Goal: Information Seeking & Learning: Find specific fact

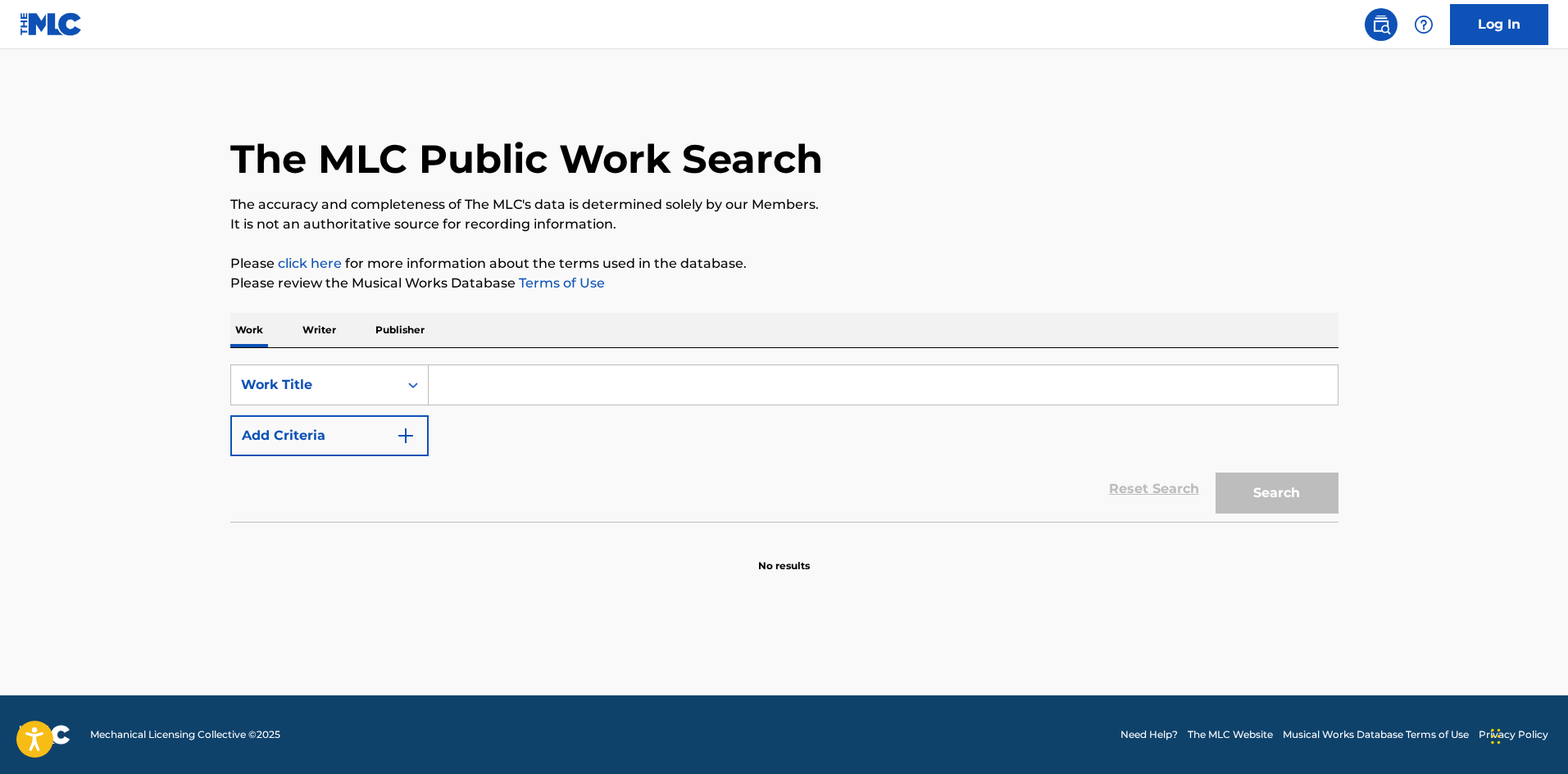
click at [624, 410] on div "SearchWithCriteria6a37775e-b608-4174-ae60-aec9031f07f1 Work Title Add Criteria" at bounding box center [784, 410] width 1108 height 91
click at [635, 387] on input "Search Form" at bounding box center [883, 385] width 909 height 39
paste input "I DON'T LIKE YOU"
type input "I DON'T LIKE YOU"
click at [6, 573] on main "The MLC Public Work Search The accuracy and completeness of The MLC's data is d…" at bounding box center [784, 373] width 1568 height 647
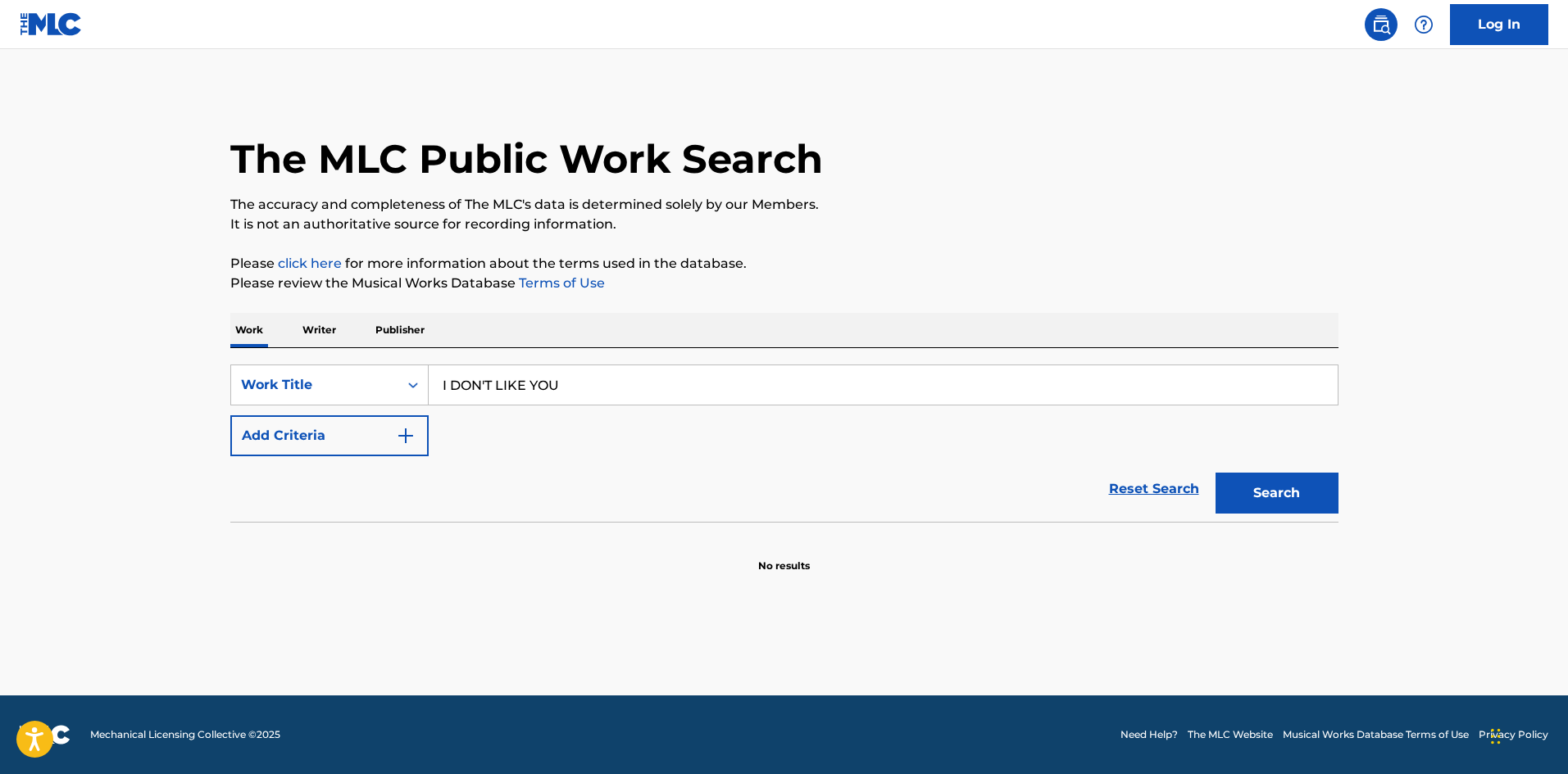
click at [293, 458] on div "Reset Search Search" at bounding box center [784, 488] width 1108 height 65
click at [381, 417] on button "Add Criteria" at bounding box center [329, 436] width 198 height 41
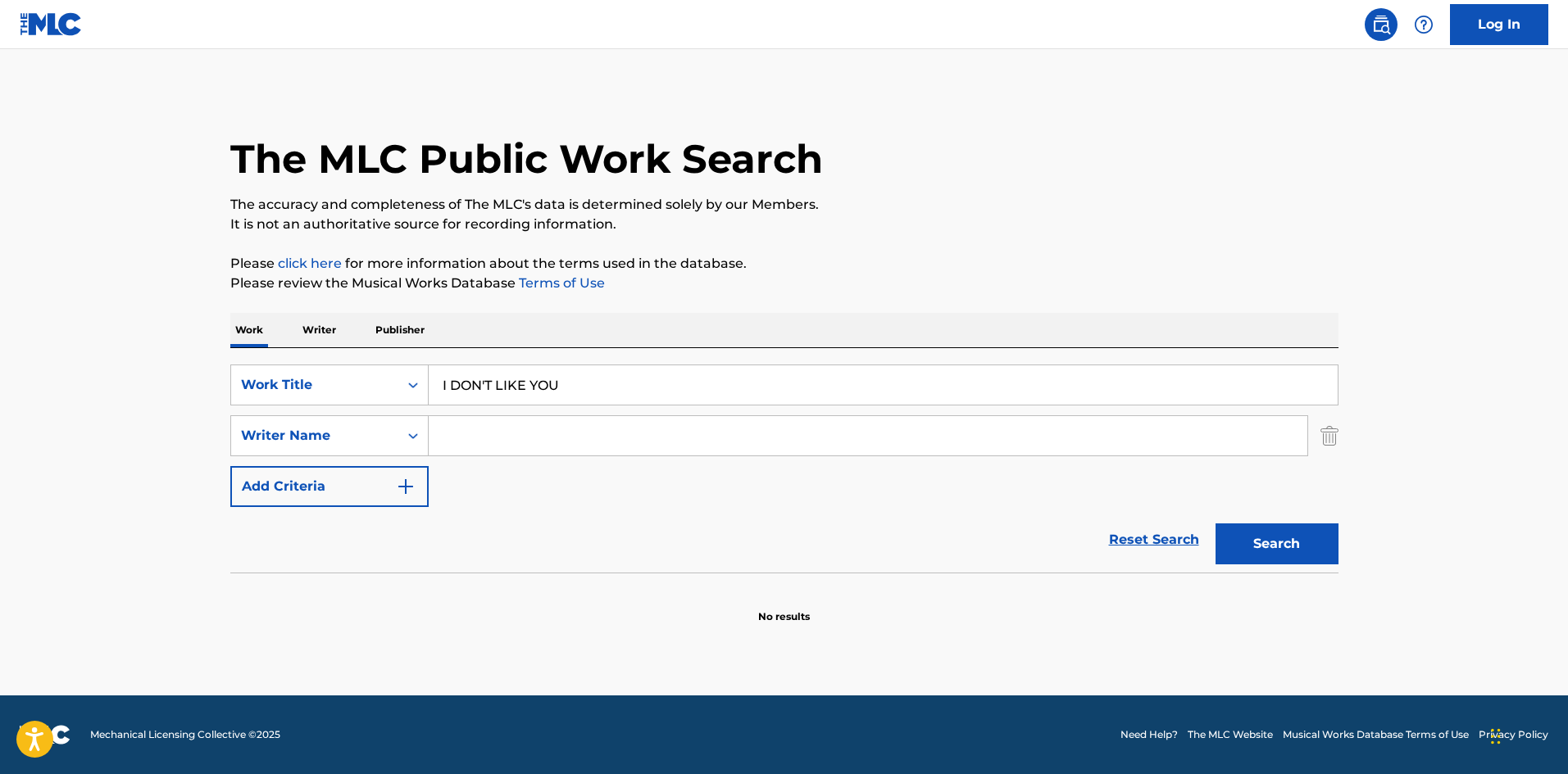
click at [531, 447] on input "Search Form" at bounding box center [868, 436] width 878 height 39
paste input "SLATKIN"
type input "SLATKIN"
click at [1326, 555] on button "Search" at bounding box center [1277, 544] width 123 height 41
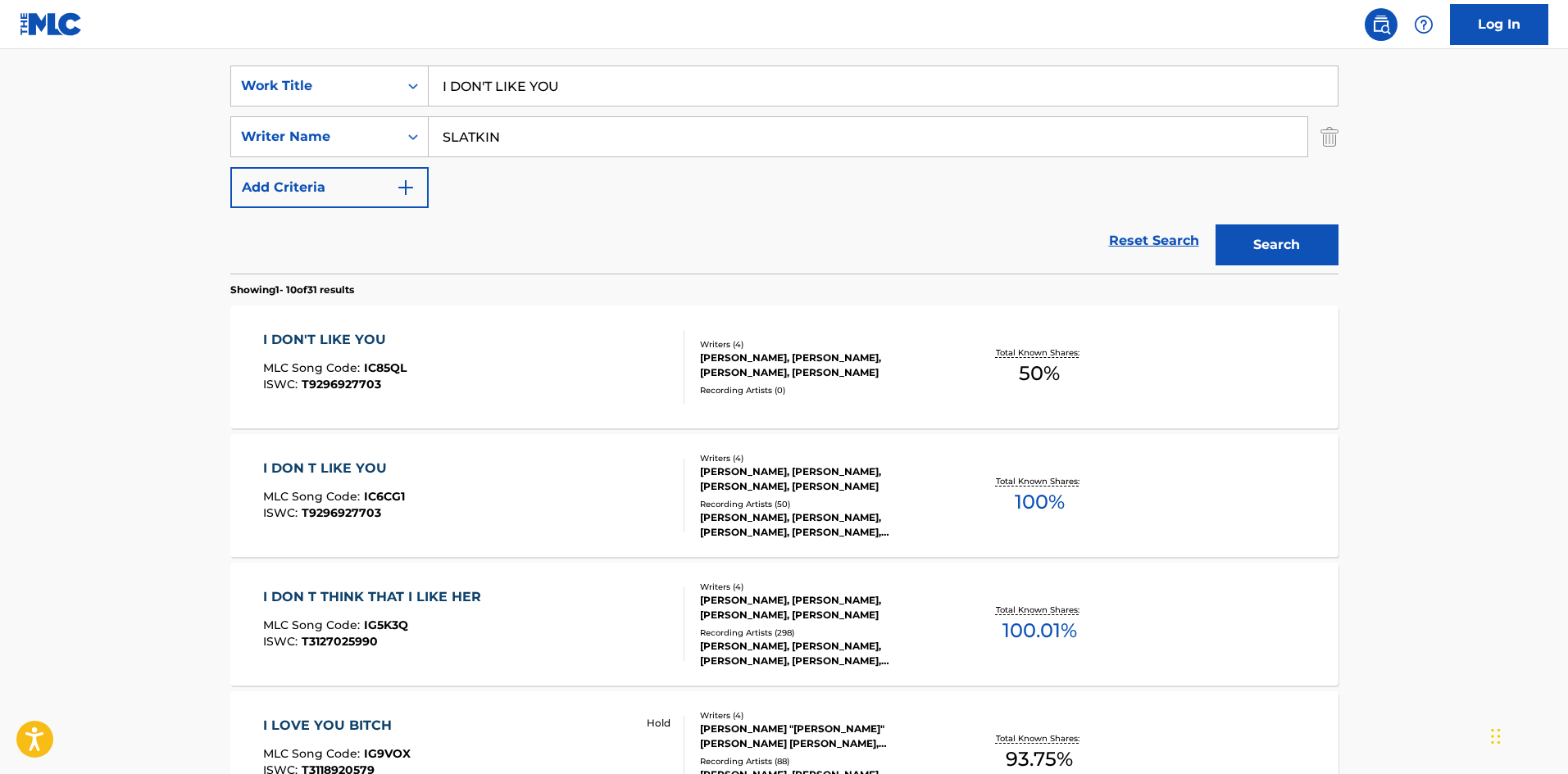
scroll to position [327, 0]
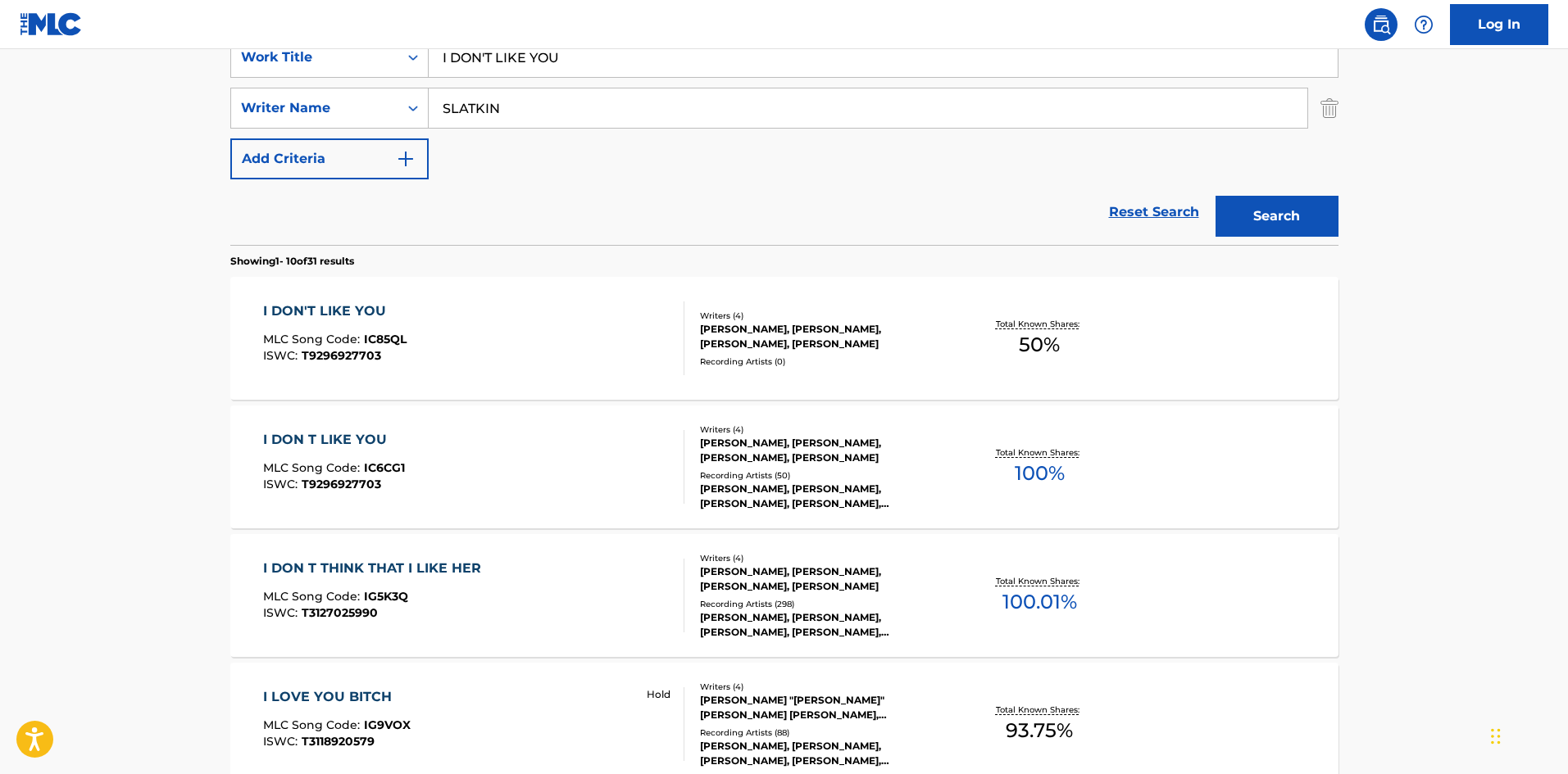
click at [522, 462] on div "I DON T LIKE YOU MLC Song Code : IC6CG1 ISWC : T9296927703" at bounding box center [474, 467] width 422 height 74
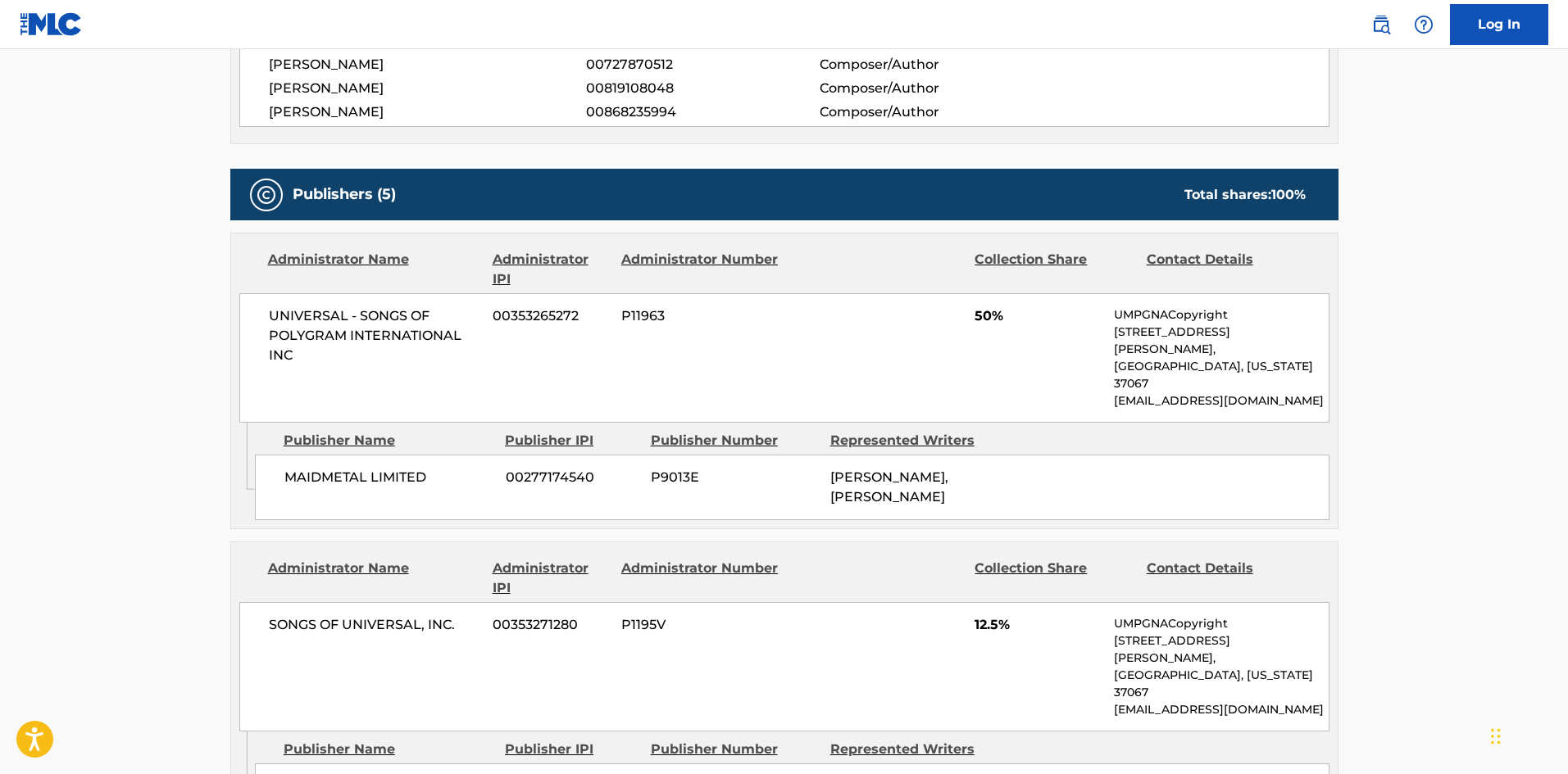
scroll to position [737, 0]
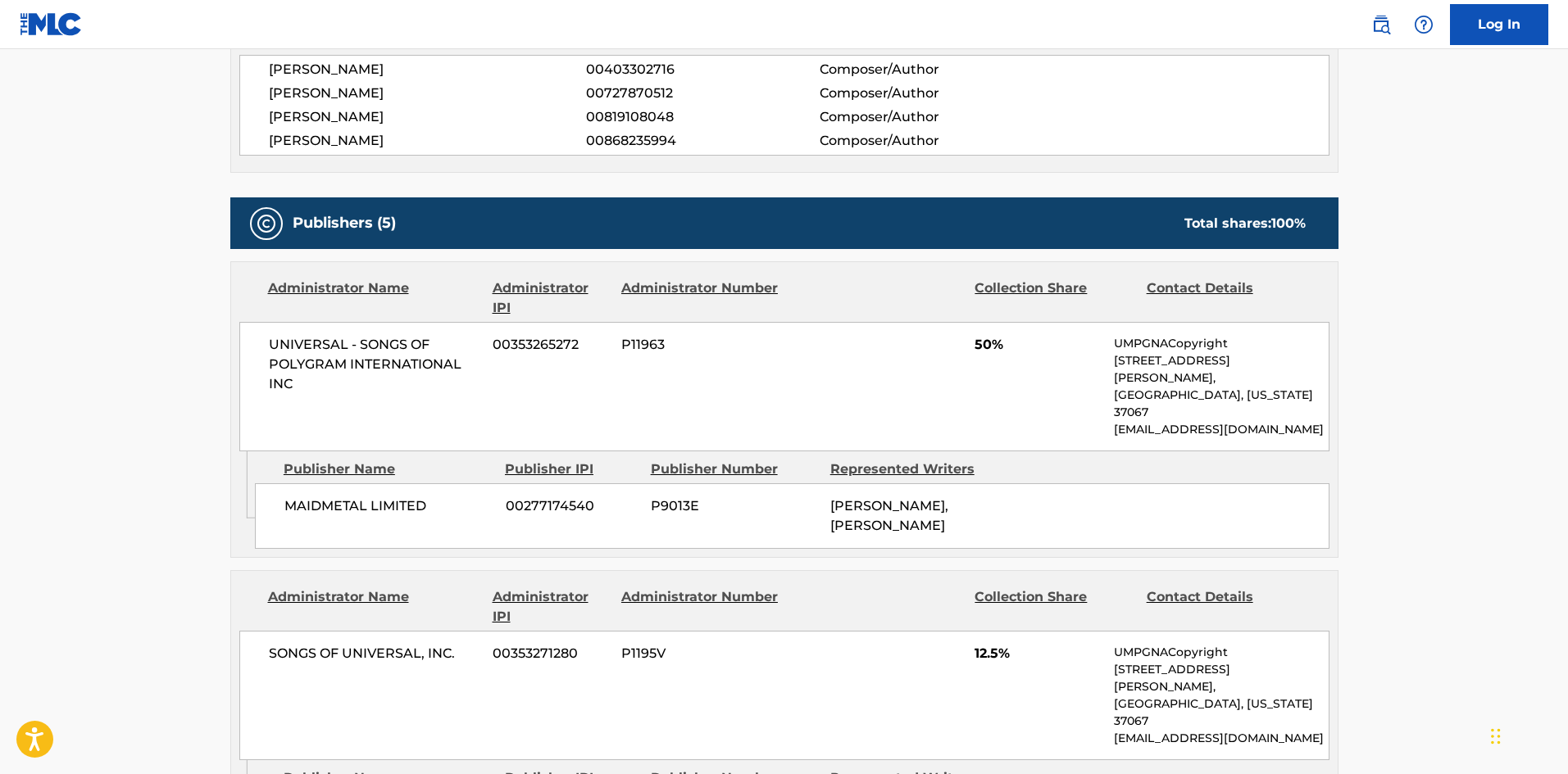
click at [283, 484] on div "MAIDMETAL LIMITED 00277174540 P9013E GRACE VANDERWAAL, GRACE VANDERWAAL" at bounding box center [792, 516] width 1074 height 65
drag, startPoint x: 283, startPoint y: 471, endPoint x: 403, endPoint y: 464, distance: 120.2
click at [403, 484] on div "MAIDMETAL LIMITED 00277174540 P9013E GRACE VANDERWAAL, GRACE VANDERWAAL" at bounding box center [792, 516] width 1074 height 65
copy span "MAIDMETAL LIMITED"
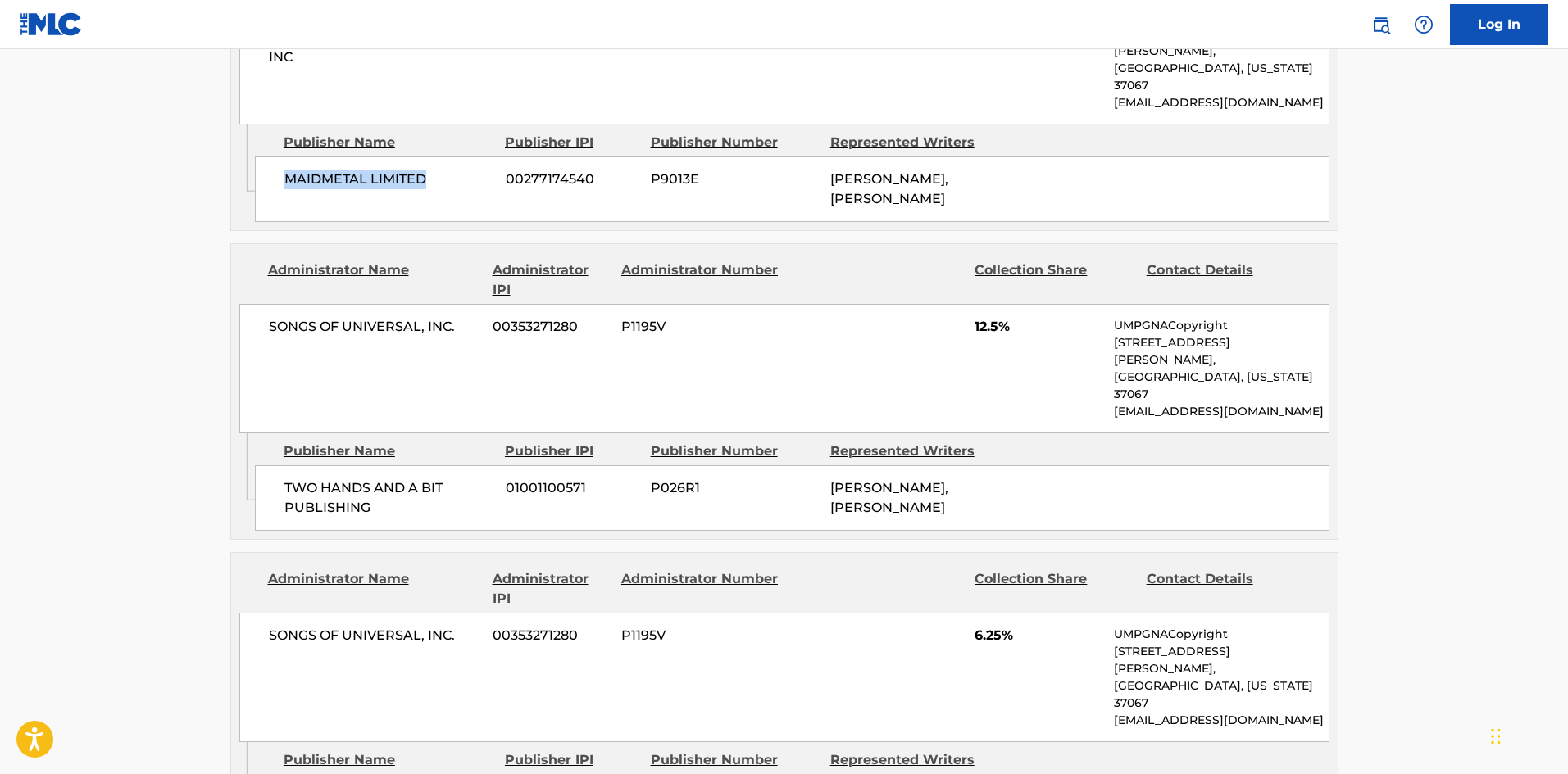
scroll to position [1065, 0]
click at [286, 478] on span "TWO HANDS AND A BIT PUBLISHING" at bounding box center [389, 497] width 209 height 39
drag, startPoint x: 286, startPoint y: 412, endPoint x: 359, endPoint y: 431, distance: 75.4
click at [359, 478] on span "TWO HANDS AND A BIT PUBLISHING" at bounding box center [389, 497] width 209 height 39
copy span "TWO HANDS AND A BIT PUBLISHING"
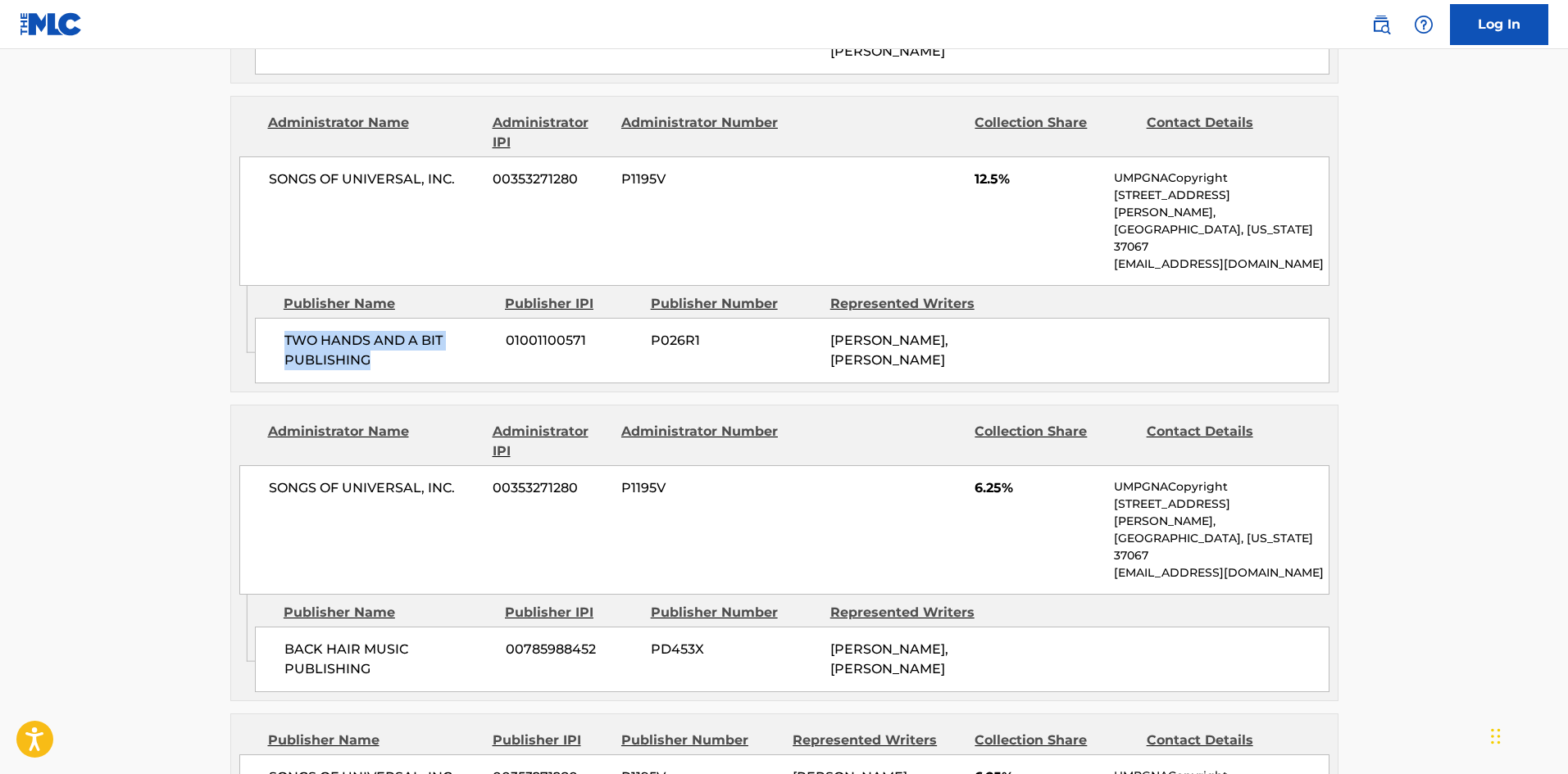
scroll to position [1229, 0]
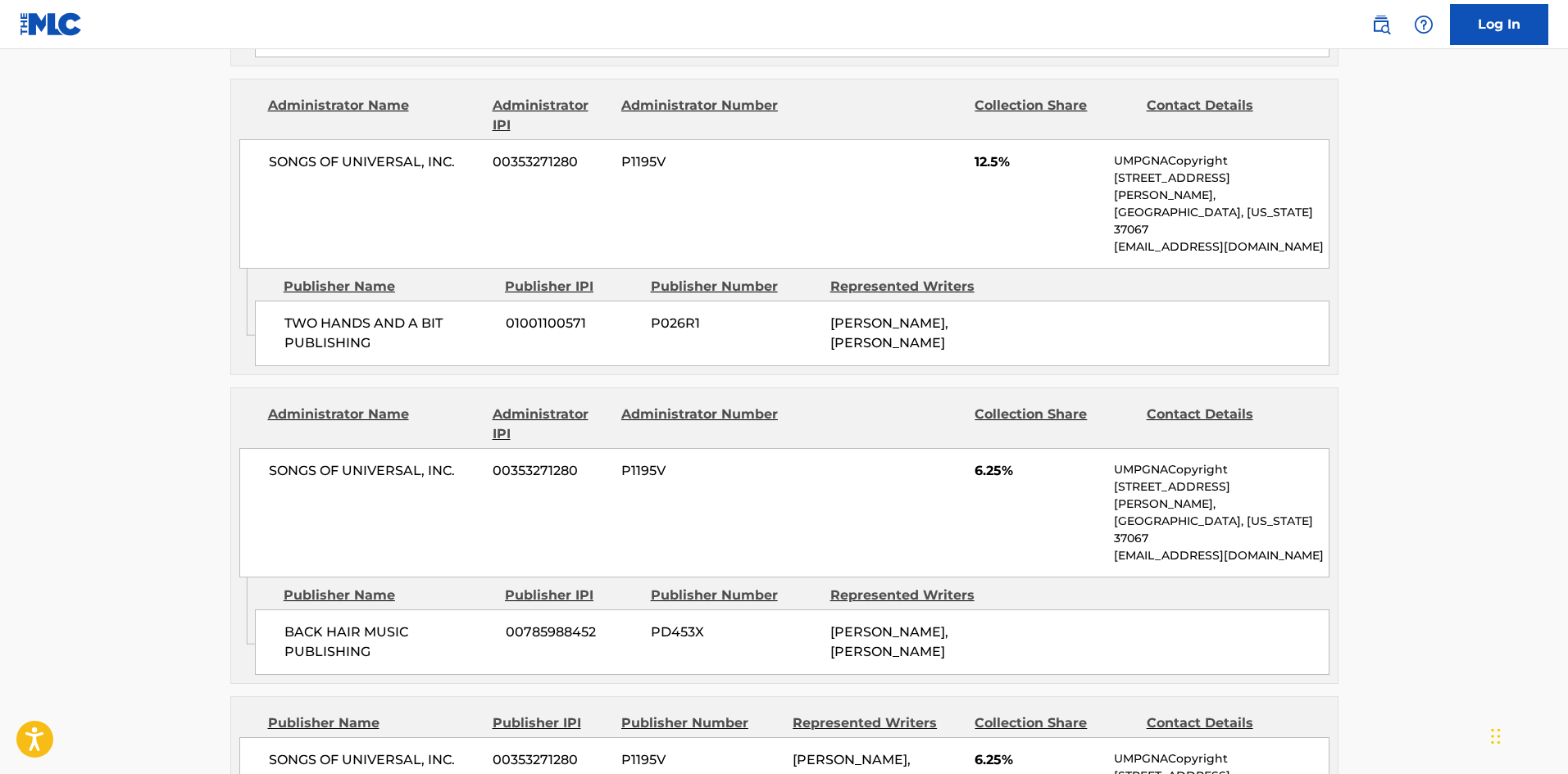
click at [290, 623] on span "BACK HAIR MUSIC PUBLISHING" at bounding box center [389, 642] width 209 height 39
drag, startPoint x: 290, startPoint y: 524, endPoint x: 401, endPoint y: 554, distance: 115.0
click at [401, 623] on span "BACK HAIR MUSIC PUBLISHING" at bounding box center [389, 642] width 209 height 39
copy div "BACK HAIR MUSIC PUBLISHING"
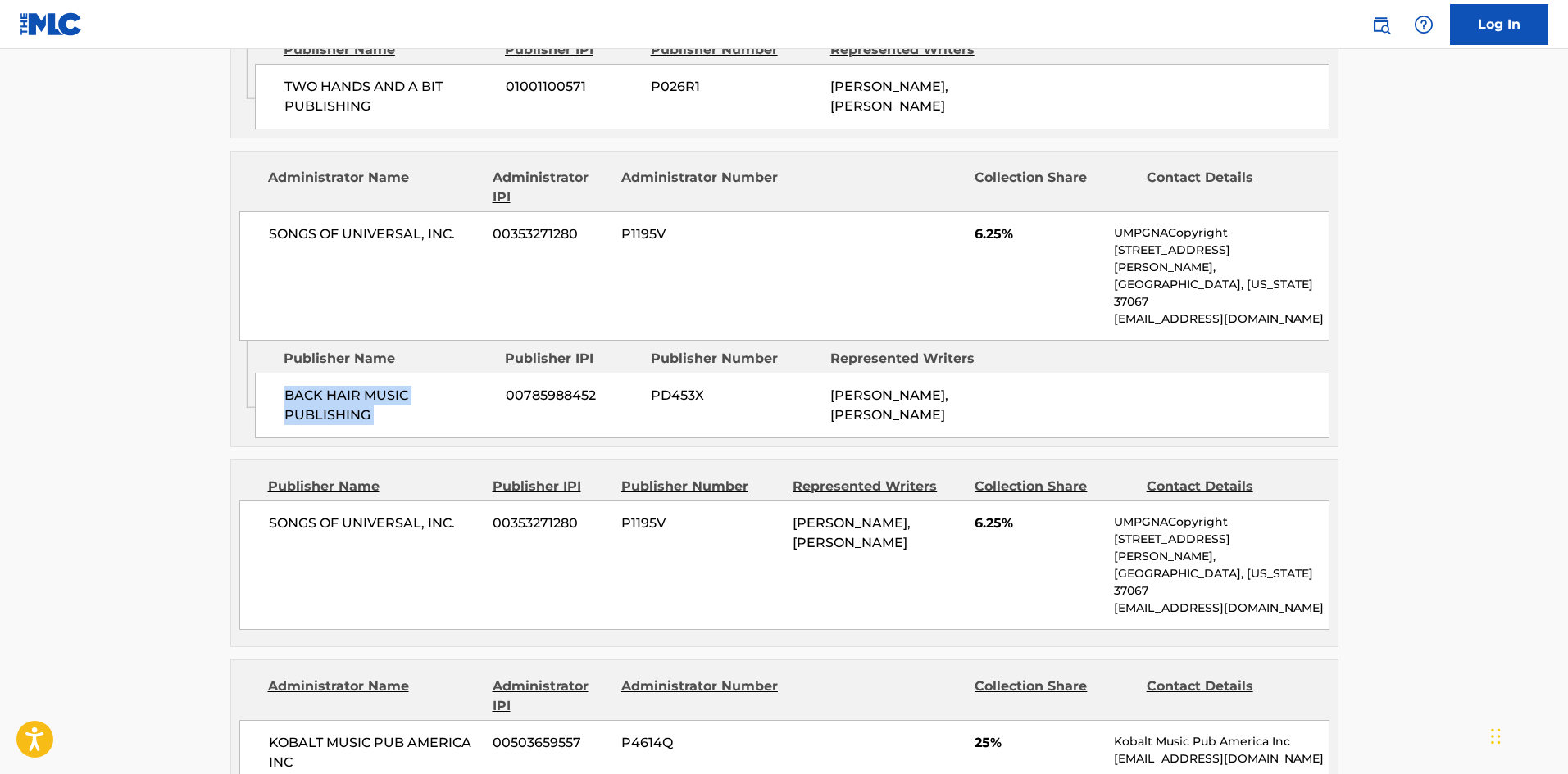
scroll to position [1475, 0]
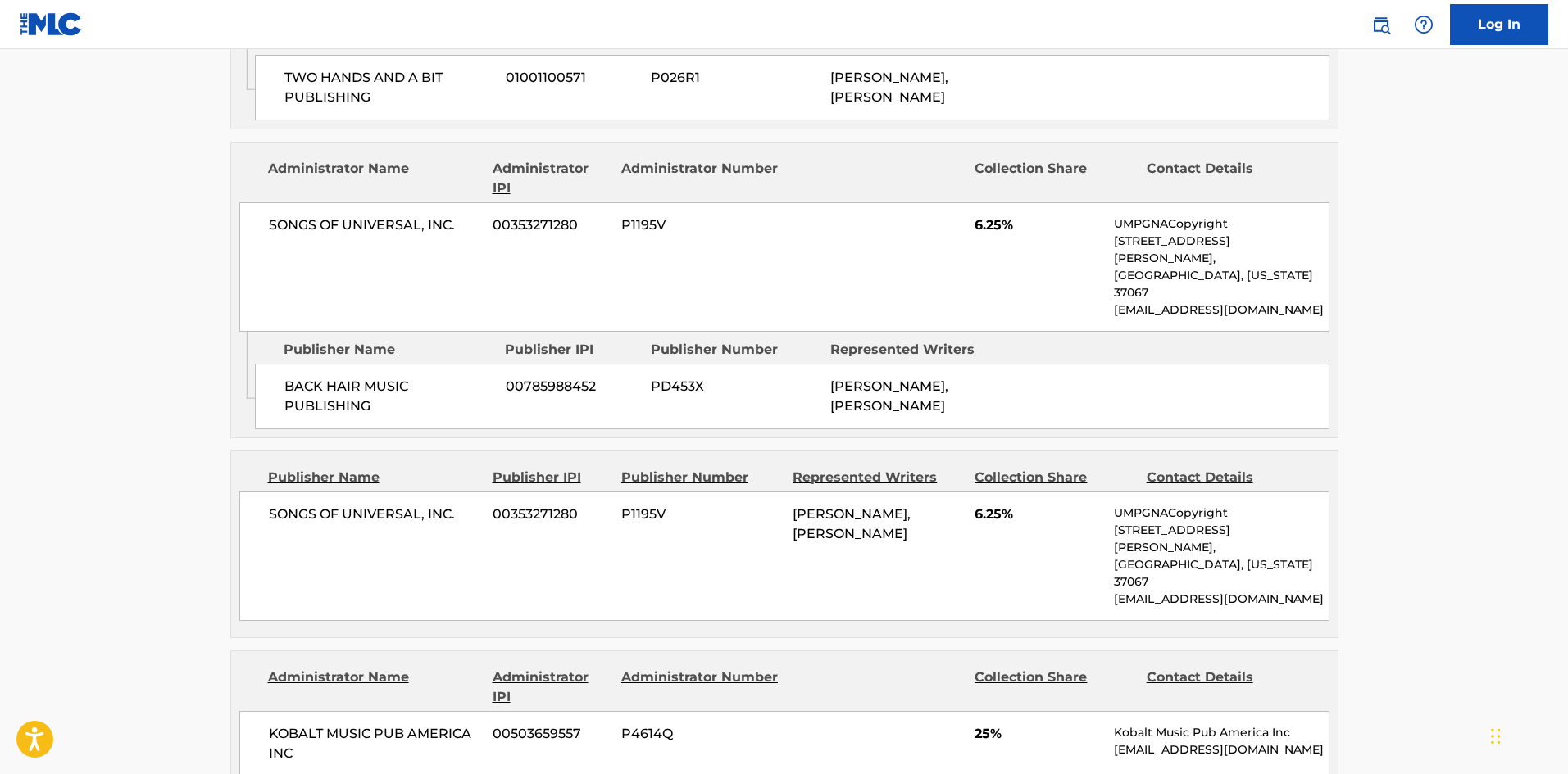
click at [299, 505] on span "SONGS OF UNIVERSAL, INC." at bounding box center [375, 515] width 213 height 19
drag, startPoint x: 299, startPoint y: 414, endPoint x: 441, endPoint y: 408, distance: 142.1
click at [441, 505] on span "SONGS OF UNIVERSAL, INC." at bounding box center [375, 515] width 213 height 19
copy span "SONGS OF UNIVERSAL, INC"
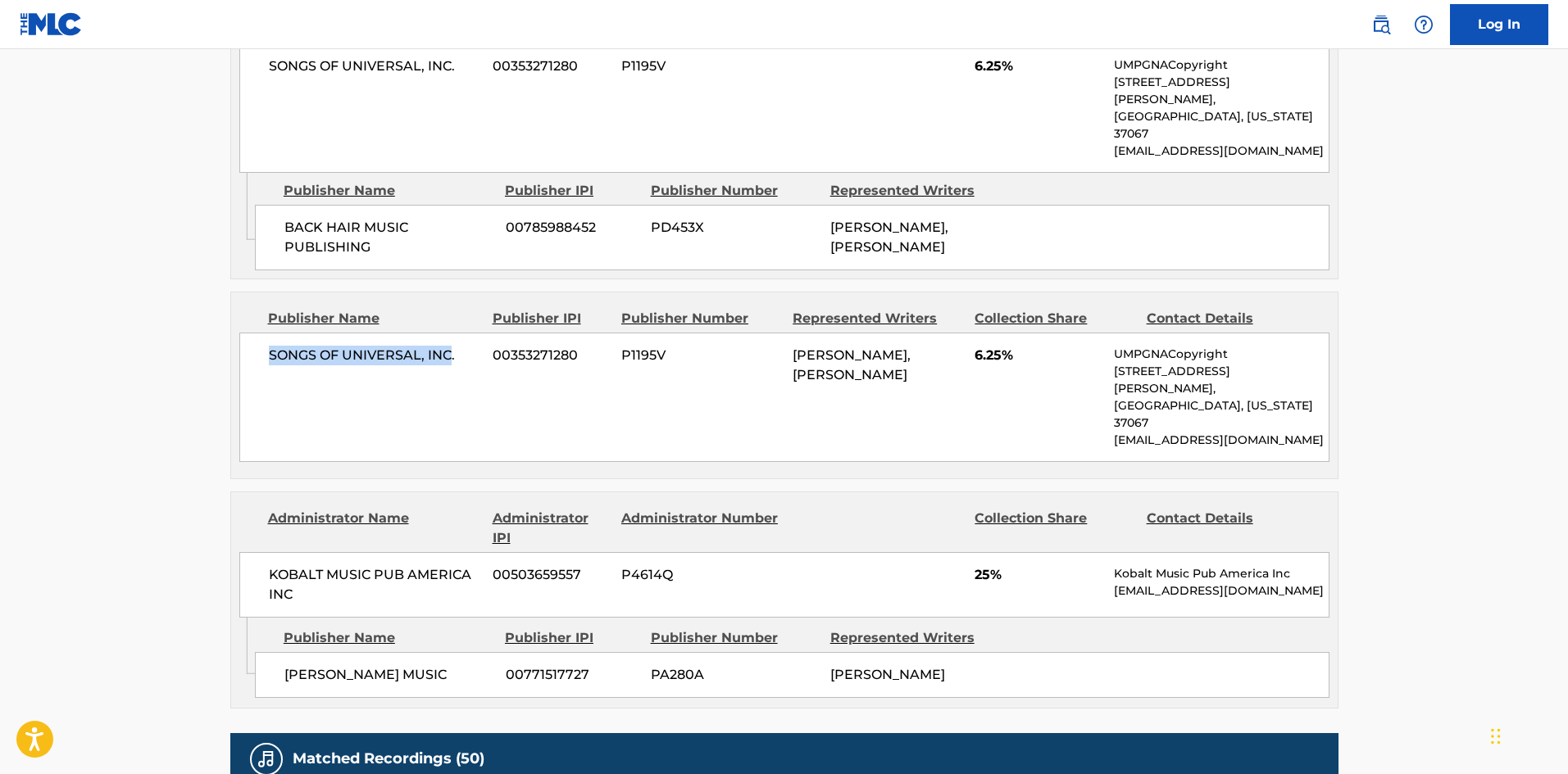
scroll to position [1638, 0]
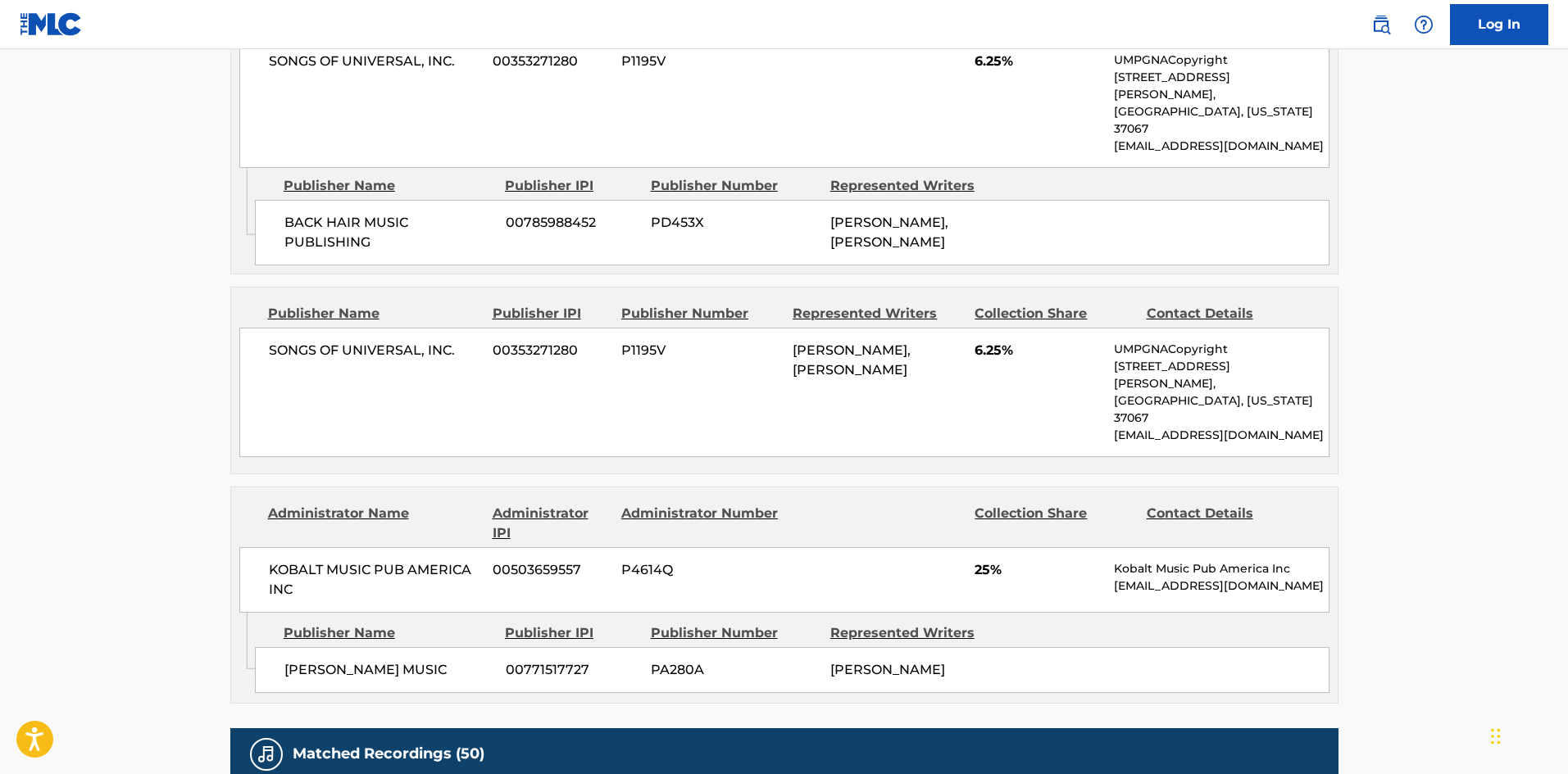
click at [291, 660] on span "CAROLINE PENNELL MUSIC" at bounding box center [389, 670] width 209 height 19
drag, startPoint x: 291, startPoint y: 530, endPoint x: 495, endPoint y: 560, distance: 206.2
click at [495, 648] on div "CAROLINE PENNELL MUSIC 00771517727 PA280A CAROLINE ADES PENNELL" at bounding box center [792, 670] width 1074 height 46
copy div "CAROLINE PENNELL MUSIC"
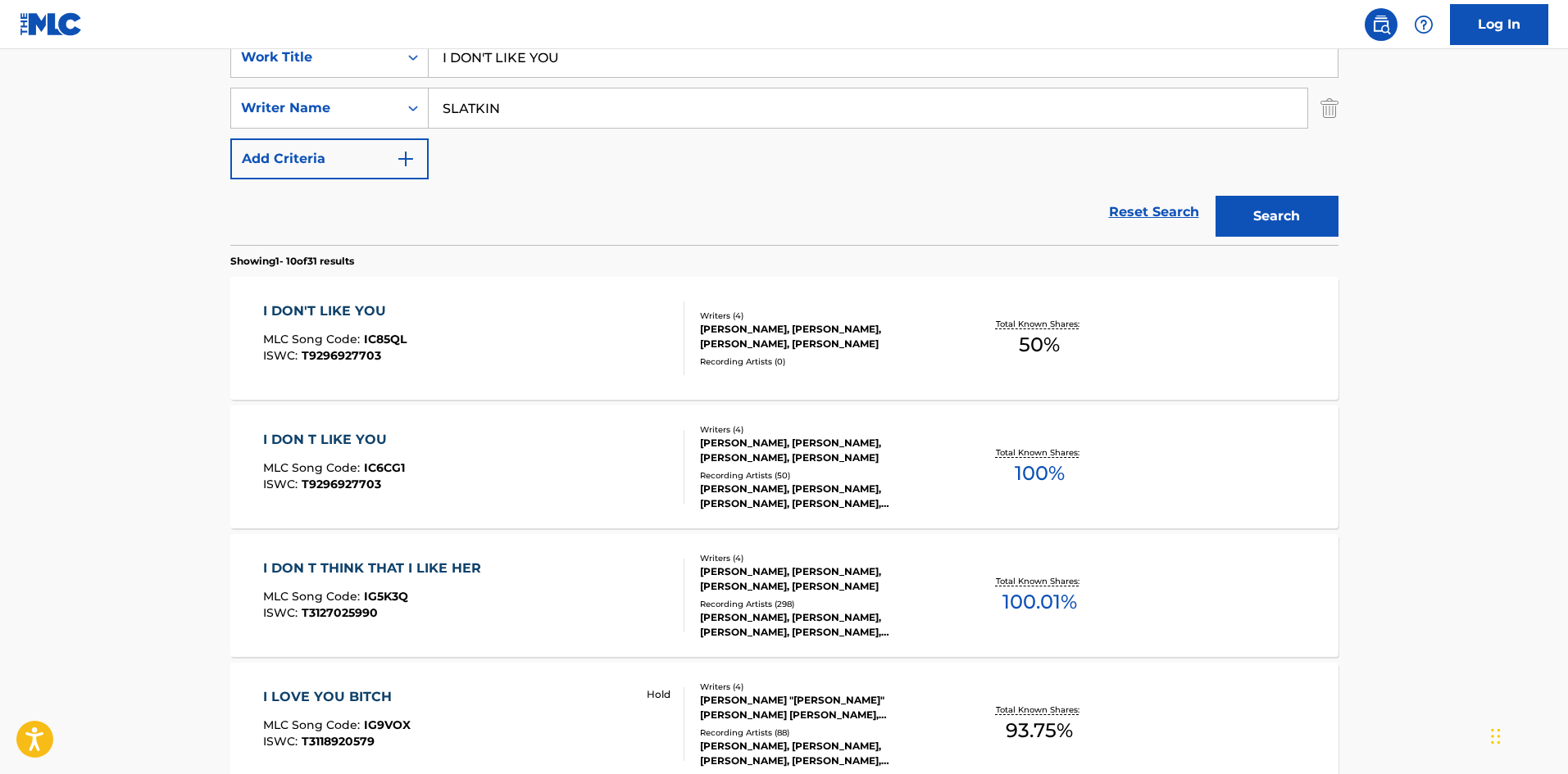
click at [324, 495] on div "I DON T LIKE YOU MLC Song Code : IC6CG1 ISWC : T9296927703" at bounding box center [334, 467] width 142 height 74
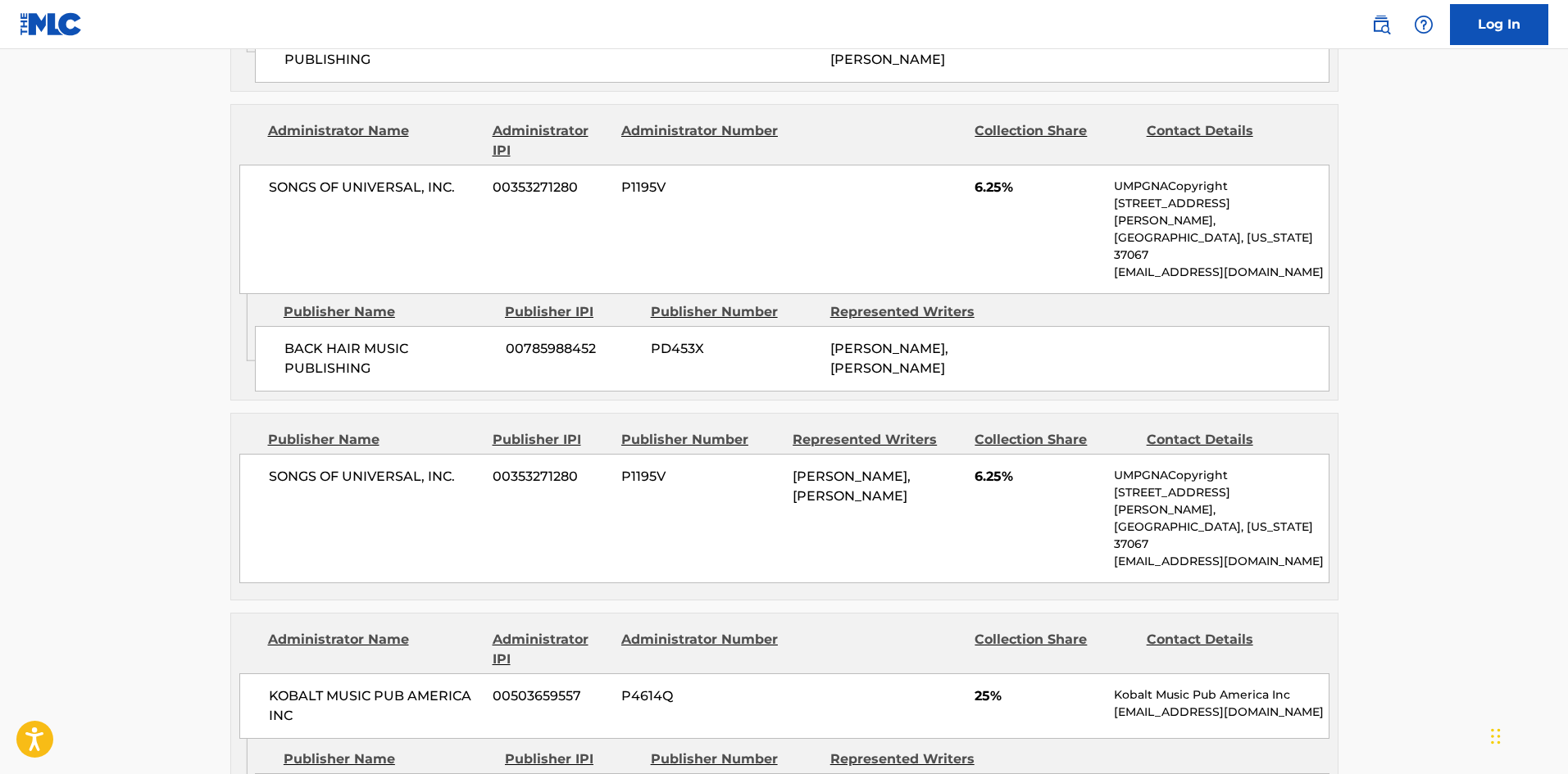
scroll to position [1638, 0]
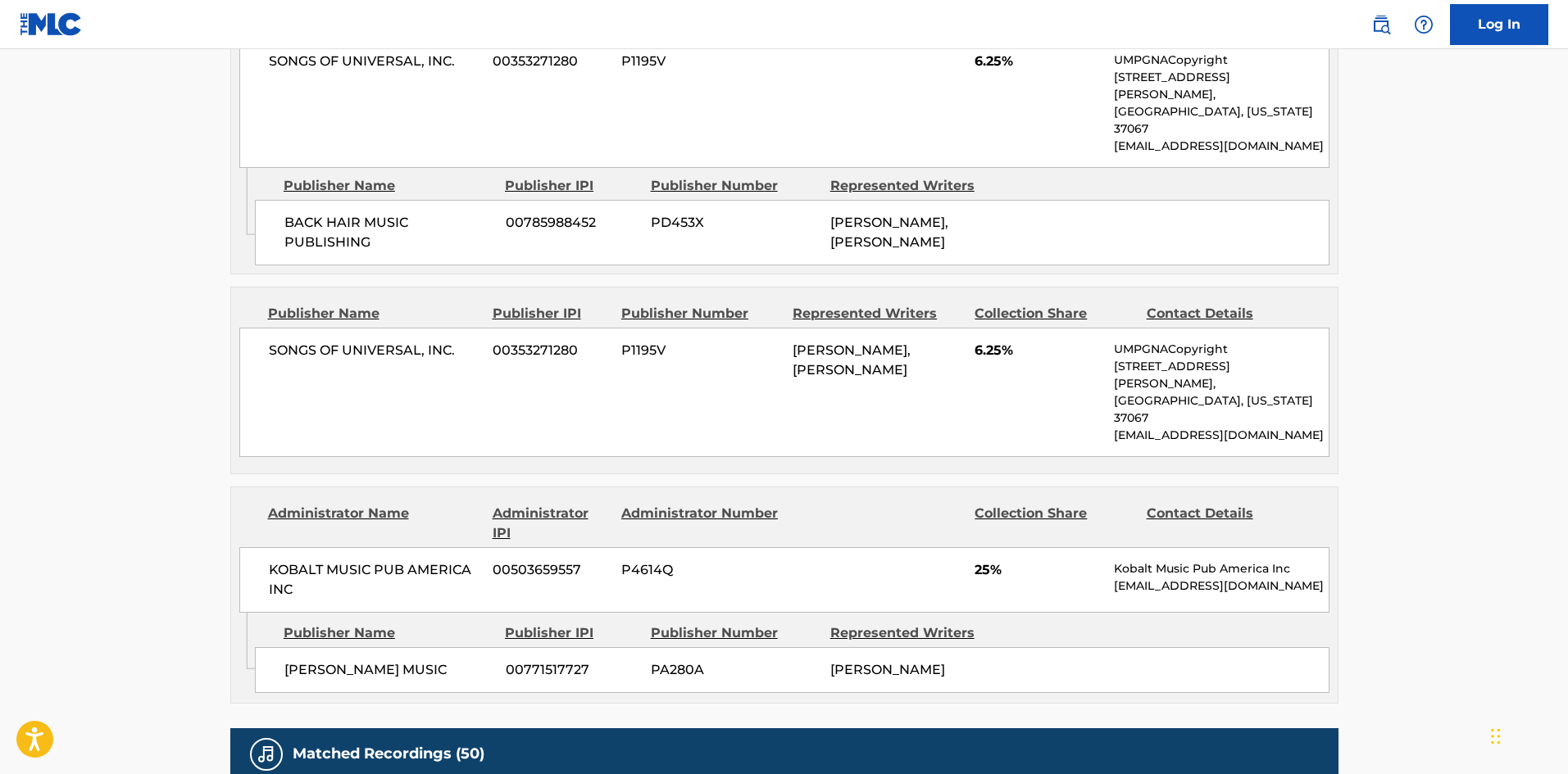
scroll to position [327, 0]
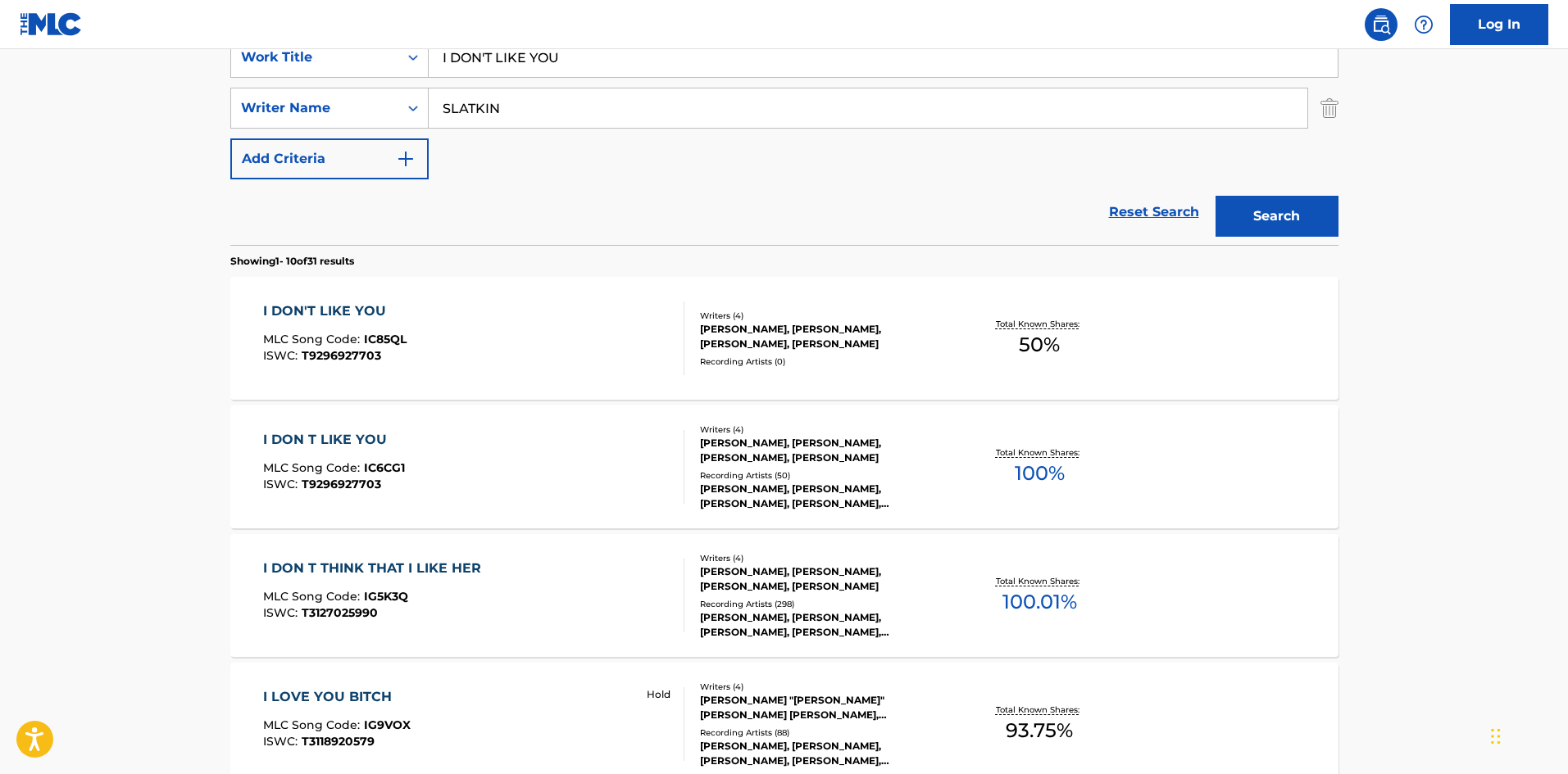
click at [508, 45] on nav "Log In" at bounding box center [784, 24] width 1568 height 50
click at [507, 57] on input "I DON'T LIKE YOU" at bounding box center [883, 57] width 909 height 39
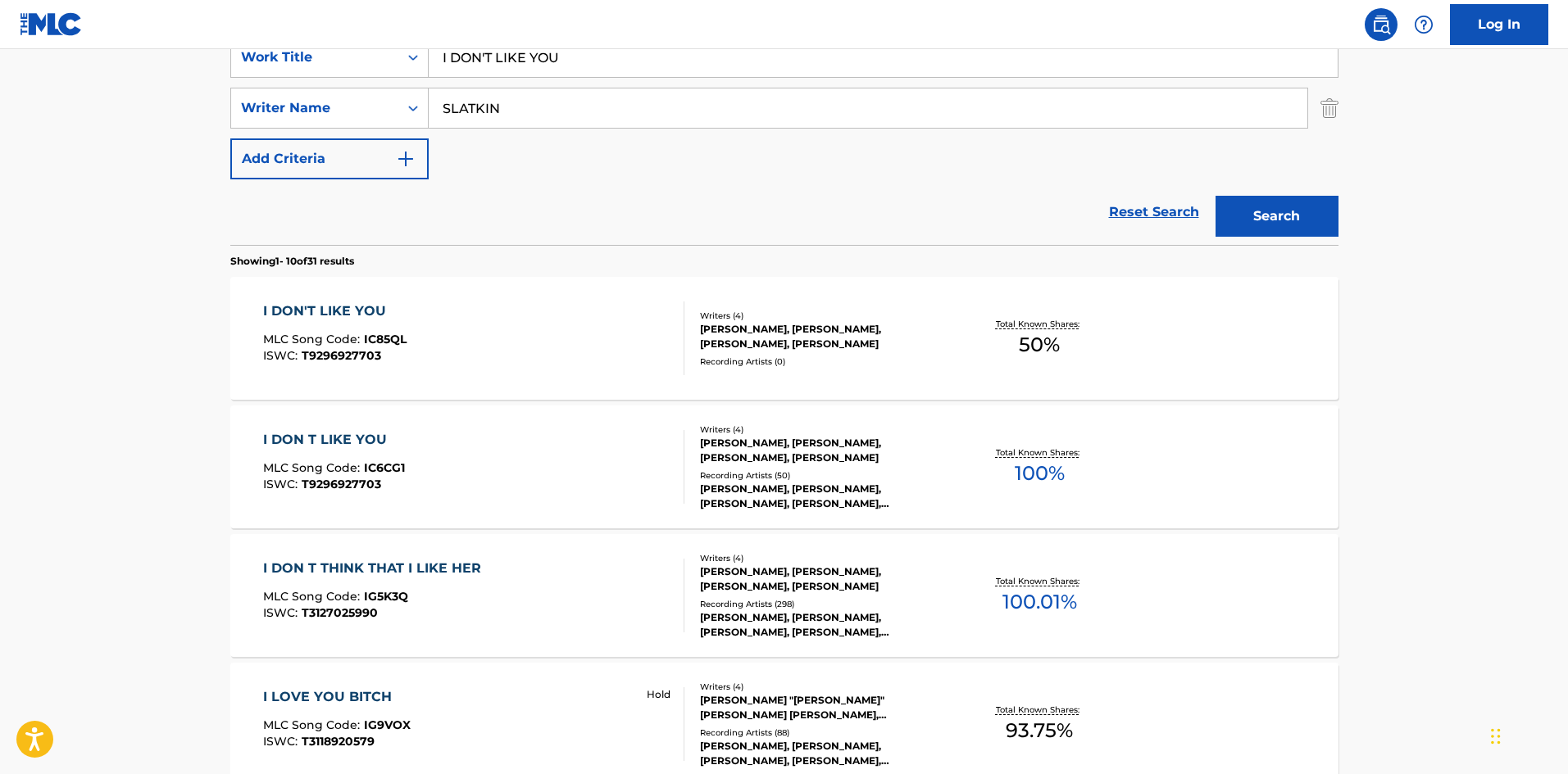
paste input "Bad Energy"
type input "Bad Energy"
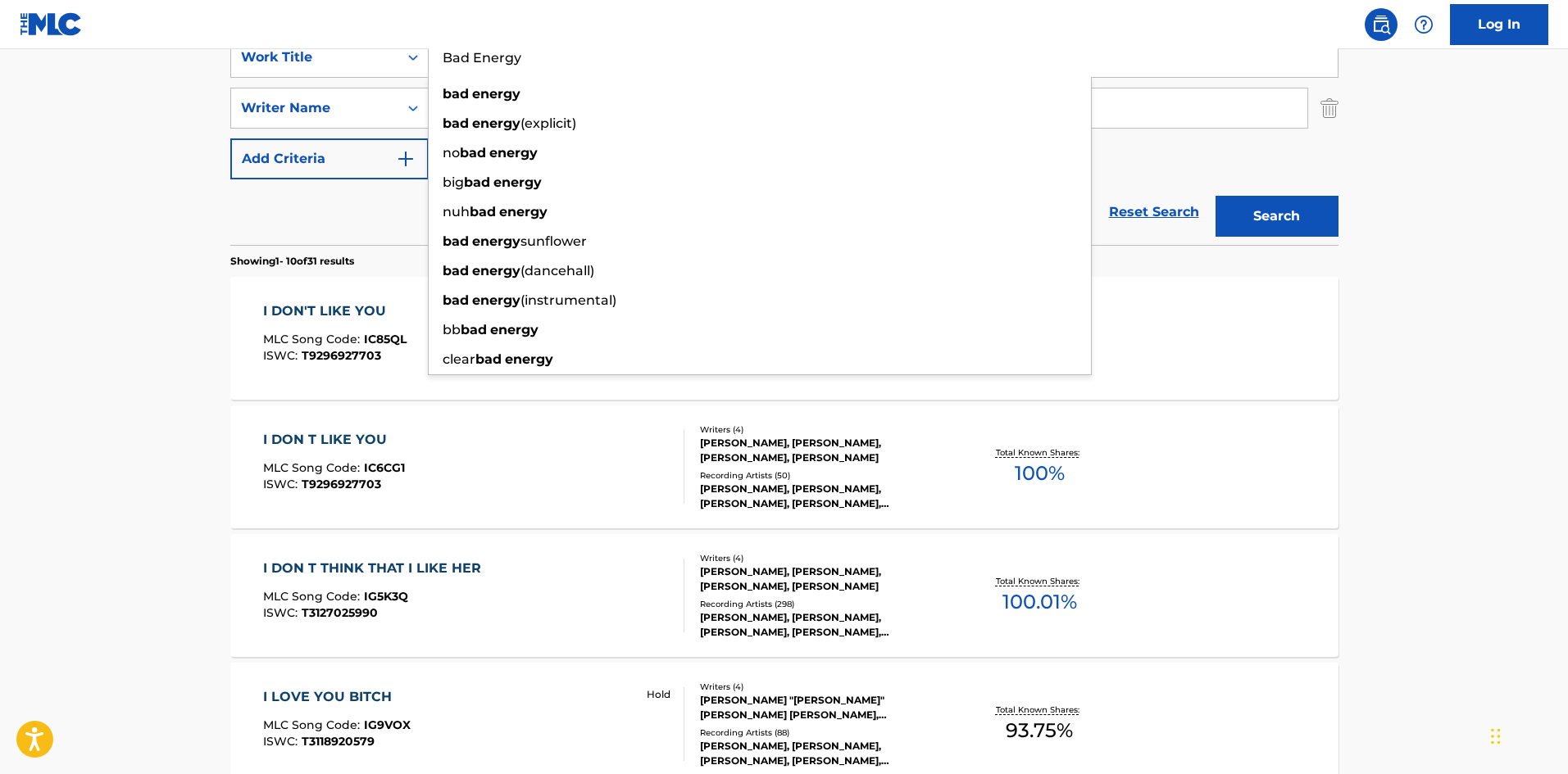
drag, startPoint x: 5, startPoint y: 271, endPoint x: 38, endPoint y: 275, distance: 33.2
click at [8, 273] on main "The MLC Public Work Search The accuracy and completeness of The MLC's data is d…" at bounding box center [784, 686] width 1568 height 1929
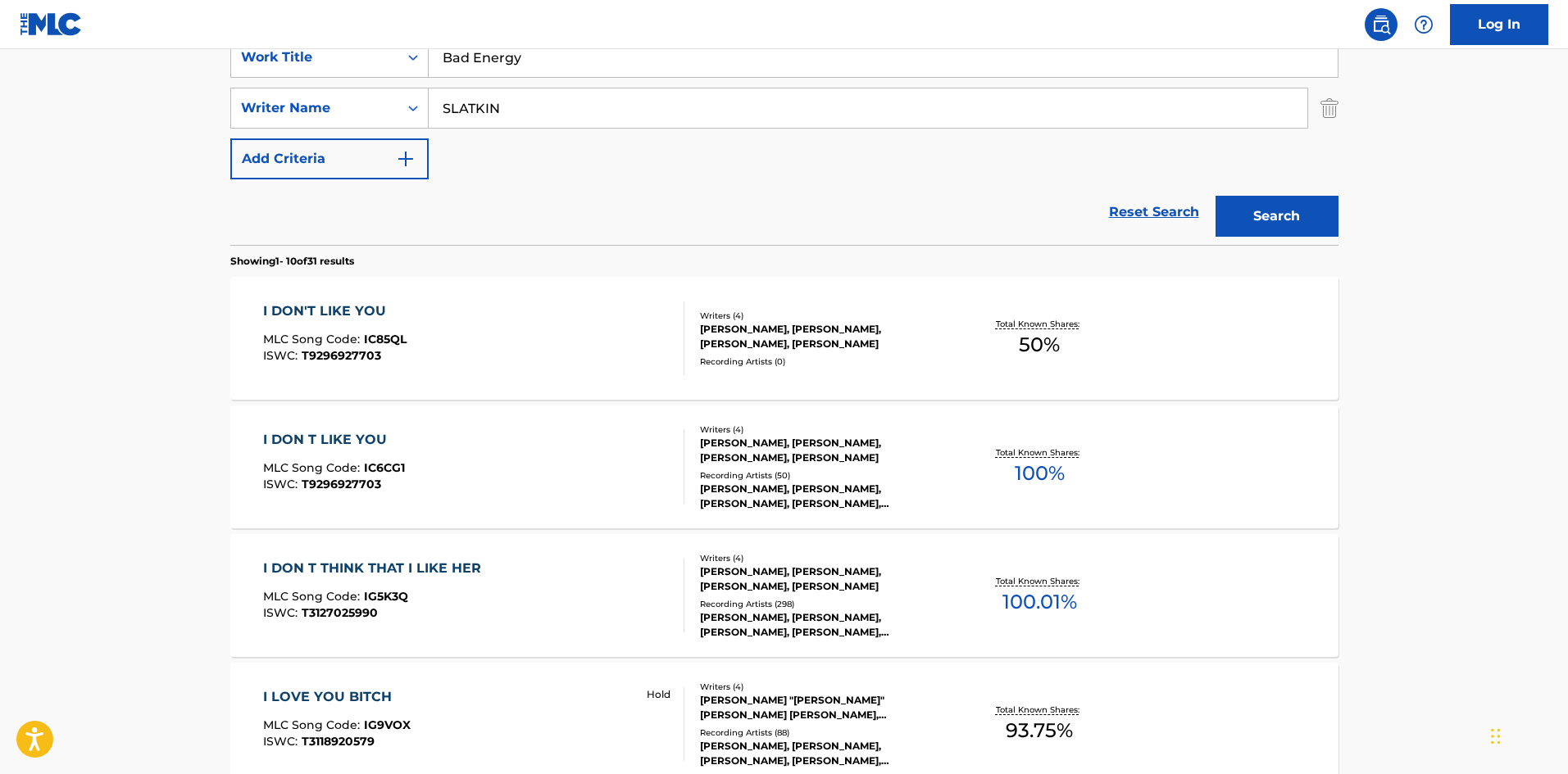
click at [537, 102] on input "SLATKIN" at bounding box center [868, 108] width 878 height 39
paste input "BLAKE"
drag, startPoint x: 524, startPoint y: 108, endPoint x: 256, endPoint y: 91, distance: 268.5
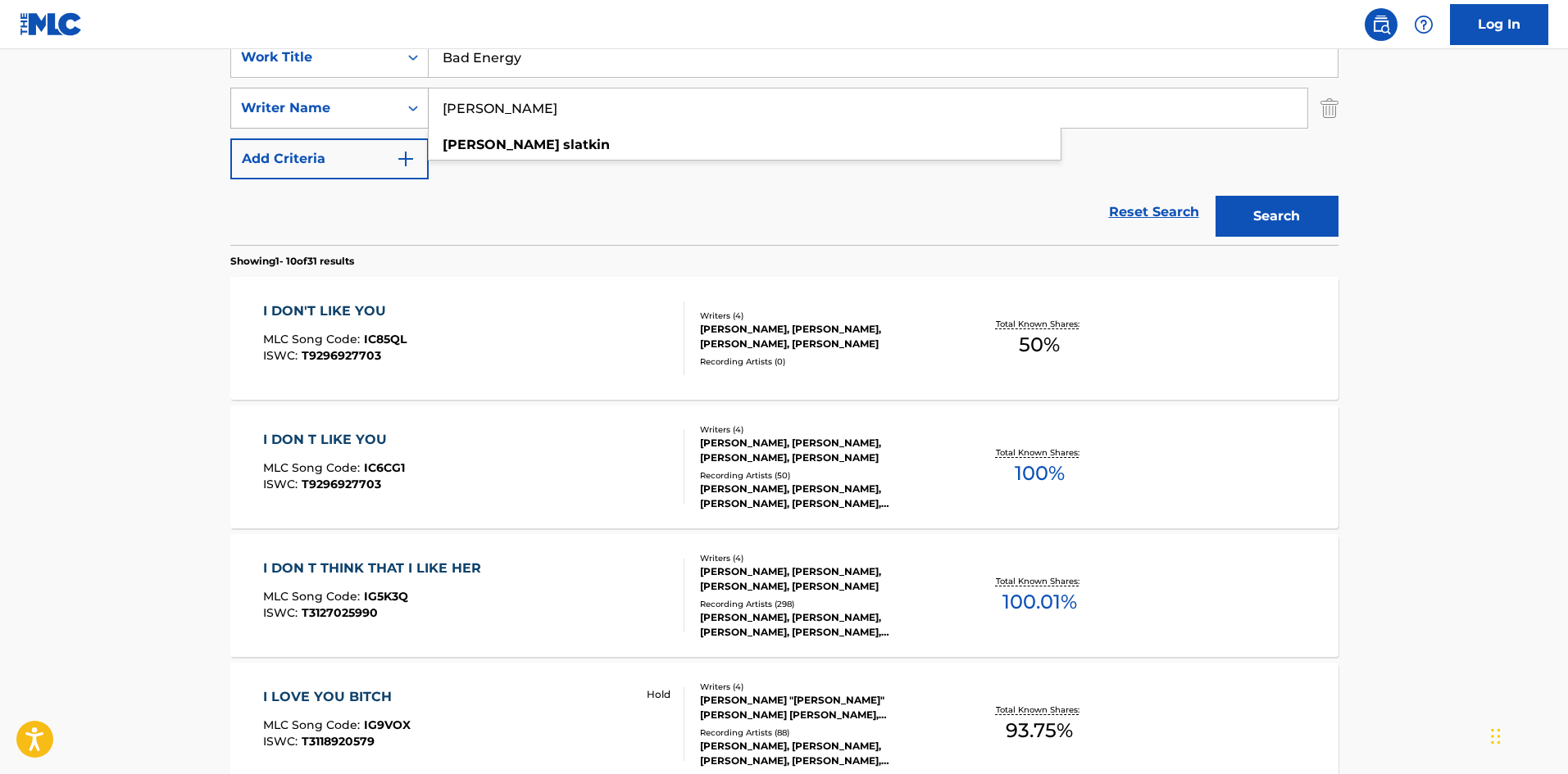
click at [256, 91] on div "SearchWithCriteriaecb942ac-5652-4d68-b24b-ebd4e2c9328c Writer Name BLAKE SLATKI…" at bounding box center [784, 108] width 1108 height 41
click at [443, 91] on input "[PERSON_NAME]" at bounding box center [868, 108] width 878 height 39
drag, startPoint x: 520, startPoint y: 108, endPoint x: 207, endPoint y: 74, distance: 314.8
click at [207, 74] on main "The MLC Public Work Search The accuracy and completeness of The MLC's data is d…" at bounding box center [784, 686] width 1568 height 1929
type input "SLATKIN"
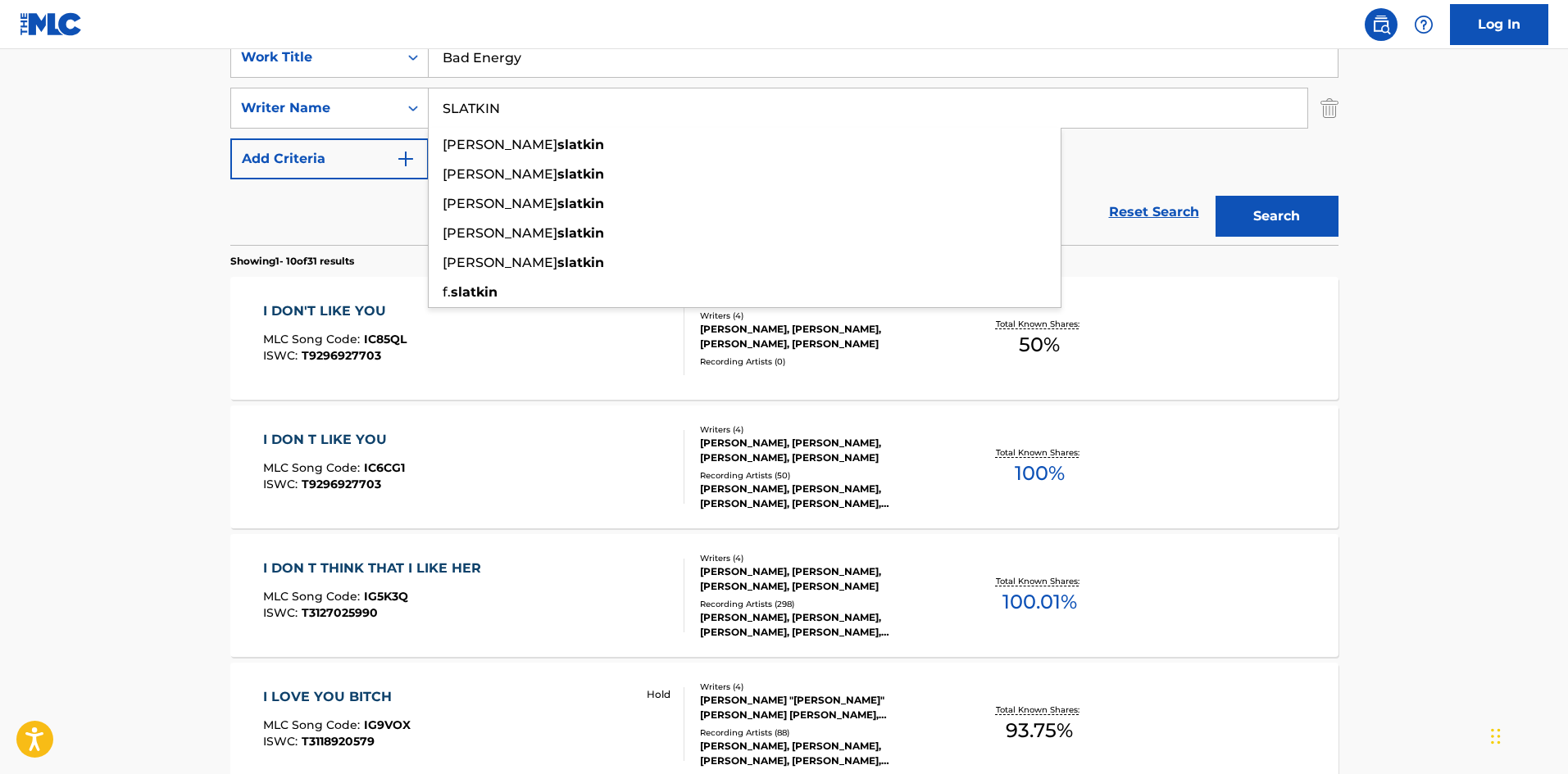
click at [1215, 196] on button "Search" at bounding box center [1277, 217] width 123 height 41
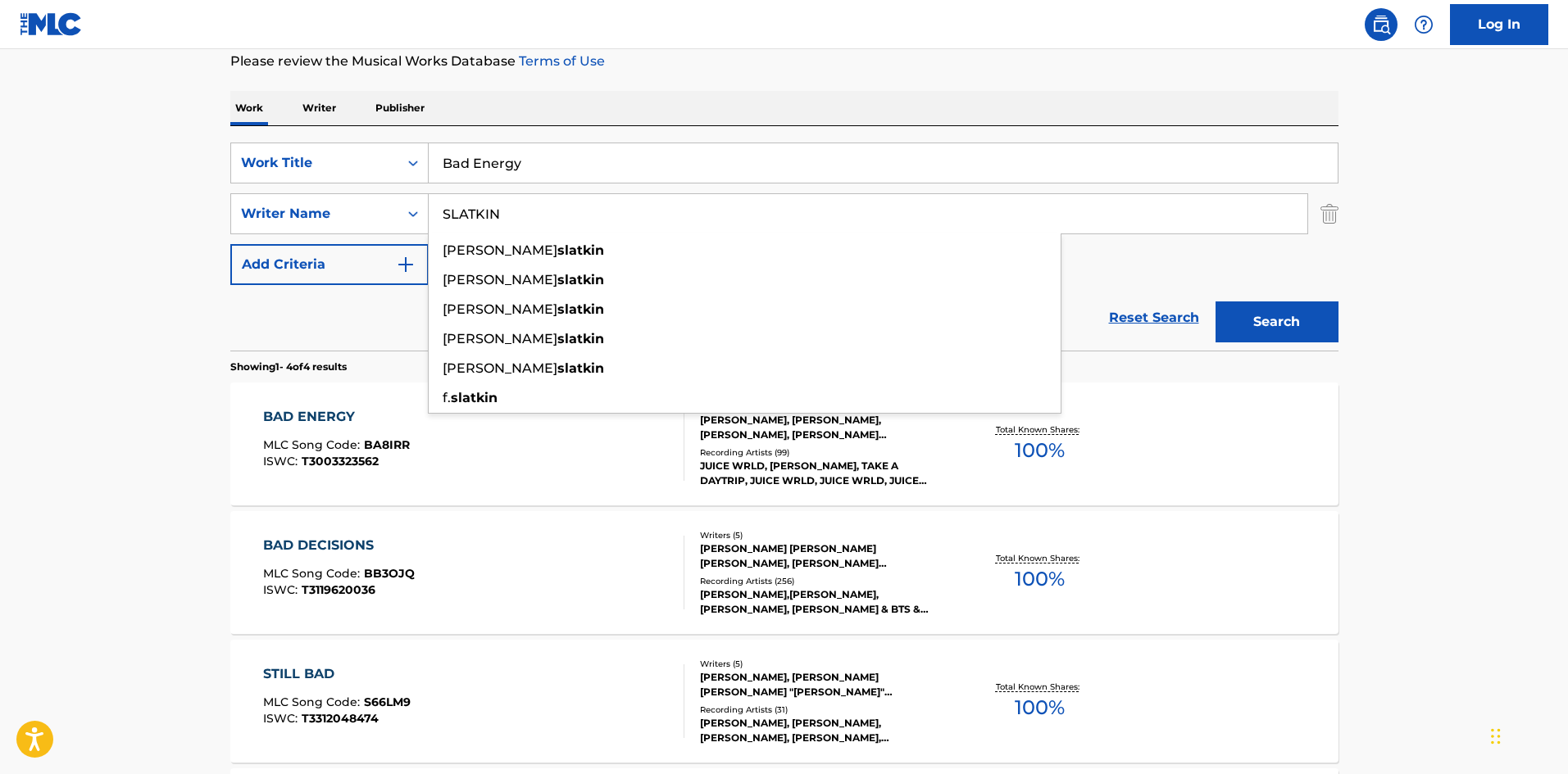
scroll to position [246, 0]
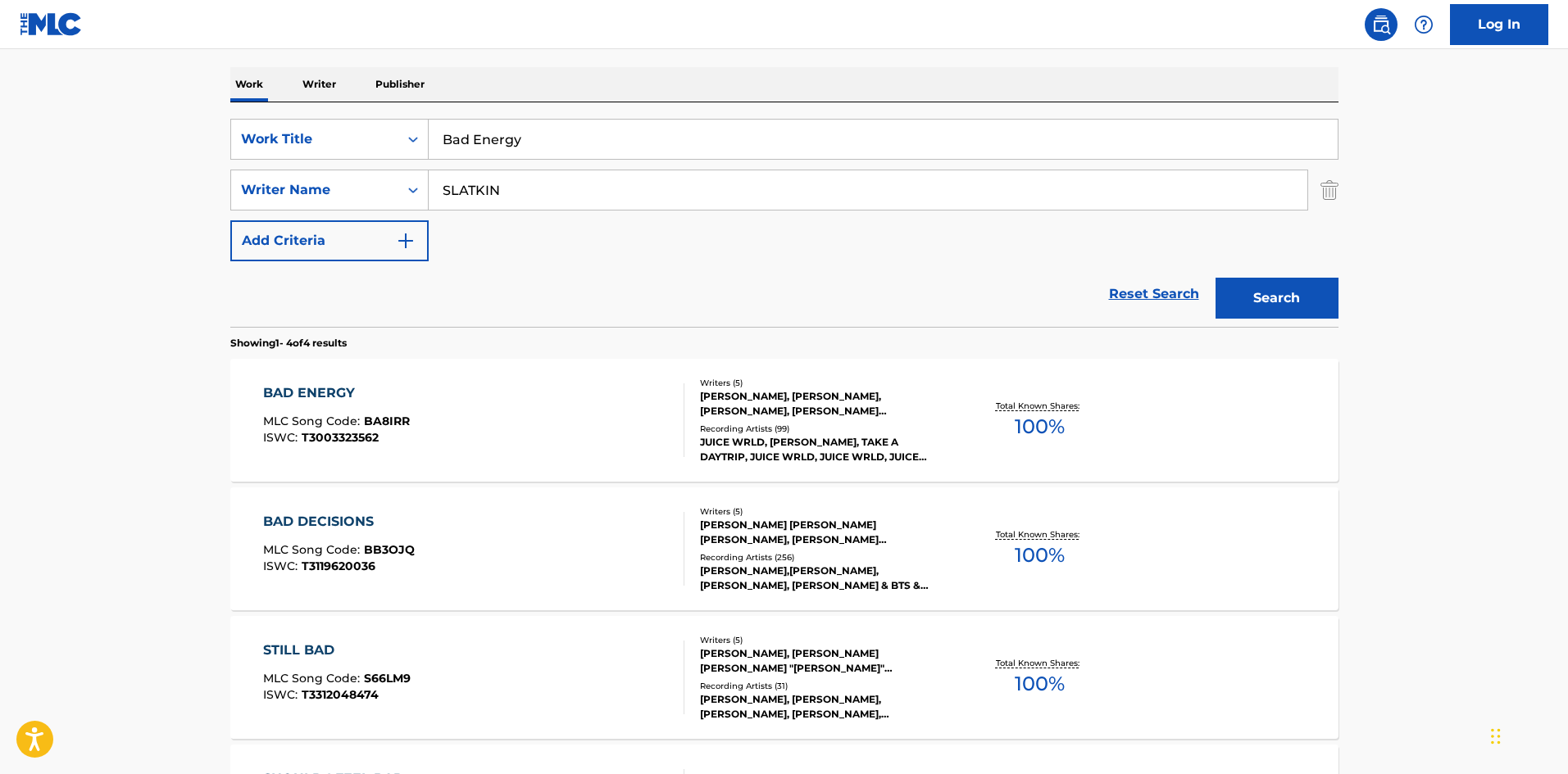
click at [344, 429] on div "MLC Song Code : BA8IRR" at bounding box center [336, 423] width 147 height 17
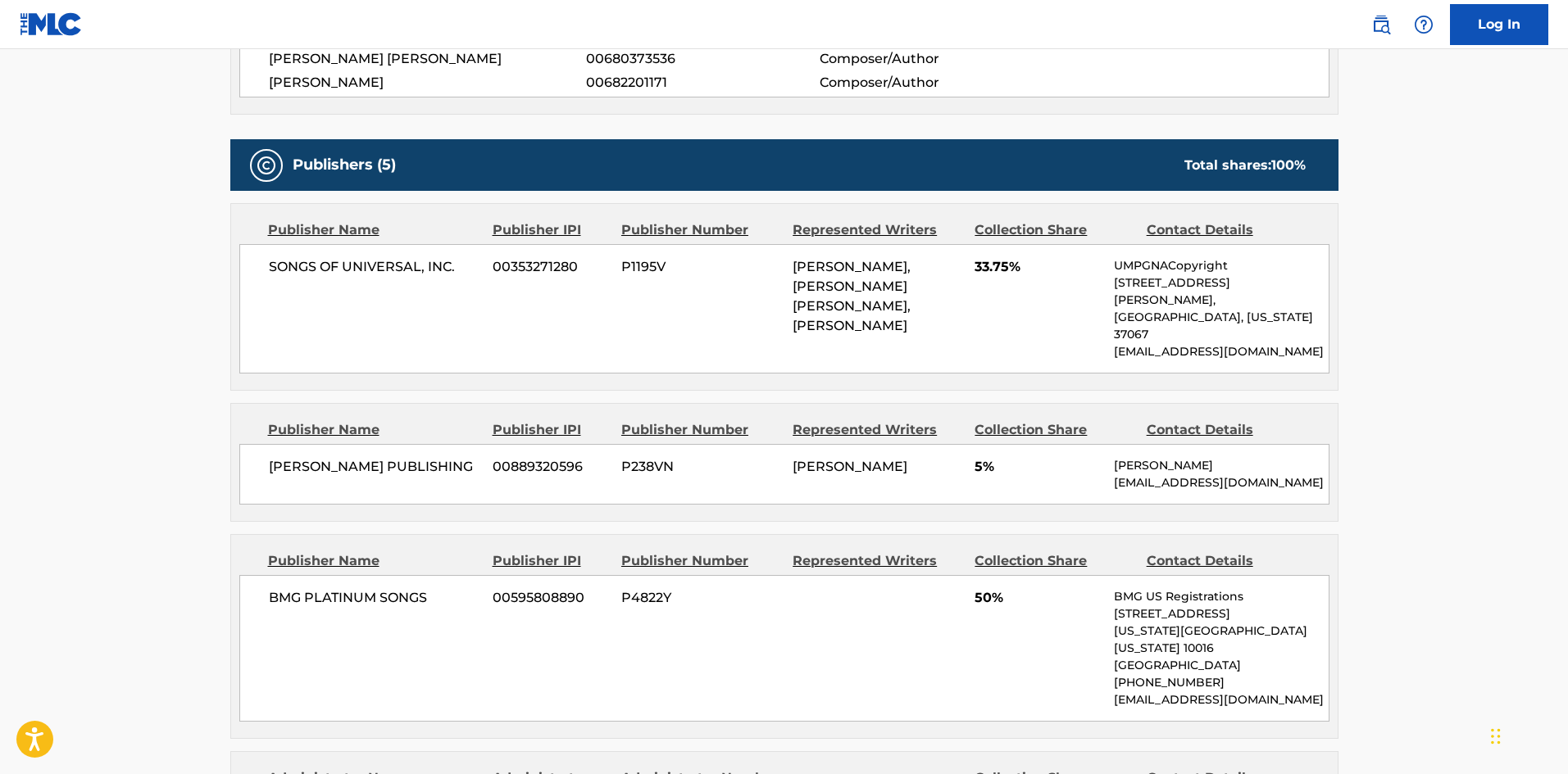
scroll to position [737, 0]
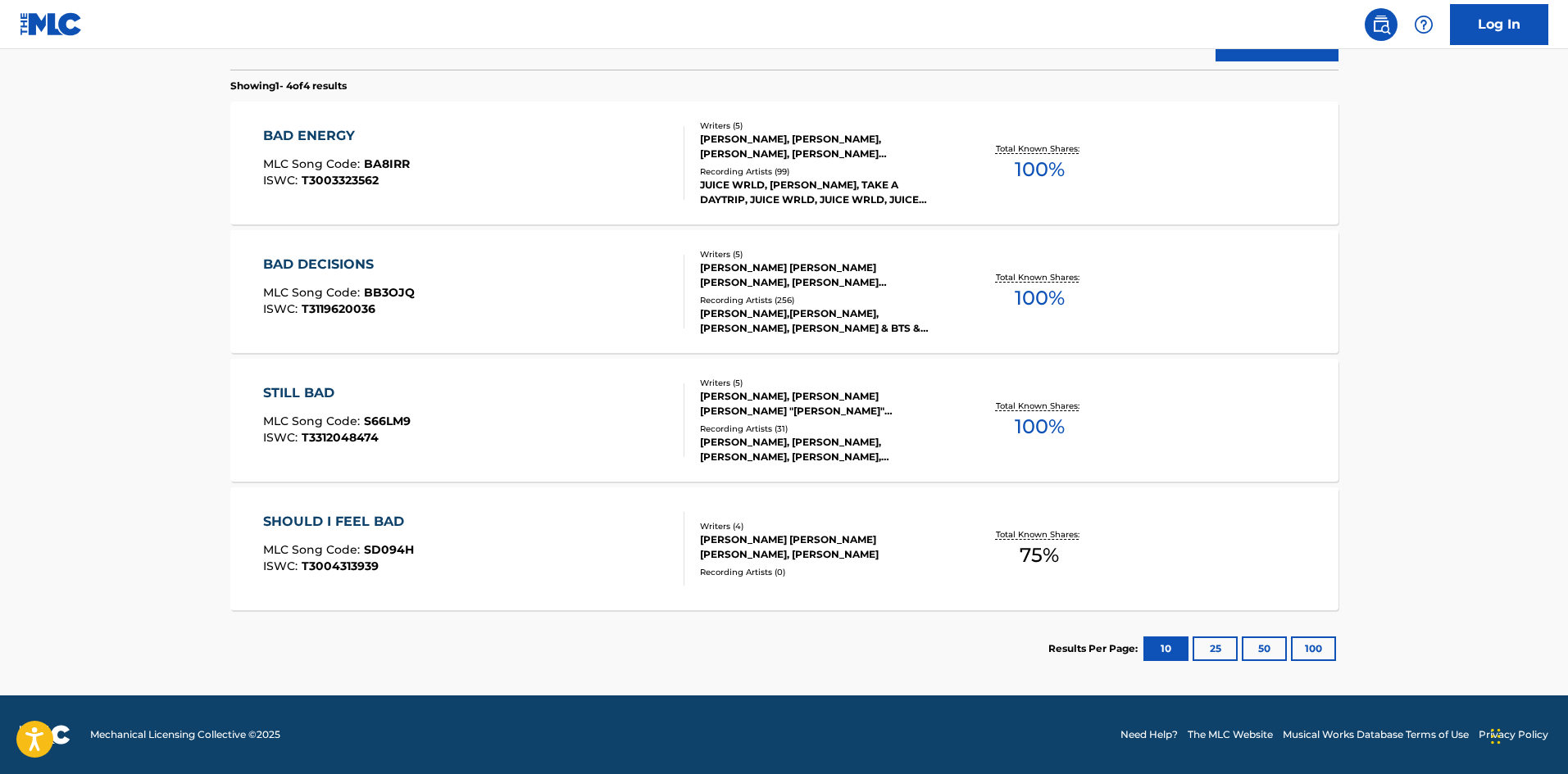
scroll to position [246, 0]
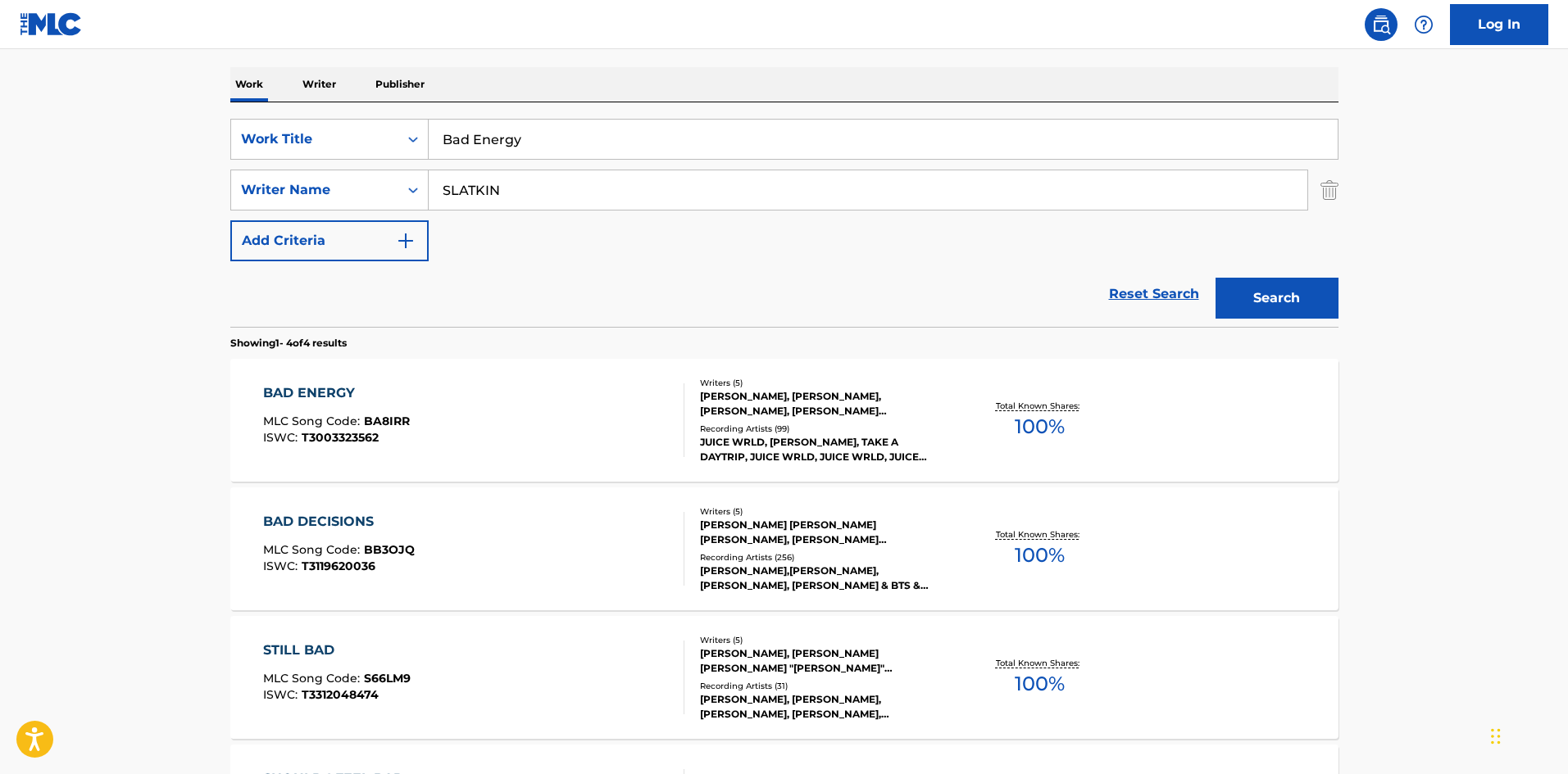
click at [472, 144] on input "Bad Energy" at bounding box center [883, 139] width 909 height 39
paste input "London"
type input "London"
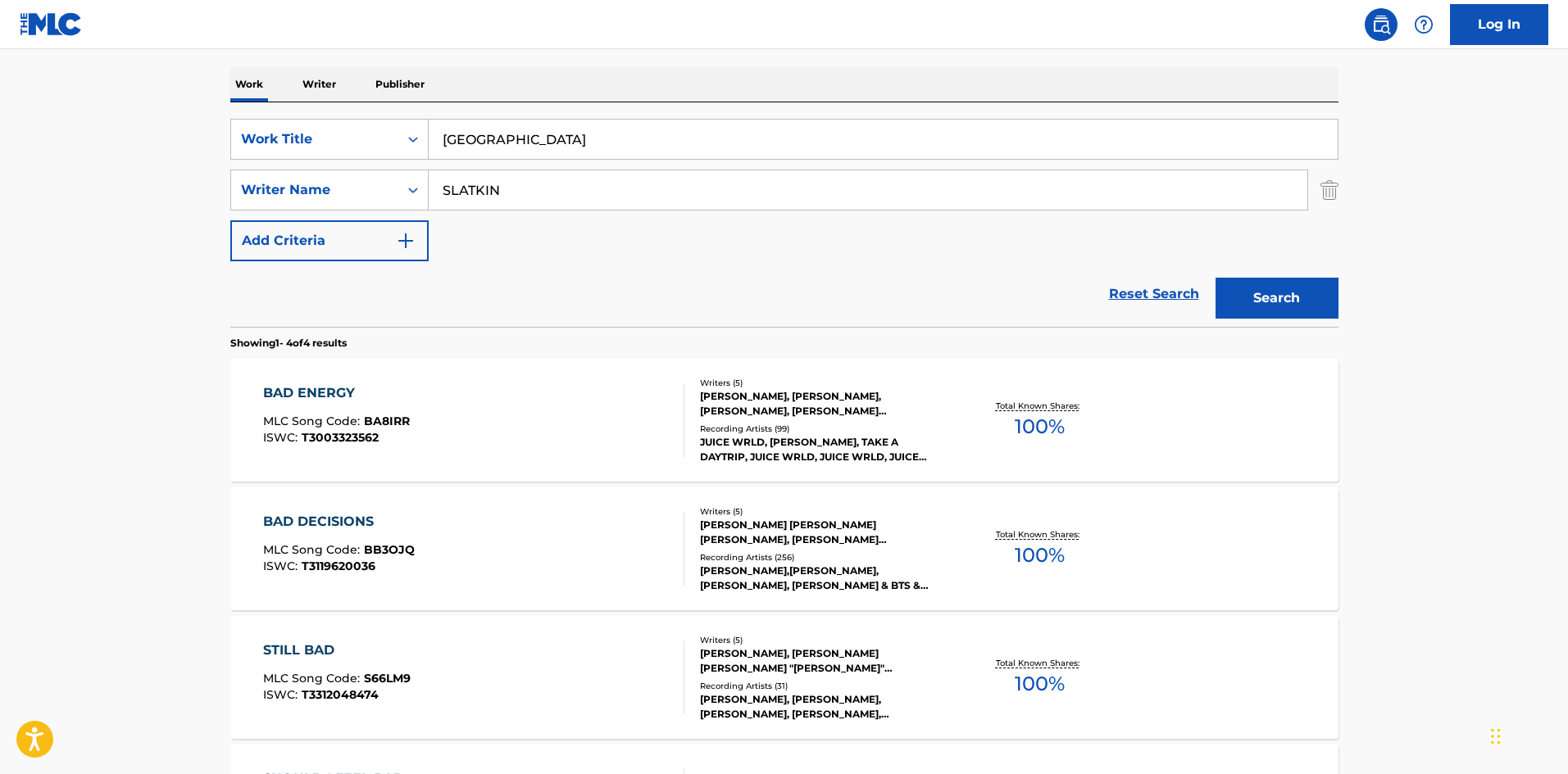
click at [1289, 302] on button "Search" at bounding box center [1277, 298] width 123 height 41
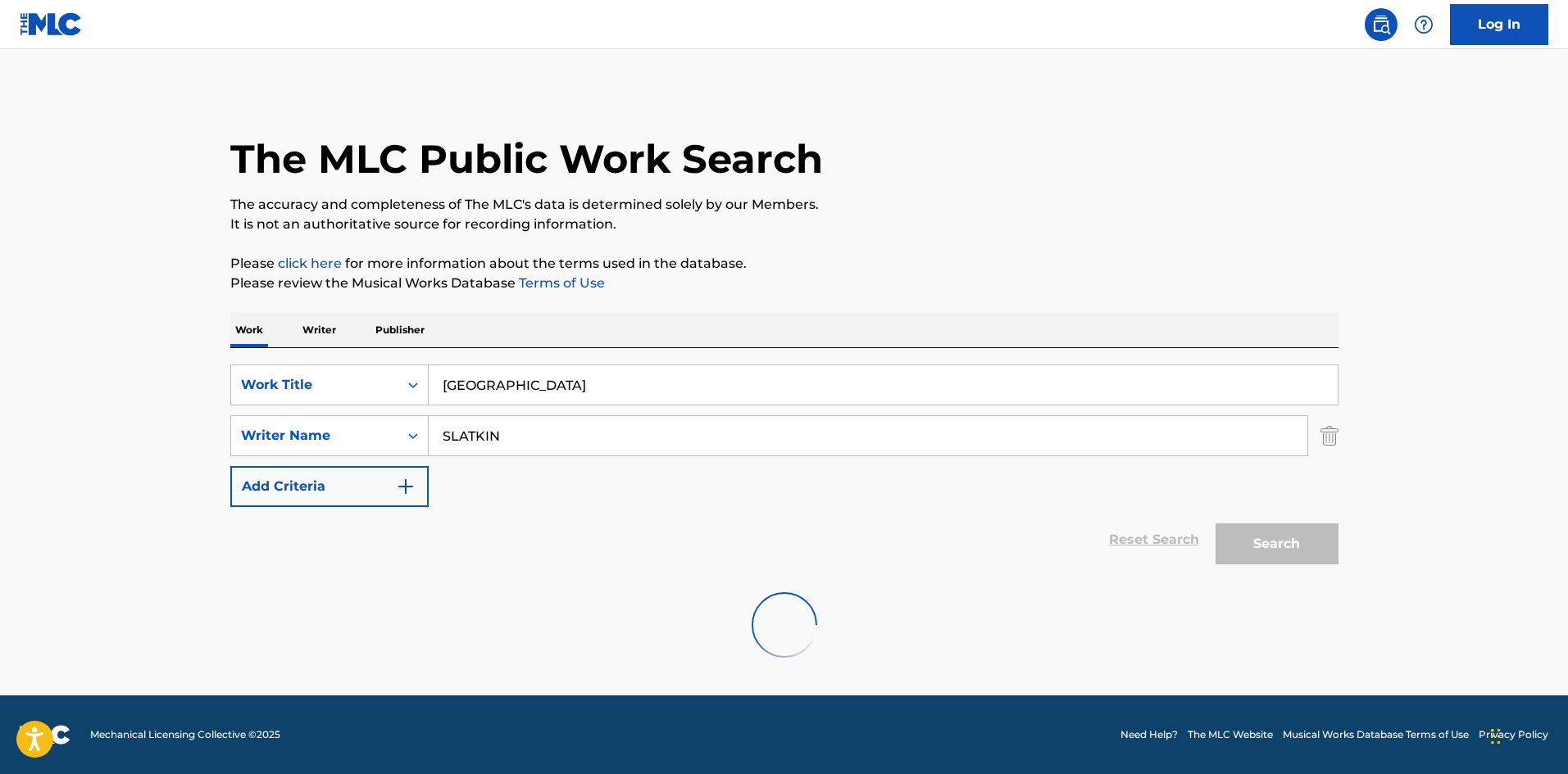
scroll to position [0, 0]
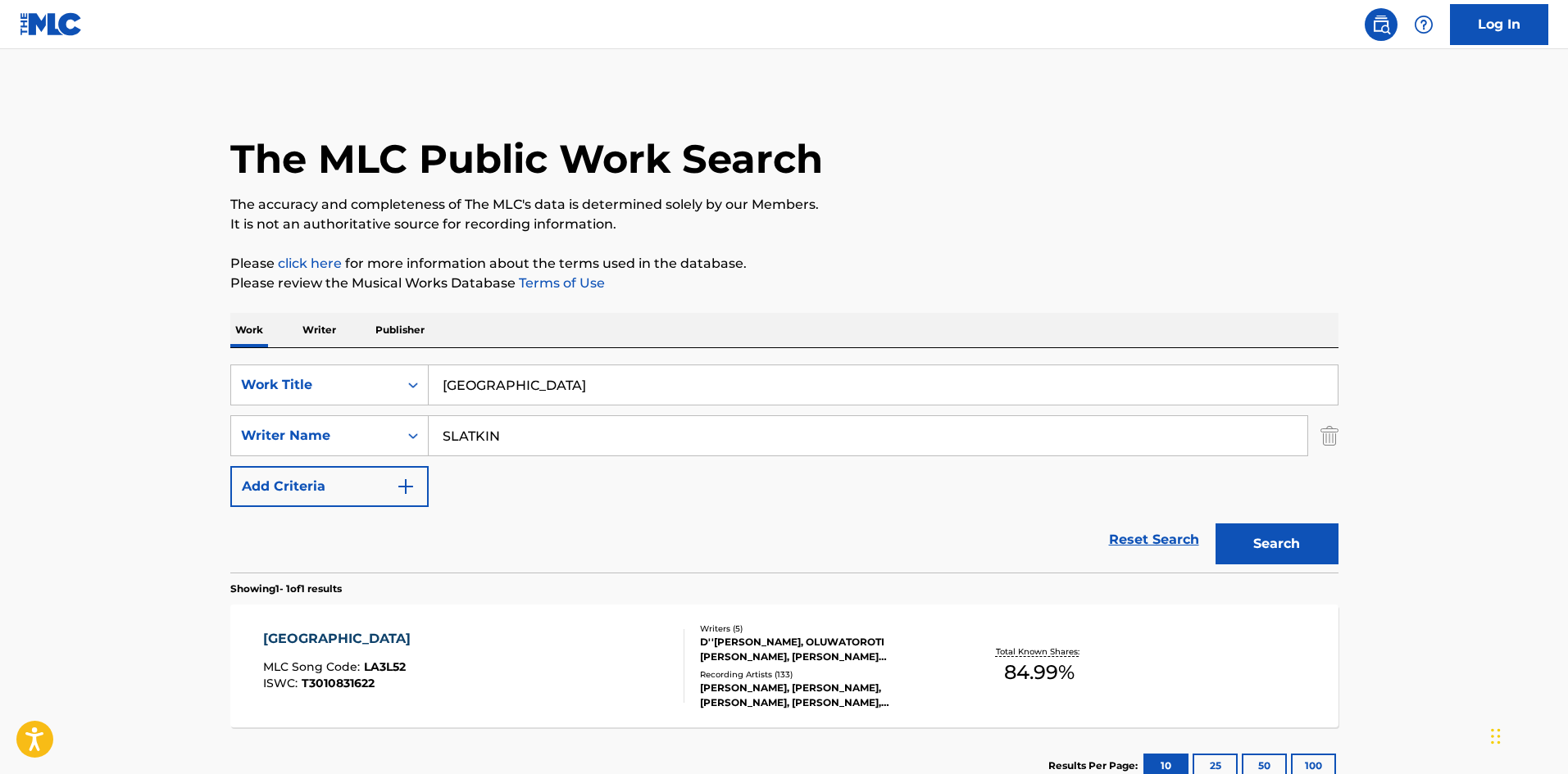
click at [417, 655] on div "LONDON MLC Song Code : LA3L52 ISWC : T3010831622" at bounding box center [474, 666] width 422 height 74
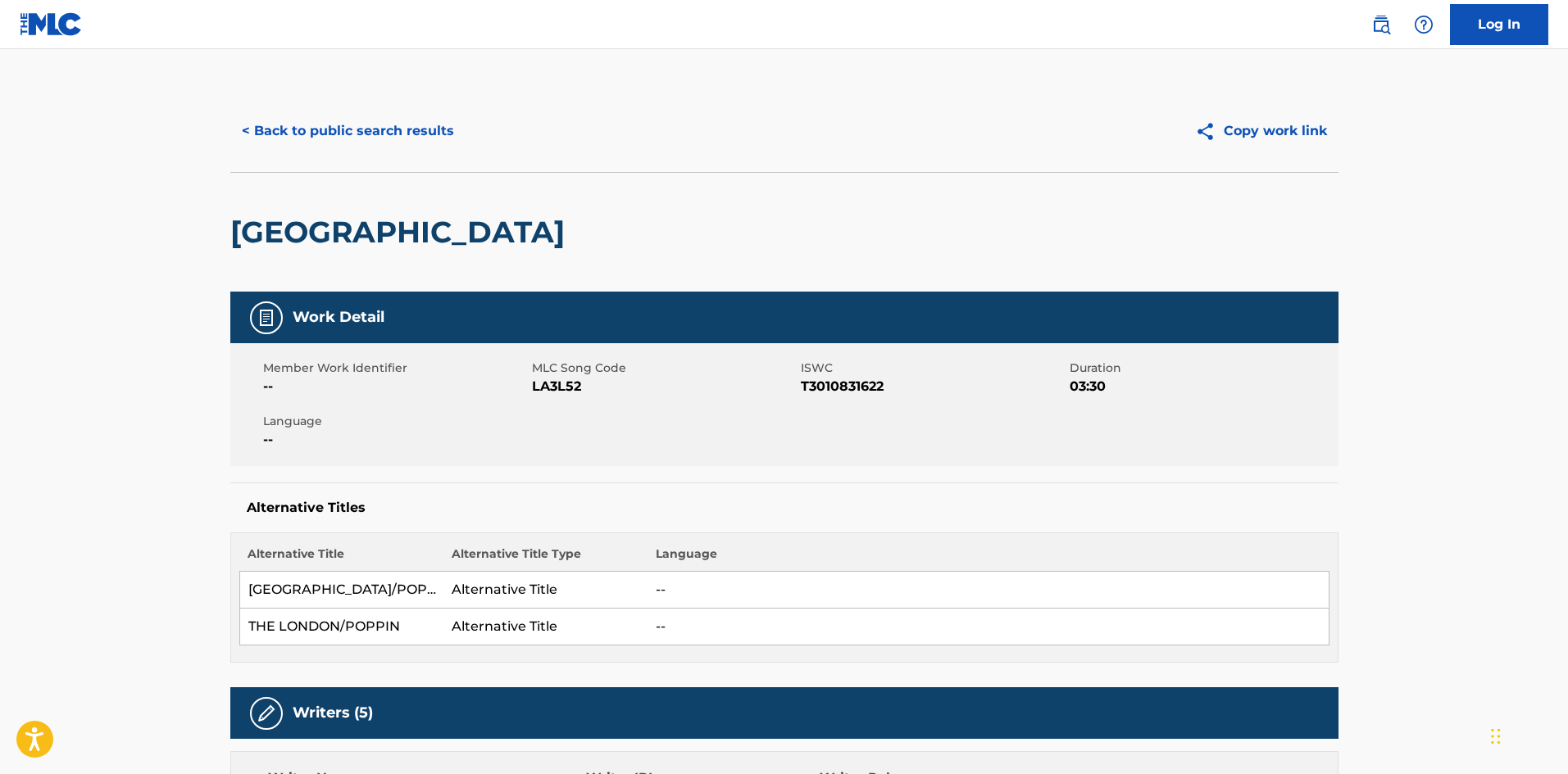
scroll to position [491, 0]
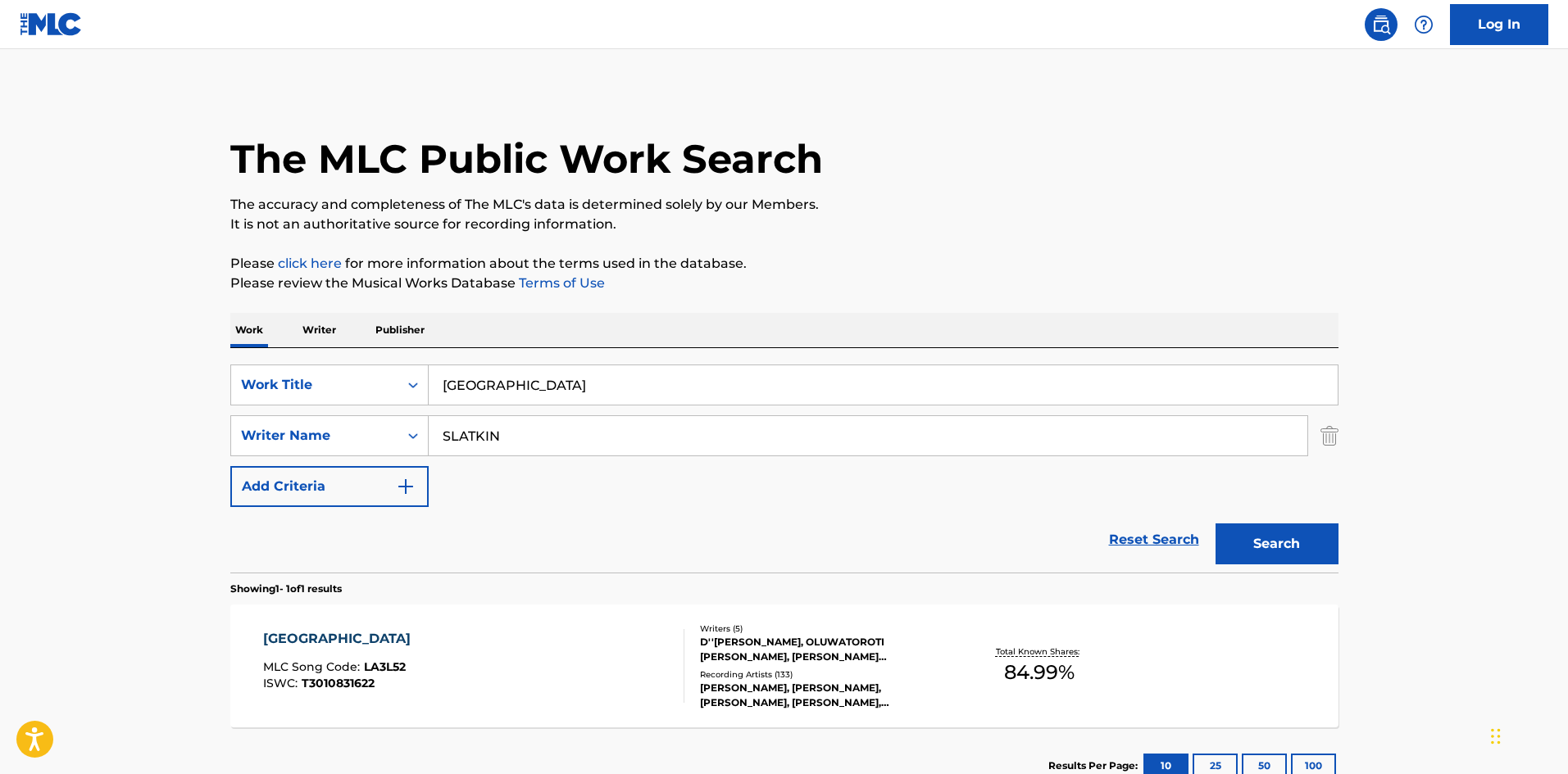
click at [495, 391] on input "London" at bounding box center [883, 385] width 909 height 39
paste input "Friends"
type input "Friends"
click at [84, 524] on main "The MLC Public Work Search The accuracy and completeness of The MLC's data is d…" at bounding box center [784, 431] width 1568 height 763
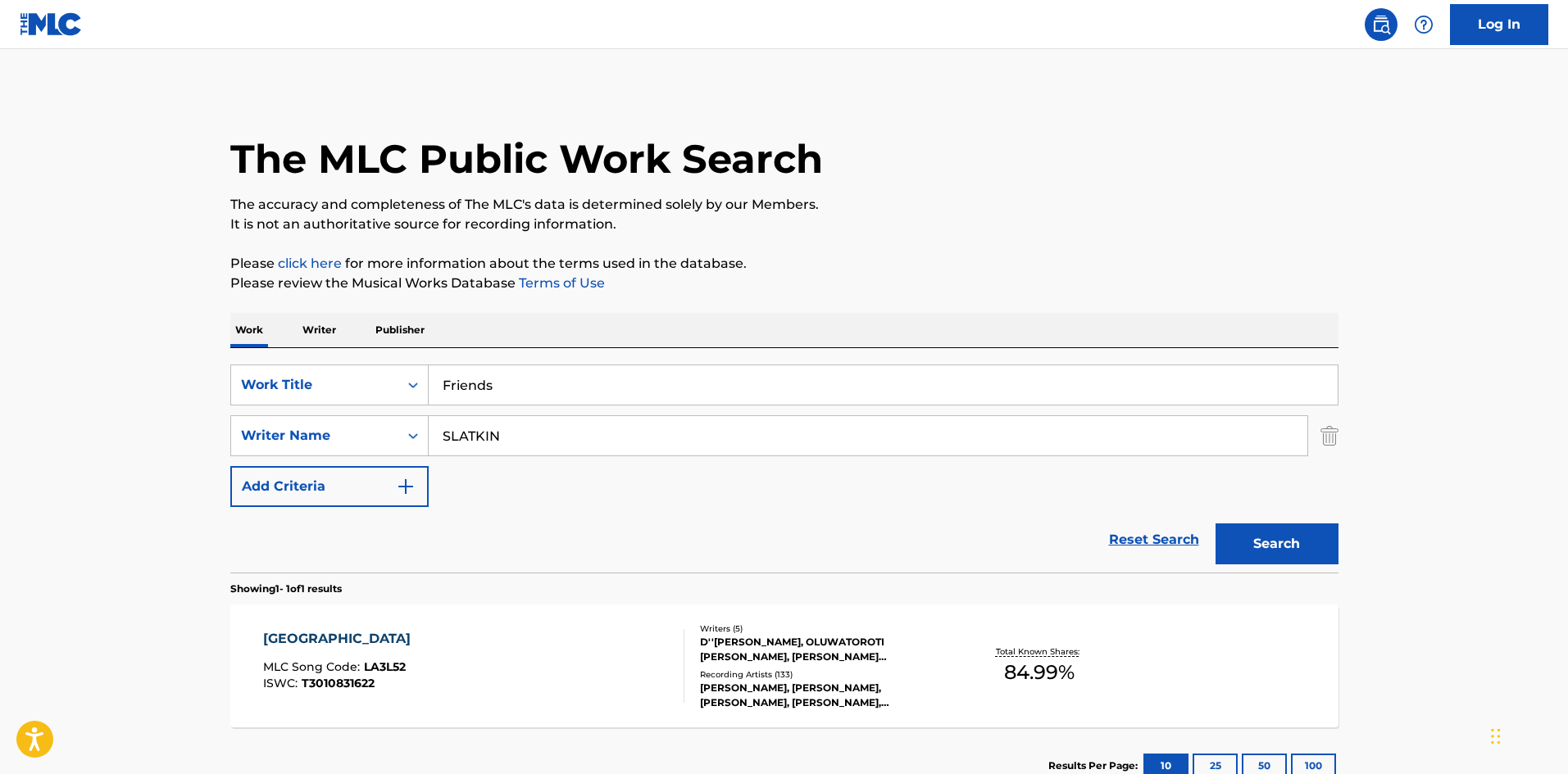
click at [521, 455] on div "SLATKIN" at bounding box center [868, 436] width 879 height 41
click at [527, 439] on input "SLATKIN" at bounding box center [868, 436] width 878 height 39
paste input "TEO LUCAS HALM"
drag, startPoint x: 553, startPoint y: 442, endPoint x: 0, endPoint y: 396, distance: 554.9
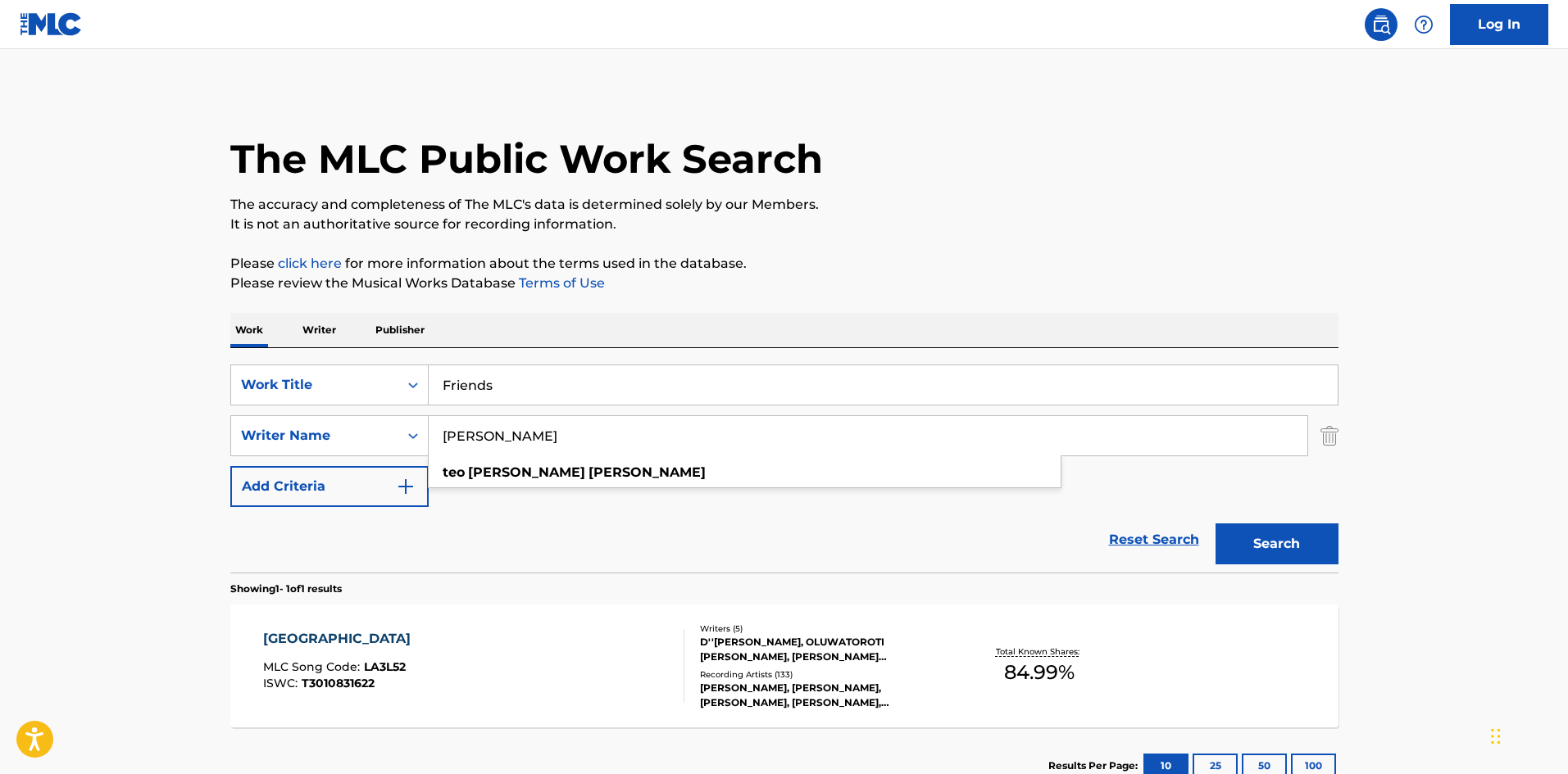
click at [0, 396] on main "The MLC Public Work Search The accuracy and completeness of The MLC's data is d…" at bounding box center [784, 431] width 1568 height 763
type input "HALM"
click at [1215, 523] on button "Search" at bounding box center [1277, 544] width 123 height 41
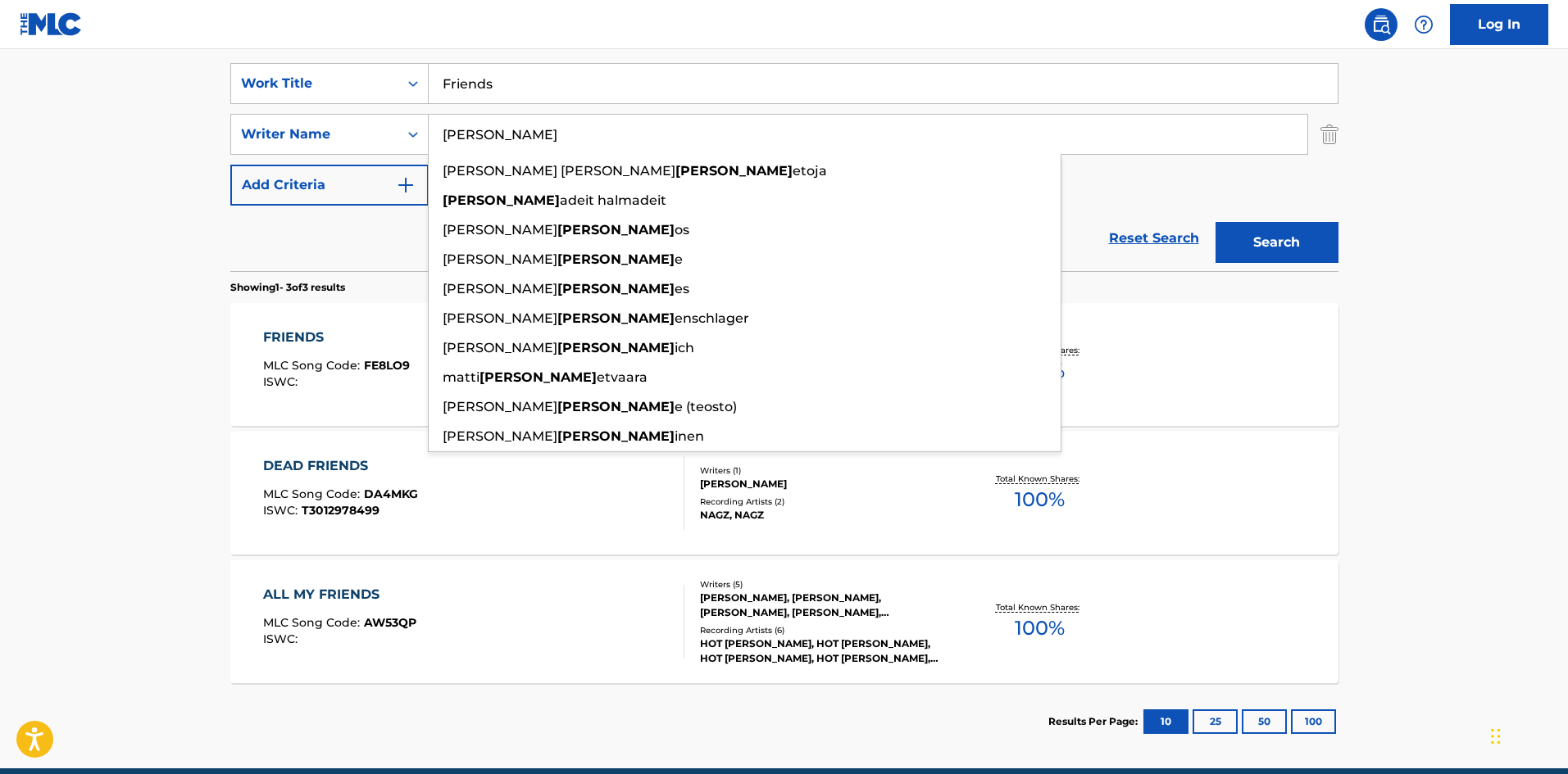
scroll to position [327, 0]
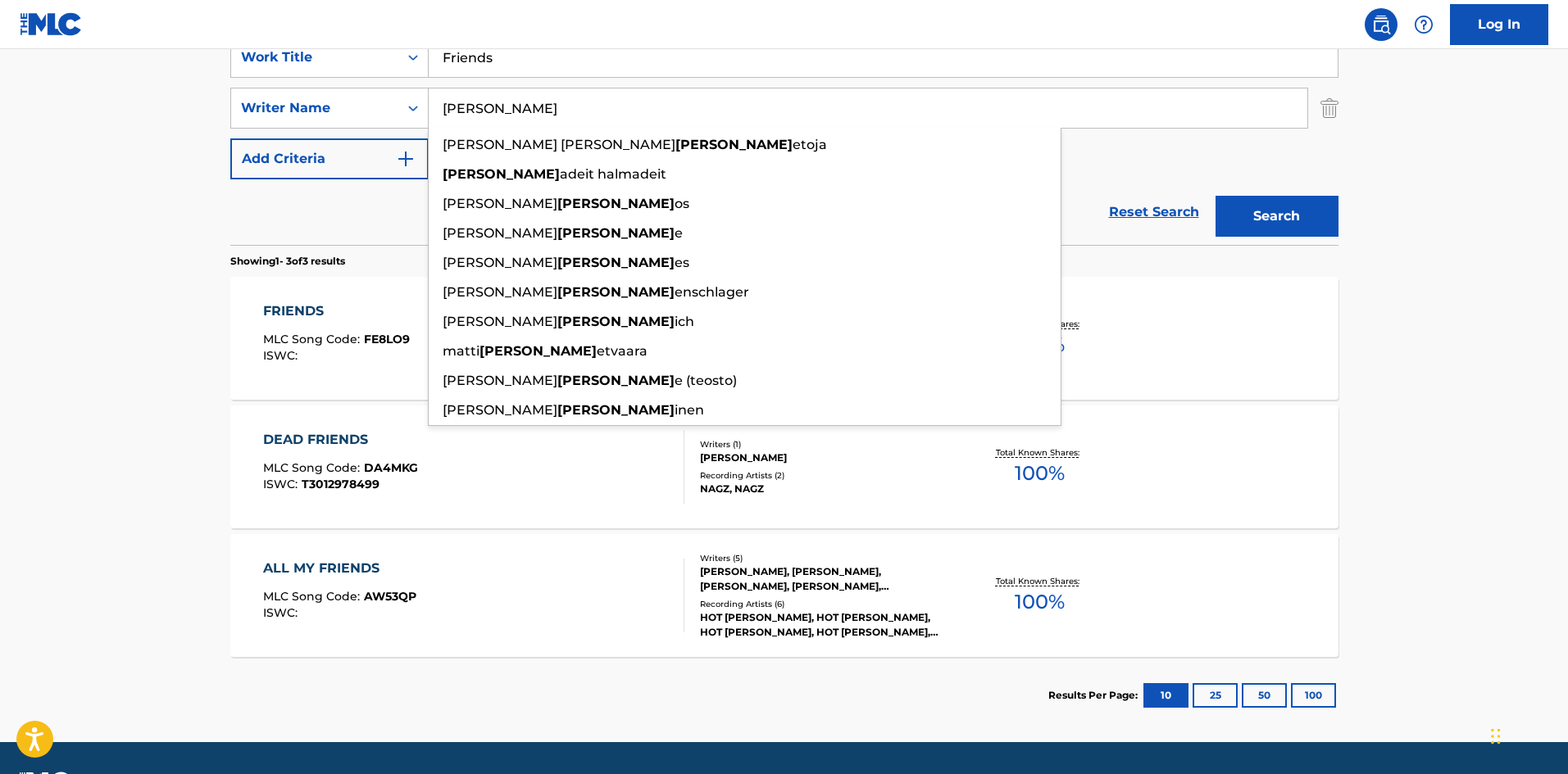
drag, startPoint x: 18, startPoint y: 289, endPoint x: 303, endPoint y: 295, distance: 285.1
click at [18, 289] on main "The MLC Public Work Search The accuracy and completeness of The MLC's data is d…" at bounding box center [784, 231] width 1568 height 1021
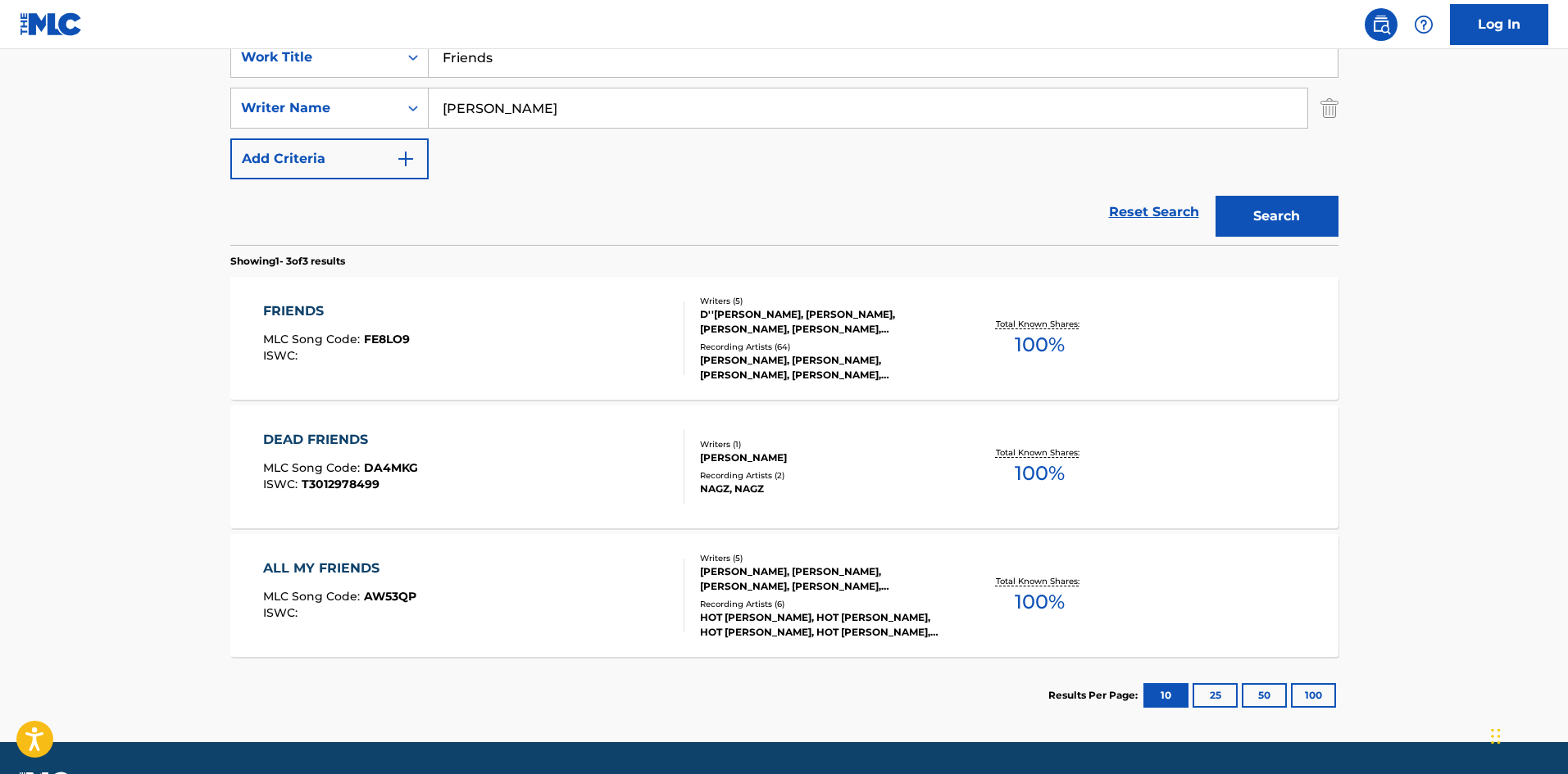
click at [470, 339] on div "FRIENDS MLC Song Code : FE8LO9 ISWC :" at bounding box center [474, 338] width 422 height 74
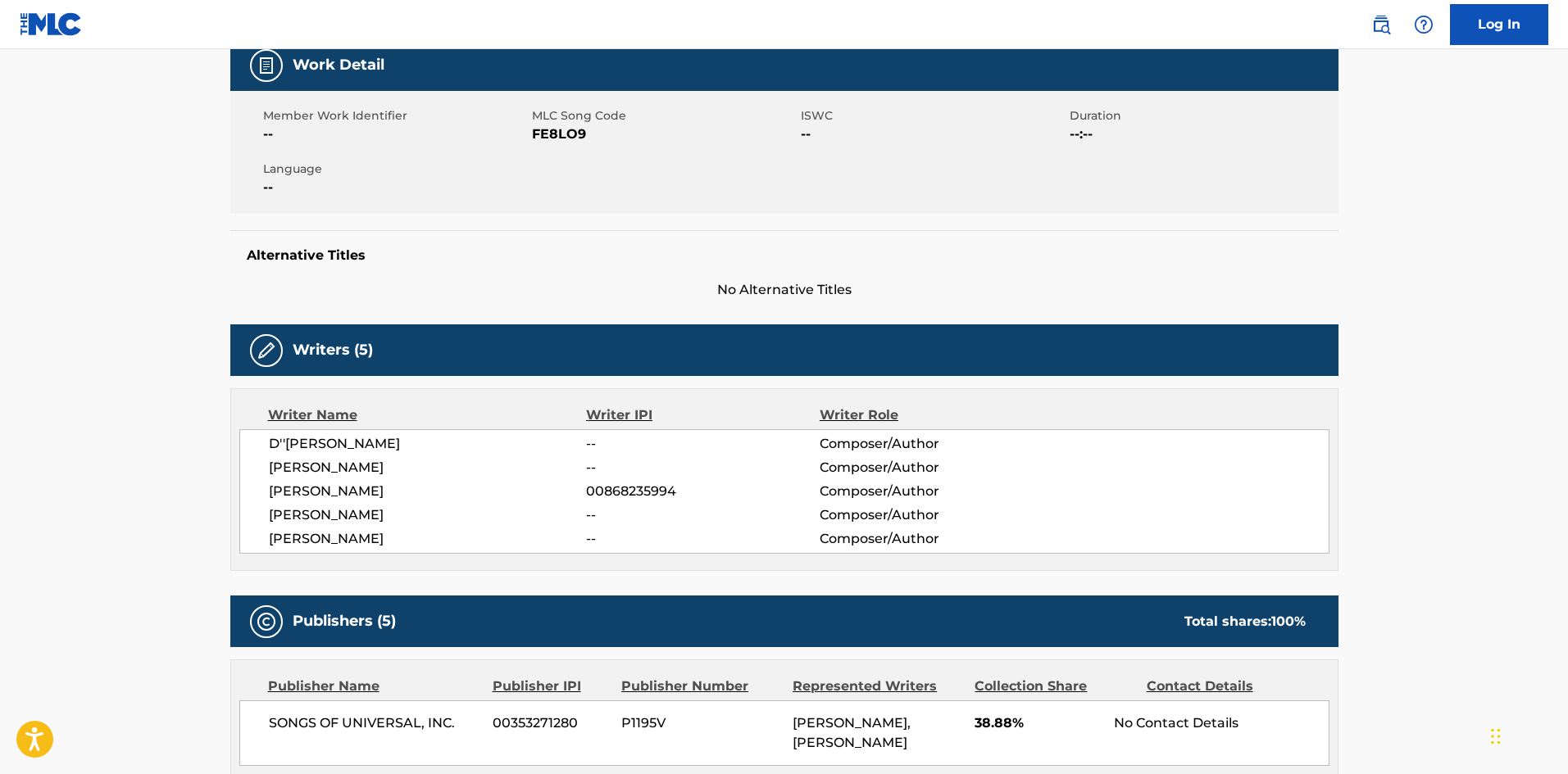
scroll to position [491, 0]
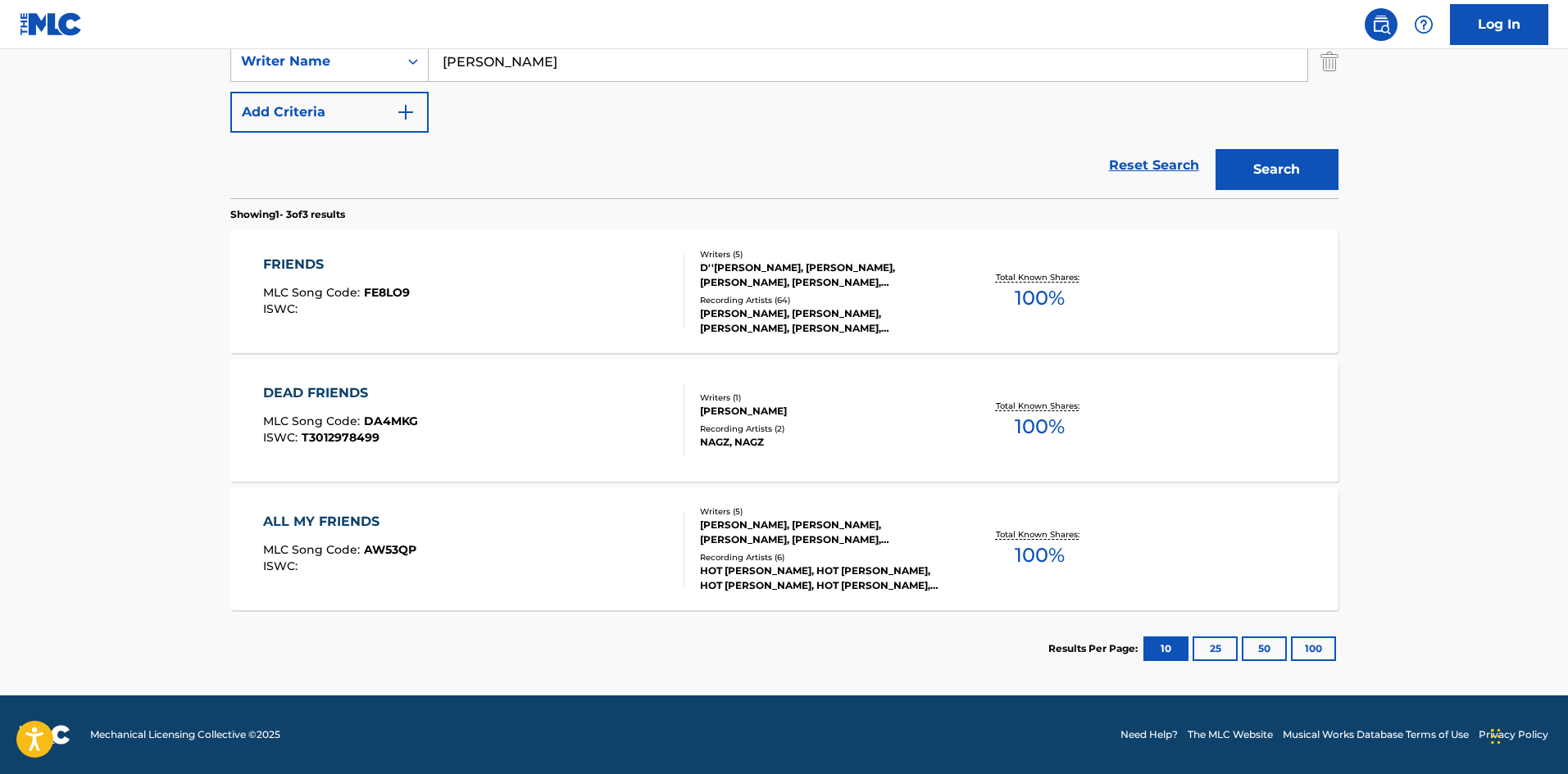
scroll to position [211, 0]
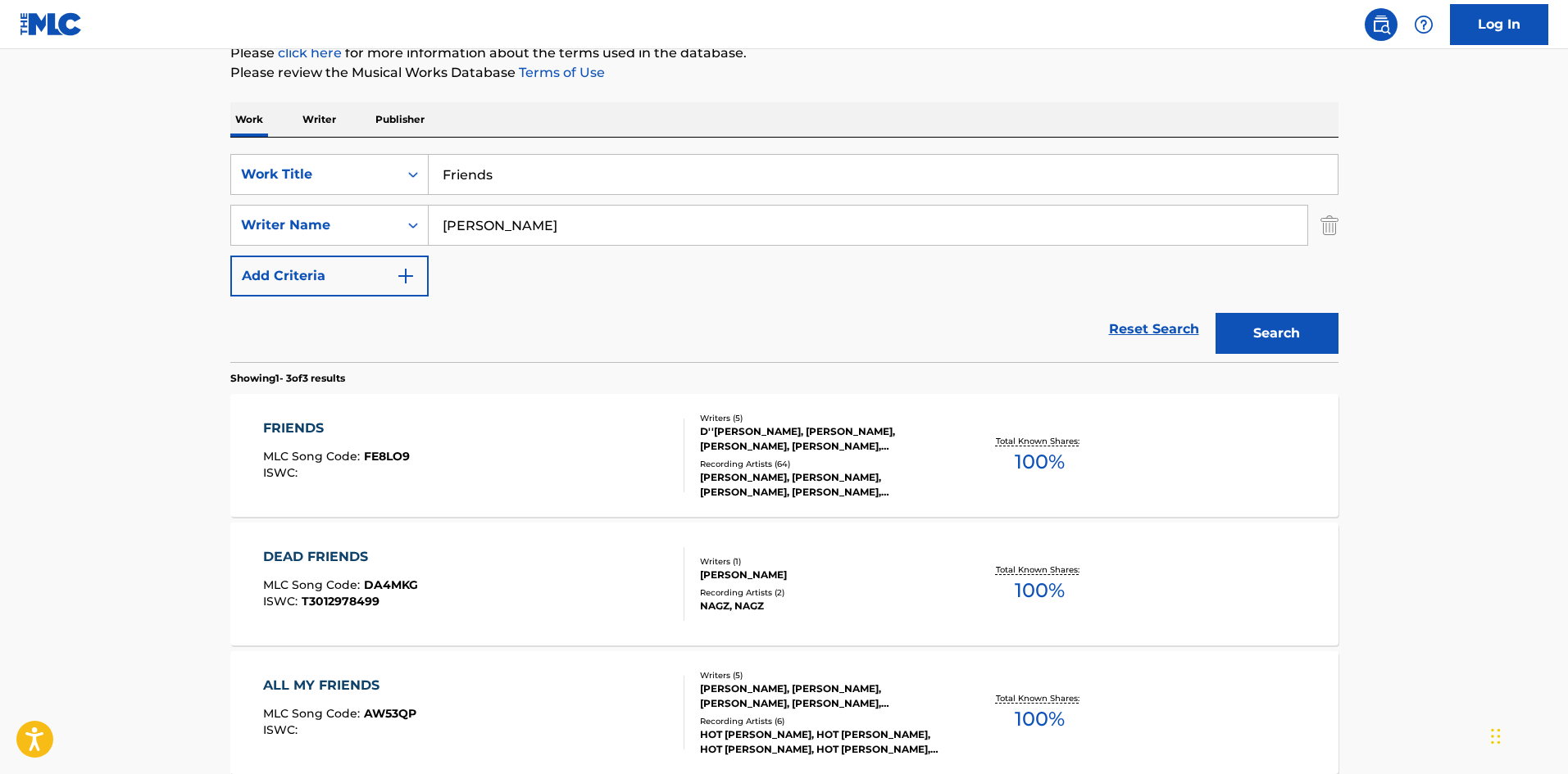
click at [483, 179] on input "Friends" at bounding box center [883, 174] width 909 height 39
paste input "Mrs. Lonely"
type input "Mrs. Lonely"
click at [526, 207] on input "HALM" at bounding box center [868, 225] width 878 height 39
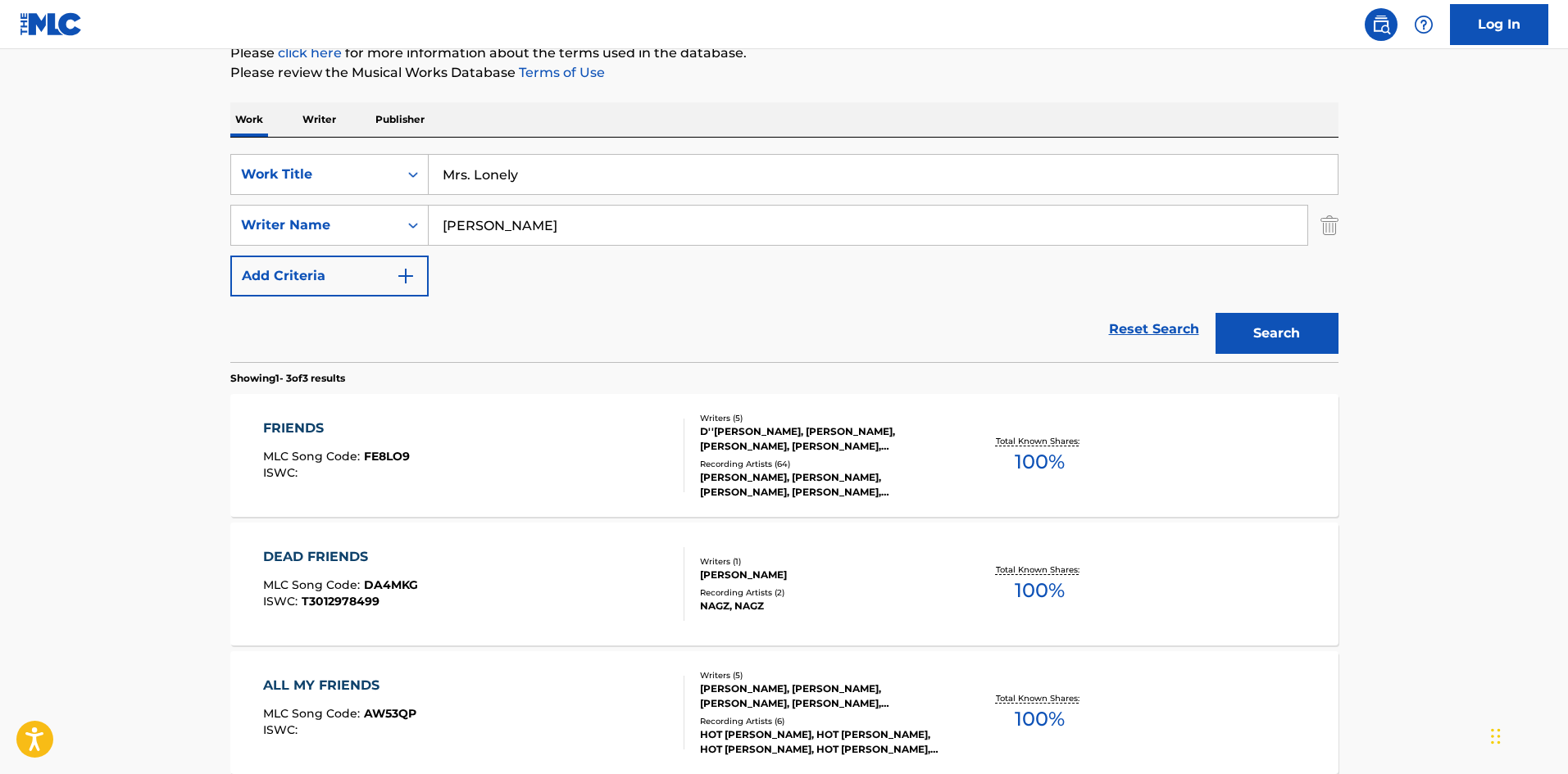
click at [526, 207] on input "HALM" at bounding box center [868, 225] width 878 height 39
click at [516, 222] on input "v" at bounding box center [868, 225] width 878 height 39
click at [515, 224] on input "v" at bounding box center [868, 225] width 878 height 39
paste input "[PERSON_NAME]"
drag, startPoint x: 520, startPoint y: 227, endPoint x: 232, endPoint y: 239, distance: 288.2
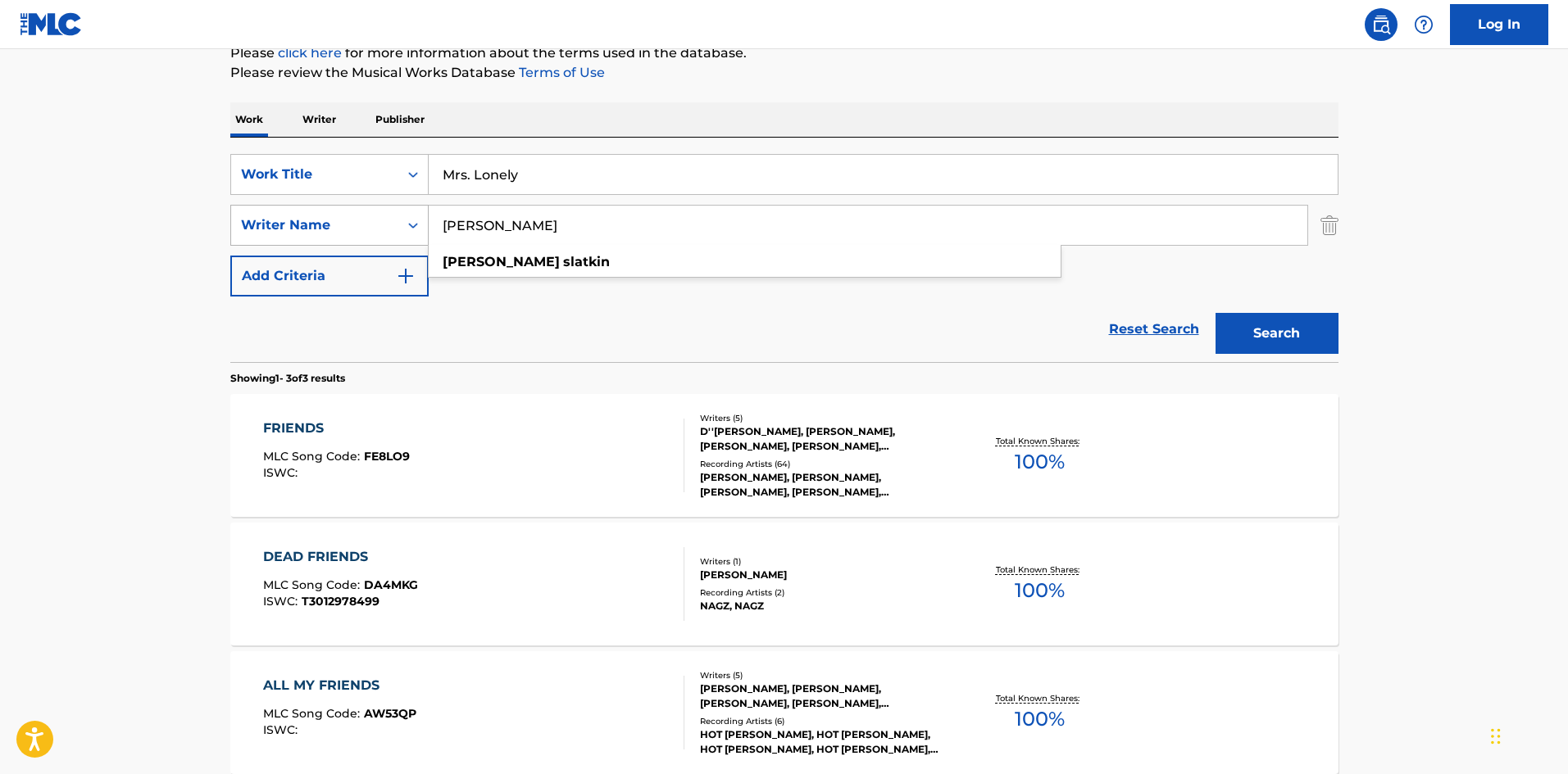
click at [232, 239] on div "SearchWithCriteriaecb942ac-5652-4d68-b24b-ebd4e2c9328c Writer Name BLAKE SLATKI…" at bounding box center [784, 225] width 1108 height 41
type input "SLATKIN"
click at [1215, 313] on button "Search" at bounding box center [1277, 333] width 123 height 41
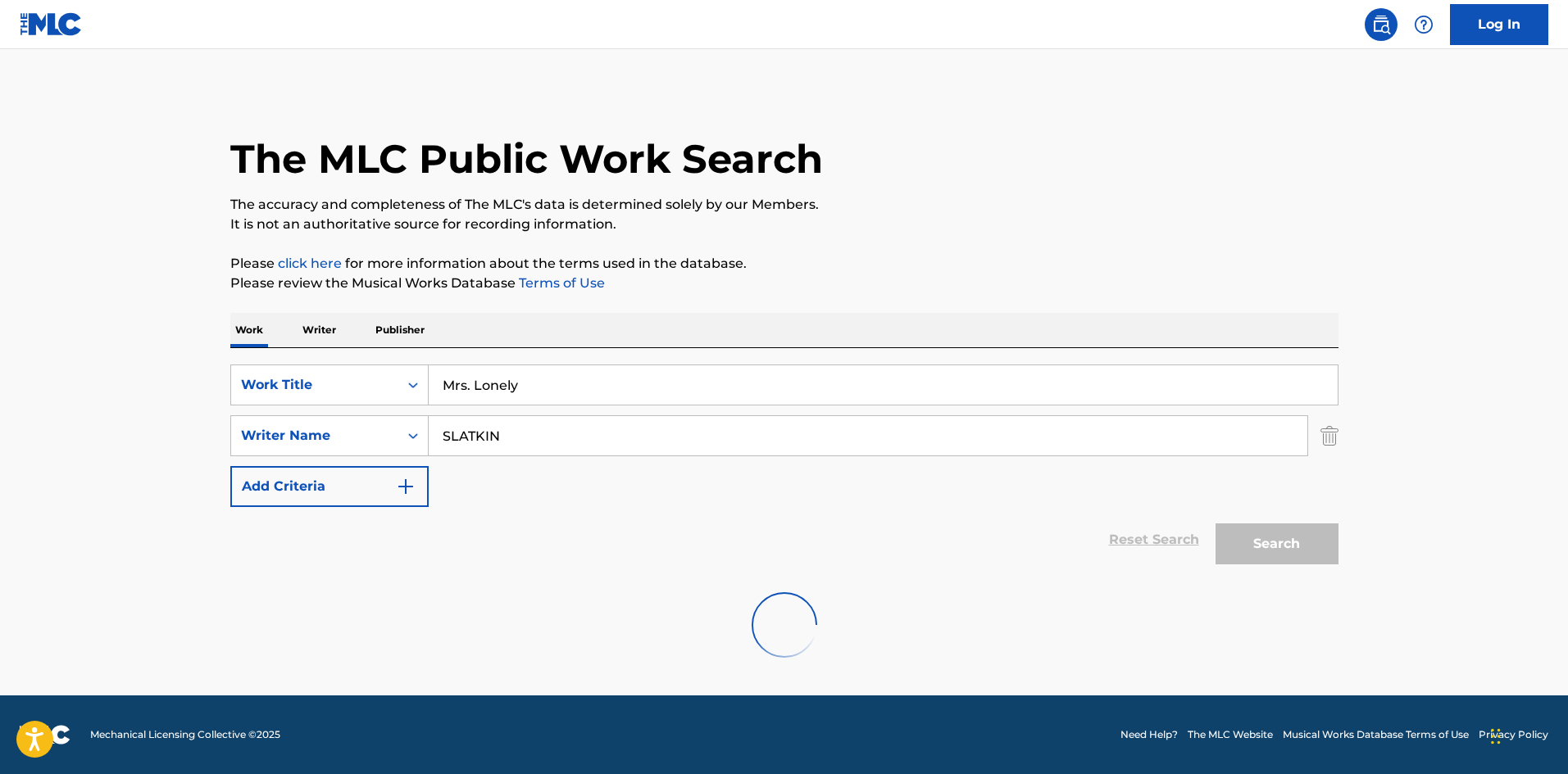
scroll to position [0, 0]
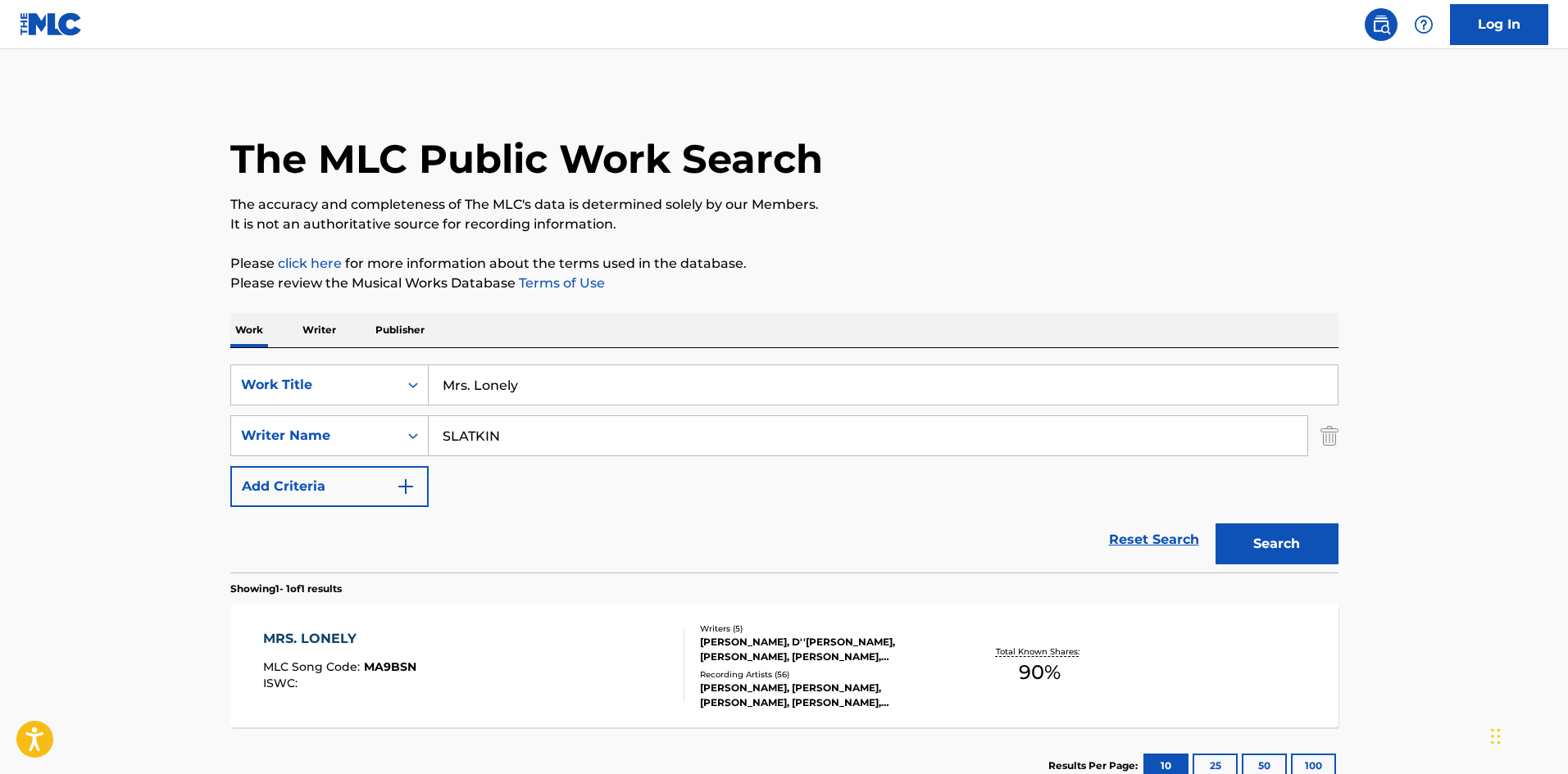
click at [452, 701] on div "MRS. LONELY MLC Song Code : MA9BSN ISWC :" at bounding box center [474, 666] width 422 height 74
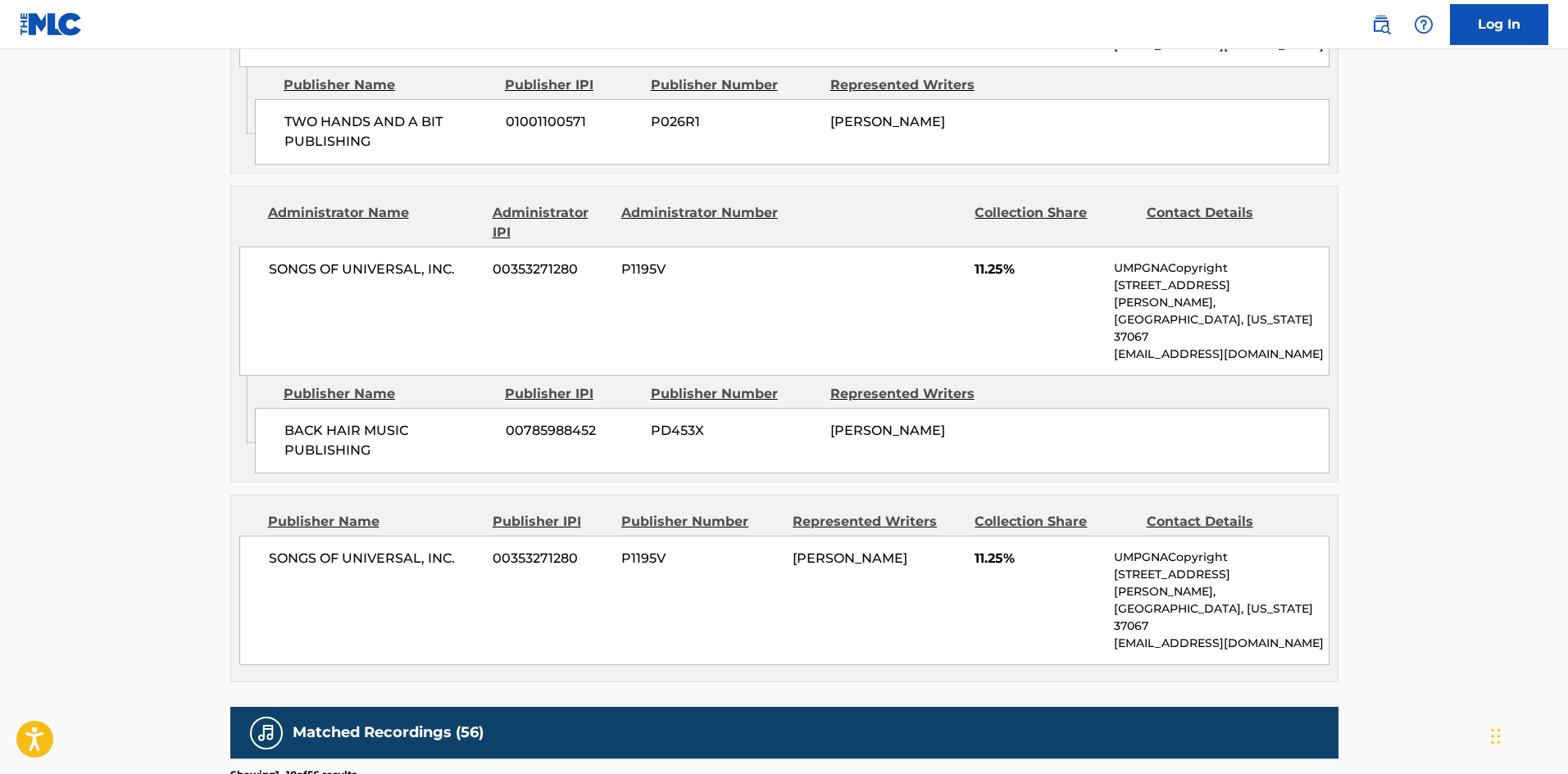
scroll to position [1393, 0]
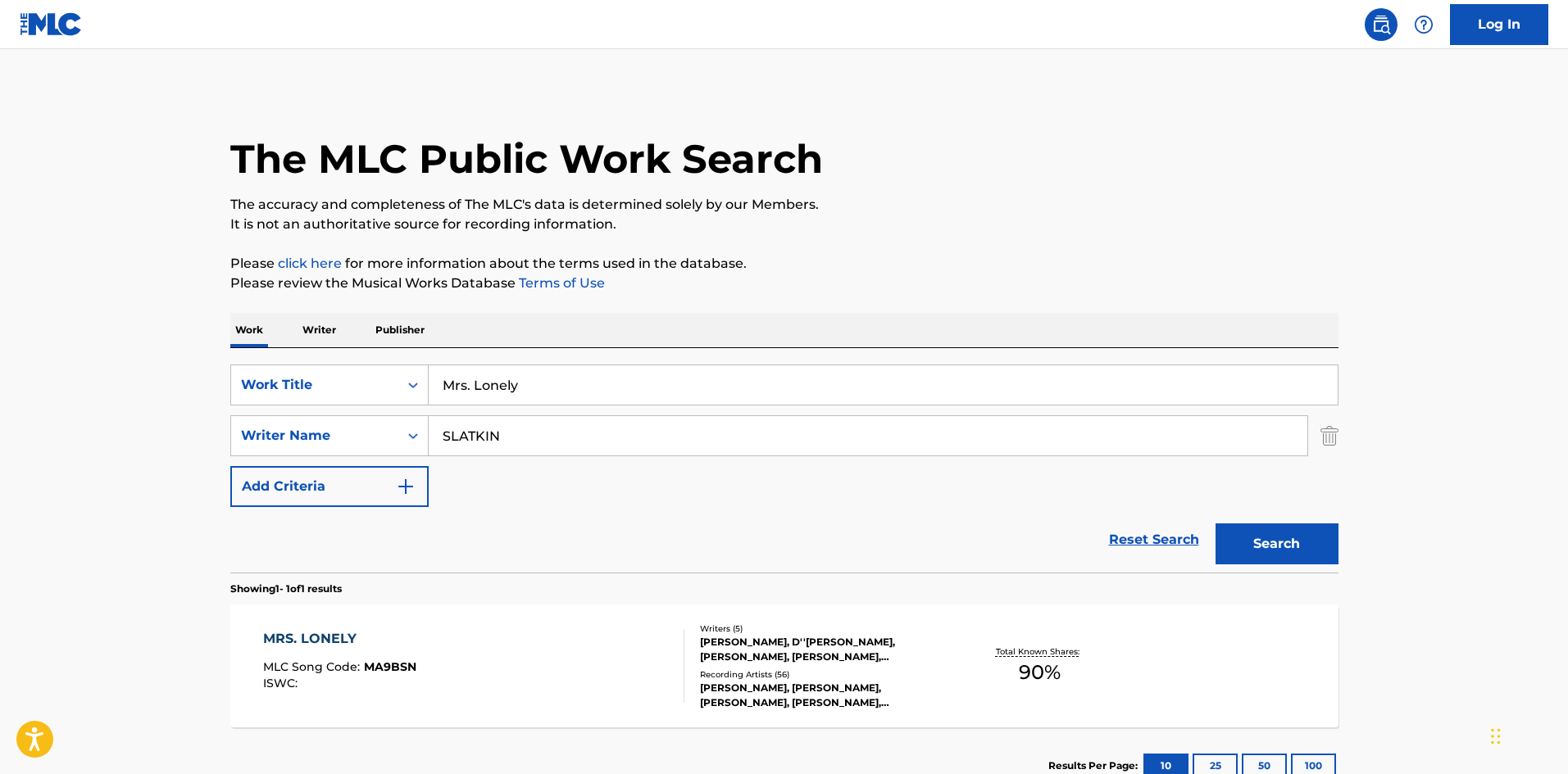
click at [496, 390] on input "Mrs. Lonely" at bounding box center [883, 385] width 909 height 39
type input "v"
click at [462, 431] on input "SLATKIN" at bounding box center [868, 436] width 878 height 39
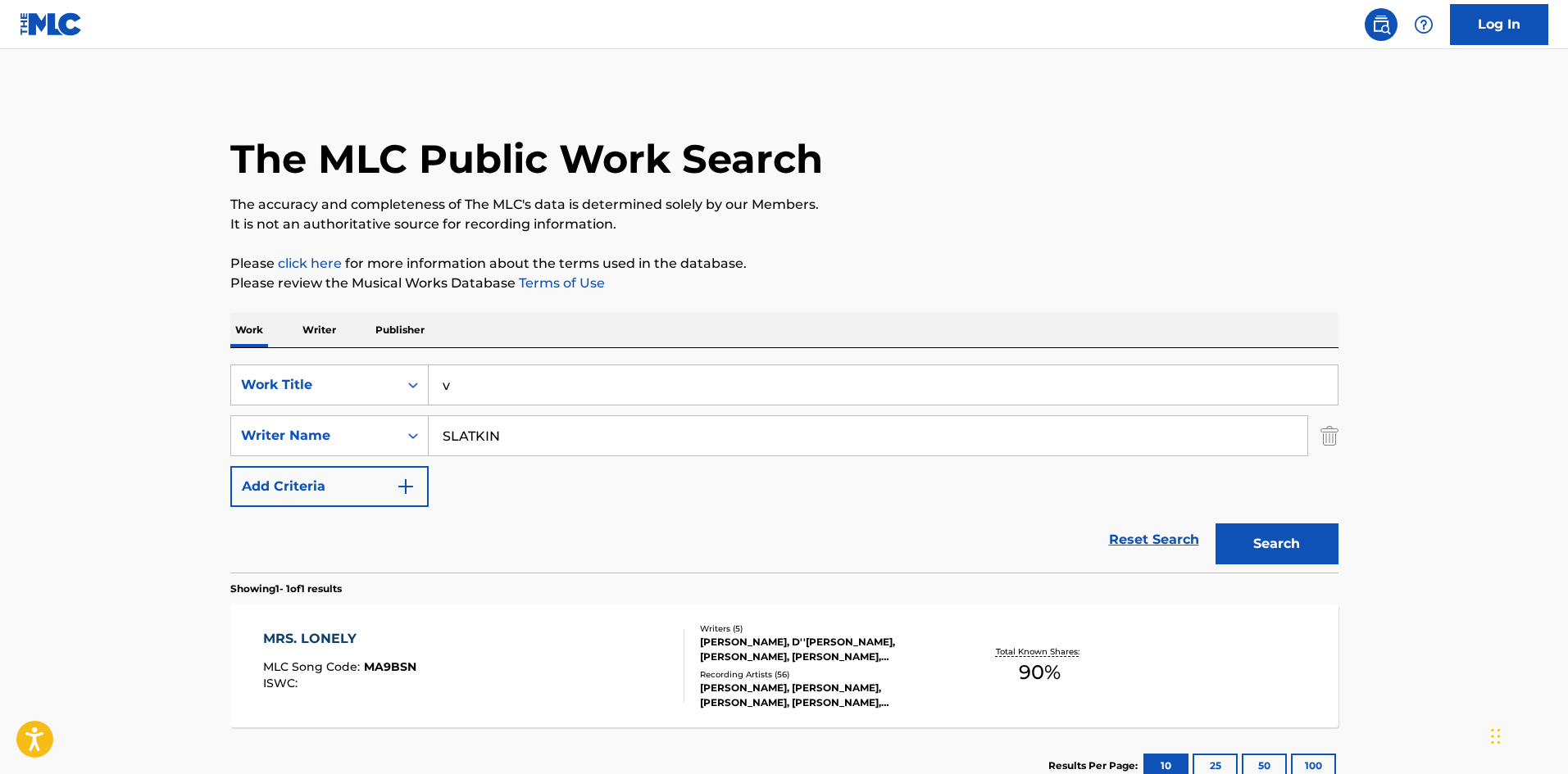
click at [462, 431] on input "SLATKIN" at bounding box center [868, 436] width 878 height 39
paste input "MALLORY JAASU AMIR"
drag, startPoint x: 559, startPoint y: 434, endPoint x: 0, endPoint y: 172, distance: 617.4
click at [0, 194] on main "The MLC Public Work Search The accuracy and completeness of The MLC's data is d…" at bounding box center [784, 431] width 1568 height 763
type input "AMIR"
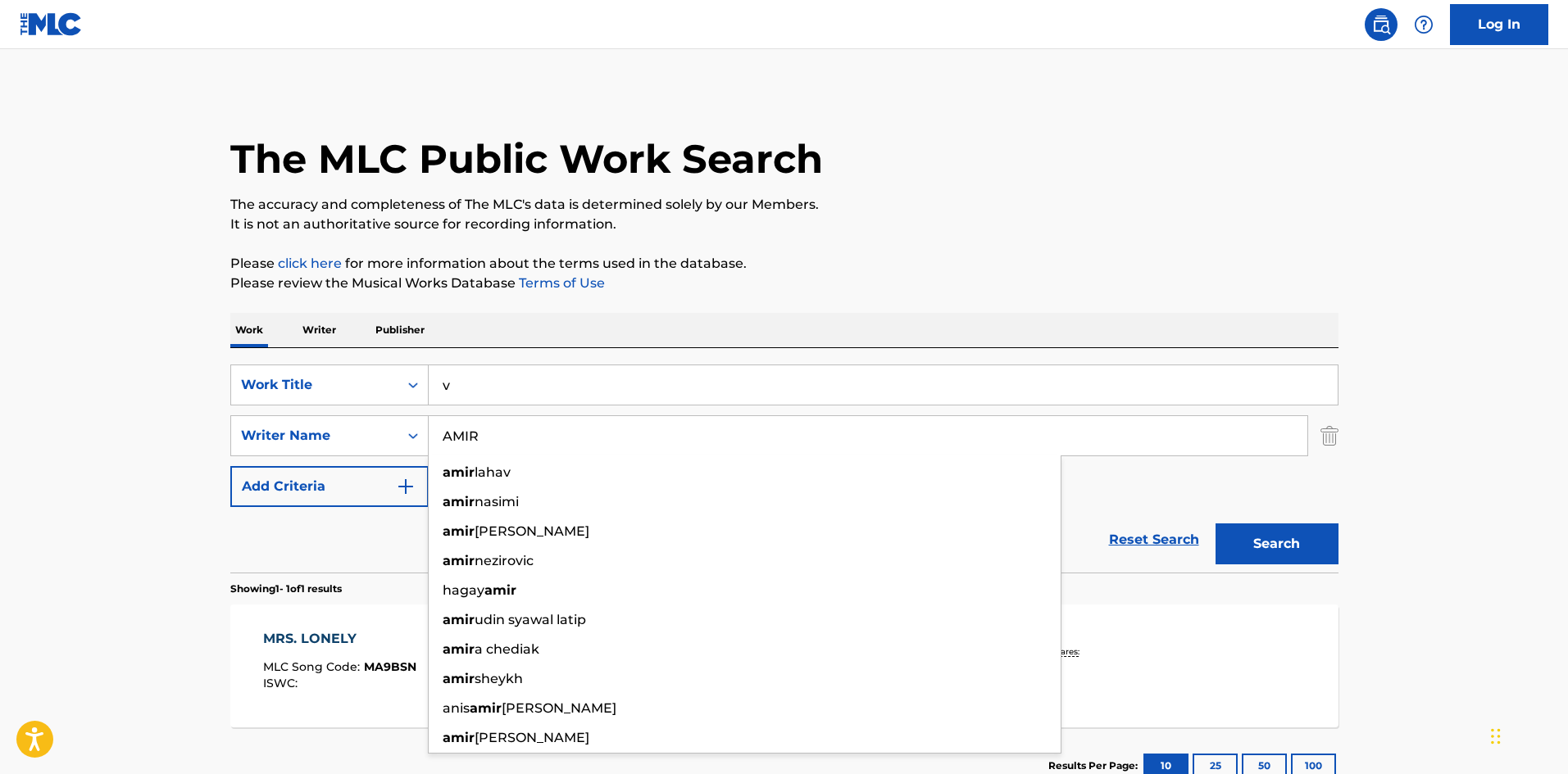
click at [486, 417] on input "AMIR" at bounding box center [868, 436] width 878 height 39
click at [504, 396] on input "v" at bounding box center [883, 385] width 909 height 39
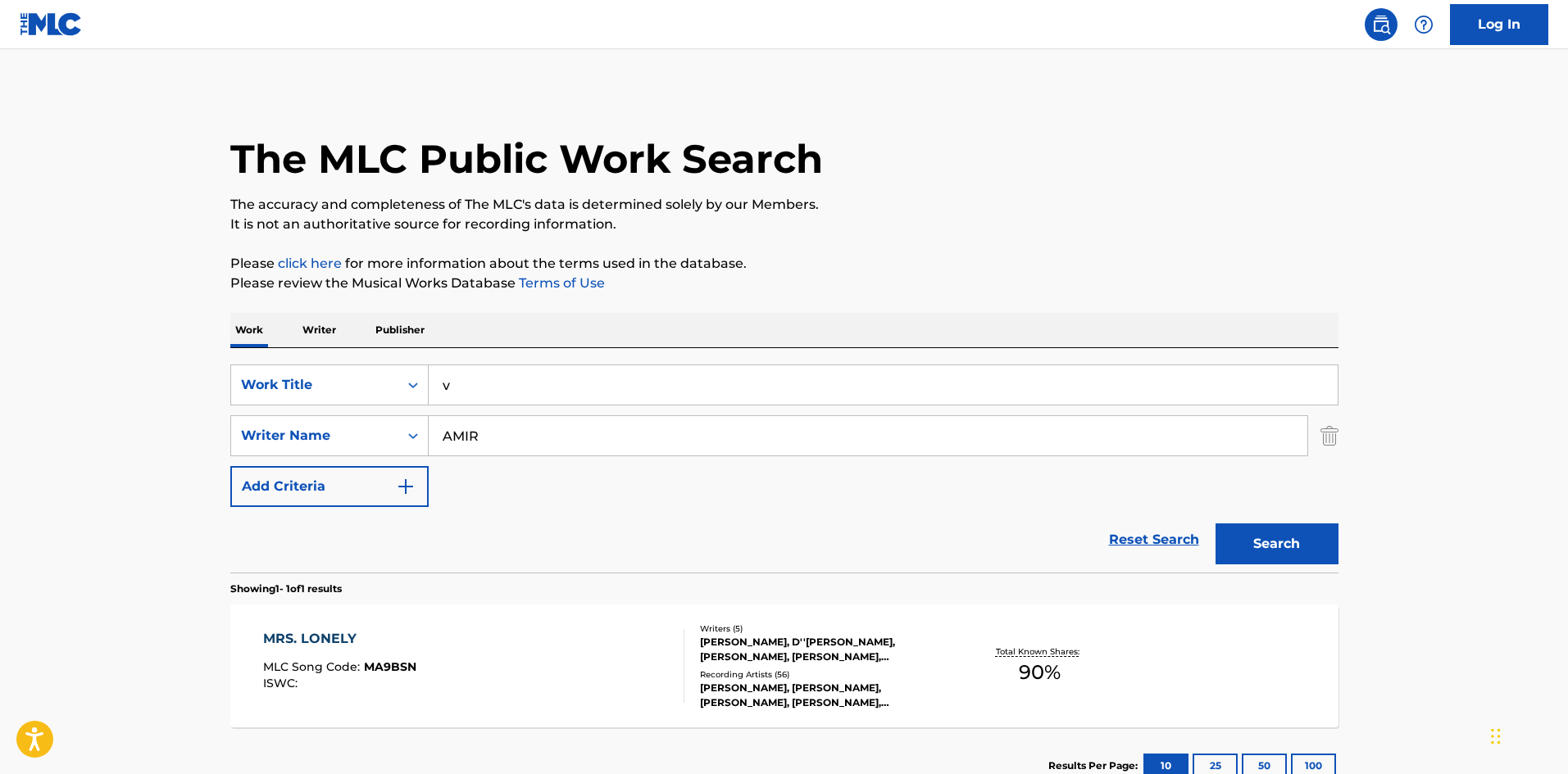
click at [504, 396] on input "v" at bounding box center [883, 385] width 909 height 39
paste input "Karma"
type input "Karma"
click at [1313, 568] on div "Search" at bounding box center [1273, 539] width 131 height 65
click at [1313, 547] on button "Search" at bounding box center [1277, 544] width 123 height 41
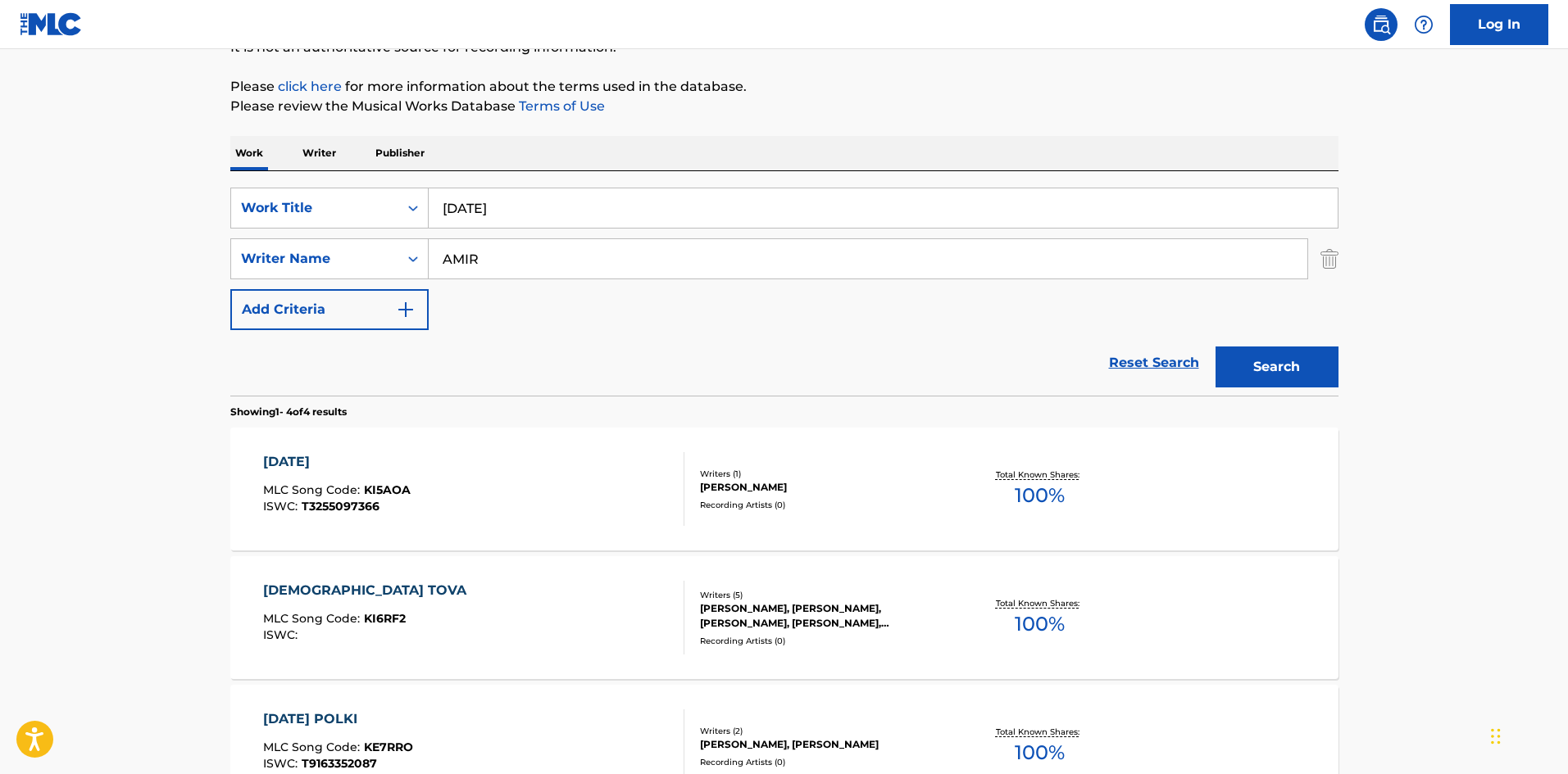
scroll to position [176, 0]
drag, startPoint x: 467, startPoint y: 310, endPoint x: 491, endPoint y: 276, distance: 41.6
click at [467, 310] on div "SearchWithCriteria6a37775e-b608-4174-ae60-aec9031f07f1 Work Title Karma SearchW…" at bounding box center [784, 260] width 1108 height 143
click at [542, 205] on input "Karma" at bounding box center [883, 210] width 909 height 39
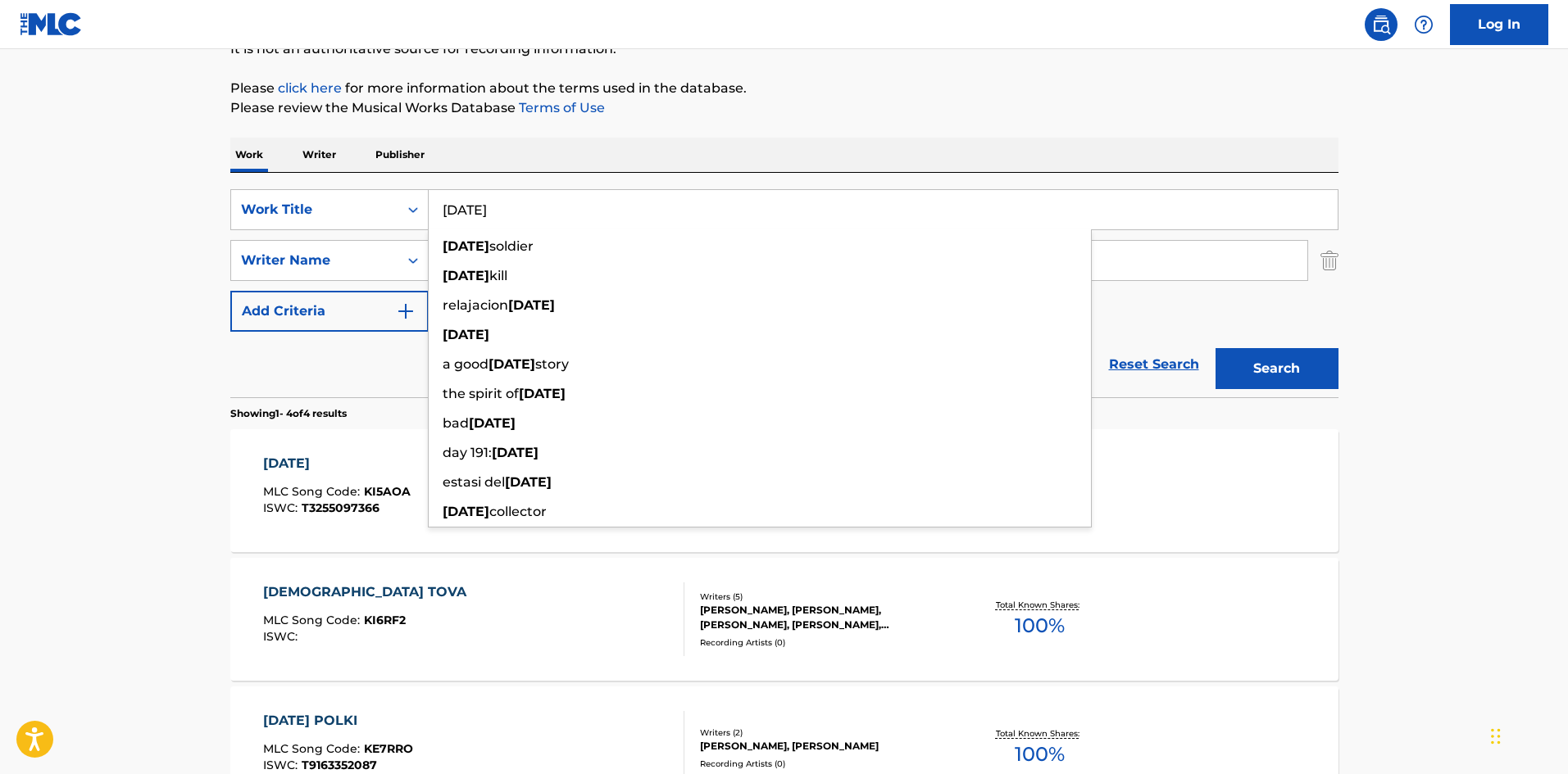
click at [627, 156] on div "Work Writer Publisher" at bounding box center [784, 154] width 1108 height 34
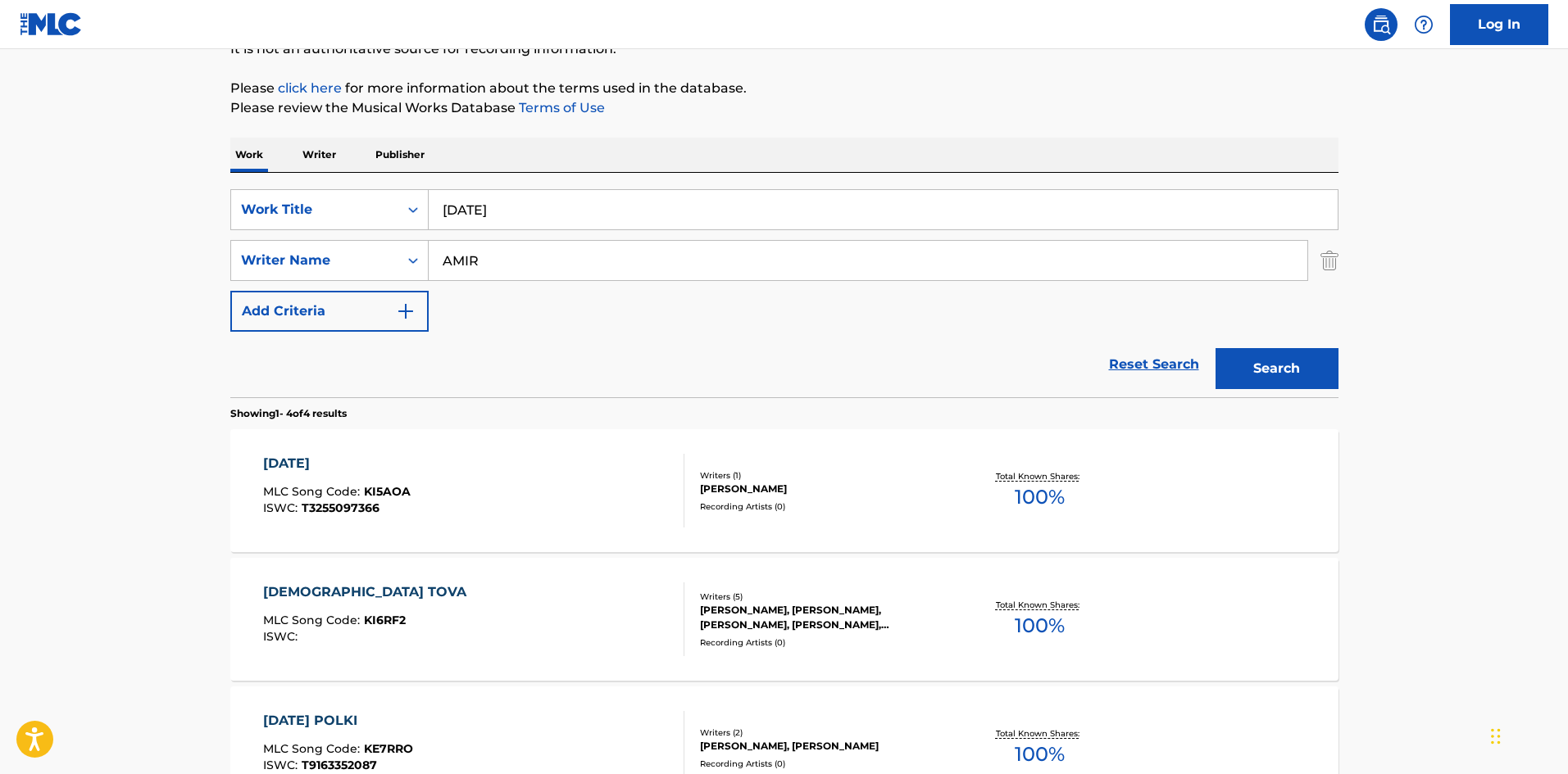
click at [582, 249] on input "AMIR" at bounding box center [868, 260] width 878 height 39
paste input "Karma"
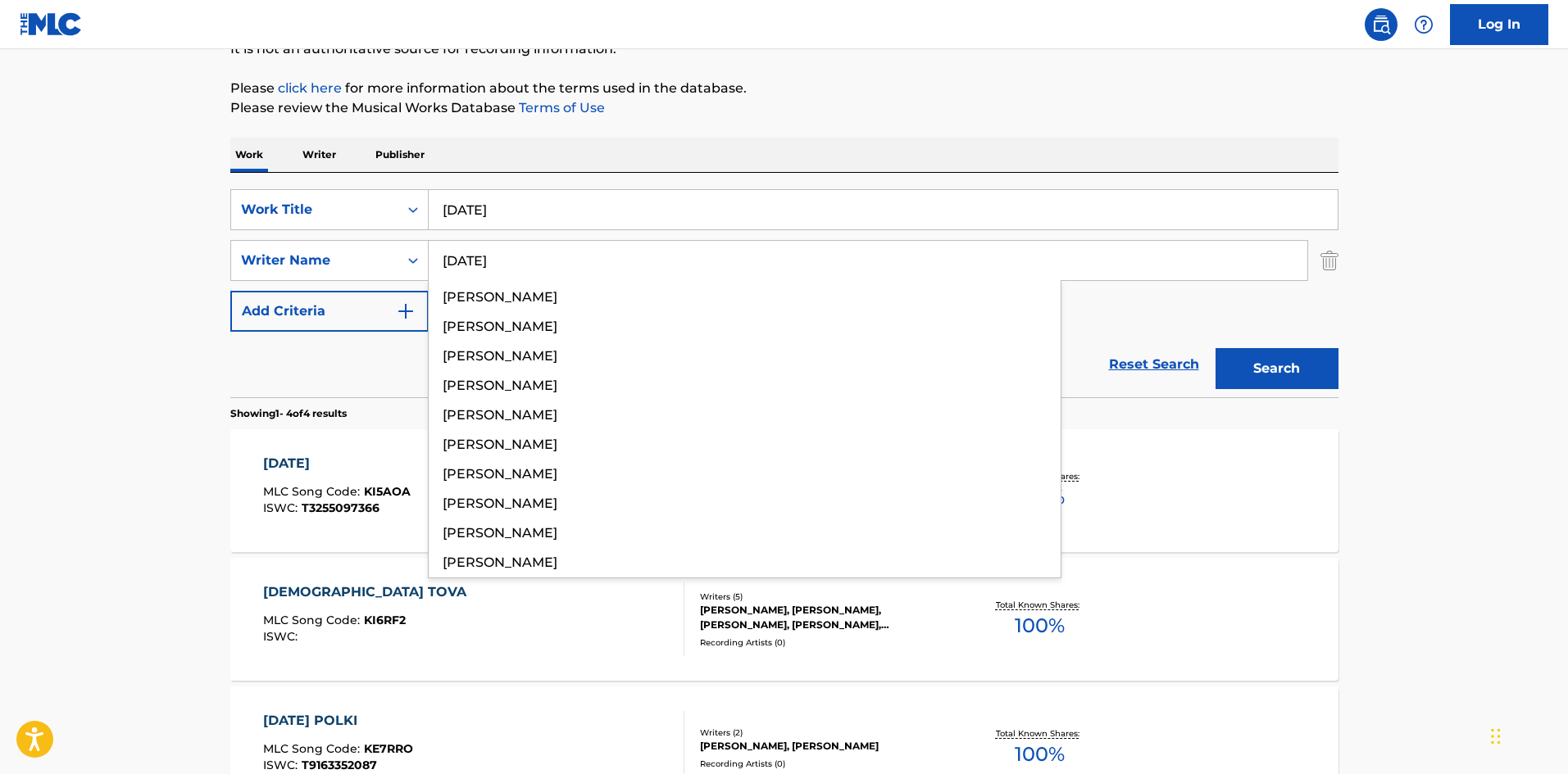
click at [1350, 373] on div "The MLC Public Work Search The accuracy and completeness of The MLC's data is d…" at bounding box center [784, 464] width 1147 height 1100
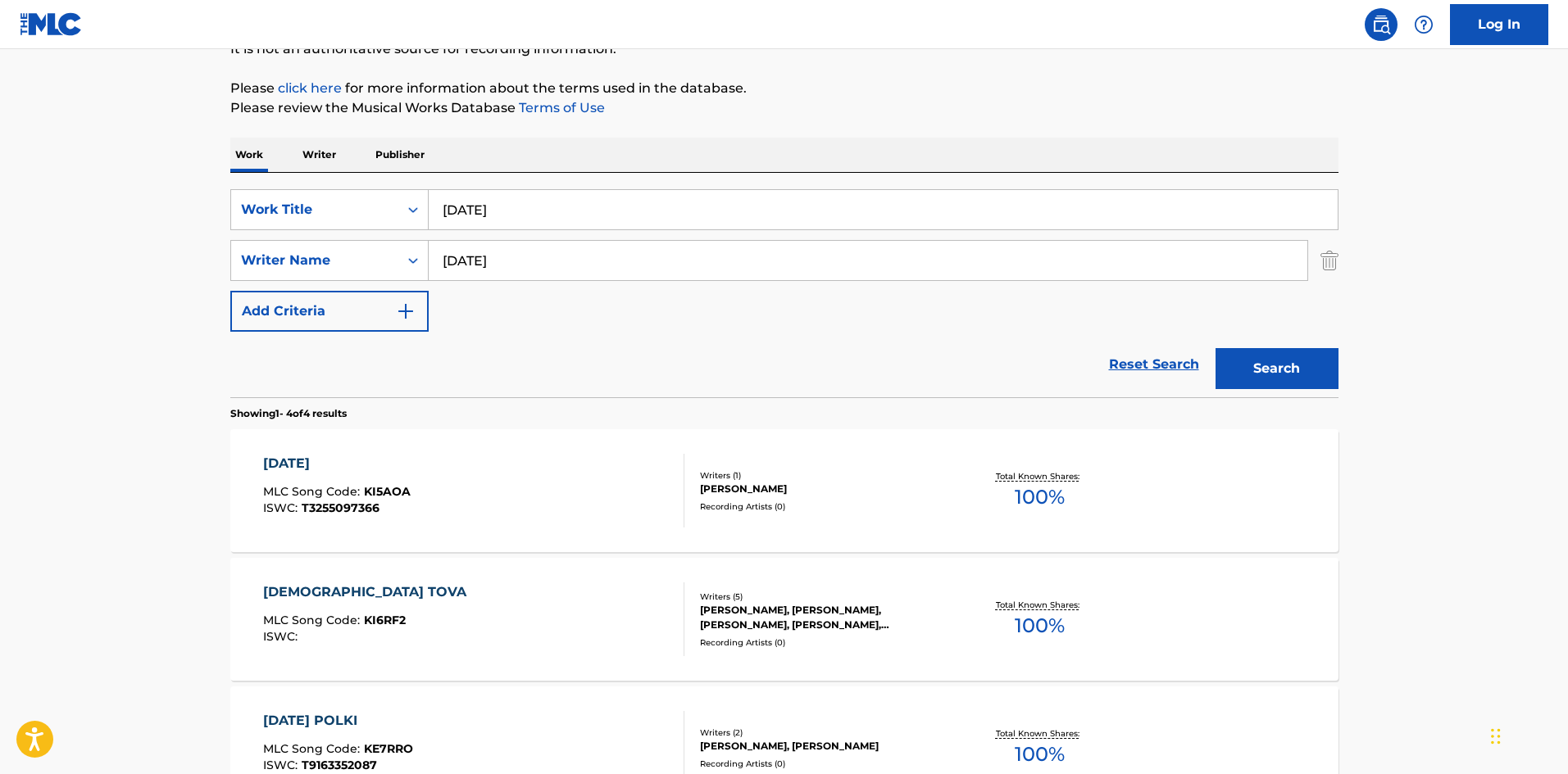
click at [1327, 370] on button "Search" at bounding box center [1277, 369] width 123 height 41
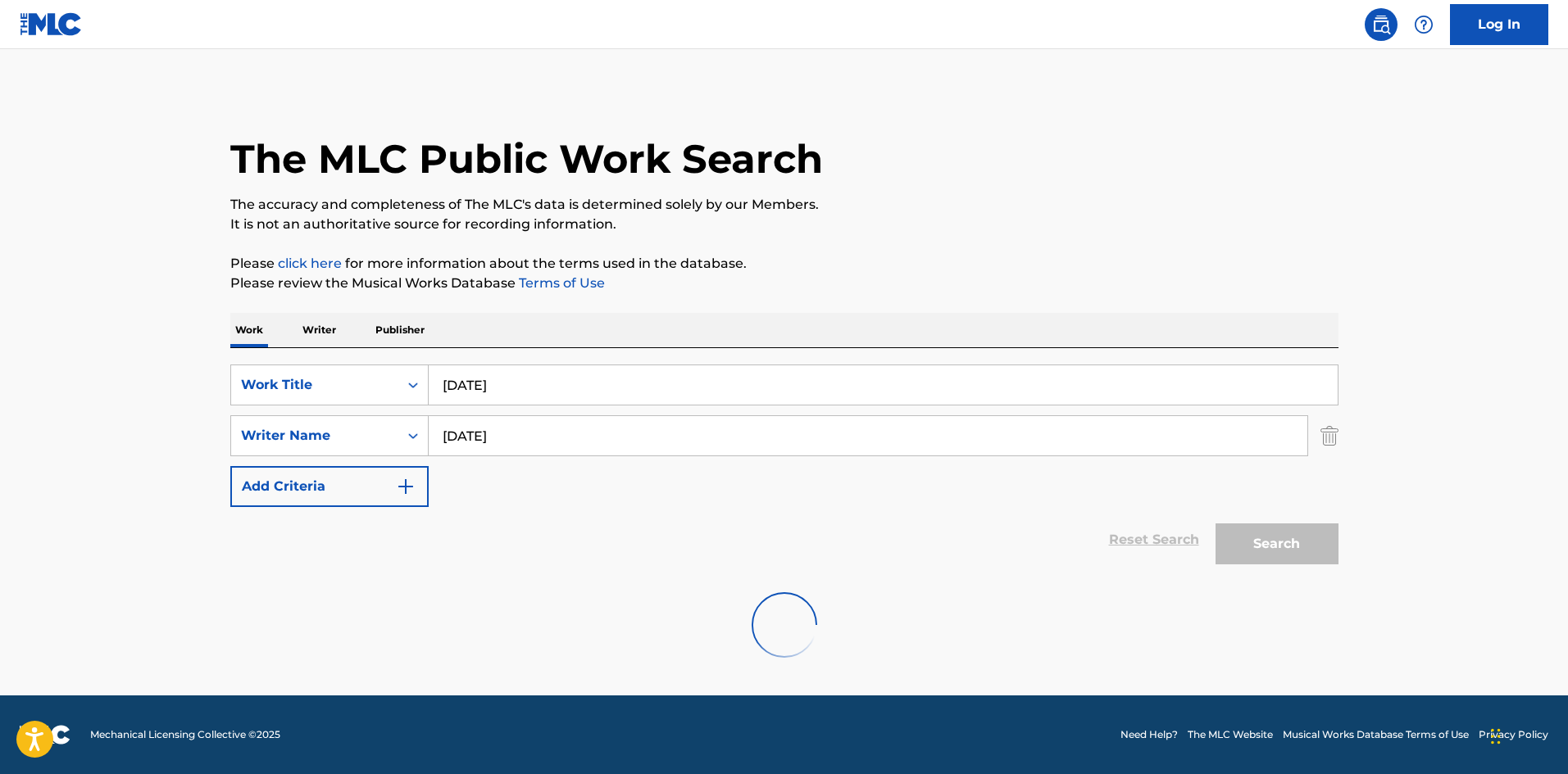
scroll to position [0, 0]
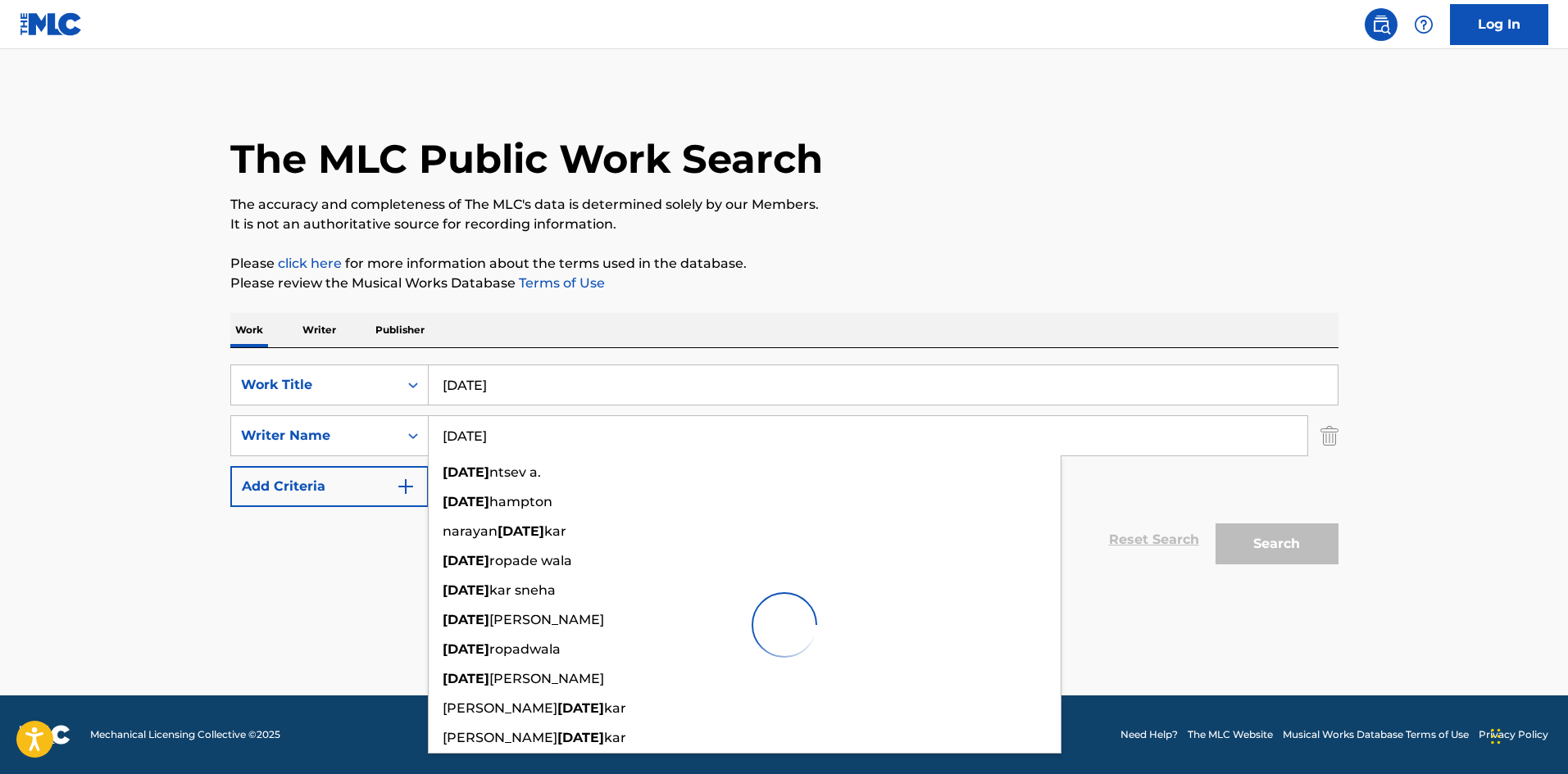
click at [458, 435] on input "Karma" at bounding box center [868, 436] width 878 height 39
paste input "SLATKIN"
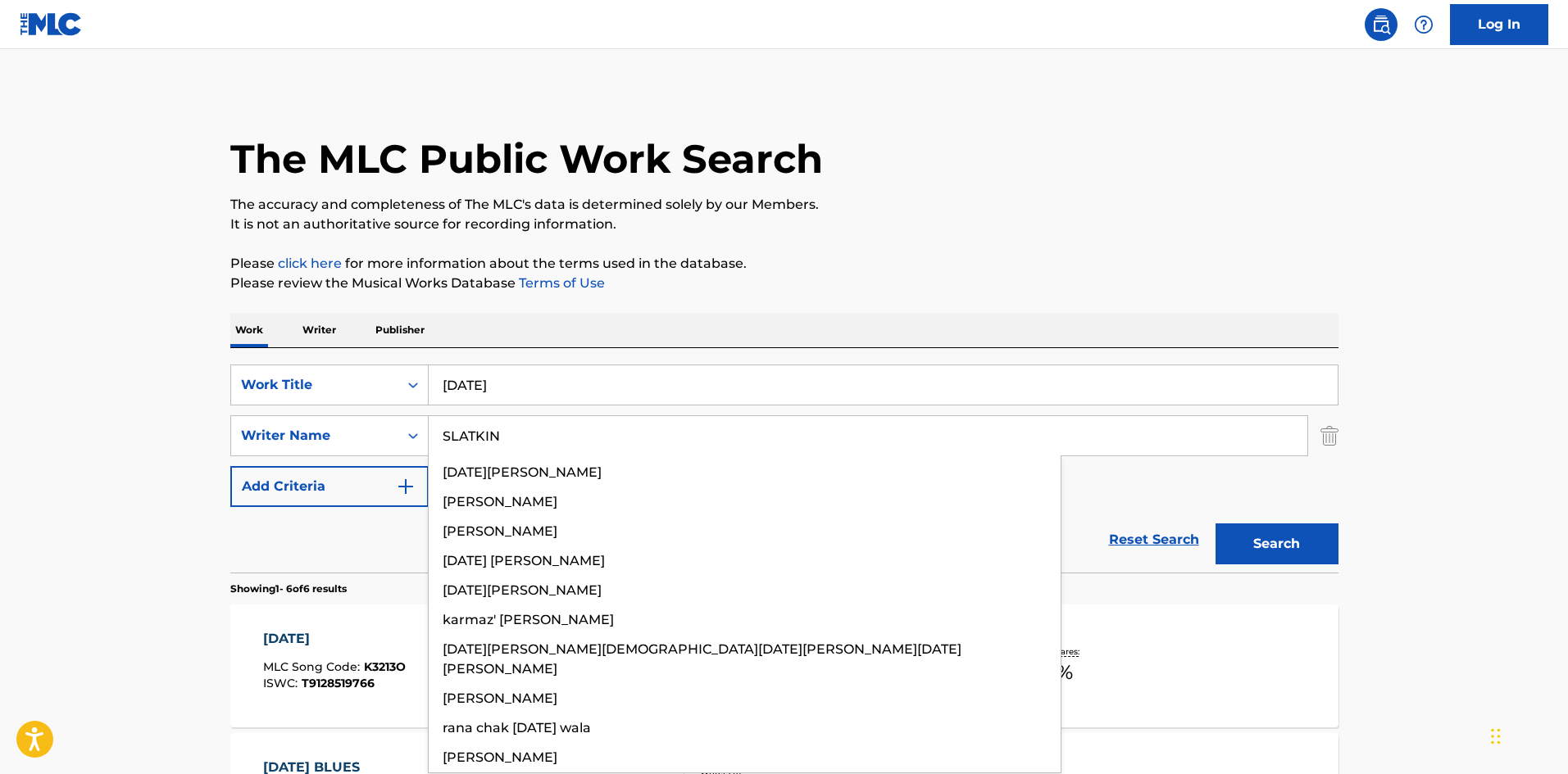
type input "SLATKIN"
click at [1339, 537] on div "The MLC Public Work Search The accuracy and completeness of The MLC's data is d…" at bounding box center [784, 769] width 1147 height 1358
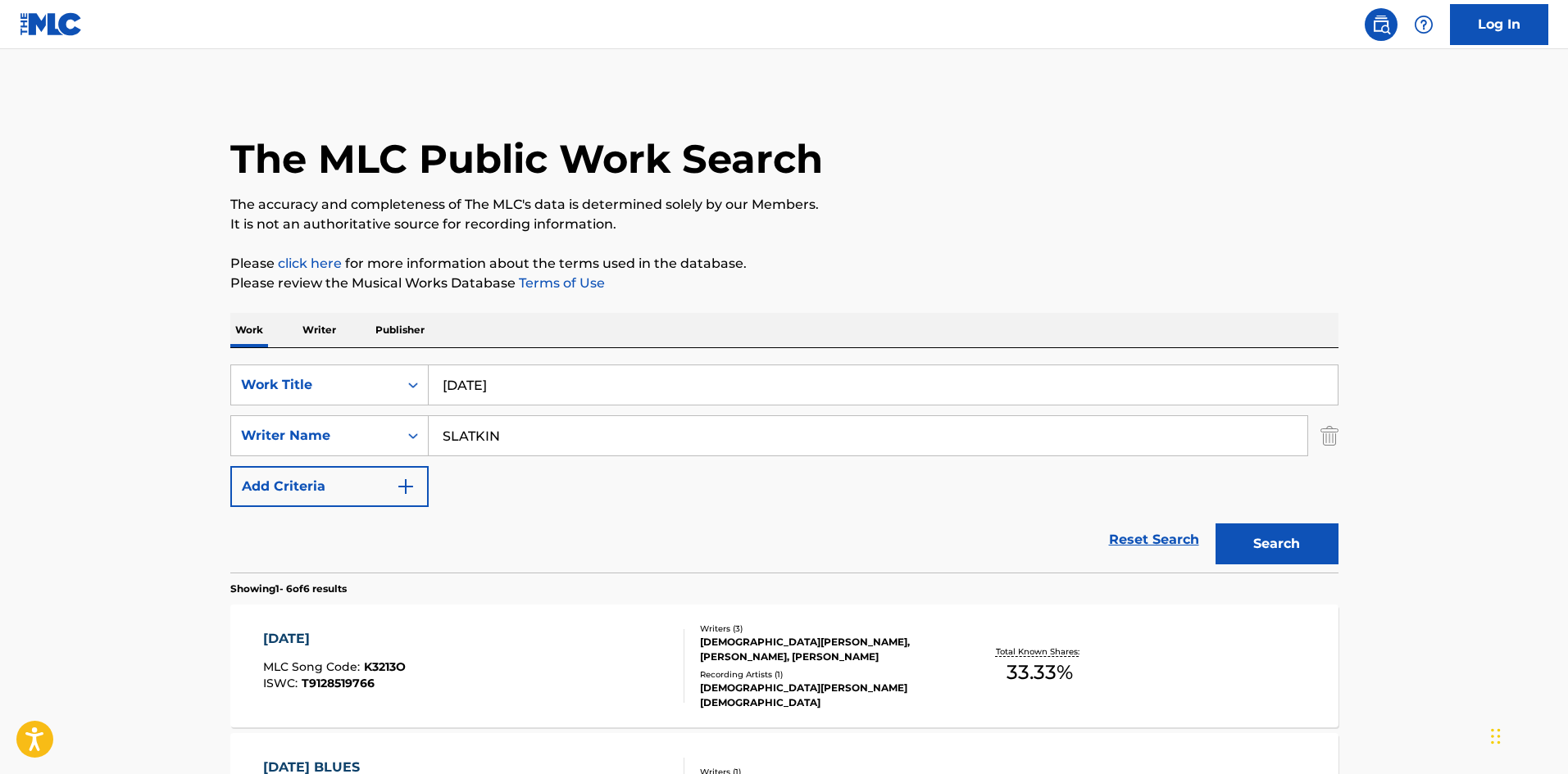
click at [1315, 546] on button "Search" at bounding box center [1277, 544] width 123 height 41
click at [622, 638] on div "KARMA MLC Song Code : KF0OSD ISWC :" at bounding box center [474, 666] width 422 height 74
click at [532, 396] on input "Karma" at bounding box center [883, 385] width 909 height 39
paste input "CLEAR BONES"
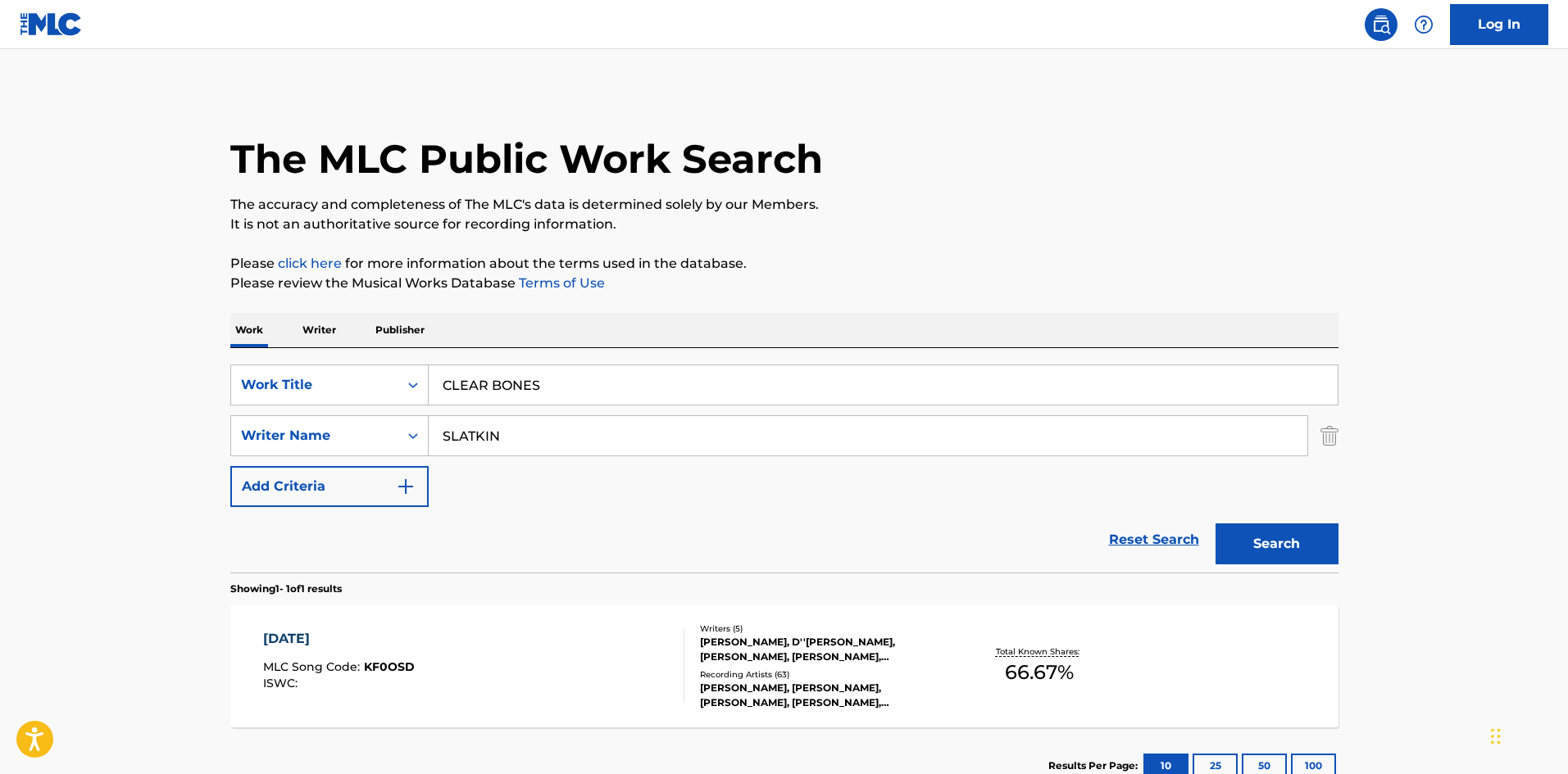
type input "CLEAR BONES"
click at [625, 340] on div "Work Writer Publisher" at bounding box center [784, 329] width 1108 height 34
click at [606, 424] on input "SLATKIN" at bounding box center [868, 436] width 878 height 39
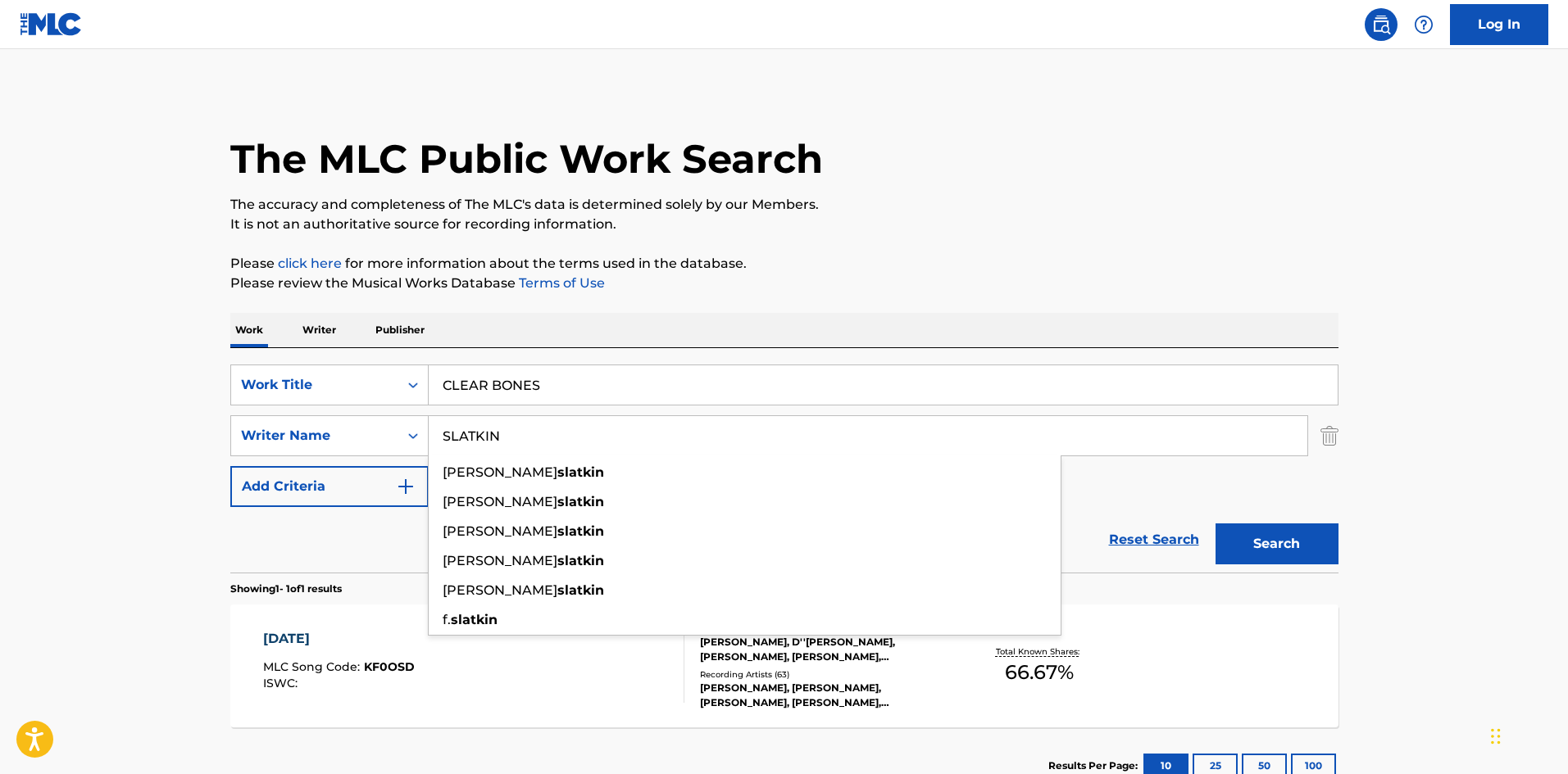
click at [1324, 556] on button "Search" at bounding box center [1277, 544] width 123 height 41
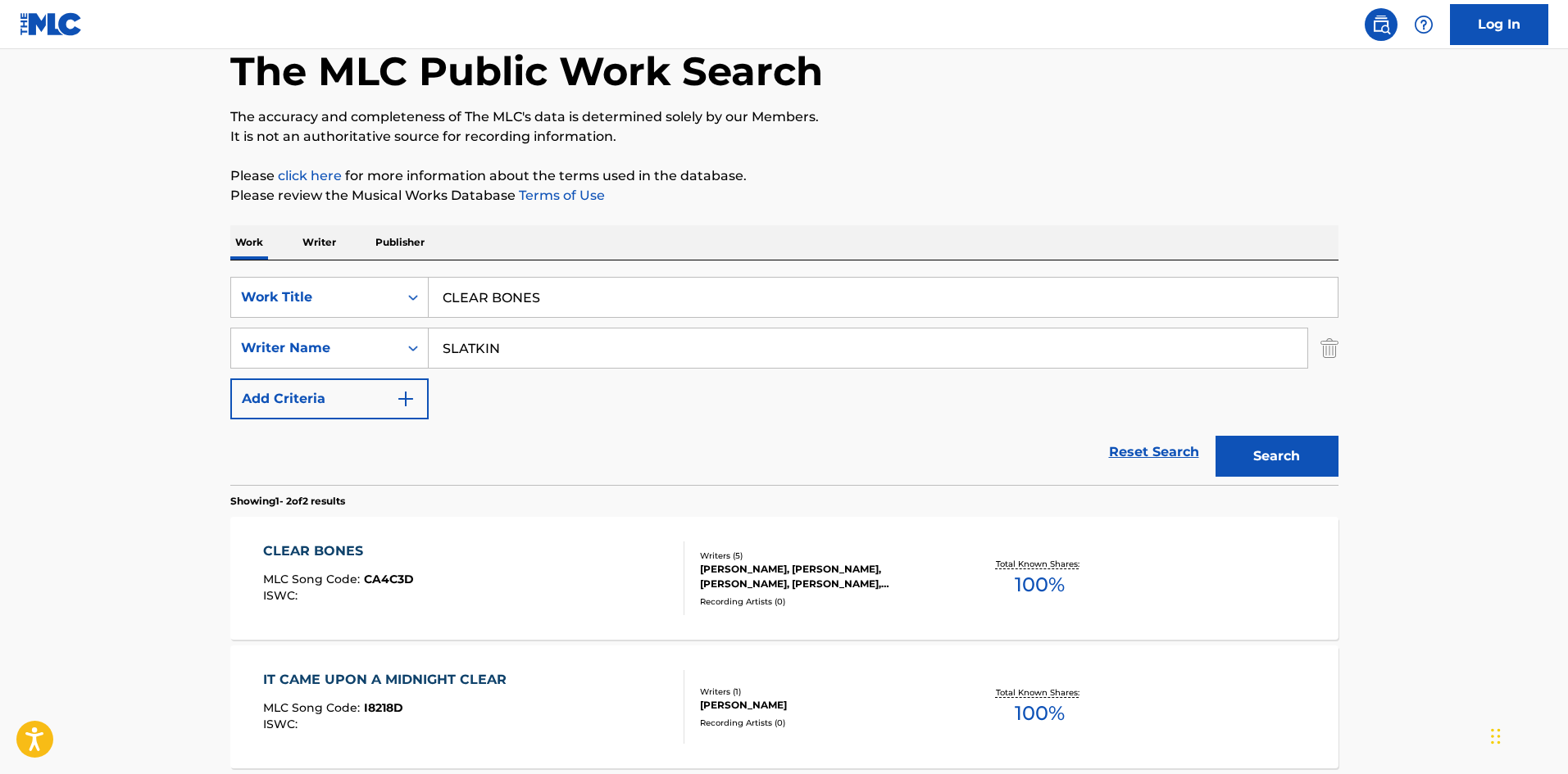
scroll to position [246, 0]
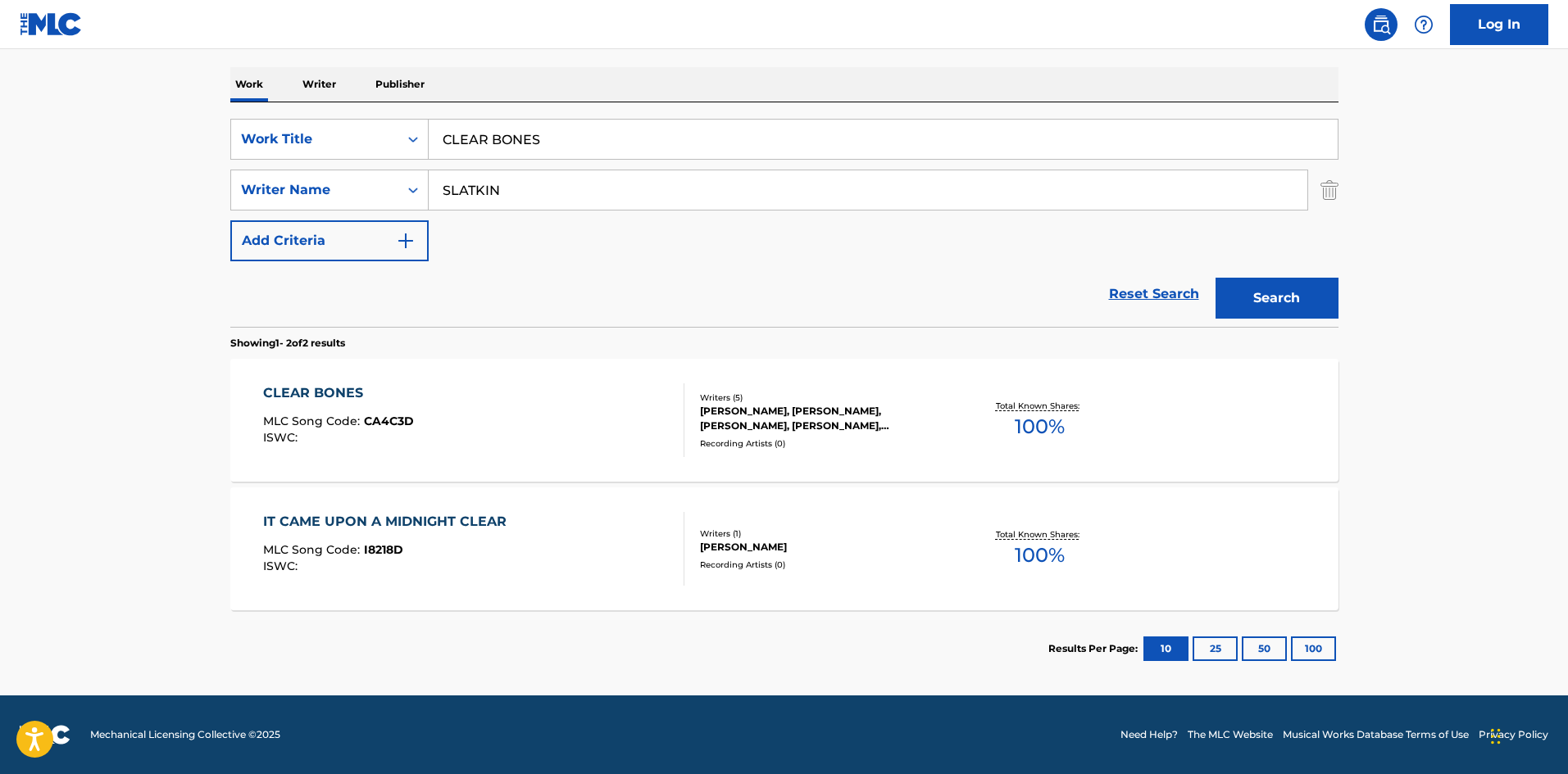
click at [466, 427] on div "CLEAR BONES MLC Song Code : CA4C3D ISWC :" at bounding box center [474, 421] width 422 height 74
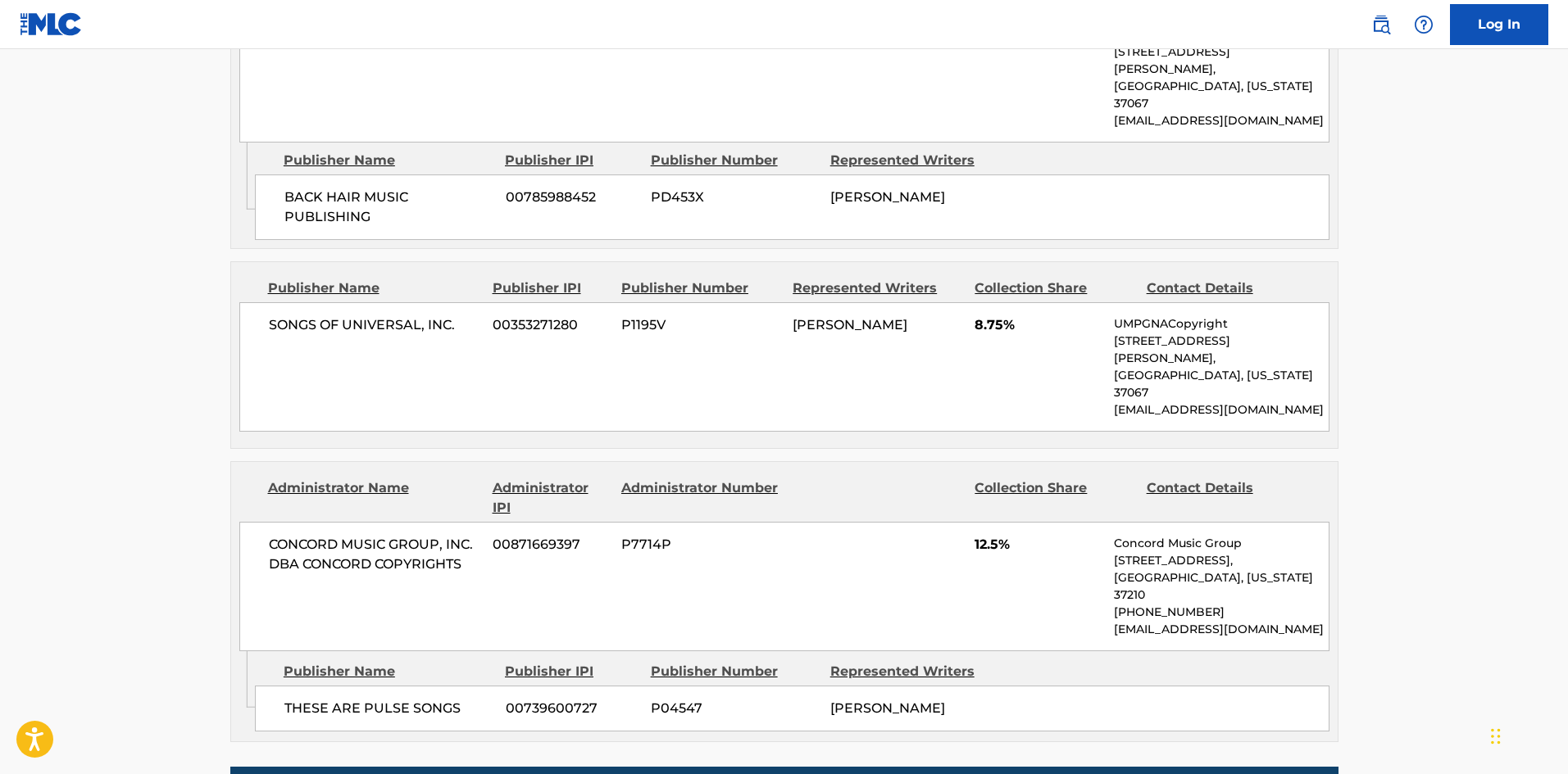
scroll to position [2468, 0]
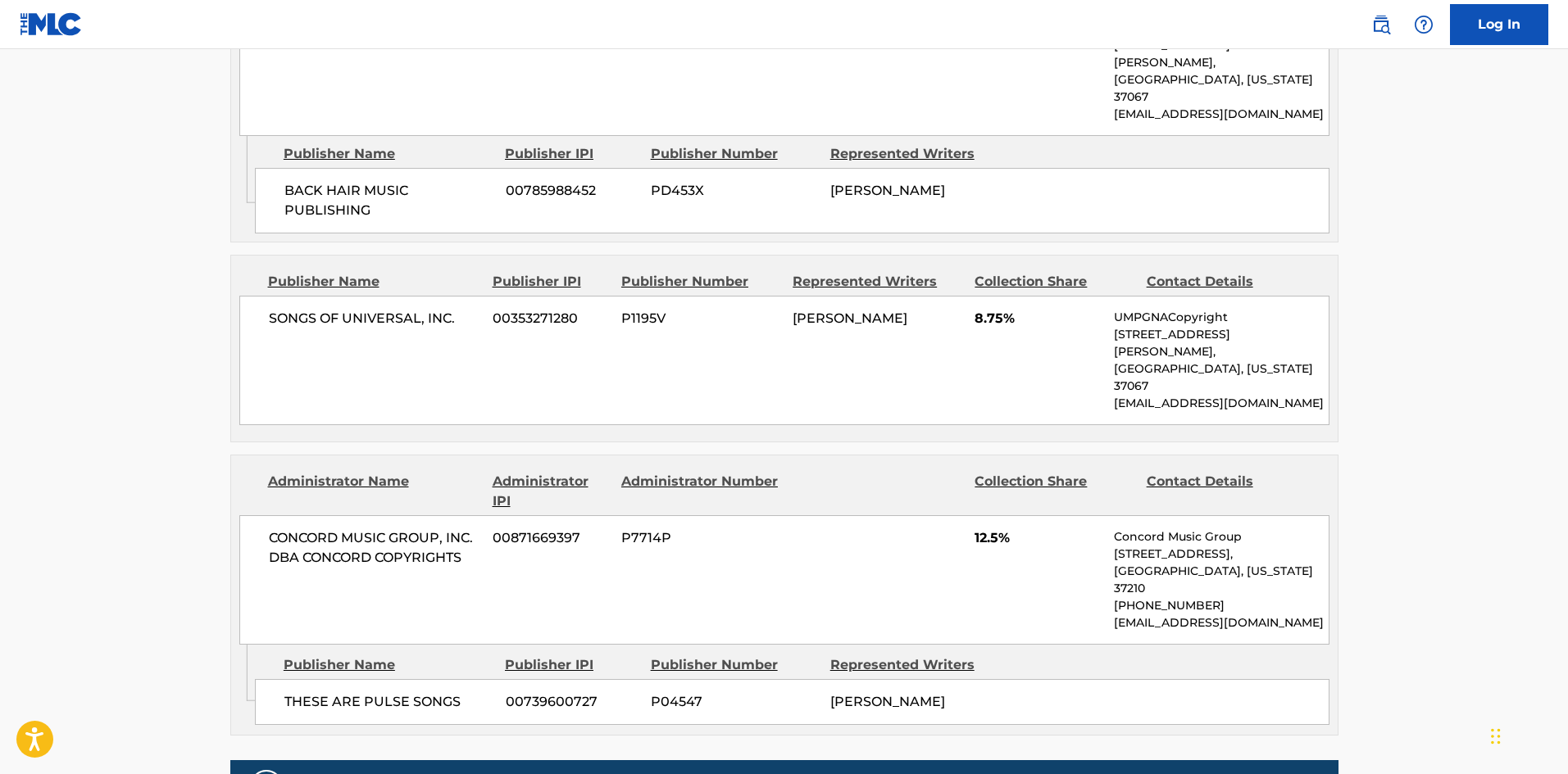
scroll to position [246, 0]
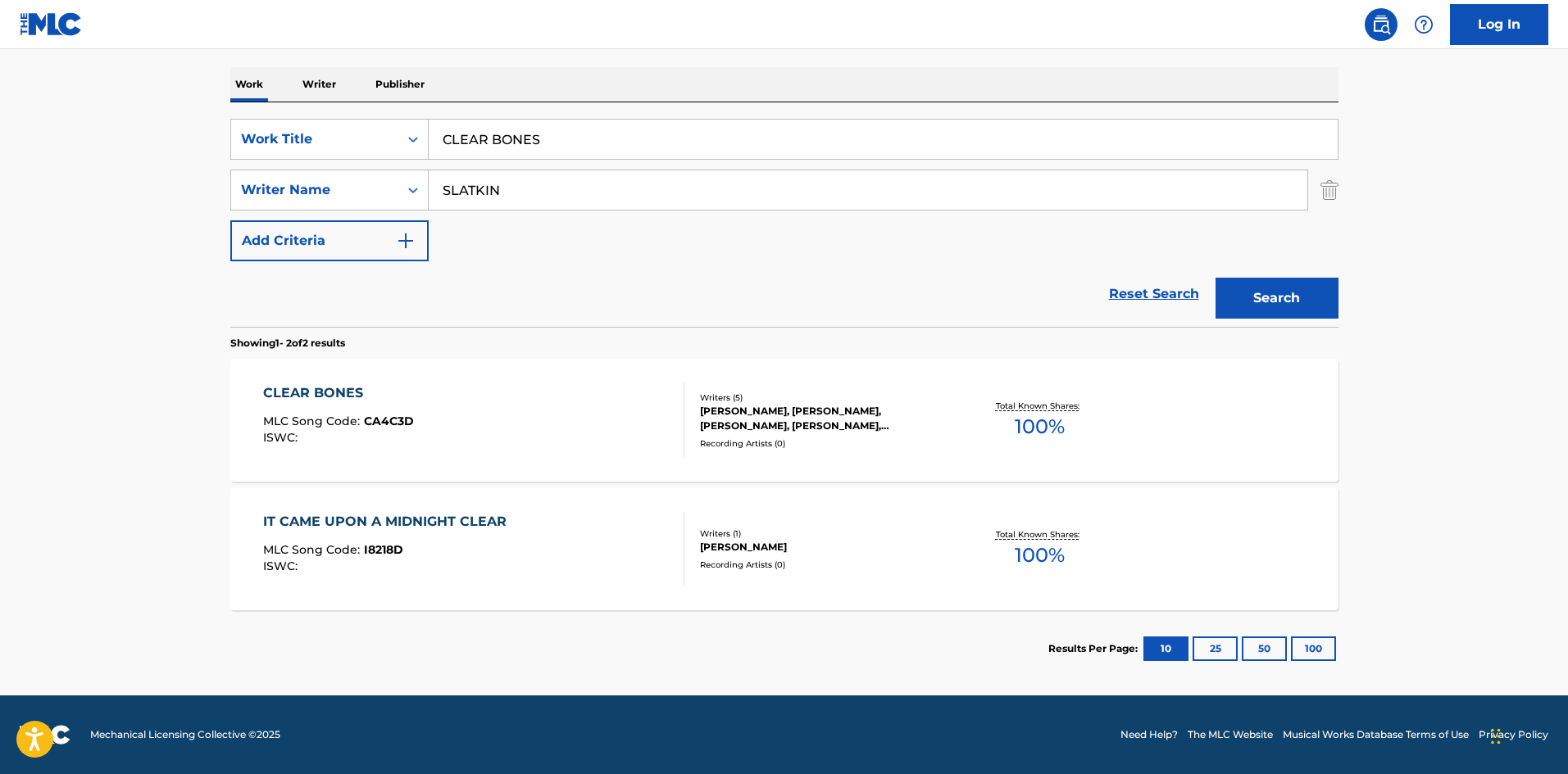
click at [483, 146] on input "CLEAR BONES" at bounding box center [883, 139] width 909 height 39
paste input "Welcome Back"
type input "Welcome Back"
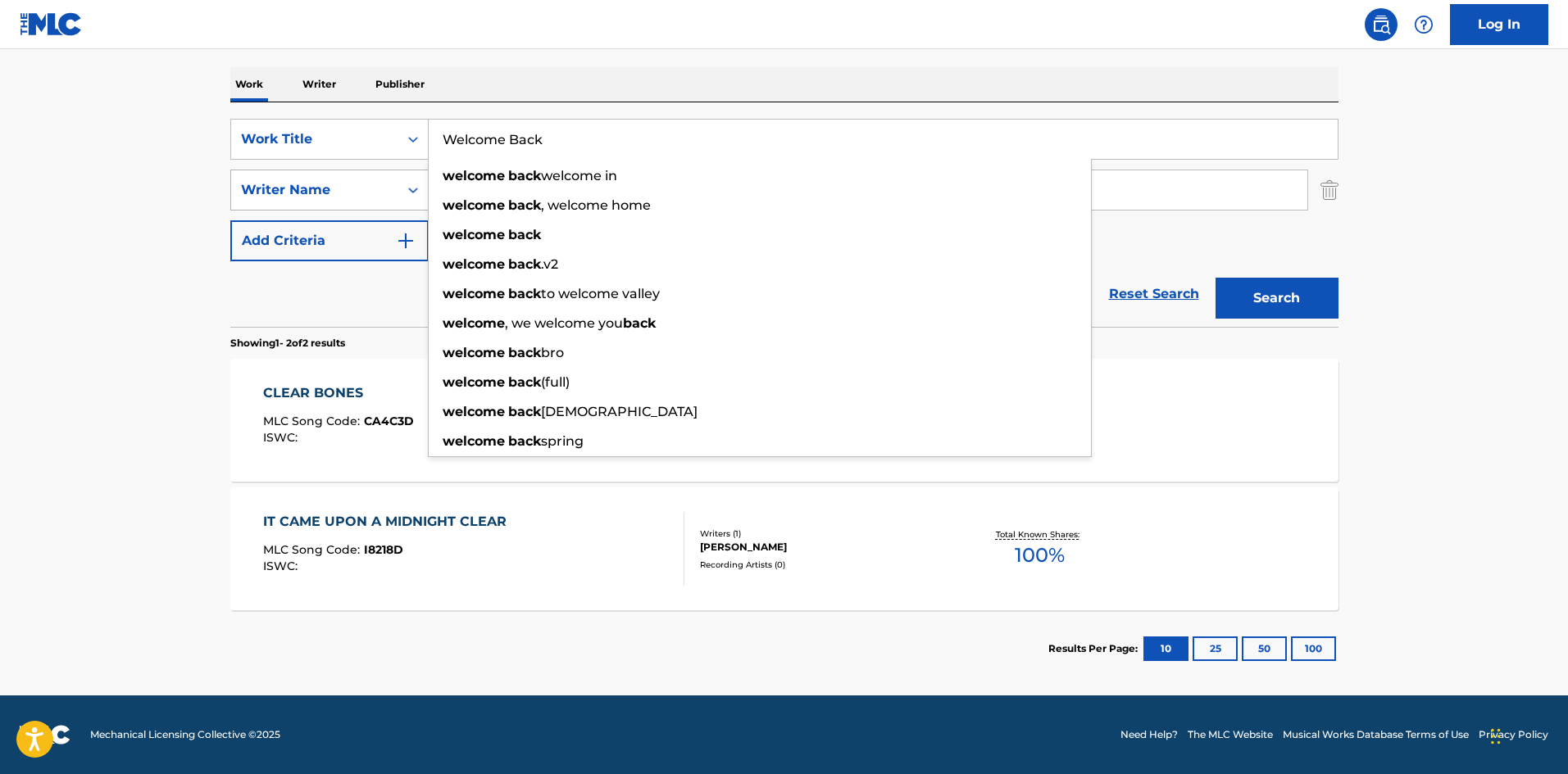
drag, startPoint x: 88, startPoint y: 263, endPoint x: 359, endPoint y: 187, distance: 281.5
click at [95, 262] on main "The MLC Public Work Search The accuracy and completeness of The MLC's data is d…" at bounding box center [784, 250] width 1568 height 892
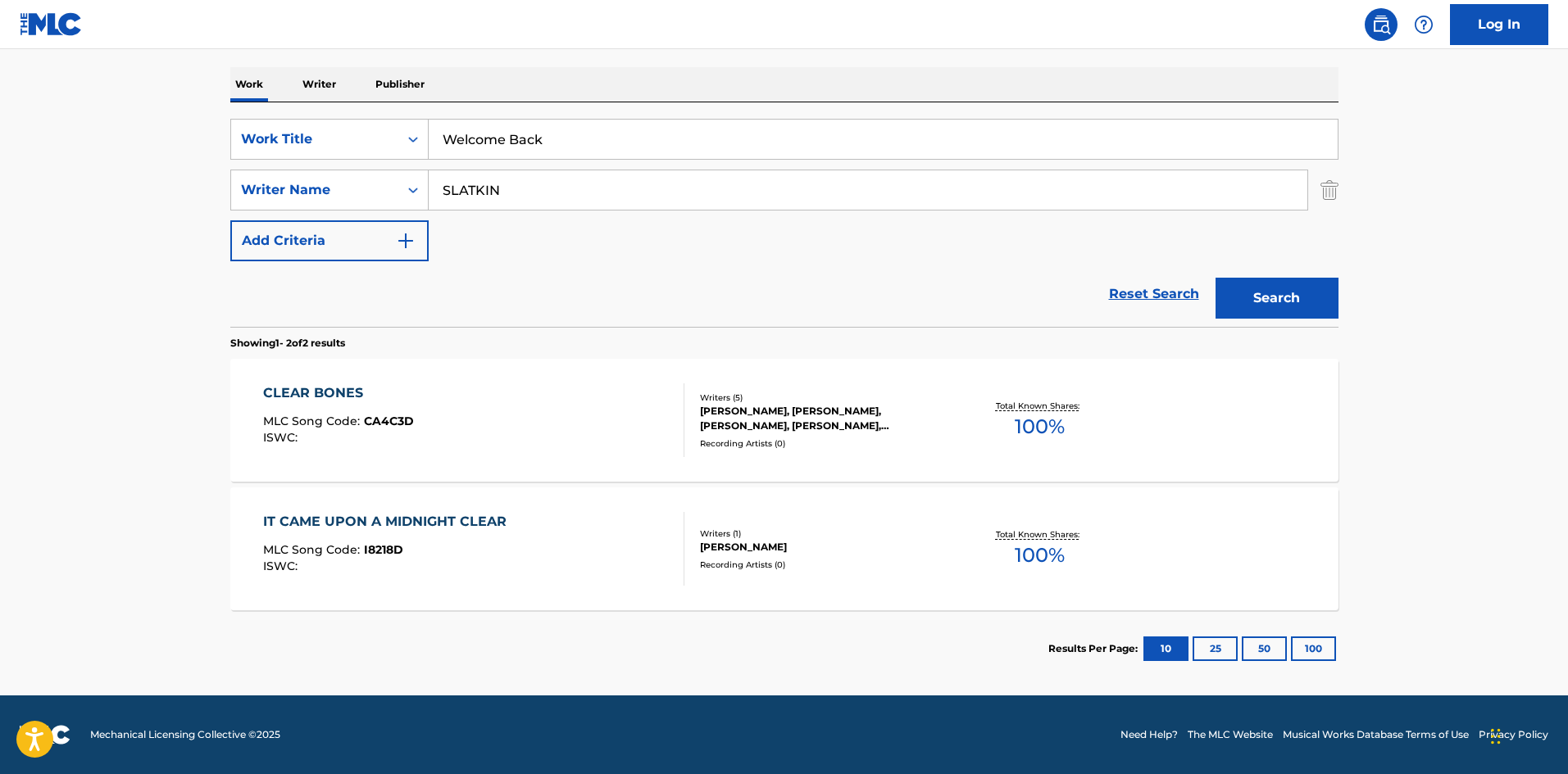
click at [513, 222] on div "SearchWithCriteria6a37775e-b608-4174-ae60-aec9031f07f1 Work Title Welcome Back …" at bounding box center [784, 189] width 1108 height 143
click at [545, 168] on div "SearchWithCriteria6a37775e-b608-4174-ae60-aec9031f07f1 Work Title Welcome Back …" at bounding box center [784, 189] width 1108 height 143
click at [545, 199] on input "SLATKIN" at bounding box center [868, 189] width 878 height 39
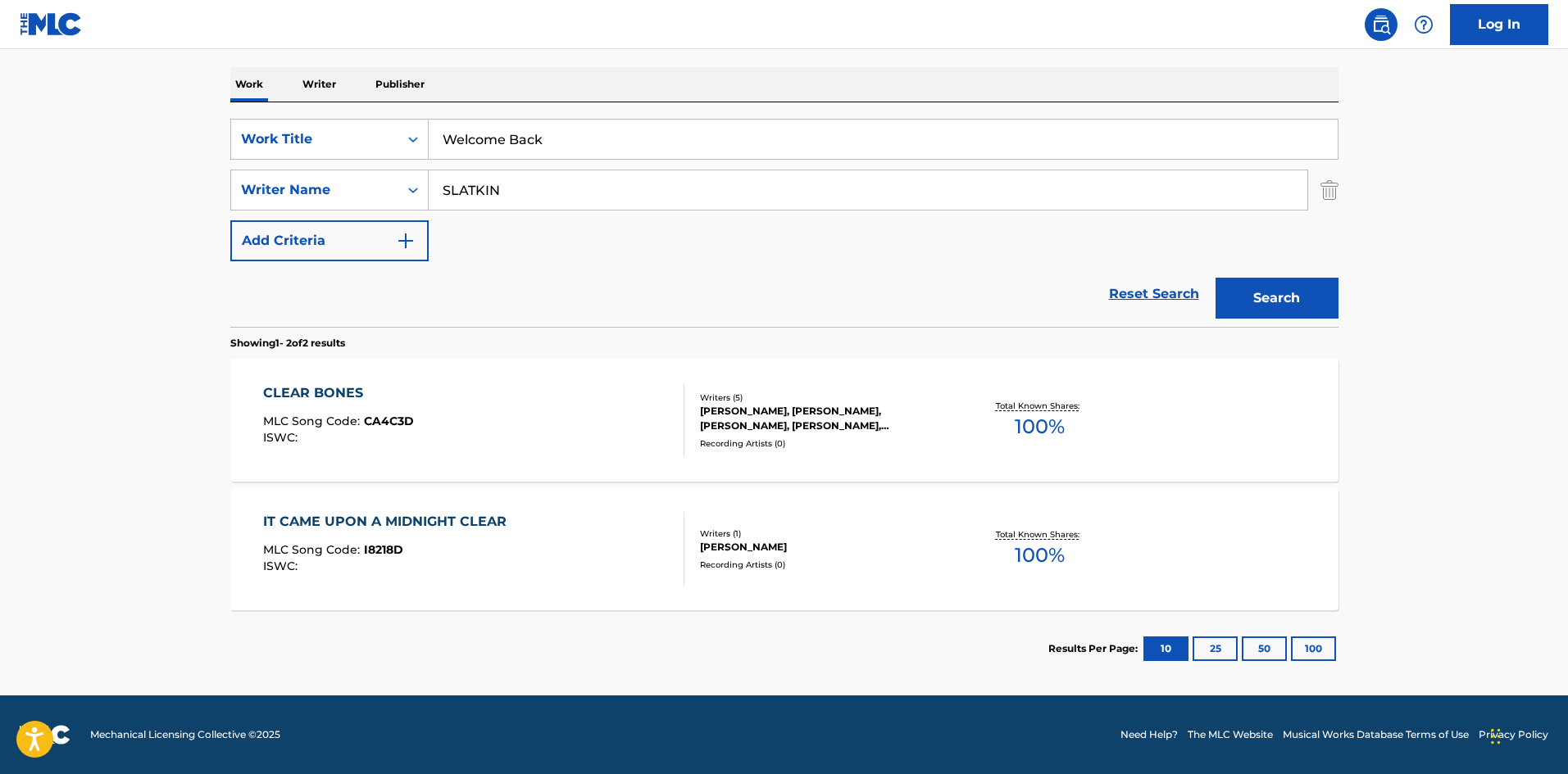
paste input "GATIE"
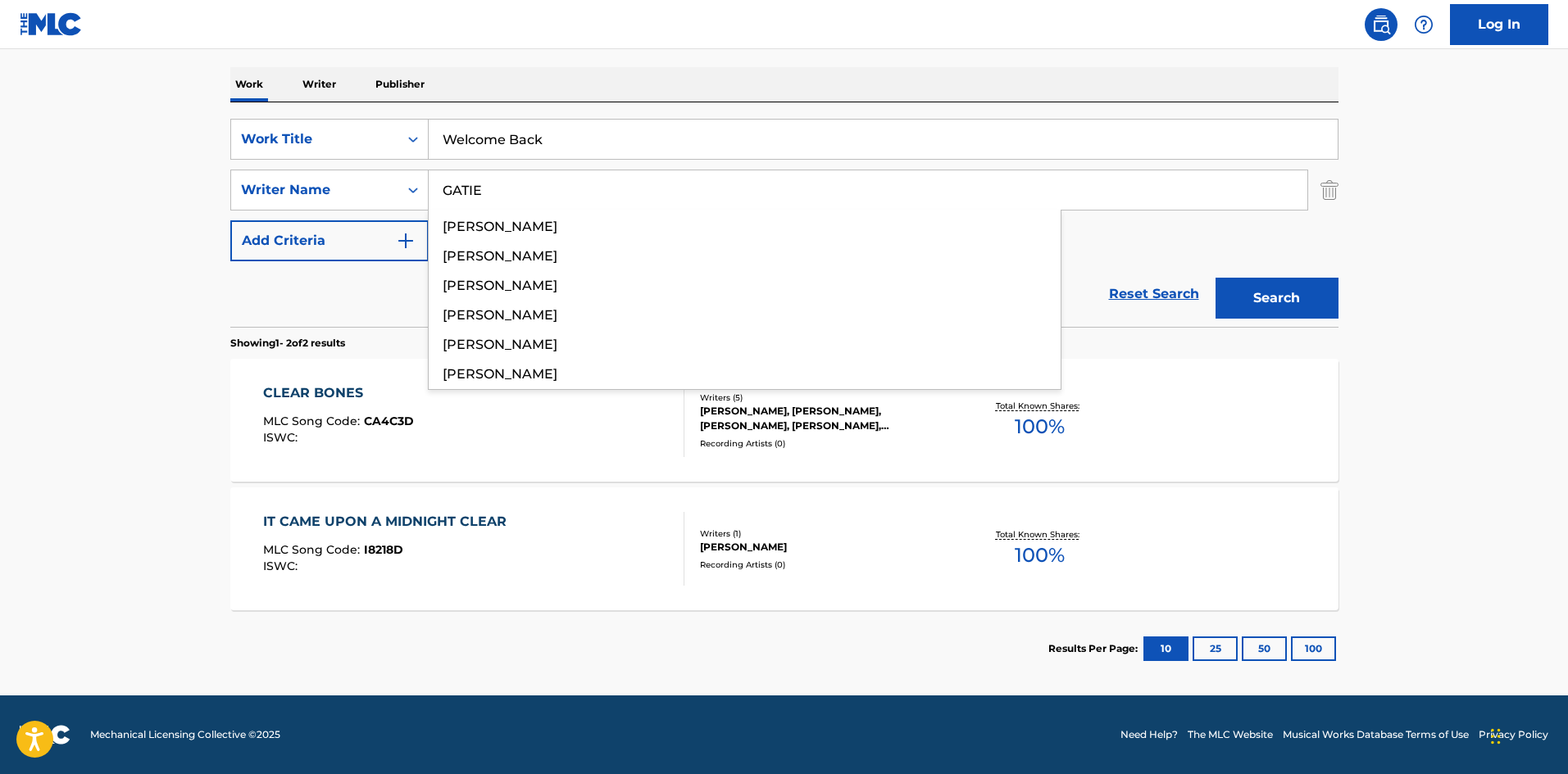
type input "GATIE"
click at [1291, 307] on button "Search" at bounding box center [1277, 298] width 123 height 41
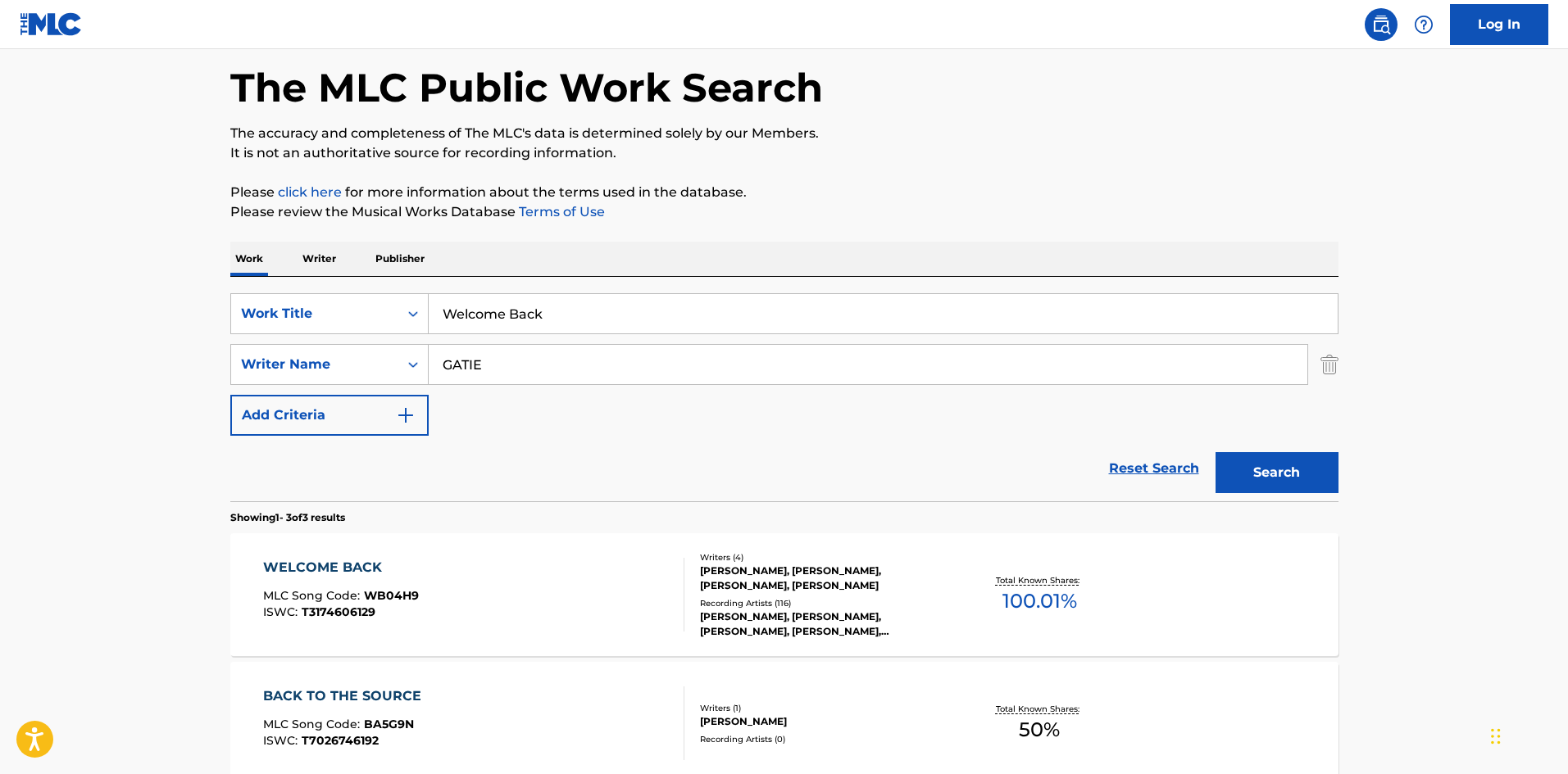
scroll to position [164, 0]
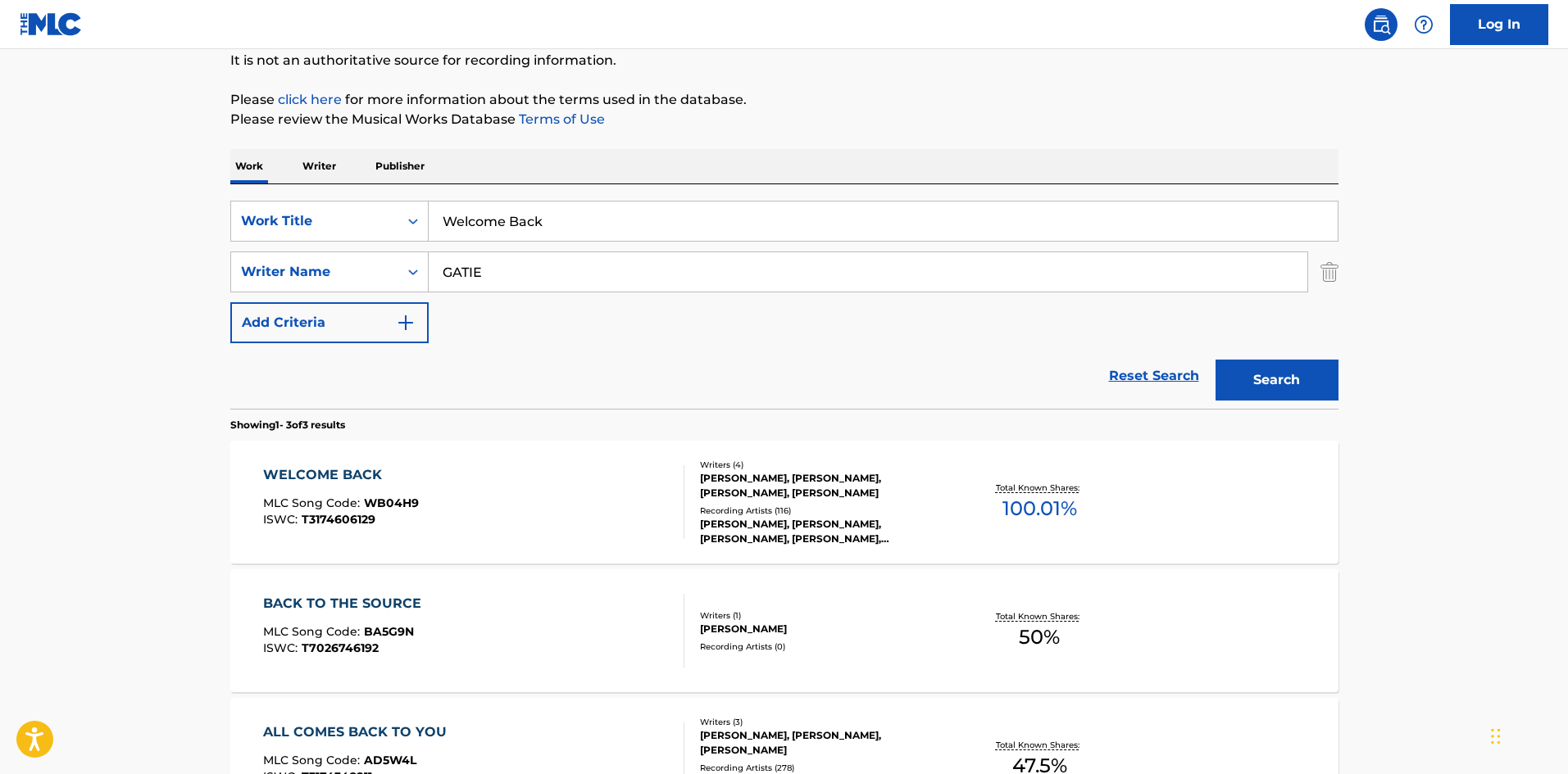
click at [529, 518] on div "WELCOME BACK MLC Song Code : WB04H9 ISWC : T3174606129" at bounding box center [474, 502] width 422 height 74
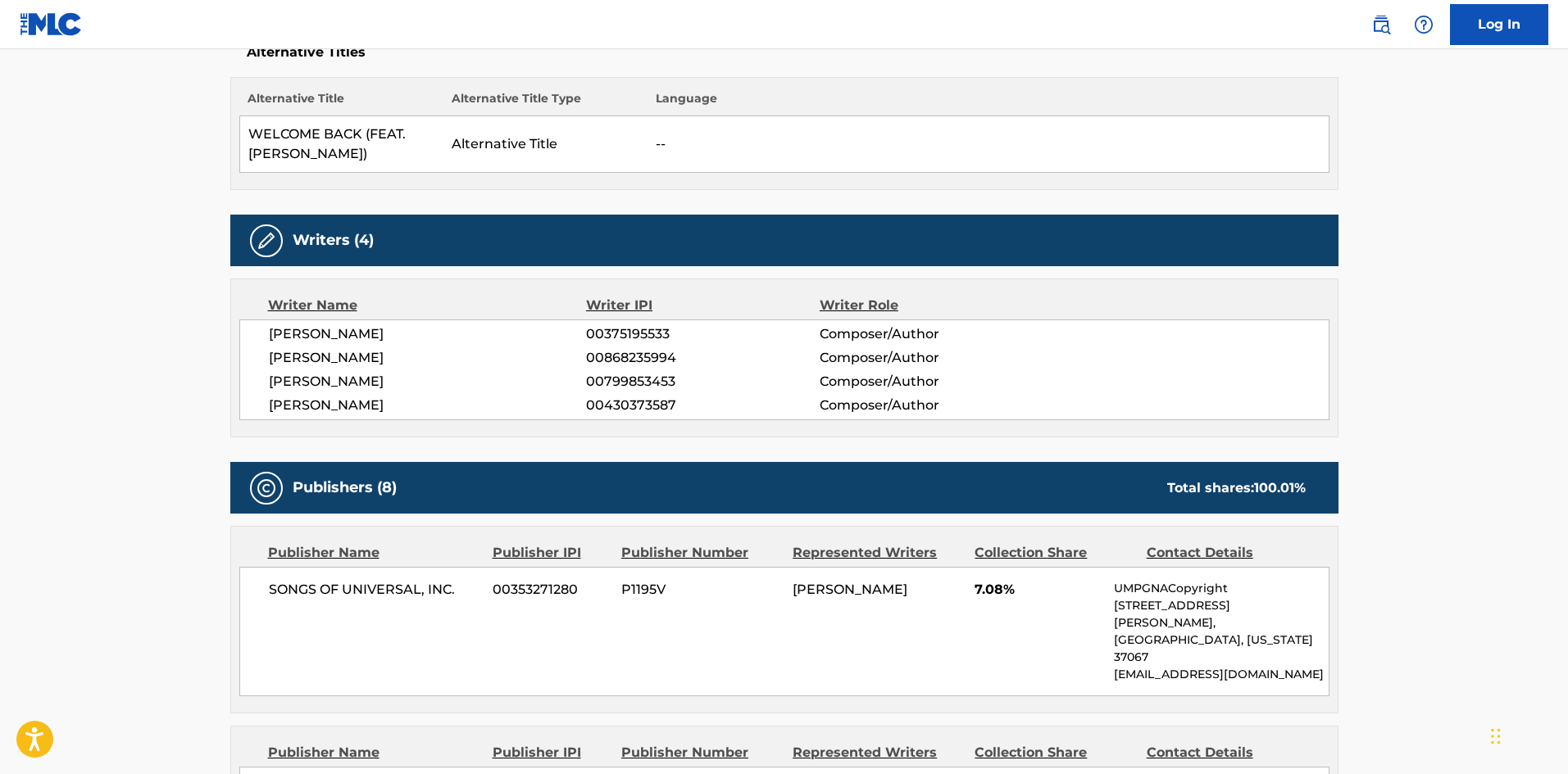
scroll to position [491, 0]
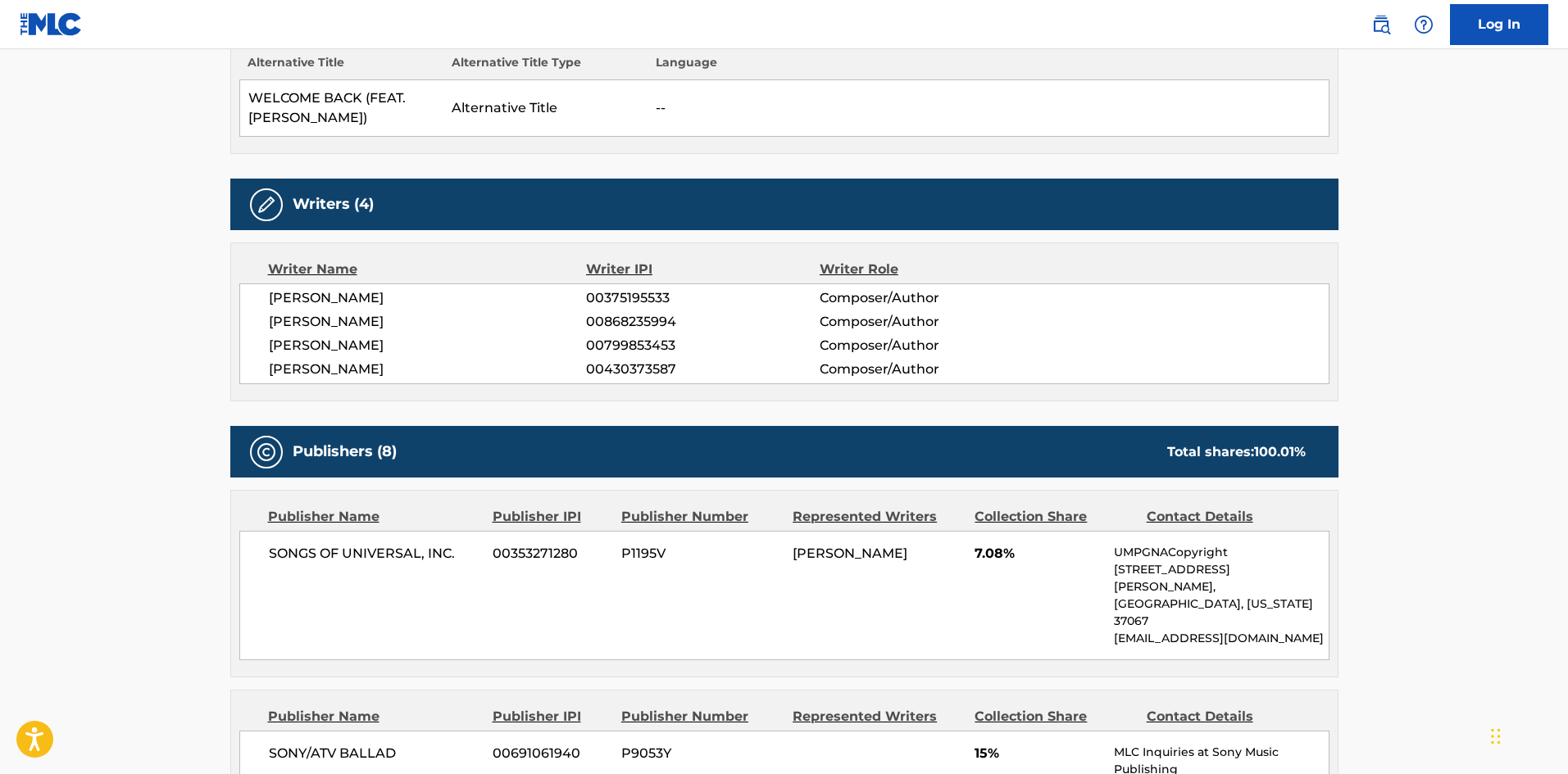
scroll to position [164, 0]
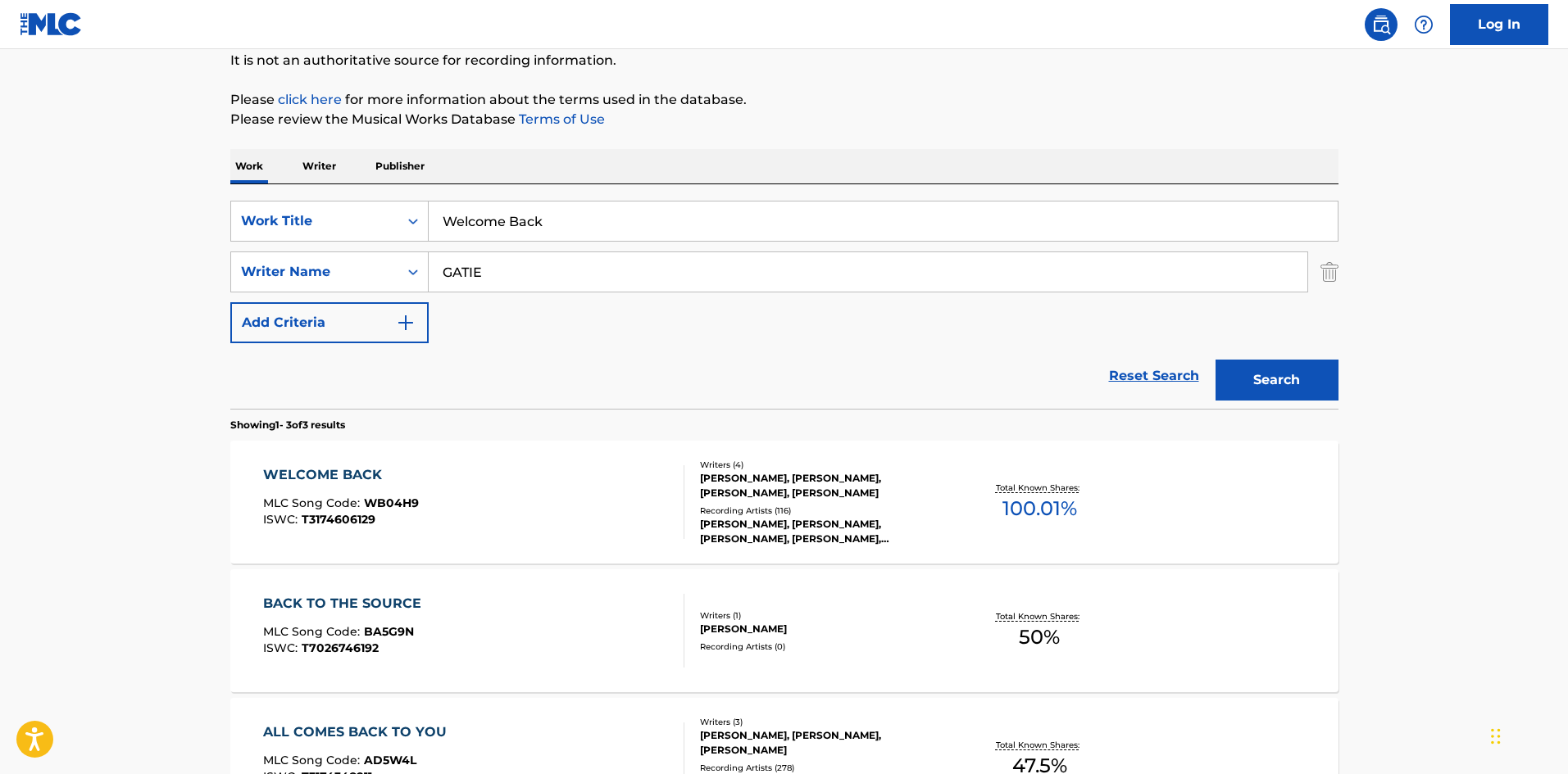
click at [552, 244] on div "SearchWithCriteria6a37775e-b608-4174-ae60-aec9031f07f1 Work Title Welcome Back …" at bounding box center [784, 272] width 1108 height 143
click at [572, 223] on input "Welcome Back" at bounding box center [883, 221] width 909 height 39
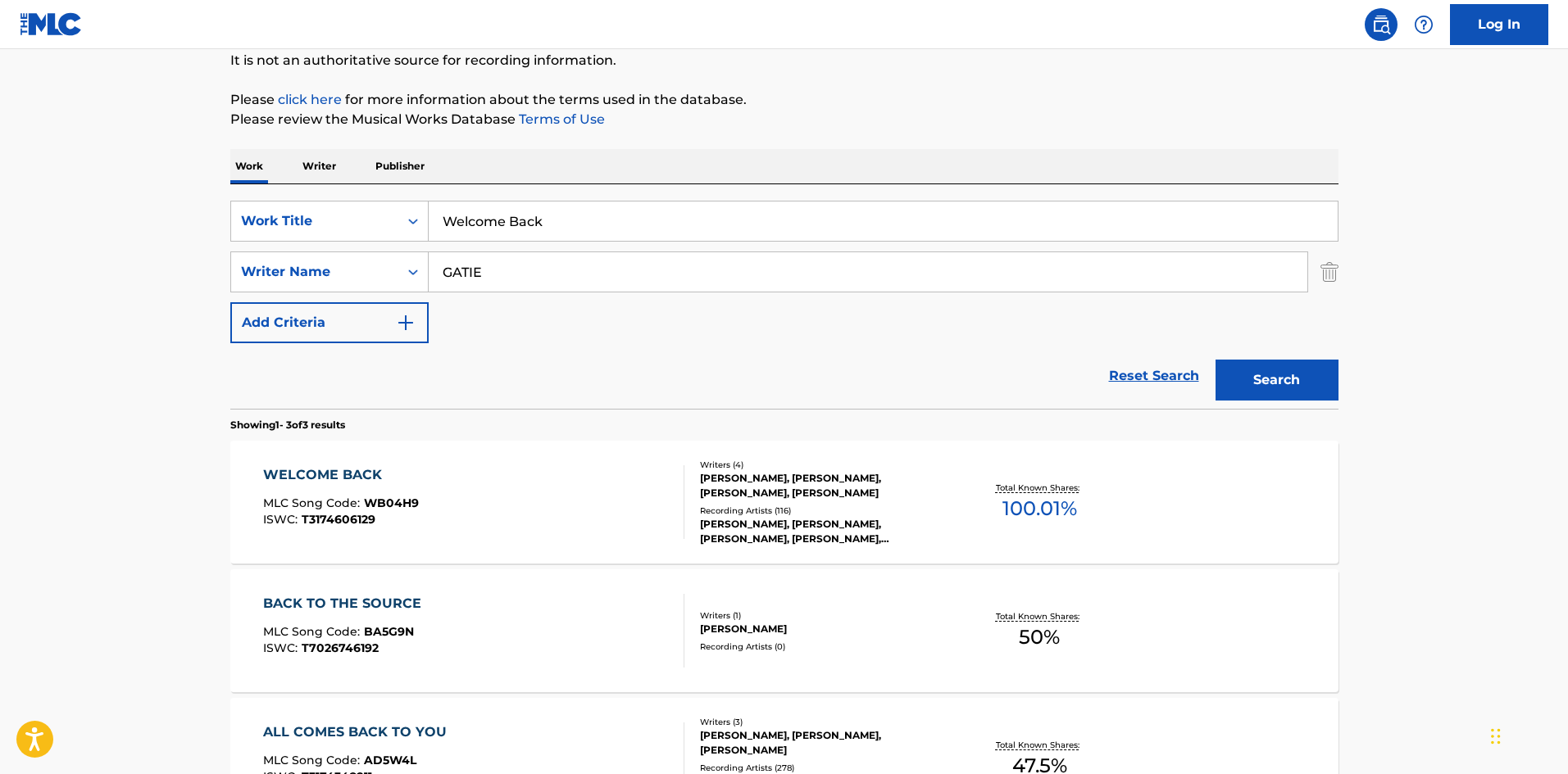
paste input "Miss Me"
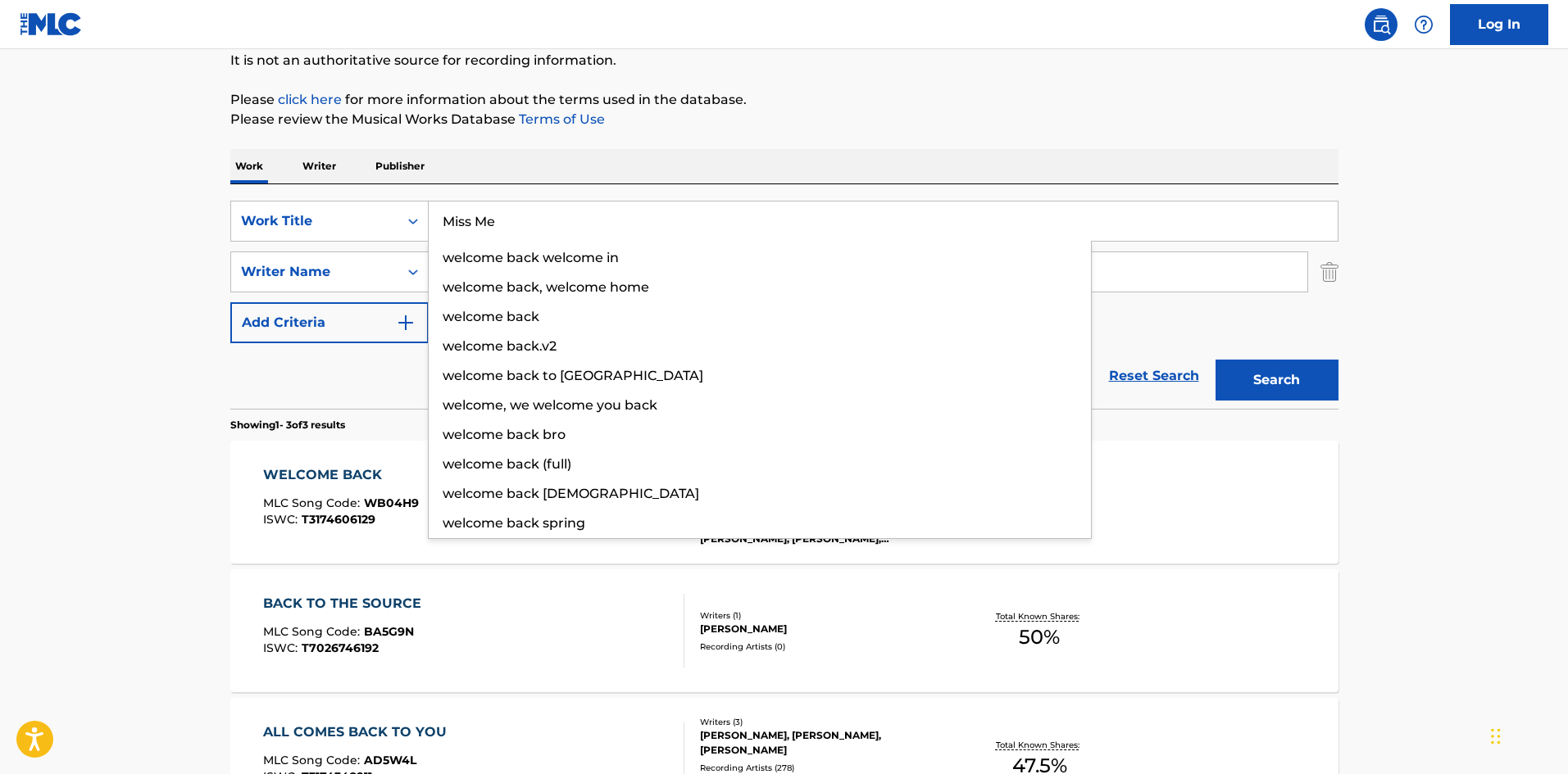
type input "Miss Me"
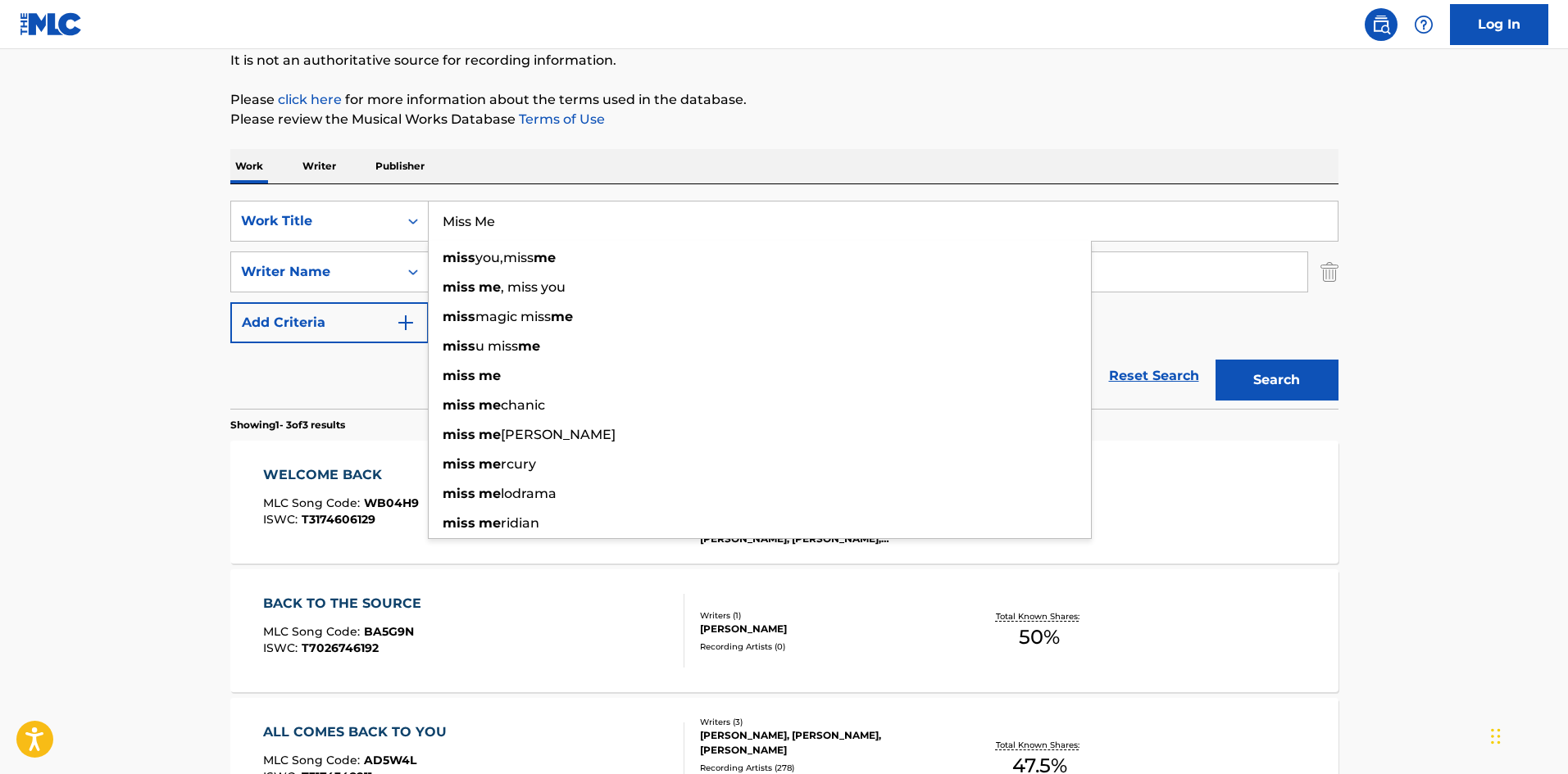
click at [8, 427] on main "The MLC Public Work Search The accuracy and completeness of The MLC's data is d…" at bounding box center [784, 395] width 1568 height 1021
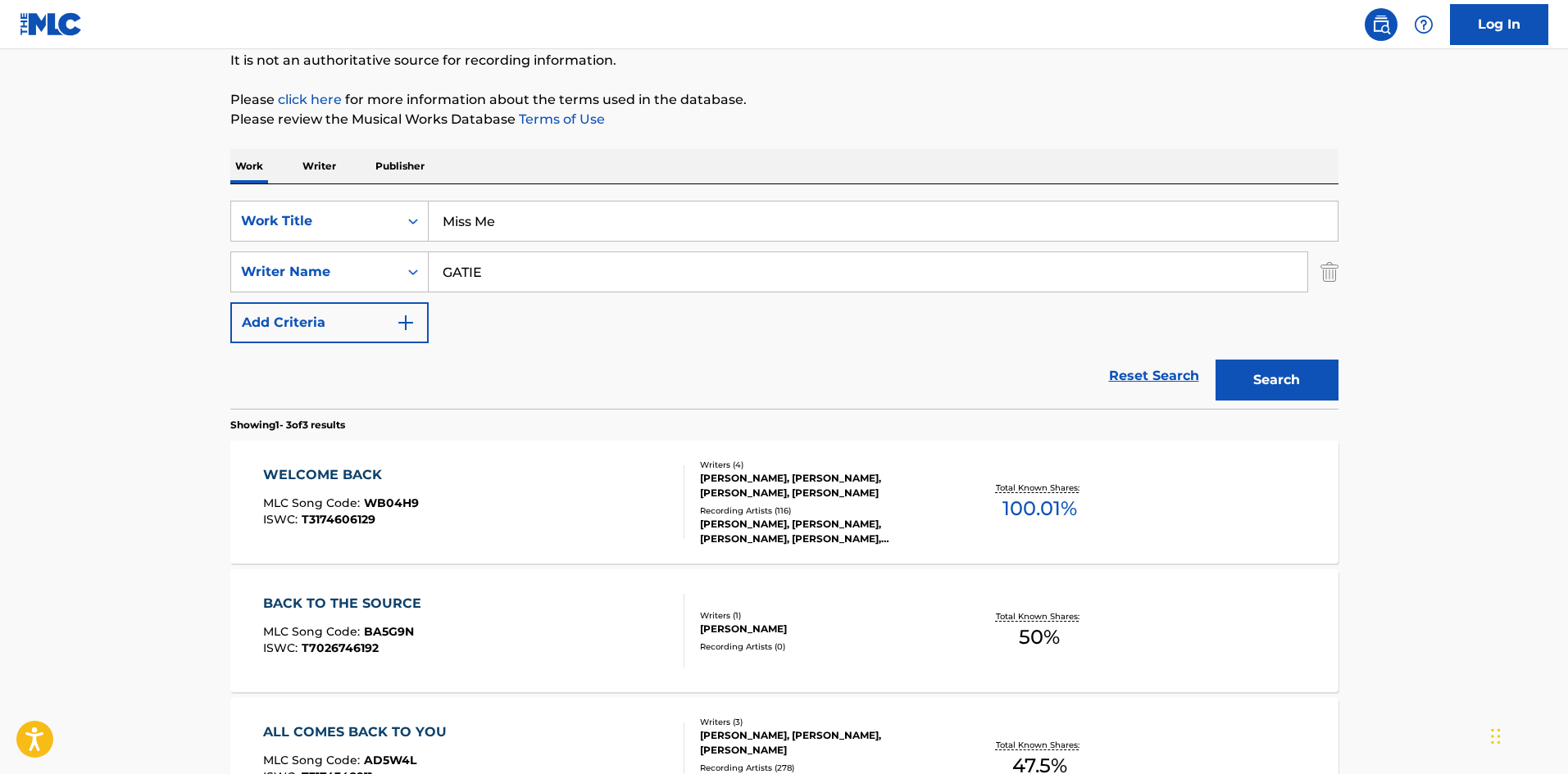
click at [561, 275] on input "GATIE" at bounding box center [868, 272] width 878 height 39
paste input "[PERSON_NAME]"
drag, startPoint x: 524, startPoint y: 275, endPoint x: 362, endPoint y: 270, distance: 162.1
click at [362, 270] on div "SearchWithCriteriaecb942ac-5652-4d68-b24b-ebd4e2c9328c Writer Name BLAKE SLATKI…" at bounding box center [784, 272] width 1108 height 41
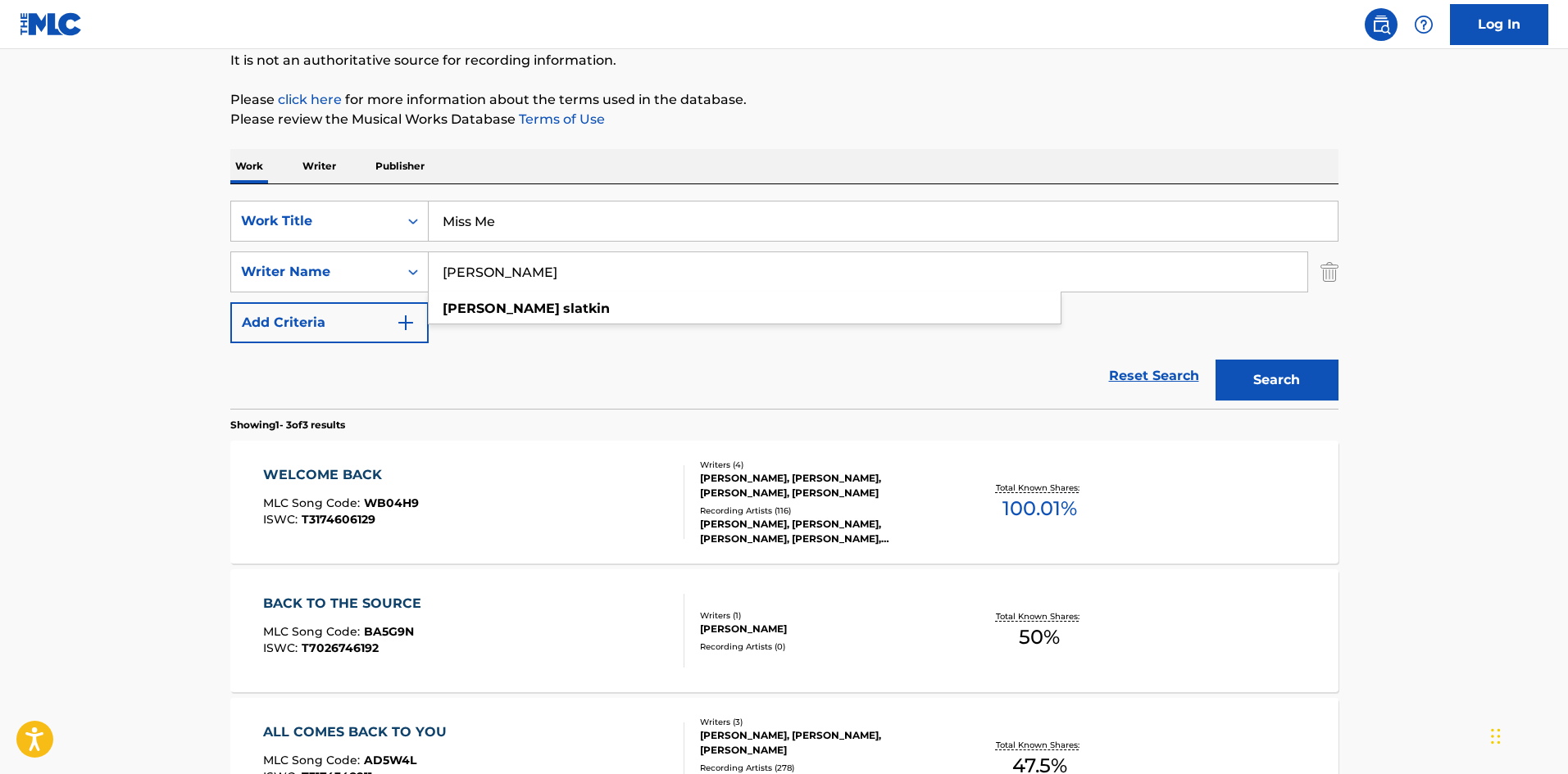
click at [586, 270] on input "[PERSON_NAME]" at bounding box center [868, 272] width 878 height 39
click at [523, 272] on input "[PERSON_NAME]" at bounding box center [868, 272] width 878 height 39
click at [522, 272] on input "[PERSON_NAME]" at bounding box center [868, 272] width 878 height 39
drag, startPoint x: 522, startPoint y: 272, endPoint x: 404, endPoint y: 280, distance: 118.3
click at [404, 280] on div "SearchWithCriteriaecb942ac-5652-4d68-b24b-ebd4e2c9328c Writer Name BLAKE SLATKI…" at bounding box center [784, 272] width 1108 height 41
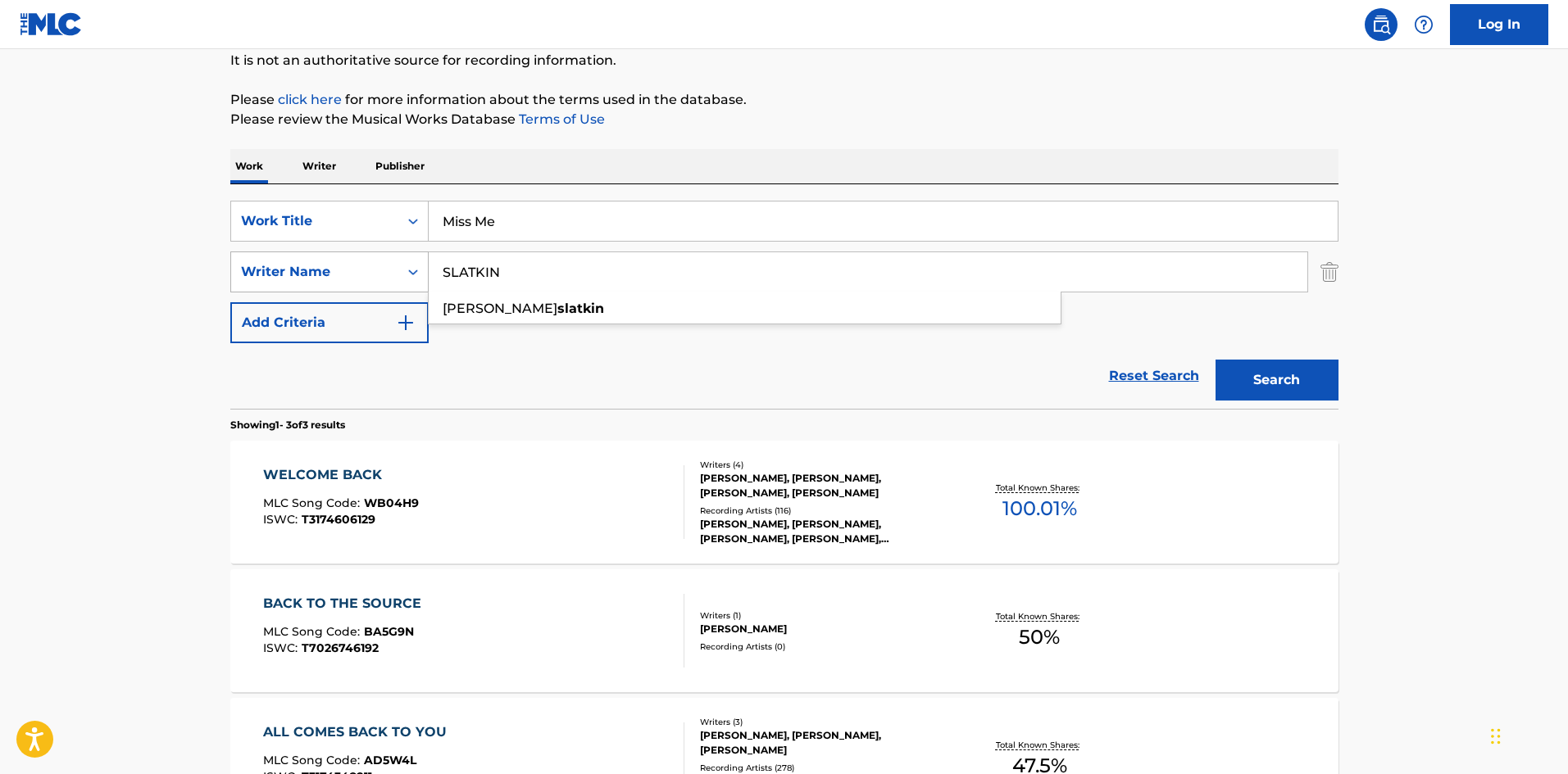
type input "SLATKIN"
click at [1215, 359] on button "Search" at bounding box center [1277, 380] width 123 height 41
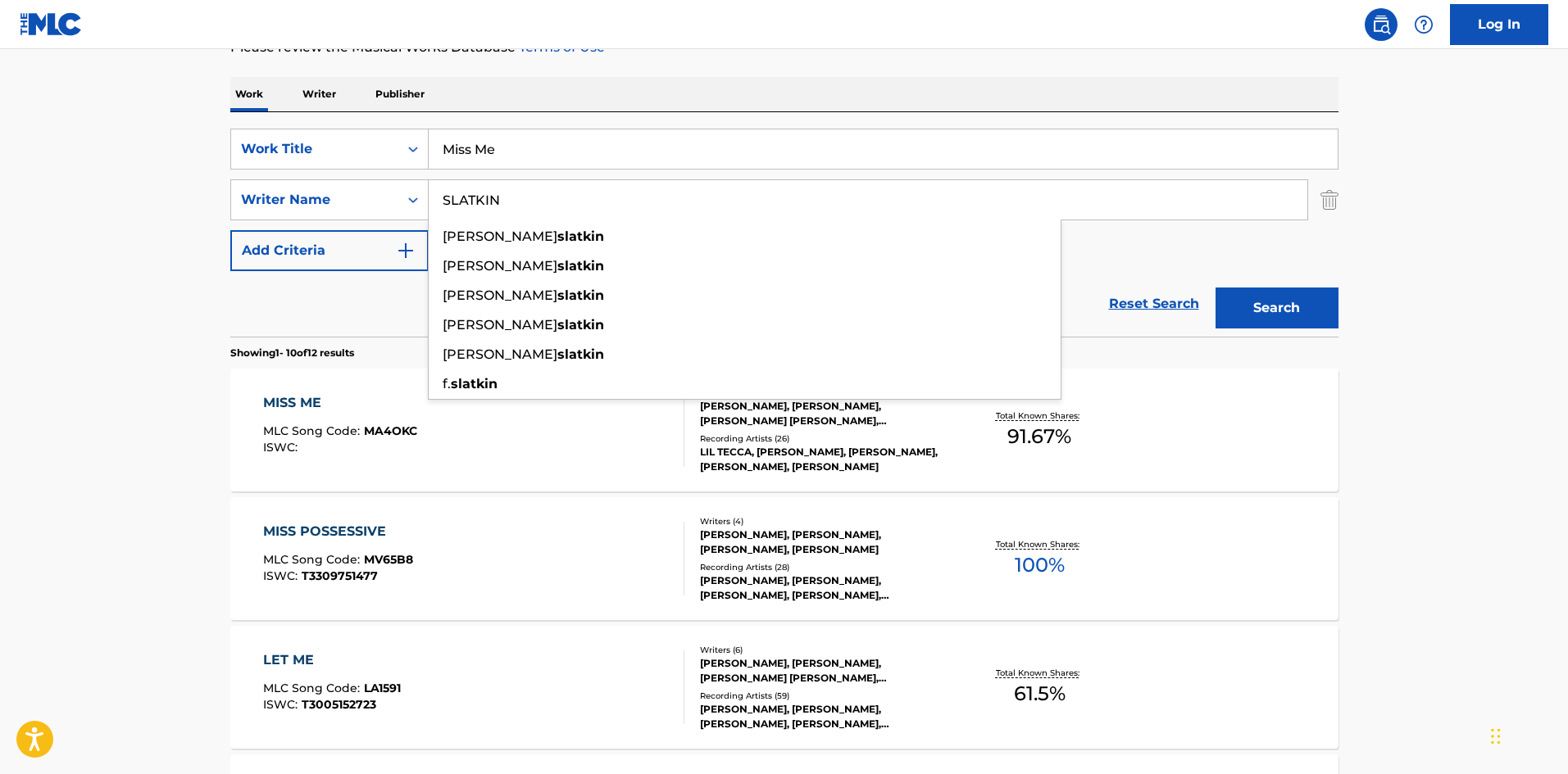
scroll to position [246, 0]
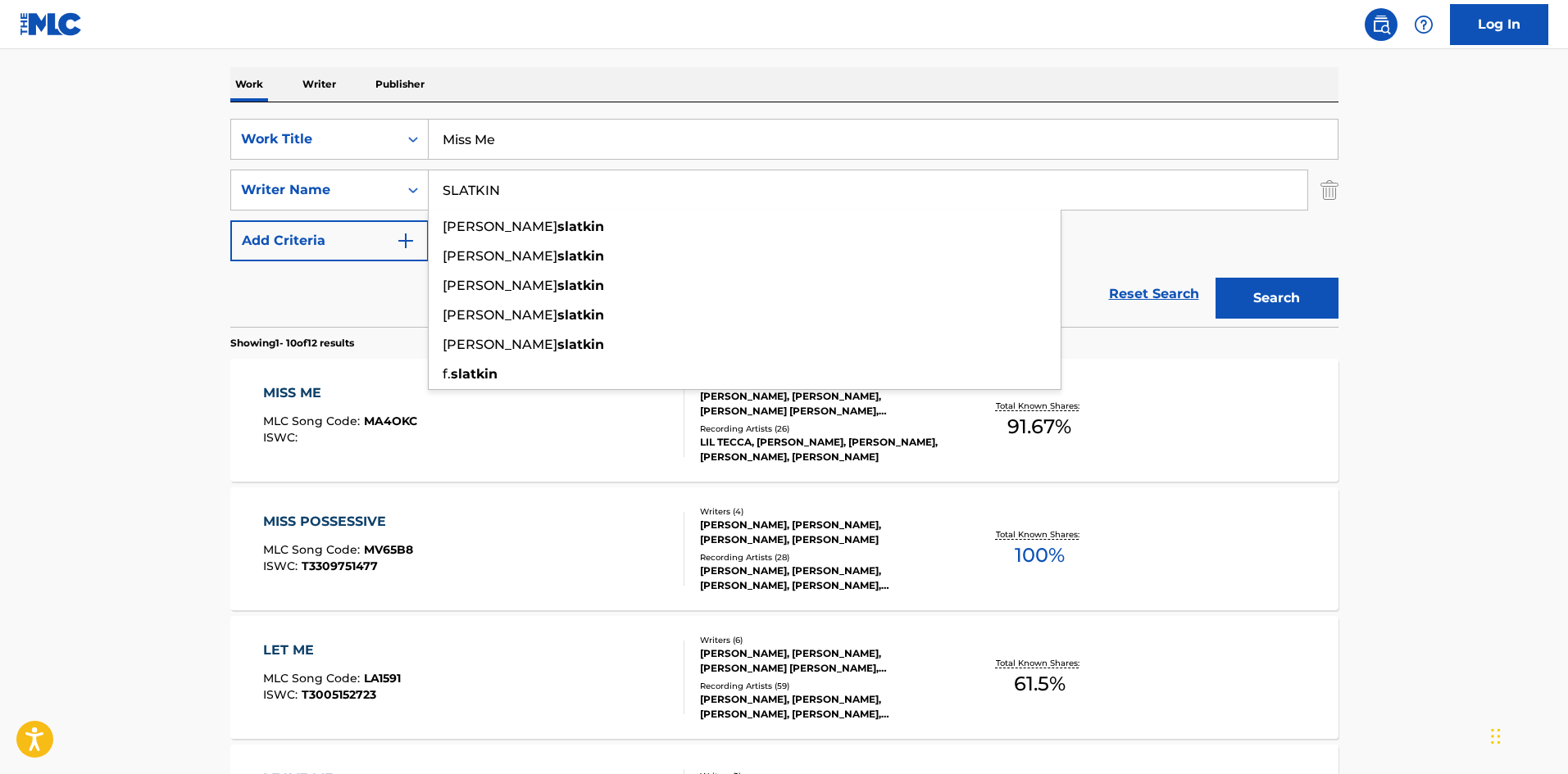
click at [446, 432] on div "MISS ME MLC Song Code : MA4OKC ISWC :" at bounding box center [474, 421] width 422 height 74
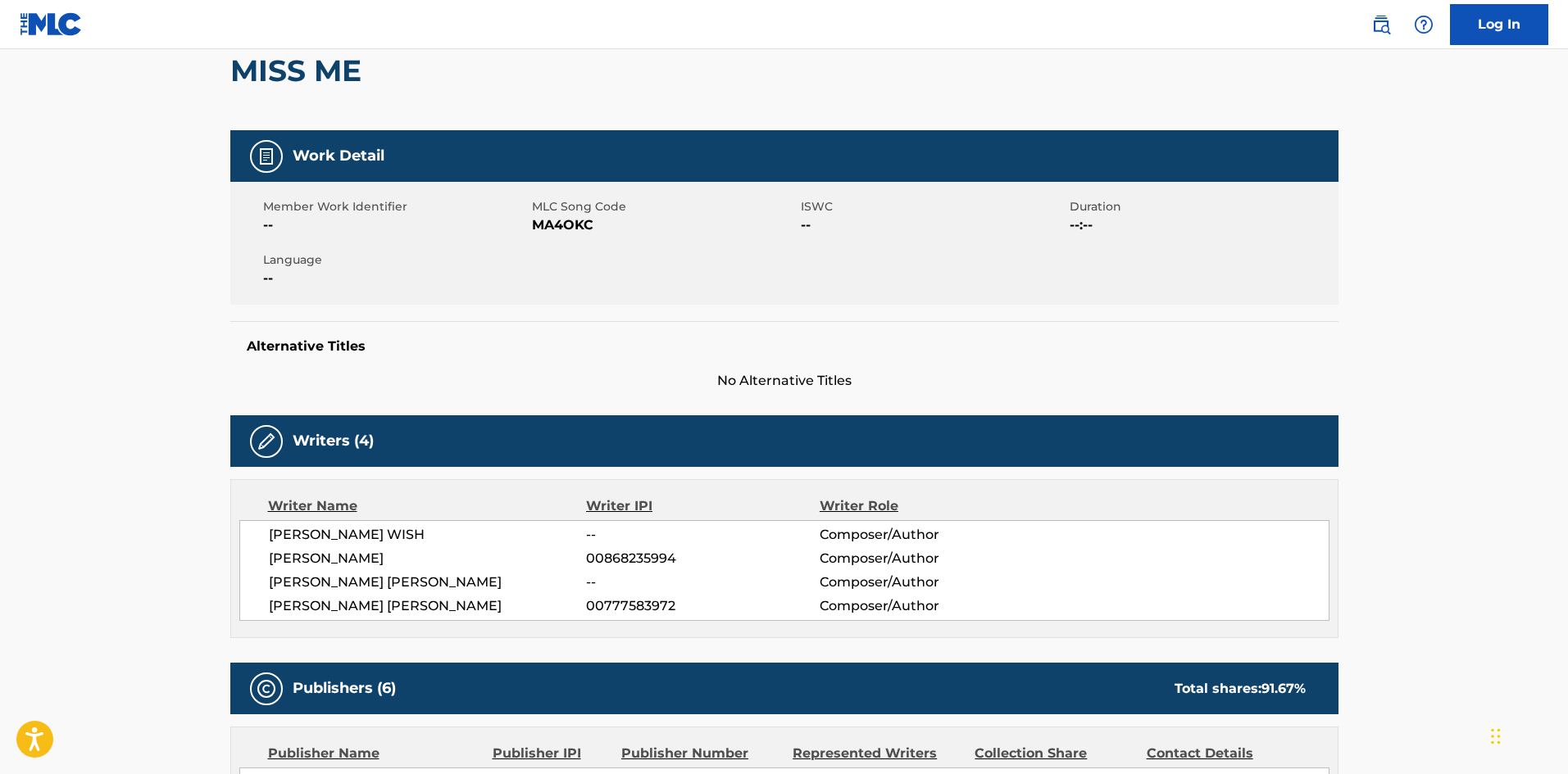
scroll to position [410, 0]
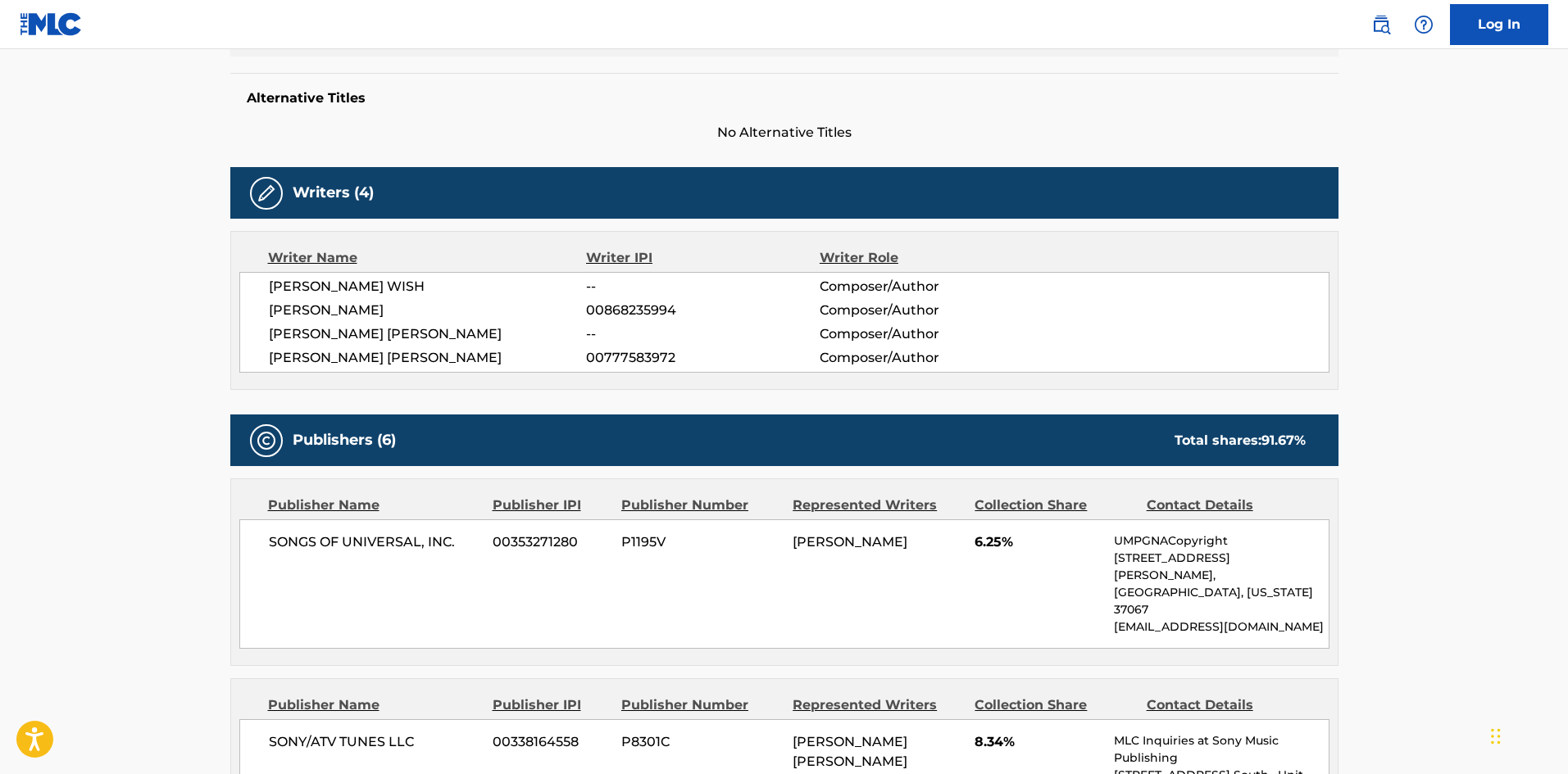
scroll to position [246, 0]
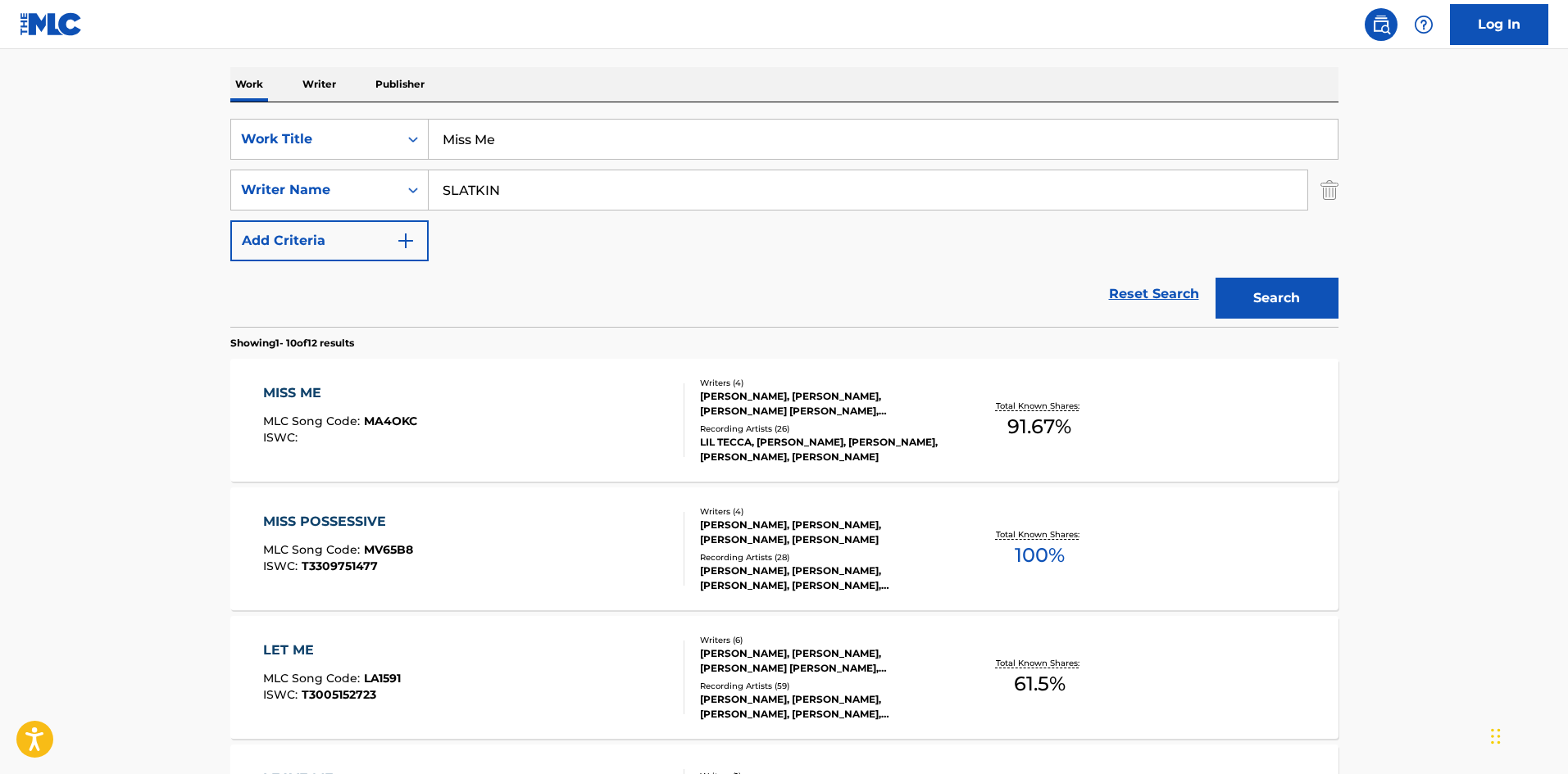
click at [512, 148] on input "Miss Me" at bounding box center [883, 139] width 909 height 39
paste input "The Bakery"
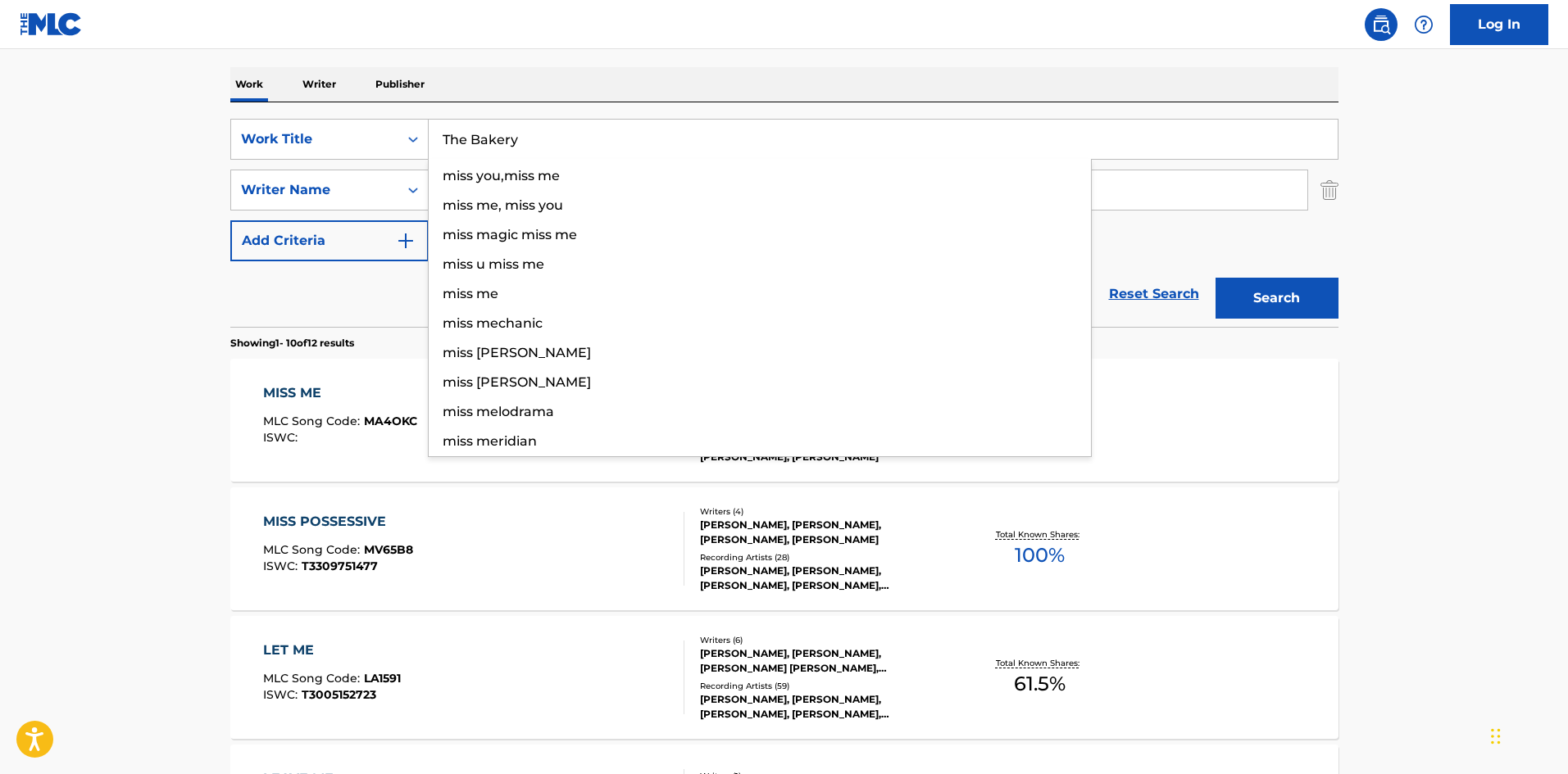
type input "The Bakery"
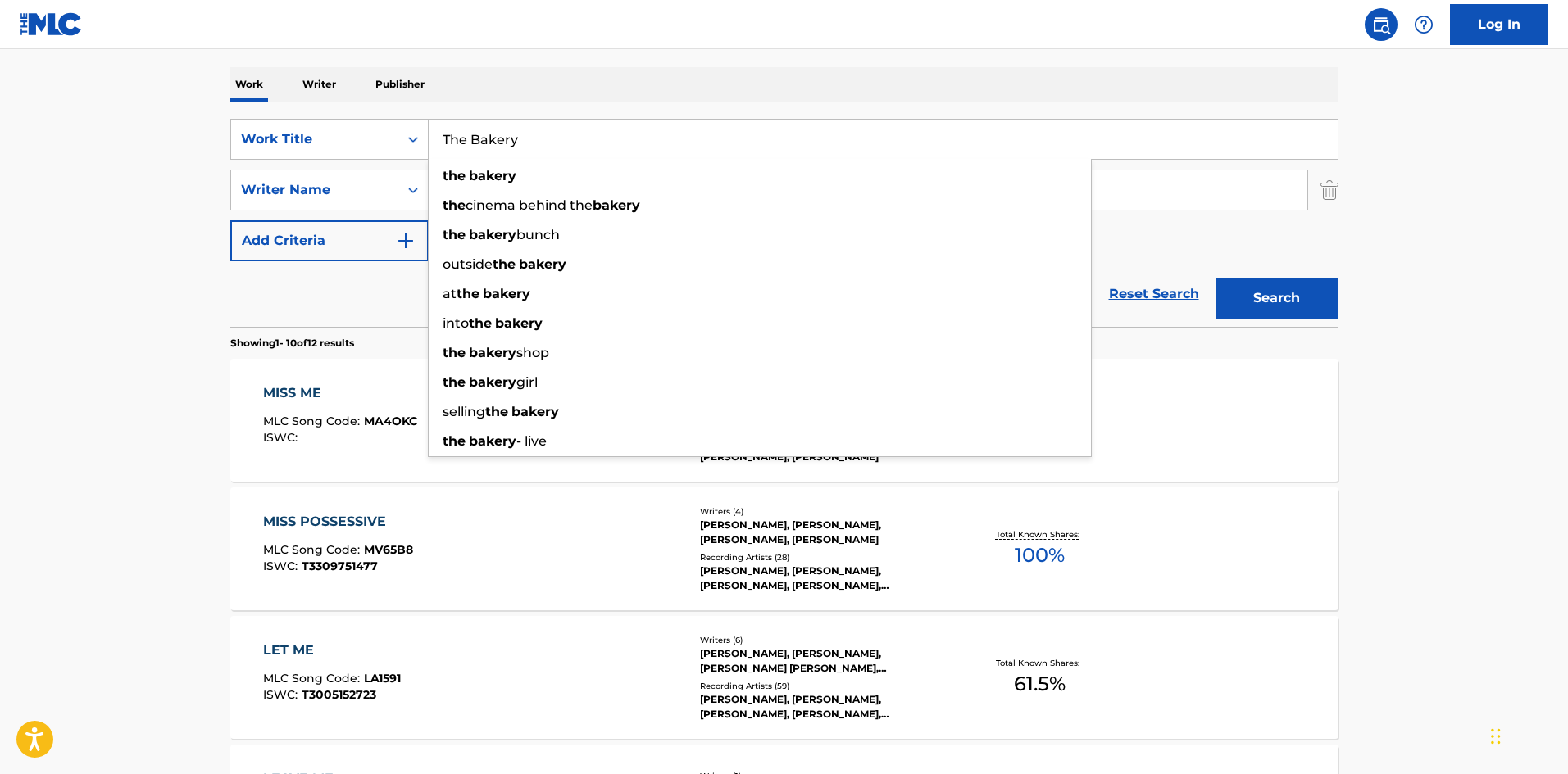
click at [545, 71] on div "Work Writer Publisher" at bounding box center [784, 84] width 1108 height 34
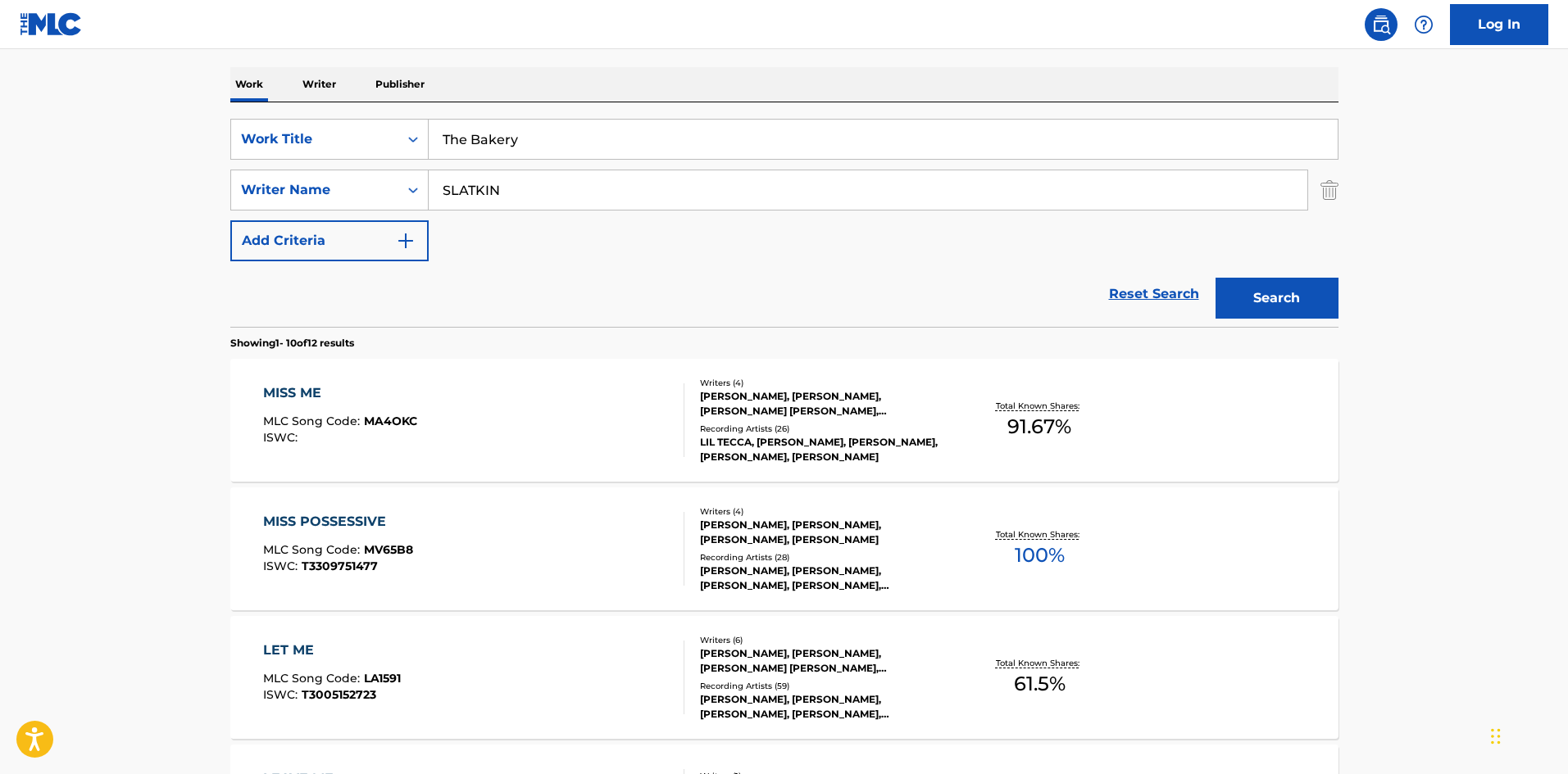
click at [537, 194] on input "SLATKIN" at bounding box center [868, 189] width 878 height 39
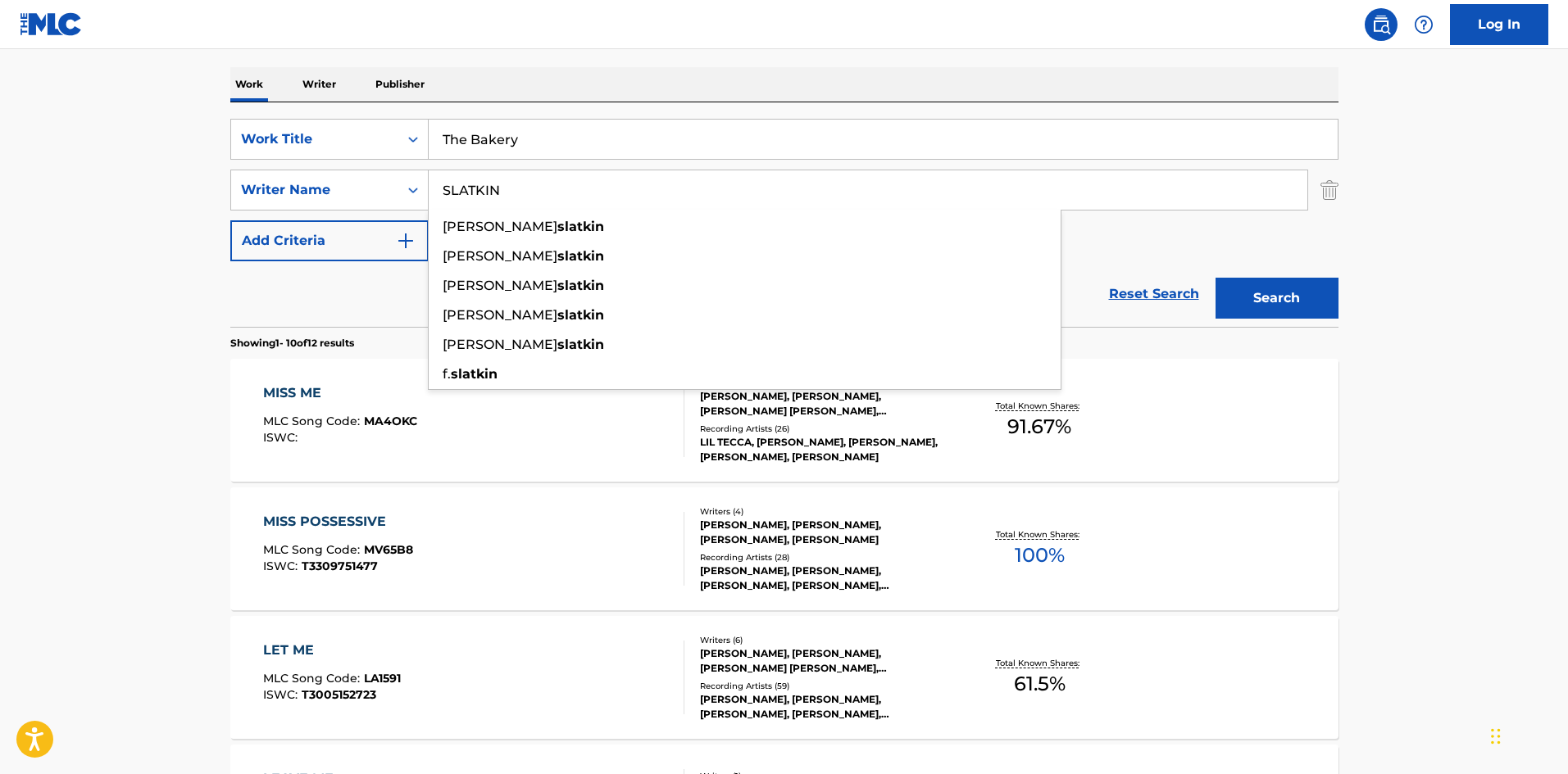
click at [1303, 298] on button "Search" at bounding box center [1277, 298] width 123 height 41
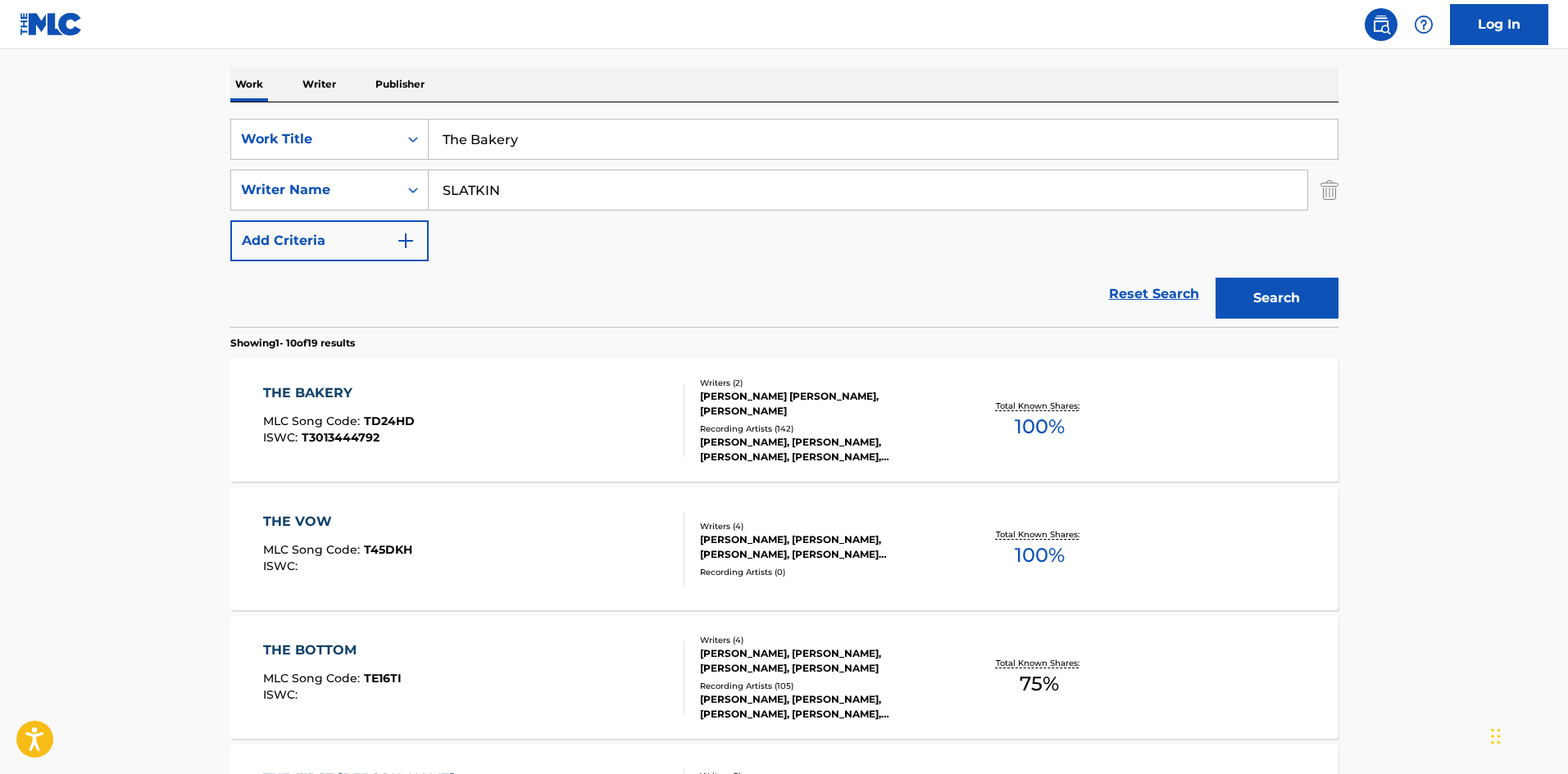
click at [447, 451] on div "THE BAKERY MLC Song Code : TD24HD ISWC : T3013444792" at bounding box center [474, 421] width 422 height 74
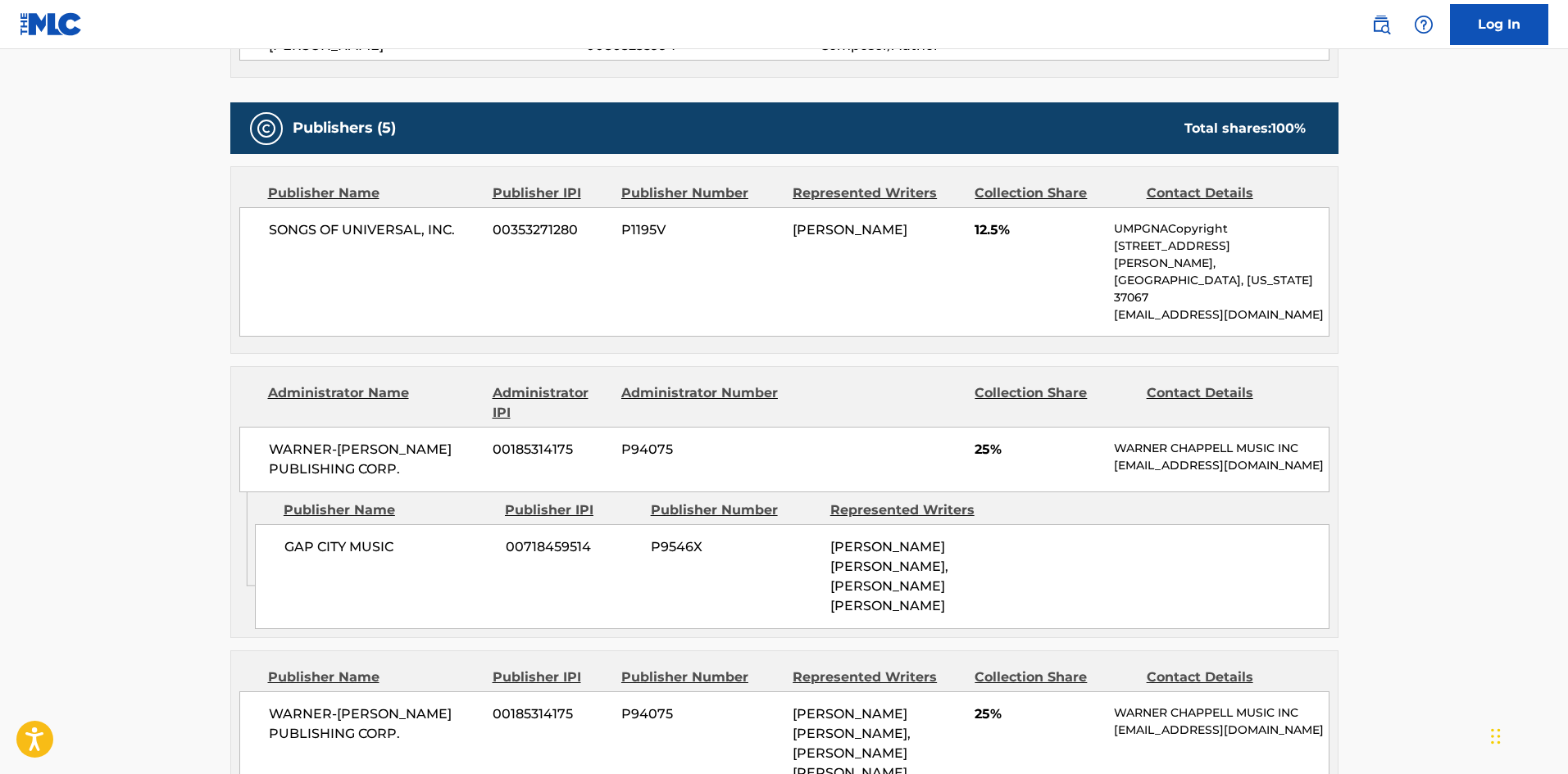
scroll to position [737, 0]
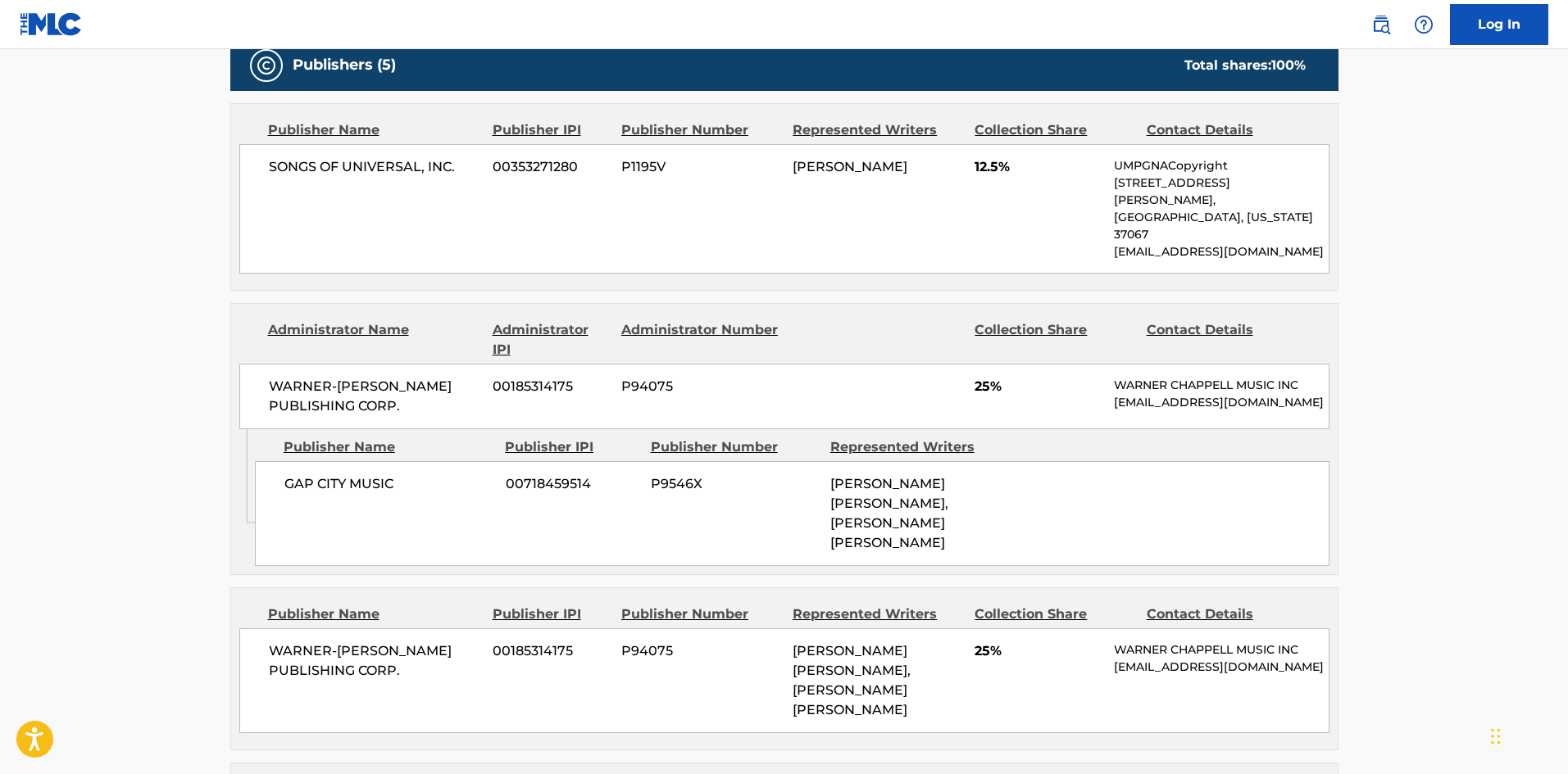
scroll to position [246, 0]
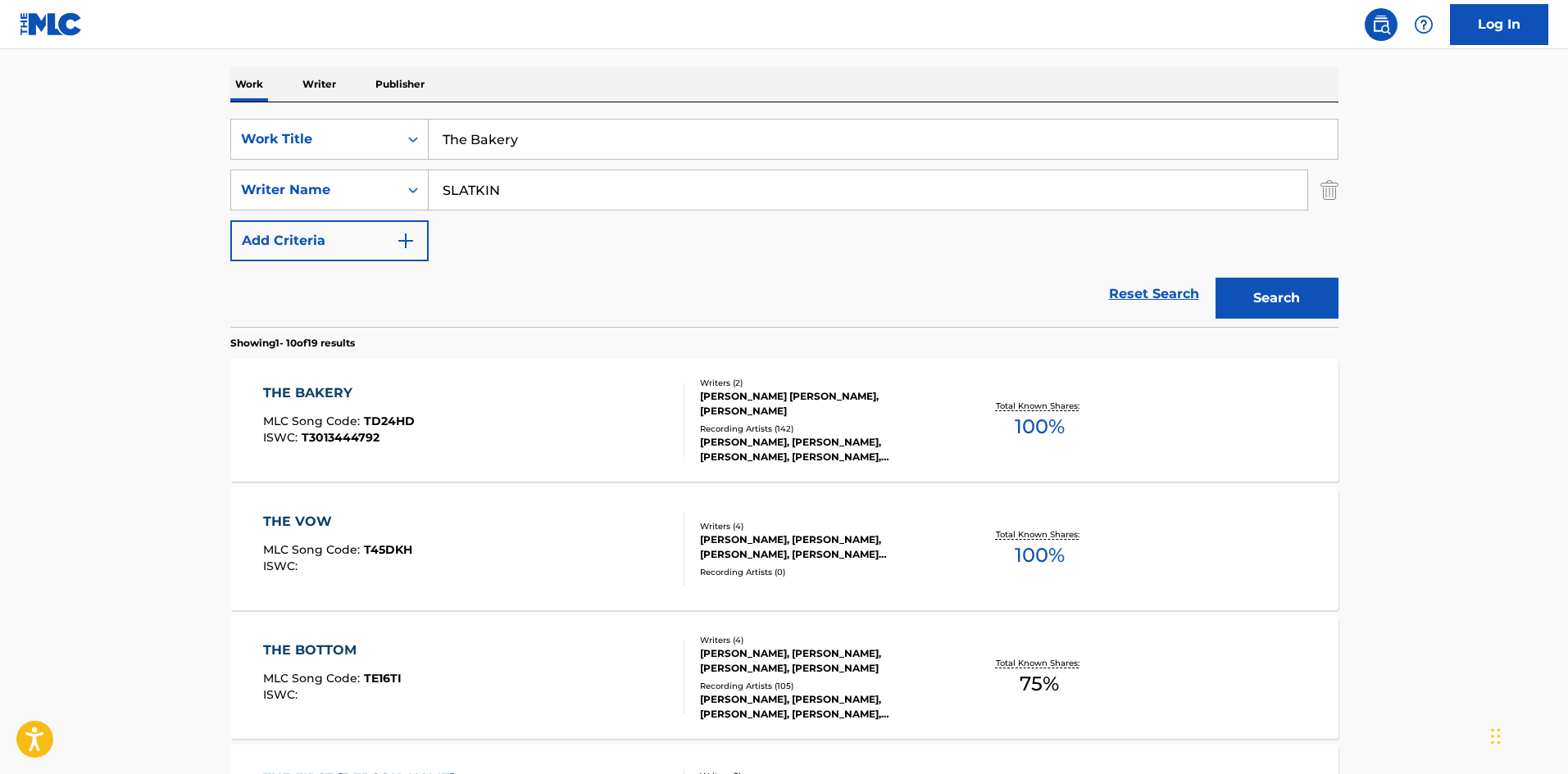
click at [524, 170] on div "SLATKIN" at bounding box center [868, 190] width 879 height 41
click at [553, 133] on input "The Bakery" at bounding box center [883, 139] width 909 height 39
paste input "Nails So Long"
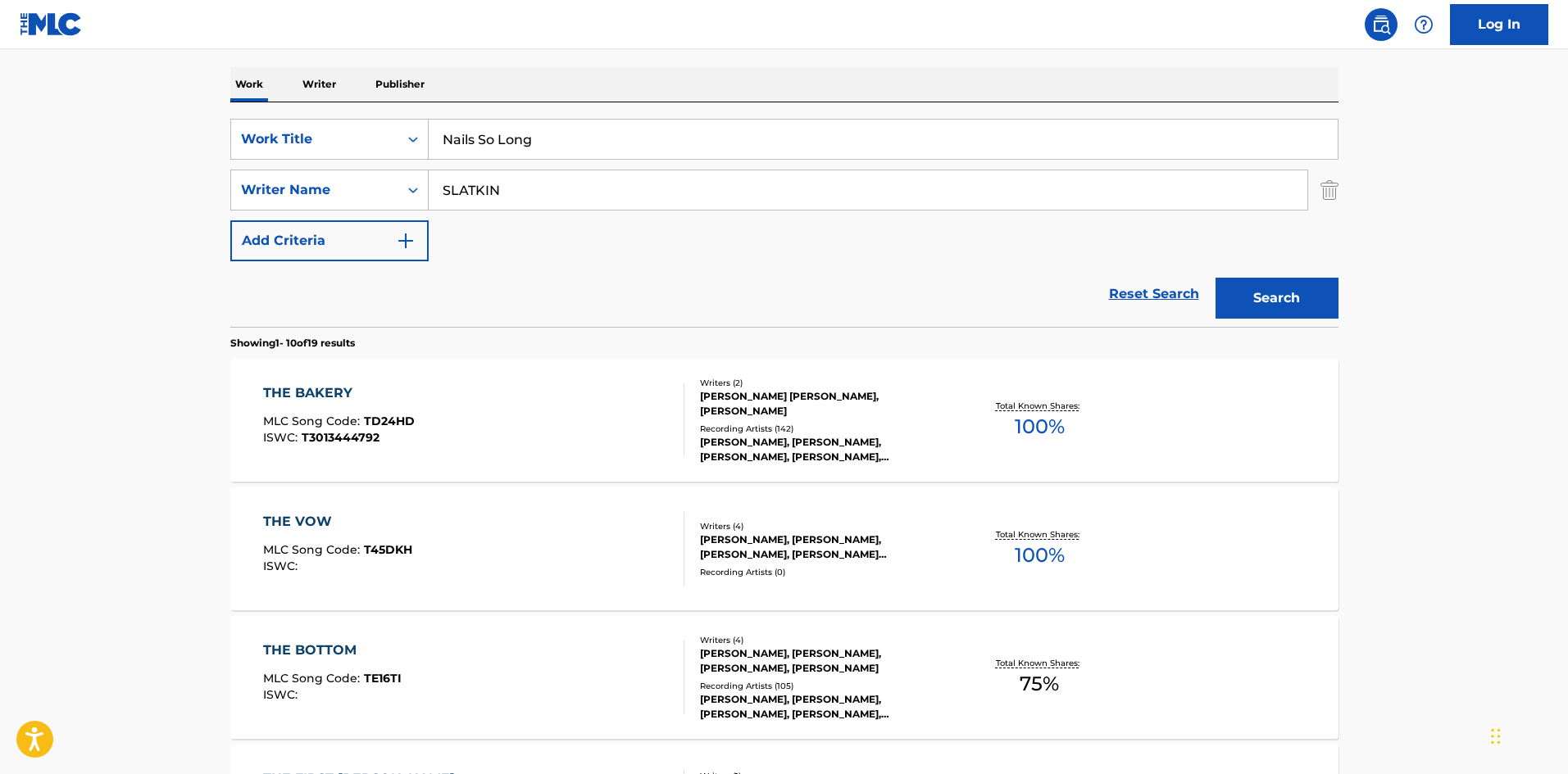
type input "Nails So Long"
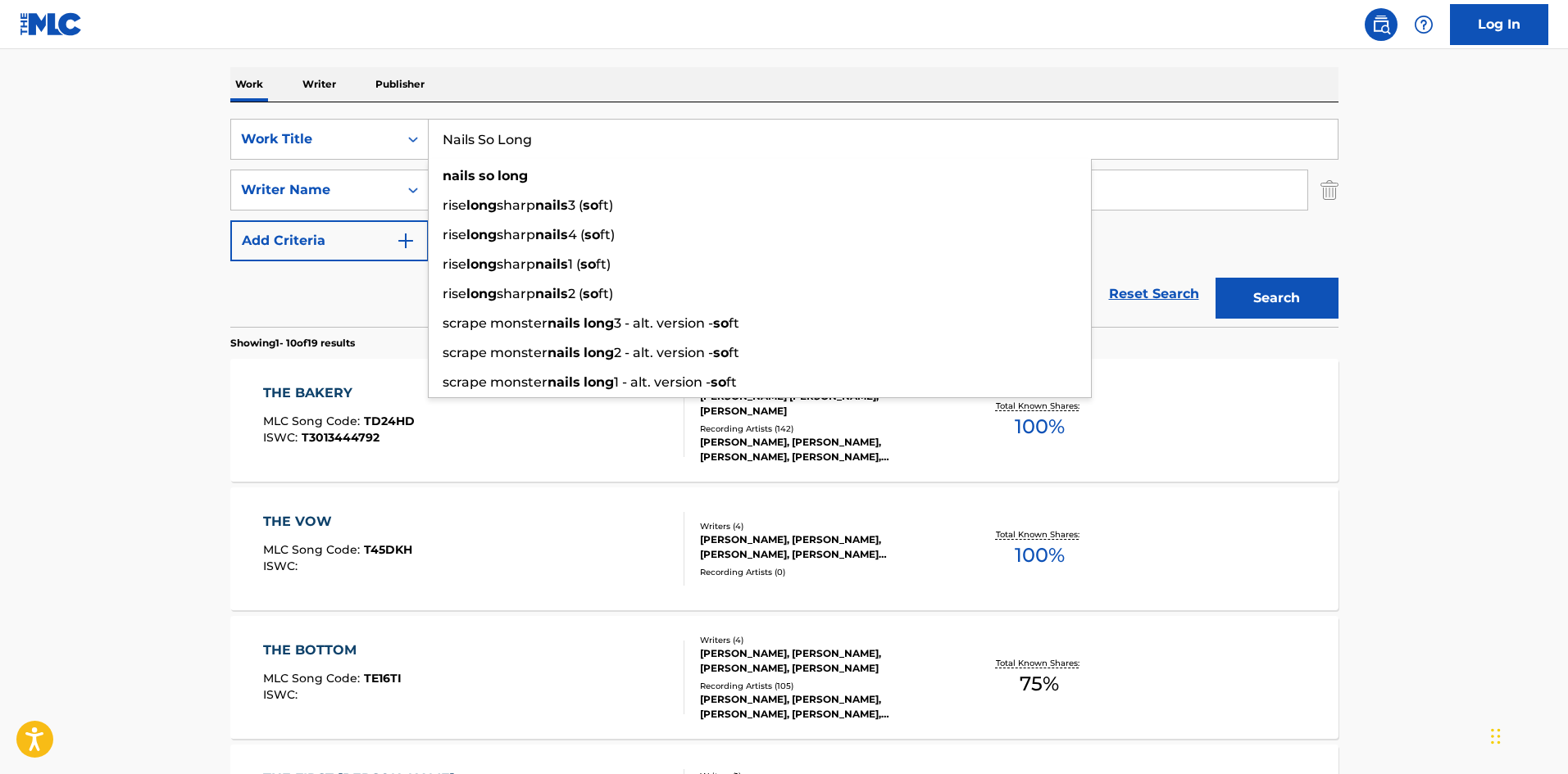
drag, startPoint x: 13, startPoint y: 213, endPoint x: 202, endPoint y: 194, distance: 190.0
click at [16, 214] on main "The MLC Public Work Search The accuracy and completeness of The MLC's data is d…" at bounding box center [784, 768] width 1568 height 1929
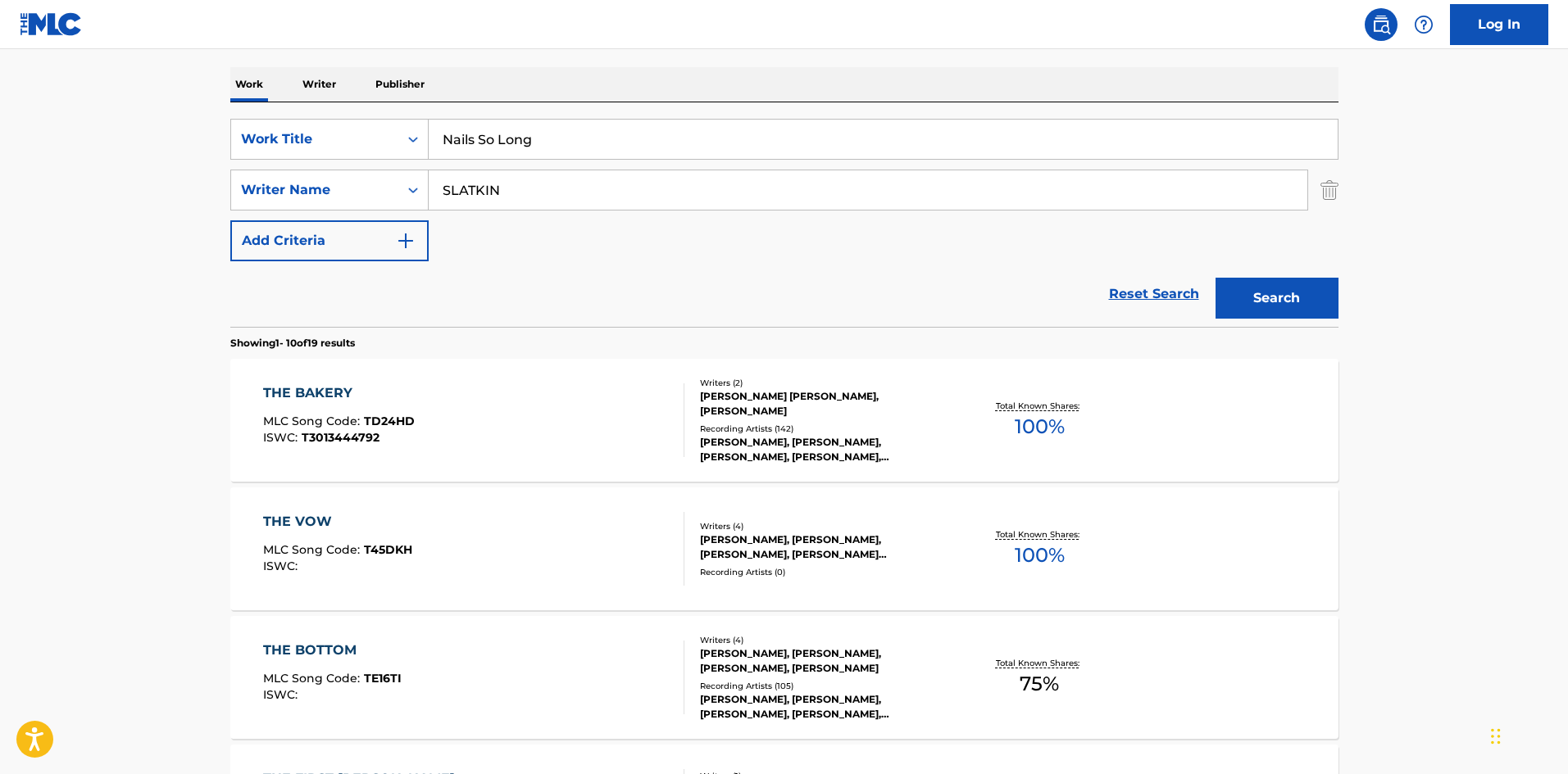
click at [512, 172] on input "SLATKIN" at bounding box center [868, 189] width 878 height 39
paste input "ADARA"
type input "ADARA"
click at [1350, 280] on div "The MLC Public Work Search The accuracy and completeness of The MLC's data is d…" at bounding box center [784, 784] width 1147 height 1879
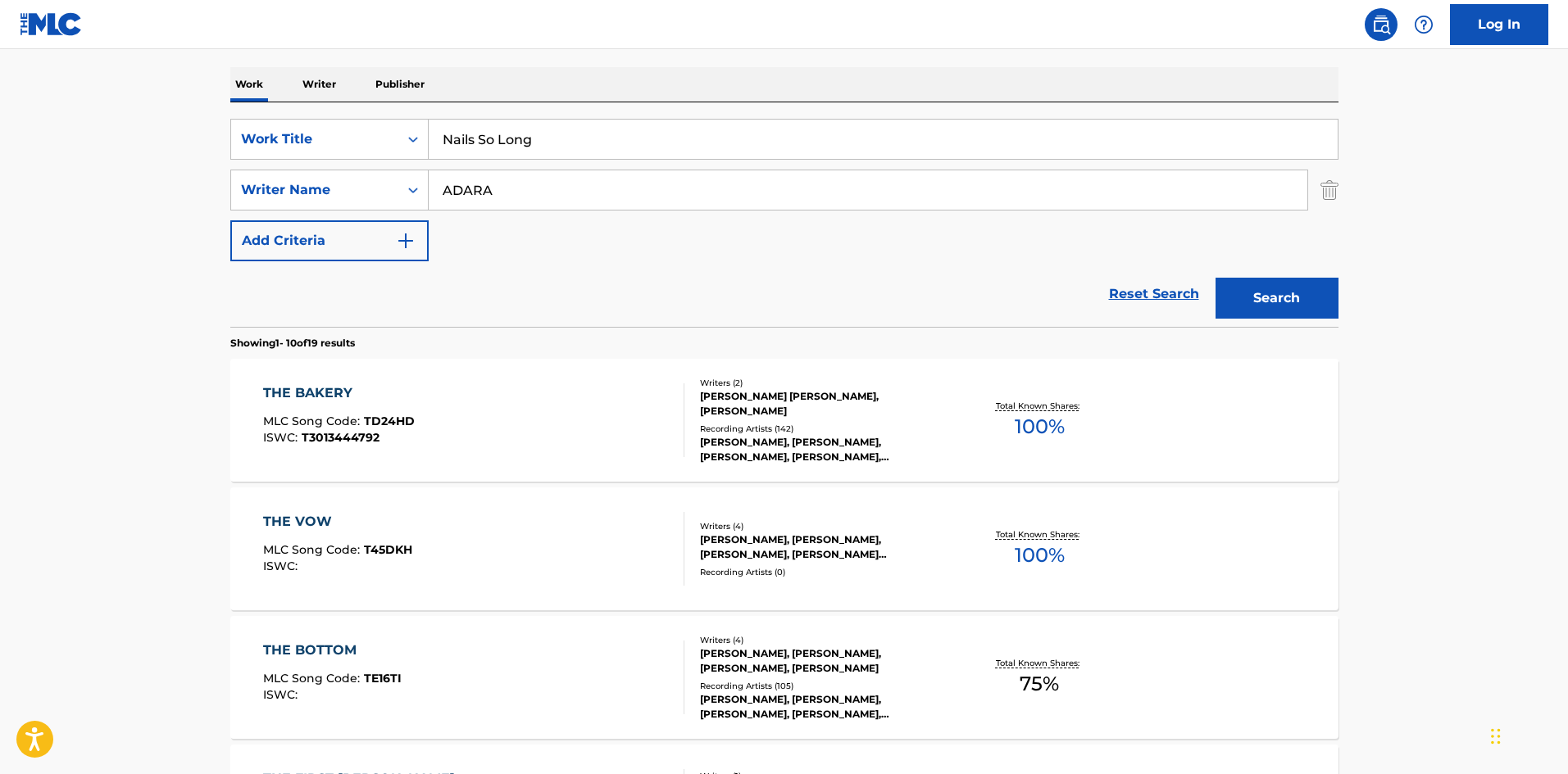
click at [1249, 308] on button "Search" at bounding box center [1277, 298] width 123 height 41
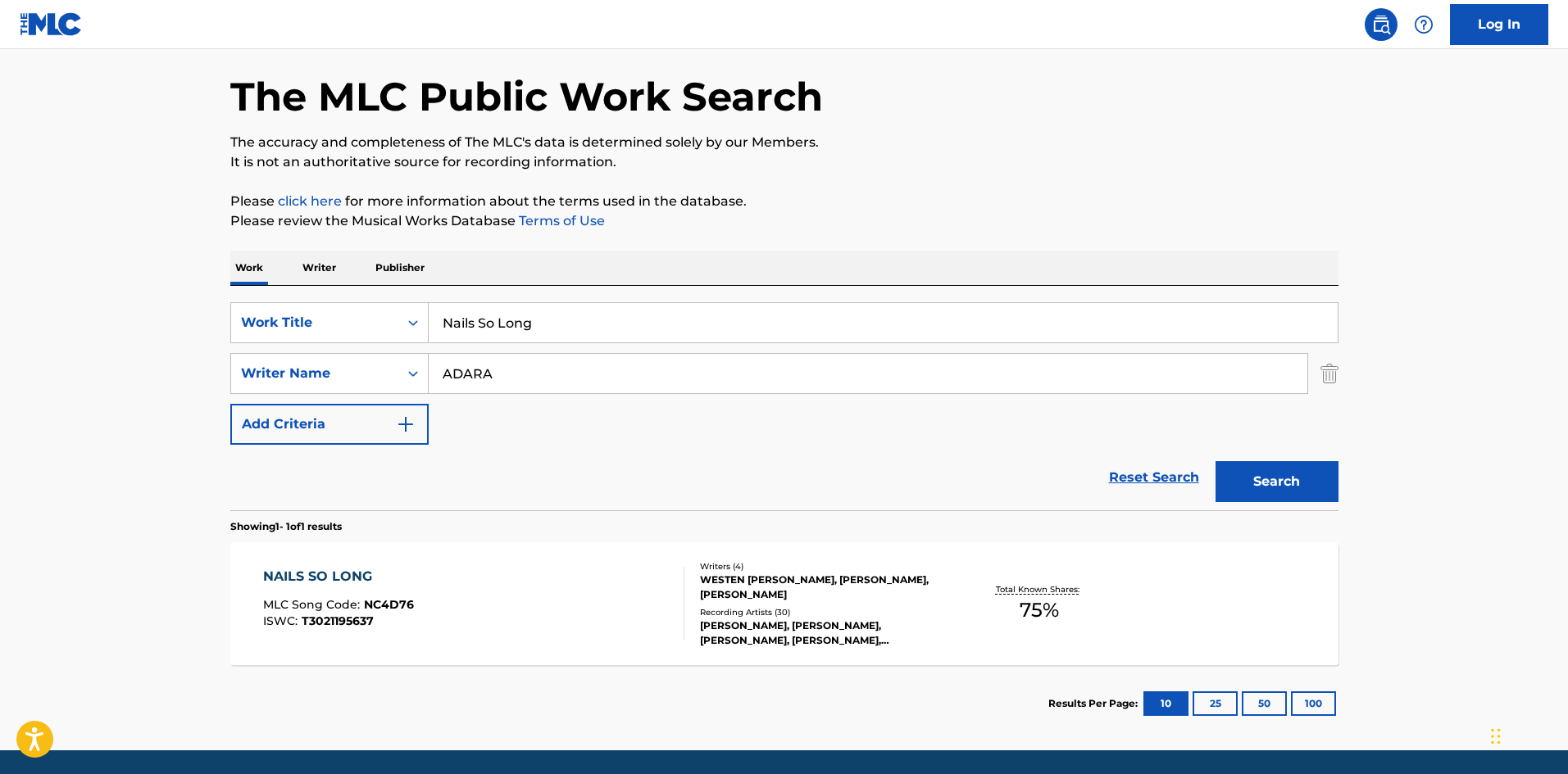
scroll to position [118, 0]
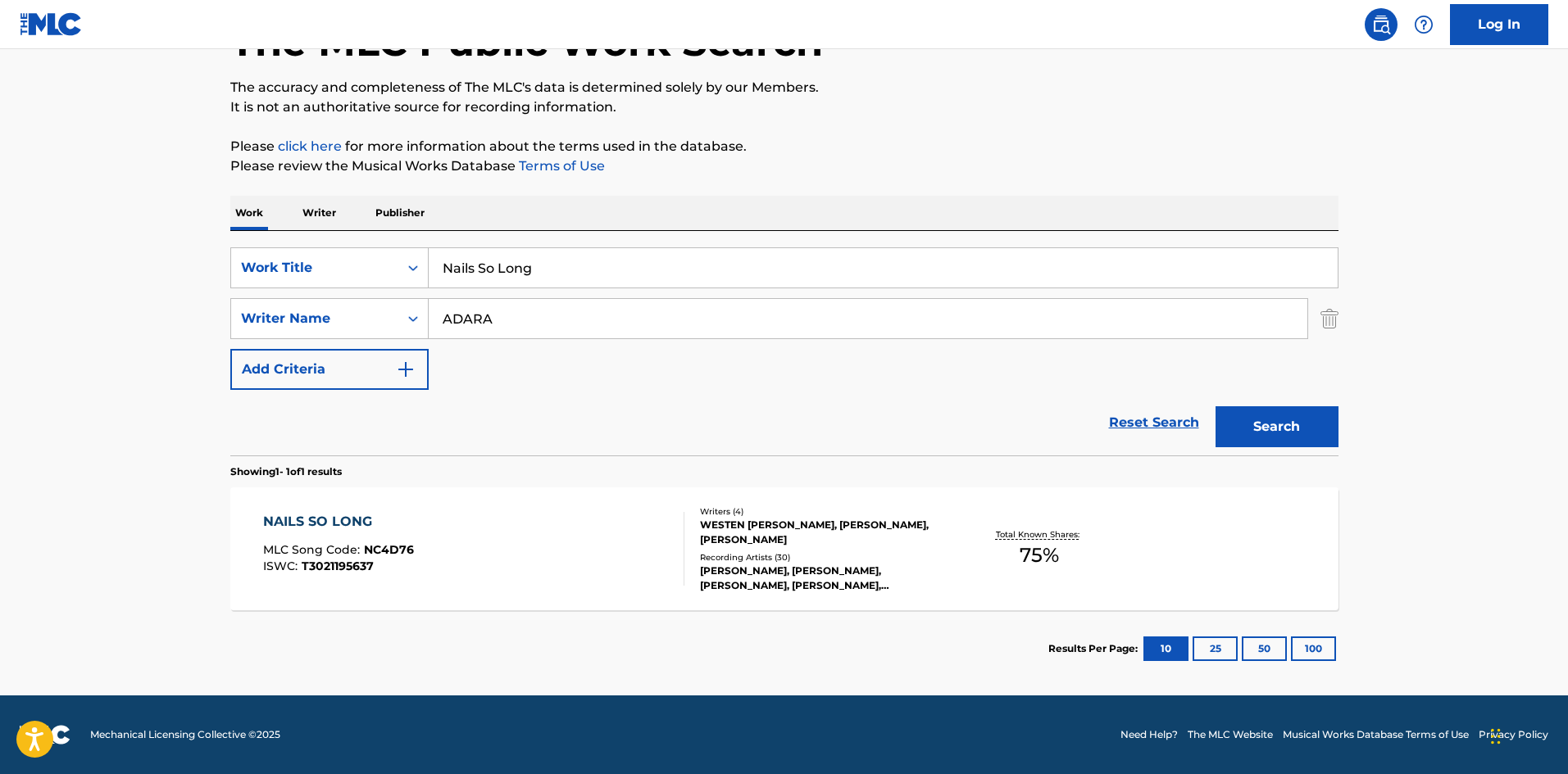
click at [394, 558] on div "MLC Song Code : NC4D76" at bounding box center [338, 552] width 151 height 17
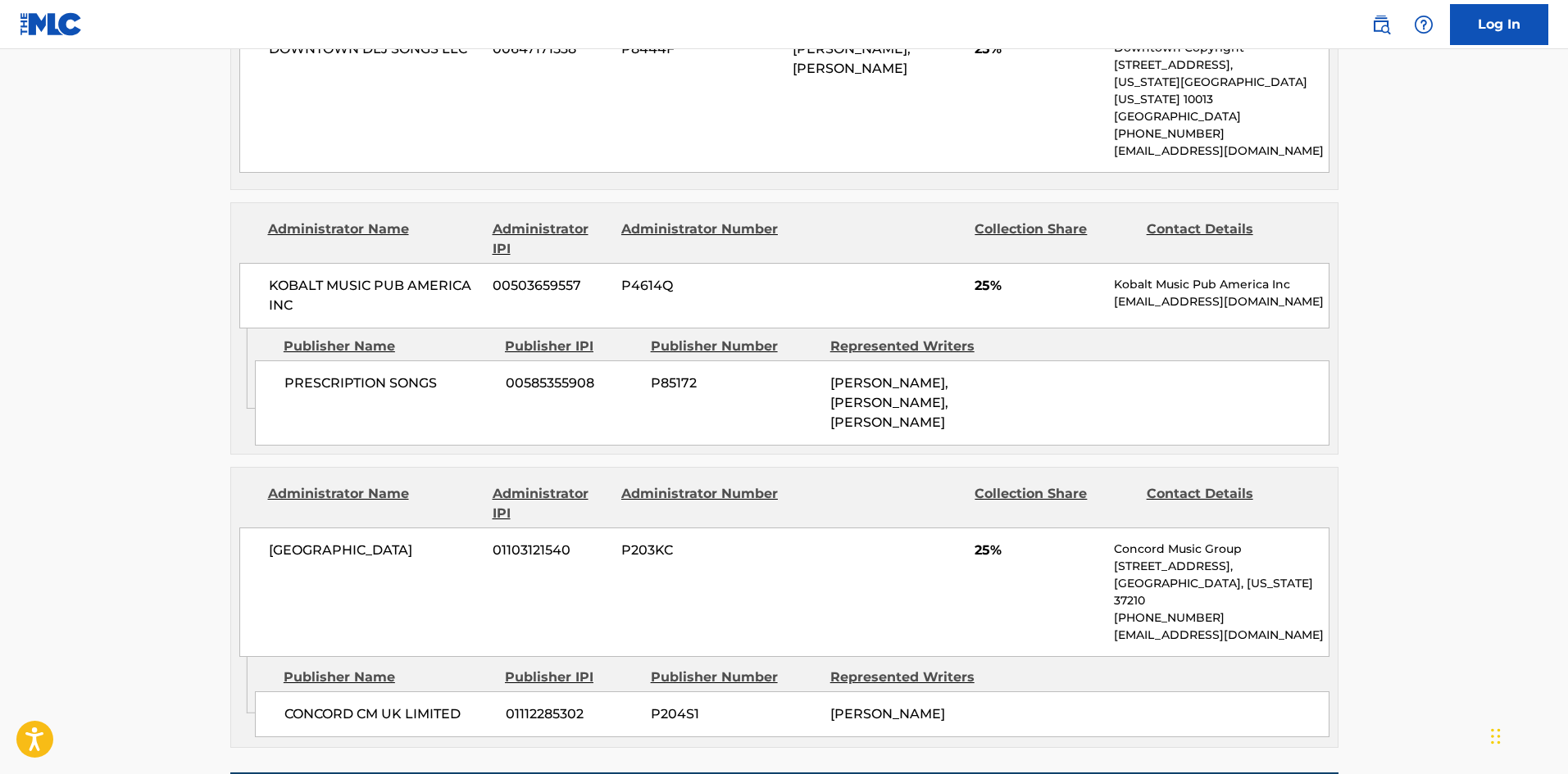
scroll to position [1147, 0]
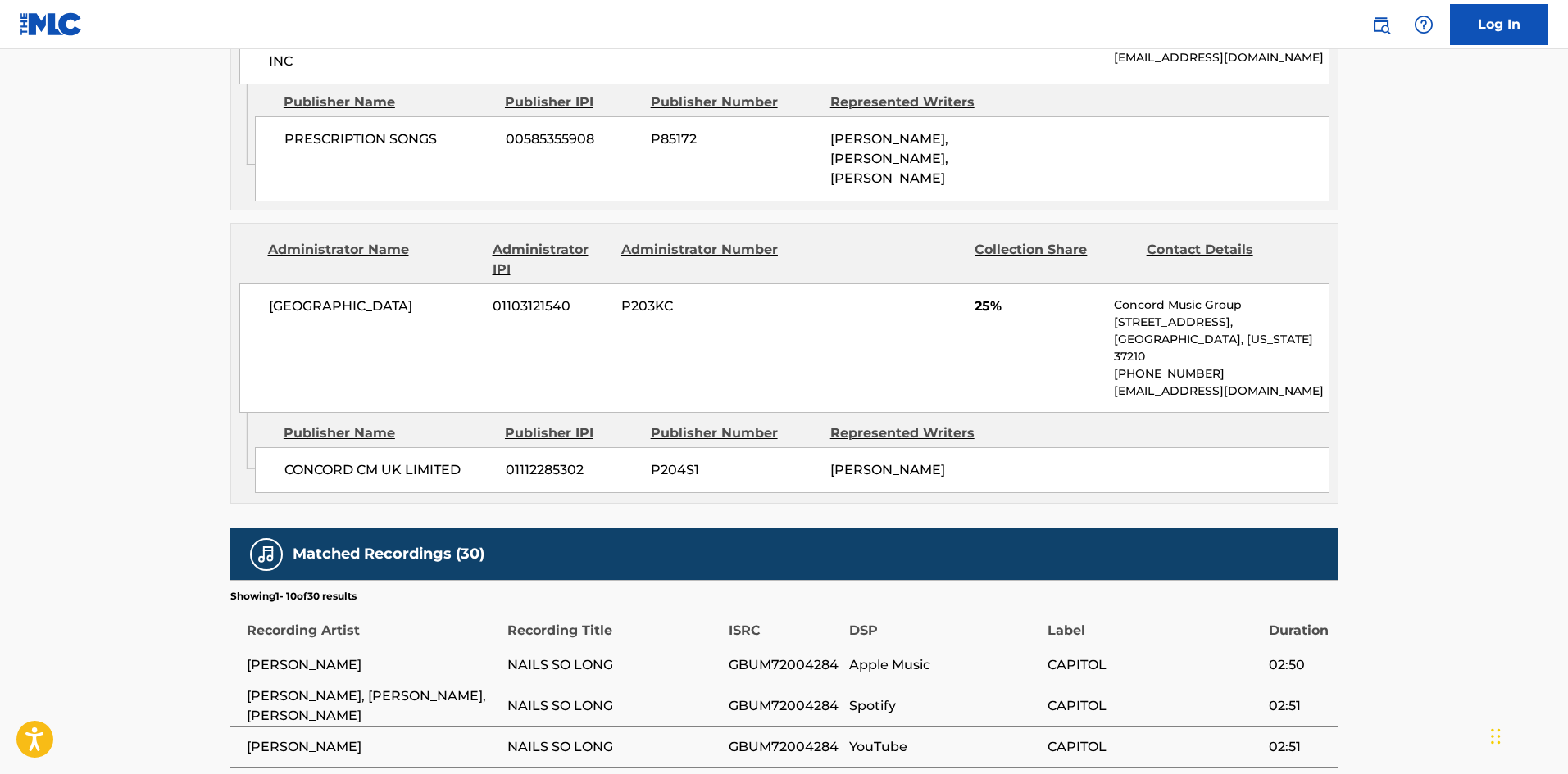
scroll to position [118, 0]
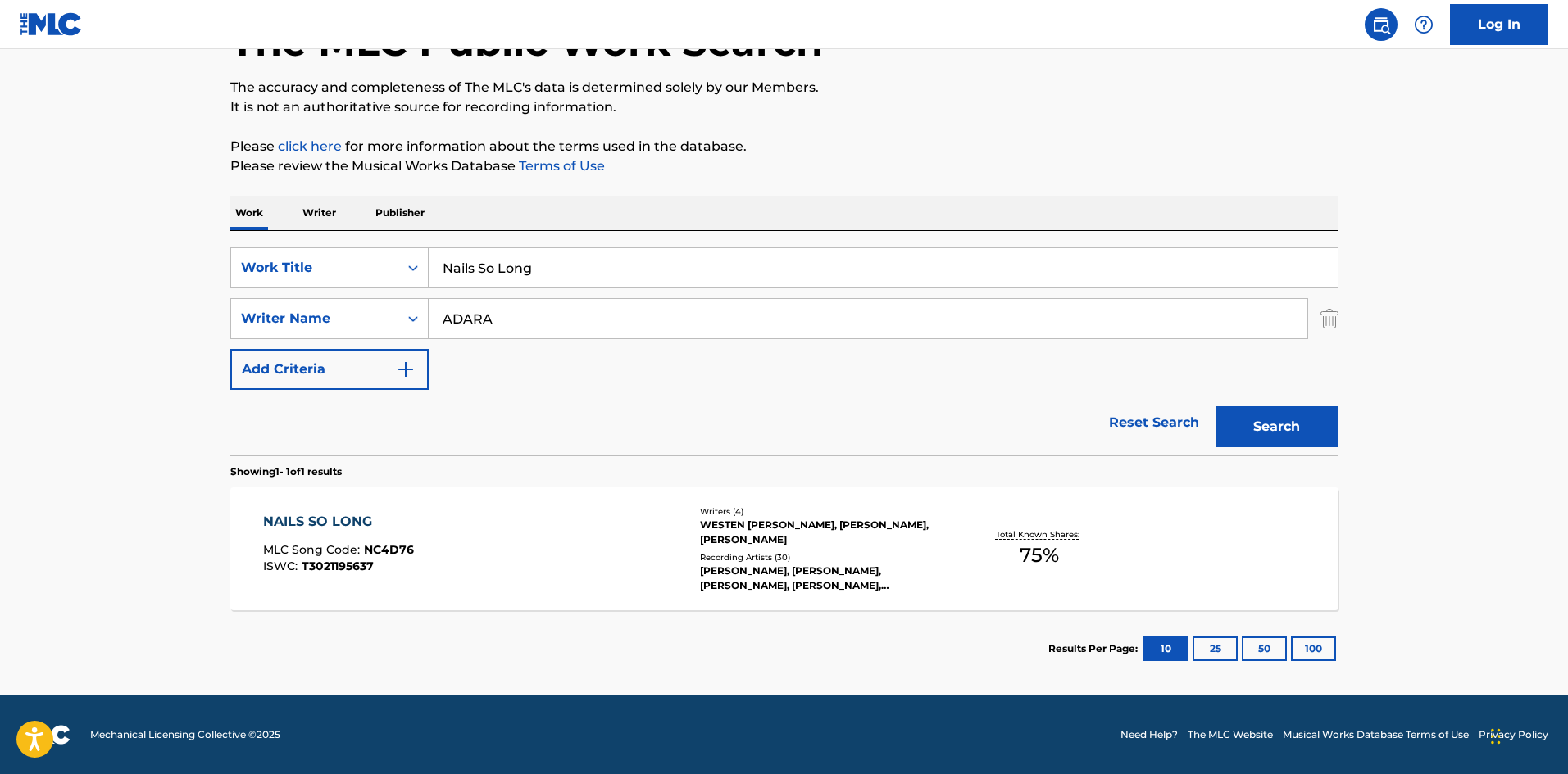
click at [622, 268] on input "Nails So Long" at bounding box center [883, 268] width 909 height 39
paste input "Without You"
type input "Without You"
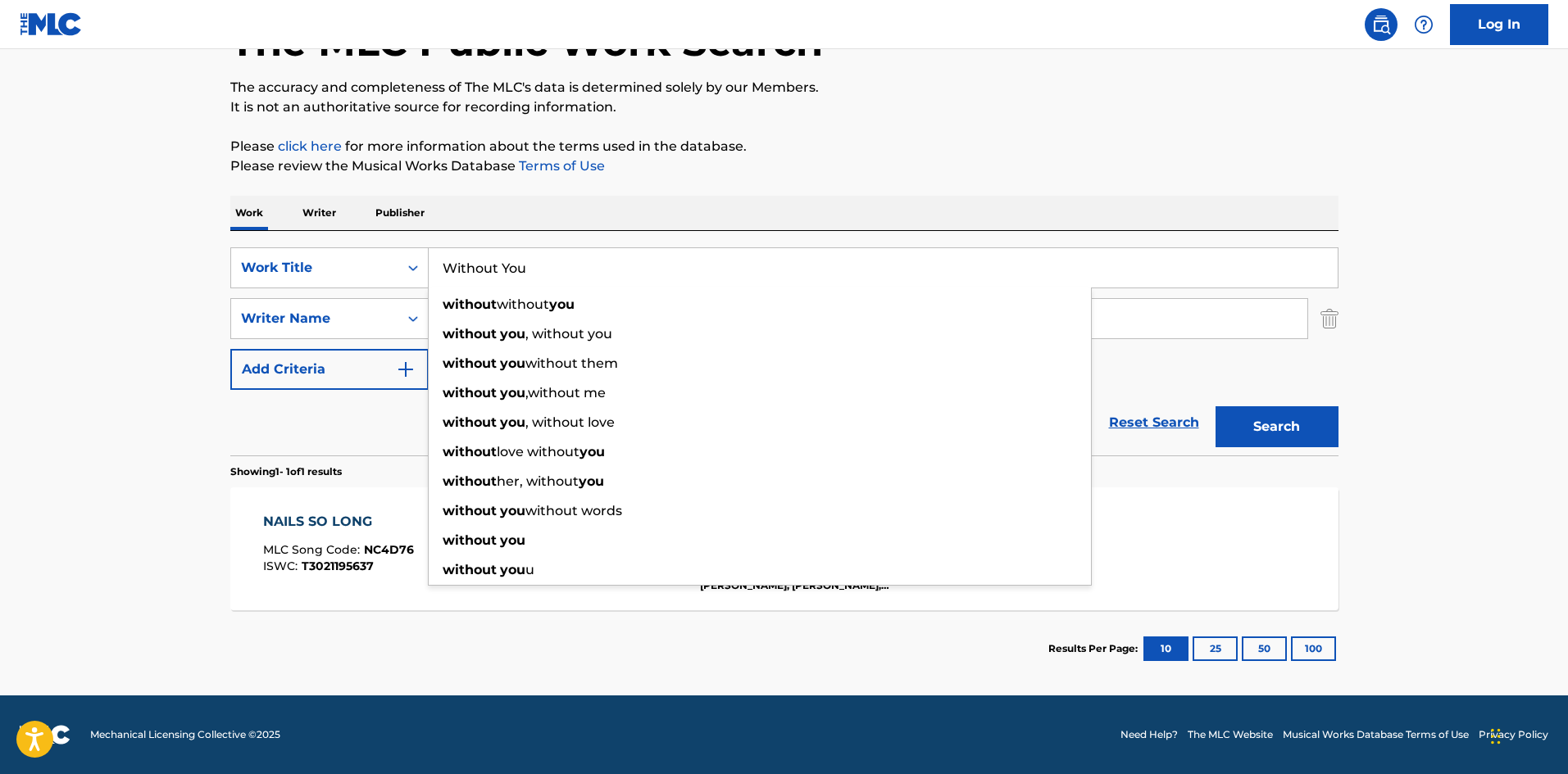
drag, startPoint x: 53, startPoint y: 387, endPoint x: 499, endPoint y: 364, distance: 446.6
click at [71, 387] on main "The MLC Public Work Search The accuracy and completeness of The MLC's data is d…" at bounding box center [784, 314] width 1568 height 763
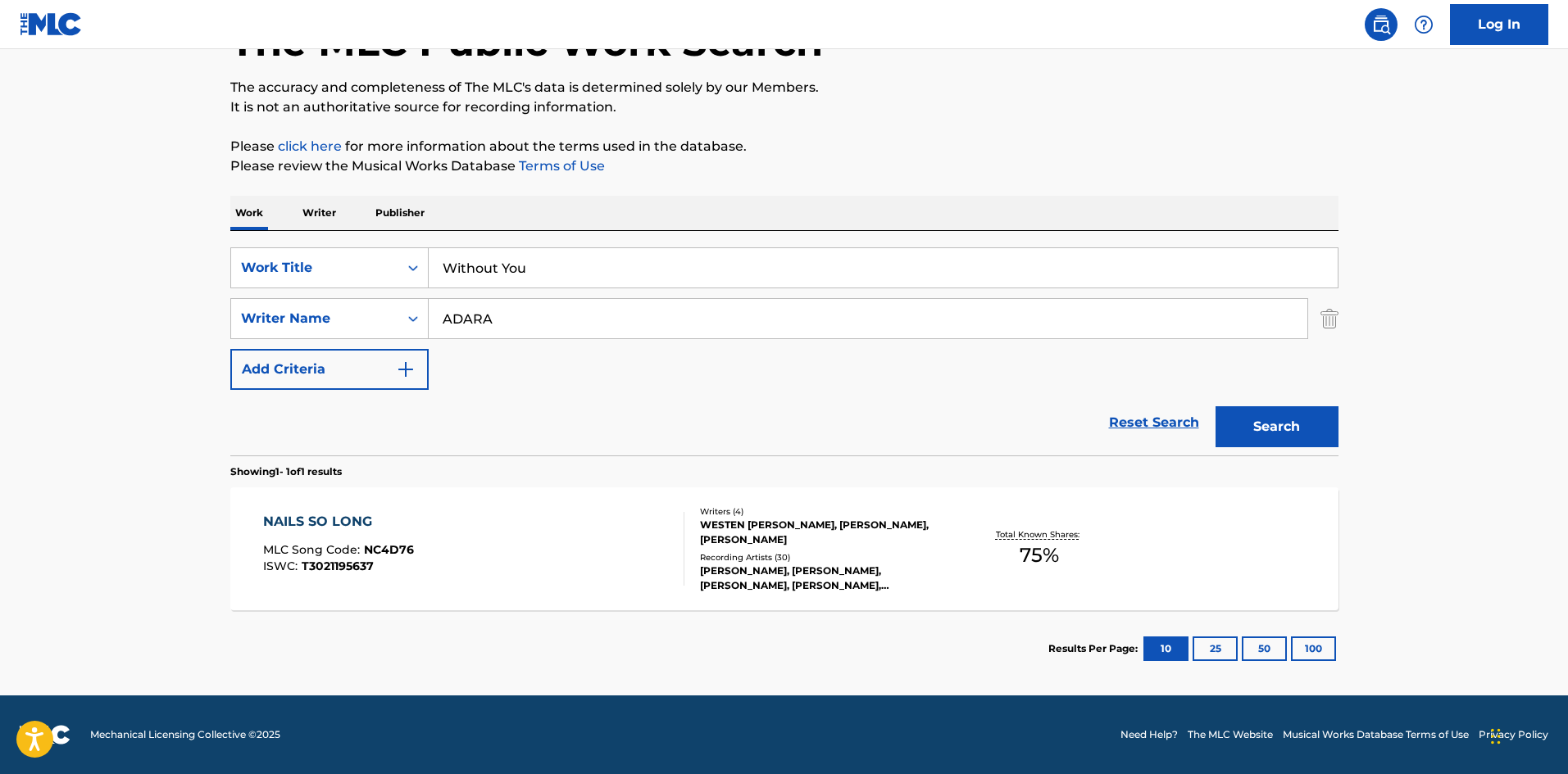
click at [563, 312] on input "ADARA" at bounding box center [868, 319] width 878 height 39
paste input "SLATKIN"
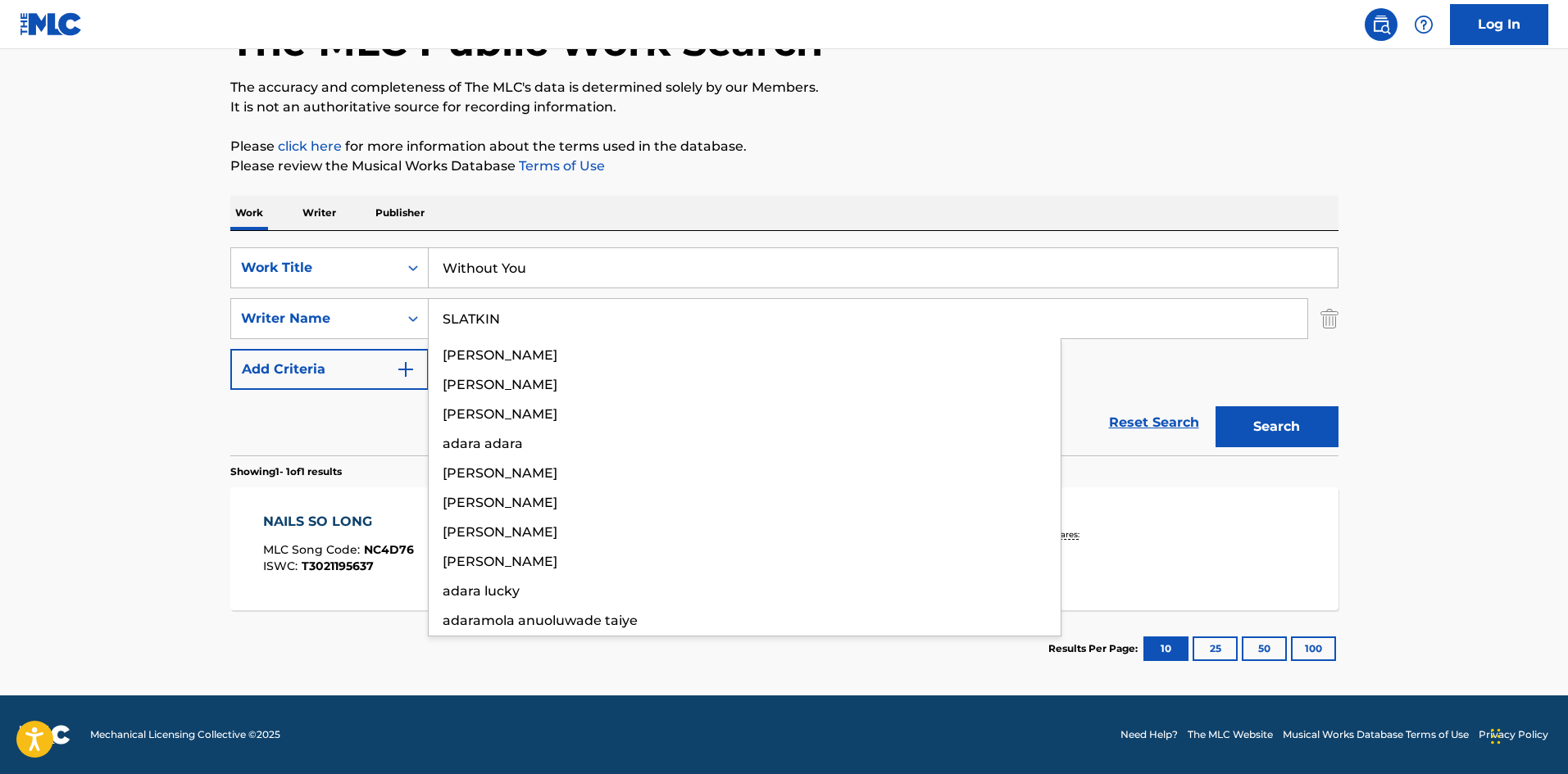
type input "SLATKIN"
click at [1308, 421] on button "Search" at bounding box center [1277, 426] width 123 height 41
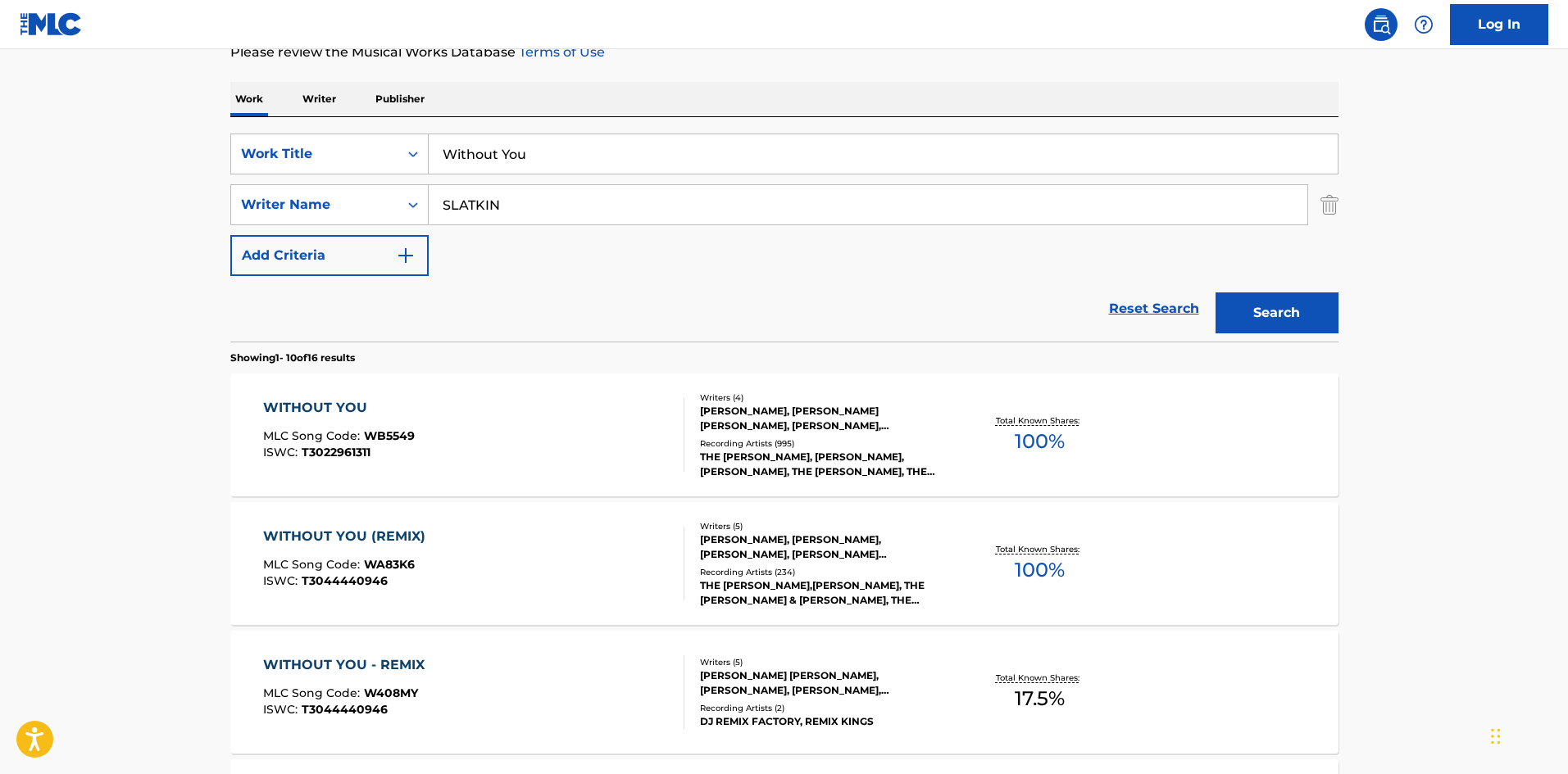
scroll to position [246, 0]
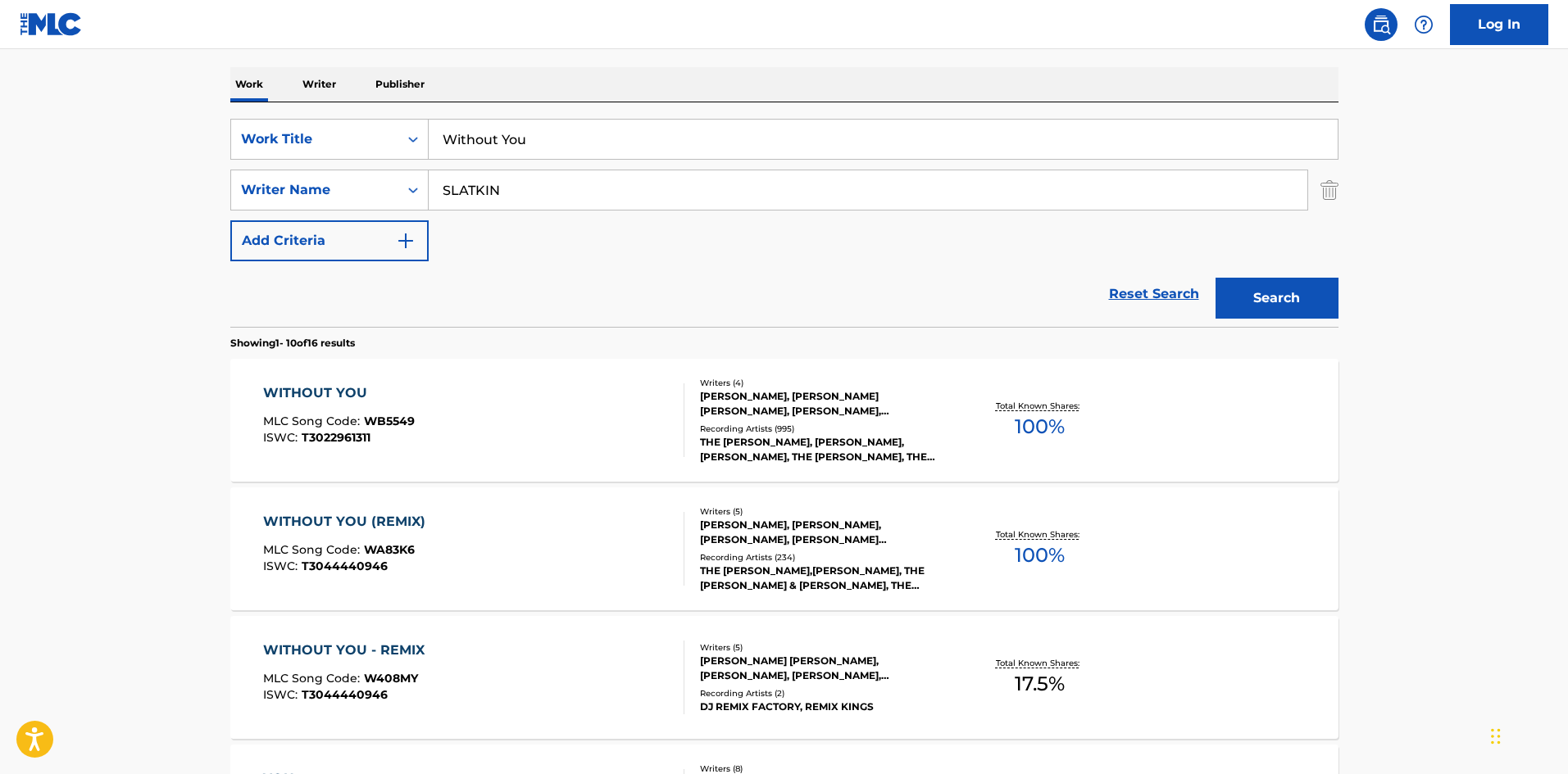
click at [507, 427] on div "WITHOUT YOU MLC Song Code : WB5549 ISWC : T3022961311" at bounding box center [474, 421] width 422 height 74
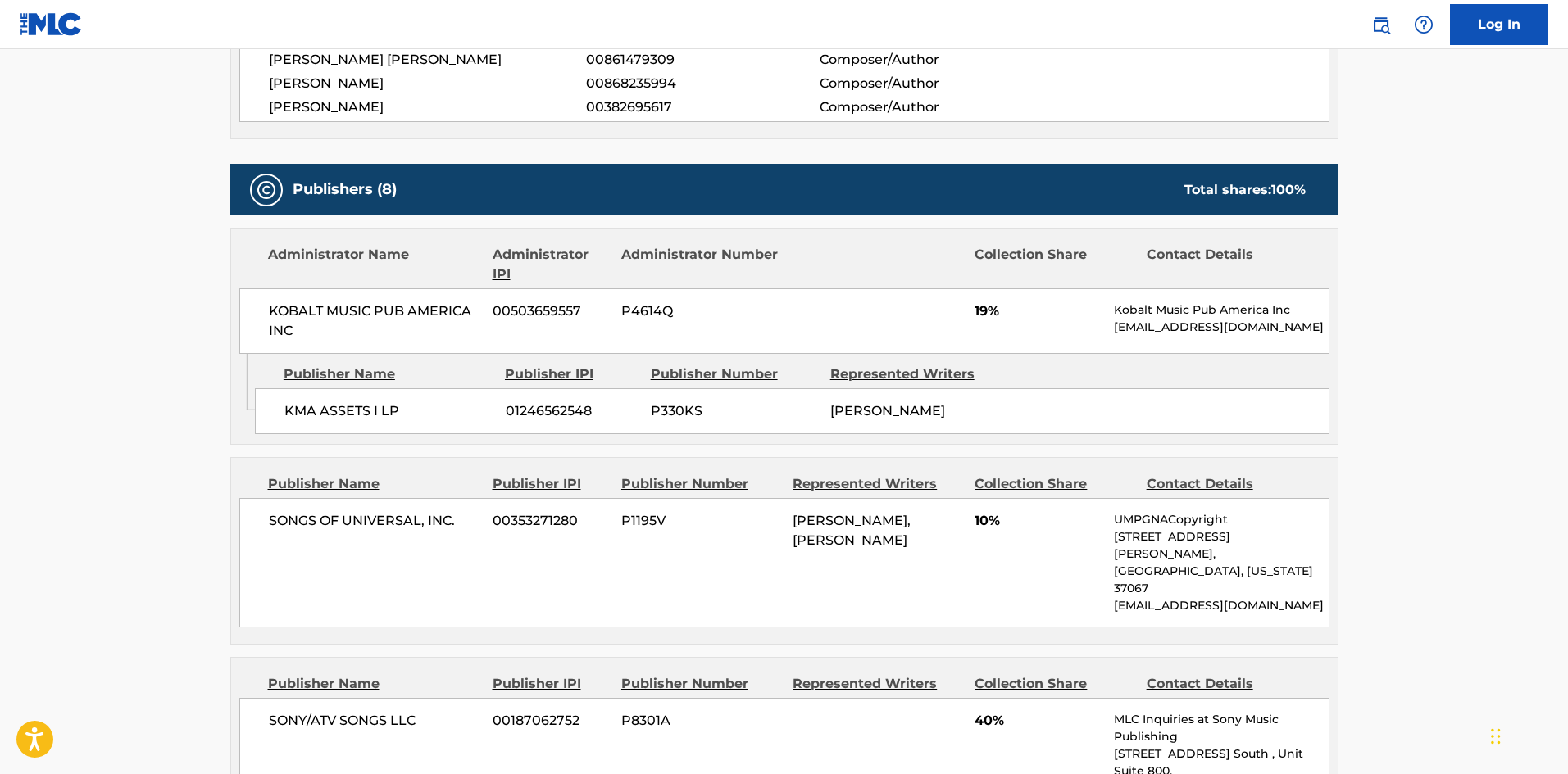
scroll to position [820, 0]
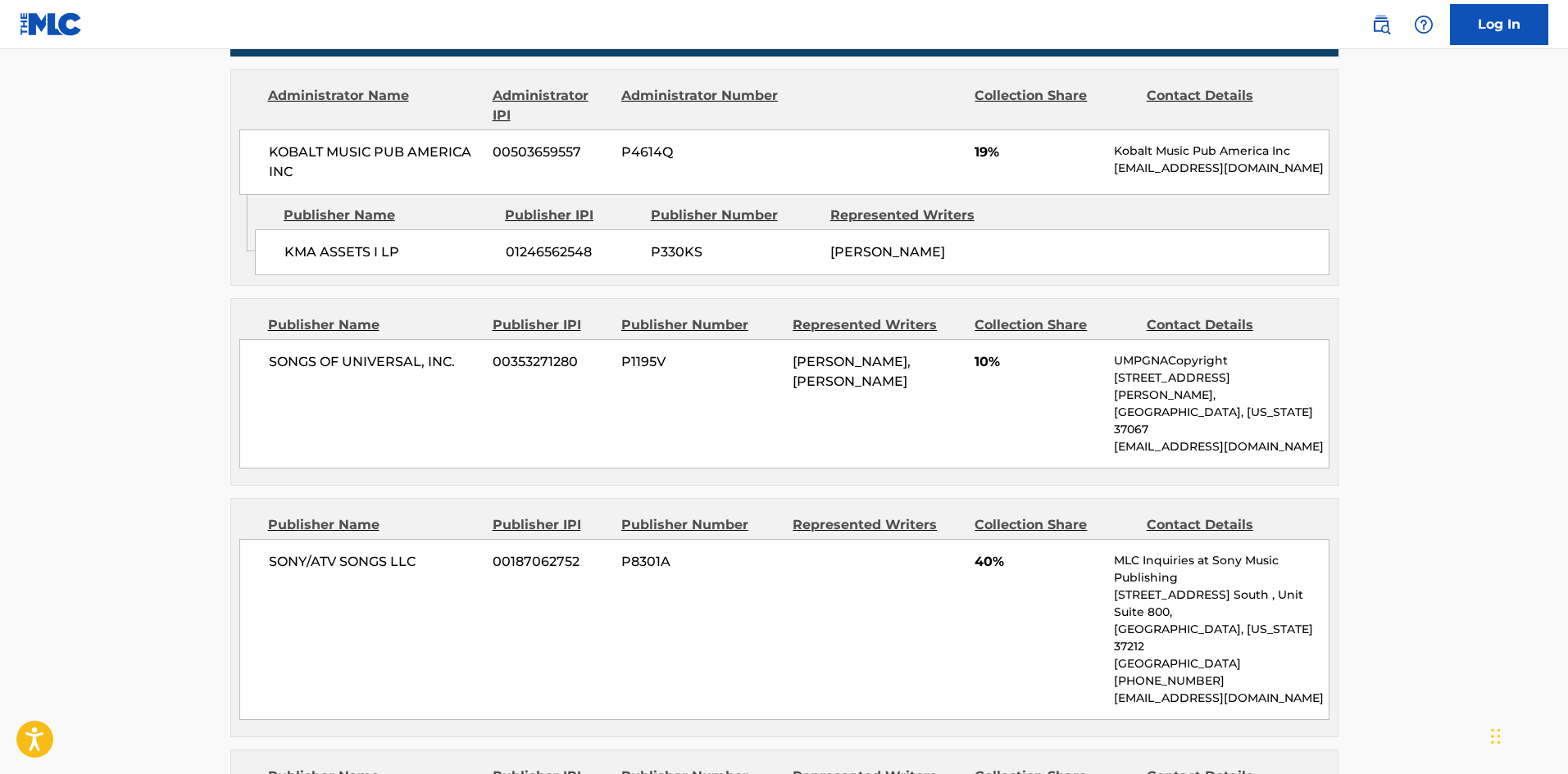
scroll to position [246, 0]
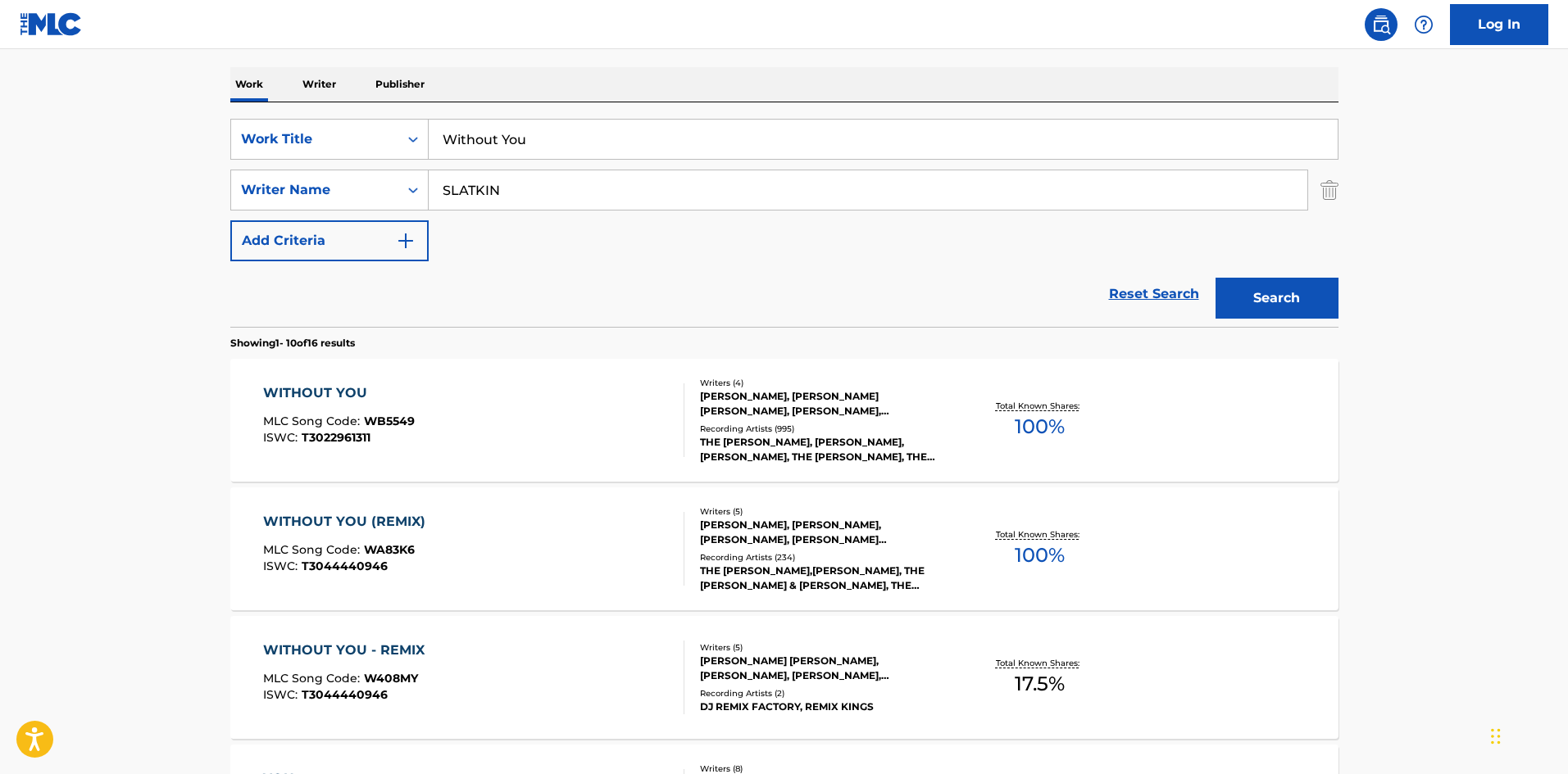
click at [648, 144] on input "Without You" at bounding box center [883, 139] width 909 height 39
paste input "Holding On"
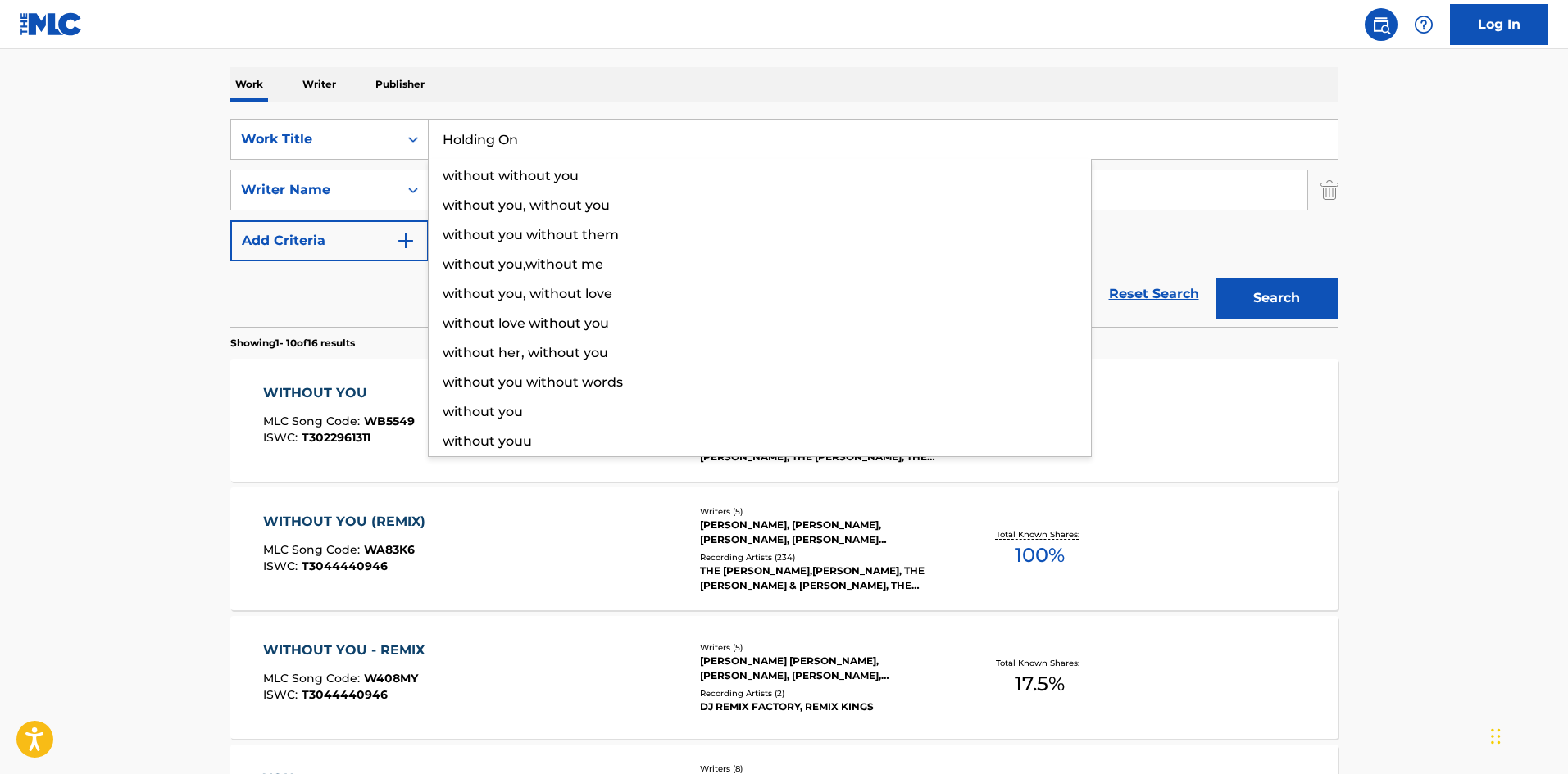
type input "Holding On"
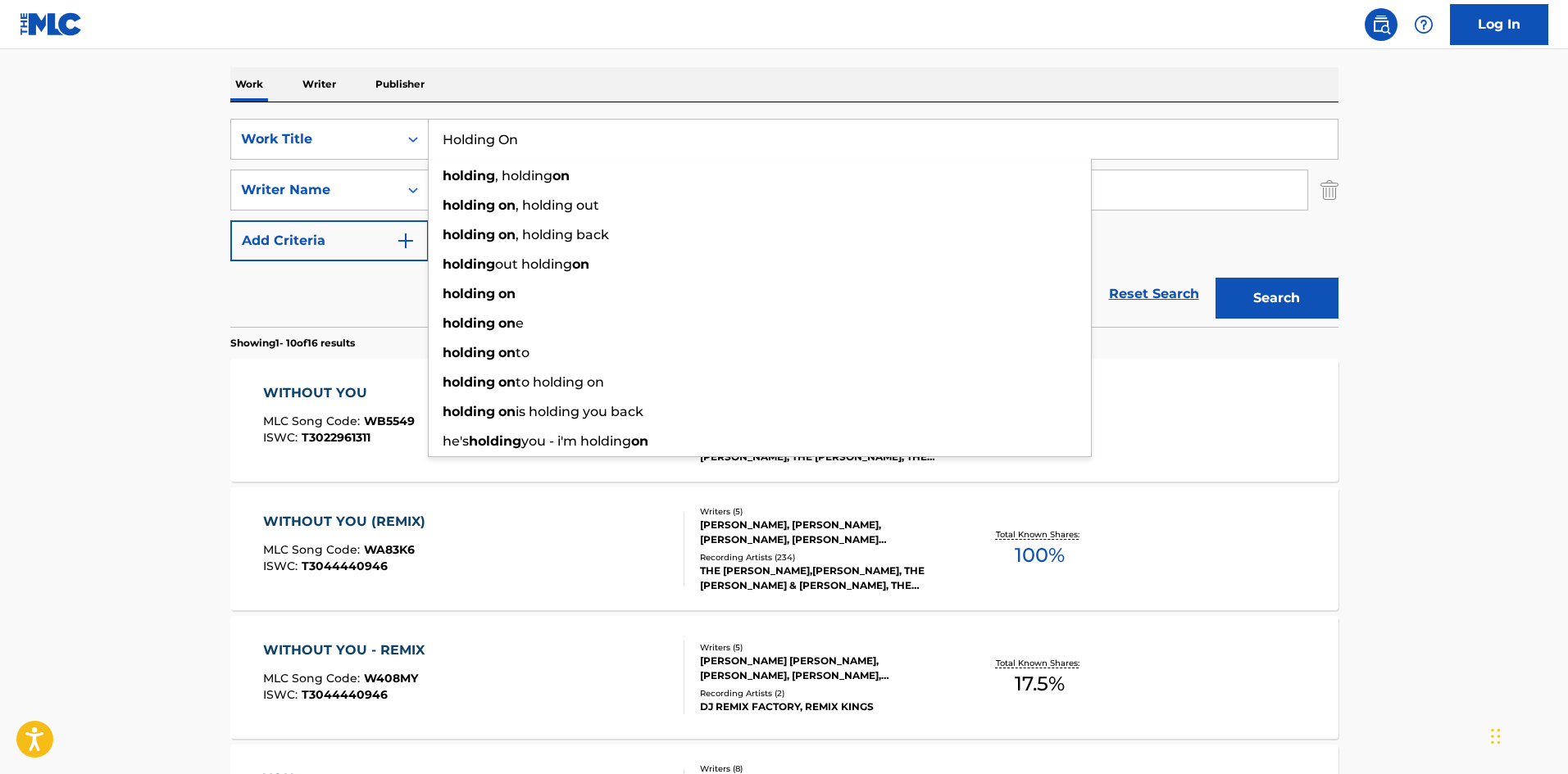
drag, startPoint x: 32, startPoint y: 392, endPoint x: 53, endPoint y: 381, distance: 23.7
click at [32, 392] on main "The MLC Public Work Search The accuracy and completeness of The MLC's data is d…" at bounding box center [784, 768] width 1568 height 1929
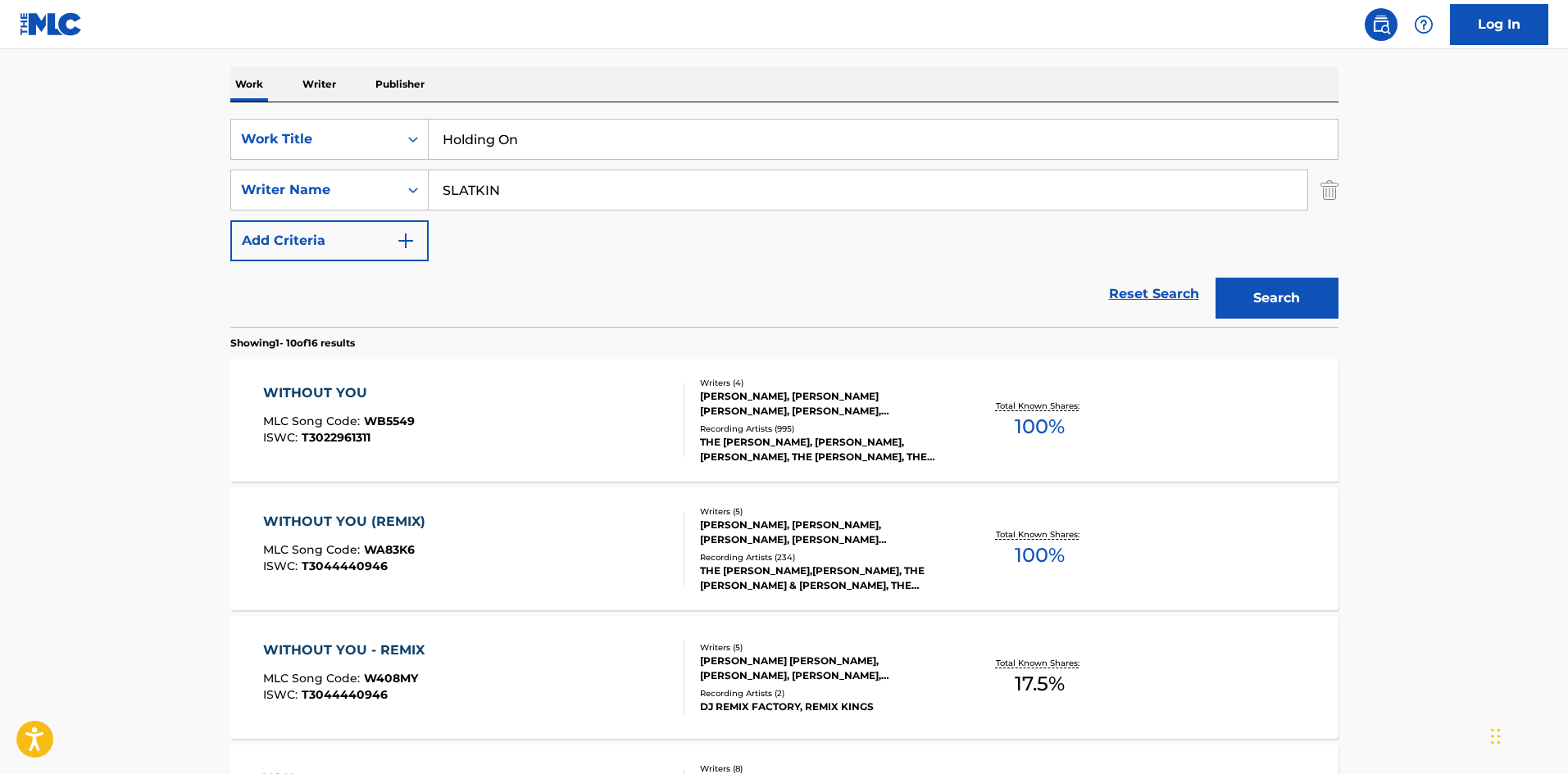
click at [488, 138] on input "Holding On" at bounding box center [883, 139] width 909 height 39
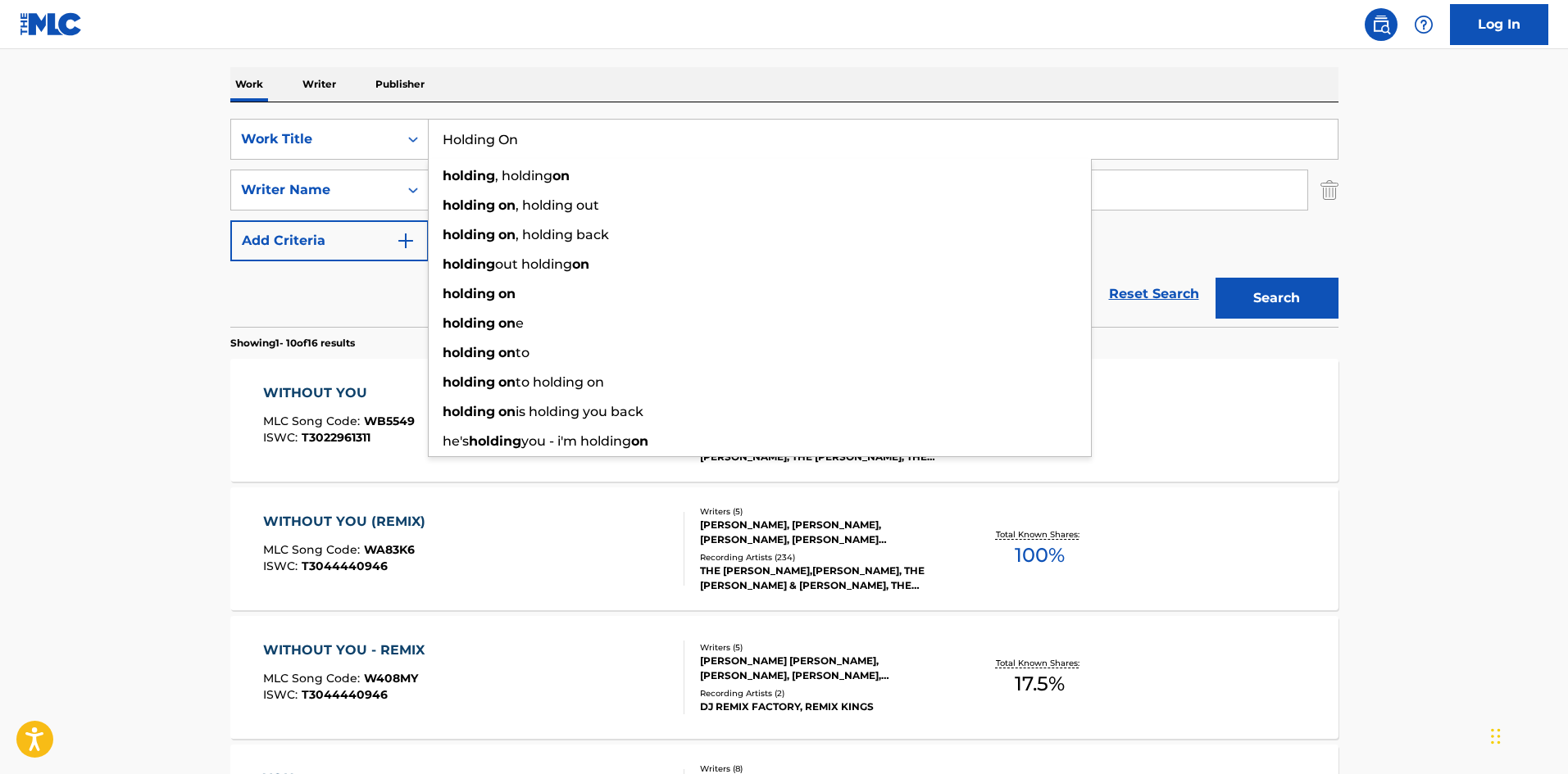
click at [125, 180] on main "The MLC Public Work Search The accuracy and completeness of The MLC's data is d…" at bounding box center [784, 768] width 1568 height 1929
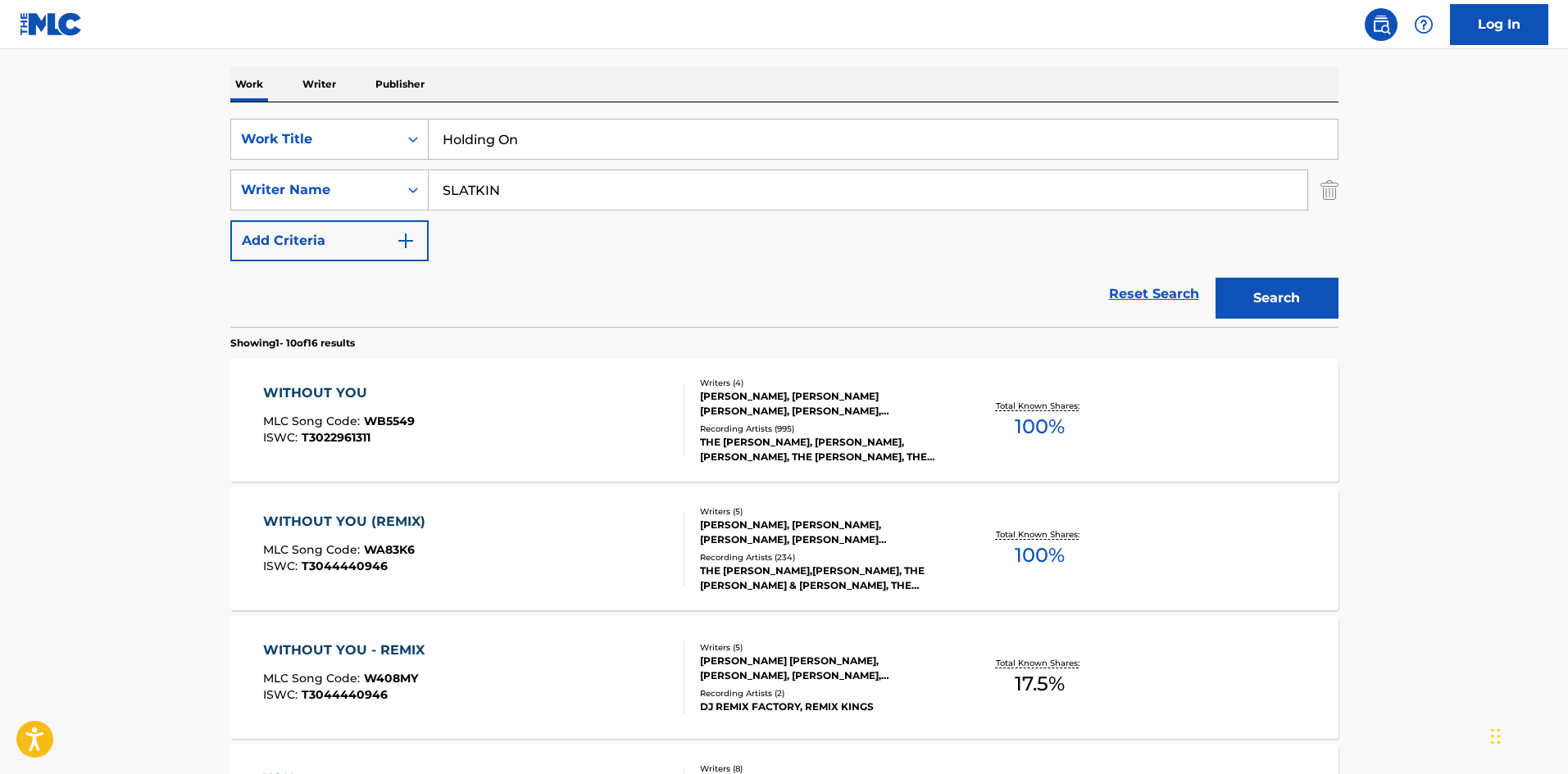
click at [527, 189] on input "SLATKIN" at bounding box center [868, 189] width 878 height 39
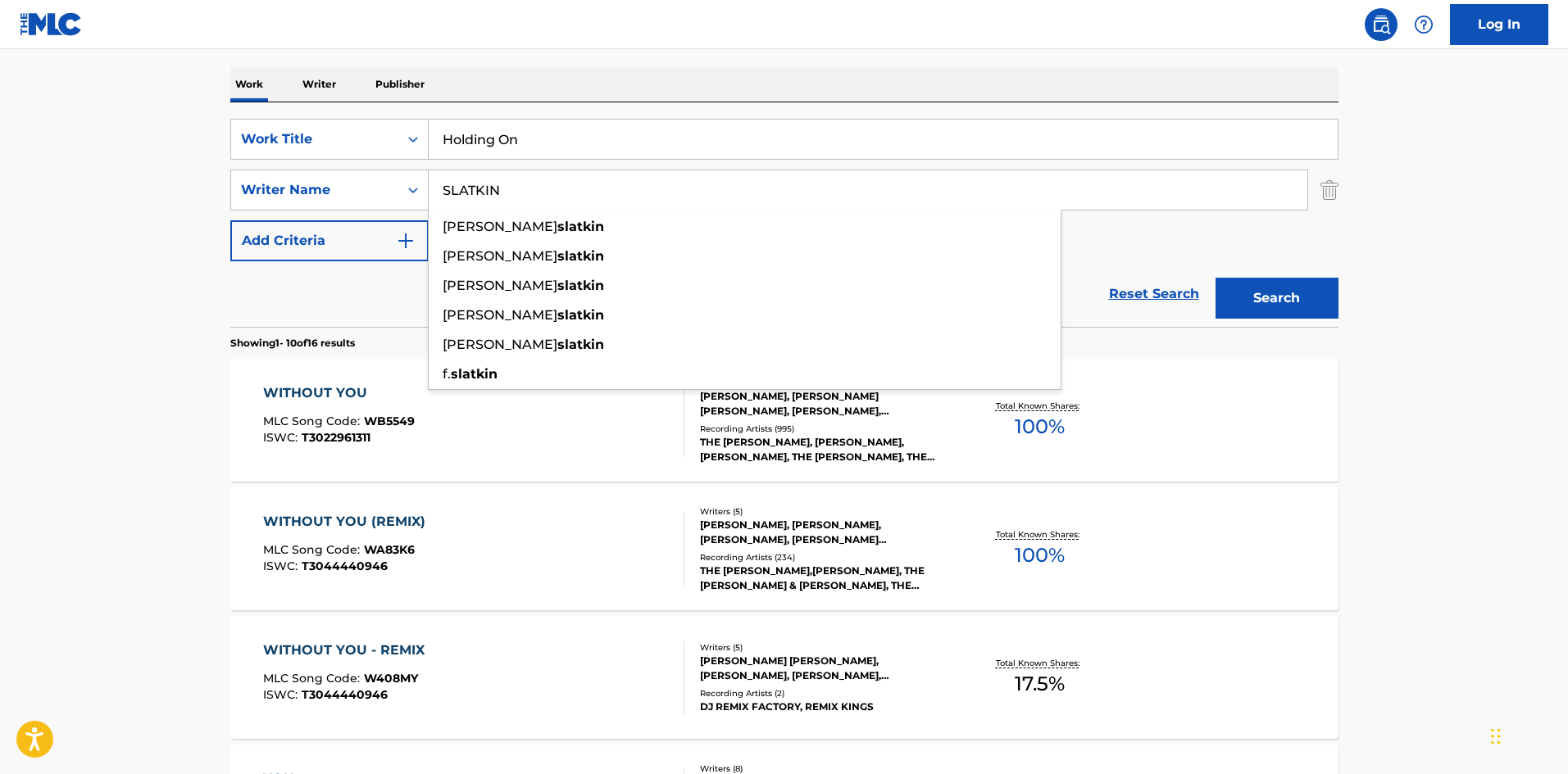
click at [1223, 286] on button "Search" at bounding box center [1277, 298] width 123 height 41
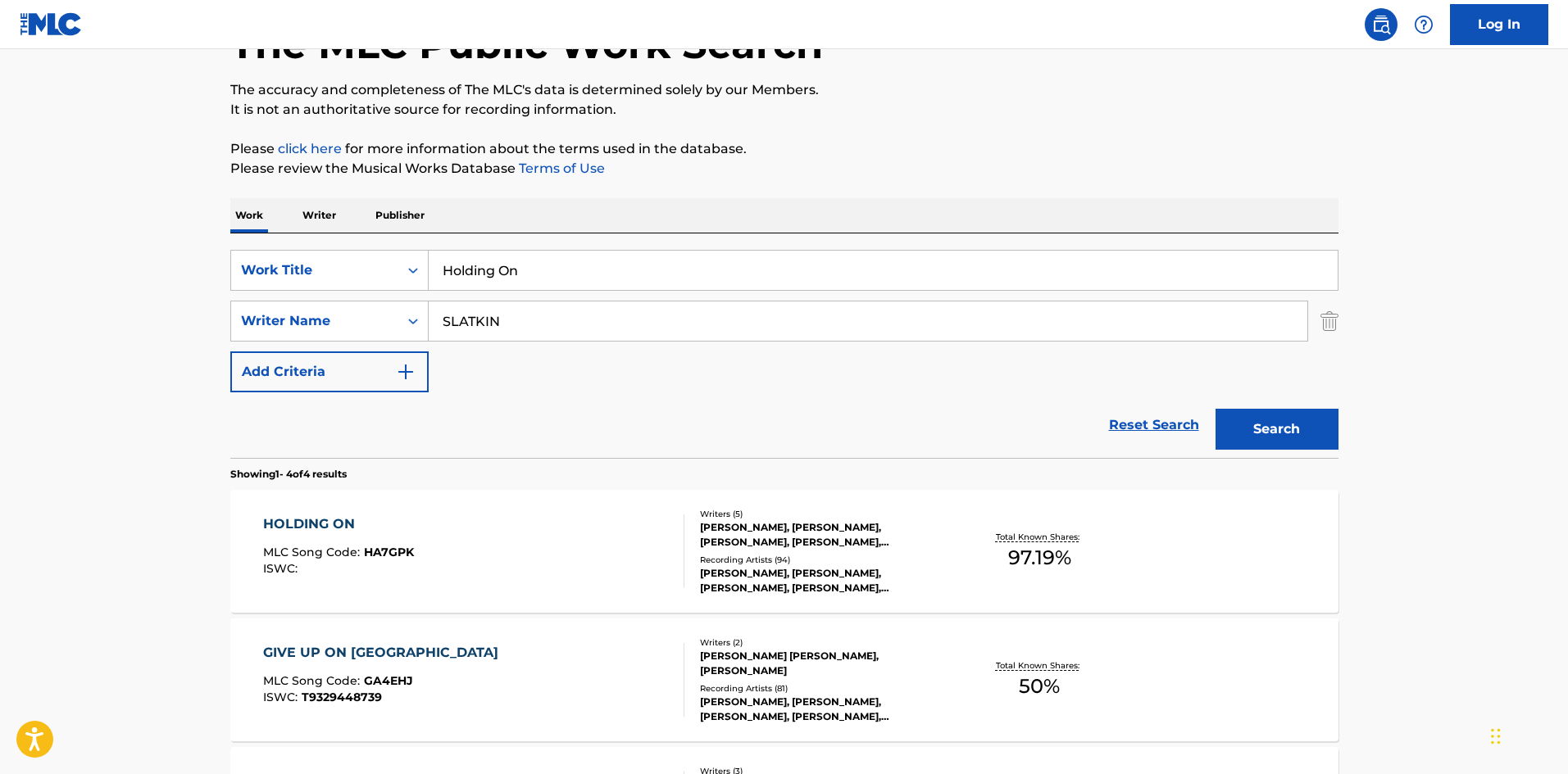
scroll to position [327, 0]
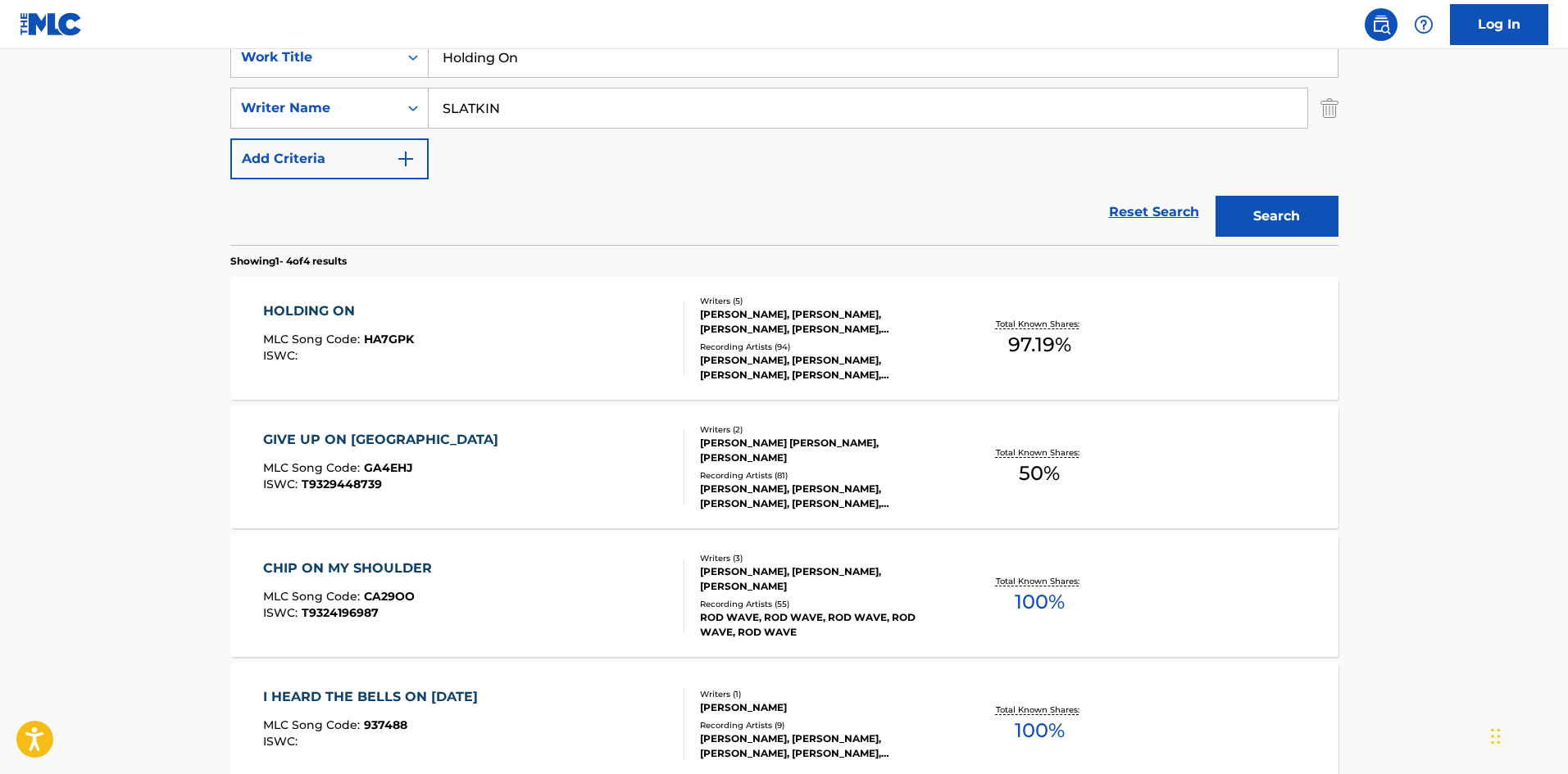
click at [344, 353] on div "ISWC :" at bounding box center [338, 355] width 151 height 13
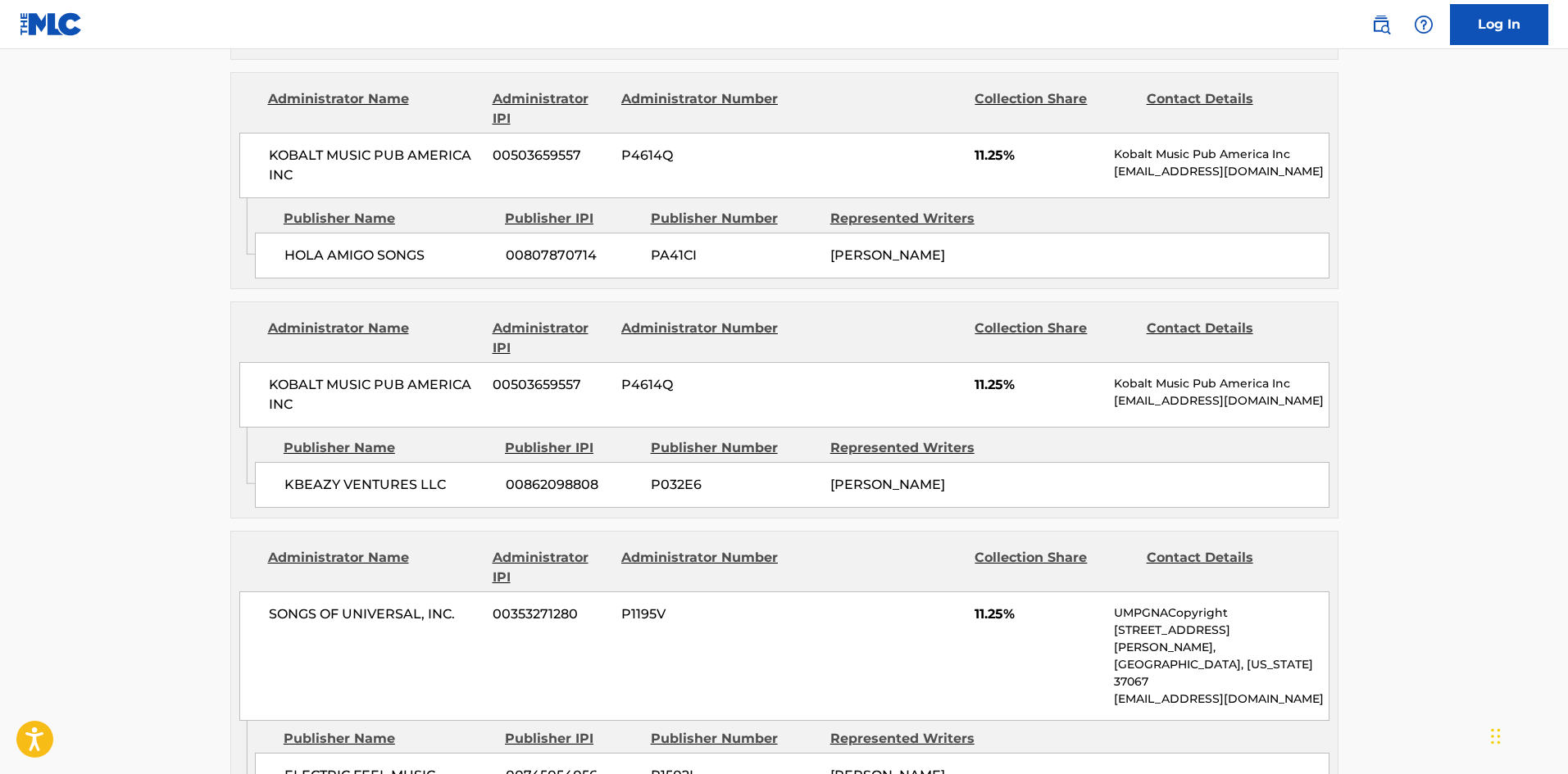
scroll to position [1065, 0]
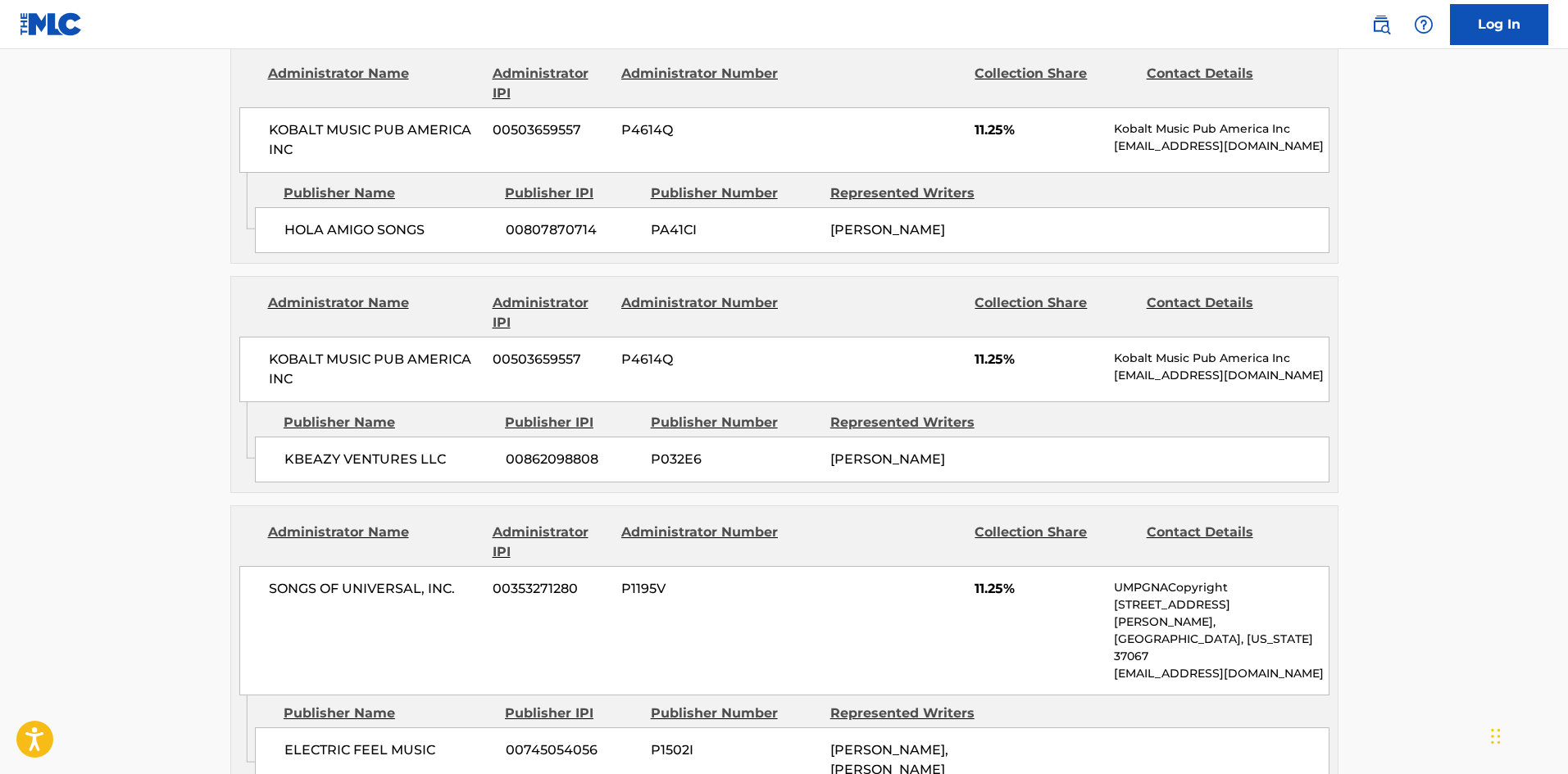
click at [275, 727] on div "ELECTRIC FEEL MUSIC 00745054056 P1502I OMER FEDI, ANDREW LUCE" at bounding box center [792, 759] width 1074 height 65
drag, startPoint x: 275, startPoint y: 690, endPoint x: 389, endPoint y: 687, distance: 114.0
click at [389, 727] on div "ELECTRIC FEEL MUSIC 00745054056 P1502I OMER FEDI, ANDREW LUCE" at bounding box center [792, 759] width 1074 height 65
copy span "ELECTRIC FEEL MUSIC"
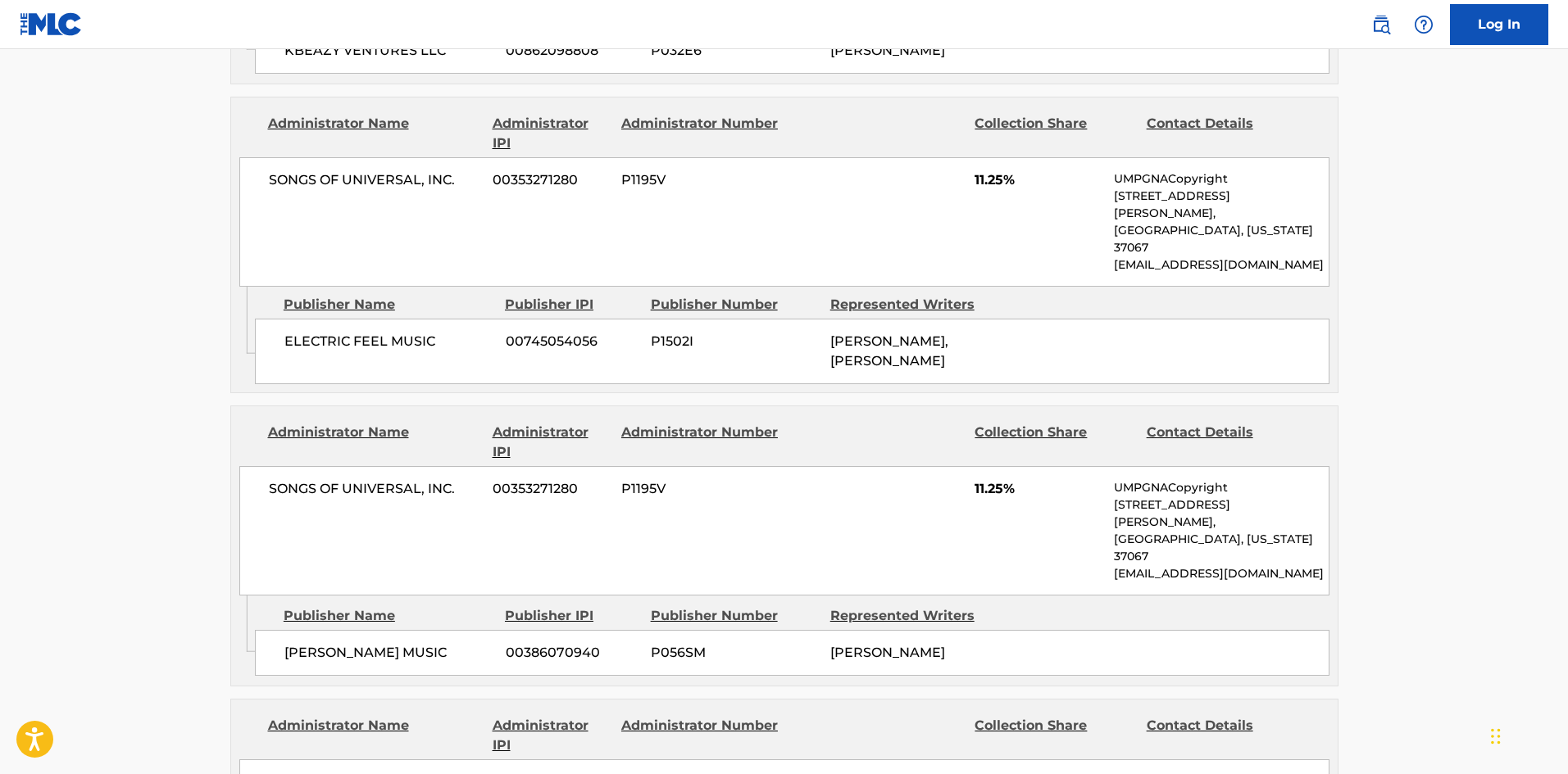
scroll to position [1475, 0]
click at [290, 629] on div "OMER FEDI MUSIC 00386070940 P056SM OMER FEDI" at bounding box center [792, 652] width 1074 height 46
drag, startPoint x: 290, startPoint y: 528, endPoint x: 399, endPoint y: 535, distance: 109.2
click at [399, 629] on div "OMER FEDI MUSIC 00386070940 P056SM OMER FEDI" at bounding box center [792, 652] width 1074 height 46
copy span "OMER FEDI MUSIC"
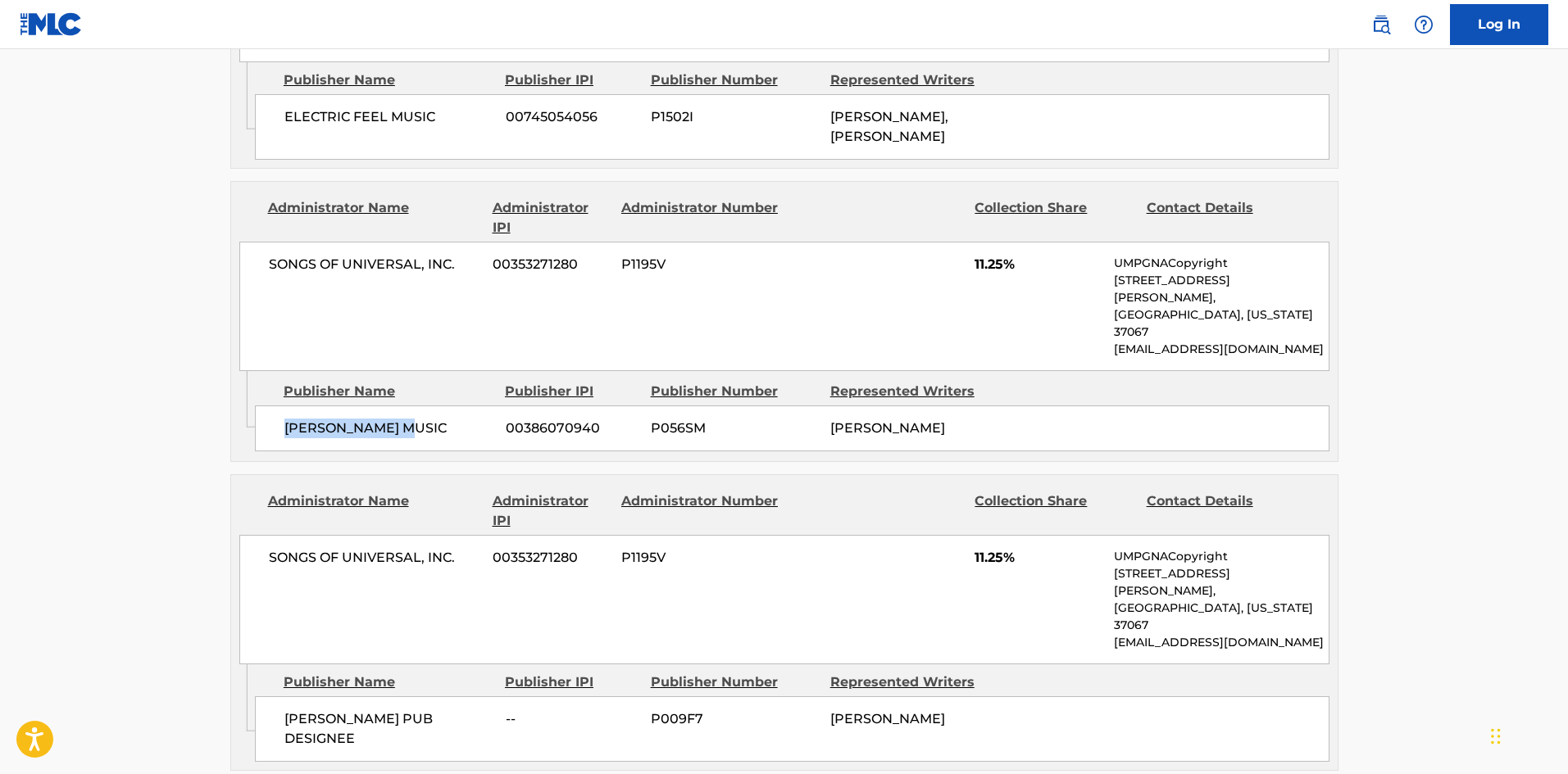
scroll to position [1721, 0]
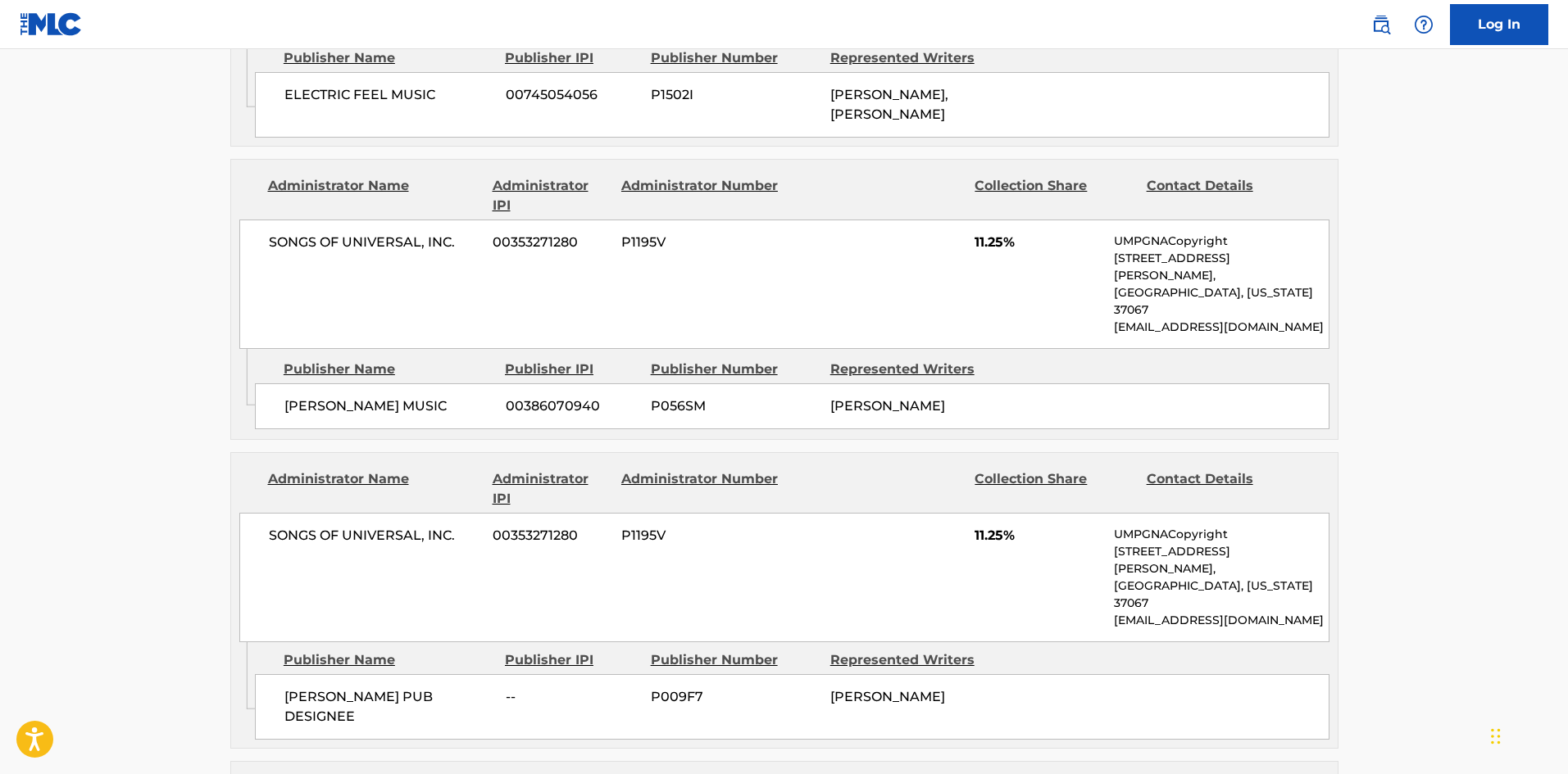
click at [290, 688] on span "ANDREW LUCE PUB DESIGNEE" at bounding box center [389, 707] width 209 height 39
drag, startPoint x: 290, startPoint y: 558, endPoint x: 358, endPoint y: 582, distance: 72.1
click at [358, 688] on span "ANDREW LUCE PUB DESIGNEE" at bounding box center [389, 707] width 209 height 39
copy div "ANDREW LUCE PUB DESIGNEE"
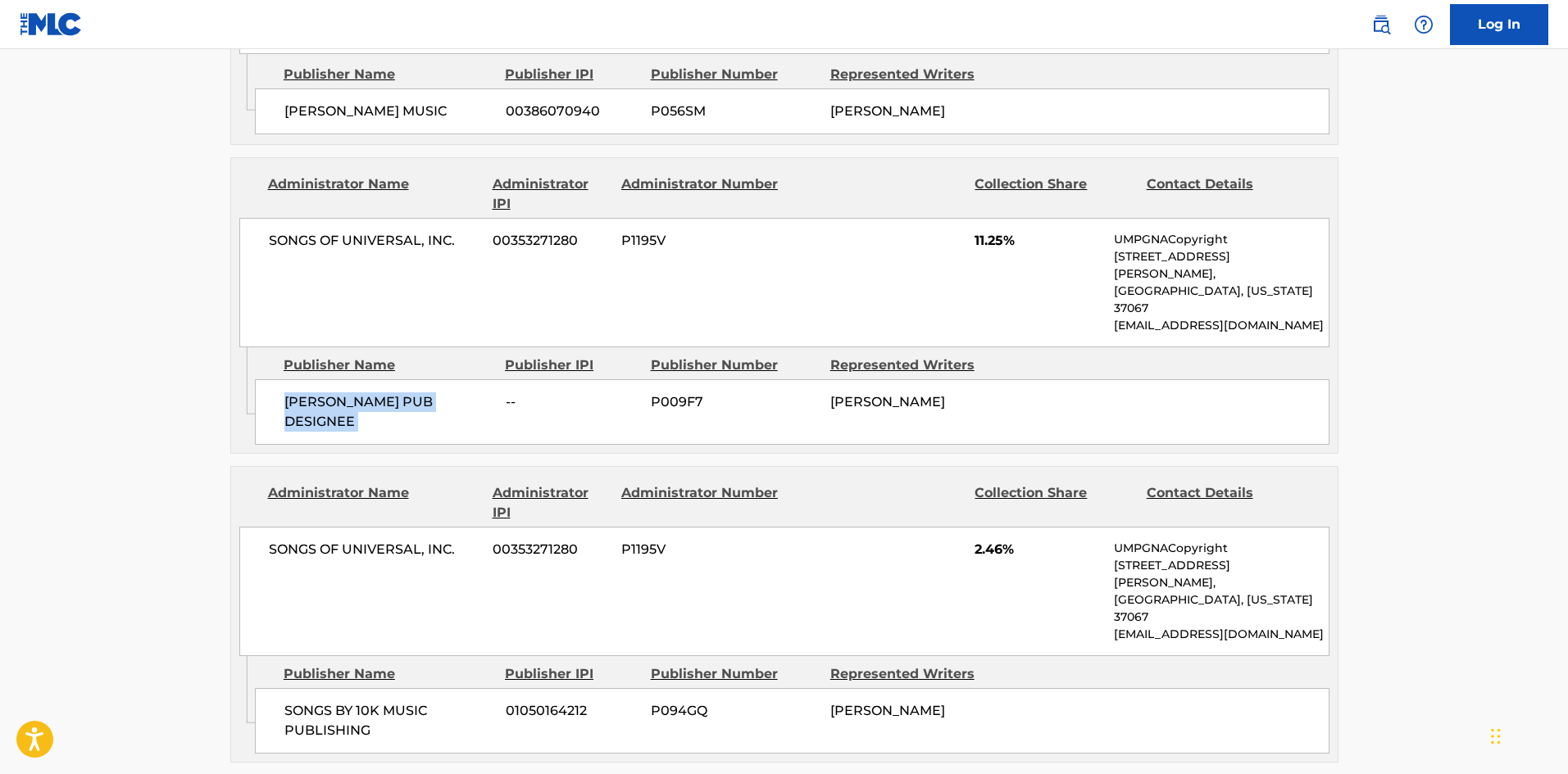
scroll to position [2048, 0]
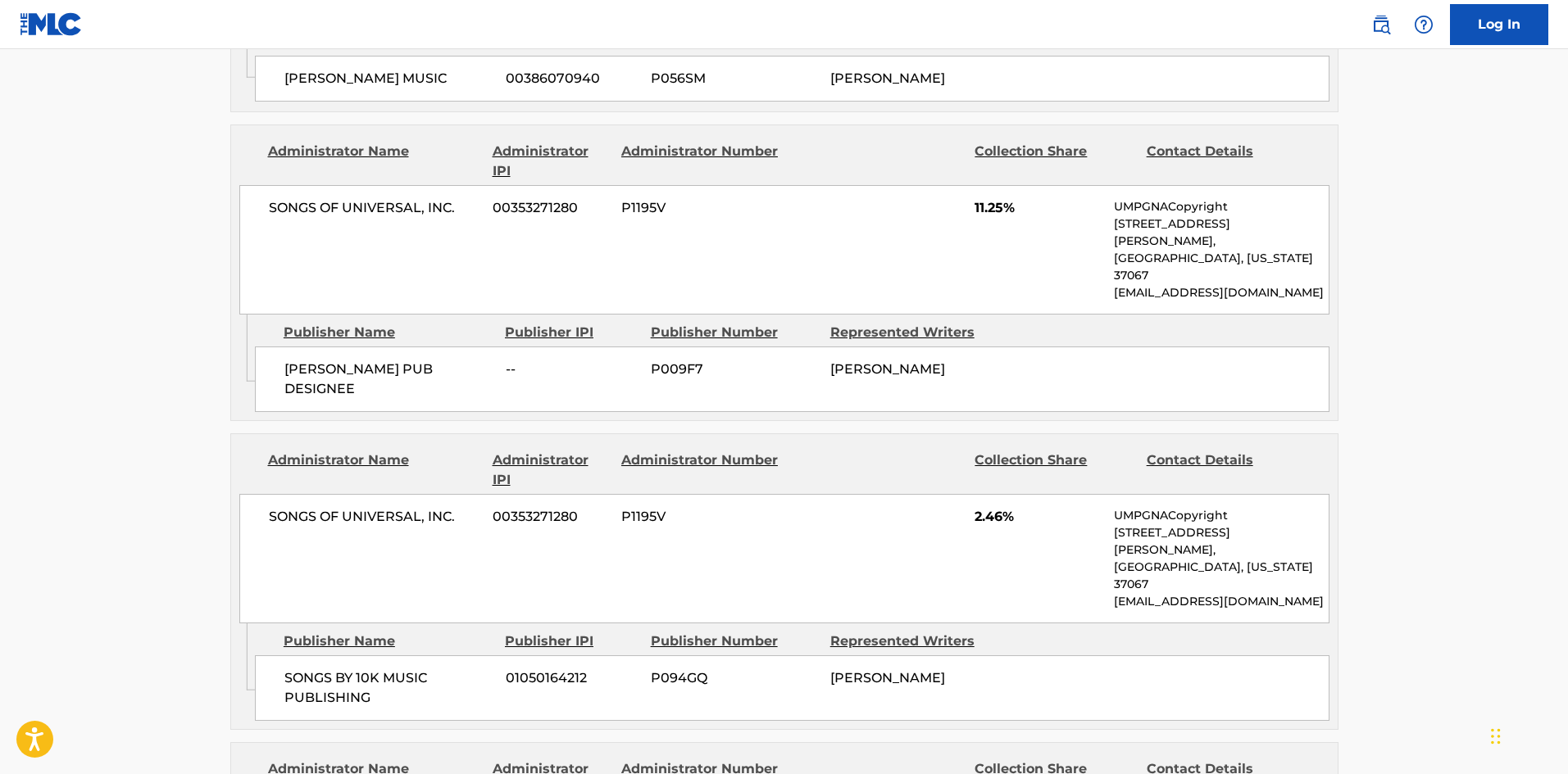
click at [280, 656] on div "SONGS BY 10K MUSIC PUBLISHING 01050164212 P094GQ MICHAEL OLMO" at bounding box center [792, 688] width 1074 height 65
drag, startPoint x: 280, startPoint y: 500, endPoint x: 380, endPoint y: 535, distance: 105.9
click at [380, 656] on div "SONGS BY 10K MUSIC PUBLISHING 01050164212 P094GQ MICHAEL OLMO" at bounding box center [792, 688] width 1074 height 65
copy div "SONGS BY 10K MUSIC PUBLISHING"
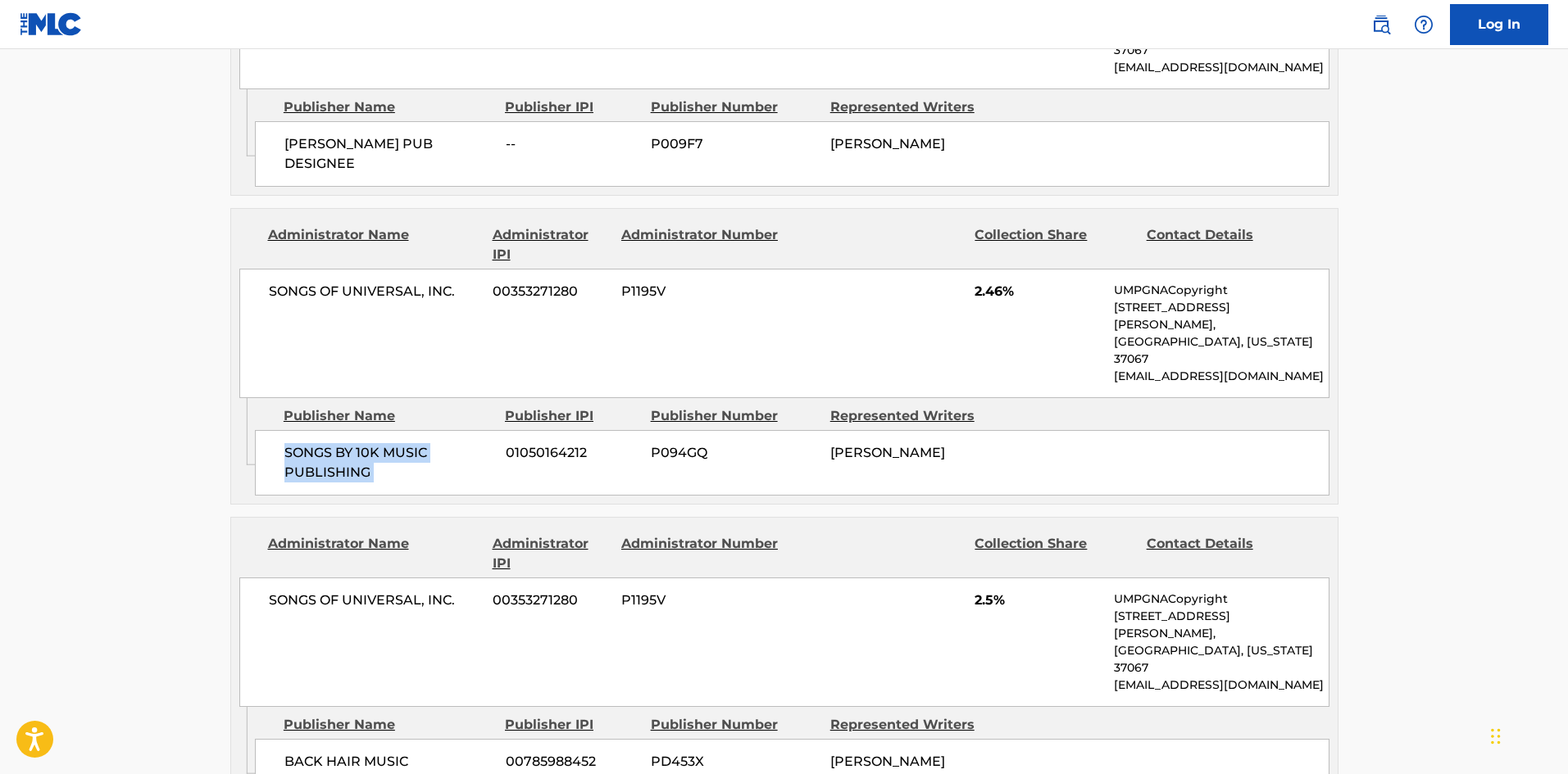
scroll to position [2294, 0]
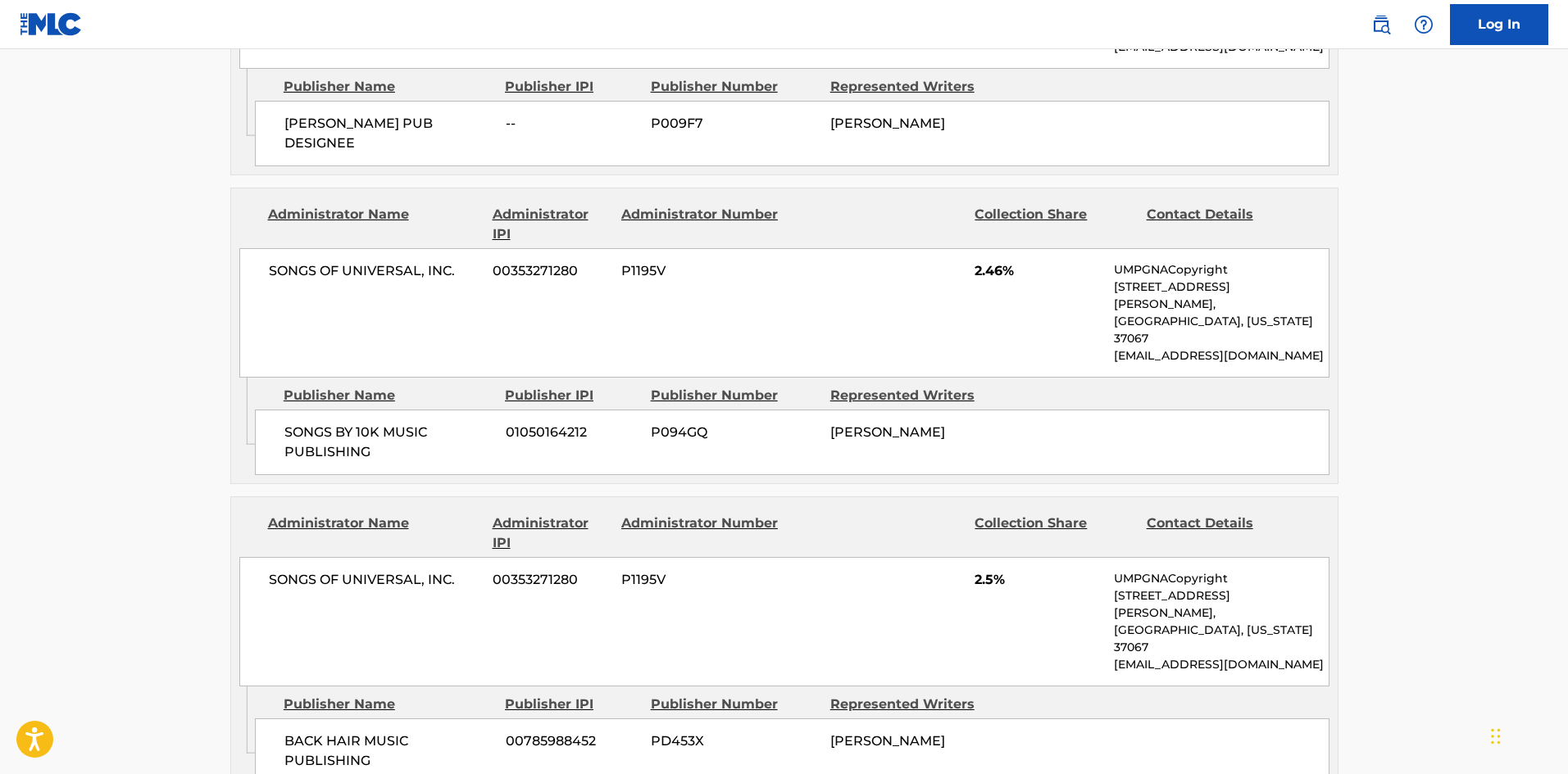
click at [311, 731] on span "BACK HAIR MUSIC PUBLISHING" at bounding box center [389, 751] width 209 height 39
drag, startPoint x: 311, startPoint y: 529, endPoint x: 392, endPoint y: 553, distance: 84.5
click at [392, 731] on span "BACK HAIR MUSIC PUBLISHING" at bounding box center [389, 751] width 209 height 39
copy div "BACK HAIR MUSIC PUBLISHING"
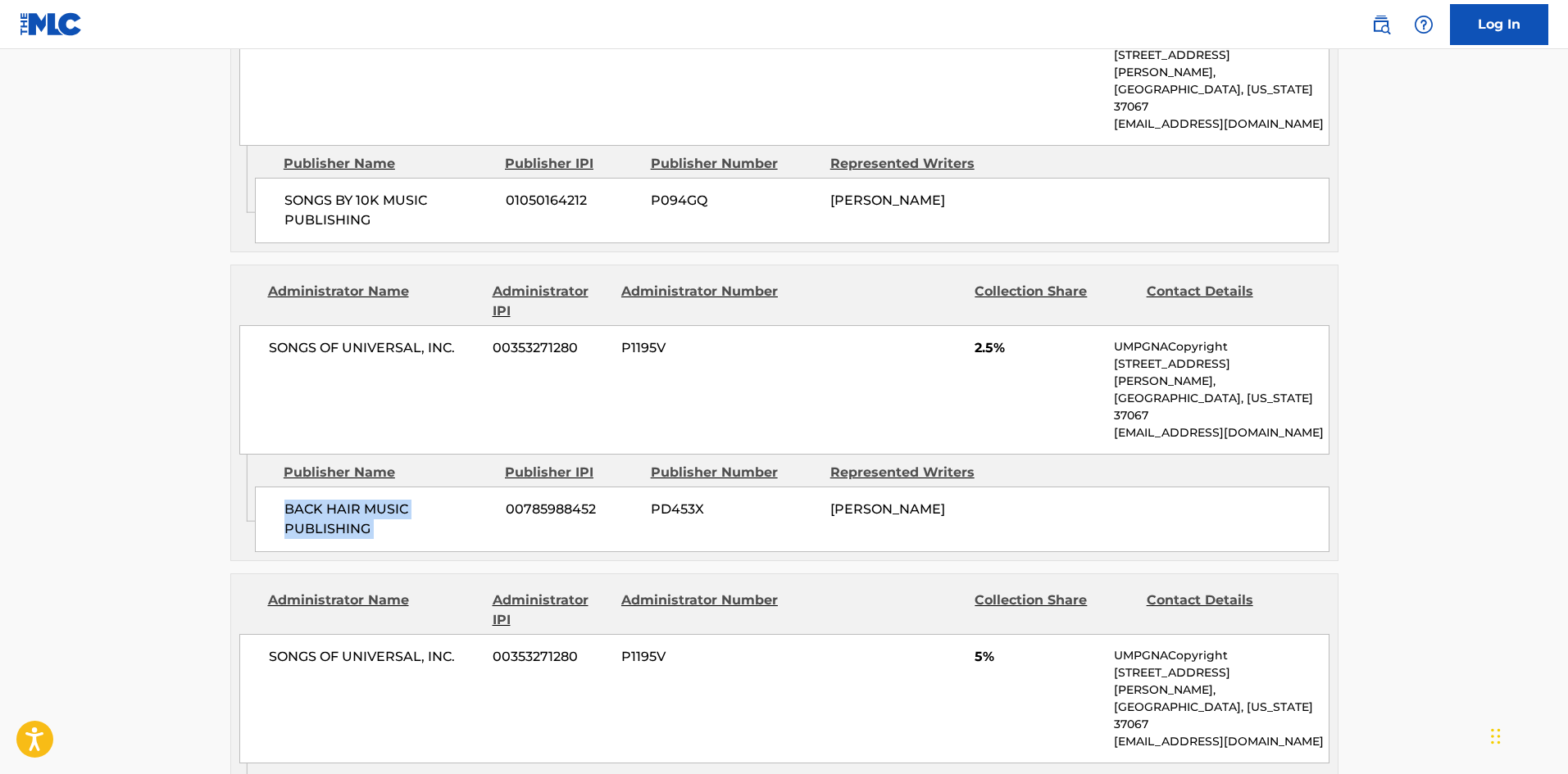
scroll to position [2622, 0]
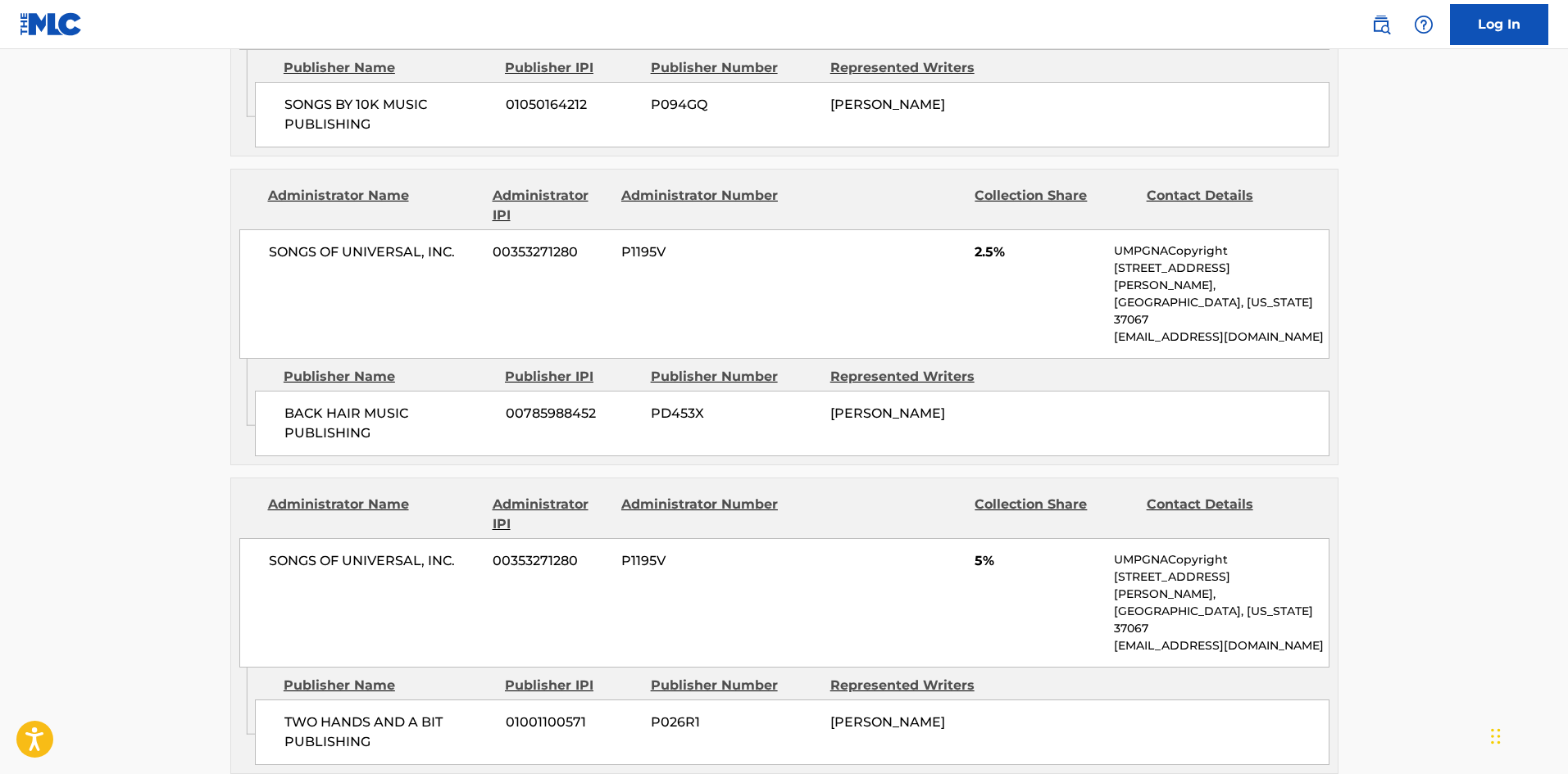
click at [315, 700] on div "TWO HANDS AND A BIT PUBLISHING 01001100571 P026R1 BLAKE SLATKIN" at bounding box center [792, 732] width 1074 height 65
drag, startPoint x: 315, startPoint y: 467, endPoint x: 385, endPoint y: 490, distance: 73.7
click at [385, 700] on div "TWO HANDS AND A BIT PUBLISHING 01001100571 P026R1 BLAKE SLATKIN" at bounding box center [792, 732] width 1074 height 65
click at [267, 700] on div "TWO HANDS AND A BIT PUBLISHING 01001100571 P026R1 BLAKE SLATKIN" at bounding box center [792, 732] width 1074 height 65
drag, startPoint x: 268, startPoint y: 486, endPoint x: 383, endPoint y: 506, distance: 116.7
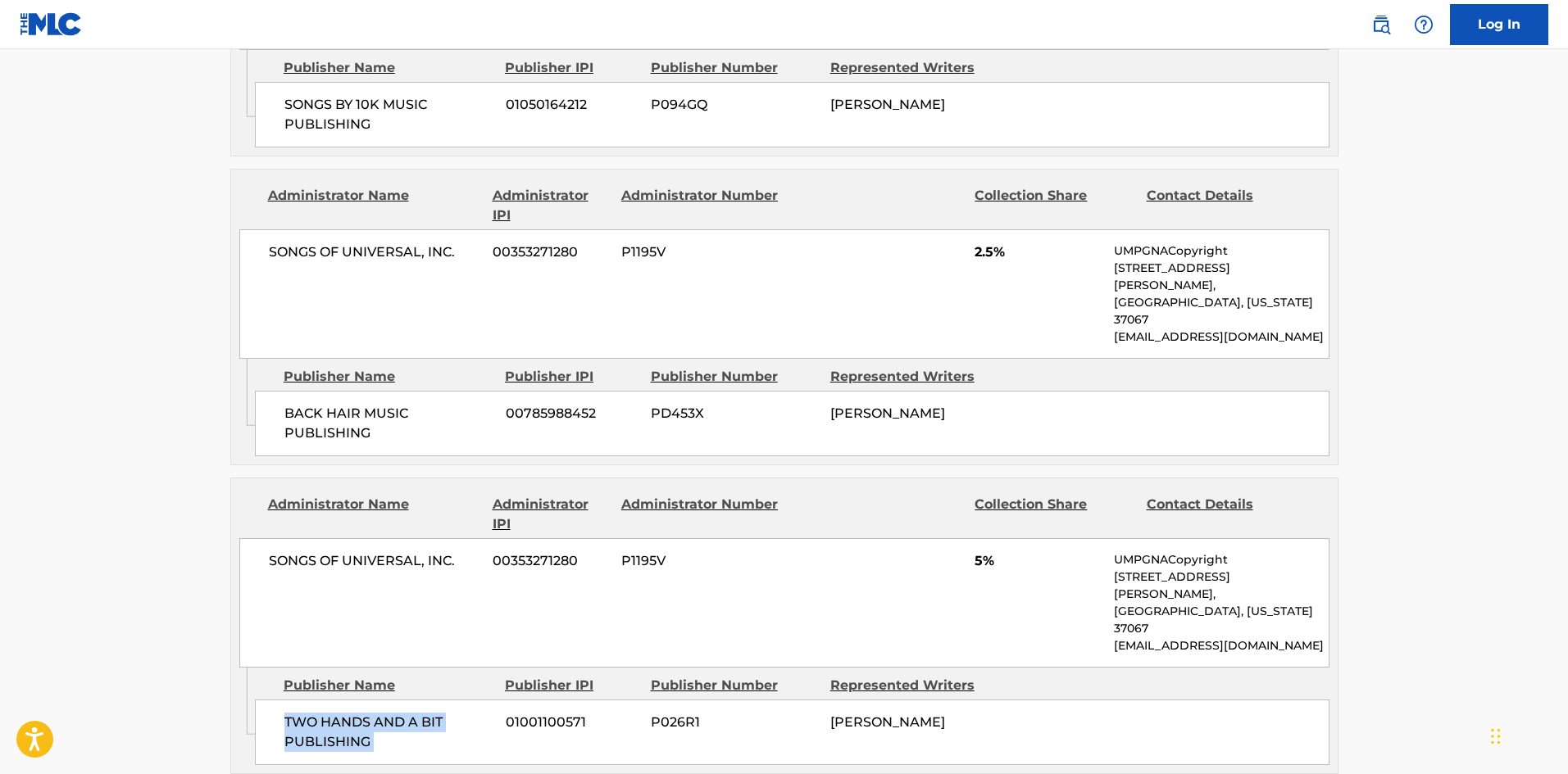
click at [383, 700] on div "TWO HANDS AND A BIT PUBLISHING 01001100571 P026R1 BLAKE SLATKIN" at bounding box center [792, 732] width 1074 height 65
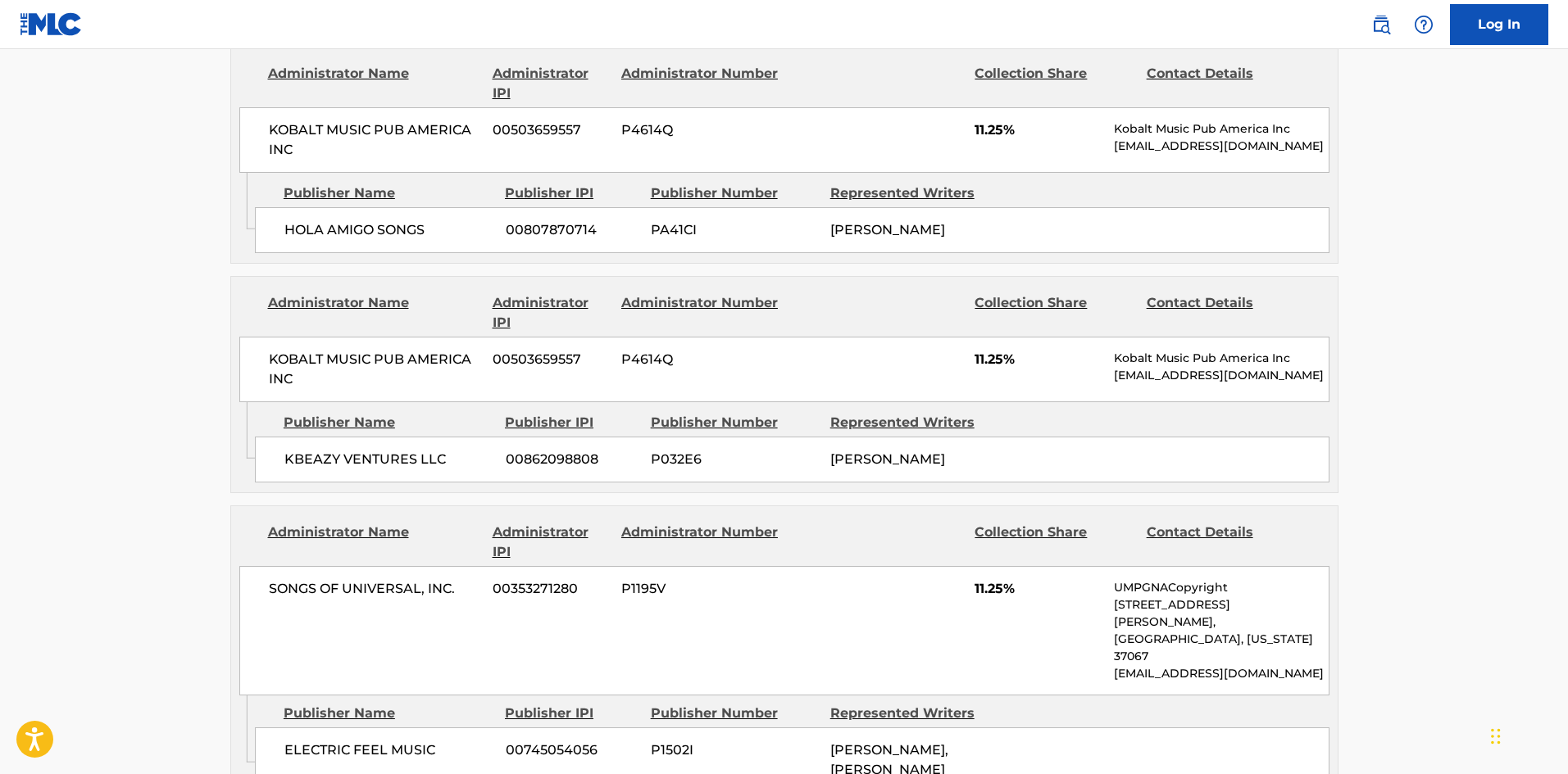
scroll to position [656, 0]
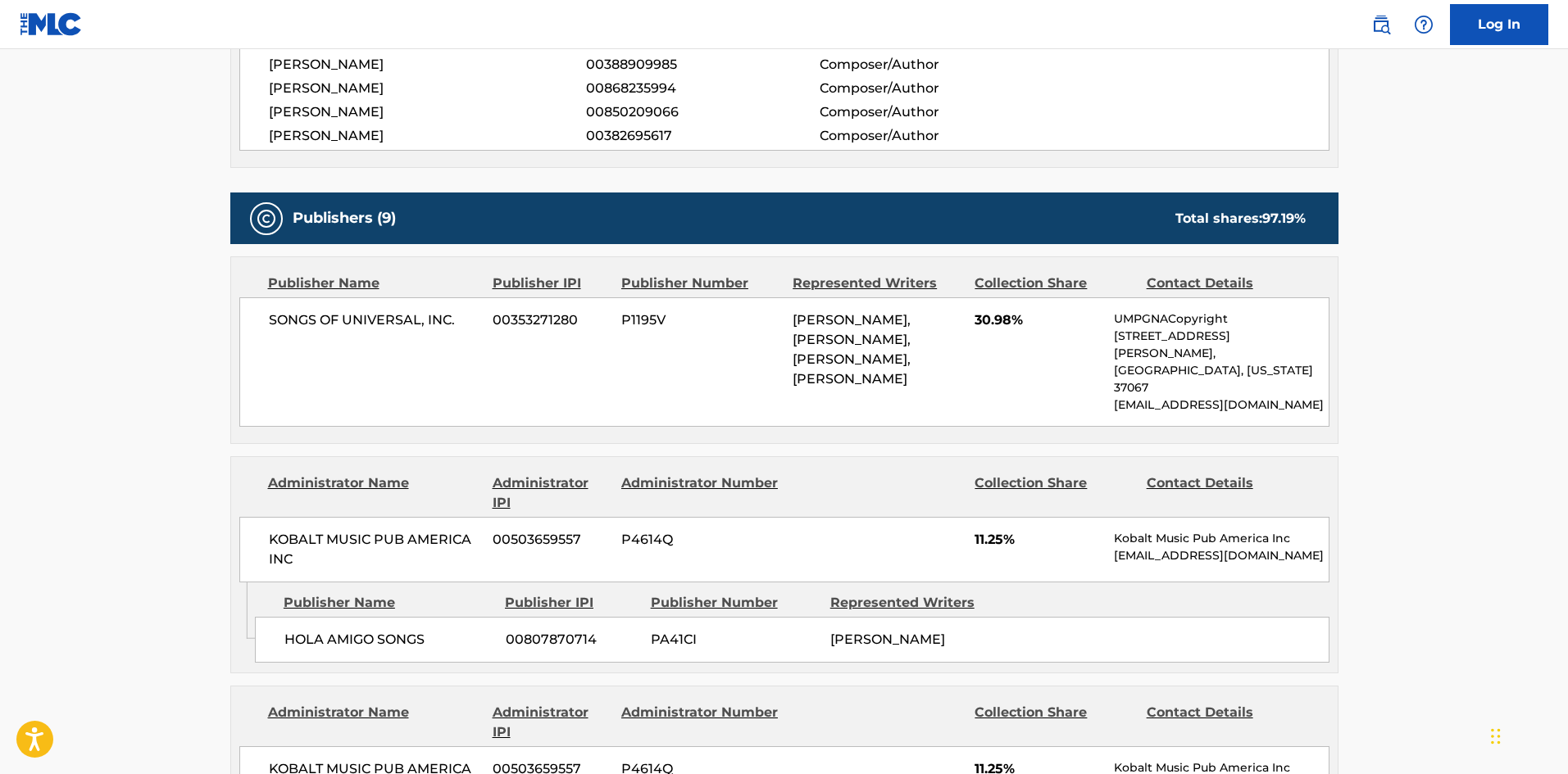
click at [286, 308] on div "SONGS OF UNIVERSAL, INC. 00353271280 P1195V OMER FEDI, ANDREW LUCE, BLAKE SLATK…" at bounding box center [784, 361] width 1090 height 129
drag, startPoint x: 286, startPoint y: 308, endPoint x: 435, endPoint y: 316, distance: 149.2
click at [438, 312] on div "SONGS OF UNIVERSAL, INC. 00353271280 P1195V OMER FEDI, ANDREW LUCE, BLAKE SLATK…" at bounding box center [784, 361] width 1090 height 129
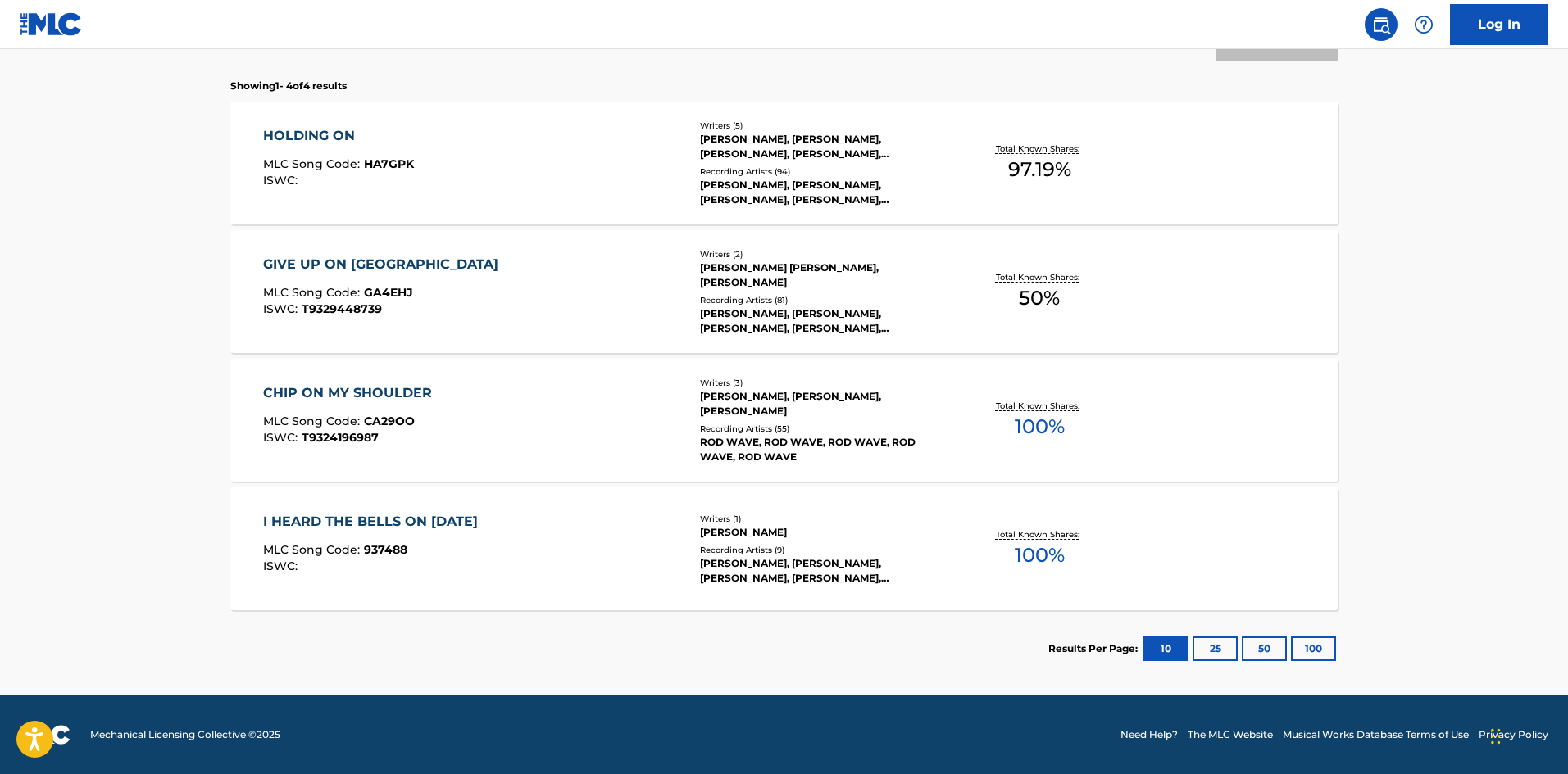
scroll to position [327, 0]
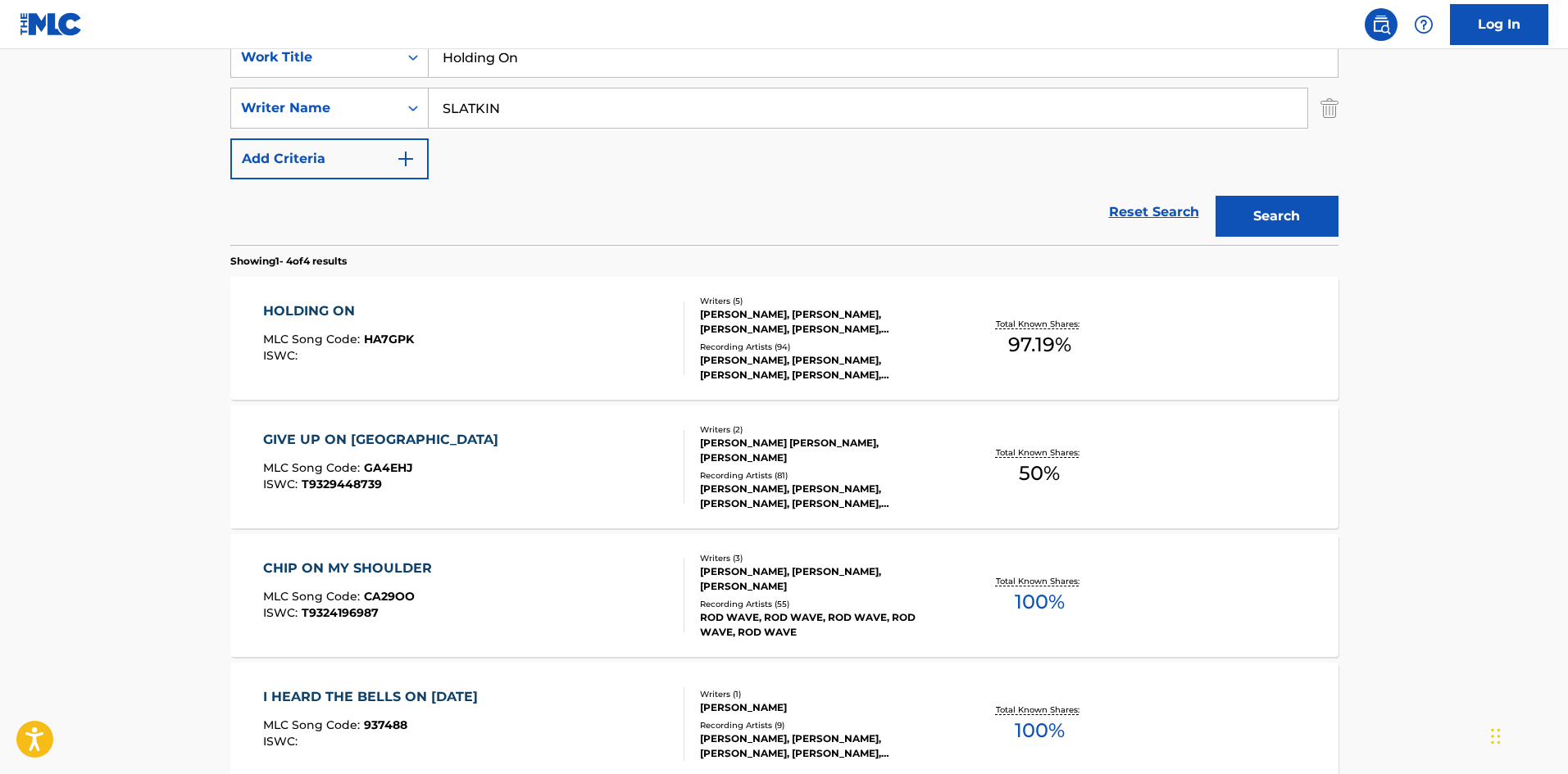
click at [386, 356] on div "ISWC :" at bounding box center [338, 355] width 151 height 13
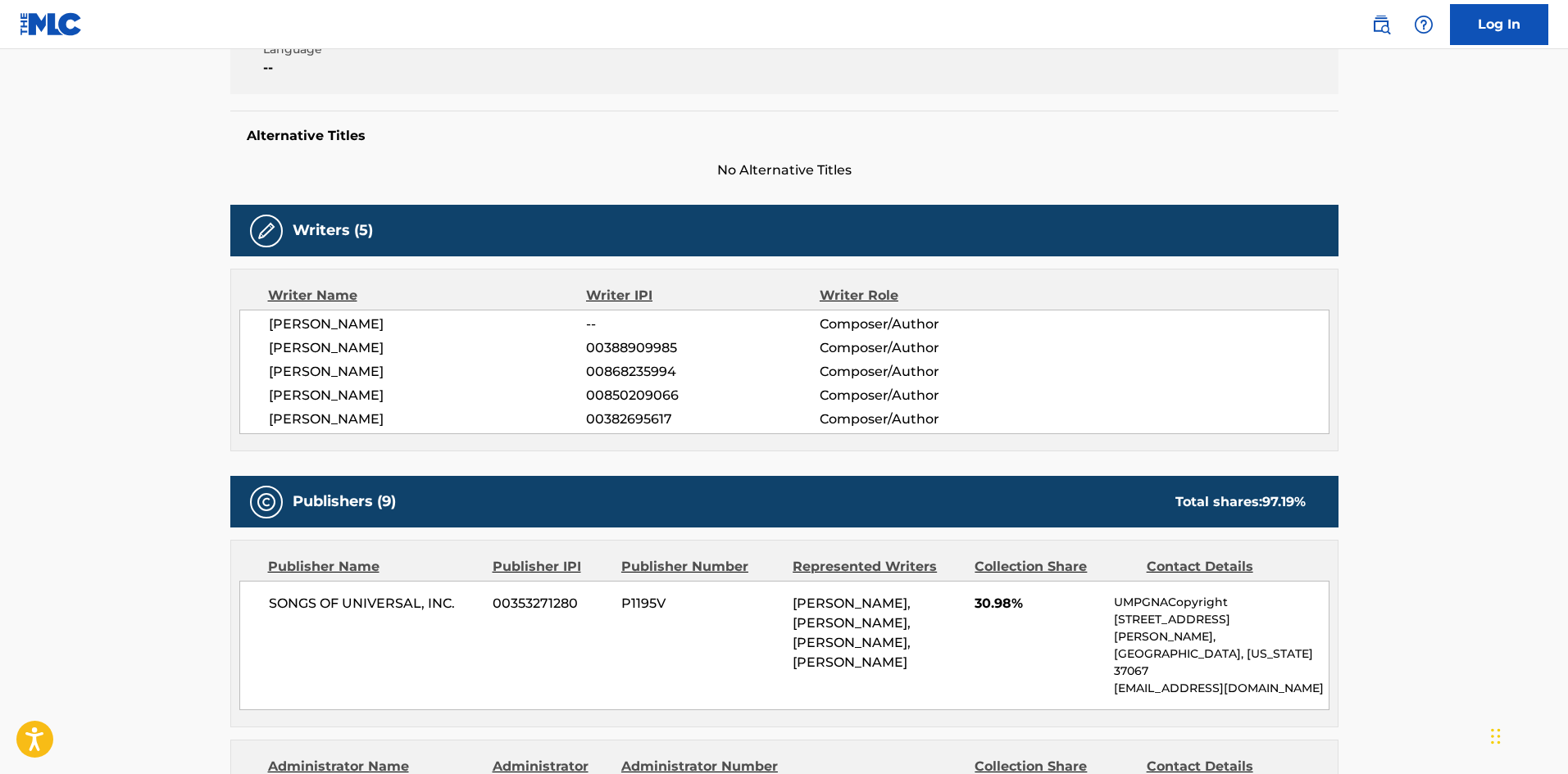
scroll to position [491, 0]
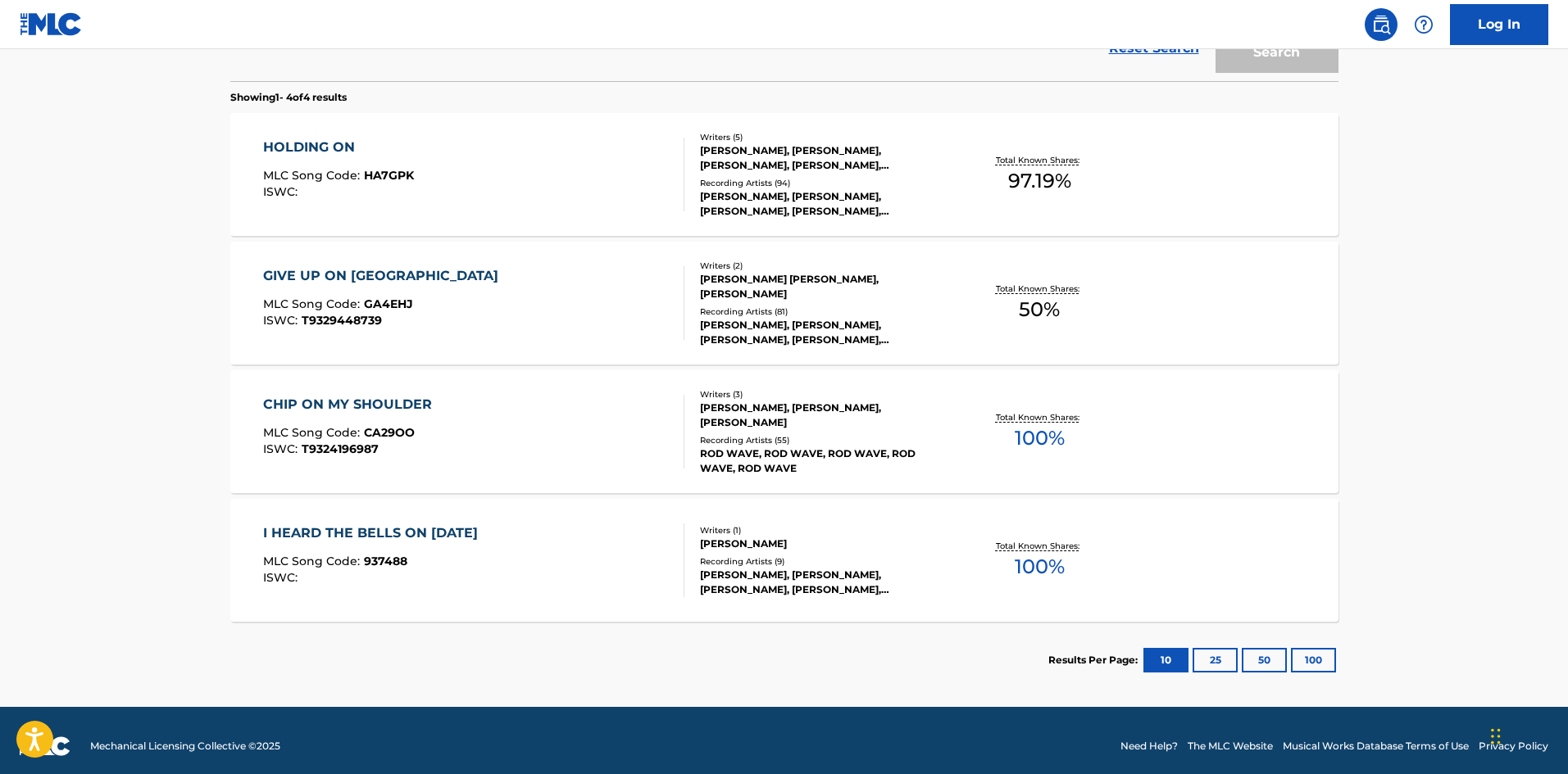
scroll to position [327, 0]
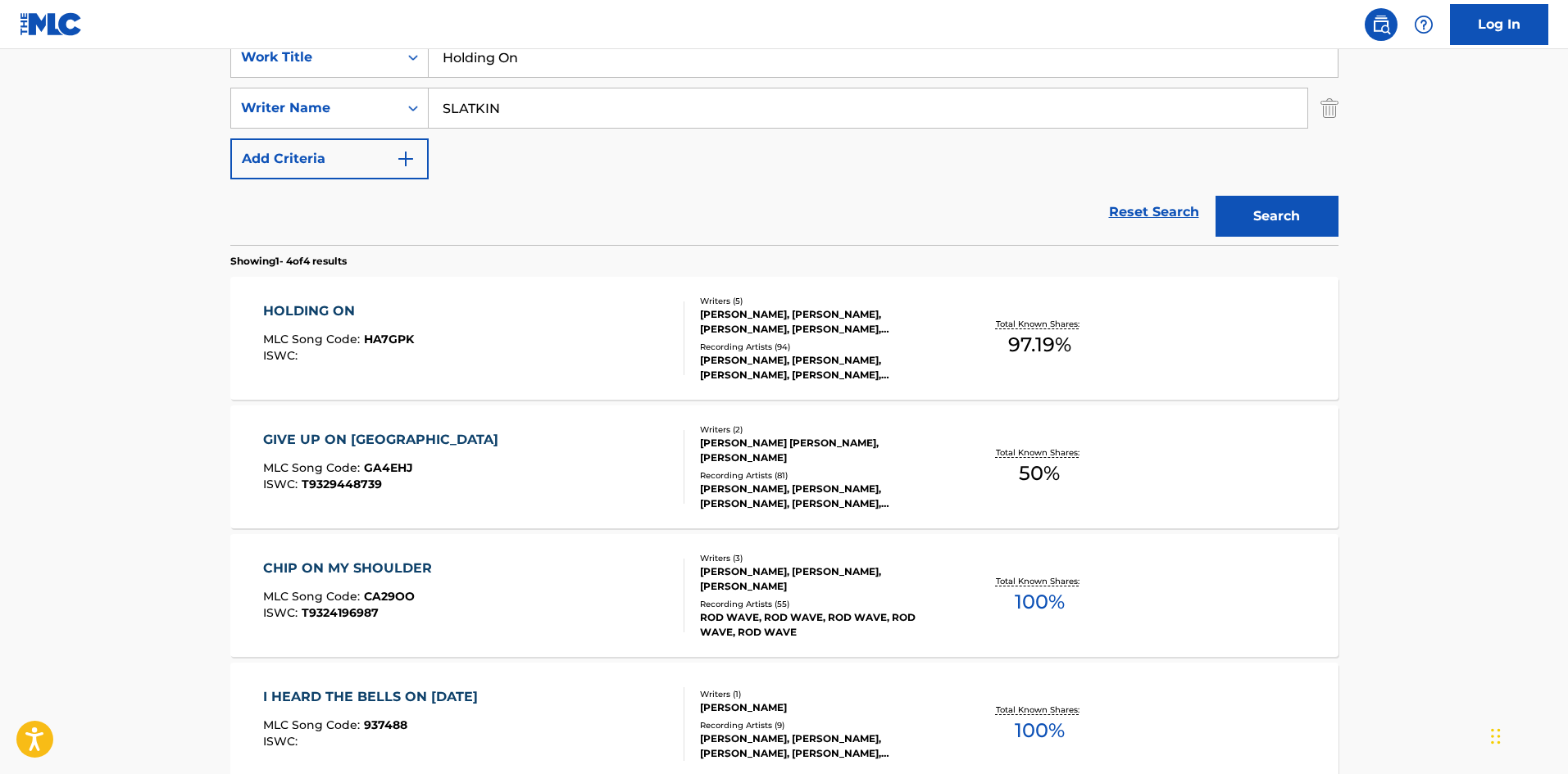
click at [550, 76] on input "Holding On" at bounding box center [883, 57] width 909 height 39
paste input "Brush Fire"
type input "Brush Fire"
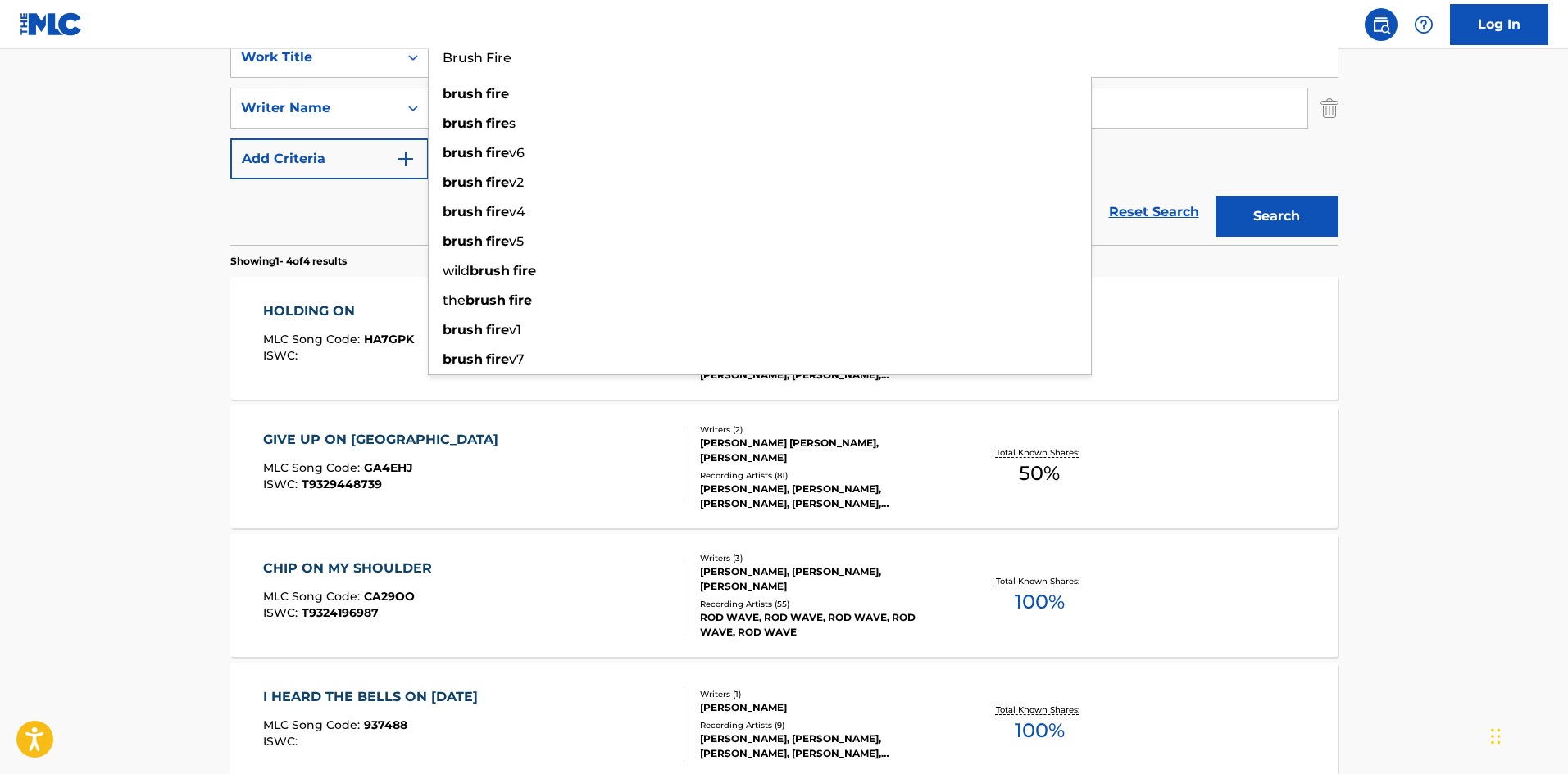
click at [0, 413] on main "The MLC Public Work Search The accuracy and completeness of The MLC's data is d…" at bounding box center [784, 296] width 1568 height 1150
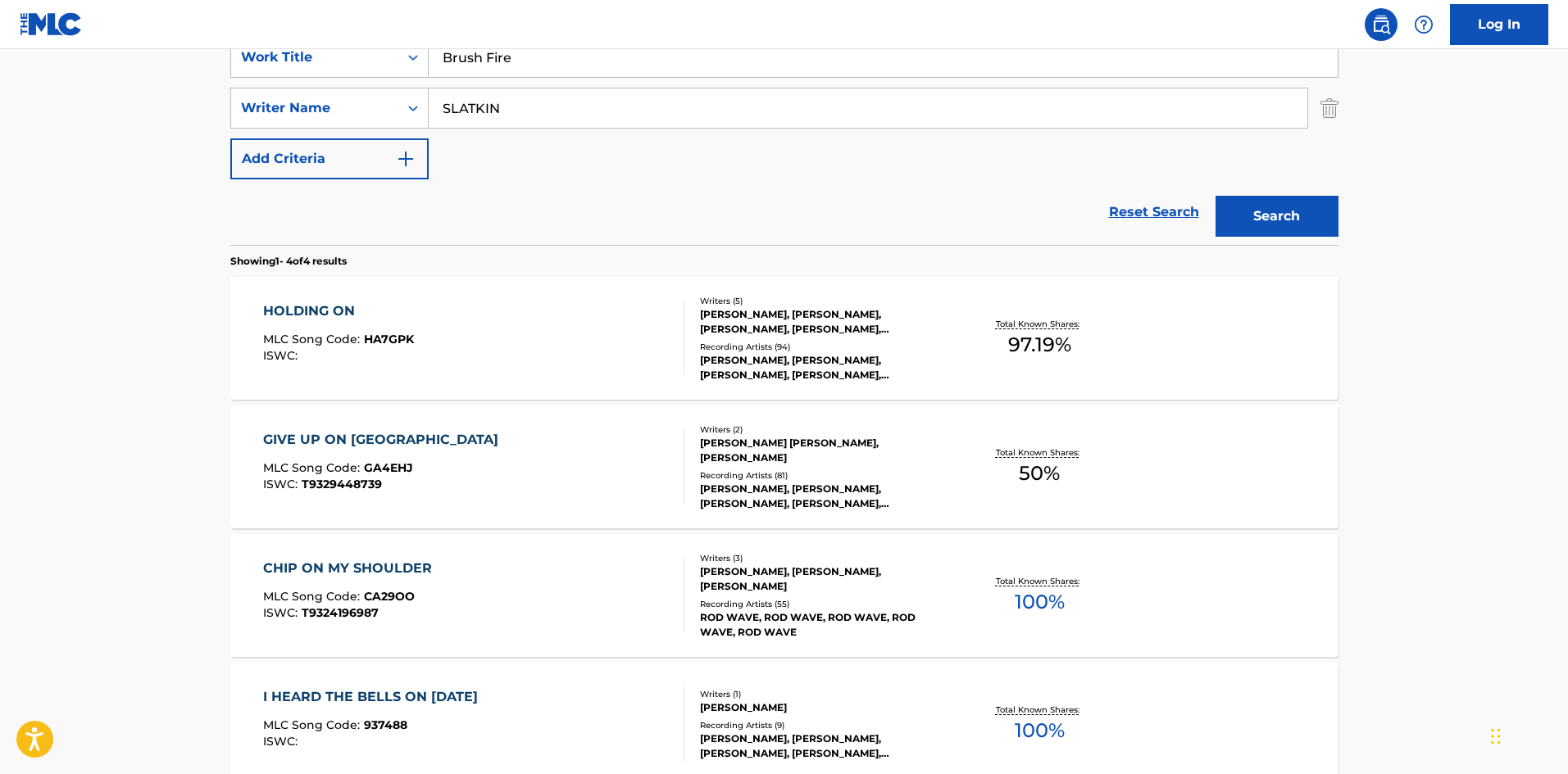
click at [457, 84] on div "SearchWithCriteria6a37775e-b608-4174-ae60-aec9031f07f1 Work Title Brush Fire Se…" at bounding box center [784, 108] width 1108 height 143
click at [458, 91] on input "SLATKIN" at bounding box center [868, 108] width 878 height 39
click at [460, 111] on input "SLATKIN" at bounding box center [868, 108] width 878 height 39
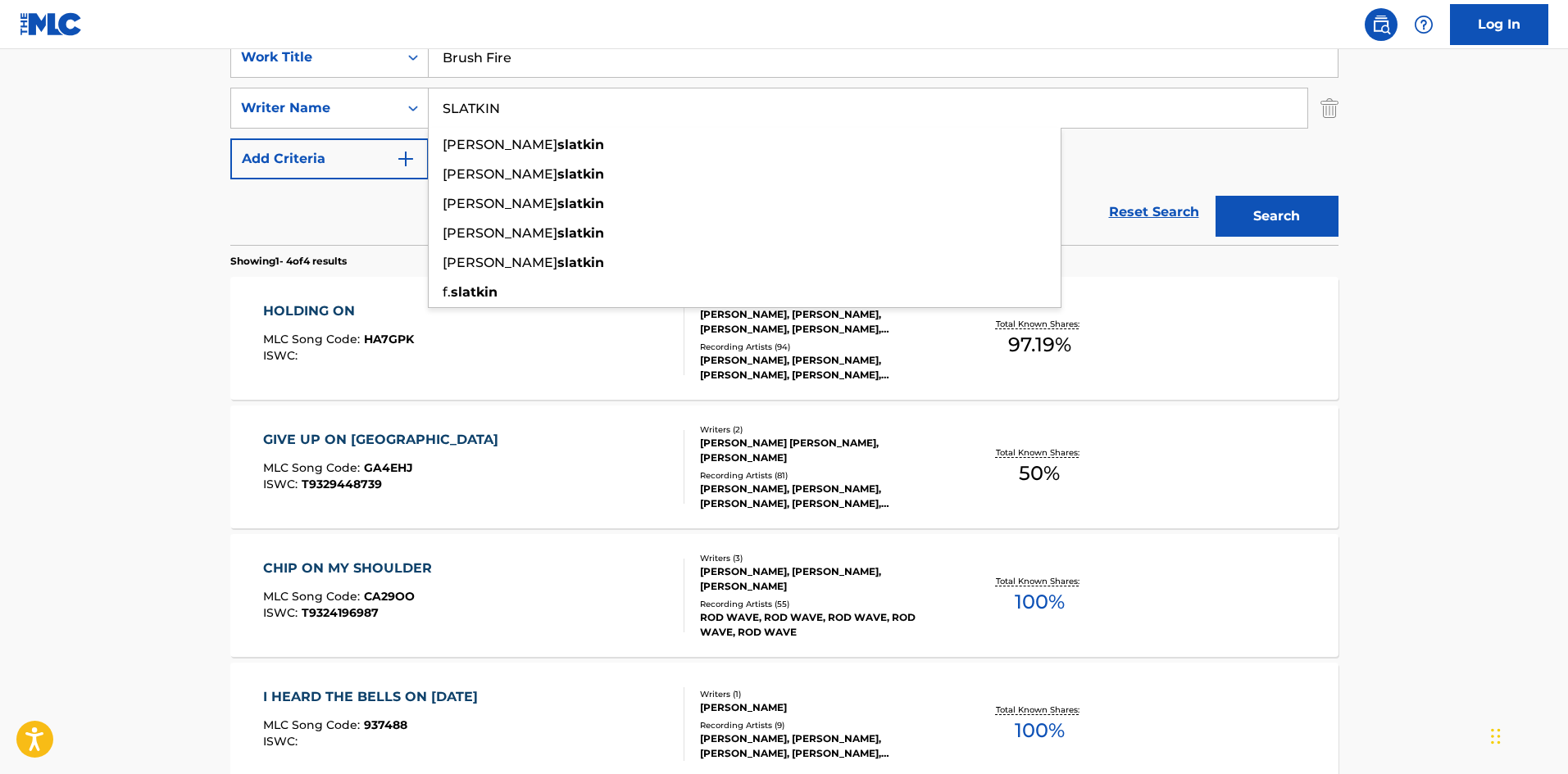
click at [460, 111] on input "SLATKIN" at bounding box center [868, 108] width 878 height 39
click at [1265, 217] on button "Search" at bounding box center [1277, 217] width 123 height 41
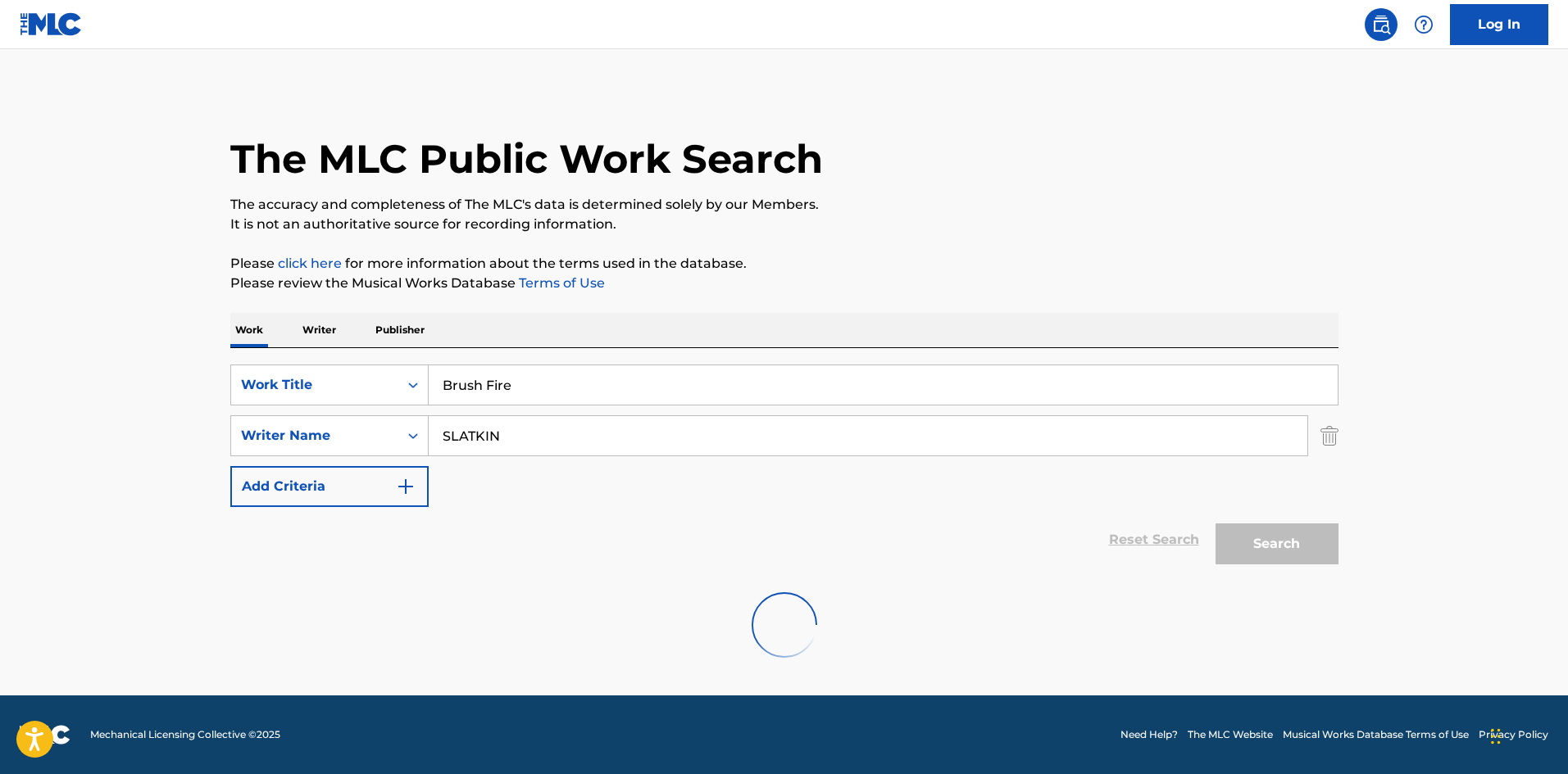
scroll to position [0, 0]
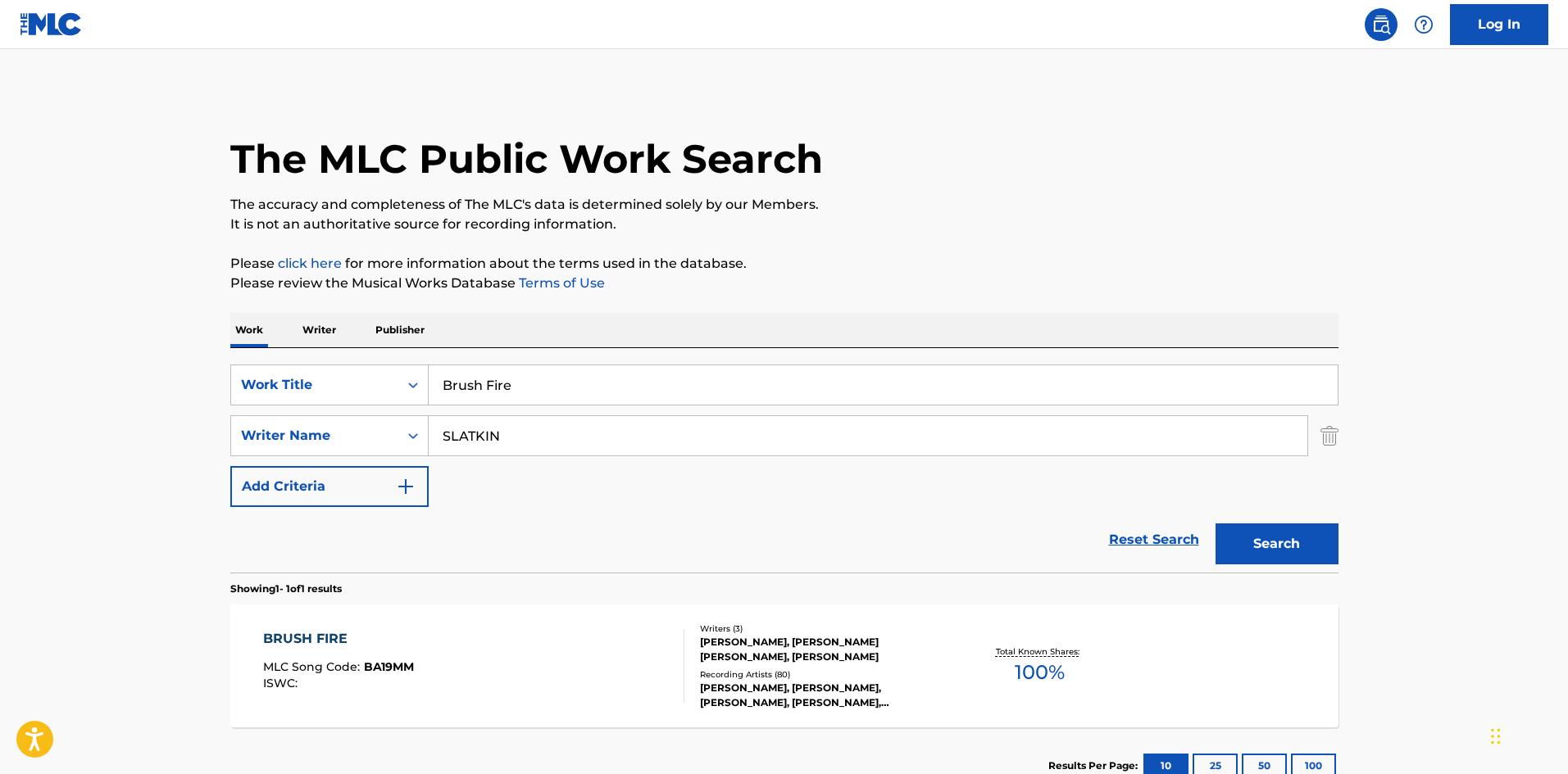
click at [569, 671] on div "BRUSH FIRE MLC Song Code : BA19MM ISWC :" at bounding box center [474, 666] width 422 height 74
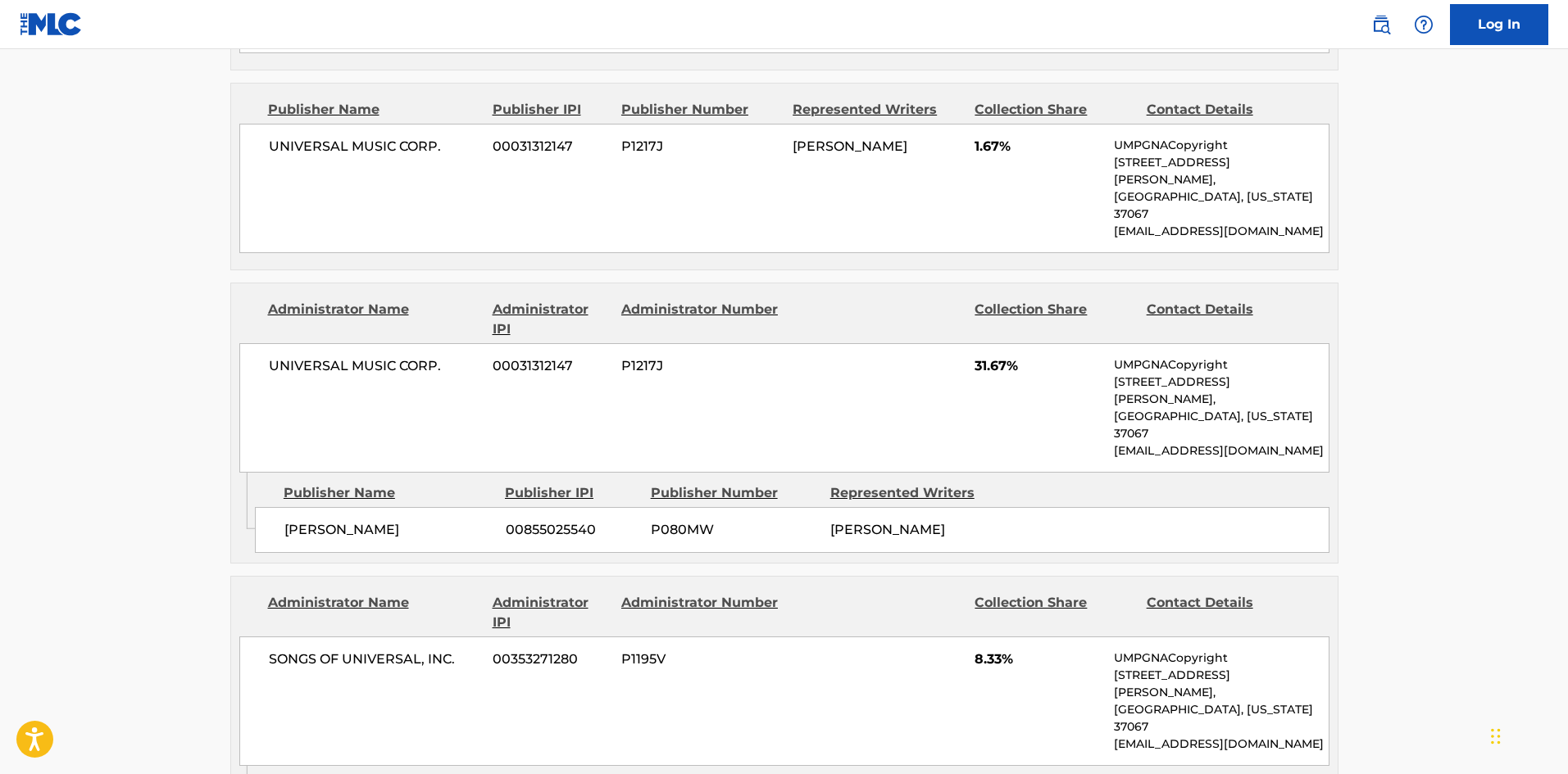
scroll to position [983, 0]
click at [278, 506] on div "GRACIE ABRAMS 00855025540 P080MW GRACIE ABRAMS" at bounding box center [792, 528] width 1074 height 46
drag, startPoint x: 278, startPoint y: 417, endPoint x: 371, endPoint y: 414, distance: 93.0
click at [371, 506] on div "GRACIE ABRAMS 00855025540 P080MW GRACIE ABRAMS" at bounding box center [792, 528] width 1074 height 46
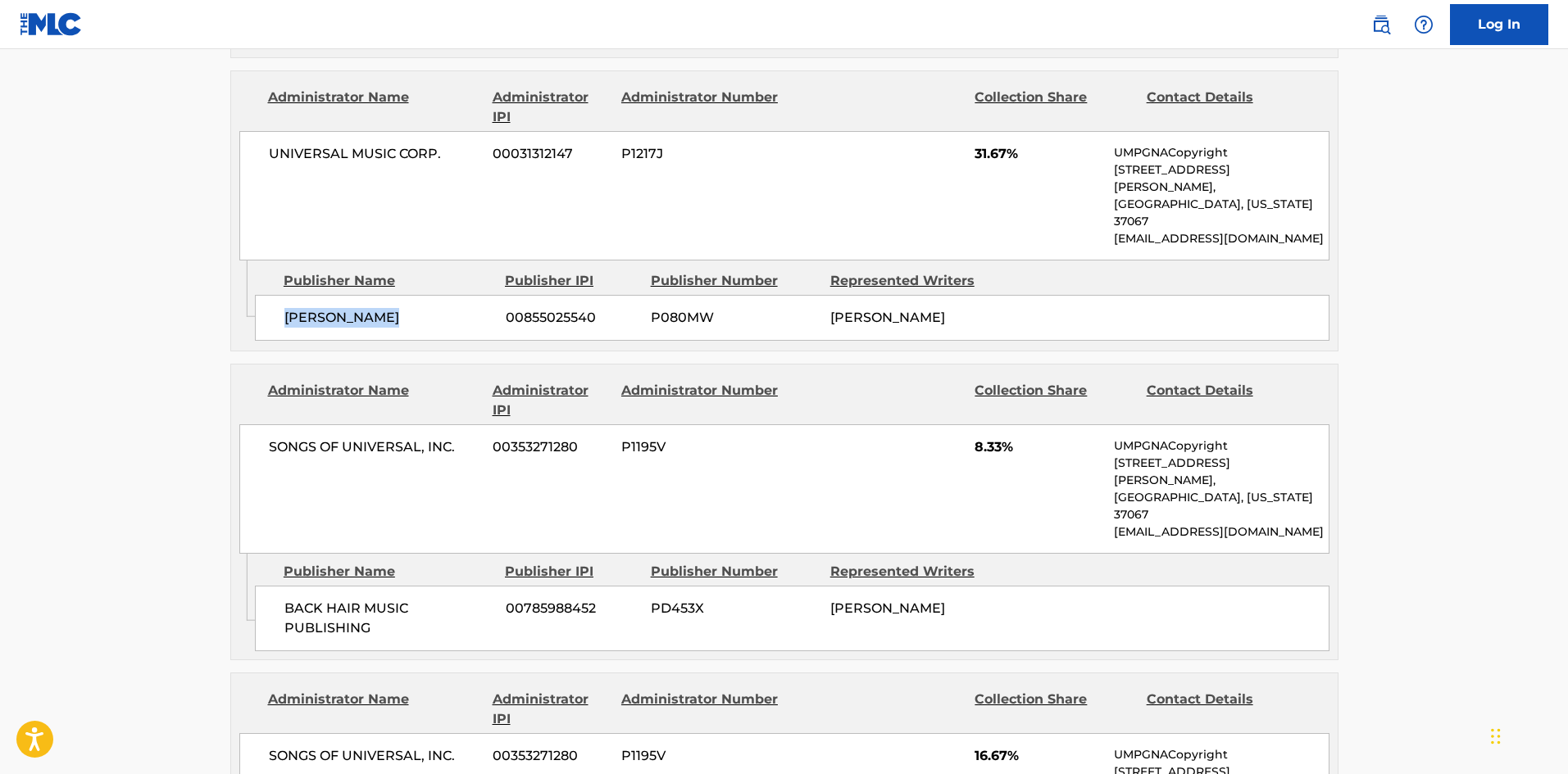
scroll to position [1229, 0]
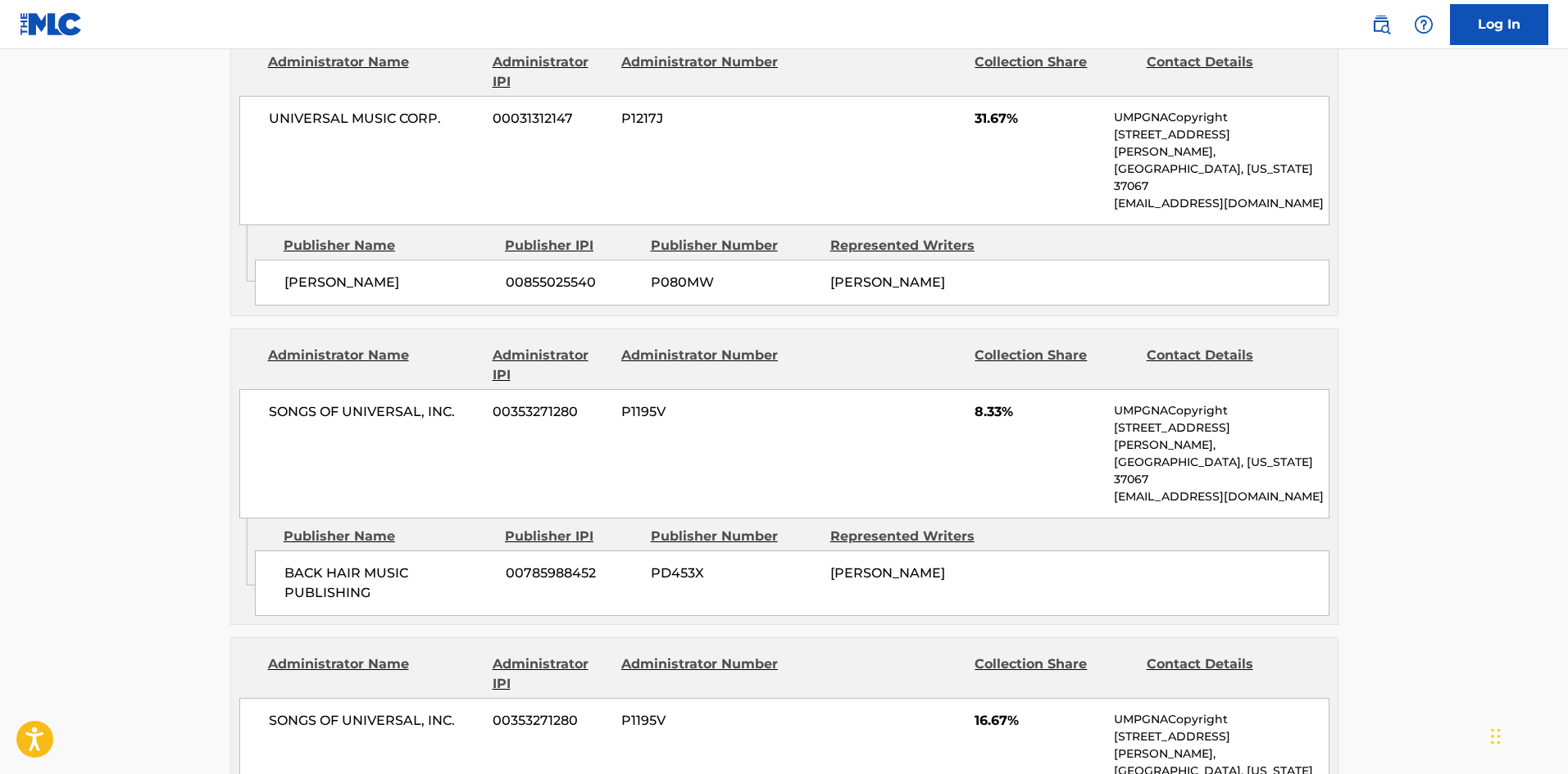
click at [290, 551] on div "BACK HAIR MUSIC PUBLISHING 00785988452 PD453X BLAKE SLATKIN" at bounding box center [792, 583] width 1074 height 65
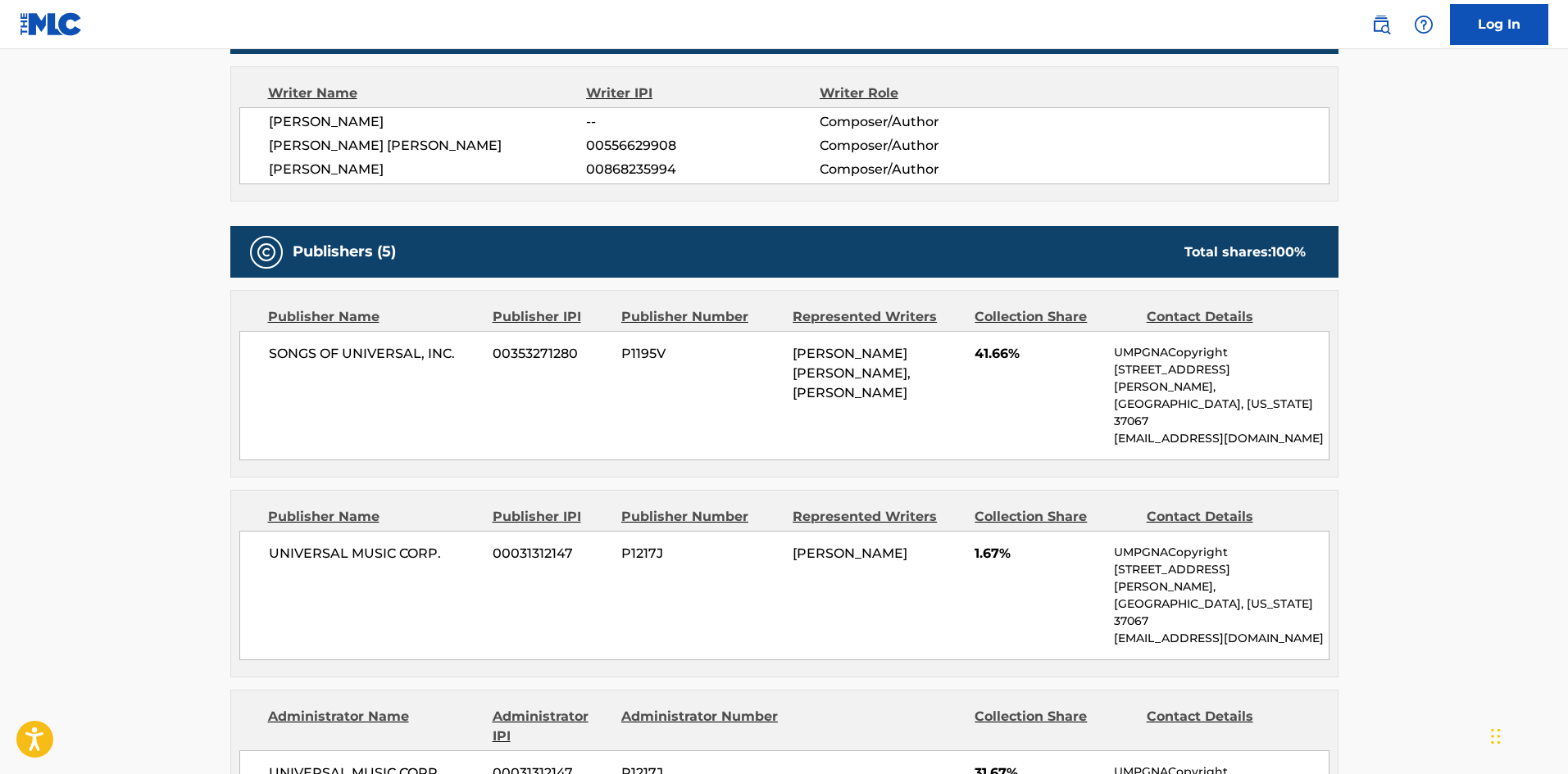
scroll to position [574, 0]
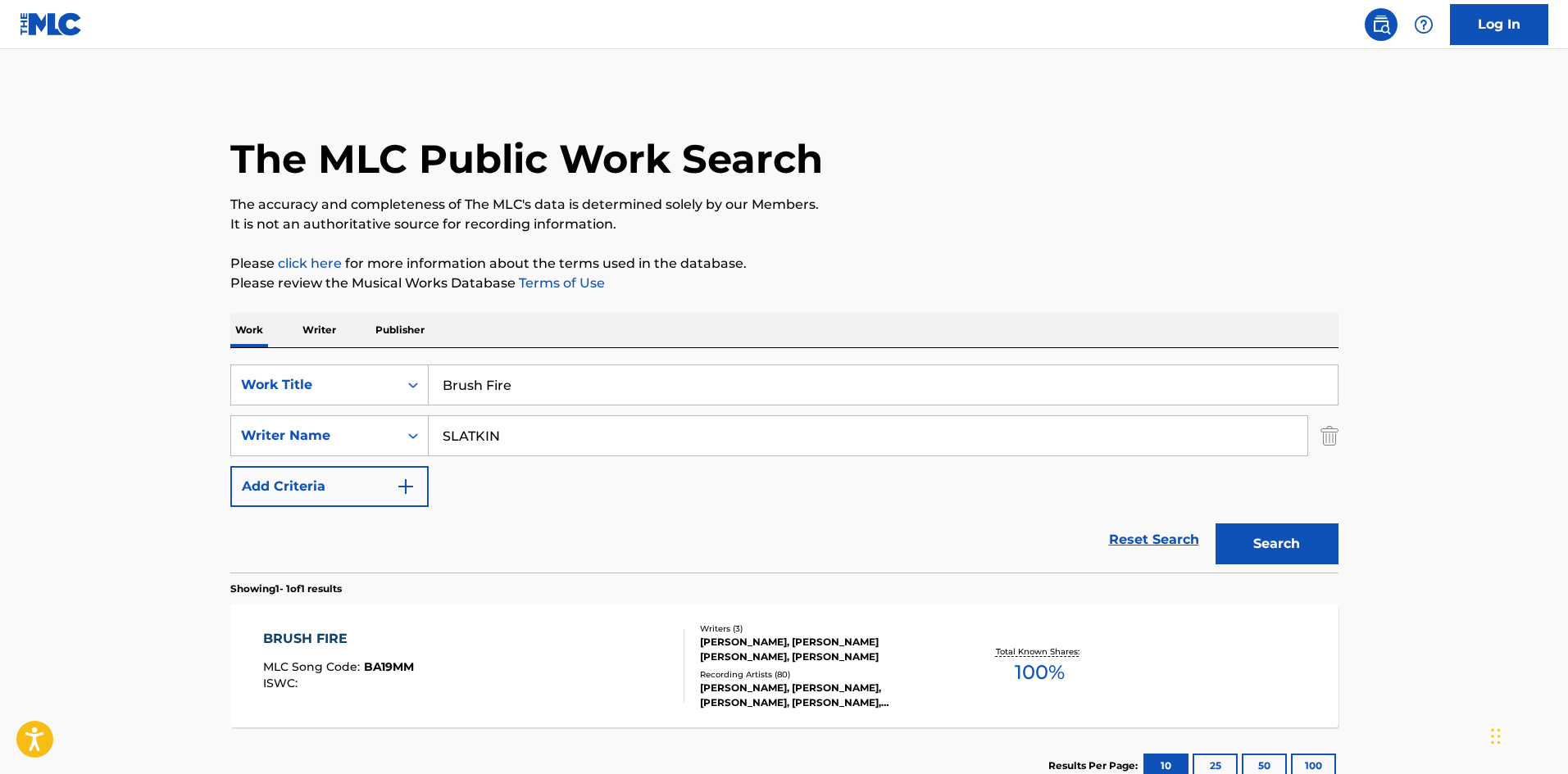
click at [542, 390] on input "Brush Fire" at bounding box center [883, 385] width 909 height 39
click at [542, 392] on input "Brush Fire" at bounding box center [883, 385] width 909 height 39
paste input "WITHOUT YOU"
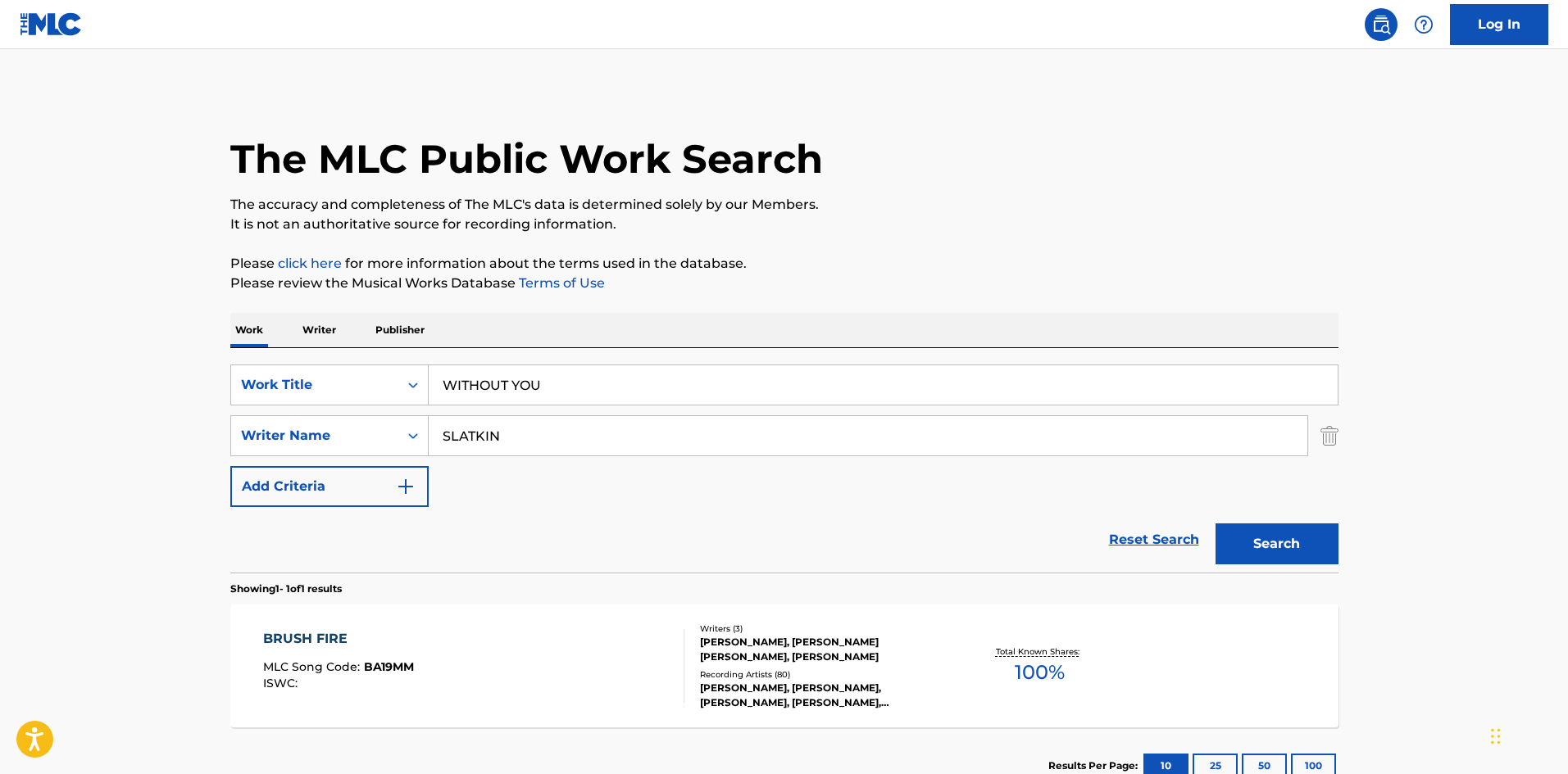
type input "WITHOUT YOU"
click at [93, 380] on main "The MLC Public Work Search The accuracy and completeness of The MLC's data is d…" at bounding box center [784, 431] width 1568 height 763
click at [495, 435] on input "SLATKIN" at bounding box center [868, 436] width 878 height 39
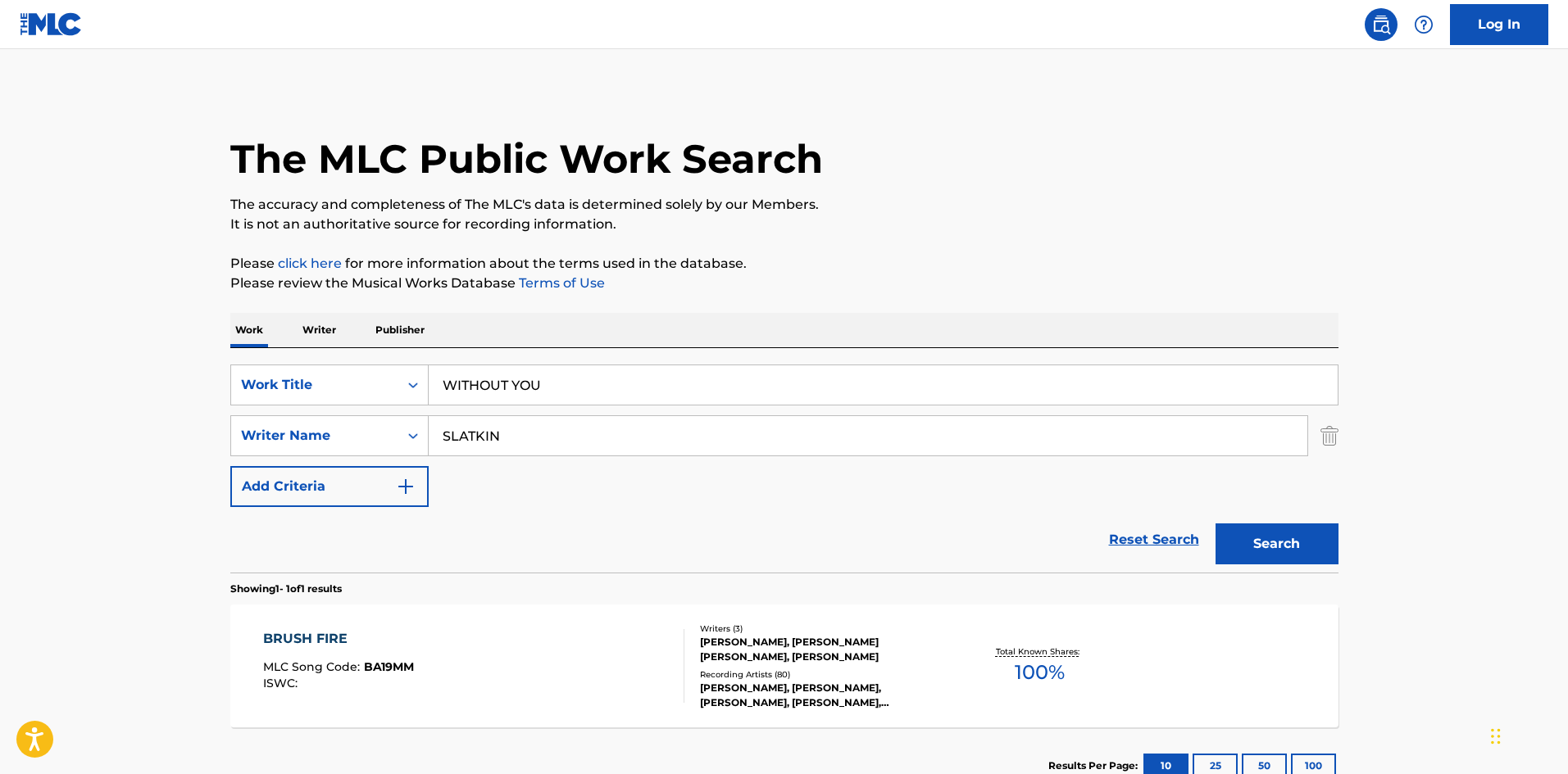
paste input "GUARDIANI"
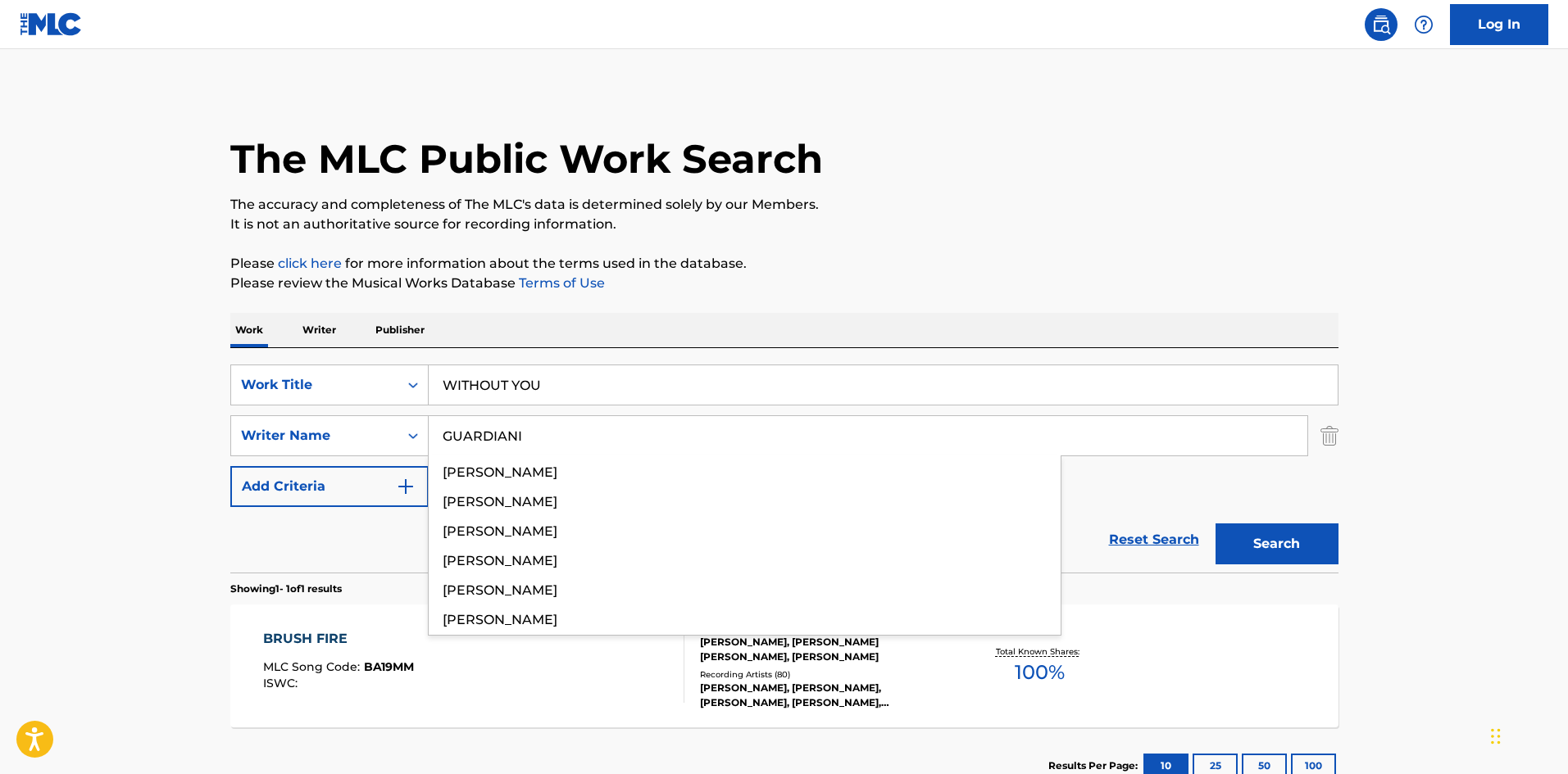
type input "GUARDIANI"
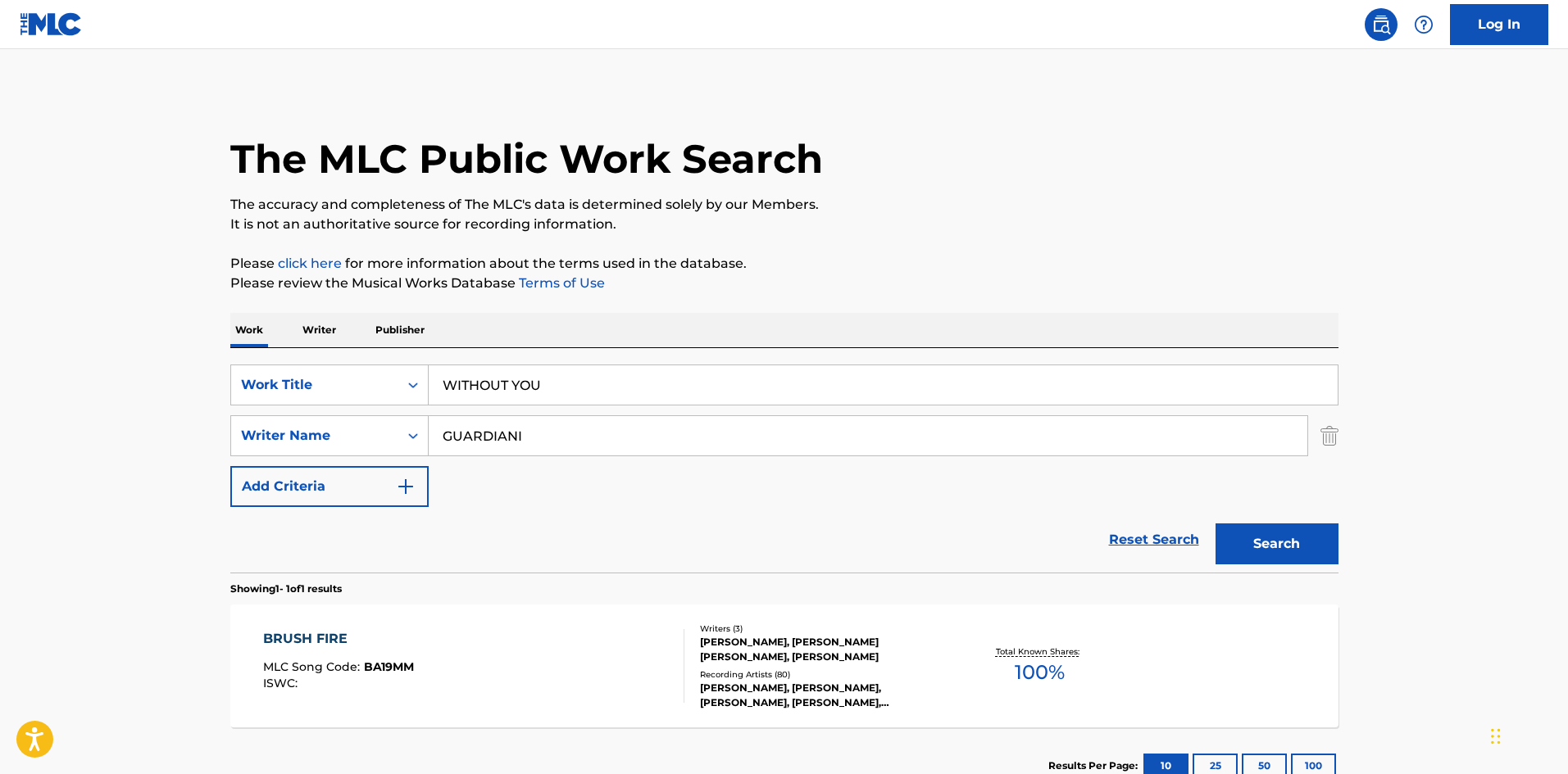
drag, startPoint x: 473, startPoint y: 380, endPoint x: 191, endPoint y: 369, distance: 282.2
click at [191, 369] on main "The MLC Public Work Search The accuracy and completeness of The MLC's data is d…" at bounding box center [784, 431] width 1568 height 763
type input "WITHOUT YOU"
click at [1215, 523] on button "Search" at bounding box center [1277, 544] width 123 height 41
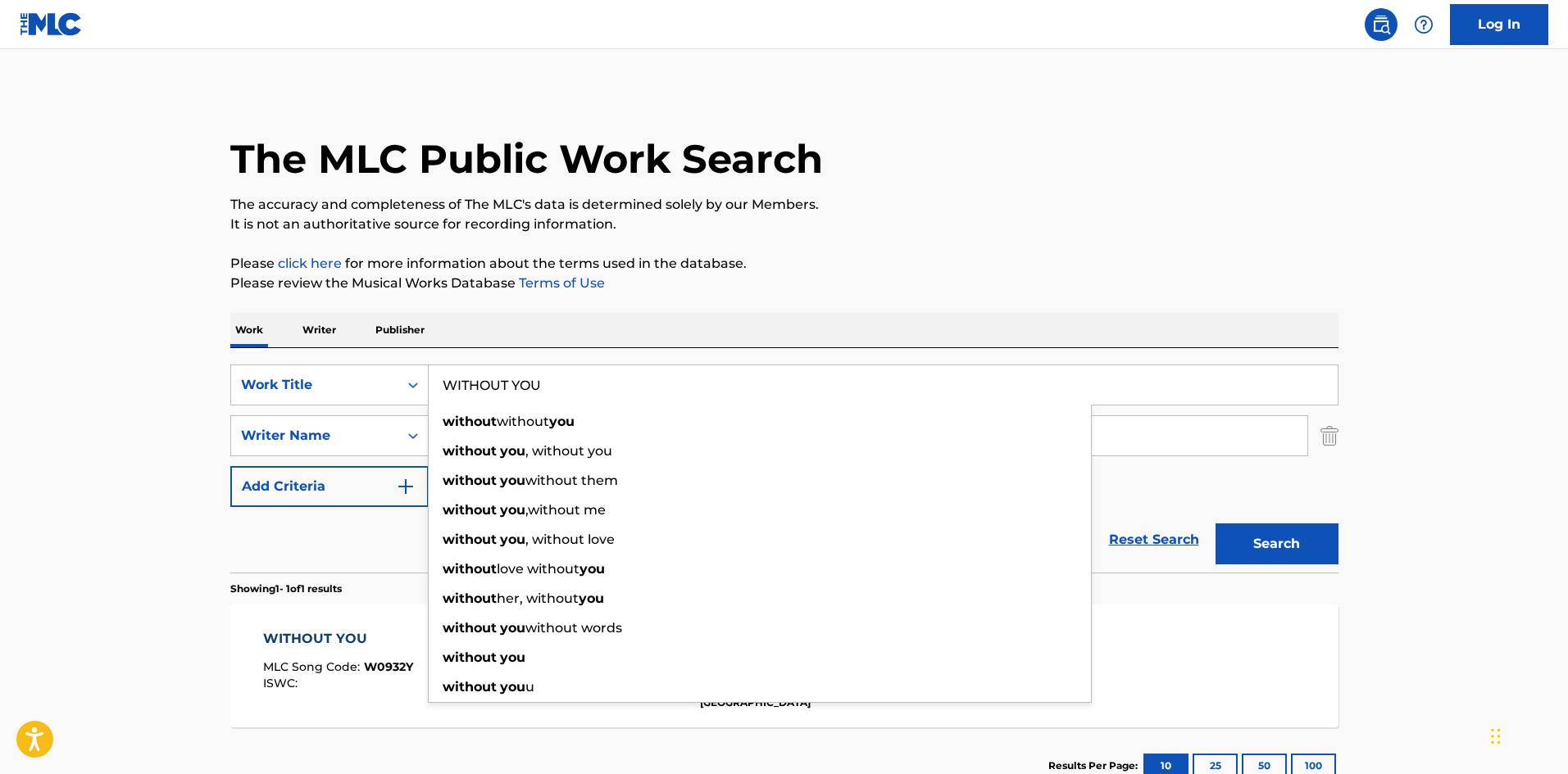
click at [24, 416] on main "The MLC Public Work Search The accuracy and completeness of The MLC's data is d…" at bounding box center [784, 431] width 1568 height 763
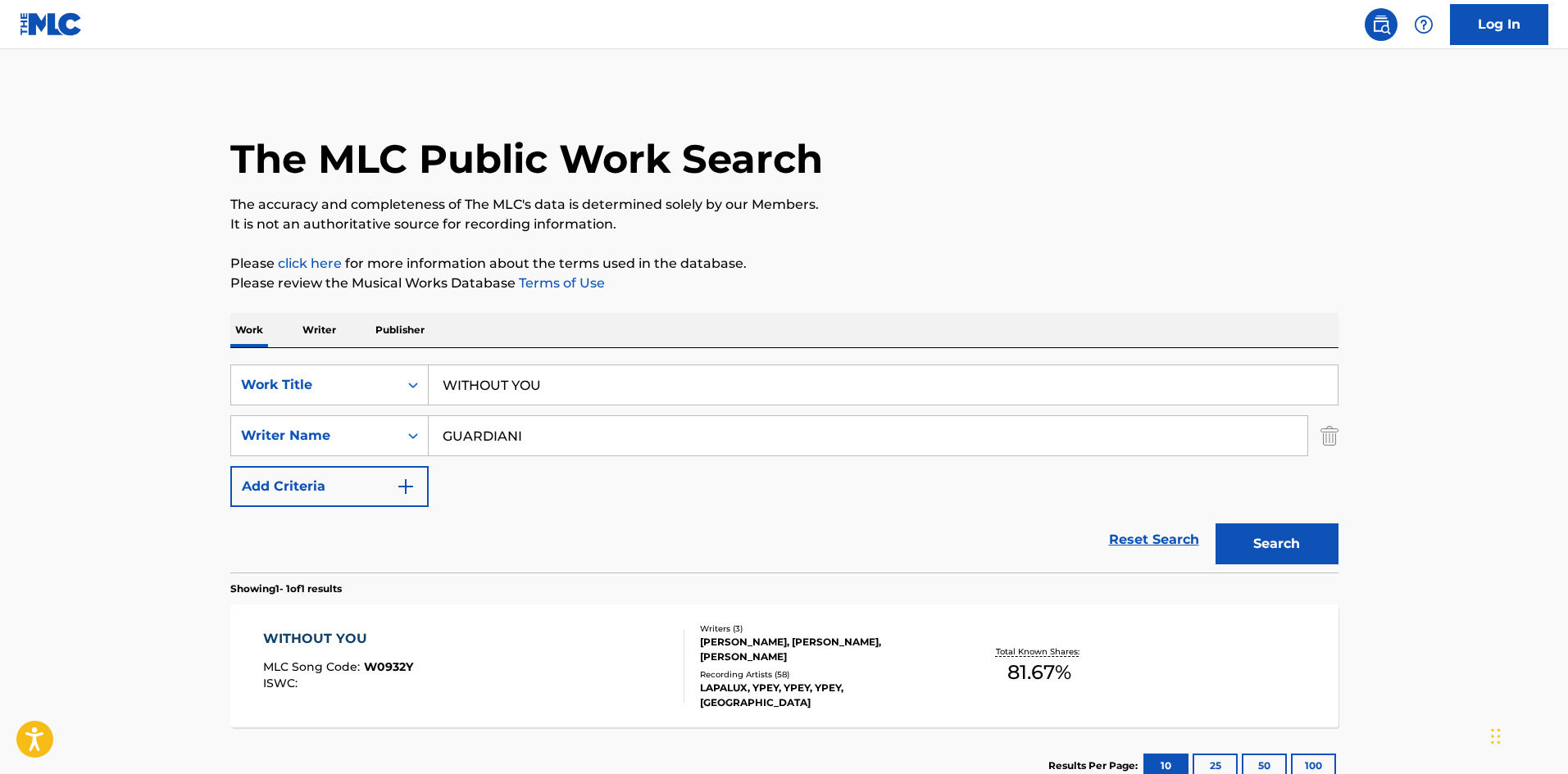
click at [452, 641] on div "WITHOUT YOU MLC Song Code : W0932Y ISWC :" at bounding box center [474, 666] width 422 height 74
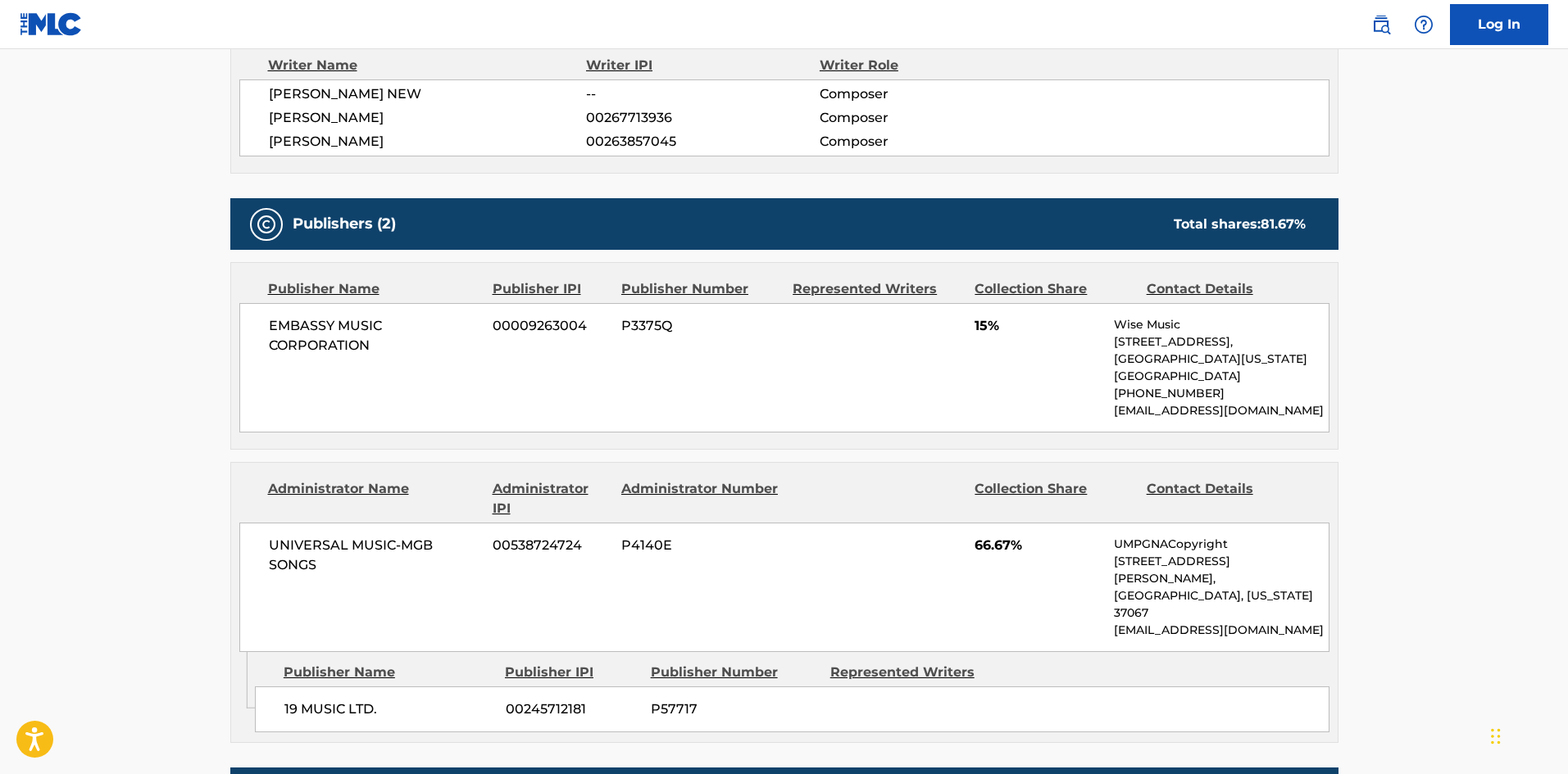
scroll to position [574, 0]
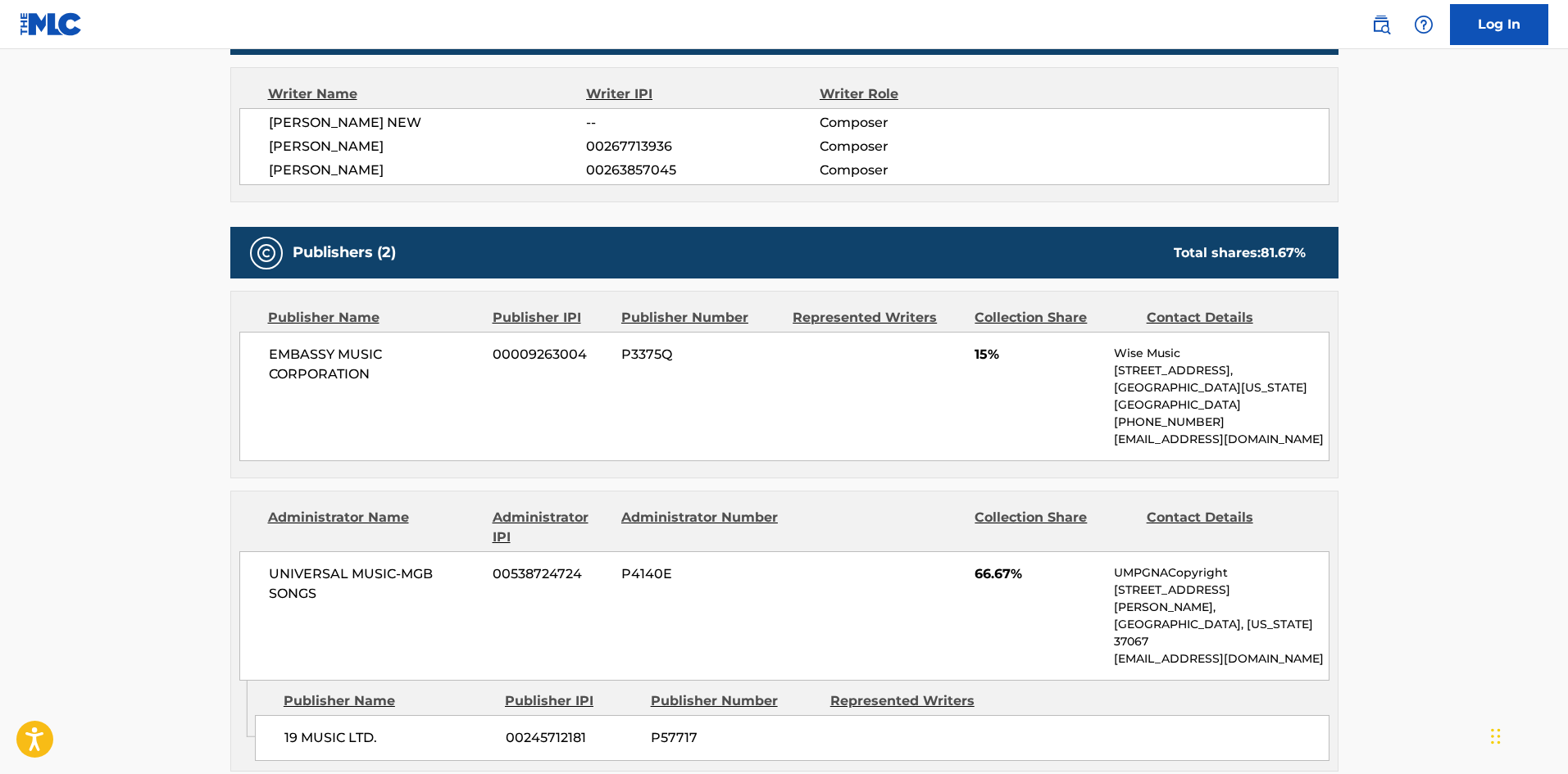
click at [275, 333] on div "EMBASSY MUSIC CORPORATION 00009263004 P3375Q 15% Wise Music 1247 6th Street, Sa…" at bounding box center [784, 396] width 1090 height 129
drag, startPoint x: 275, startPoint y: 333, endPoint x: 372, endPoint y: 364, distance: 101.8
click at [372, 364] on div "EMBASSY MUSIC CORPORATION 00009263004 P3375Q 15% Wise Music 1247 6th Street, Sa…" at bounding box center [784, 396] width 1090 height 129
click at [284, 718] on div "19 MUSIC LTD. 00245712181 P57717" at bounding box center [792, 738] width 1074 height 46
drag, startPoint x: 283, startPoint y: 719, endPoint x: 369, endPoint y: 699, distance: 88.3
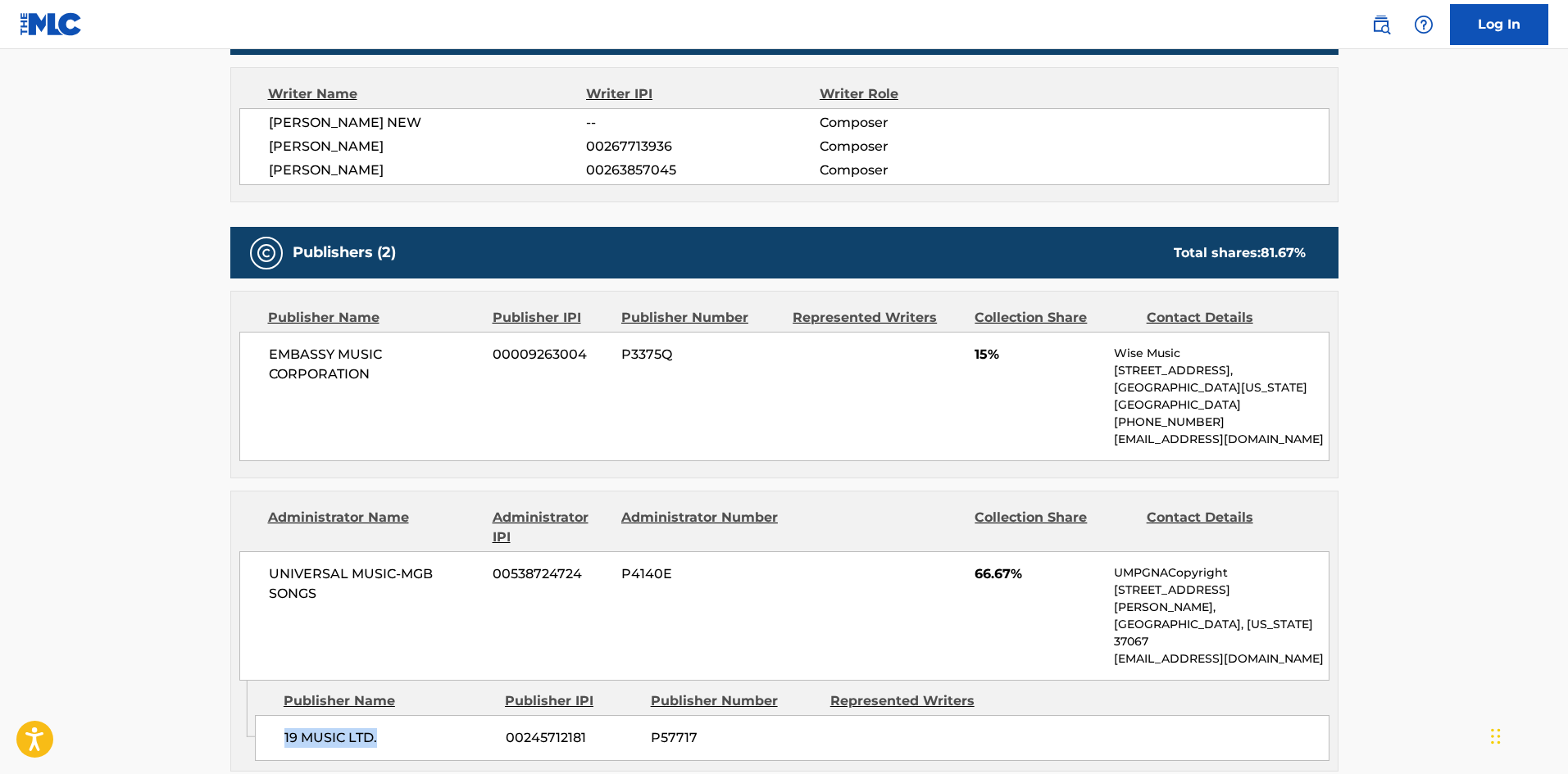
click at [369, 716] on div "19 MUSIC LTD. 00245712181 P57717" at bounding box center [792, 738] width 1074 height 46
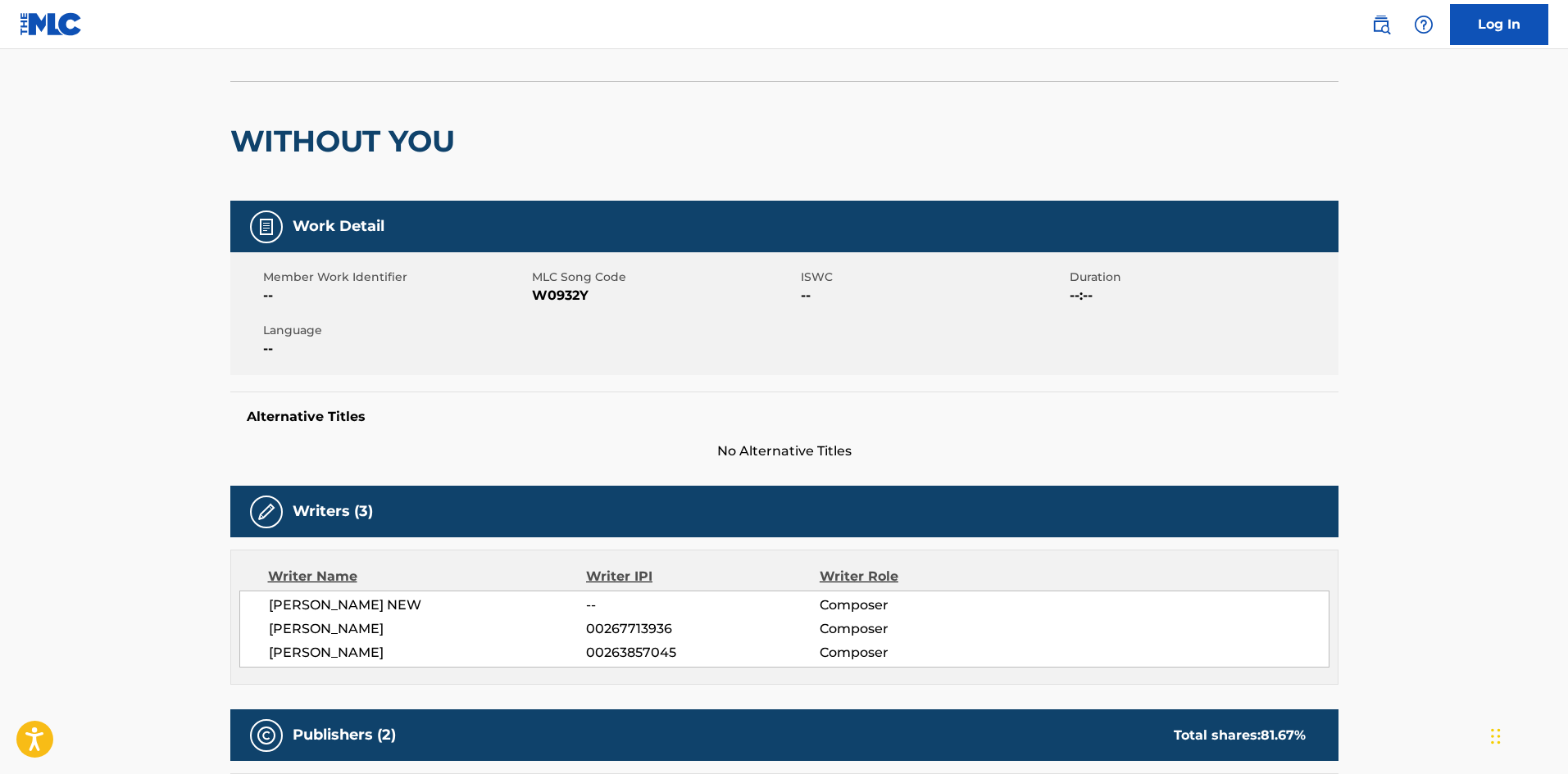
scroll to position [0, 0]
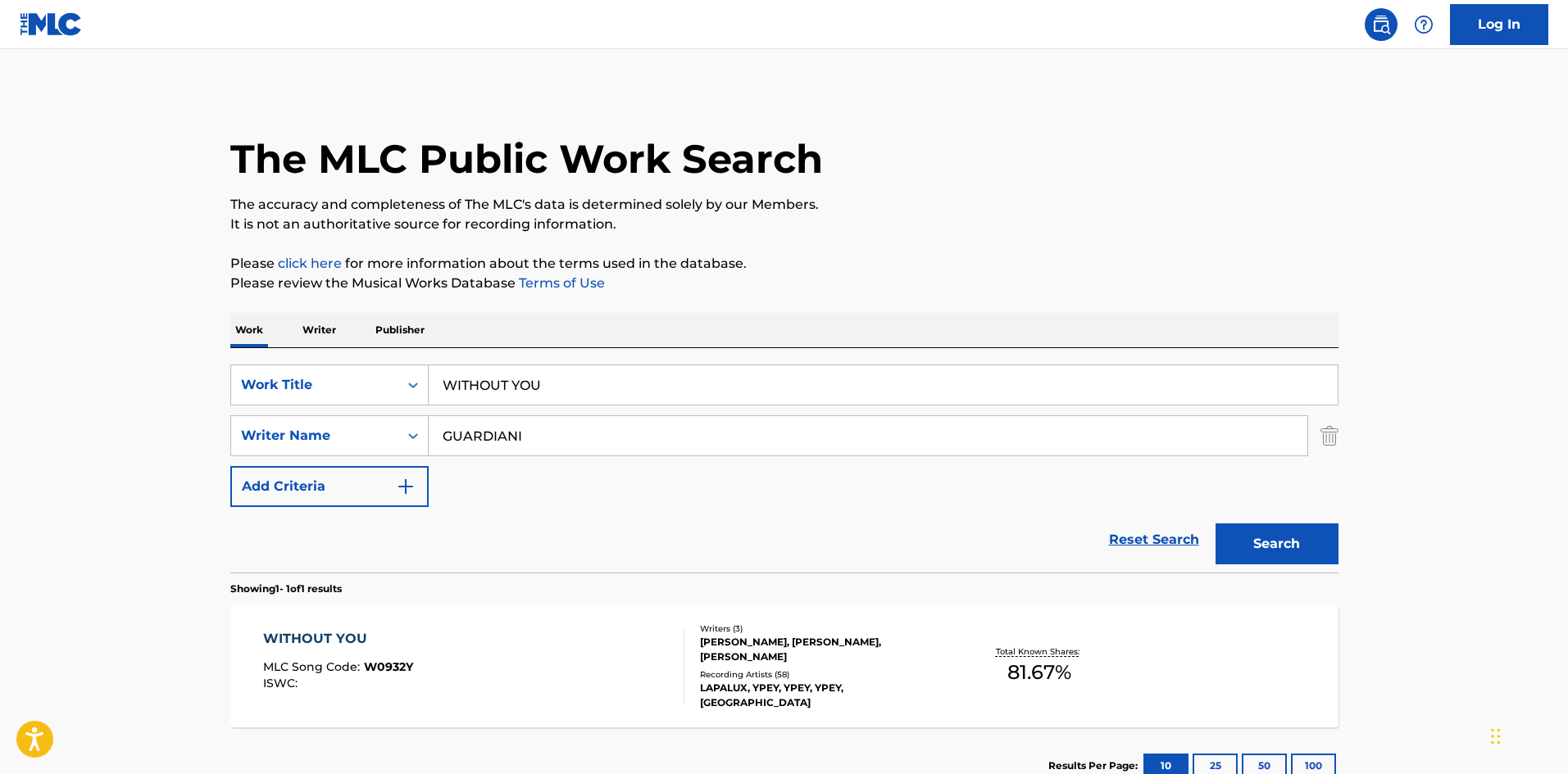
click at [543, 405] on div "WITHOUT YOU" at bounding box center [883, 385] width 910 height 41
click at [554, 398] on input "WITHOUT YOU" at bounding box center [883, 385] width 909 height 39
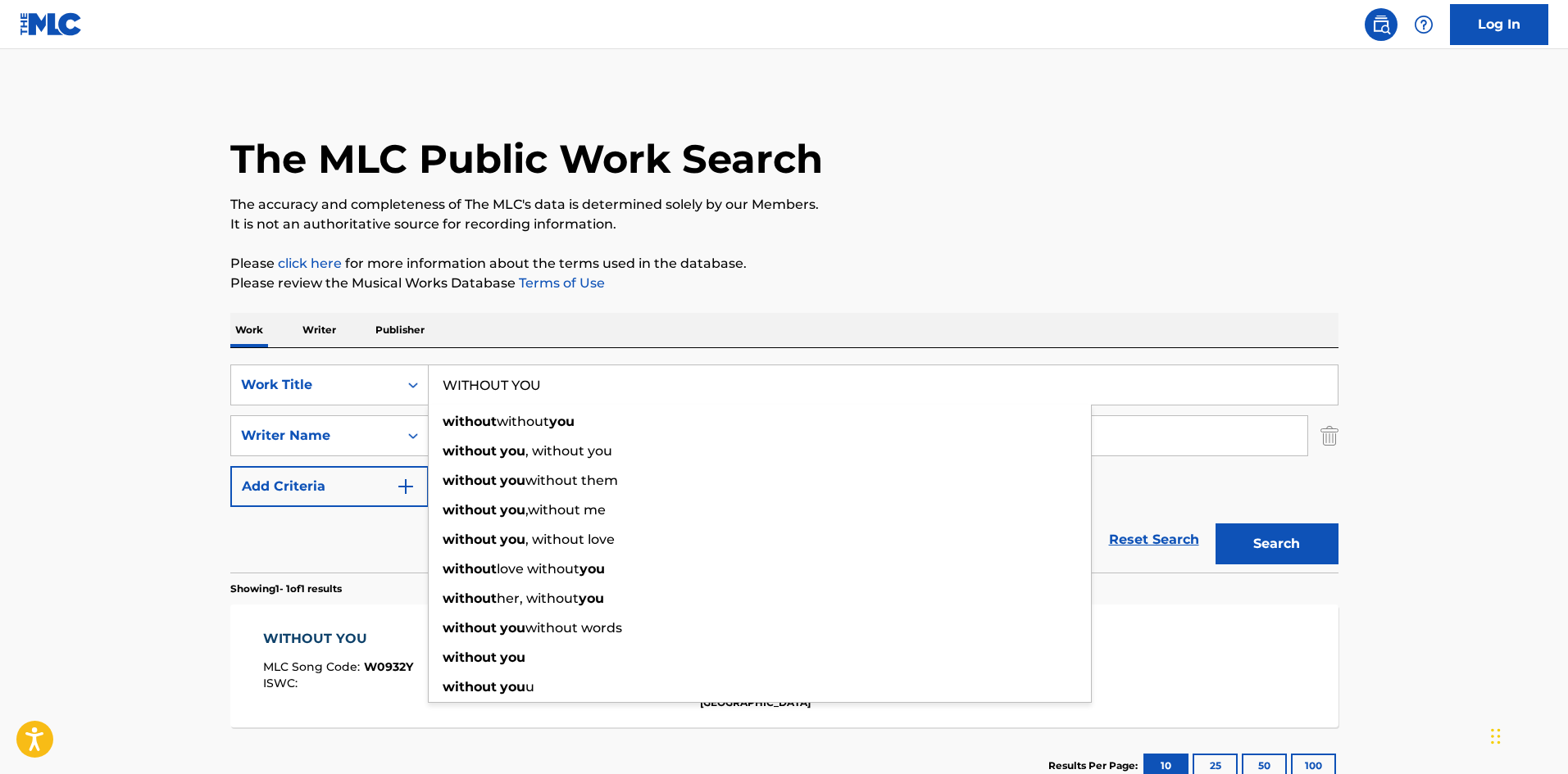
drag, startPoint x: 0, startPoint y: 420, endPoint x: 92, endPoint y: 420, distance: 92.0
click at [4, 420] on main "The MLC Public Work Search The accuracy and completeness of The MLC's data is d…" at bounding box center [784, 431] width 1568 height 763
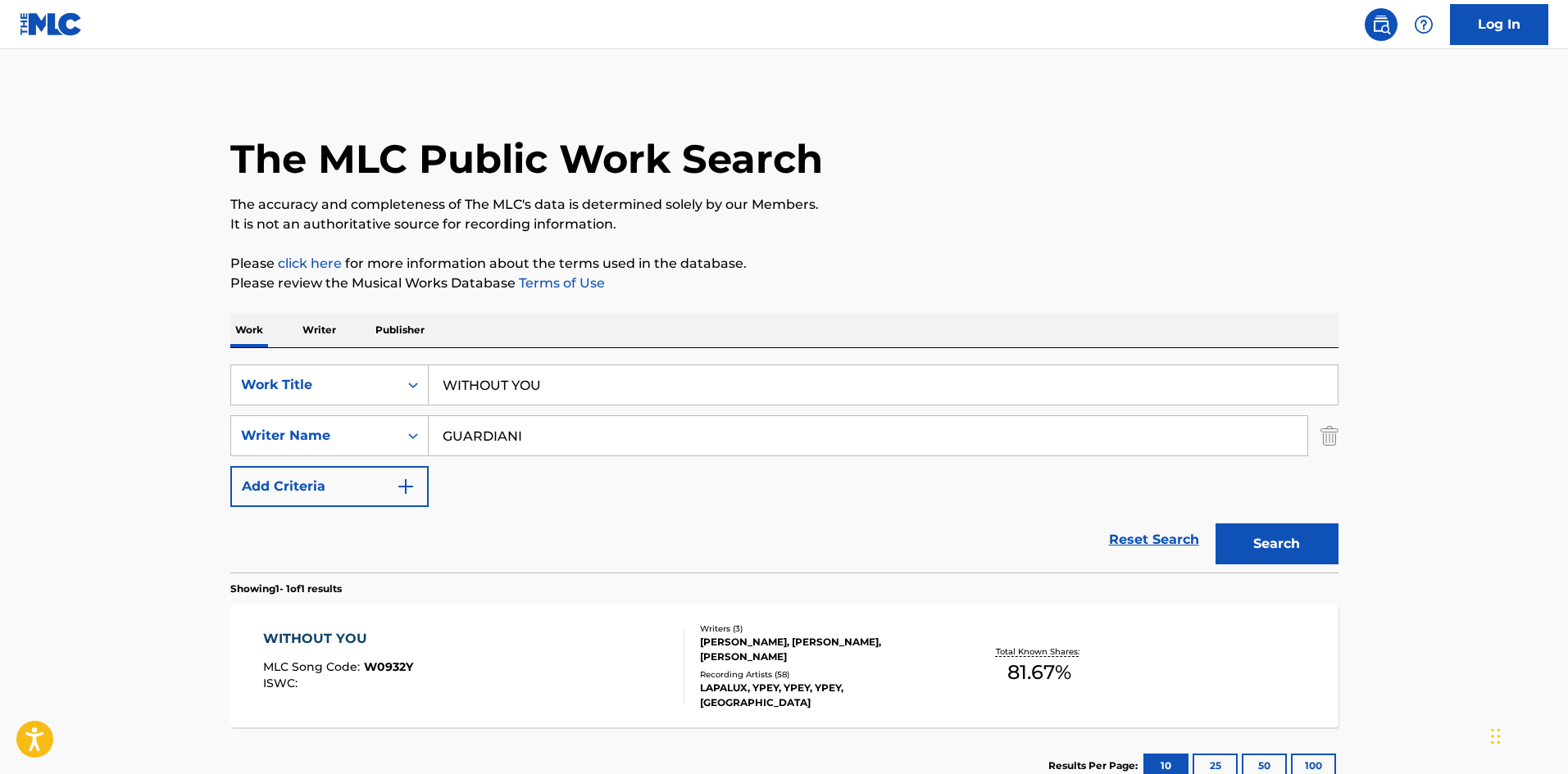
click at [457, 425] on input "GUARDIANI" at bounding box center [868, 436] width 878 height 39
paste input "PATTERSON"
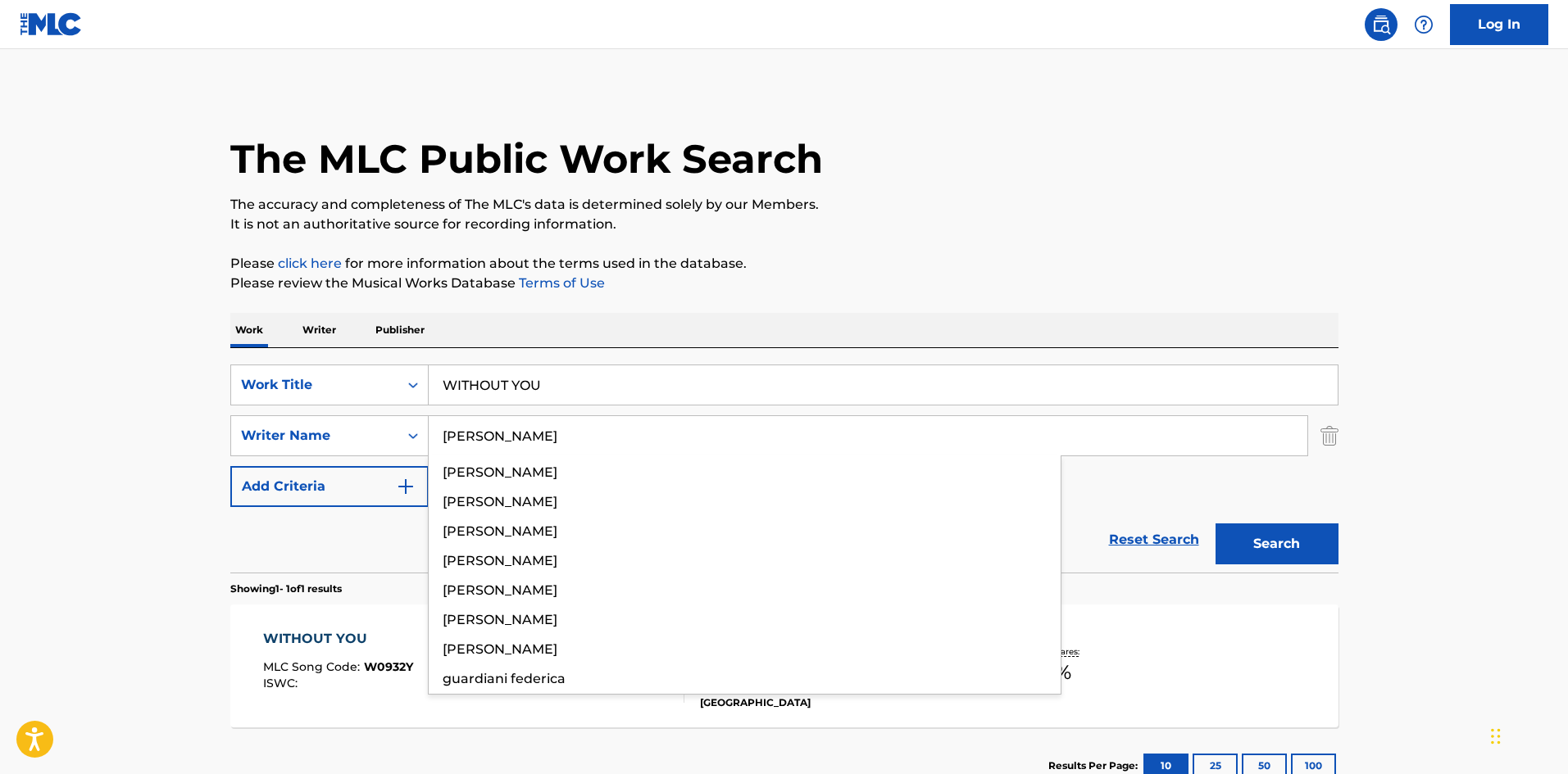
click at [1276, 545] on button "Search" at bounding box center [1277, 544] width 123 height 41
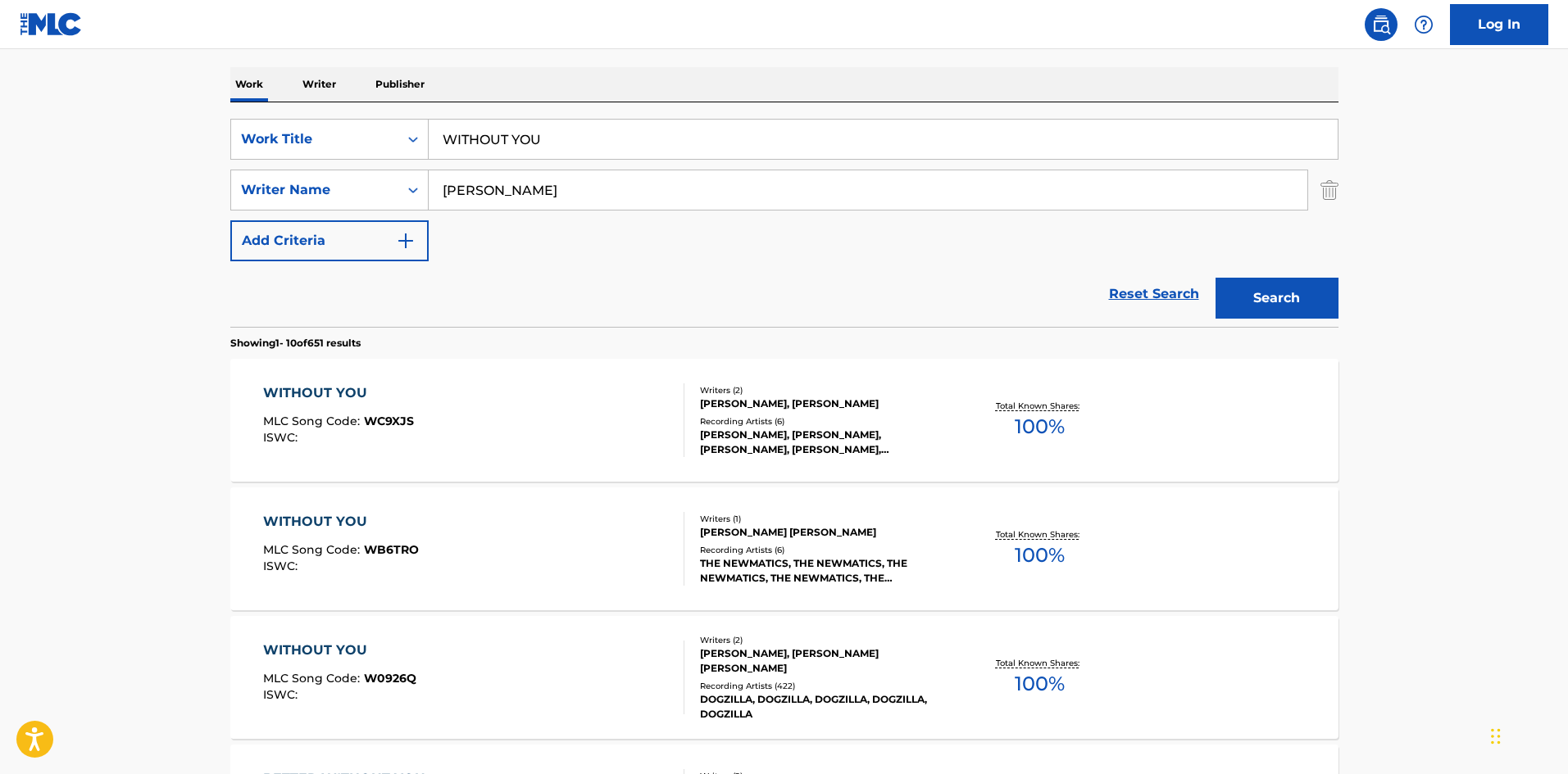
scroll to position [82, 0]
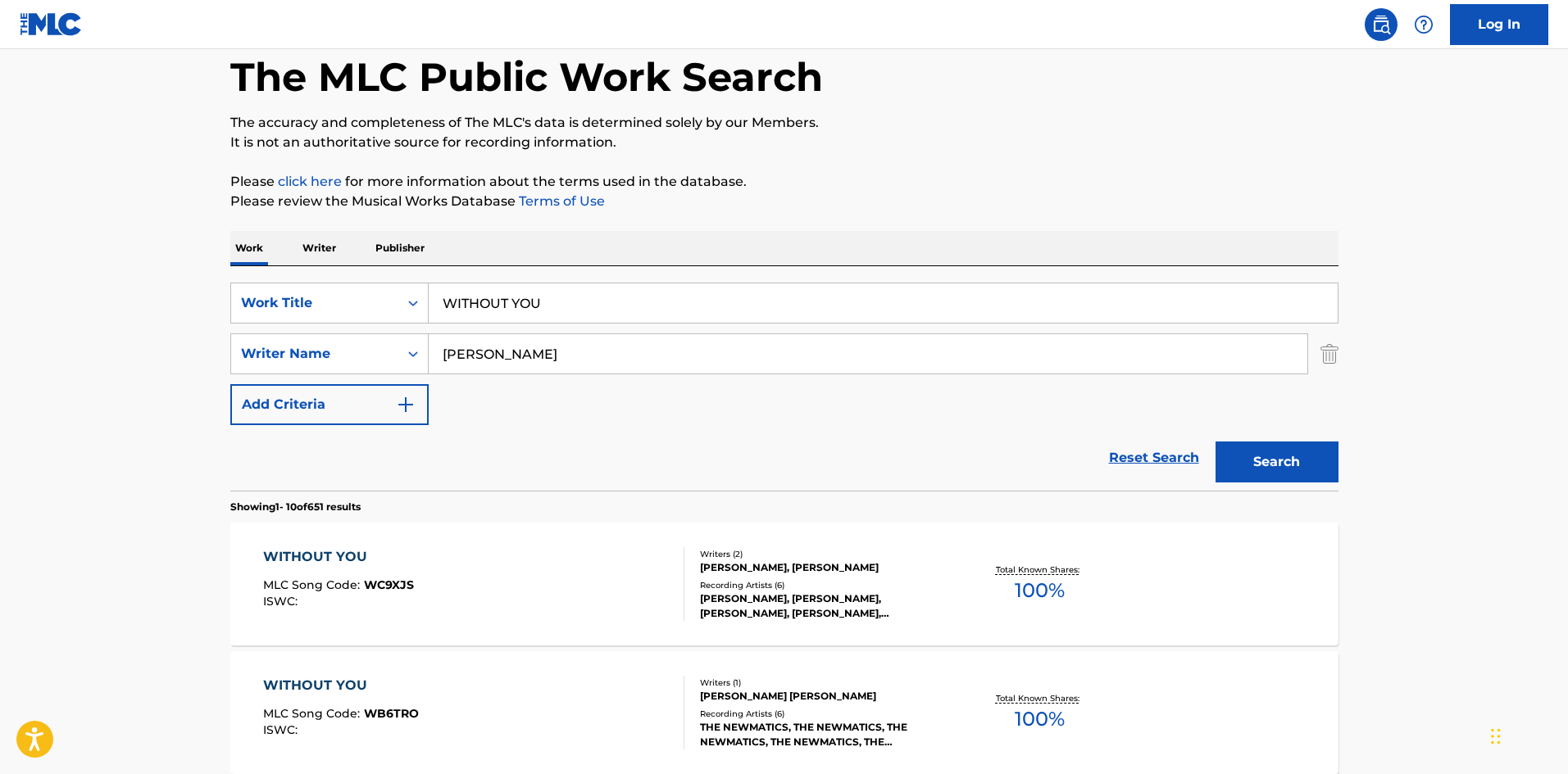
click at [511, 317] on input "WITHOUT YOU" at bounding box center [883, 303] width 909 height 39
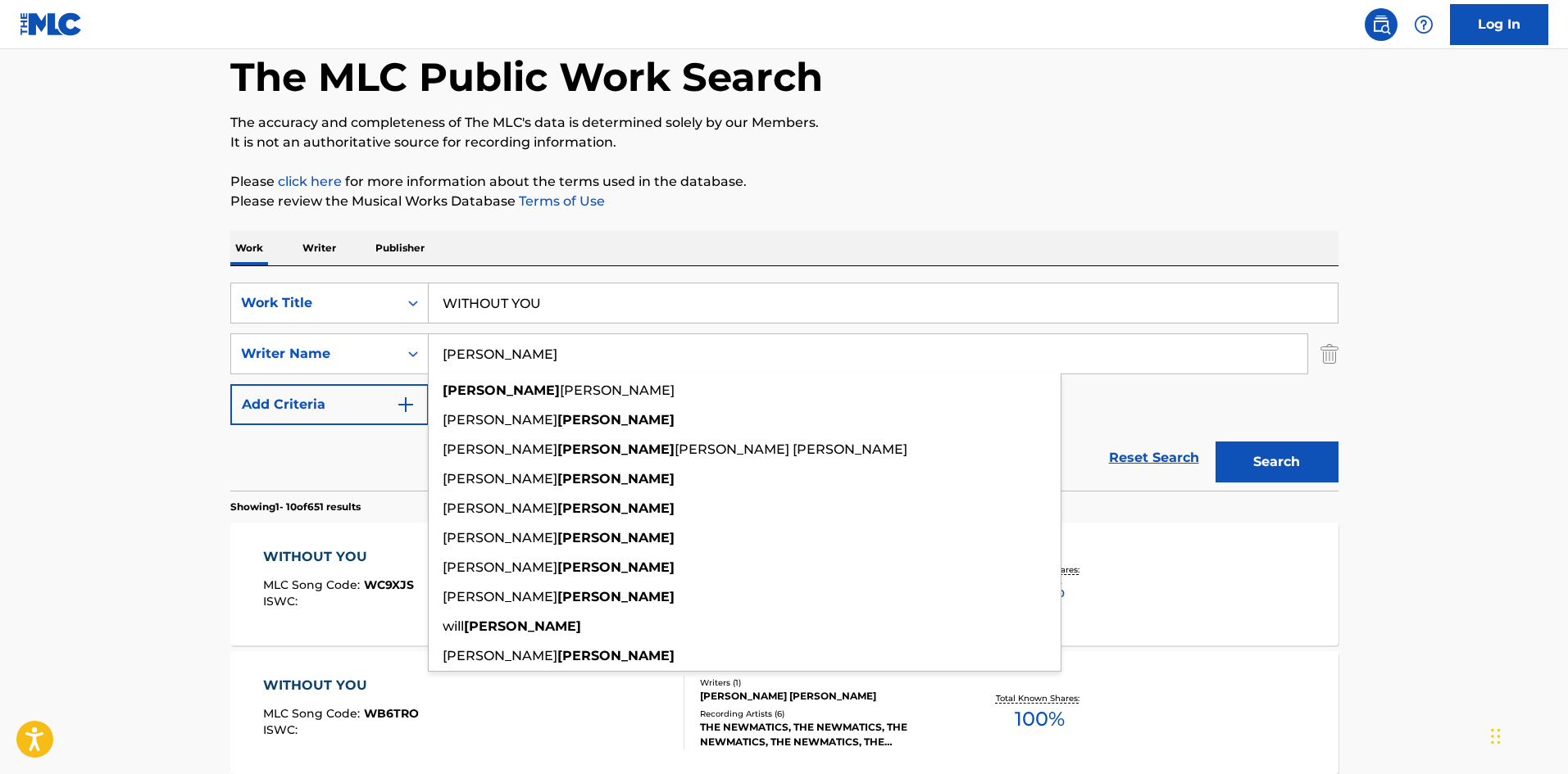
click at [511, 335] on input "PATTERSON" at bounding box center [868, 353] width 878 height 39
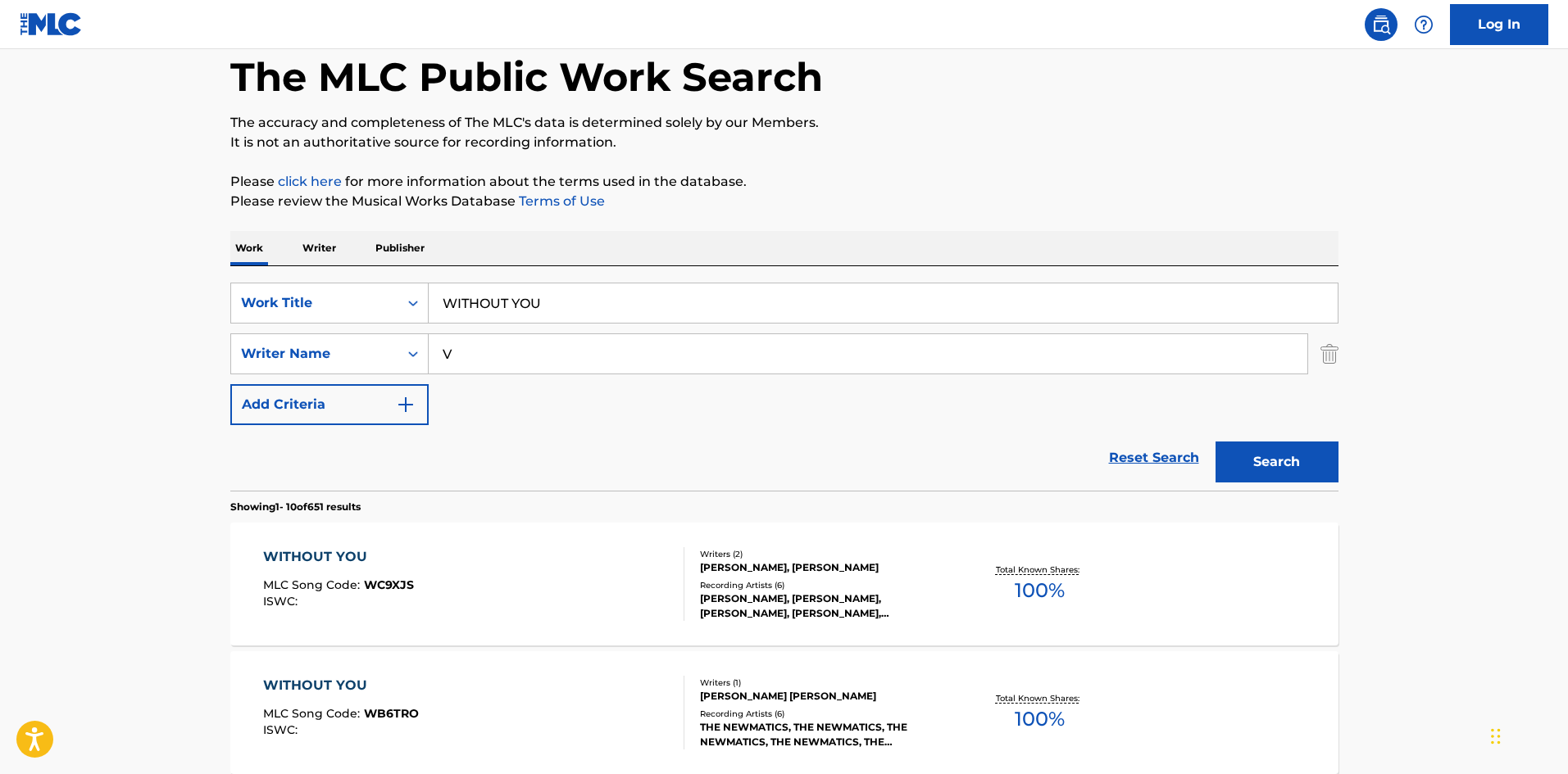
click at [1046, 354] on input "V" at bounding box center [868, 353] width 878 height 39
paste input "ERMEULEN"
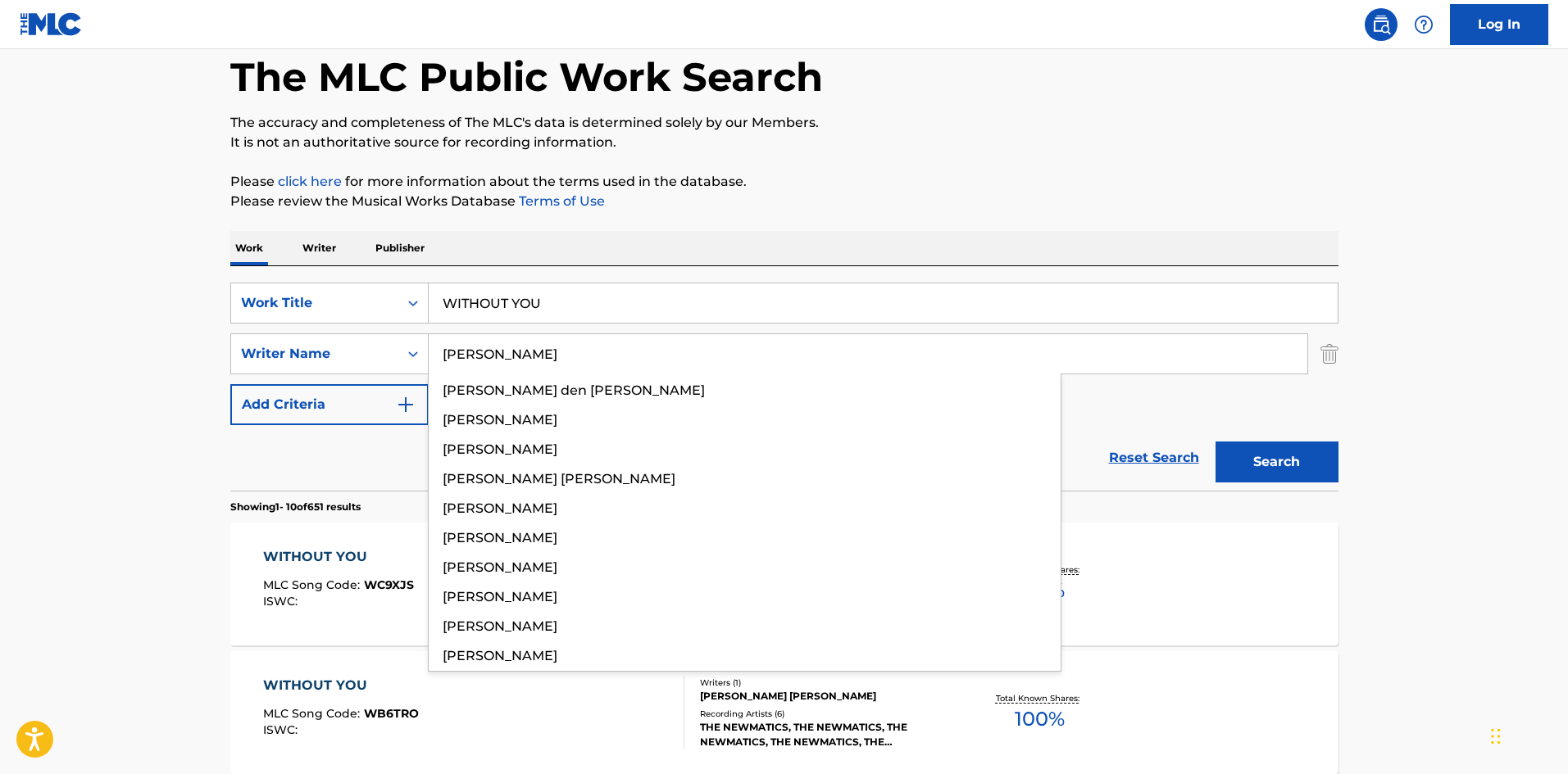
type input "VERMEULEN"
click at [1318, 465] on button "Search" at bounding box center [1277, 462] width 123 height 41
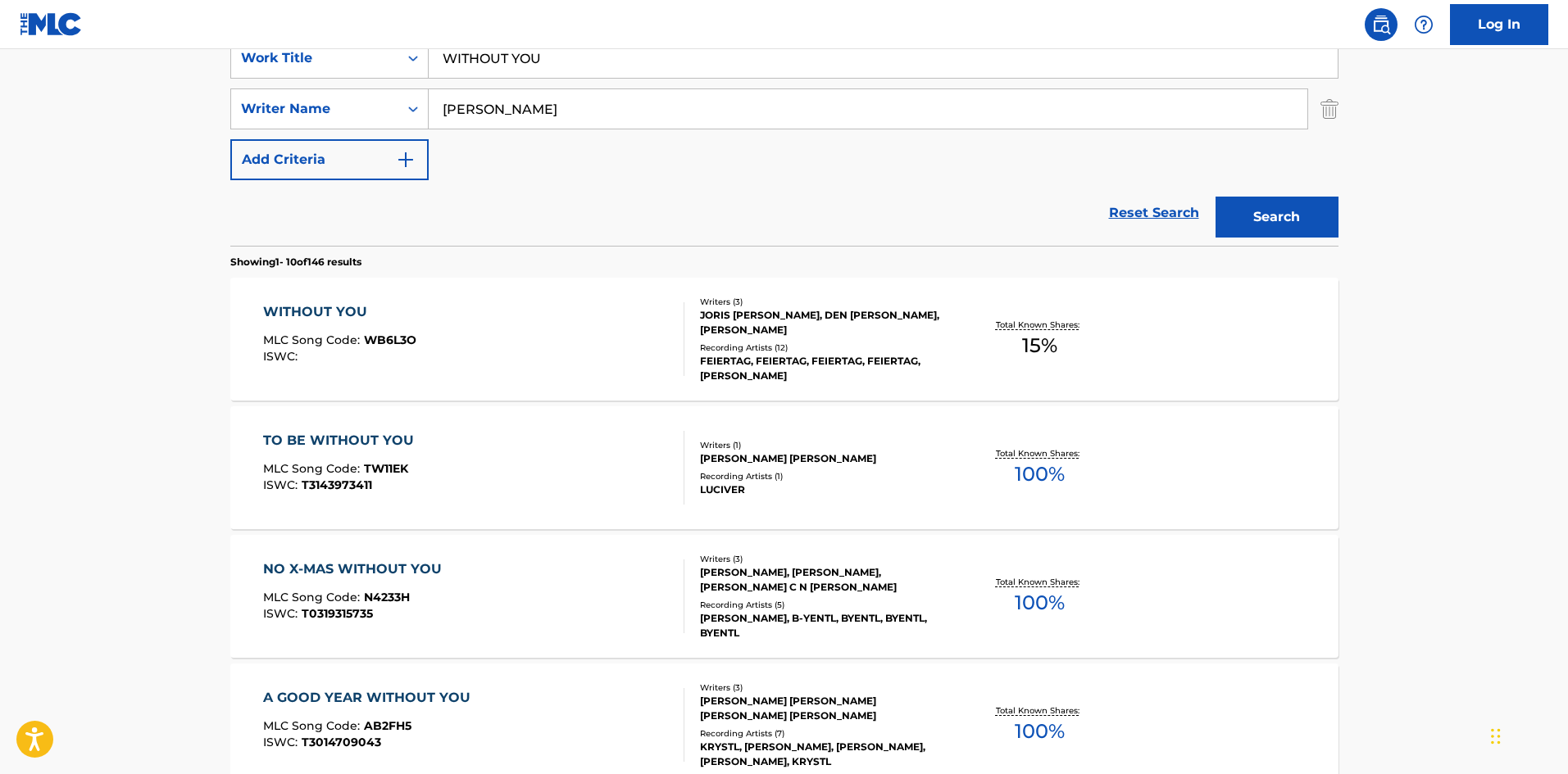
scroll to position [327, 0]
click at [370, 287] on div "WITHOUT YOU MLC Song Code : WB6L3O ISWC : Writers ( 3 ) JORIS A.B. FEIERTAG, DE…" at bounding box center [784, 338] width 1108 height 123
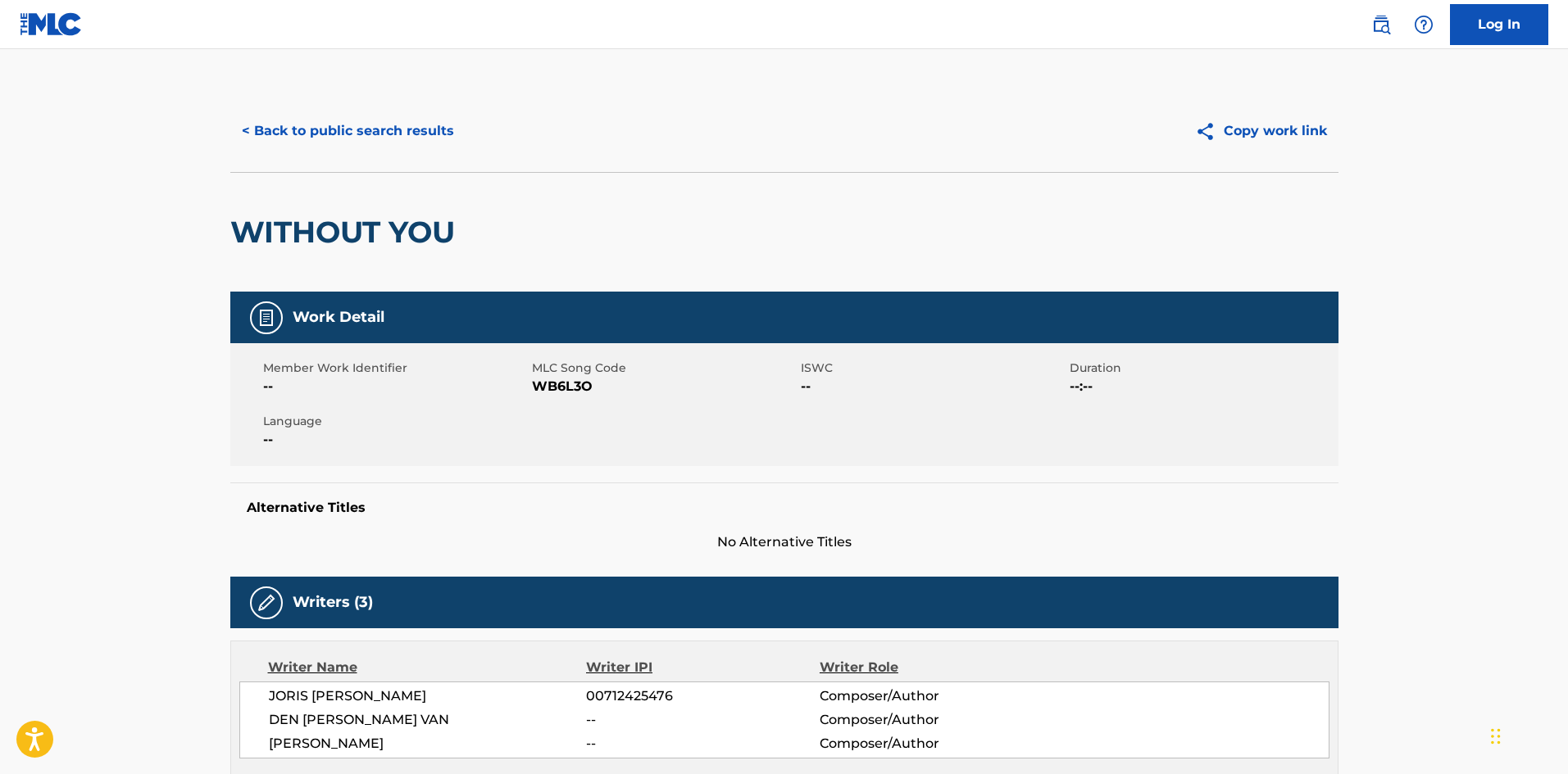
scroll to position [410, 0]
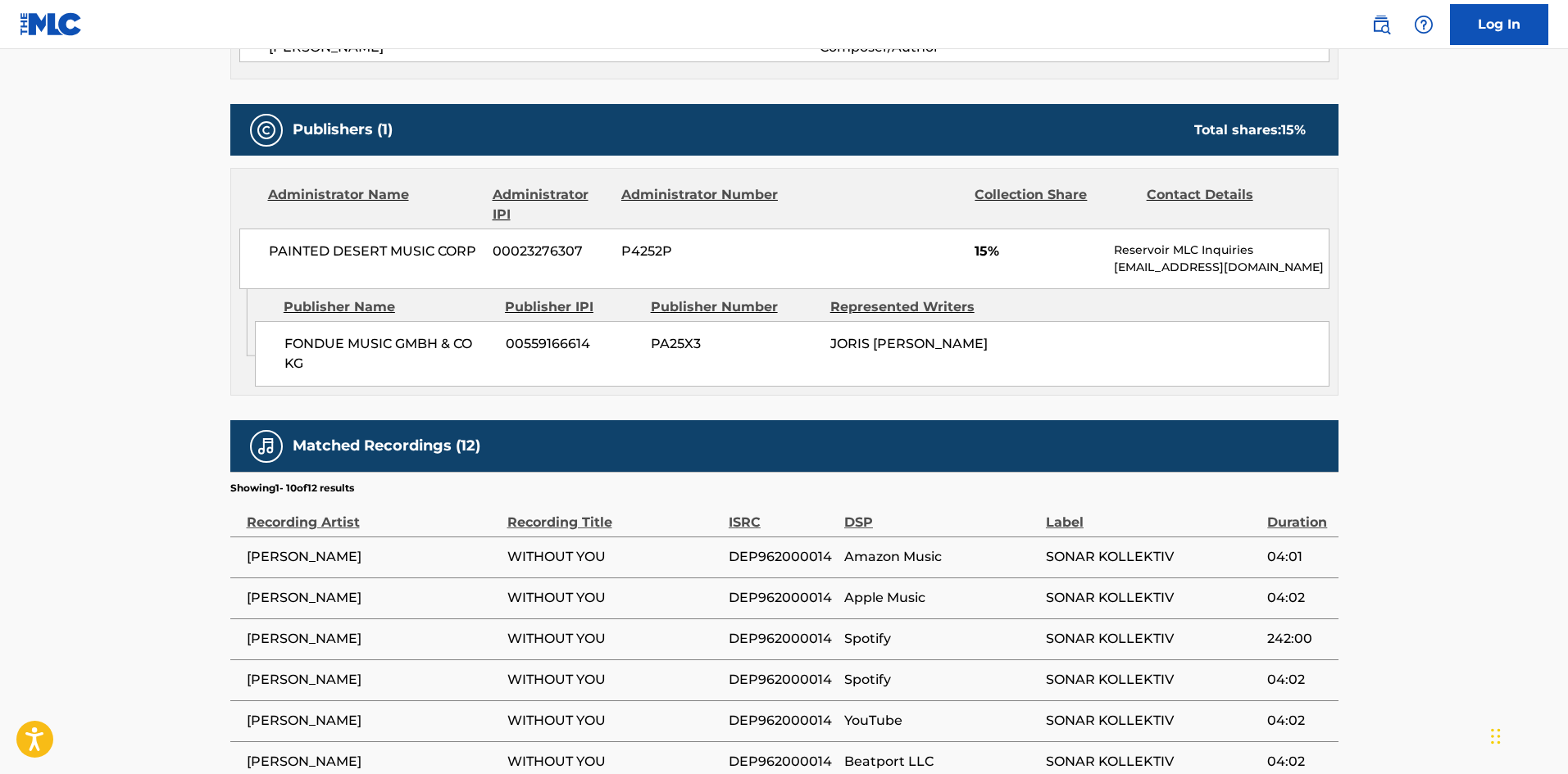
scroll to position [574, 0]
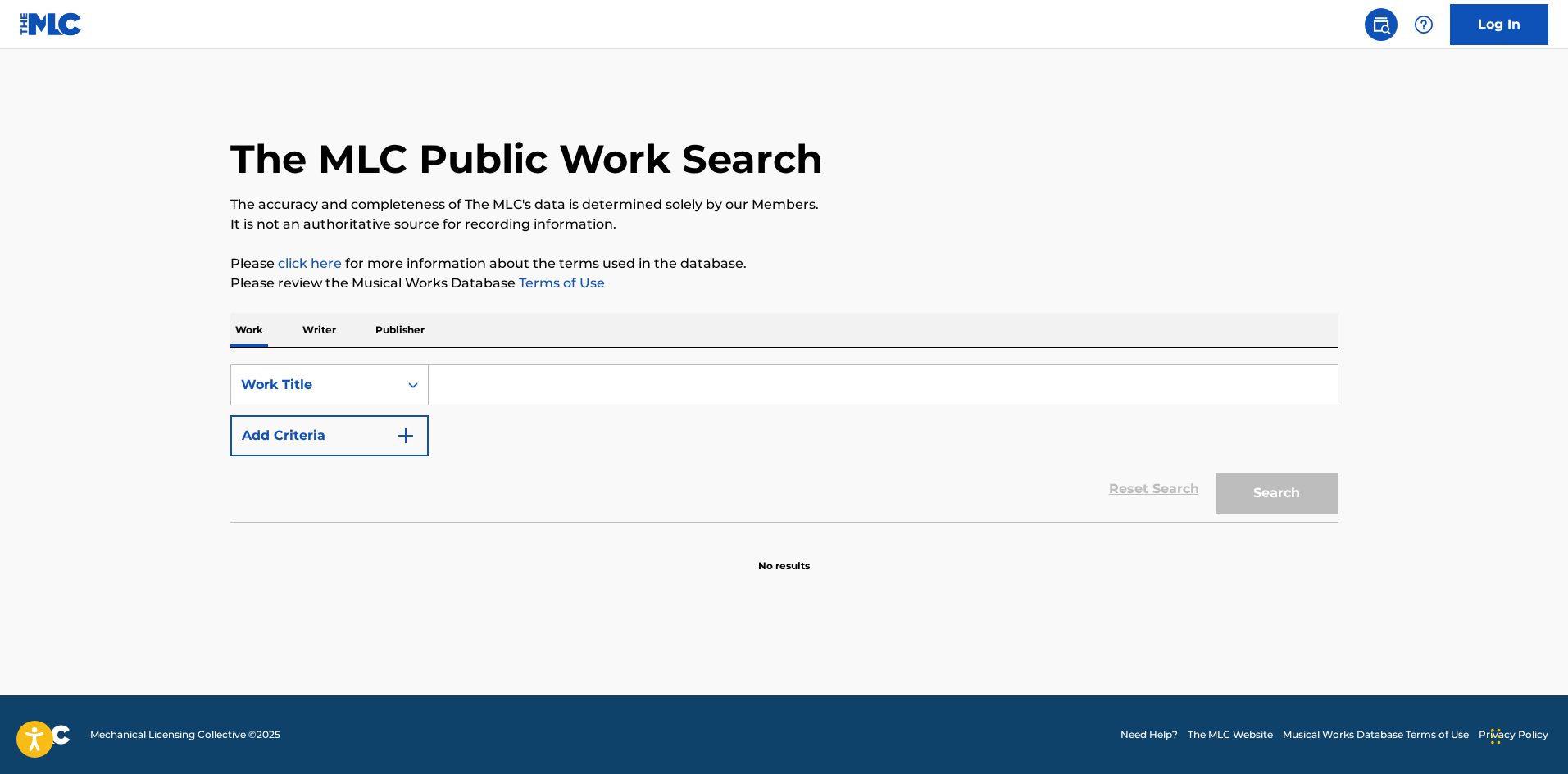
click at [555, 405] on div "Search Form" at bounding box center [883, 385] width 910 height 41
click at [561, 387] on input "Search Form" at bounding box center [883, 385] width 909 height 39
paste input "WITHOUT YOU"
type input "WITHOUT YOU"
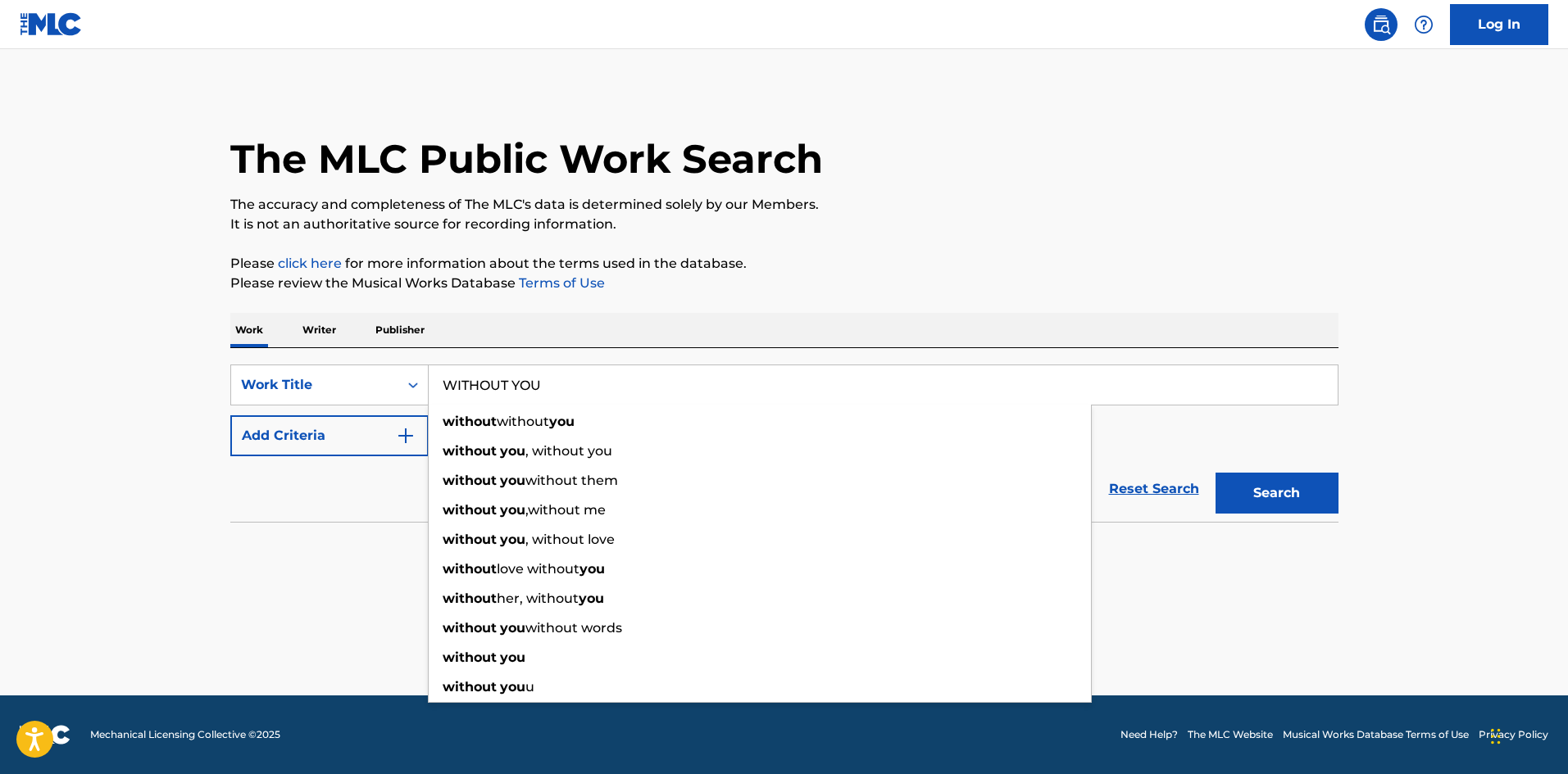
click at [123, 494] on main "The MLC Public Work Search The accuracy and completeness of The MLC's data is d…" at bounding box center [784, 373] width 1568 height 647
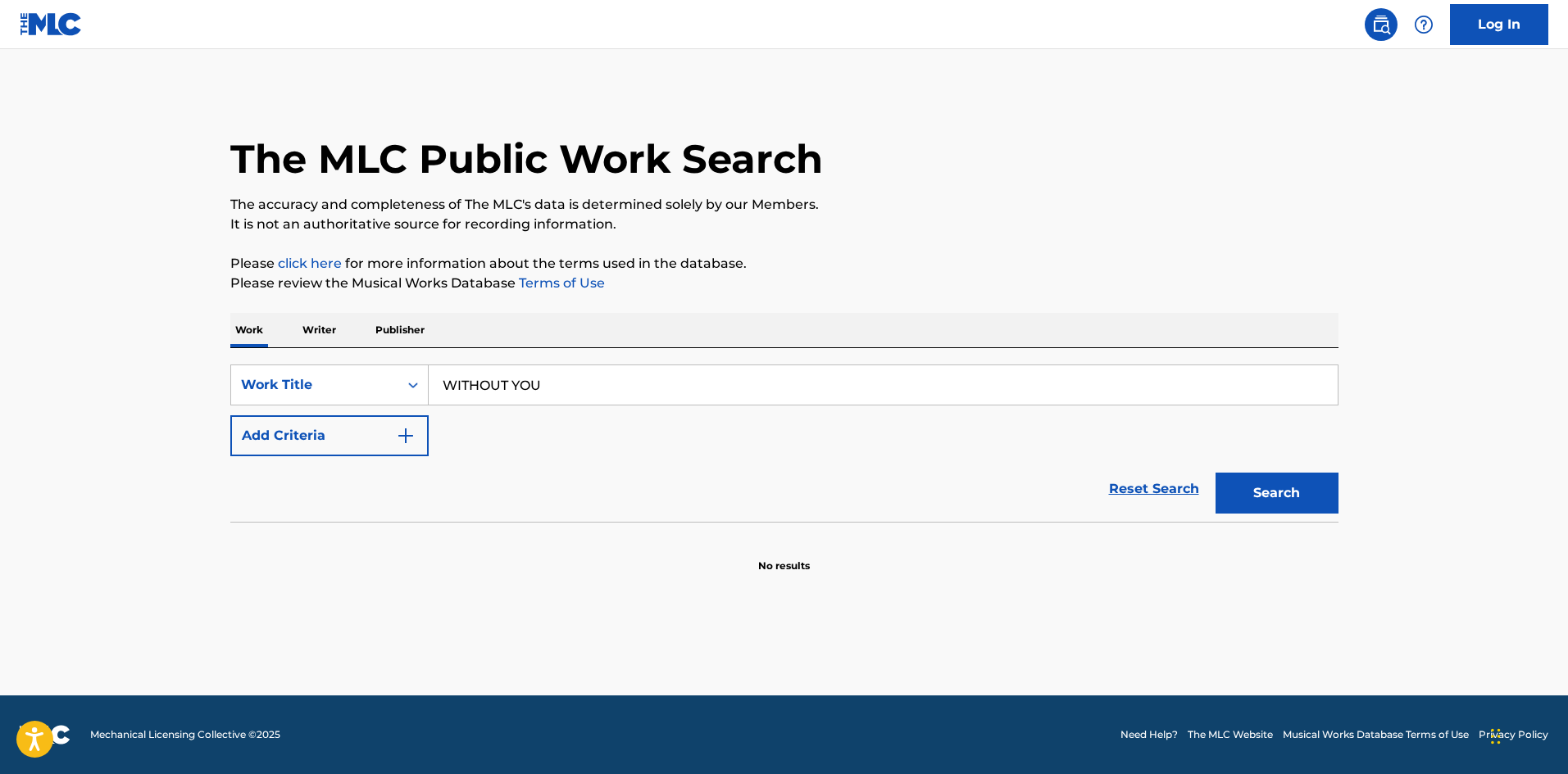
click at [463, 454] on div "SearchWithCriteria0cf4a2dd-bf61-4960-ad56-7b91425f57fc Work Title WITHOUT YOU A…" at bounding box center [784, 410] width 1108 height 91
click at [405, 443] on img "Search Form" at bounding box center [406, 436] width 19 height 19
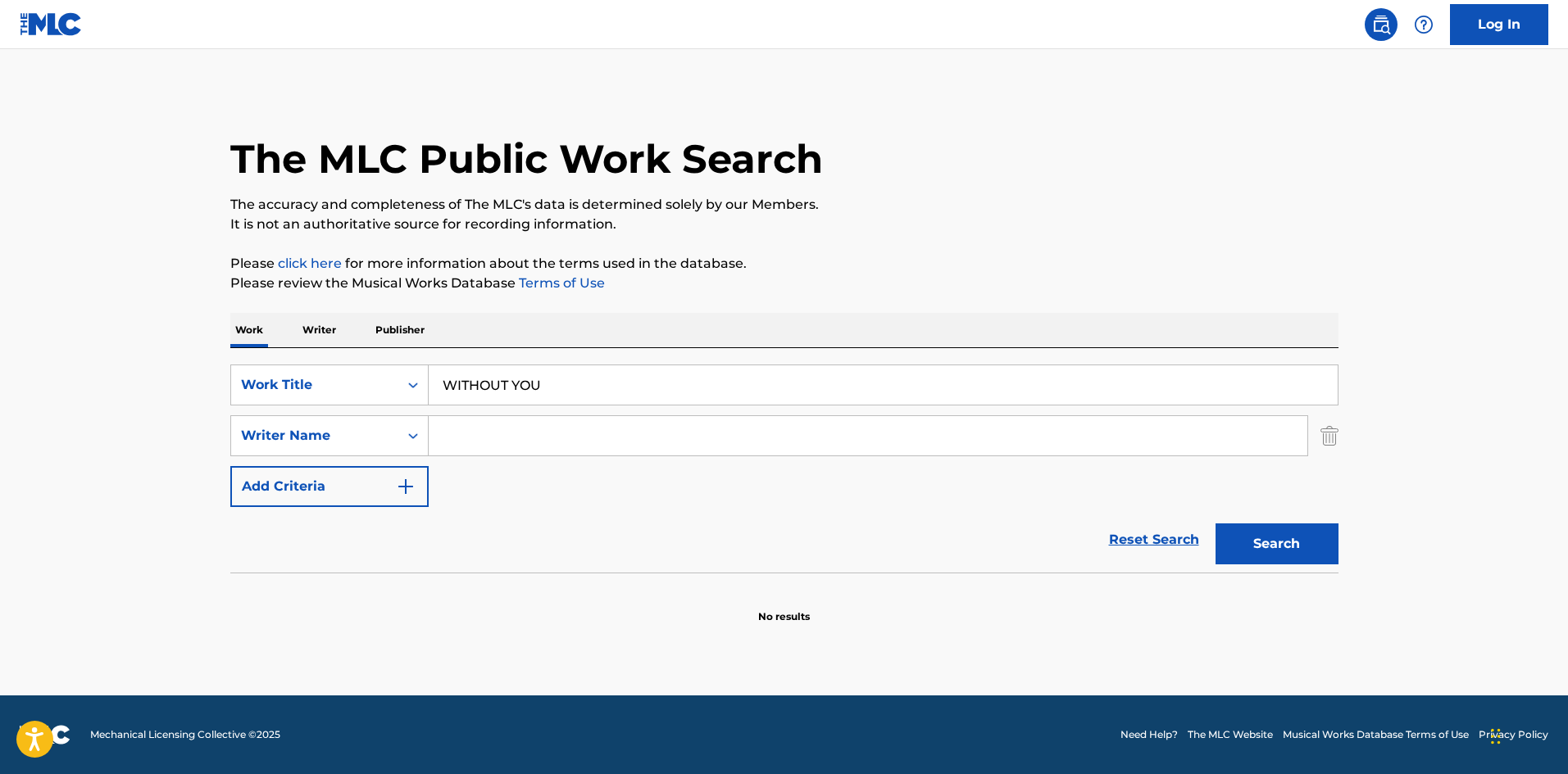
click at [510, 434] on input "Search Form" at bounding box center [868, 436] width 878 height 39
type input "PATTERSON"
click at [1269, 526] on button "Search" at bounding box center [1277, 544] width 123 height 41
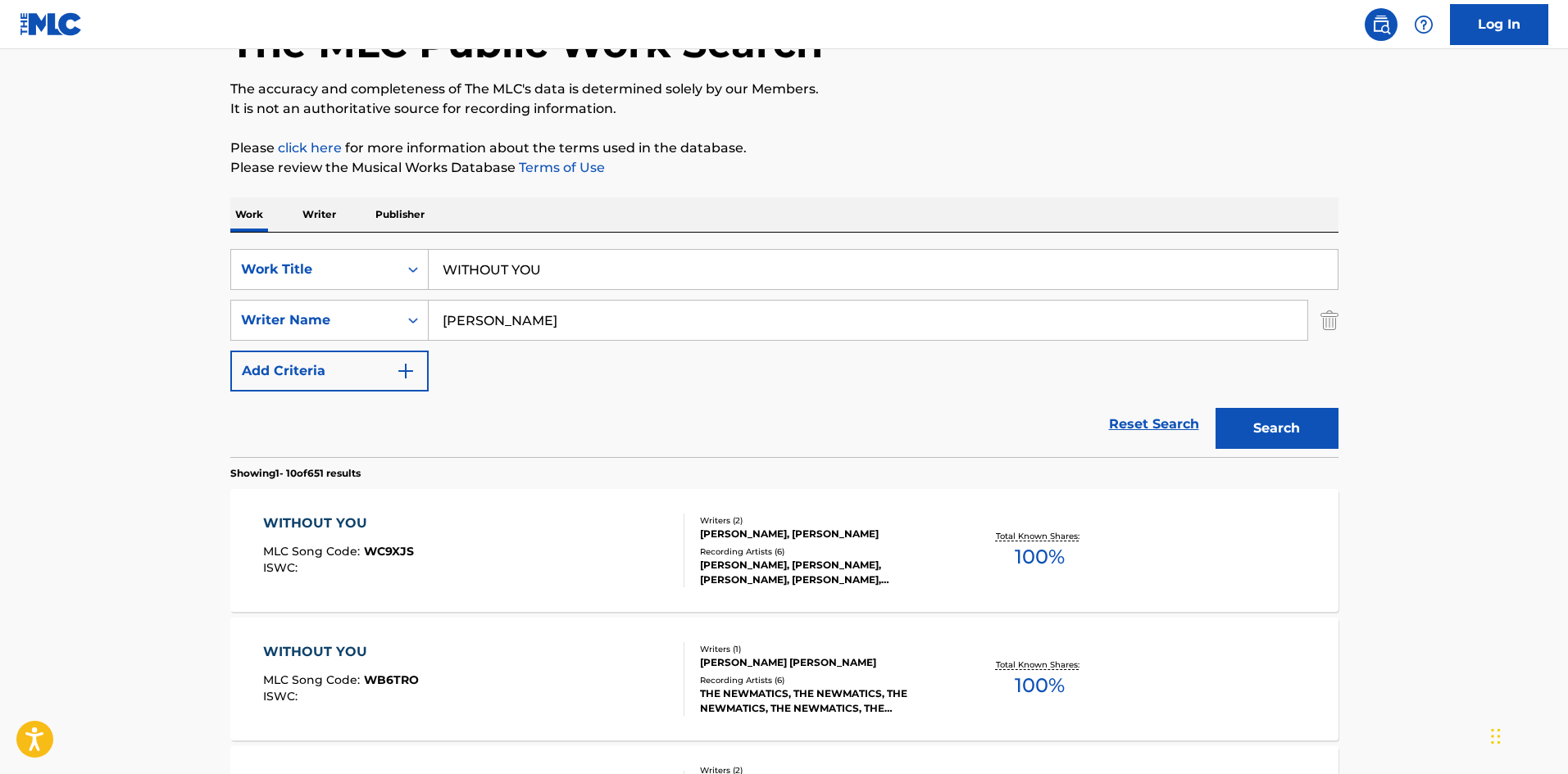
scroll to position [327, 0]
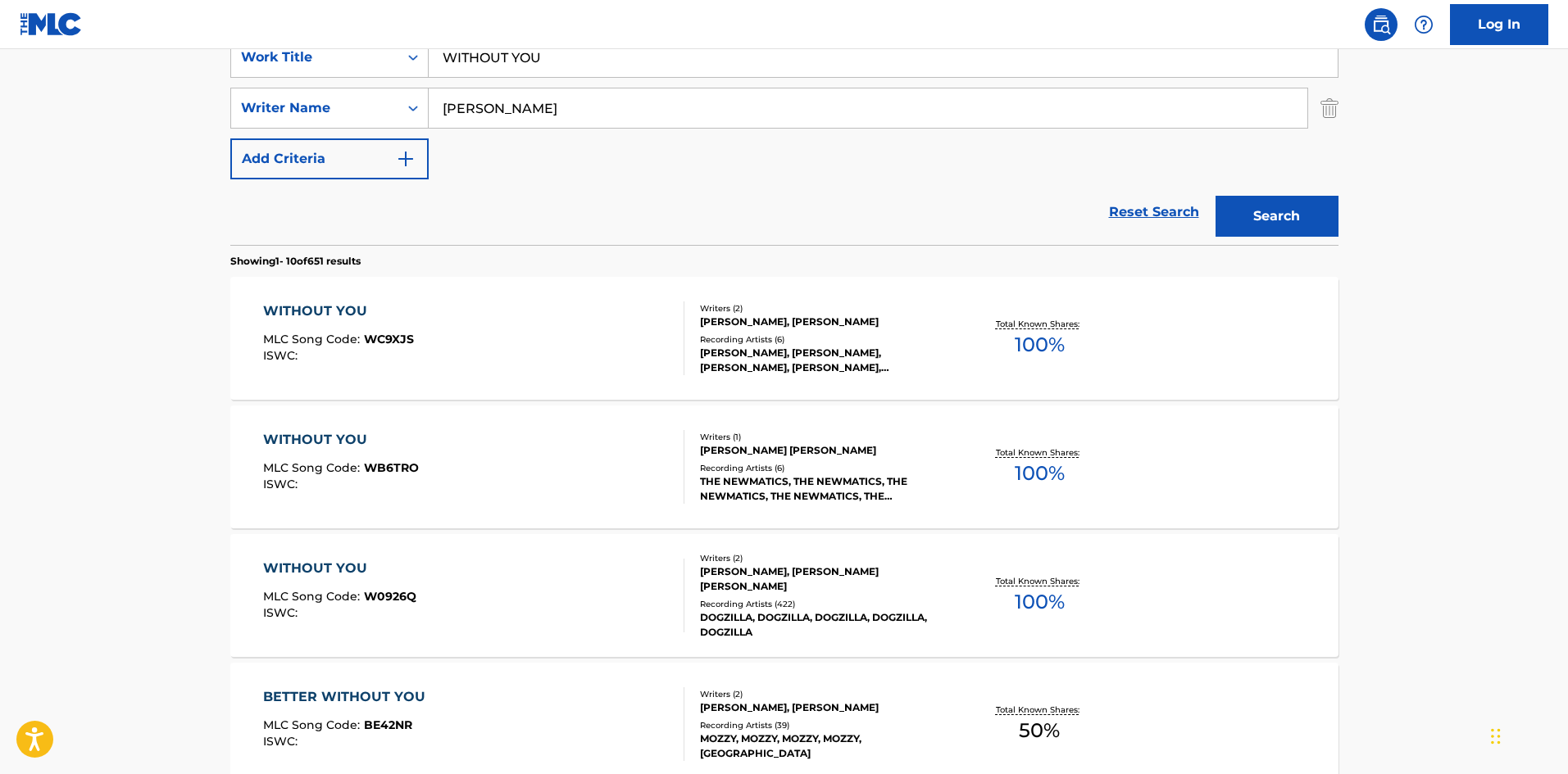
click at [397, 616] on div "ISWC :" at bounding box center [340, 613] width 153 height 13
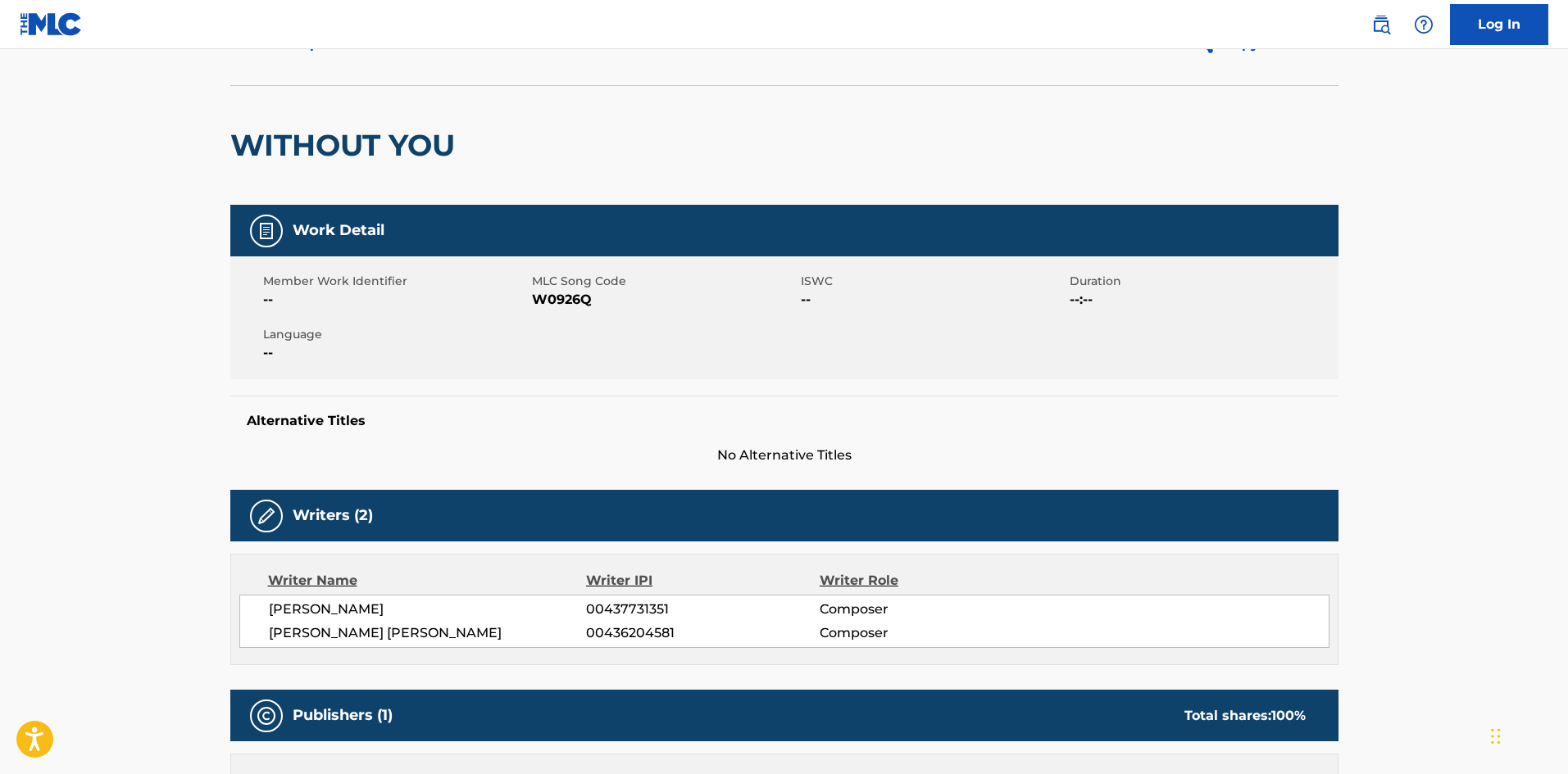
scroll to position [491, 0]
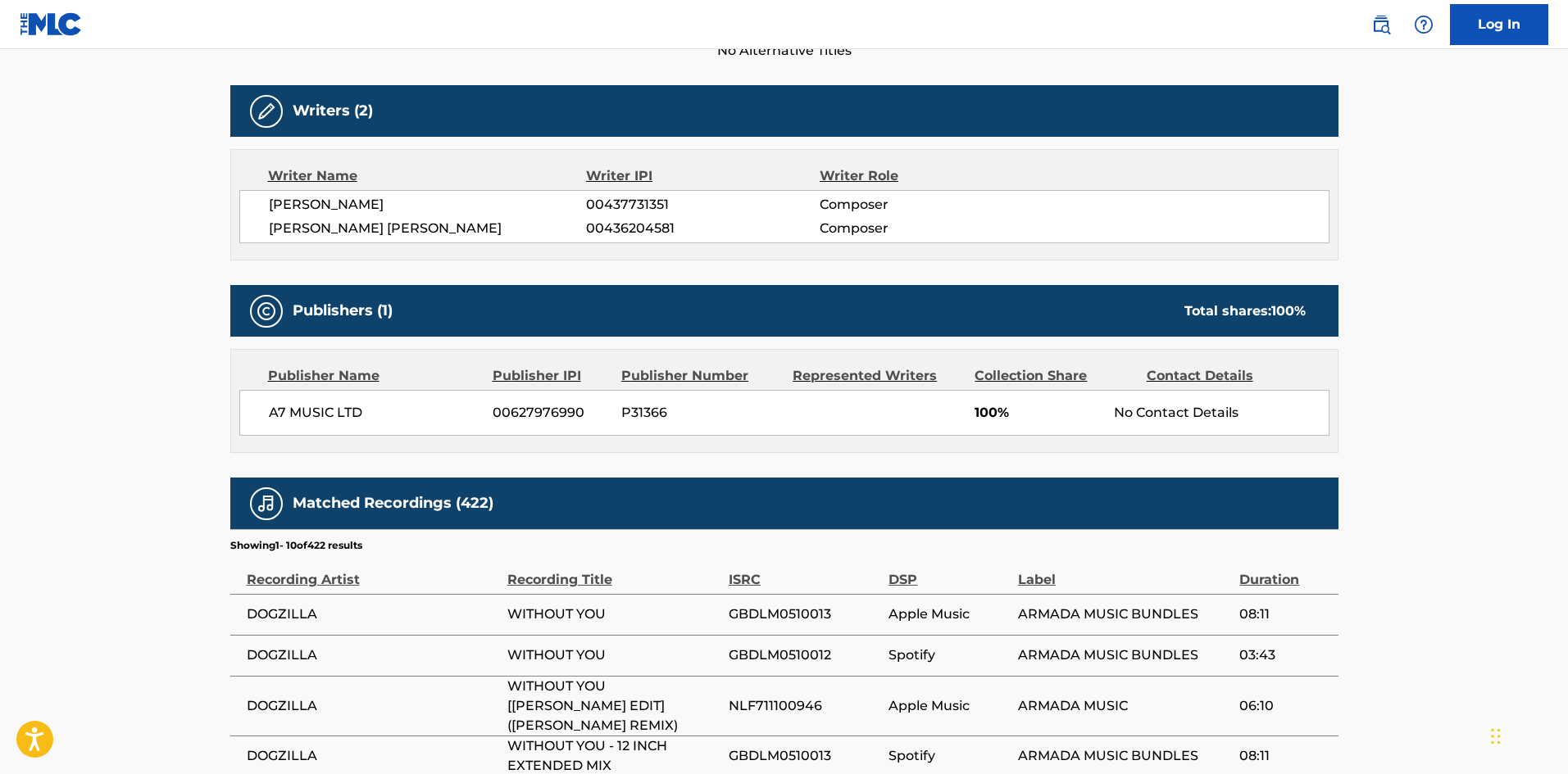
click at [257, 405] on div "A7 MUSIC LTD 00627976990 P31366 100% No Contact Details" at bounding box center [784, 413] width 1090 height 46
drag, startPoint x: 257, startPoint y: 405, endPoint x: 354, endPoint y: 412, distance: 97.3
click at [354, 412] on div "A7 MUSIC LTD 00627976990 P31366 100% No Contact Details" at bounding box center [784, 413] width 1090 height 46
copy span "A7 MUSIC LTD"
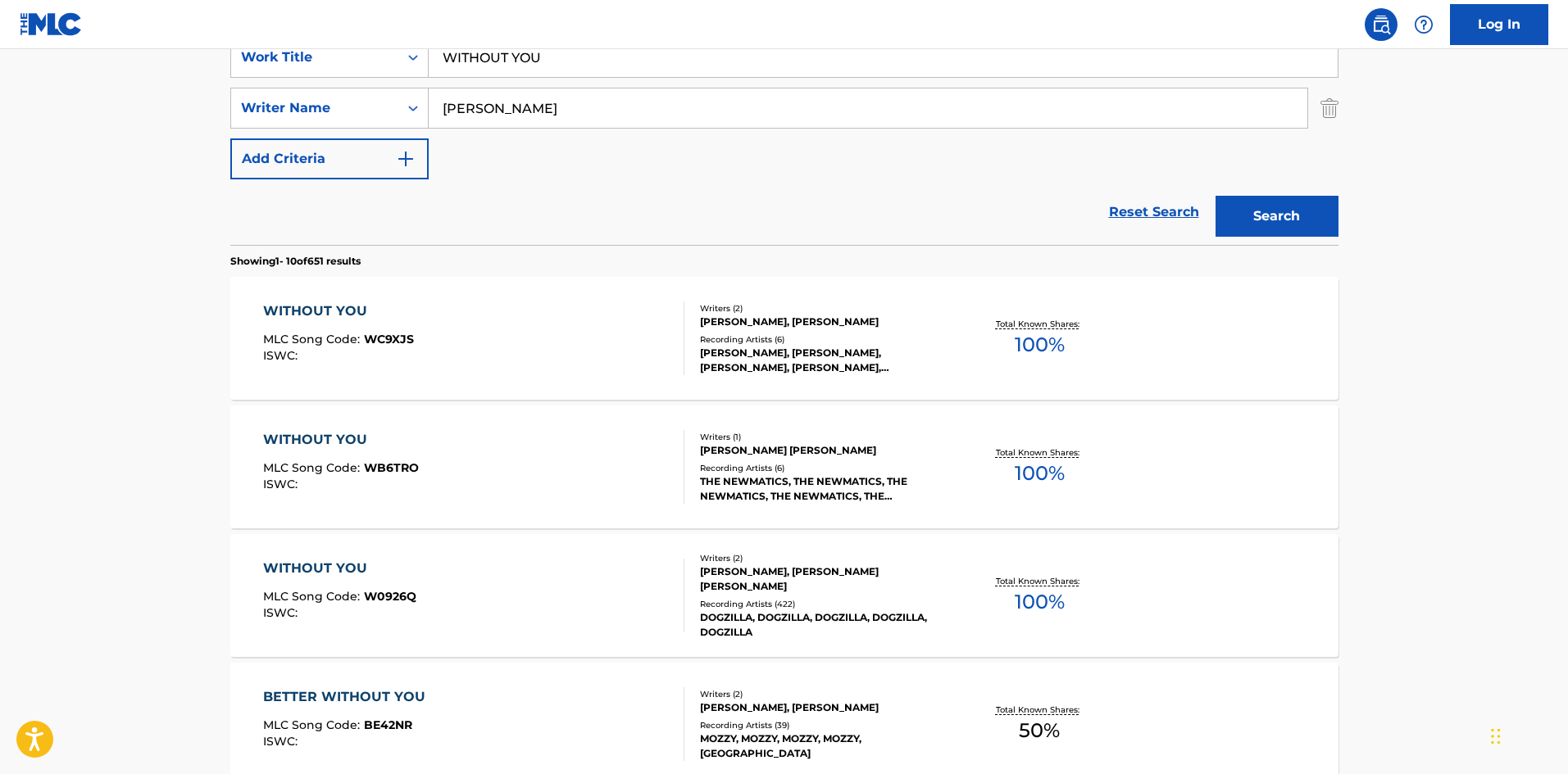
click at [369, 559] on div "WITHOUT YOU" at bounding box center [340, 568] width 153 height 19
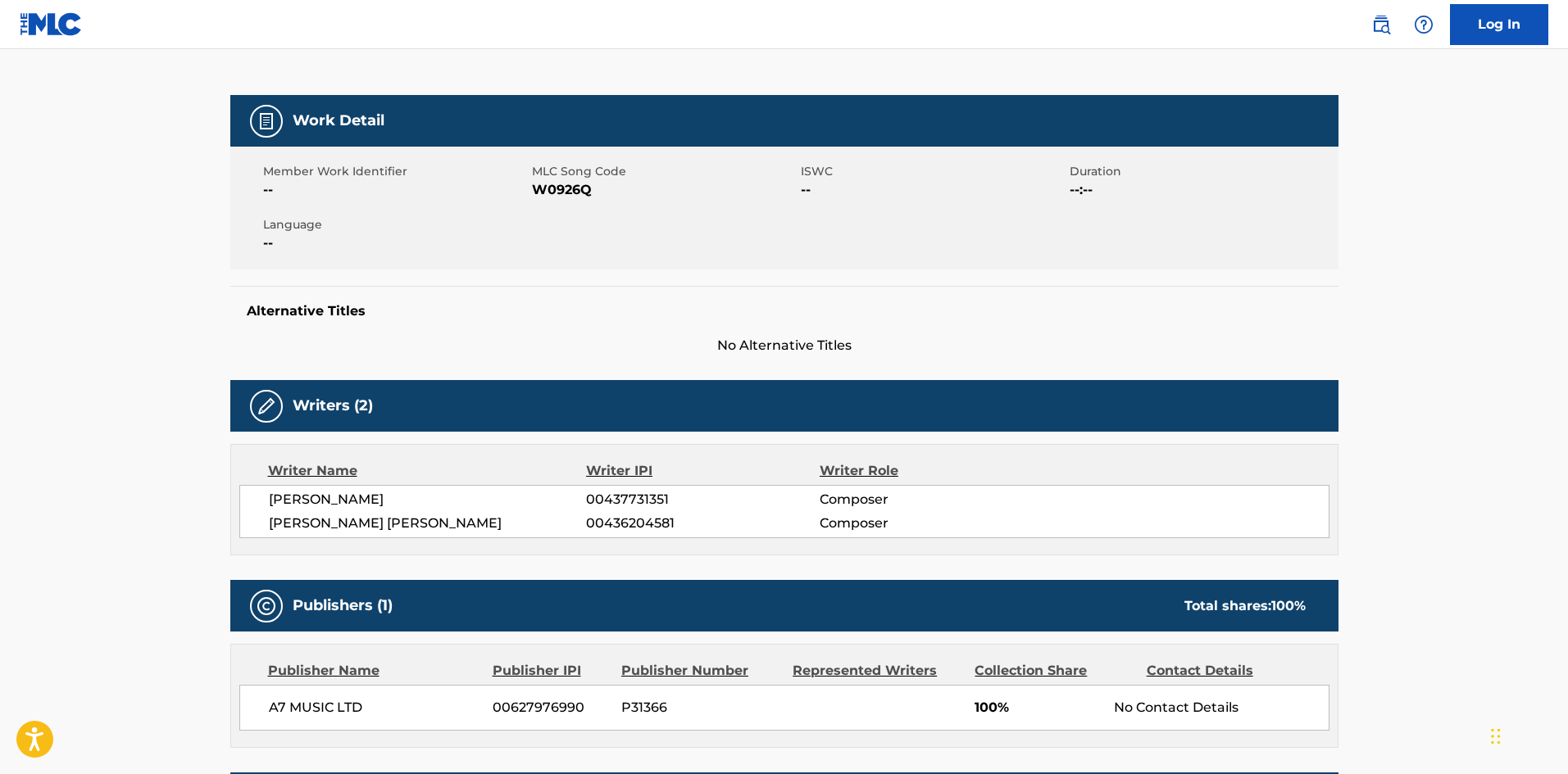
scroll to position [410, 0]
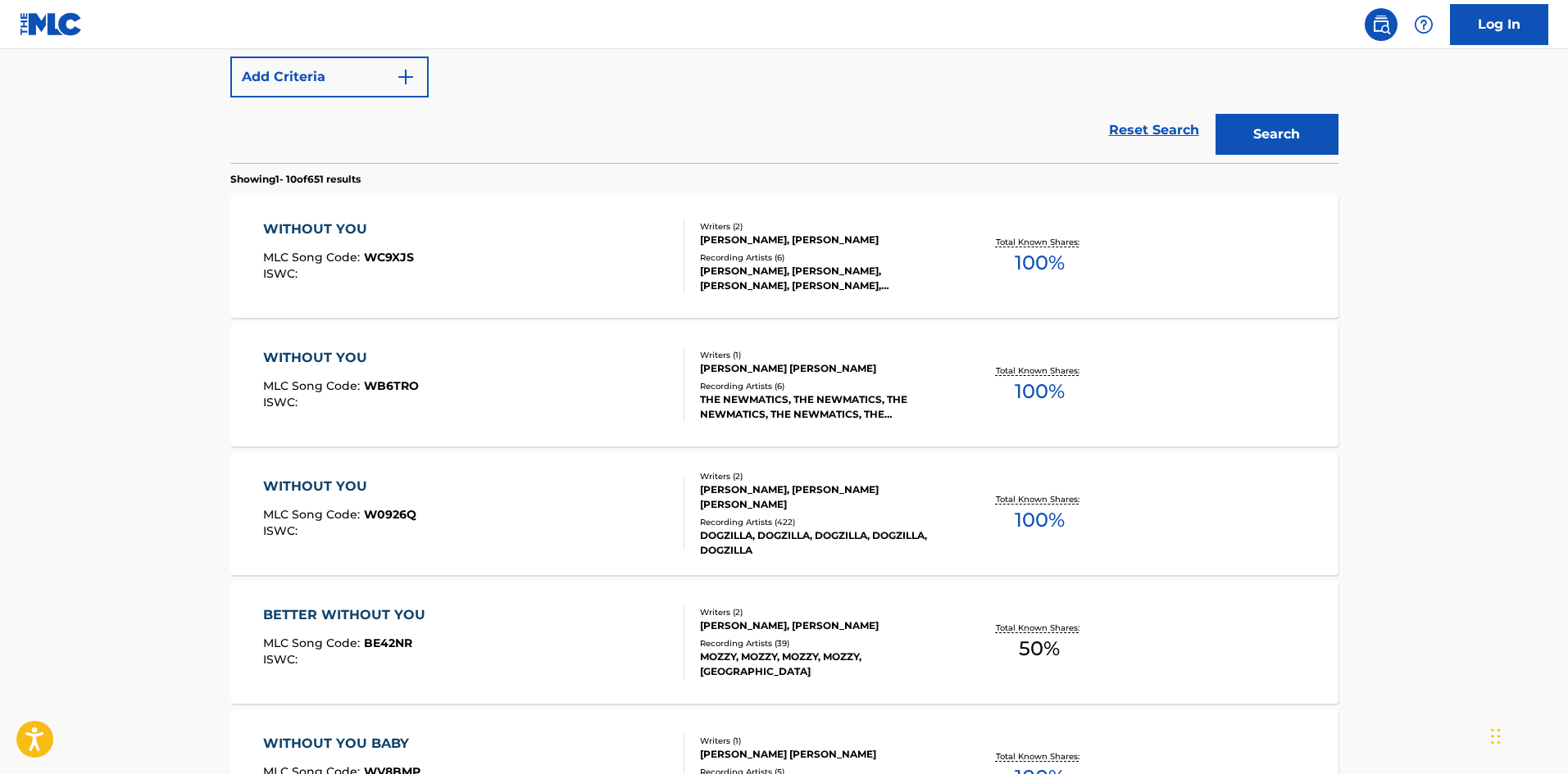
scroll to position [327, 0]
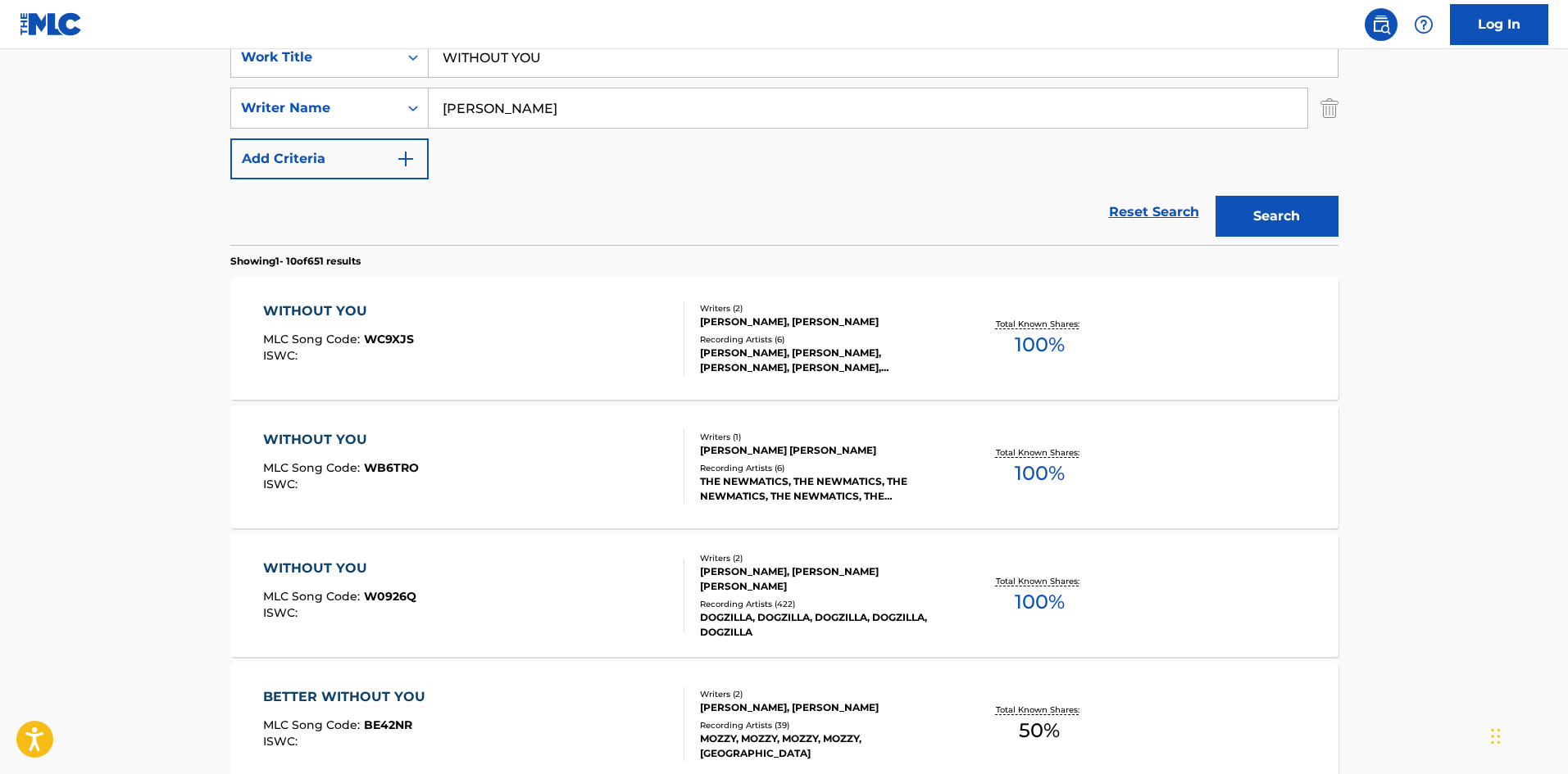
click at [548, 54] on input "WITHOUT YOU" at bounding box center [883, 57] width 909 height 39
paste input "ou"
click at [548, 54] on input "WITHOUT YOU" at bounding box center [883, 57] width 909 height 39
click at [631, 65] on input "ou" at bounding box center [883, 57] width 909 height 39
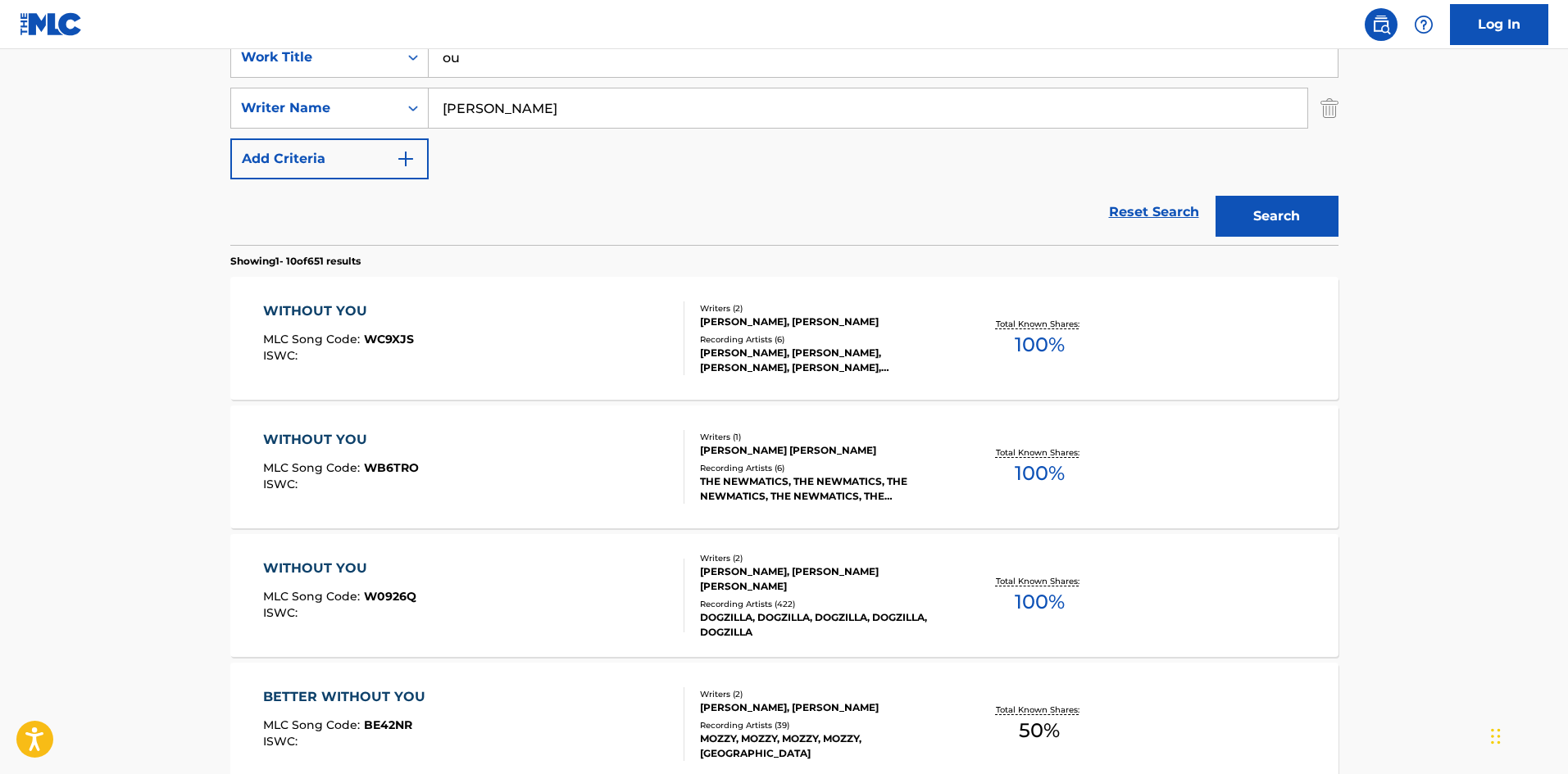
click at [631, 65] on input "ou" at bounding box center [883, 57] width 909 height 39
paste input "Y"
type input "You"
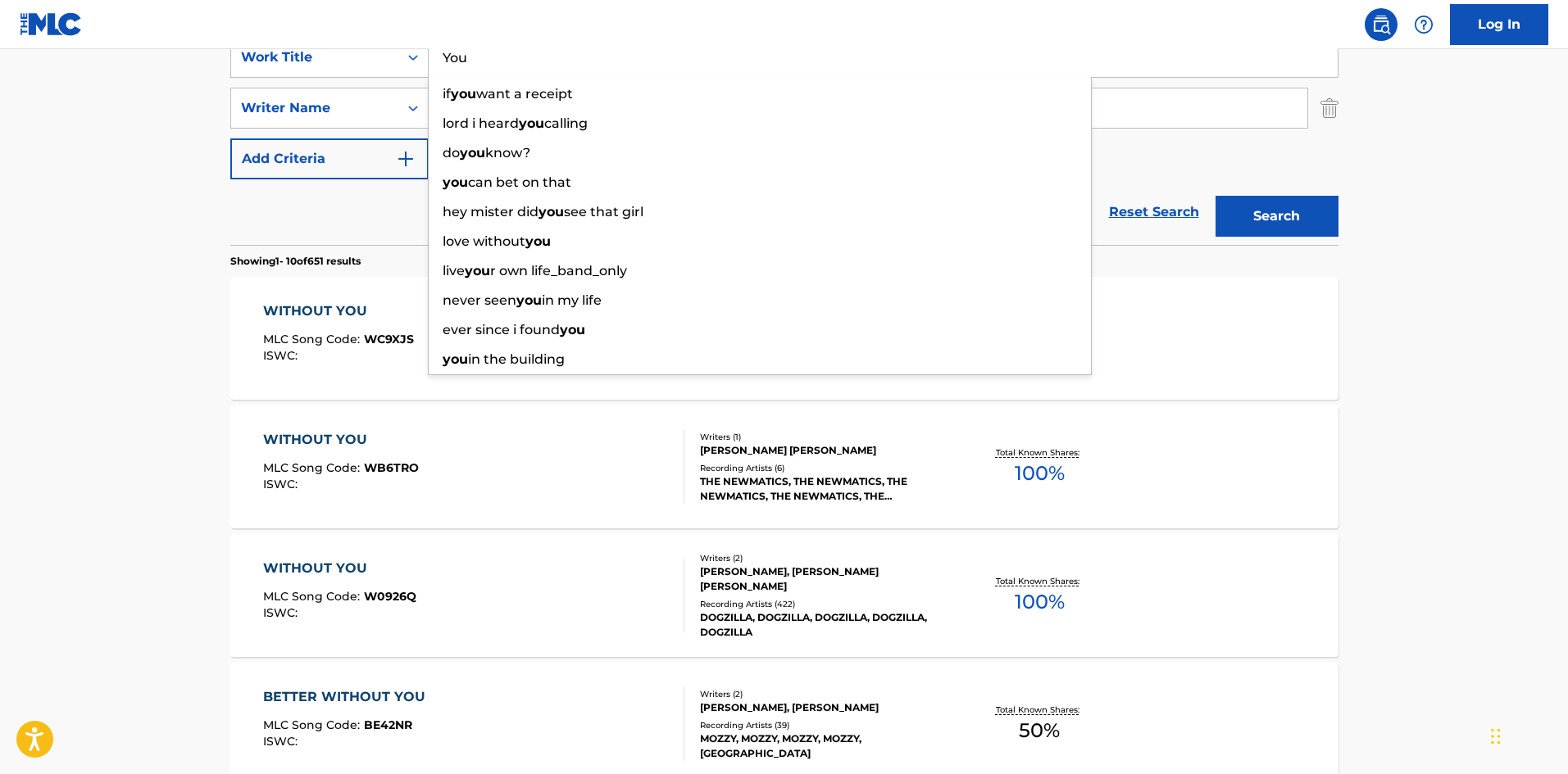
drag, startPoint x: 130, startPoint y: 329, endPoint x: 237, endPoint y: 258, distance: 128.4
click at [135, 329] on main "The MLC Public Work Search The accuracy and completeness of The MLC's data is d…" at bounding box center [784, 686] width 1568 height 1929
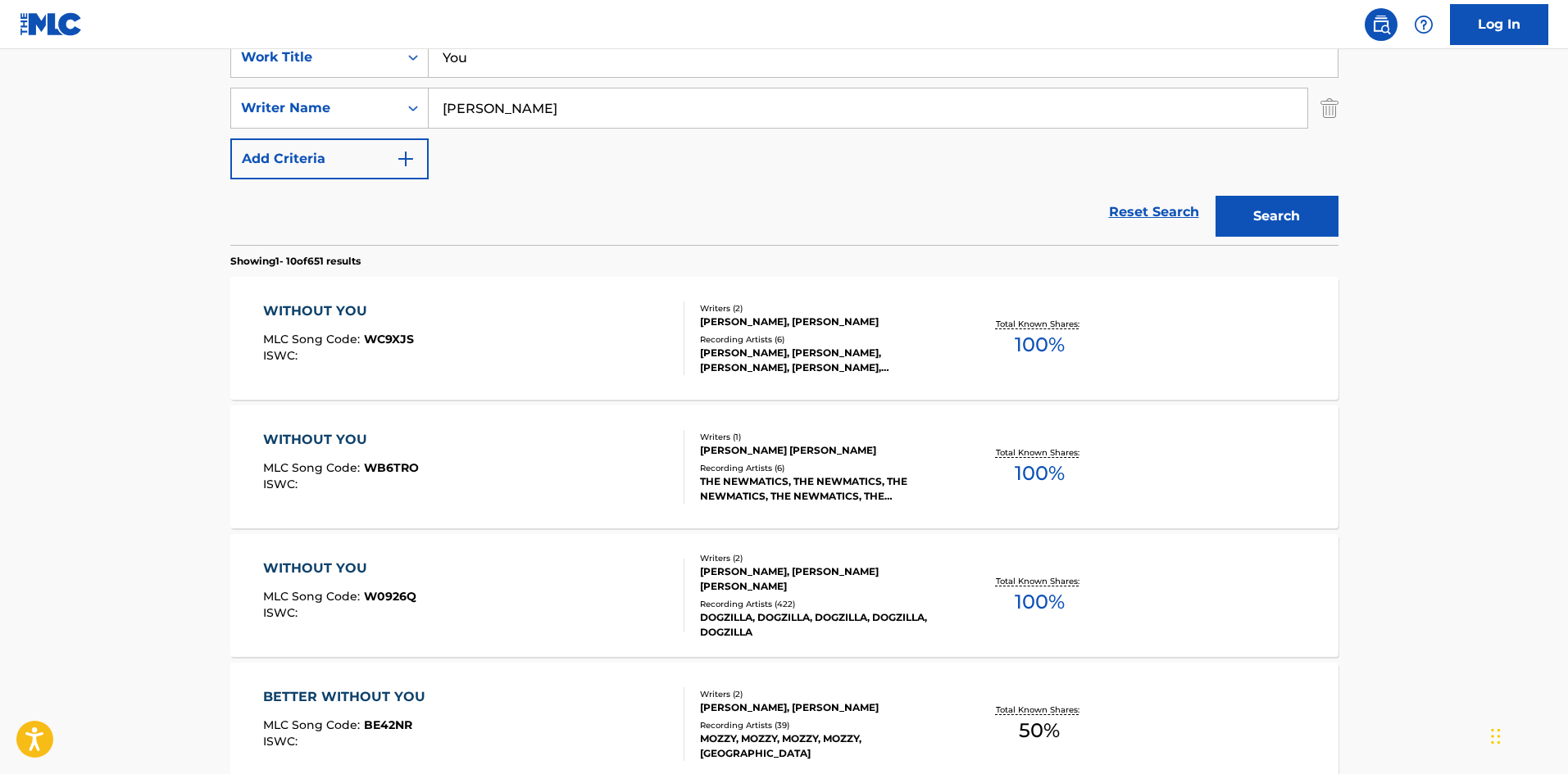
click at [506, 80] on div "SearchWithCriteria0cf4a2dd-bf61-4960-ad56-7b91425f57fc Work Title You SearchWit…" at bounding box center [784, 108] width 1108 height 143
click at [506, 90] on input "PATTERSON" at bounding box center [868, 108] width 878 height 39
paste input "You"
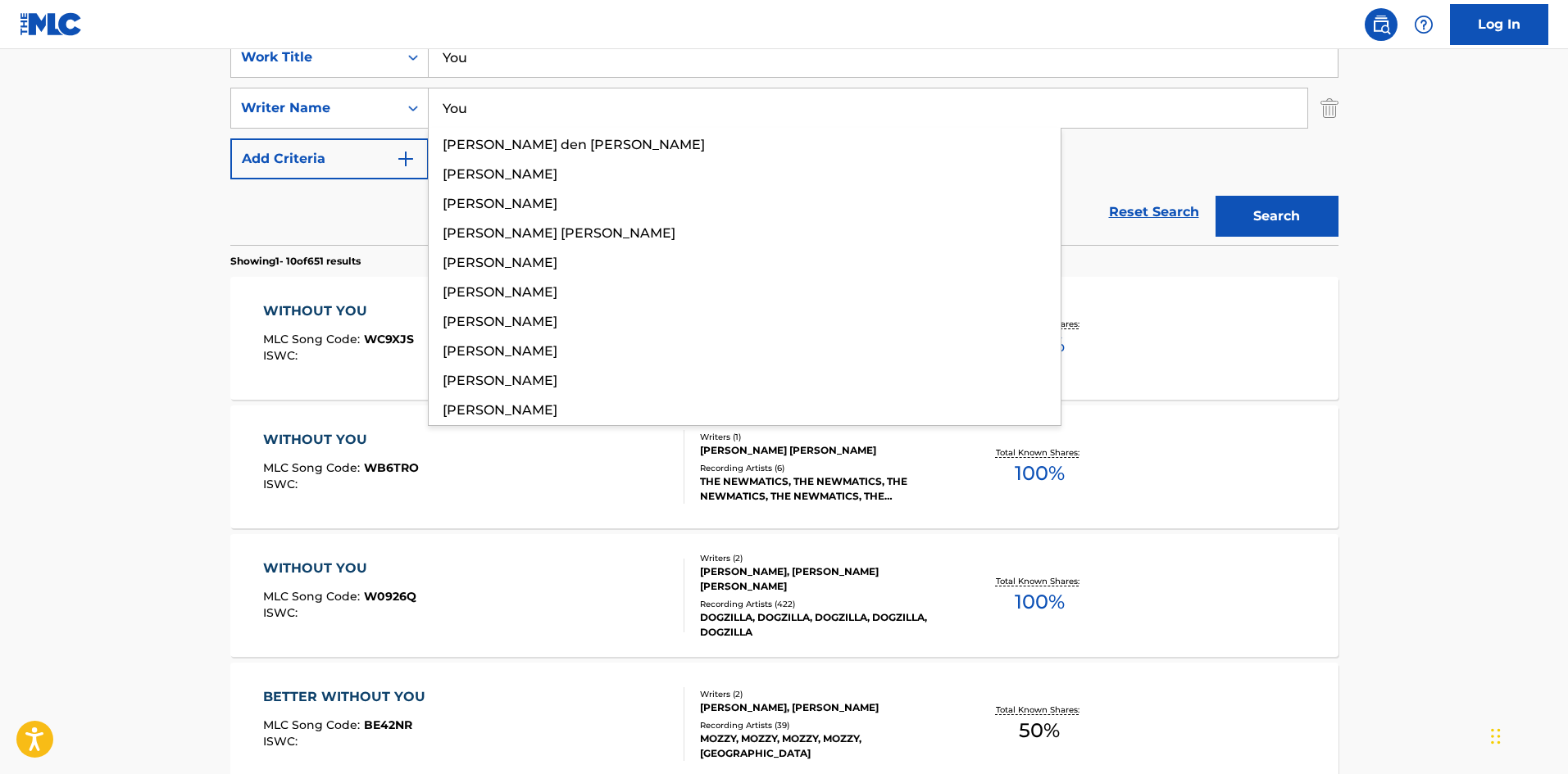
type input "You"
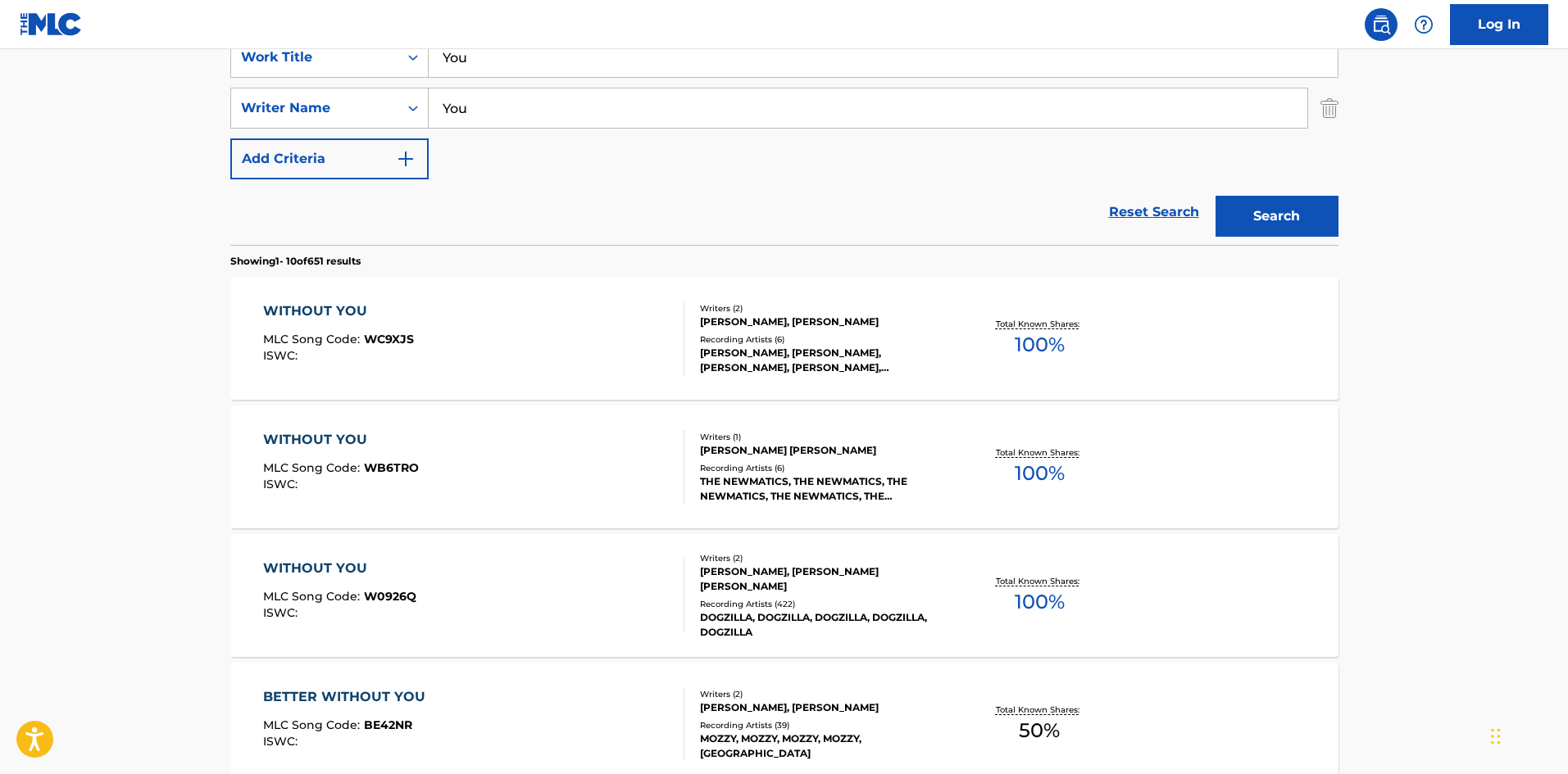
click at [1293, 212] on button "Search" at bounding box center [1277, 217] width 123 height 41
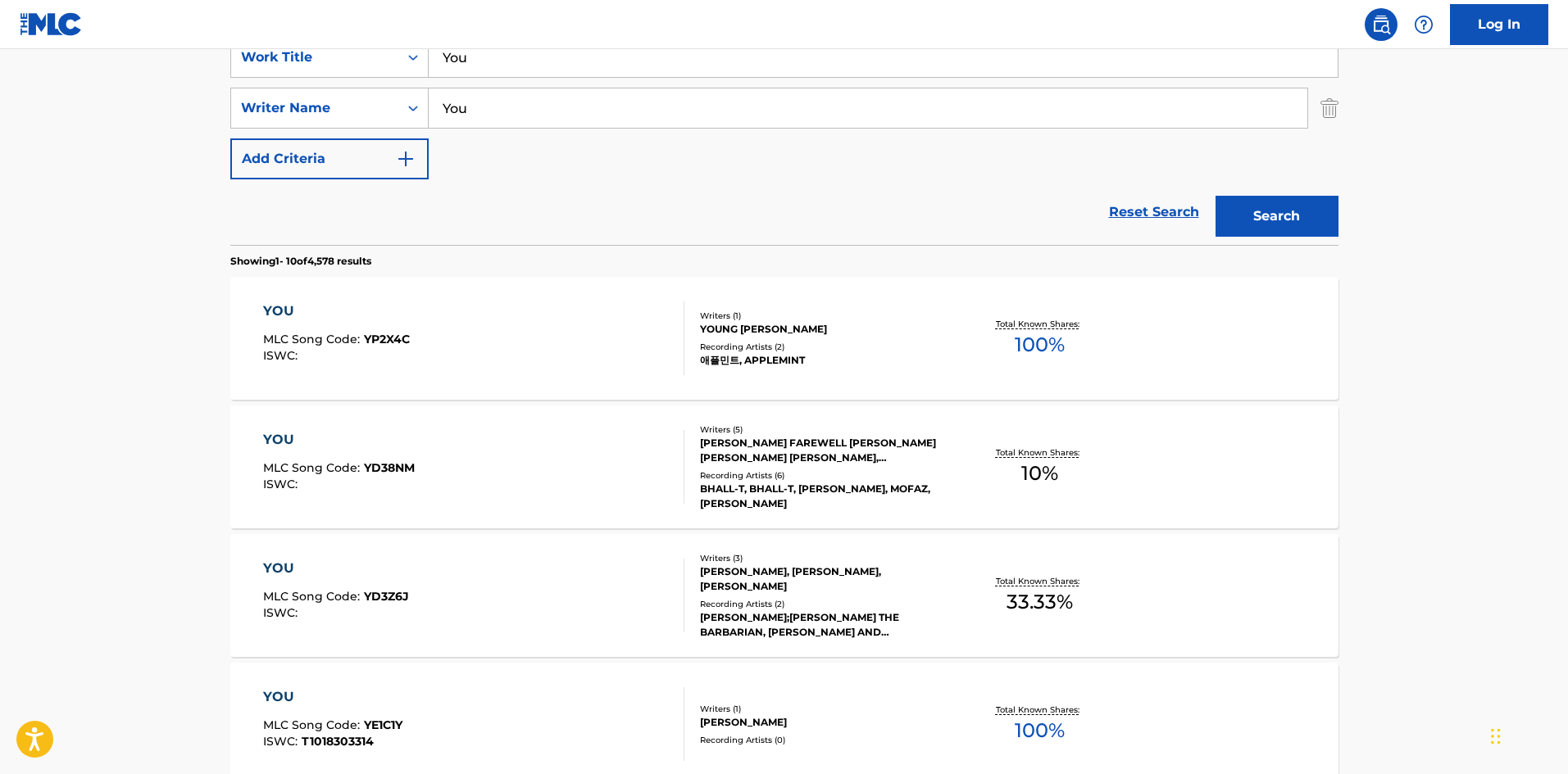
click at [472, 490] on div "YOU MLC Song Code : YD38NM ISWC :" at bounding box center [474, 467] width 422 height 74
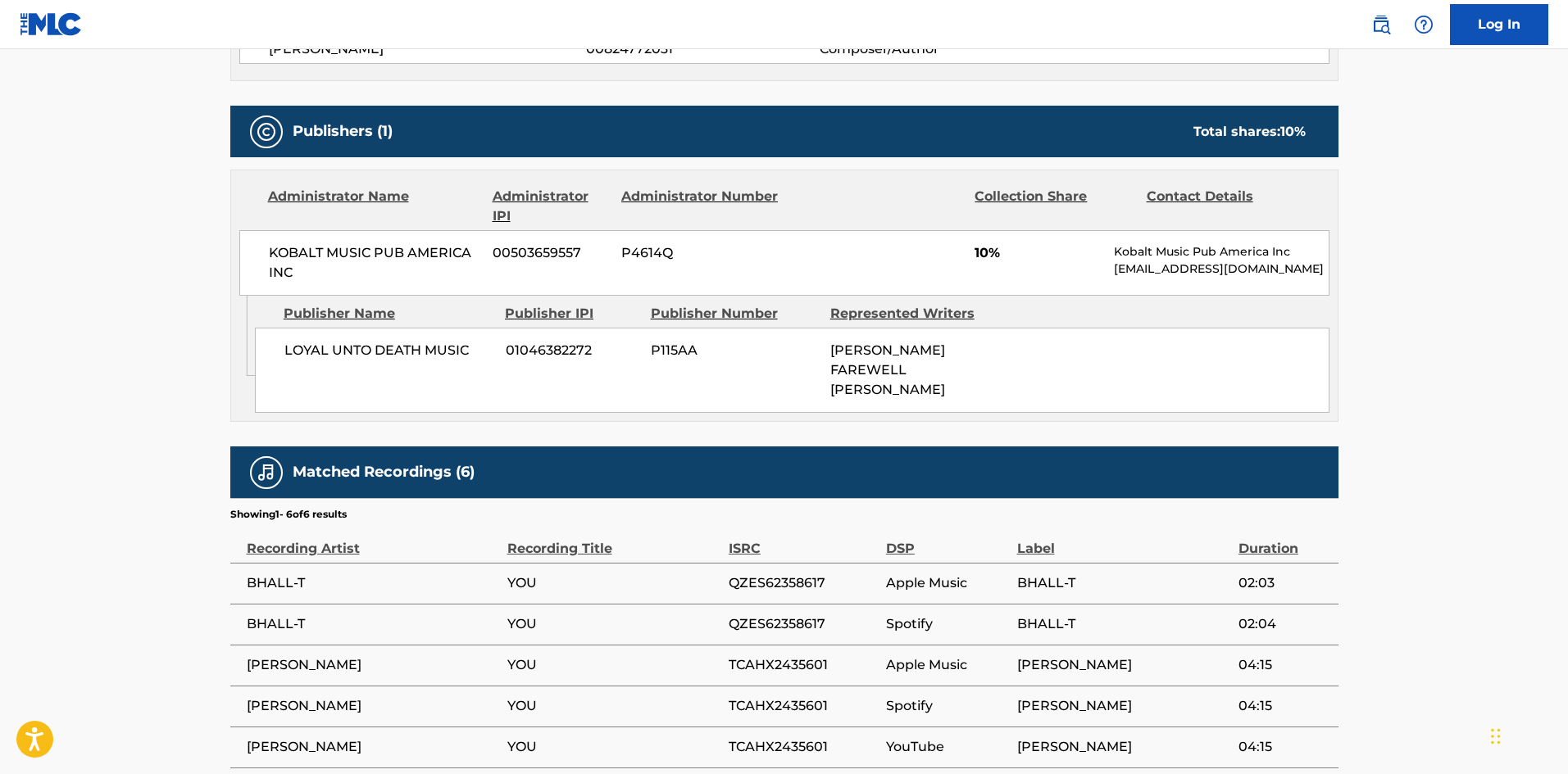
scroll to position [533, 0]
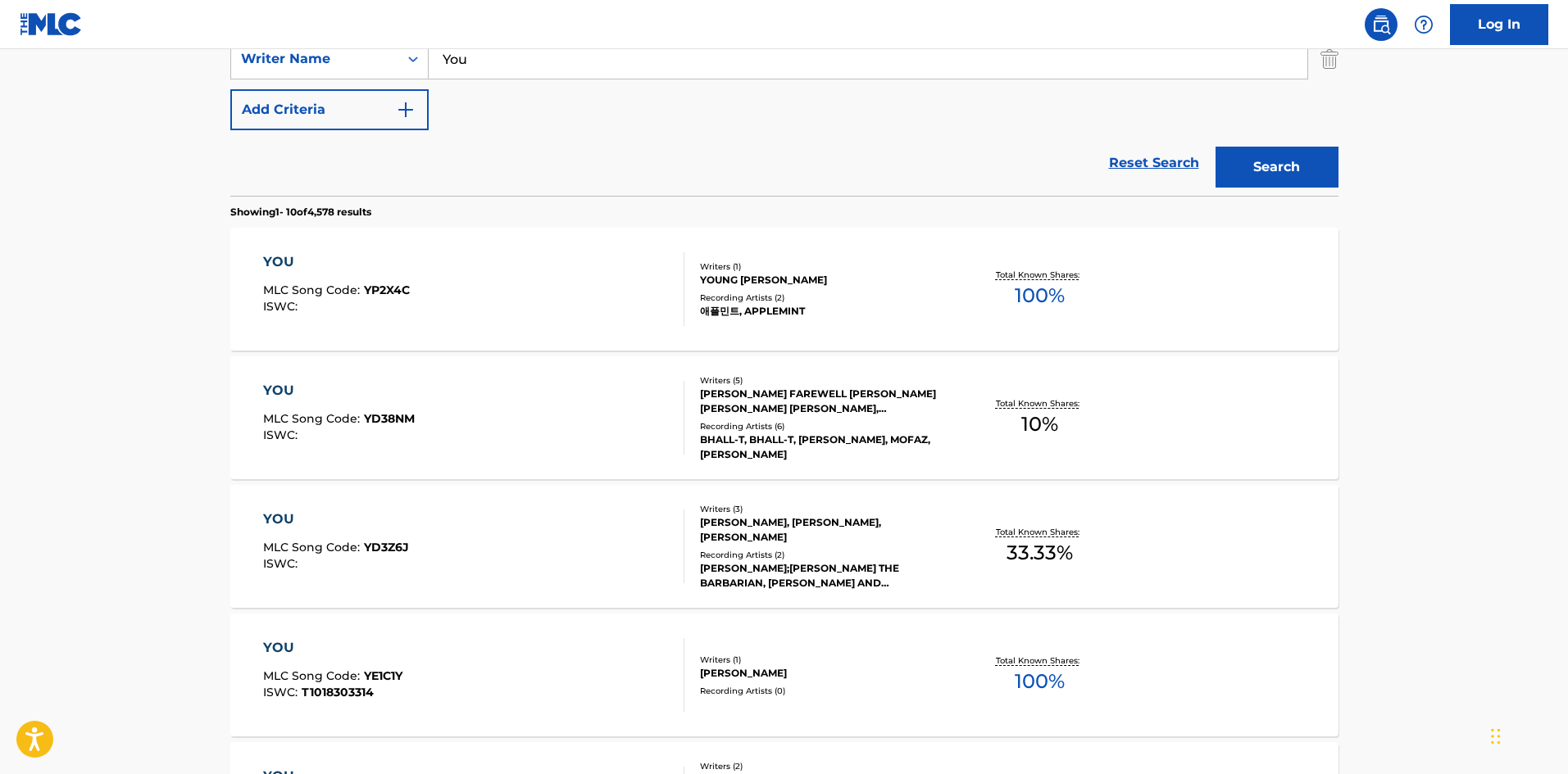
scroll to position [246, 0]
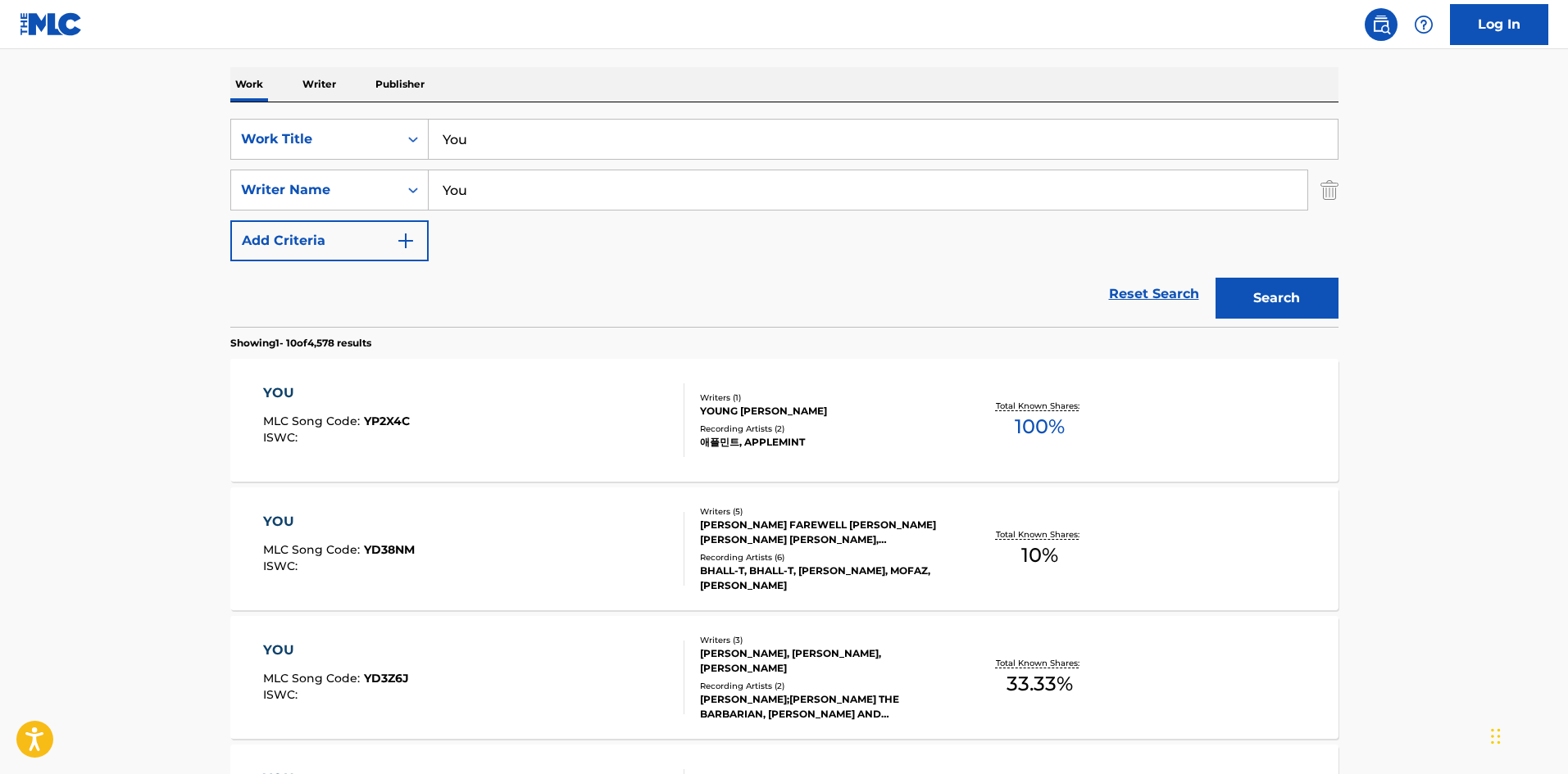
click at [529, 205] on input "You" at bounding box center [868, 189] width 878 height 39
paste input "SLATKIN"
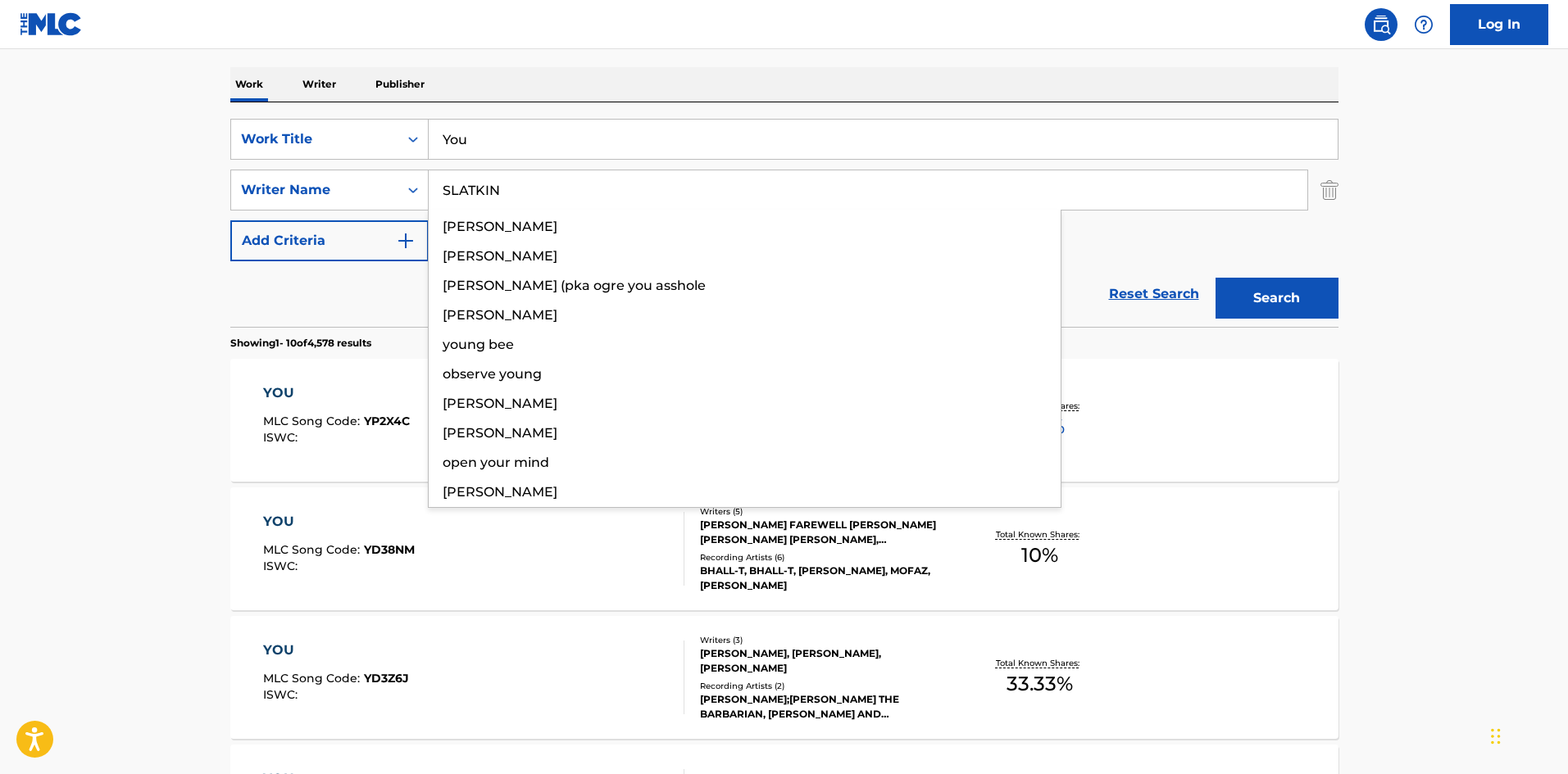
type input "SLATKIN"
click at [1266, 297] on button "Search" at bounding box center [1277, 298] width 123 height 41
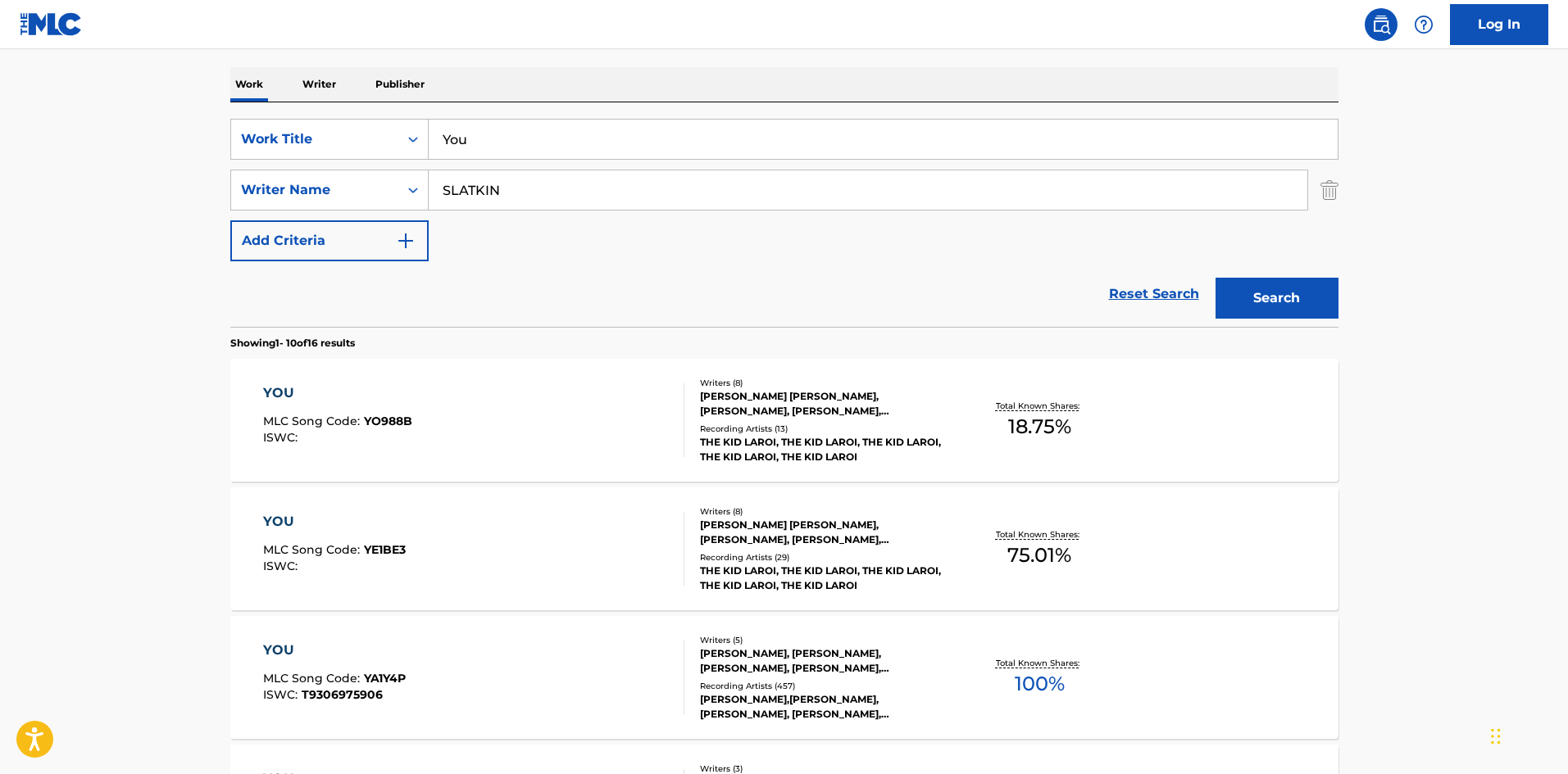
click at [547, 632] on div "YOU MLC Song Code : YA1Y4P ISWC : T9306975906 Writers ( 5 ) BLAKE SLATKIN, BENN…" at bounding box center [784, 677] width 1108 height 123
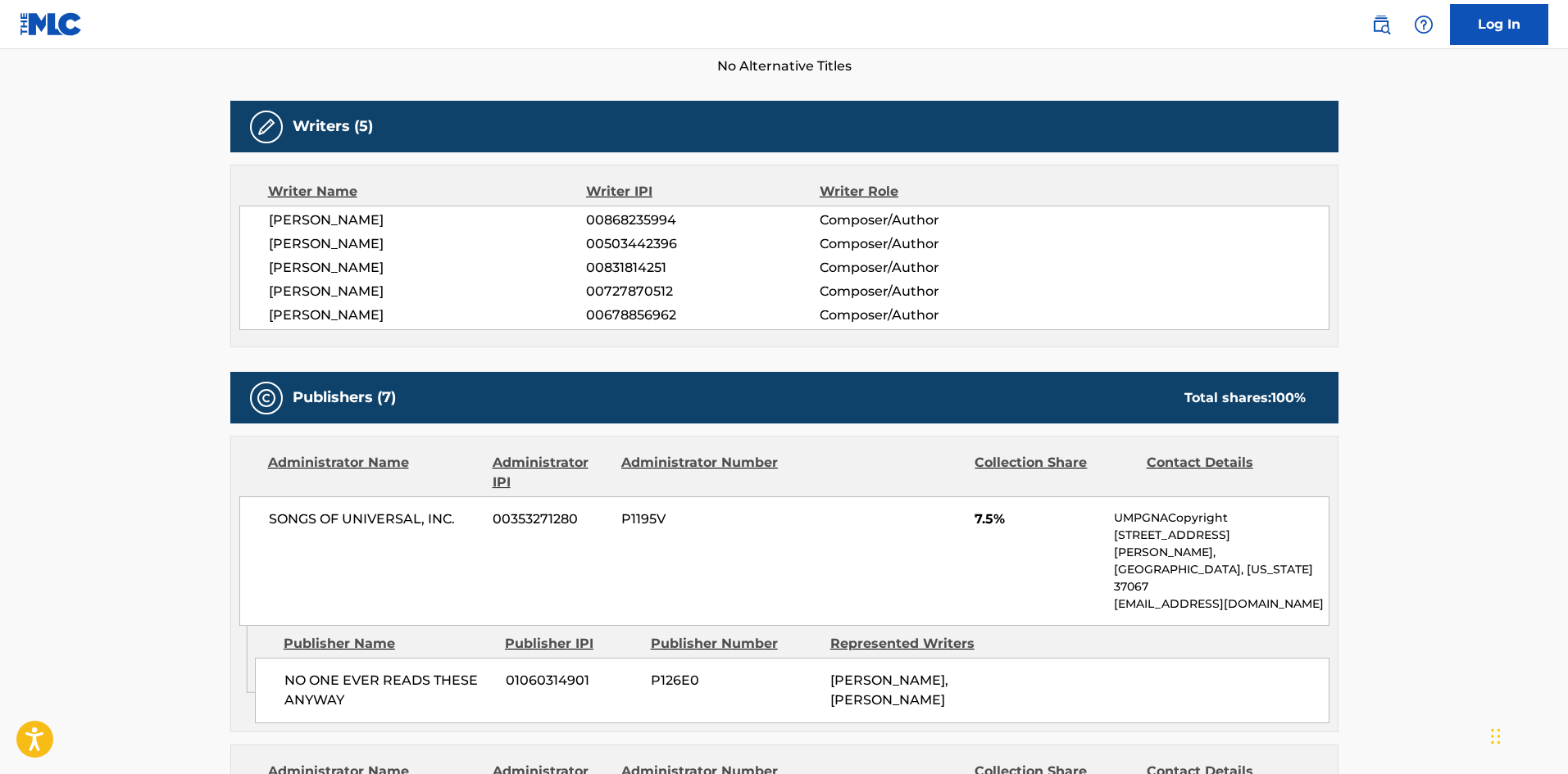
scroll to position [494, 0]
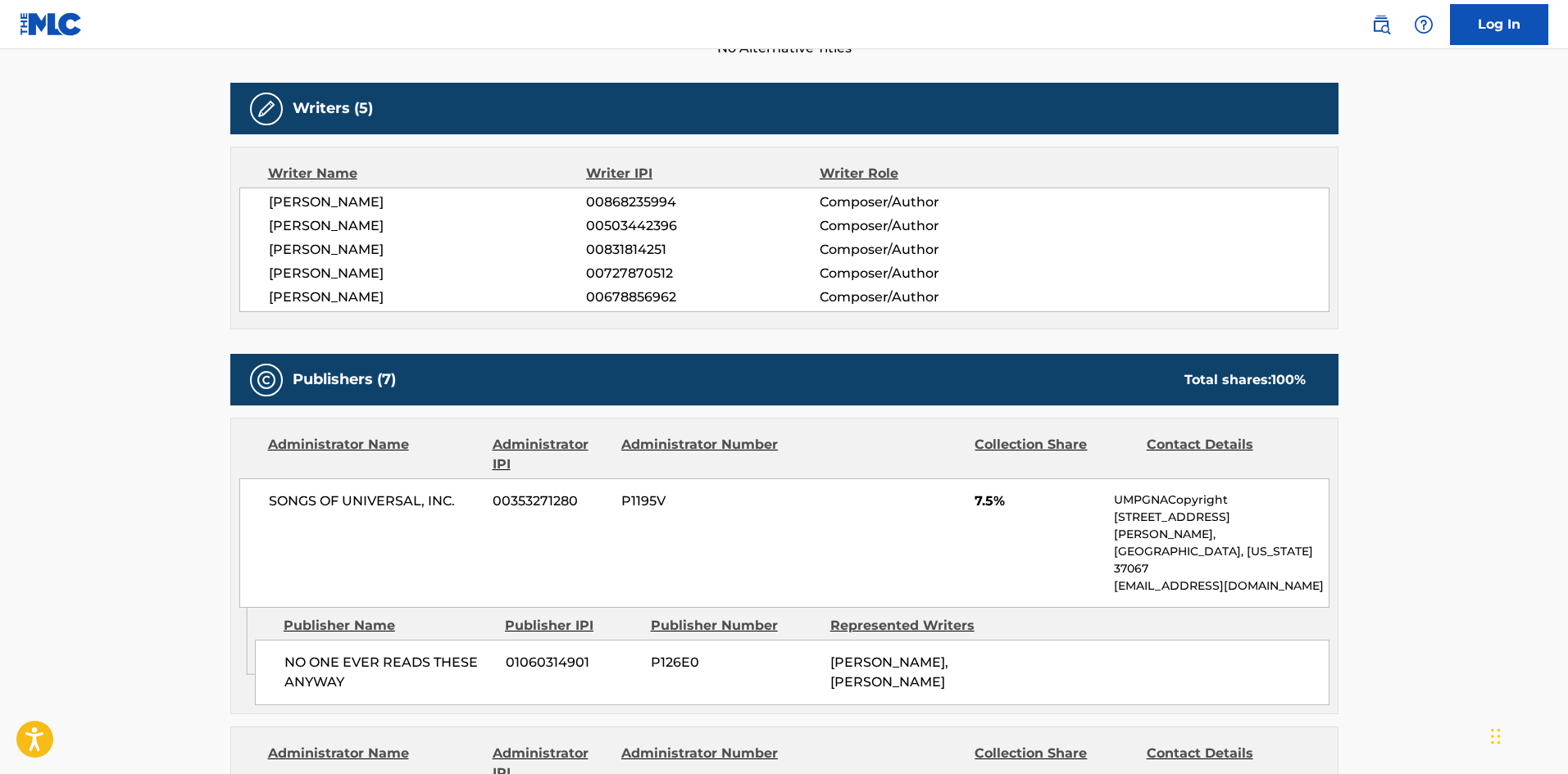
click at [304, 640] on div "NO ONE EVER READS THESE ANYWAY 01060314901 P126E0 BENNY BLANCO, BENNY BLANCO" at bounding box center [792, 672] width 1074 height 65
drag, startPoint x: 304, startPoint y: 611, endPoint x: 382, endPoint y: 663, distance: 93.7
click at [382, 663] on div "NO ONE EVER READS THESE ANYWAY 01060314901 P126E0 BENNY BLANCO, BENNY BLANCO" at bounding box center [792, 672] width 1074 height 65
click at [321, 653] on span "NO ONE EVER READS THESE ANYWAY" at bounding box center [389, 672] width 209 height 39
drag, startPoint x: 321, startPoint y: 648, endPoint x: 291, endPoint y: 637, distance: 32.0
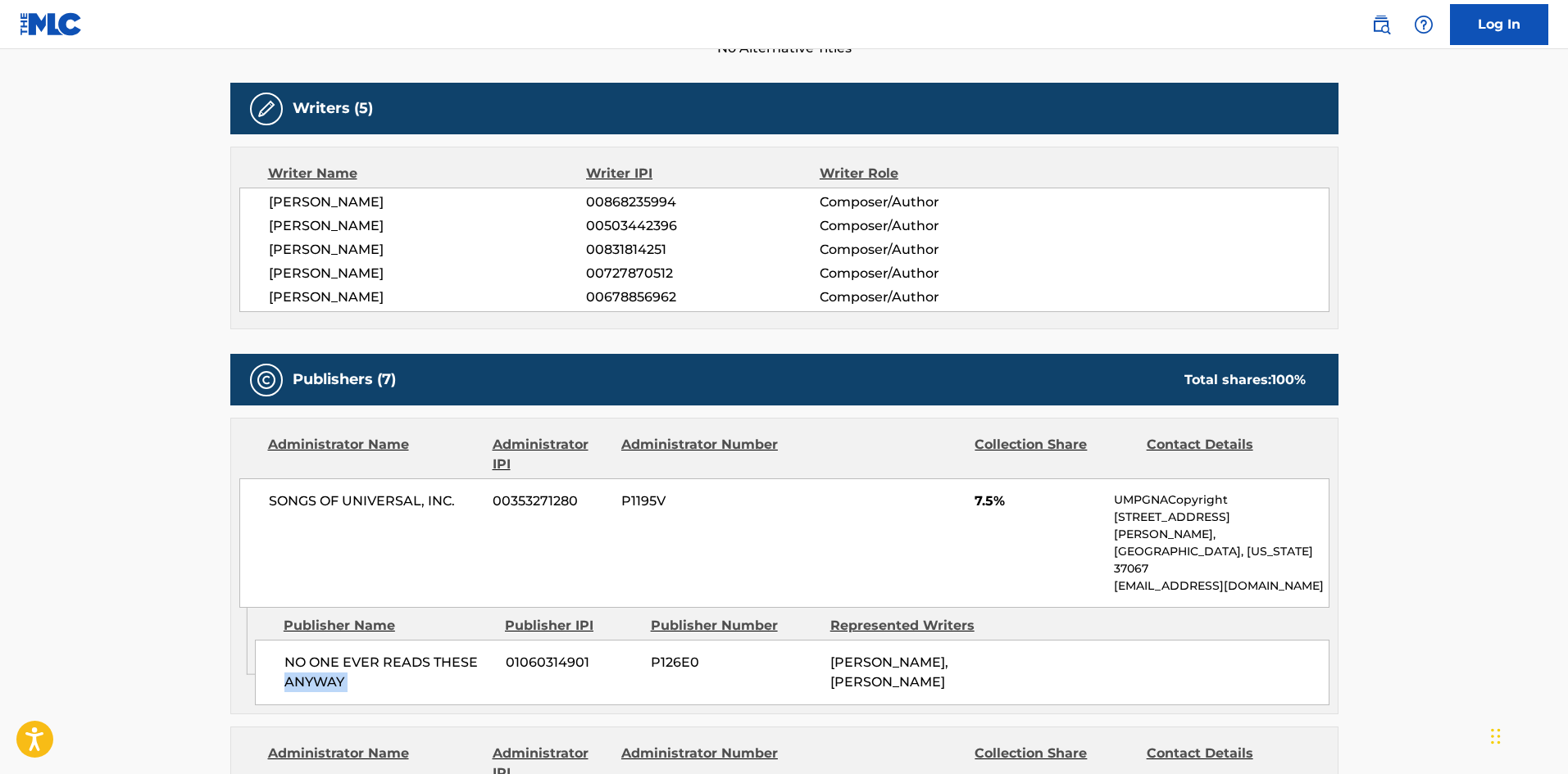
click at [395, 662] on div "NO ONE EVER READS THESE ANYWAY 01060314901 P126E0 BENNY BLANCO, BENNY BLANCO" at bounding box center [792, 672] width 1074 height 65
click at [285, 653] on span "NO ONE EVER READS THESE ANYWAY" at bounding box center [389, 672] width 209 height 39
drag, startPoint x: 285, startPoint y: 629, endPoint x: 382, endPoint y: 652, distance: 99.7
click at [382, 653] on span "NO ONE EVER READS THESE ANYWAY" at bounding box center [389, 672] width 209 height 39
copy div "NO ONE EVER READS THESE ANYWAY"
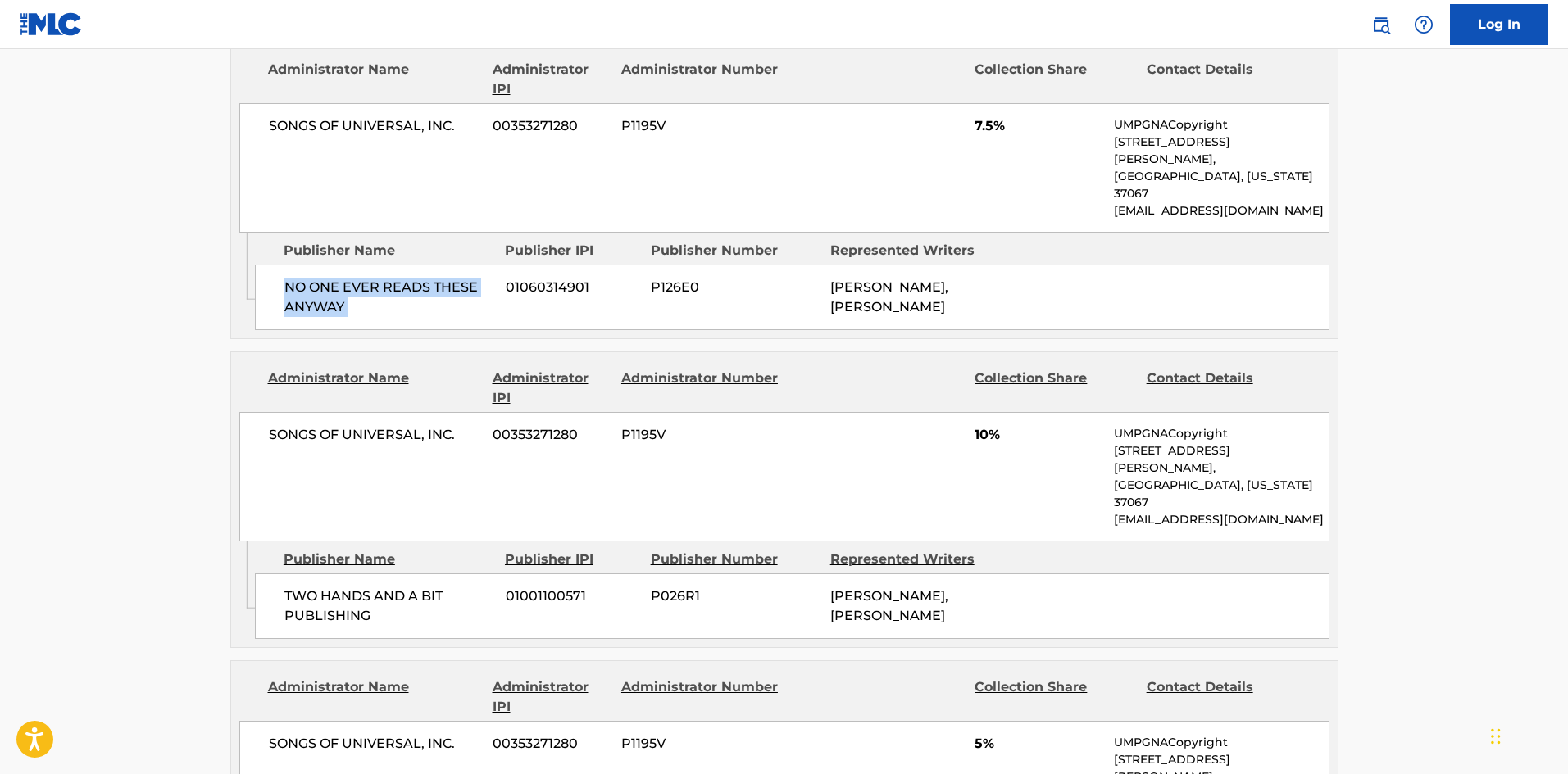
scroll to position [904, 0]
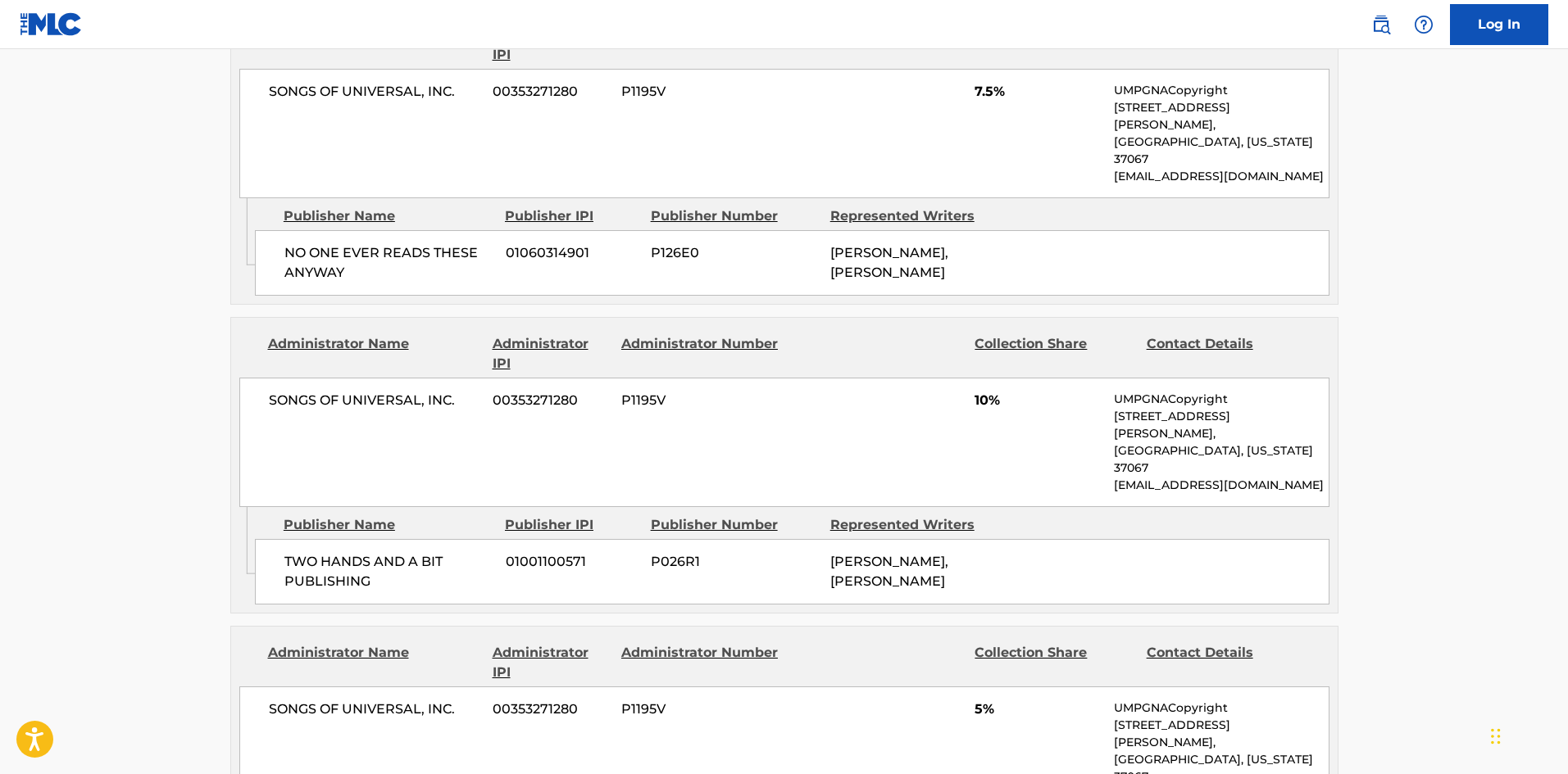
click at [290, 539] on div "TWO HANDS AND A BIT PUBLISHING 01001100571 P026R1 BLAKE SLATKIN, BLAKE SLATKIN" at bounding box center [792, 571] width 1074 height 65
drag, startPoint x: 290, startPoint y: 481, endPoint x: 326, endPoint y: 202, distance: 281.3
click at [375, 539] on div "TWO HANDS AND A BIT PUBLISHING 01001100571 P026R1 BLAKE SLATKIN, BLAKE SLATKIN" at bounding box center [792, 571] width 1074 height 65
copy div "TWO HANDS AND A BIT PUBLISHING"
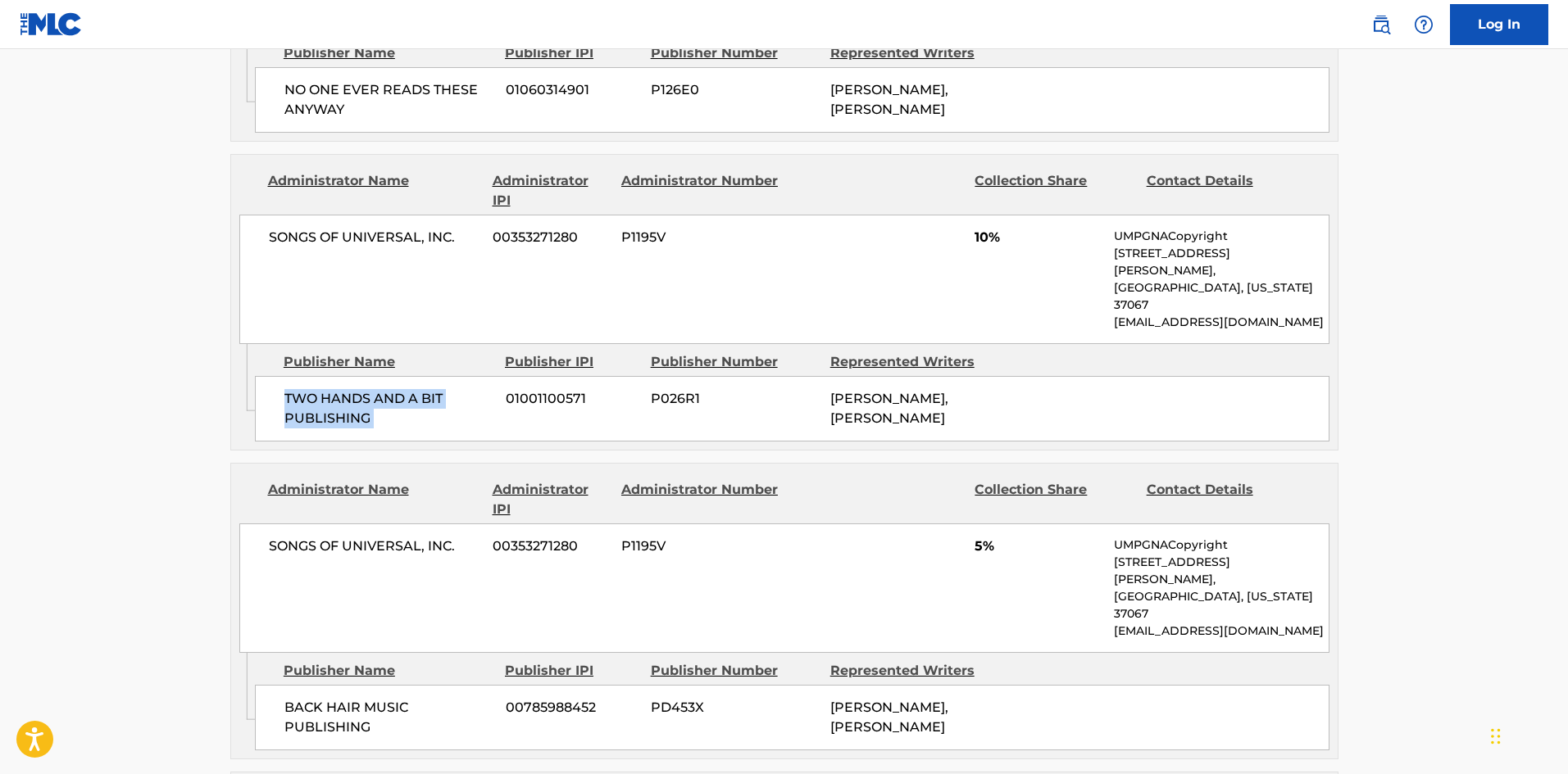
scroll to position [1067, 0]
click at [312, 697] on span "BACK HAIR MUSIC PUBLISHING" at bounding box center [389, 717] width 209 height 39
drag, startPoint x: 312, startPoint y: 608, endPoint x: 414, endPoint y: 628, distance: 103.9
click at [414, 697] on span "BACK HAIR MUSIC PUBLISHING" at bounding box center [389, 717] width 209 height 39
copy div "BACK HAIR MUSIC PUBLISHING"
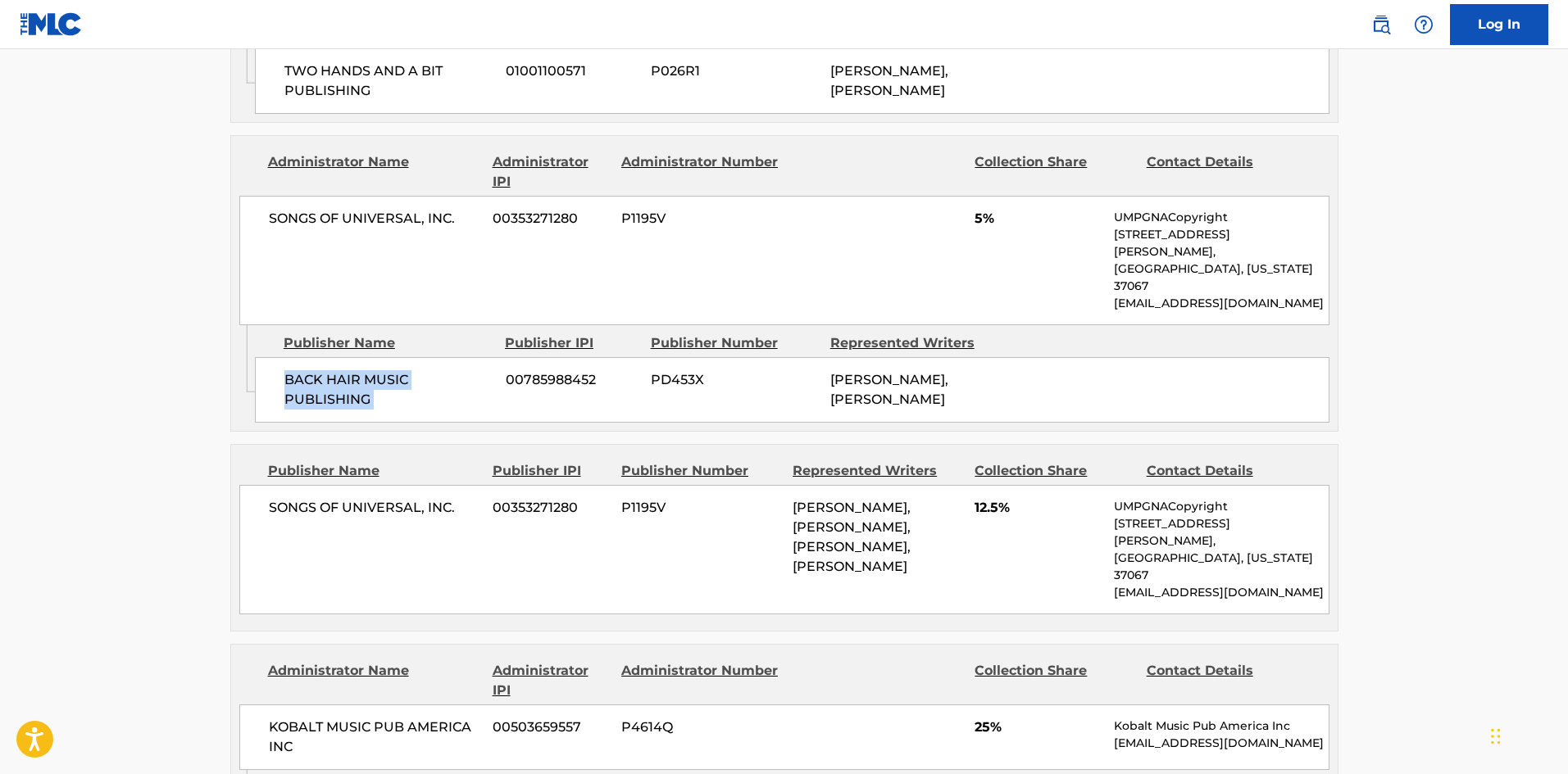
scroll to position [1396, 0]
click at [284, 497] on span "SONGS OF UNIVERSAL, INC." at bounding box center [375, 507] width 213 height 19
drag, startPoint x: 284, startPoint y: 398, endPoint x: 438, endPoint y: 403, distance: 154.1
click at [438, 497] on span "SONGS OF UNIVERSAL, INC." at bounding box center [375, 507] width 213 height 19
copy span "SONGS OF UNIVERSAL, INC"
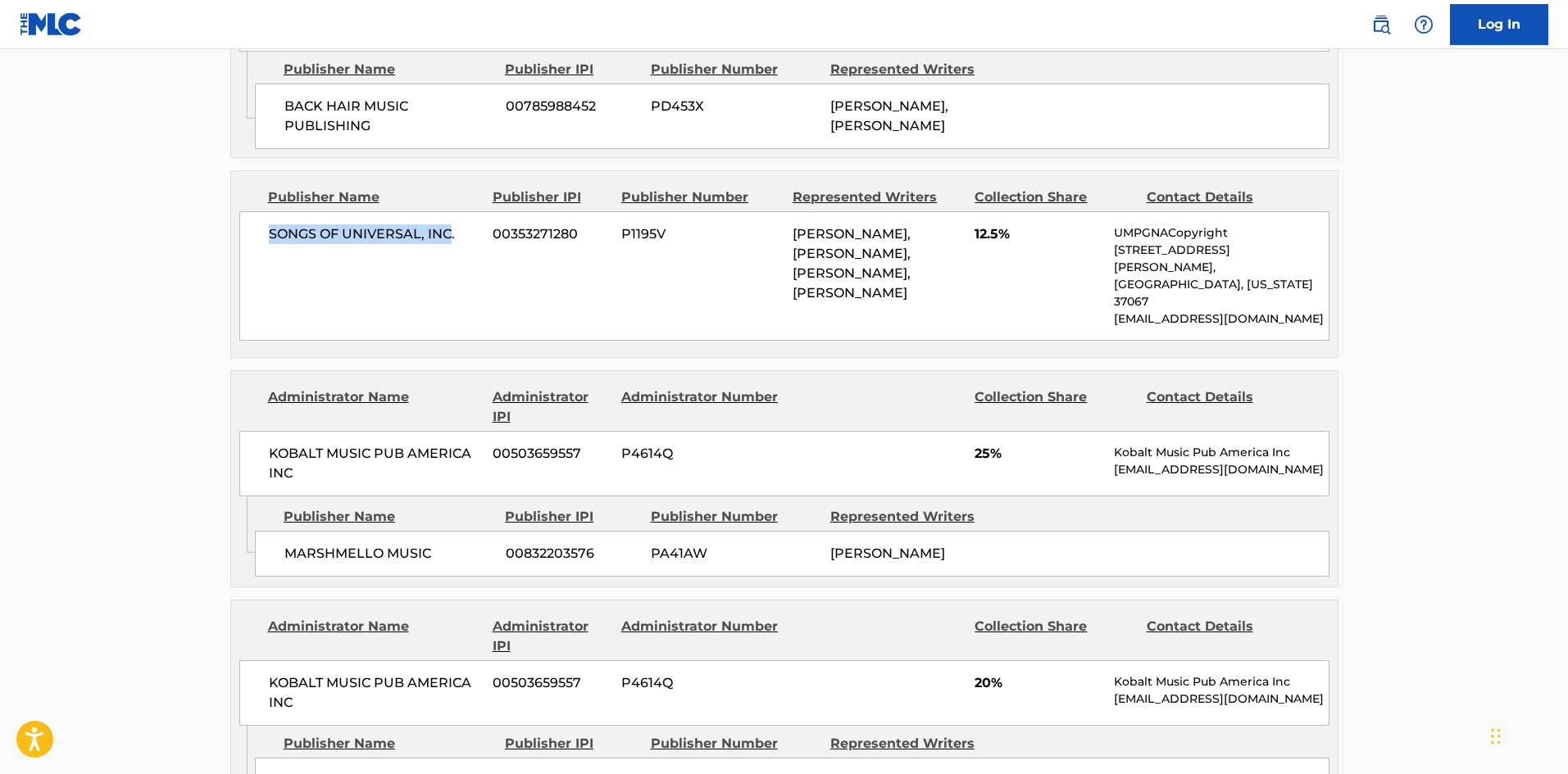
scroll to position [1723, 0]
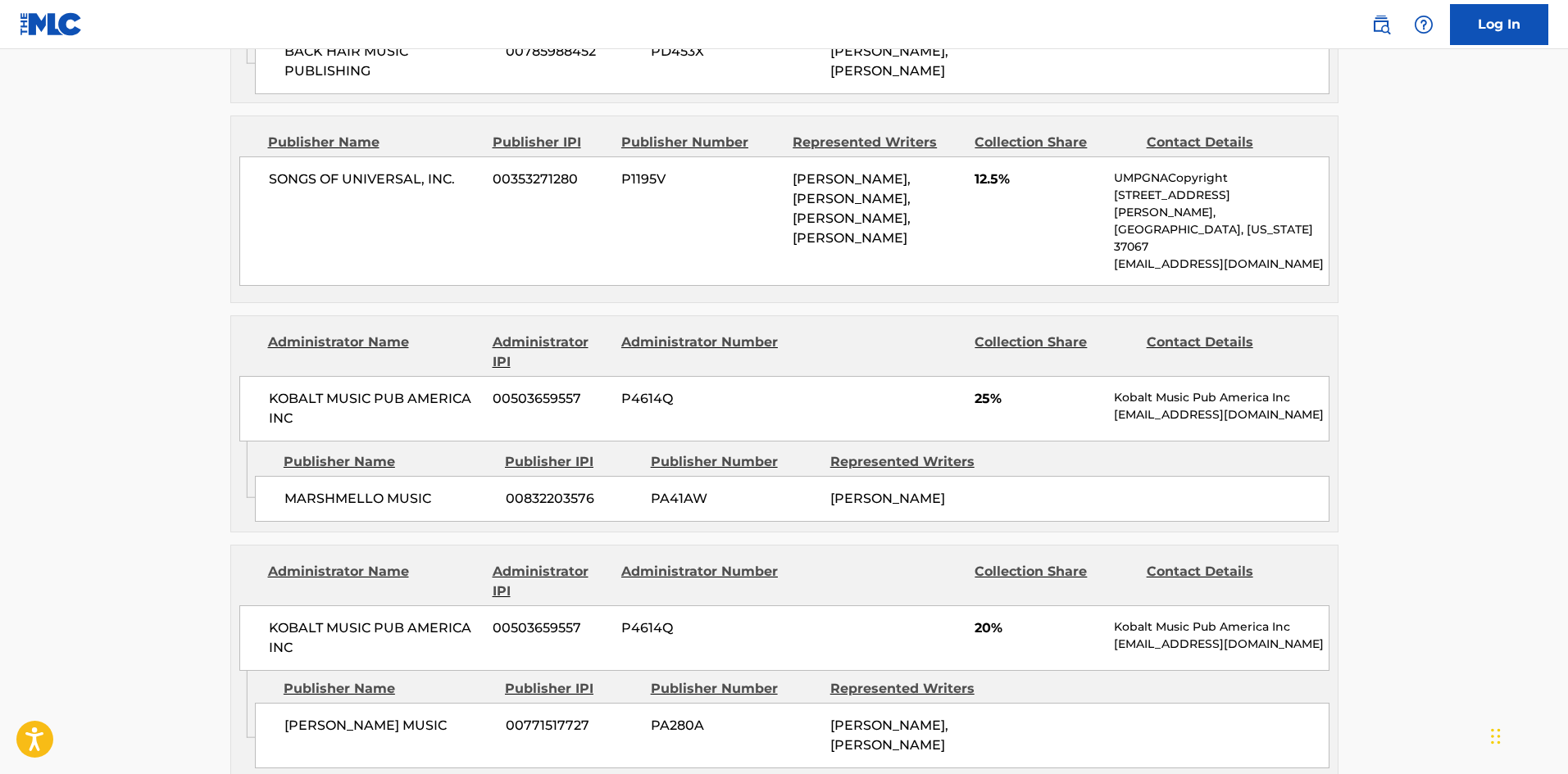
click at [286, 489] on span "MARSHMELLO MUSIC" at bounding box center [389, 499] width 209 height 19
drag, startPoint x: 286, startPoint y: 366, endPoint x: 386, endPoint y: 374, distance: 100.3
click at [386, 489] on span "MARSHMELLO MUSIC" at bounding box center [389, 499] width 209 height 19
copy span "MARSHMELLO MUSIC"
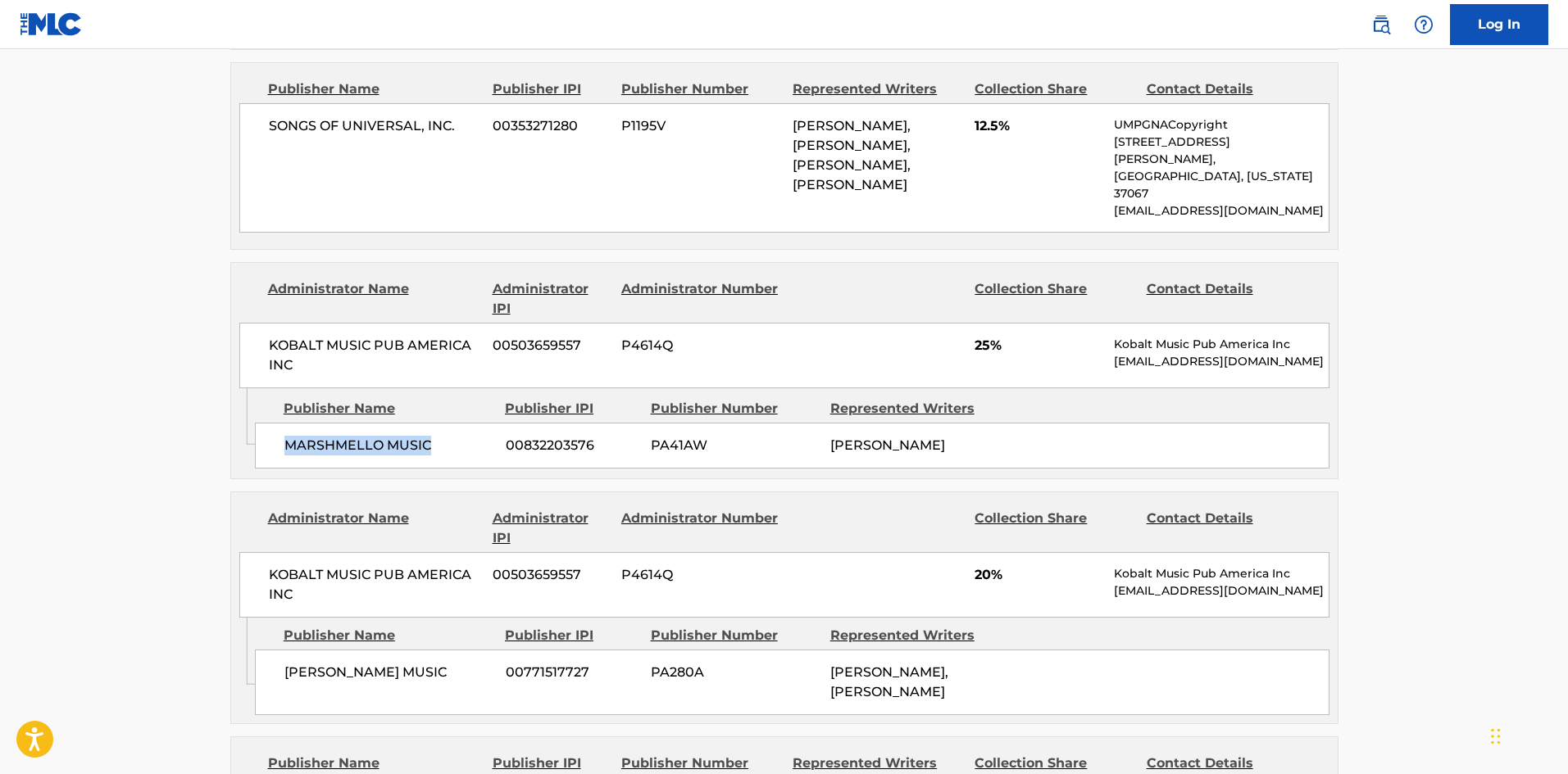
scroll to position [1805, 0]
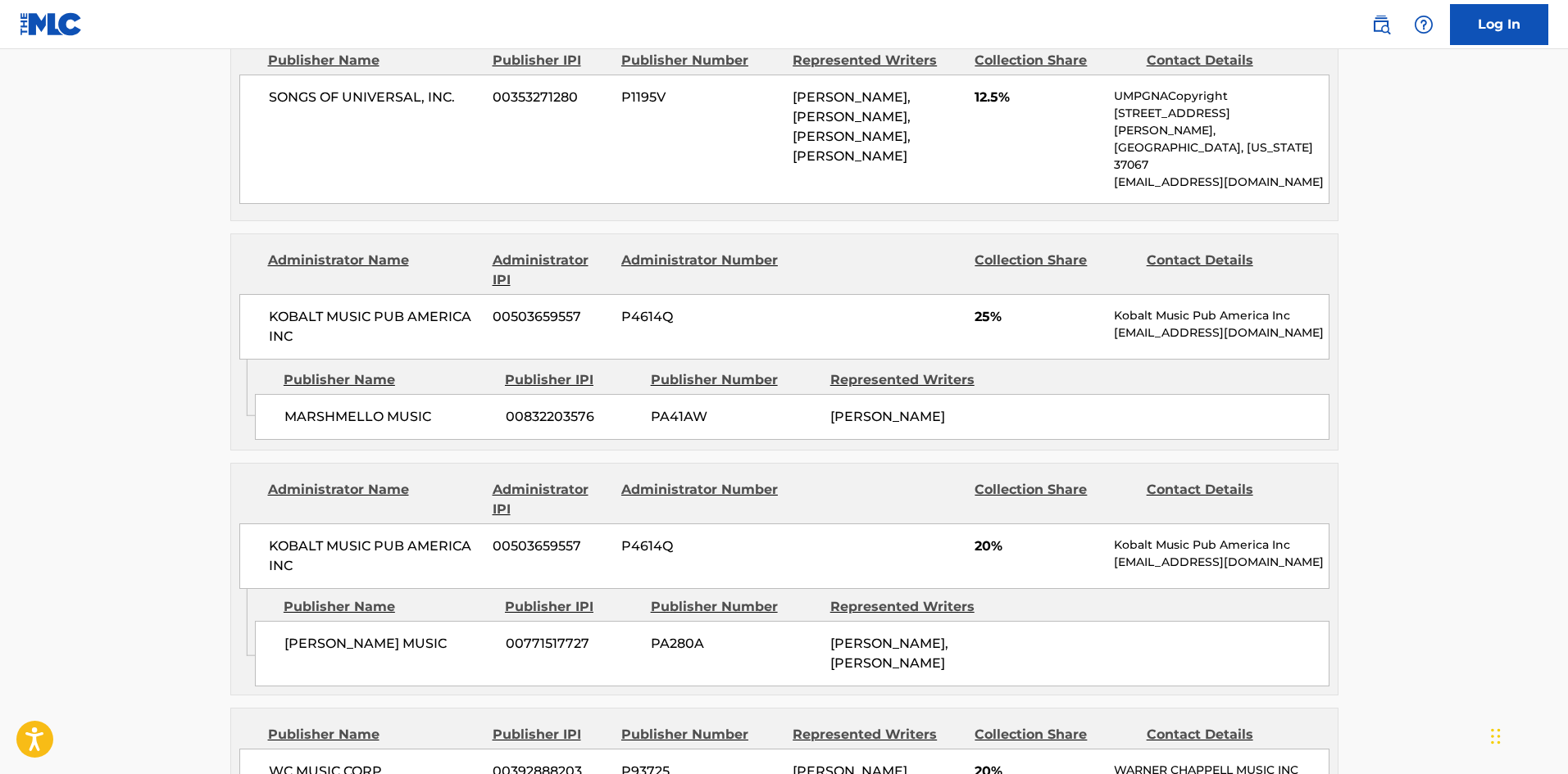
click at [283, 622] on div "CAROLINE PENNELL MUSIC 00771517727 PA280A CAROLINE ADES PENNELL, CAROLINE ADES …" at bounding box center [792, 654] width 1074 height 65
drag, startPoint x: 283, startPoint y: 531, endPoint x: 449, endPoint y: 526, distance: 166.1
click at [449, 622] on div "CAROLINE PENNELL MUSIC 00771517727 PA280A CAROLINE ADES PENNELL, CAROLINE ADES …" at bounding box center [792, 654] width 1074 height 65
copy span "CAROLINE PENNELL MUSIC"
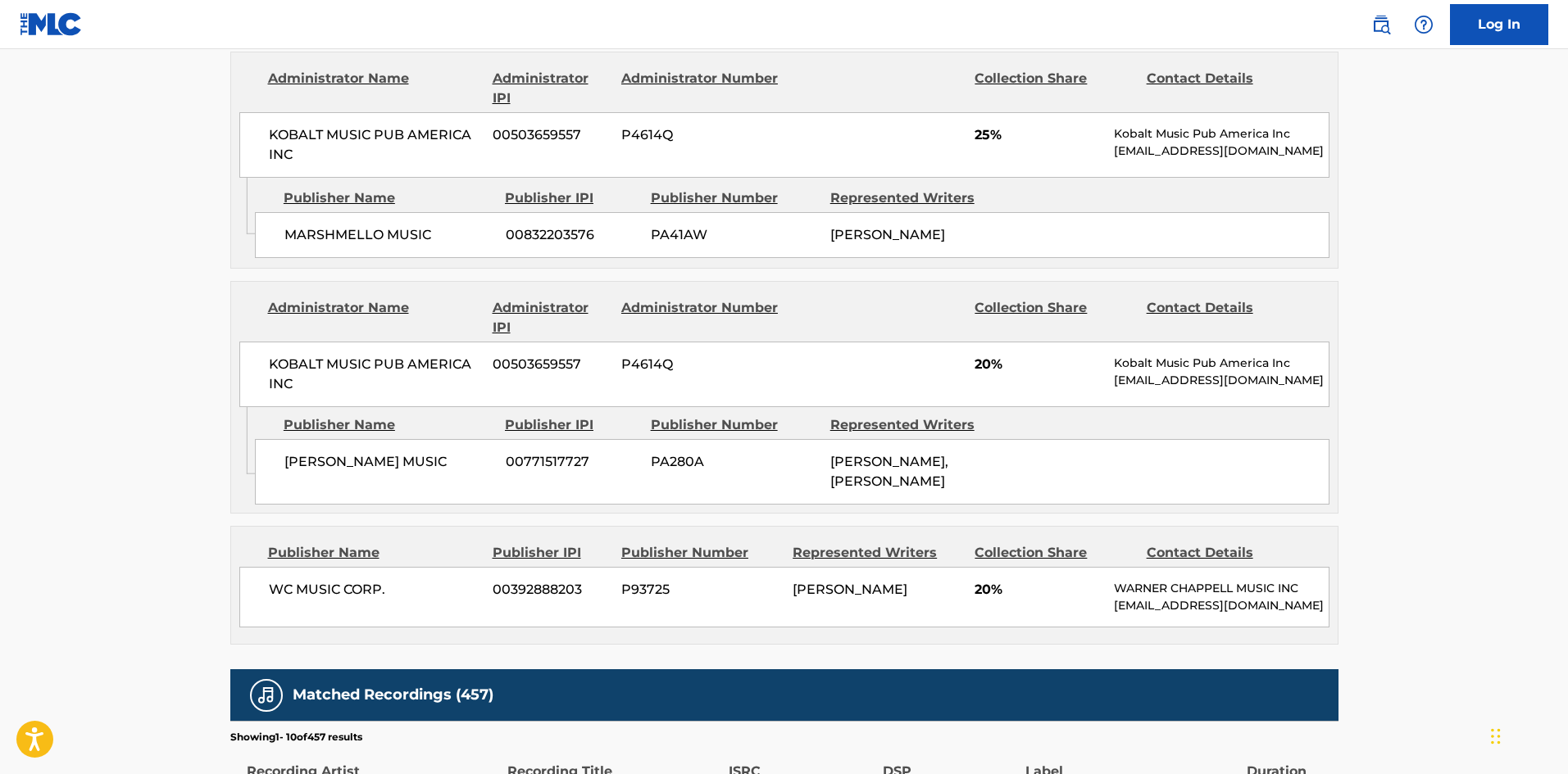
scroll to position [2051, 0]
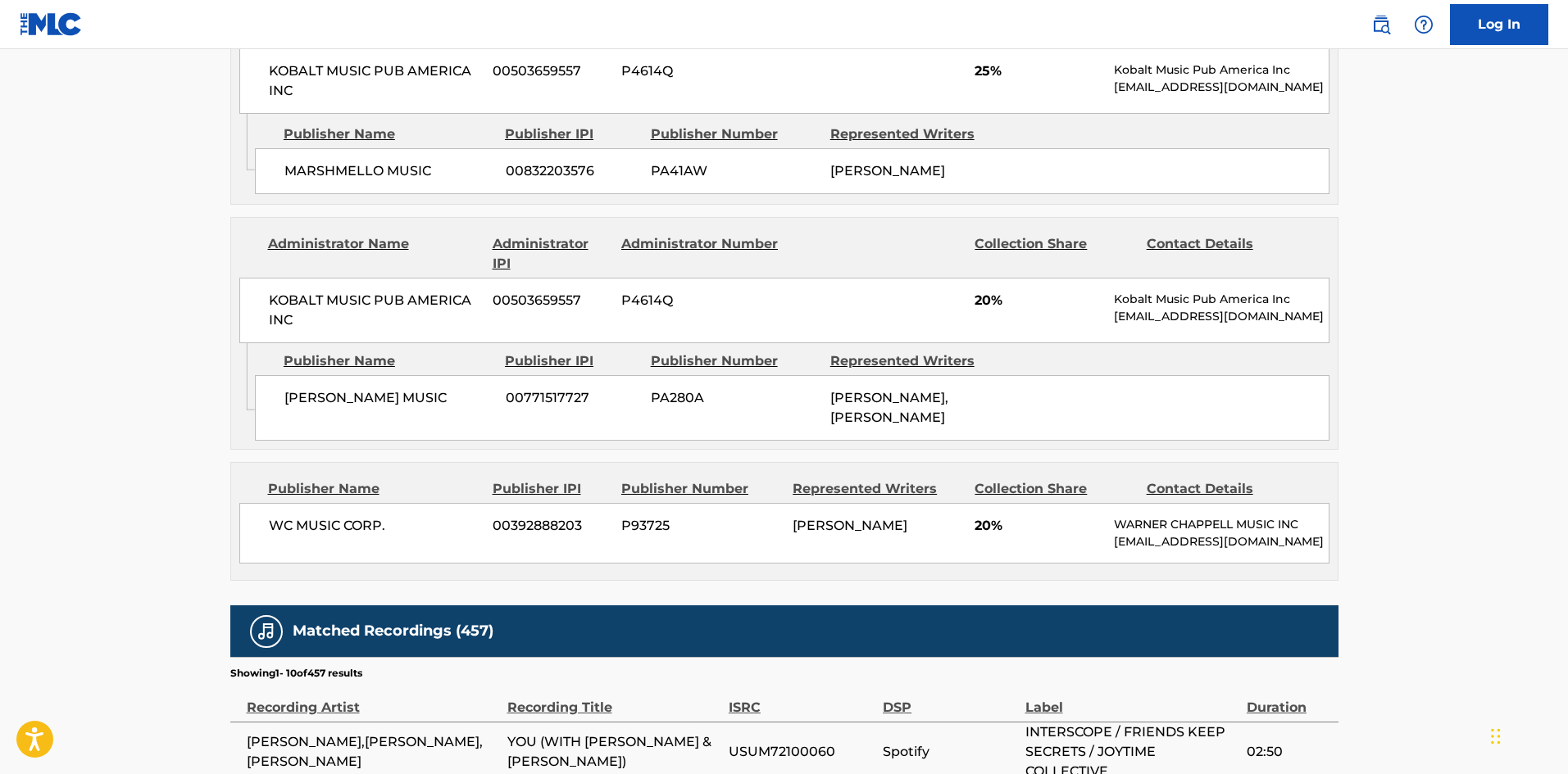
click at [279, 503] on div "WC MUSIC CORP. 00392888203 P93725 JAMES KEOGH 20% WARNER CHAPPELL MUSIC INC MLC…" at bounding box center [784, 533] width 1090 height 60
drag, startPoint x: 279, startPoint y: 422, endPoint x: 427, endPoint y: 443, distance: 149.5
click at [427, 503] on div "WC MUSIC CORP. 00392888203 P93725 JAMES KEOGH 20% WARNER CHAPPELL MUSIC INC MLC…" at bounding box center [784, 533] width 1090 height 60
copy div "WC MUSIC CORP."
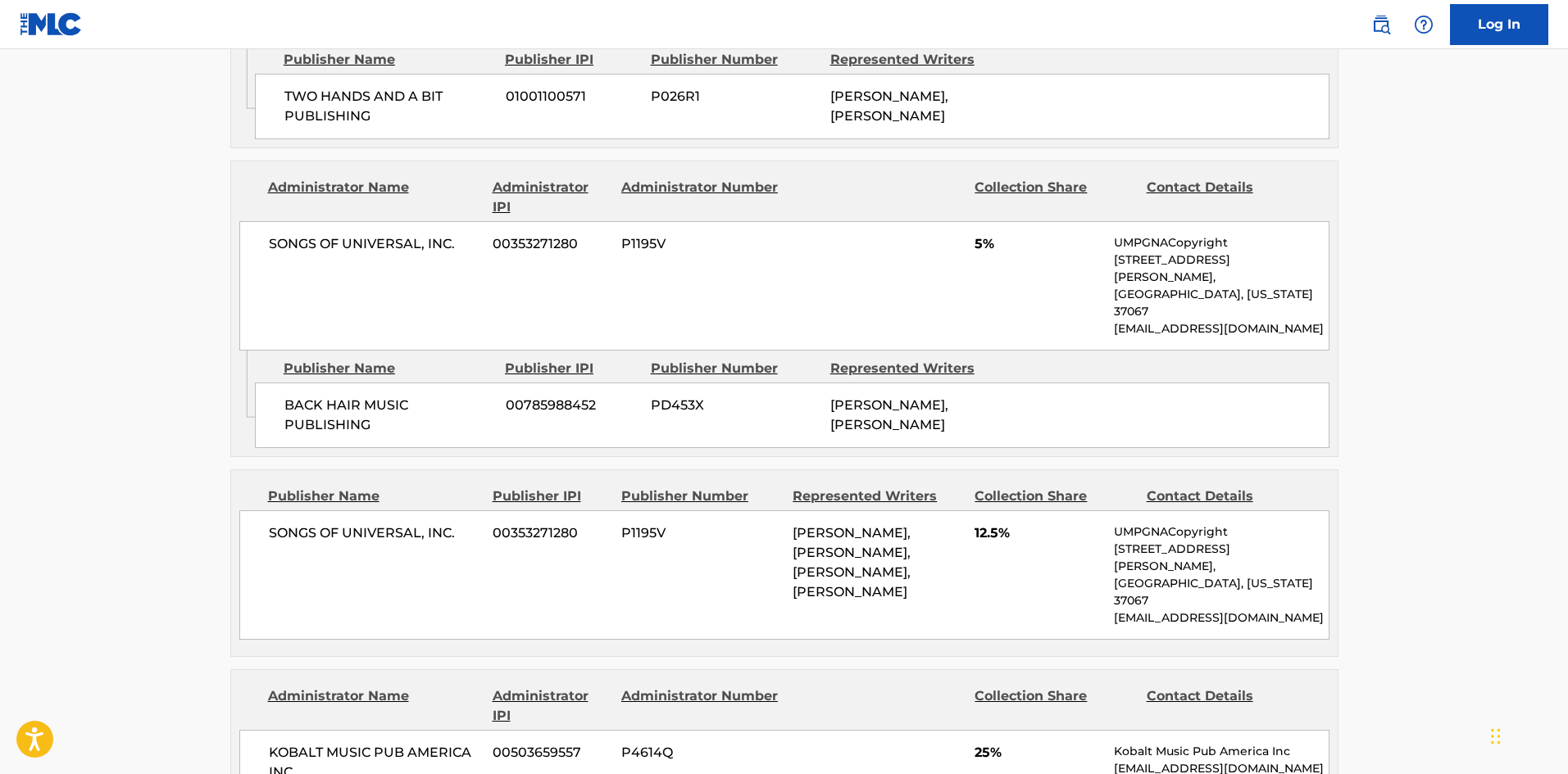
scroll to position [1150, 0]
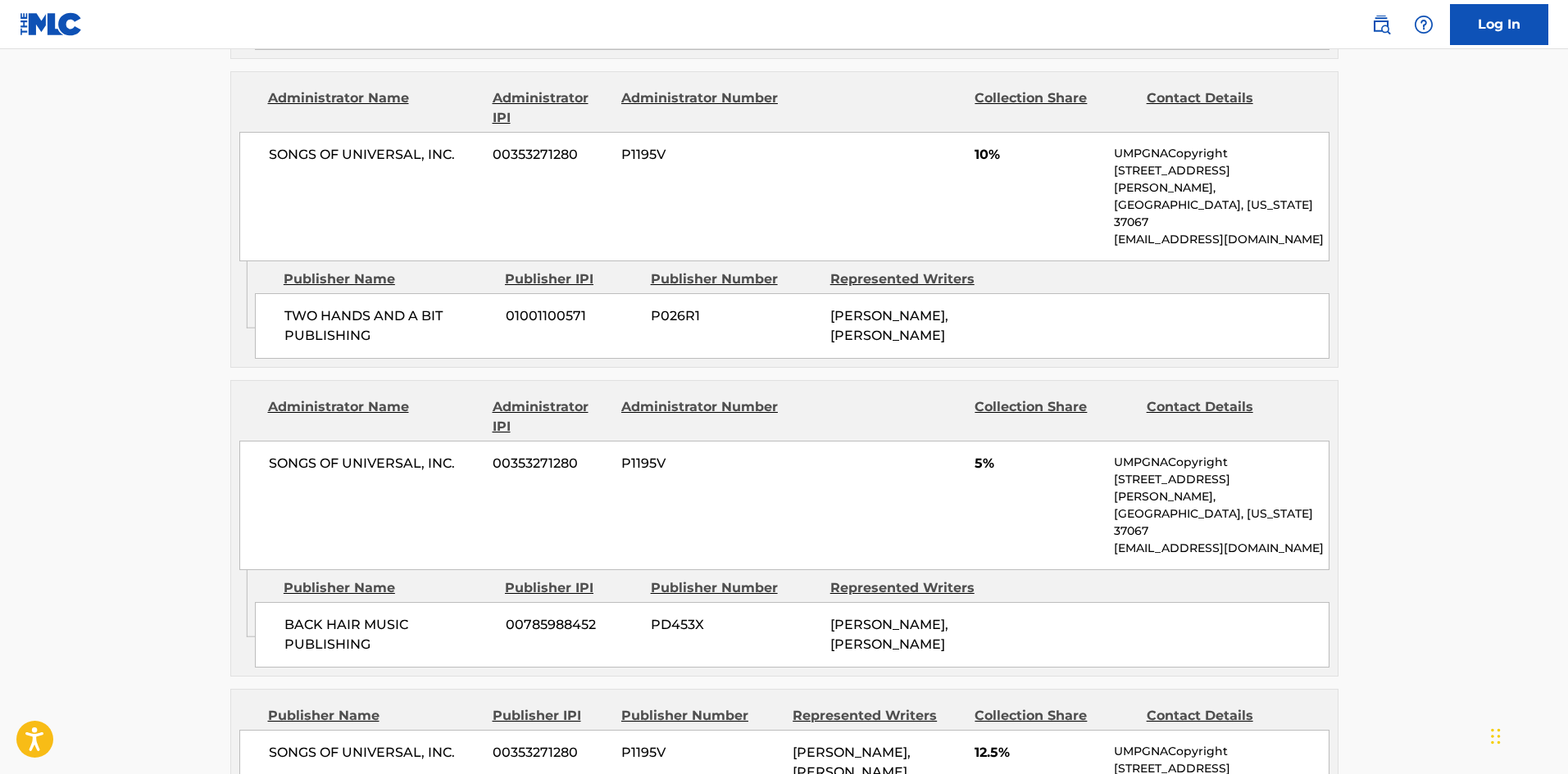
click at [867, 745] on span "BENNY BLANCO, BLAKE SLATKIN, BLAKE SLATKIN, BENNY BLANCO" at bounding box center [851, 782] width 118 height 75
drag, startPoint x: 867, startPoint y: 674, endPoint x: 857, endPoint y: 682, distance: 12.8
click at [857, 745] on span "BENNY BLANCO, BLAKE SLATKIN, BLAKE SLATKIN, BENNY BLANCO" at bounding box center [851, 782] width 118 height 75
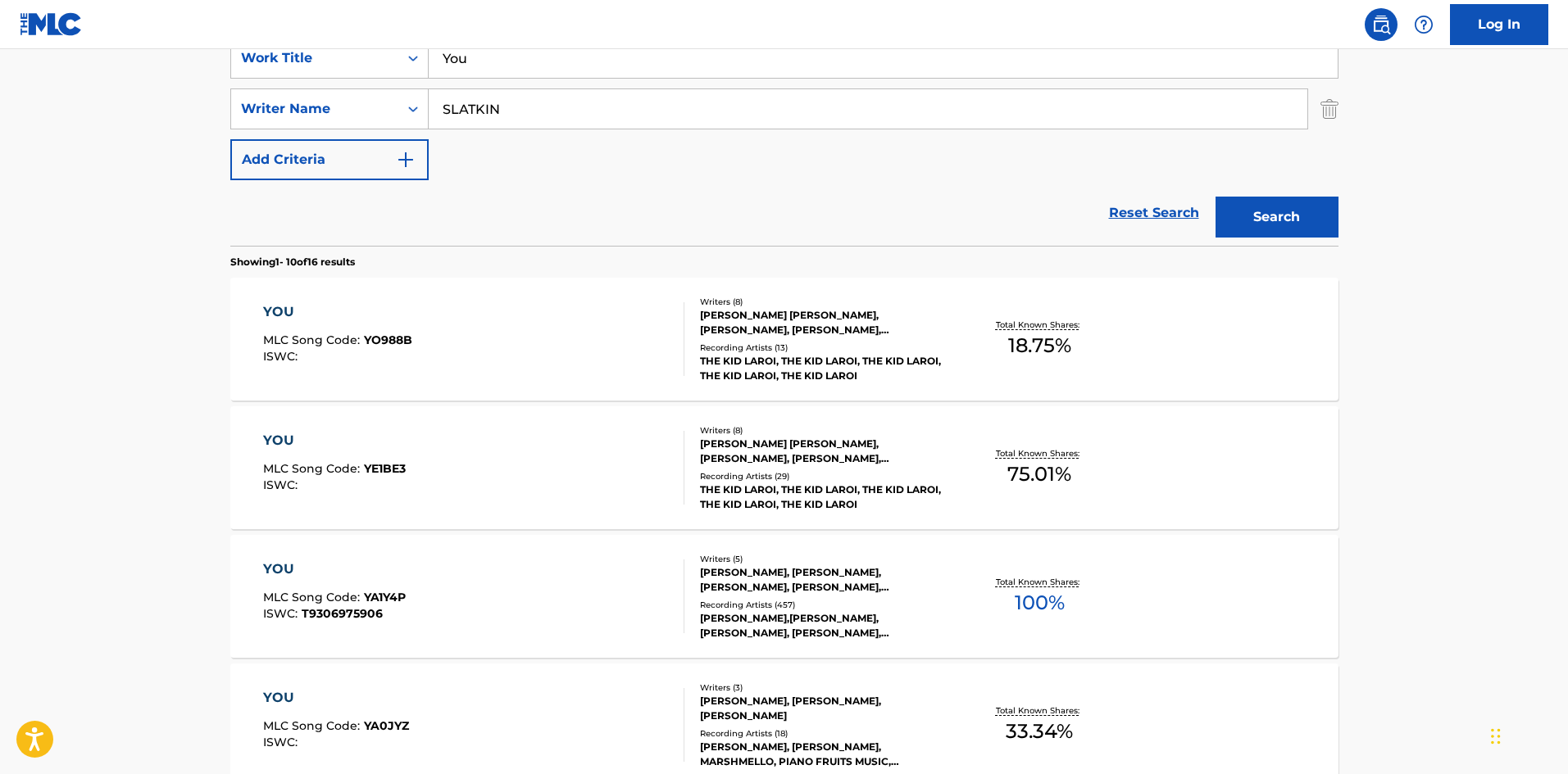
scroll to position [574, 0]
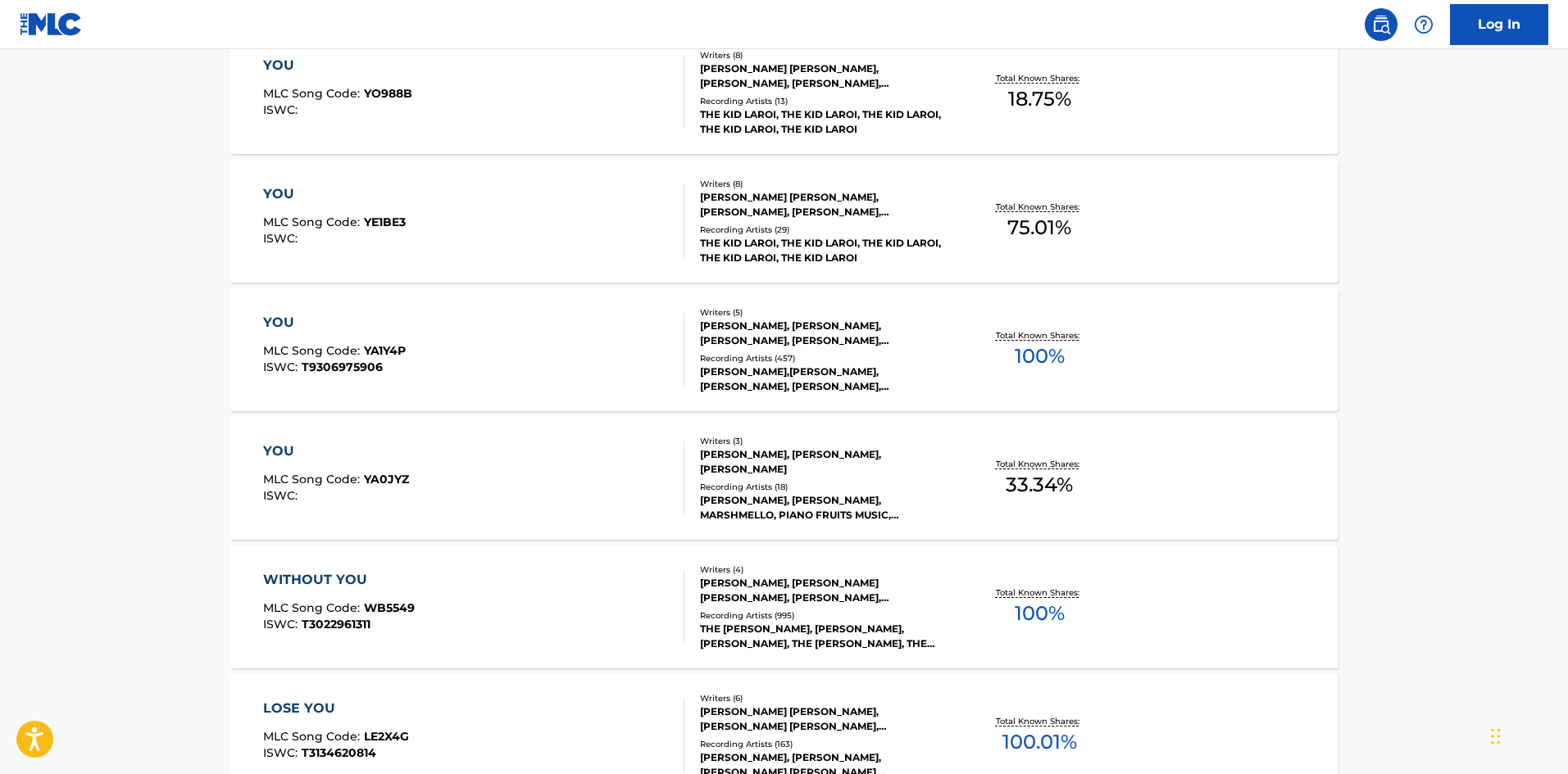
click at [562, 220] on div "YOU MLC Song Code : YE1BE3 ISWC :" at bounding box center [474, 221] width 422 height 74
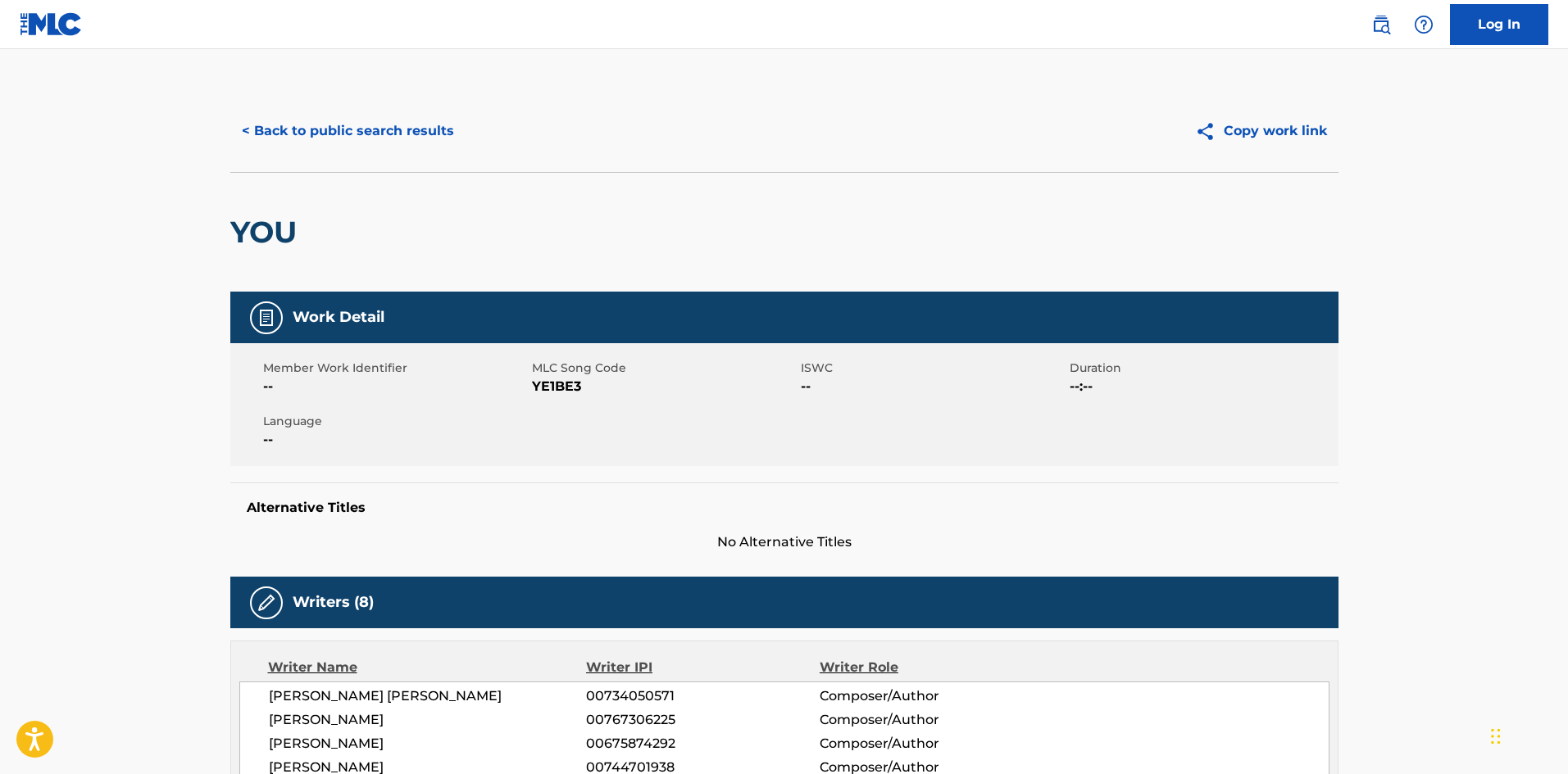
scroll to position [667, 0]
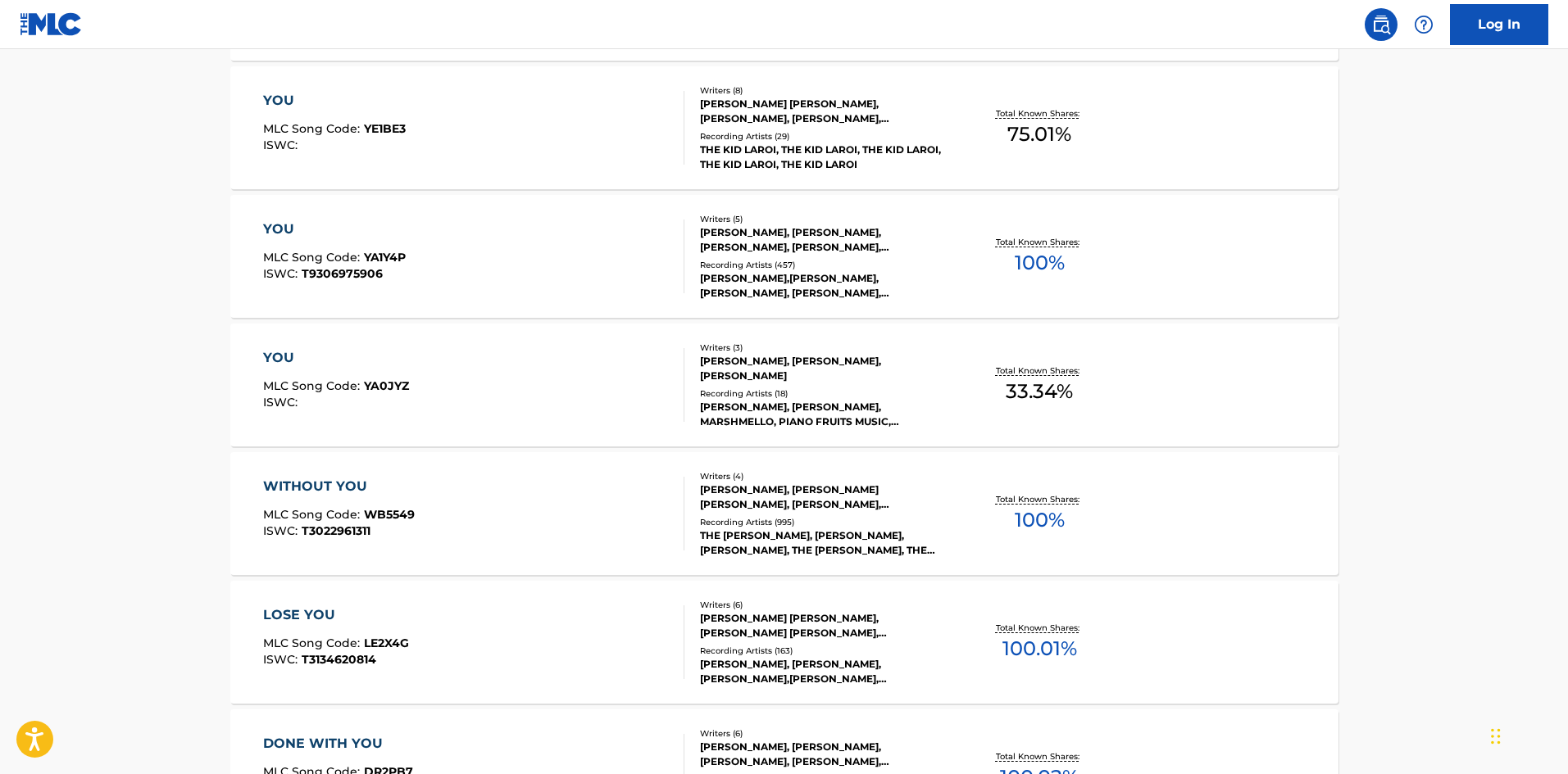
click at [478, 281] on div "YOU MLC Song Code : YA1Y4P ISWC : T9306975906" at bounding box center [474, 256] width 422 height 74
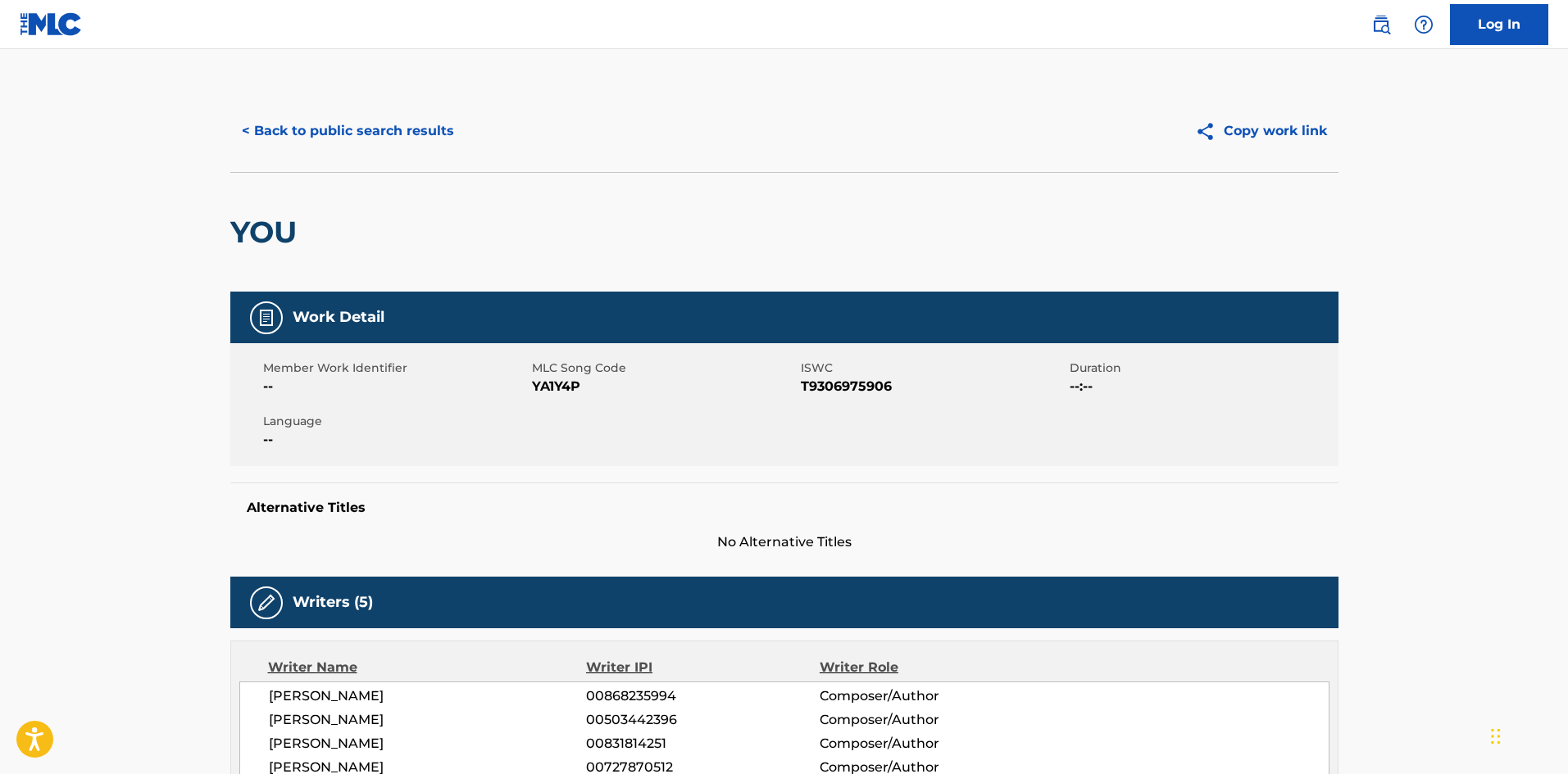
scroll to position [2097, 0]
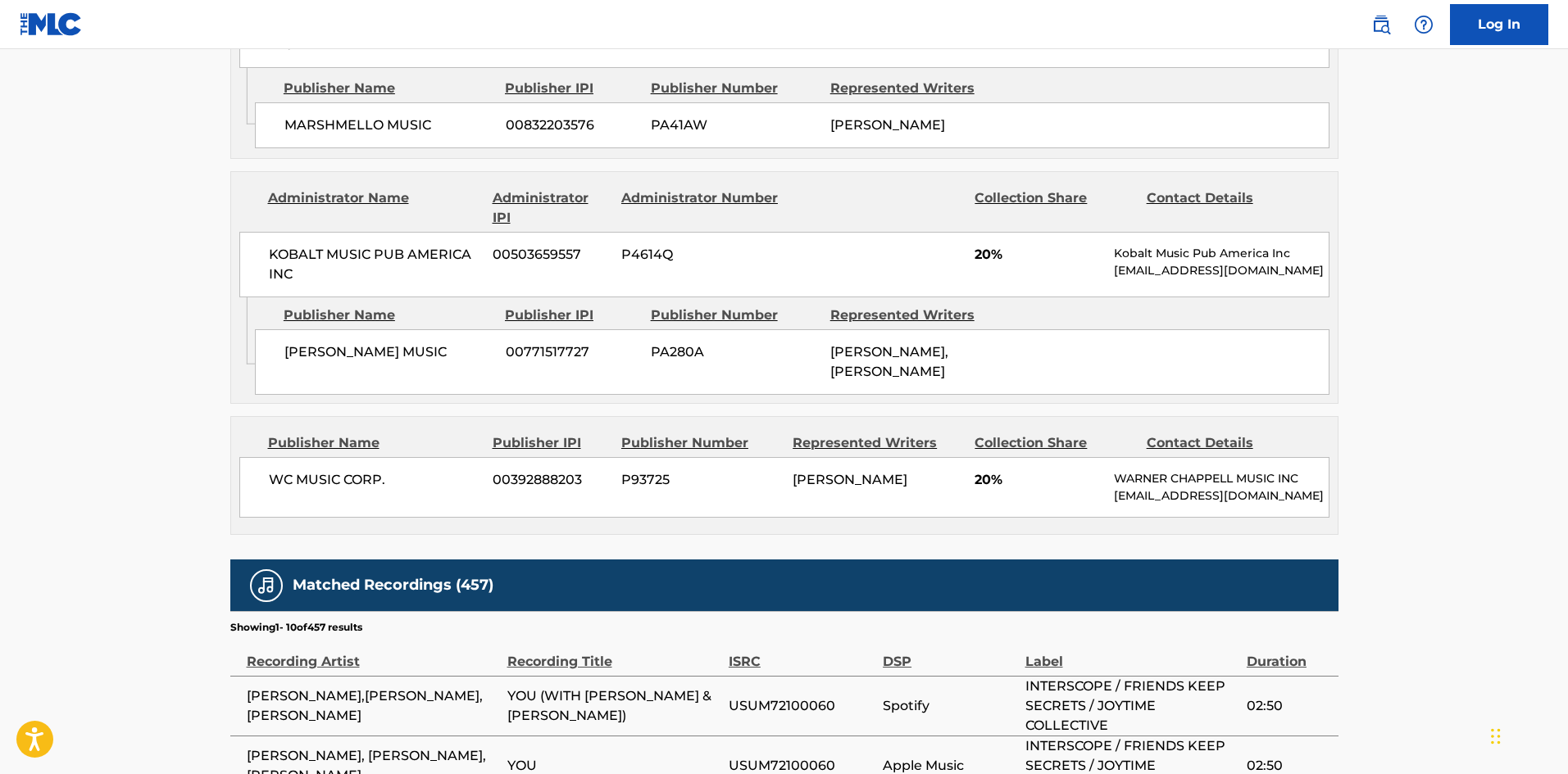
scroll to position [760, 0]
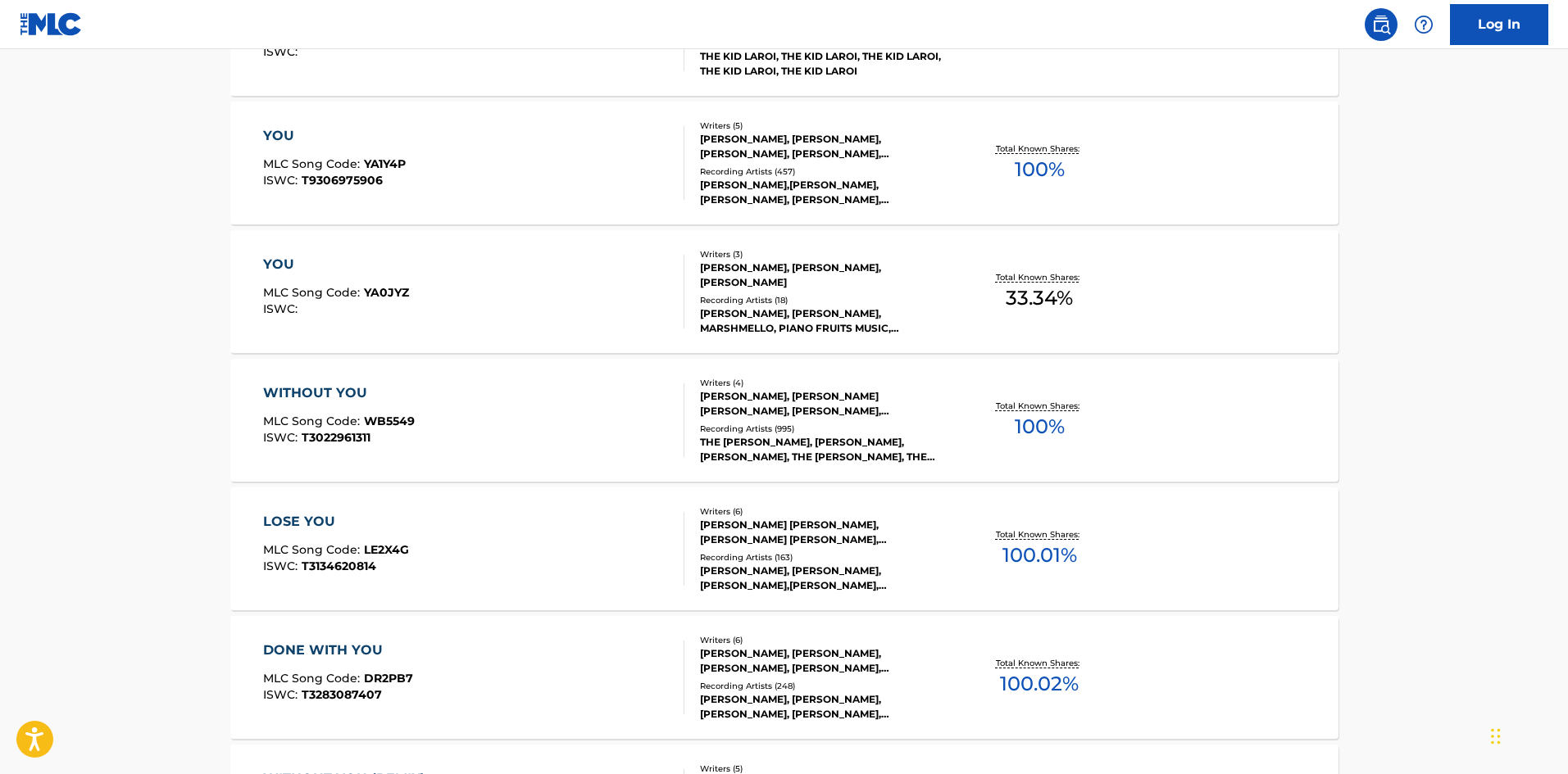
click at [580, 412] on div "WITHOUT YOU MLC Song Code : WB5549 ISWC : T3022961311" at bounding box center [474, 421] width 422 height 74
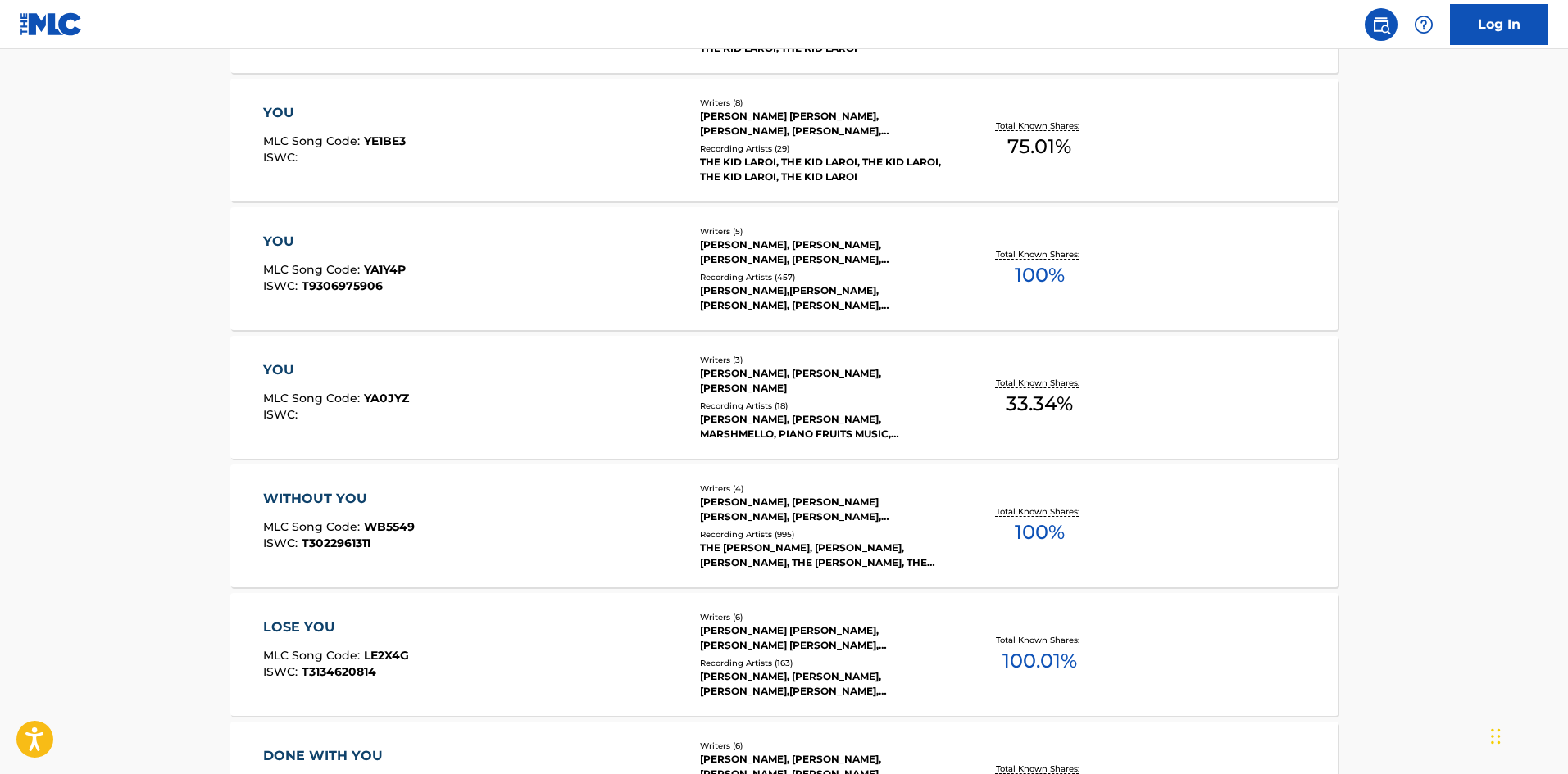
scroll to position [608, 0]
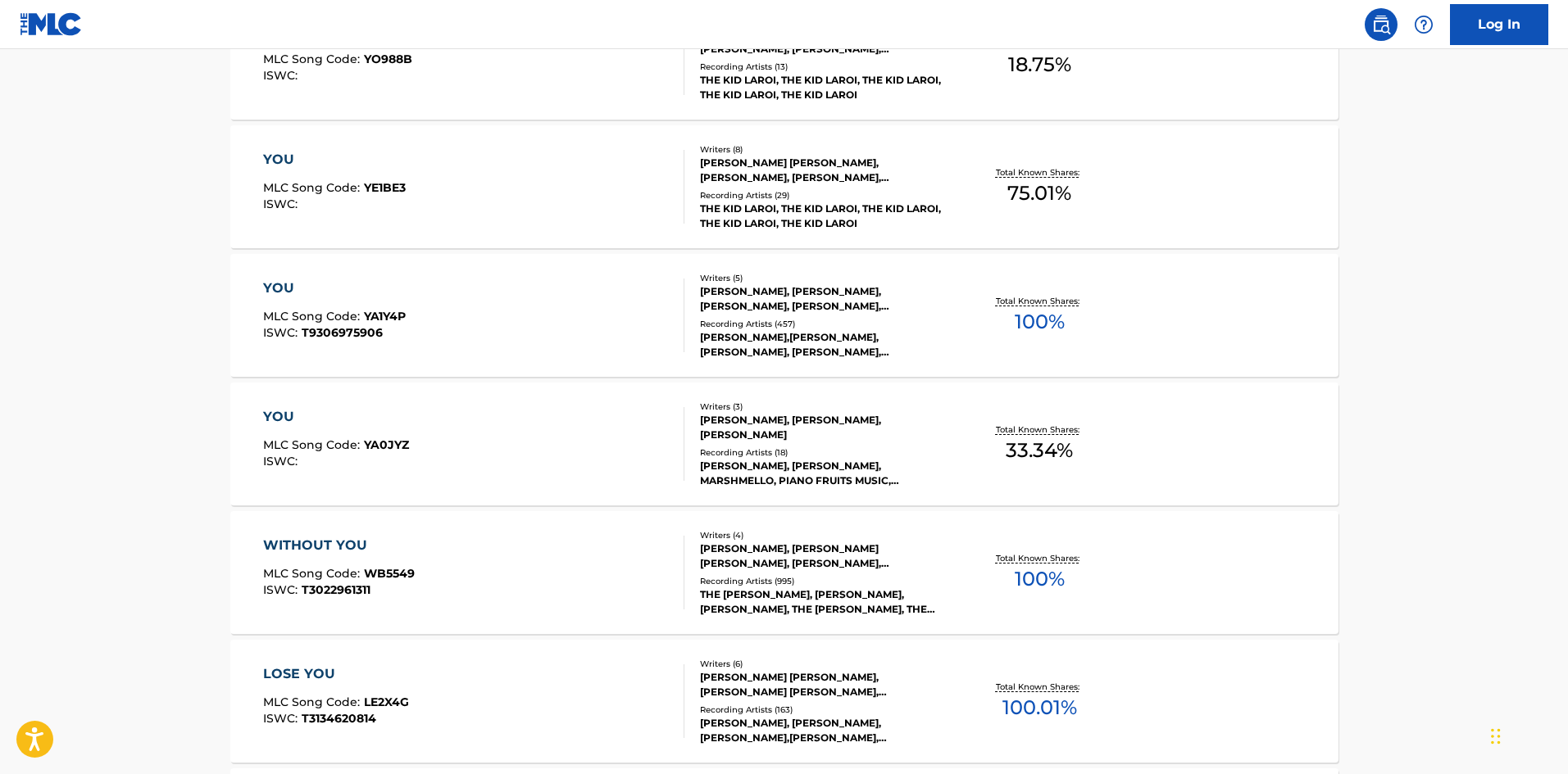
click at [504, 326] on div "YOU MLC Song Code : YA1Y4P ISWC : T9306975906" at bounding box center [474, 316] width 422 height 74
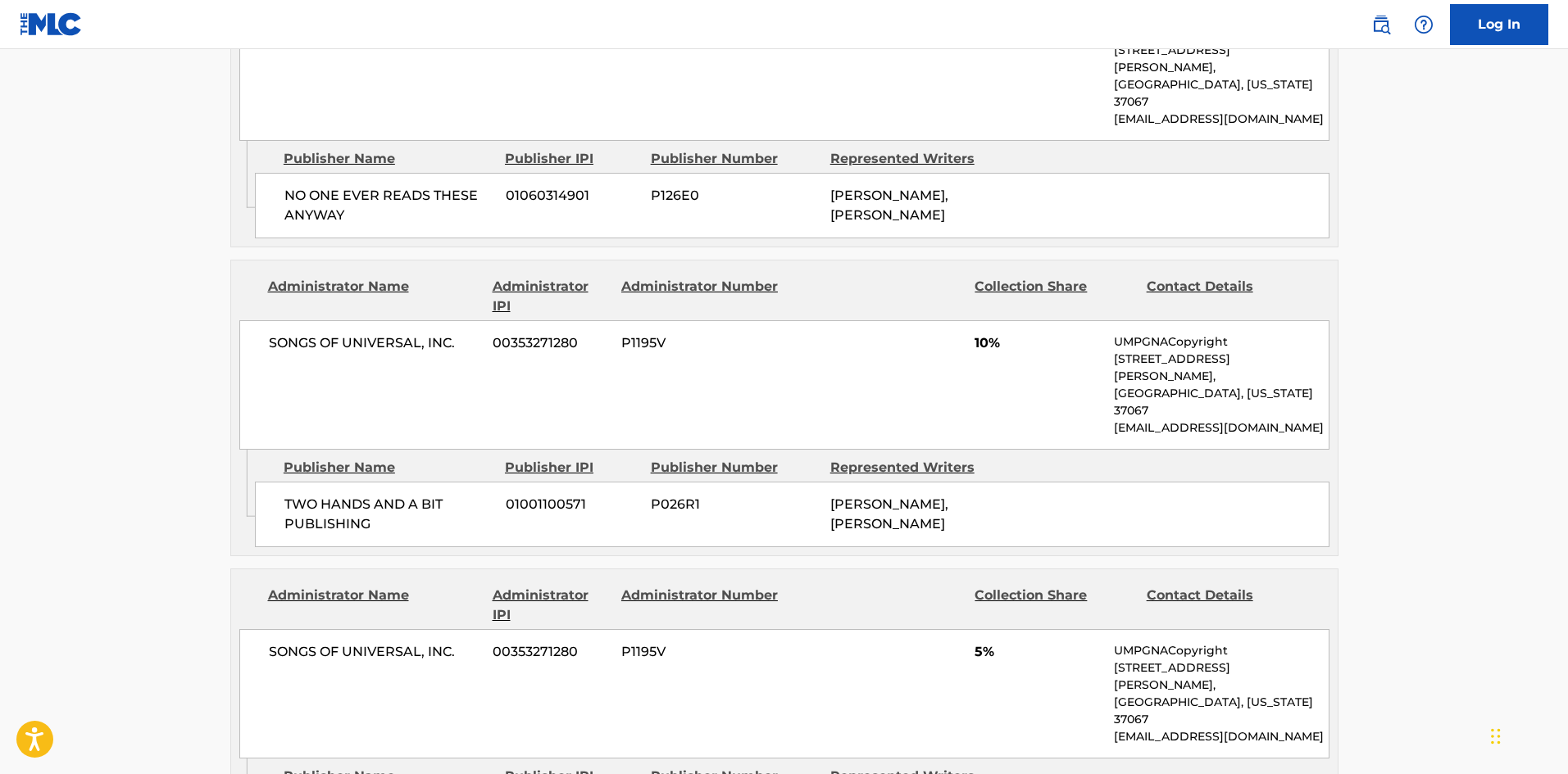
scroll to position [972, 0]
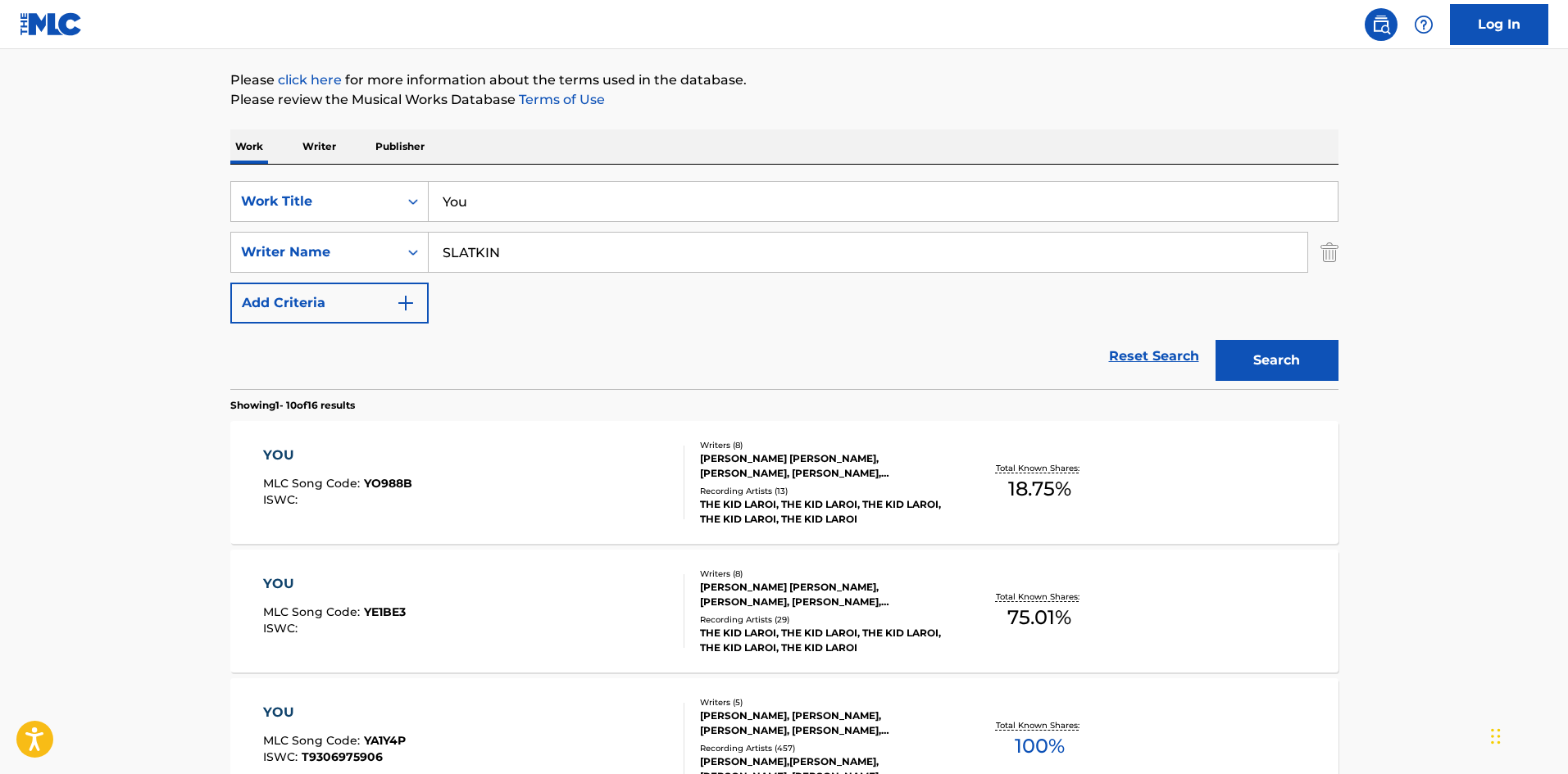
scroll to position [46, 0]
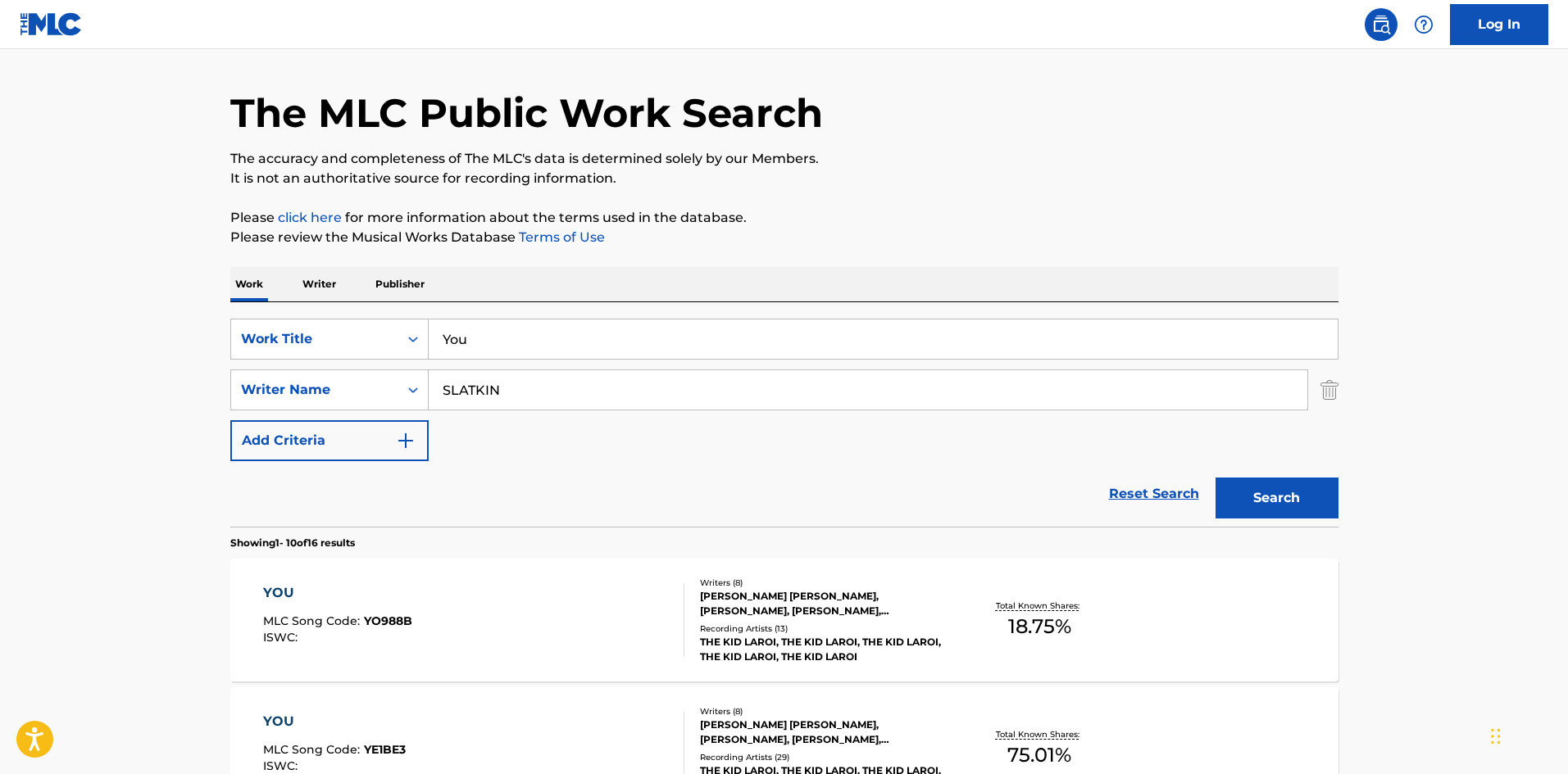
click at [475, 352] on input "You" at bounding box center [883, 339] width 909 height 39
paste input "3 2 1"
type input "3 2 1"
drag, startPoint x: 568, startPoint y: 259, endPoint x: 551, endPoint y: 341, distance: 83.7
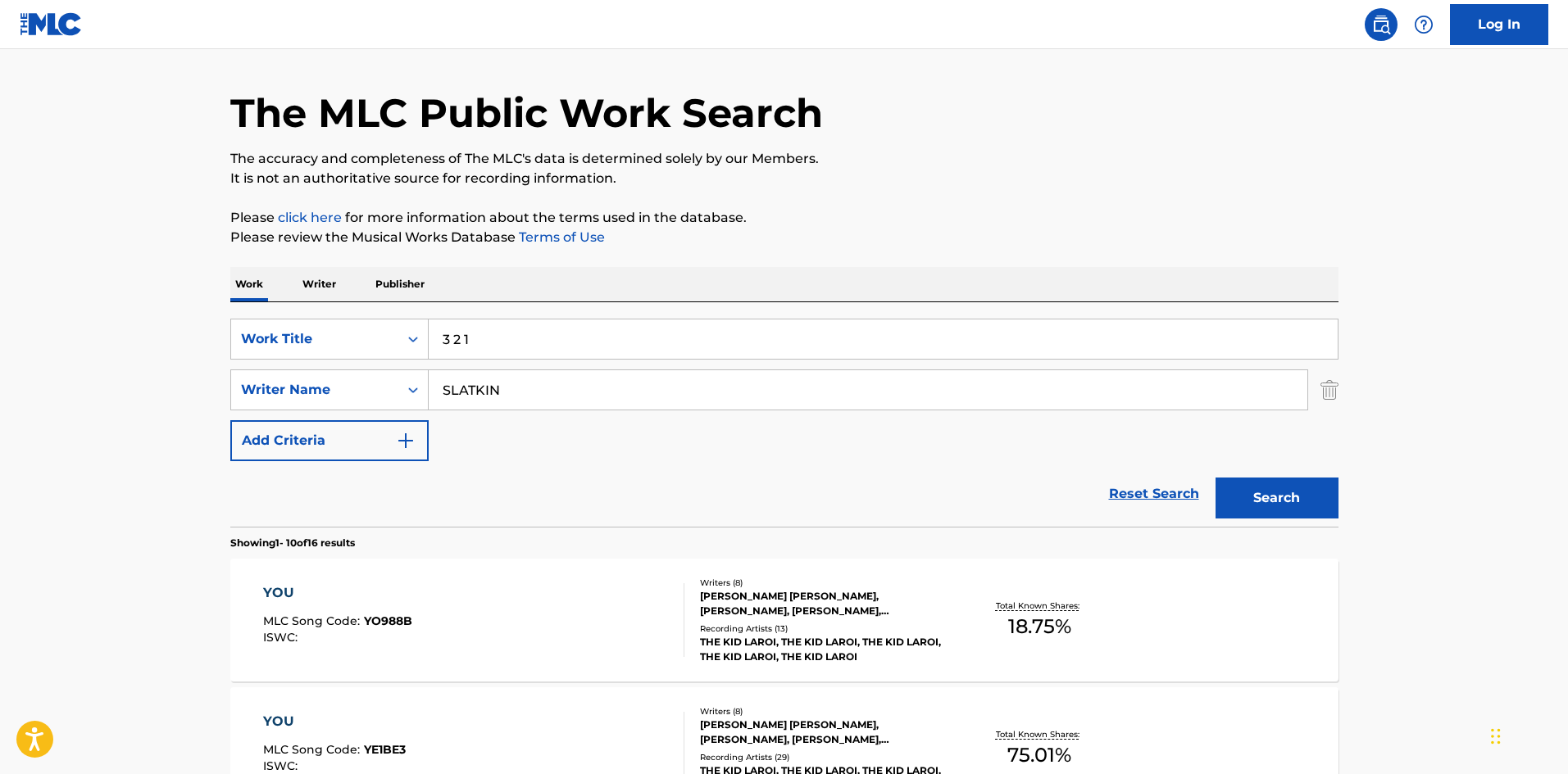
click at [526, 394] on input "SLATKIN" at bounding box center [868, 389] width 878 height 39
paste input "MIRA"
type input "MIRA"
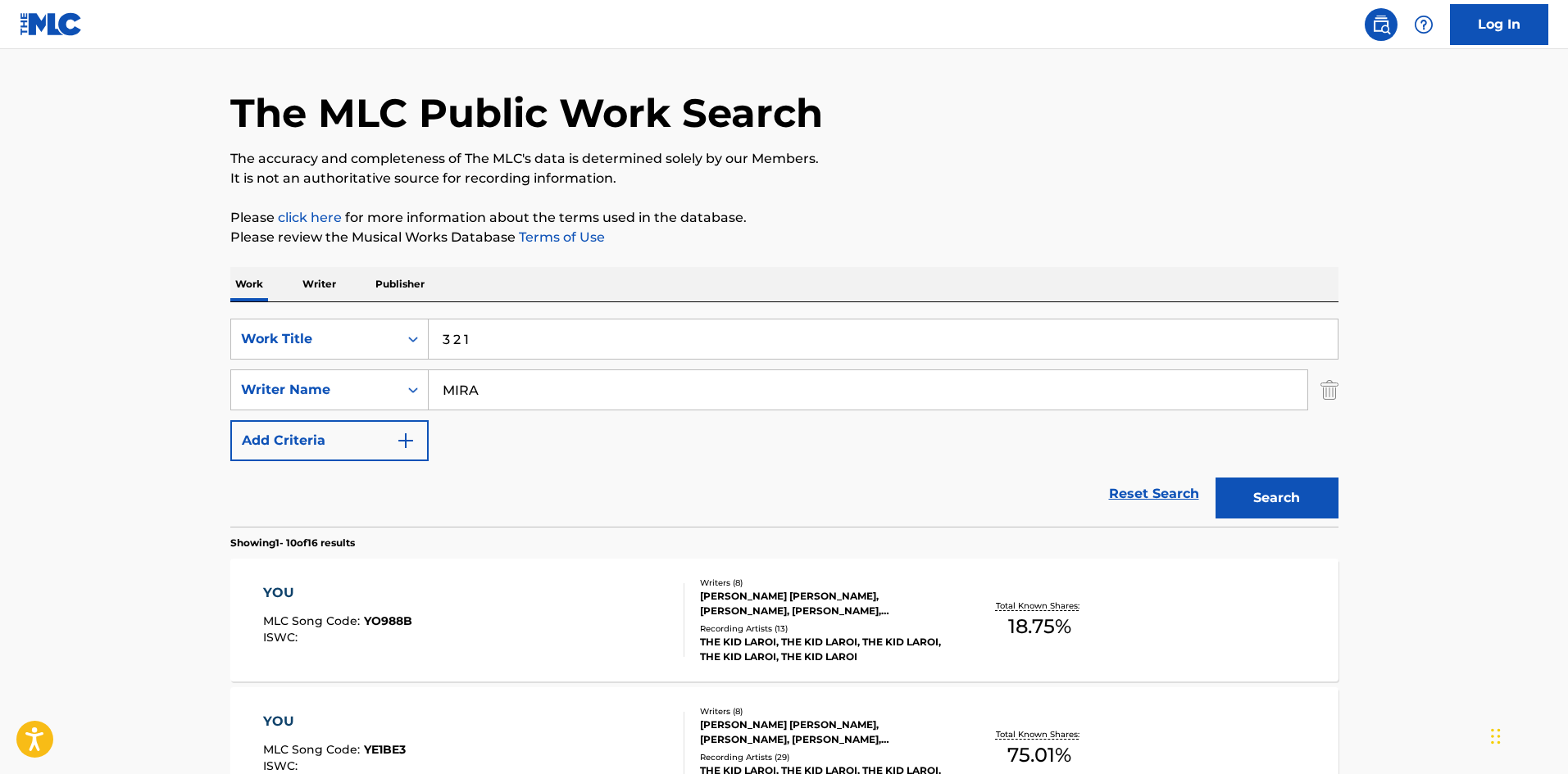
click at [1278, 490] on button "Search" at bounding box center [1277, 498] width 123 height 41
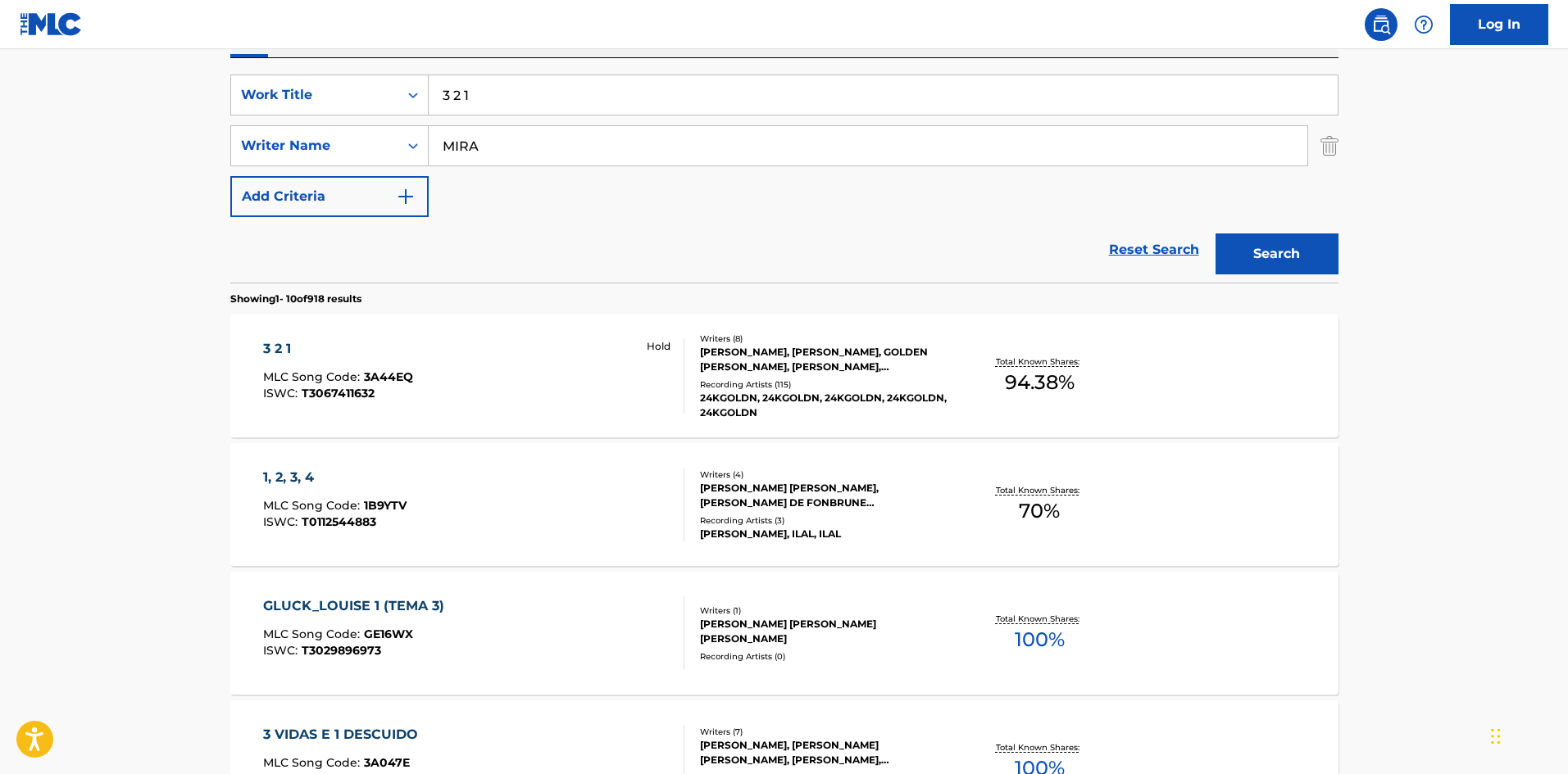
scroll to position [327, 0]
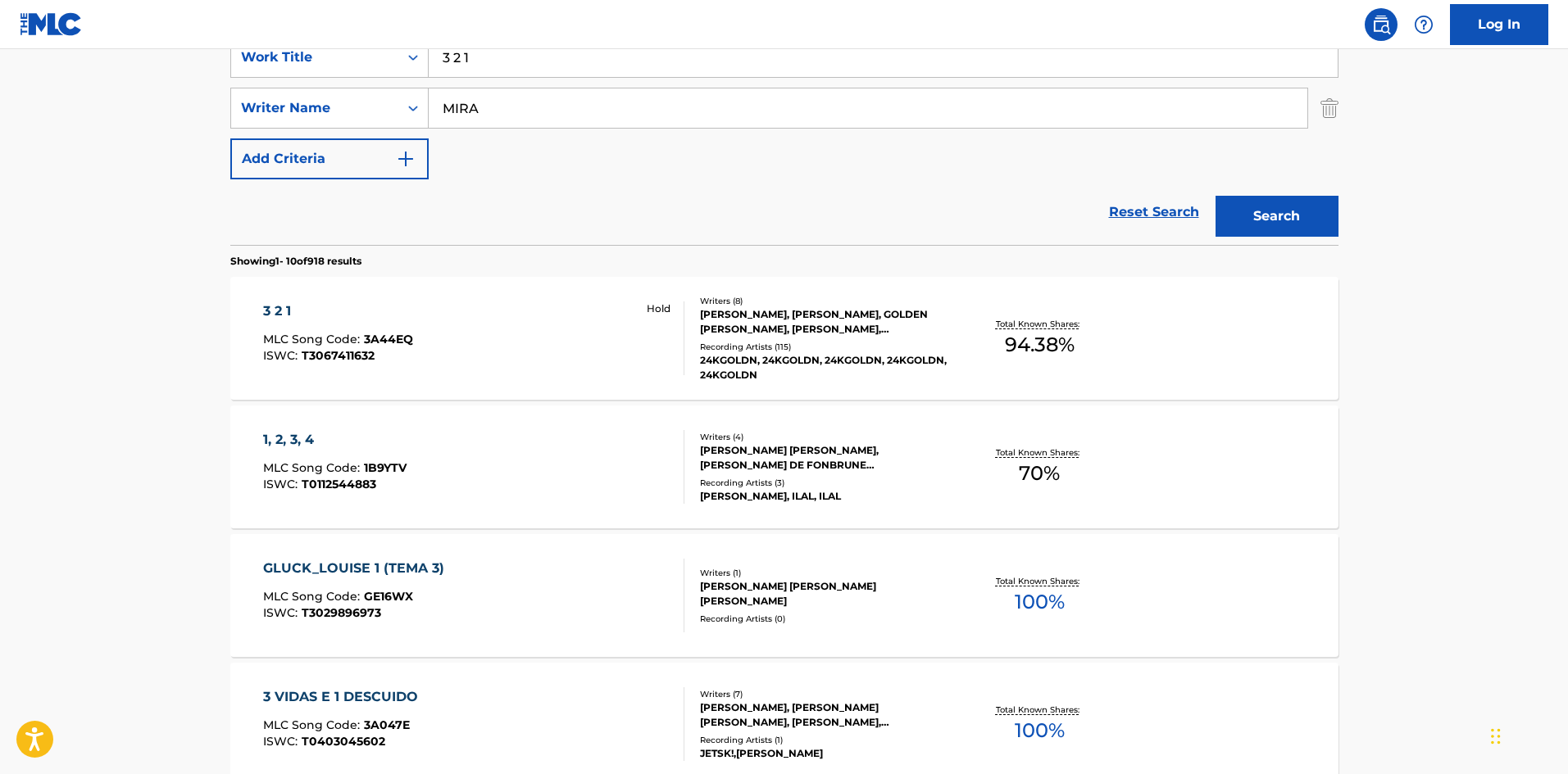
click at [416, 307] on div "3 2 1 MLC Song Code : 3A44EQ ISWC : T3067411632 Hold" at bounding box center [474, 338] width 422 height 74
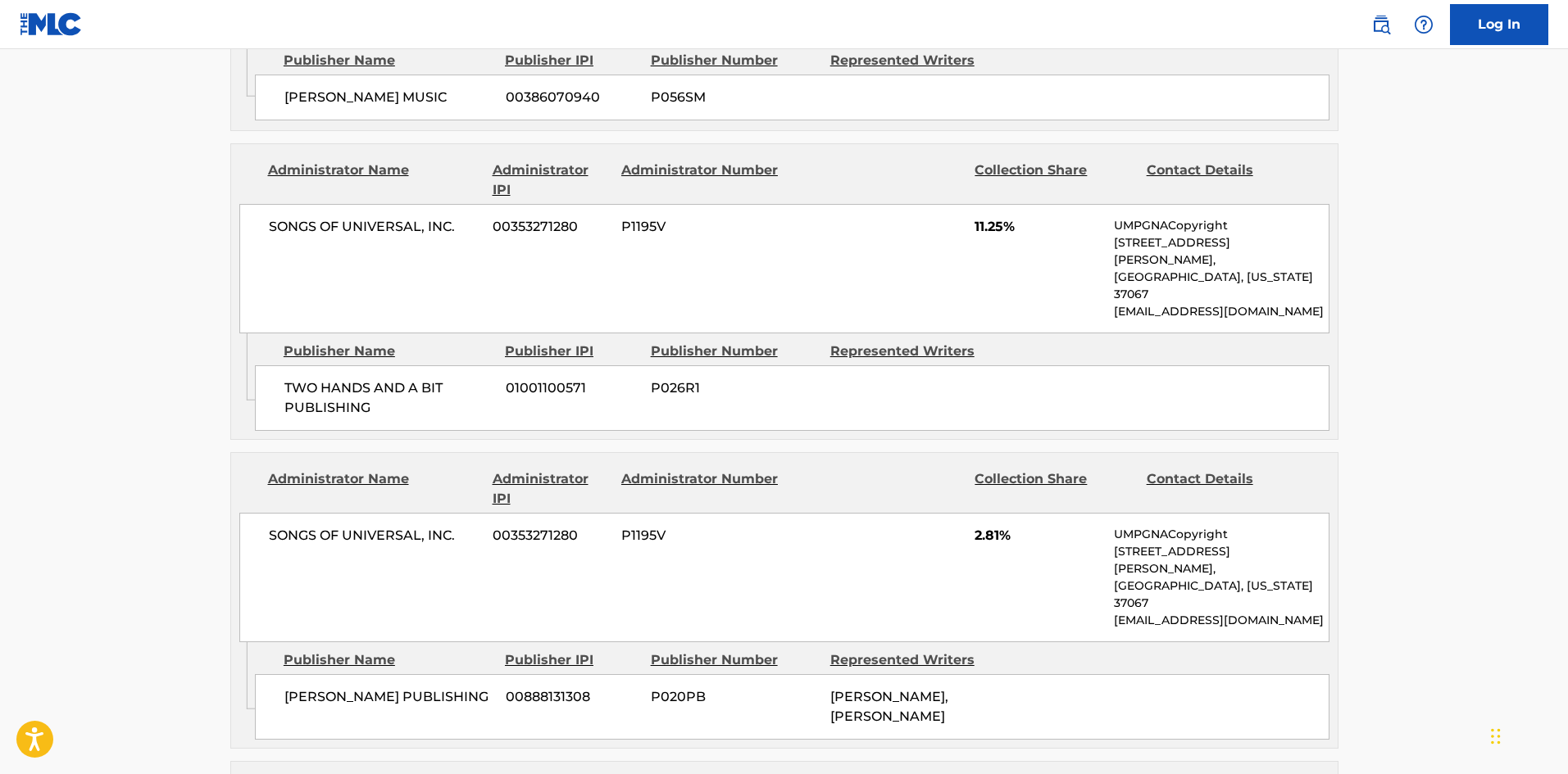
scroll to position [1311, 0]
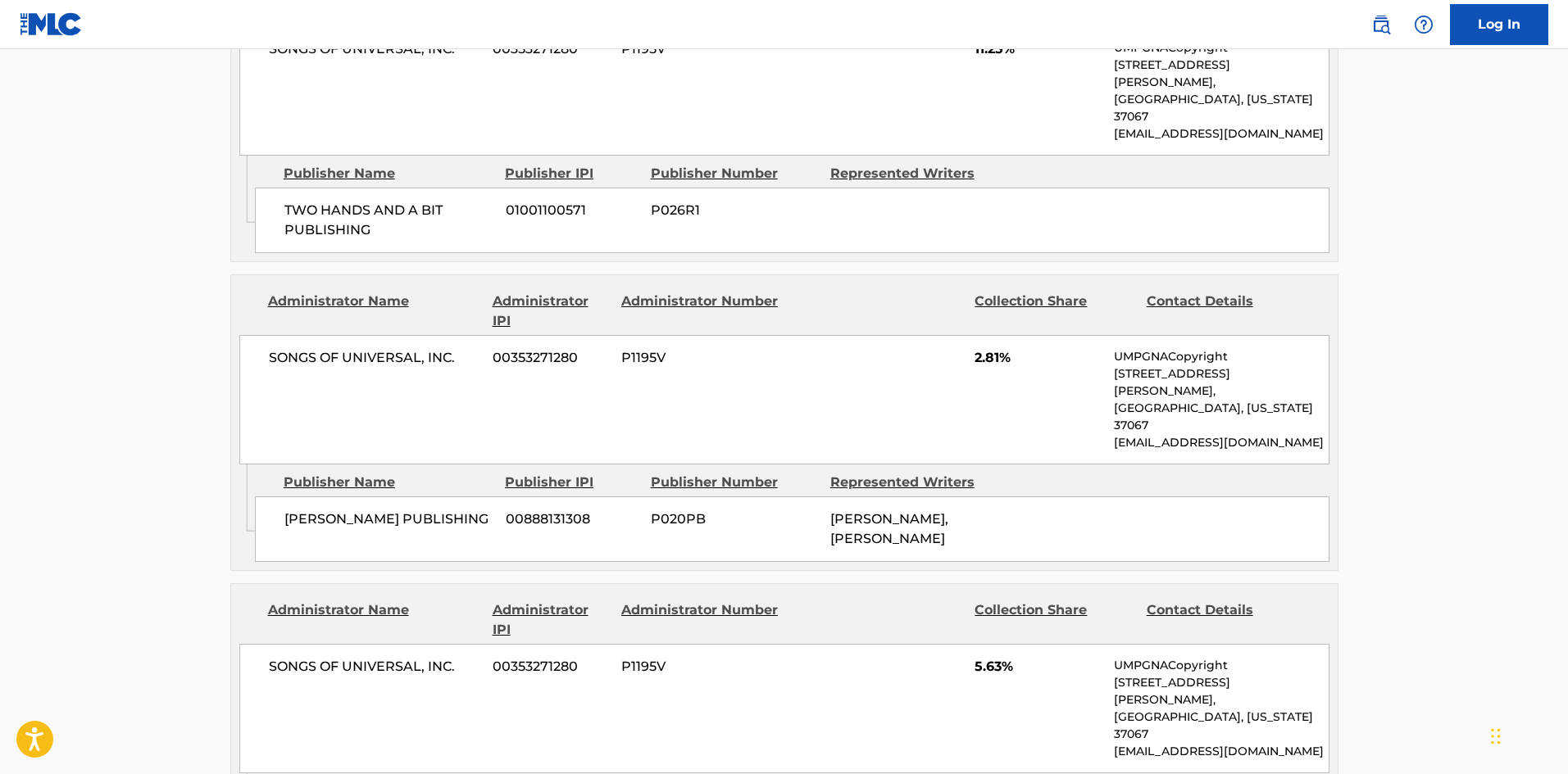
click at [863, 511] on span "DONALD ANDREWS, NICHOLAS MIRA" at bounding box center [889, 528] width 118 height 35
drag, startPoint x: 863, startPoint y: 440, endPoint x: 915, endPoint y: 440, distance: 52.0
click at [915, 511] on span "DONALD ANDREWS, NICHOLAS MIRA" at bounding box center [889, 528] width 118 height 35
copy span "NICHOLAS MIRA"
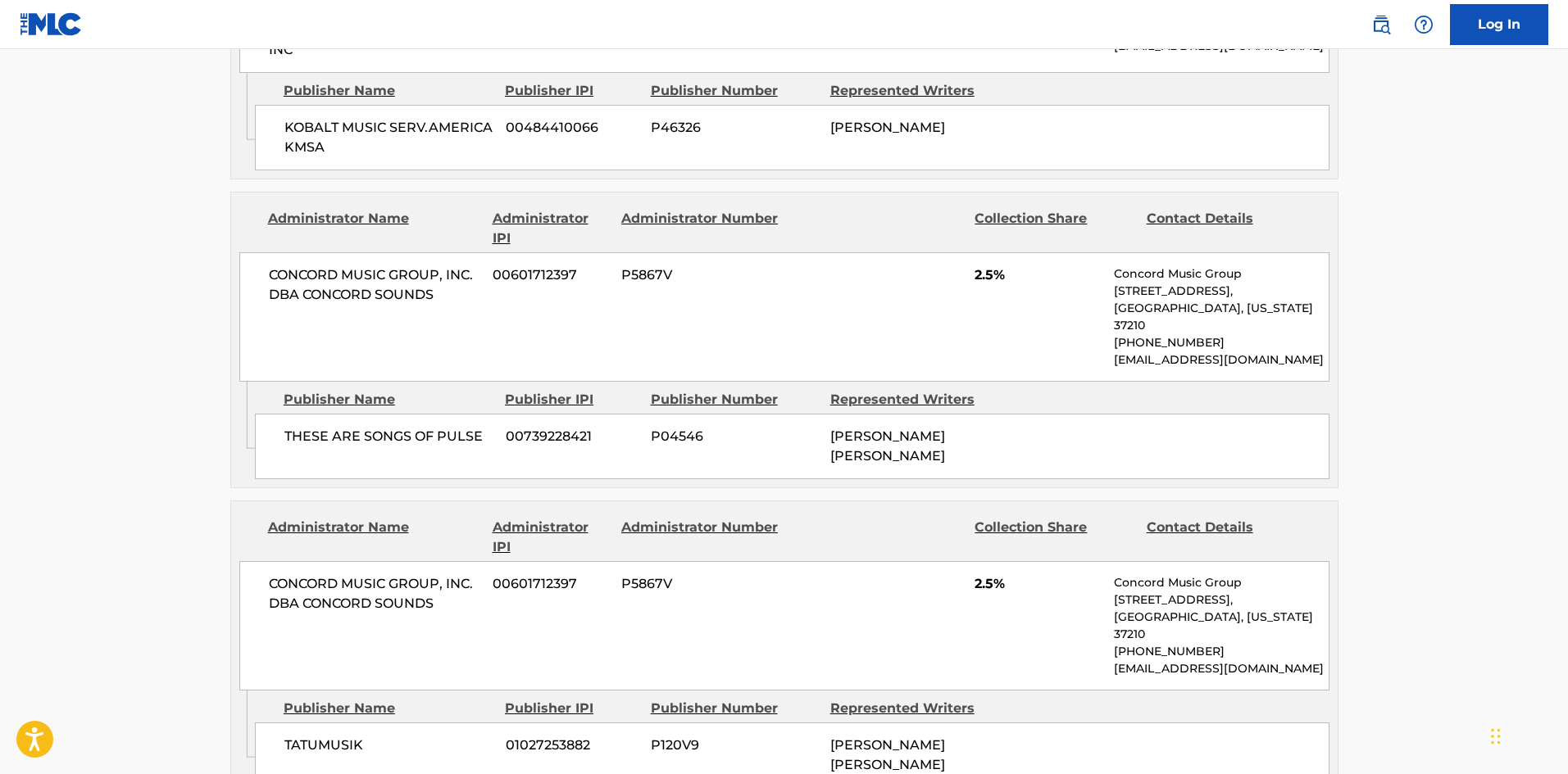
scroll to position [3933, 0]
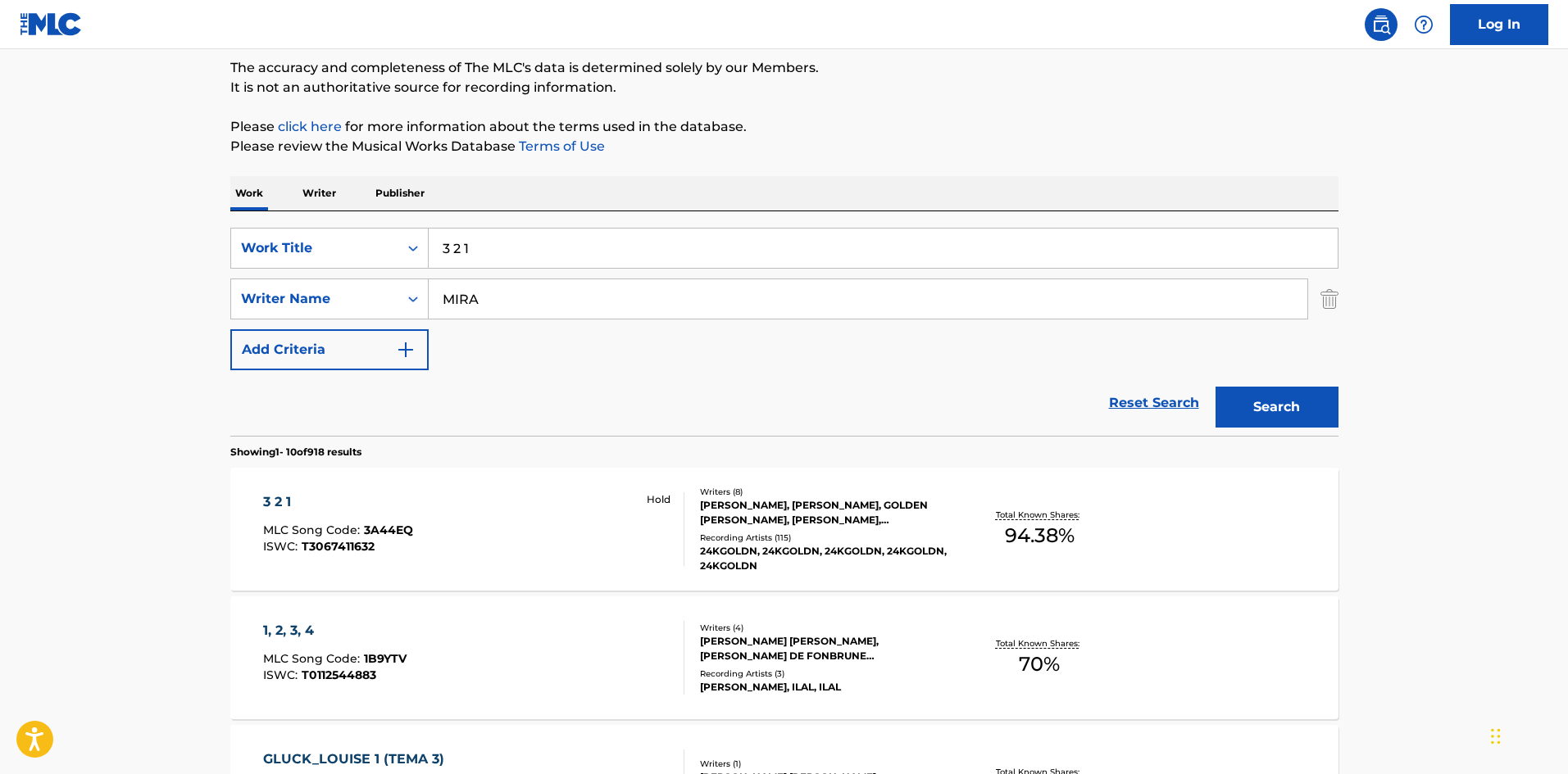
scroll to position [82, 0]
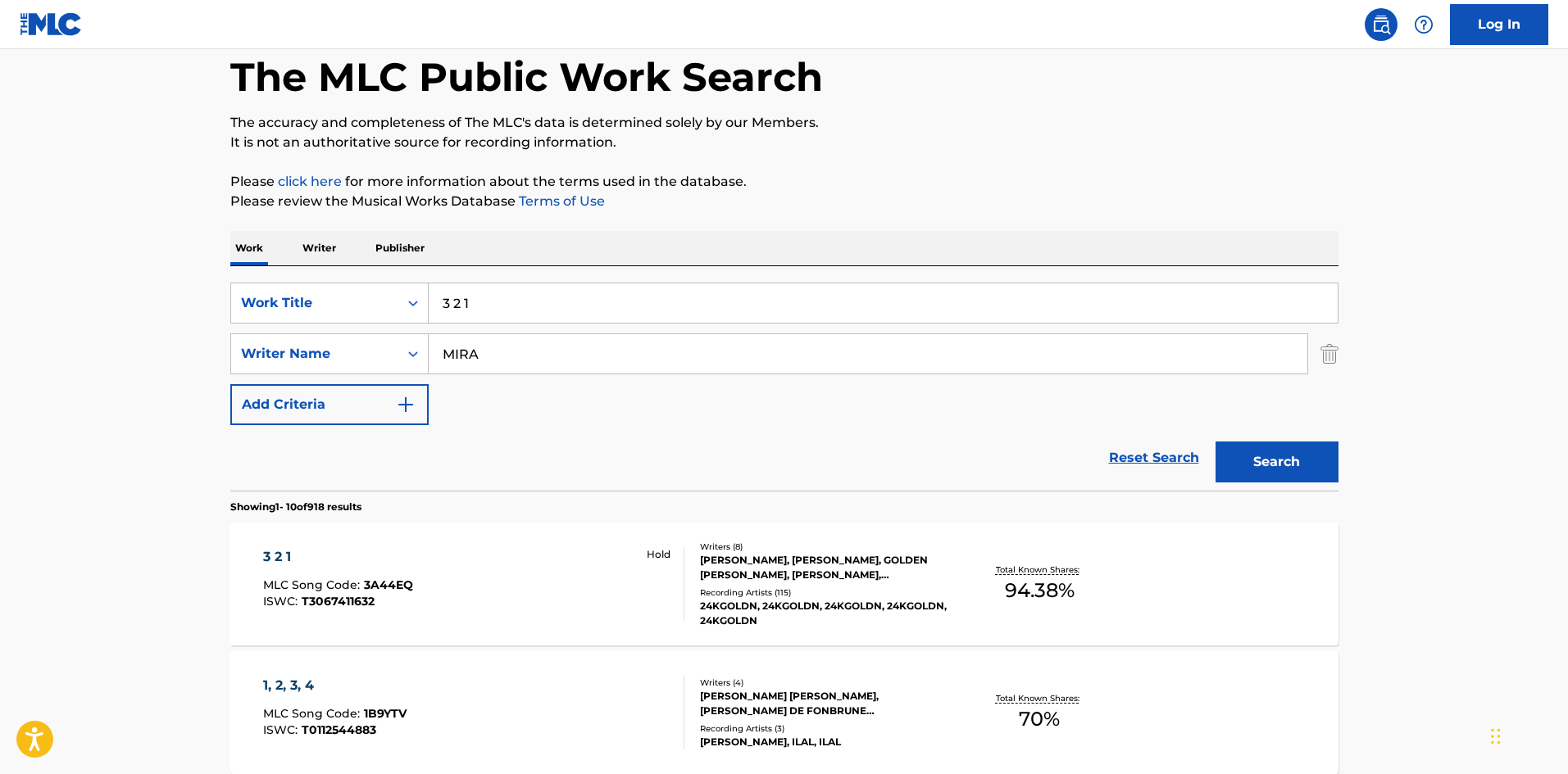
click at [487, 309] on input "3 2 1" at bounding box center [883, 303] width 909 height 39
paste input "You"
type input "You"
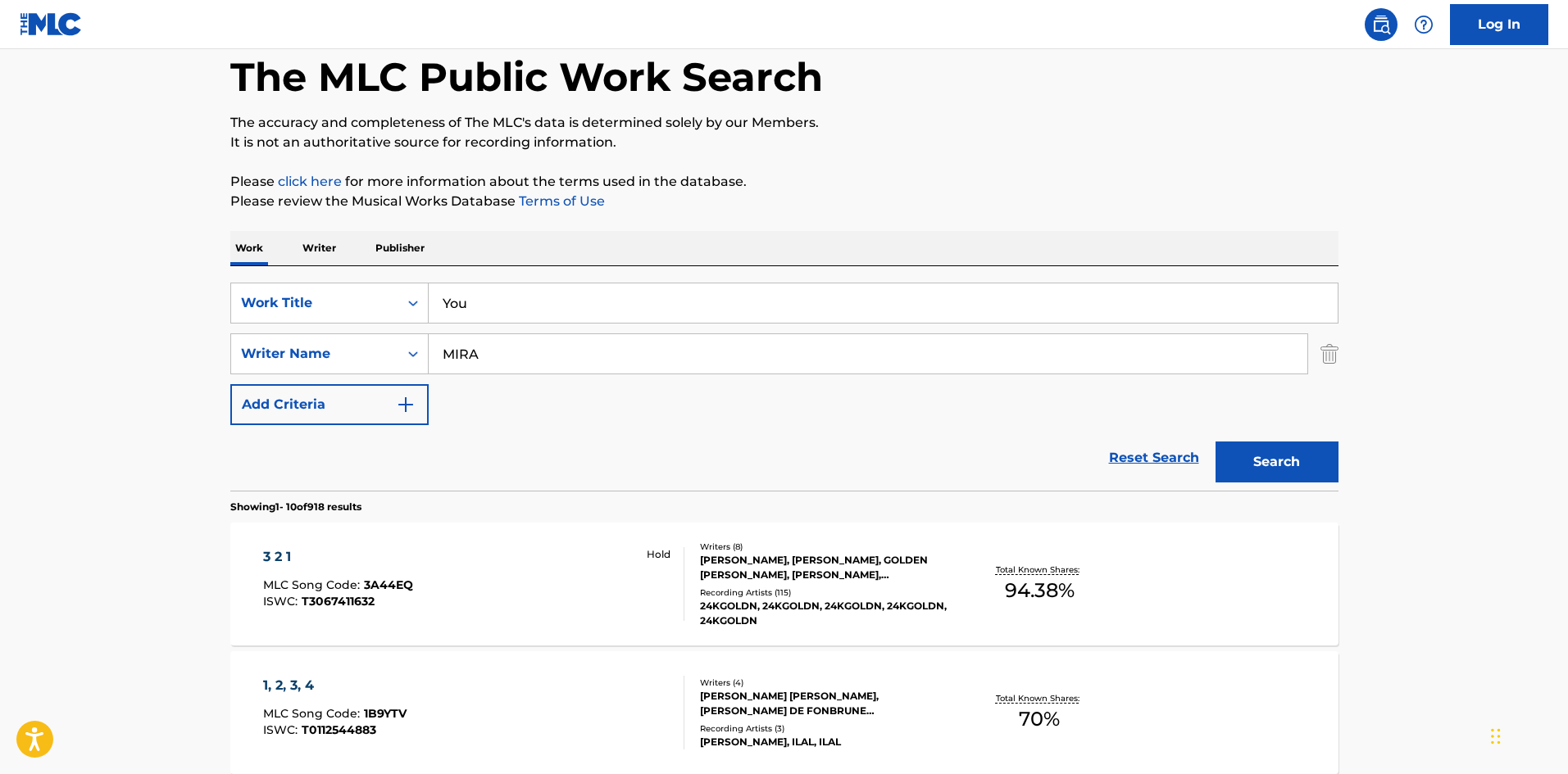
click at [522, 363] on input "MIRA" at bounding box center [868, 353] width 878 height 39
paste input "SLATKIN"
type input "SLATKIN"
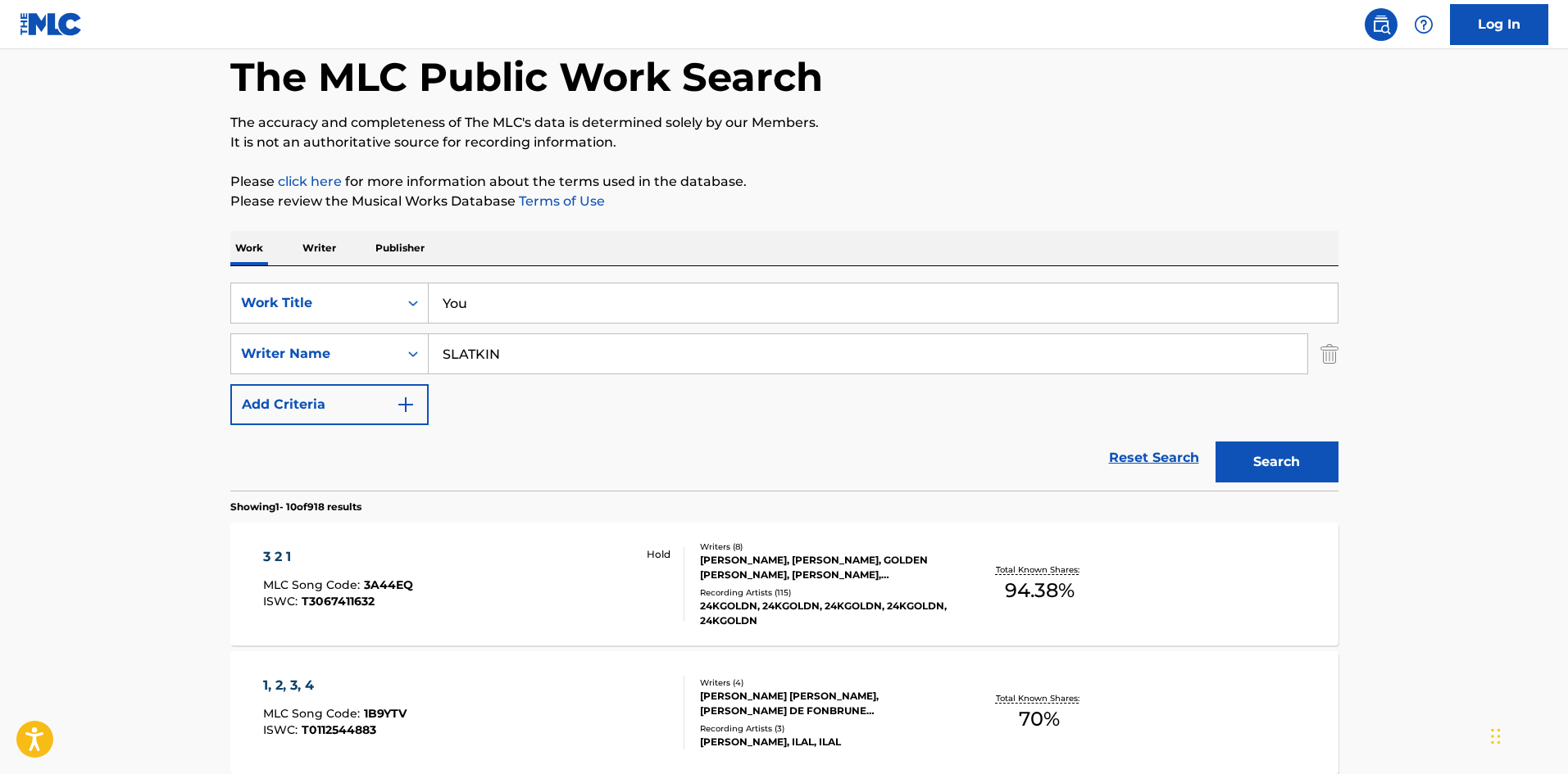
click at [1270, 469] on button "Search" at bounding box center [1277, 462] width 123 height 41
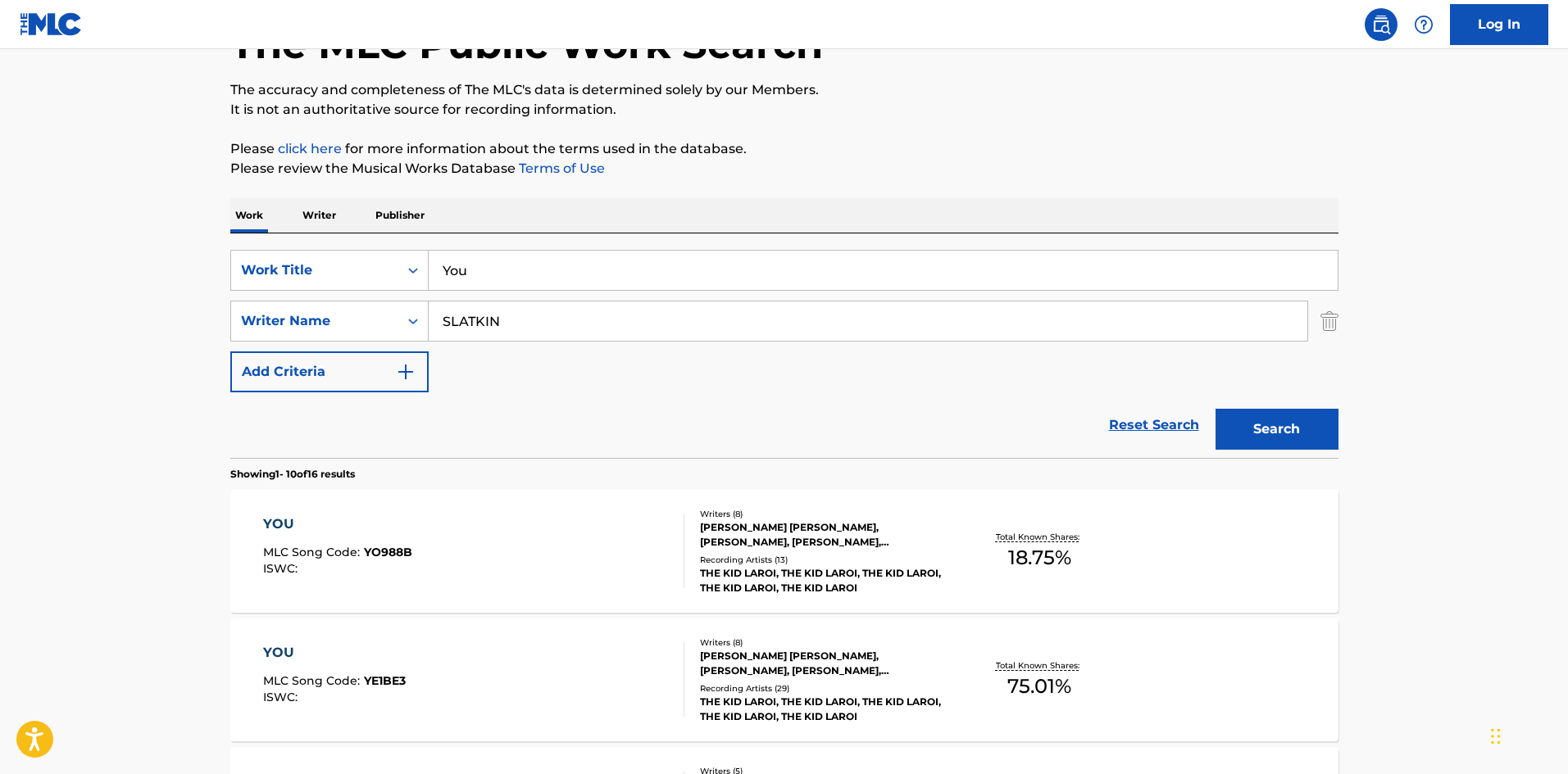
scroll to position [410, 0]
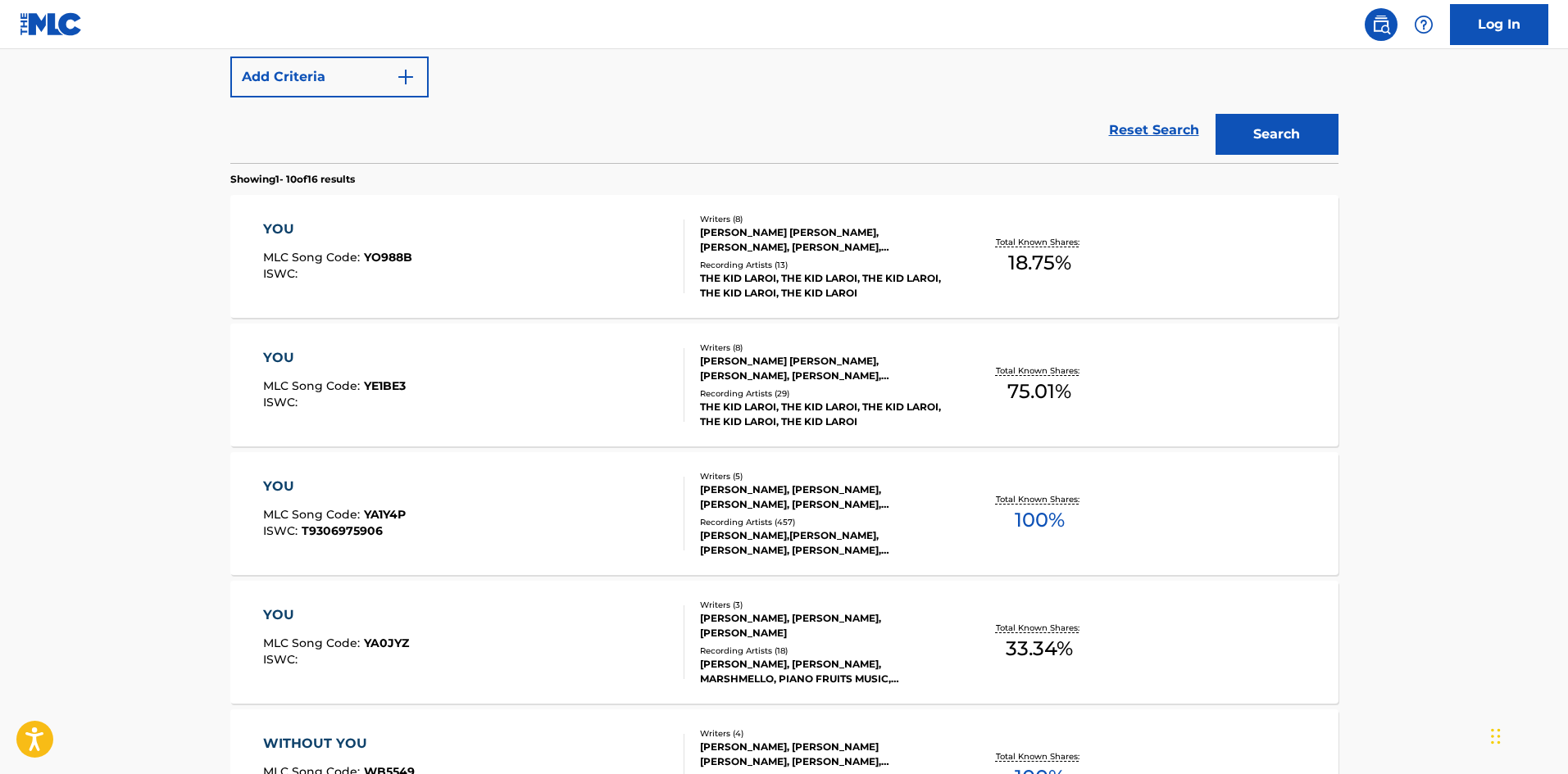
click at [461, 518] on div "YOU MLC Song Code : YA1Y4P ISWC : T9306975906" at bounding box center [474, 514] width 422 height 74
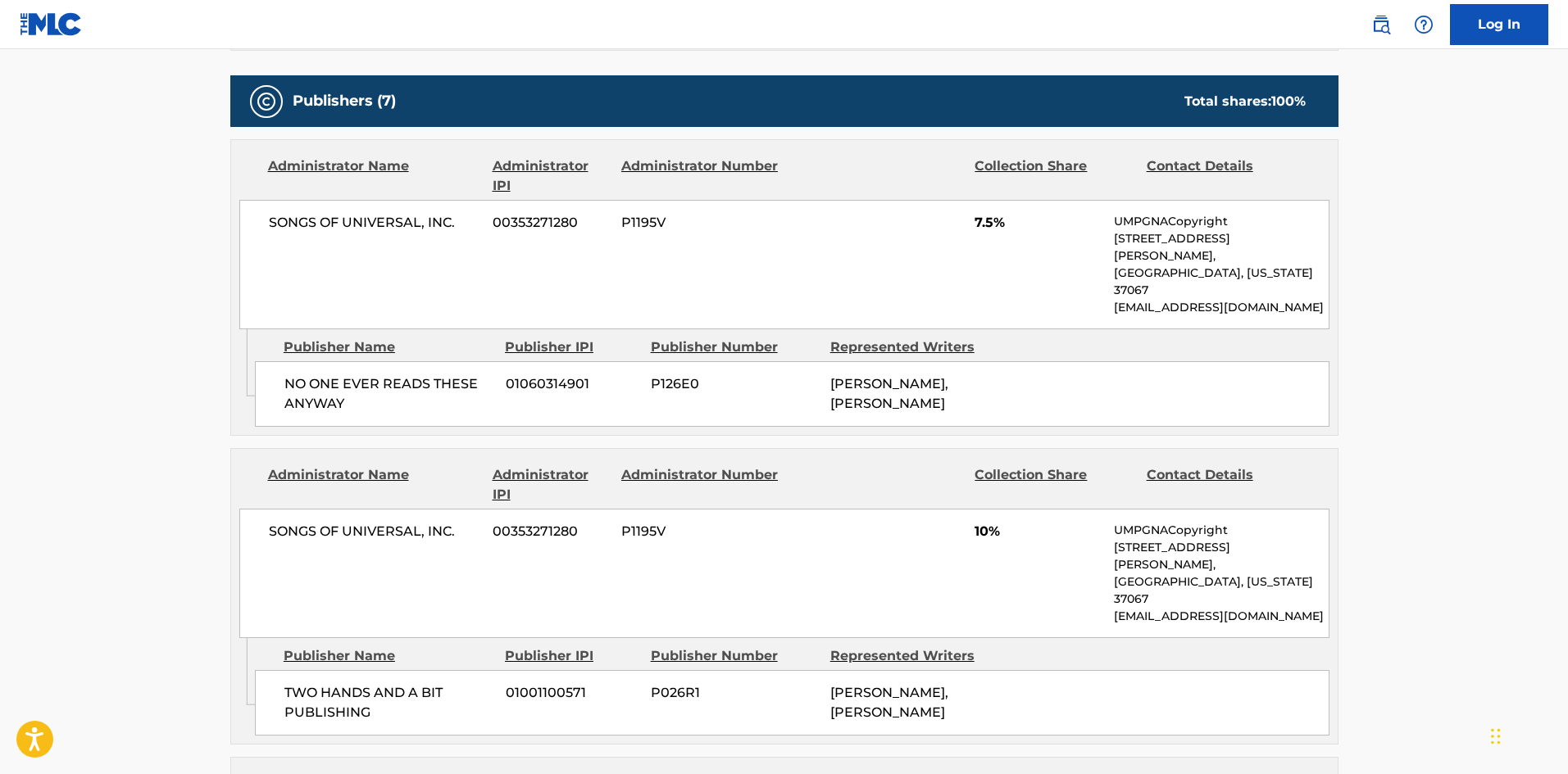
scroll to position [718, 0]
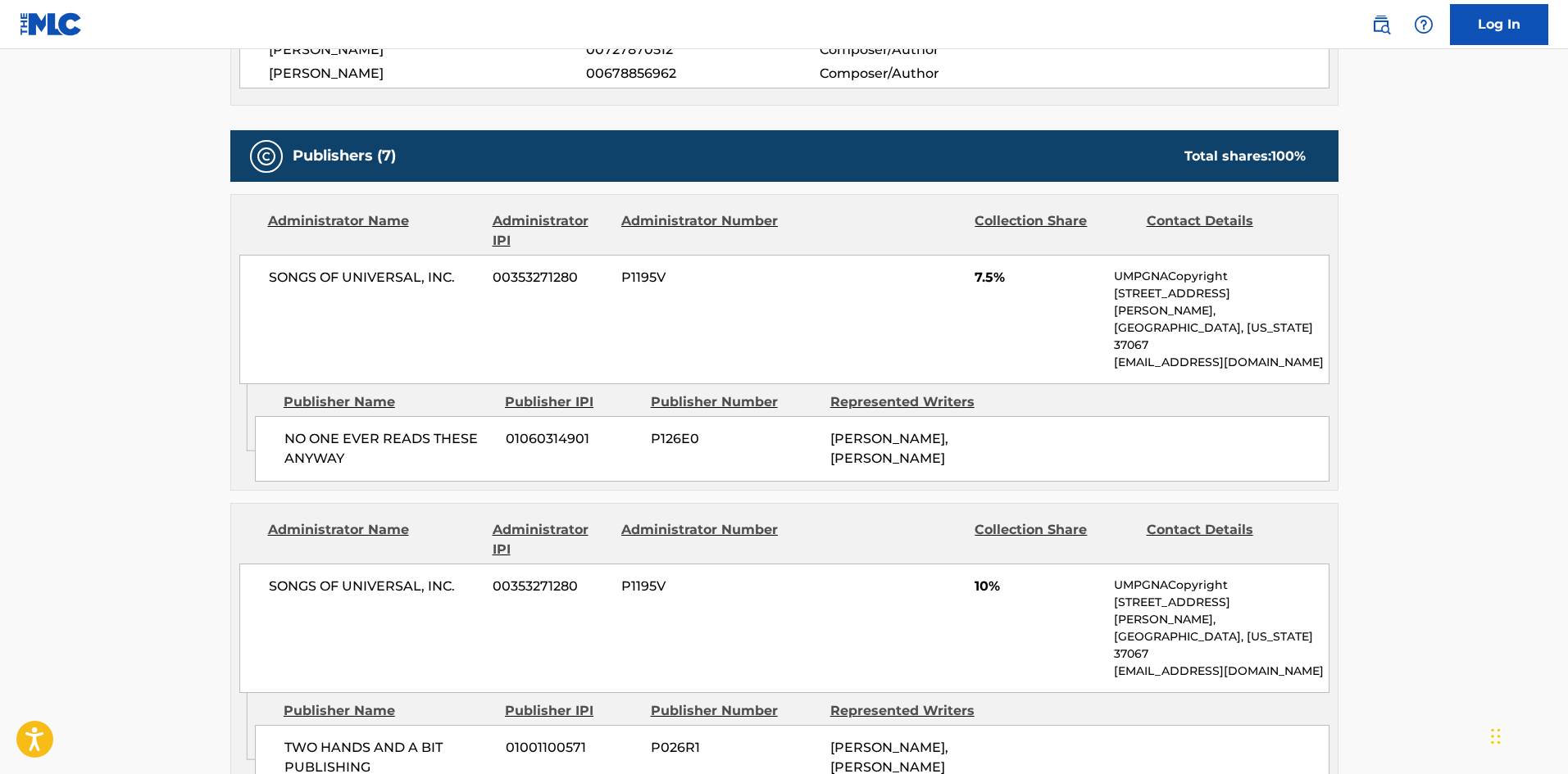
click at [285, 429] on span "NO ONE EVER READS THESE ANYWAY" at bounding box center [389, 449] width 209 height 39
drag, startPoint x: 285, startPoint y: 412, endPoint x: 370, endPoint y: 424, distance: 85.8
click at [370, 429] on span "NO ONE EVER READS THESE ANYWAY" at bounding box center [389, 449] width 209 height 39
copy div "NO ONE EVER READS THESE ANYWAY"
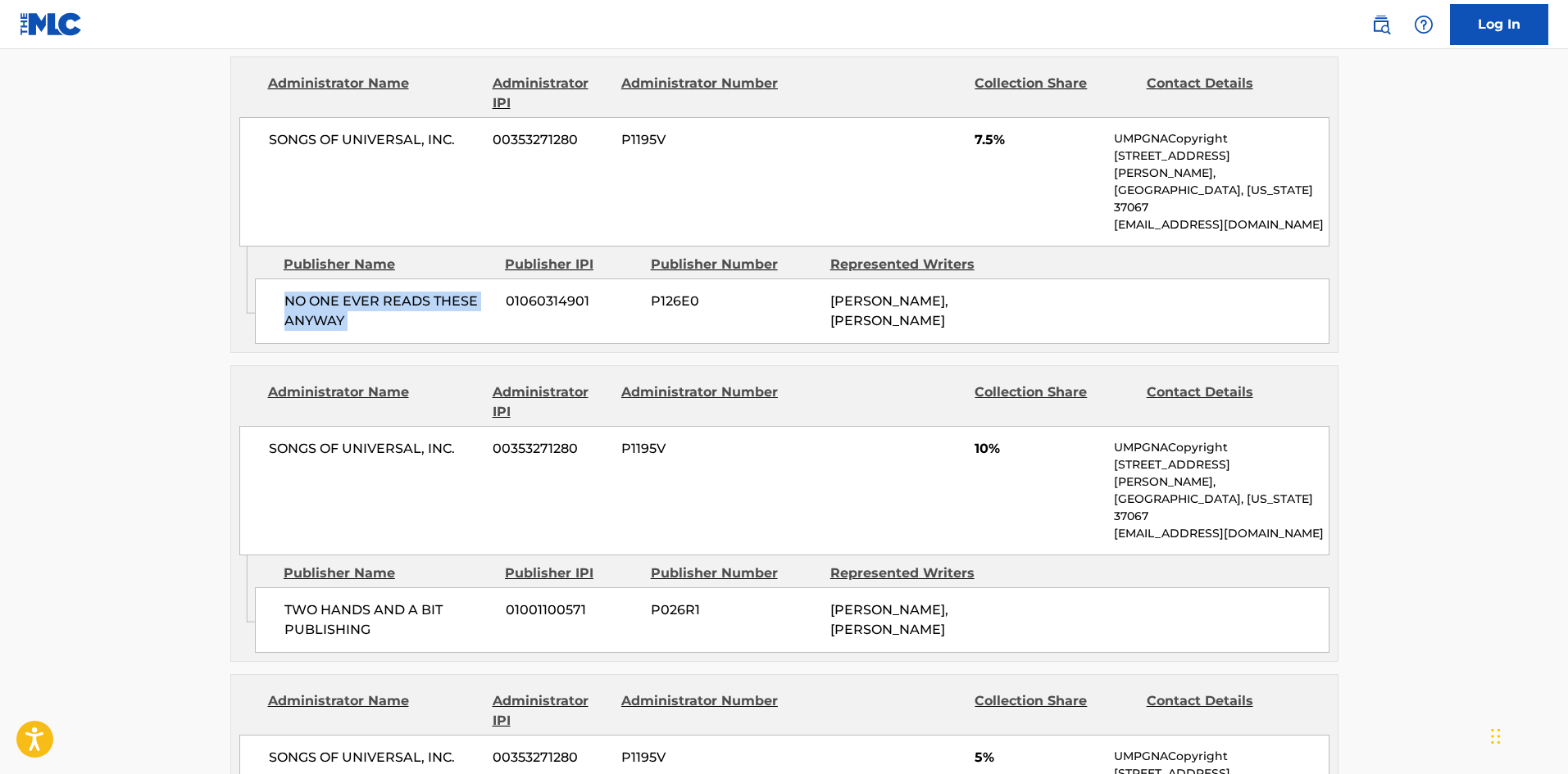
scroll to position [882, 0]
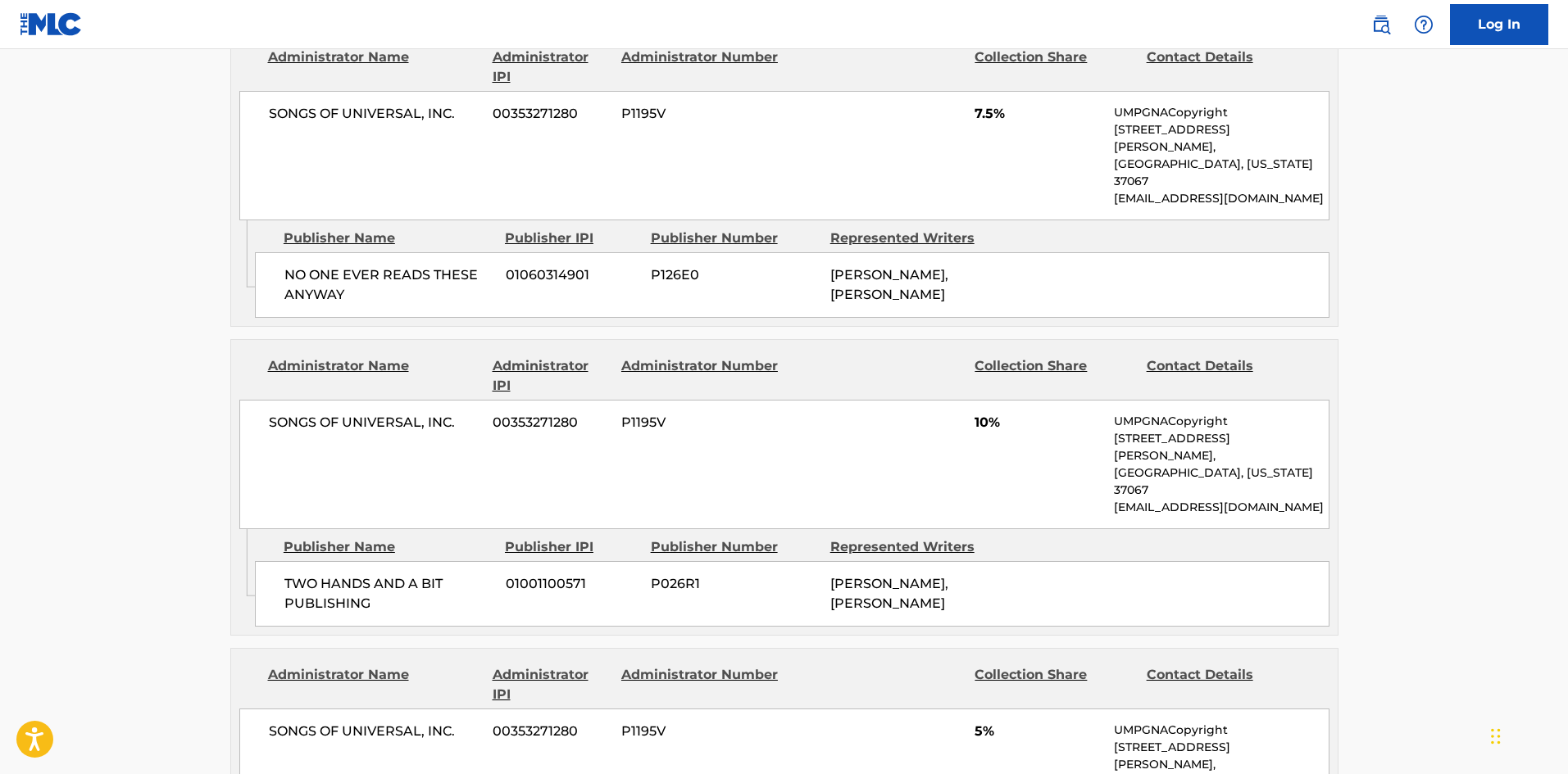
click at [282, 561] on div "TWO HANDS AND A BIT PUBLISHING 01001100571 P026R1 BLAKE SLATKIN, BLAKE SLATKIN" at bounding box center [792, 593] width 1074 height 65
drag, startPoint x: 282, startPoint y: 522, endPoint x: 388, endPoint y: 547, distance: 108.9
click at [388, 561] on div "TWO HANDS AND A BIT PUBLISHING 01001100571 P026R1 BLAKE SLATKIN, BLAKE SLATKIN" at bounding box center [792, 593] width 1074 height 65
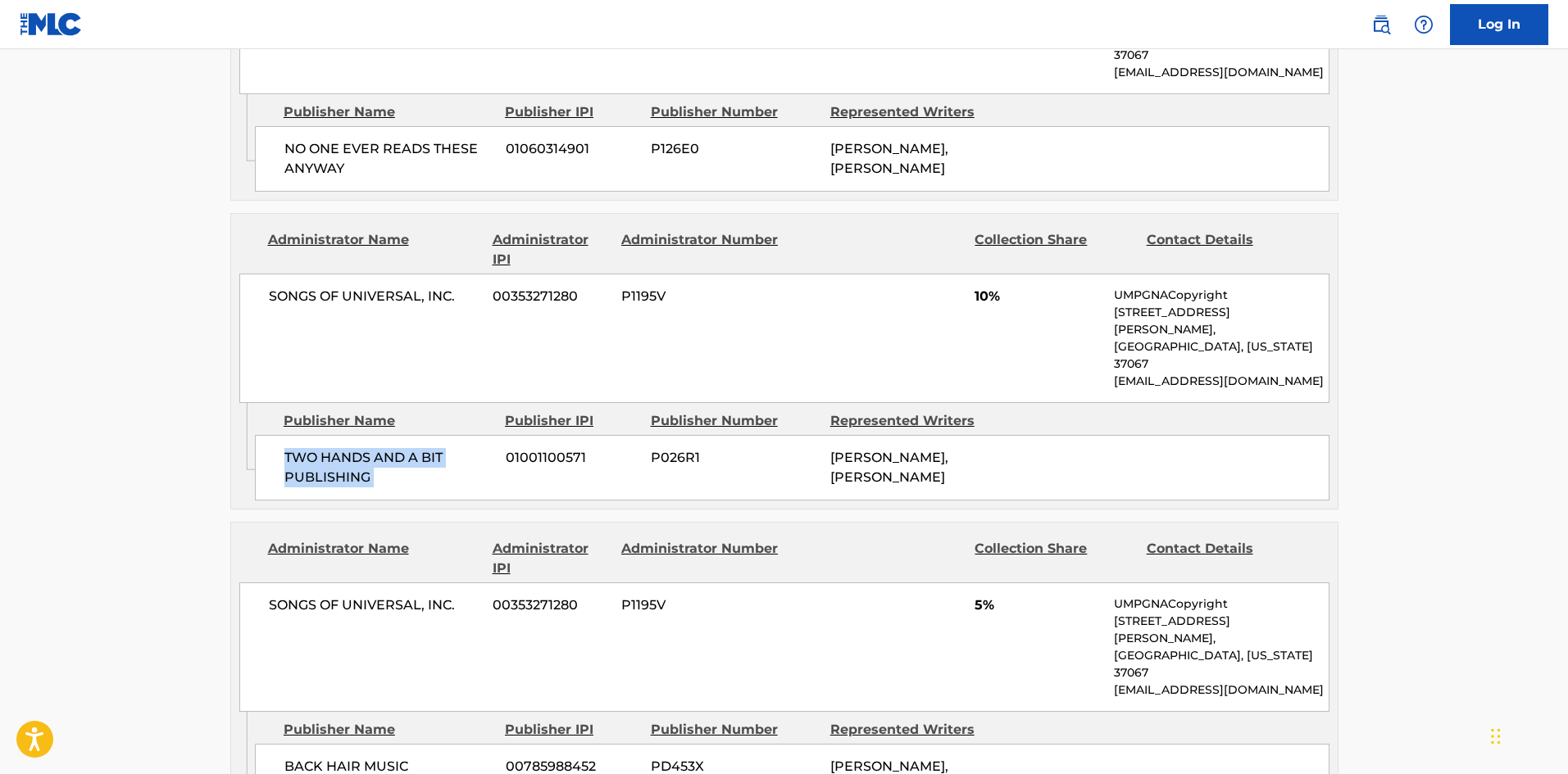
scroll to position [1209, 0]
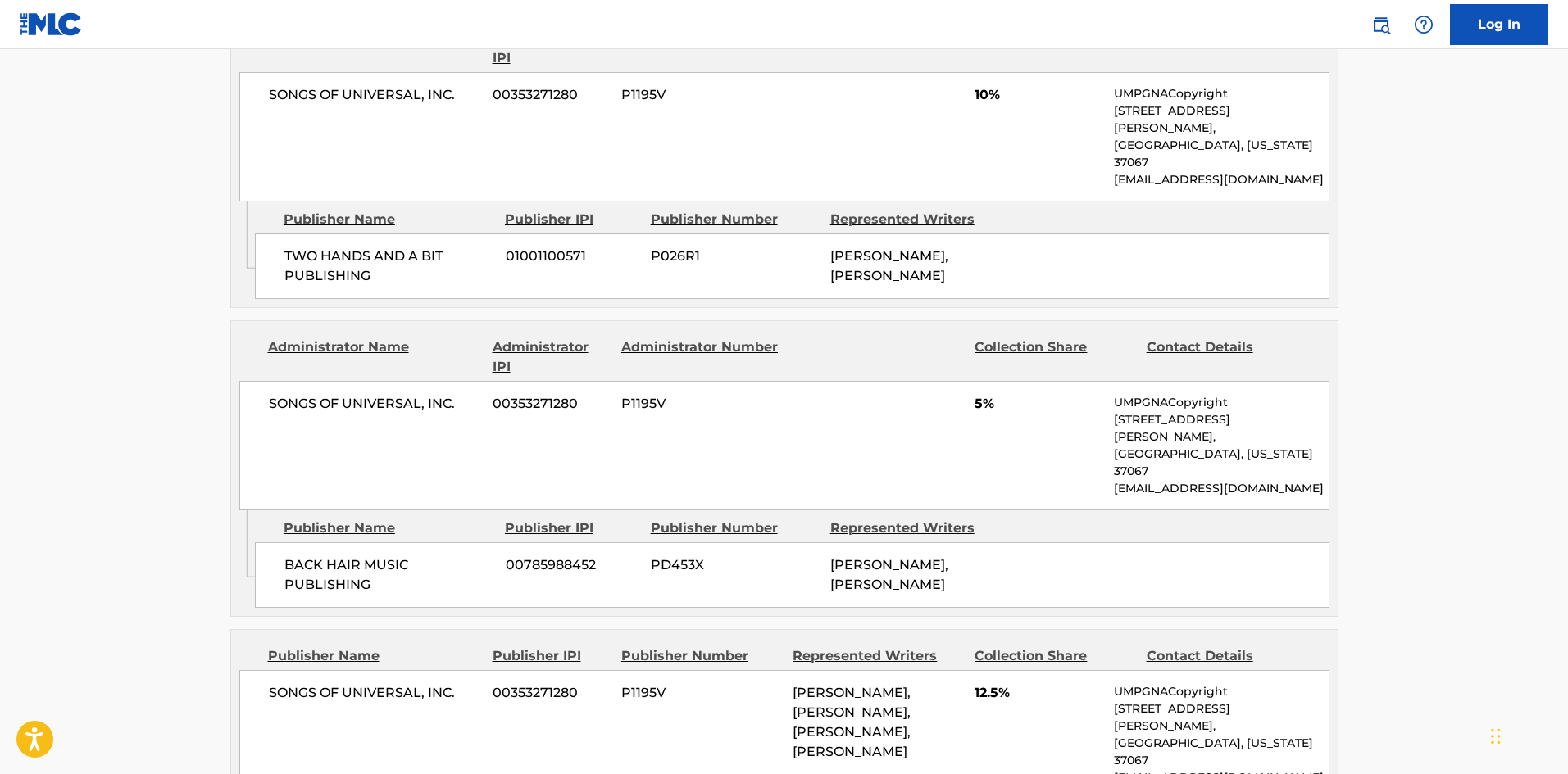
click at [301, 555] on span "BACK HAIR MUSIC PUBLISHING" at bounding box center [389, 575] width 209 height 39
drag, startPoint x: 307, startPoint y: 454, endPoint x: 401, endPoint y: 480, distance: 97.5
click at [401, 555] on span "BACK HAIR MUSIC PUBLISHING" at bounding box center [389, 575] width 209 height 39
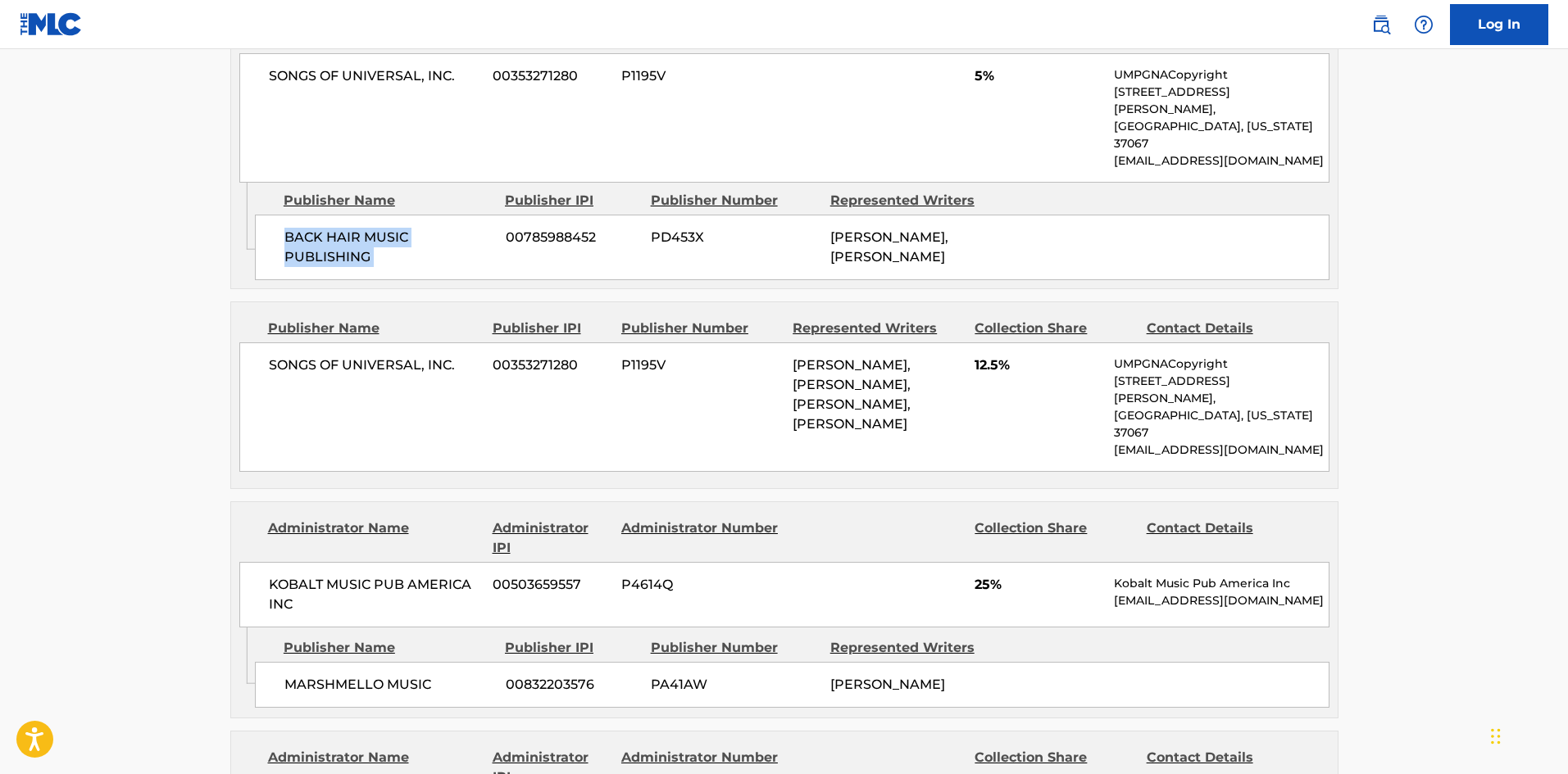
scroll to position [1619, 0]
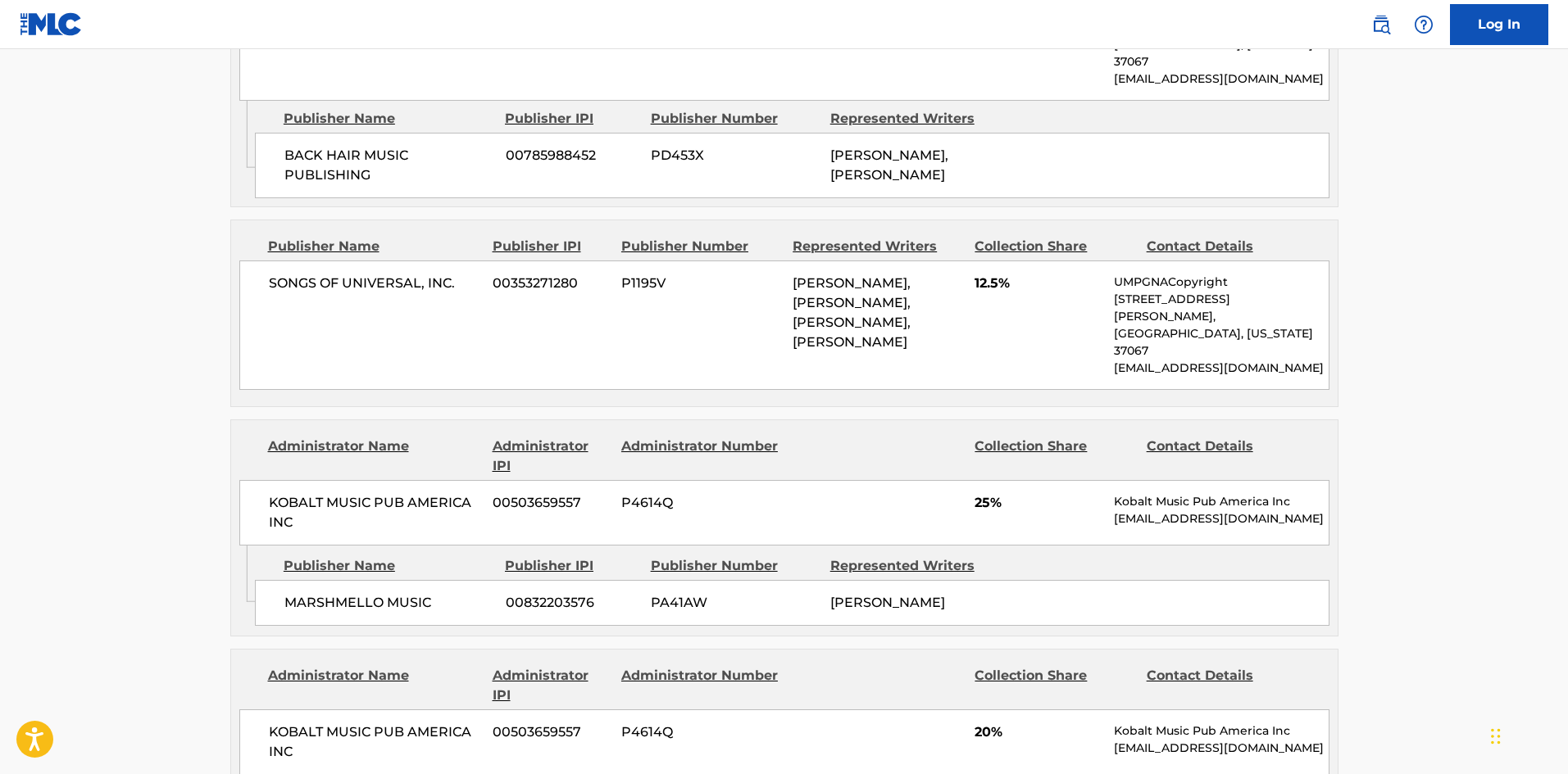
click at [296, 580] on div "MARSHMELLO MUSIC 00832203576 PA41AW CHRISTOPHER COMSTOCK" at bounding box center [792, 602] width 1074 height 46
drag, startPoint x: 296, startPoint y: 459, endPoint x: 412, endPoint y: 457, distance: 116.0
click at [412, 580] on div "MARSHMELLO MUSIC 00832203576 PA41AW CHRISTOPHER COMSTOCK" at bounding box center [792, 602] width 1074 height 46
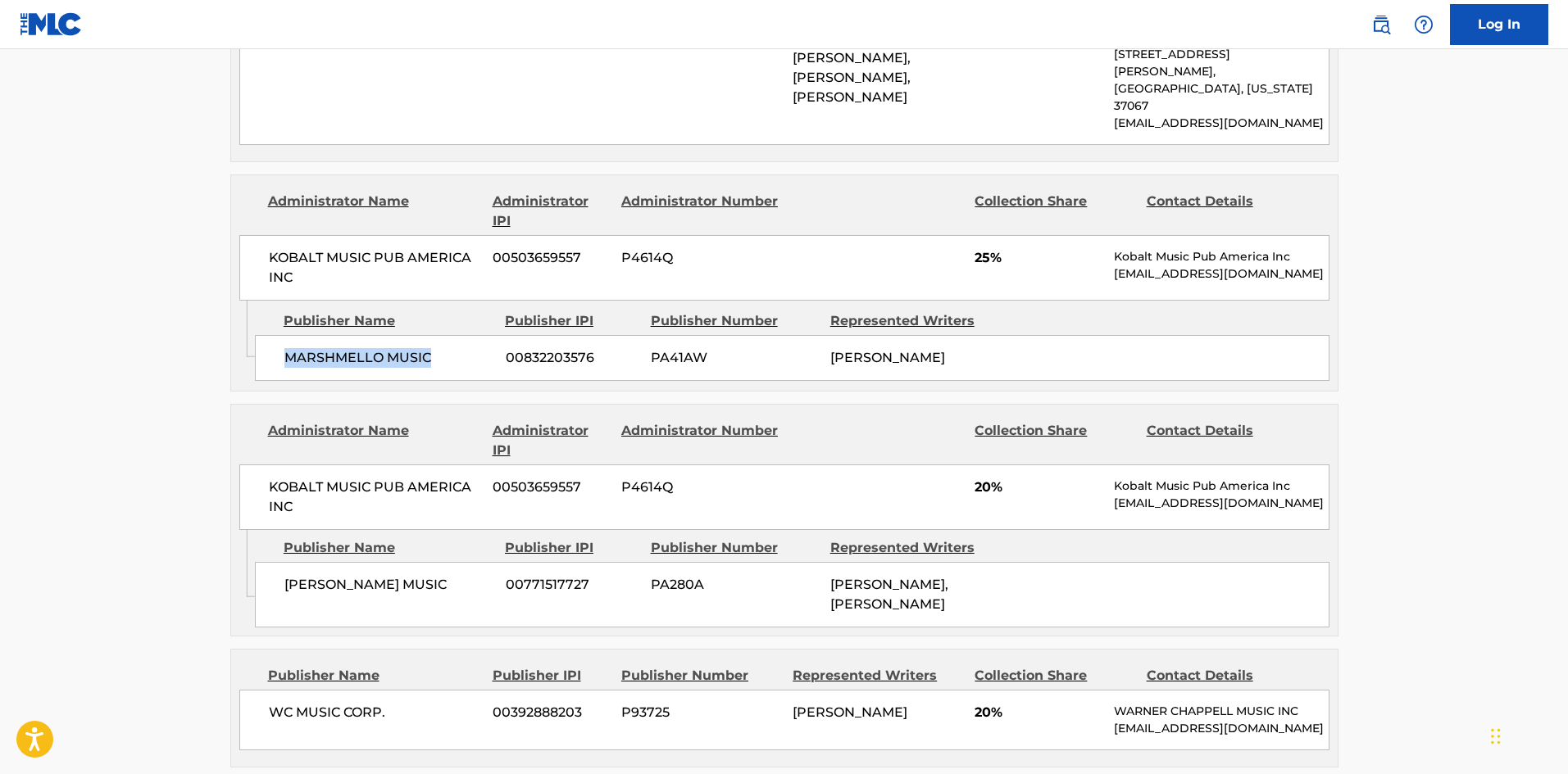
scroll to position [1865, 0]
click at [295, 574] on span "CAROLINE PENNELL MUSIC" at bounding box center [389, 584] width 209 height 19
drag, startPoint x: 346, startPoint y: 480, endPoint x: 433, endPoint y: 480, distance: 87.0
click at [433, 574] on span "CAROLINE PENNELL MUSIC" at bounding box center [389, 584] width 209 height 19
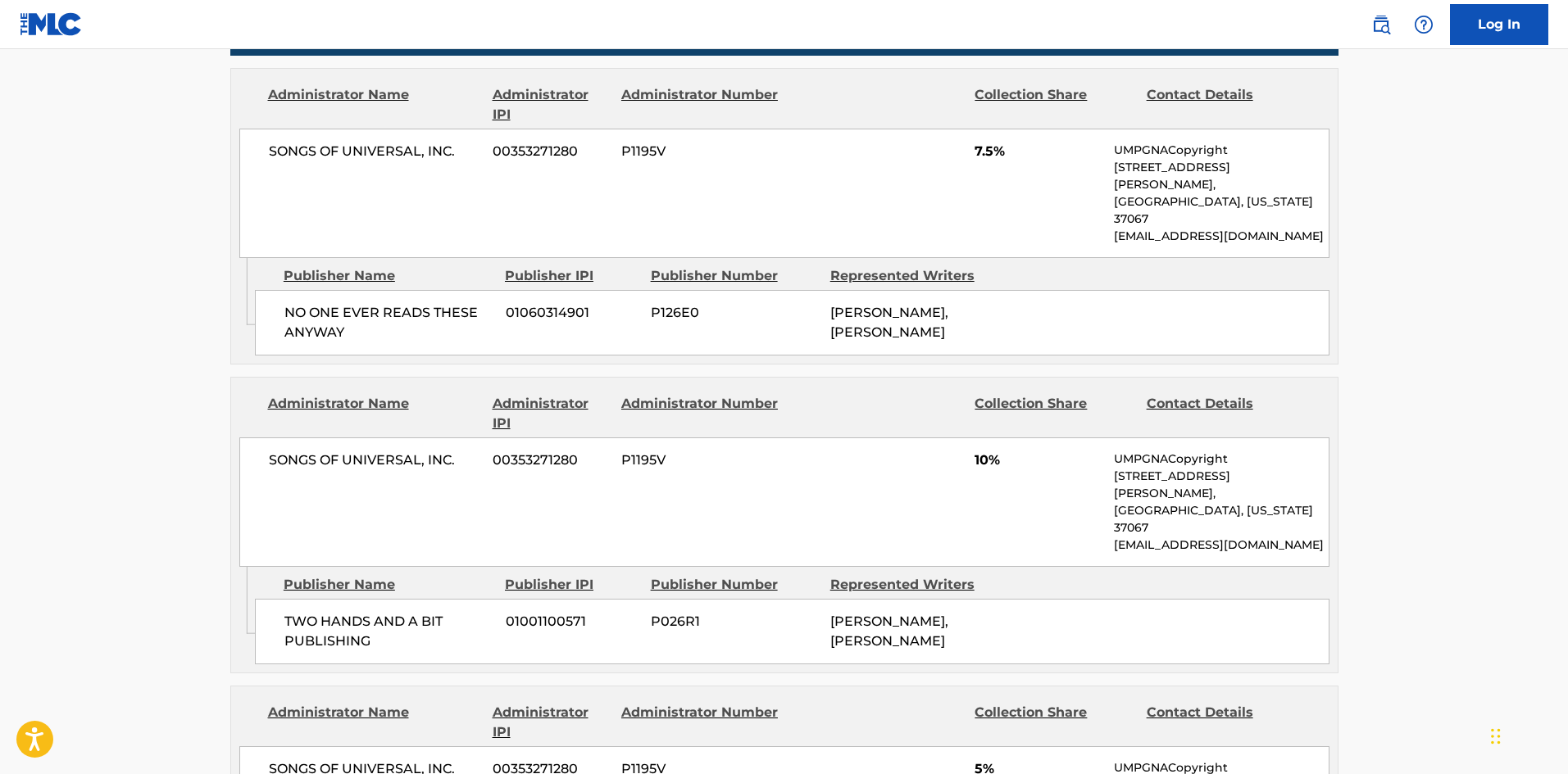
scroll to position [882, 0]
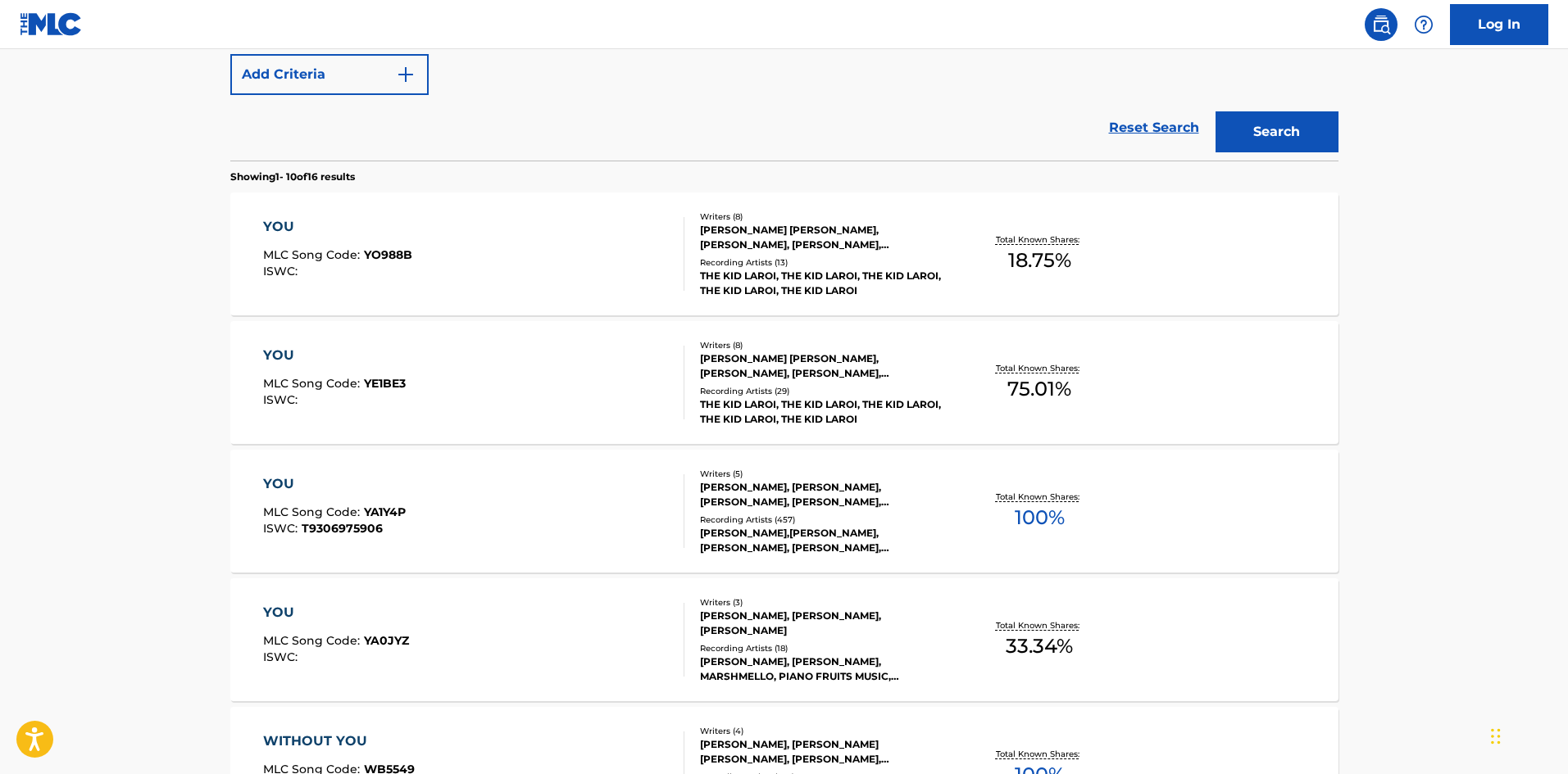
scroll to position [257, 0]
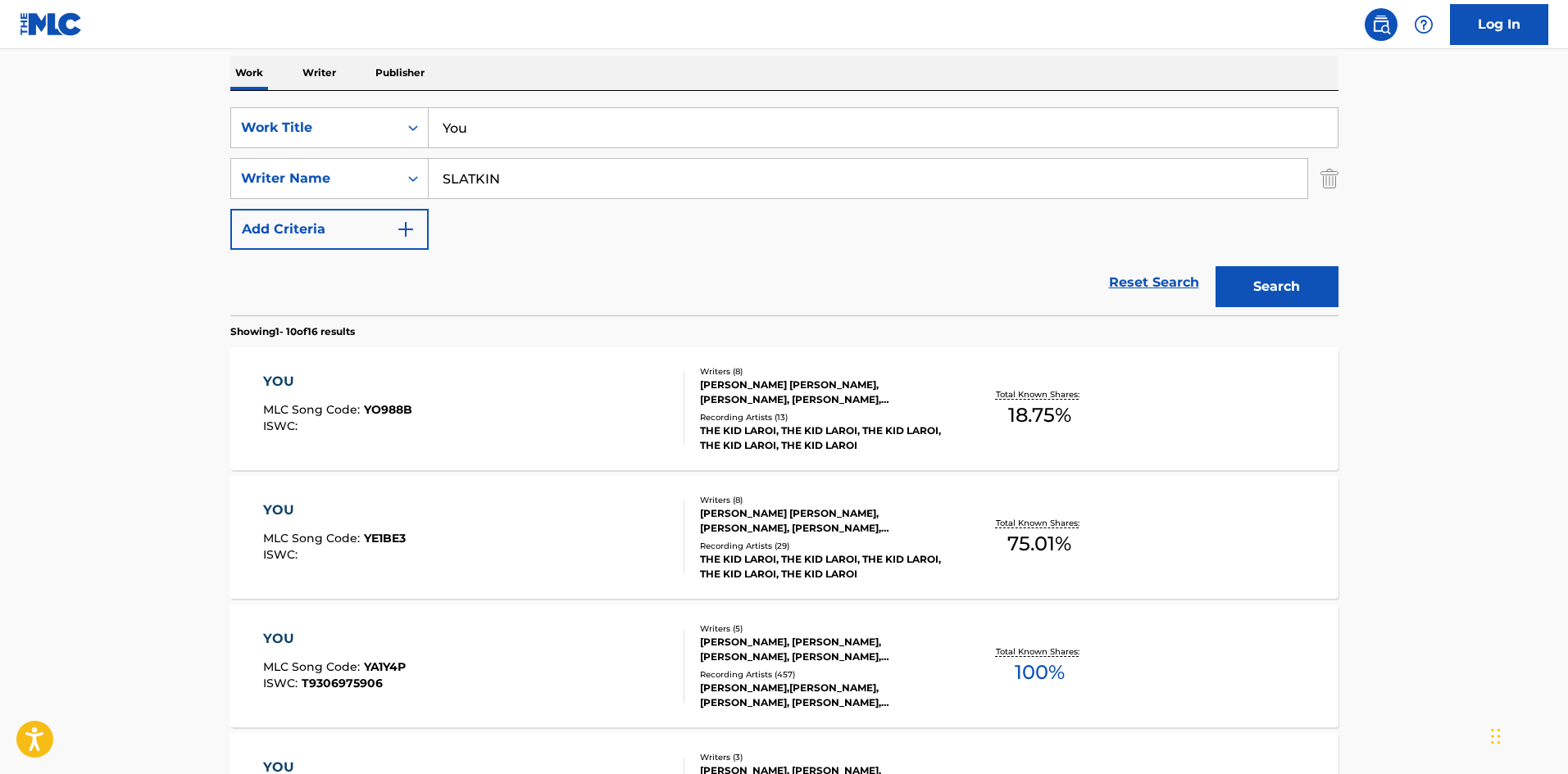
click at [506, 145] on input "You" at bounding box center [883, 127] width 909 height 39
paste input "STORY OF MY LIFE"
type input "STORY OF MY LIFE"
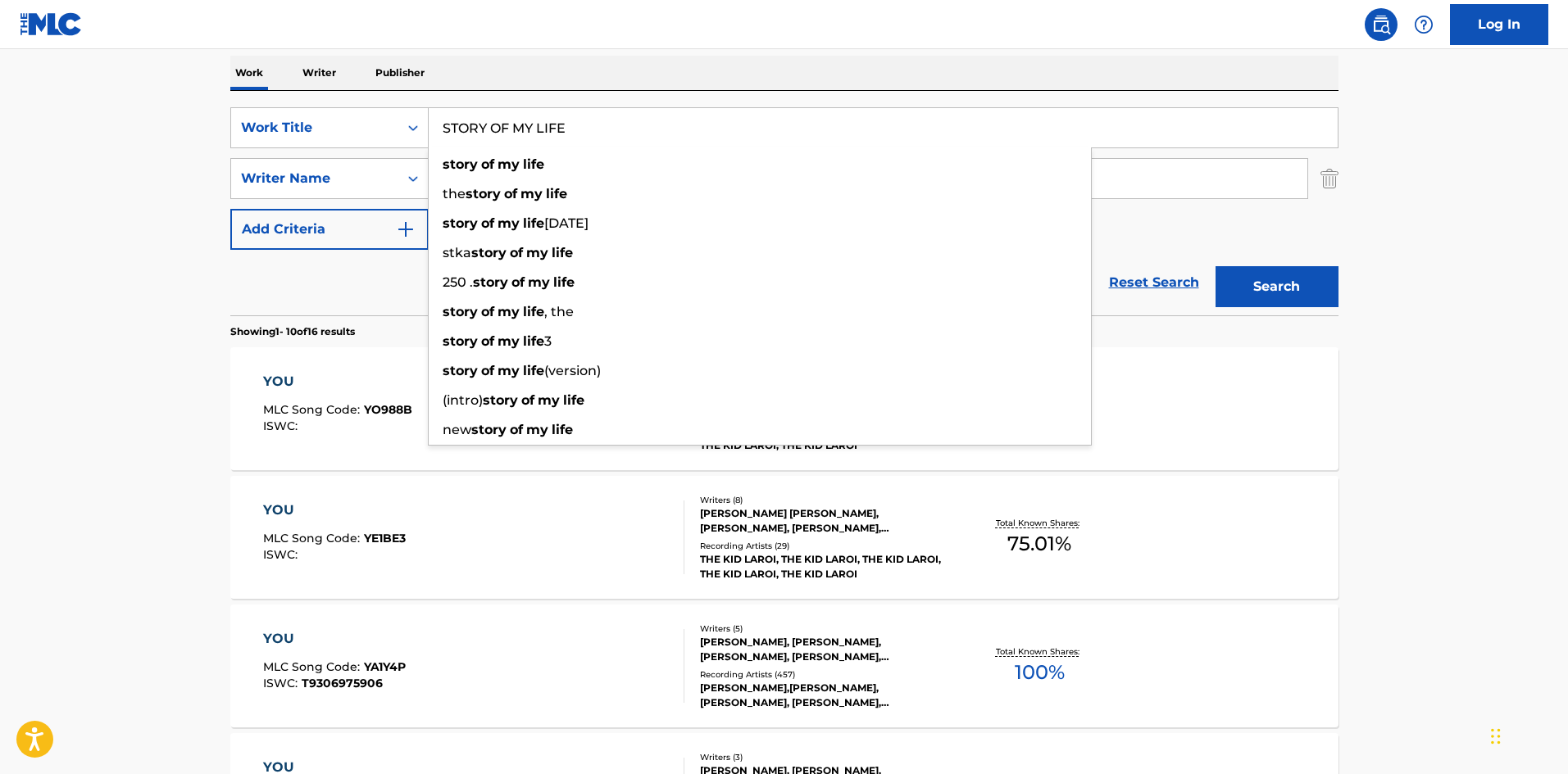
click at [51, 227] on main "The MLC Public Work Search The accuracy and completeness of The MLC's data is d…" at bounding box center [784, 757] width 1568 height 1929
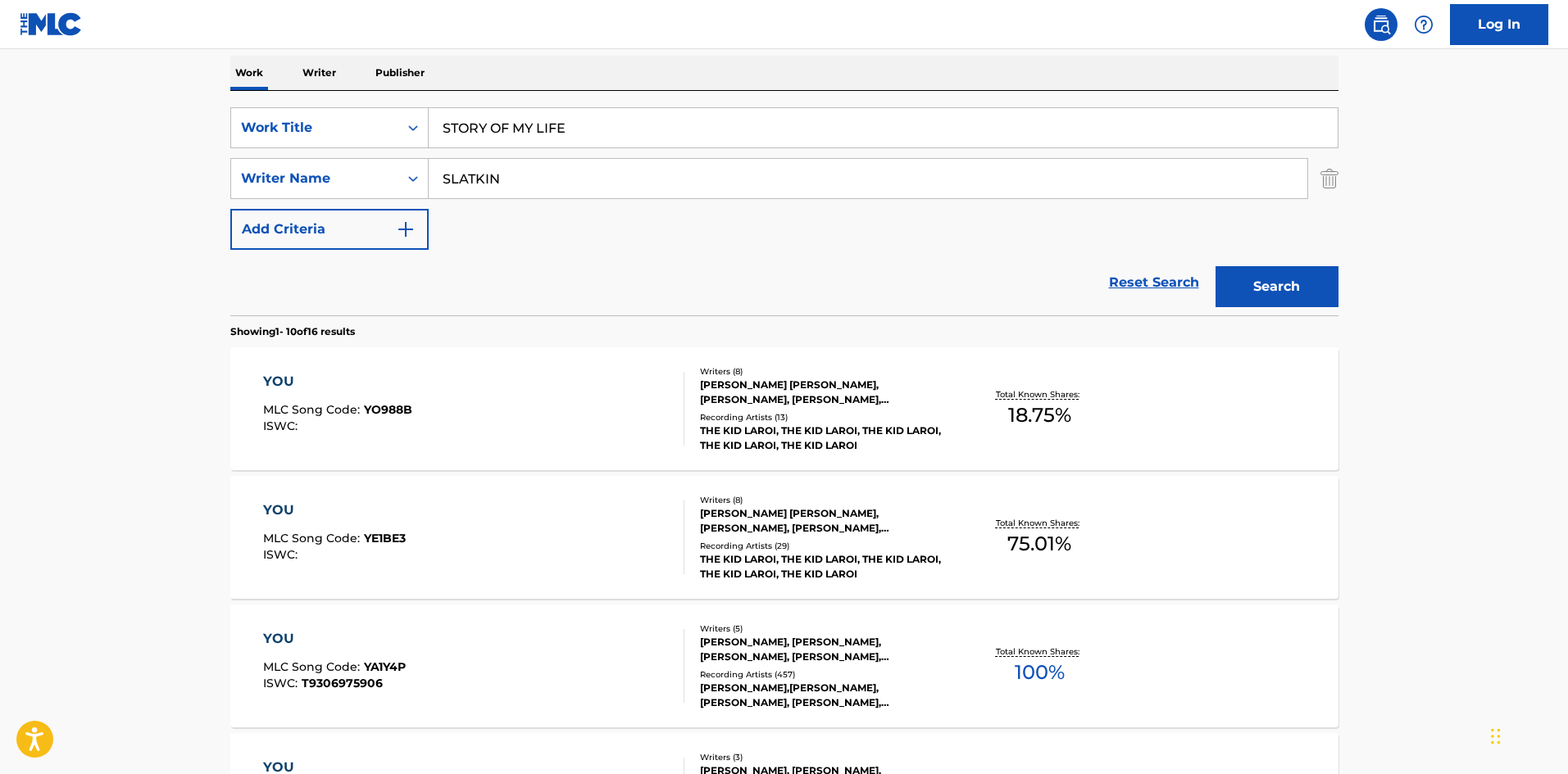
click at [467, 170] on input "SLATKIN" at bounding box center [868, 179] width 878 height 39
paste input "MIRA"
type input "MIRA"
click at [1309, 289] on button "Search" at bounding box center [1277, 286] width 123 height 41
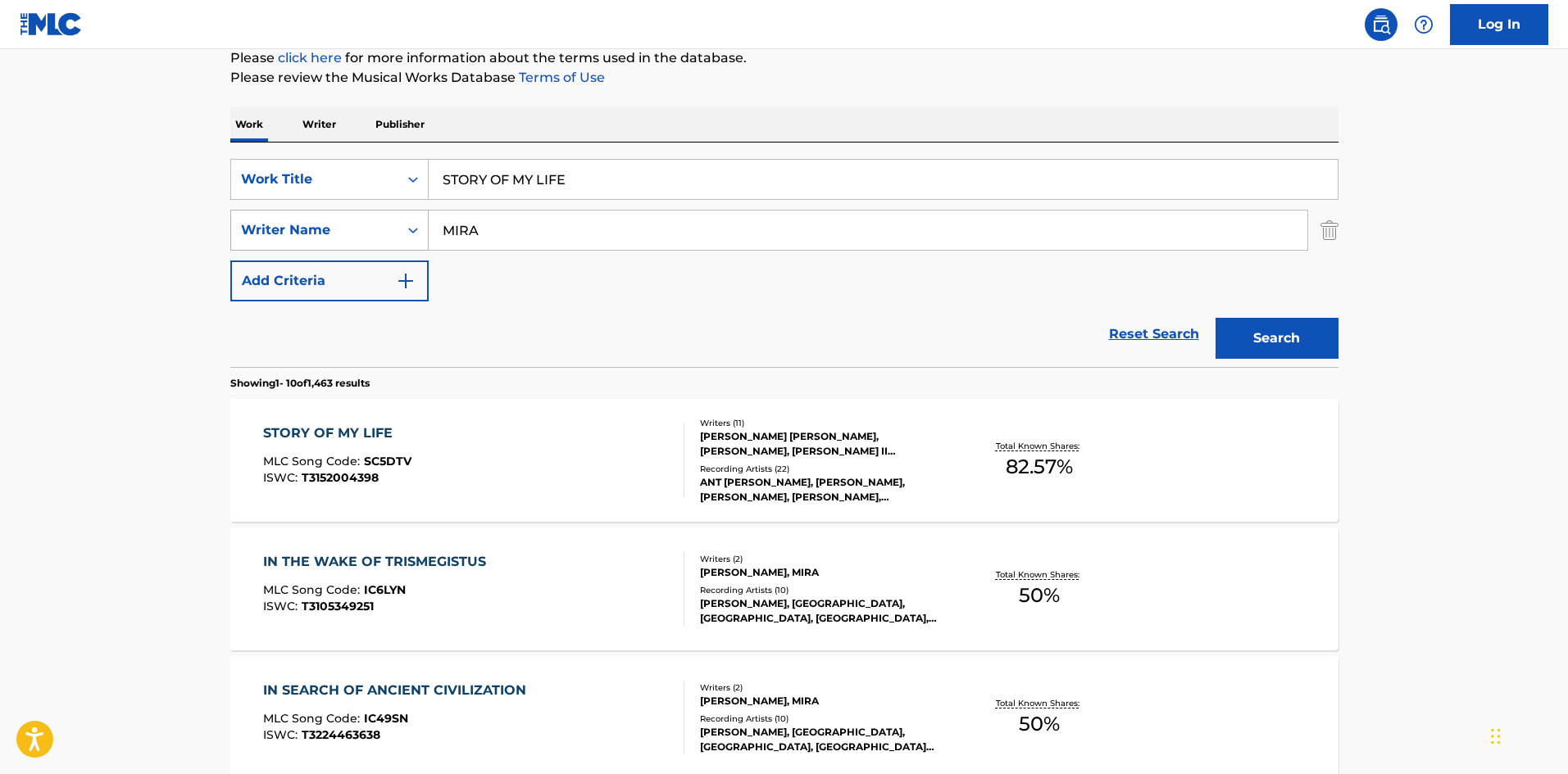
scroll to position [246, 0]
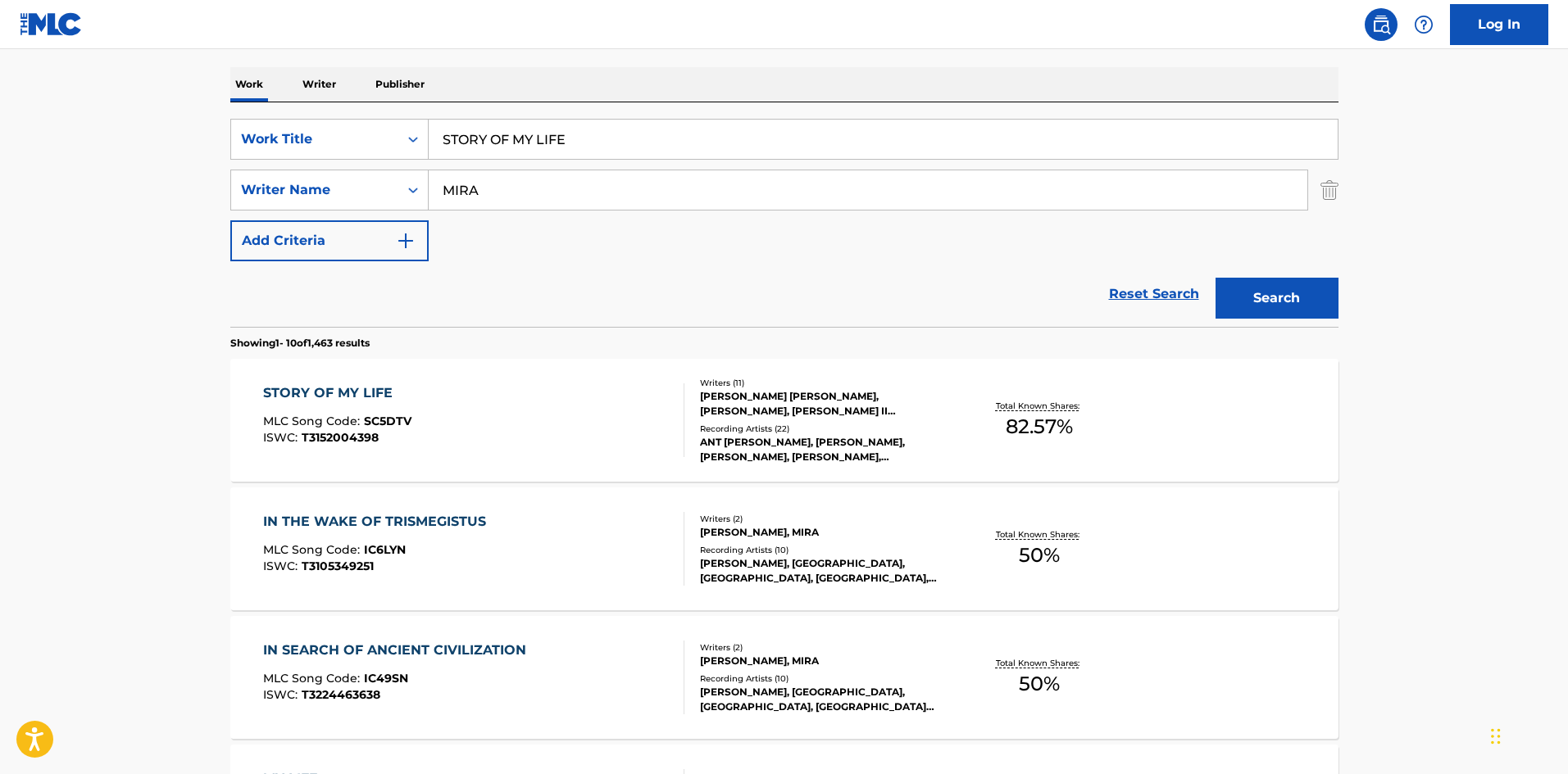
click at [328, 445] on div "STORY OF MY LIFE MLC Song Code : SC5DTV ISWC : T3152004398" at bounding box center [337, 421] width 149 height 74
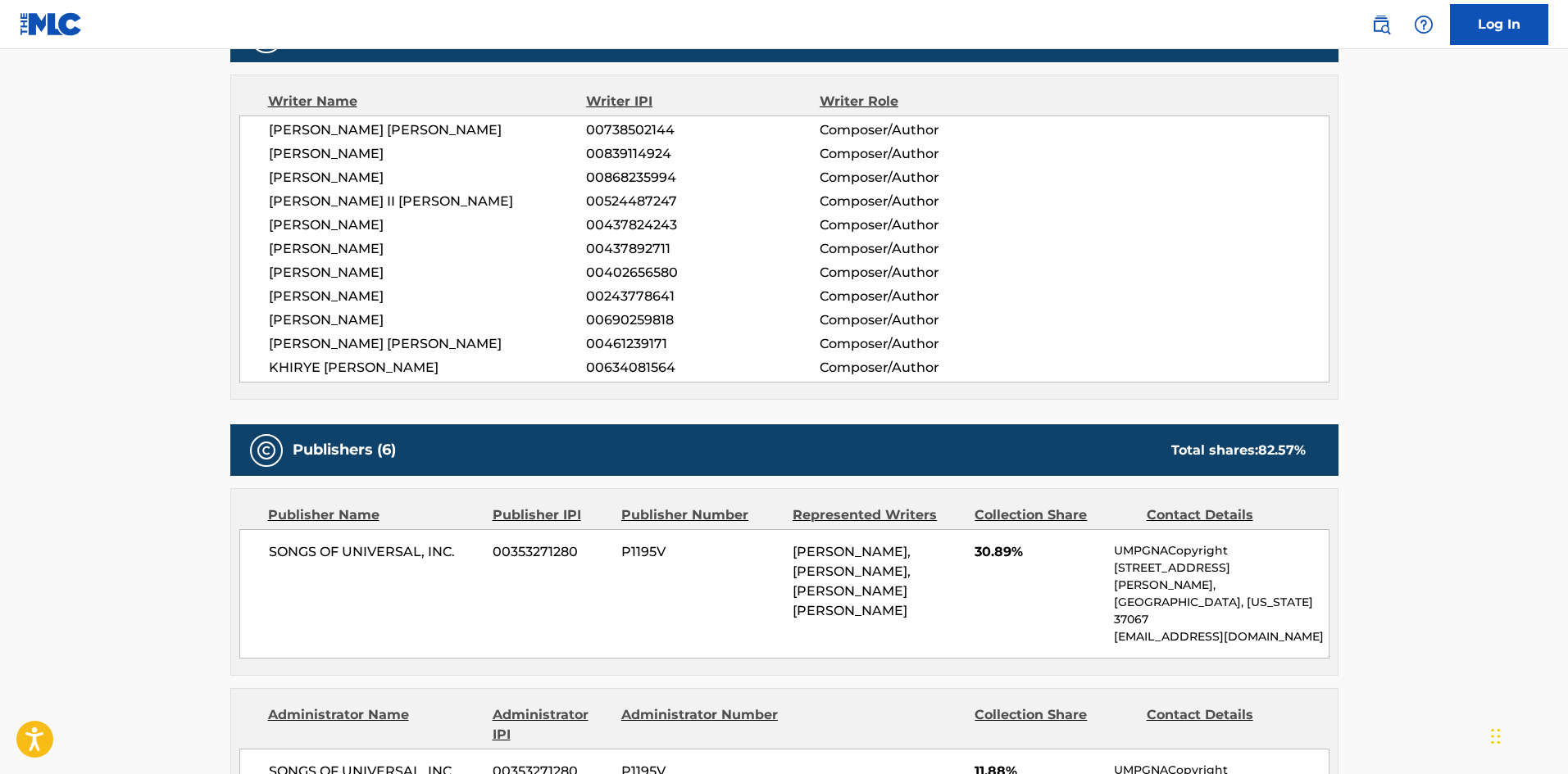
scroll to position [737, 0]
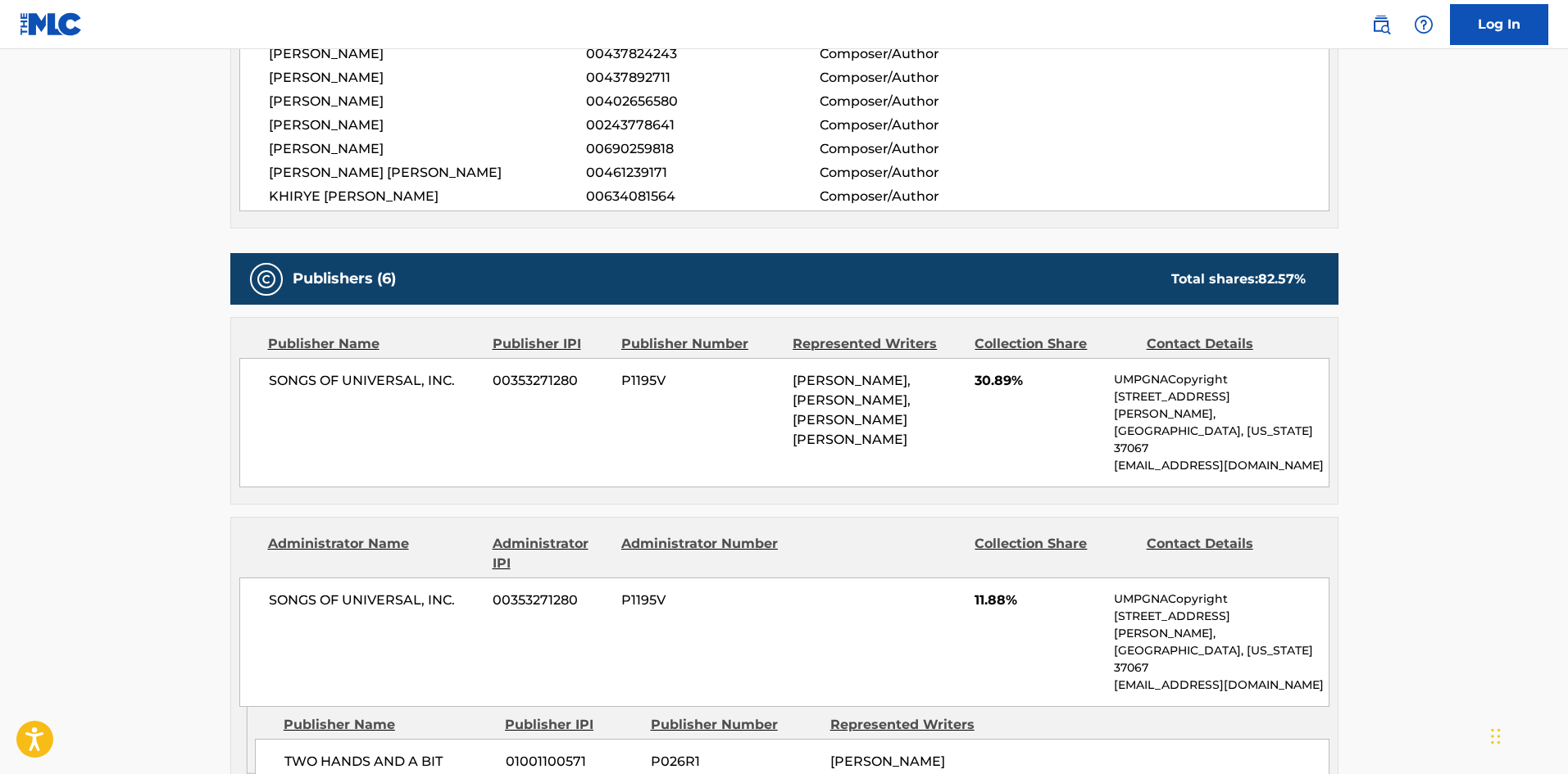
click at [281, 386] on span "SONGS OF UNIVERSAL, INC." at bounding box center [375, 381] width 213 height 19
drag, startPoint x: 281, startPoint y: 386, endPoint x: 432, endPoint y: 383, distance: 151.0
click at [432, 383] on span "SONGS OF UNIVERSAL, INC." at bounding box center [375, 381] width 213 height 19
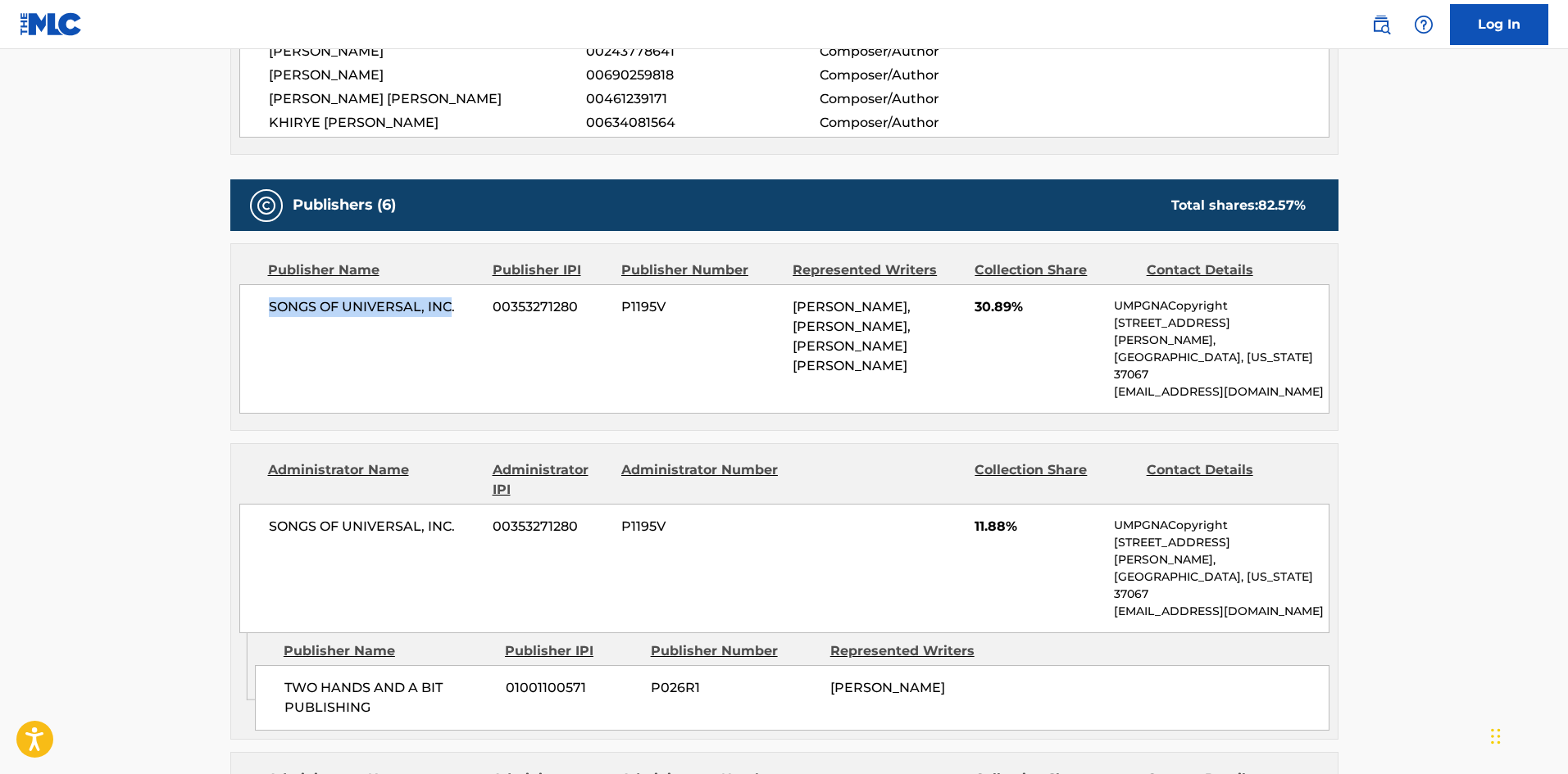
scroll to position [983, 0]
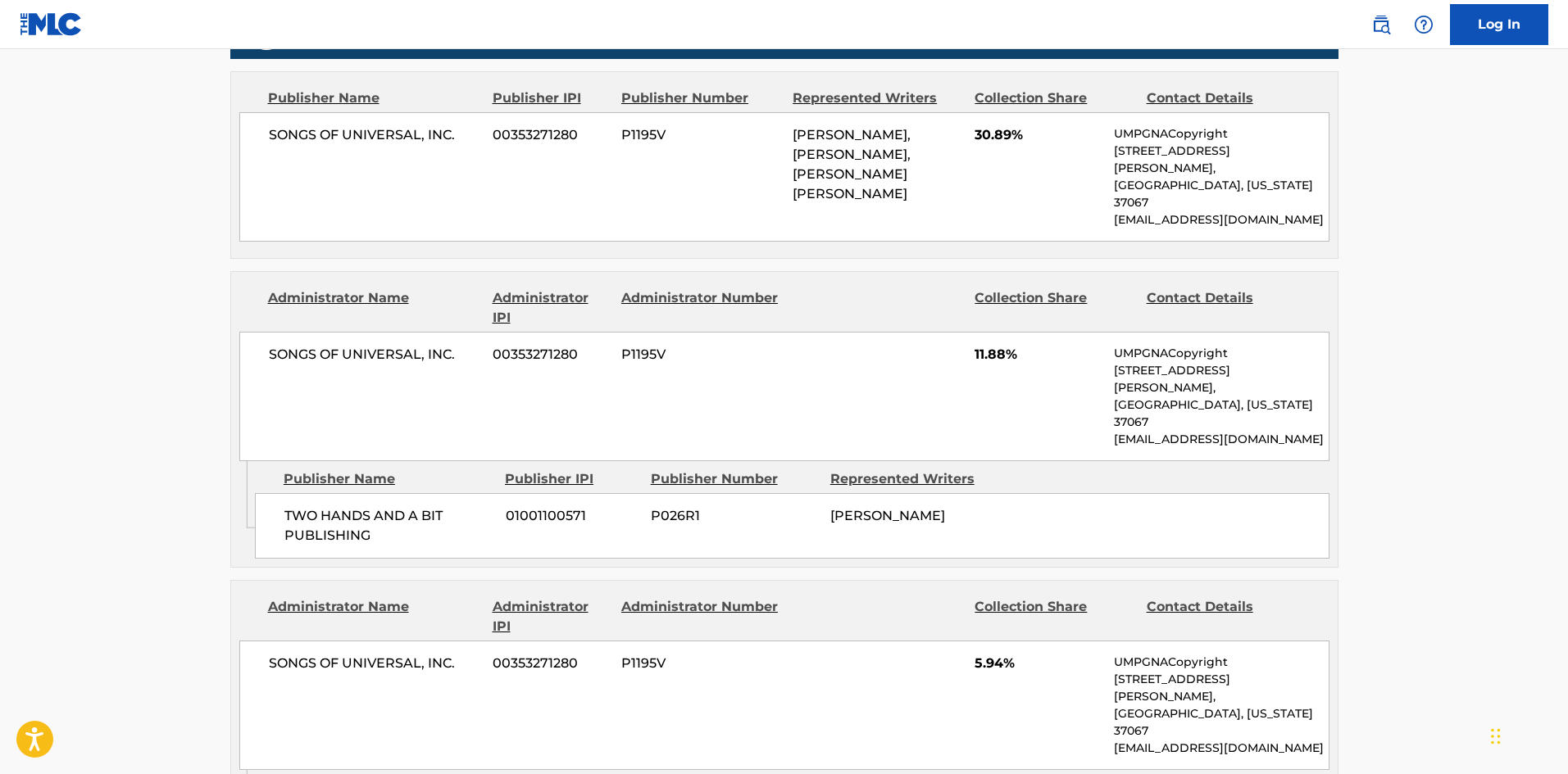
click at [293, 506] on span "TWO HANDS AND A BIT PUBLISHING" at bounding box center [389, 525] width 209 height 39
drag, startPoint x: 293, startPoint y: 441, endPoint x: 402, endPoint y: 462, distance: 111.0
click at [402, 506] on span "TWO HANDS AND A BIT PUBLISHING" at bounding box center [389, 525] width 209 height 39
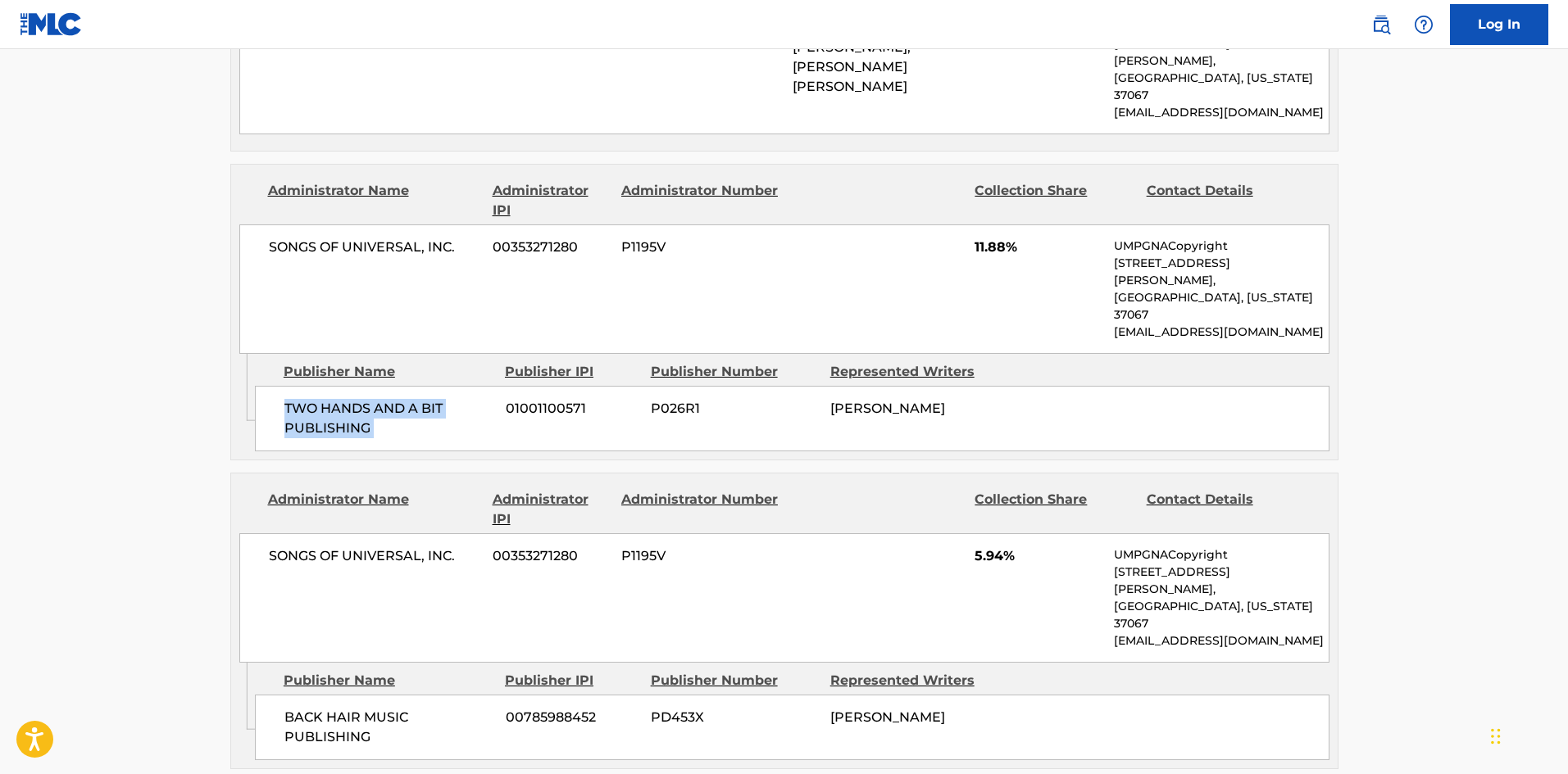
scroll to position [1393, 0]
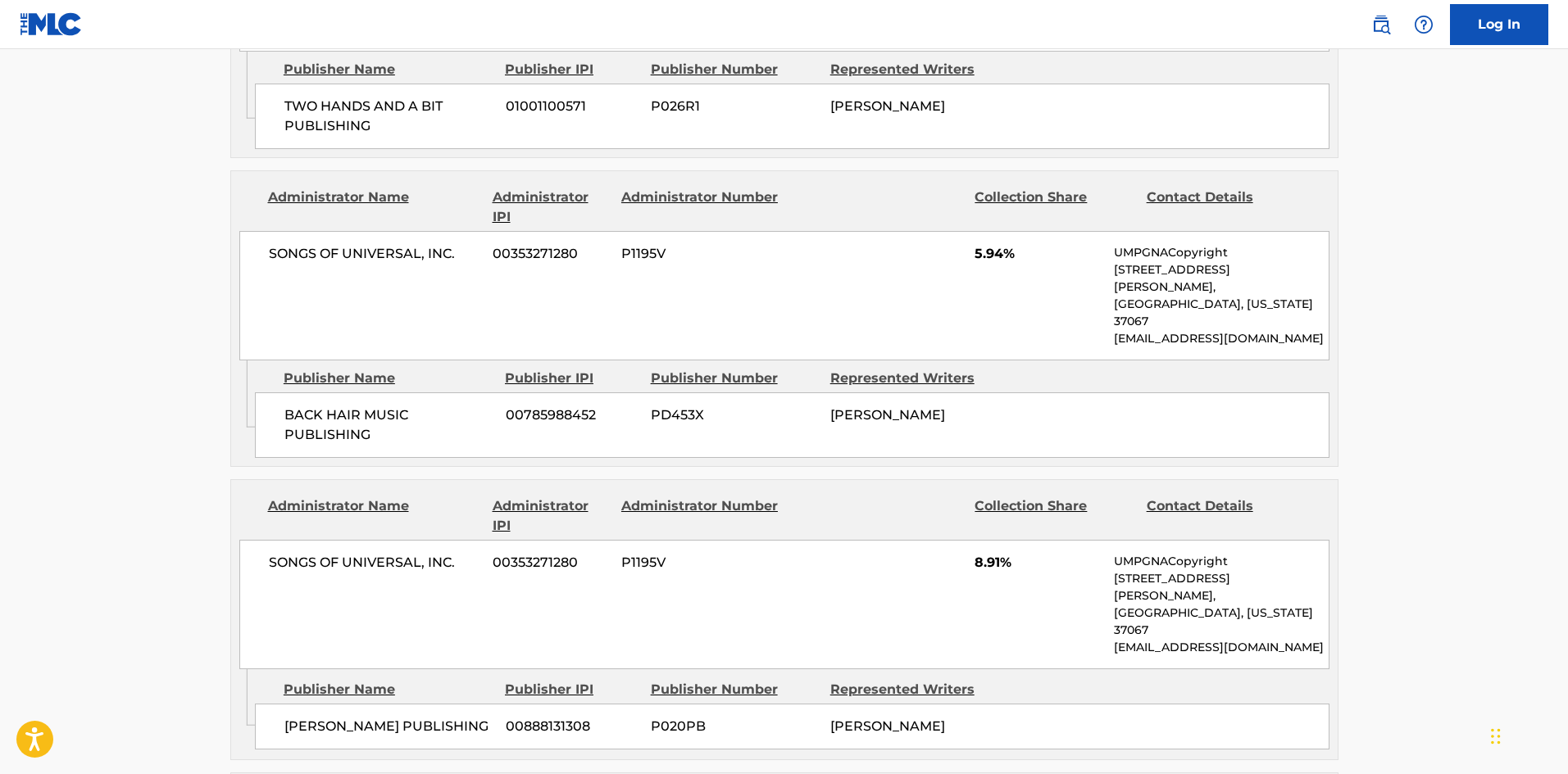
click at [284, 392] on div "BACK HAIR MUSIC PUBLISHING 00785988452 PD453X BLAKE SLATKIN" at bounding box center [792, 424] width 1074 height 65
drag, startPoint x: 284, startPoint y: 301, endPoint x: 368, endPoint y: 330, distance: 88.9
click at [368, 392] on div "BACK HAIR MUSIC PUBLISHING 00785988452 PD453X BLAKE SLATKIN" at bounding box center [792, 424] width 1074 height 65
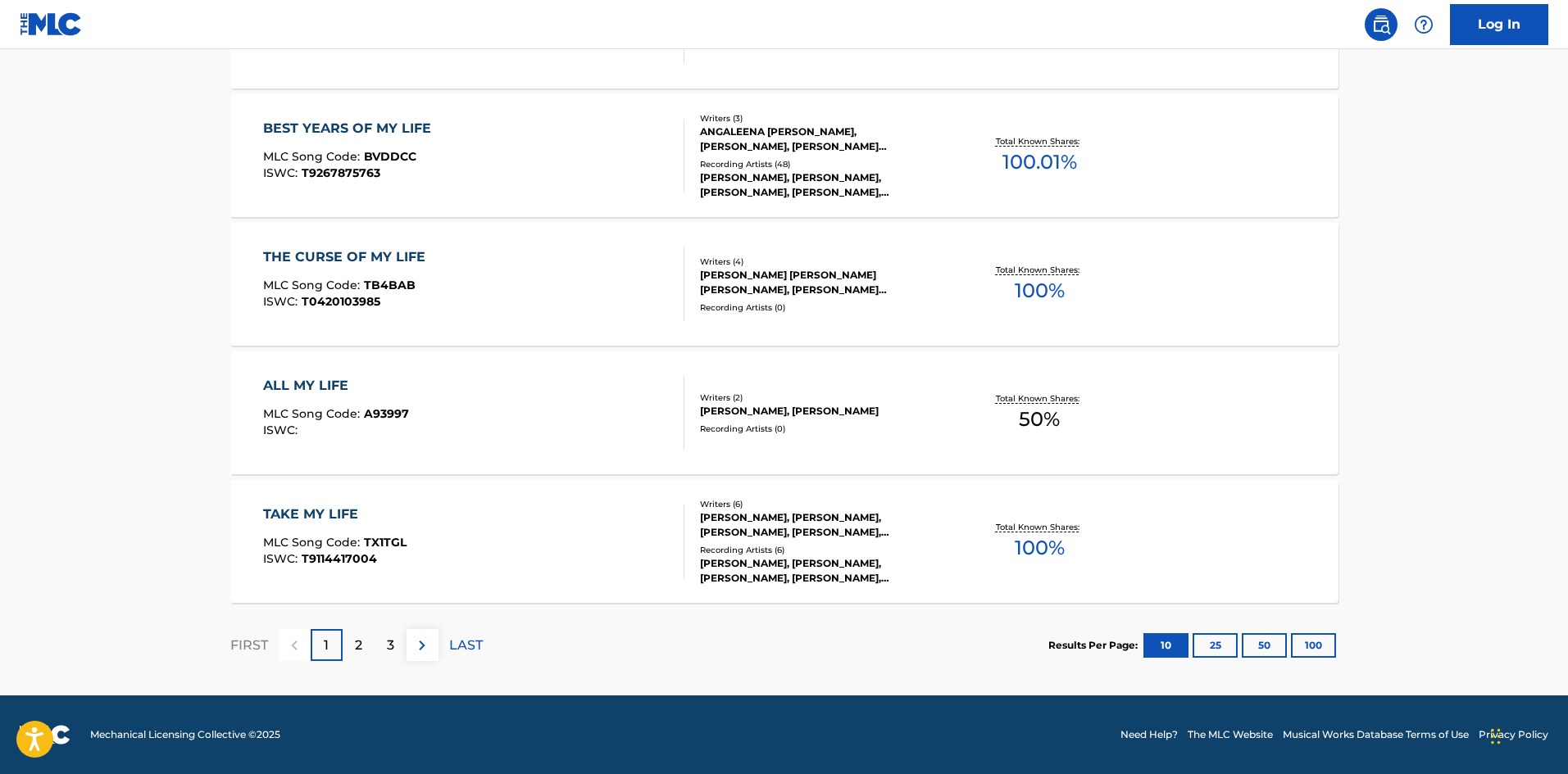
scroll to position [246, 0]
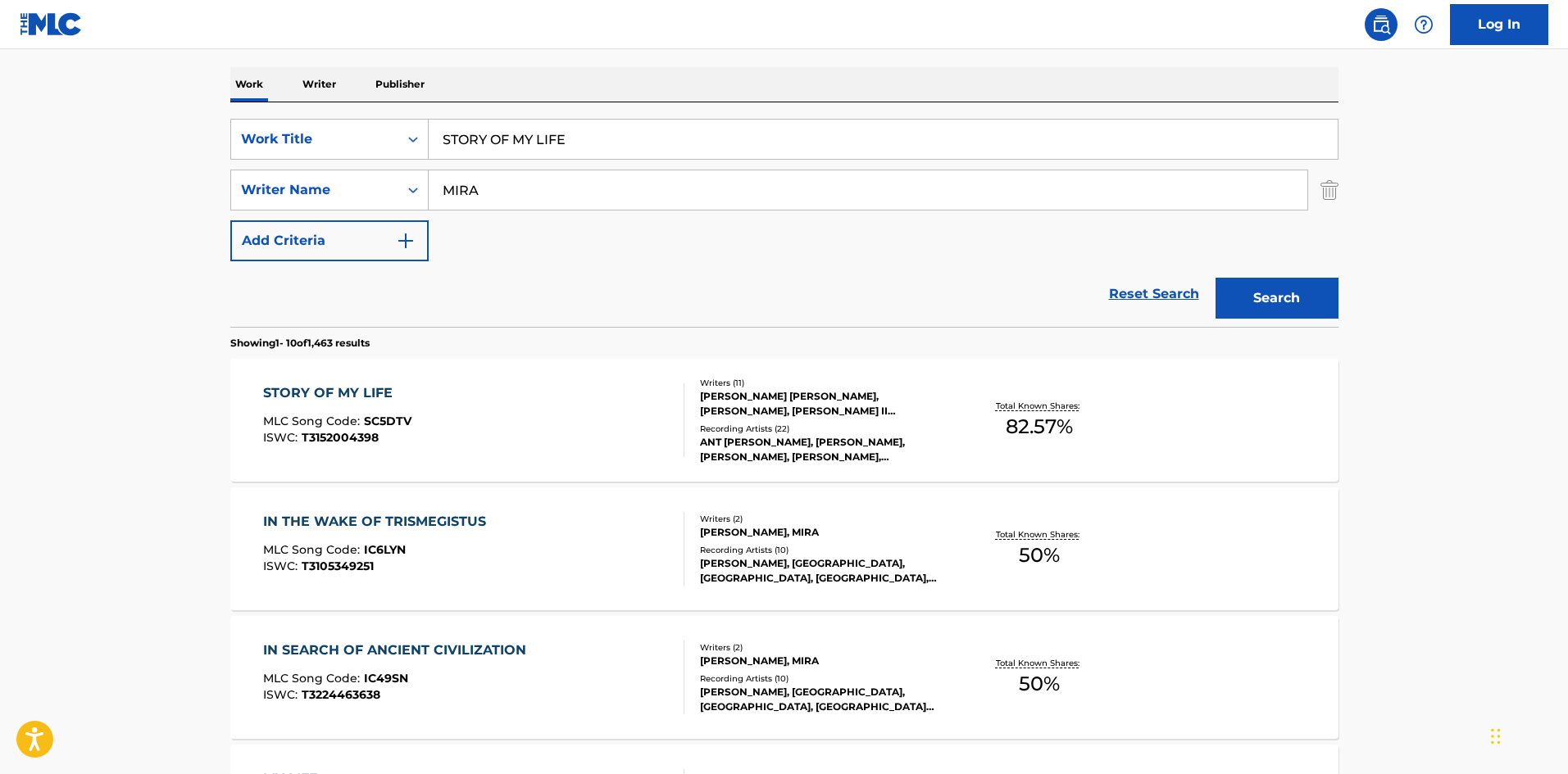
click at [552, 145] on input "STORY OF MY LIFE" at bounding box center [883, 139] width 909 height 39
paste input "OBSESSED"
type input "OBSESSED"
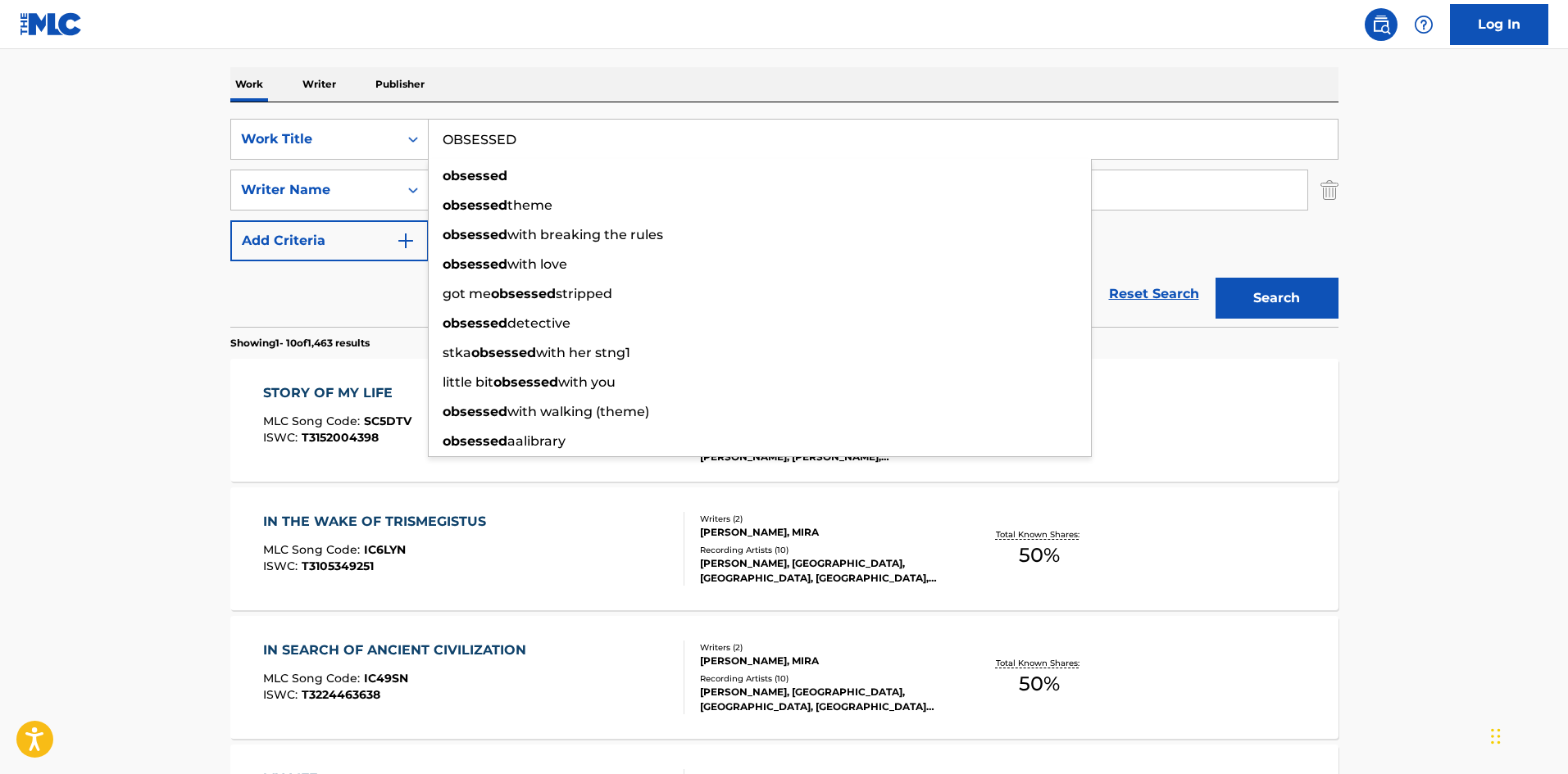
drag, startPoint x: 0, startPoint y: 291, endPoint x: 160, endPoint y: 251, distance: 164.9
click at [0, 291] on main "The MLC Public Work Search The accuracy and completeness of The MLC's data is d…" at bounding box center [784, 768] width 1568 height 1929
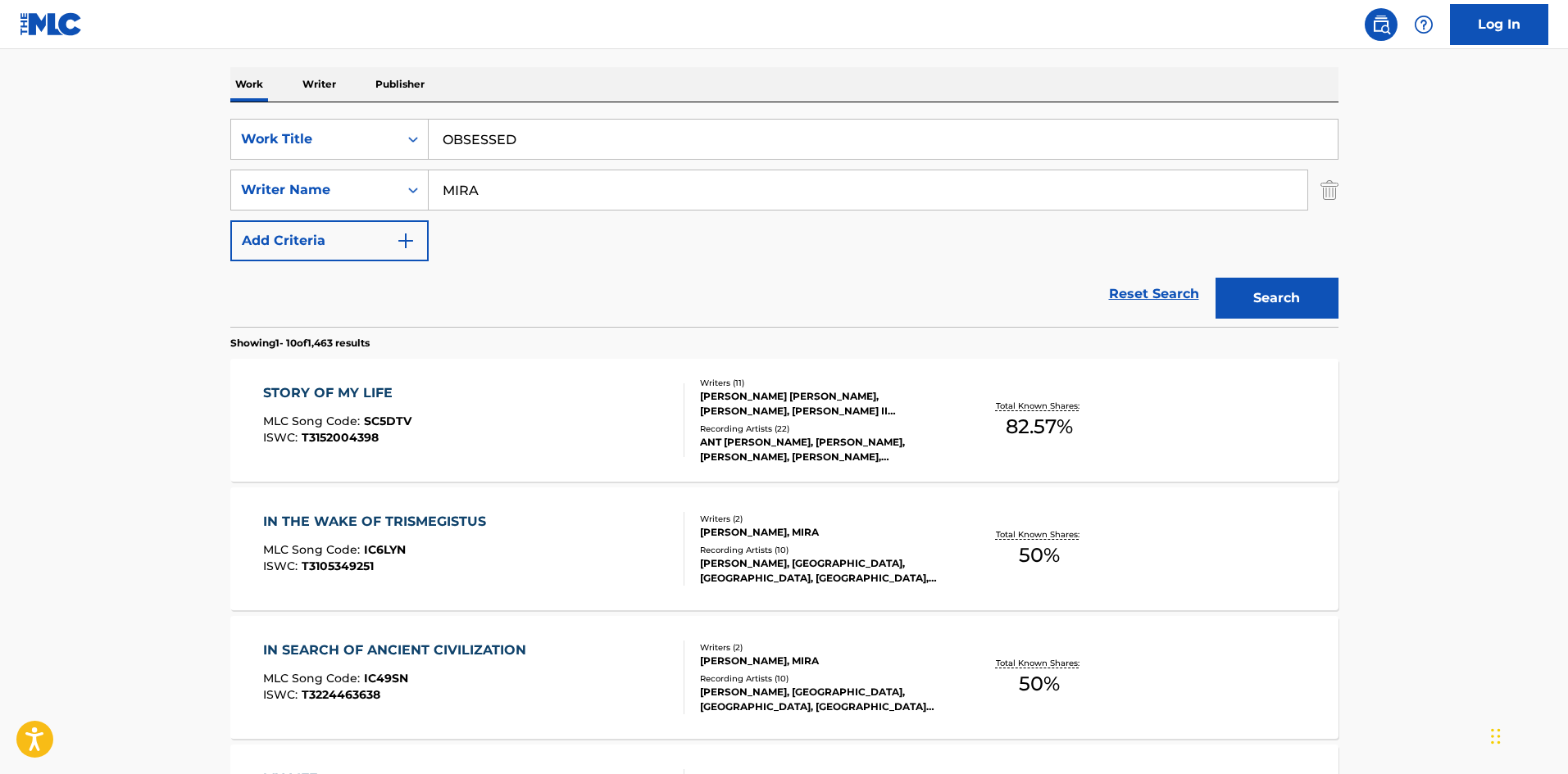
click at [514, 177] on input "MIRA" at bounding box center [868, 189] width 878 height 39
paste input "SLATKIN"
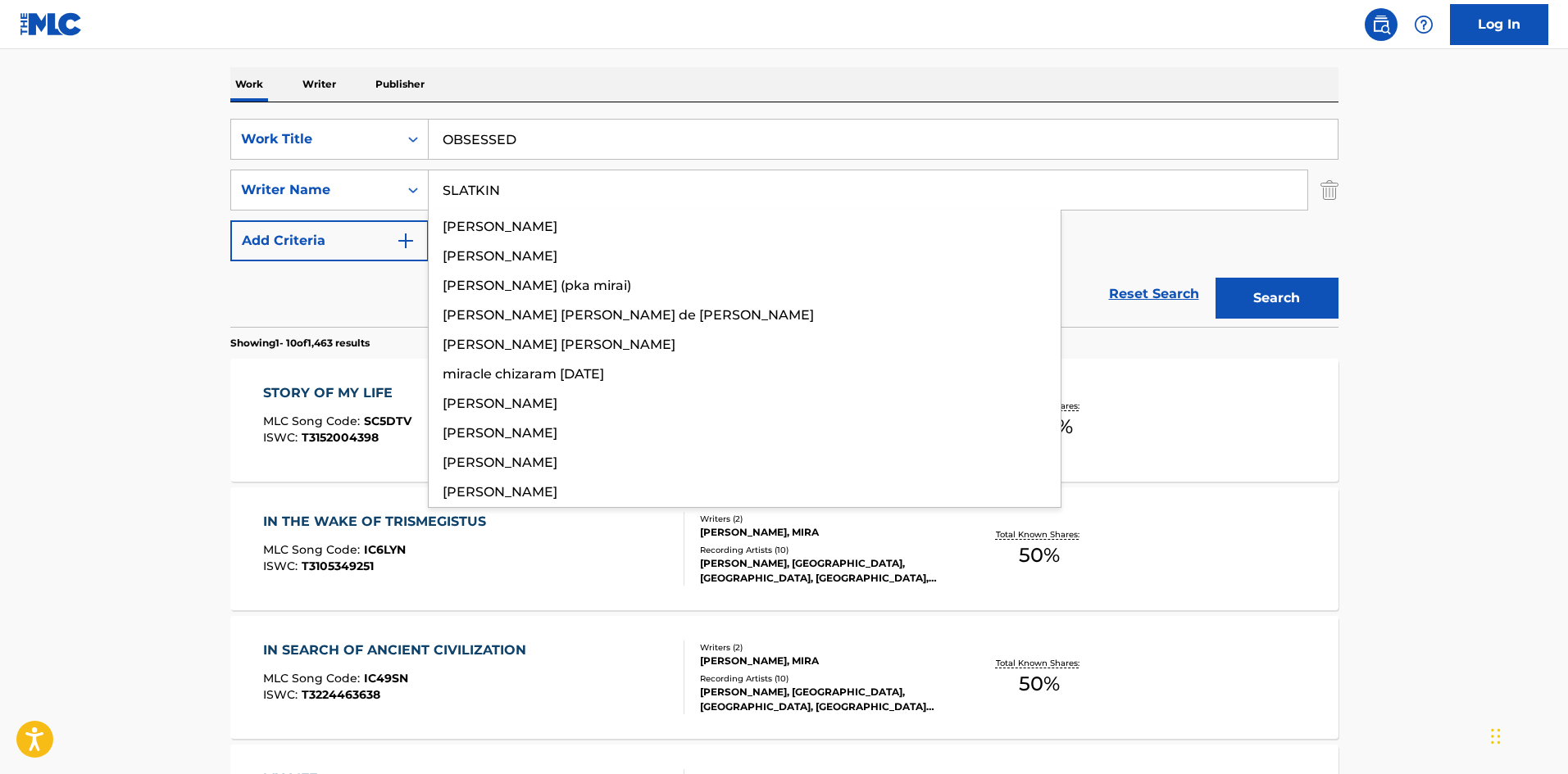
type input "SLATKIN"
click at [1287, 283] on button "Search" at bounding box center [1277, 298] width 123 height 41
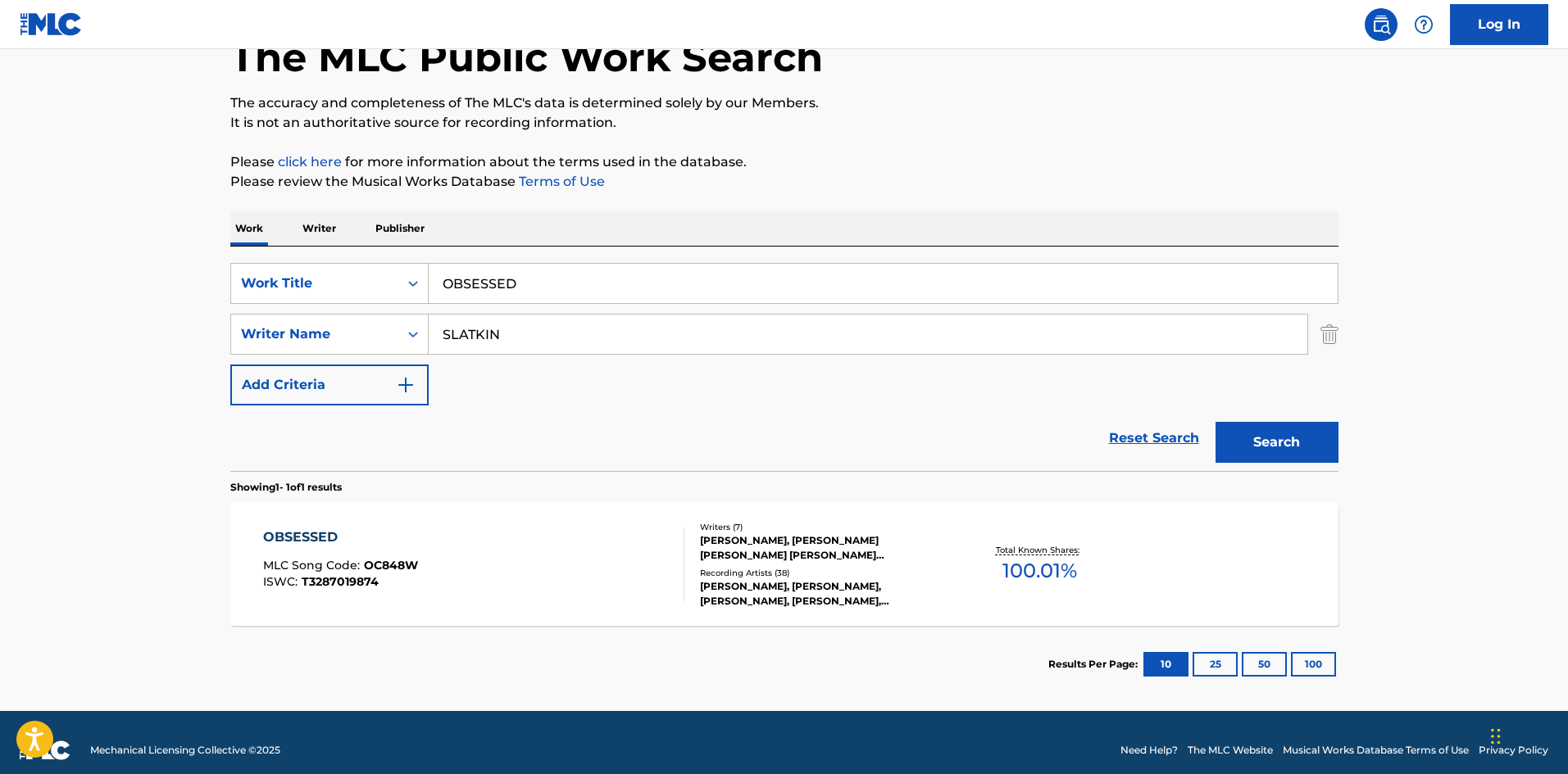
scroll to position [118, 0]
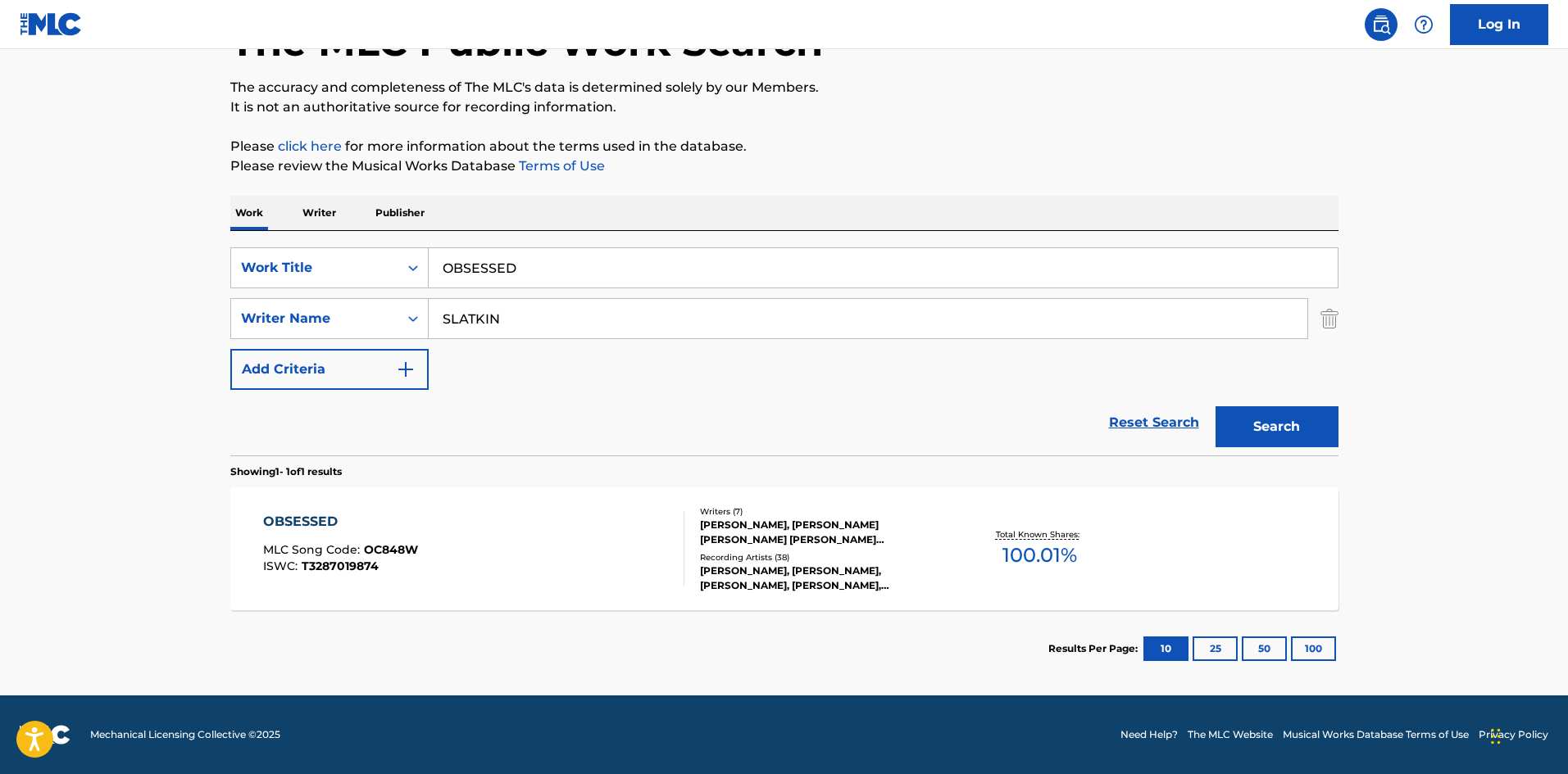
click at [528, 574] on div "OBSESSED MLC Song Code : OC848W ISWC : T3287019874" at bounding box center [474, 549] width 422 height 74
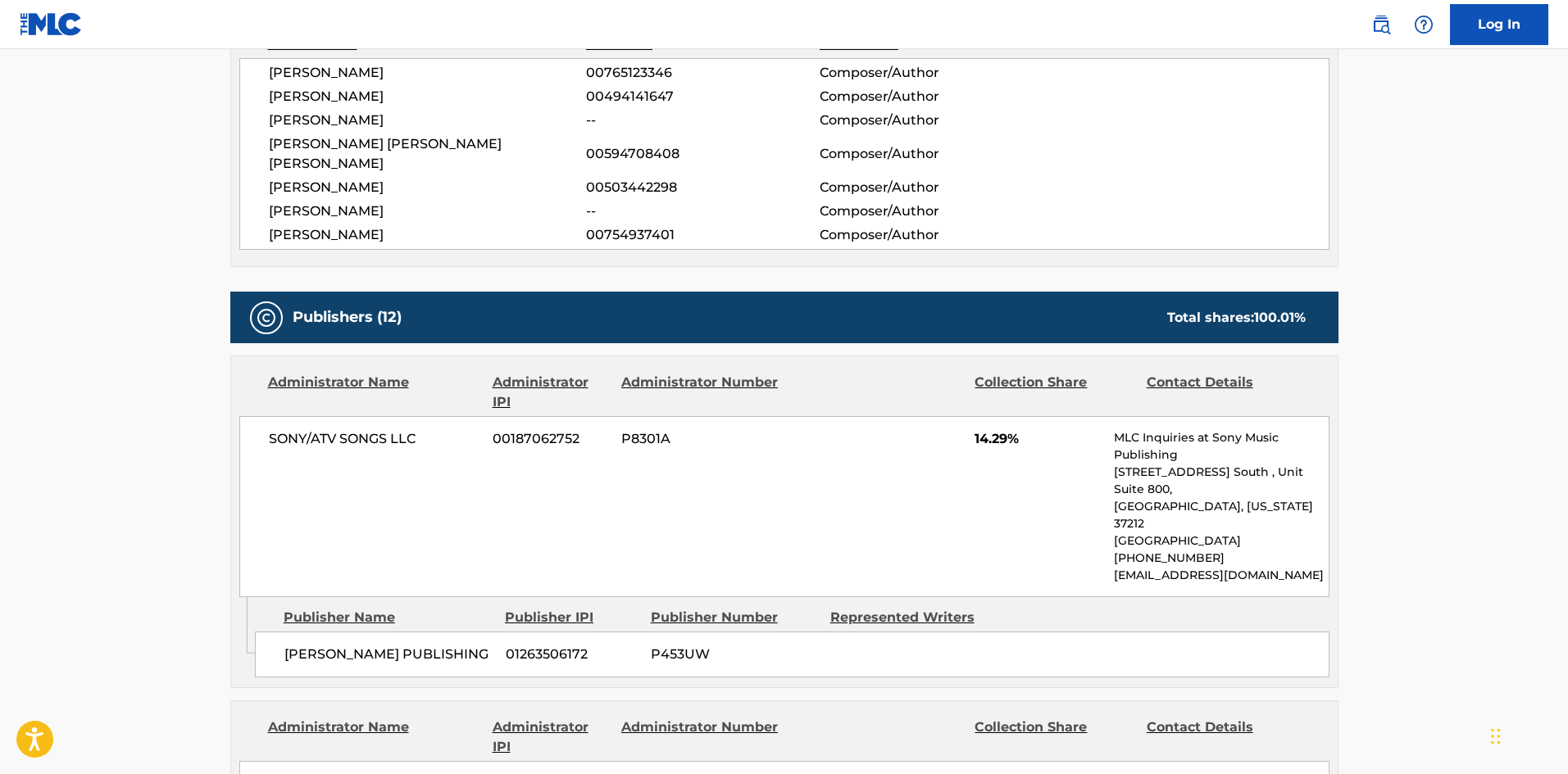
scroll to position [820, 0]
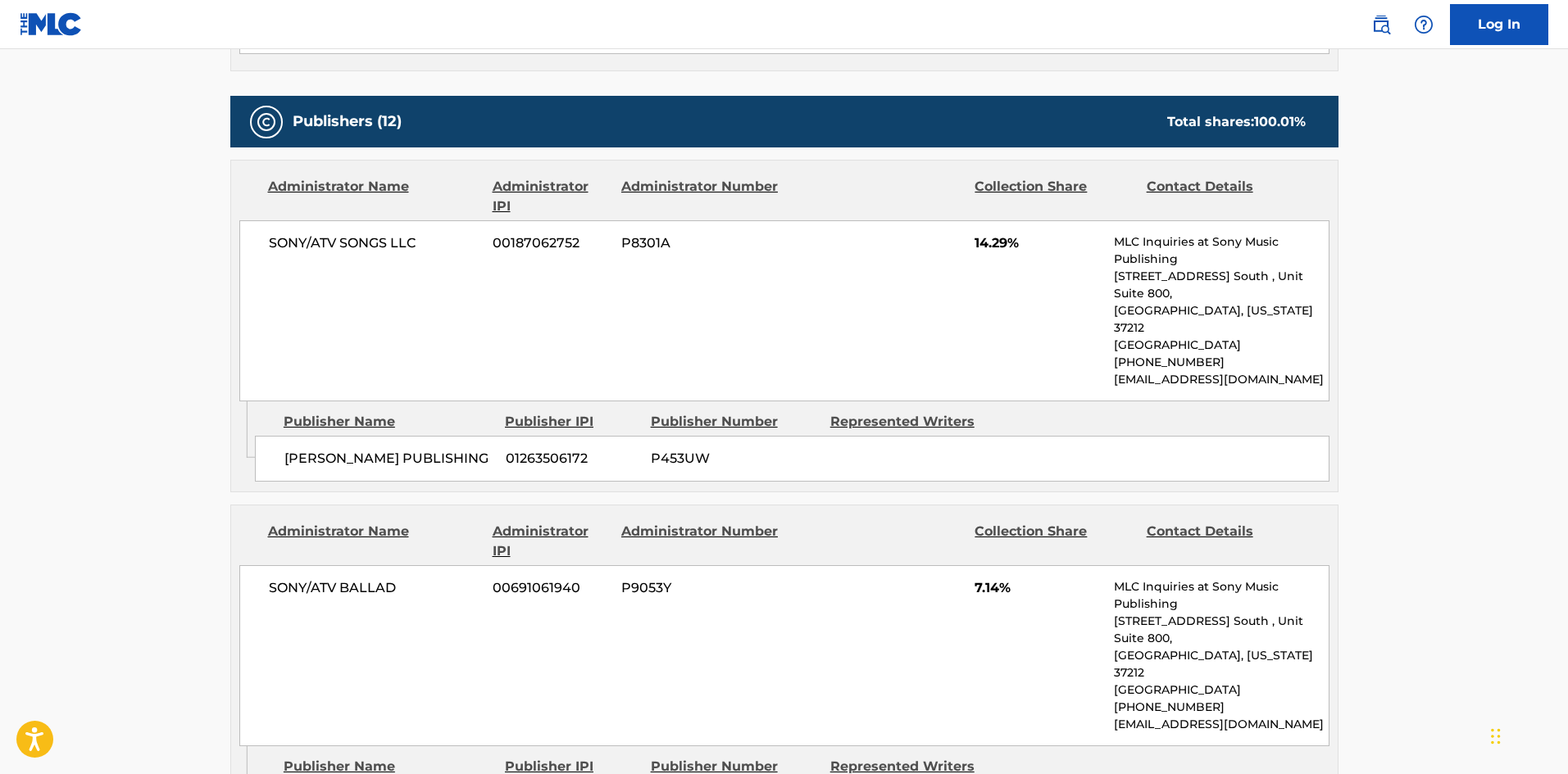
click at [301, 449] on span "ADDISON RAE PUBLISHING" at bounding box center [389, 458] width 209 height 19
drag, startPoint x: 301, startPoint y: 400, endPoint x: 427, endPoint y: 396, distance: 126.1
click at [427, 449] on span "[PERSON_NAME] PUBLISHING" at bounding box center [389, 458] width 209 height 19
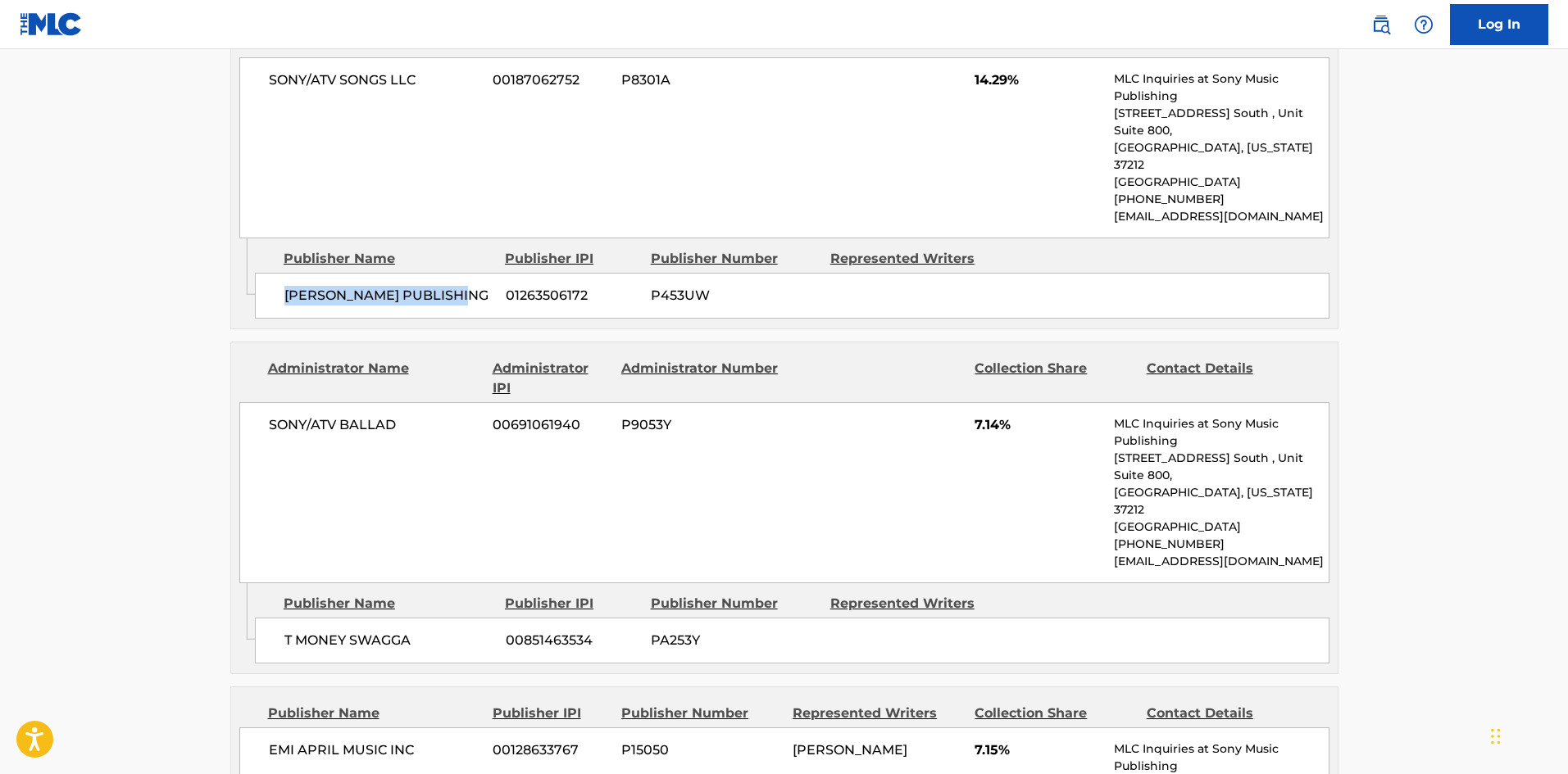
scroll to position [983, 0]
click at [260, 617] on div "T MONEY SWAGGA 00851463534 PA253Y" at bounding box center [792, 639] width 1074 height 46
drag, startPoint x: 260, startPoint y: 550, endPoint x: 376, endPoint y: 553, distance: 116.0
click at [376, 617] on div "T MONEY SWAGGA 00851463534 PA253Y" at bounding box center [792, 639] width 1074 height 46
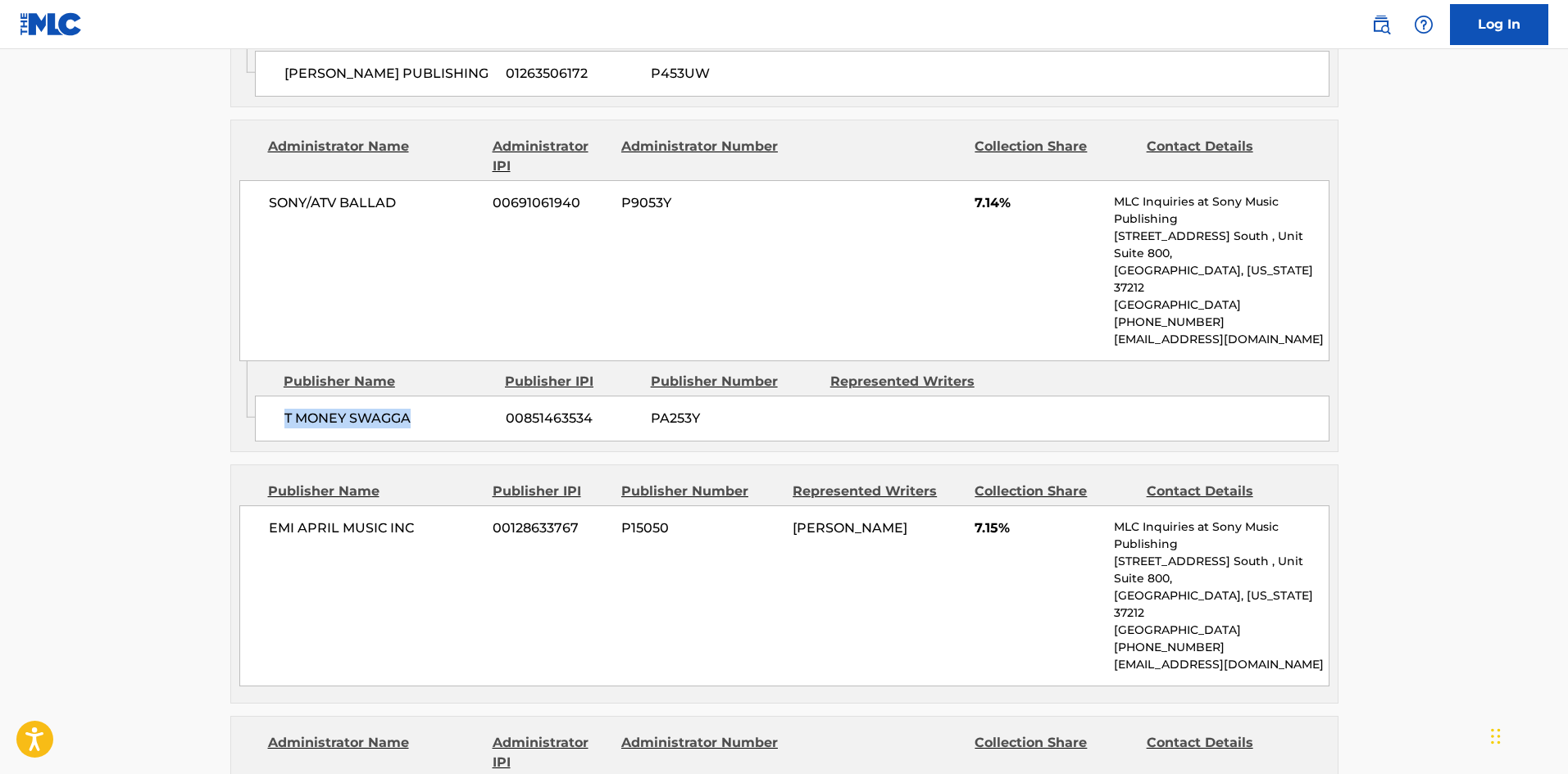
scroll to position [1229, 0]
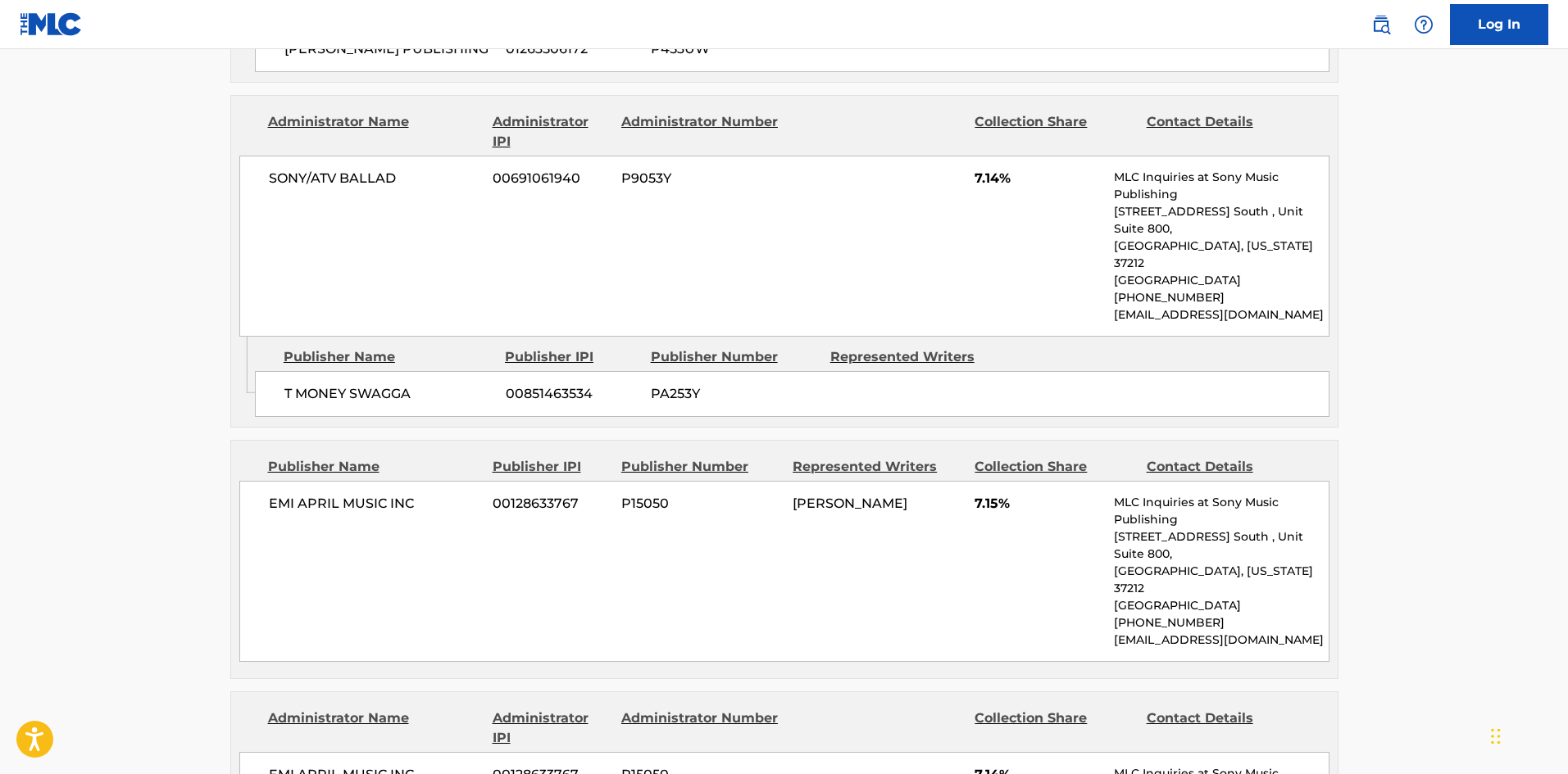
click at [280, 494] on span "EMI APRIL MUSIC INC" at bounding box center [375, 504] width 213 height 19
drag, startPoint x: 280, startPoint y: 418, endPoint x: 412, endPoint y: 420, distance: 132.0
click at [412, 494] on span "EMI APRIL MUSIC INC" at bounding box center [375, 504] width 213 height 19
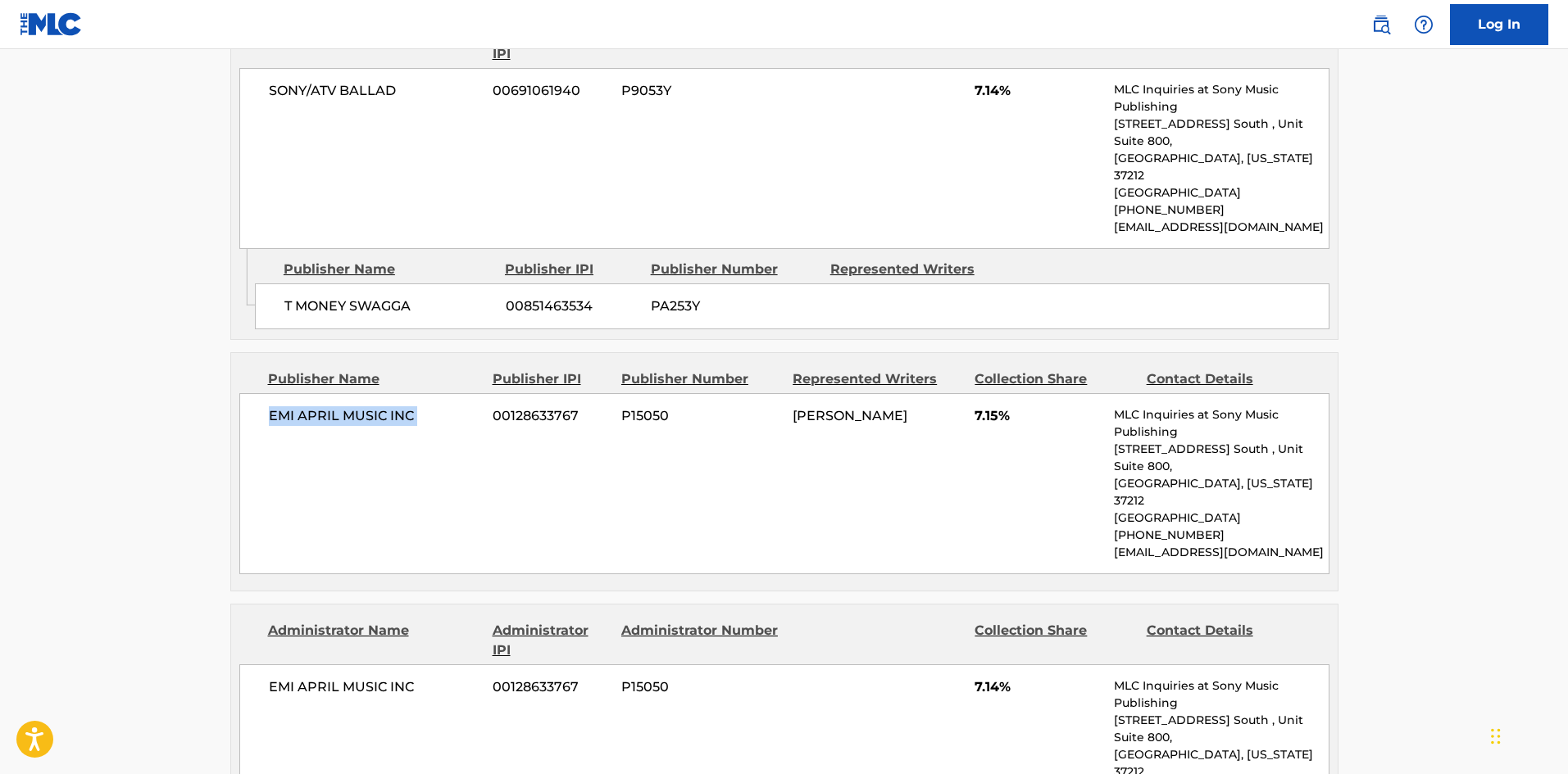
scroll to position [1475, 0]
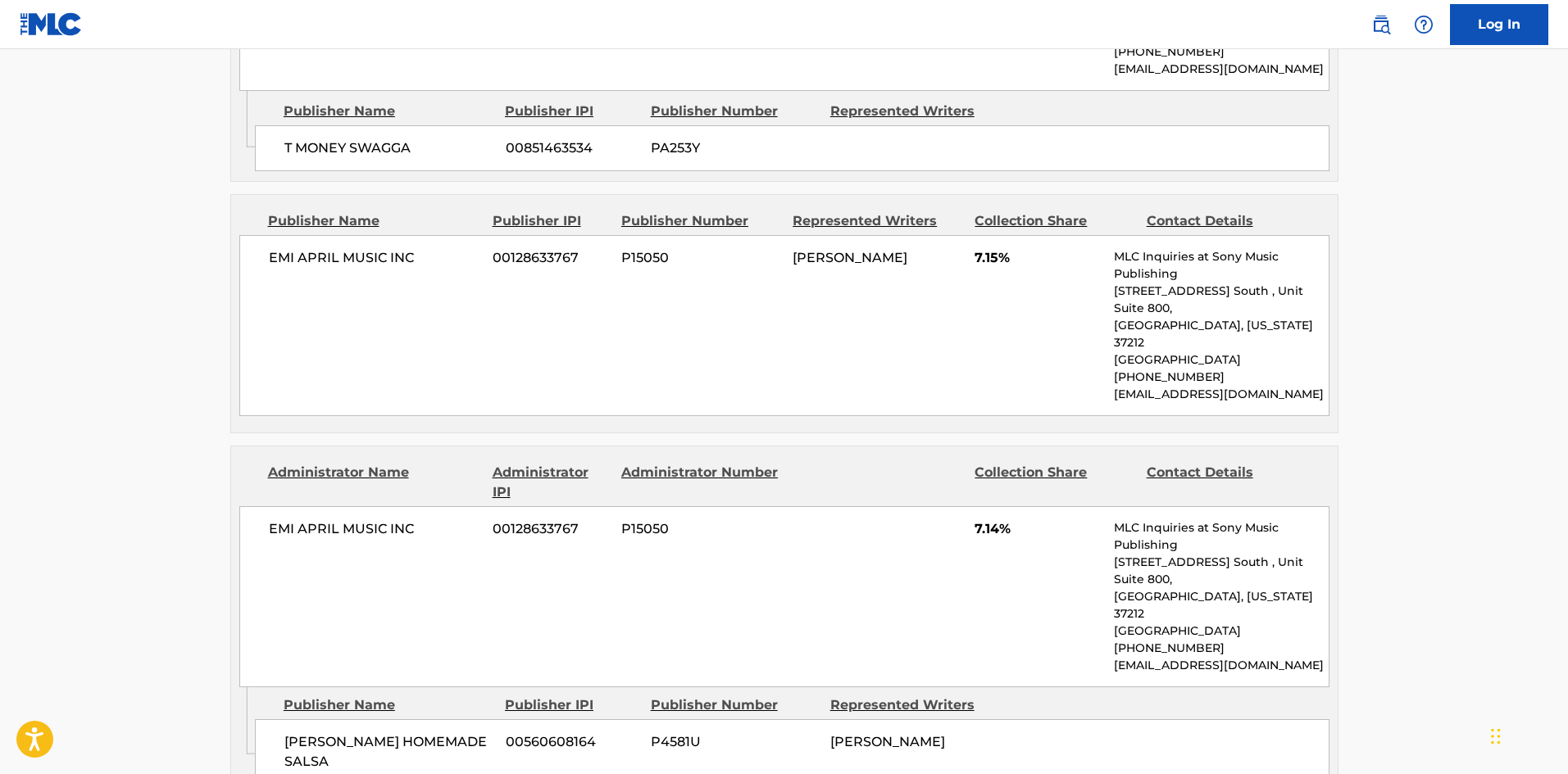
click at [278, 720] on div "BOB OCHOA'S HOMEMADE SALSA 00560608164 P4581U BRETT LELAND MCLAUGHLIN" at bounding box center [792, 752] width 1074 height 65
drag, startPoint x: 278, startPoint y: 583, endPoint x: 349, endPoint y: 600, distance: 73.0
click at [349, 720] on div "BOB OCHOA'S HOMEMADE SALSA 00560608164 P4581U BRETT LELAND MCLAUGHLIN" at bounding box center [792, 752] width 1074 height 65
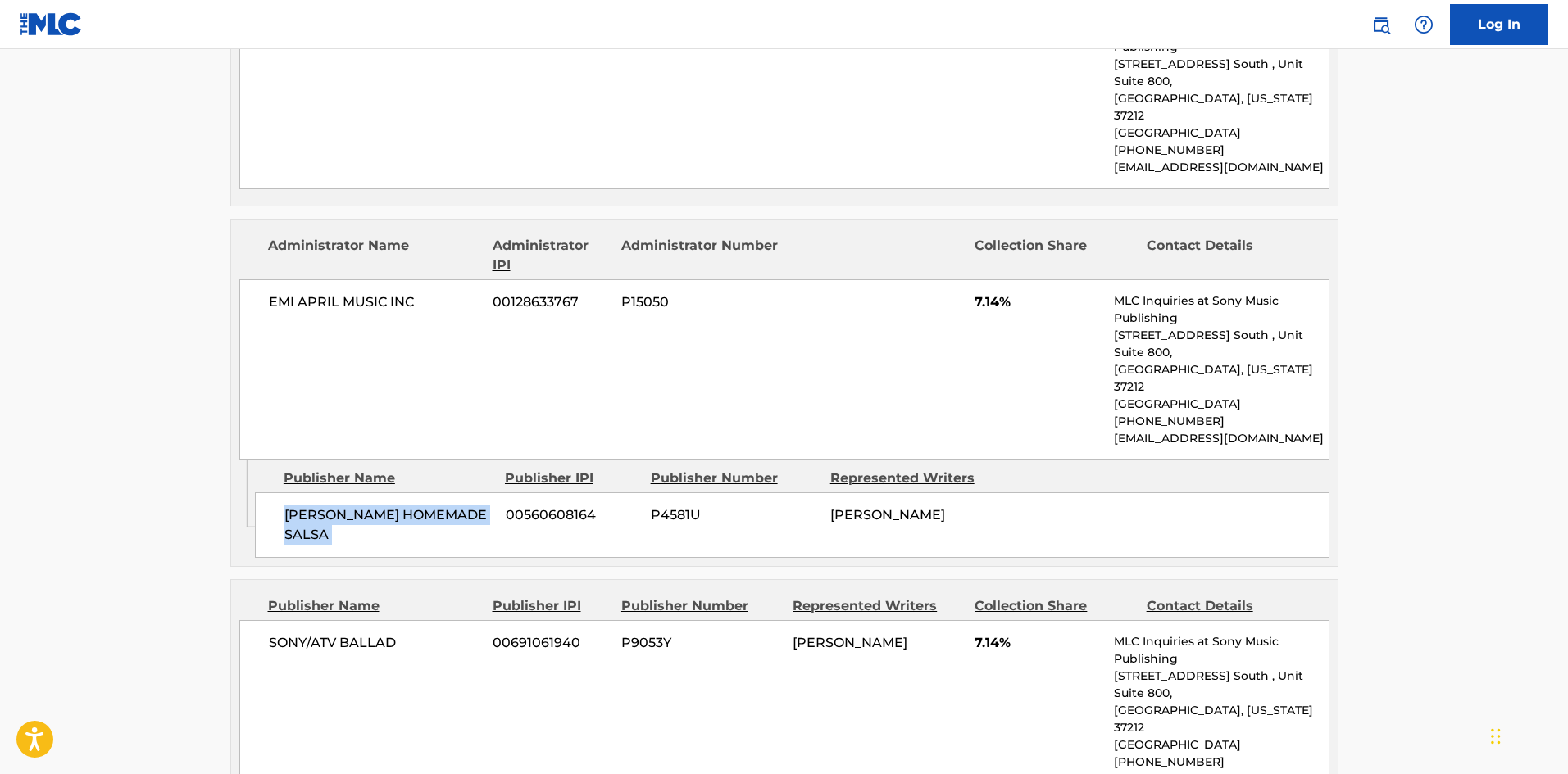
scroll to position [1721, 0]
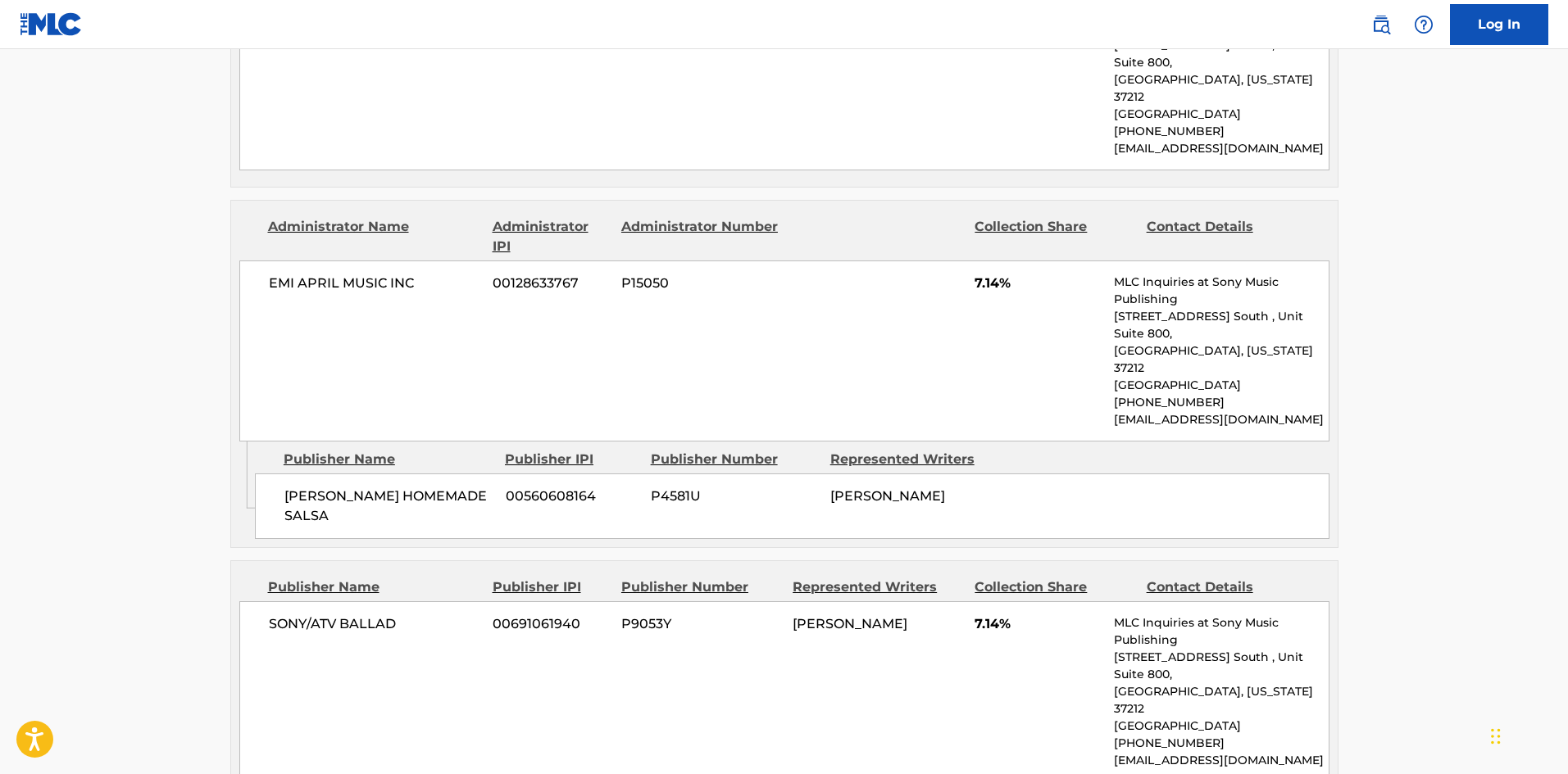
click at [265, 601] on div "SONY/ATV BALLAD 00691061940 P9053Y TIA SCOLA 7.14% MLC Inquiries at Sony Music …" at bounding box center [784, 691] width 1090 height 181
drag, startPoint x: 265, startPoint y: 479, endPoint x: 364, endPoint y: 469, distance: 99.5
click at [364, 601] on div "SONY/ATV BALLAD 00691061940 P9053Y TIA SCOLA 7.14% MLC Inquiries at Sony Music …" at bounding box center [784, 691] width 1090 height 181
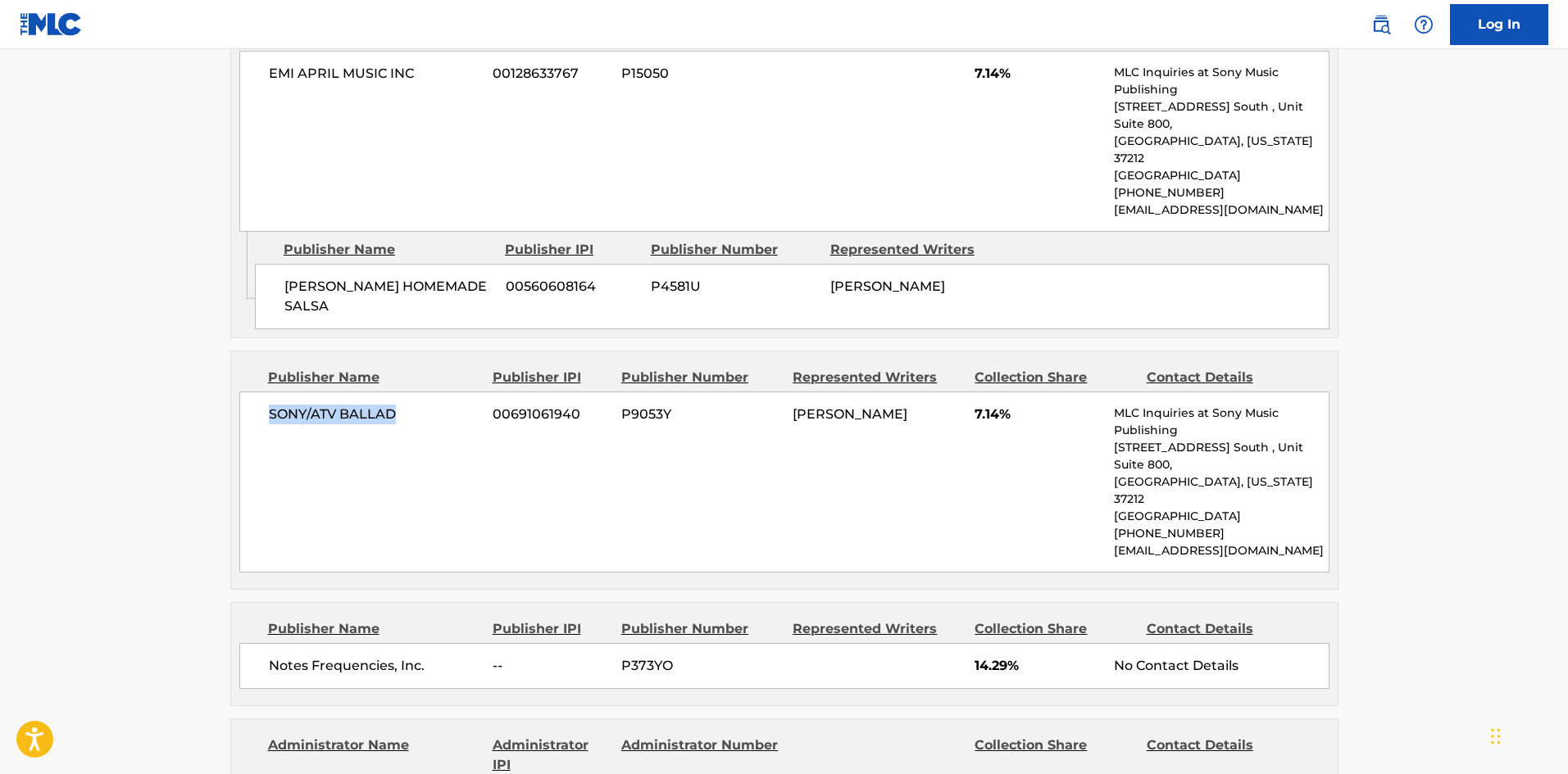
scroll to position [2048, 0]
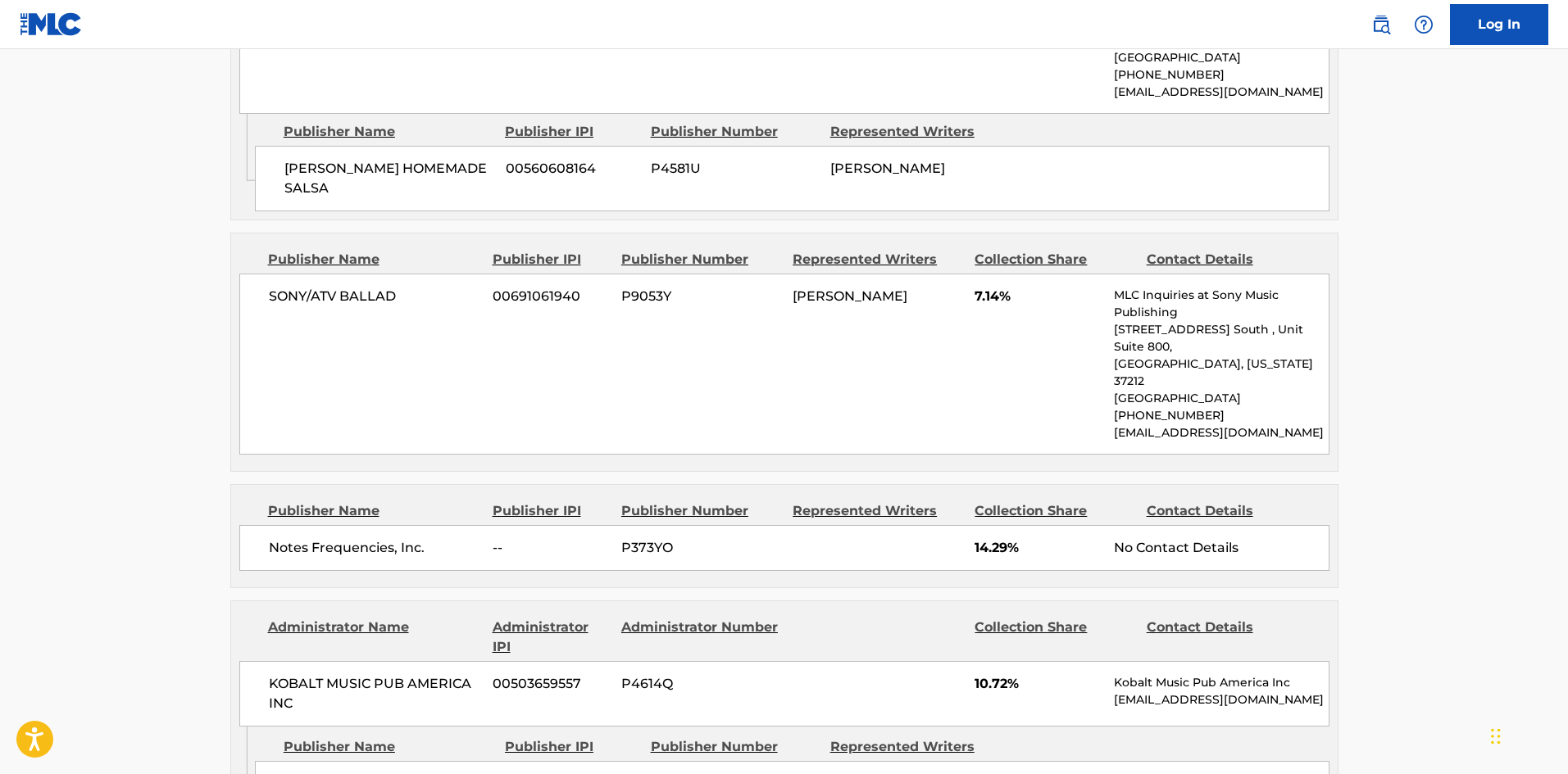
click at [275, 538] on span "Notes Frequencies, Inc." at bounding box center [375, 548] width 213 height 19
drag, startPoint x: 275, startPoint y: 347, endPoint x: 370, endPoint y: 347, distance: 95.0
click at [370, 538] on span "Notes Frequencies, Inc." at bounding box center [375, 548] width 213 height 19
drag, startPoint x: 57, startPoint y: 401, endPoint x: 90, endPoint y: 401, distance: 33.0
click at [57, 401] on main "< Back to public search results Copy work link OBSESSED Work Detail Member Work…" at bounding box center [784, 405] width 1568 height 4809
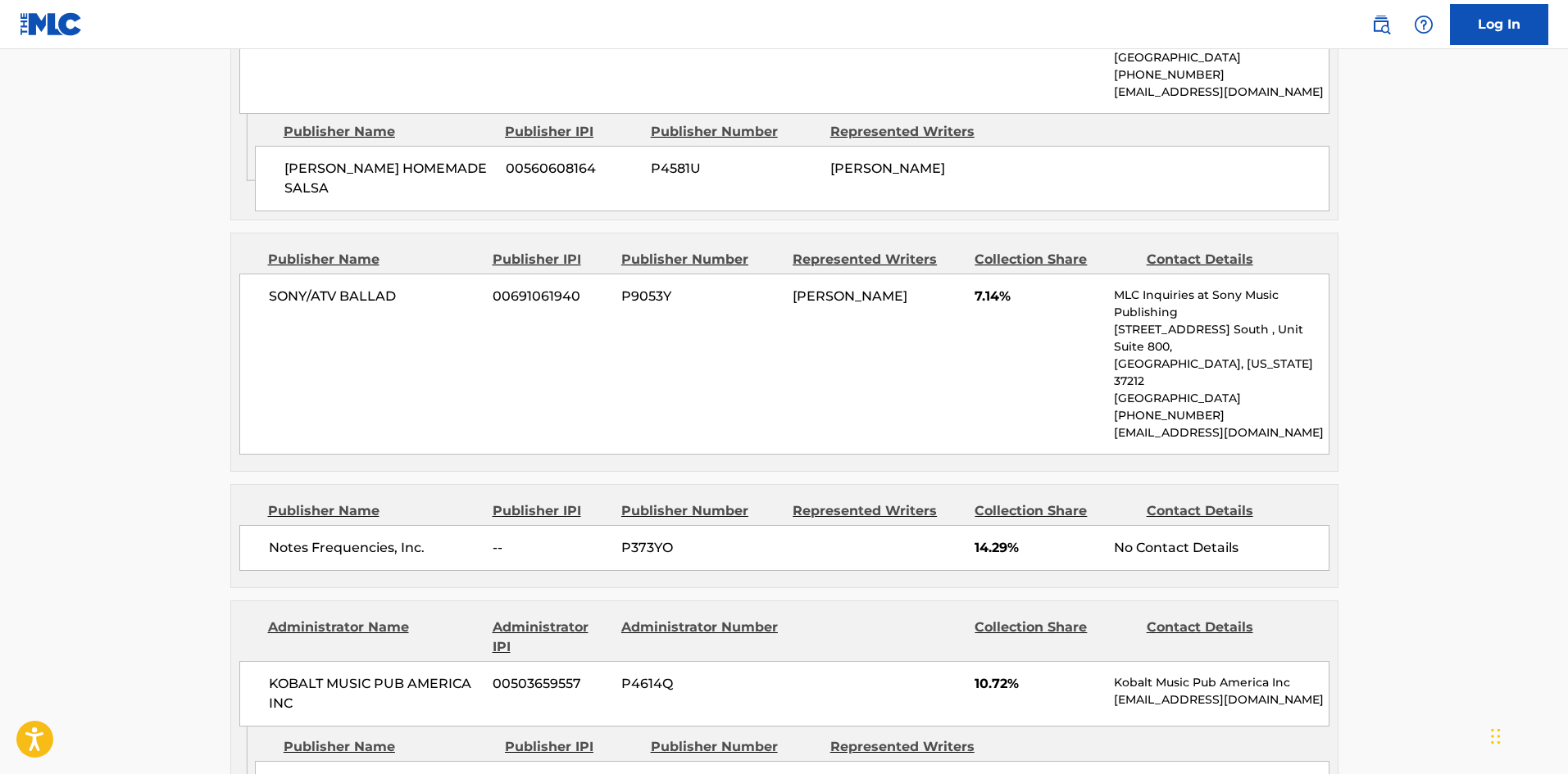
click at [299, 773] on span "LIVEMADLOVE" at bounding box center [389, 784] width 209 height 19
drag, startPoint x: 299, startPoint y: 589, endPoint x: 332, endPoint y: 588, distance: 33.0
click at [332, 773] on span "LIVEMADLOVE" at bounding box center [389, 784] width 209 height 19
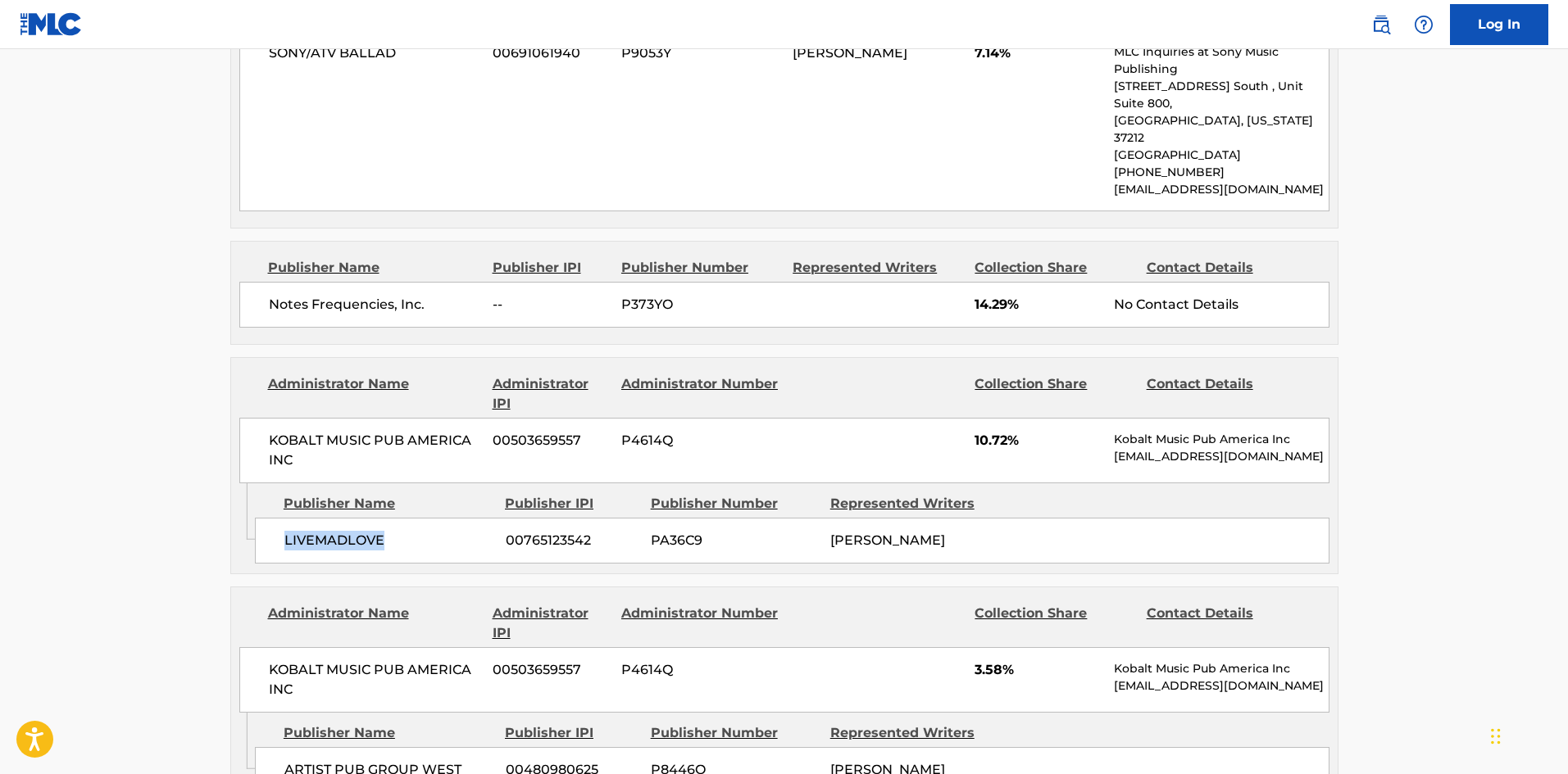
scroll to position [2294, 0]
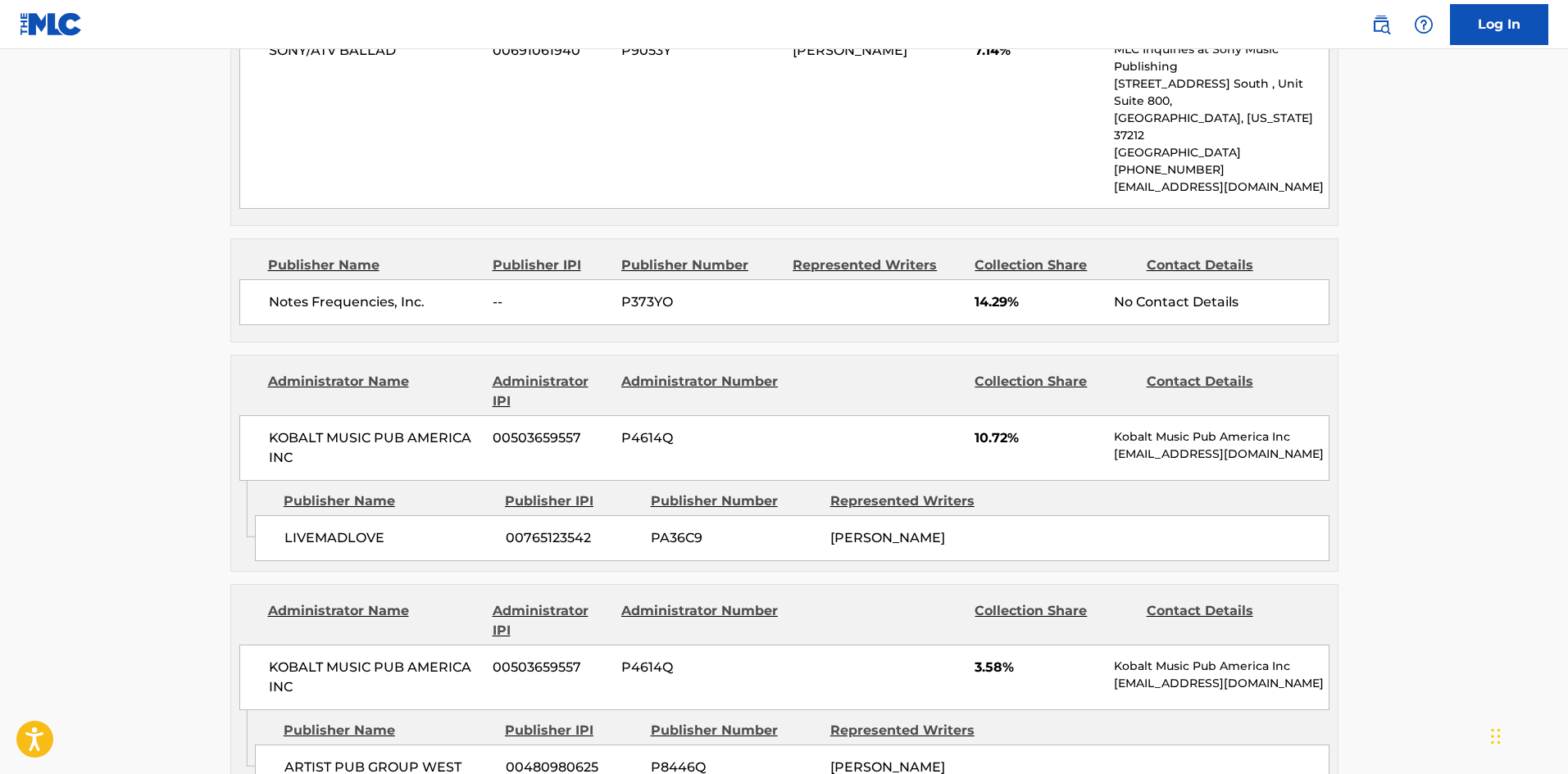
click at [305, 757] on span "ARTIST PUB GROUP WEST" at bounding box center [389, 767] width 209 height 19
drag, startPoint x: 305, startPoint y: 579, endPoint x: 374, endPoint y: 367, distance: 222.9
click at [417, 757] on span "ARTIST PUB GROUP WEST" at bounding box center [389, 767] width 209 height 19
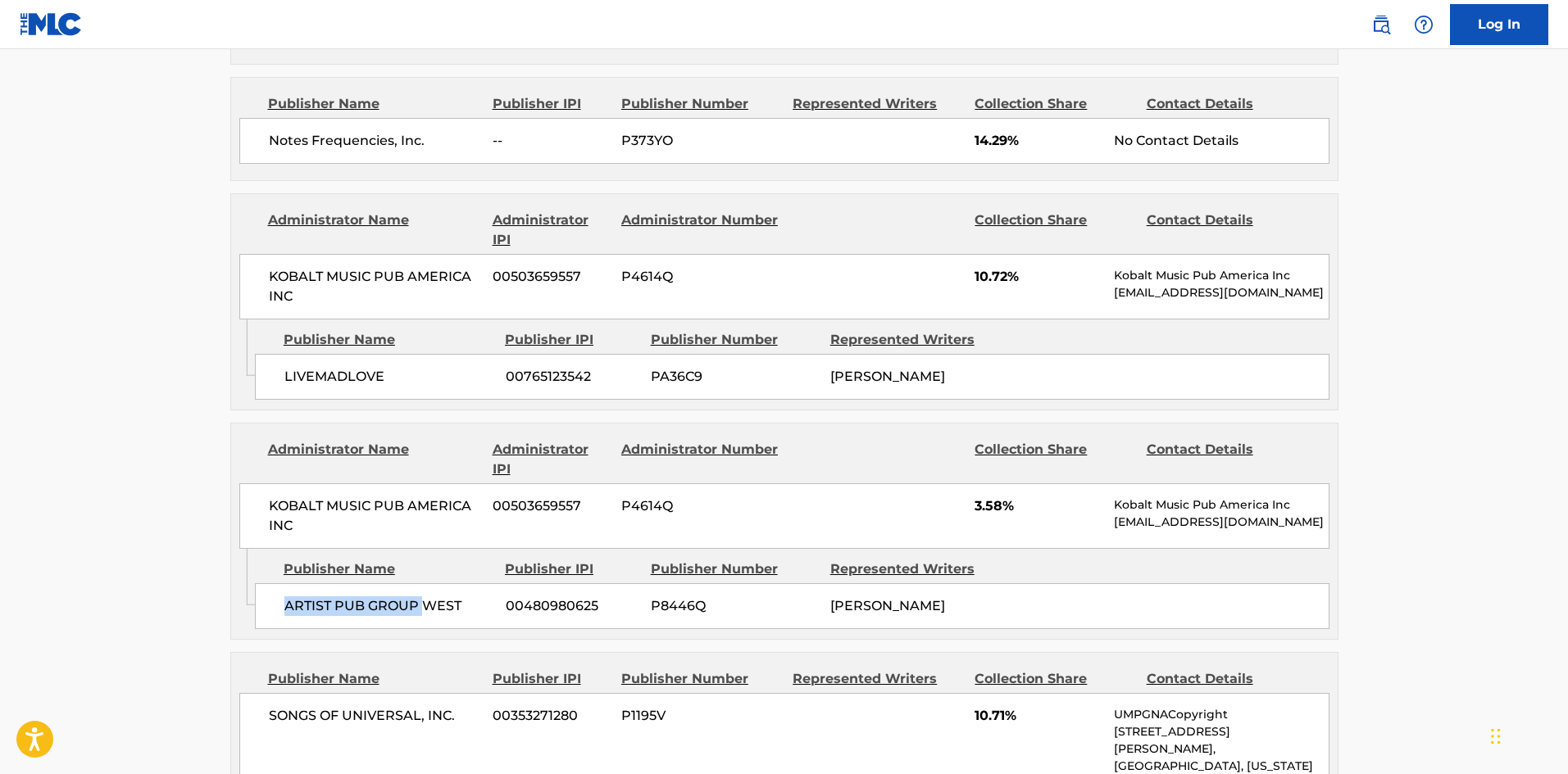
scroll to position [2376, 0]
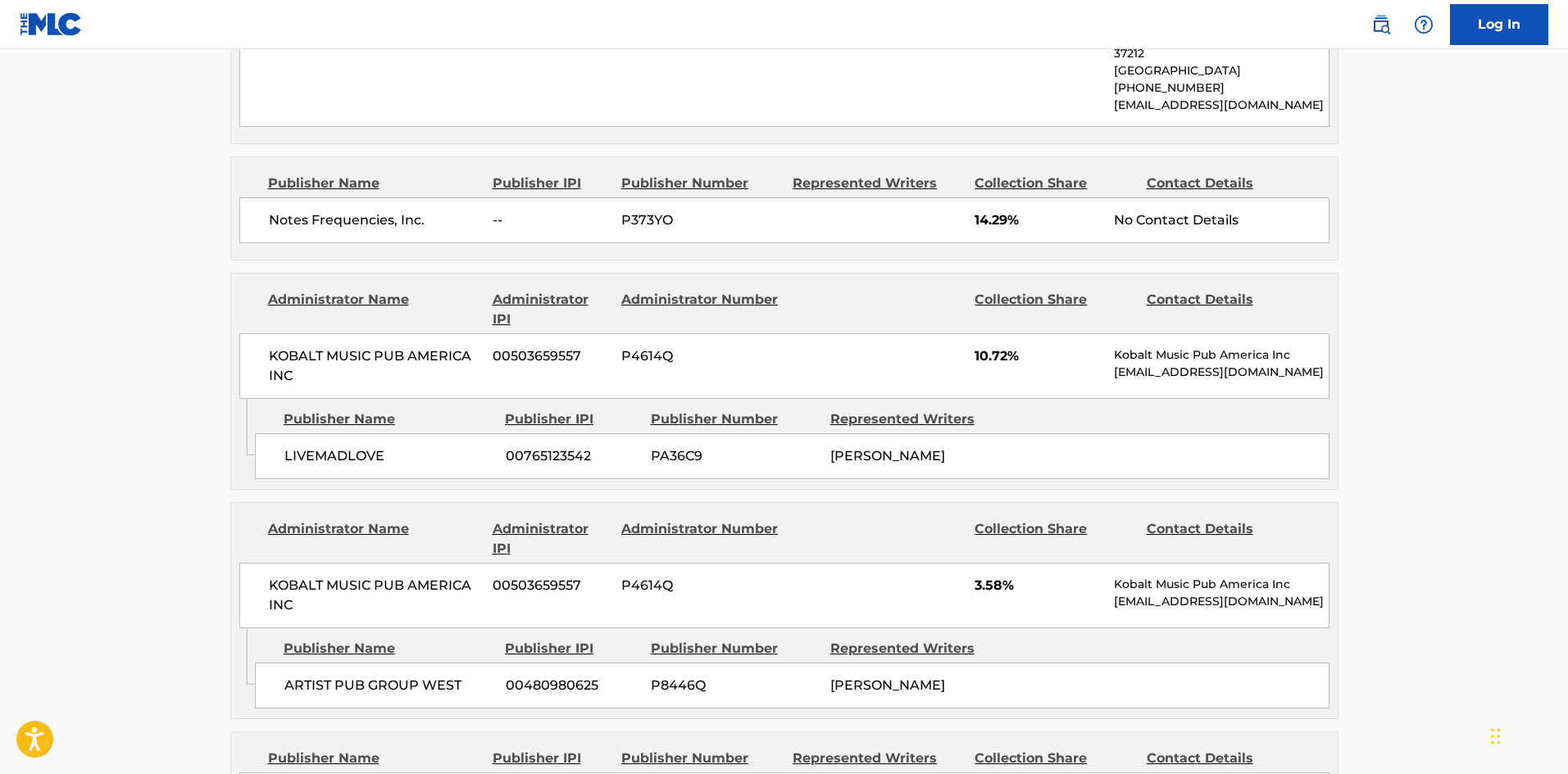
click at [305, 628] on div "Admin Original Publisher Connecting Line Publisher Name Publisher IPI Publisher…" at bounding box center [784, 673] width 1107 height 90
drag, startPoint x: 305, startPoint y: 522, endPoint x: 447, endPoint y: 503, distance: 143.3
click at [447, 628] on div "Admin Original Publisher Connecting Line Publisher Name Publisher IPI Publisher…" at bounding box center [784, 673] width 1107 height 90
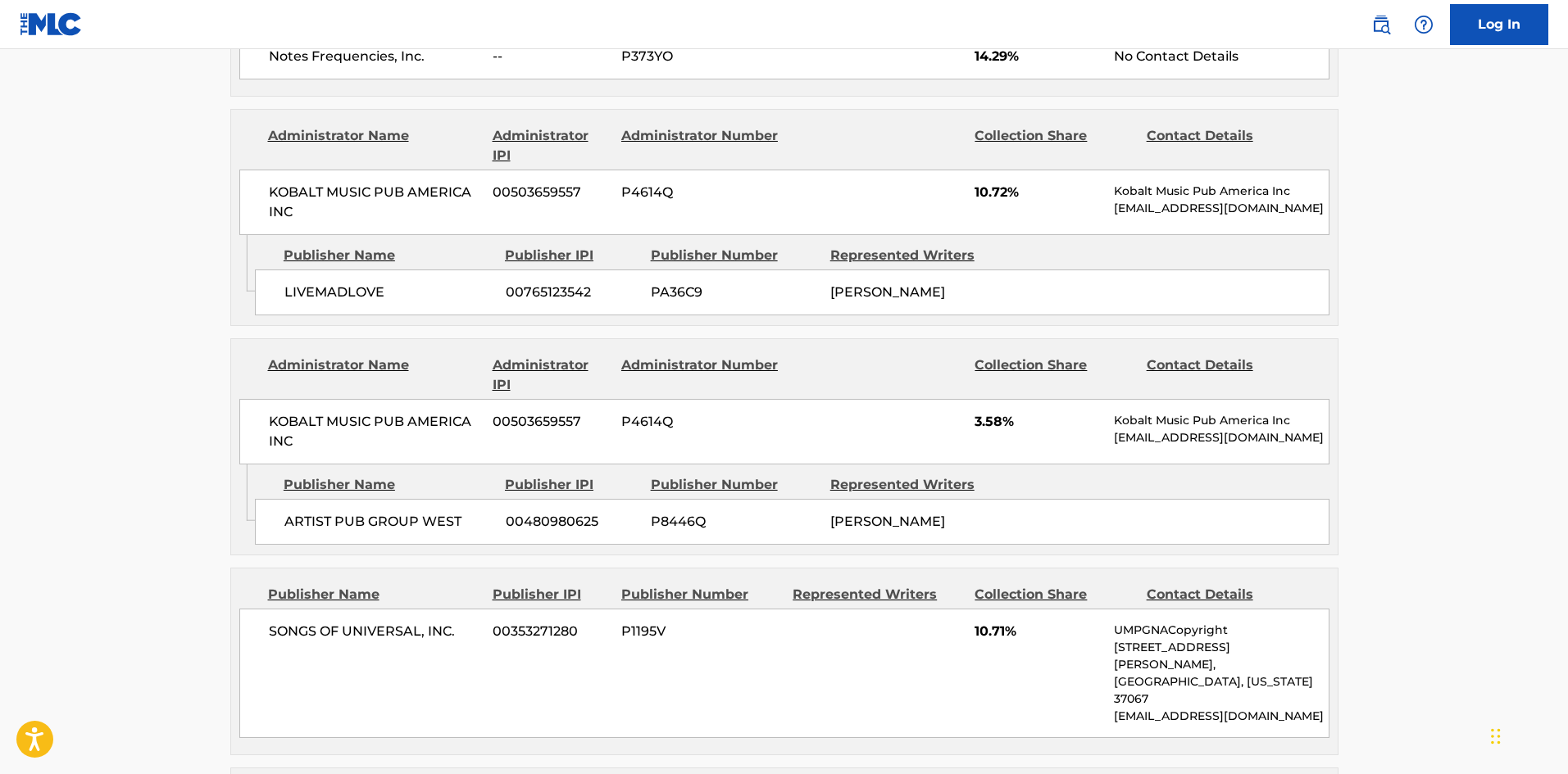
click at [292, 622] on span "SONGS OF UNIVERSAL, INC." at bounding box center [375, 631] width 213 height 19
drag, startPoint x: 292, startPoint y: 430, endPoint x: 457, endPoint y: 432, distance: 165.0
click at [457, 622] on span "SONGS OF UNIVERSAL, INC." at bounding box center [375, 631] width 213 height 19
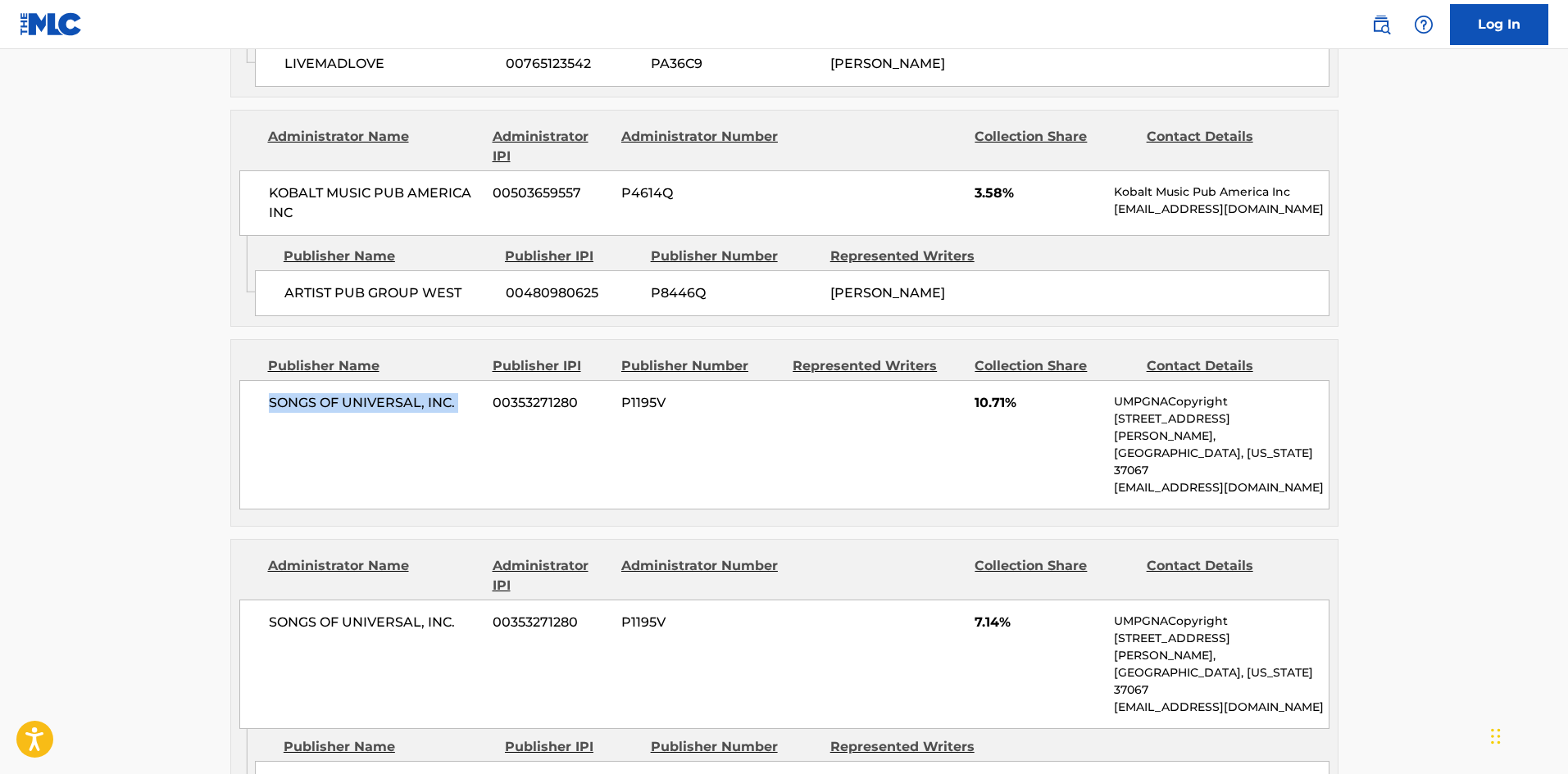
scroll to position [2786, 0]
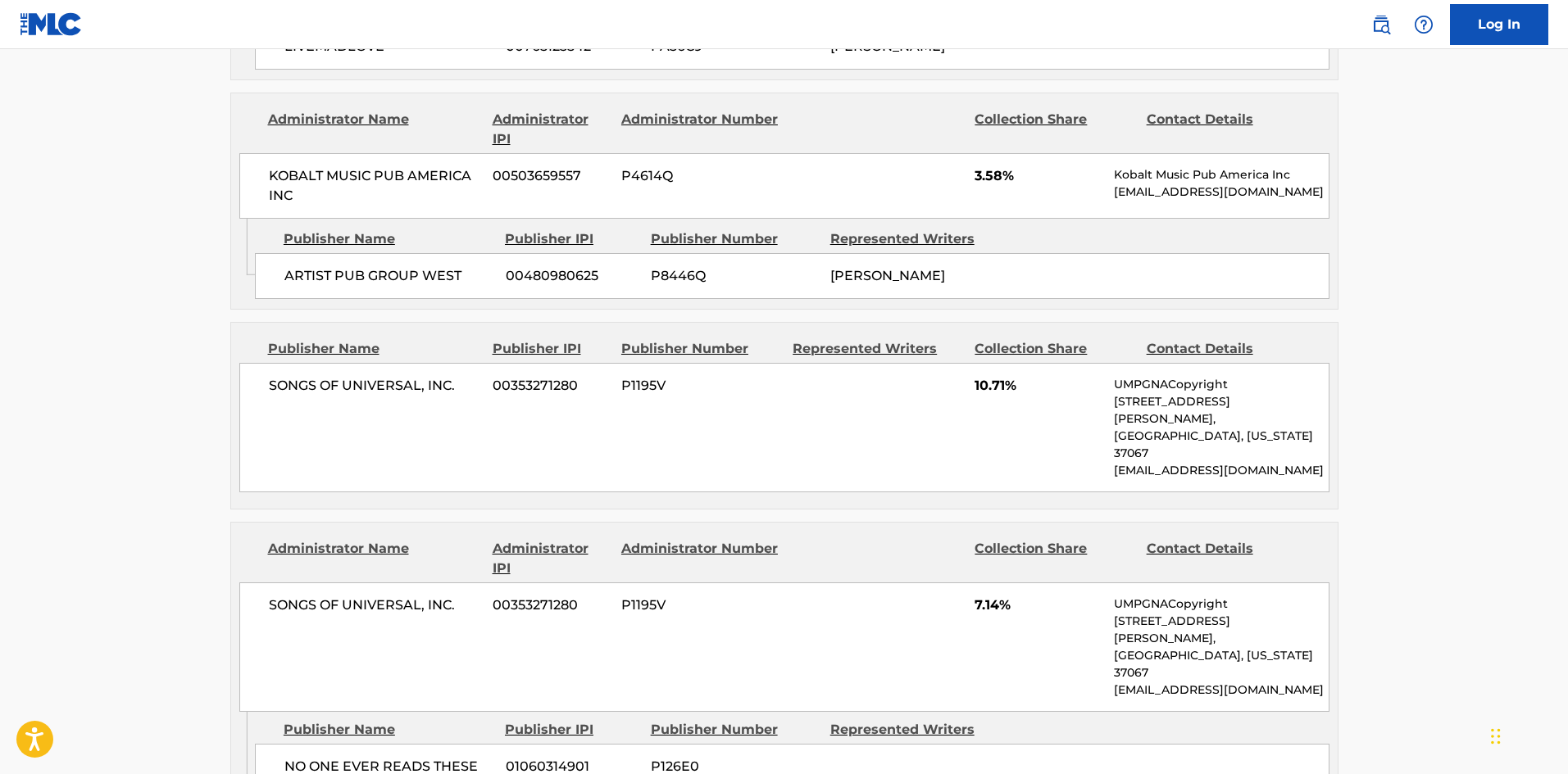
click at [291, 757] on span "NO ONE EVER READS THESE ANYWAY" at bounding box center [389, 777] width 209 height 39
drag, startPoint x: 291, startPoint y: 497, endPoint x: 326, endPoint y: 518, distance: 40.8
click at [326, 757] on span "NO ONE EVER READS THESE ANYWAY" at bounding box center [389, 777] width 209 height 39
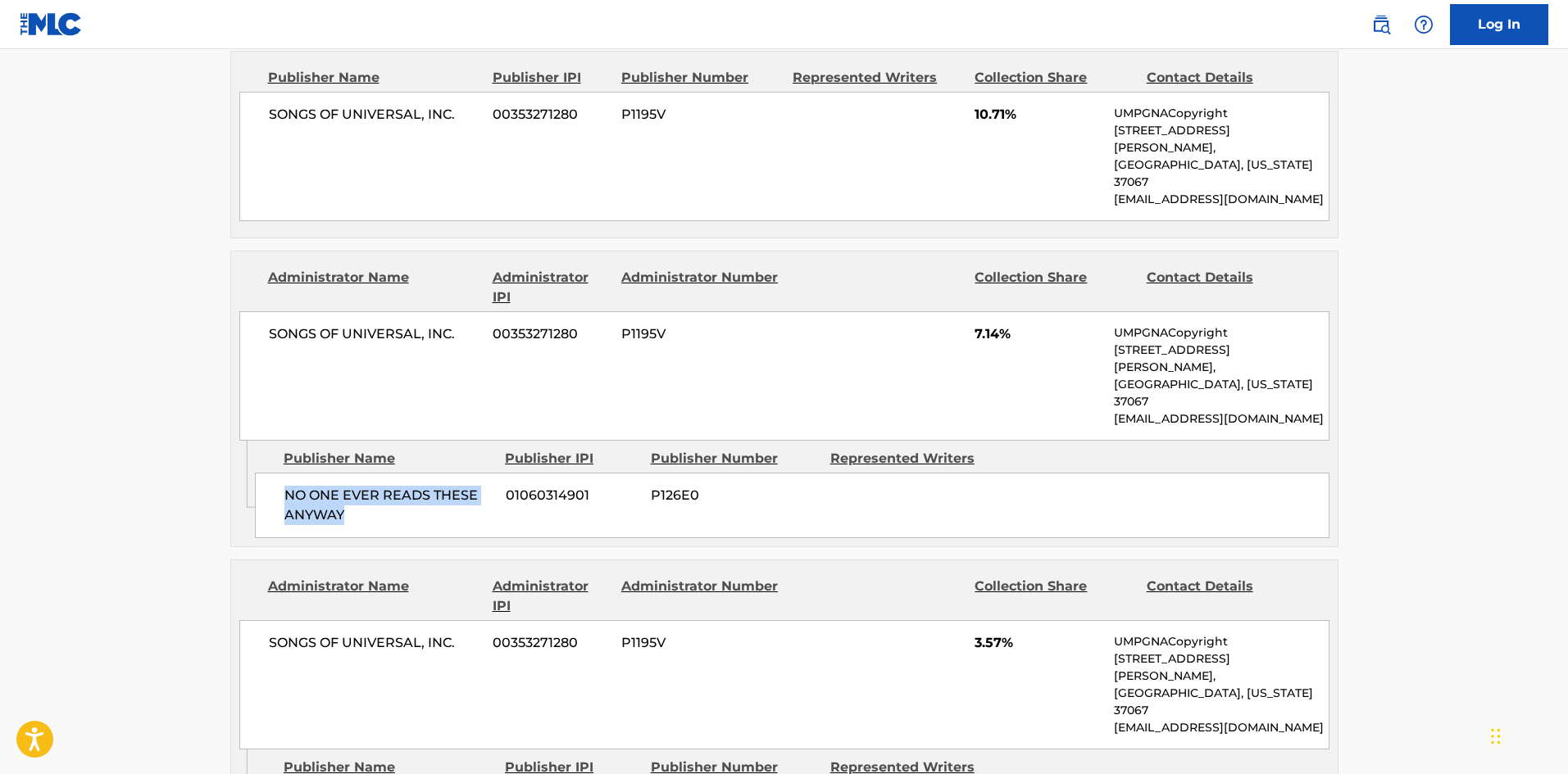
scroll to position [3113, 0]
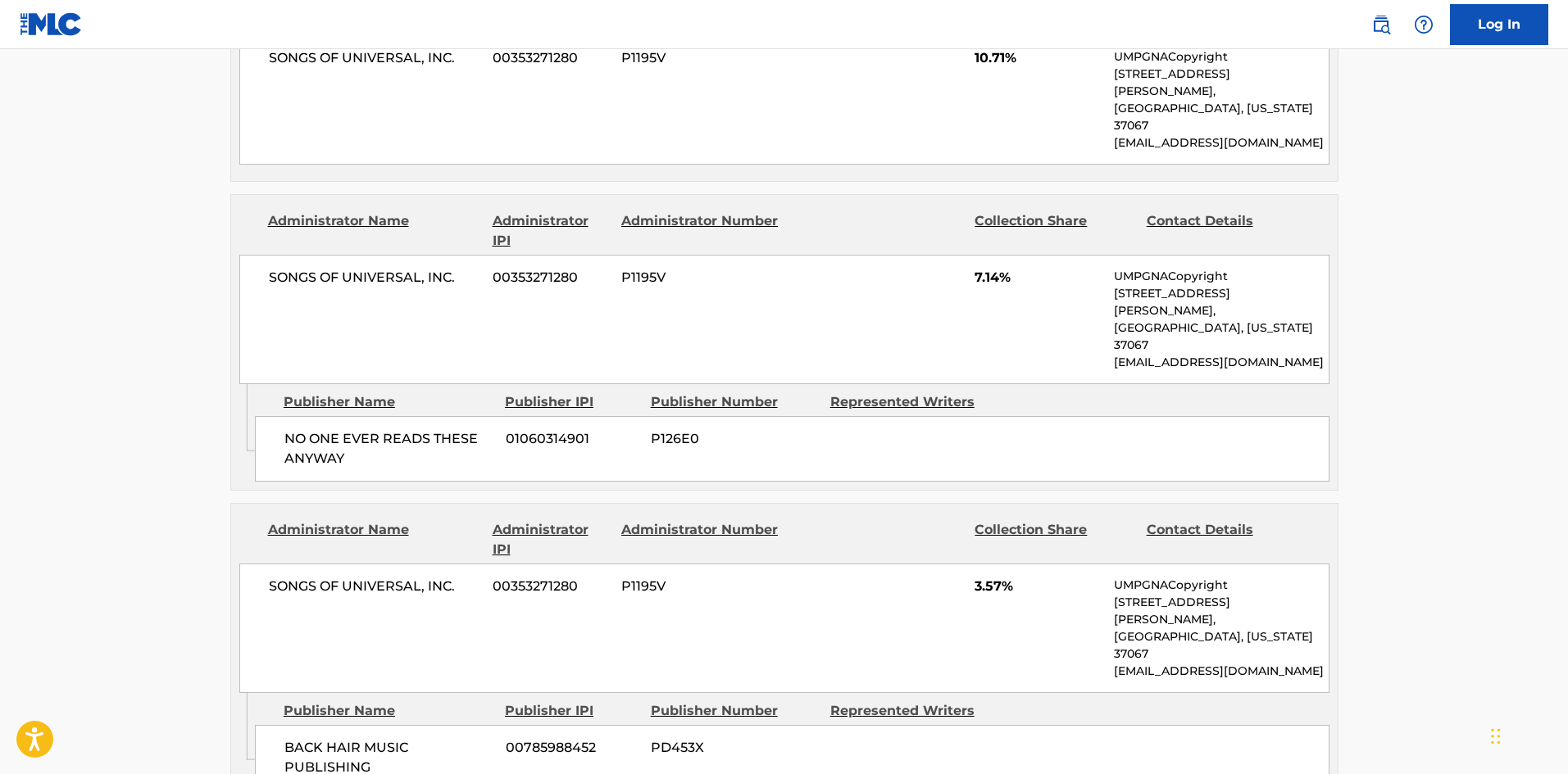
click at [281, 725] on div "BACK HAIR MUSIC PUBLISHING 00785988452 PD453X" at bounding box center [792, 757] width 1074 height 65
drag, startPoint x: 281, startPoint y: 439, endPoint x: 395, endPoint y: 485, distance: 122.9
click at [395, 725] on div "BACK HAIR MUSIC PUBLISHING 00785988452 PD453X" at bounding box center [792, 757] width 1074 height 65
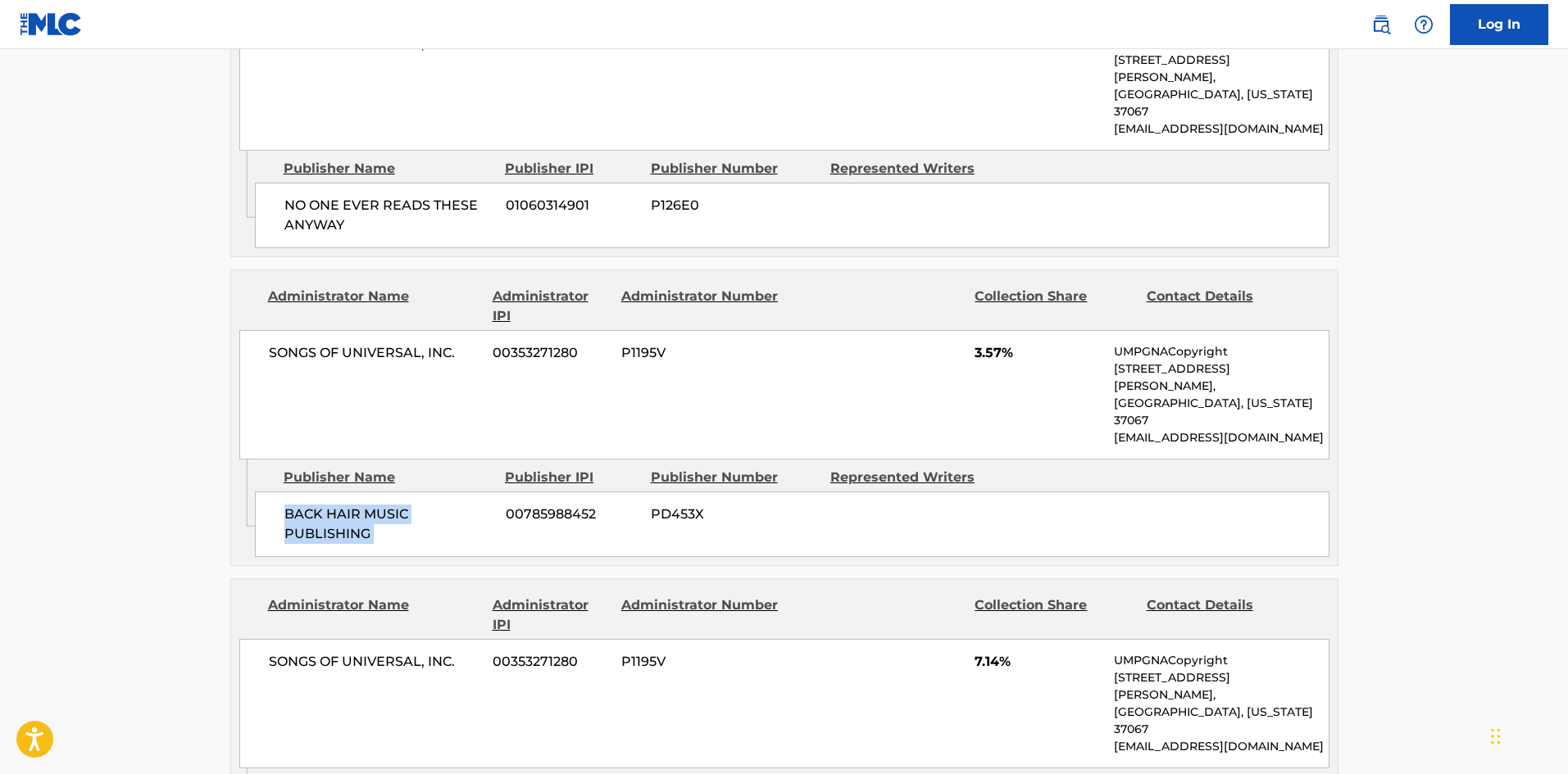
scroll to position [3359, 0]
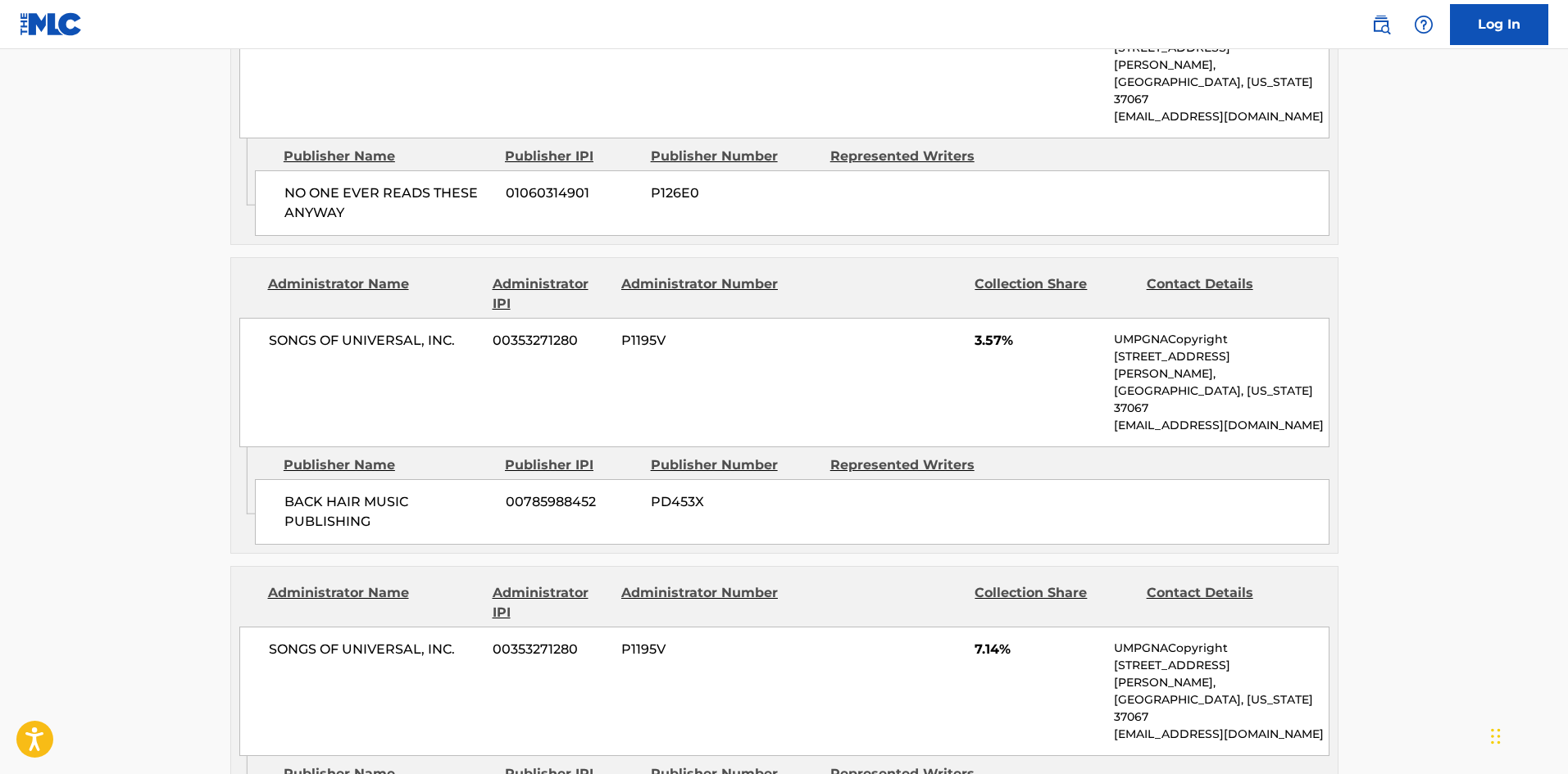
drag, startPoint x: 299, startPoint y: 488, endPoint x: 382, endPoint y: 506, distance: 84.9
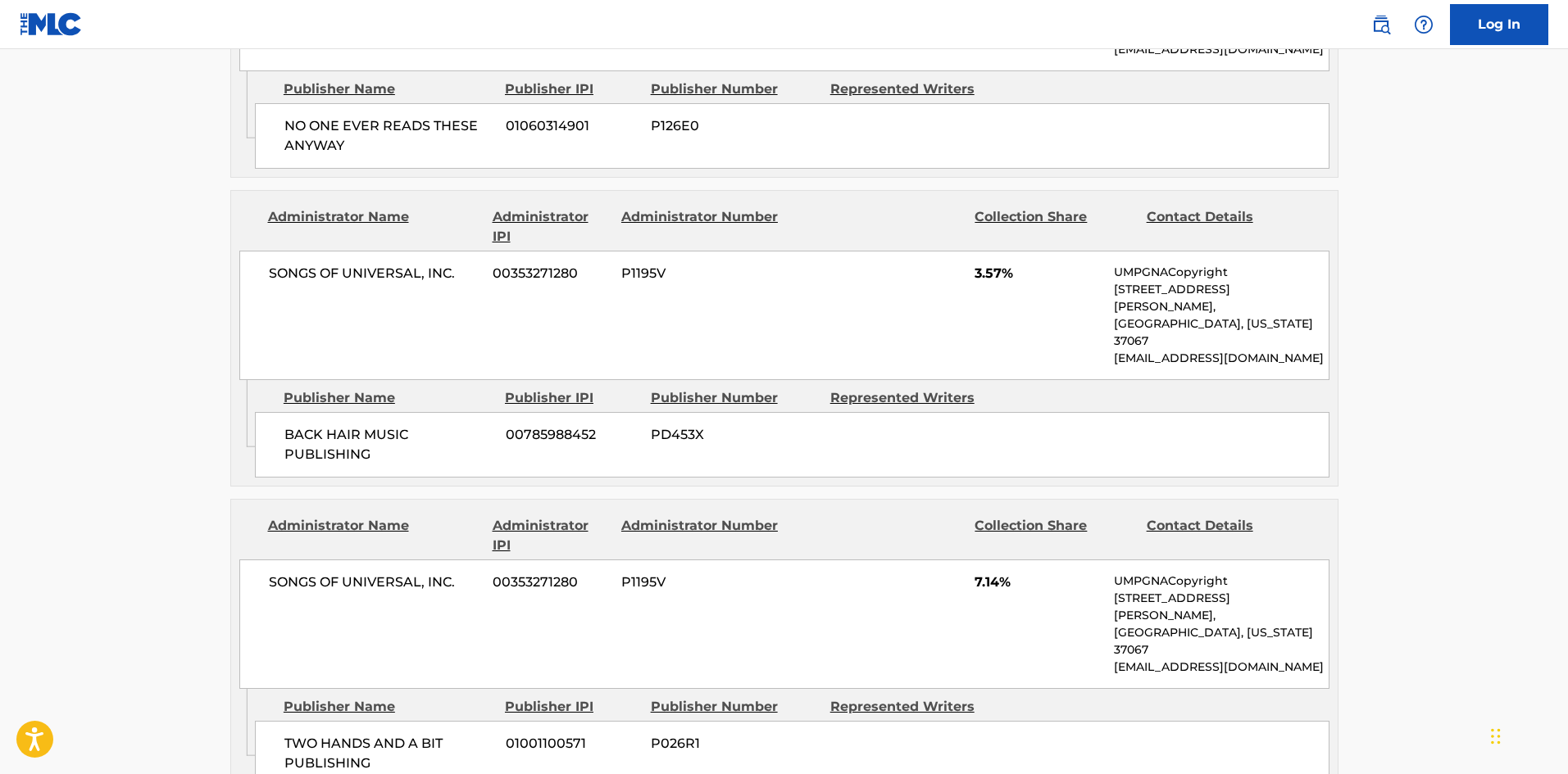
scroll to position [356, 0]
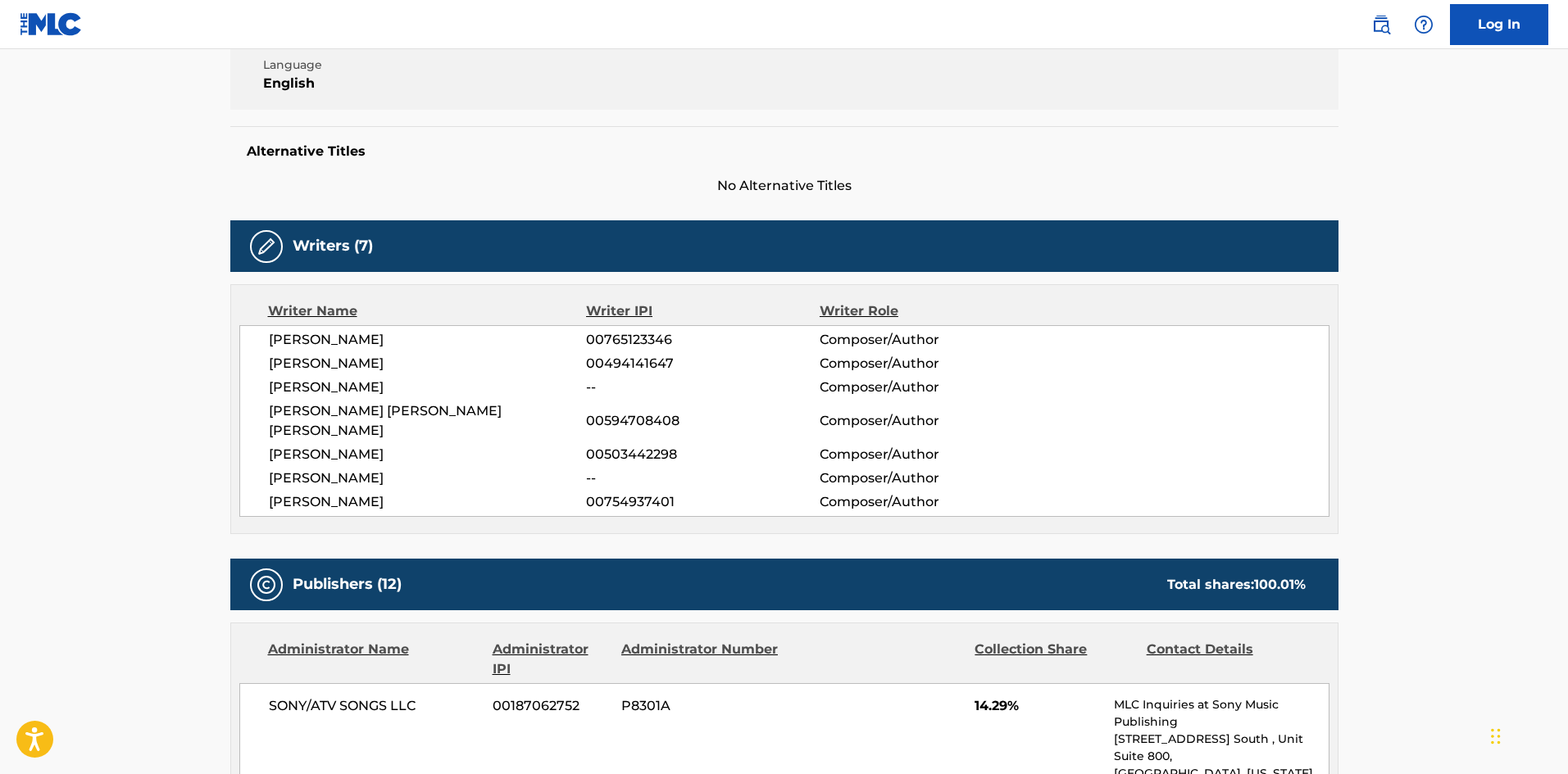
scroll to position [118, 0]
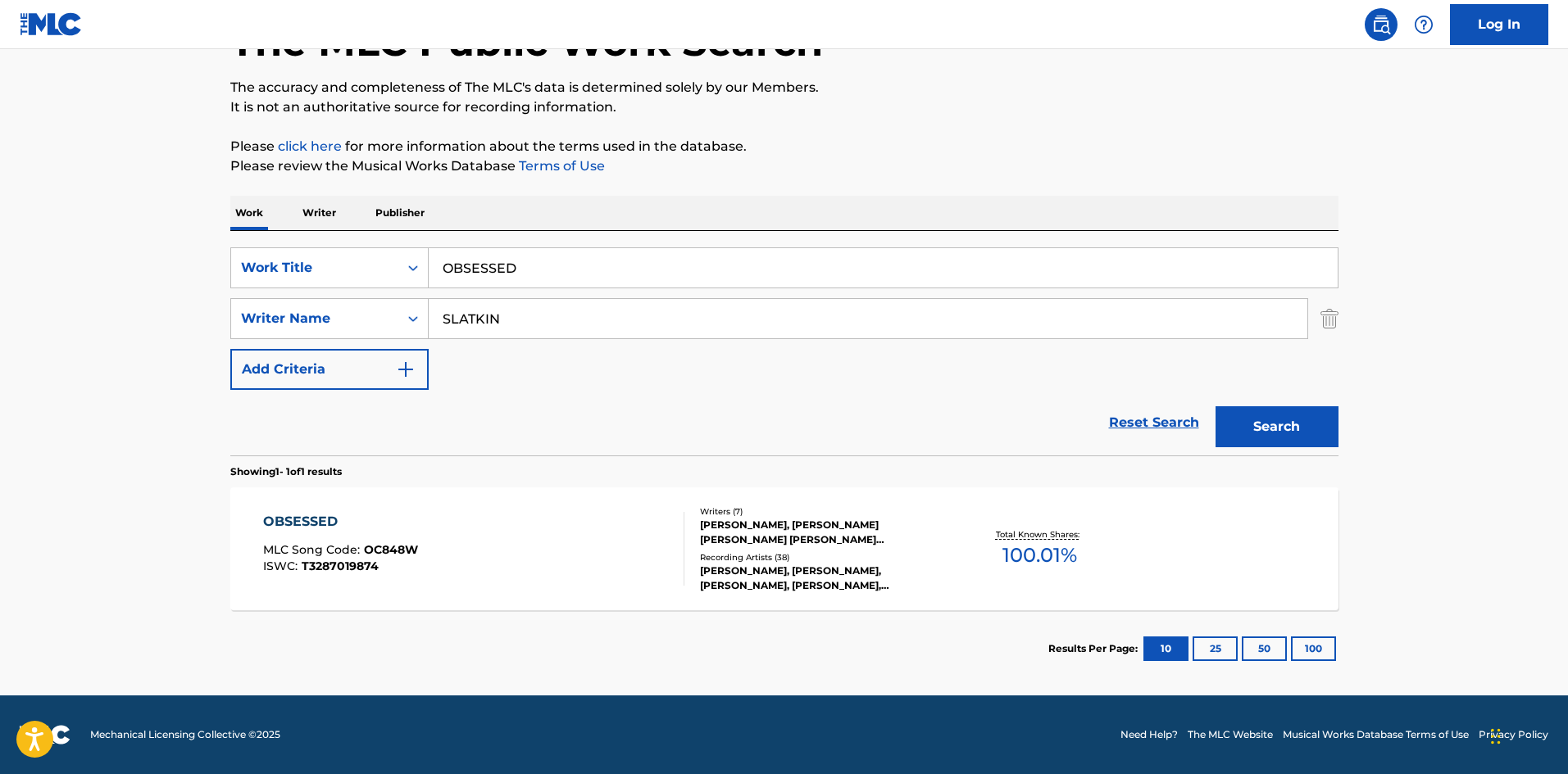
click at [630, 263] on input "OBSESSED" at bounding box center [883, 268] width 909 height 39
paste input "Unlearn"
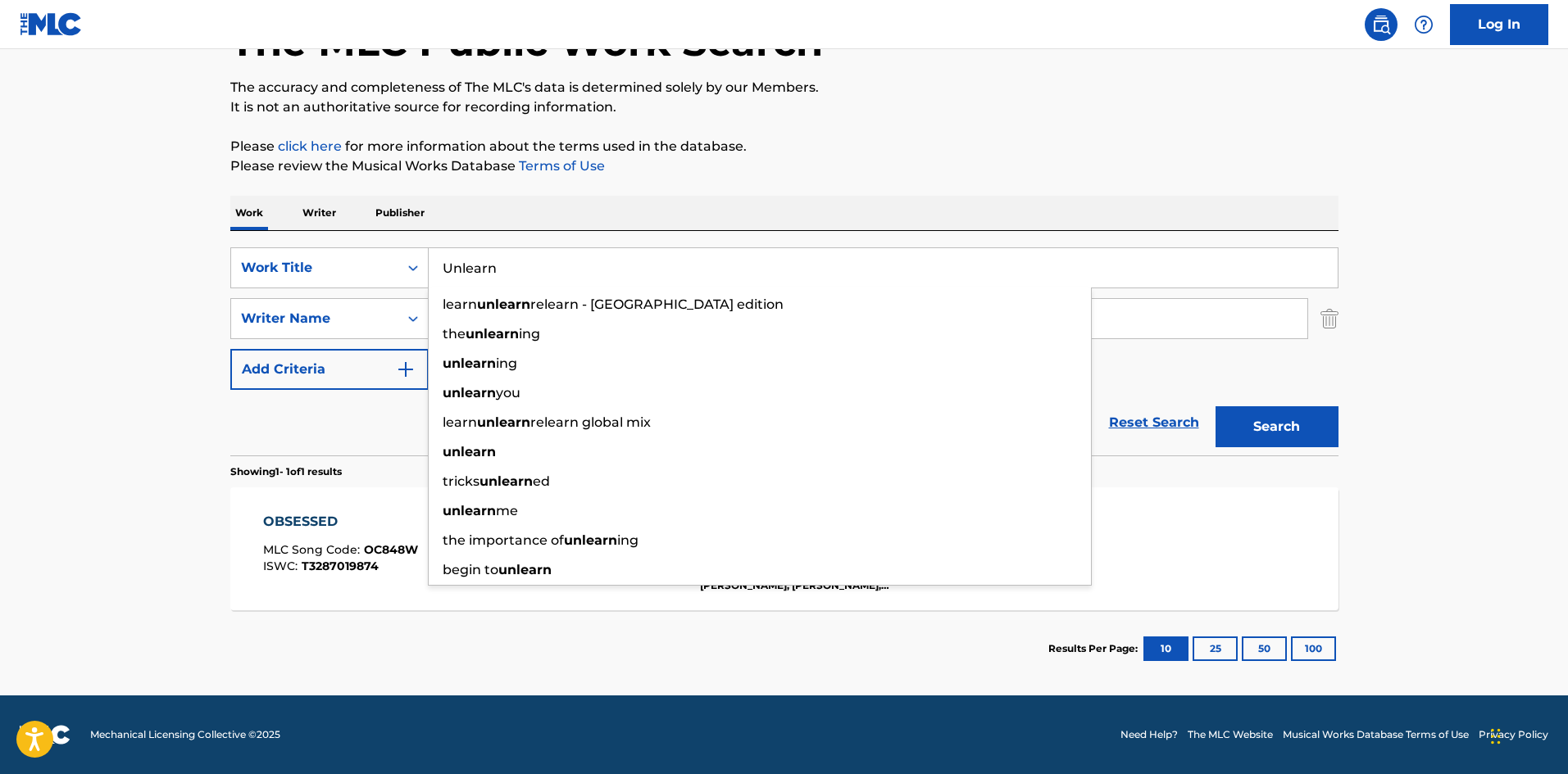
drag, startPoint x: 478, startPoint y: 275, endPoint x: 218, endPoint y: 264, distance: 260.2
click at [218, 264] on div "The MLC Public Work Search The accuracy and completeness of The MLC's data is d…" at bounding box center [784, 330] width 1147 height 715
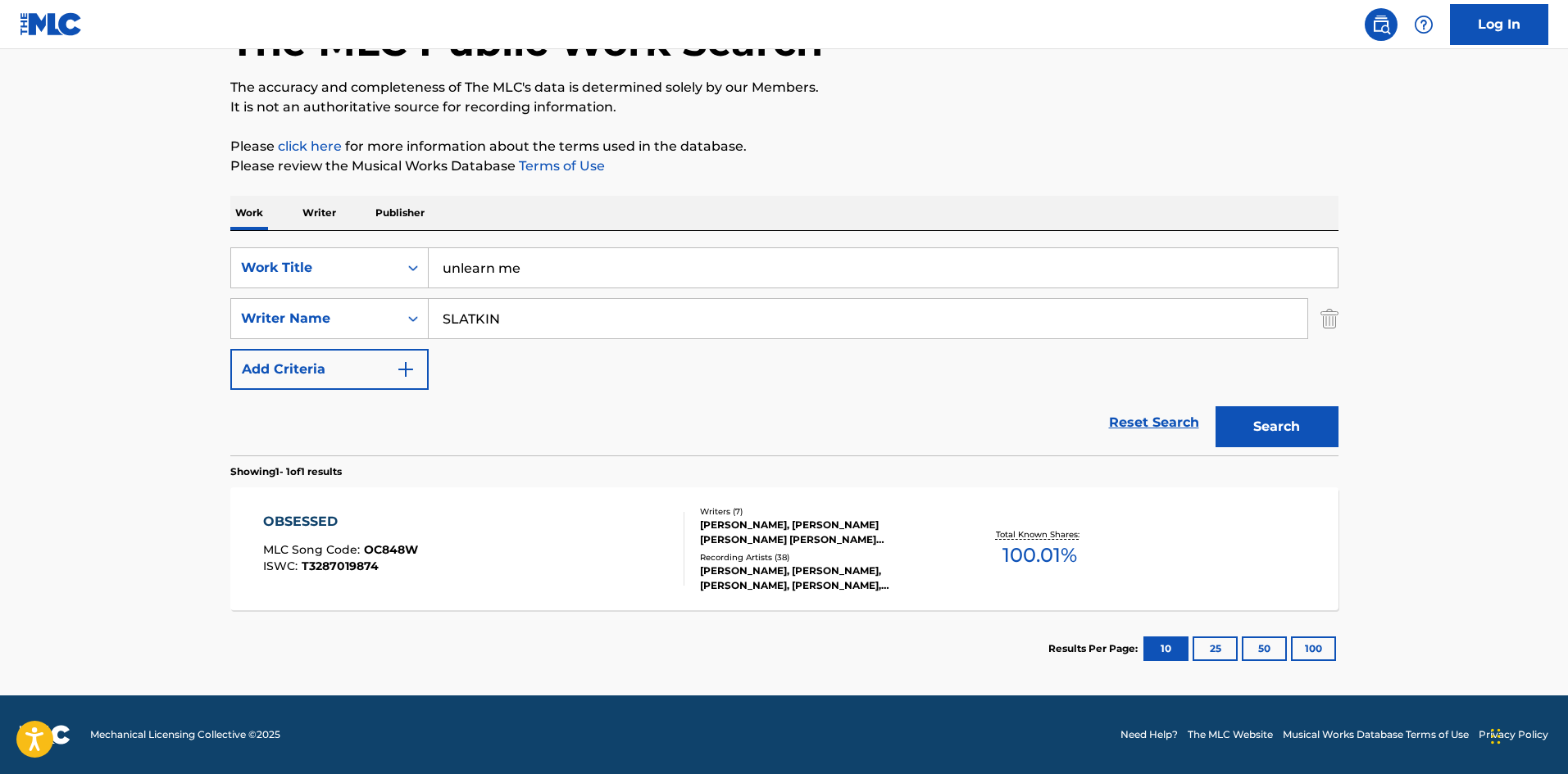
click at [380, 482] on section "OBSESSED MLC Song Code : OC848W ISWC : T3287019874 Writers ( 7 ) MADISON EMIKO …" at bounding box center [784, 545] width 1108 height 131
drag, startPoint x: 498, startPoint y: 275, endPoint x: 904, endPoint y: 262, distance: 406.2
click at [904, 262] on input "unlearn me" at bounding box center [883, 268] width 909 height 39
type input "unlearn"
click at [1215, 406] on button "Search" at bounding box center [1277, 426] width 123 height 41
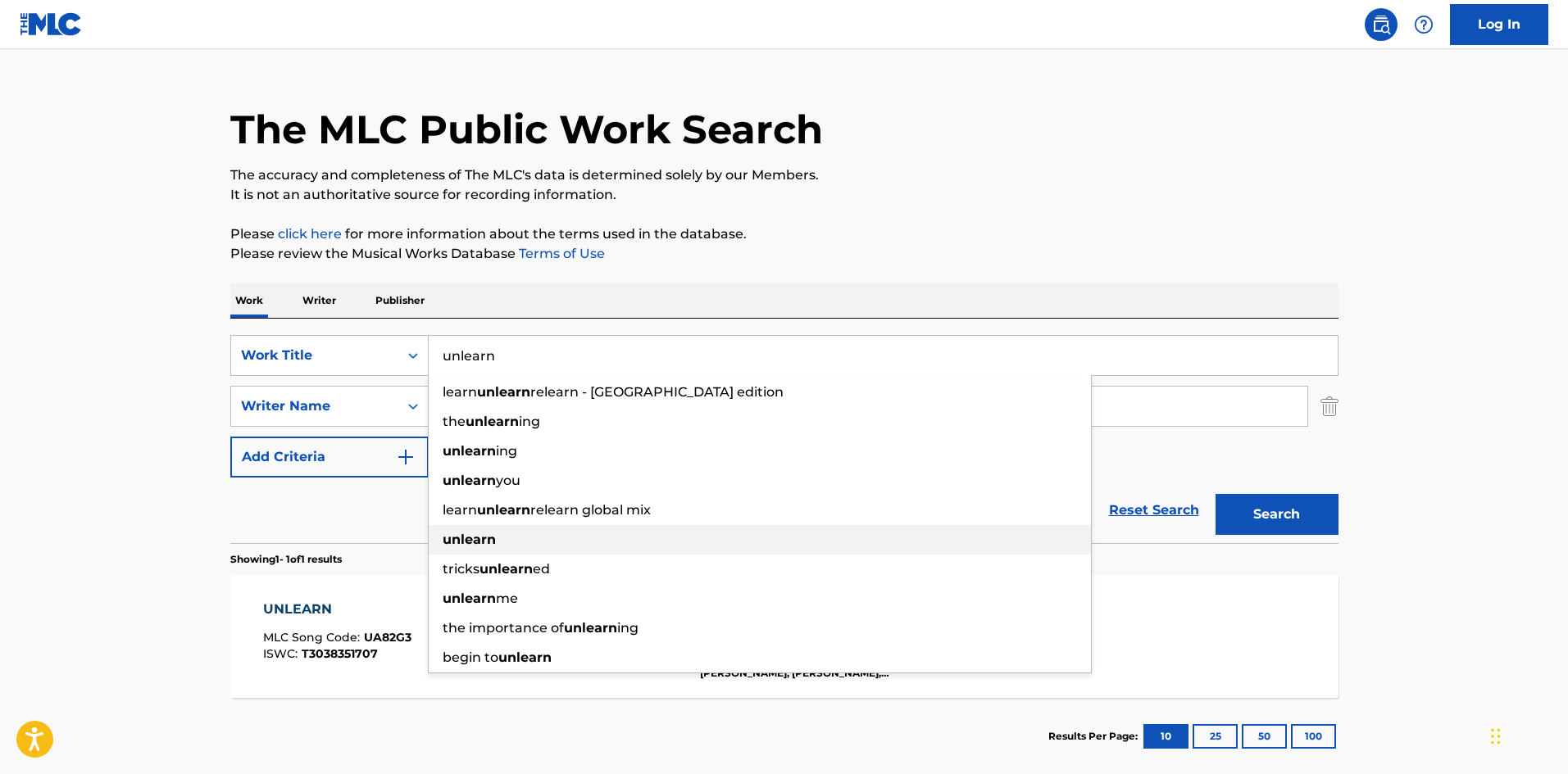
scroll to position [82, 0]
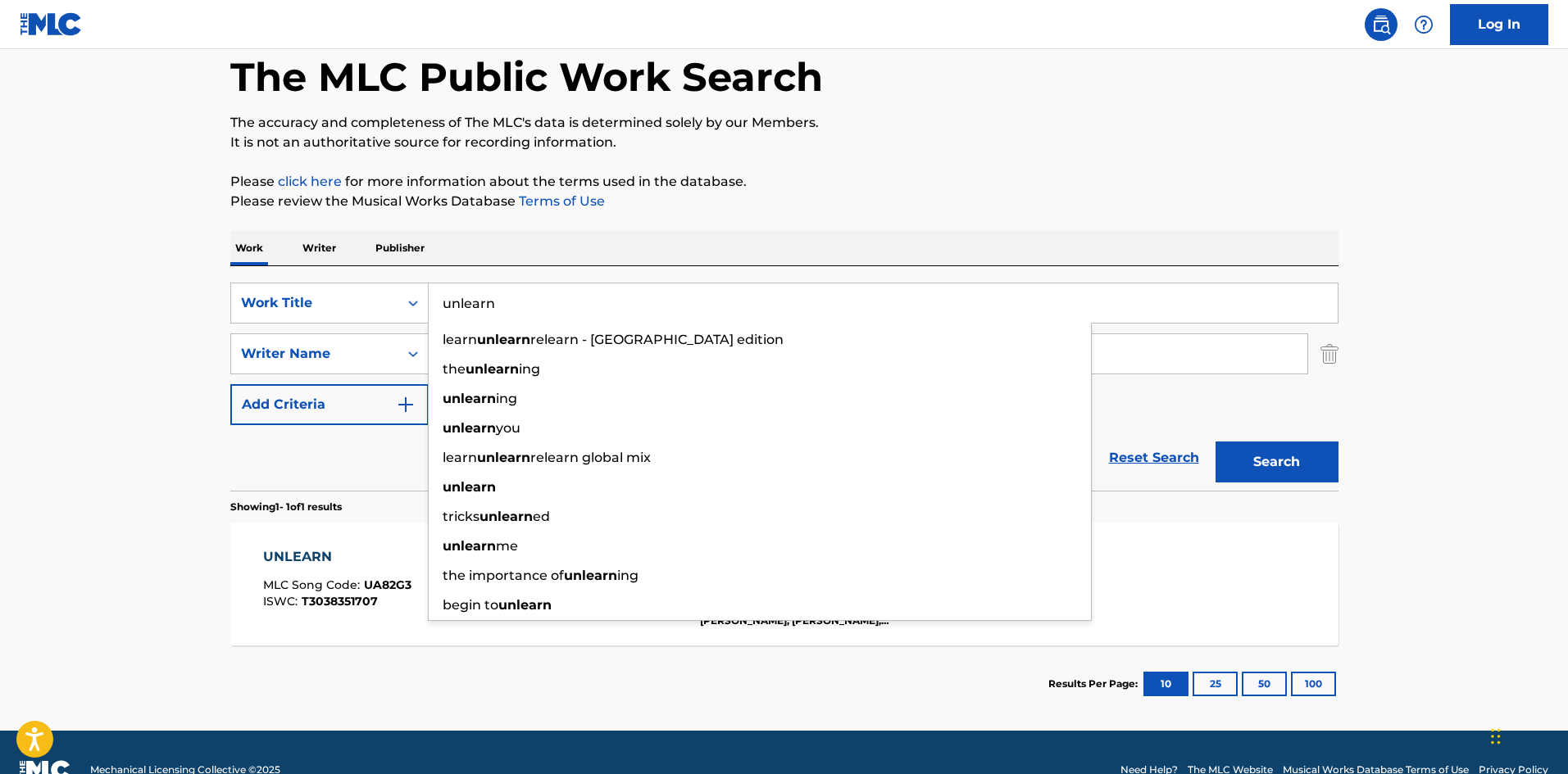
click at [17, 422] on main "The MLC Public Work Search The accuracy and completeness of The MLC's data is d…" at bounding box center [784, 349] width 1568 height 763
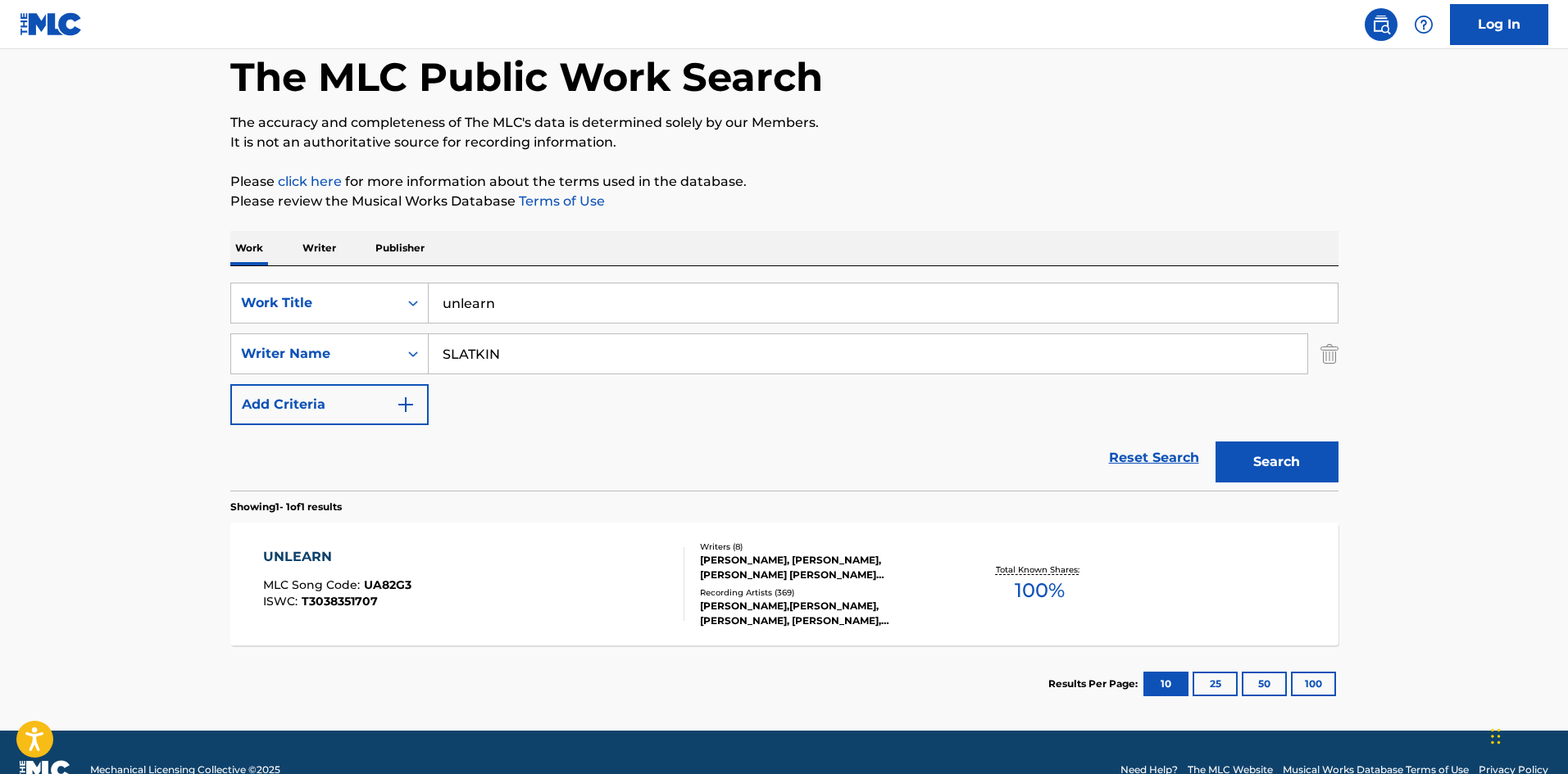
click at [408, 591] on span "UA82G3" at bounding box center [388, 585] width 48 height 15
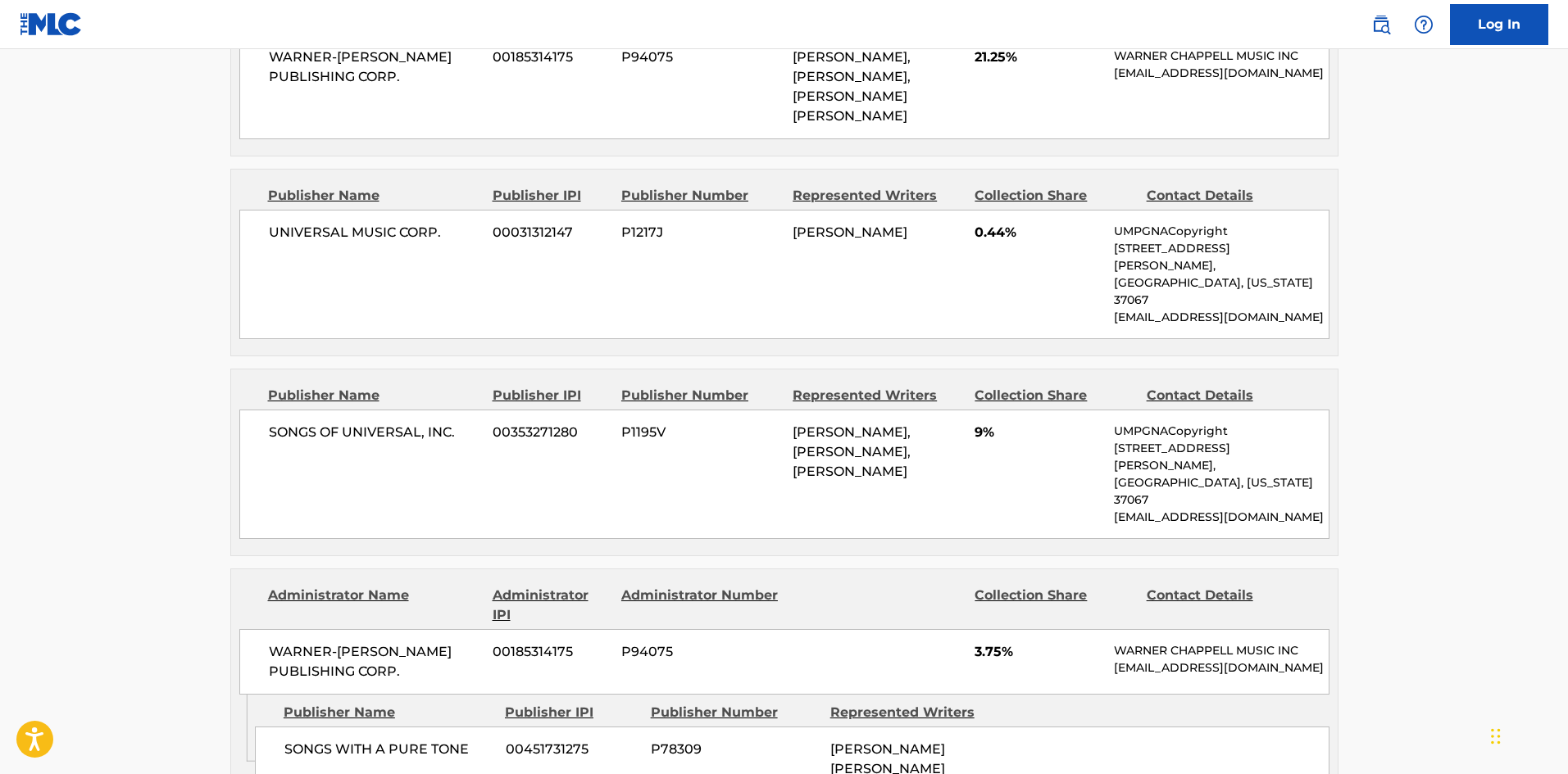
scroll to position [1393, 0]
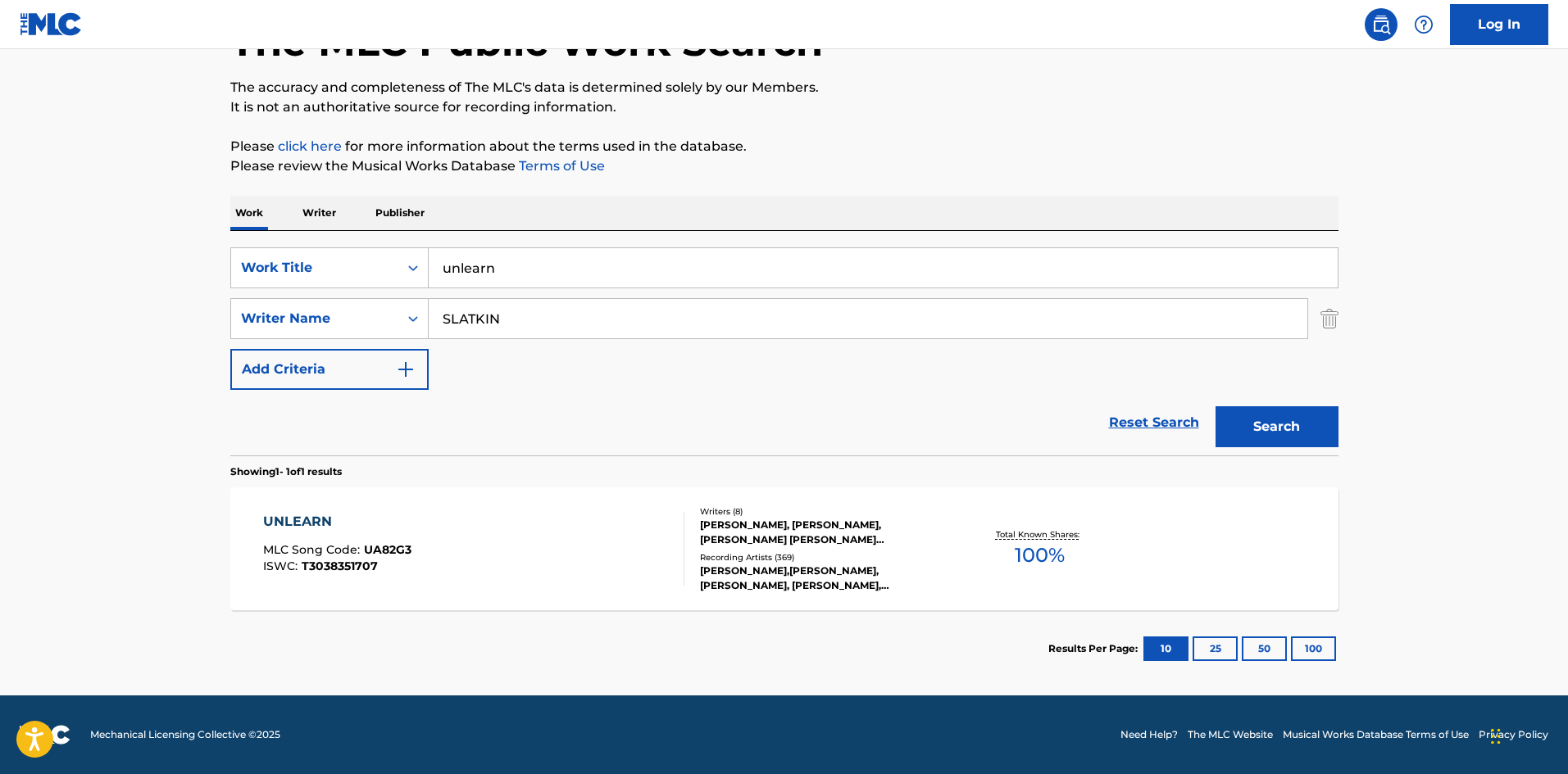
scroll to position [118, 0]
click at [542, 268] on input "unlearn" at bounding box center [883, 268] width 909 height 39
paste input "Outta Pocket"
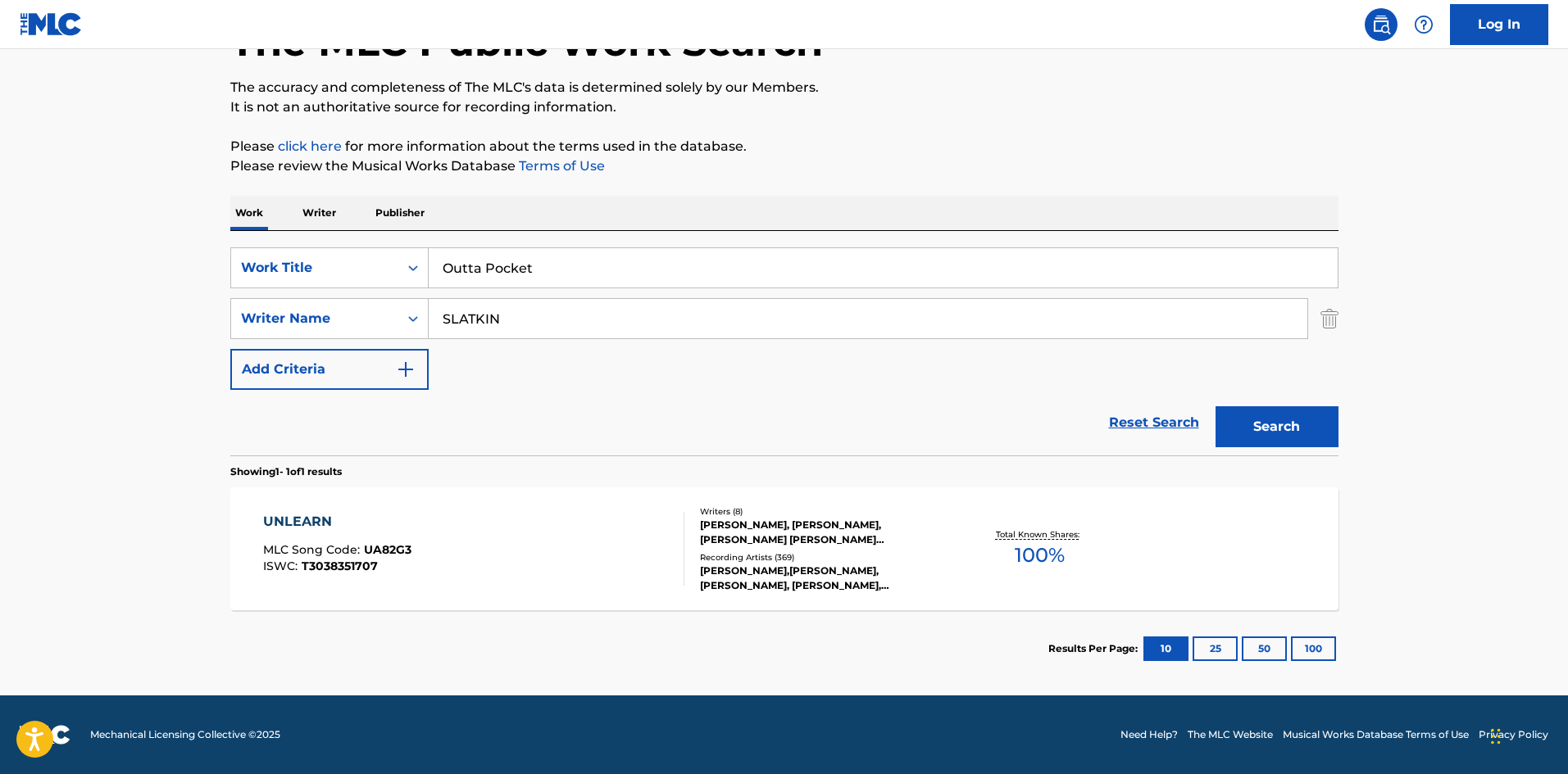
type input "Outta Pocket"
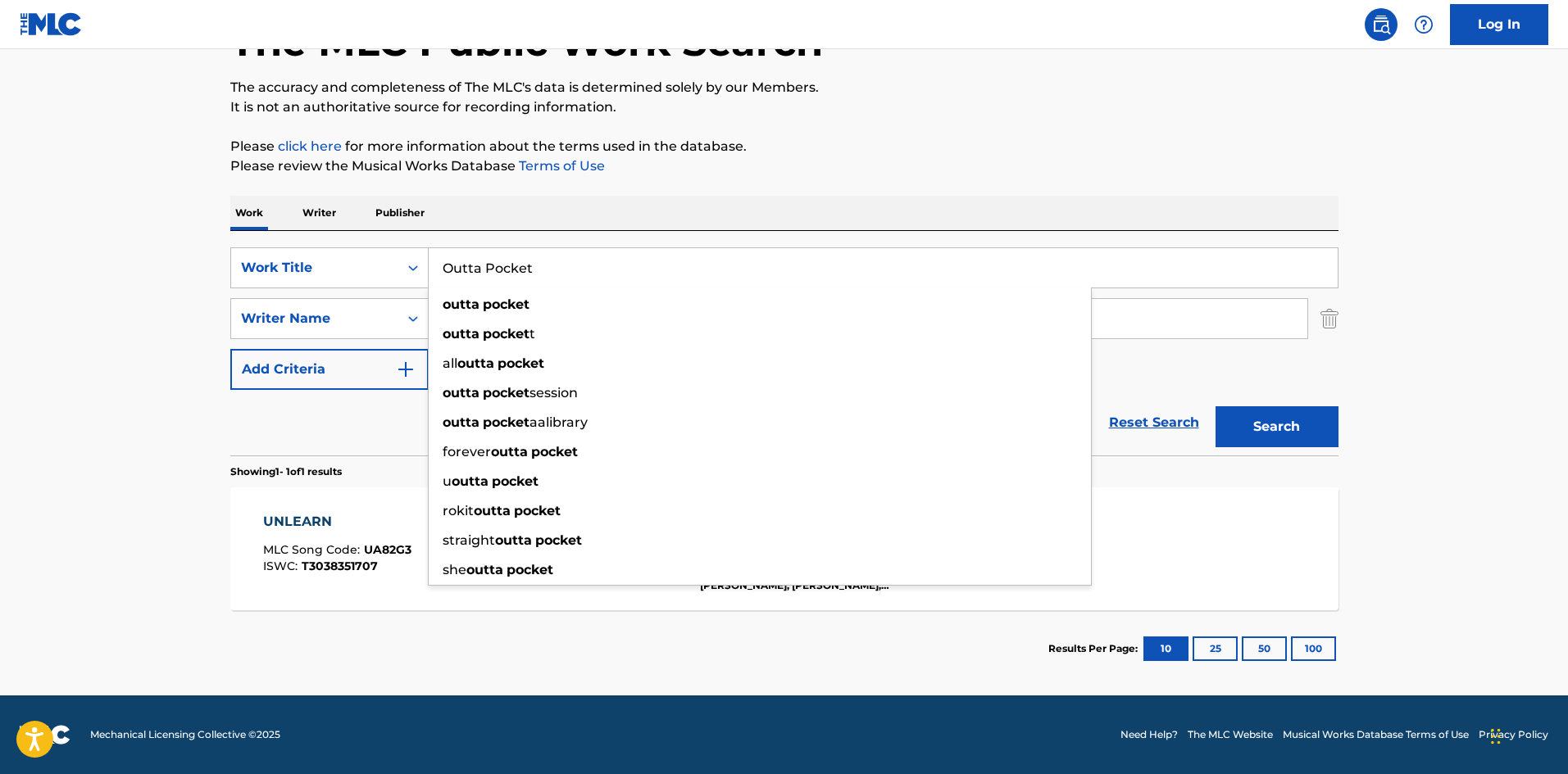
click at [8, 387] on main "The MLC Public Work Search The accuracy and completeness of The MLC's data is d…" at bounding box center [784, 314] width 1568 height 763
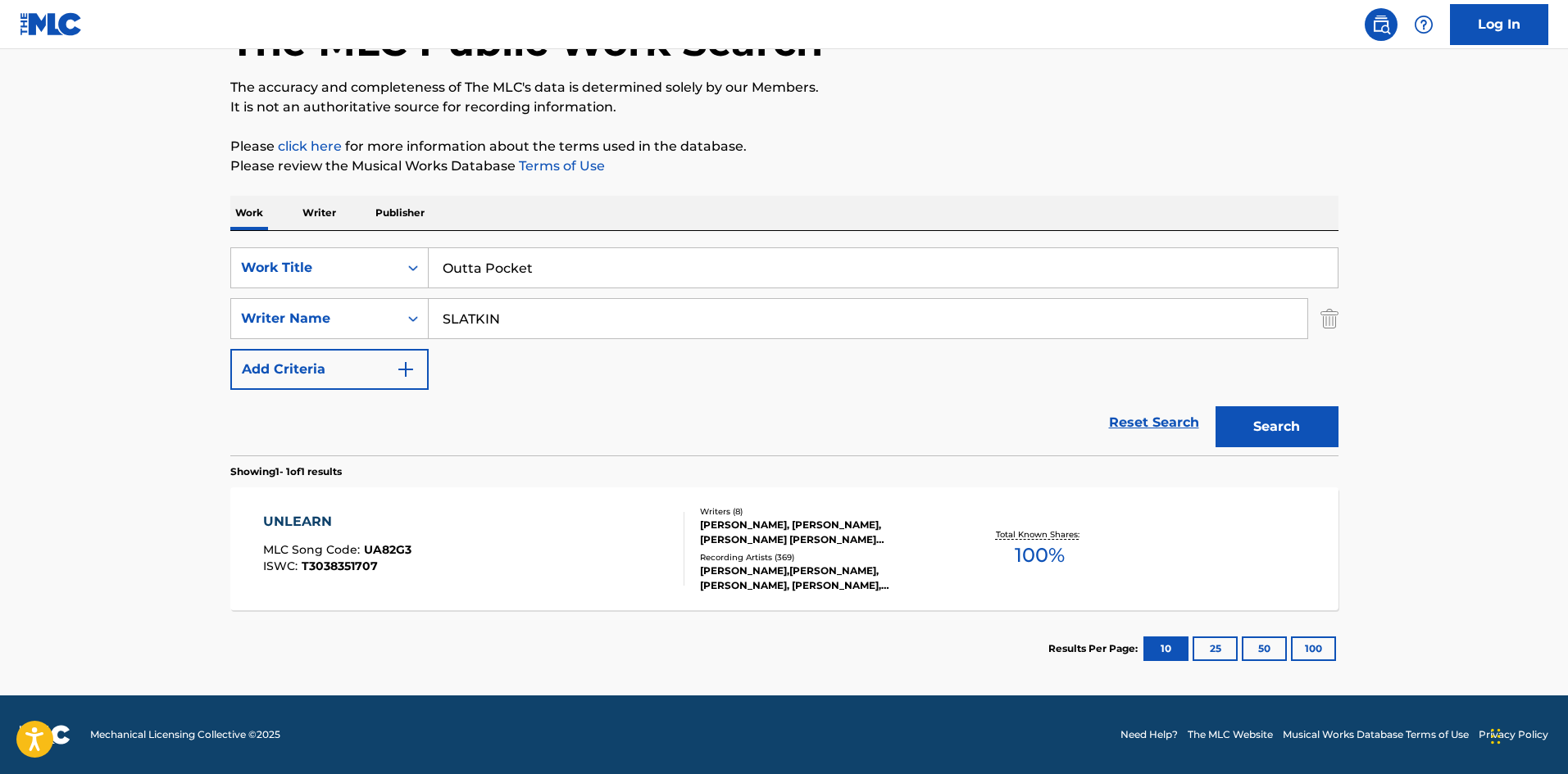
click at [652, 355] on div "SearchWithCriteria0cf4a2dd-bf61-4960-ad56-7b91425f57fc Work Title Outta Pocket …" at bounding box center [784, 319] width 1108 height 143
click at [660, 336] on input "SLATKIN" at bounding box center [868, 319] width 878 height 39
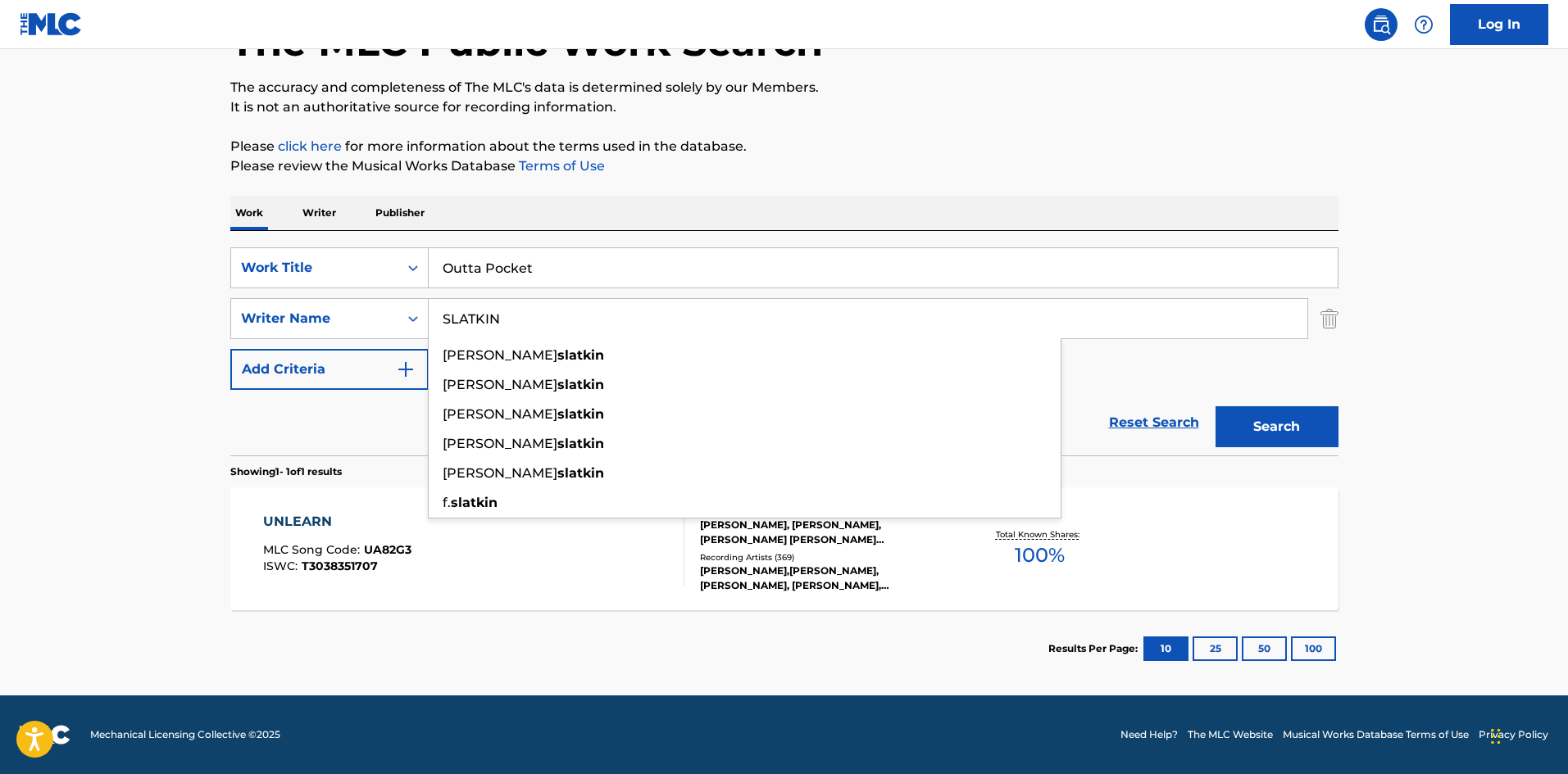
click at [1172, 406] on link "Reset Search" at bounding box center [1154, 422] width 107 height 36
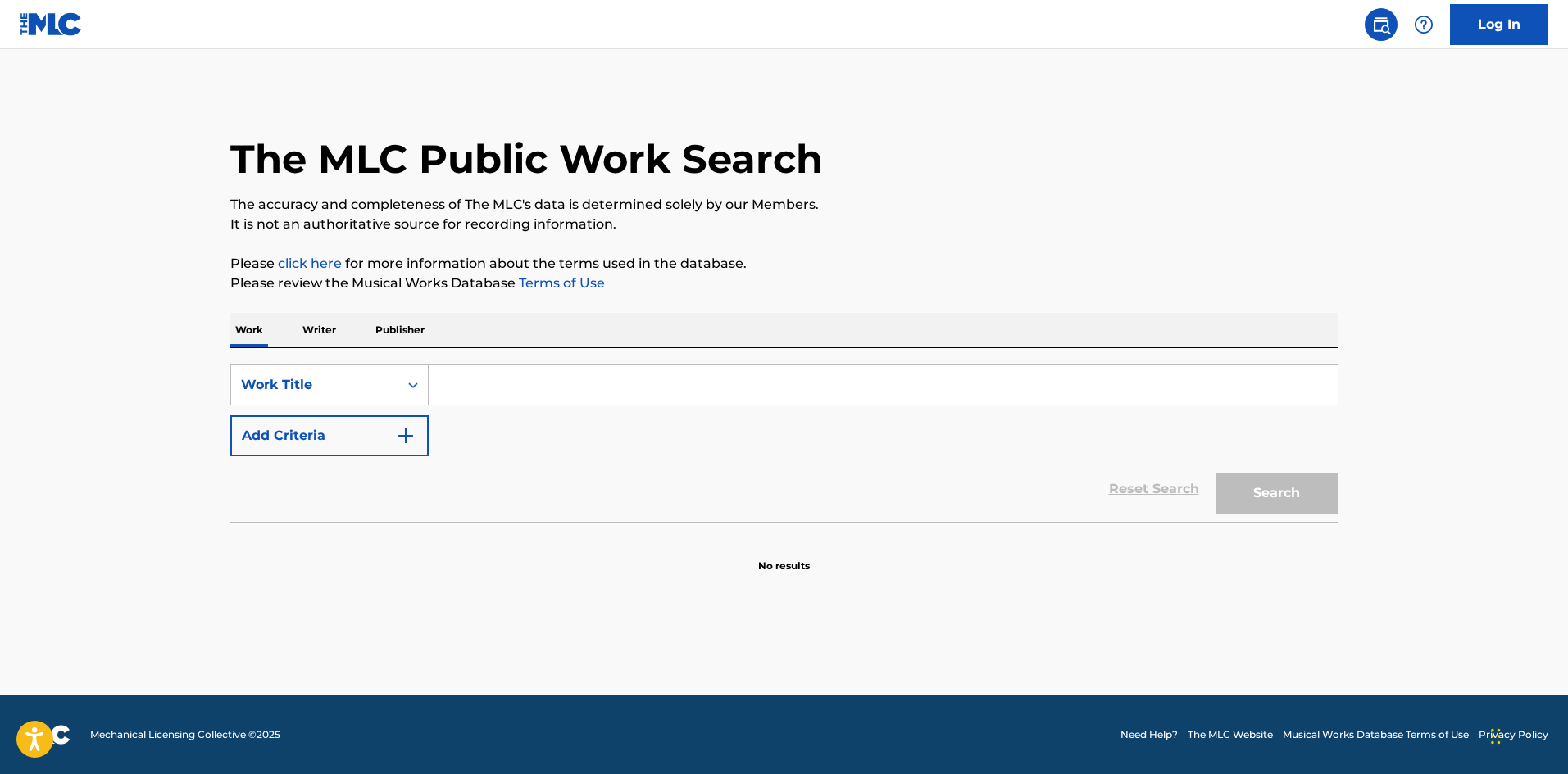
scroll to position [0, 0]
click at [351, 409] on div "SearchWithCriteria0cf4a2dd-bf61-4960-ad56-7b91425f57fc Work Title Add Criteria" at bounding box center [784, 410] width 1108 height 91
click at [384, 443] on button "Add Criteria" at bounding box center [329, 436] width 198 height 41
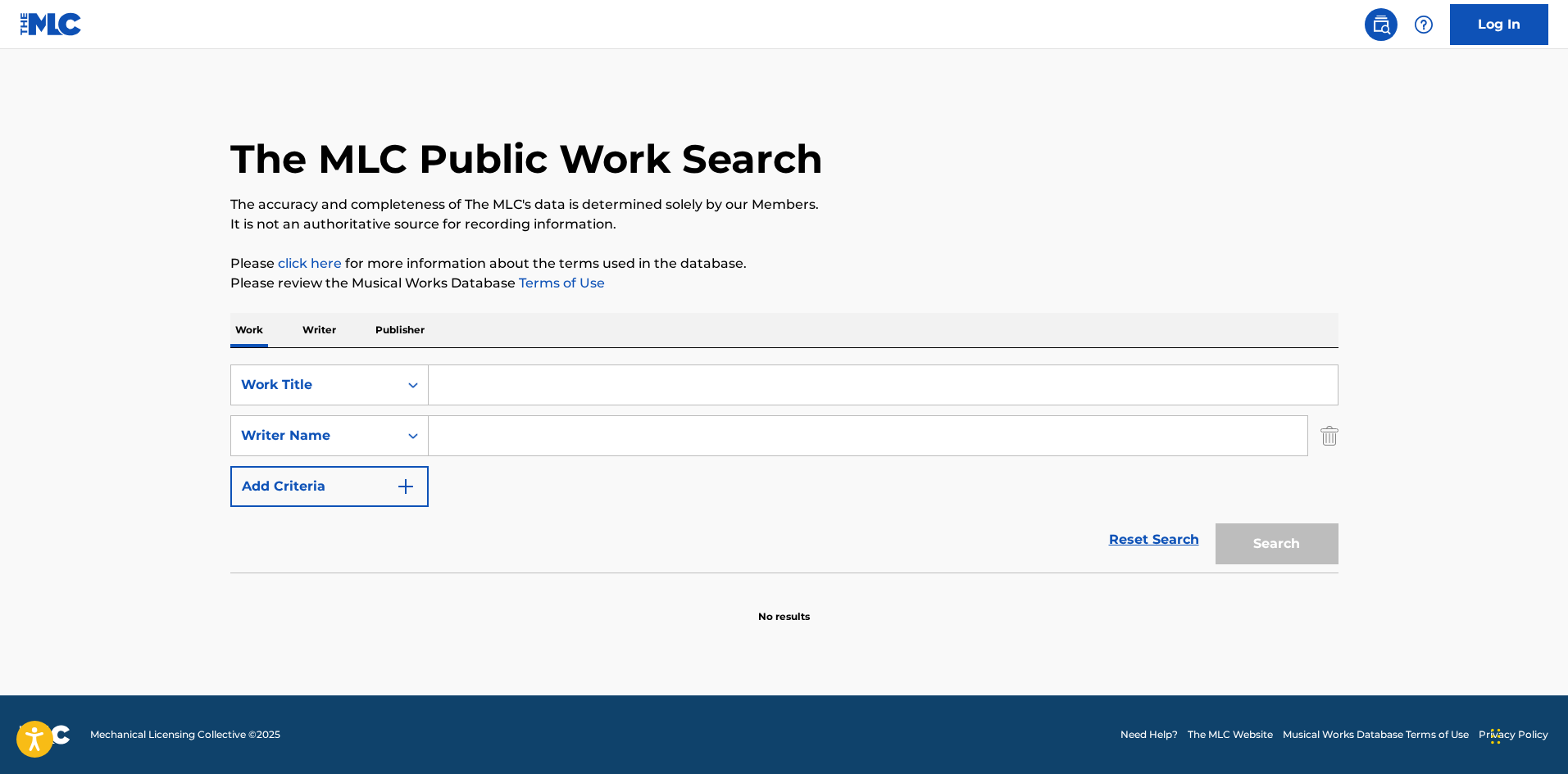
click at [532, 427] on input "Search Form" at bounding box center [868, 436] width 878 height 39
paste input "SLATKIN"
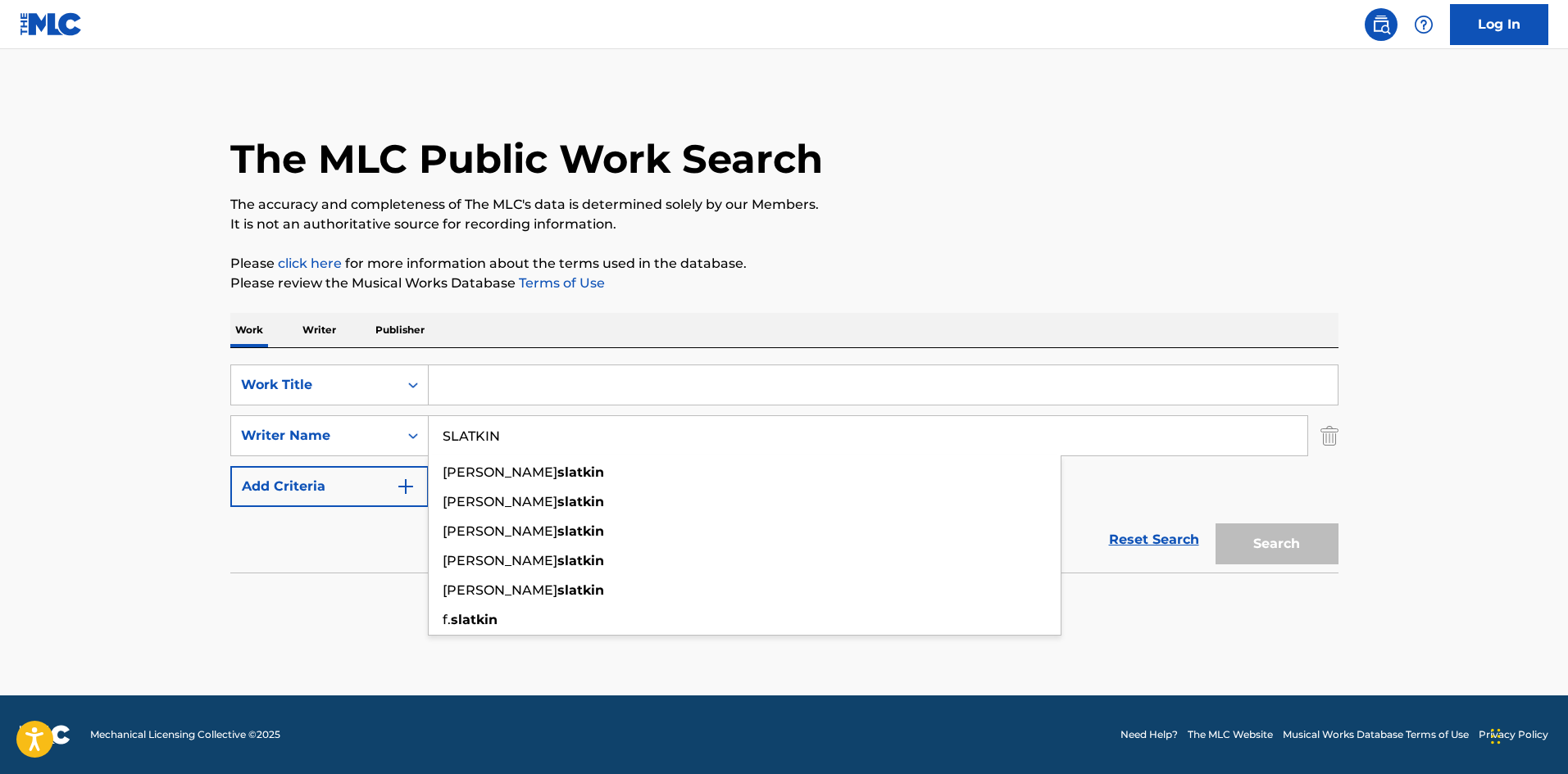
type input "SLATKIN"
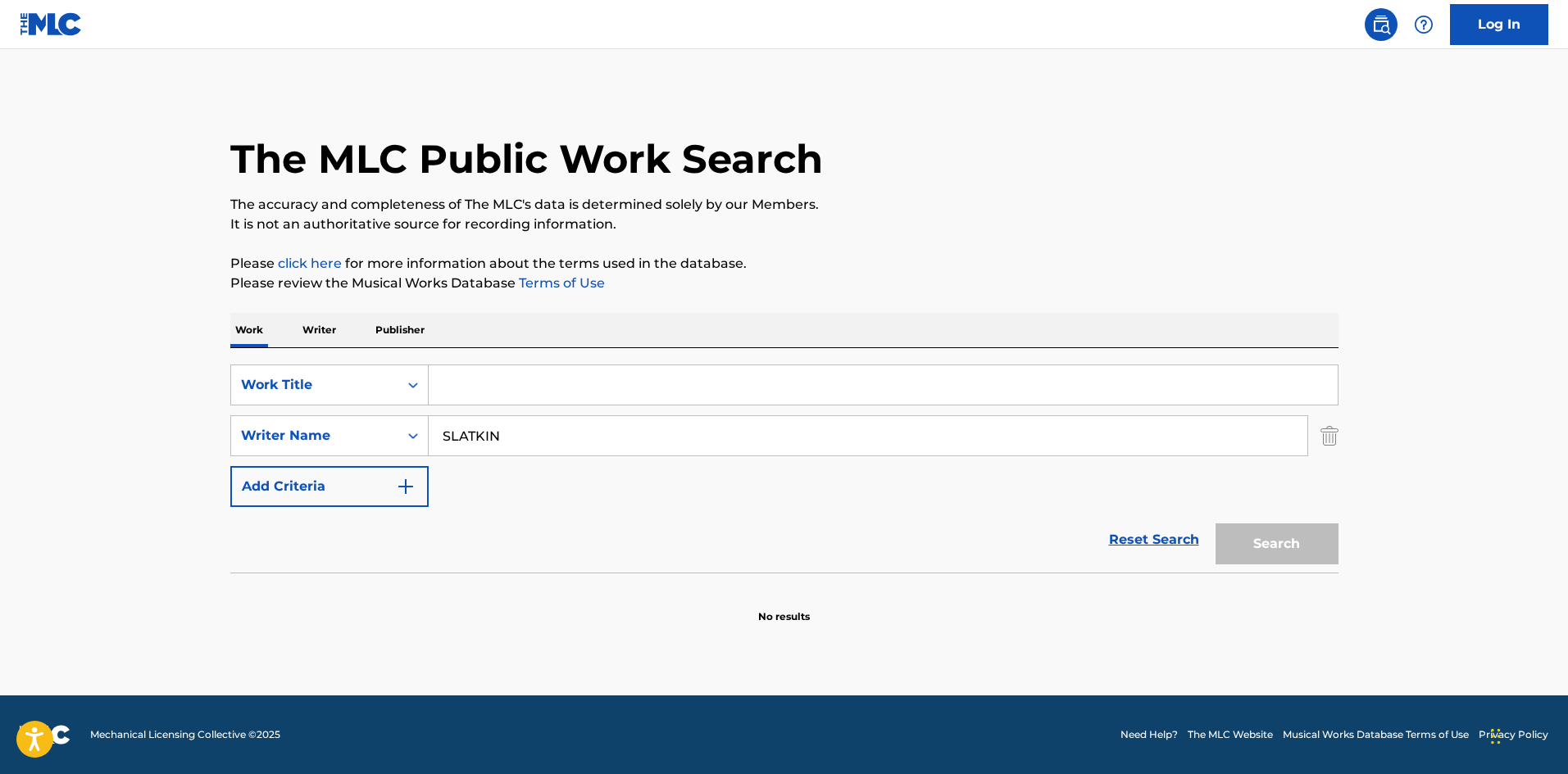
click at [470, 404] on input "Search Form" at bounding box center [883, 385] width 909 height 39
paste input "Outta Pocket"
type input "Outta Pocket"
click at [1251, 558] on button "Search" at bounding box center [1277, 544] width 123 height 41
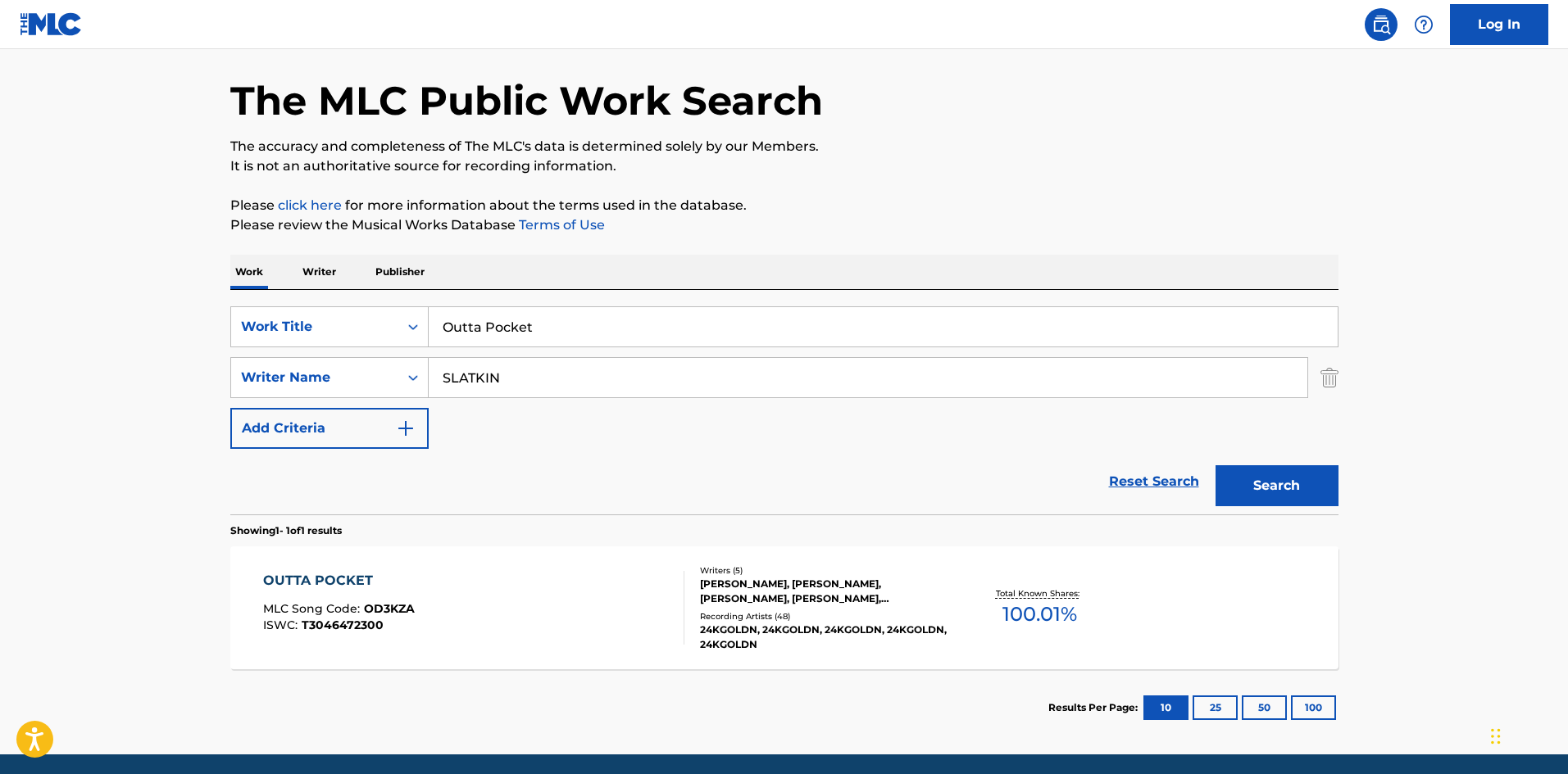
scroll to position [118, 0]
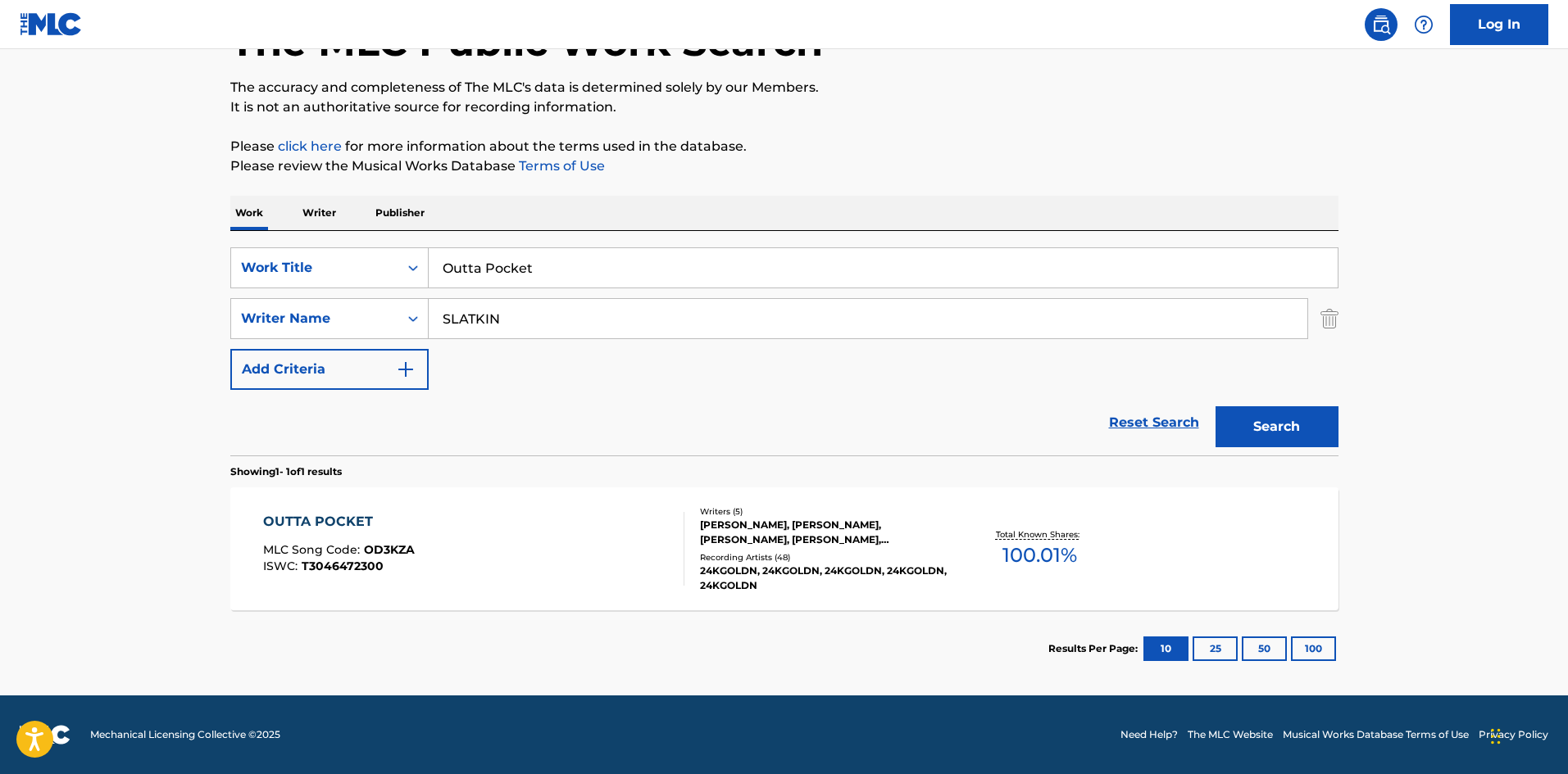
click at [443, 524] on div "OUTTA POCKET MLC Song Code : OD3KZA ISWC : T3046472300" at bounding box center [474, 549] width 422 height 74
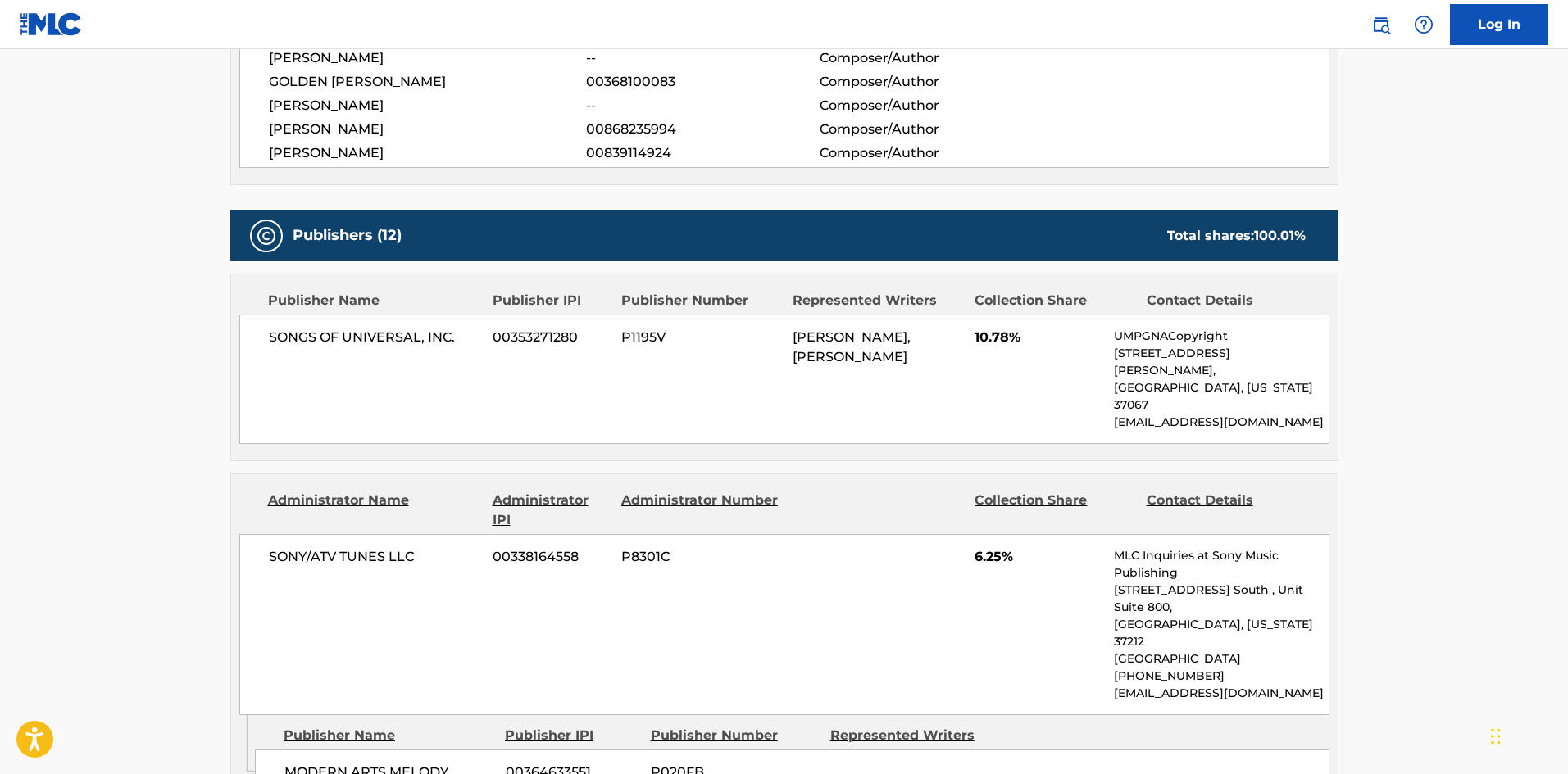
scroll to position [656, 0]
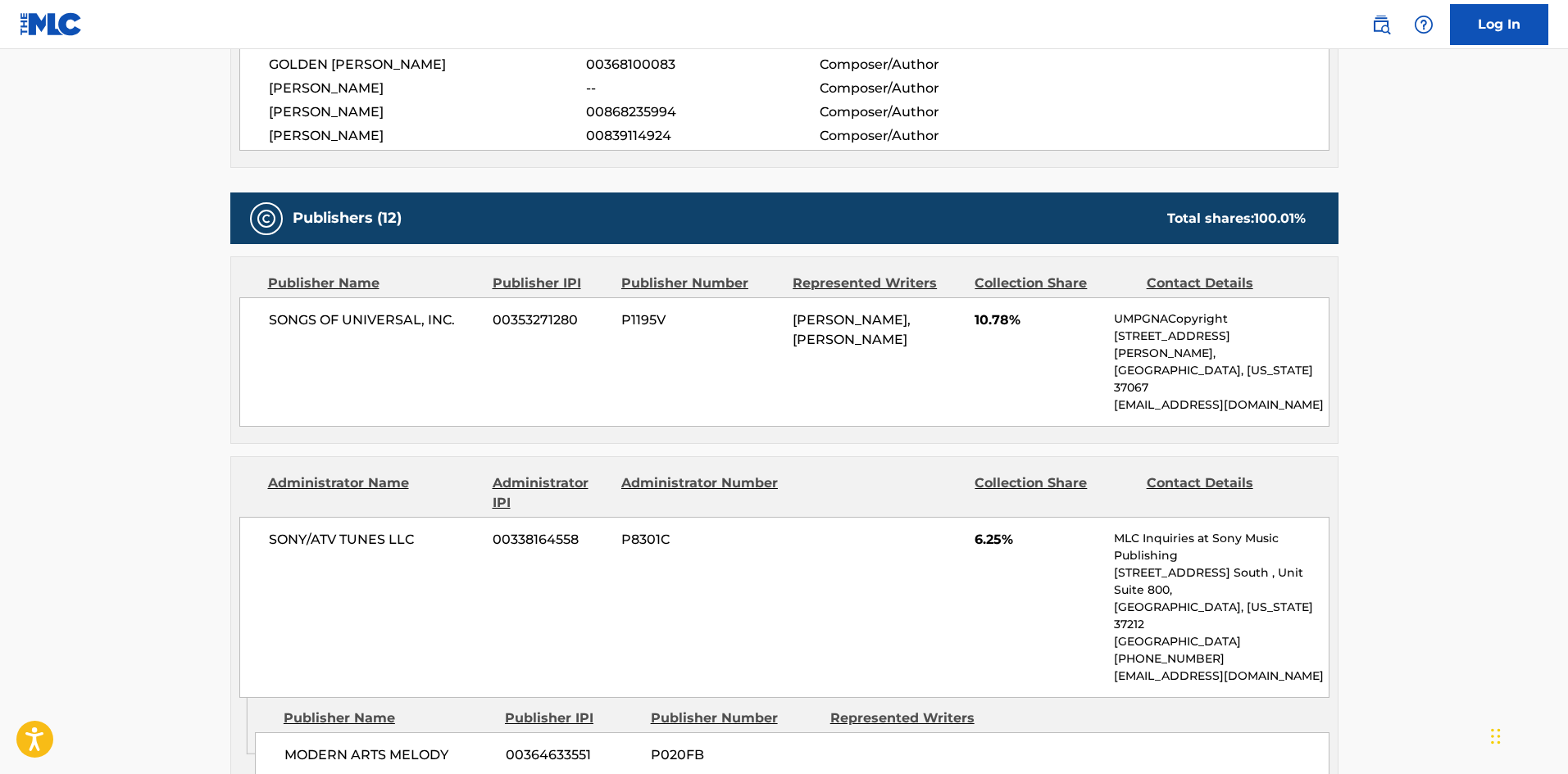
click at [271, 318] on span "SONGS OF UNIVERSAL, INC." at bounding box center [375, 320] width 213 height 19
drag, startPoint x: 271, startPoint y: 318, endPoint x: 411, endPoint y: 312, distance: 140.1
click at [411, 312] on span "SONGS OF UNIVERSAL, INC." at bounding box center [375, 320] width 213 height 19
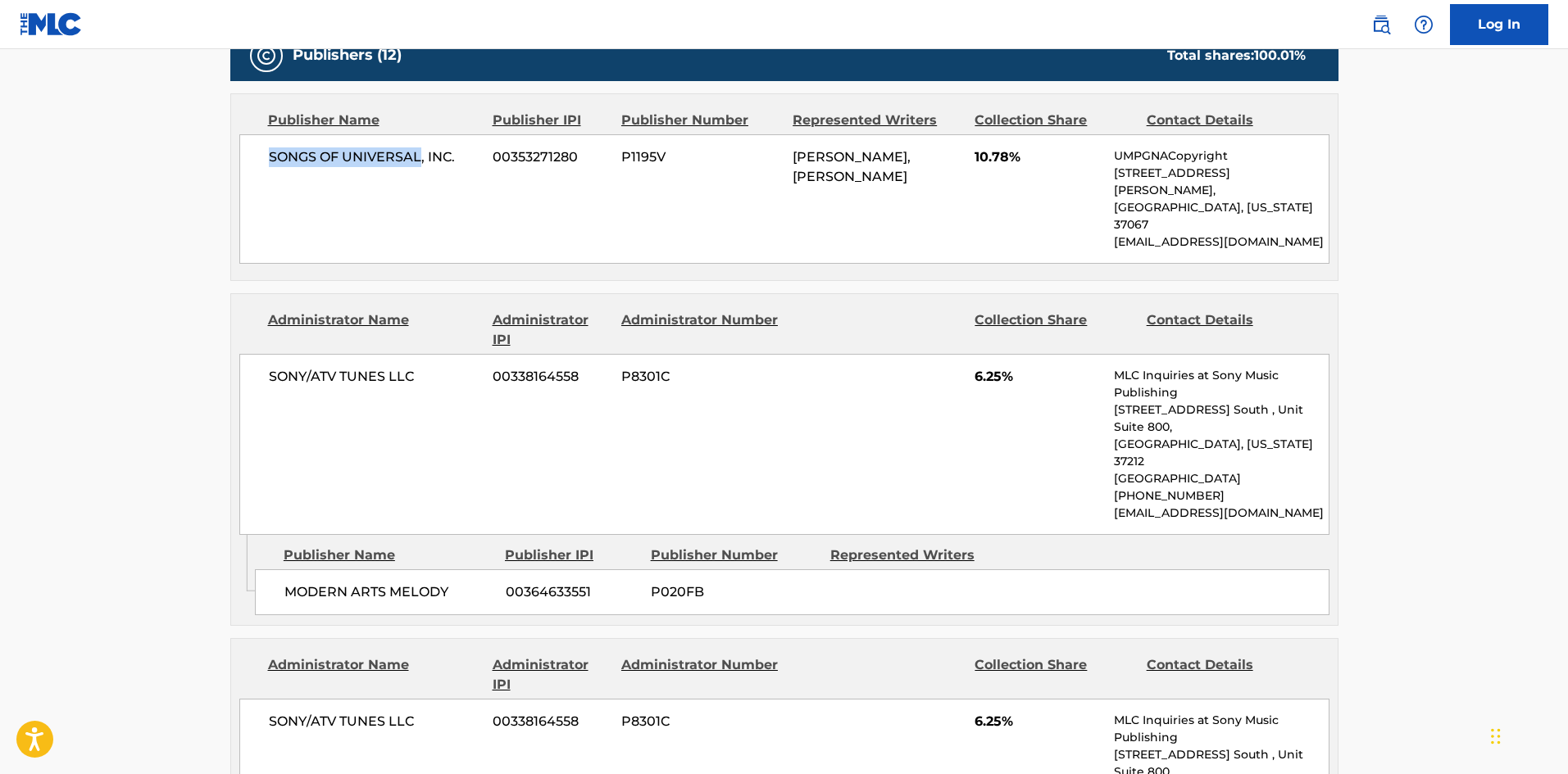
scroll to position [820, 0]
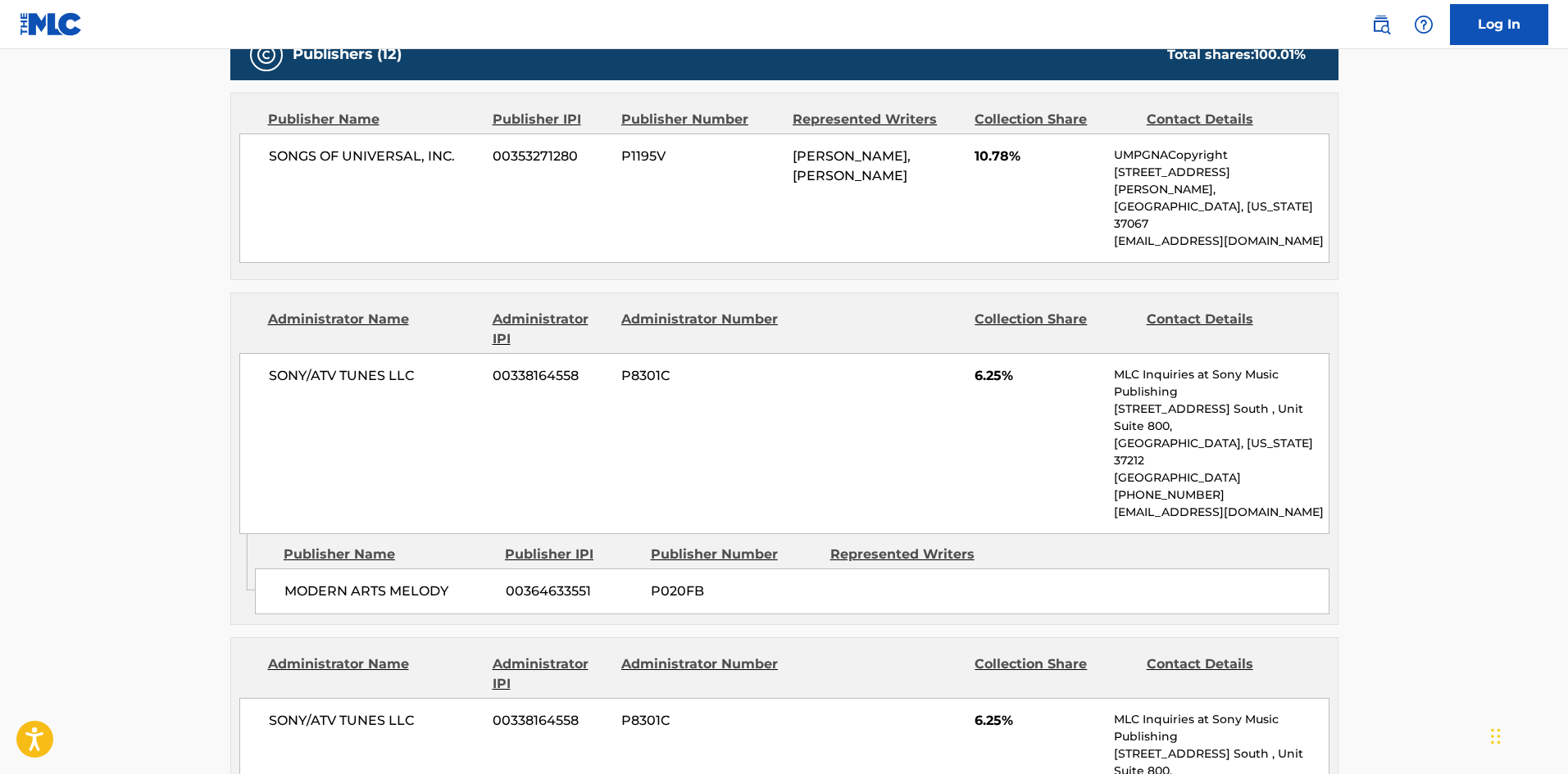
click at [288, 569] on div "MODERN ARTS MELODY 00364633551 P020FB" at bounding box center [792, 591] width 1074 height 46
drag, startPoint x: 288, startPoint y: 532, endPoint x: 417, endPoint y: 523, distance: 129.3
click at [417, 569] on div "MODERN ARTS MELODY 00364633551 P020FB" at bounding box center [792, 591] width 1074 height 46
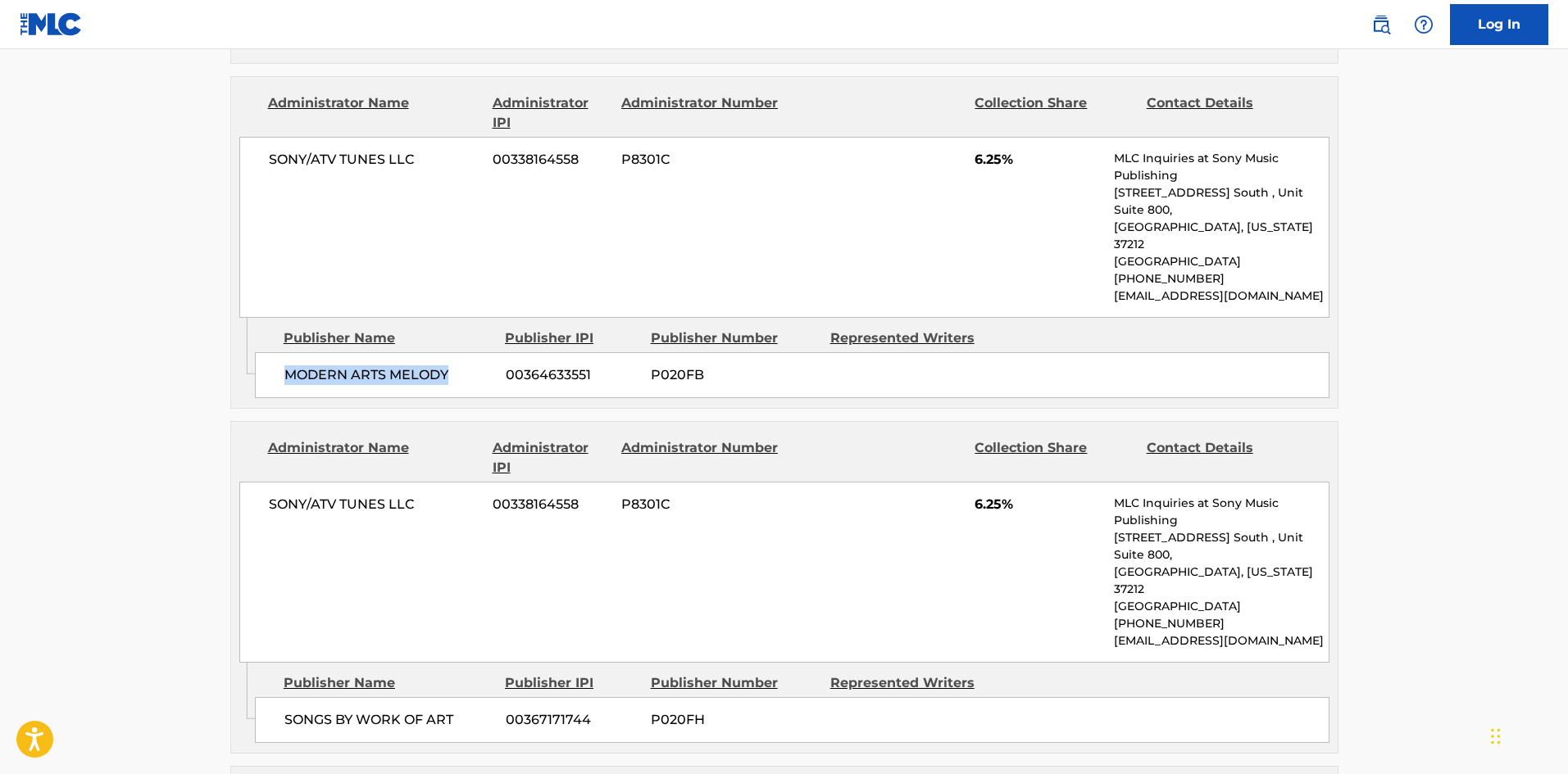
scroll to position [1065, 0]
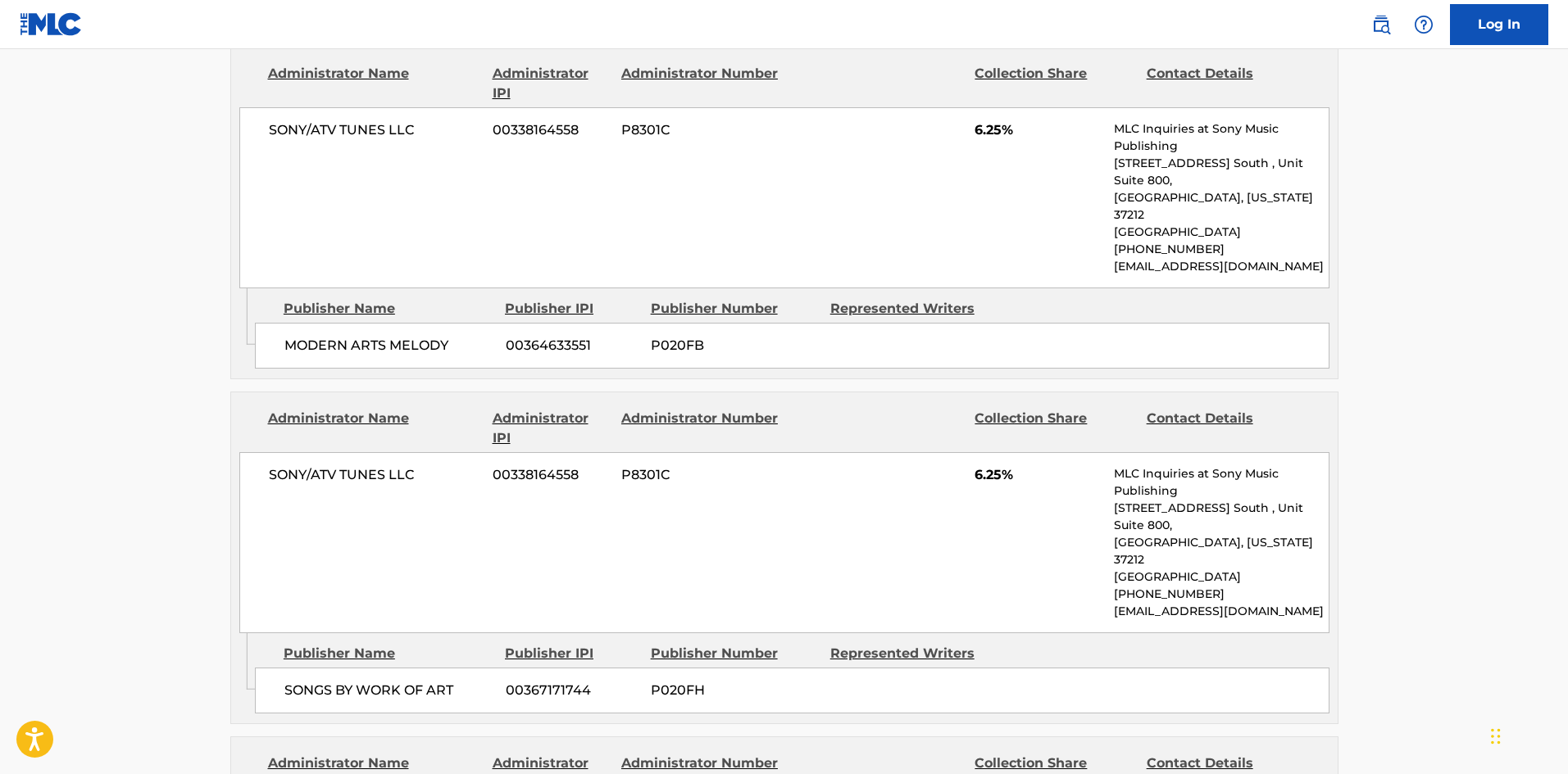
click at [290, 681] on span "SONGS BY WORK OF ART" at bounding box center [389, 690] width 209 height 19
drag, startPoint x: 290, startPoint y: 580, endPoint x: 439, endPoint y: 598, distance: 150.1
click at [439, 668] on div "SONGS BY WORK OF ART 00367171744 P020FH" at bounding box center [792, 690] width 1074 height 46
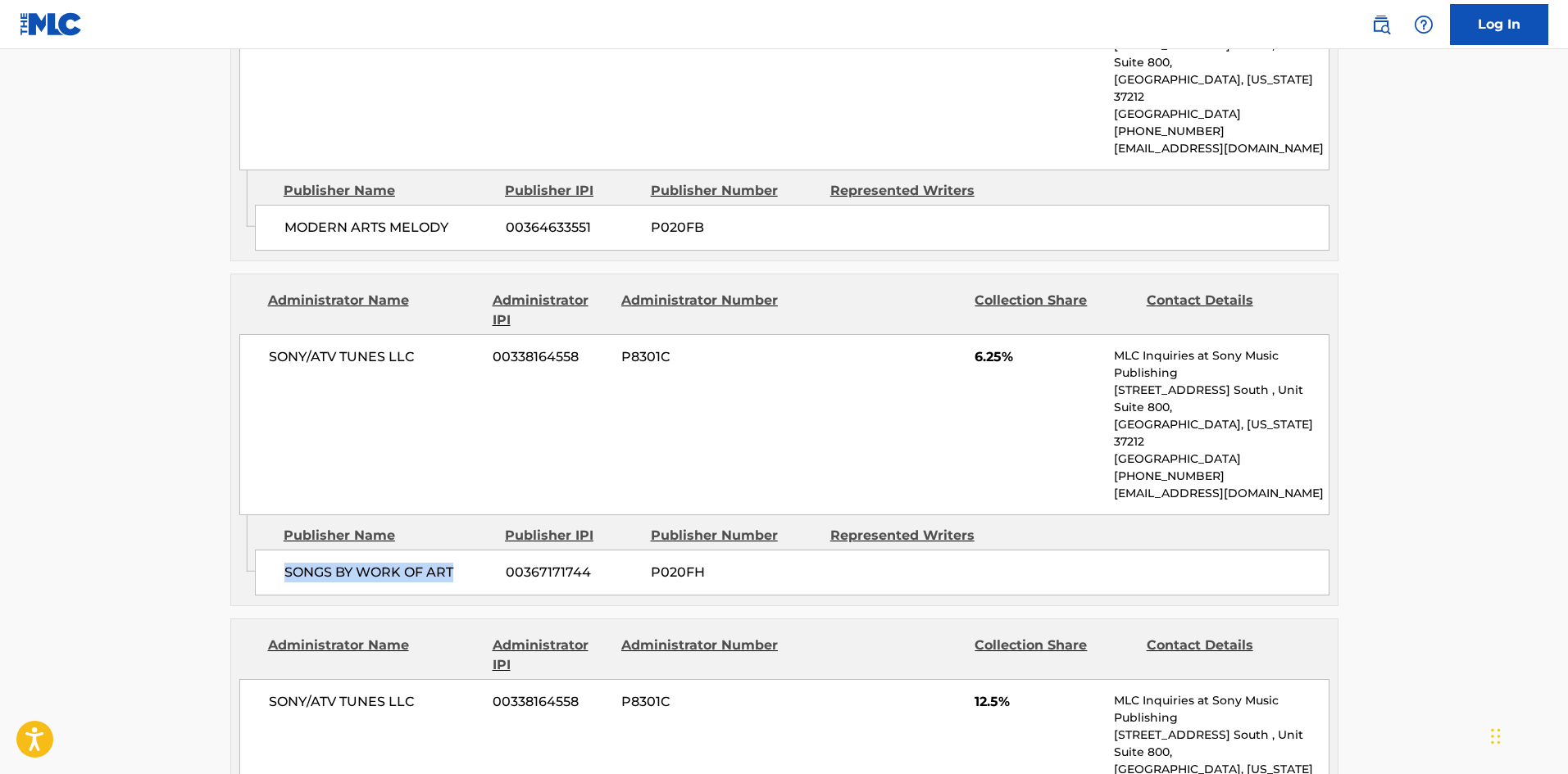
scroll to position [1311, 0]
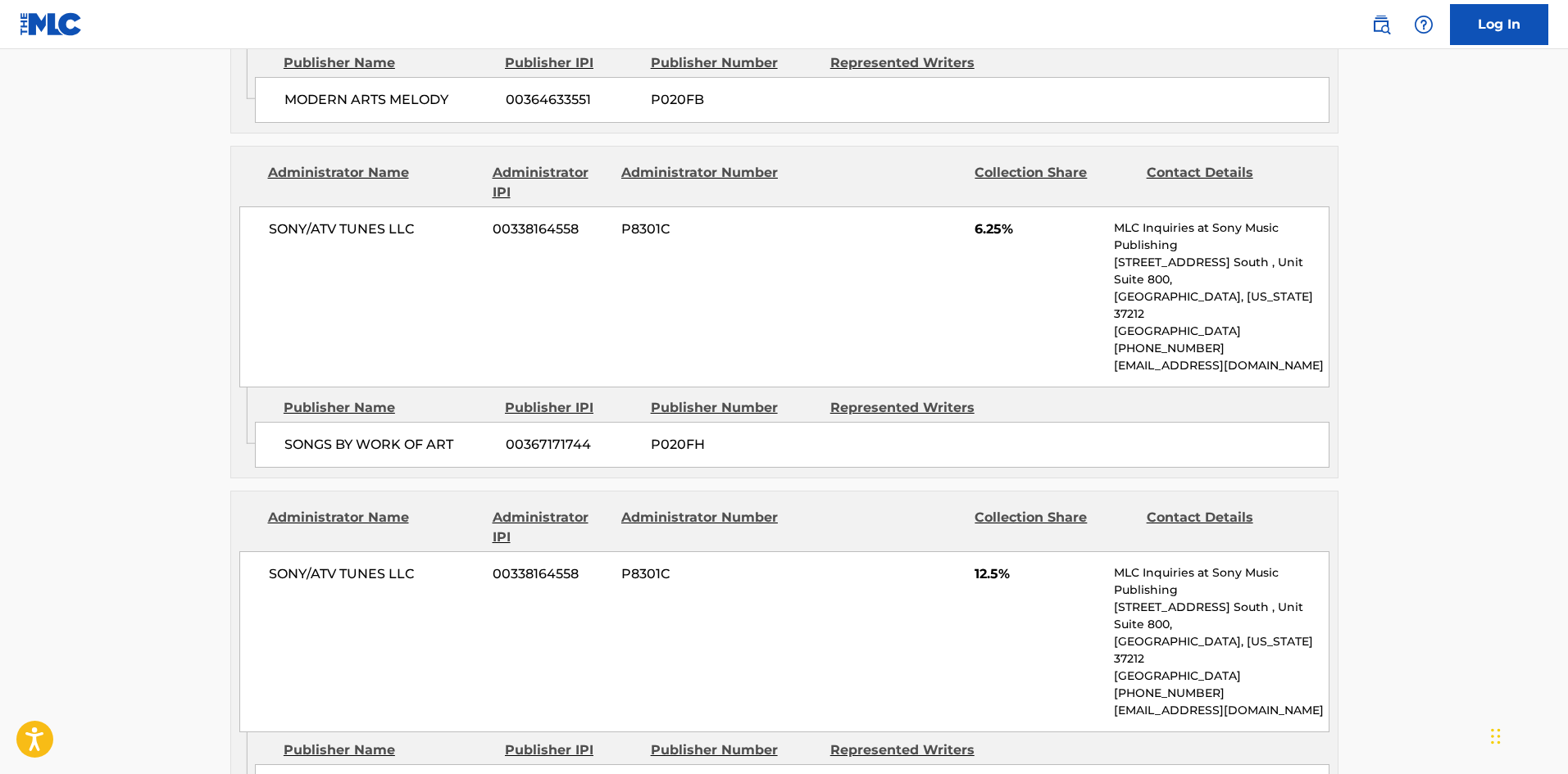
drag, startPoint x: 375, startPoint y: 654, endPoint x: 349, endPoint y: 364, distance: 291.2
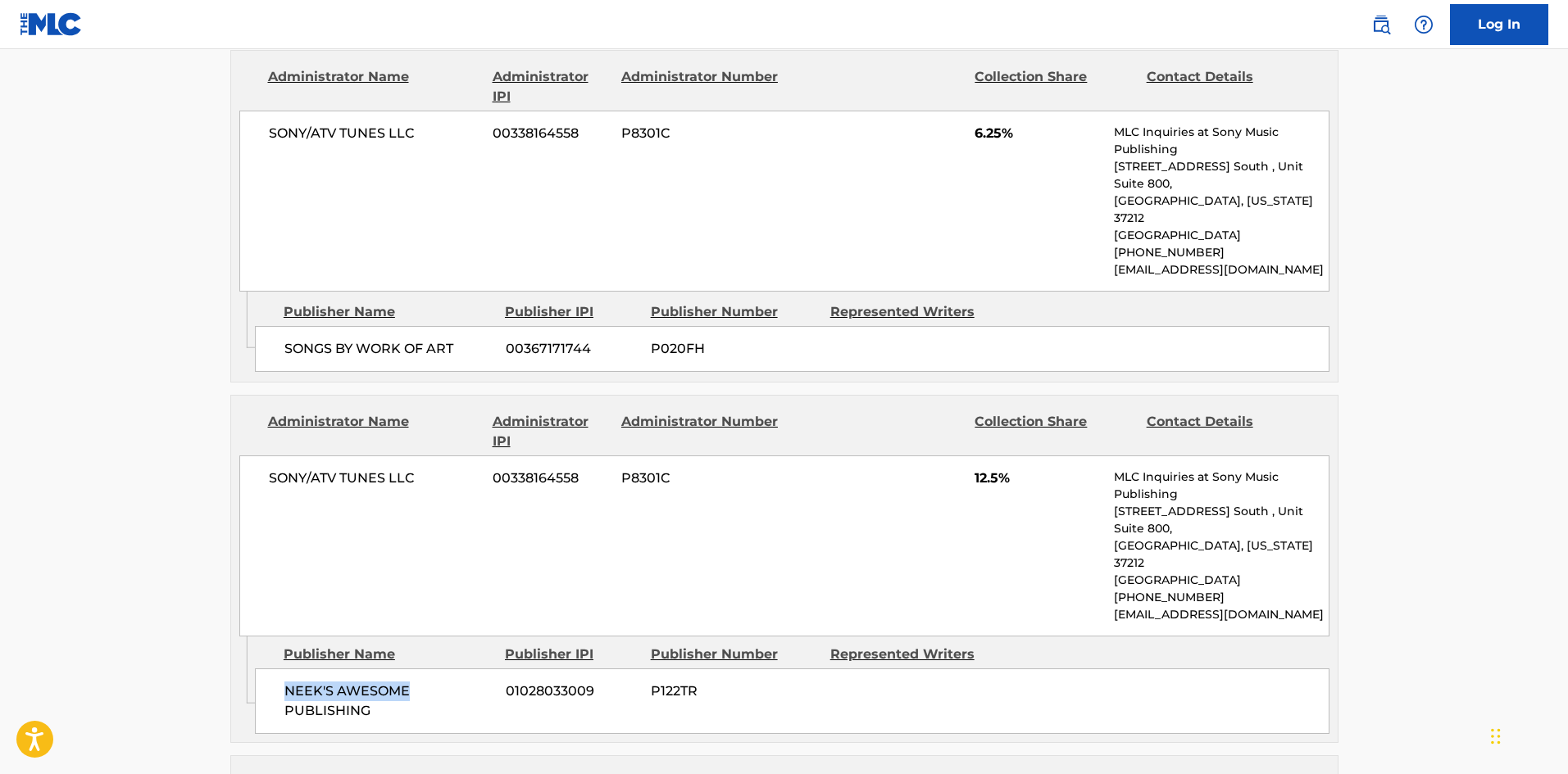
scroll to position [1638, 0]
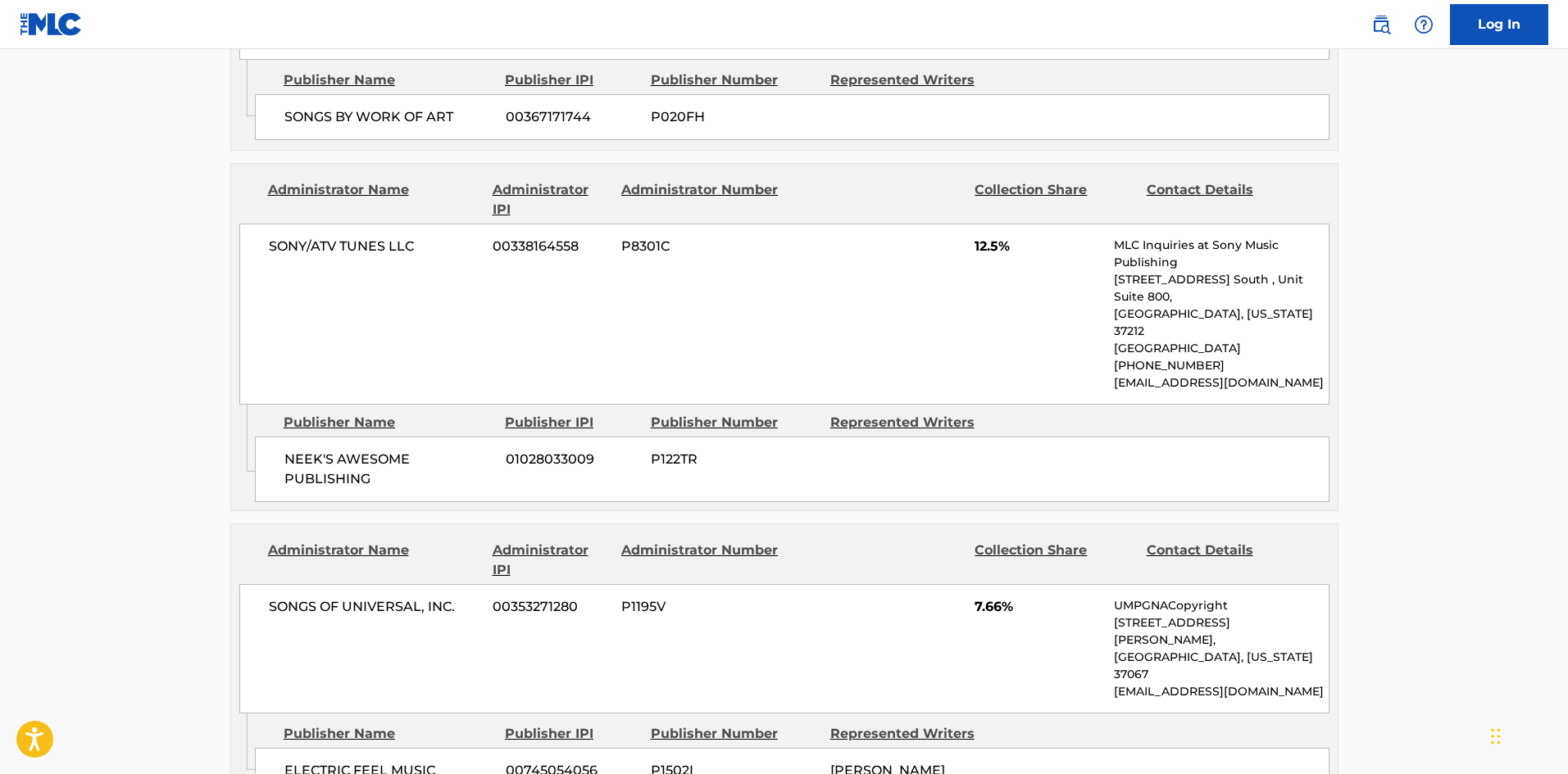
click at [281, 748] on div "ELECTRIC FEEL MUSIC 00745054056 P1502I NICHOLAS MIRA" at bounding box center [792, 770] width 1074 height 46
drag, startPoint x: 281, startPoint y: 600, endPoint x: 448, endPoint y: 600, distance: 167.0
click at [448, 748] on div "ELECTRIC FEEL MUSIC 00745054056 P1502I NICHOLAS MIRA" at bounding box center [792, 770] width 1074 height 46
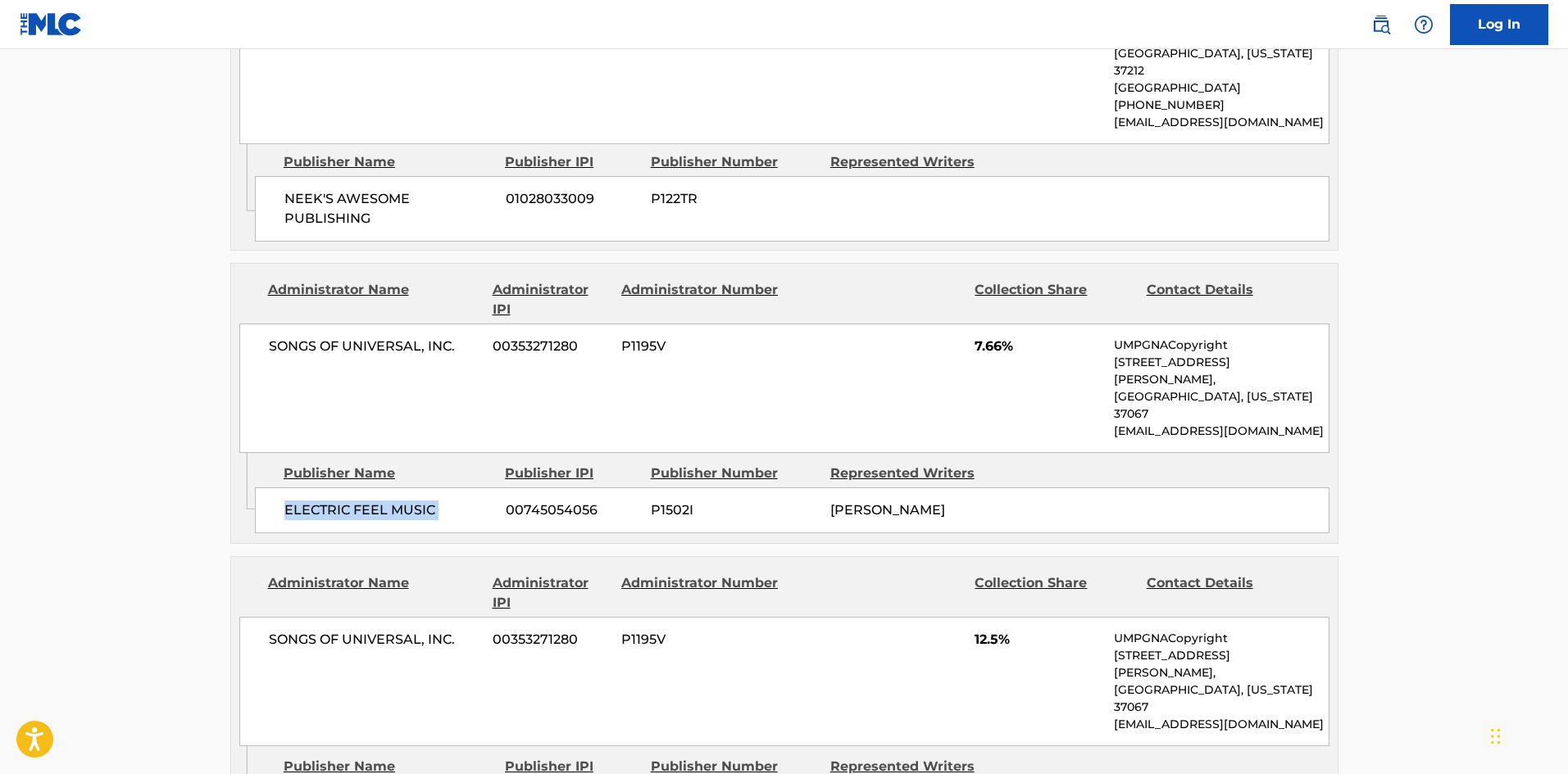
scroll to position [1967, 0]
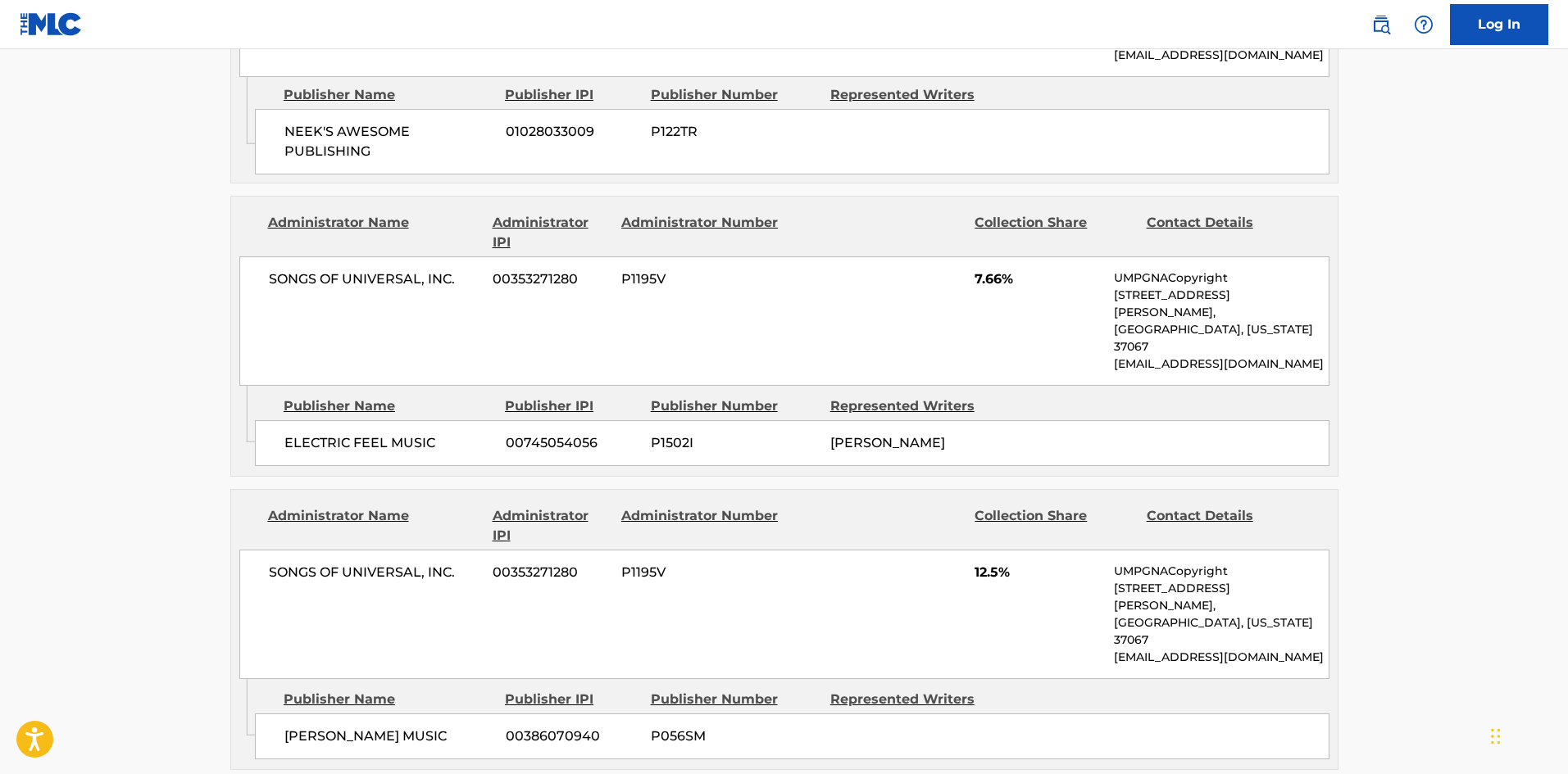
click at [292, 726] on span "OMER FEDI MUSIC" at bounding box center [389, 736] width 209 height 19
drag, startPoint x: 292, startPoint y: 538, endPoint x: 388, endPoint y: 524, distance: 97.0
click at [388, 726] on span "OMER FEDI MUSIC" at bounding box center [389, 736] width 209 height 19
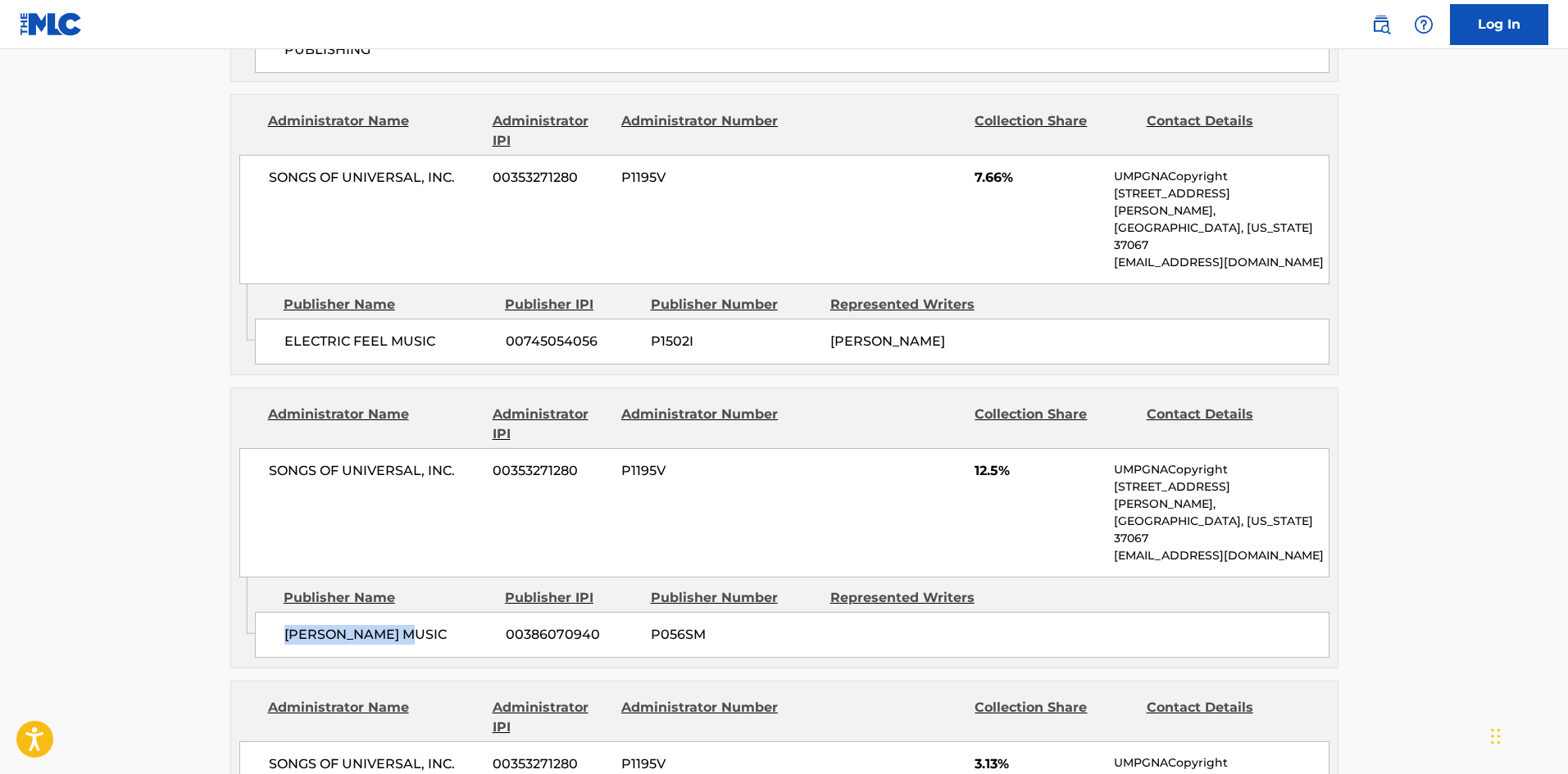
scroll to position [2212, 0]
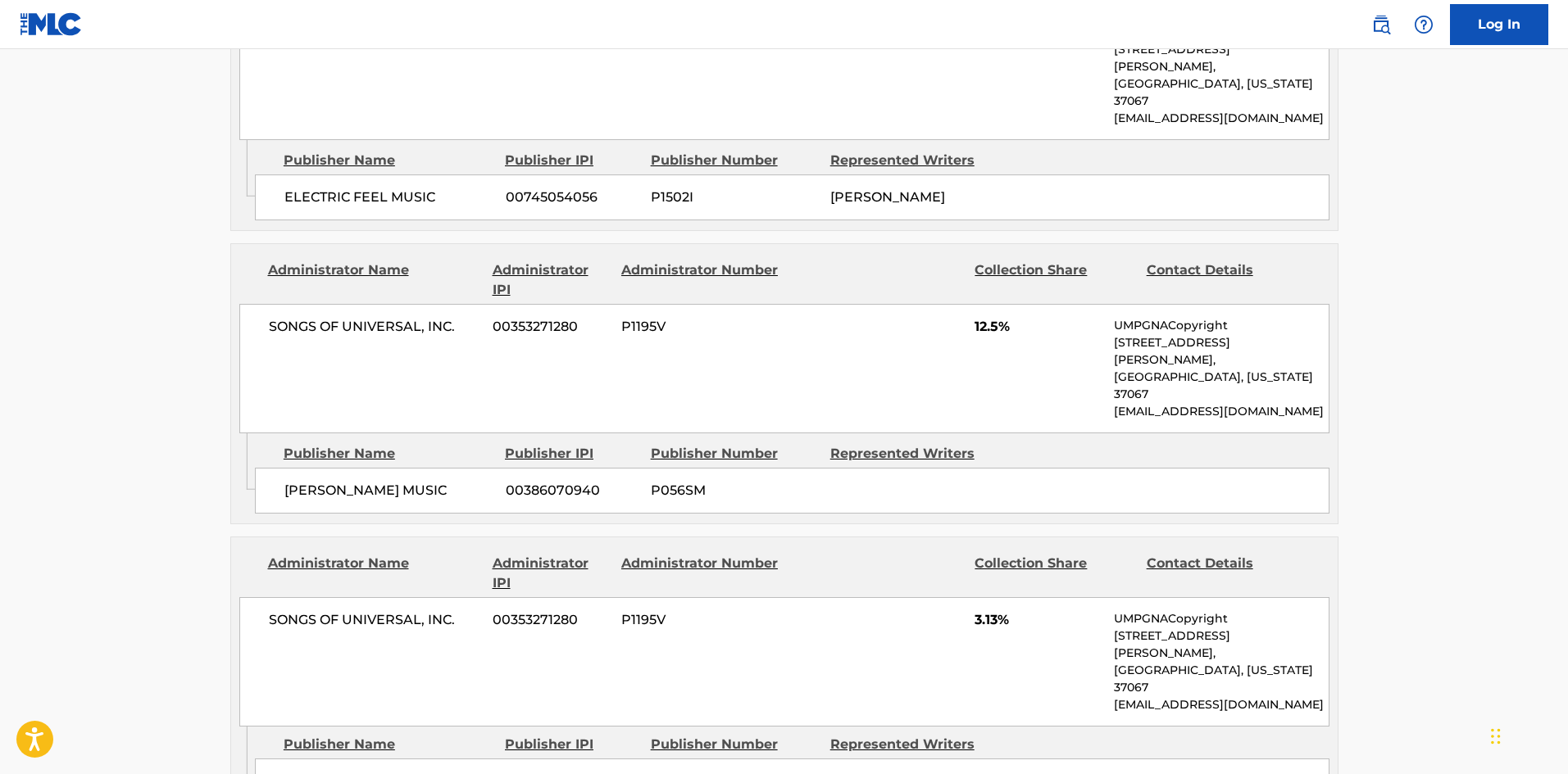
drag, startPoint x: 301, startPoint y: 537, endPoint x: 386, endPoint y: 559, distance: 87.8
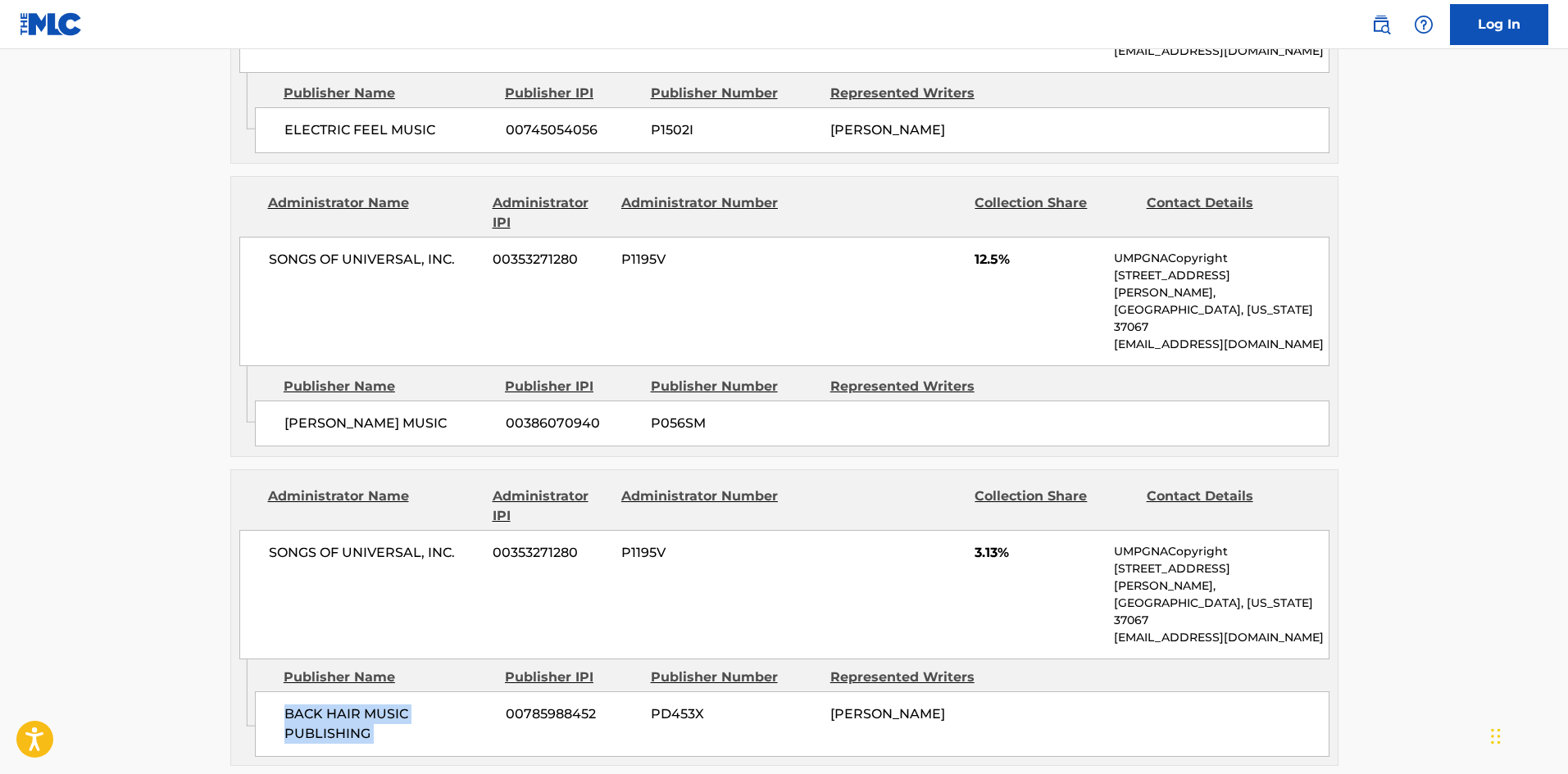
scroll to position [2458, 0]
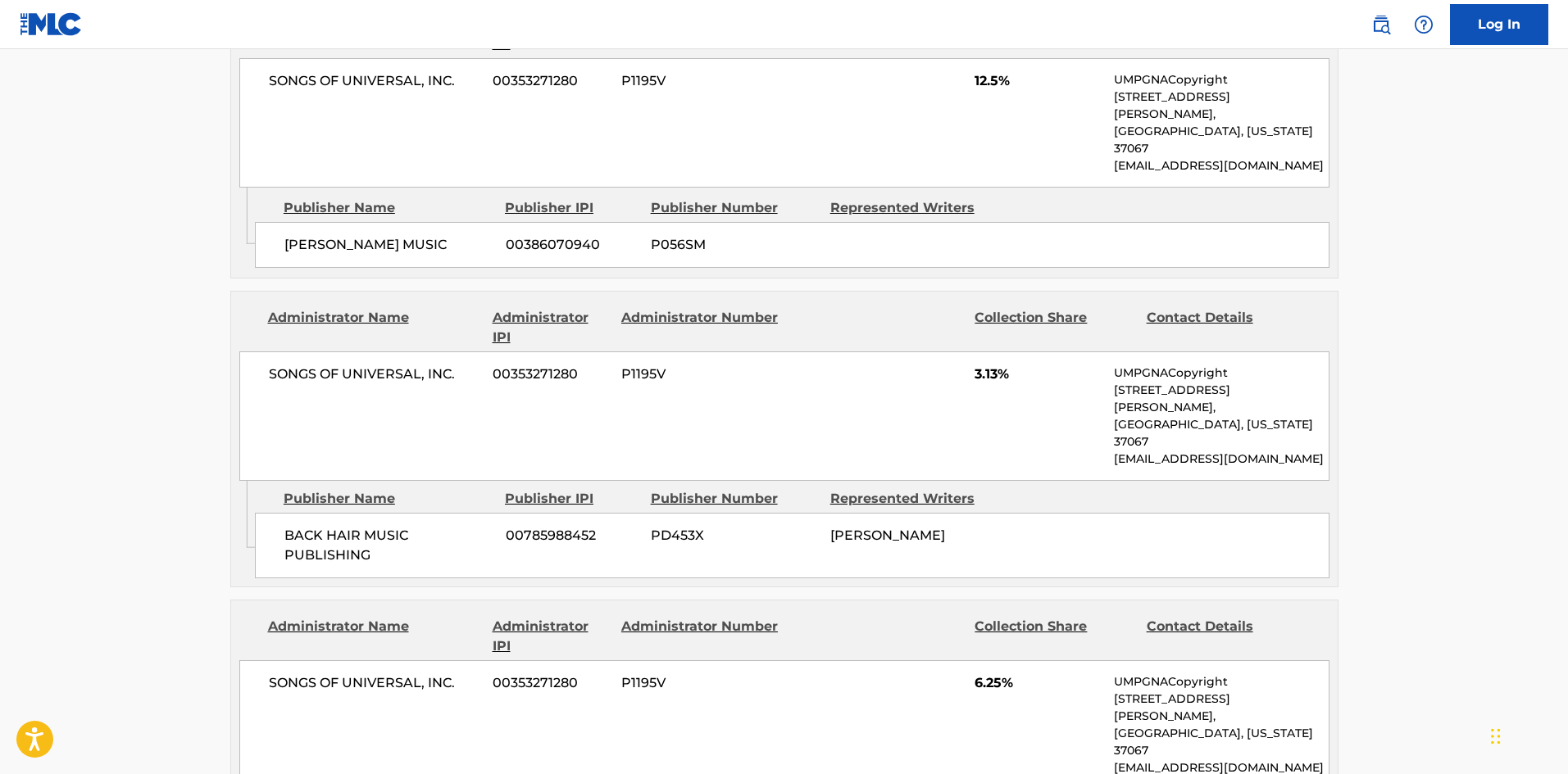
drag, startPoint x: 300, startPoint y: 548, endPoint x: 330, endPoint y: 431, distance: 120.8
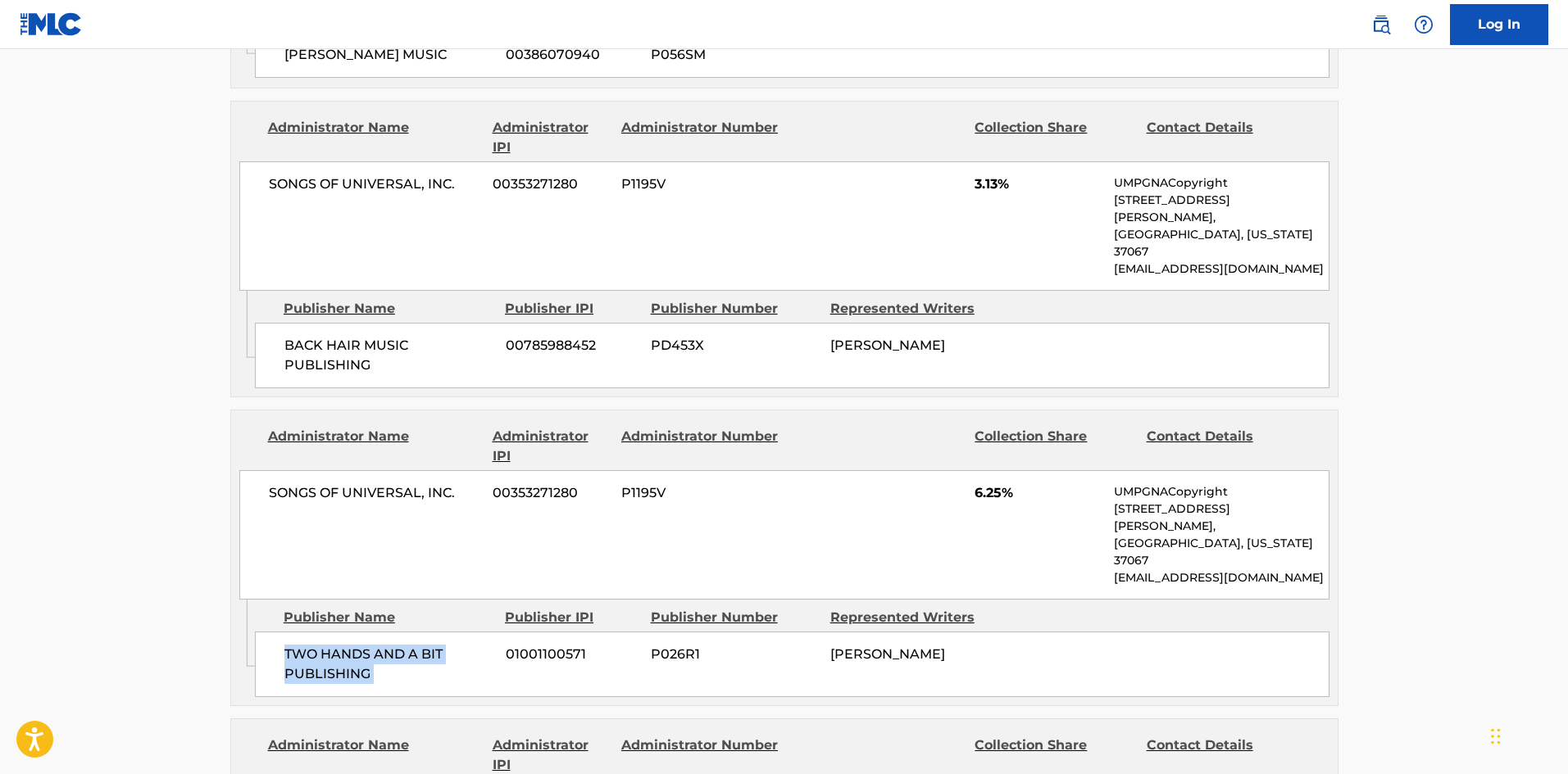
scroll to position [2786, 0]
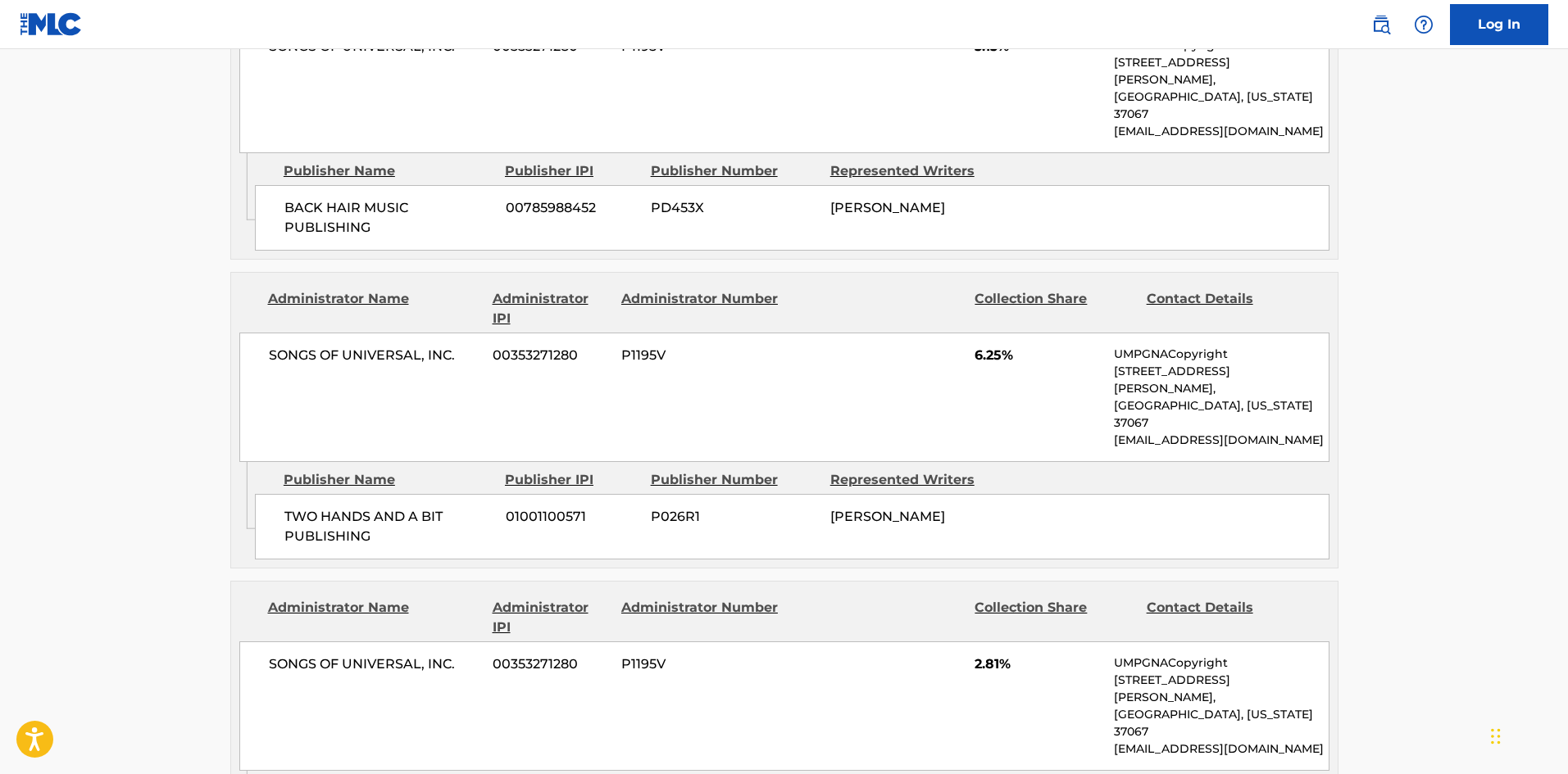
drag, startPoint x: 280, startPoint y: 514, endPoint x: 402, endPoint y: 522, distance: 122.3
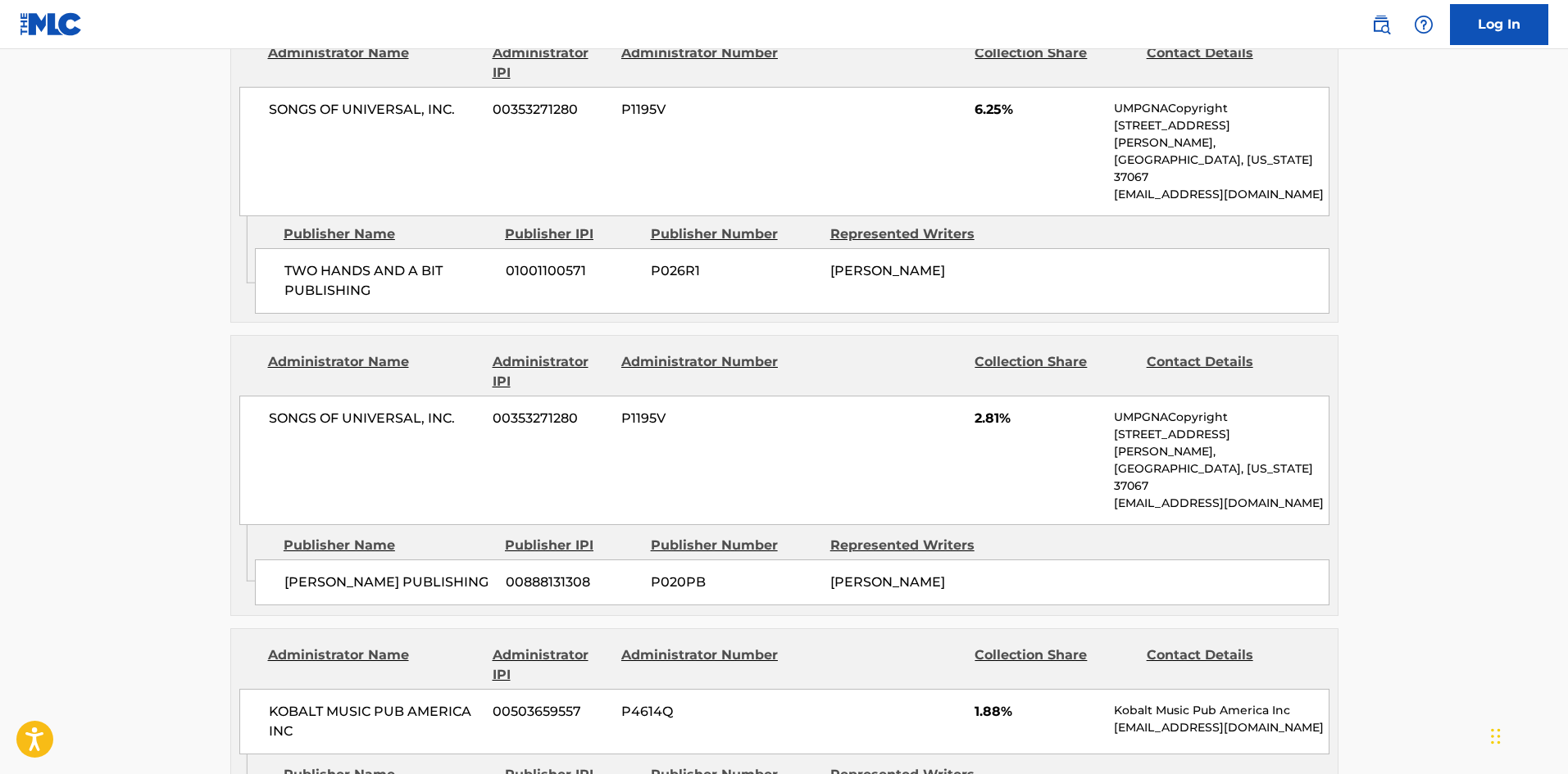
drag, startPoint x: 294, startPoint y: 486, endPoint x: 388, endPoint y: 503, distance: 95.5
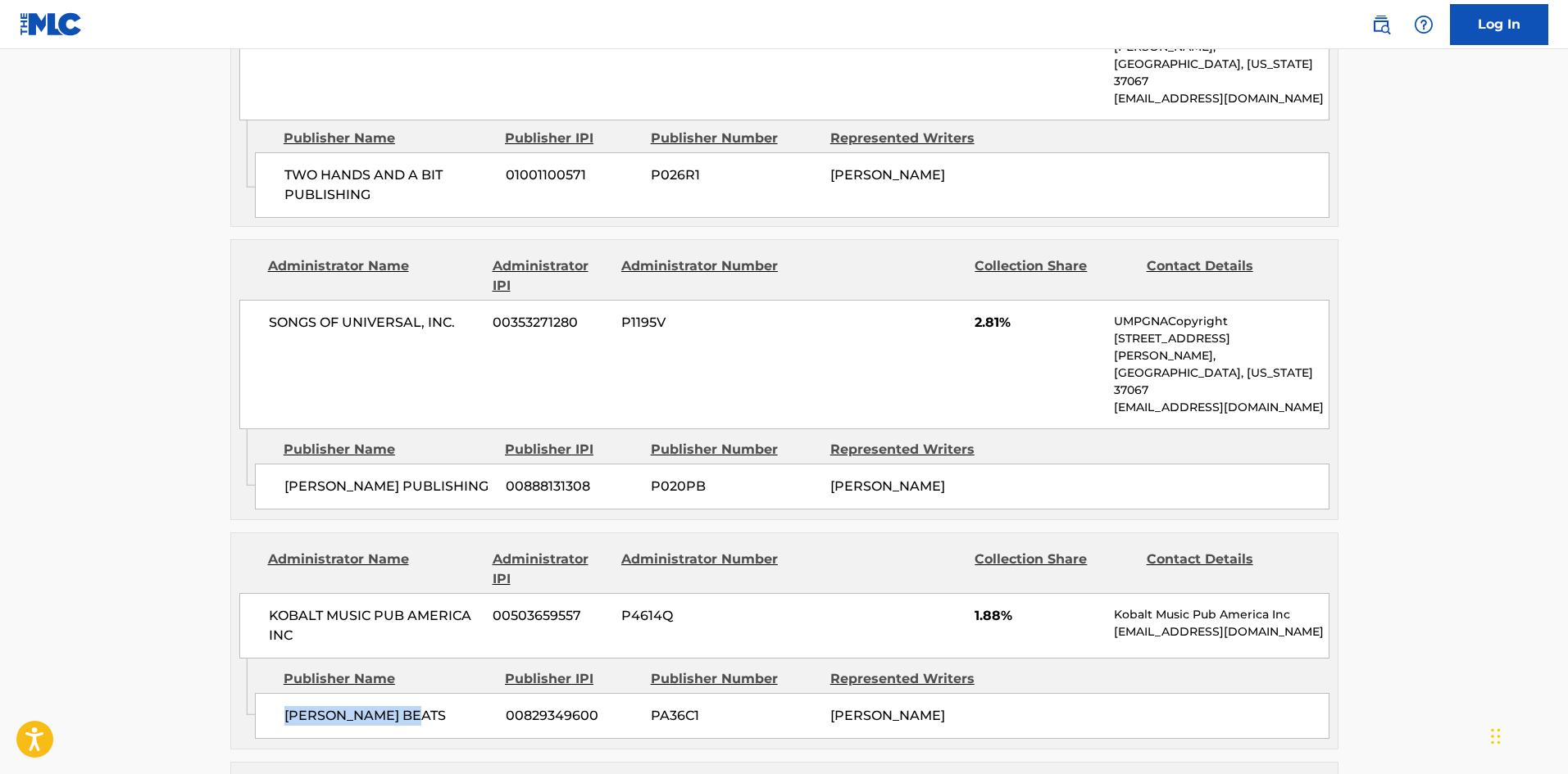
scroll to position [3278, 0]
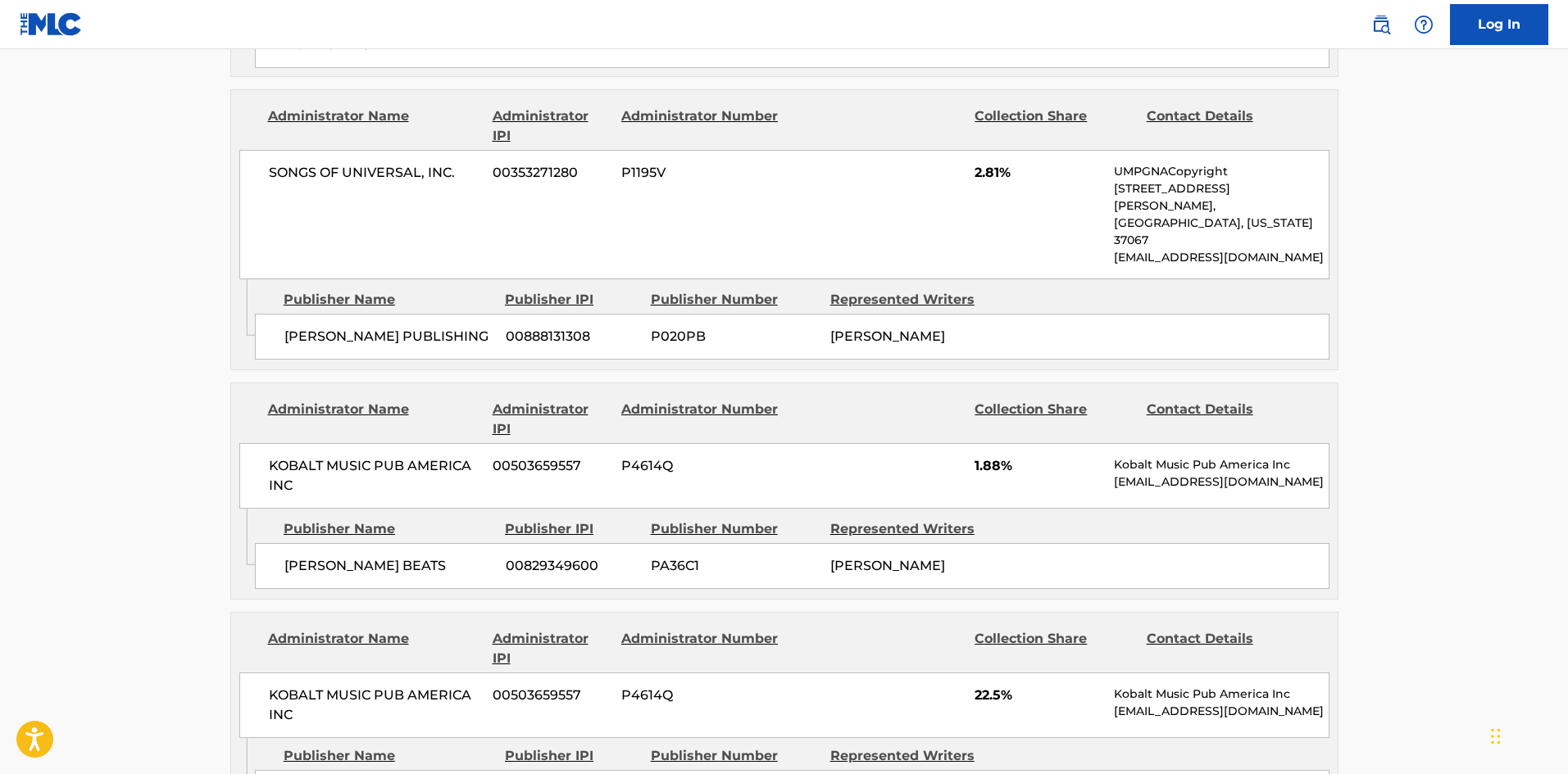
drag, startPoint x: 294, startPoint y: 491, endPoint x: 428, endPoint y: 511, distance: 135.5
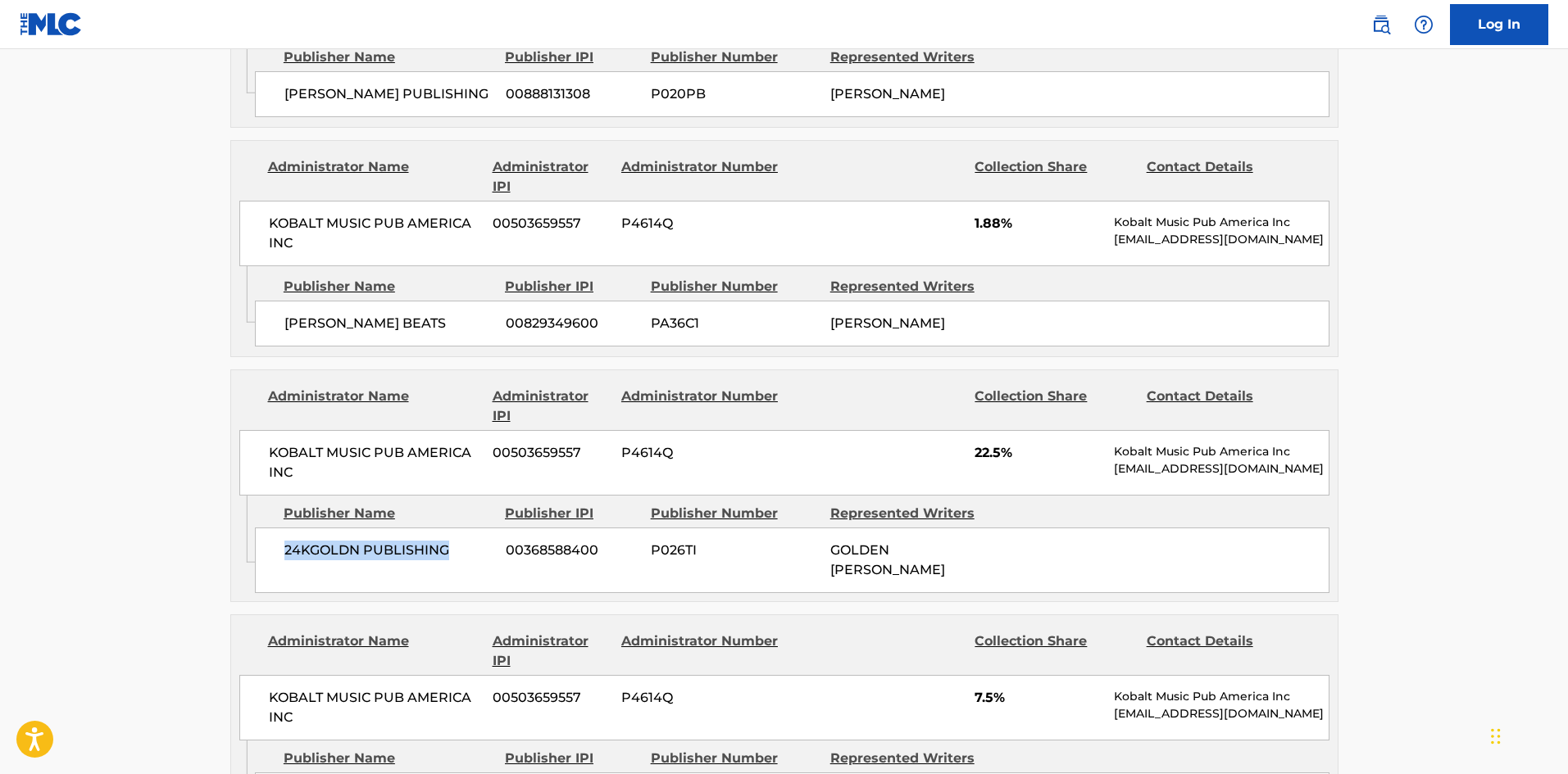
scroll to position [3605, 0]
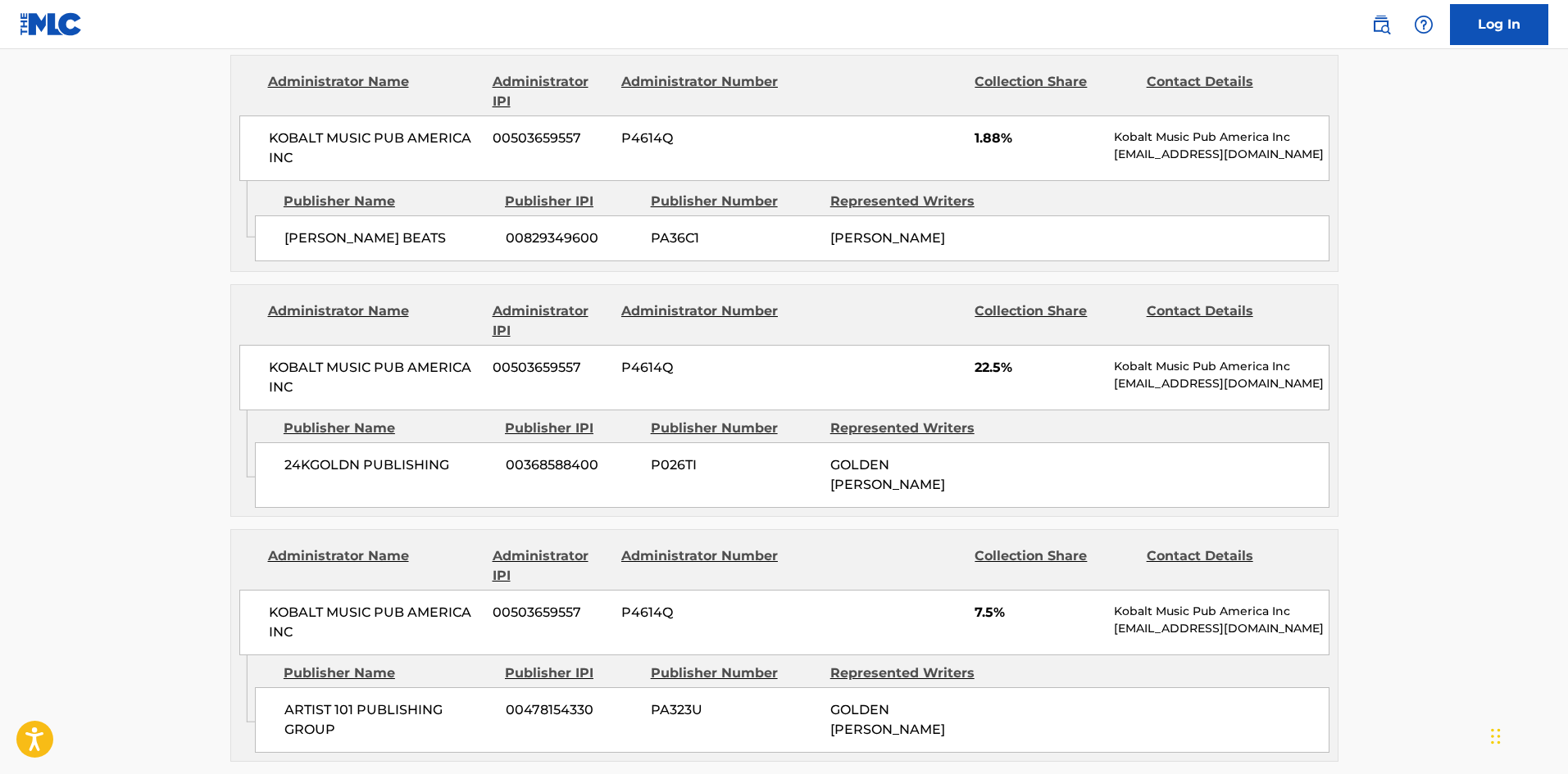
click at [299, 688] on div "ARTIST 101 PUBLISHING GROUP 00478154330 PA323U GOLDEN LANDIS VON JONES" at bounding box center [792, 720] width 1074 height 65
drag, startPoint x: 299, startPoint y: 384, endPoint x: 337, endPoint y: 422, distance: 53.7
click at [337, 688] on div "ARTIST 101 PUBLISHING GROUP 00478154330 PA323U GOLDEN LANDIS VON JONES" at bounding box center [792, 720] width 1074 height 65
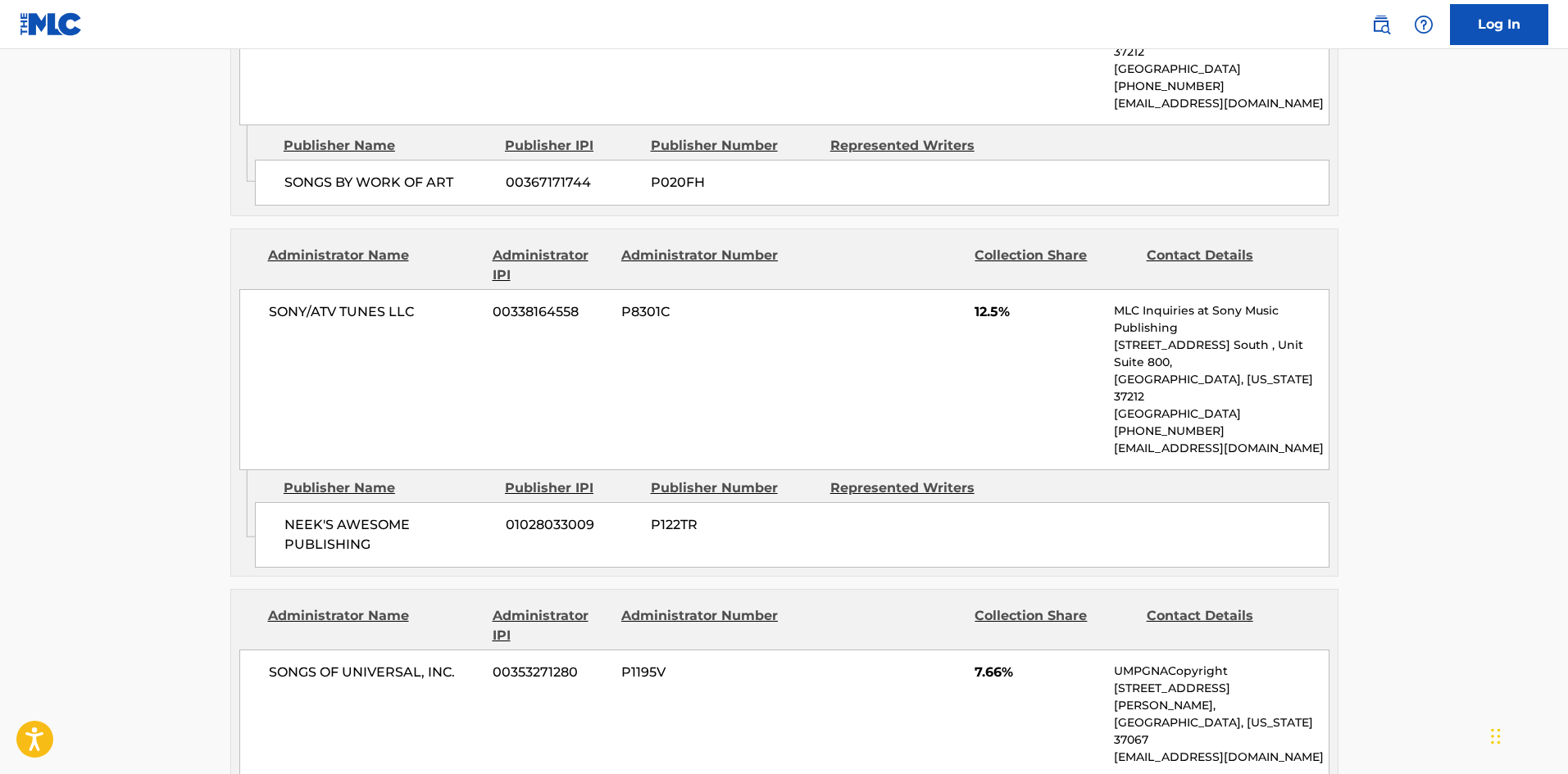
click at [304, 516] on span "NEEK'S AWESOME PUBLISHING" at bounding box center [389, 535] width 209 height 39
drag, startPoint x: 304, startPoint y: 389, endPoint x: 385, endPoint y: 406, distance: 82.8
click at [385, 516] on span "NEEK'S AWESOME PUBLISHING" at bounding box center [389, 535] width 209 height 39
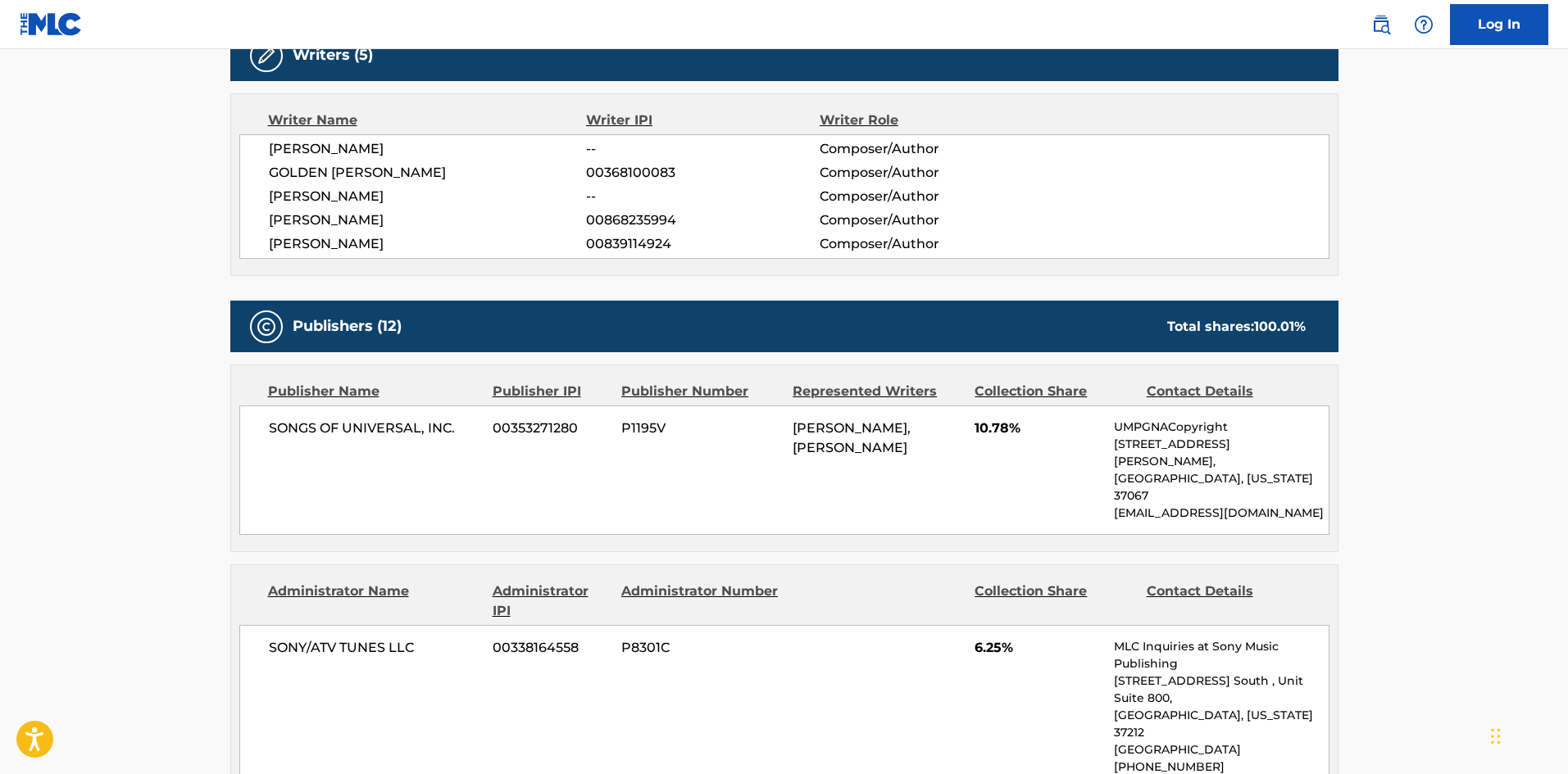
scroll to position [585, 0]
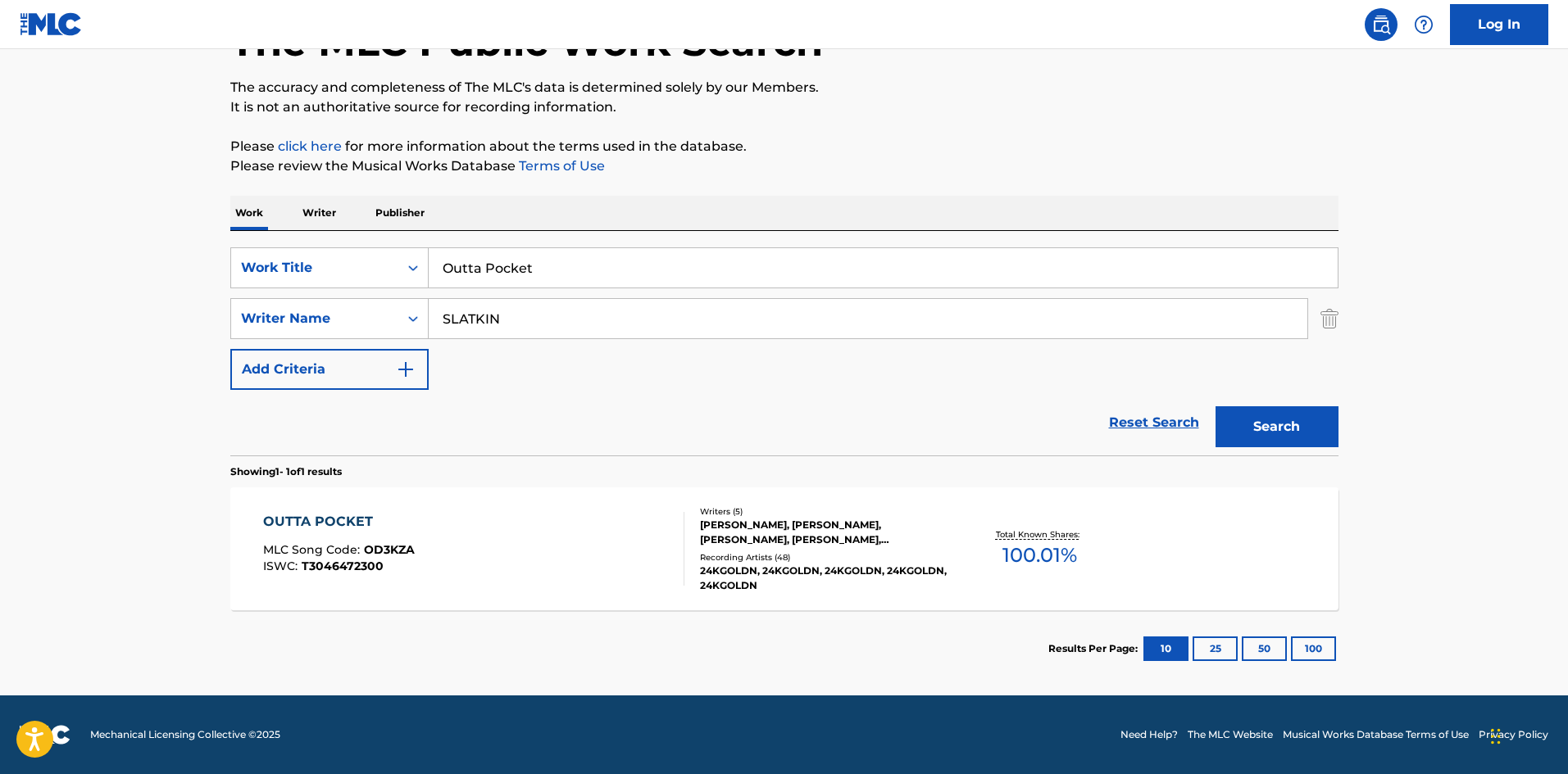
scroll to position [118, 0]
click at [557, 281] on input "Outta Pocket" at bounding box center [883, 268] width 909 height 39
paste input "BUTTERFLIES"
click at [542, 264] on input "Outta BUTTERFLIES" at bounding box center [883, 268] width 909 height 39
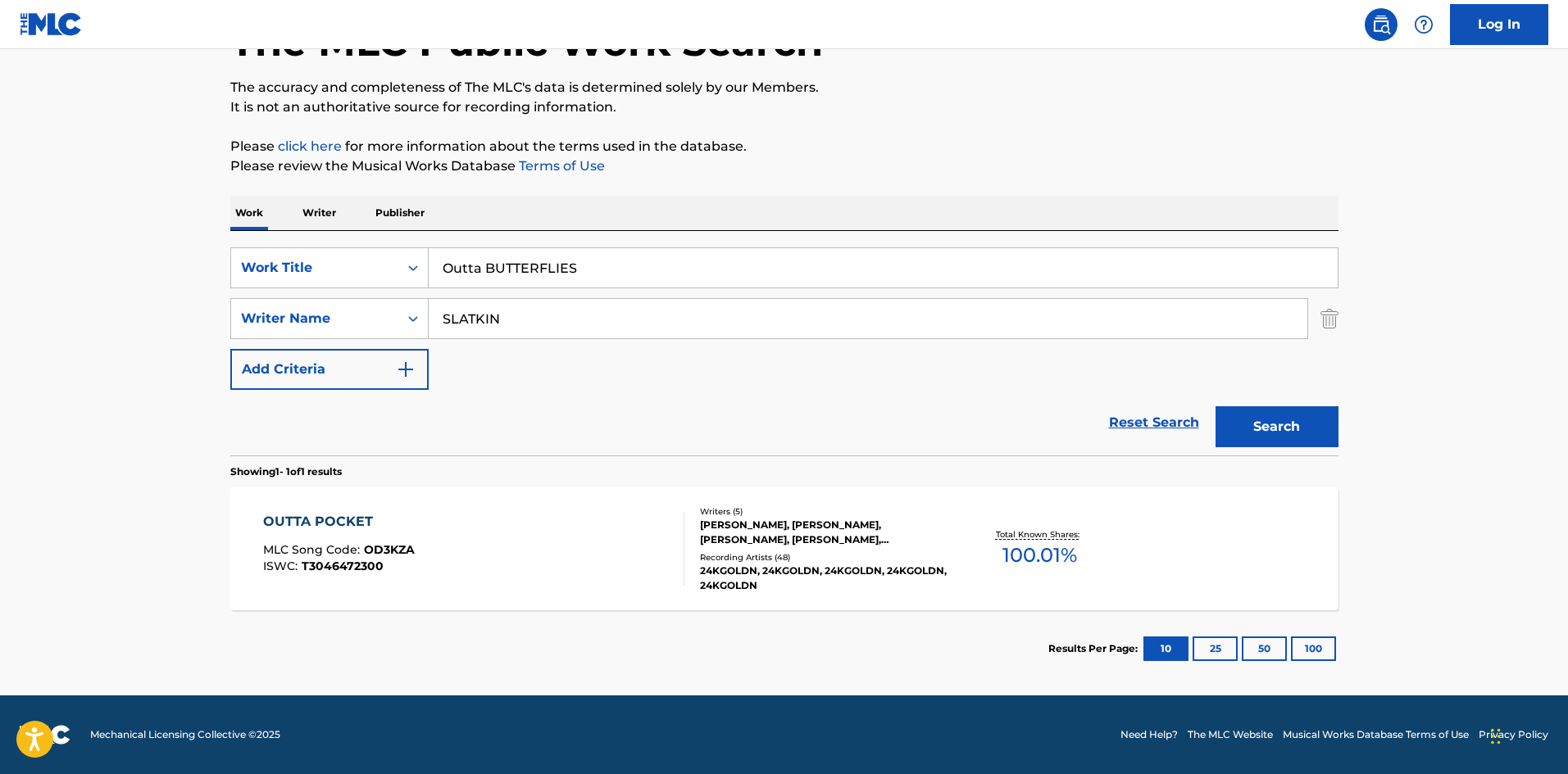
click at [542, 264] on input "Outta BUTTERFLIES" at bounding box center [883, 268] width 909 height 39
paste input "Search Form"
type input "BUTTERFLIES"
drag, startPoint x: 139, startPoint y: 296, endPoint x: 672, endPoint y: 322, distance: 533.6
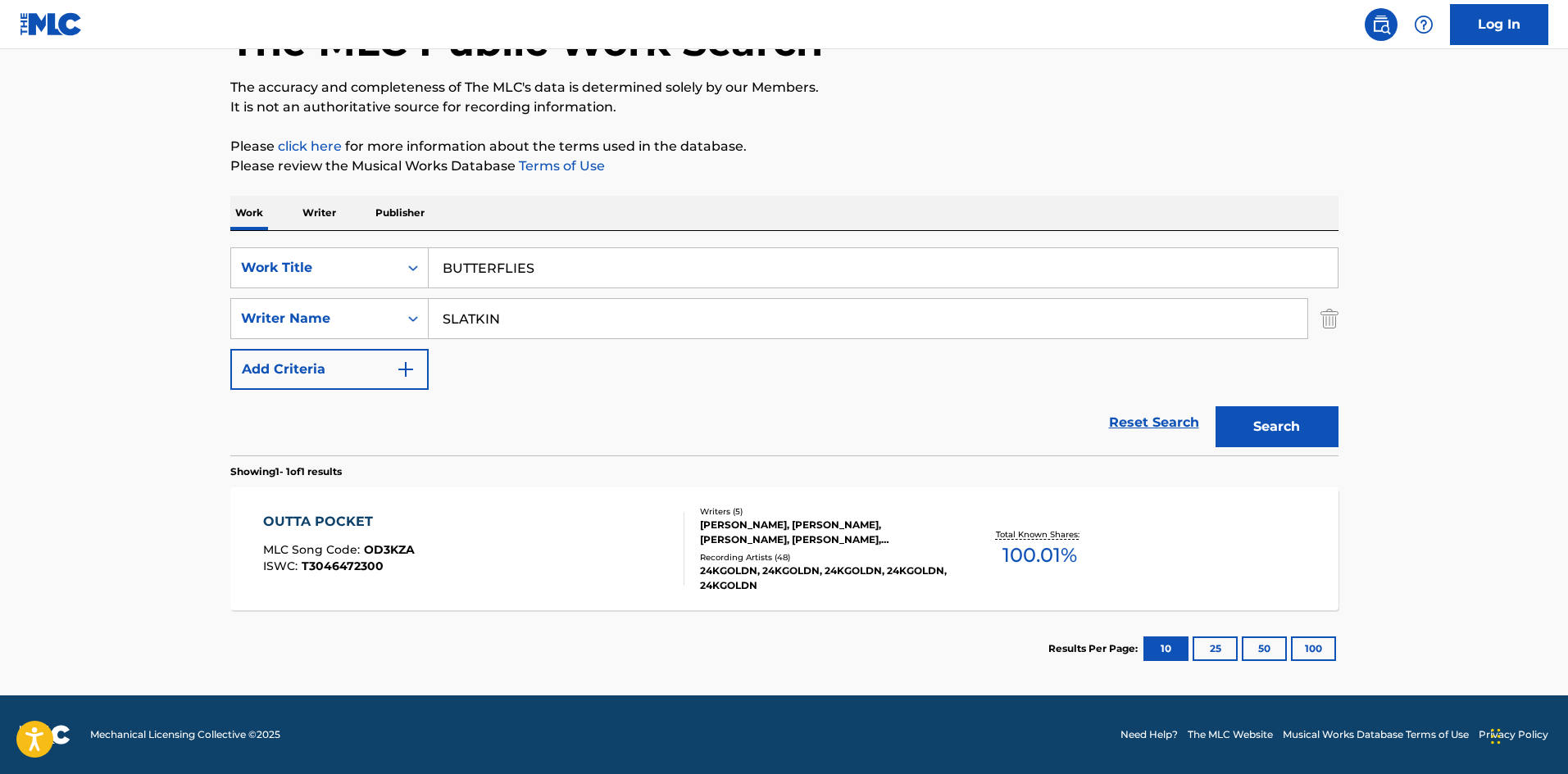
click at [139, 296] on main "The MLC Public Work Search The accuracy and completeness of The MLC's data is d…" at bounding box center [784, 314] width 1568 height 763
click at [672, 322] on input "SLATKIN" at bounding box center [868, 319] width 878 height 39
paste input "BACH"
type input "BACH"
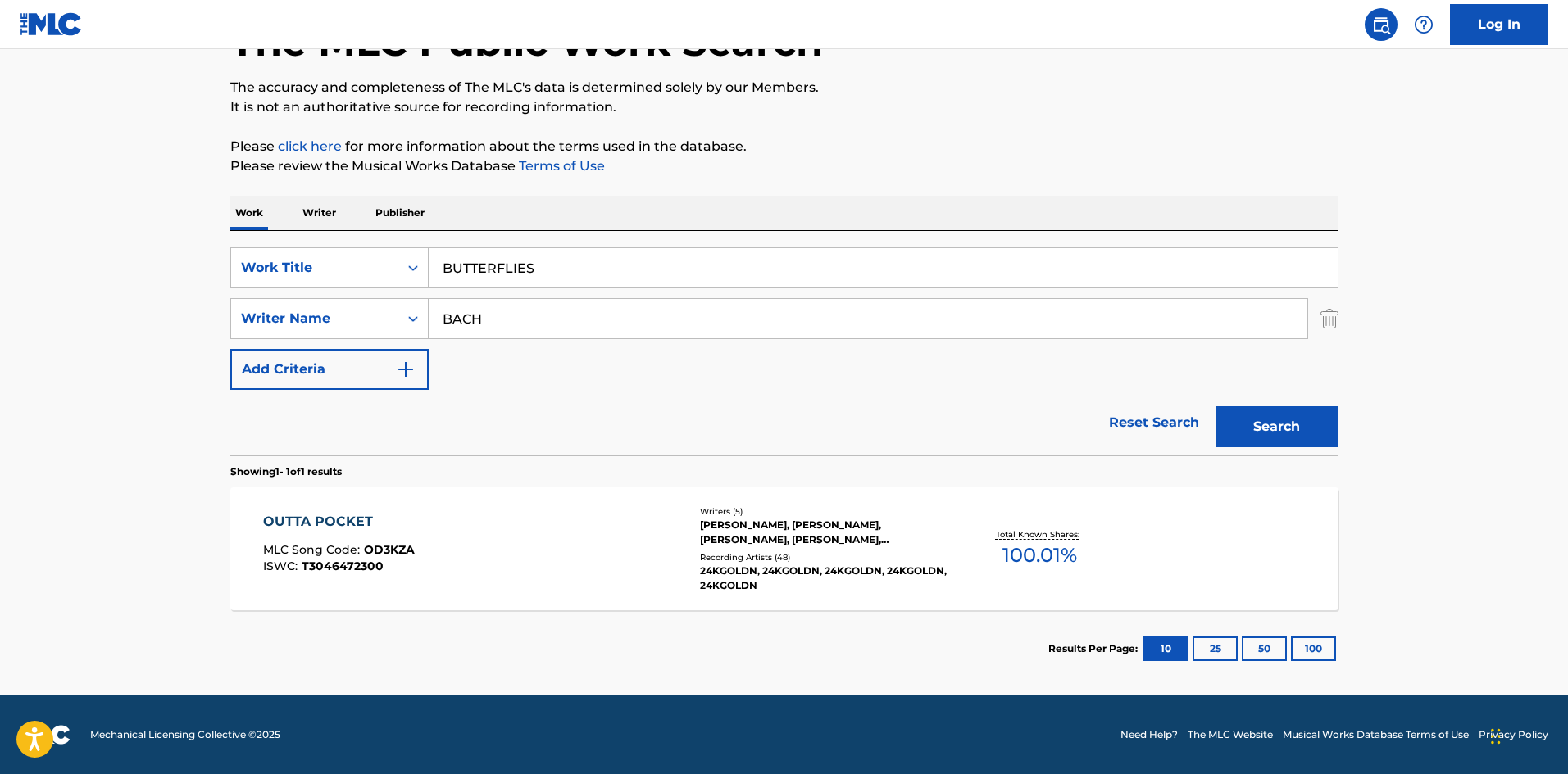
click at [1249, 406] on button "Search" at bounding box center [1277, 426] width 123 height 41
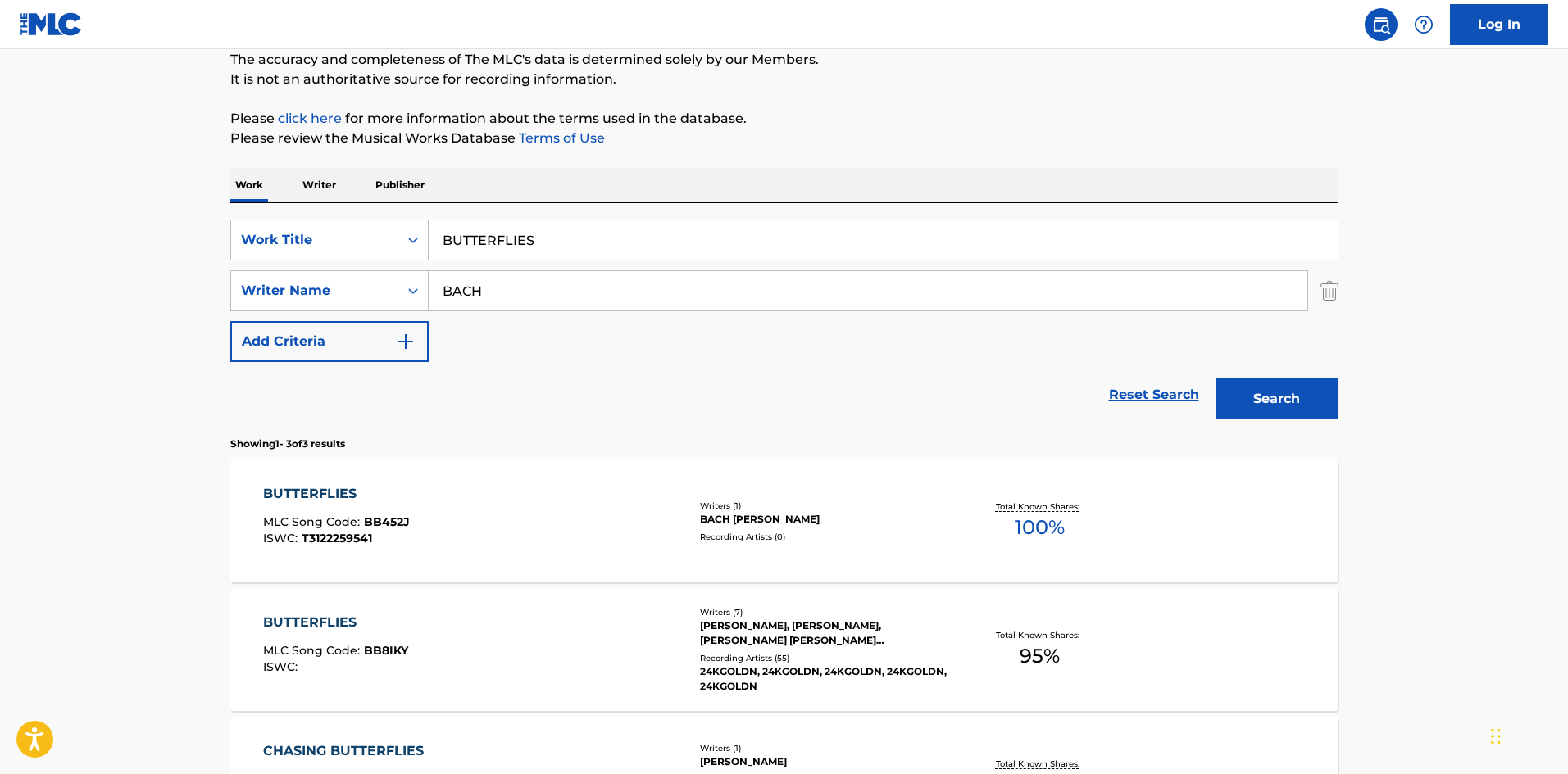
scroll to position [327, 0]
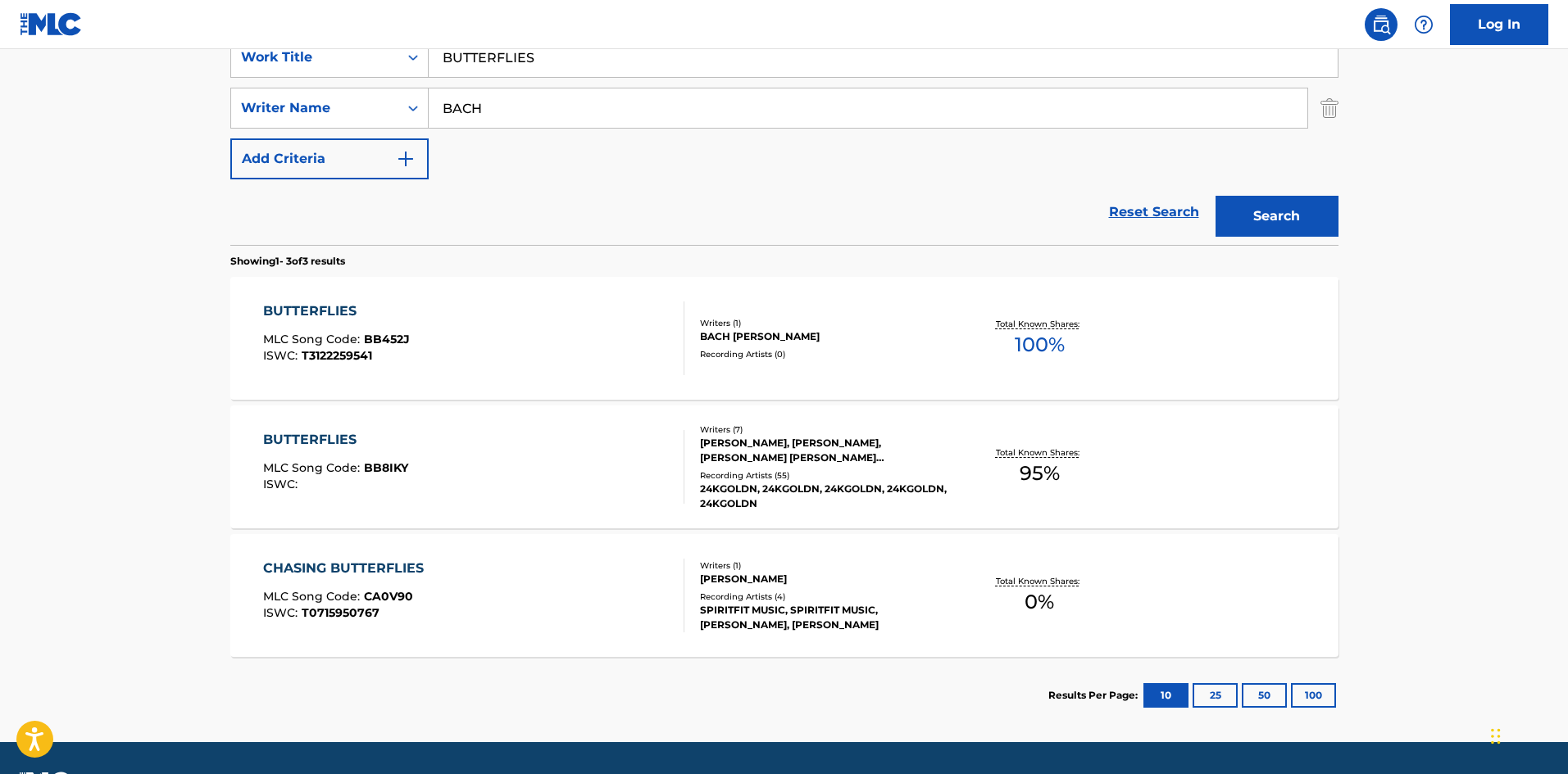
click at [486, 484] on div "BUTTERFLIES MLC Song Code : BB8IKY ISWC :" at bounding box center [474, 467] width 422 height 74
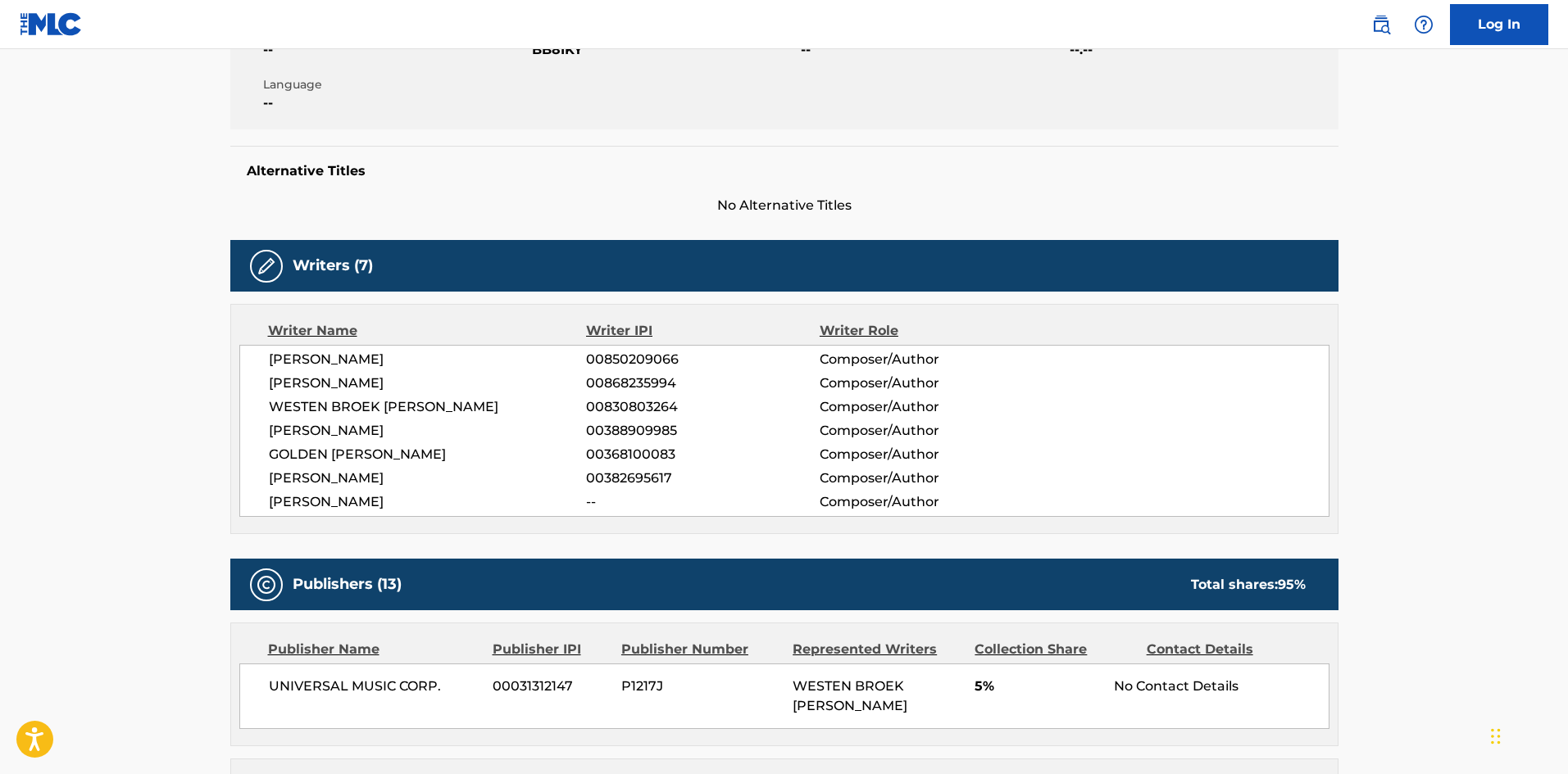
scroll to position [491, 0]
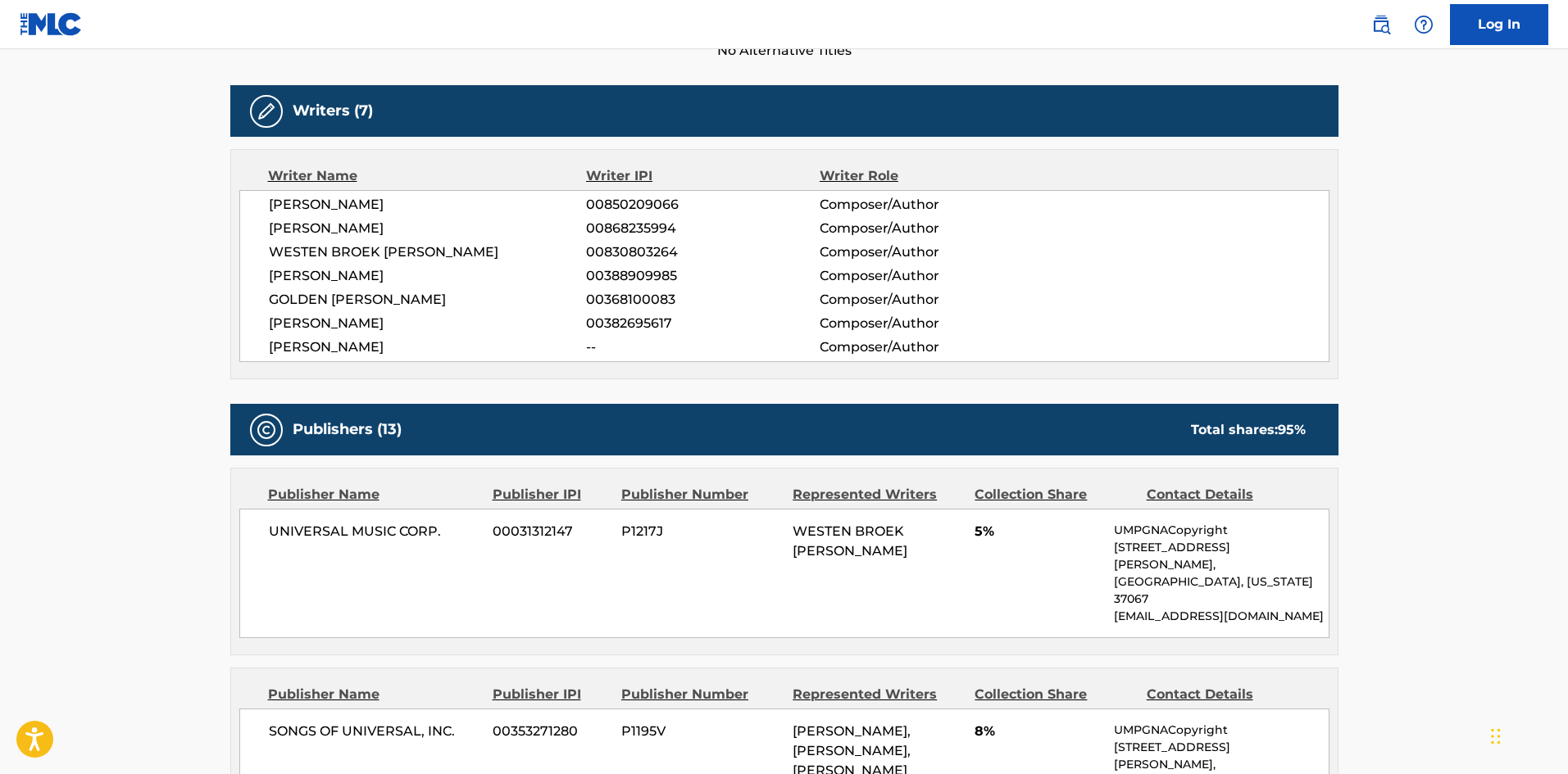
click at [307, 526] on span "UNIVERSAL MUSIC CORP." at bounding box center [375, 531] width 213 height 19
drag, startPoint x: 307, startPoint y: 526, endPoint x: 417, endPoint y: 526, distance: 110.0
click at [417, 526] on span "UNIVERSAL MUSIC CORP." at bounding box center [375, 531] width 213 height 19
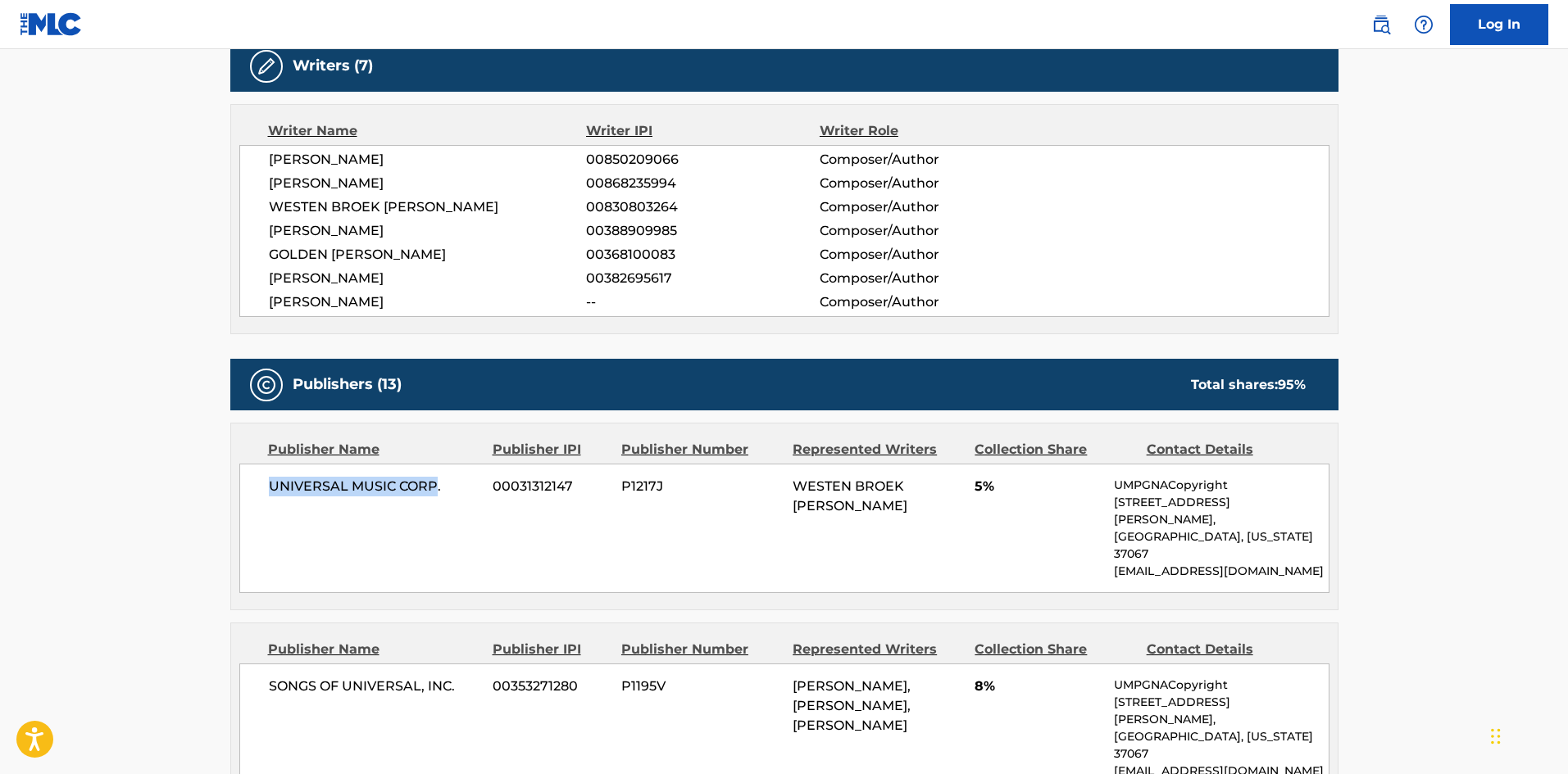
scroll to position [737, 0]
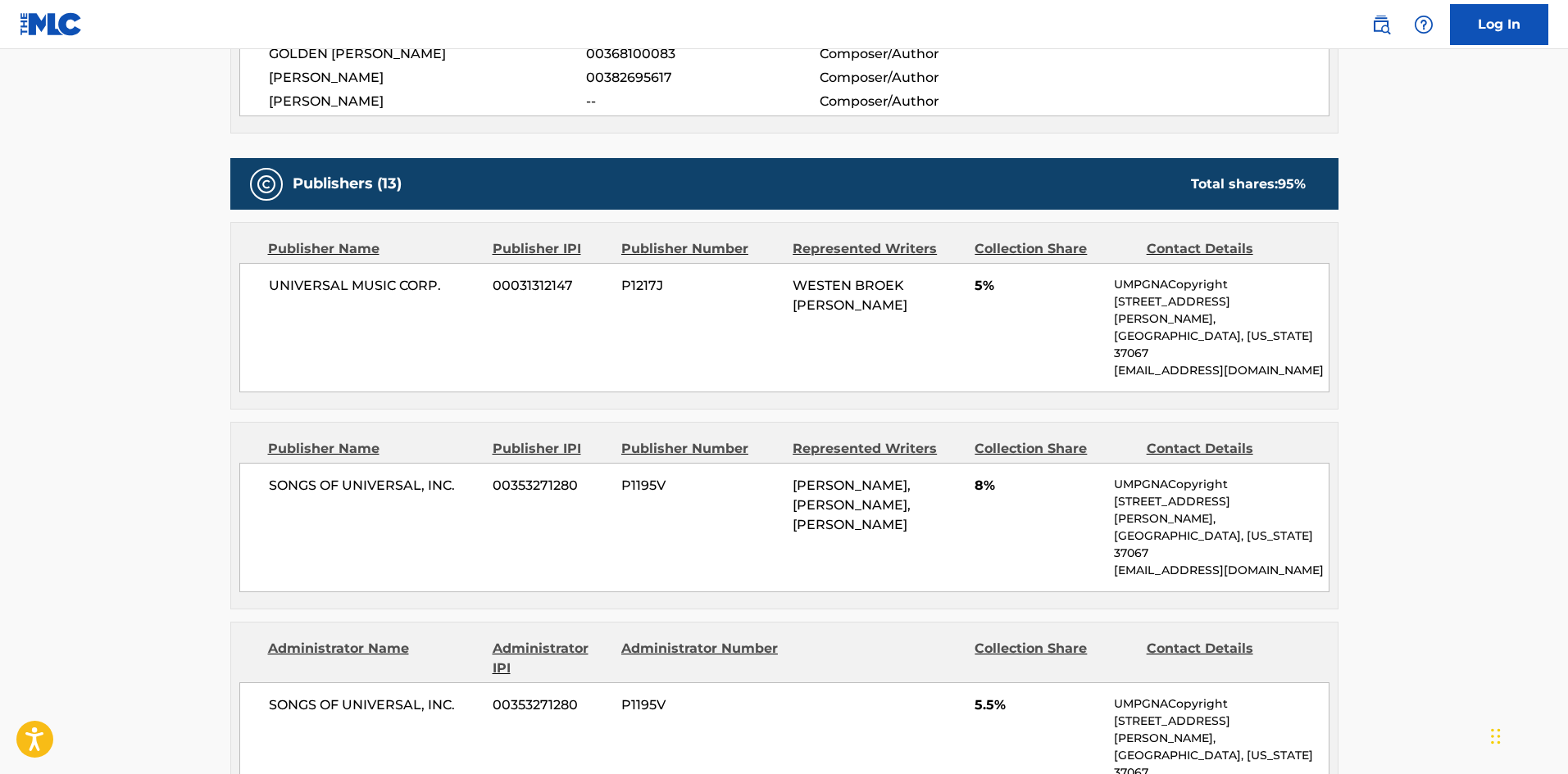
click at [281, 469] on div "SONGS OF UNIVERSAL, INC. 00353271280 P1195V OMER FEDI, BLAKE SLATKIN, ANDREW LU…" at bounding box center [784, 527] width 1090 height 129
drag, startPoint x: 281, startPoint y: 469, endPoint x: 452, endPoint y: 467, distance: 171.0
click at [452, 467] on div "SONGS OF UNIVERSAL, INC. 00353271280 P1195V OMER FEDI, BLAKE SLATKIN, ANDREW LU…" at bounding box center [784, 527] width 1090 height 129
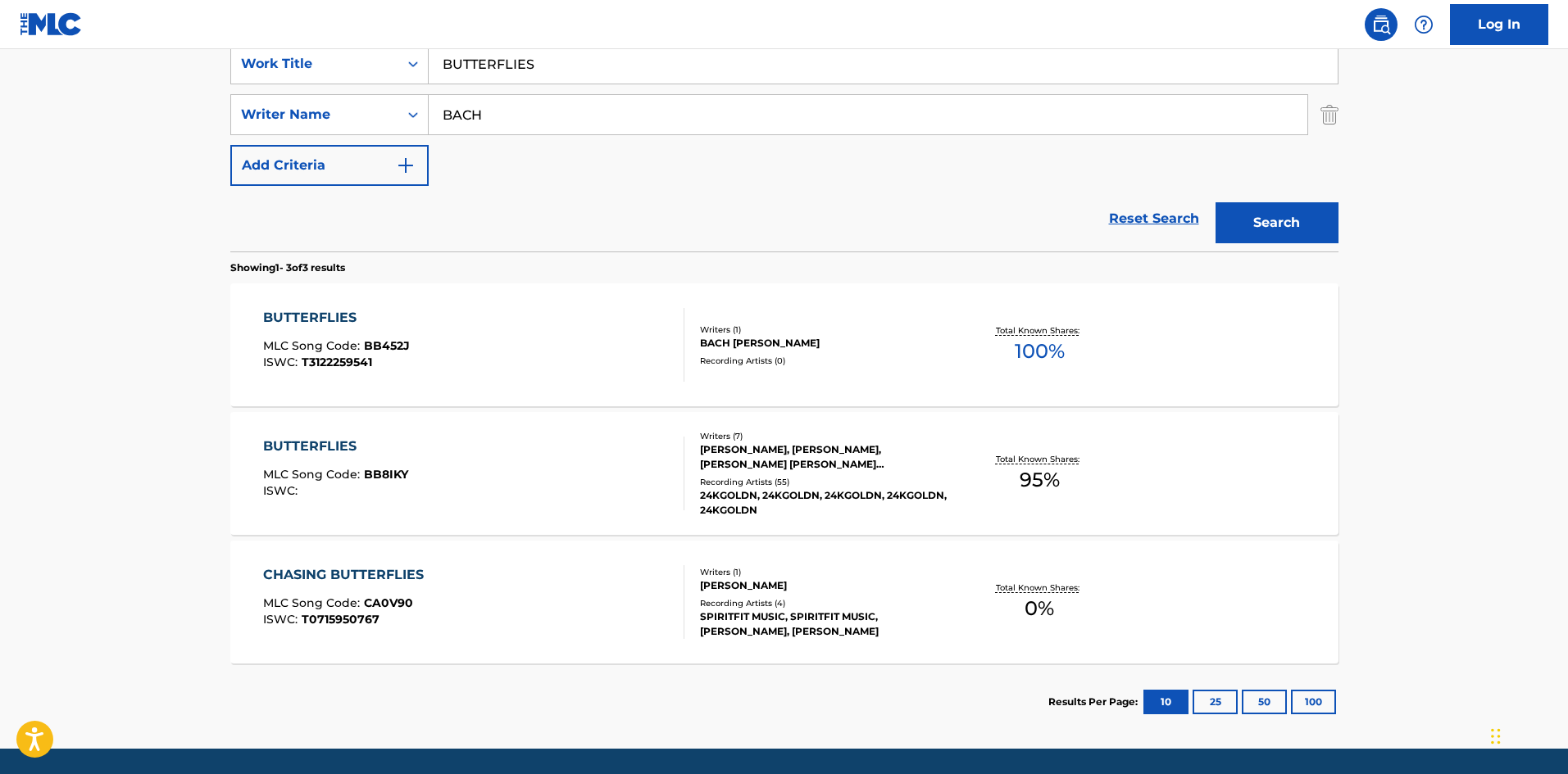
scroll to position [292, 0]
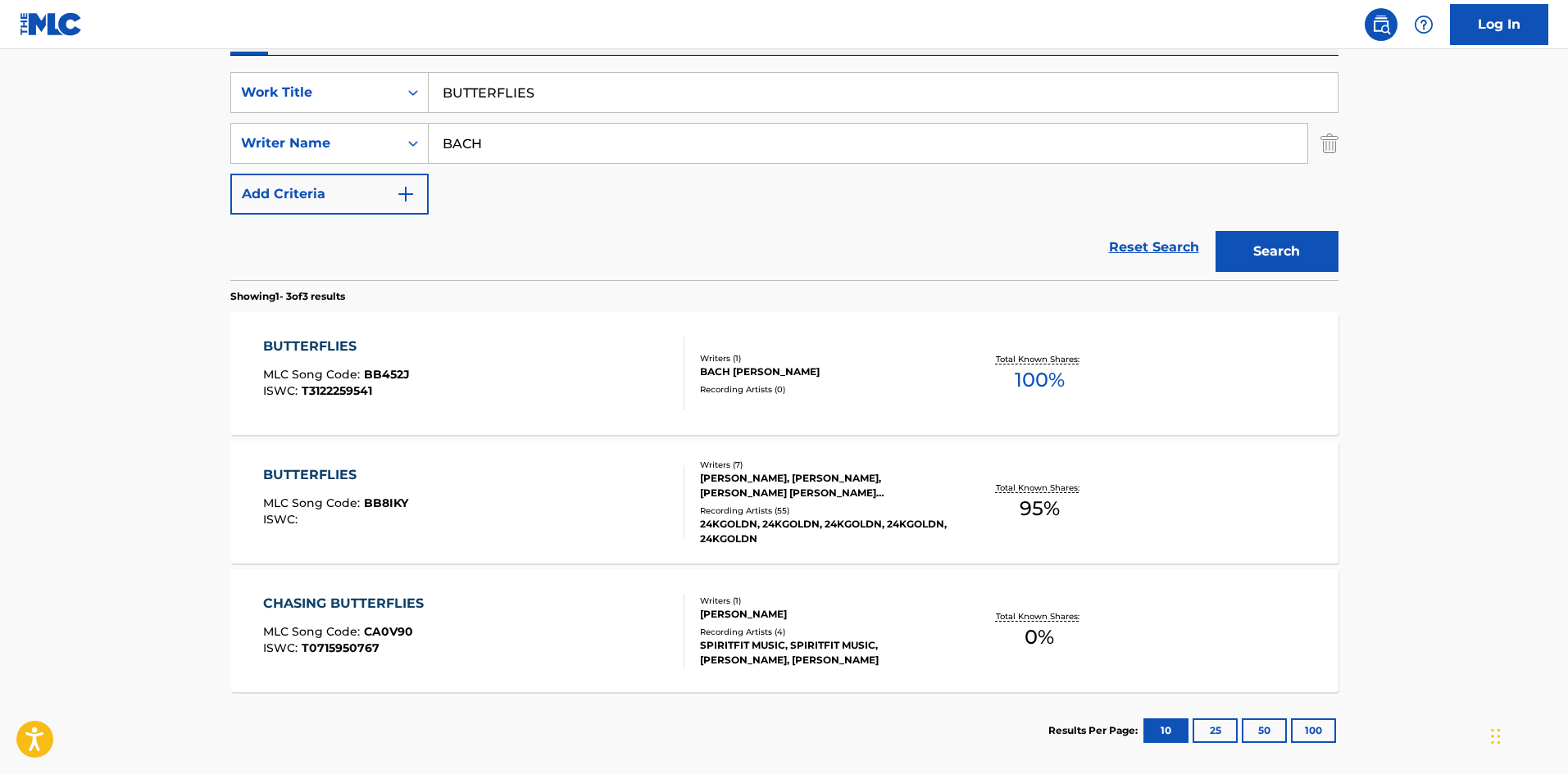
click at [511, 94] on input "BUTTERFLIES" at bounding box center [883, 92] width 909 height 39
paste input "REATH AWAY"
type input "BREATH AWAY"
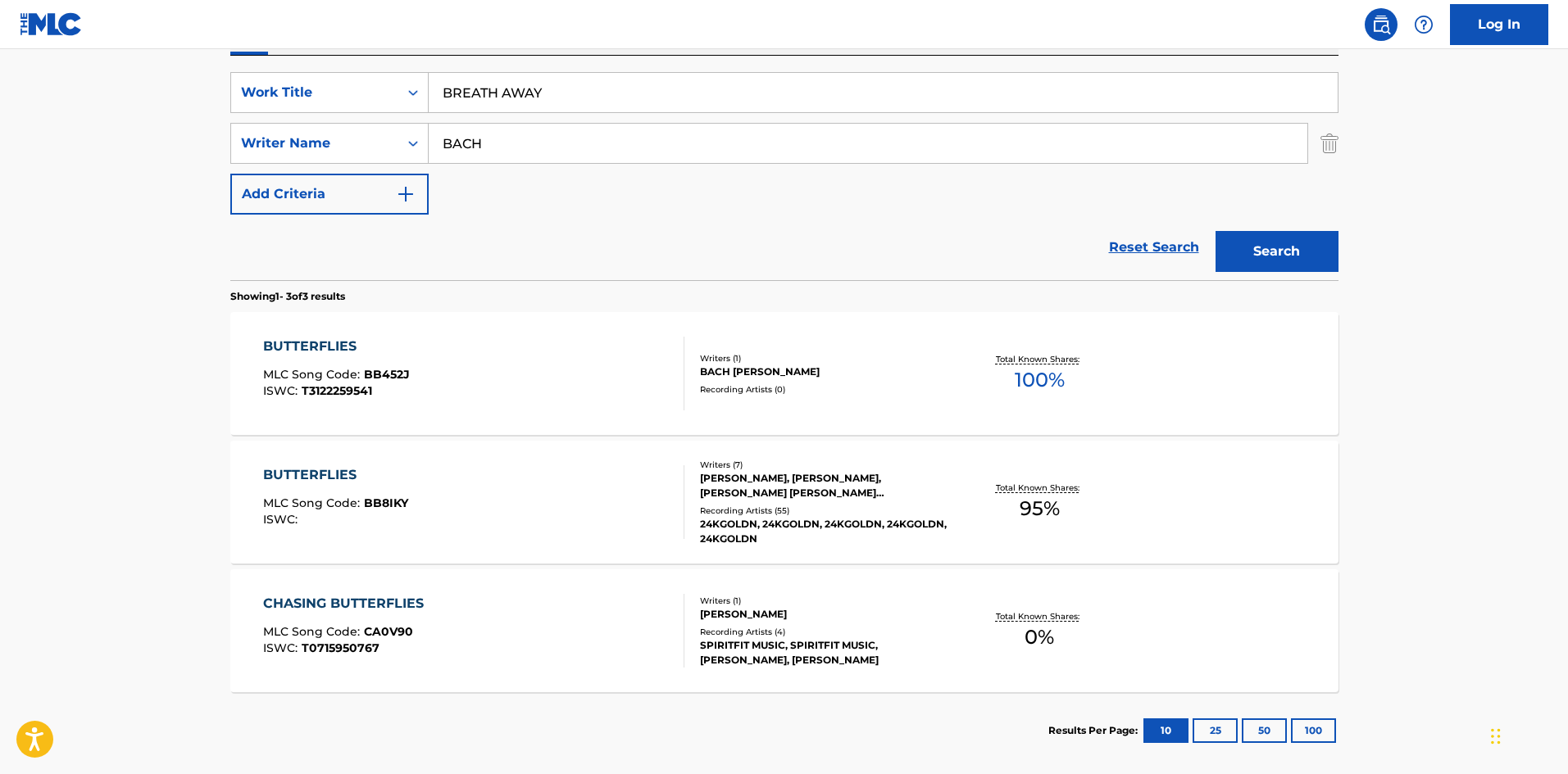
click at [1337, 251] on button "Search" at bounding box center [1277, 252] width 123 height 41
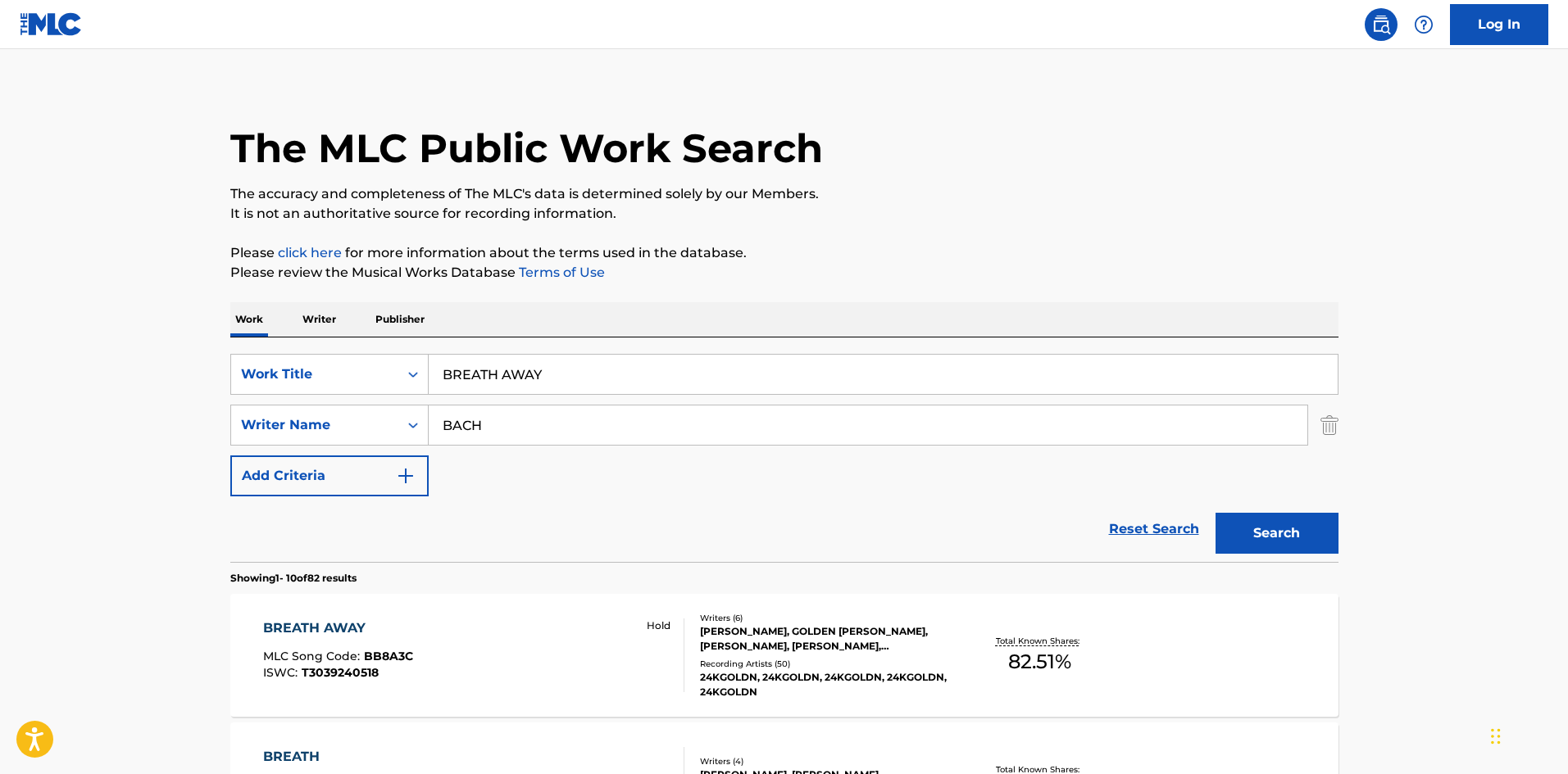
scroll to position [327, 0]
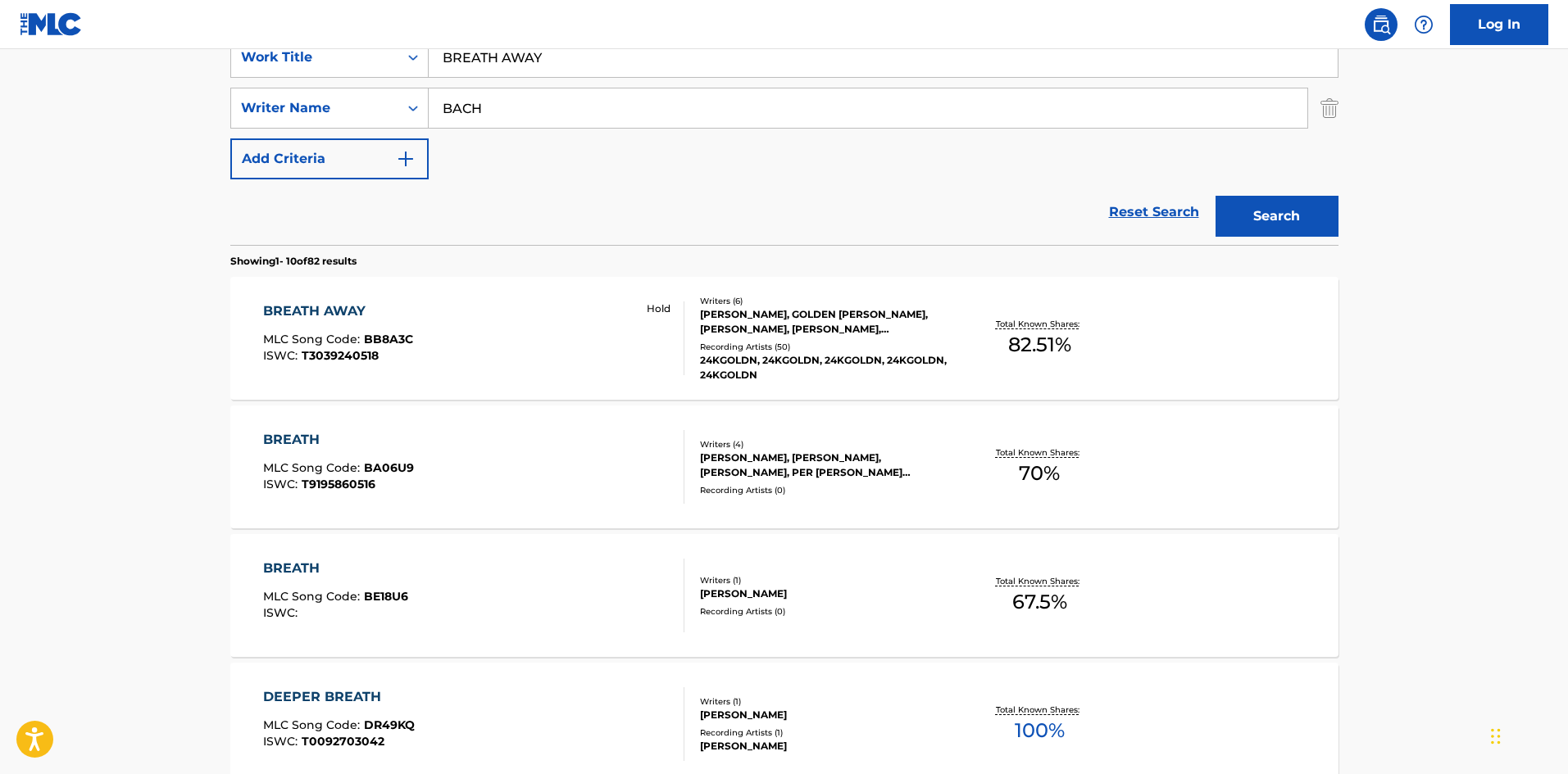
click at [489, 349] on div "BREATH AWAY MLC Song Code : BB8A3C ISWC : T3039240518 Hold" at bounding box center [474, 338] width 422 height 74
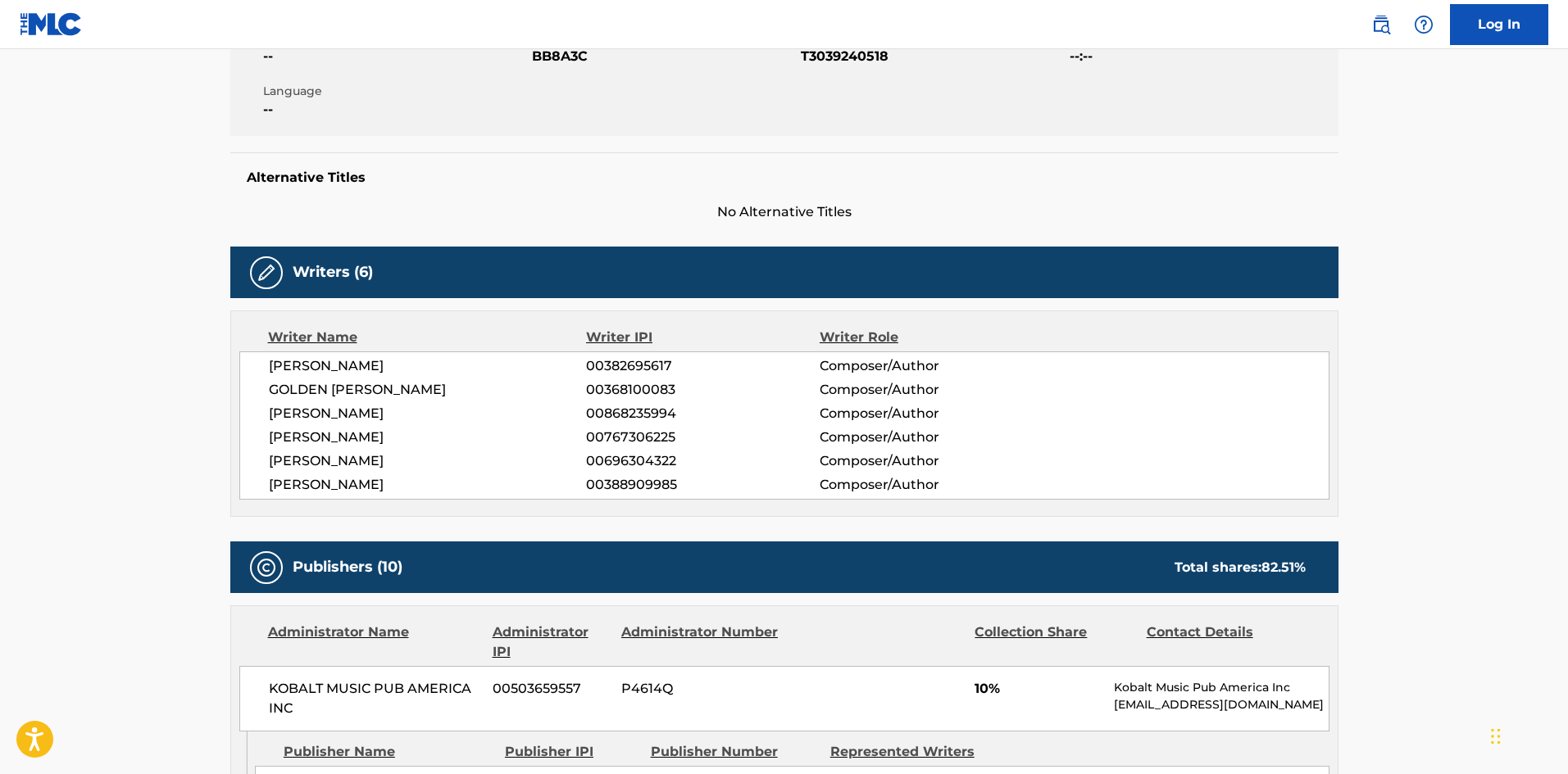
scroll to position [491, 0]
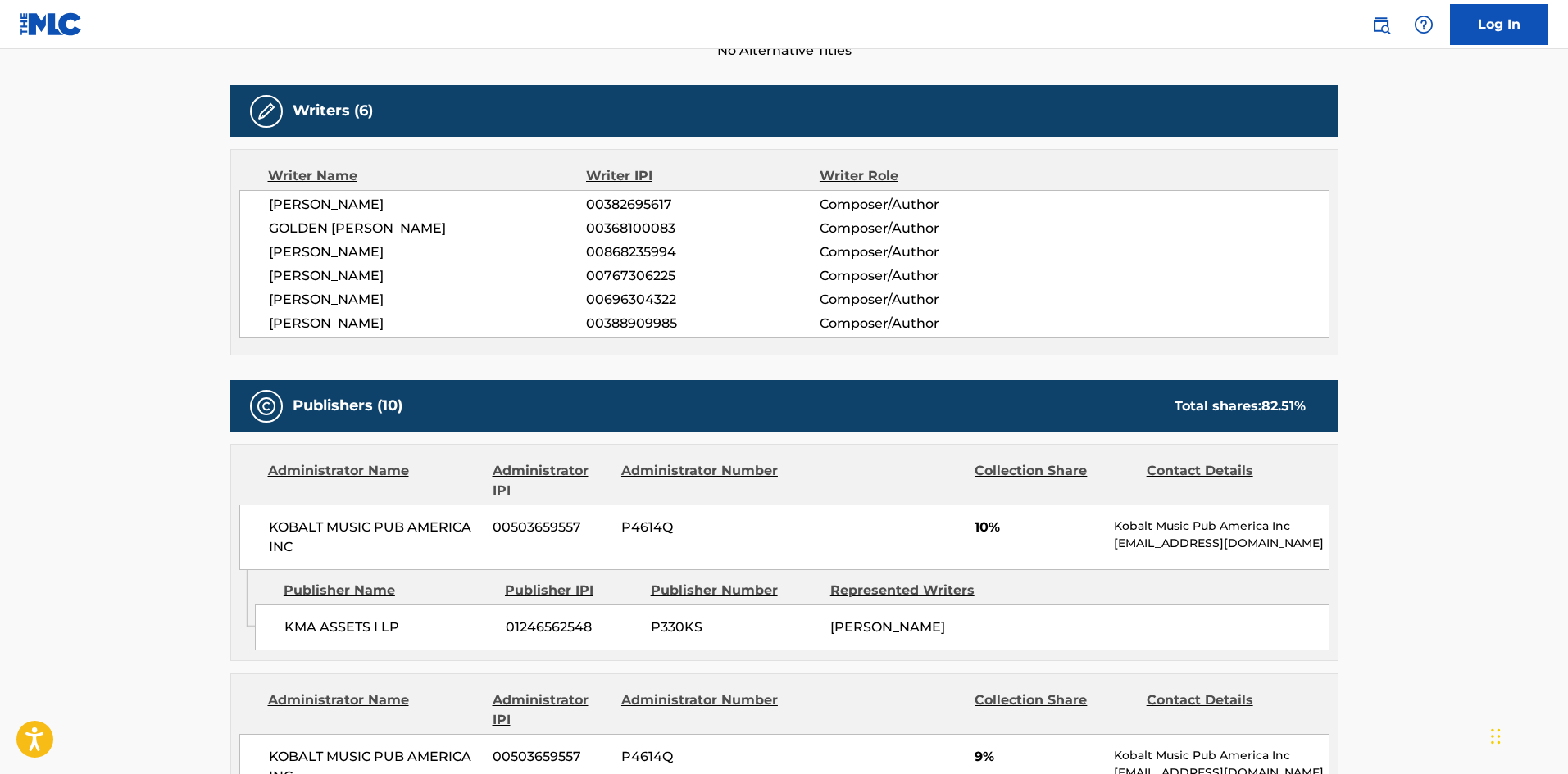
click at [287, 616] on div "KMA ASSETS I LP 01246562548 P330KS WILLIAM WALSH" at bounding box center [792, 627] width 1074 height 46
drag, startPoint x: 287, startPoint y: 616, endPoint x: 393, endPoint y: 612, distance: 106.1
click at [394, 622] on div "KMA ASSETS I LP 01246562548 P330KS WILLIAM WALSH" at bounding box center [792, 627] width 1074 height 46
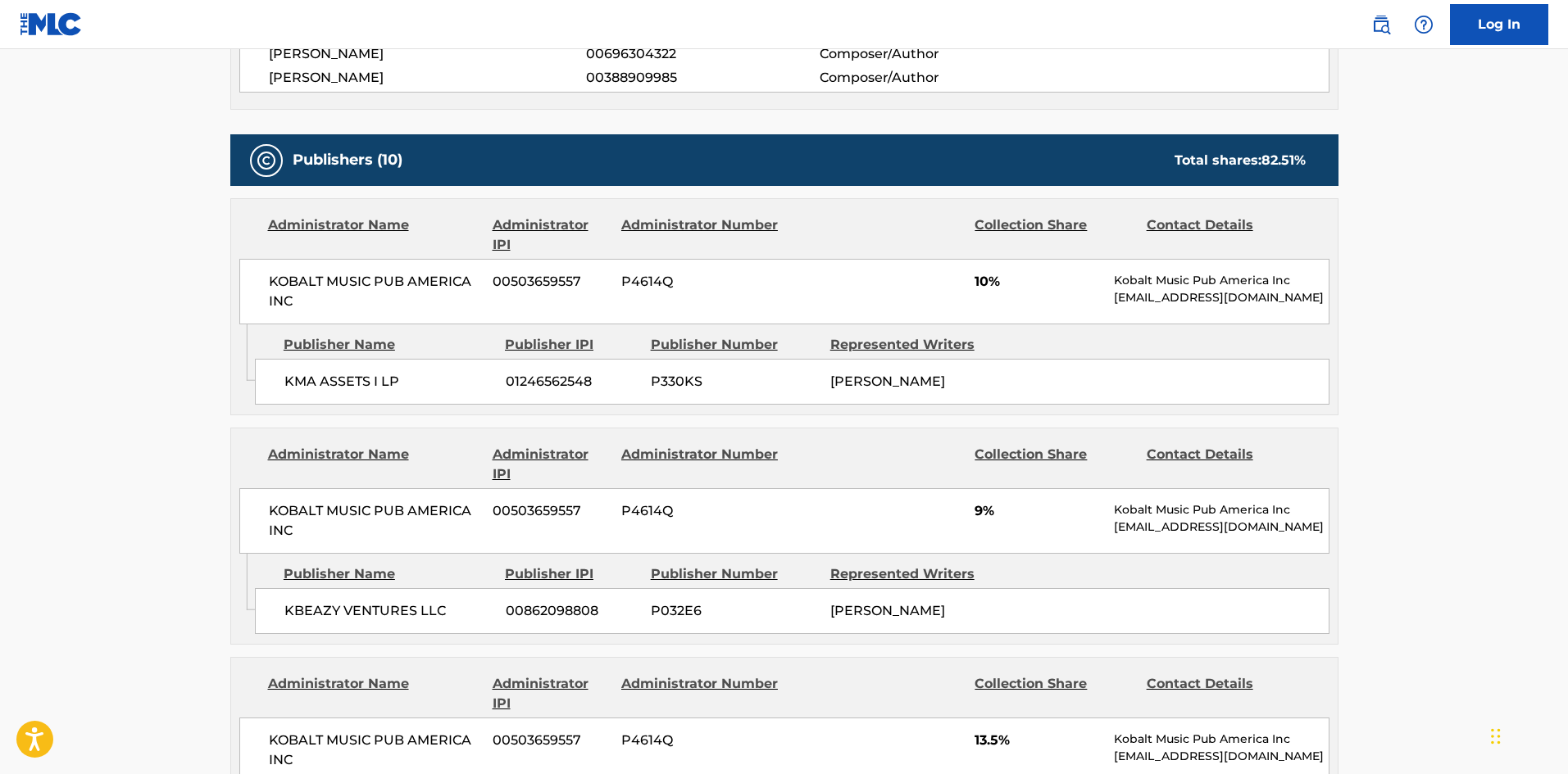
click at [300, 626] on div "KBEAZY VENTURES LLC 00862098808 P032E6 KEEGAN BACH" at bounding box center [792, 611] width 1074 height 46
drag, startPoint x: 300, startPoint y: 626, endPoint x: 379, endPoint y: 614, distance: 79.9
click at [379, 614] on div "KBEAZY VENTURES LLC 00862098808 P032E6 KEEGAN BACH" at bounding box center [792, 611] width 1074 height 46
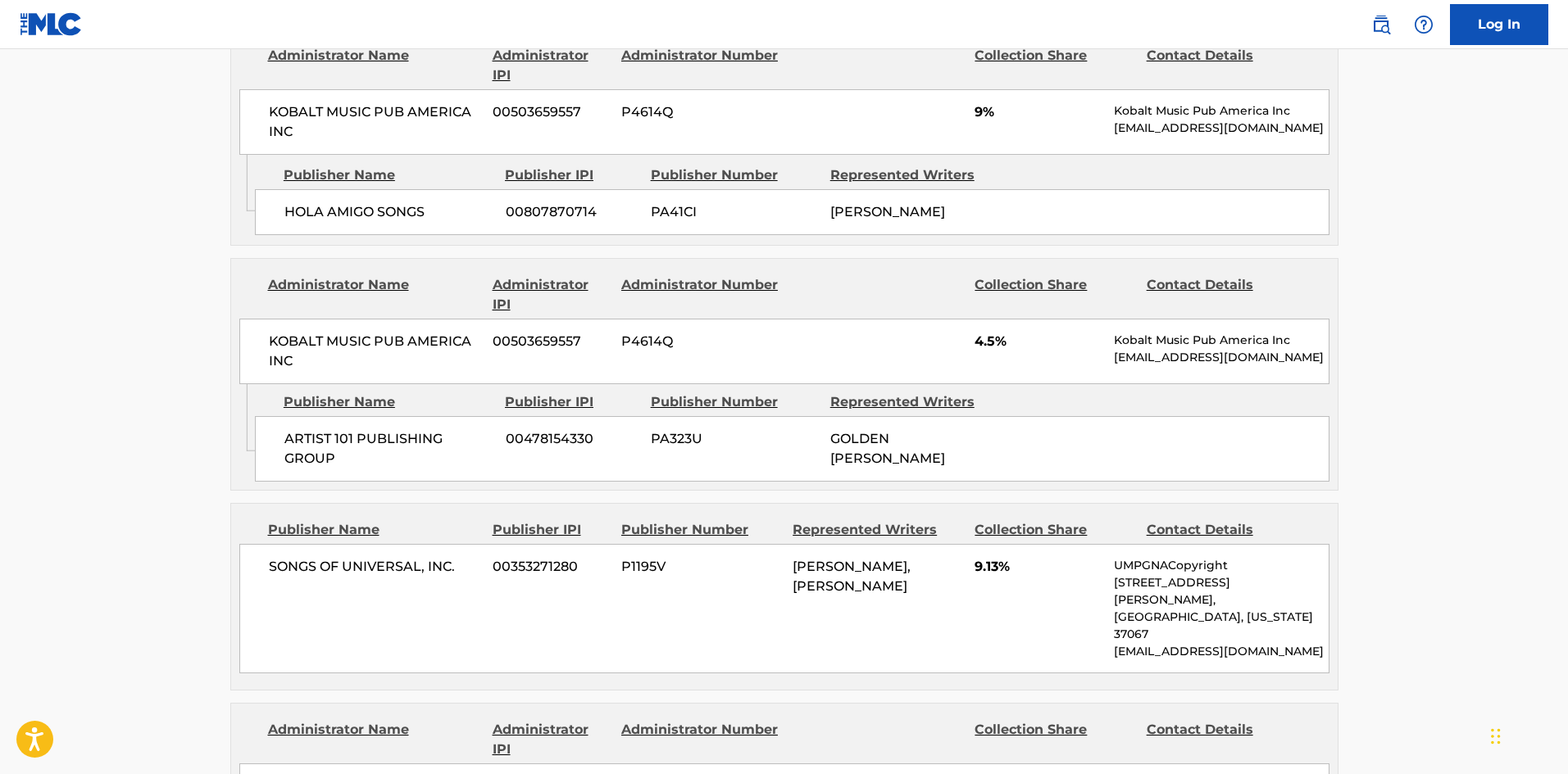
scroll to position [1638, 0]
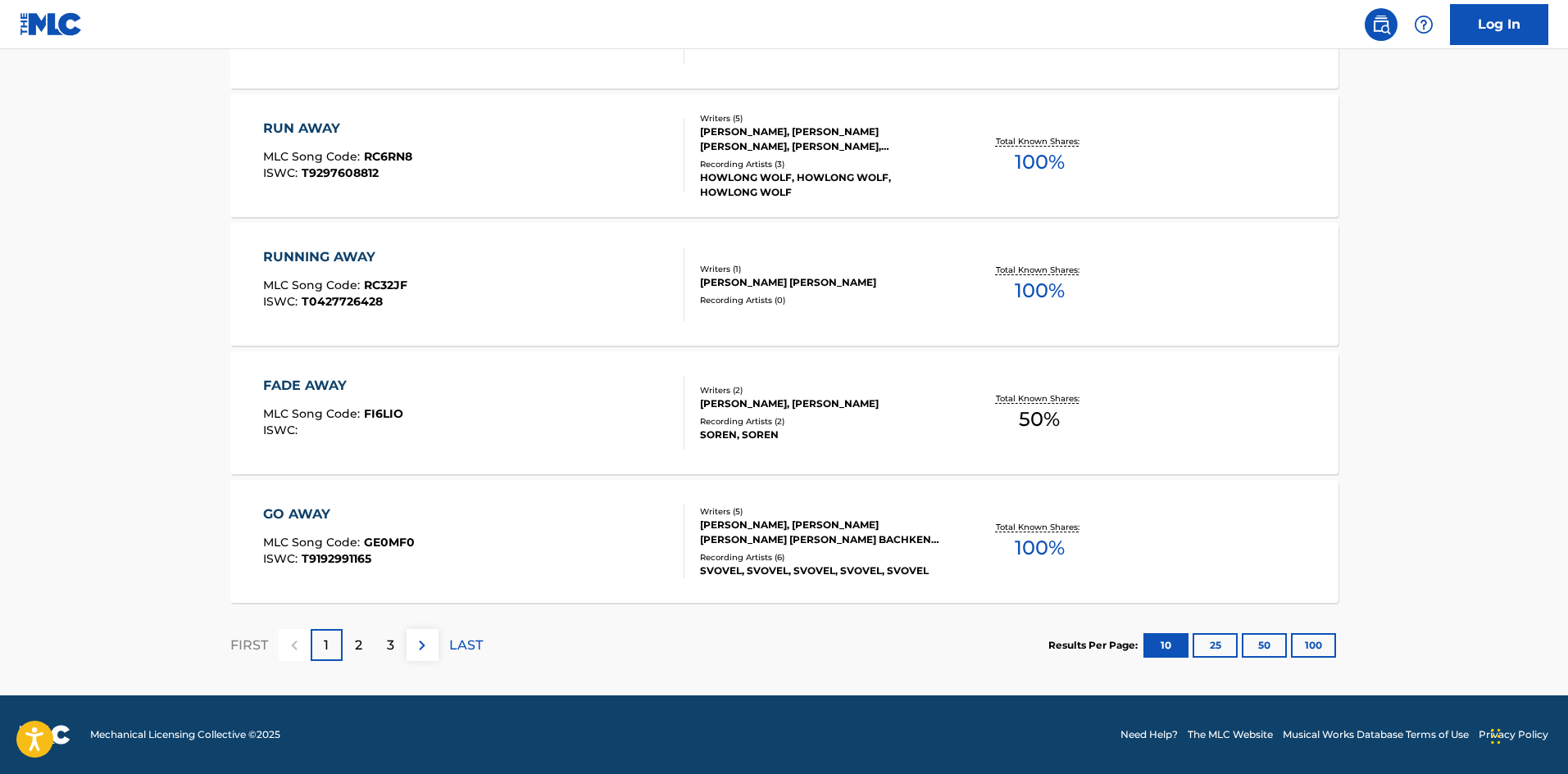
scroll to position [327, 0]
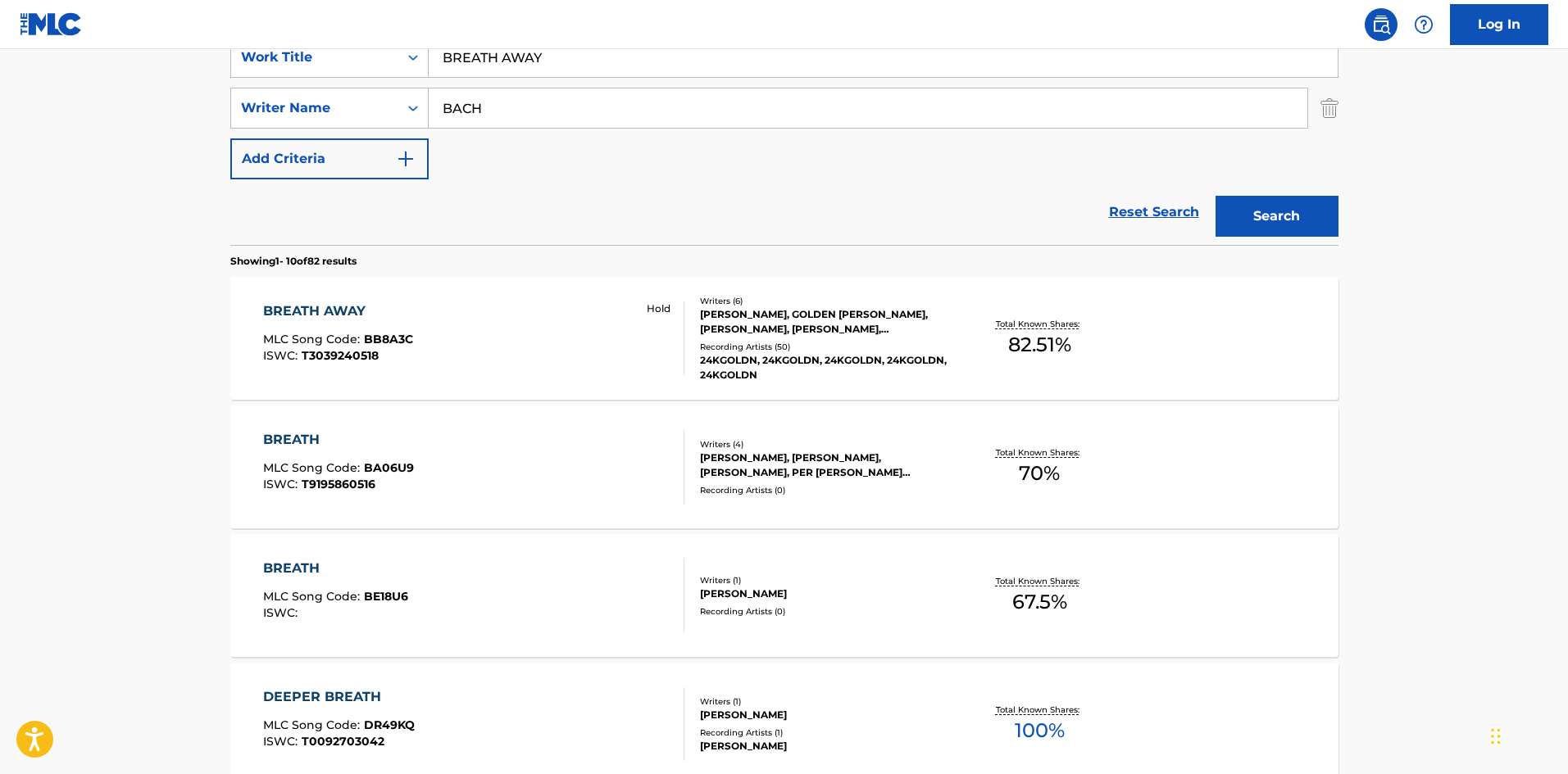
click at [532, 344] on div "BREATH AWAY MLC Song Code : BB8A3C ISWC : T3039240518 Hold" at bounding box center [474, 338] width 422 height 74
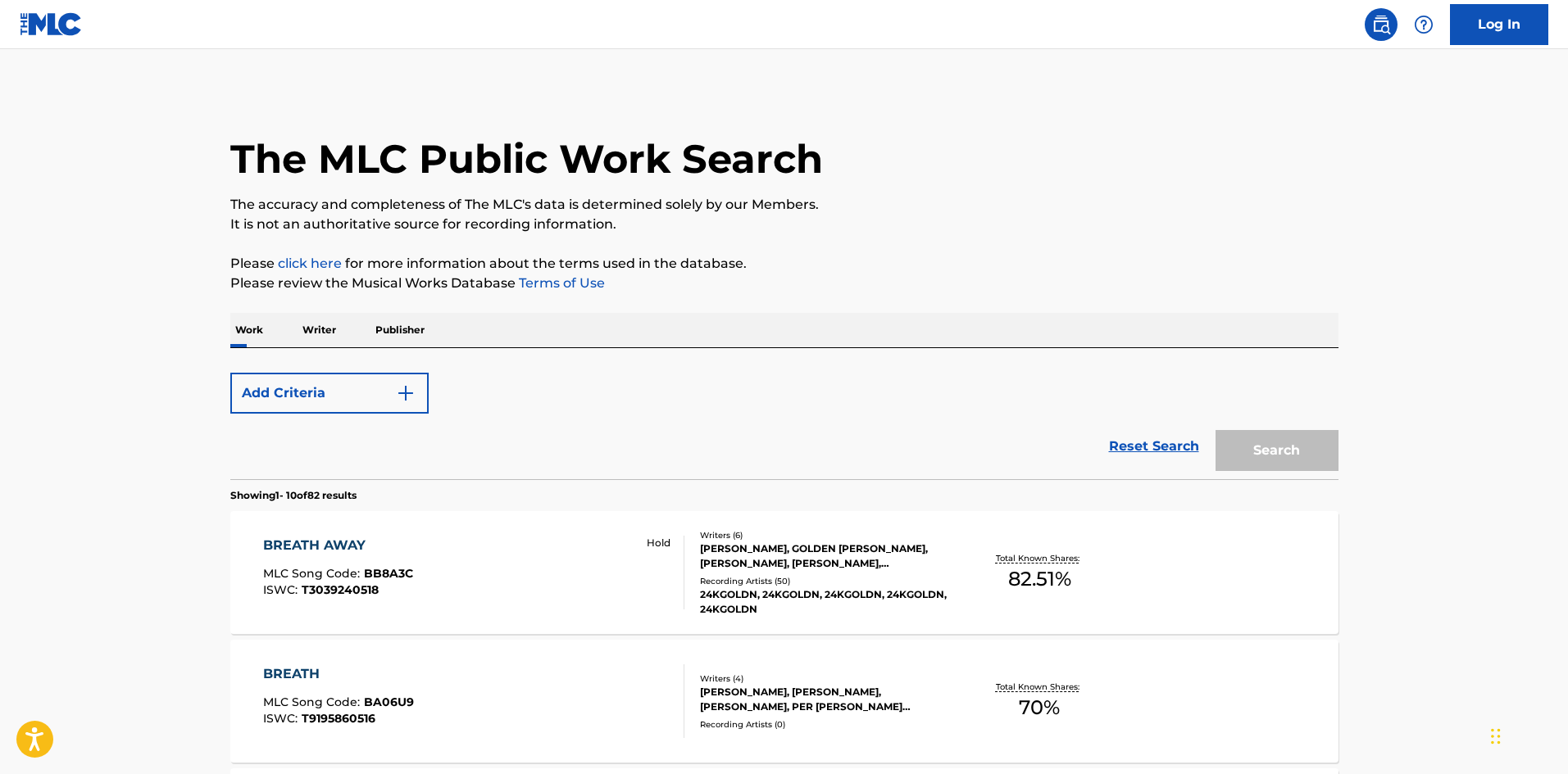
scroll to position [327, 0]
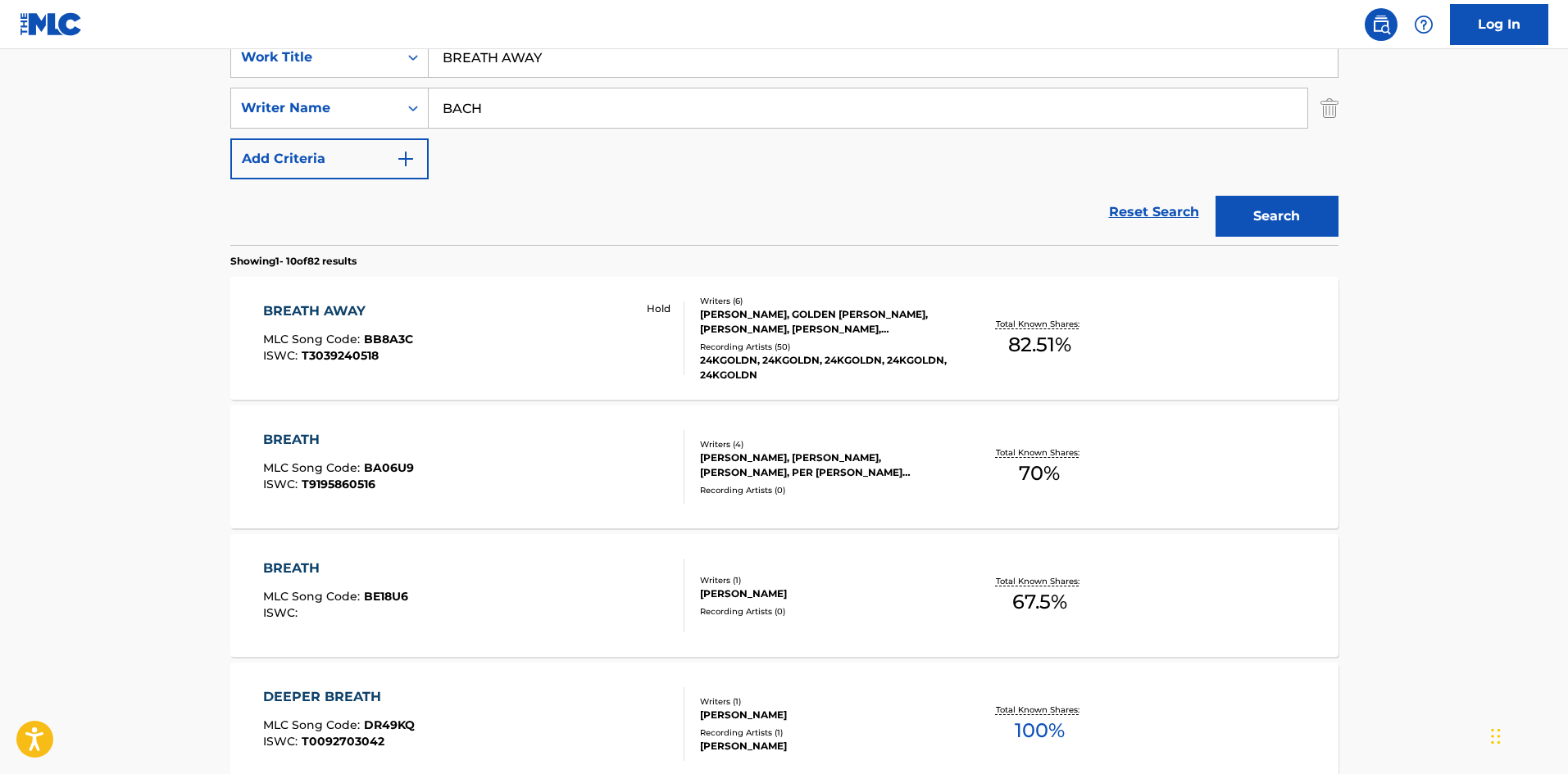
click at [569, 53] on input "BREATH AWAY" at bounding box center [883, 57] width 909 height 39
paste input "Yellow Lights"
type input "Yellow Lights"
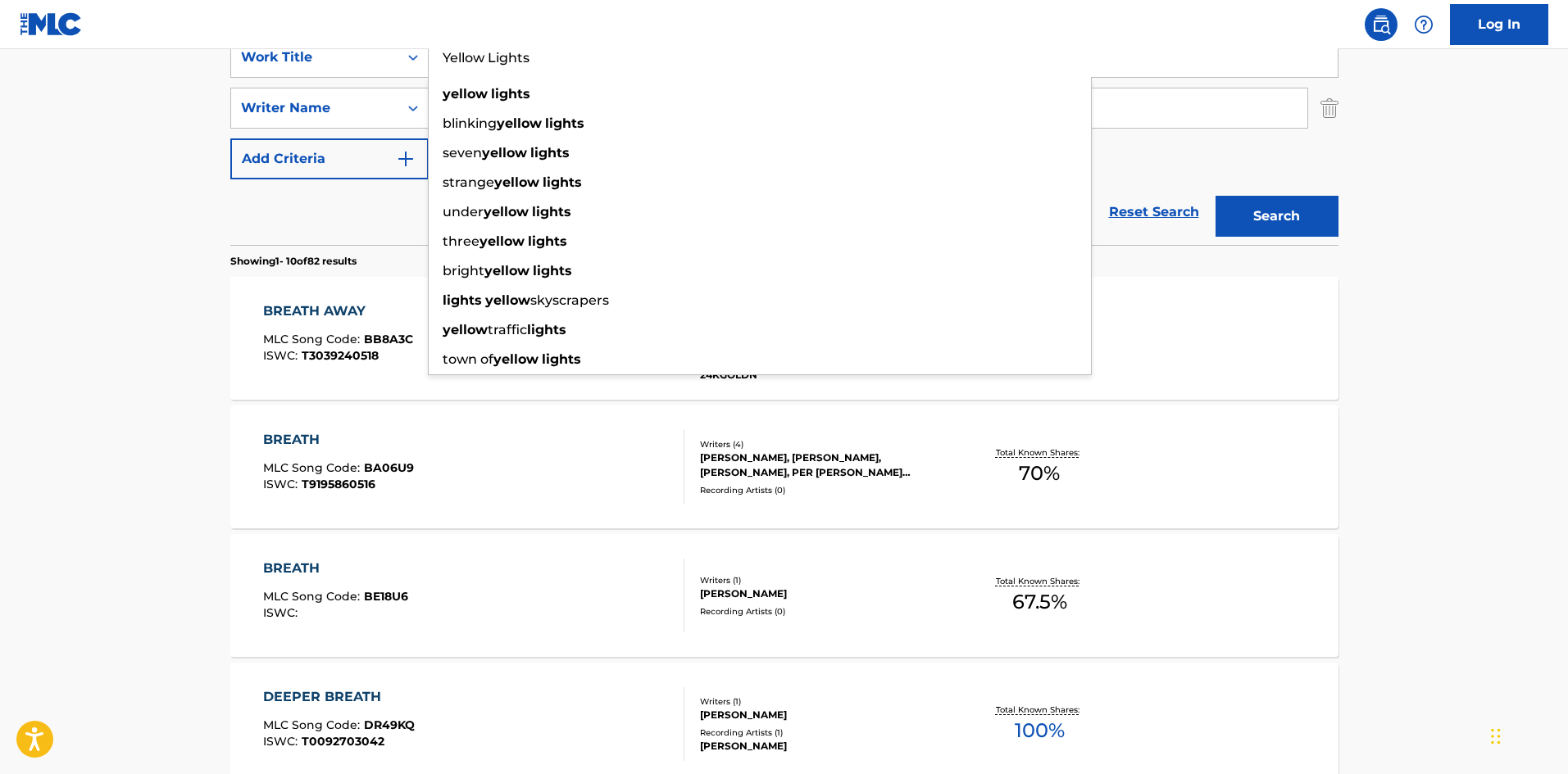
click at [16, 303] on main "The MLC Public Work Search The accuracy and completeness of The MLC's data is d…" at bounding box center [784, 686] width 1568 height 1929
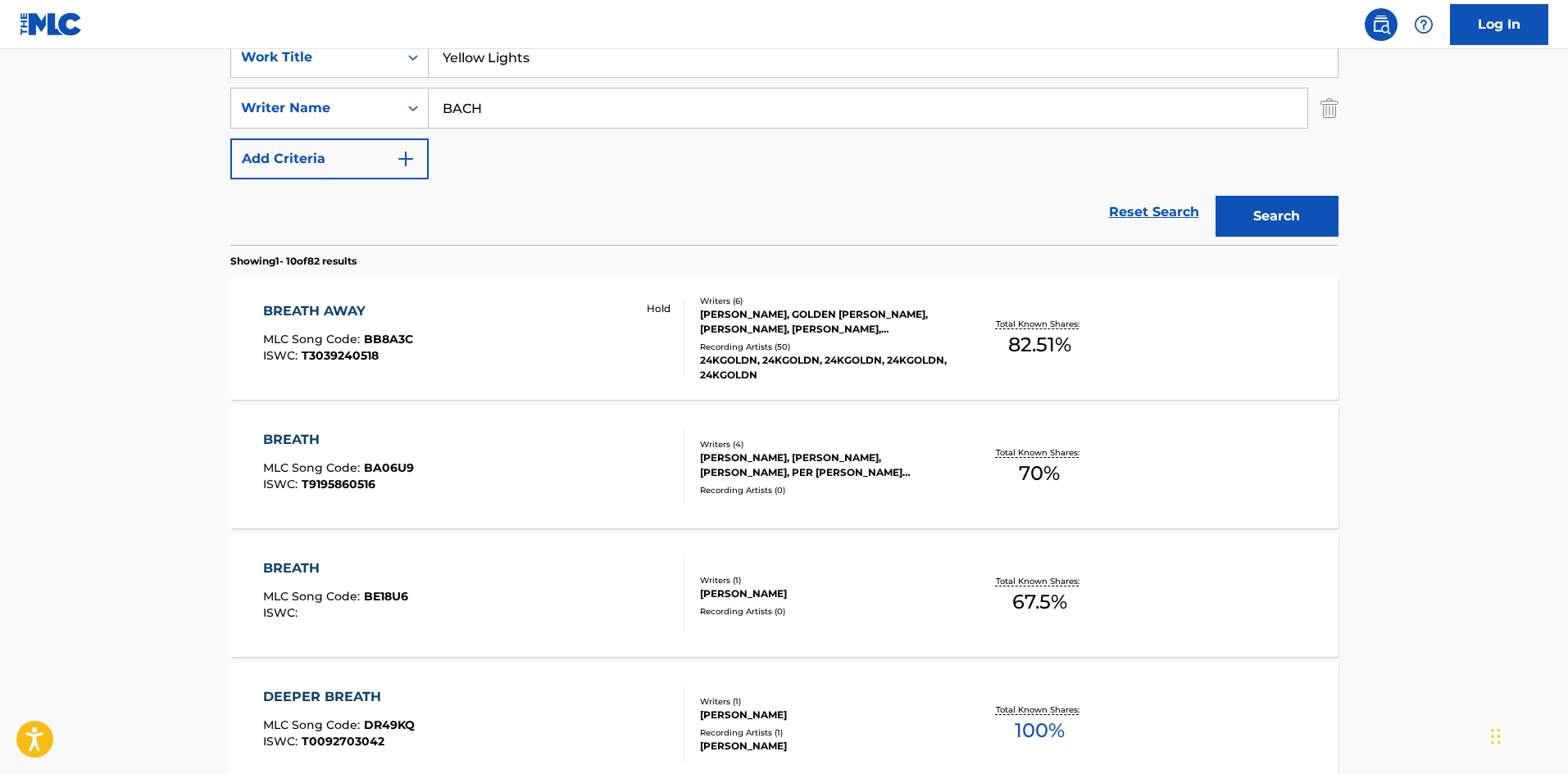
click at [590, 107] on input "BACH" at bounding box center [868, 108] width 878 height 39
paste input "SLATKIN"
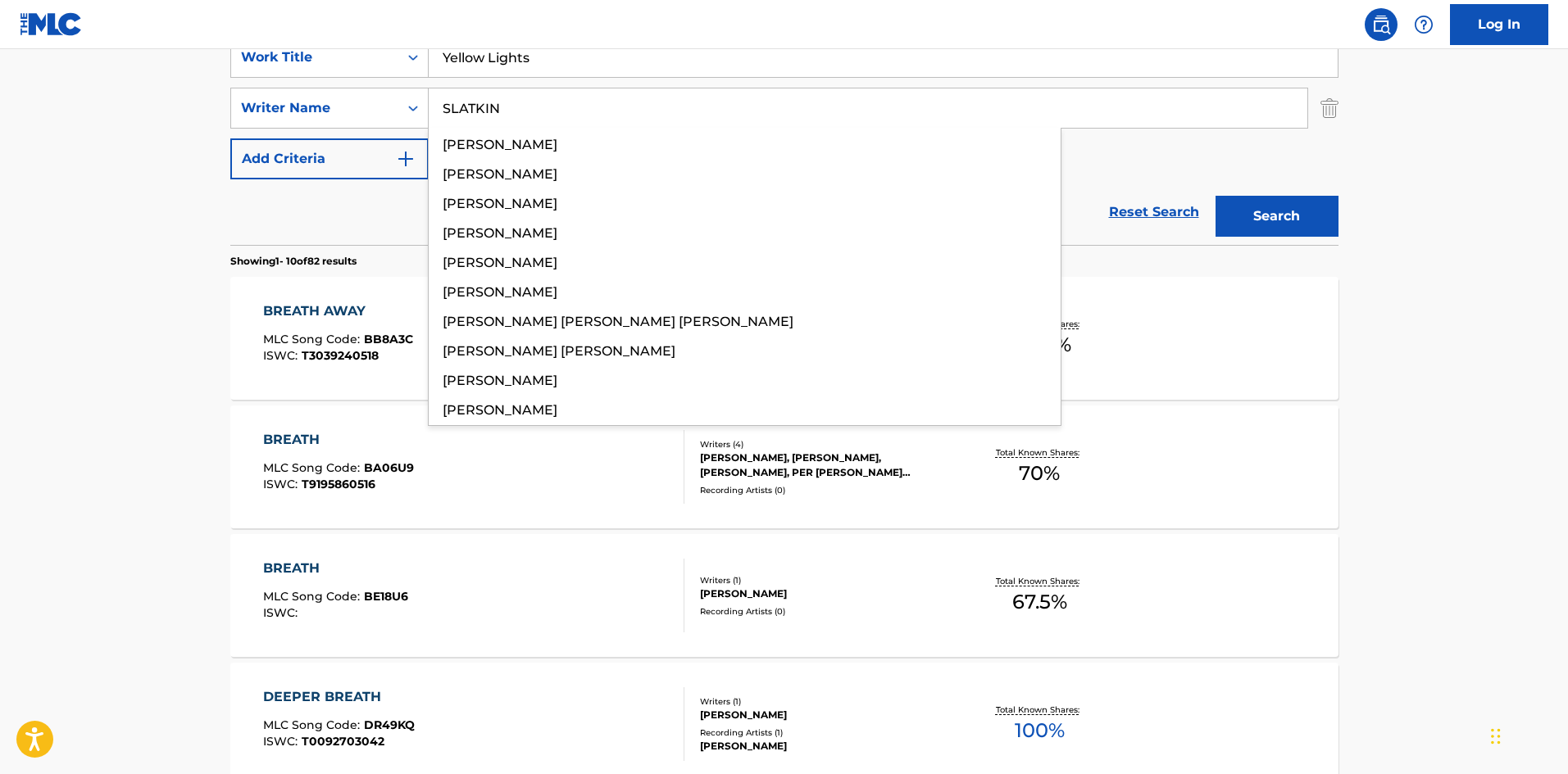
type input "SLATKIN"
click at [1319, 216] on button "Search" at bounding box center [1277, 217] width 123 height 41
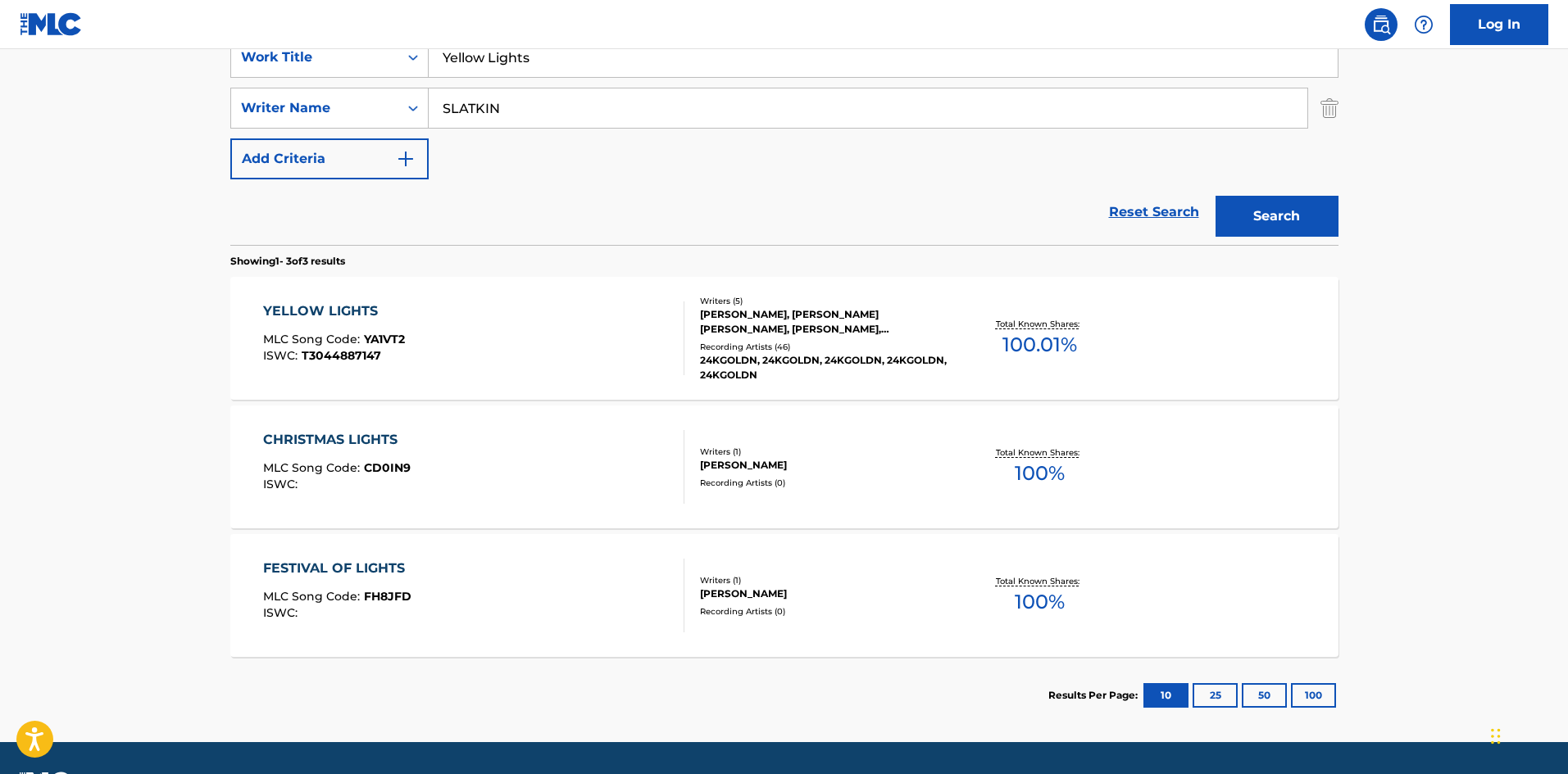
click at [392, 325] on div "YELLOW LIGHTS MLC Song Code : YA1VT2 ISWC : T3044887147" at bounding box center [334, 338] width 142 height 74
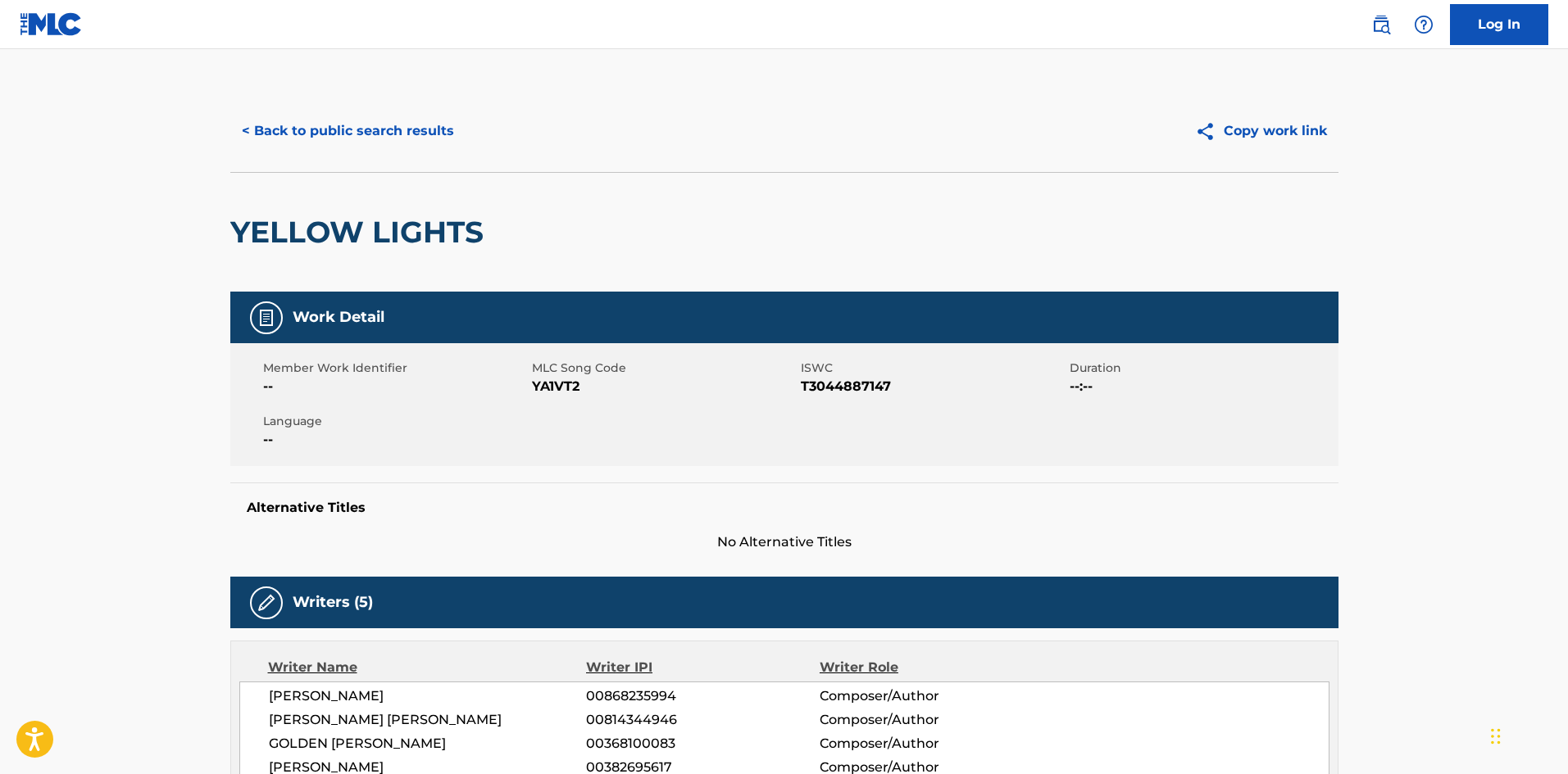
scroll to position [656, 0]
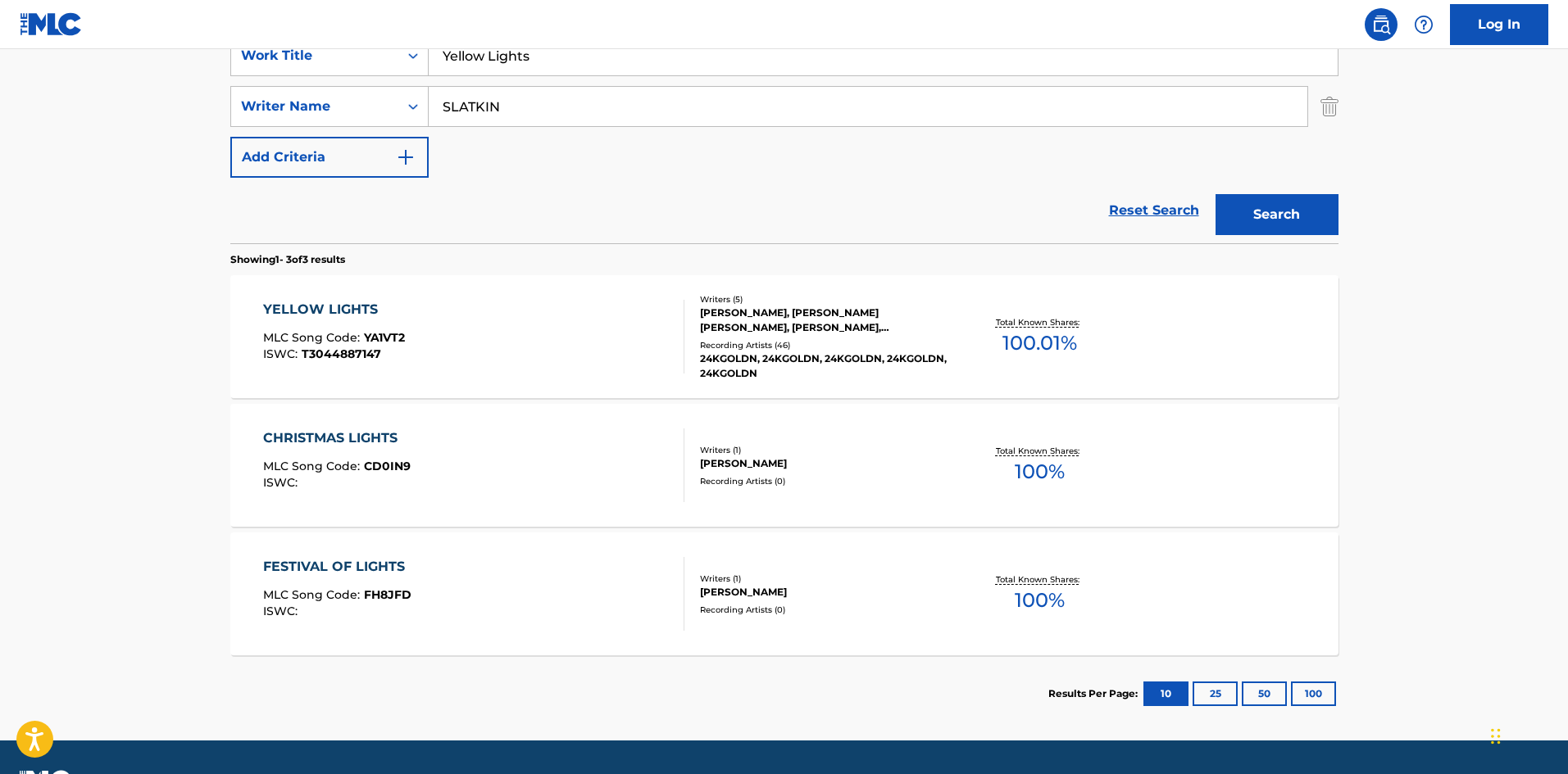
scroll to position [292, 0]
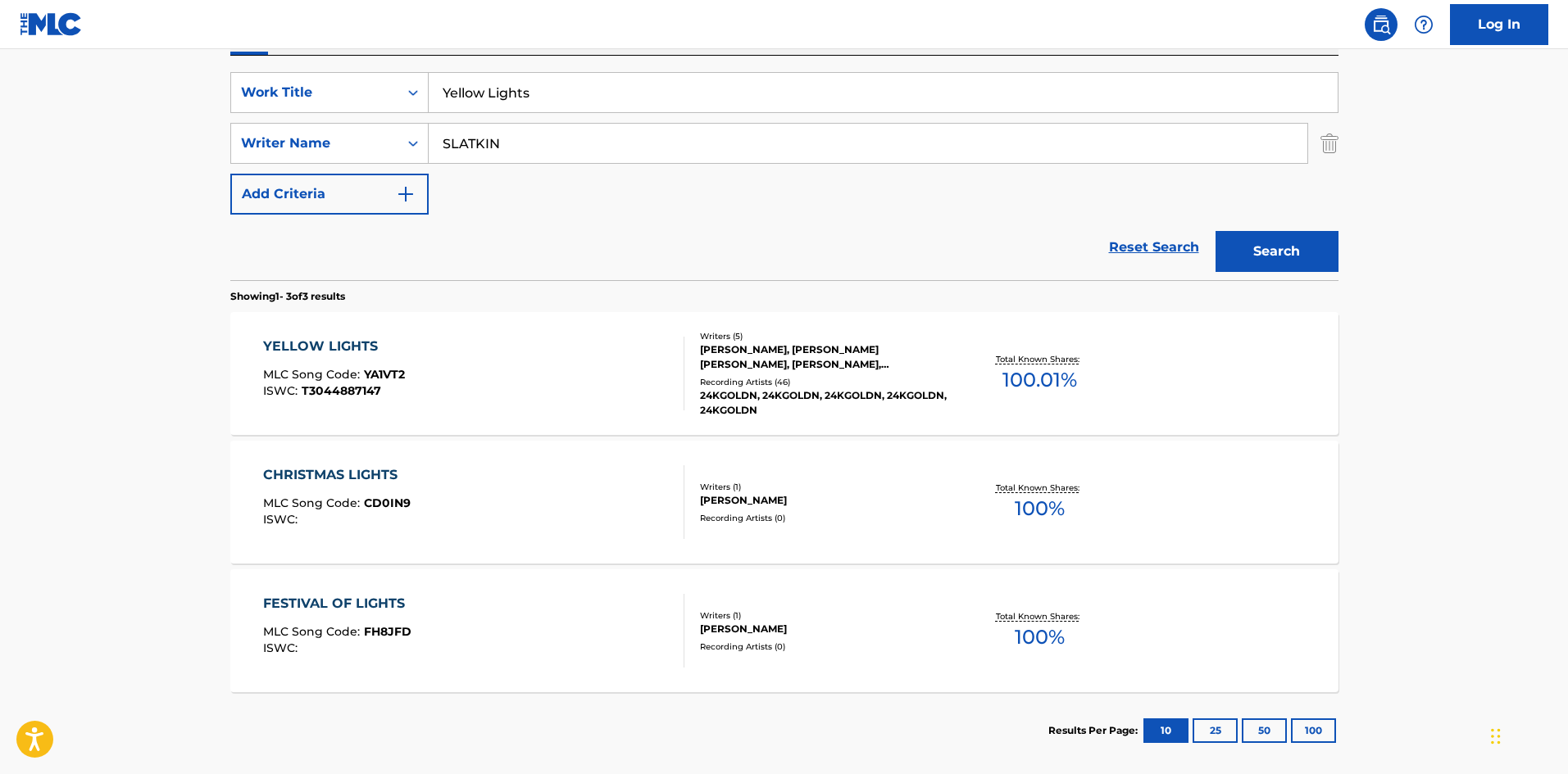
click at [523, 90] on input "Yellow Lights" at bounding box center [883, 92] width 909 height 39
paste input "EMPTY"
type input "EMPTY"
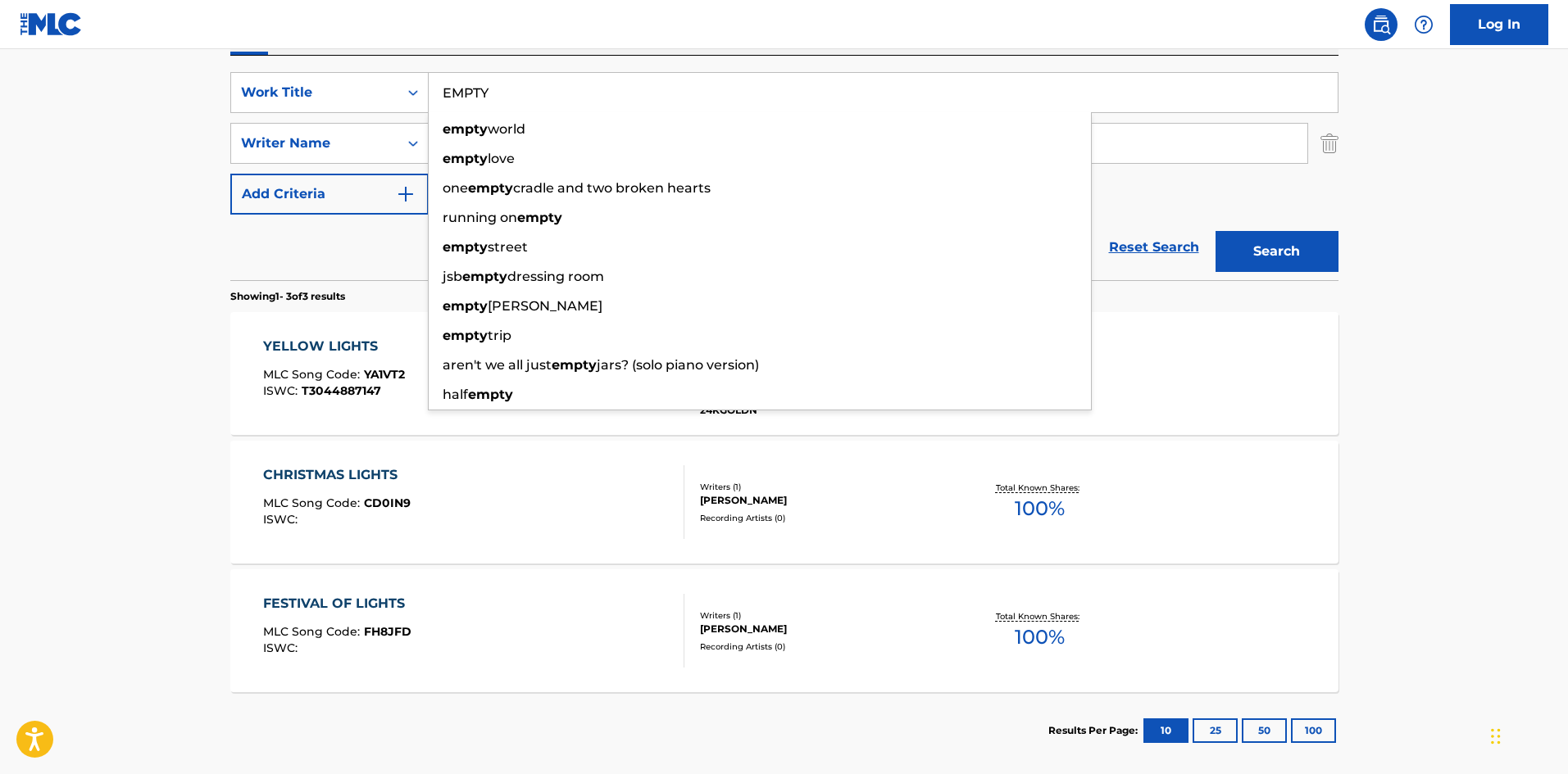
click at [0, 245] on main "The MLC Public Work Search The accuracy and completeness of The MLC's data is d…" at bounding box center [784, 266] width 1568 height 1021
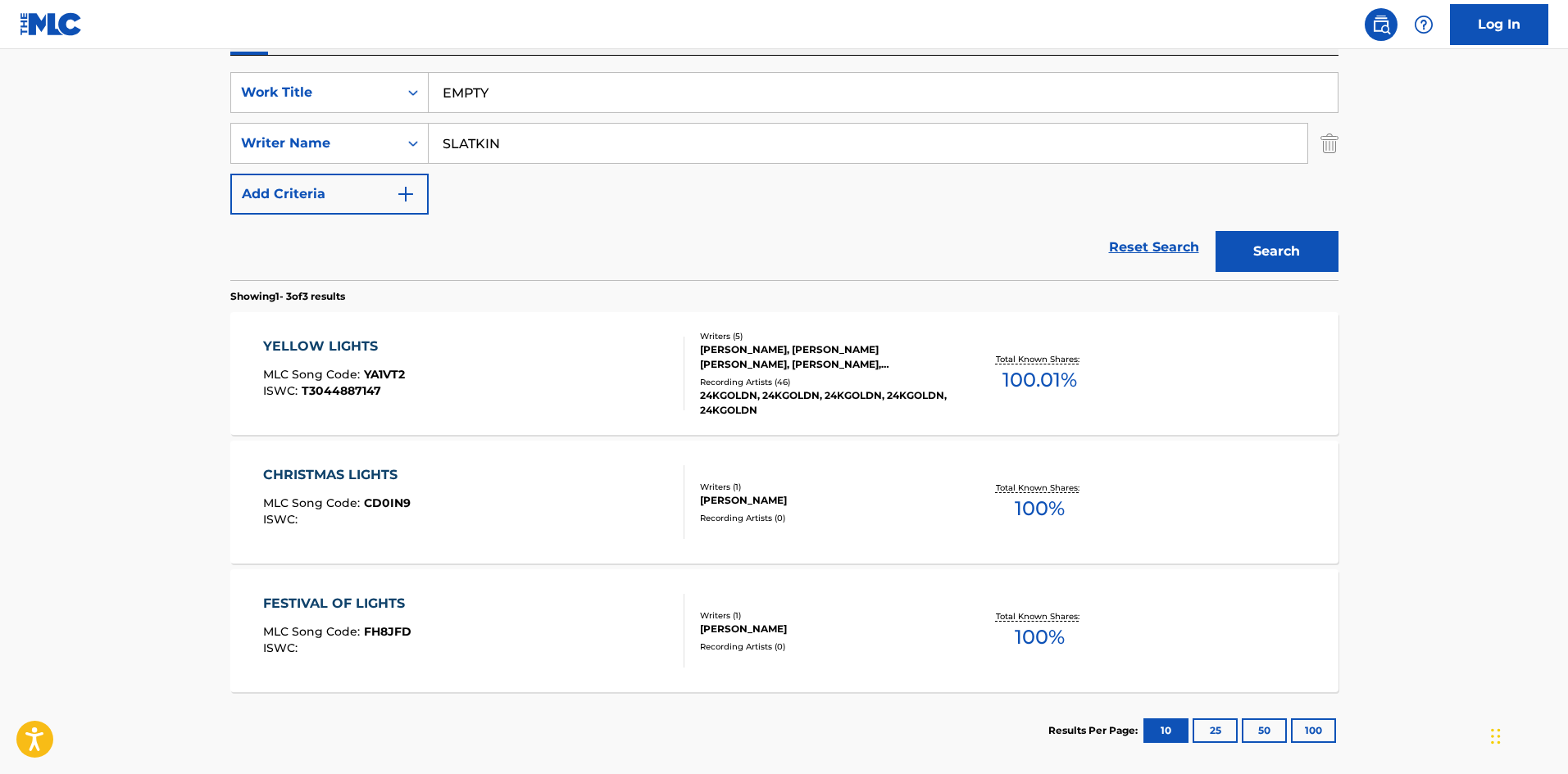
click at [622, 151] on input "SLATKIN" at bounding box center [868, 143] width 878 height 39
click at [1323, 255] on button "Search" at bounding box center [1277, 252] width 123 height 41
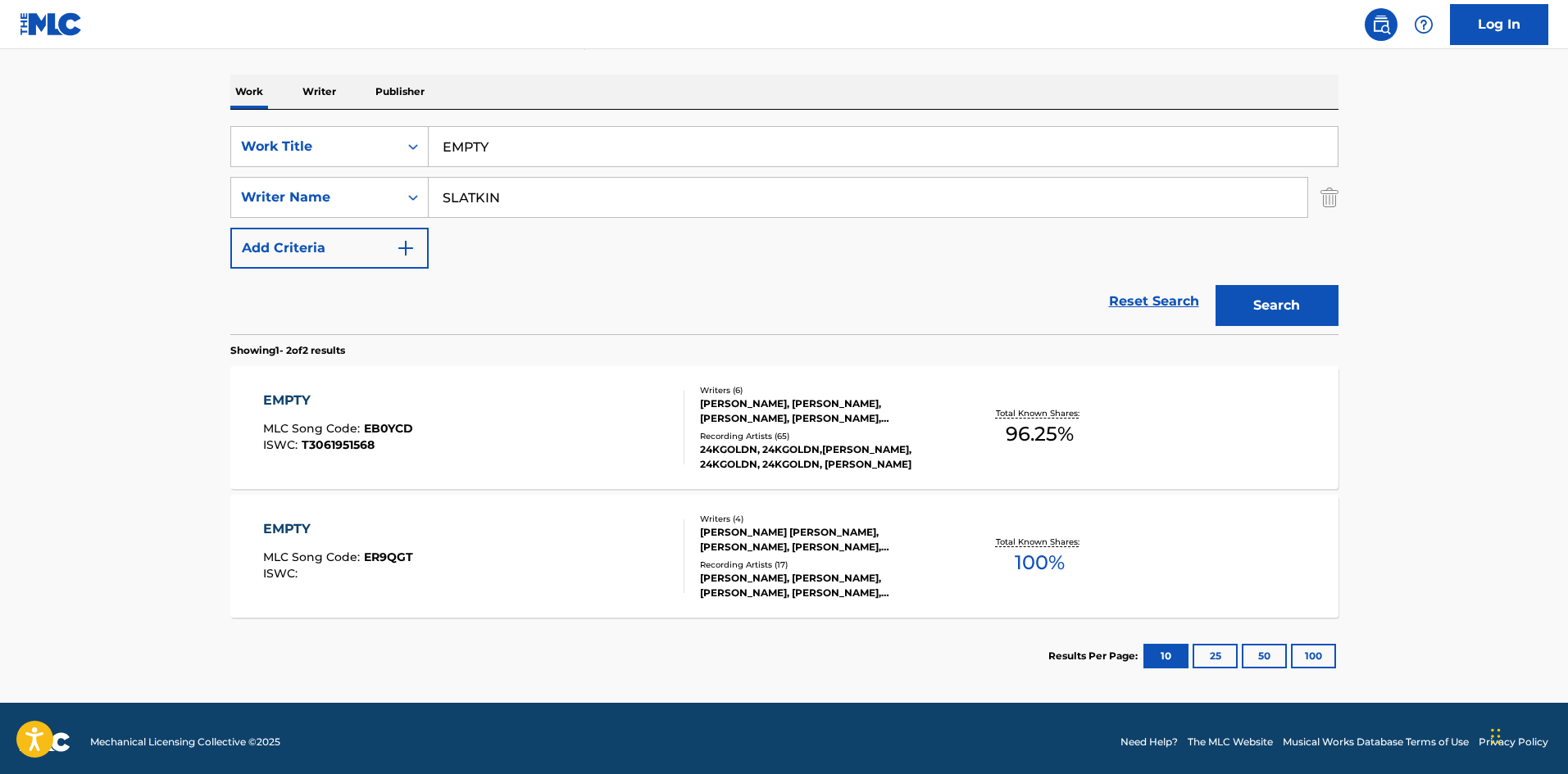
scroll to position [246, 0]
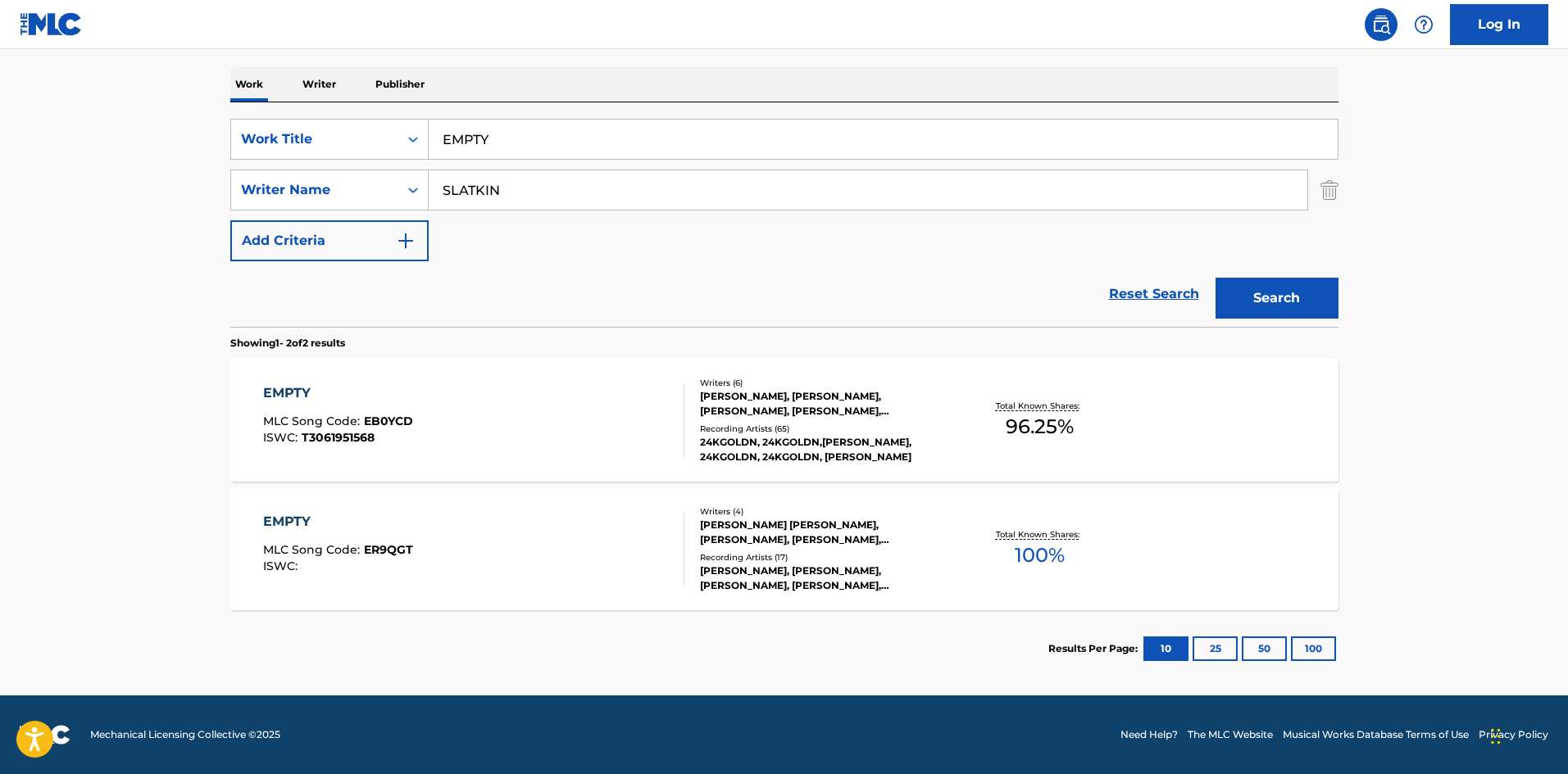
click at [511, 427] on div "EMPTY MLC Song Code : EB0YCD ISWC : T3061951568" at bounding box center [474, 421] width 422 height 74
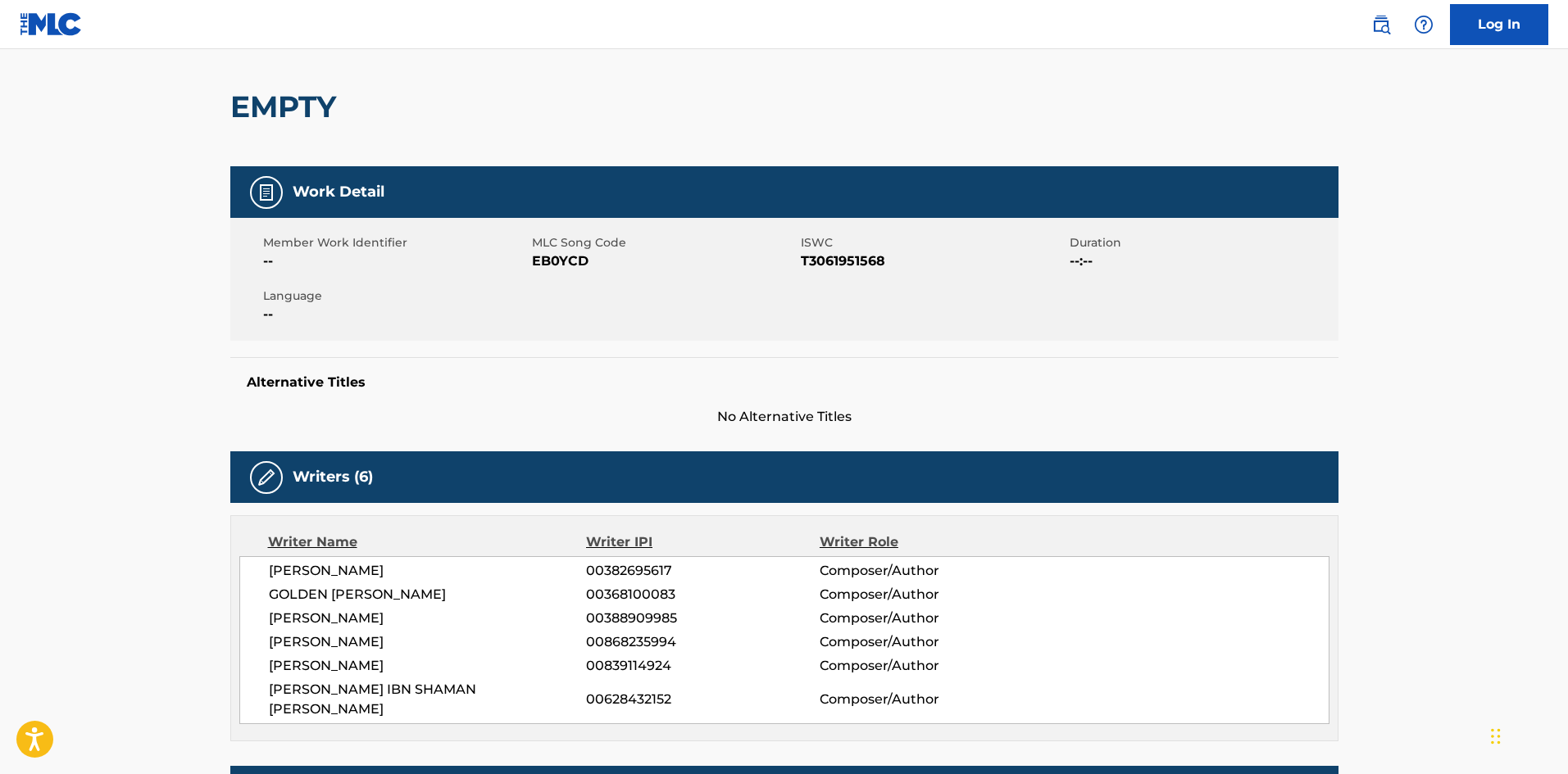
scroll to position [410, 0]
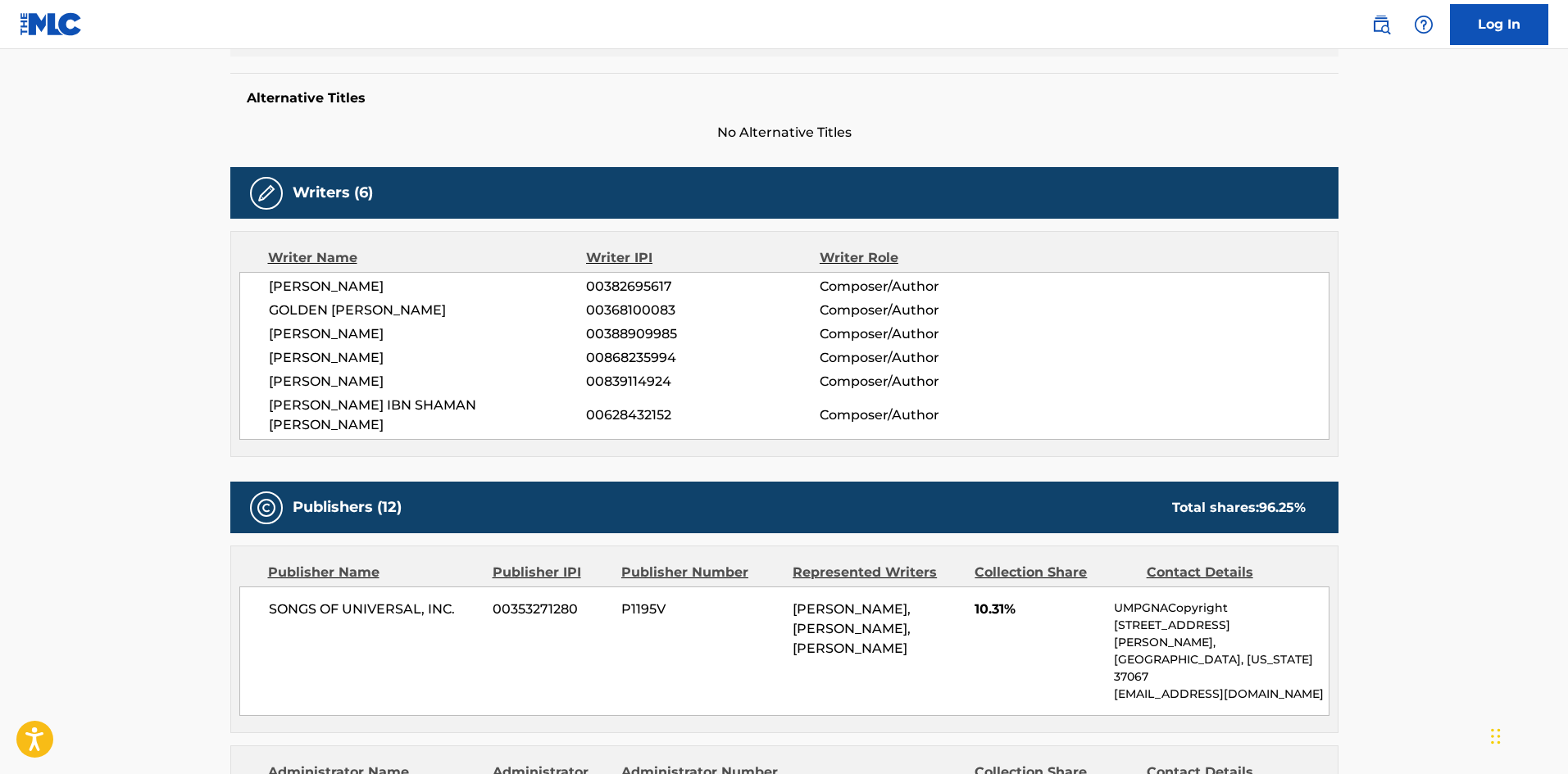
scroll to position [246, 0]
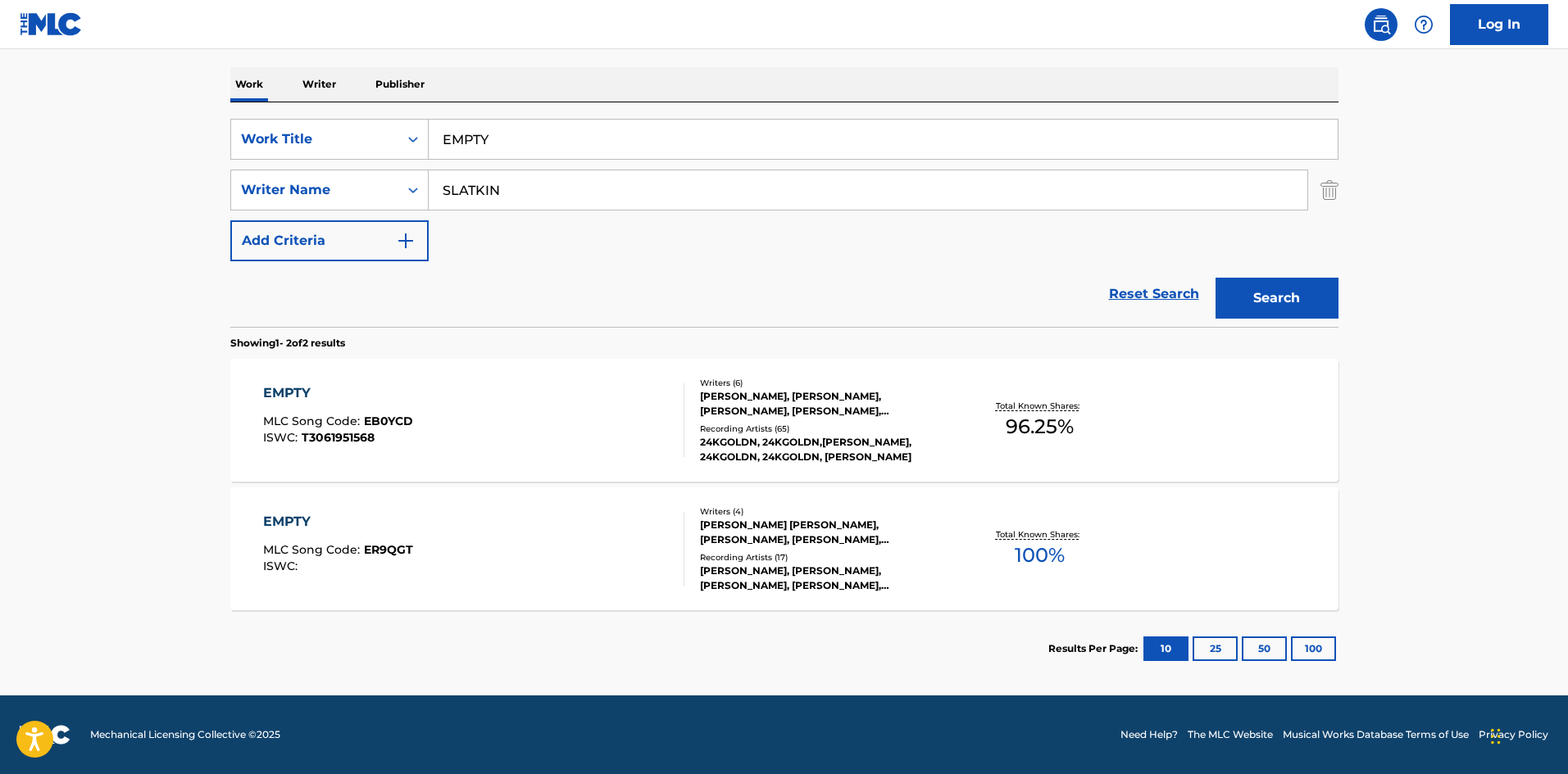
click at [526, 129] on input "EMPTY" at bounding box center [883, 139] width 909 height 39
paste input "Cut It Off"
type input "Cut It Off"
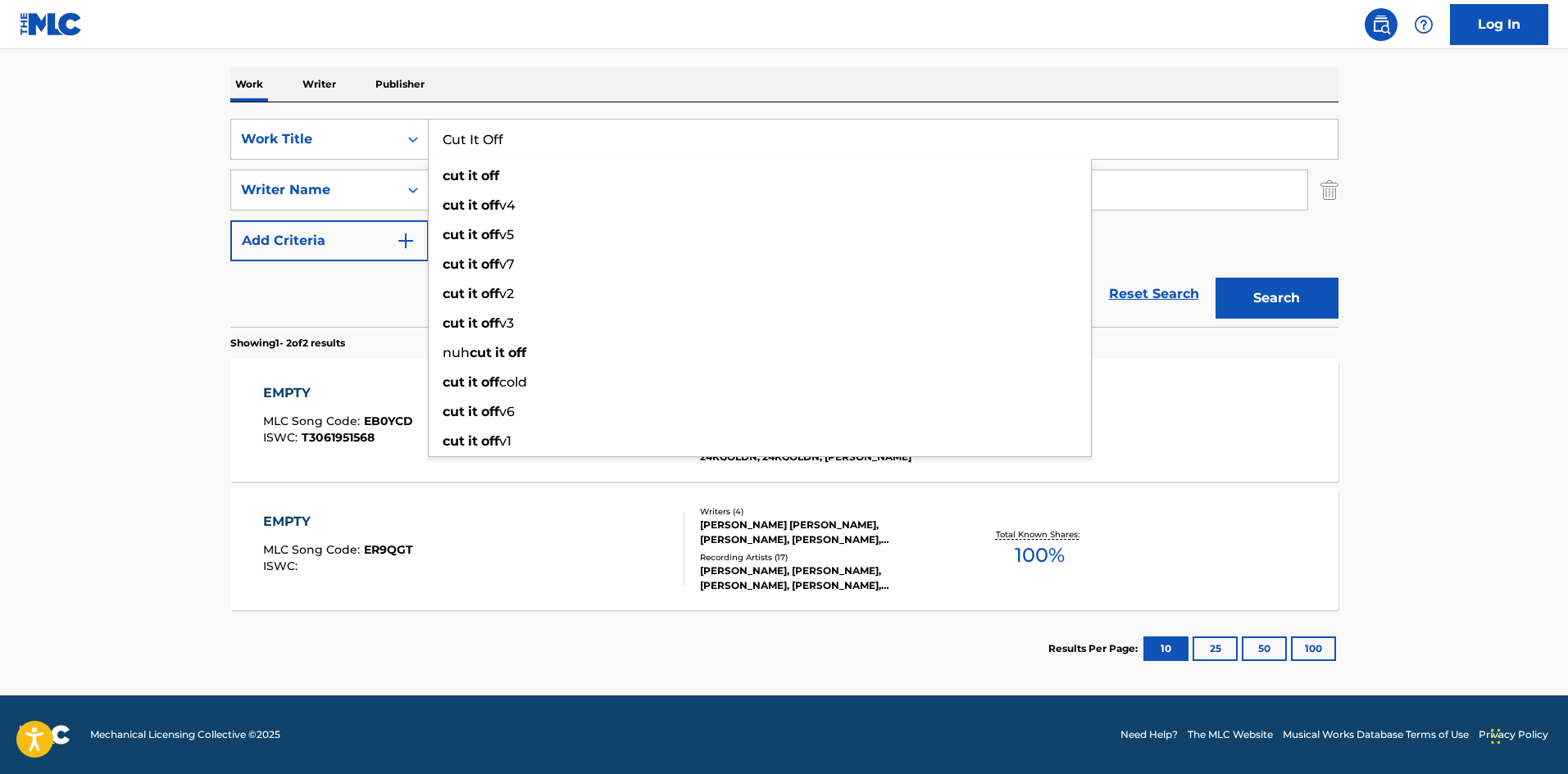
drag, startPoint x: 1, startPoint y: 186, endPoint x: 15, endPoint y: 188, distance: 14.1
click at [9, 187] on main "The MLC Public Work Search The accuracy and completeness of The MLC's data is d…" at bounding box center [784, 250] width 1568 height 892
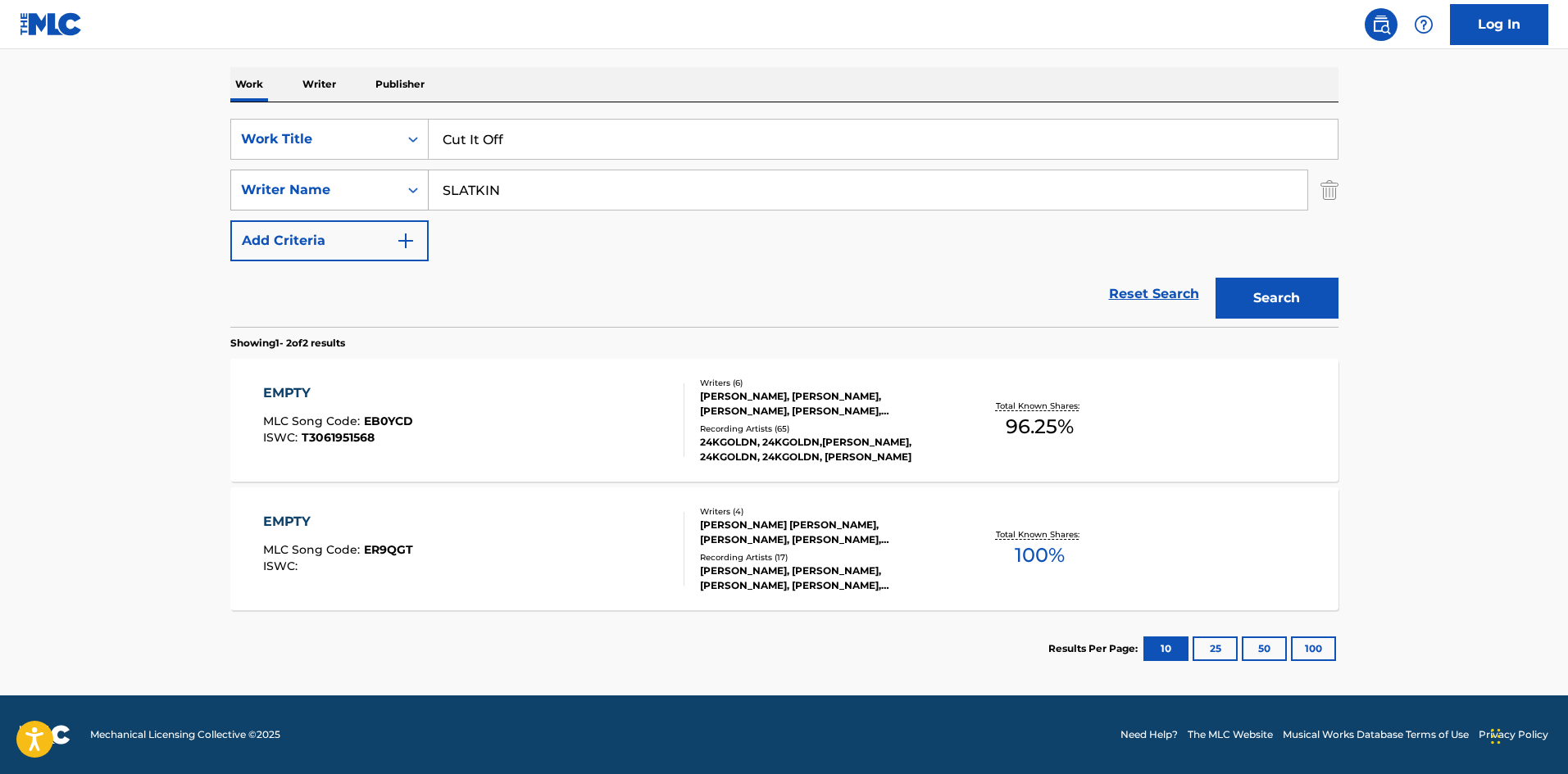
click at [421, 185] on icon "Search Form" at bounding box center [413, 189] width 17 height 17
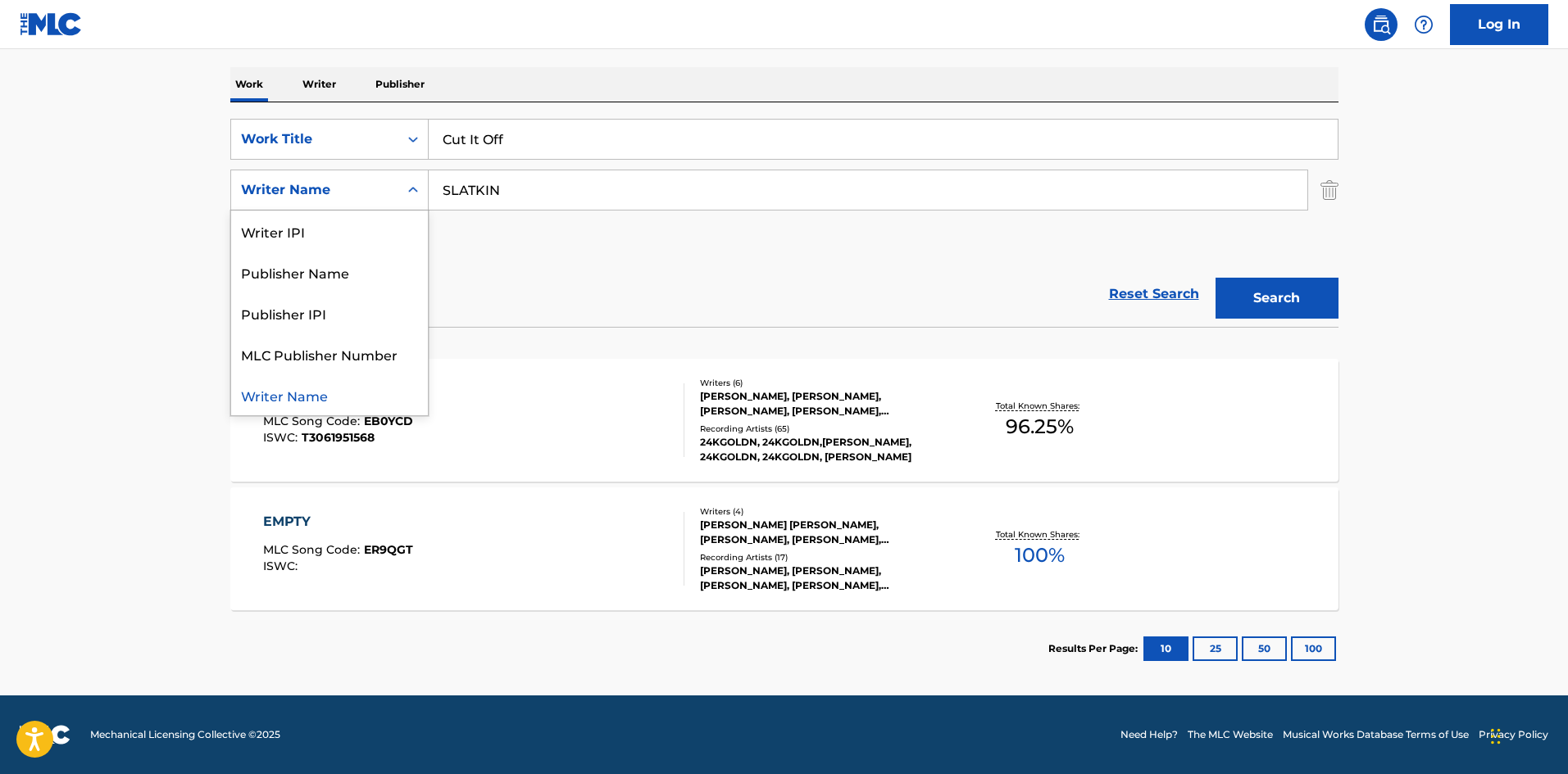
click at [517, 159] on div "Cut It Off" at bounding box center [883, 139] width 910 height 41
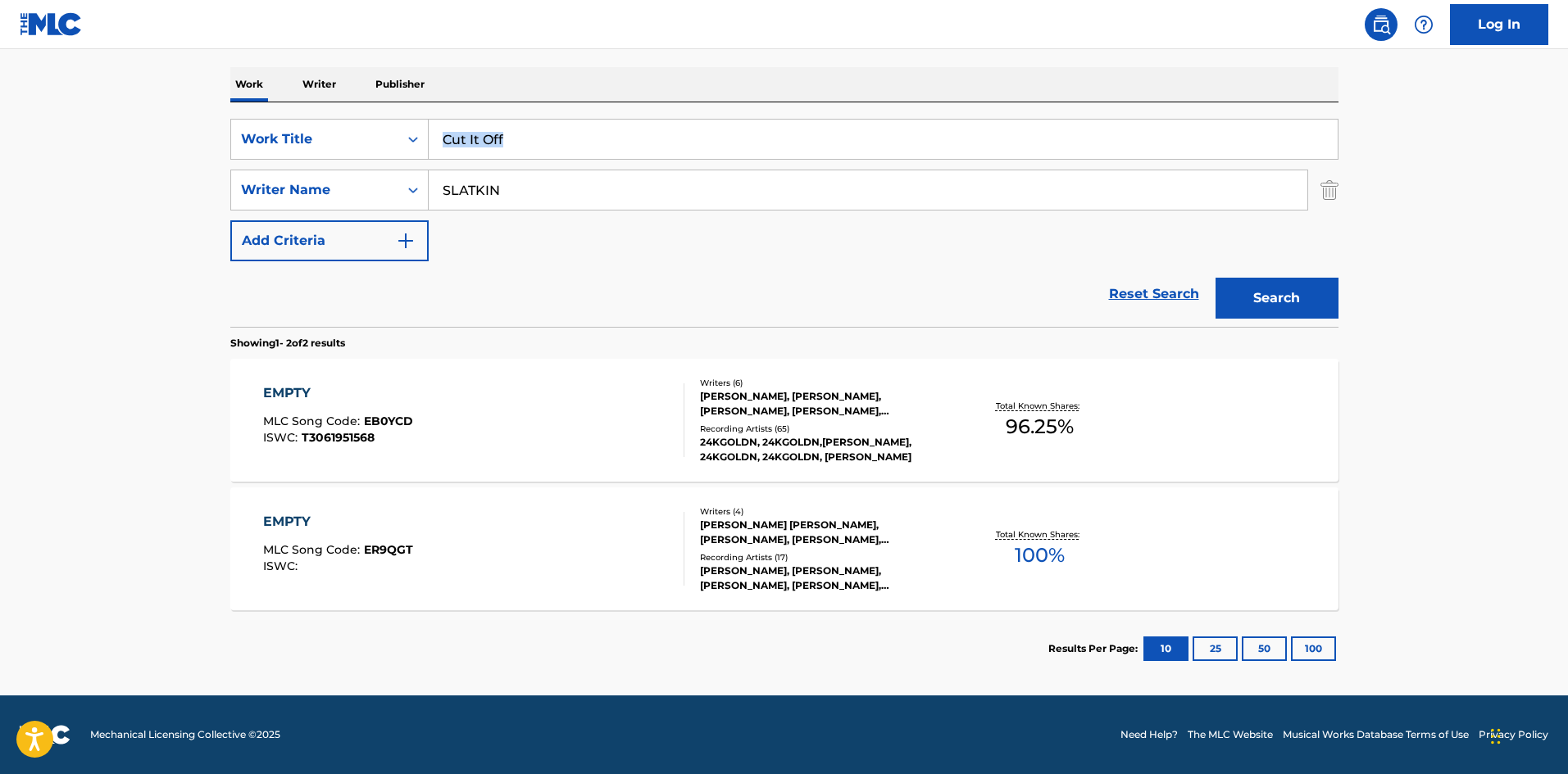
click at [517, 159] on div "Cut It Off" at bounding box center [883, 139] width 910 height 41
click at [520, 177] on input "SLATKIN" at bounding box center [868, 189] width 878 height 39
paste input "FEDI"
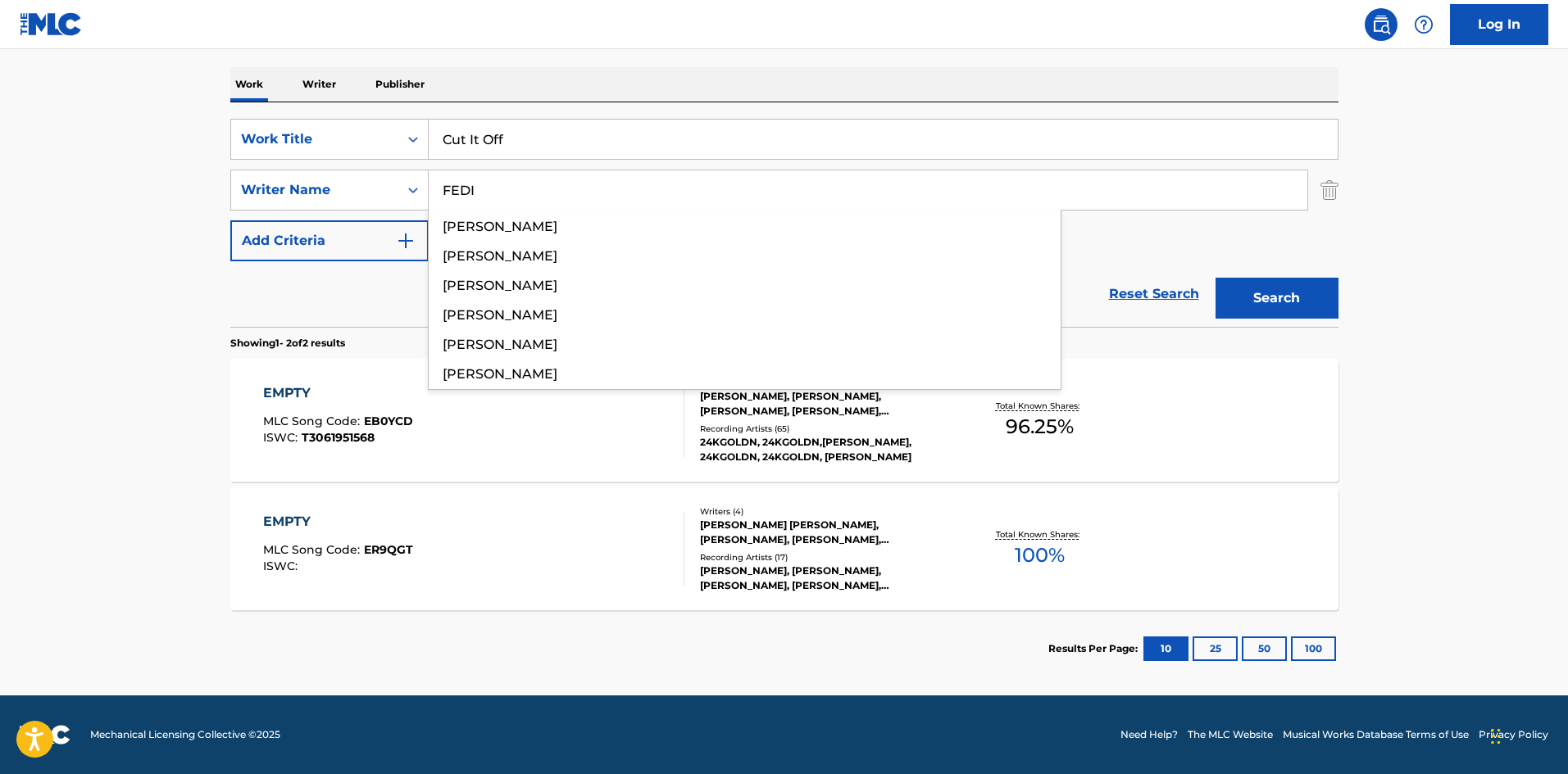
type input "FEDI"
click at [1229, 298] on button "Search" at bounding box center [1277, 298] width 123 height 41
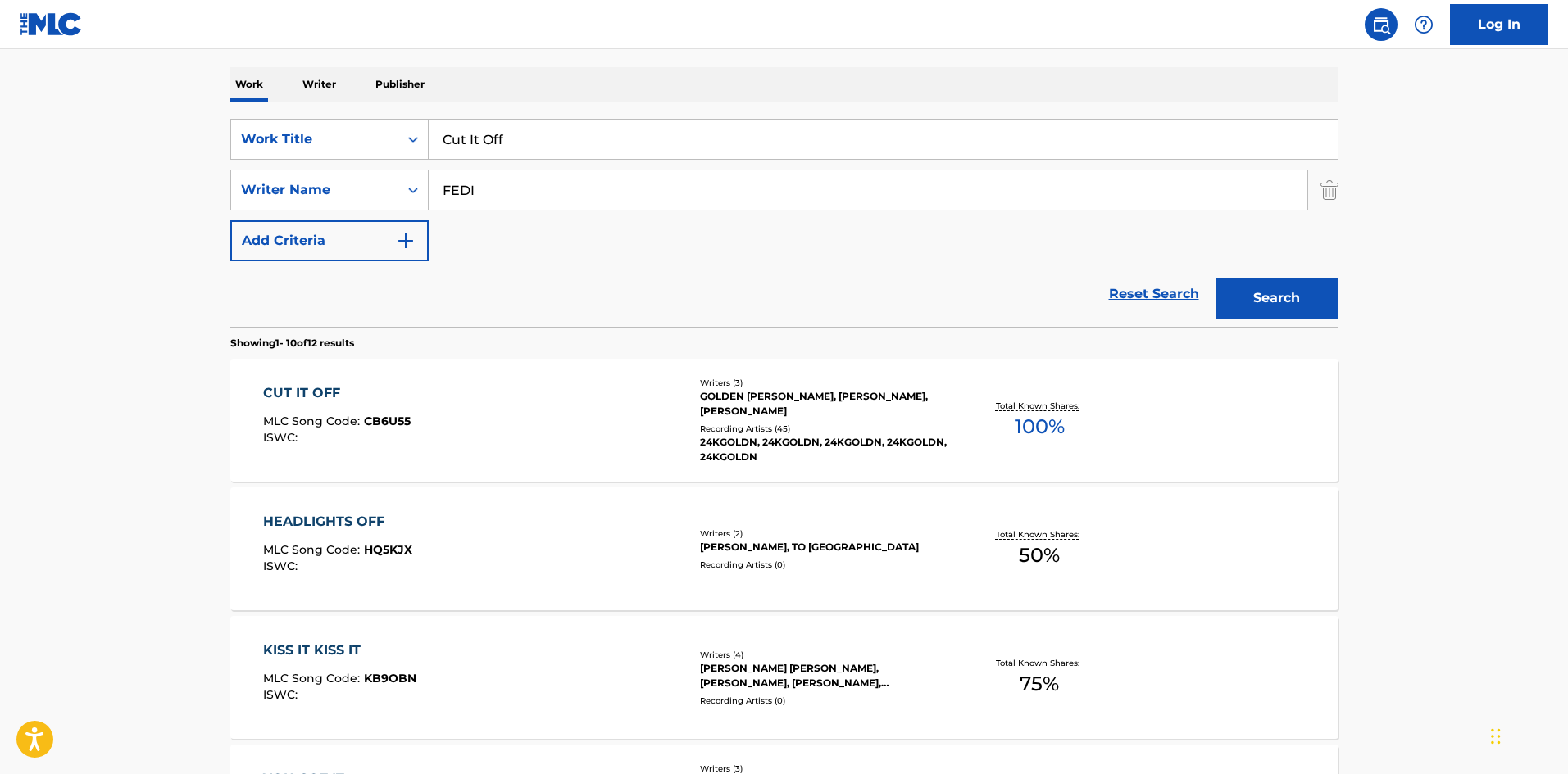
click at [438, 370] on div "CUT IT OFF MLC Song Code : CB6U55 ISWC : Writers ( 3 ) GOLDEN LANDIS VON JONES,…" at bounding box center [784, 421] width 1108 height 123
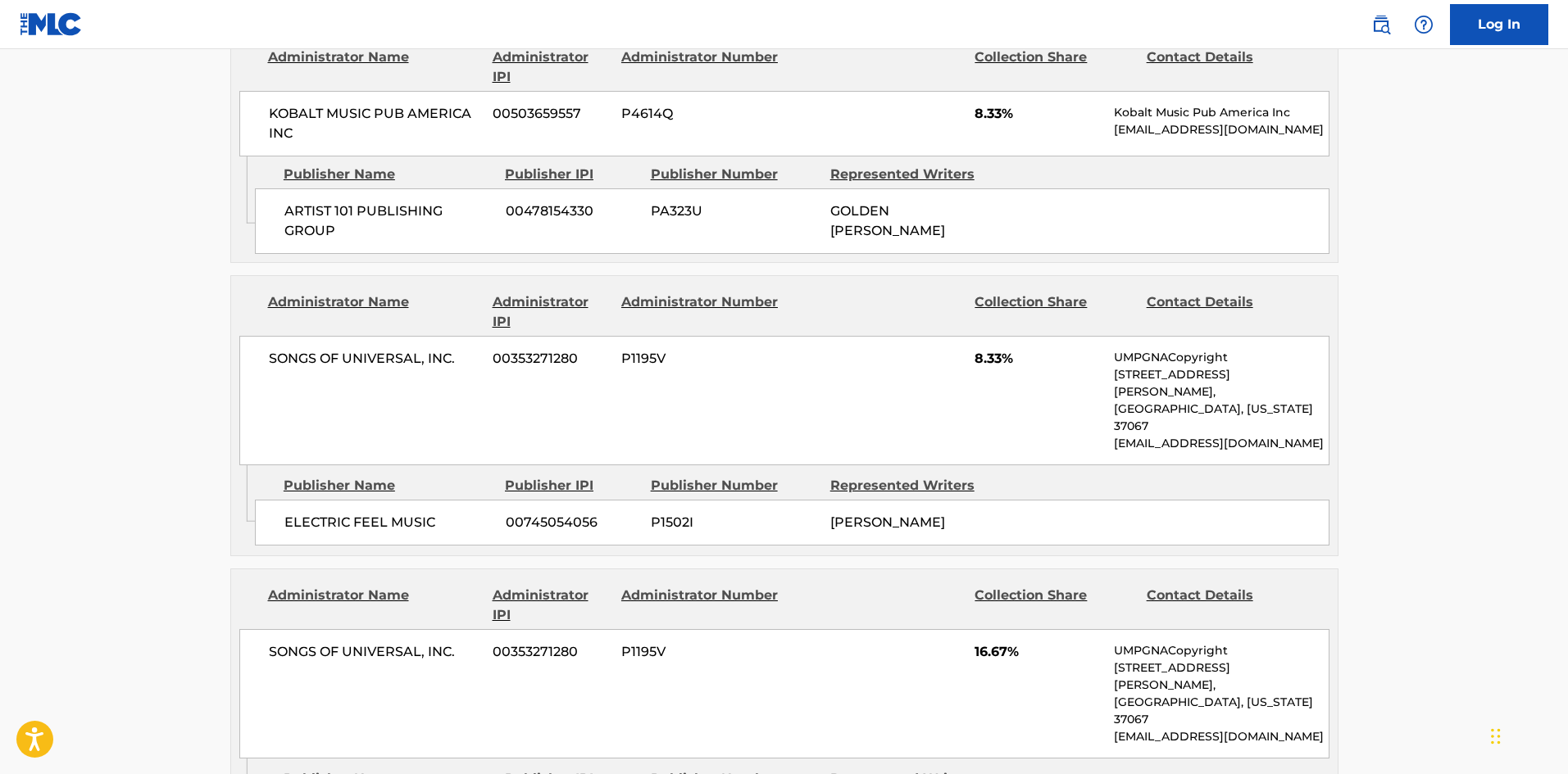
scroll to position [2540, 0]
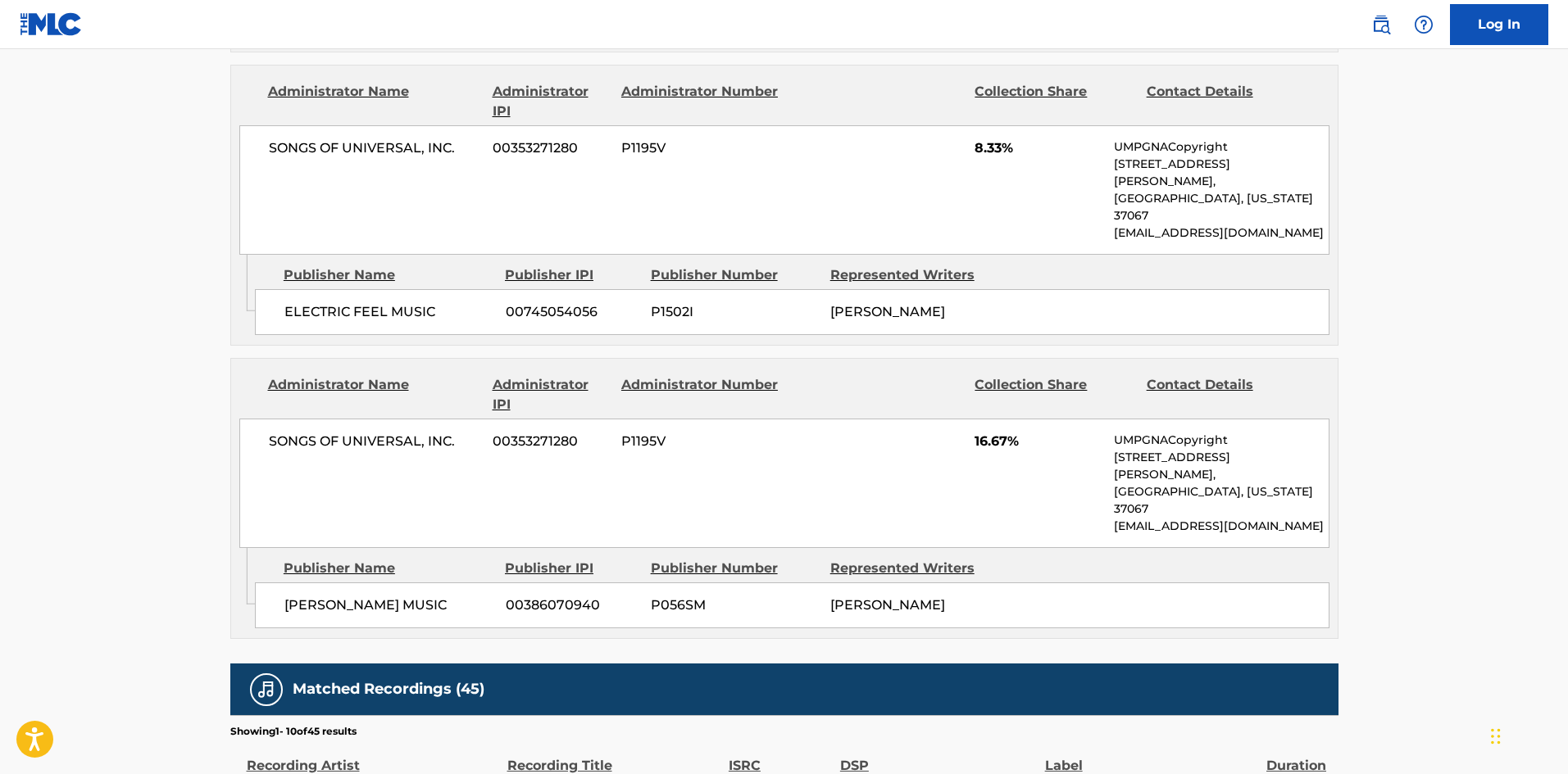
scroll to position [246, 0]
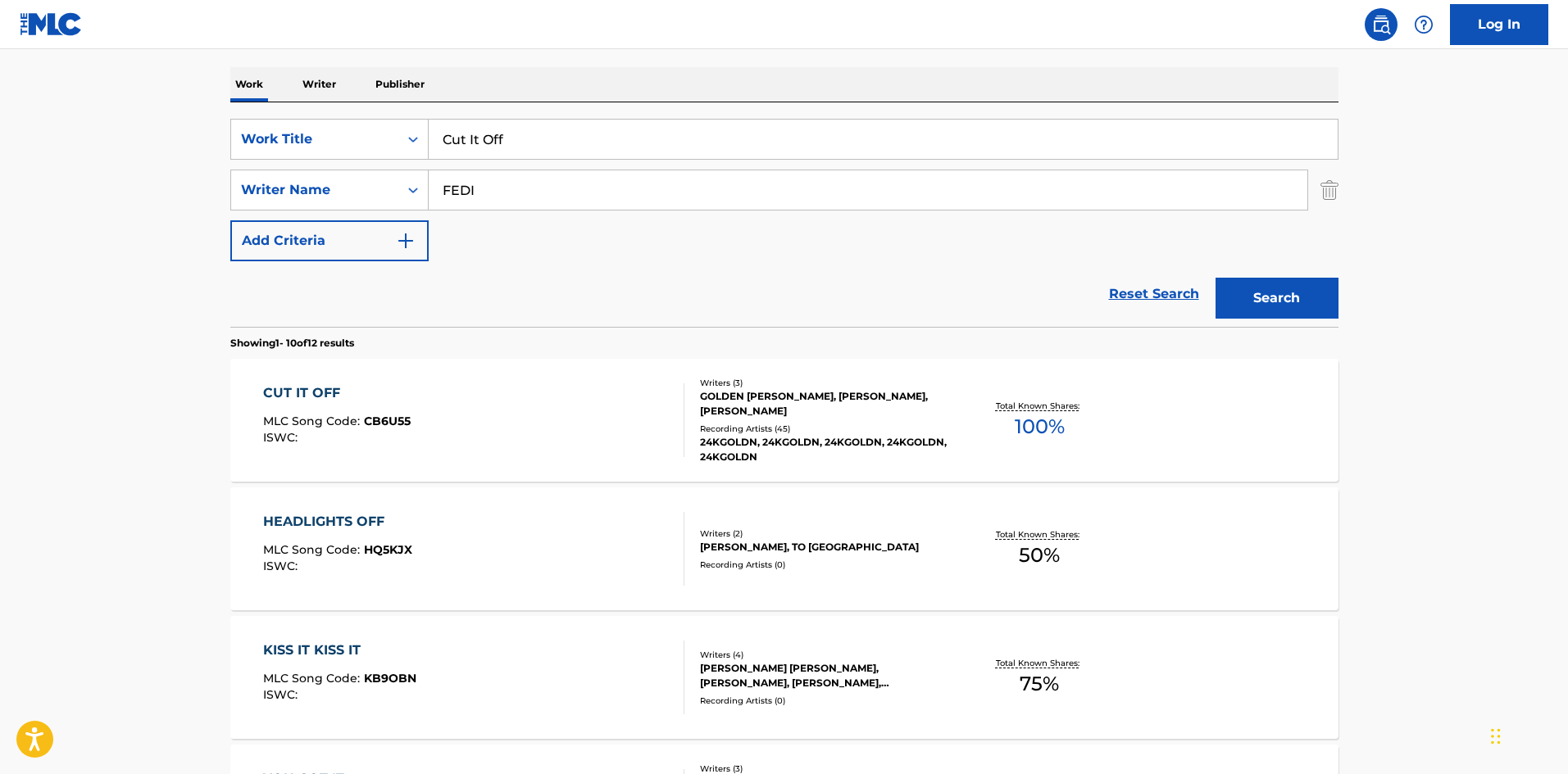
click at [514, 165] on div "SearchWithCriteria0cf4a2dd-bf61-4960-ad56-7b91425f57fc Work Title Cut It Off Se…" at bounding box center [784, 189] width 1108 height 143
click at [514, 198] on input "FEDI" at bounding box center [868, 189] width 878 height 39
paste input "SLATKIN"
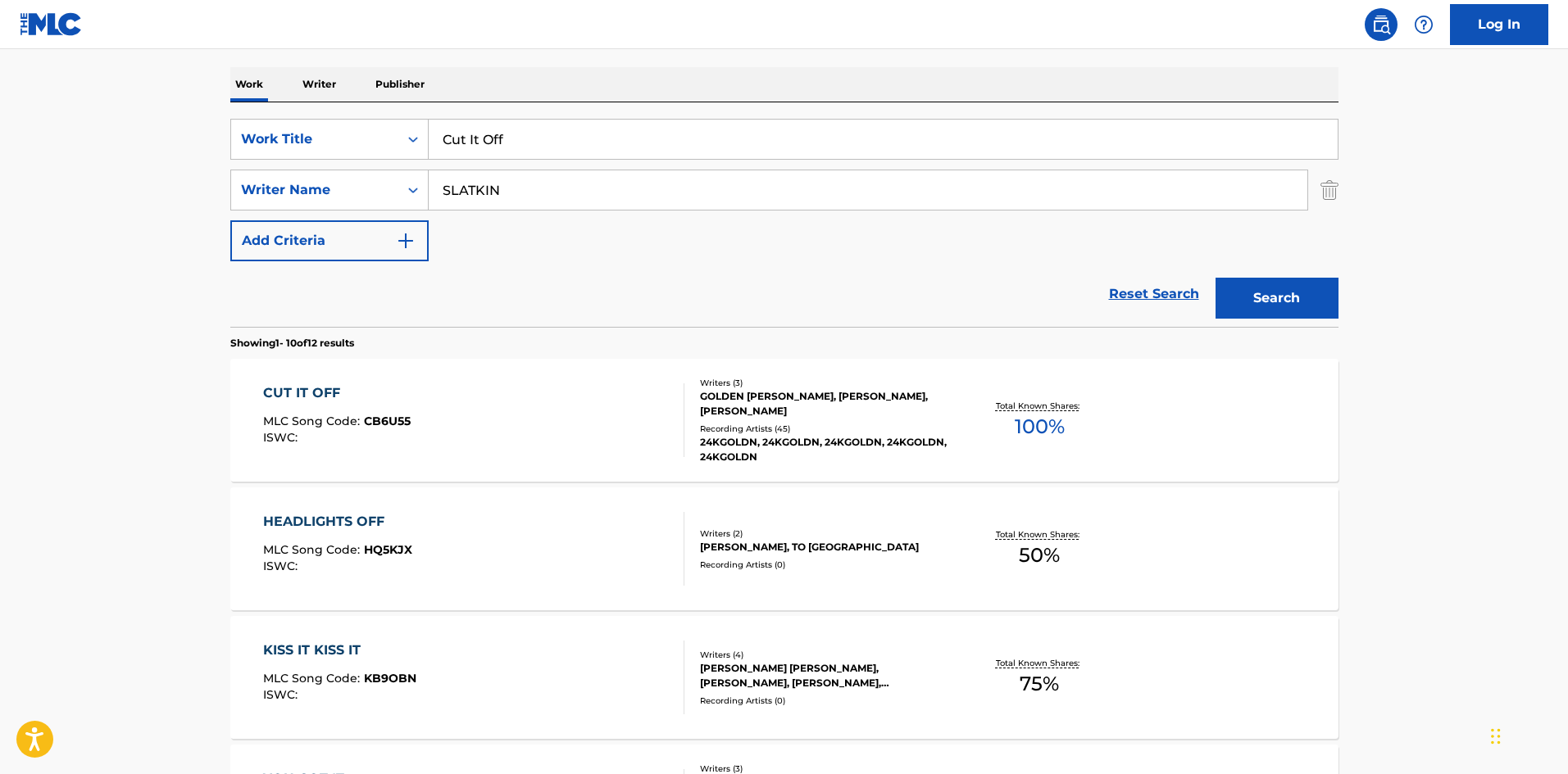
click at [1332, 300] on button "Search" at bounding box center [1277, 298] width 123 height 41
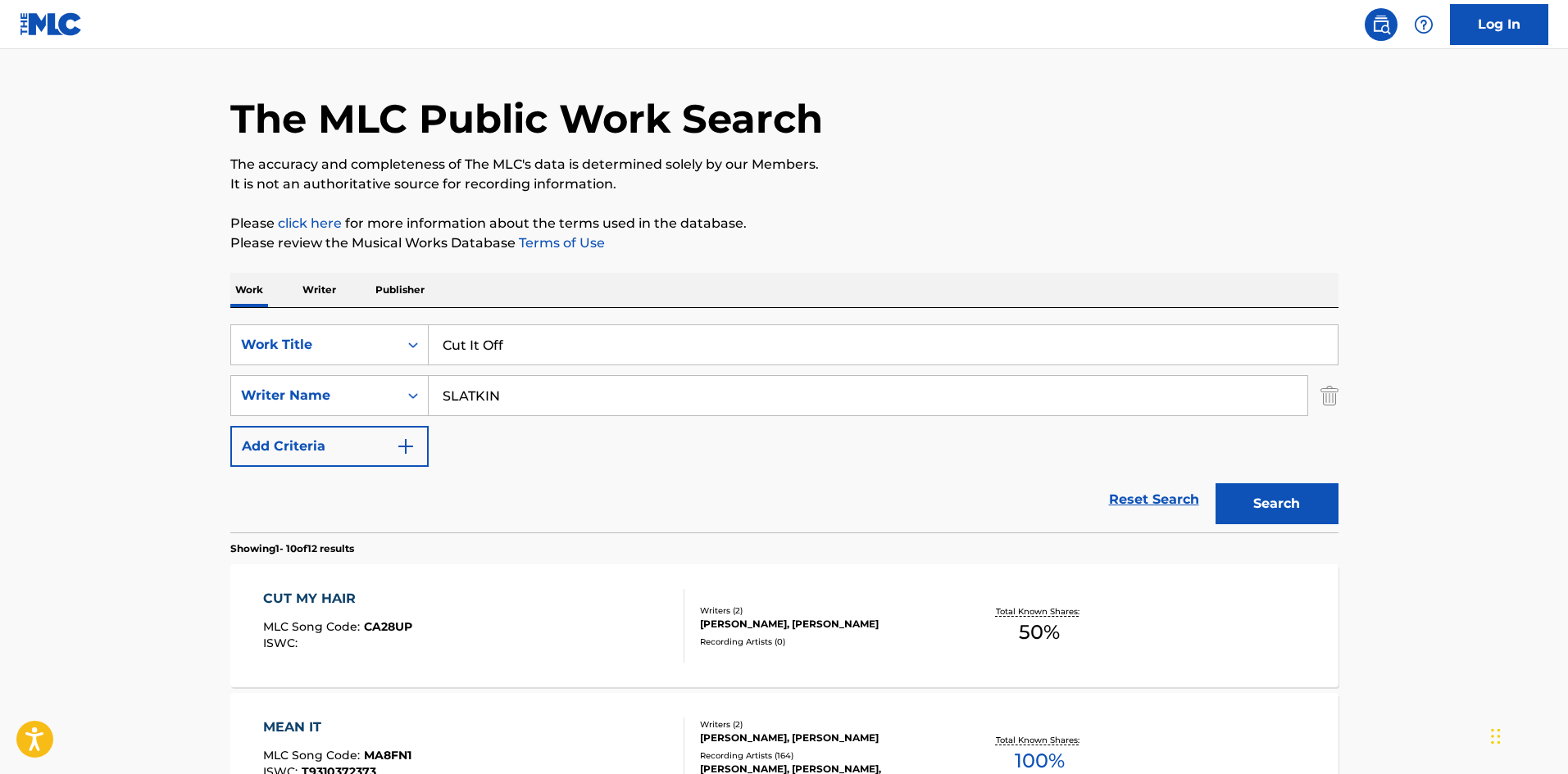
scroll to position [0, 0]
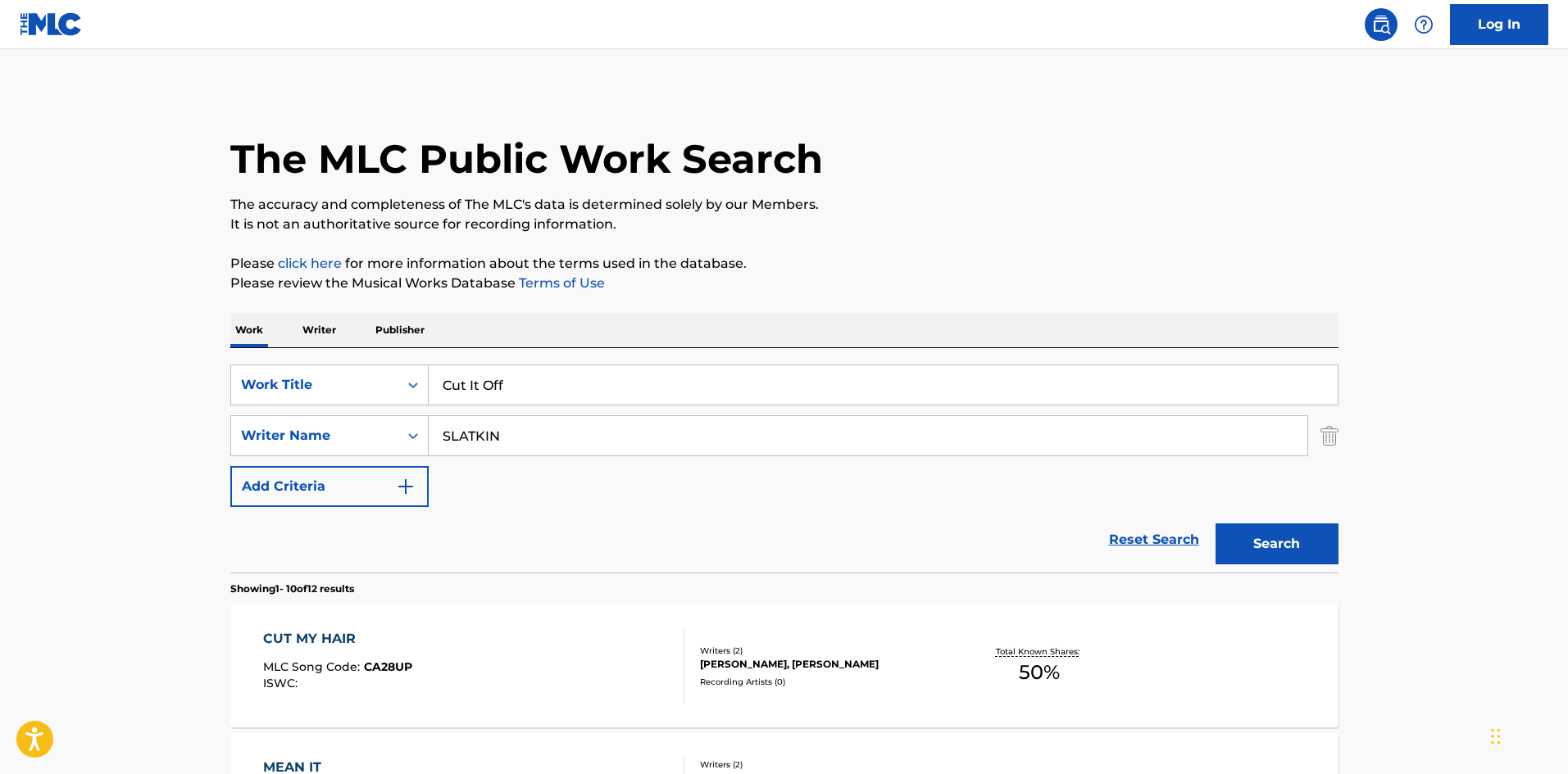
click at [479, 449] on input "SLATKIN" at bounding box center [868, 436] width 878 height 39
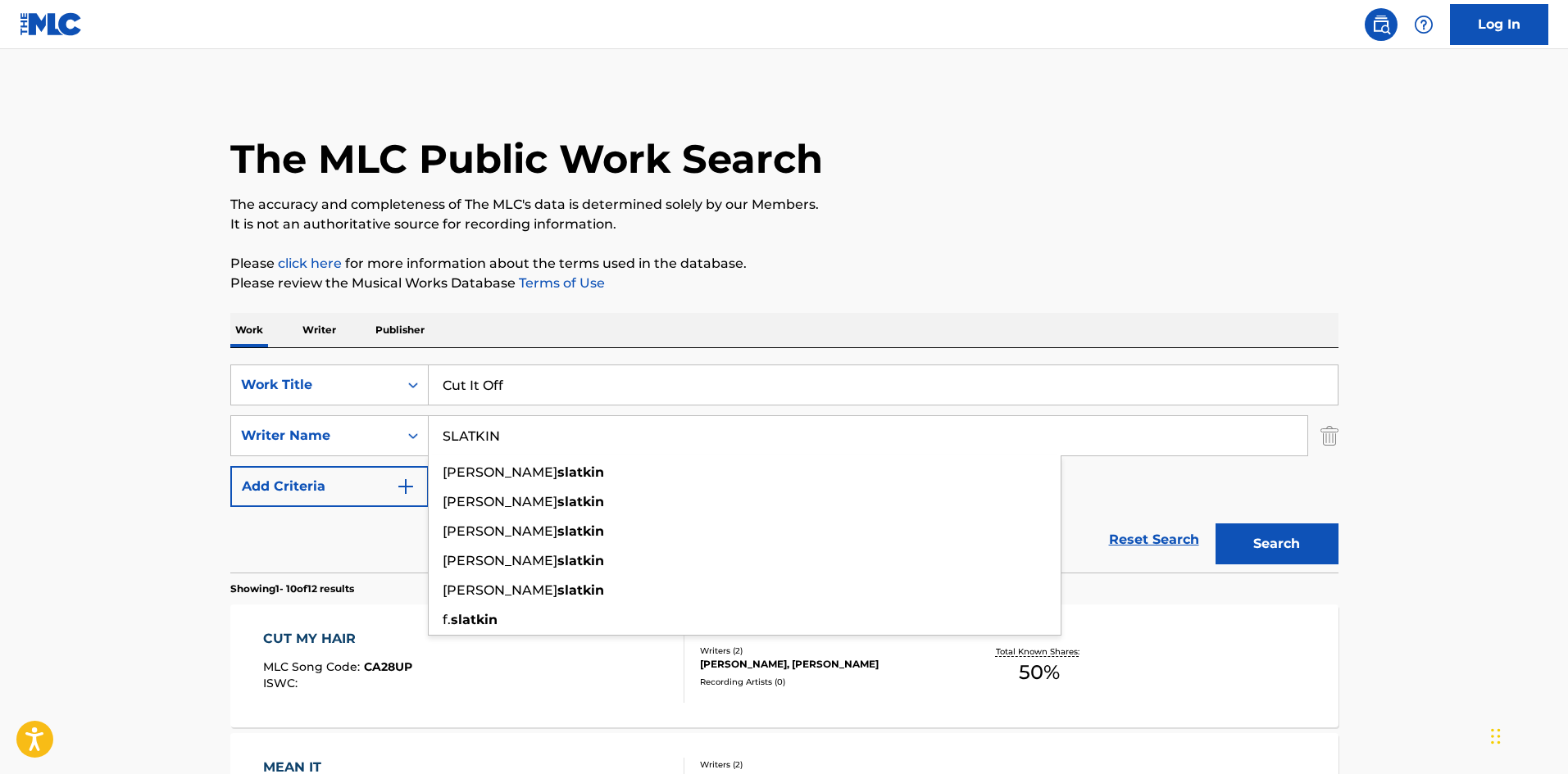
click at [479, 449] on input "SLATKIN" at bounding box center [868, 436] width 878 height 39
paste input "FEDI"
type input "FEDI"
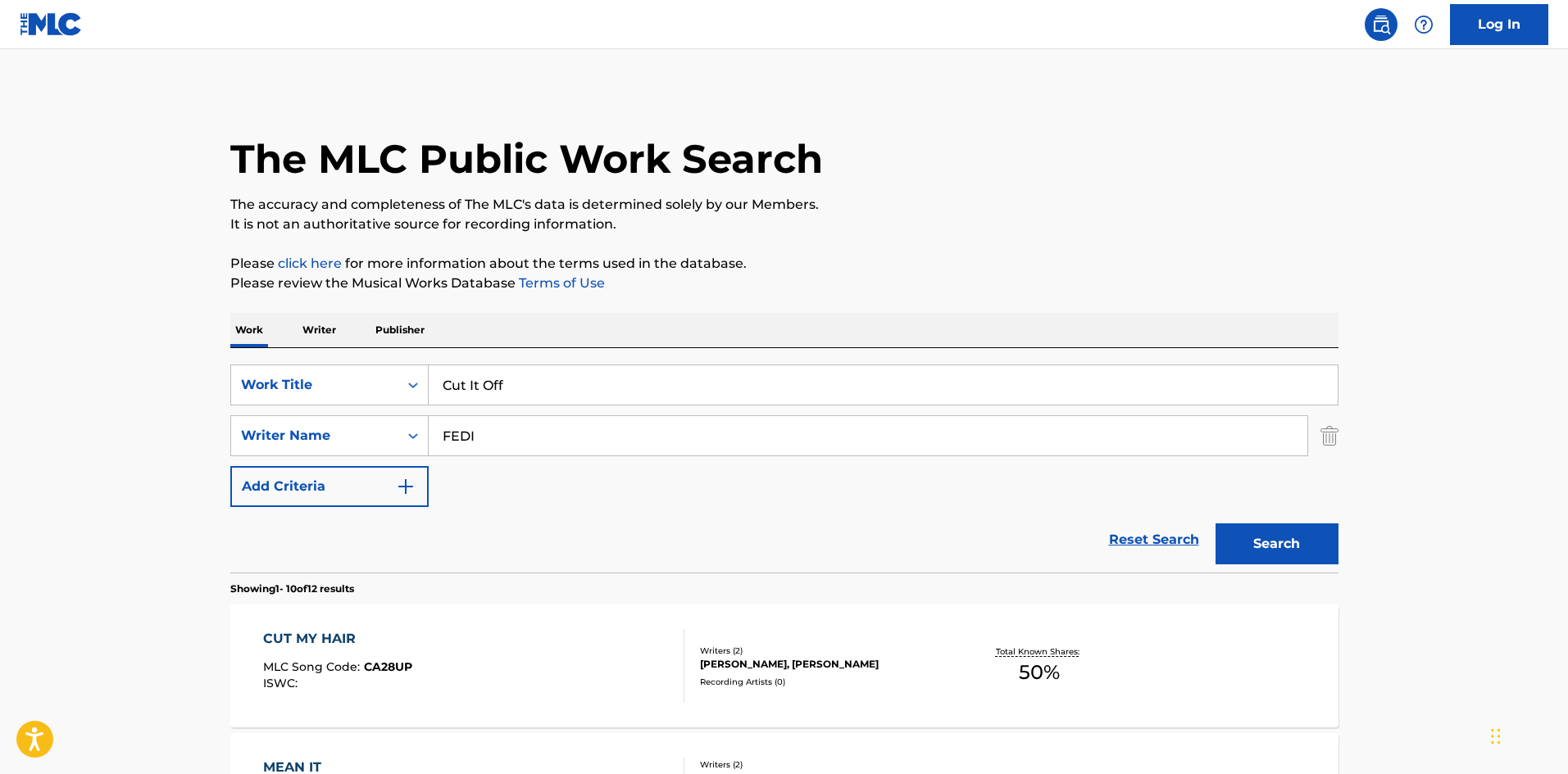
click at [1321, 544] on button "Search" at bounding box center [1277, 544] width 123 height 41
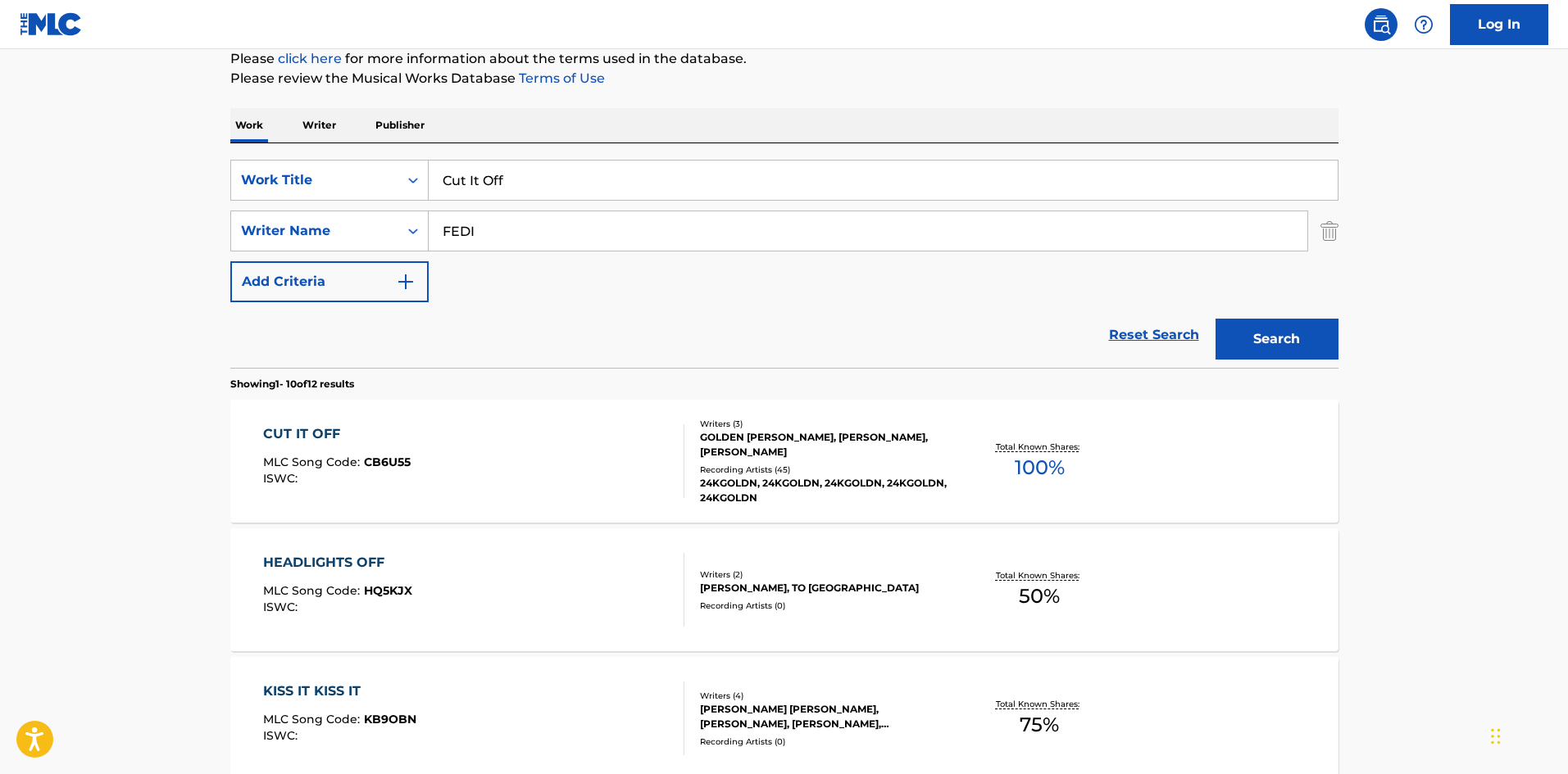
scroll to position [327, 0]
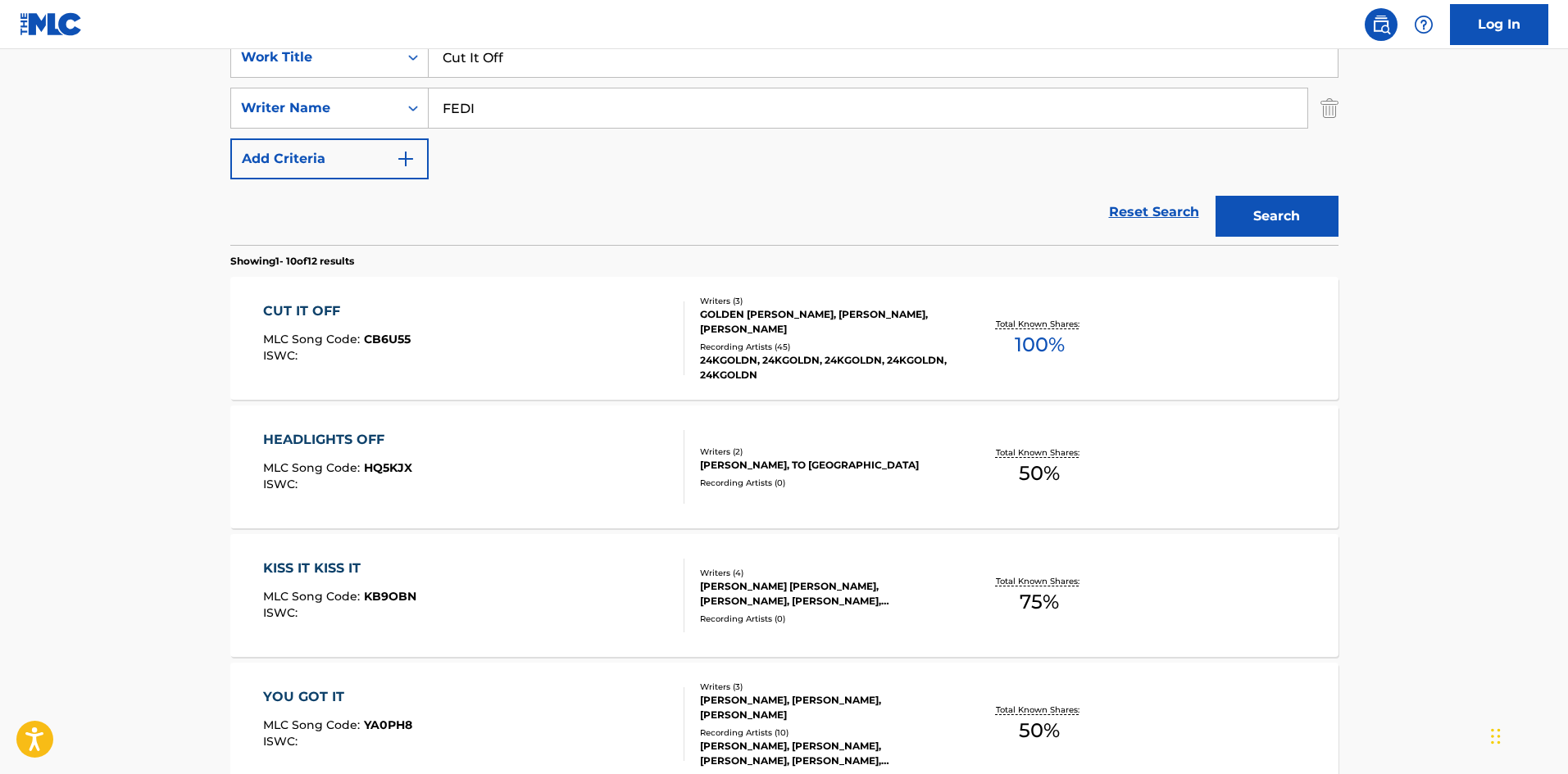
click at [417, 301] on div "CUT IT OFF MLC Song Code : CB6U55 ISWC :" at bounding box center [474, 338] width 422 height 74
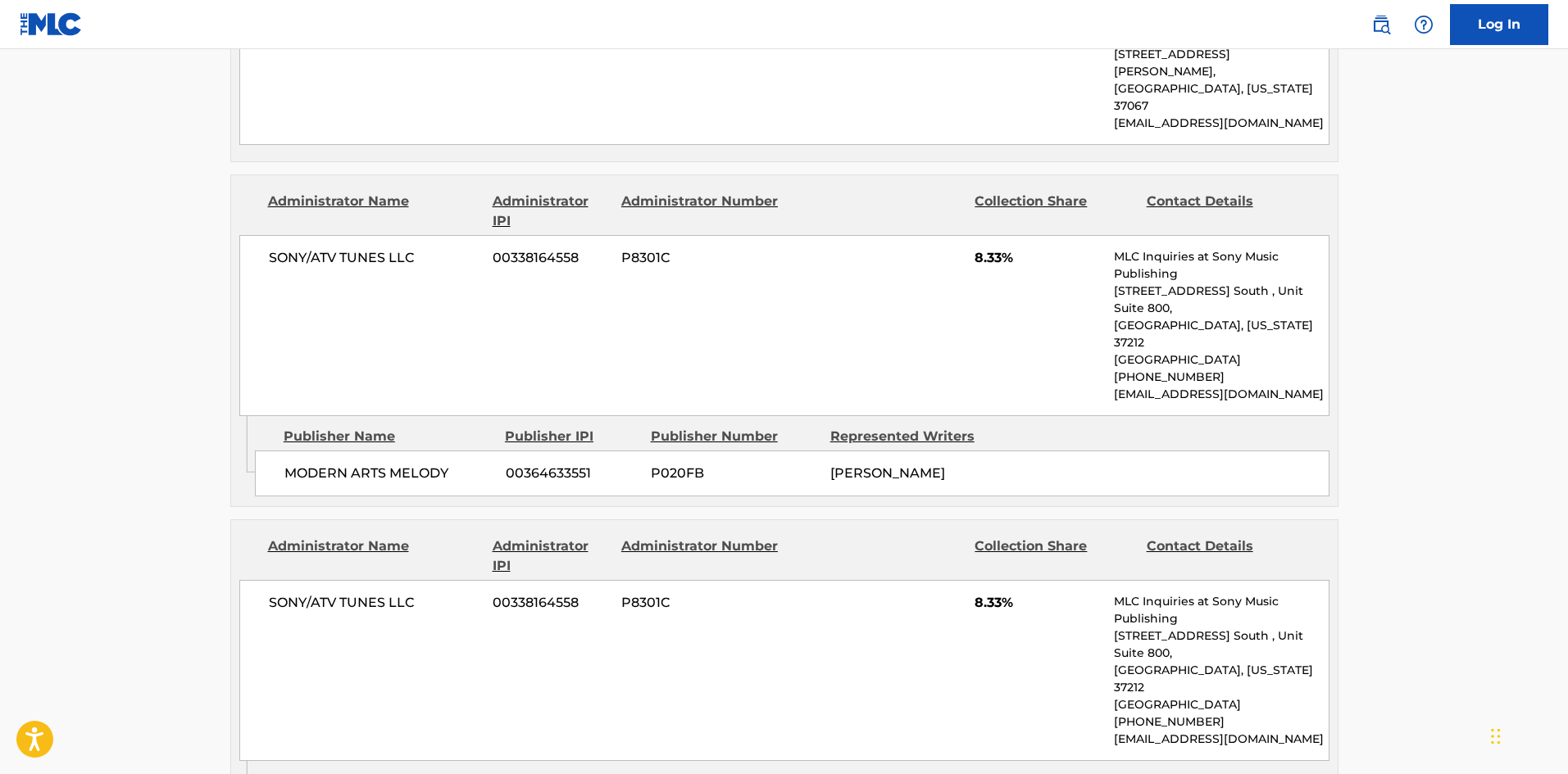
scroll to position [700, 0]
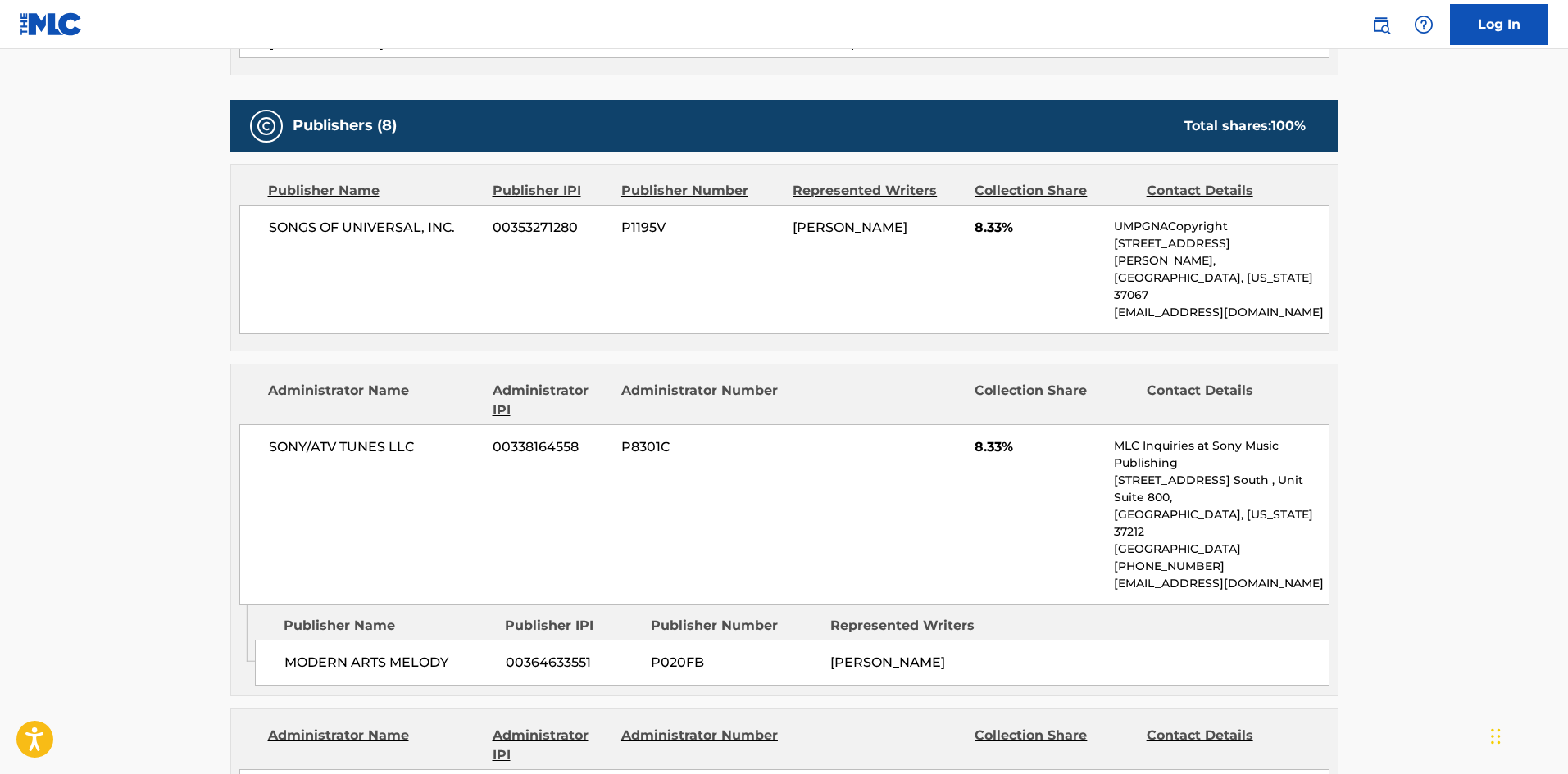
click at [296, 229] on span "SONGS OF UNIVERSAL, INC." at bounding box center [375, 227] width 213 height 19
drag, startPoint x: 296, startPoint y: 229, endPoint x: 457, endPoint y: 228, distance: 161.0
click at [457, 228] on span "SONGS OF UNIVERSAL, INC." at bounding box center [375, 227] width 213 height 19
click at [307, 653] on span "MODERN ARTS MELODY" at bounding box center [389, 662] width 209 height 19
drag, startPoint x: 307, startPoint y: 602, endPoint x: 409, endPoint y: 592, distance: 102.5
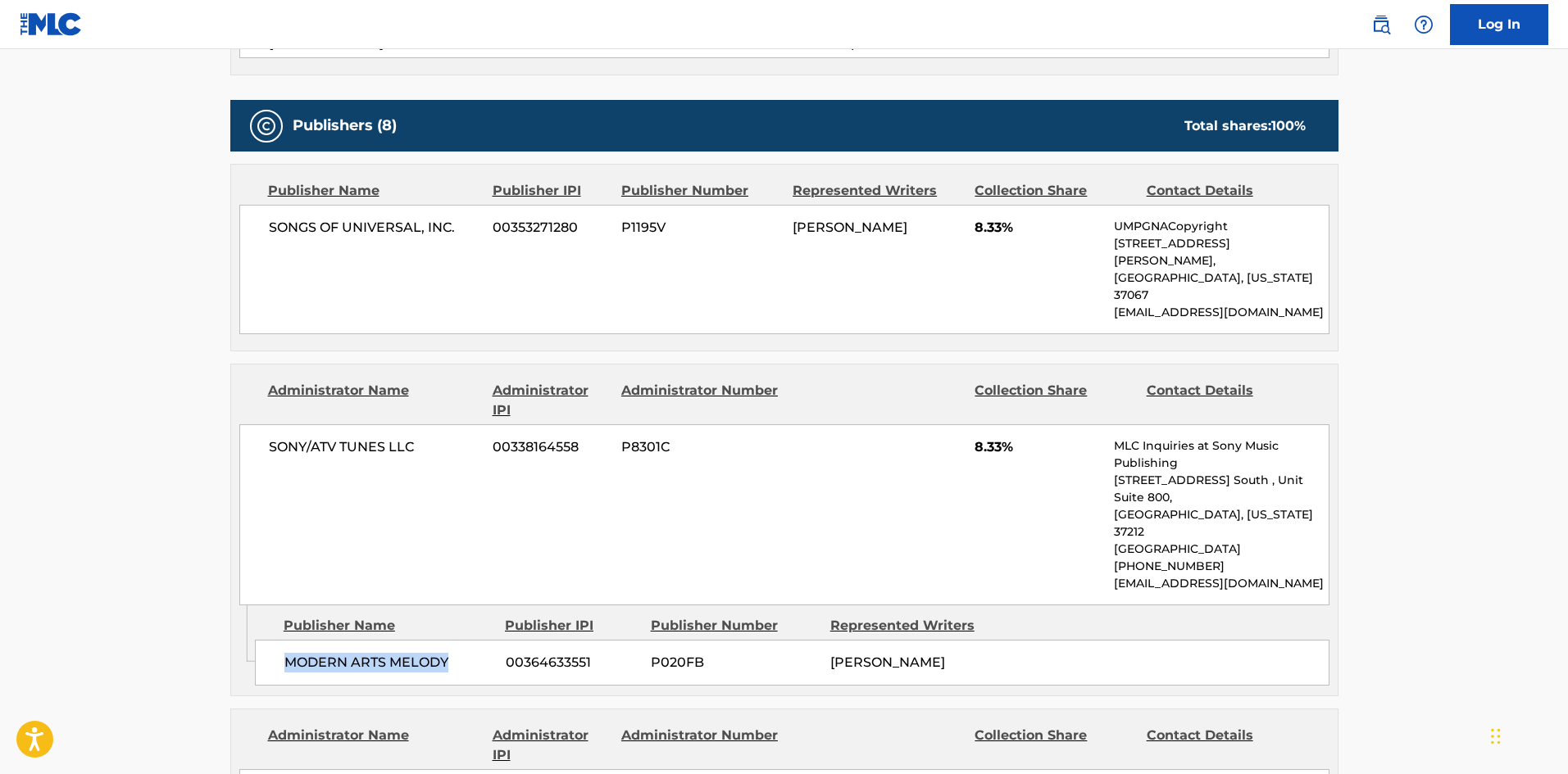
click at [409, 653] on span "MODERN ARTS MELODY" at bounding box center [389, 662] width 209 height 19
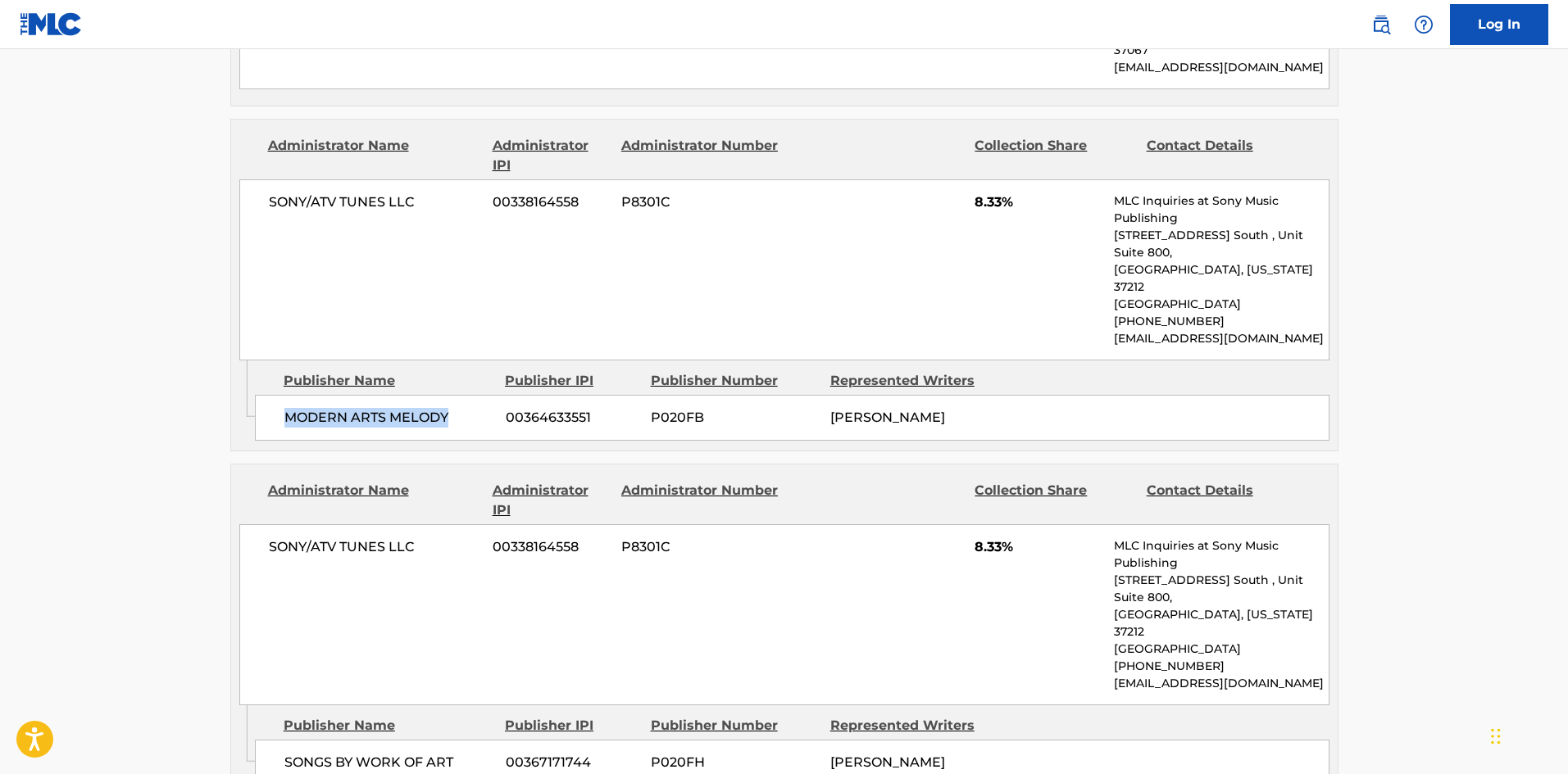
scroll to position [946, 0]
click at [310, 739] on div "SONGS BY WORK OF ART 00367171744 P020FH NICCO CATALANO" at bounding box center [792, 761] width 1074 height 46
drag, startPoint x: 310, startPoint y: 671, endPoint x: 424, endPoint y: 663, distance: 114.3
click at [424, 739] on div "SONGS BY WORK OF ART 00367171744 P020FH NICCO CATALANO" at bounding box center [792, 761] width 1074 height 46
click at [424, 753] on span "SONGS BY WORK OF ART" at bounding box center [389, 762] width 209 height 19
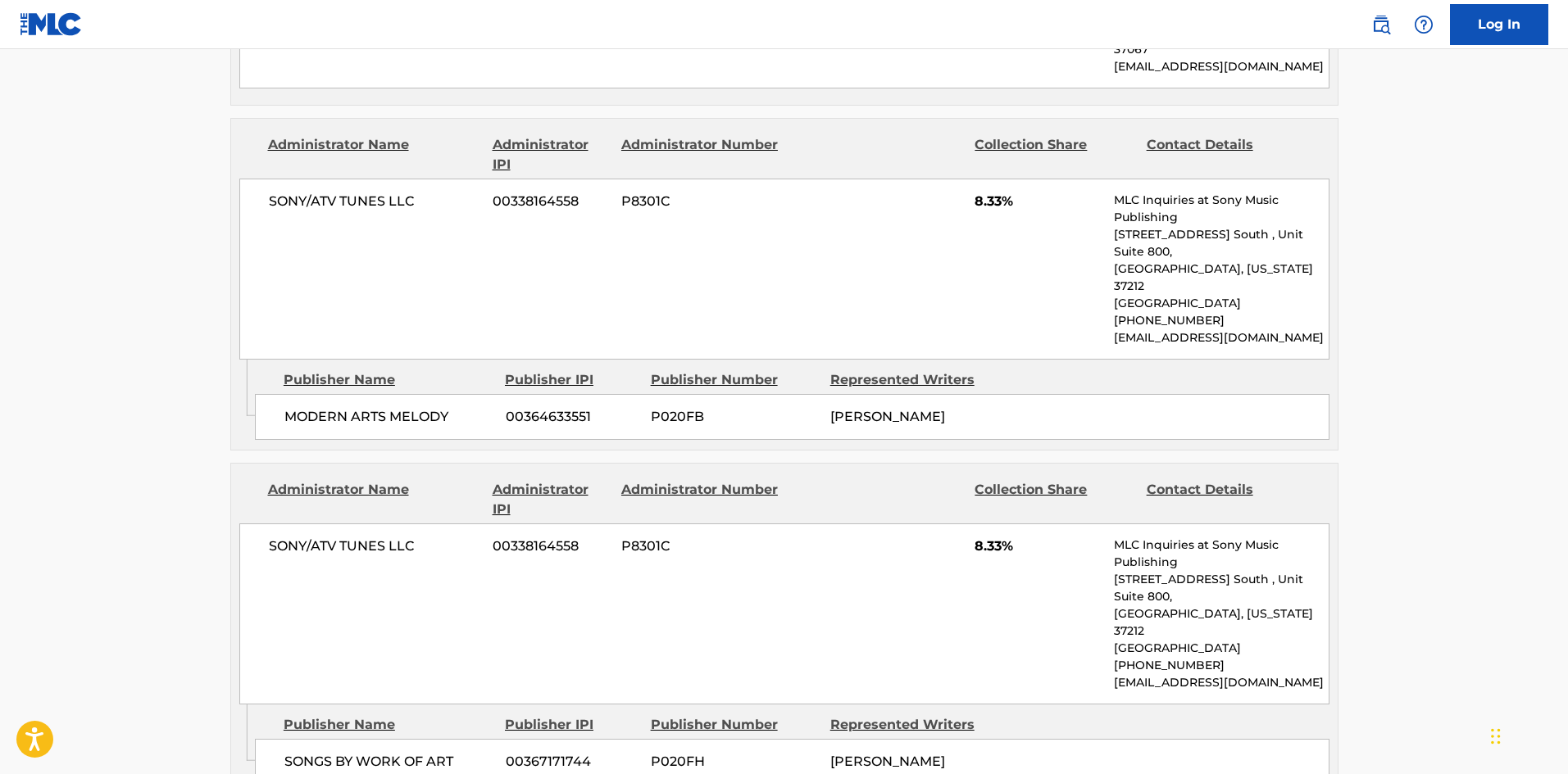
click at [289, 739] on div "SONGS BY WORK OF ART 00367171744 P020FH NICCO CATALANO" at bounding box center [792, 761] width 1074 height 46
drag, startPoint x: 289, startPoint y: 648, endPoint x: 442, endPoint y: 650, distance: 153.0
click at [442, 739] on div "SONGS BY WORK OF ART 00367171744 P020FH NICCO CATALANO" at bounding box center [792, 761] width 1074 height 46
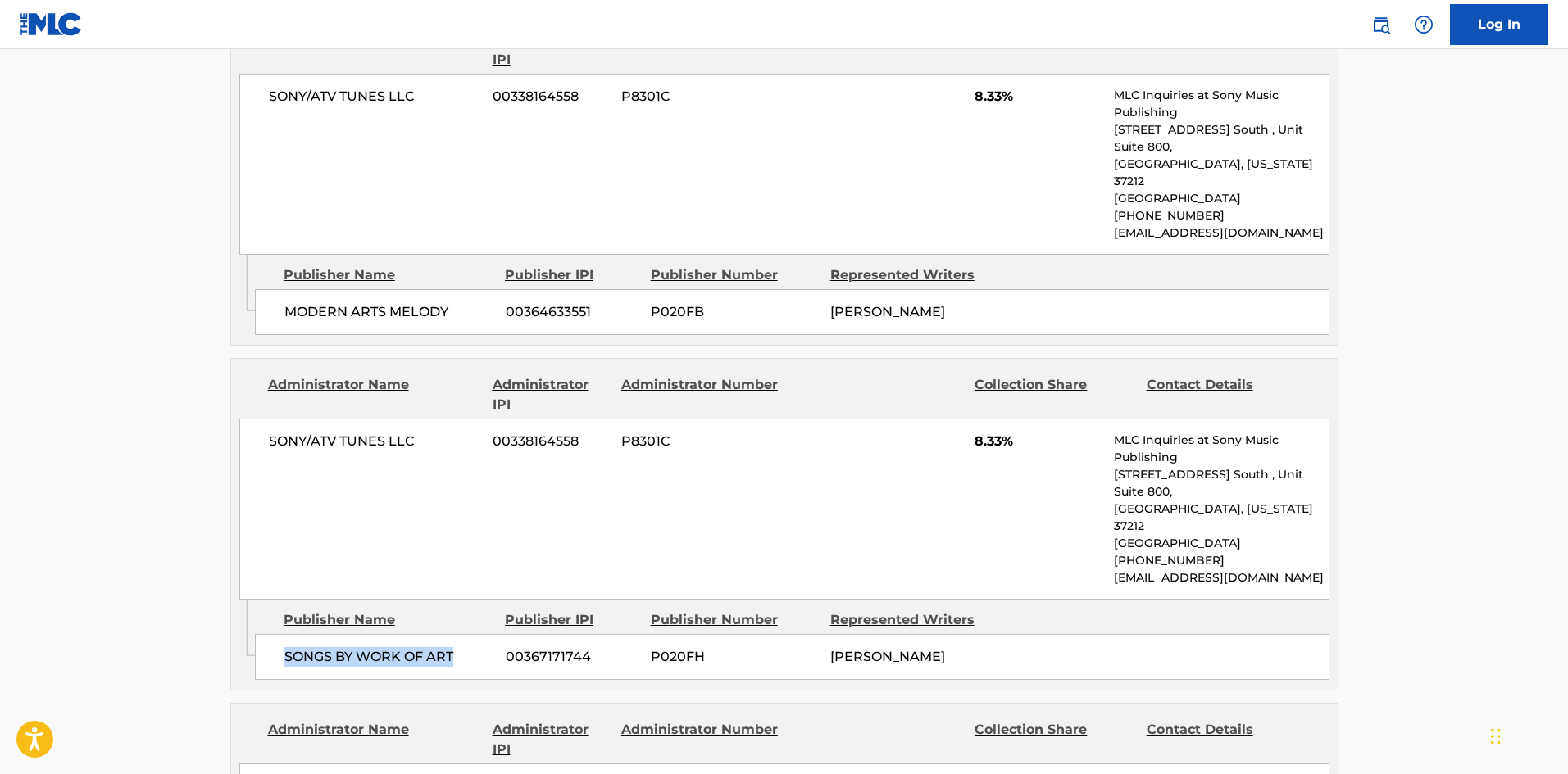
scroll to position [1274, 0]
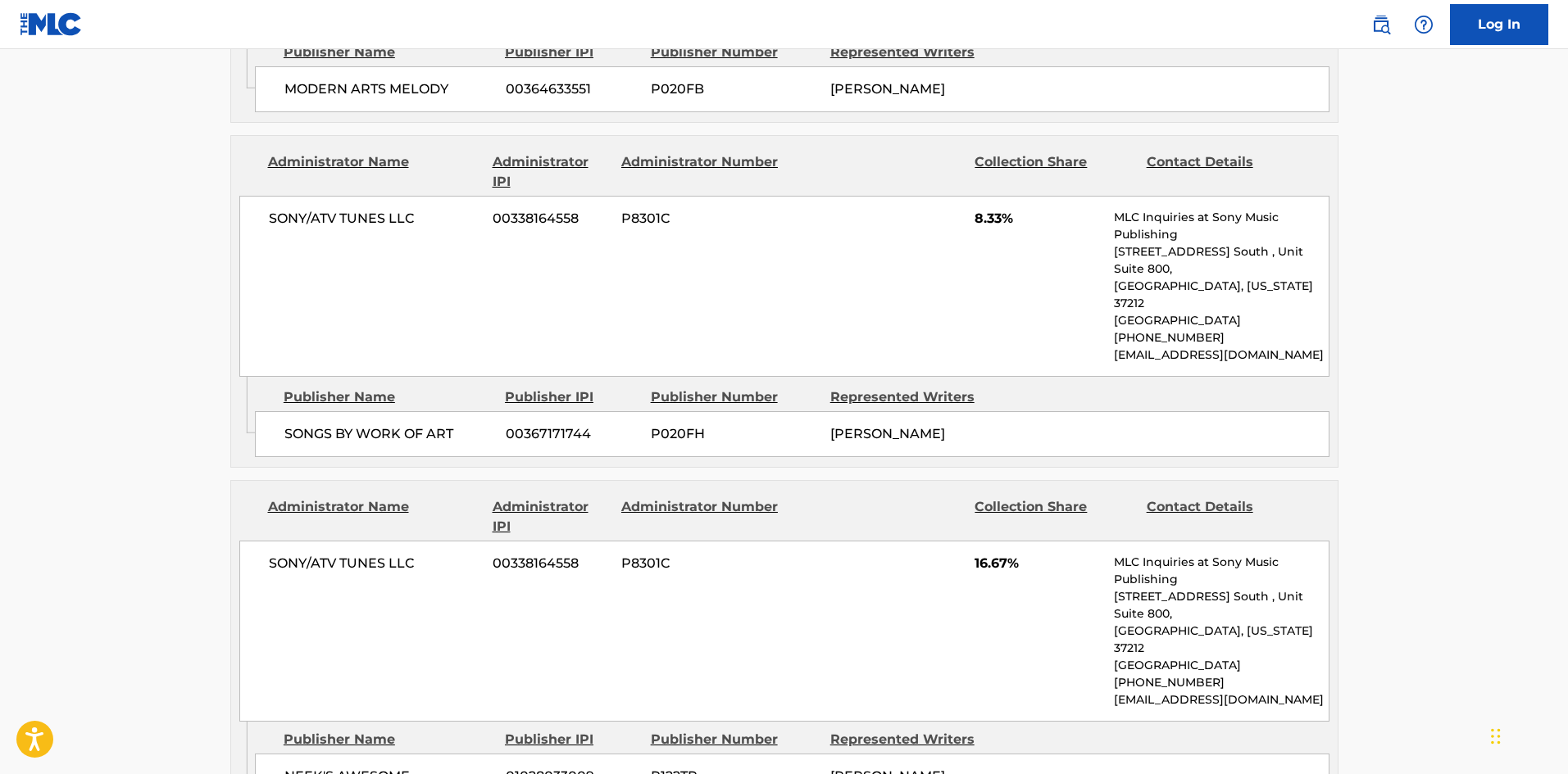
click at [286, 767] on span "NEEK'S AWESOME PUBLISHING" at bounding box center [389, 787] width 209 height 39
drag, startPoint x: 286, startPoint y: 631, endPoint x: 397, endPoint y: 663, distance: 115.5
click at [397, 767] on span "NEEK'S AWESOME PUBLISHING" at bounding box center [389, 787] width 209 height 39
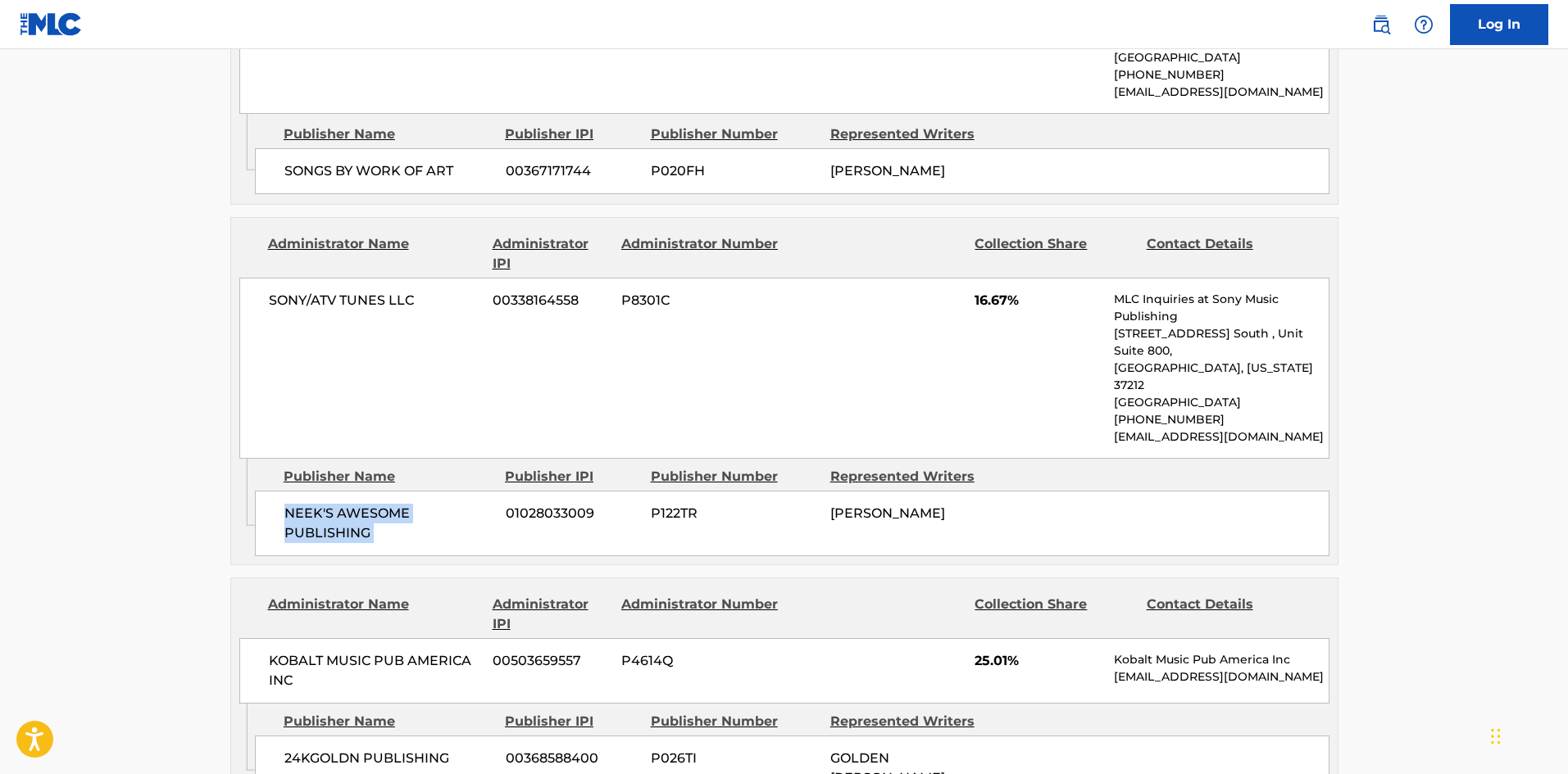
scroll to position [1601, 0]
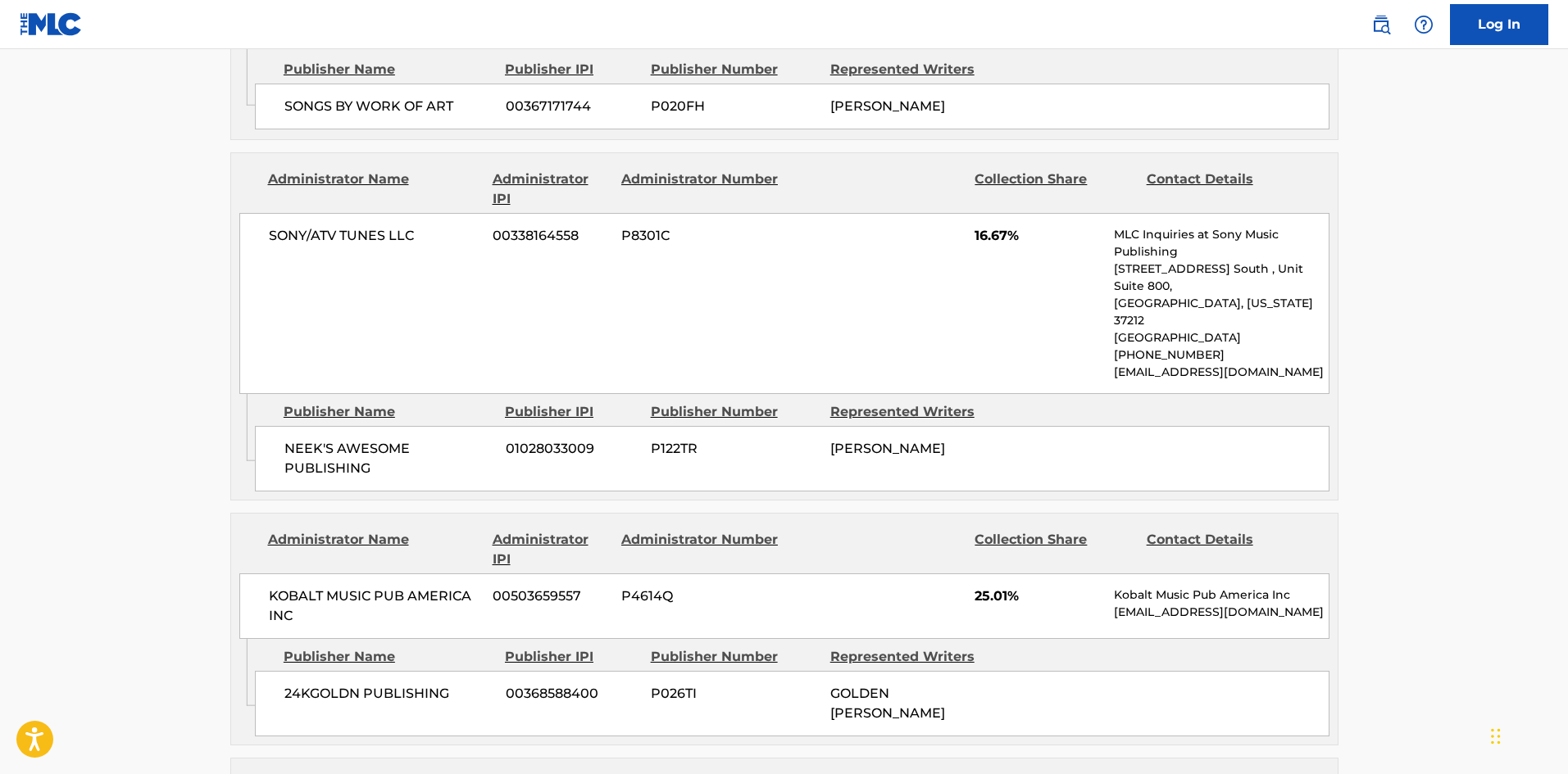
click at [296, 684] on span "24KGOLDN PUBLISHING" at bounding box center [389, 693] width 209 height 19
drag, startPoint x: 296, startPoint y: 556, endPoint x: 443, endPoint y: 557, distance: 147.0
click at [443, 684] on span "24KGOLDN PUBLISHING" at bounding box center [389, 693] width 209 height 19
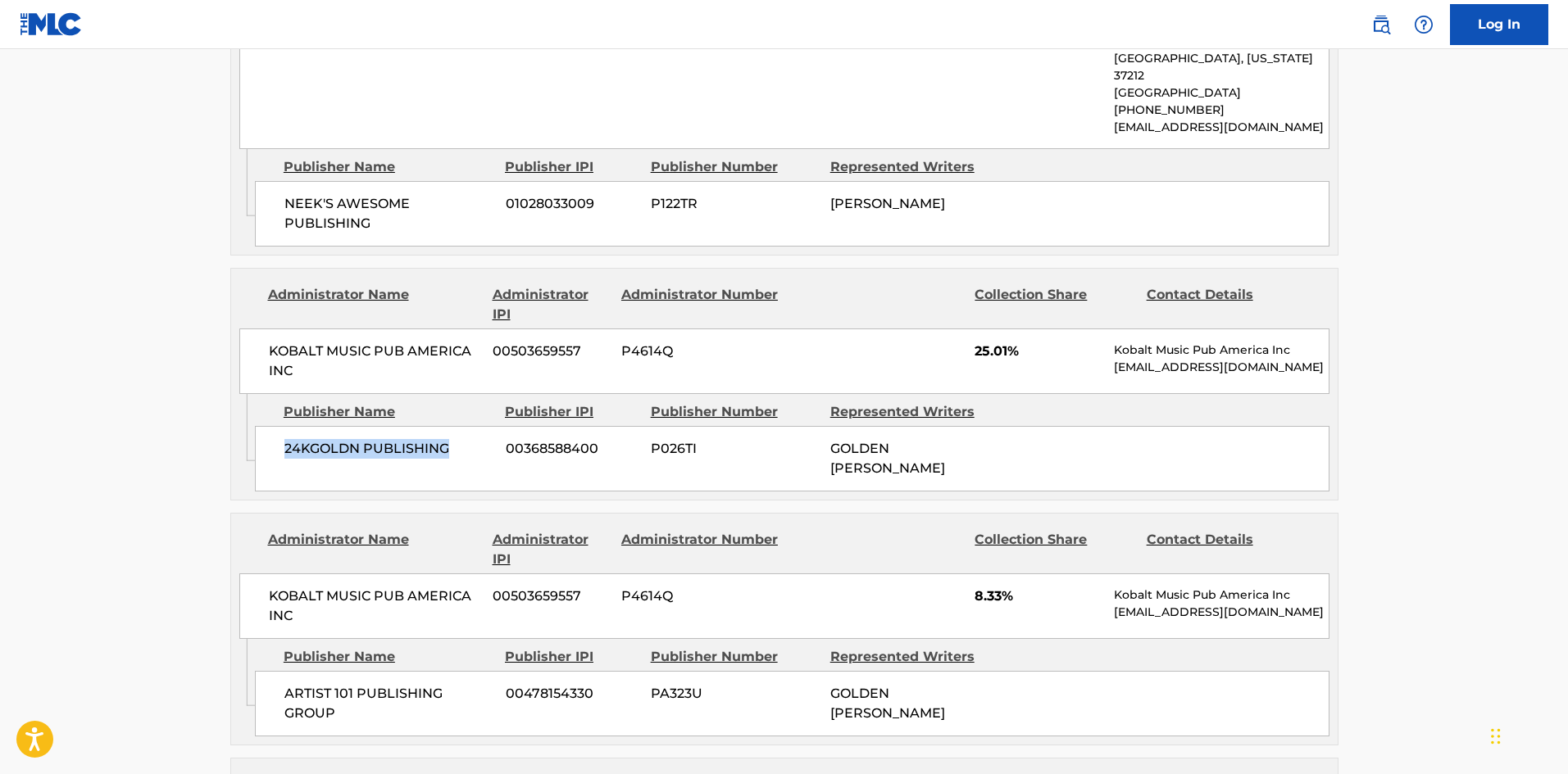
scroll to position [1848, 0]
click at [285, 684] on span "ARTIST 101 PUBLISHING GROUP" at bounding box center [389, 703] width 209 height 39
drag, startPoint x: 284, startPoint y: 548, endPoint x: 350, endPoint y: 579, distance: 72.9
click at [350, 684] on span "ARTIST 101 PUBLISHING GROUP" at bounding box center [389, 703] width 209 height 39
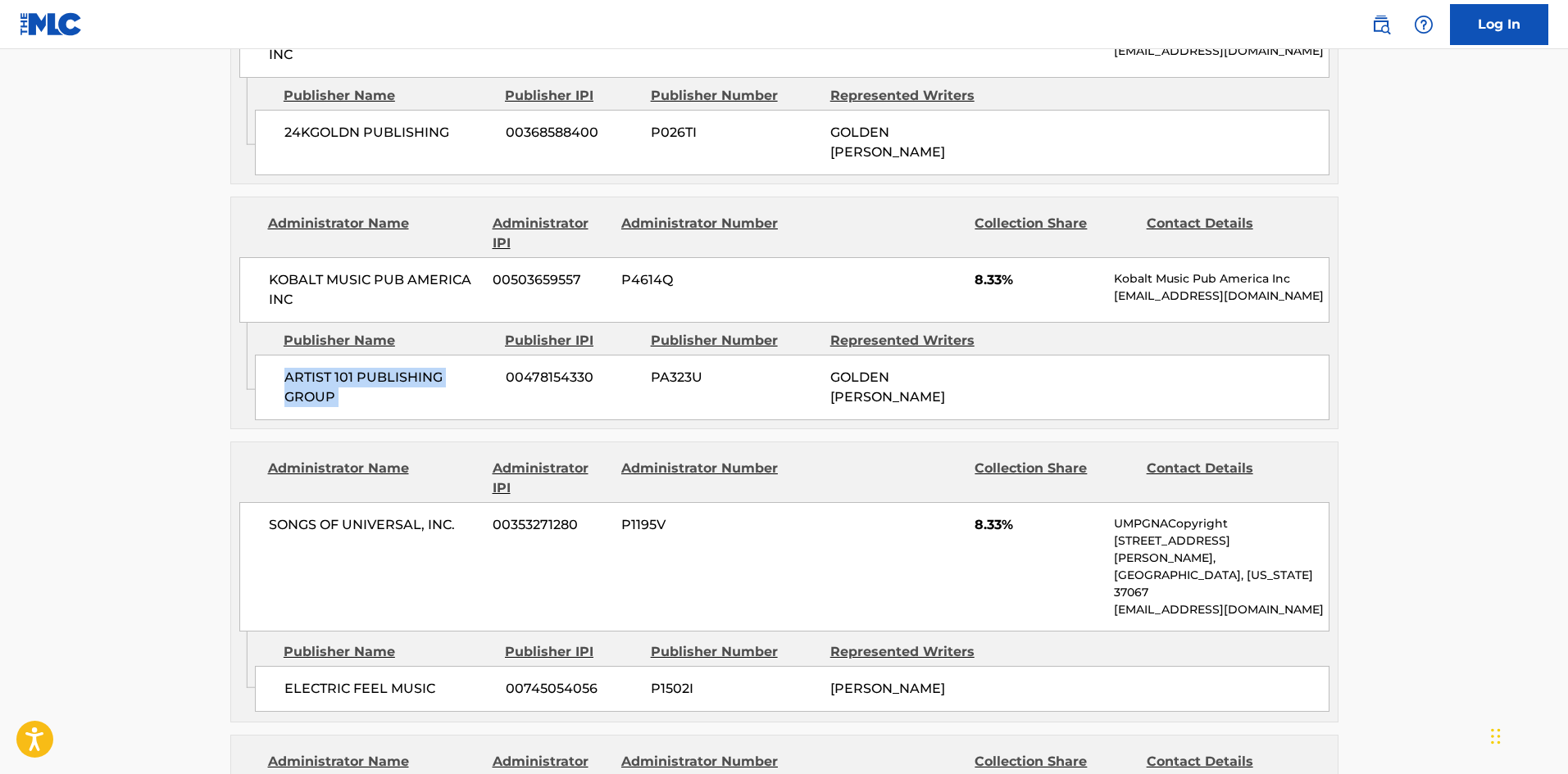
scroll to position [2175, 0]
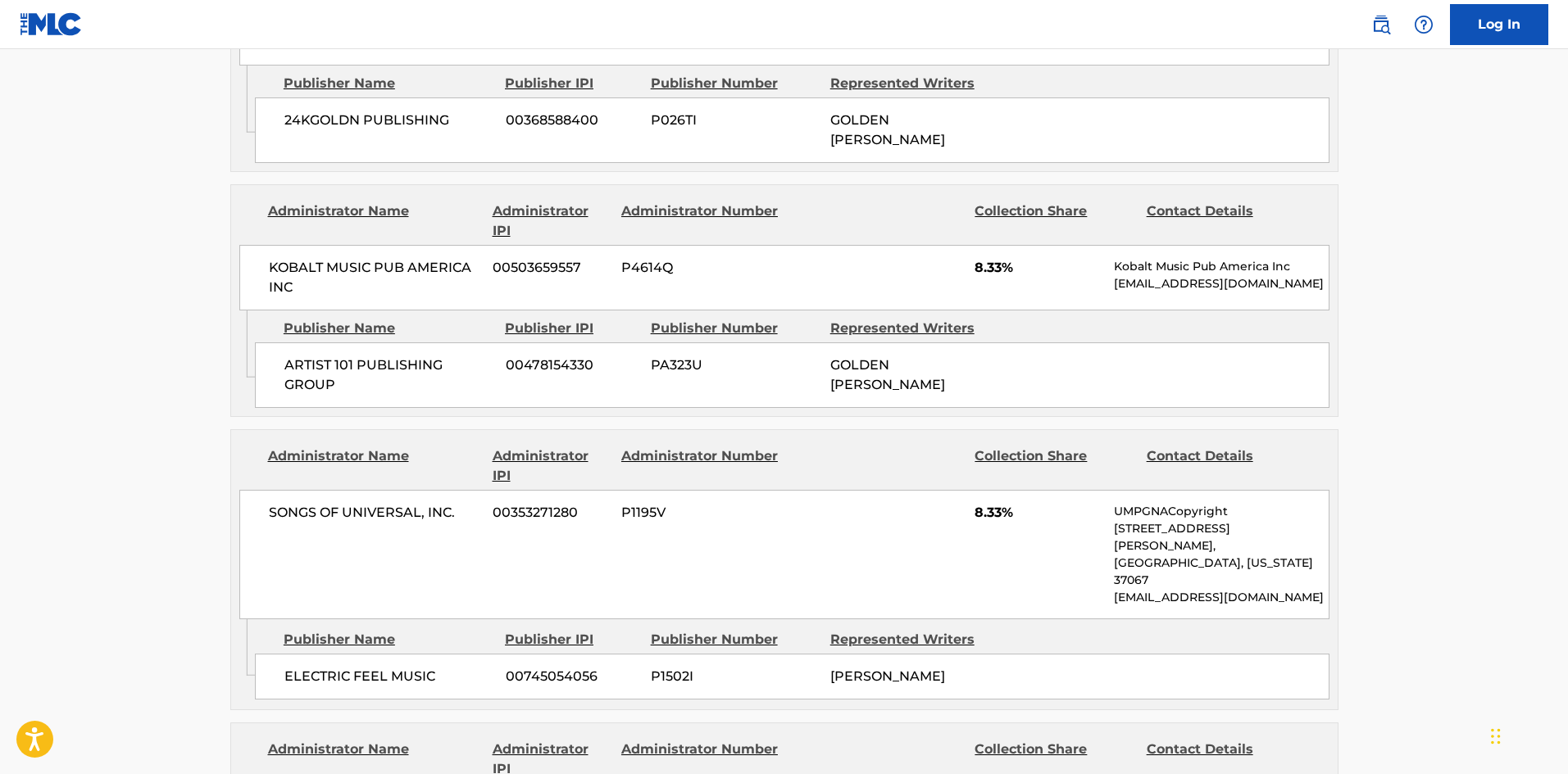
click at [294, 667] on span "ELECTRIC FEEL MUSIC" at bounding box center [389, 677] width 209 height 19
drag, startPoint x: 294, startPoint y: 495, endPoint x: 423, endPoint y: 495, distance: 129.0
click at [423, 667] on span "ELECTRIC FEEL MUSIC" at bounding box center [389, 677] width 209 height 19
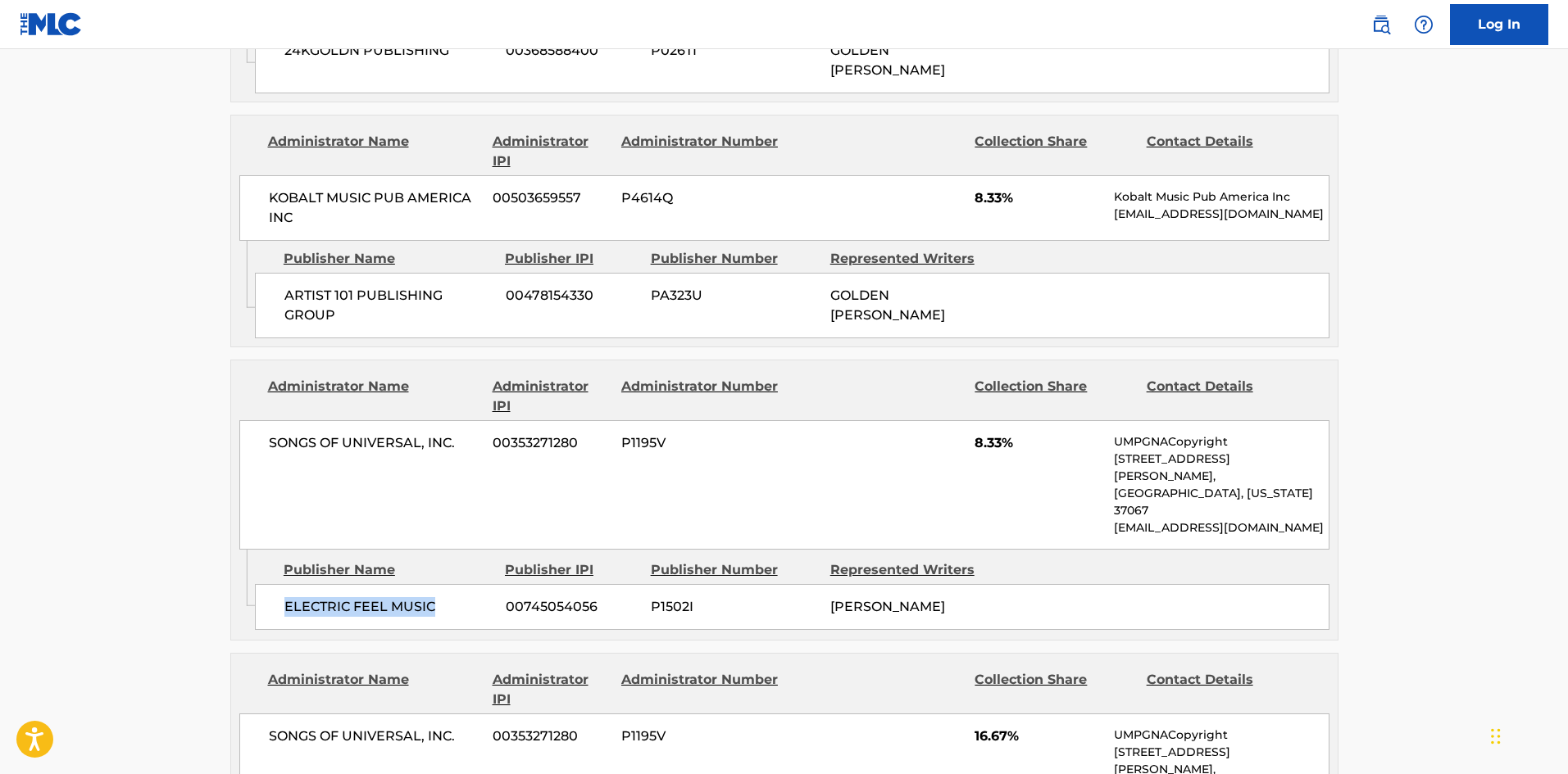
scroll to position [2421, 0]
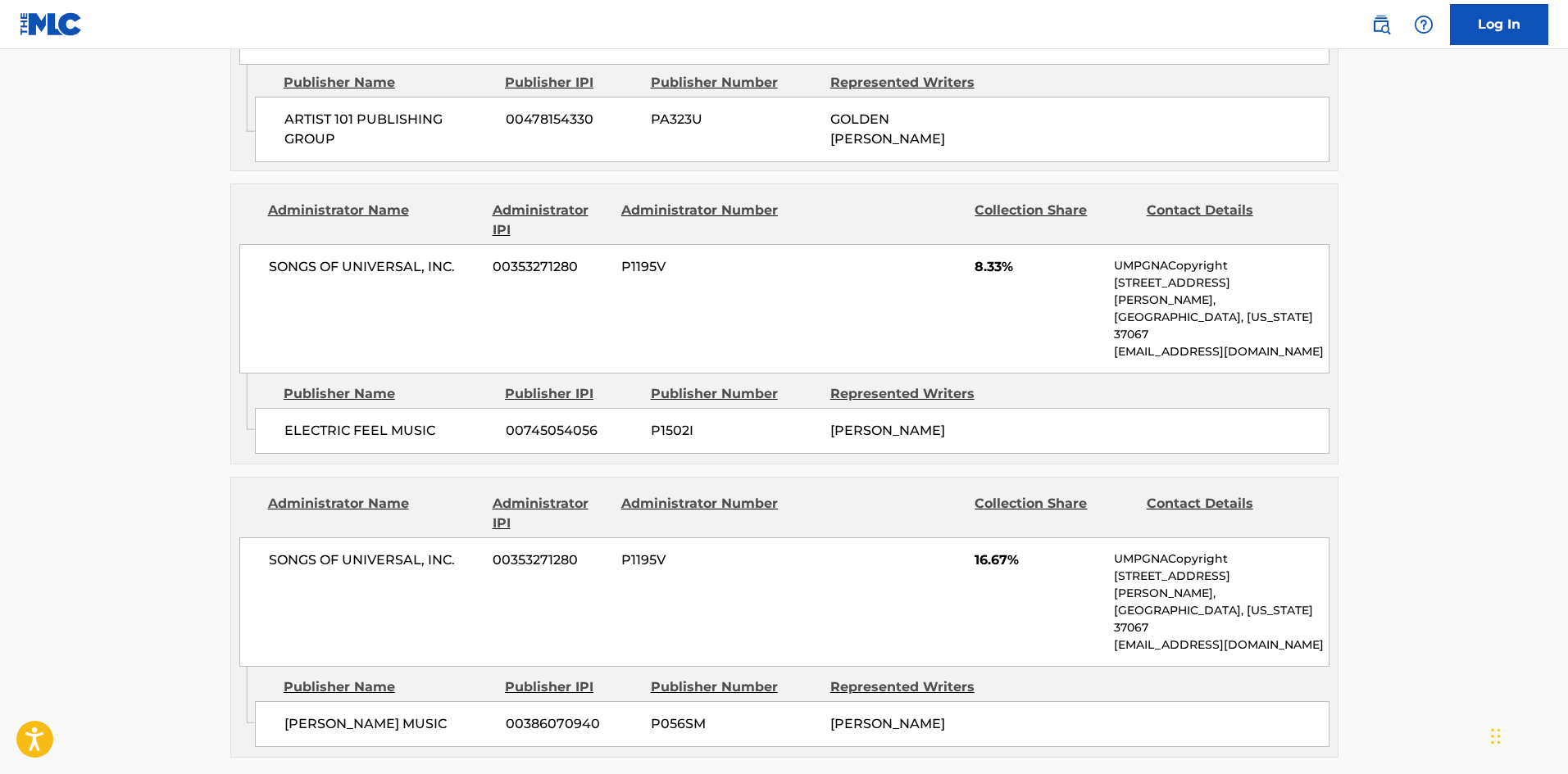
click at [312, 715] on span "OMER FEDI MUSIC" at bounding box center [389, 724] width 209 height 19
drag, startPoint x: 312, startPoint y: 517, endPoint x: 381, endPoint y: 520, distance: 69.1
click at [381, 715] on span "OMER FEDI MUSIC" at bounding box center [389, 724] width 209 height 19
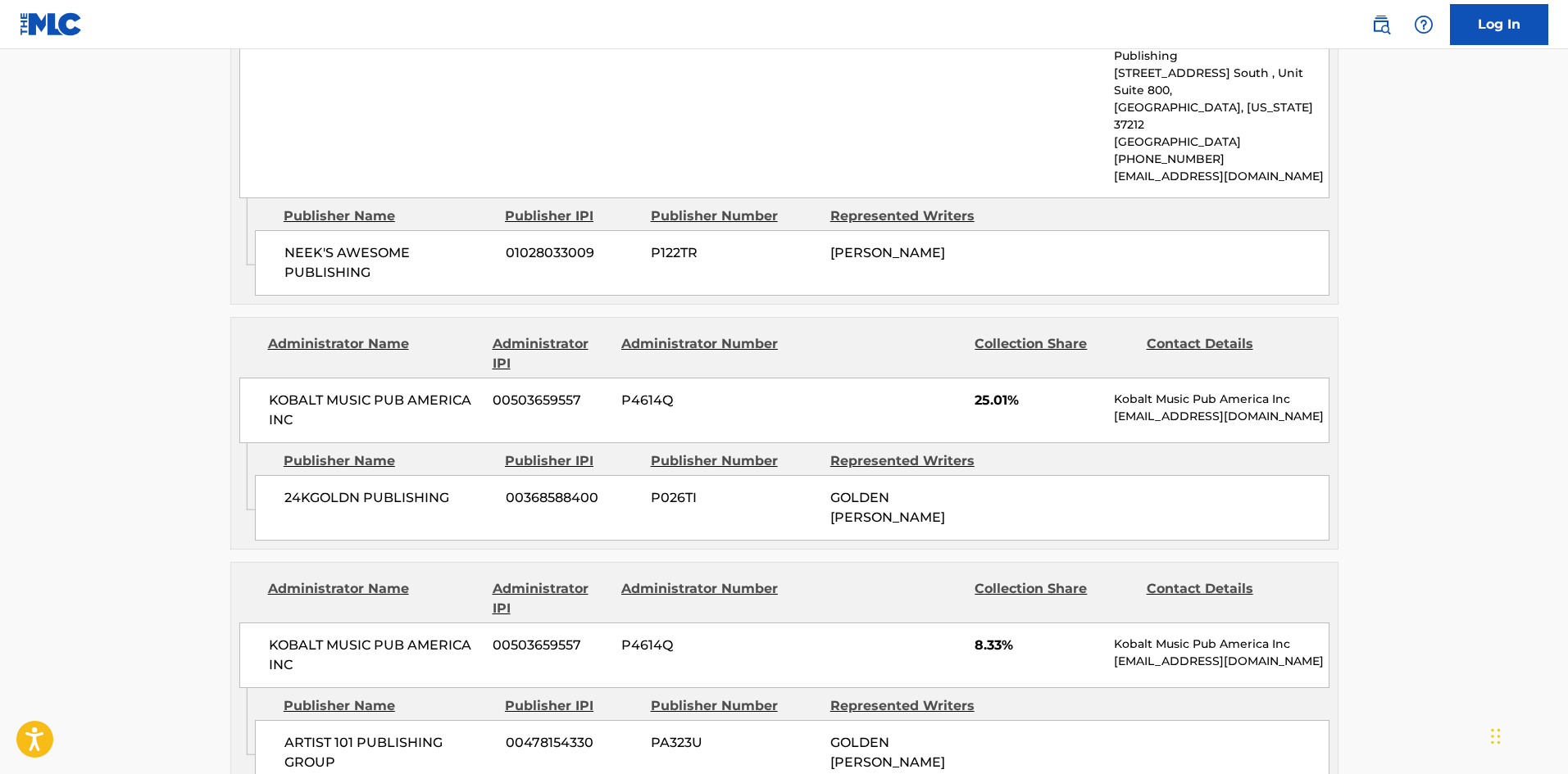
scroll to position [1712, 0]
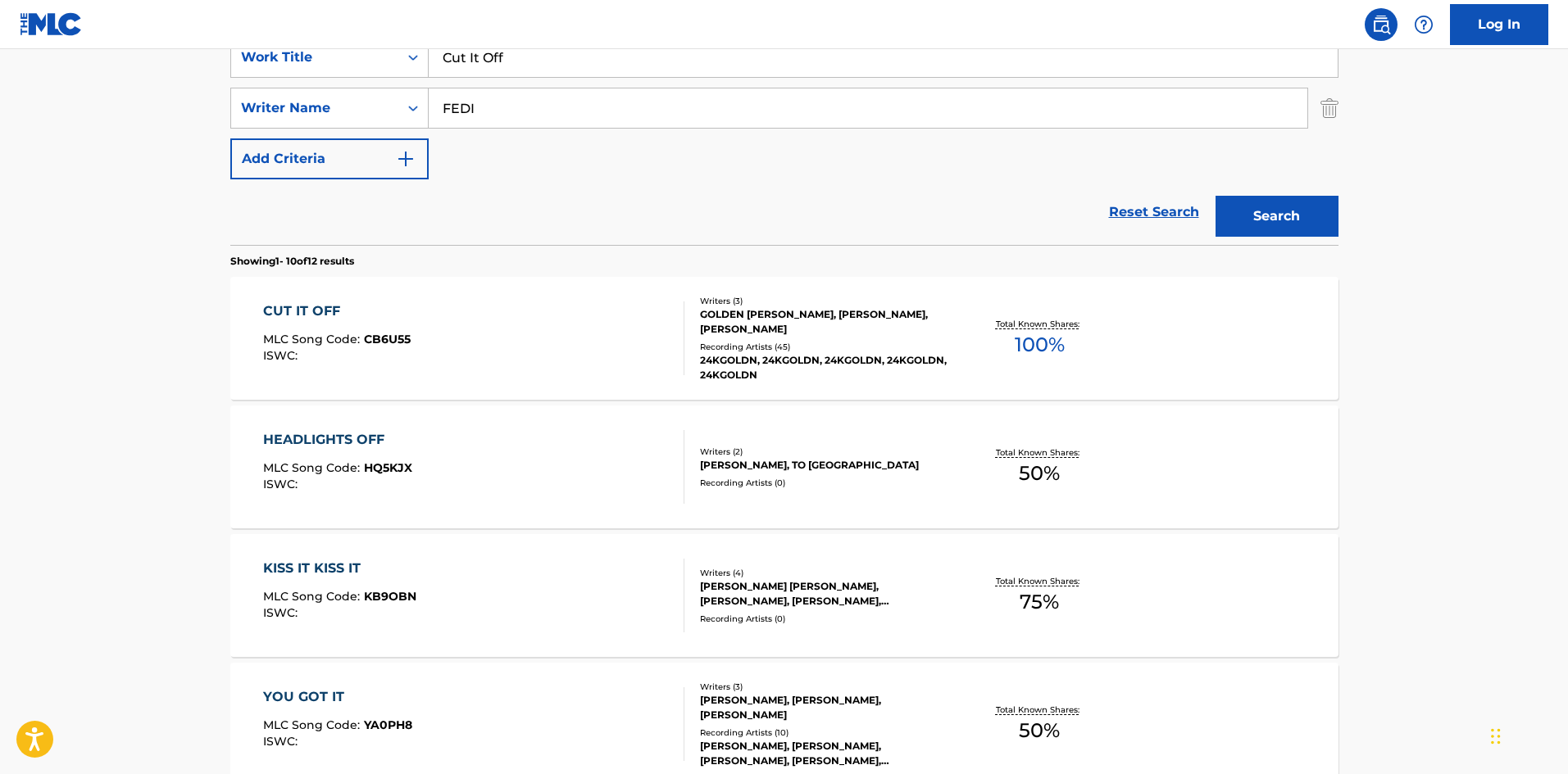
scroll to position [82, 0]
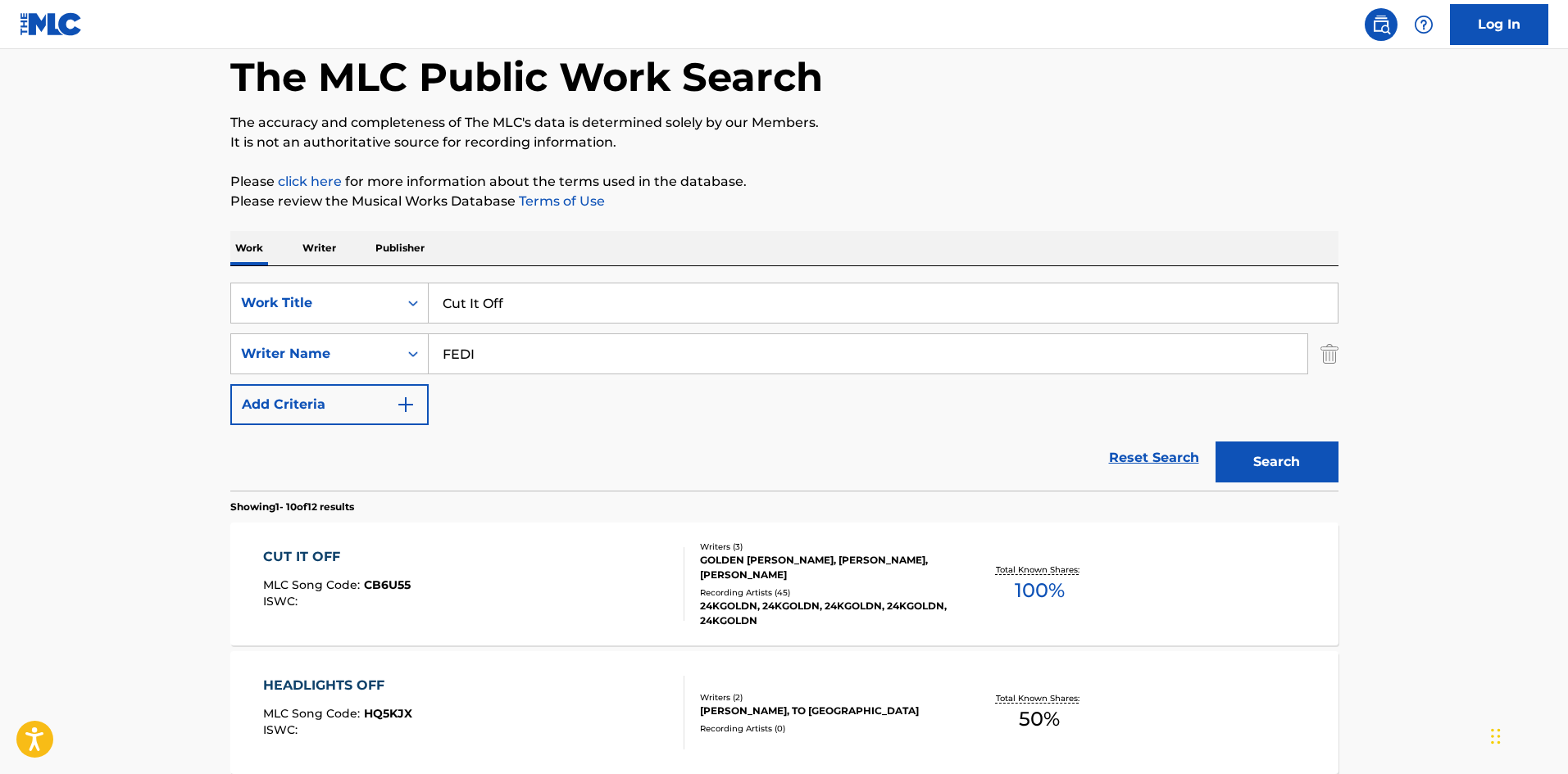
click at [517, 320] on input "Cut It Off" at bounding box center [883, 303] width 909 height 39
paste input "are"
type input "Care"
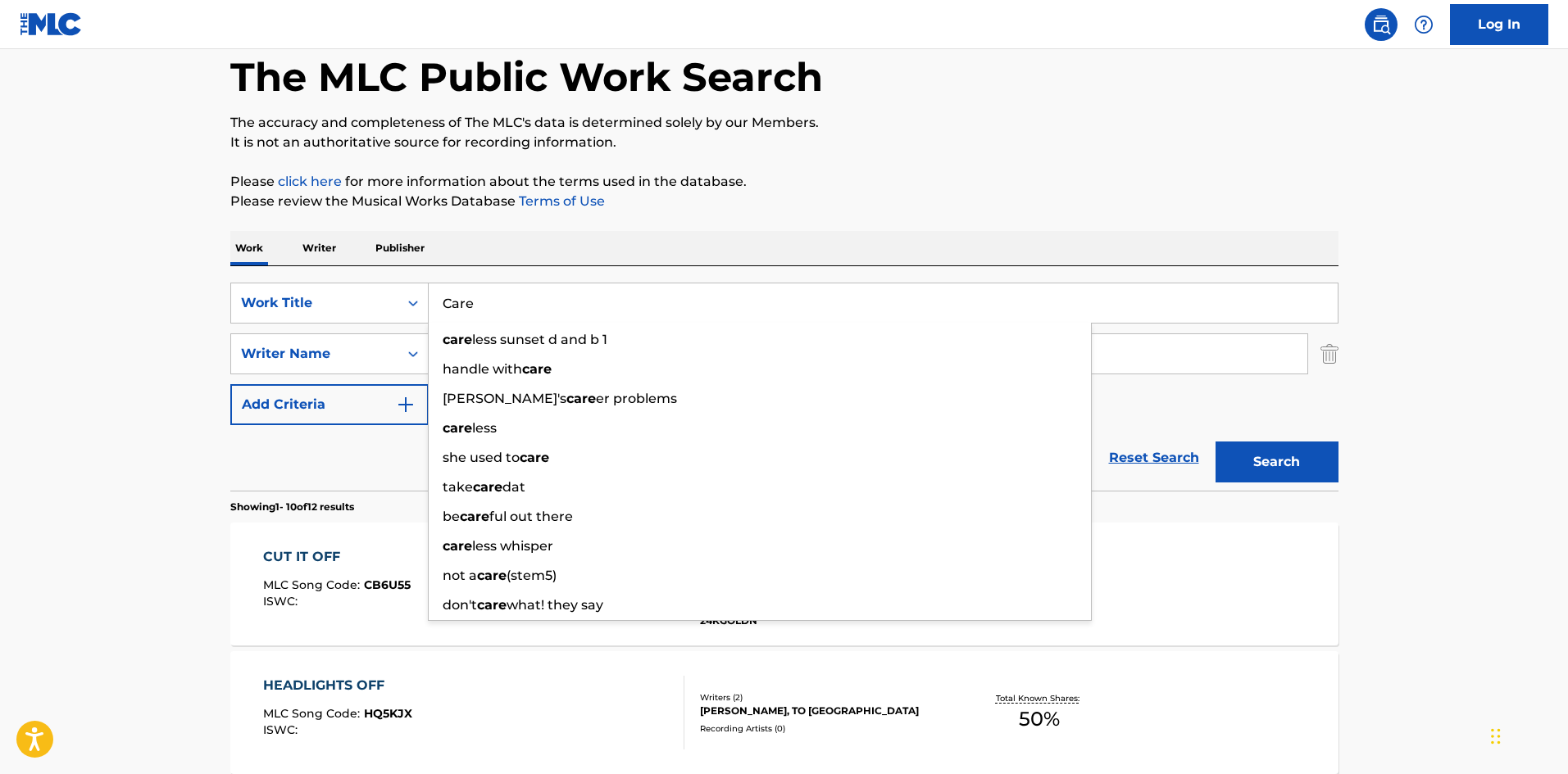
click at [572, 246] on div "Work Writer Publisher" at bounding box center [784, 248] width 1108 height 34
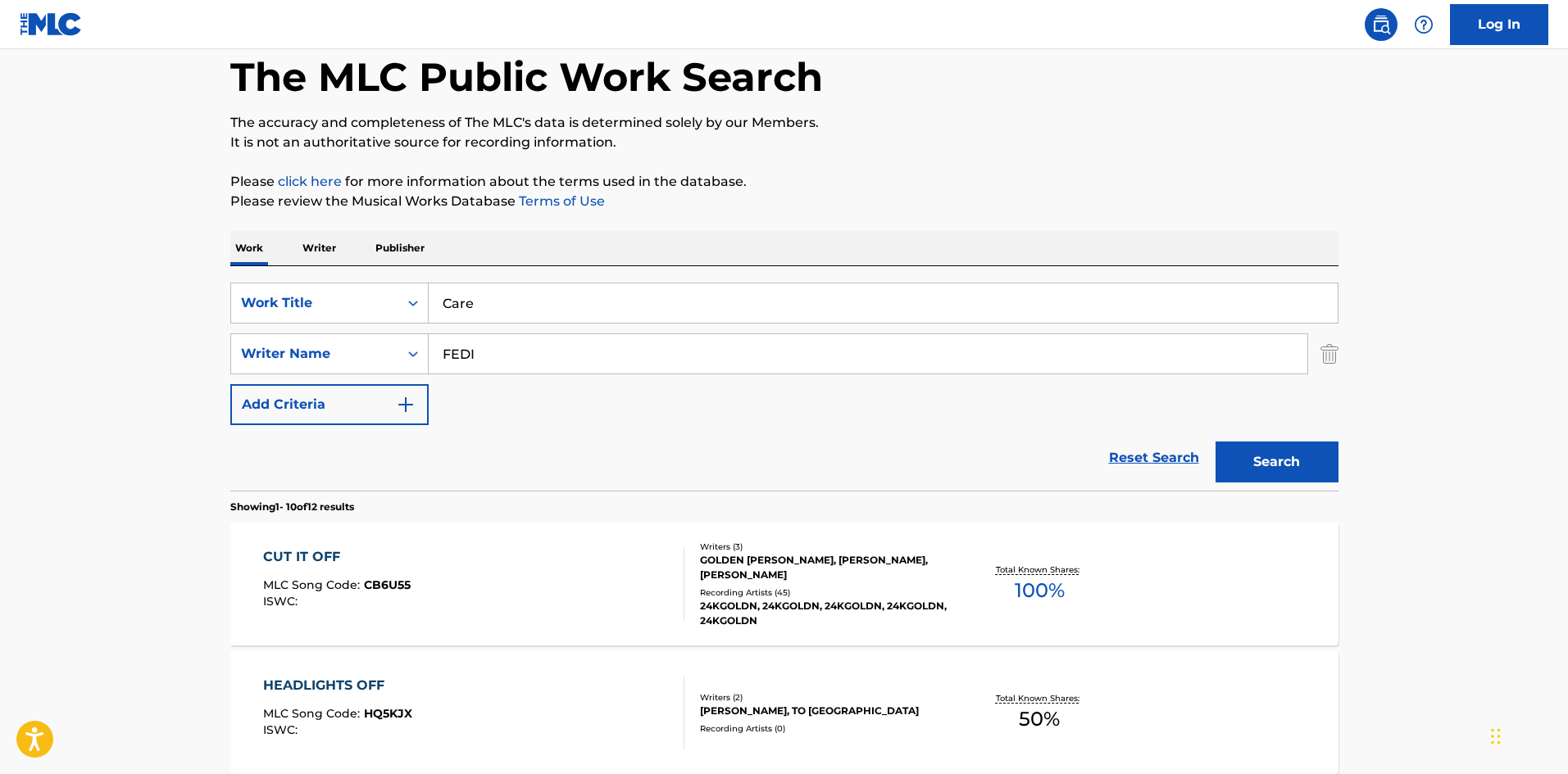
click at [563, 349] on input "FEDI" at bounding box center [868, 353] width 878 height 39
paste input "SLATKIN"
type input "SLATKIN"
click at [1272, 456] on button "Search" at bounding box center [1277, 462] width 123 height 41
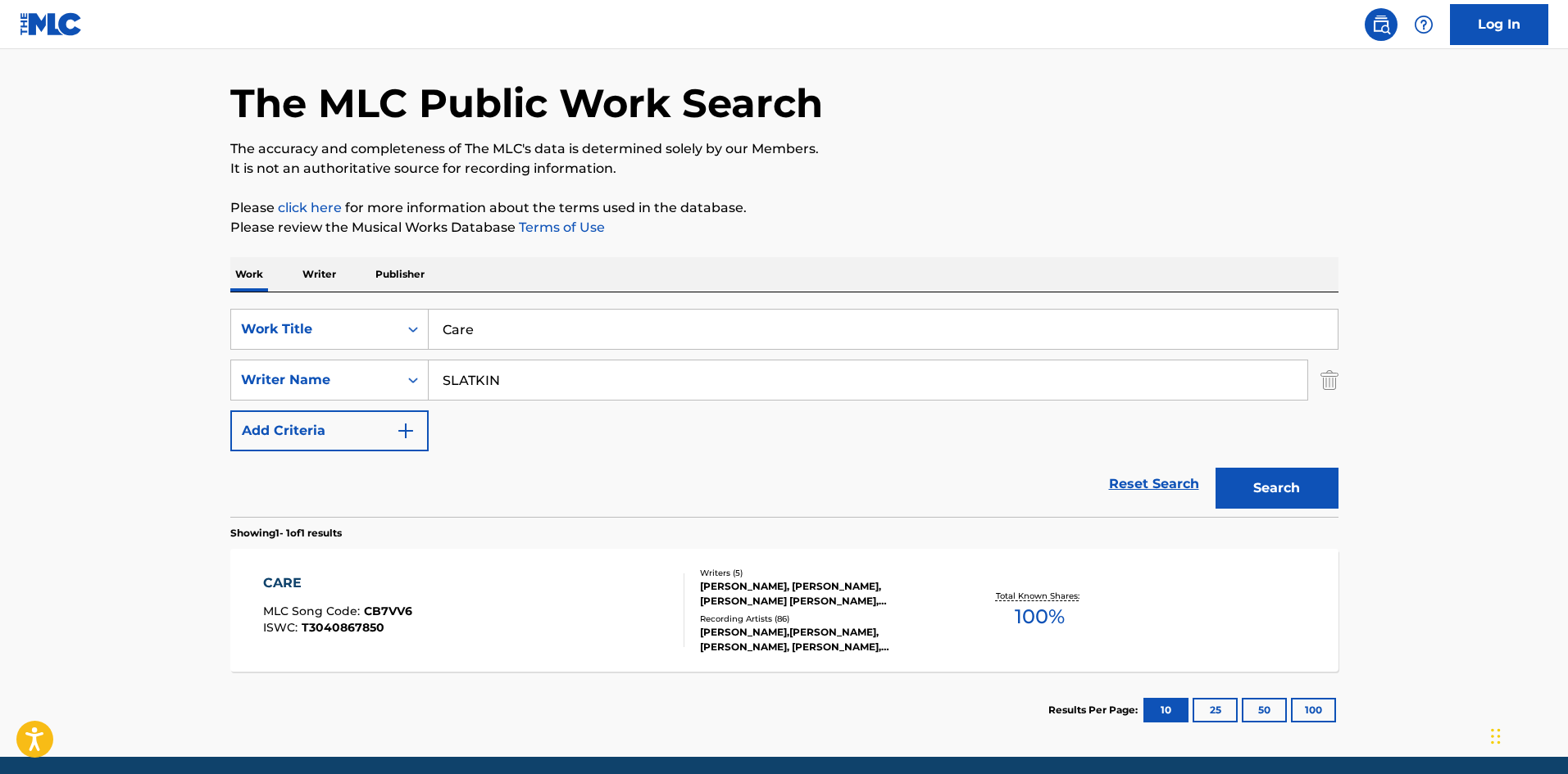
scroll to position [118, 0]
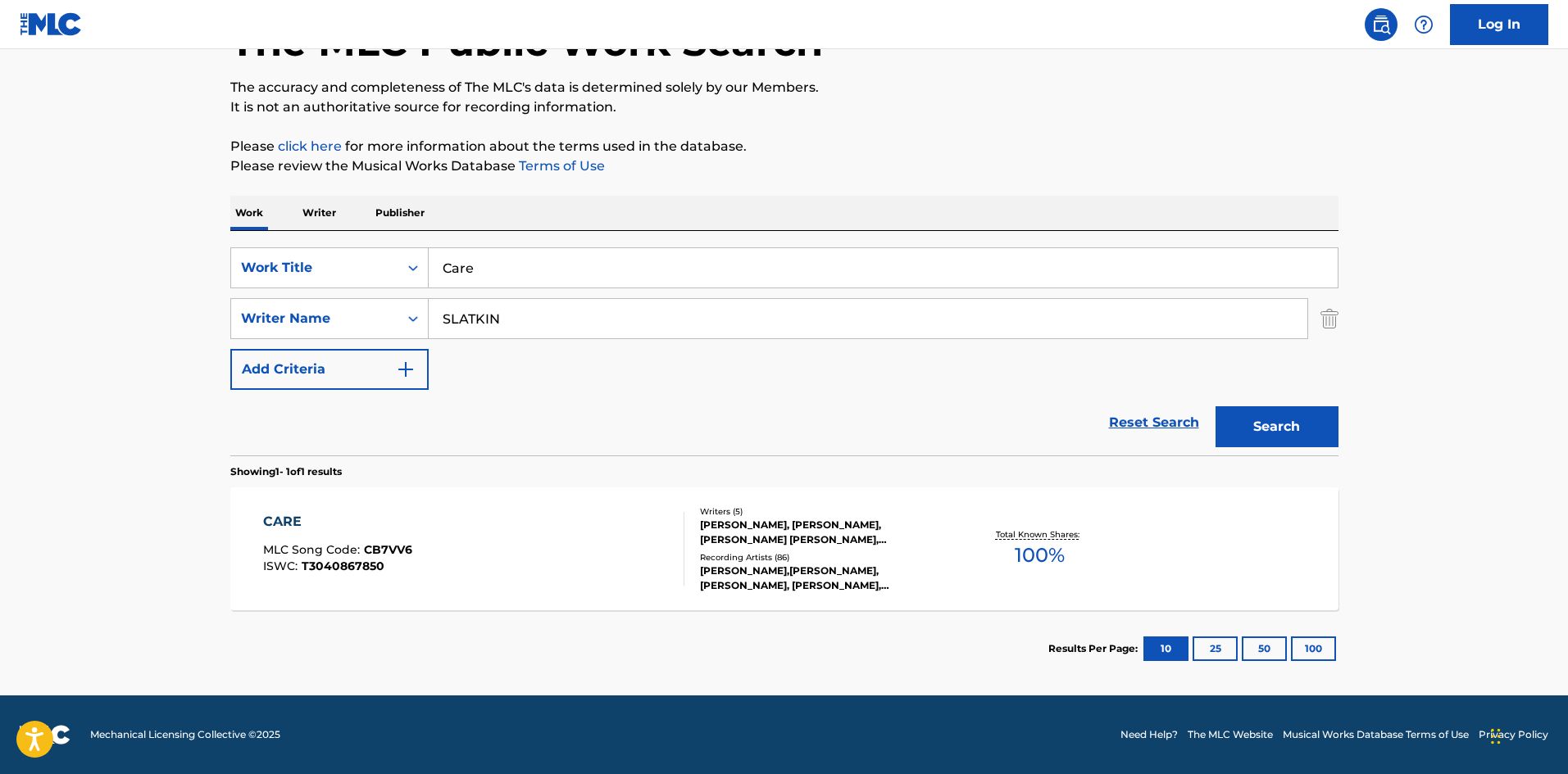
click at [559, 553] on div "CARE MLC Song Code : CB7VV6 ISWC : T3040867850" at bounding box center [474, 549] width 422 height 74
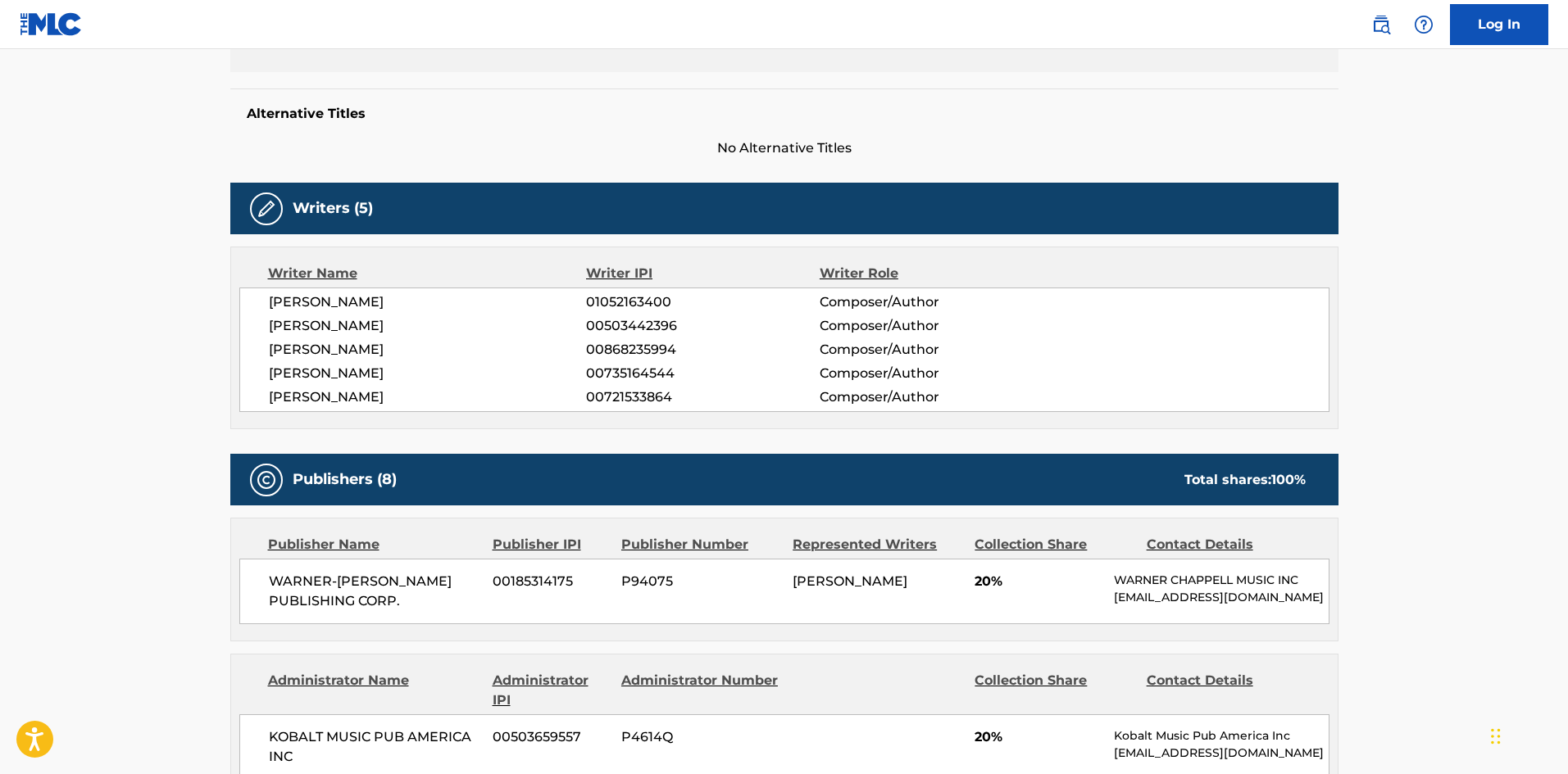
scroll to position [410, 0]
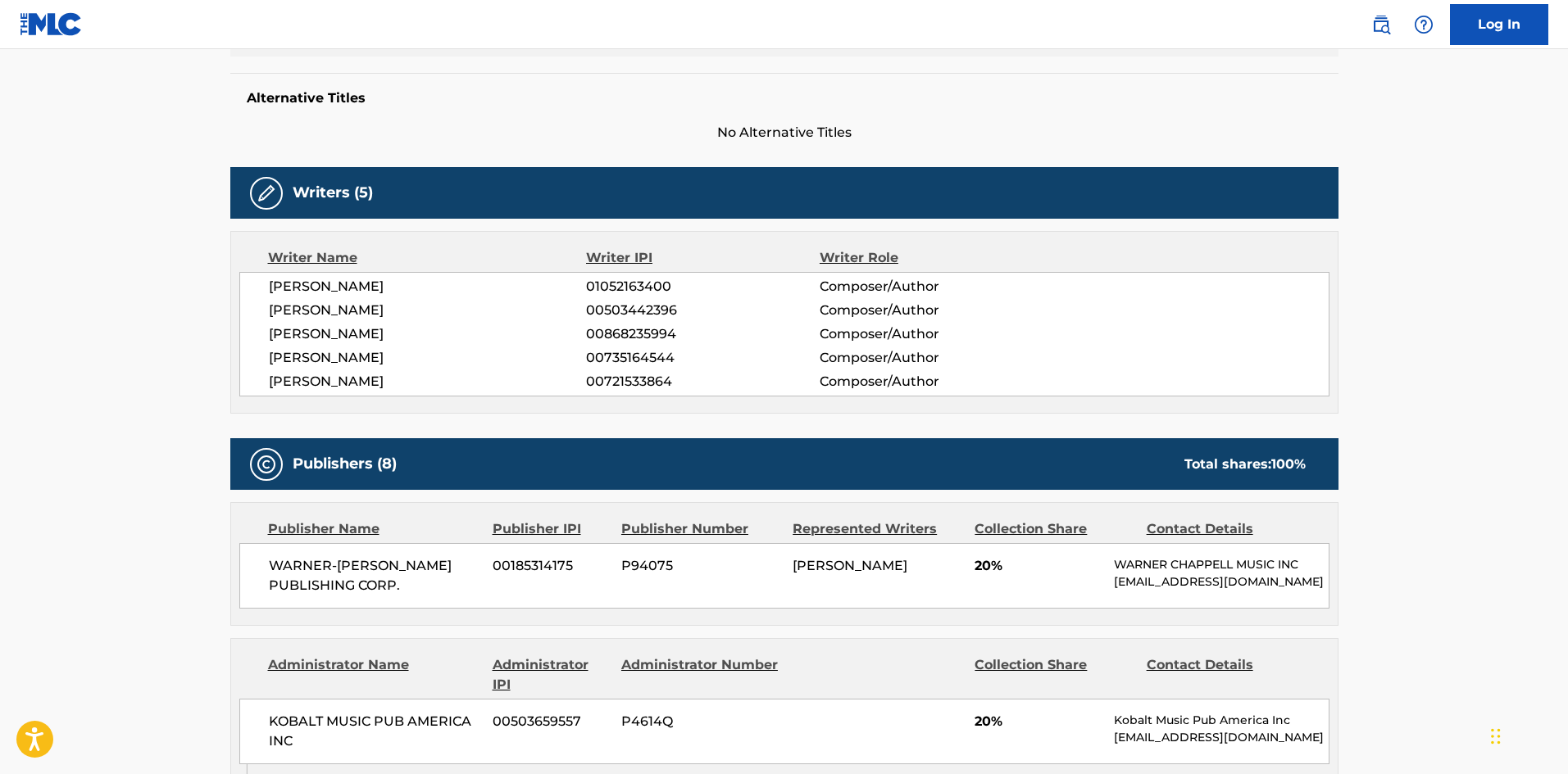
click at [258, 573] on div "WARNER-TAMERLANE PUBLISHING CORP. 00185314175 P94075 HENRY KWAPIS 20% WARNER CH…" at bounding box center [784, 575] width 1090 height 65
drag, startPoint x: 258, startPoint y: 573, endPoint x: 423, endPoint y: 601, distance: 167.4
click at [423, 601] on div "WARNER-TAMERLANE PUBLISHING CORP. 00185314175 P94075 HENRY KWAPIS 20% WARNER CH…" at bounding box center [784, 575] width 1090 height 65
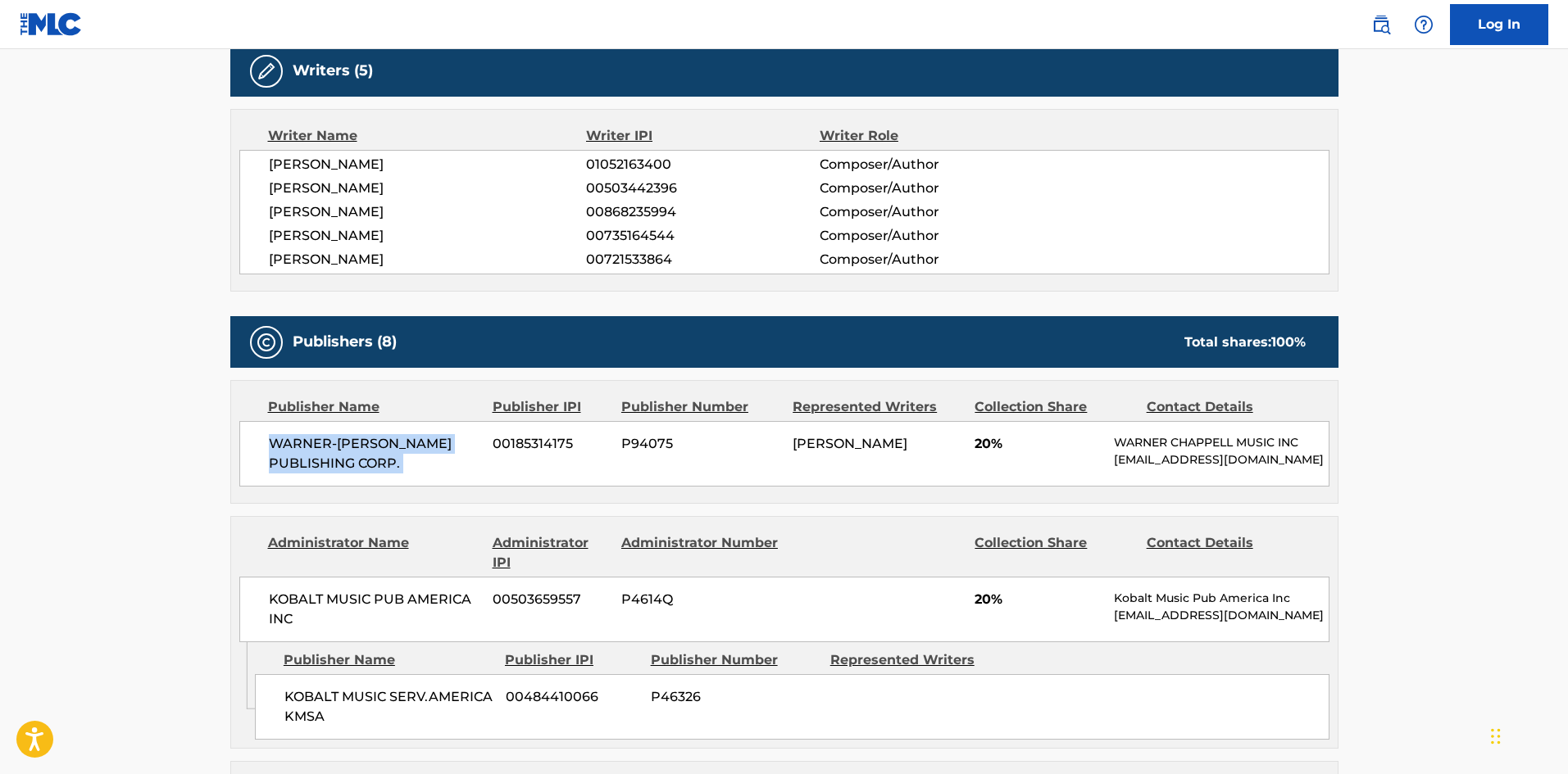
scroll to position [737, 0]
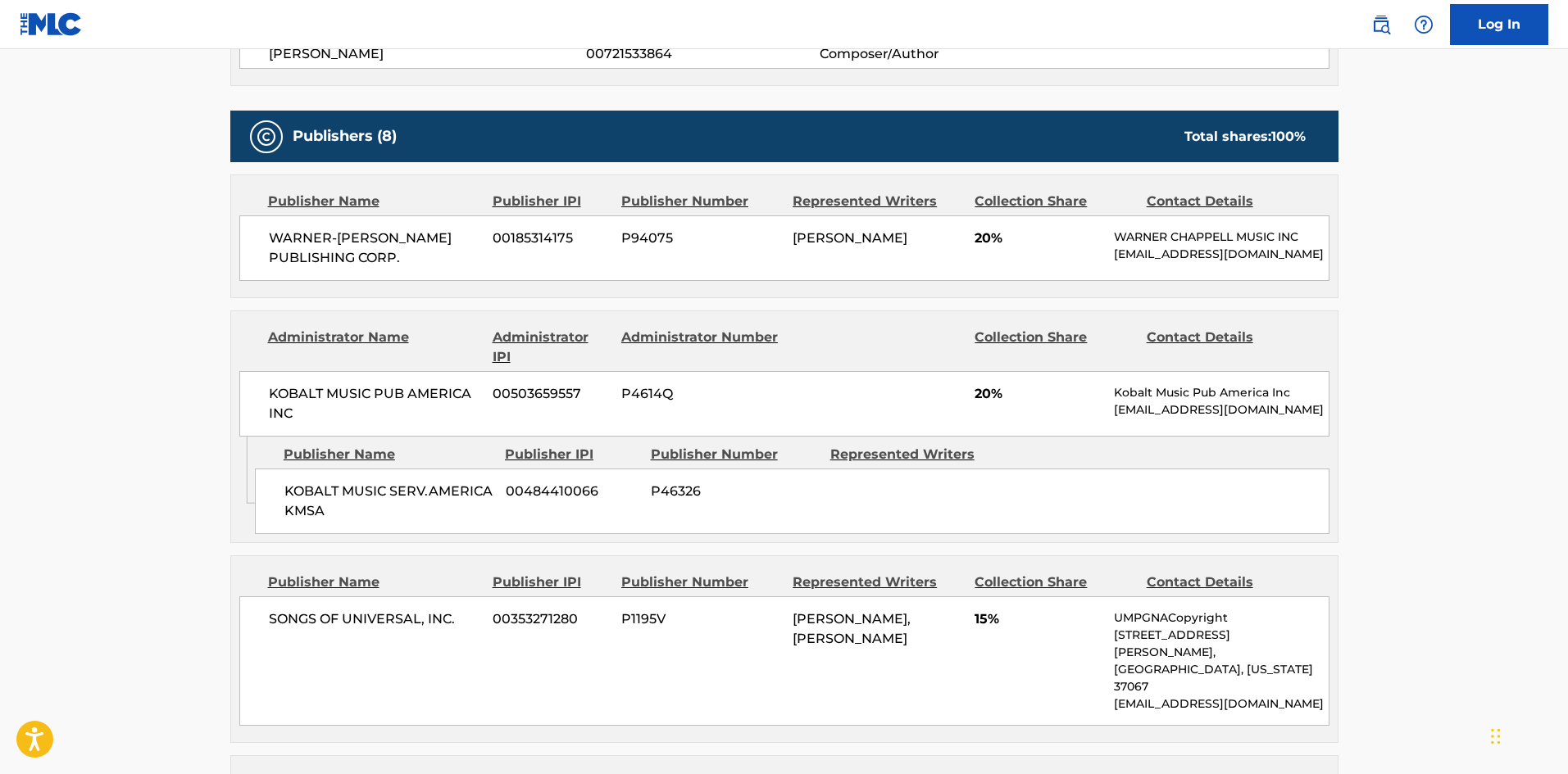
click at [318, 506] on span "KOBALT MUSIC SERV.AMERICA KMSA" at bounding box center [389, 501] width 209 height 39
drag, startPoint x: 318, startPoint y: 506, endPoint x: 280, endPoint y: 34, distance: 473.5
click at [330, 522] on span "KOBALT MUSIC SERV.AMERICA KMSA" at bounding box center [389, 501] width 209 height 39
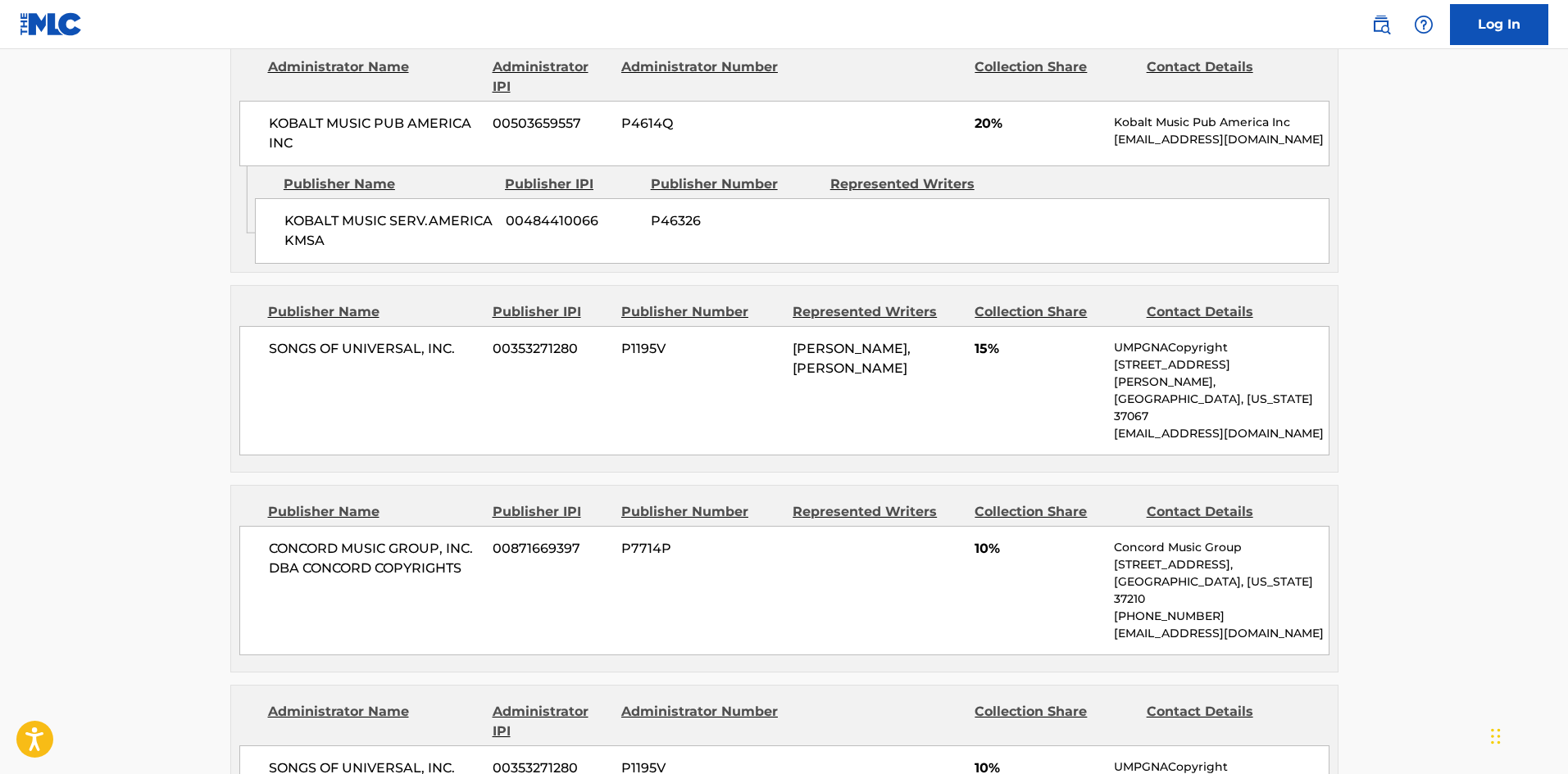
scroll to position [1065, 0]
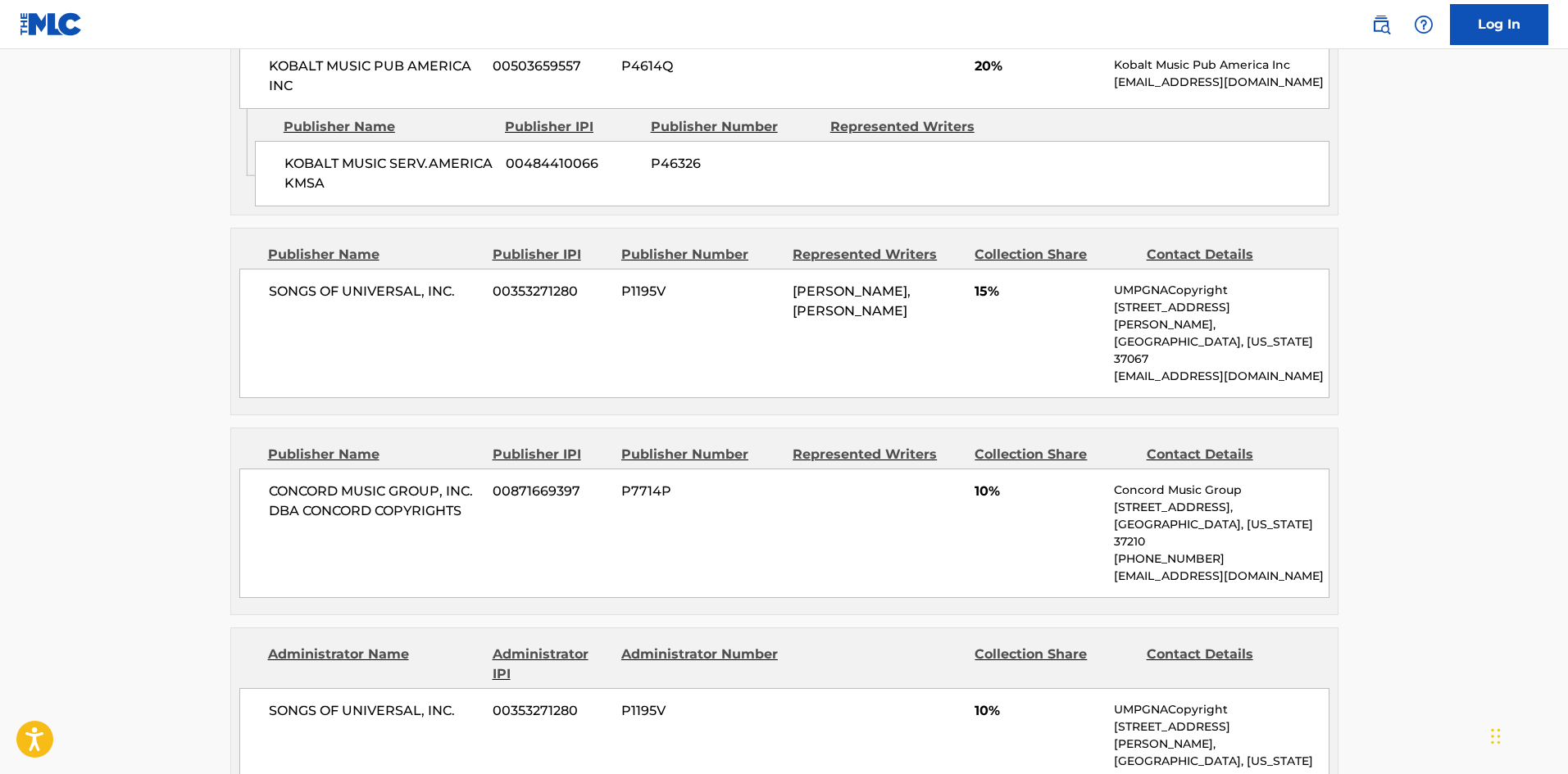
scroll to position [118, 0]
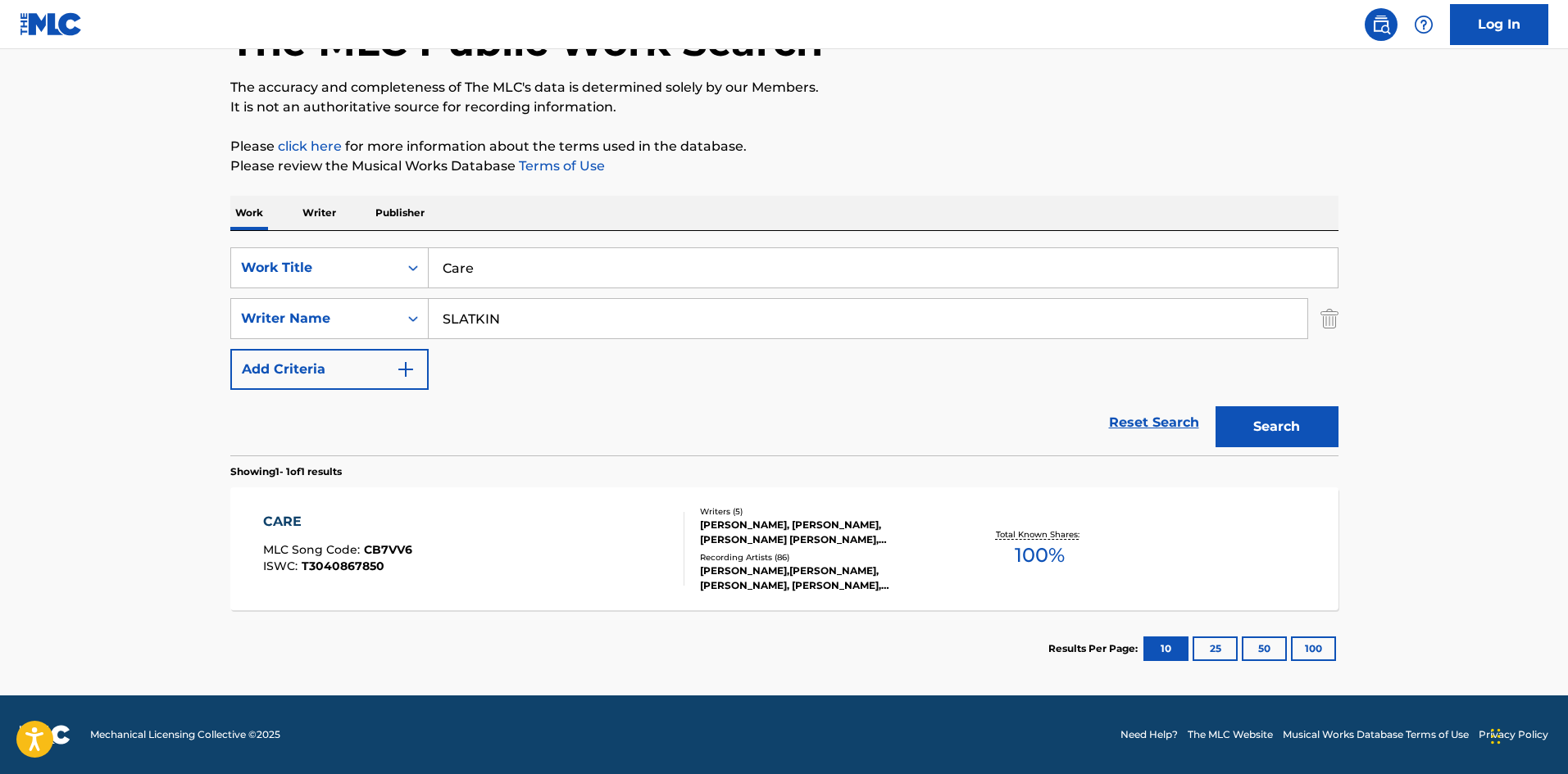
click at [663, 240] on div "SearchWithCriteria0cf4a2dd-bf61-4960-ad56-7b91425f57fc Work Title Care SearchWi…" at bounding box center [784, 343] width 1108 height 224
click at [653, 267] on input "Care" at bounding box center [883, 268] width 909 height 39
paste input "Trust Fall"
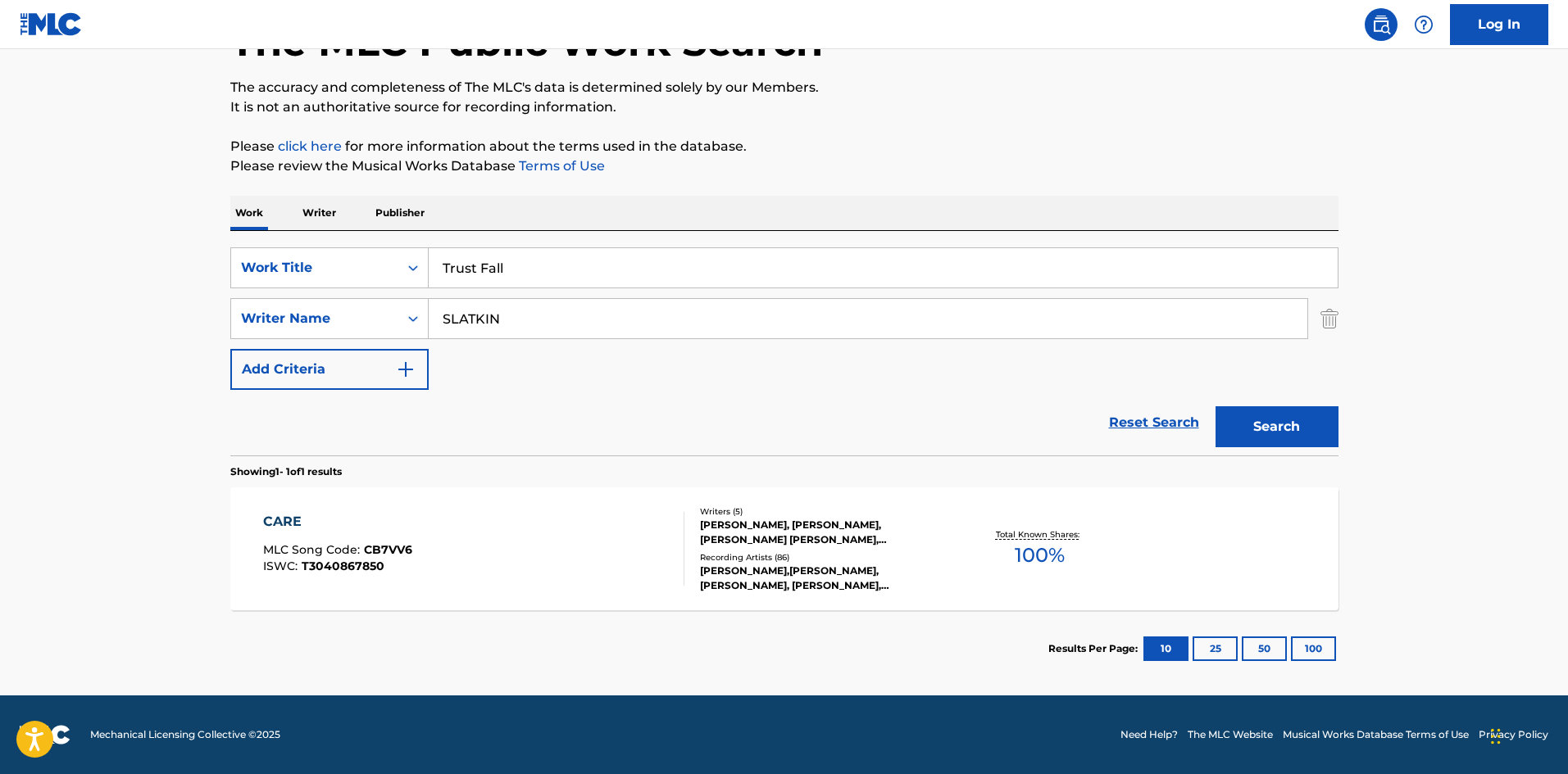
type input "Trust Fall"
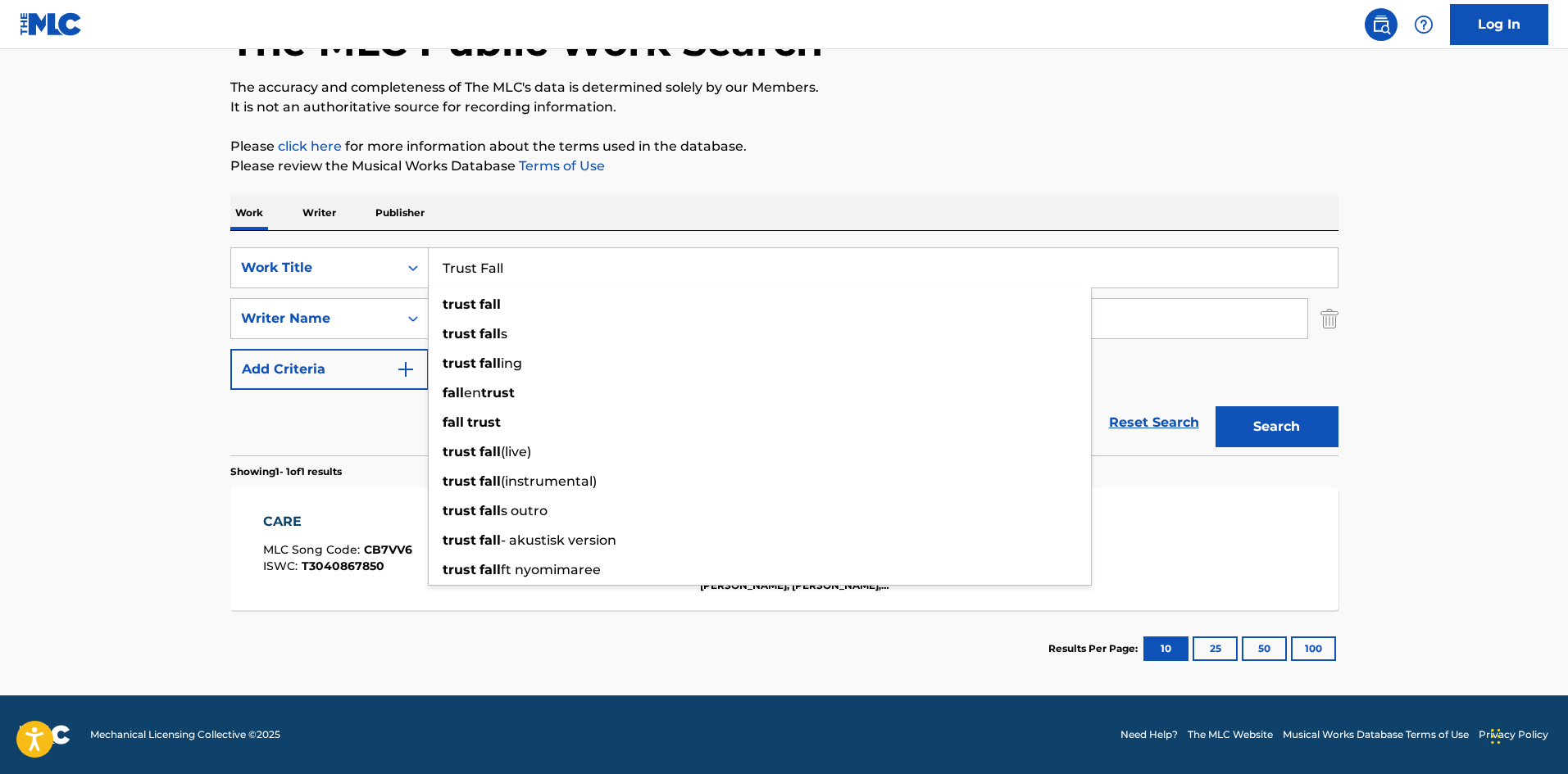
click at [0, 386] on main "The MLC Public Work Search The accuracy and completeness of The MLC's data is d…" at bounding box center [784, 314] width 1568 height 763
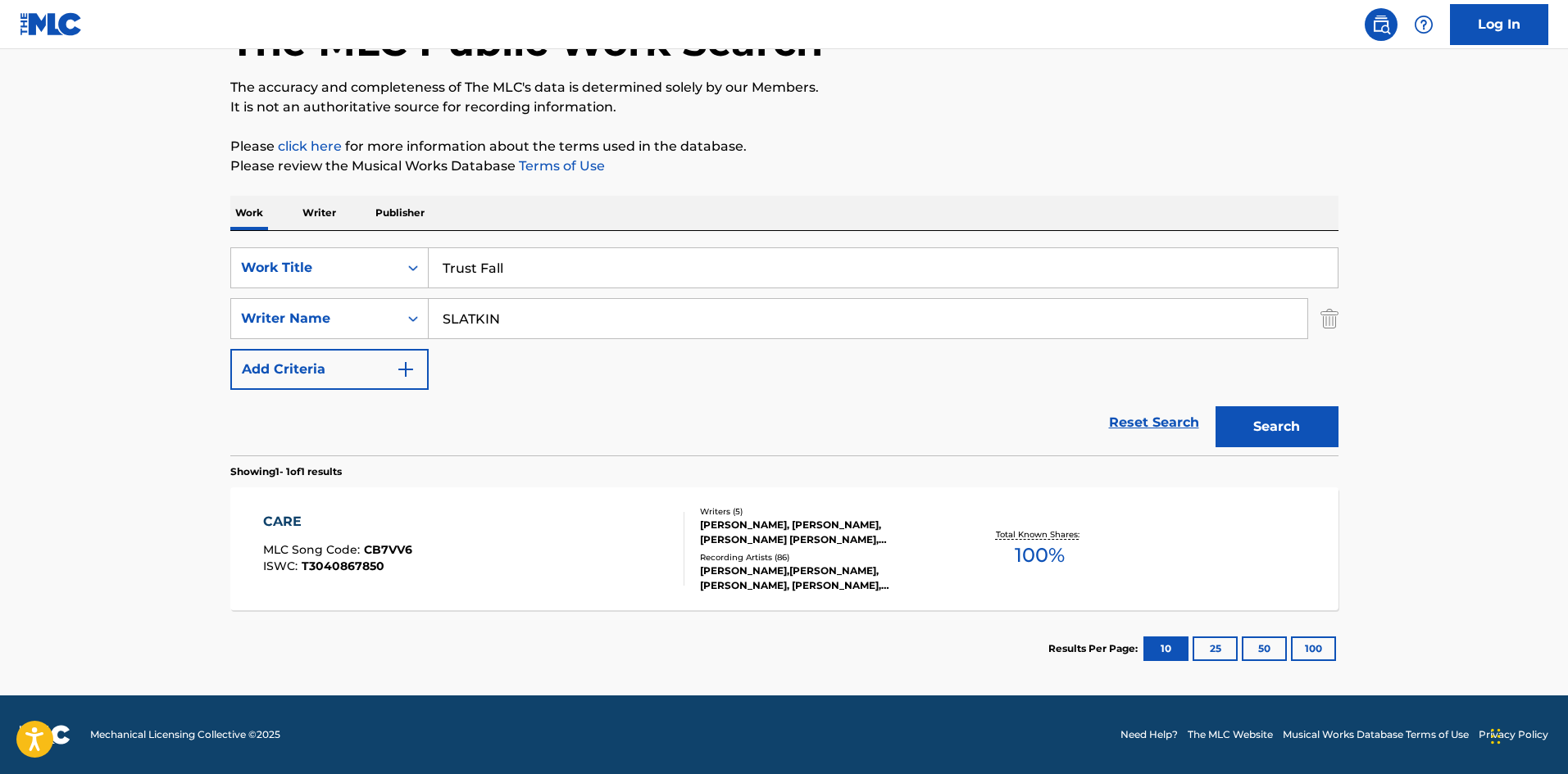
click at [579, 334] on input "SLATKIN" at bounding box center [868, 319] width 878 height 39
click at [1276, 432] on button "Search" at bounding box center [1277, 426] width 123 height 41
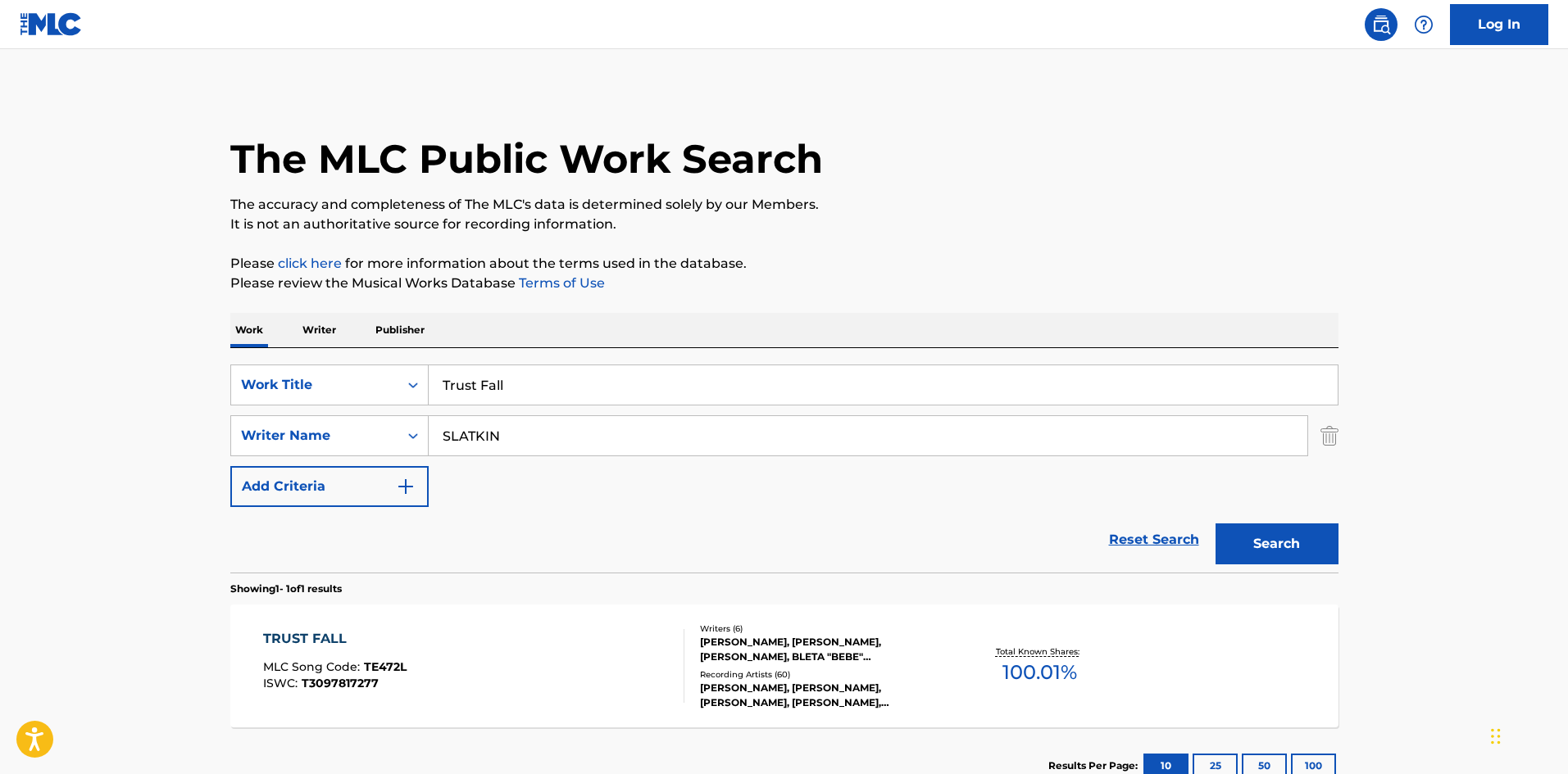
click at [399, 651] on div "TRUST FALL MLC Song Code : TE472L ISWC : T3097817277" at bounding box center [335, 666] width 144 height 74
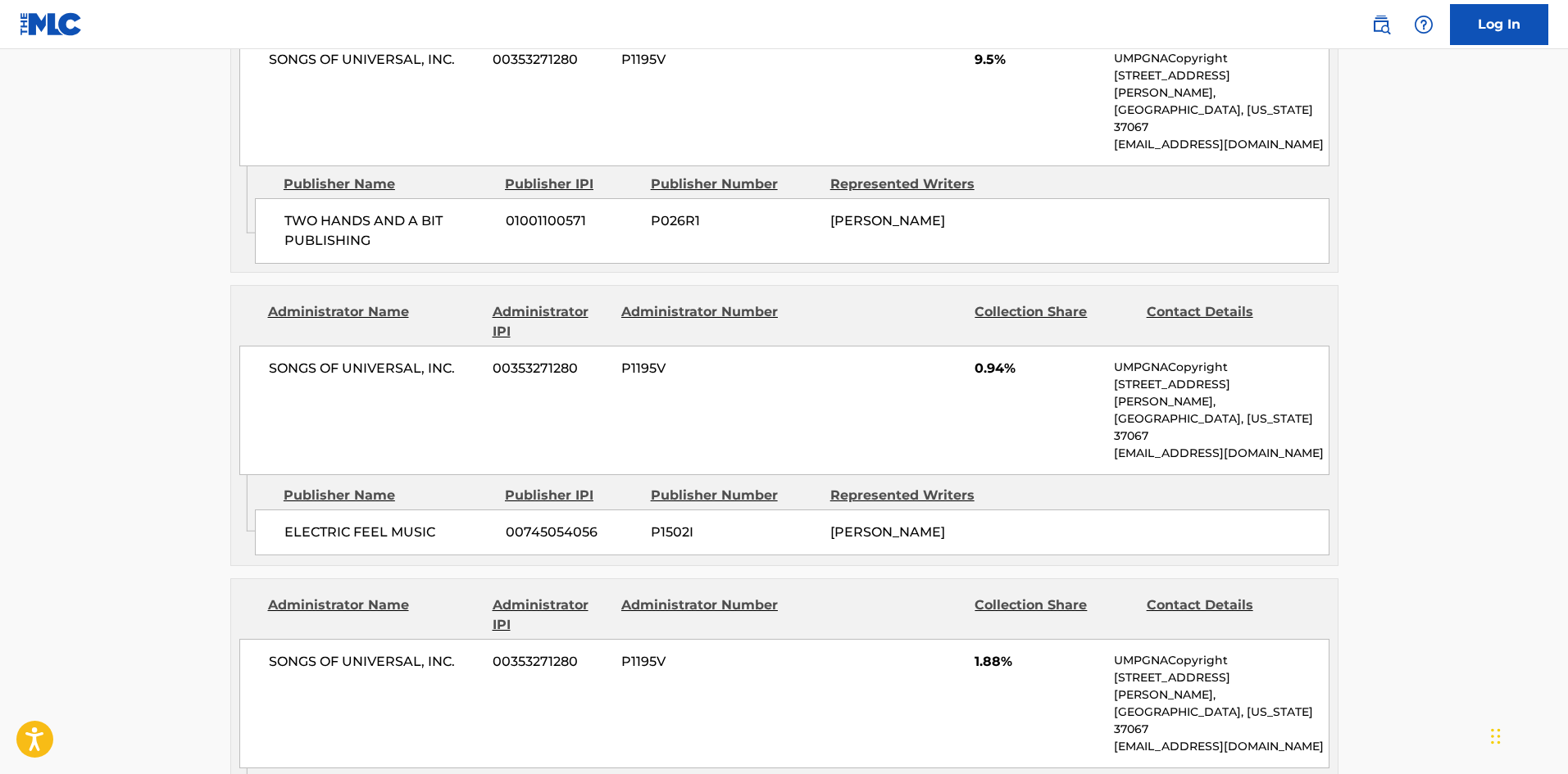
scroll to position [1218, 0]
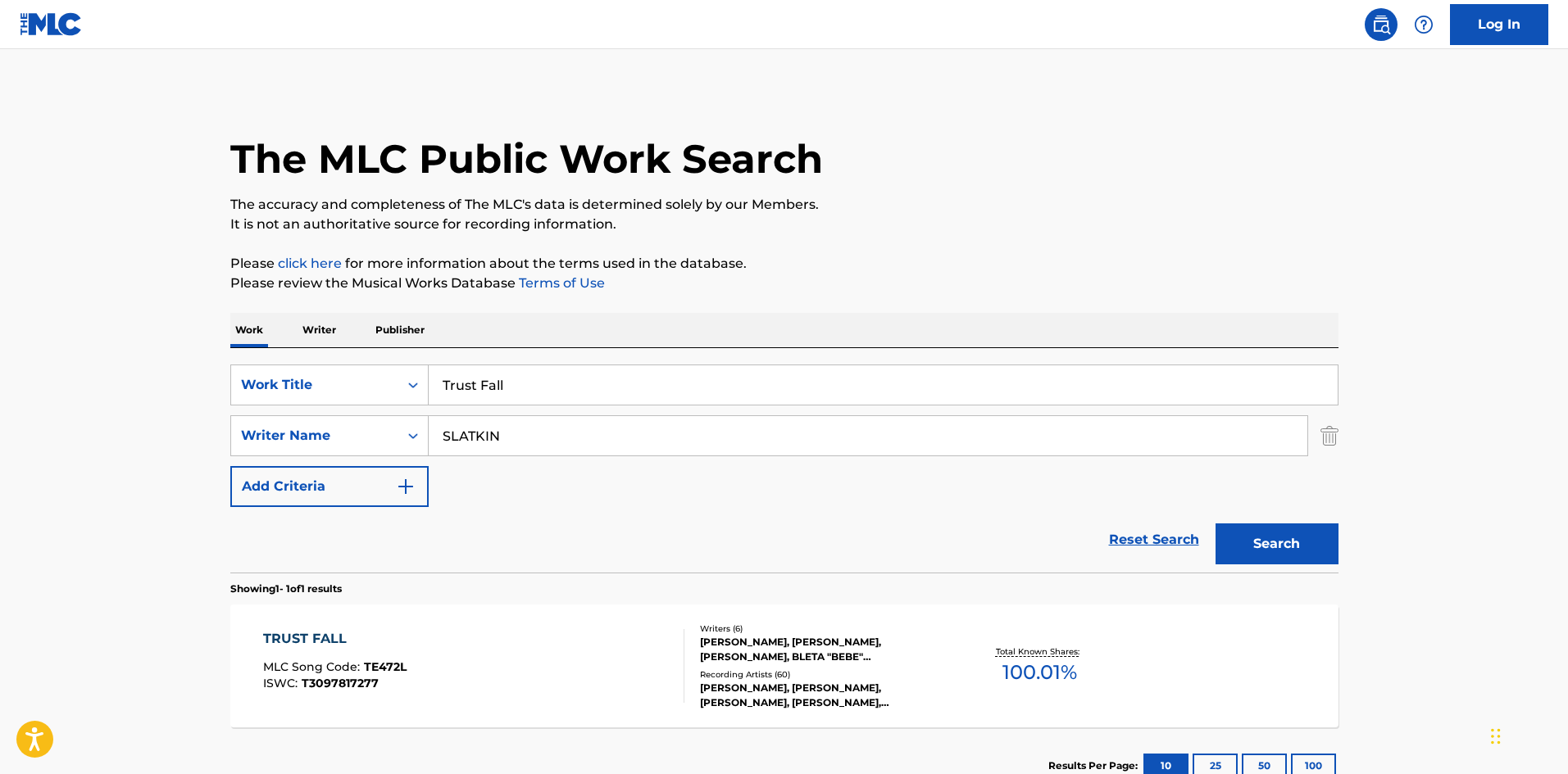
click at [503, 408] on div "SearchWithCriteria0cf4a2dd-bf61-4960-ad56-7b91425f57fc Work Title Trust Fall Se…" at bounding box center [784, 435] width 1108 height 143
click at [517, 380] on input "Trust Fall" at bounding box center [883, 385] width 909 height 39
paste input "ONE"
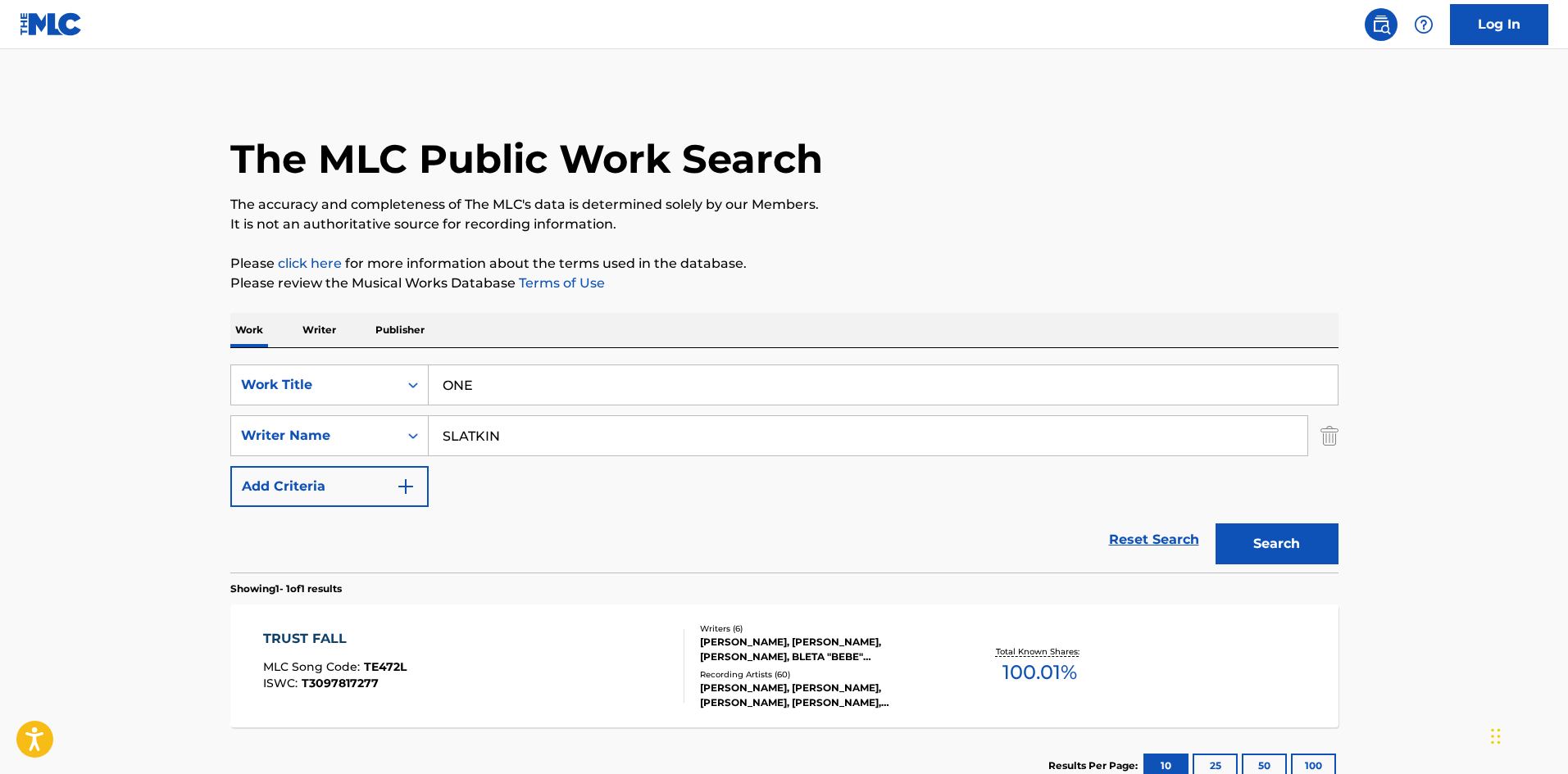
type input "ONE"
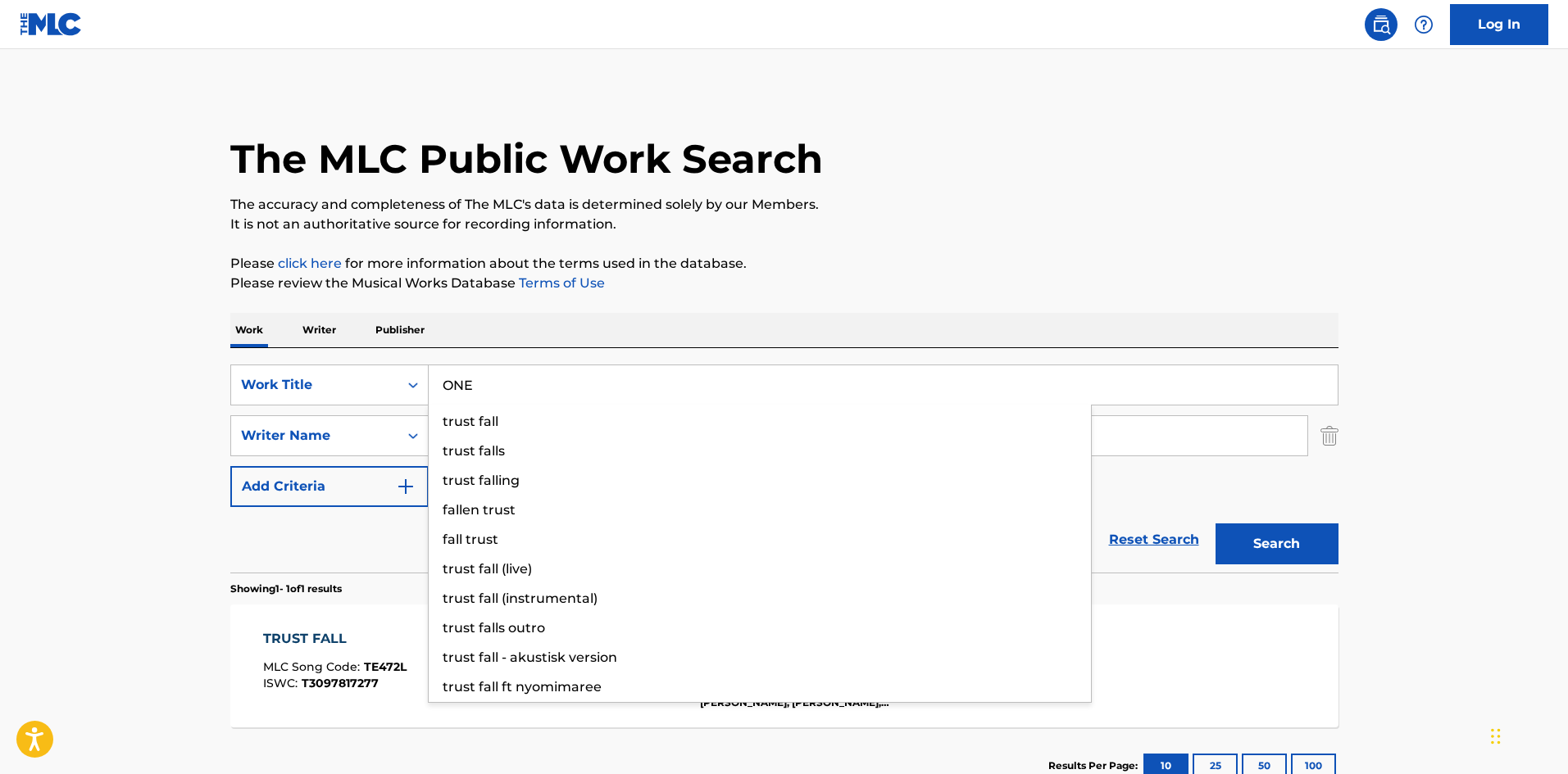
drag, startPoint x: 0, startPoint y: 354, endPoint x: 382, endPoint y: 406, distance: 385.5
click at [2, 354] on main "The MLC Public Work Search The accuracy and completeness of The MLC's data is d…" at bounding box center [784, 431] width 1568 height 763
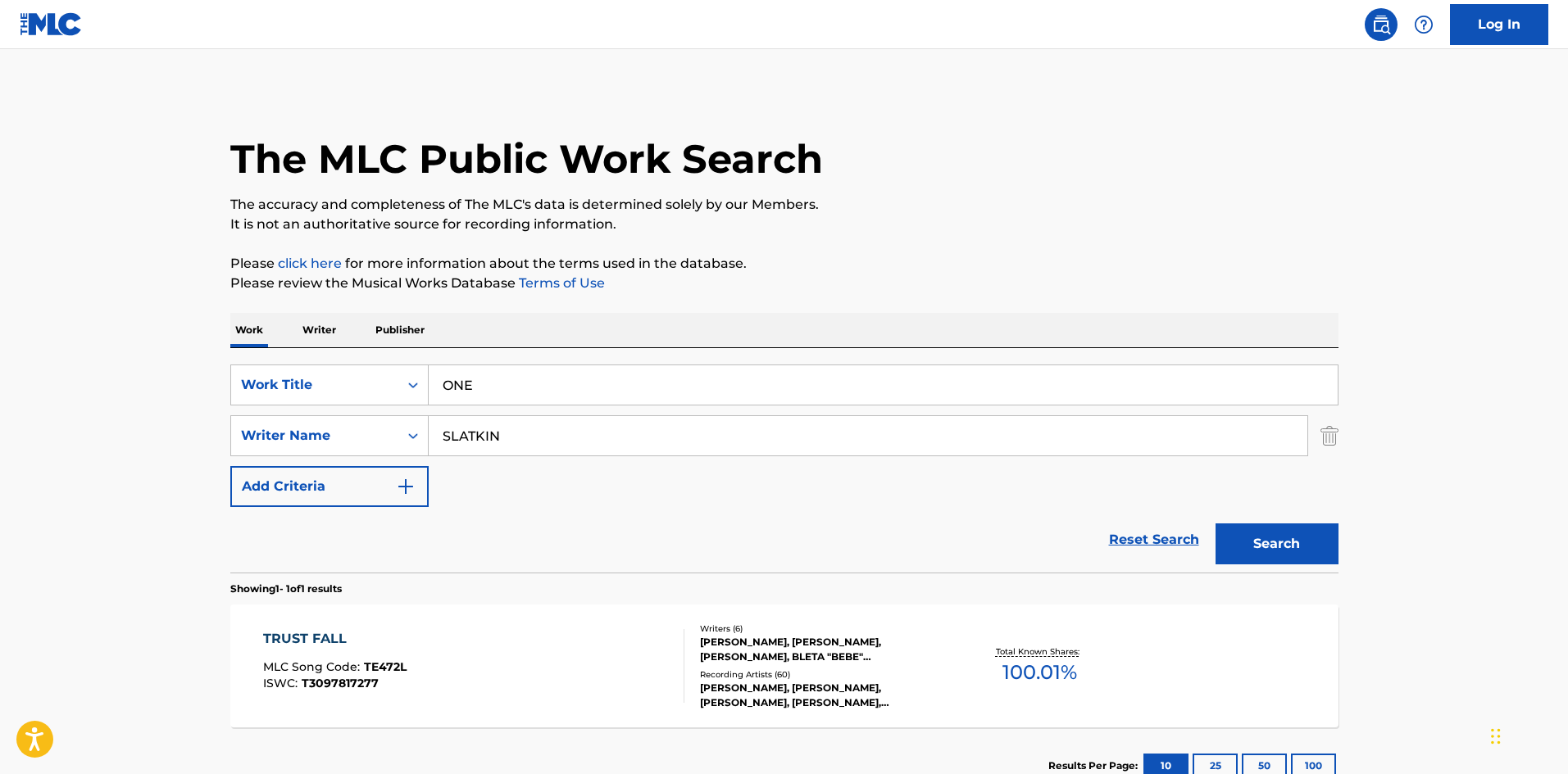
click at [542, 431] on input "SLATKIN" at bounding box center [868, 436] width 878 height 39
paste input "HURLEY"
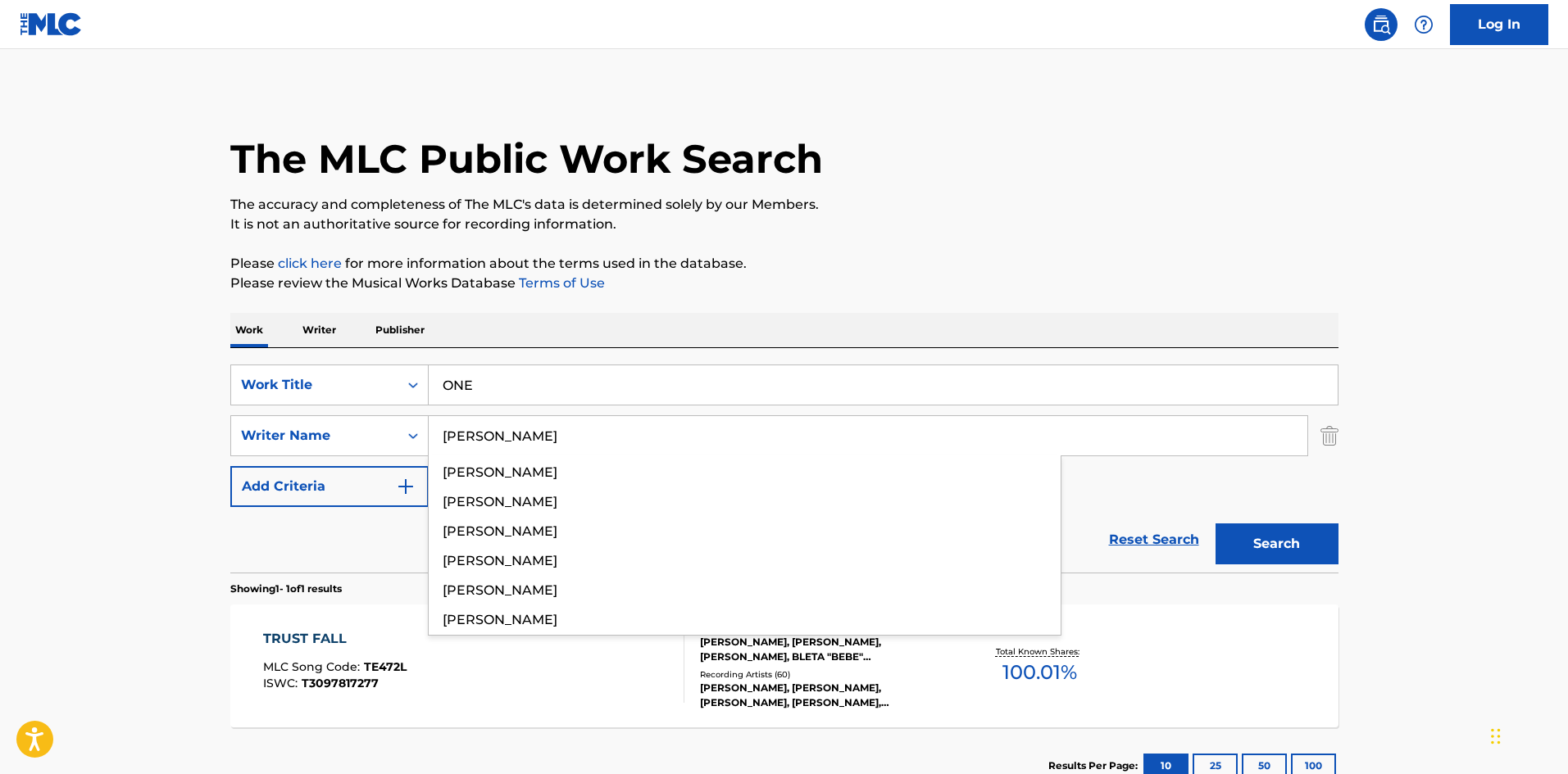
click at [1315, 533] on button "Search" at bounding box center [1277, 544] width 123 height 41
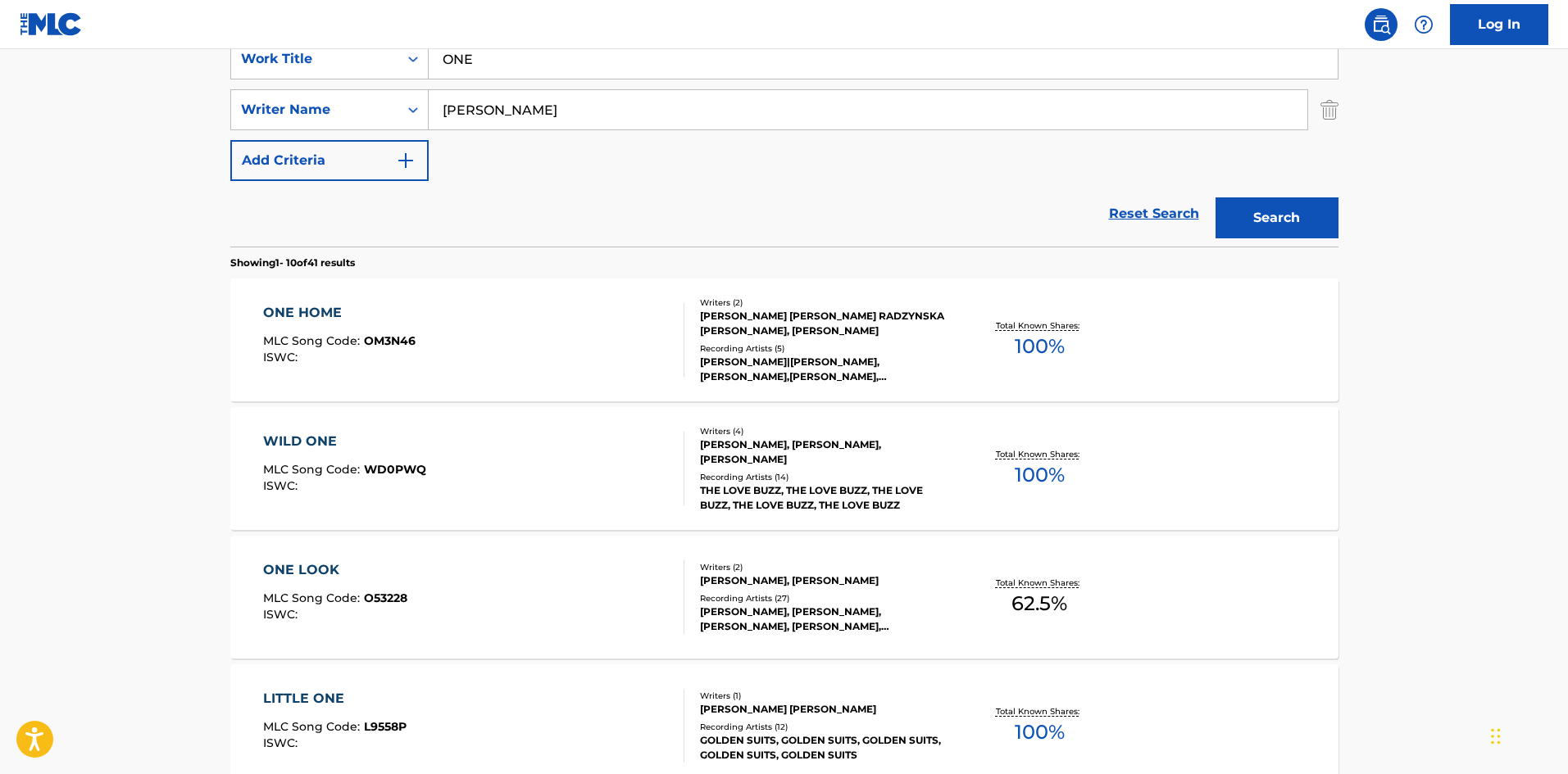
scroll to position [164, 0]
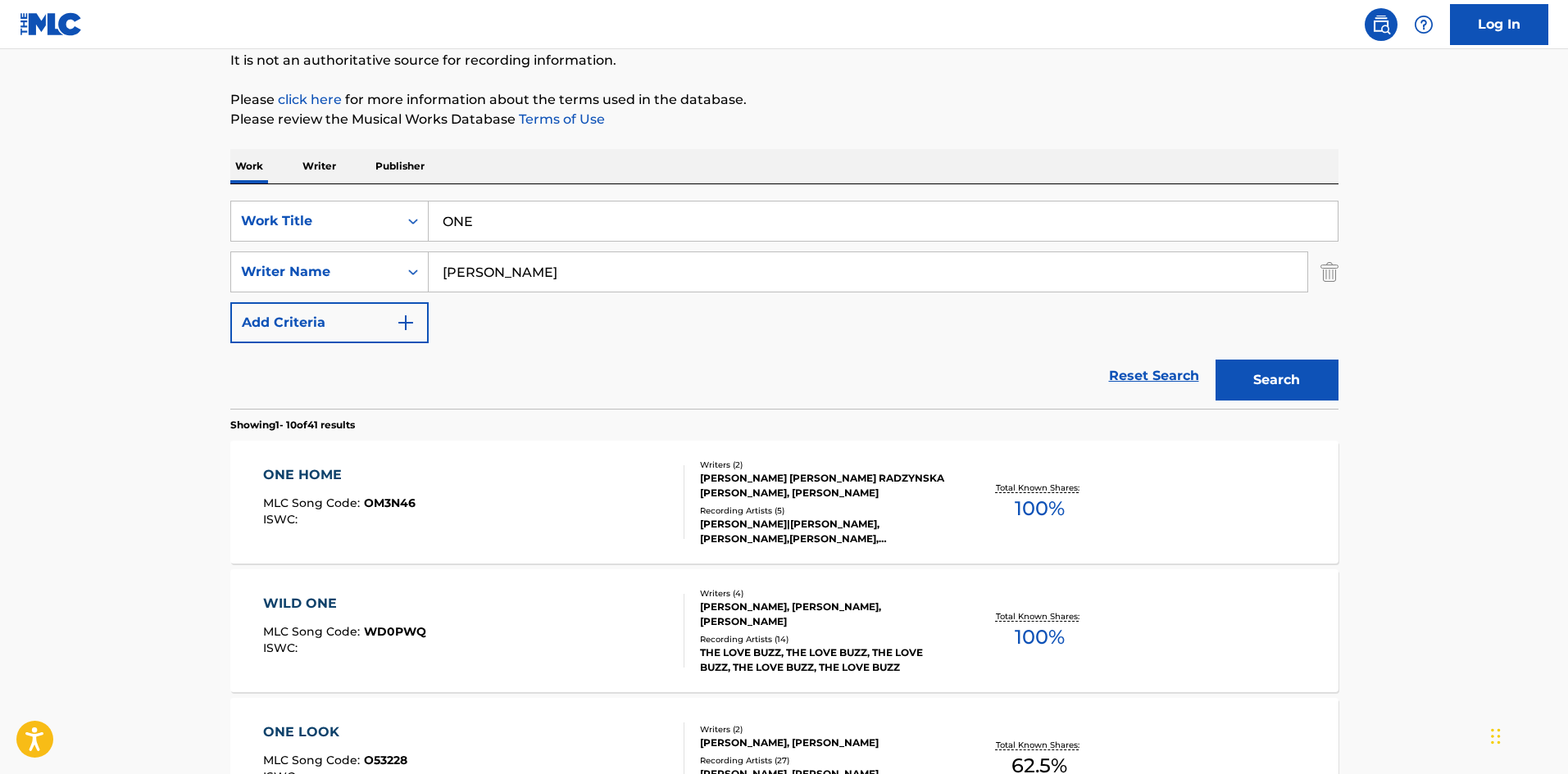
click at [562, 245] on div "SearchWithCriteria0cf4a2dd-bf61-4960-ad56-7b91425f57fc Work Title ONE SearchWit…" at bounding box center [784, 272] width 1108 height 143
click at [562, 254] on input "HURLEY" at bounding box center [868, 272] width 878 height 39
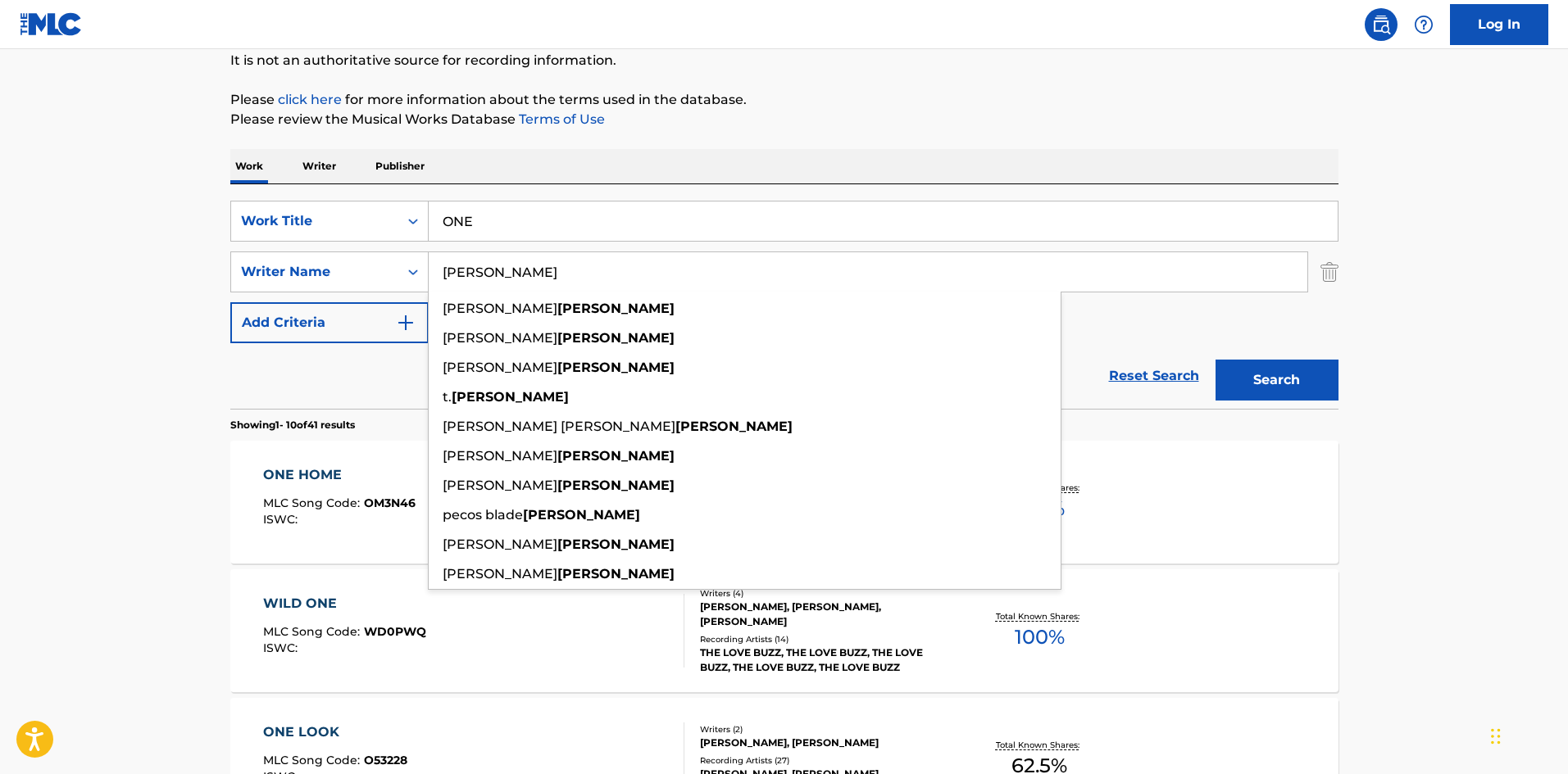
click at [562, 254] on input "HURLEY" at bounding box center [868, 272] width 878 height 39
paste input "ARV"
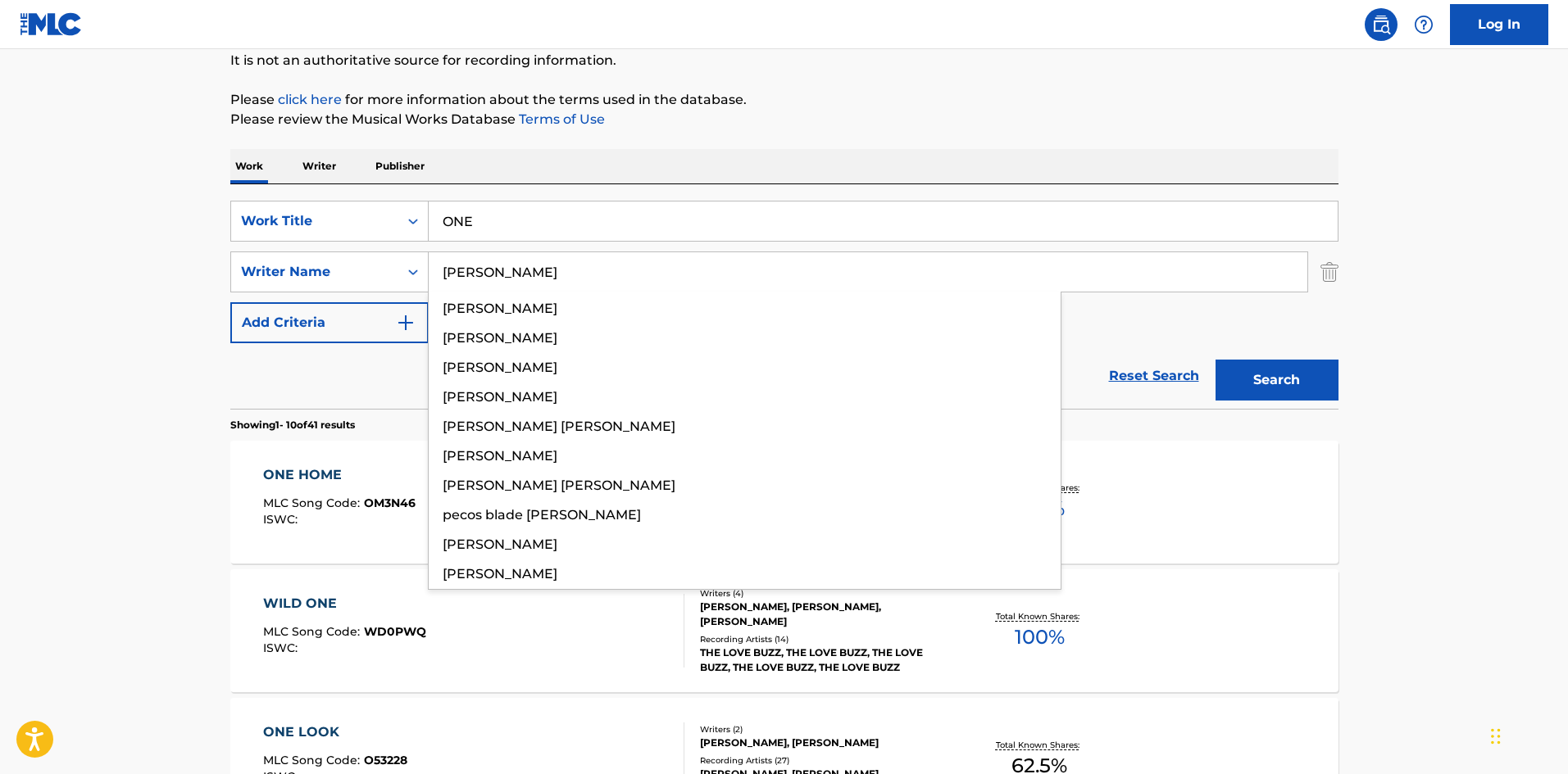
type input "HARVEY"
click at [1300, 372] on button "Search" at bounding box center [1277, 380] width 123 height 41
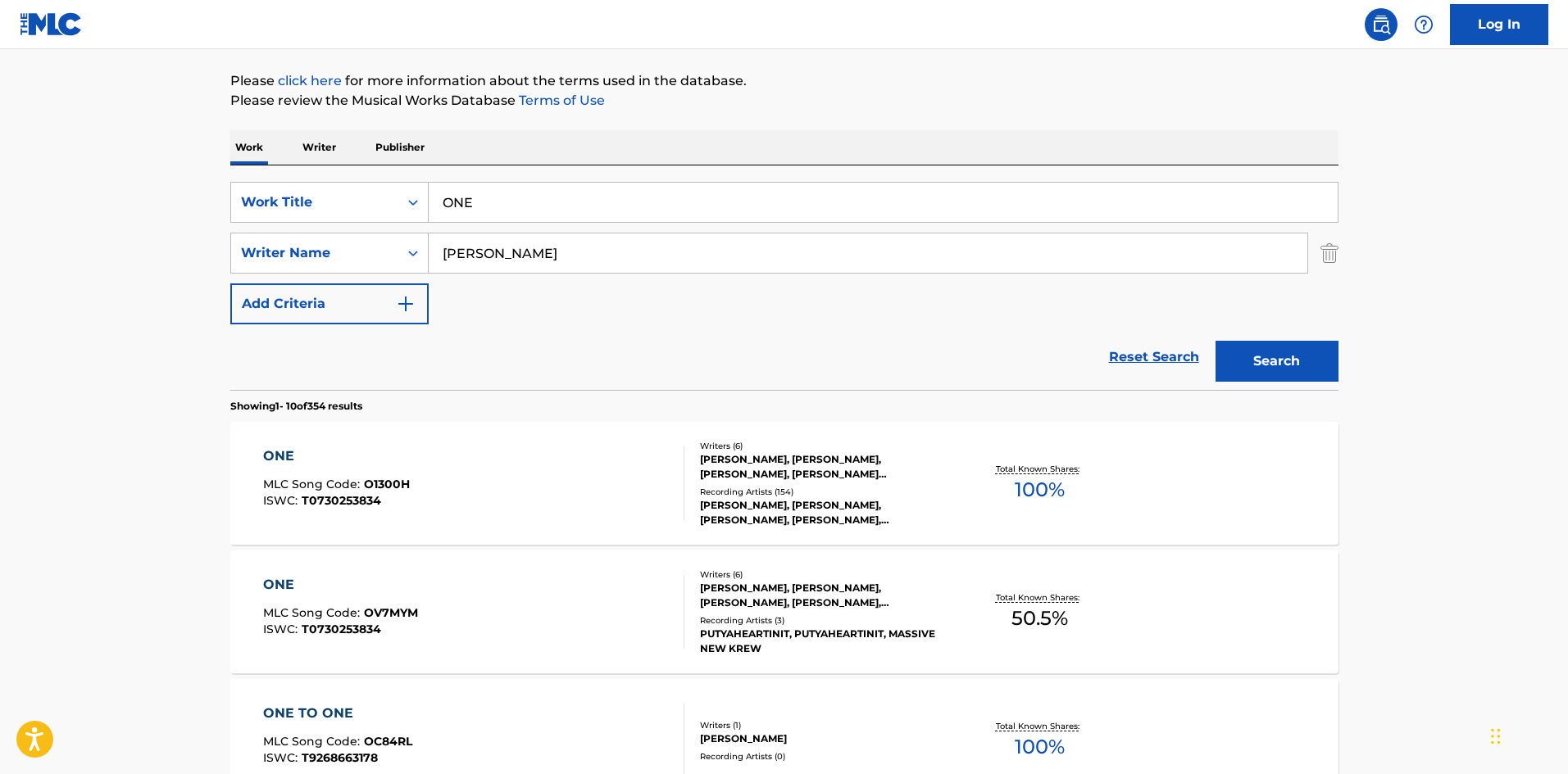
scroll to position [246, 0]
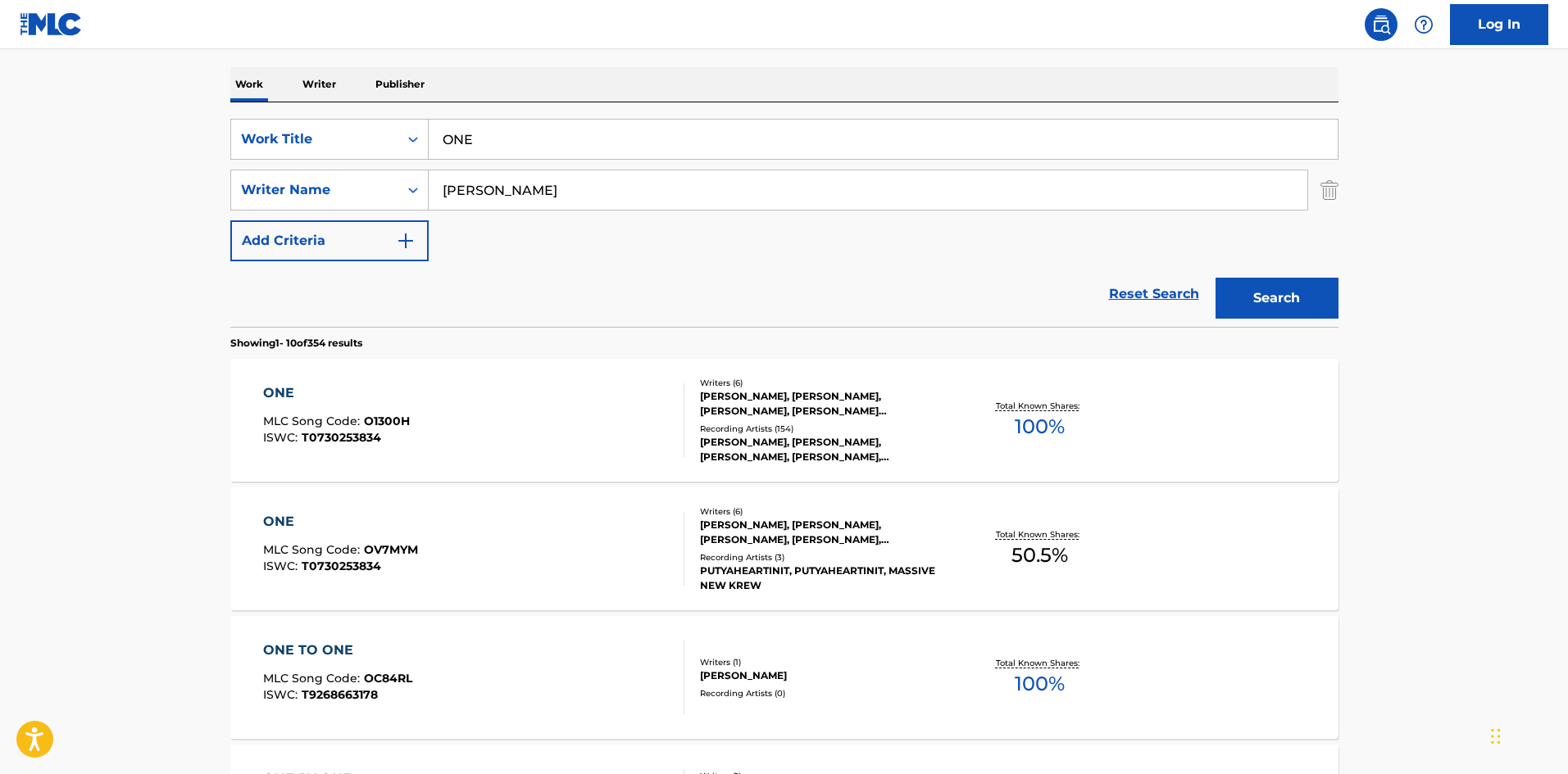
click at [537, 429] on div "ONE MLC Song Code : O1300H ISWC : T0730253834" at bounding box center [474, 421] width 422 height 74
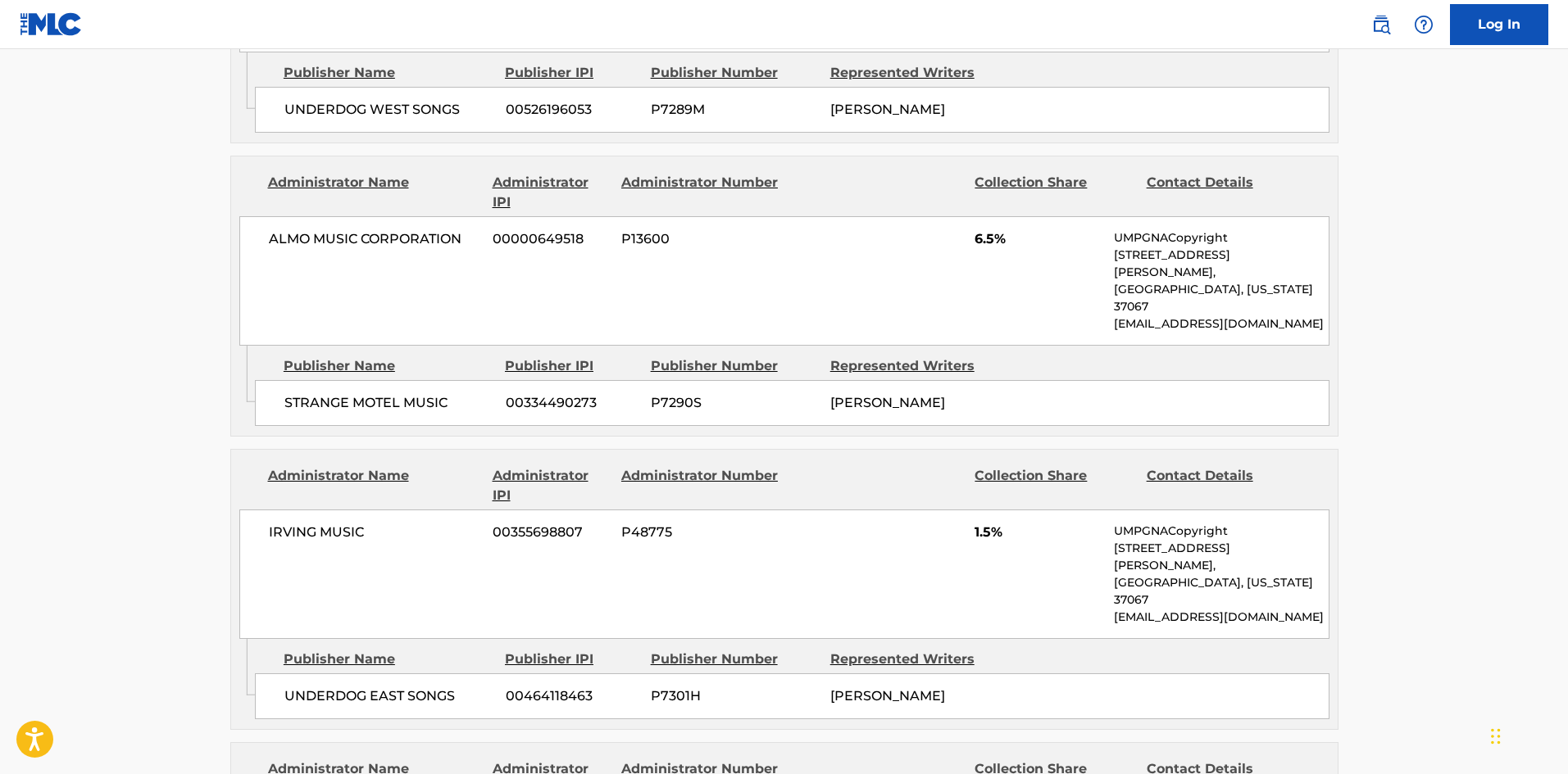
scroll to position [3605, 0]
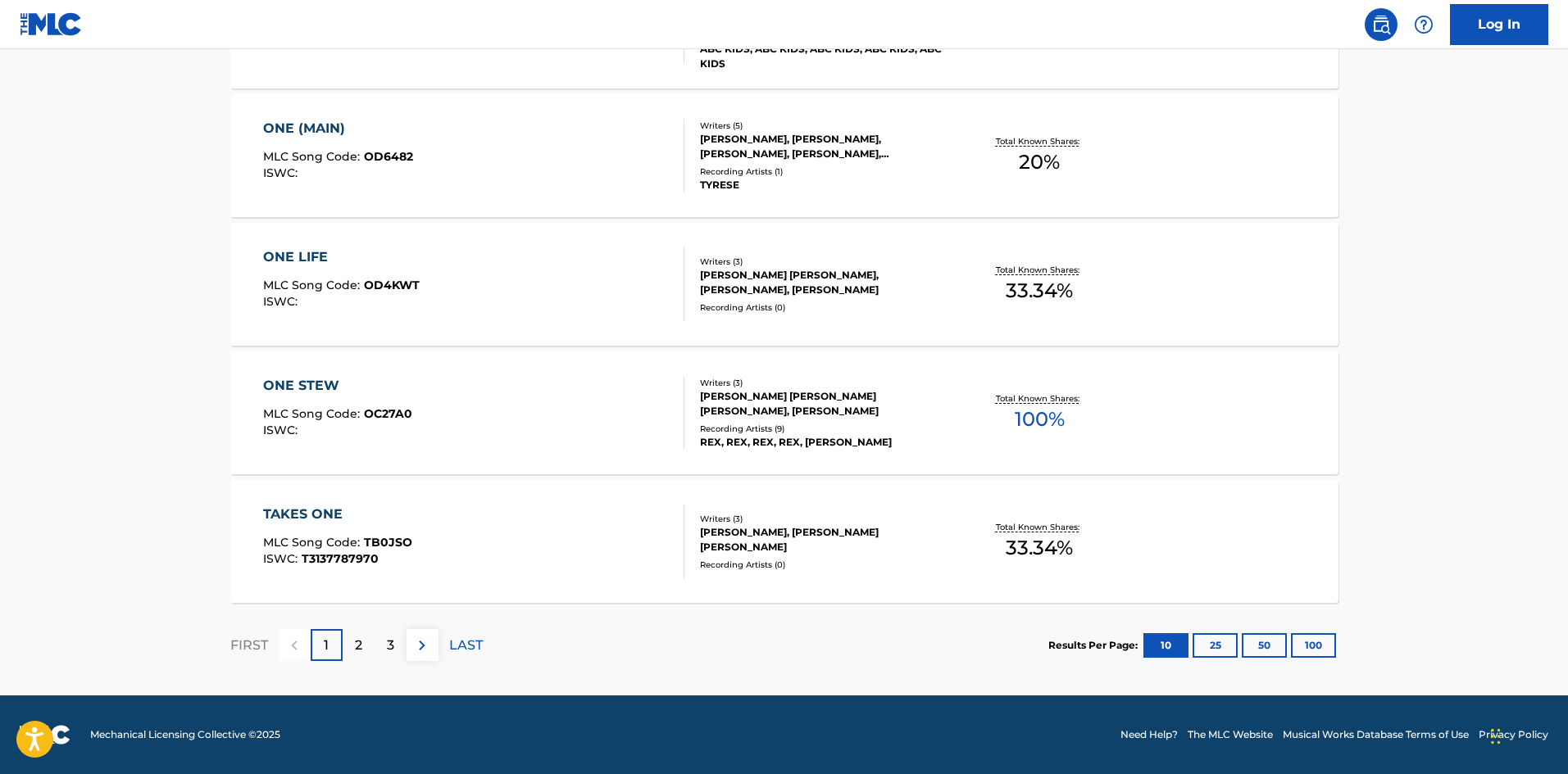
scroll to position [246, 0]
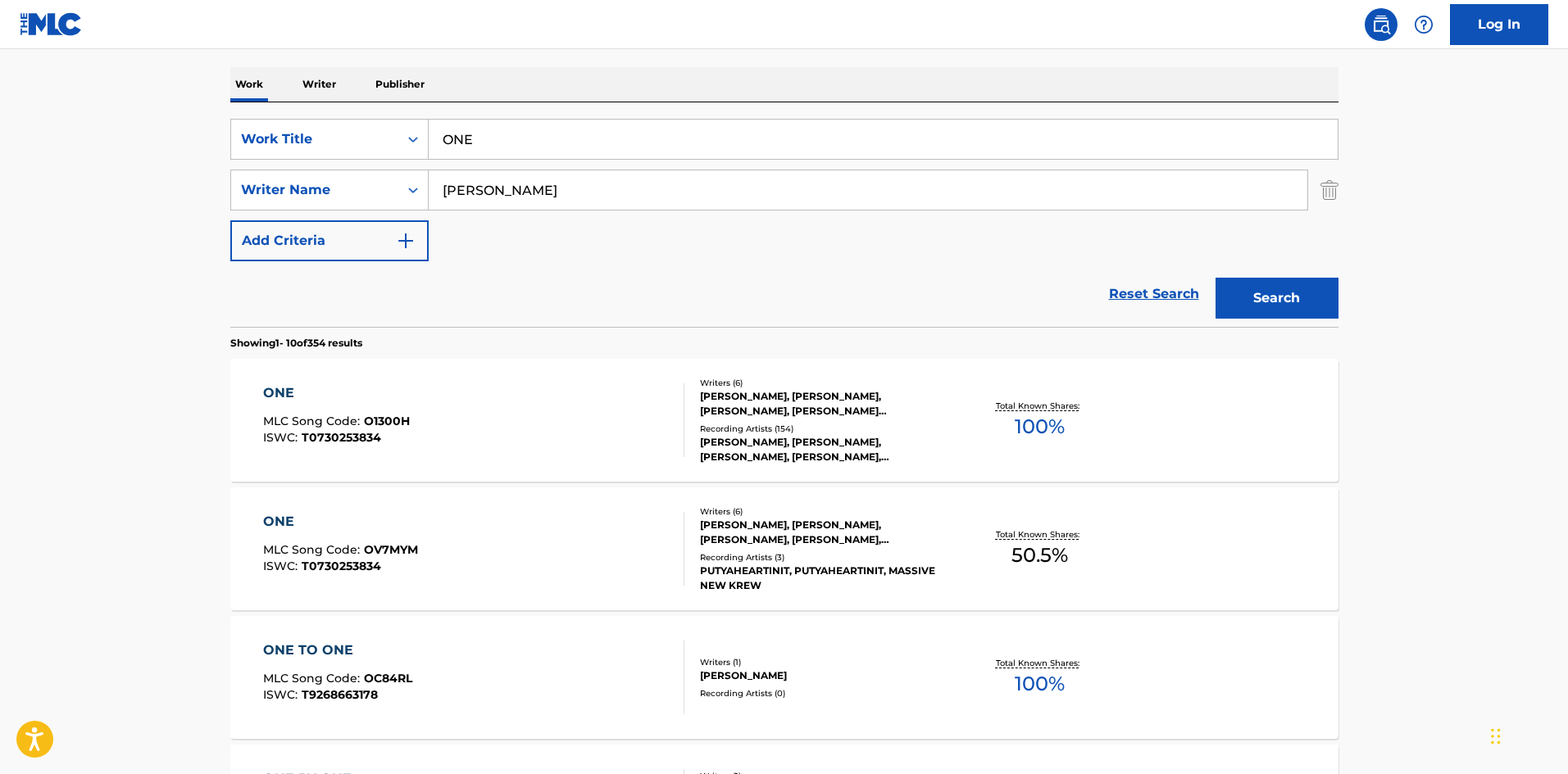
click at [522, 195] on input "HARVEY" at bounding box center [868, 189] width 878 height 39
paste input "PROKOFIEV"
click at [1238, 298] on button "Search" at bounding box center [1277, 298] width 123 height 41
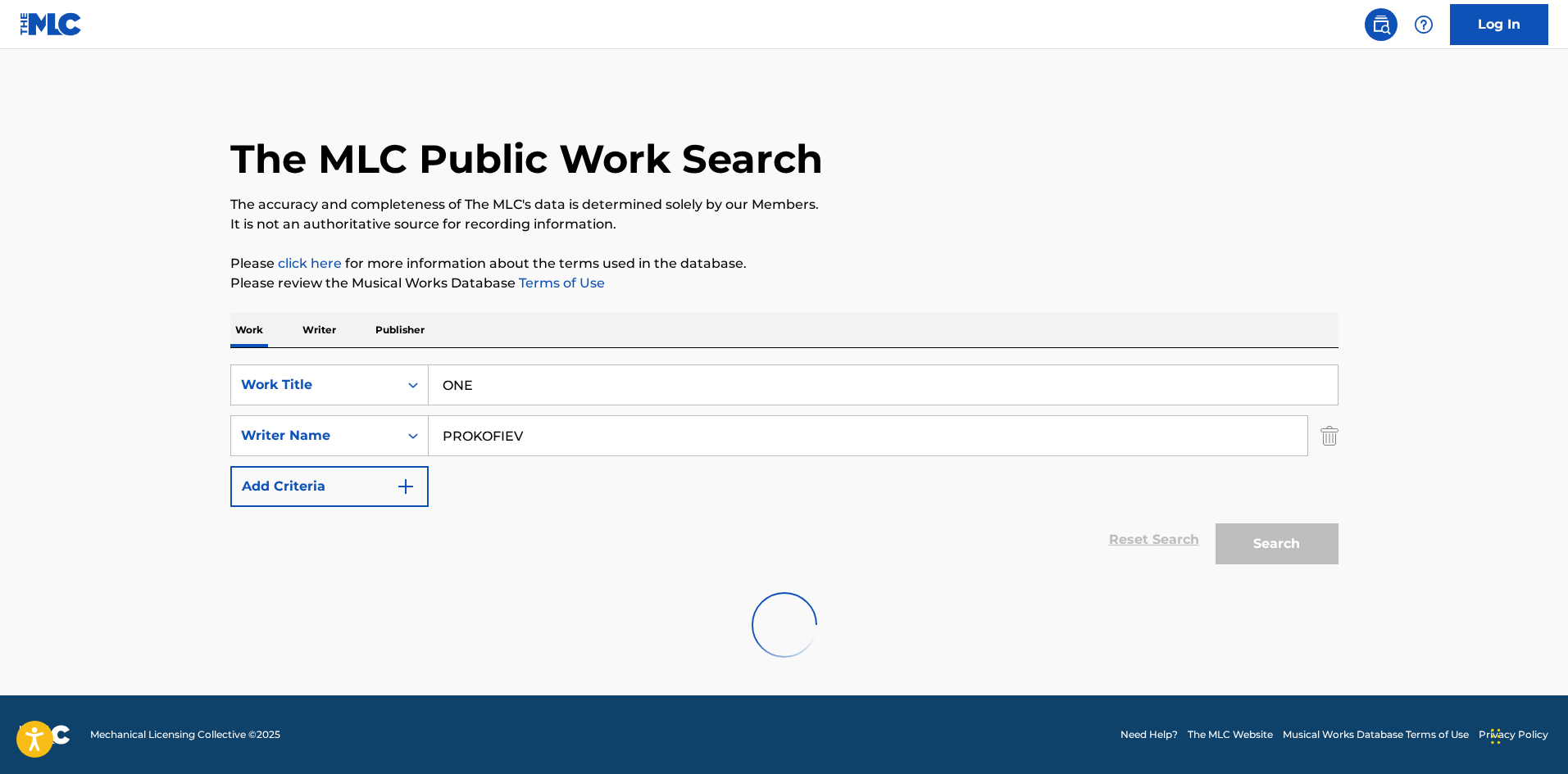
scroll to position [0, 0]
click at [506, 435] on input "PROKOFIEV" at bounding box center [868, 436] width 878 height 39
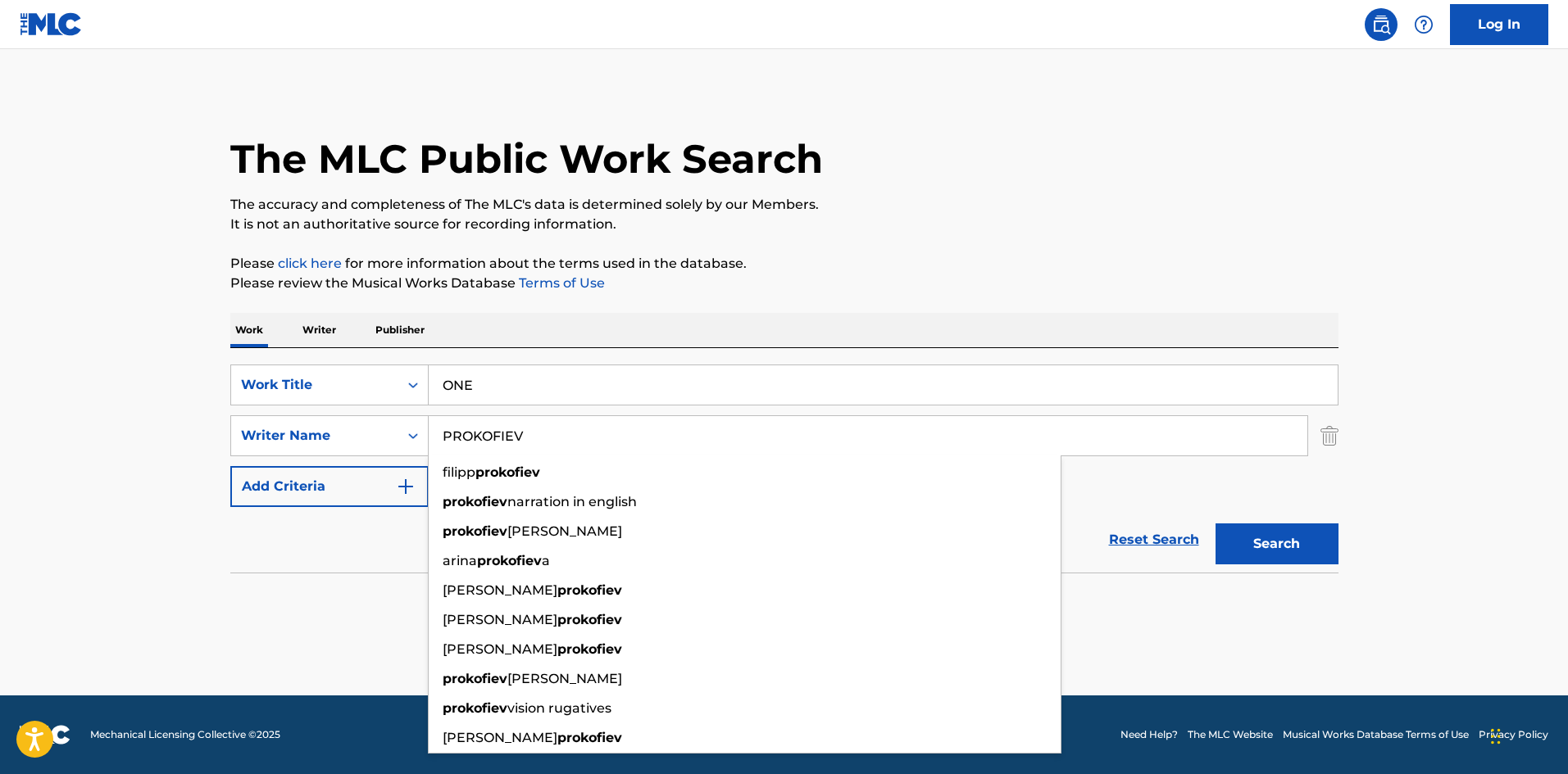
click at [506, 435] on input "PROKOFIEV" at bounding box center [868, 436] width 878 height 39
paste input "BARTOK"
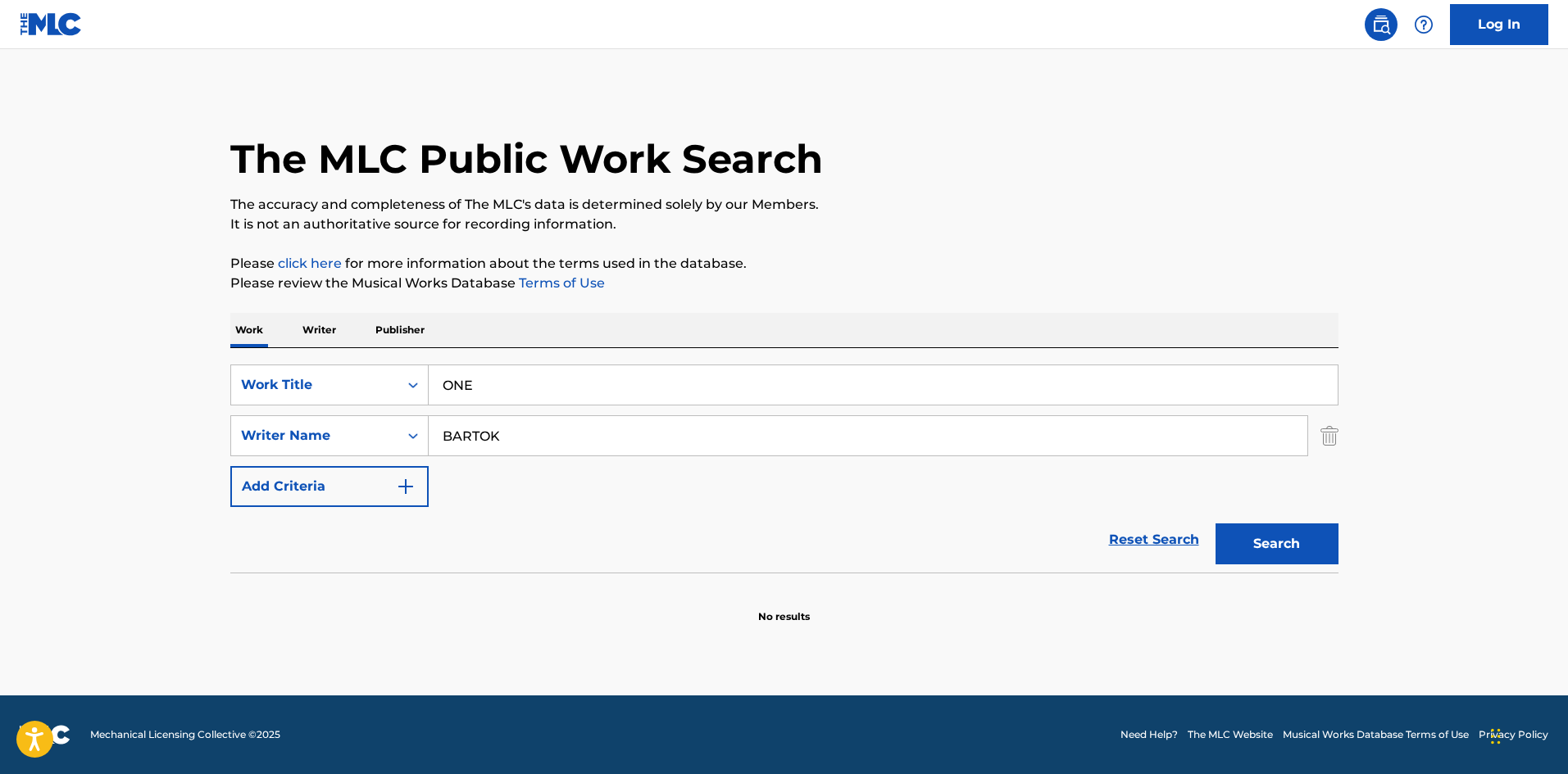
click at [1285, 548] on button "Search" at bounding box center [1277, 544] width 123 height 41
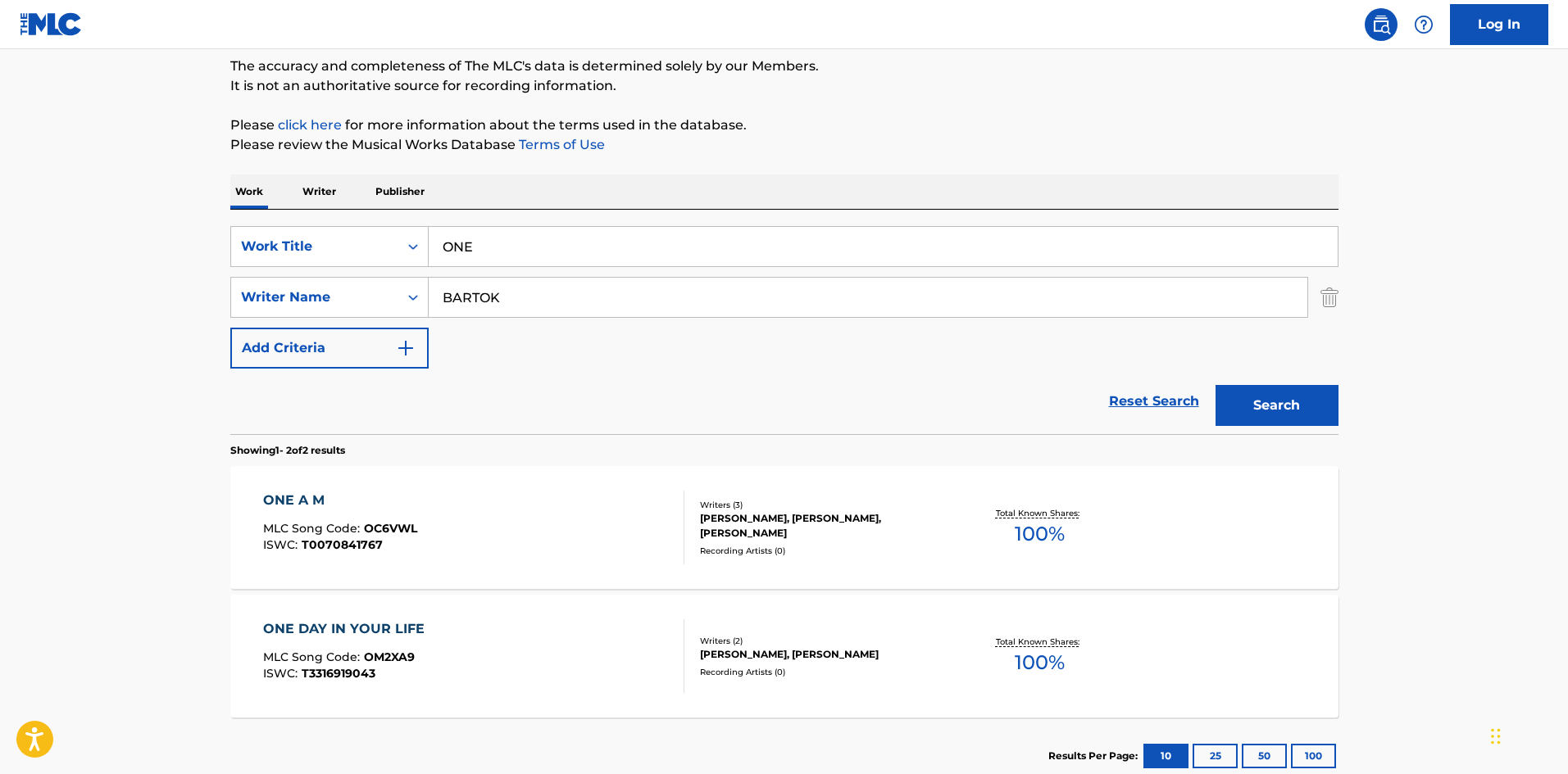
scroll to position [246, 0]
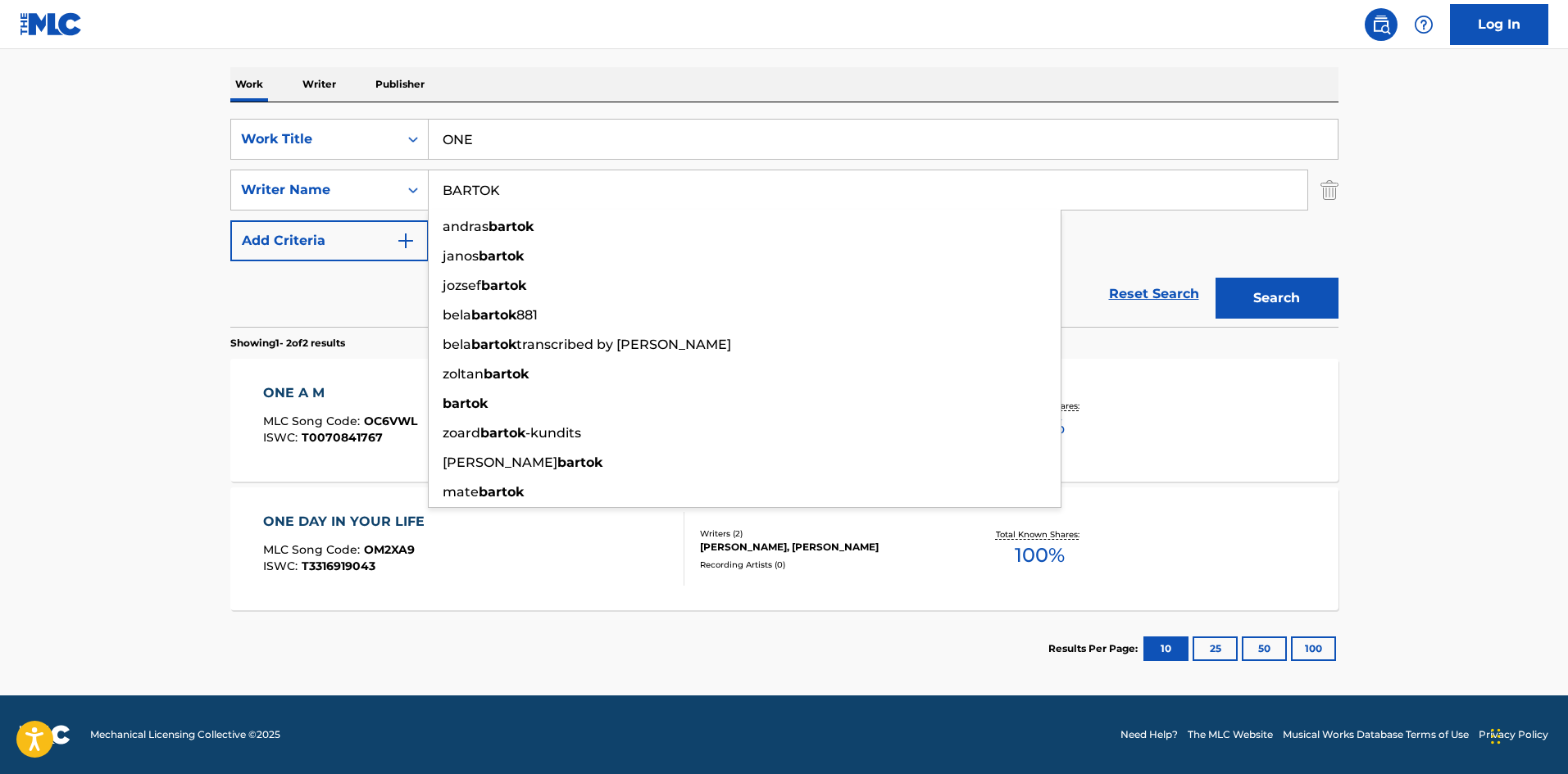
click at [533, 198] on input "BARTOK" at bounding box center [868, 189] width 878 height 39
paste input "RUBBRA"
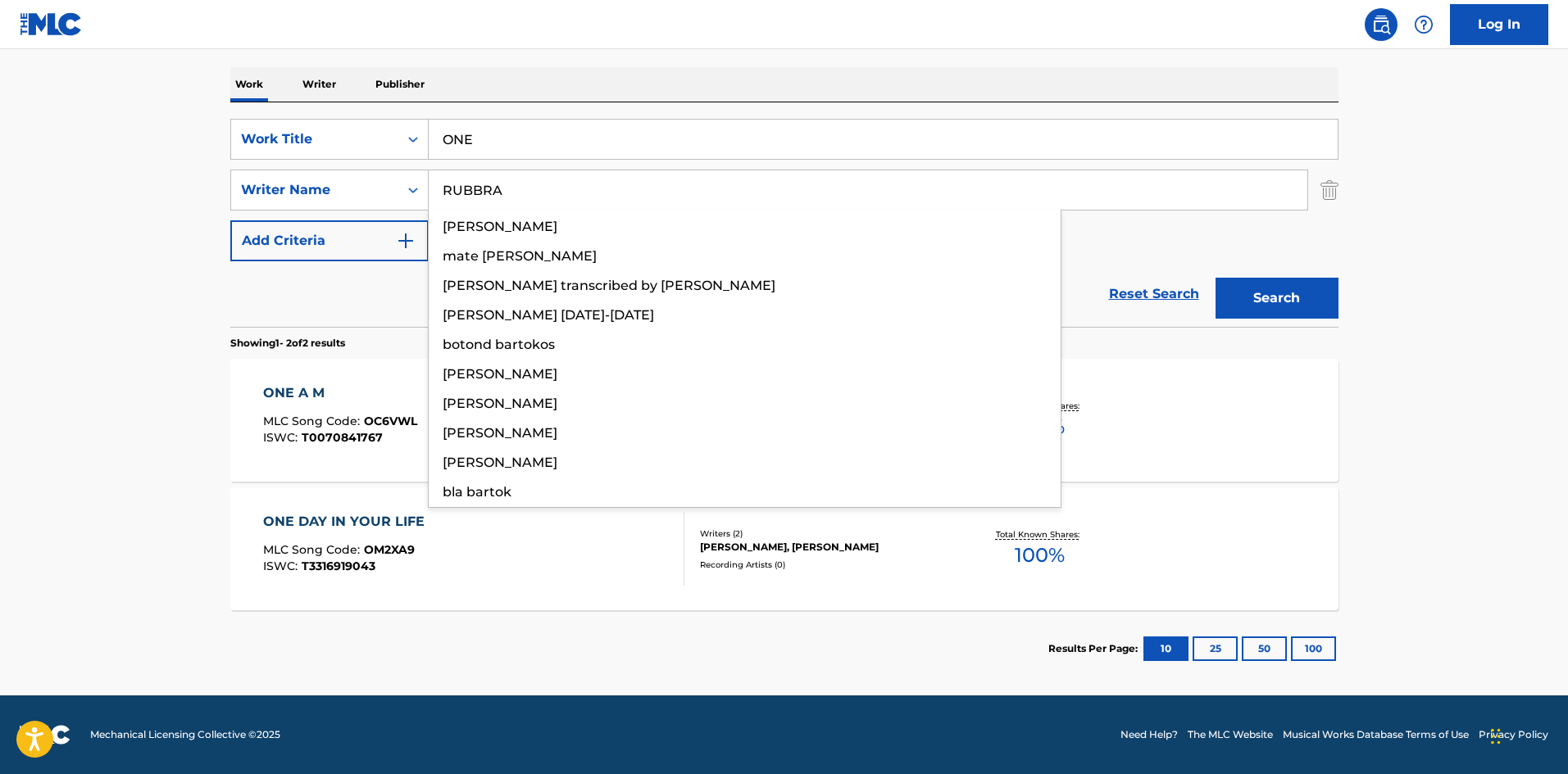
click at [1273, 306] on button "Search" at bounding box center [1277, 298] width 123 height 41
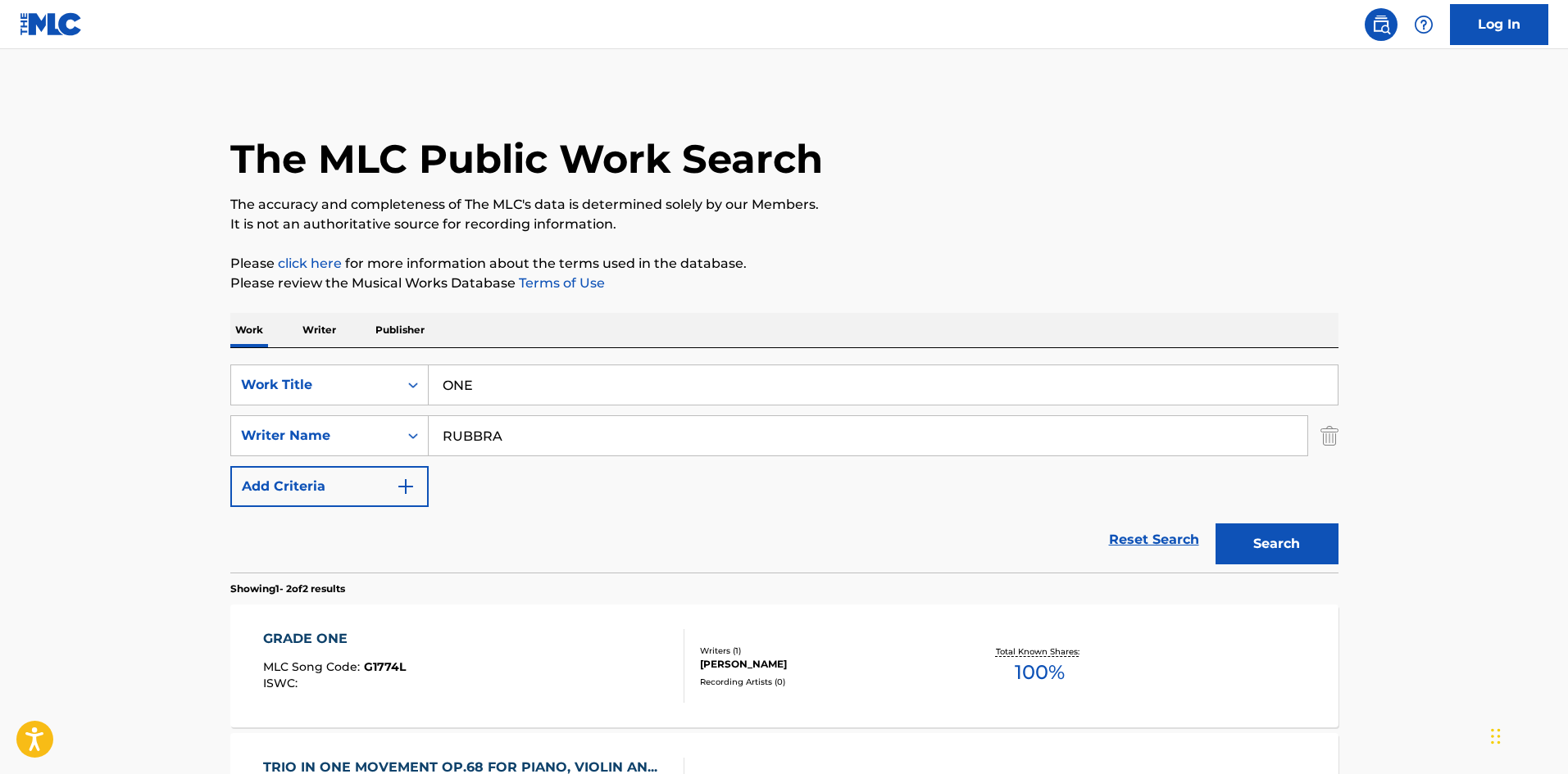
click at [492, 440] on input "RUBBRA" at bounding box center [868, 436] width 878 height 39
paste input "POULENC"
type input "POULENC"
click at [1272, 556] on button "Search" at bounding box center [1277, 544] width 123 height 41
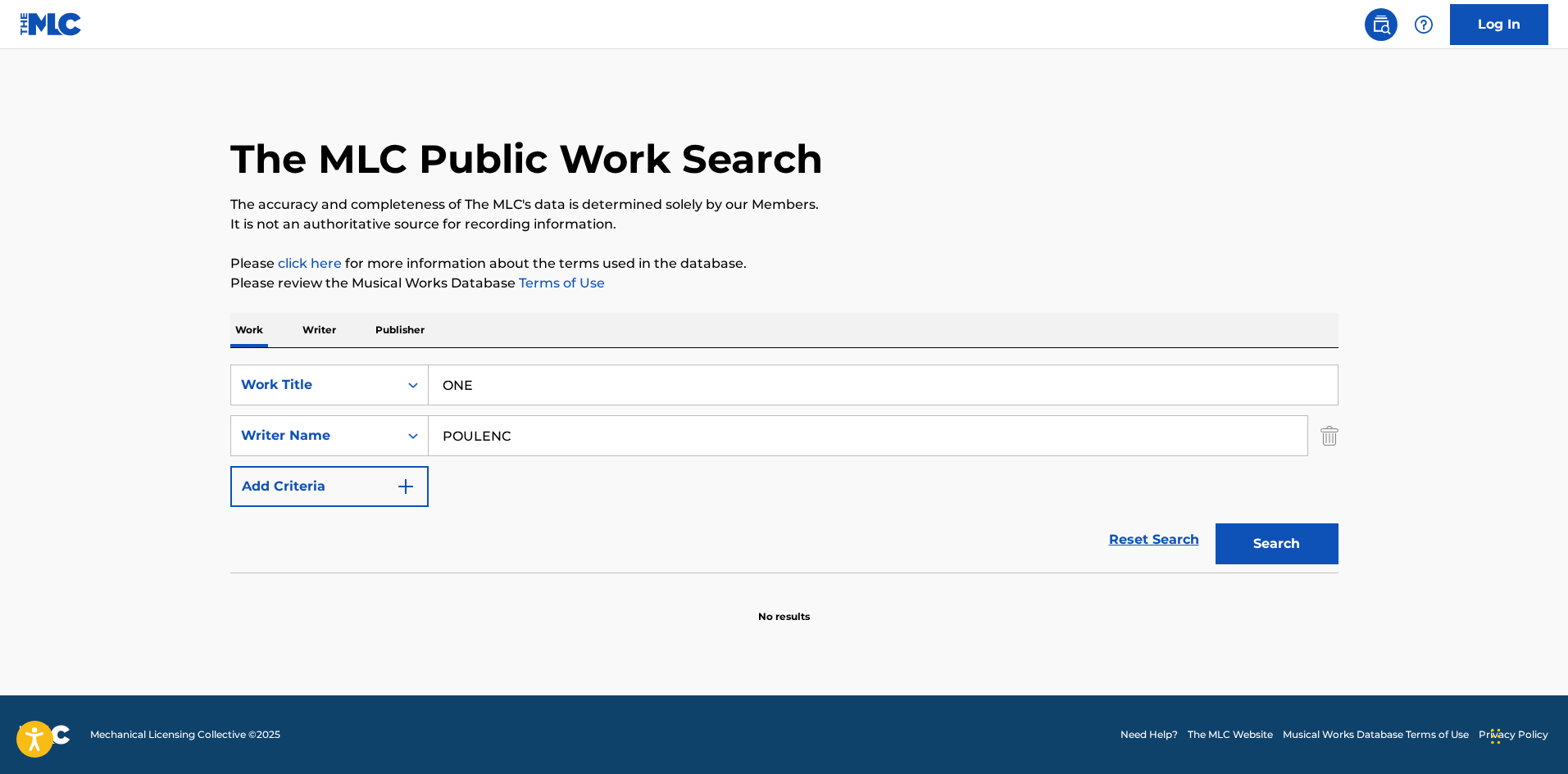
click at [530, 381] on input "ONE" at bounding box center [883, 385] width 909 height 39
paste input "MESS IT UP"
type input "MESS IT UP"
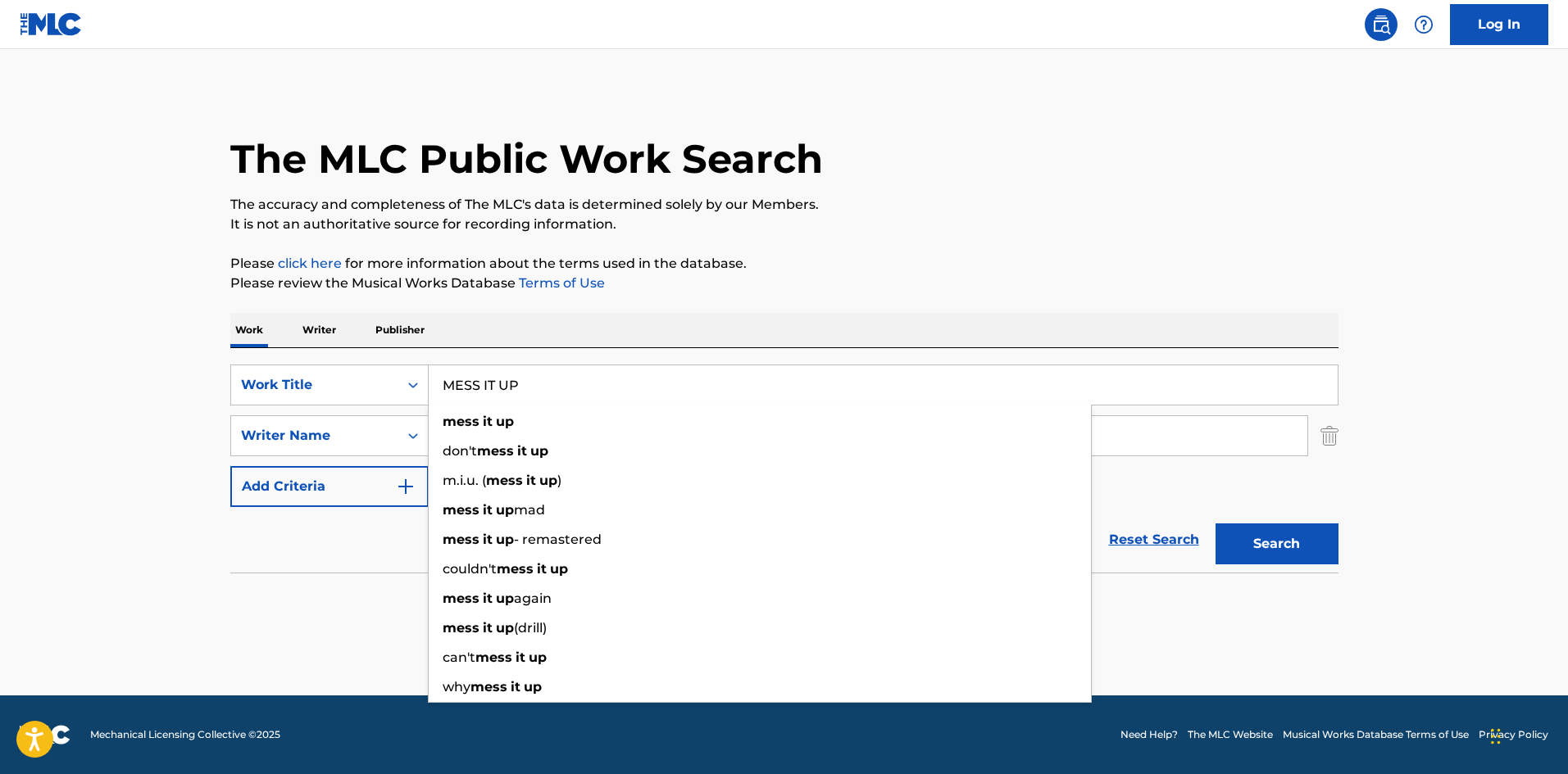
click at [17, 485] on main "The MLC Public Work Search The accuracy and completeness of The MLC's data is d…" at bounding box center [784, 373] width 1568 height 647
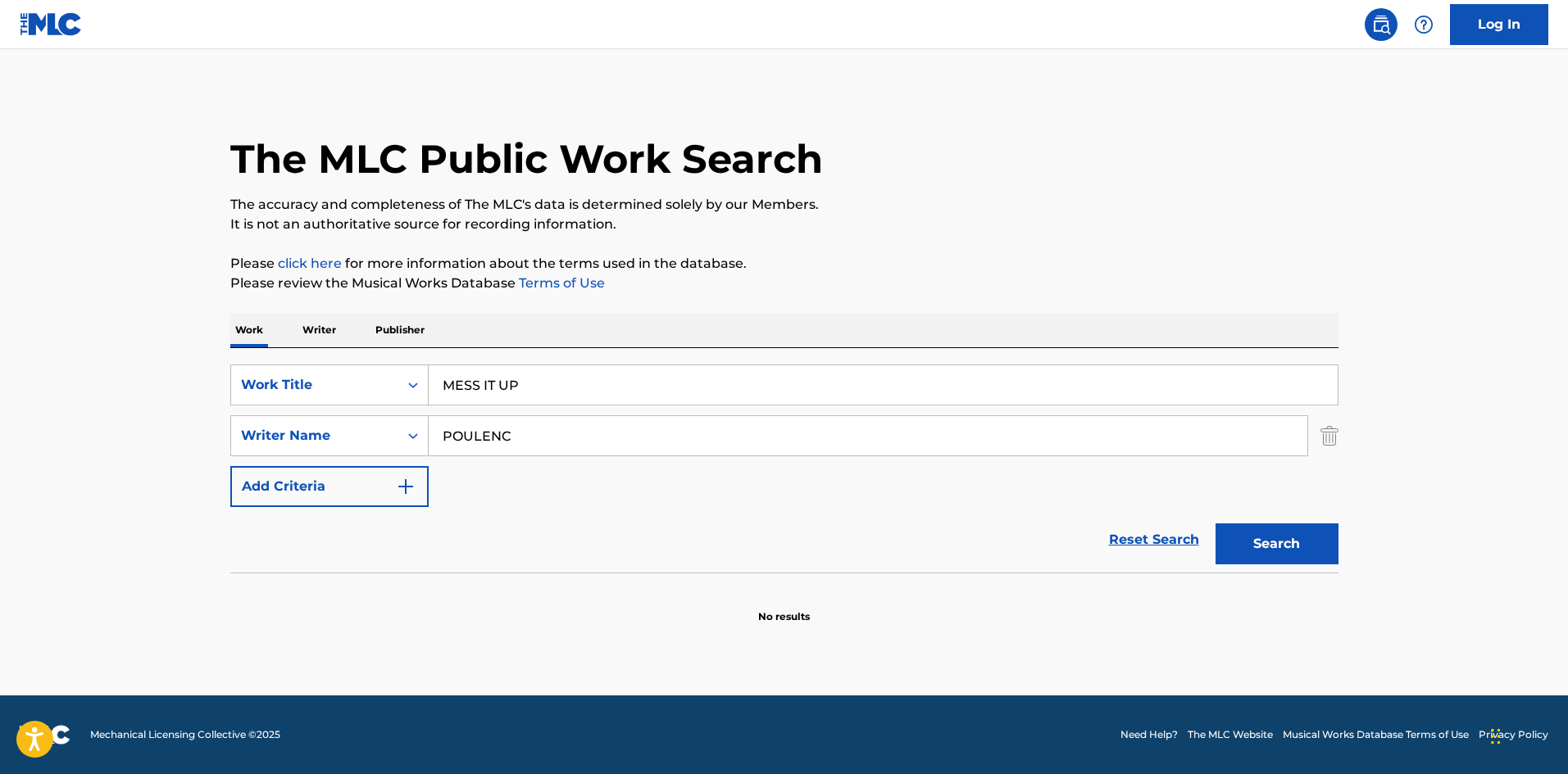
click at [608, 414] on div "SearchWithCriteria0cf4a2dd-bf61-4960-ad56-7b91425f57fc Work Title MESS IT UP Se…" at bounding box center [784, 435] width 1108 height 143
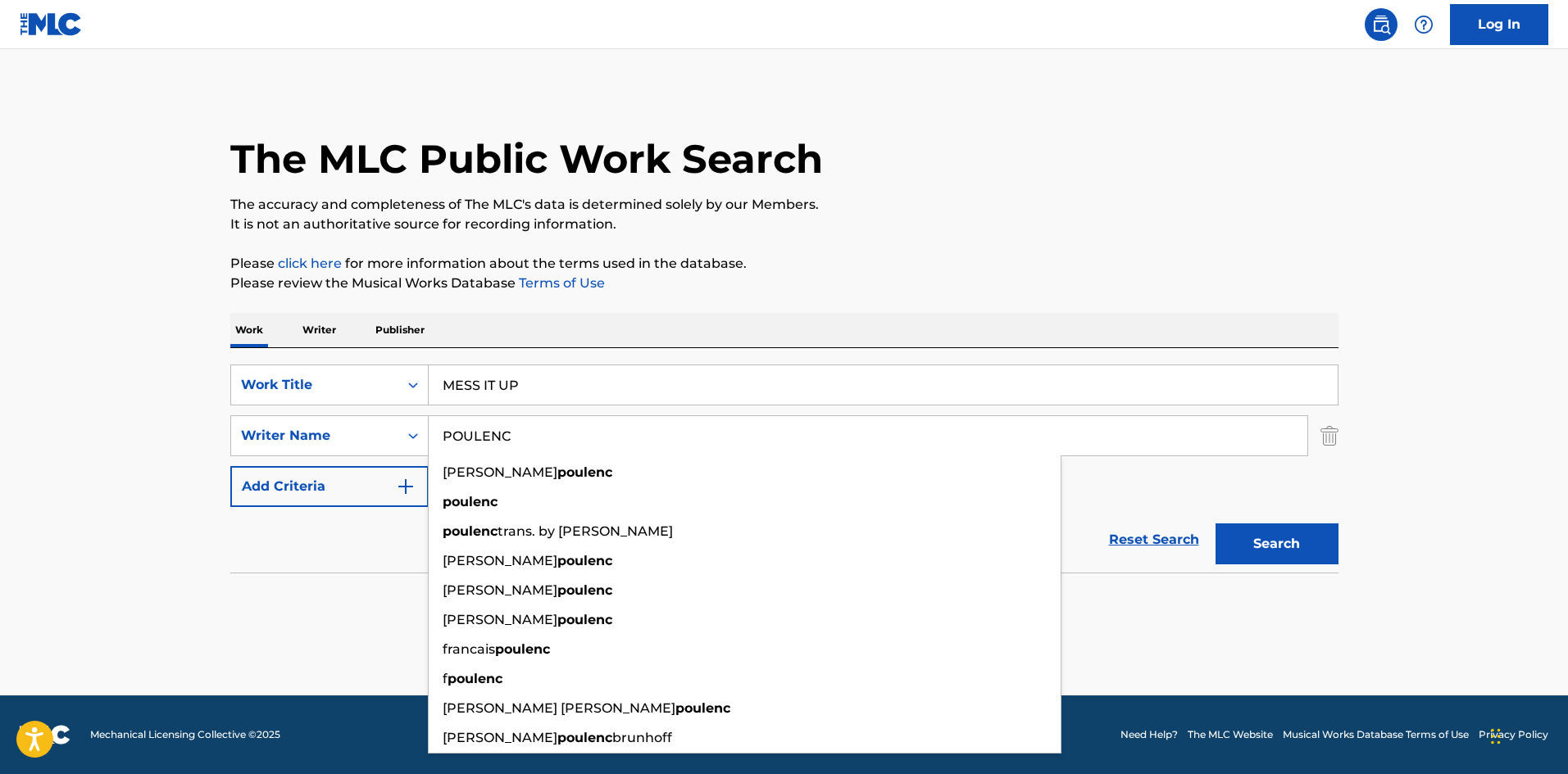
click at [608, 432] on input "POULENC" at bounding box center [868, 436] width 878 height 39
paste input "SLATKIN"
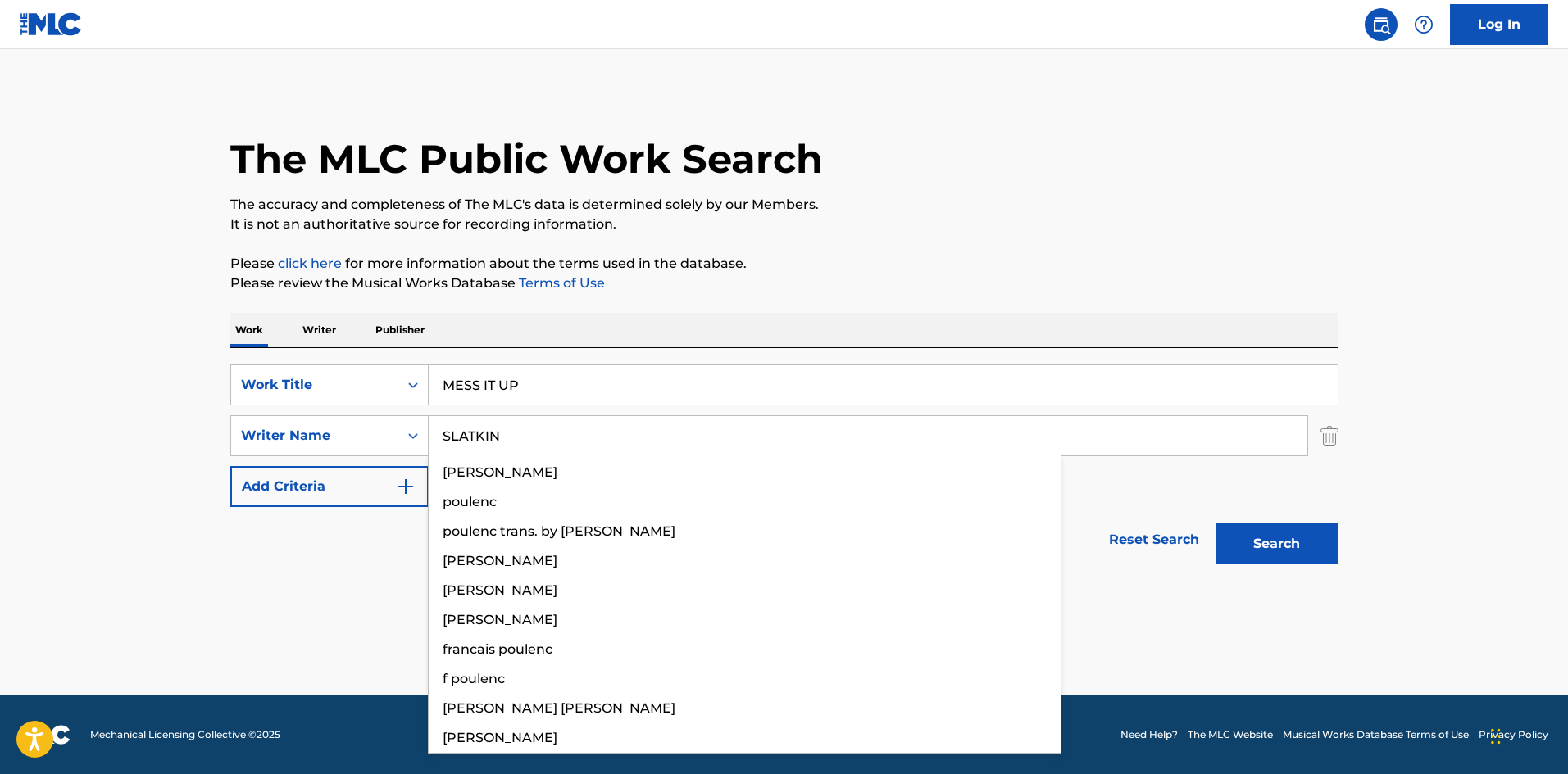
type input "SLATKIN"
click at [1313, 552] on button "Search" at bounding box center [1277, 544] width 123 height 41
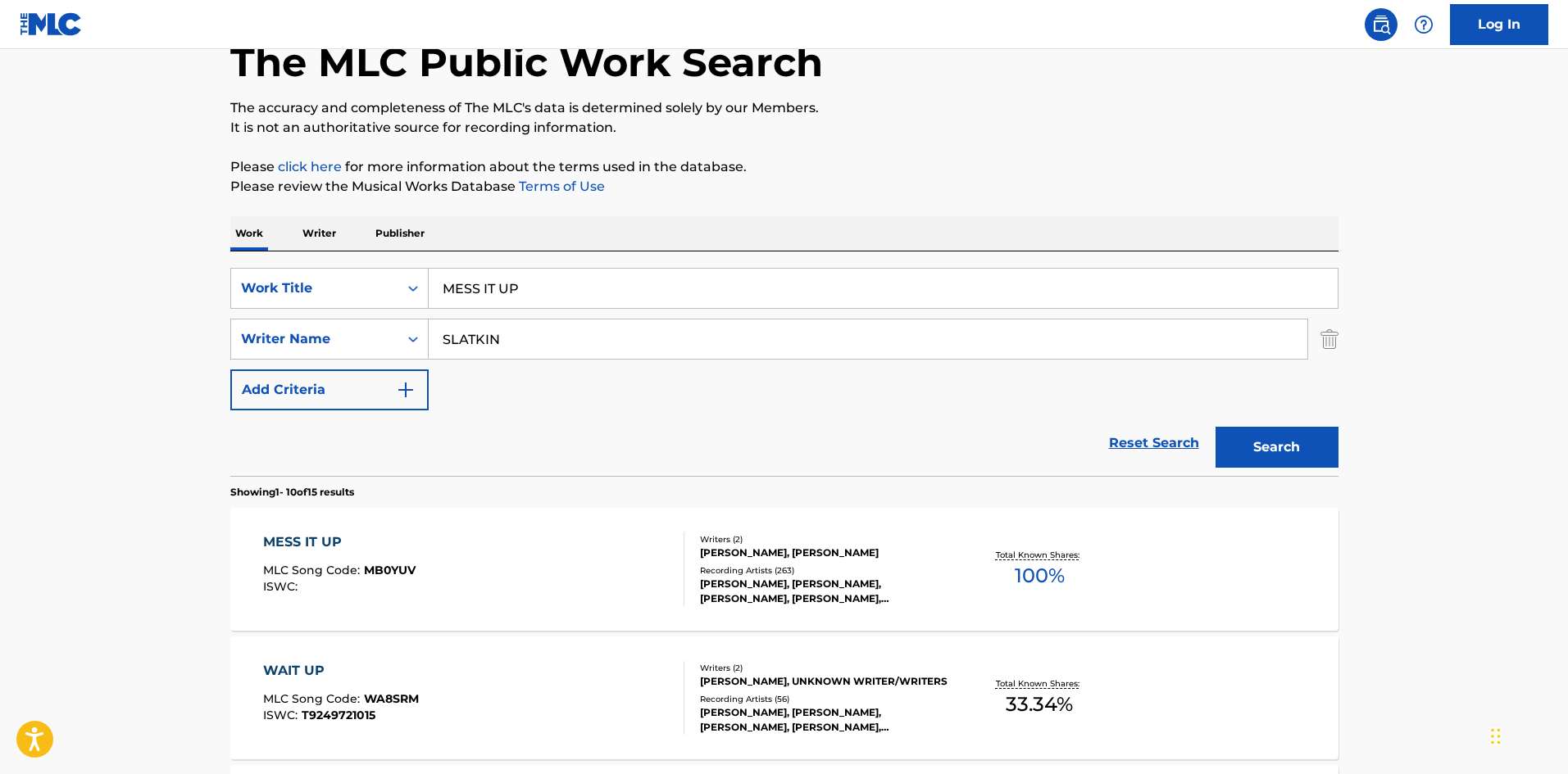
scroll to position [246, 0]
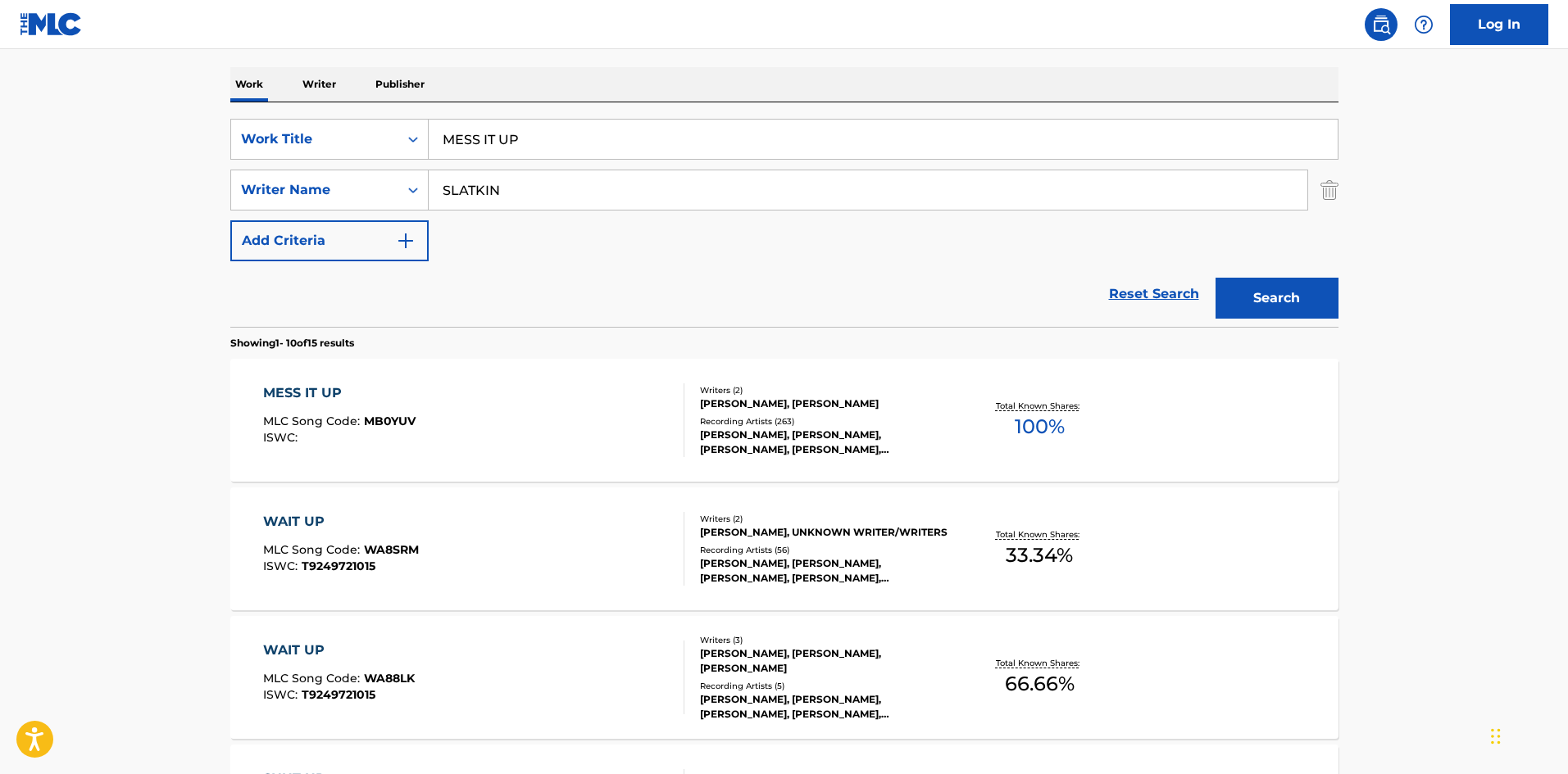
click at [401, 440] on div "ISWC :" at bounding box center [339, 438] width 153 height 13
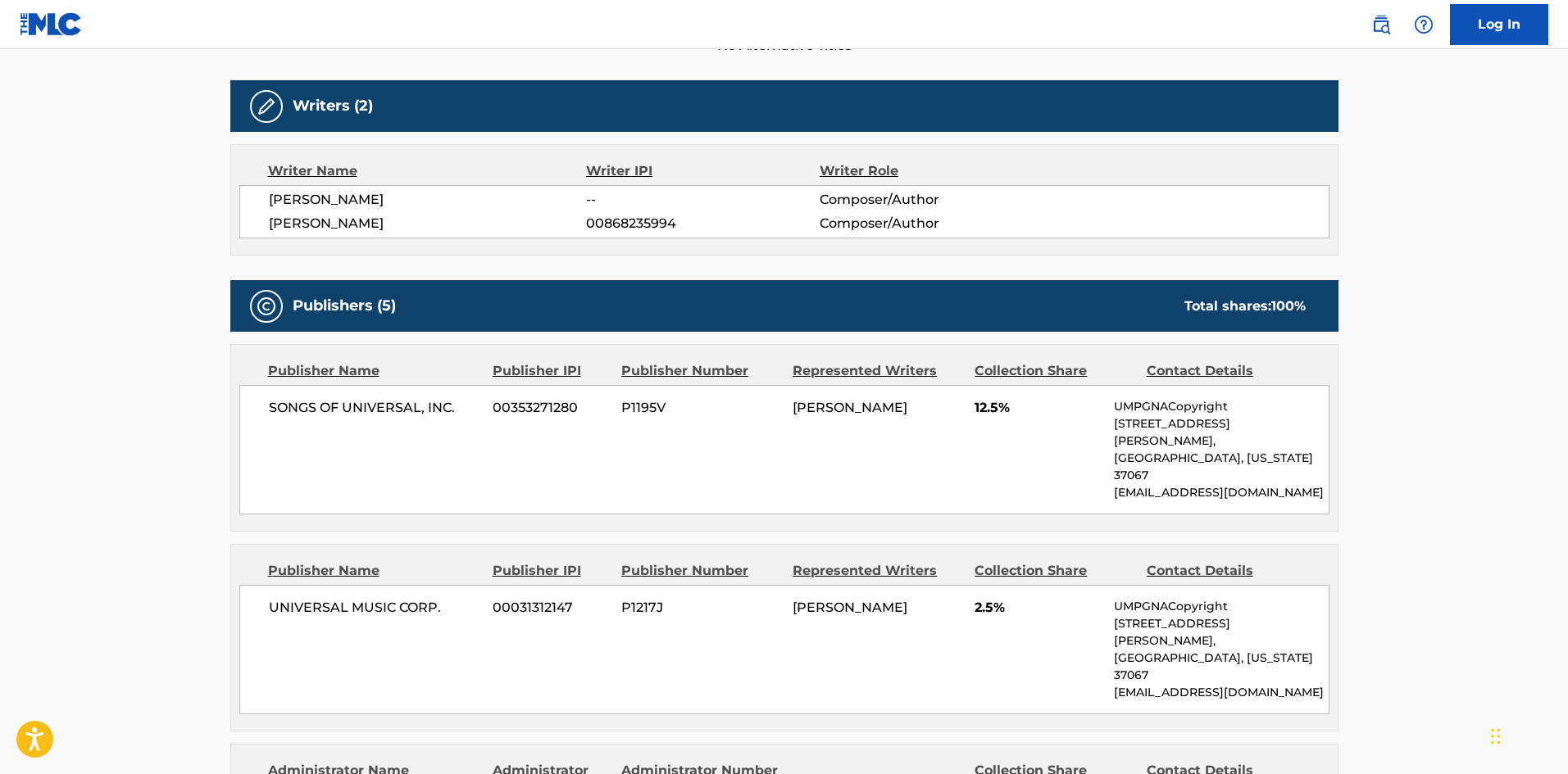
scroll to position [491, 0]
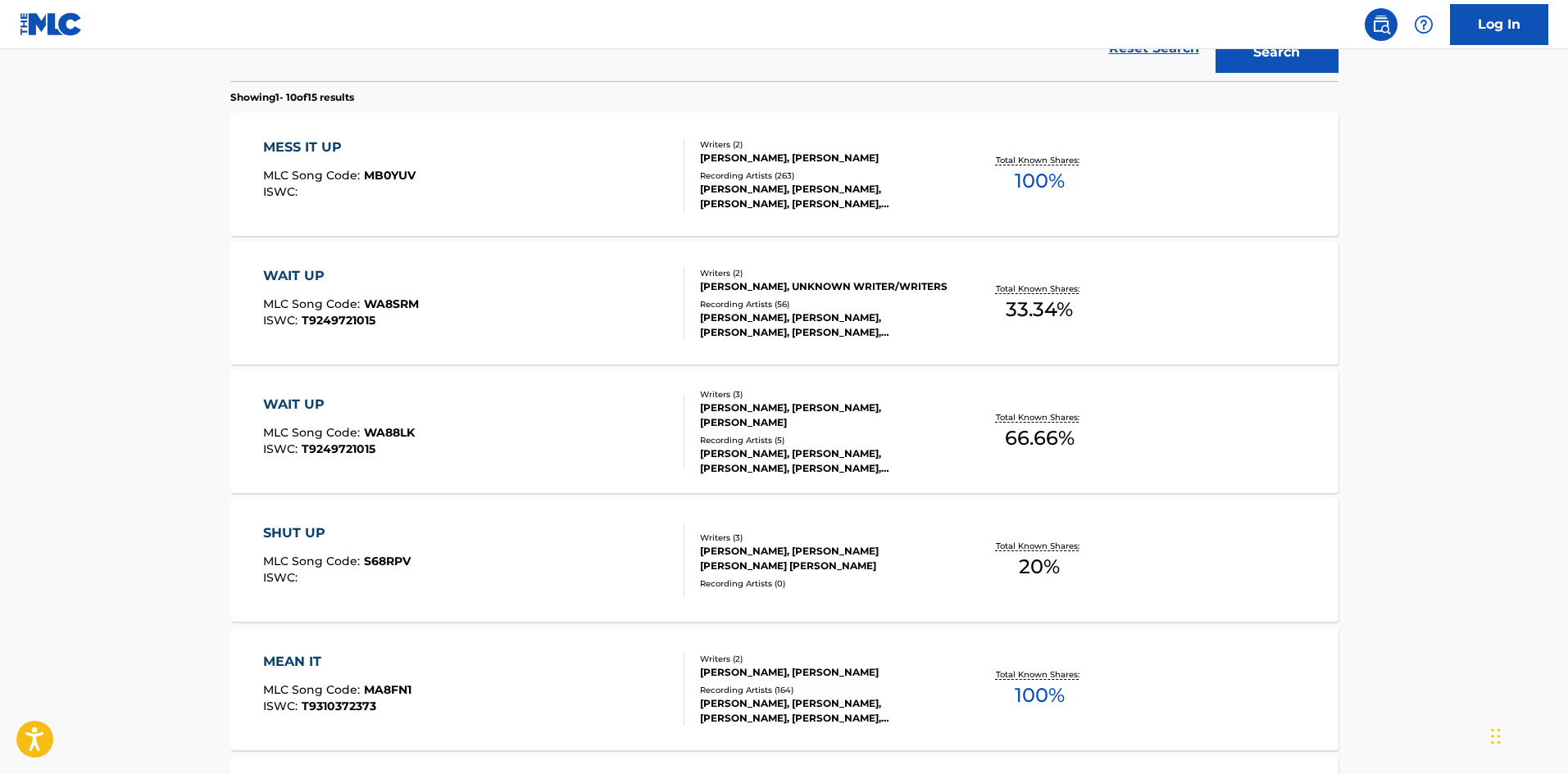
scroll to position [246, 0]
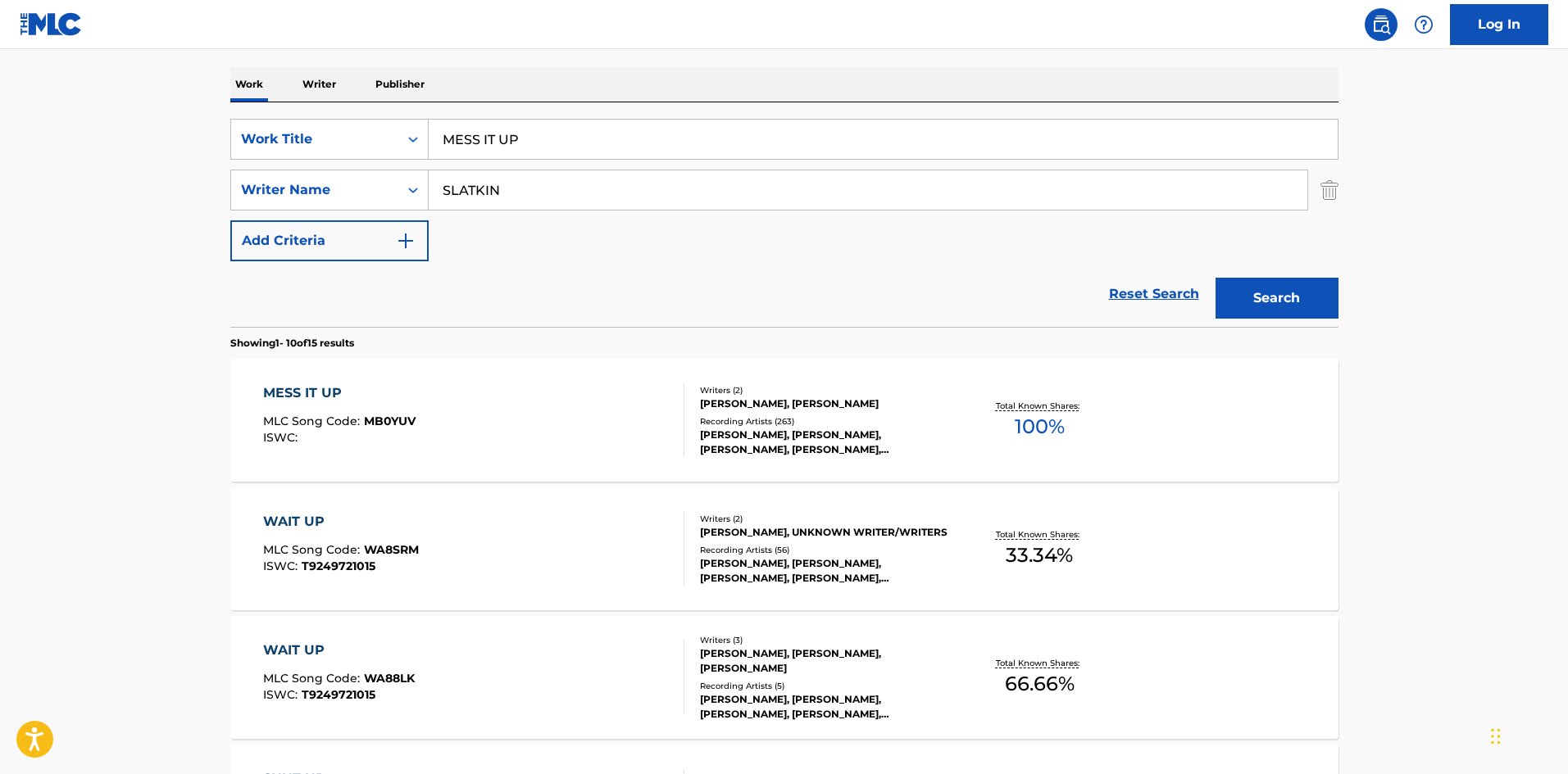
click at [589, 159] on div "MESS IT UP" at bounding box center [883, 139] width 910 height 41
click at [611, 137] on input "MESS IT UP" at bounding box center [883, 139] width 909 height 39
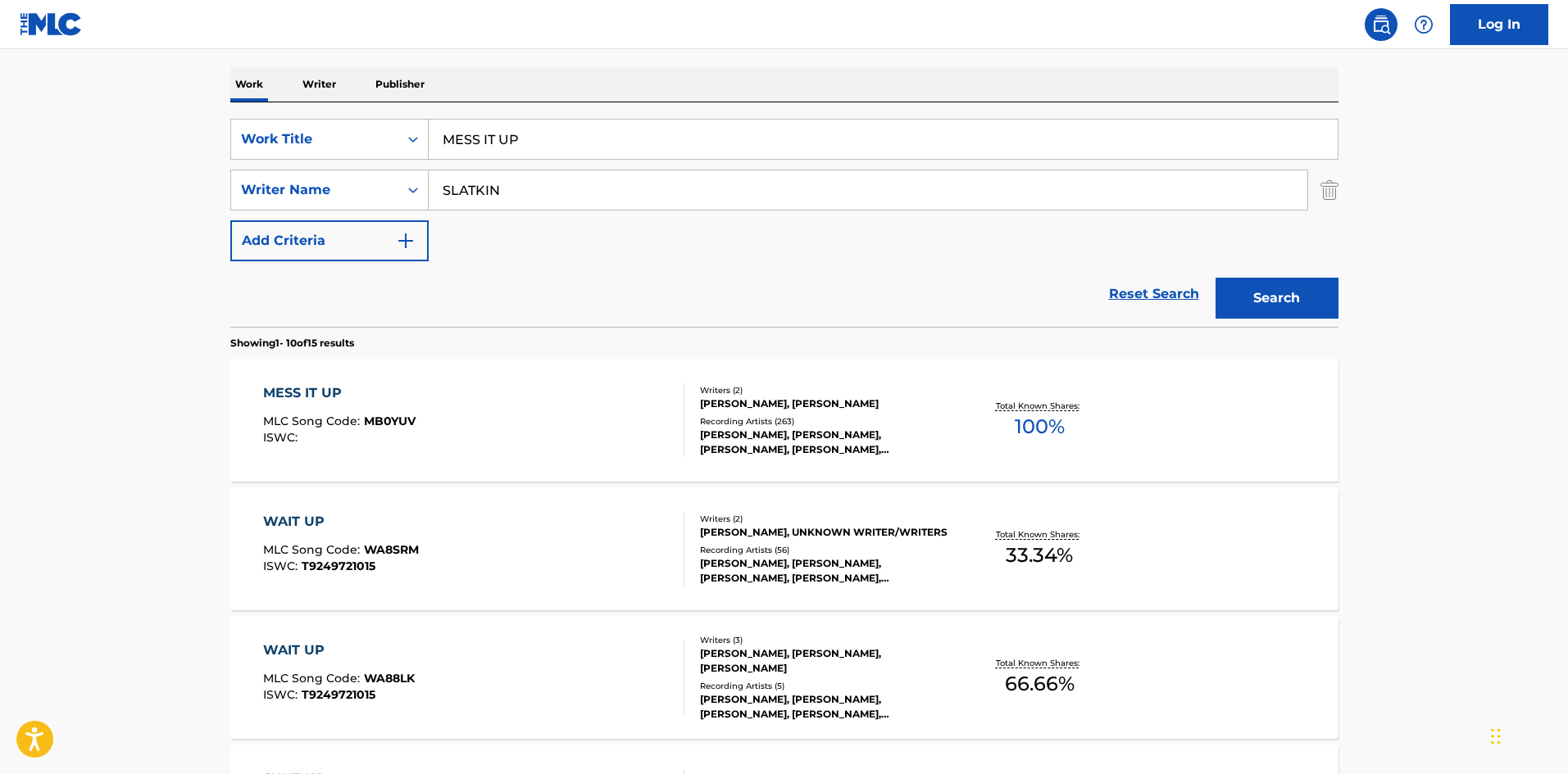
paste input "Seasons"
type input "Seasons"
drag, startPoint x: 4, startPoint y: 359, endPoint x: 444, endPoint y: 159, distance: 483.3
click at [6, 359] on main "The MLC Public Work Search The accuracy and completeness of The MLC's data is d…" at bounding box center [784, 768] width 1568 height 1929
click at [596, 176] on input "SLATKIN" at bounding box center [868, 189] width 878 height 39
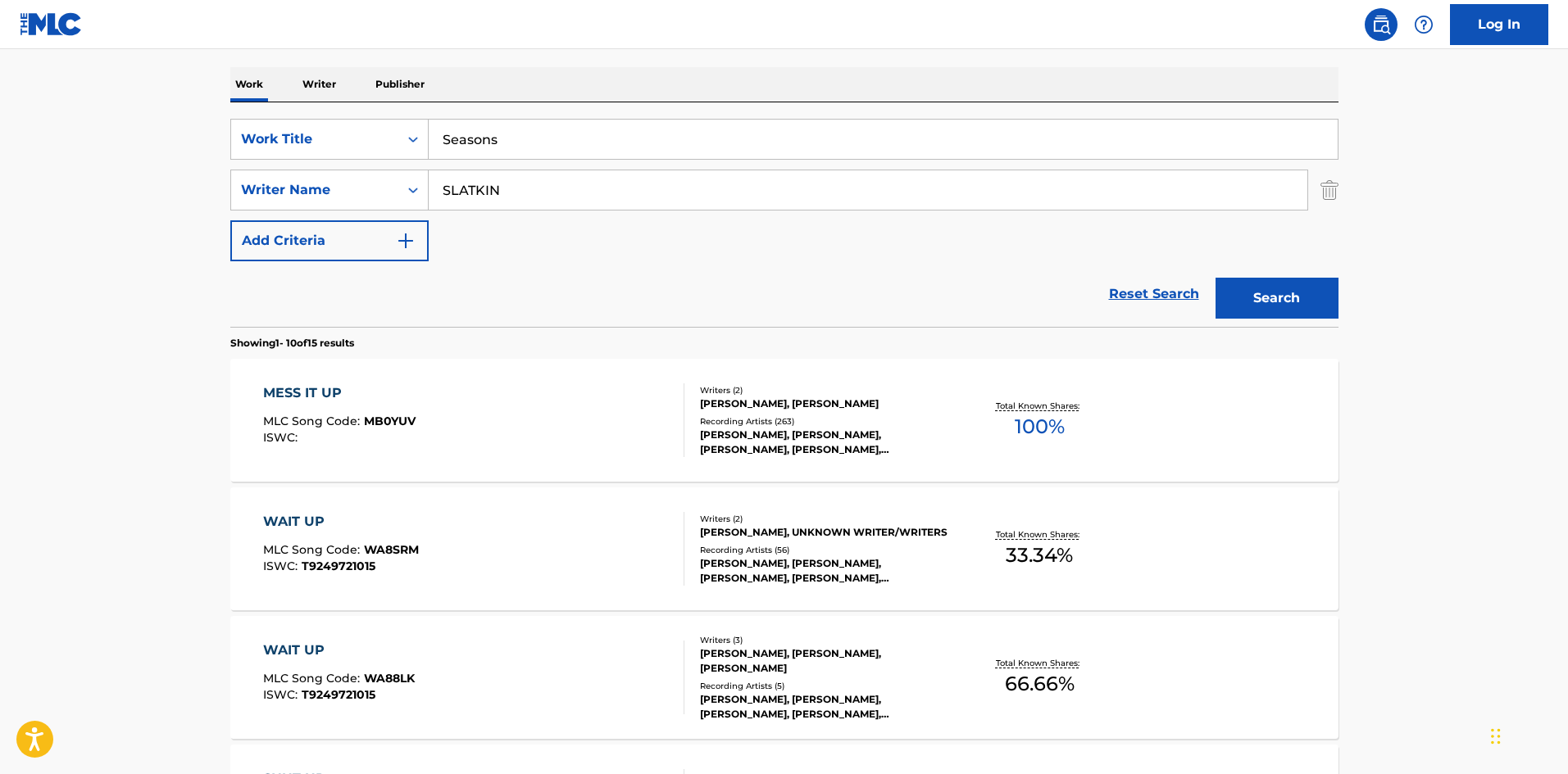
click at [596, 176] on input "SLATKIN" at bounding box center [868, 189] width 878 height 39
paste input "ADAM NOAH LEVINE"
drag, startPoint x: 562, startPoint y: 197, endPoint x: 240, endPoint y: 145, distance: 326.2
click at [240, 145] on div "SearchWithCriteria0cf4a2dd-bf61-4960-ad56-7b91425f57fc Work Title Seasons Searc…" at bounding box center [784, 189] width 1108 height 143
type input "LEVINE"
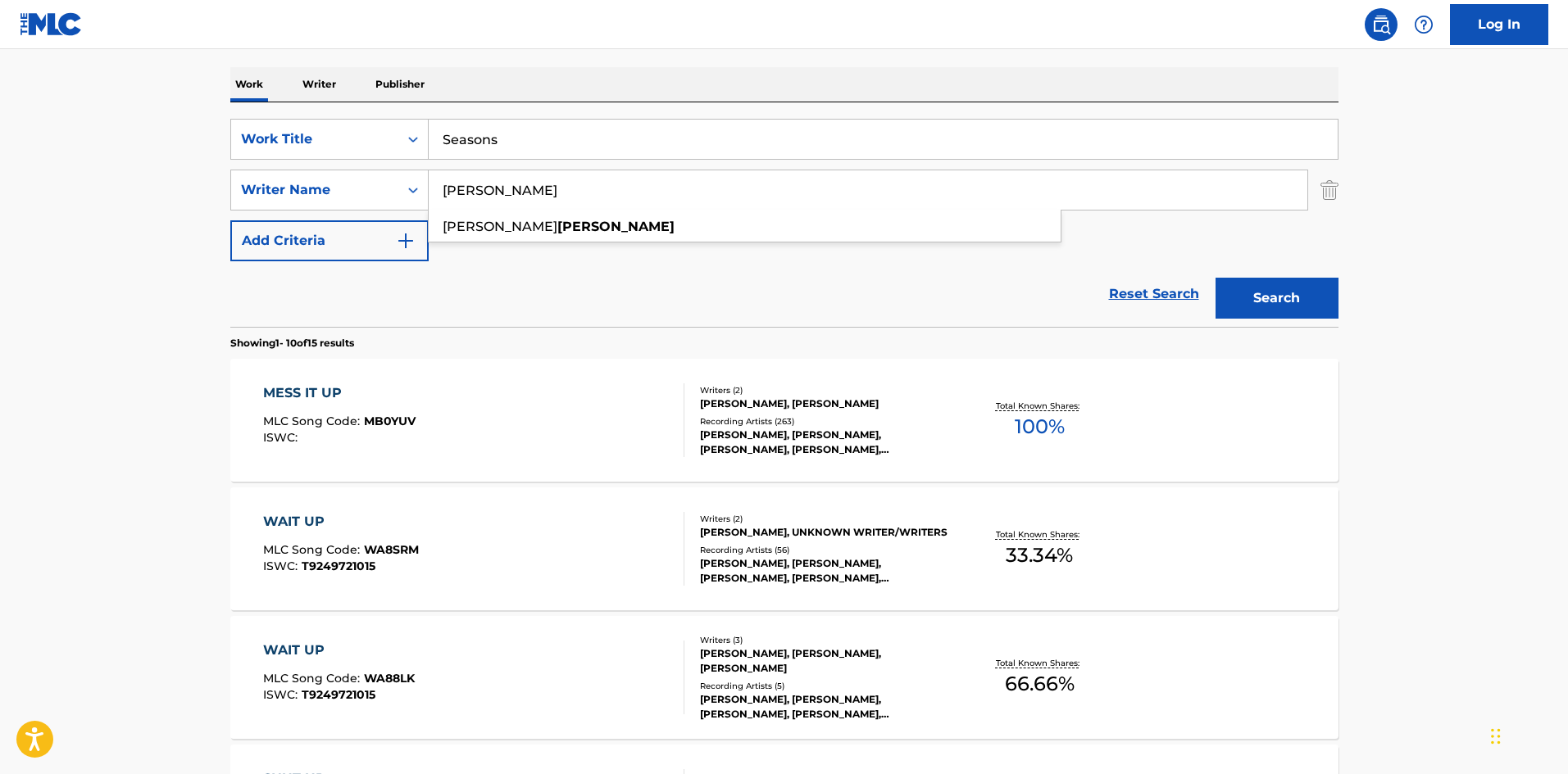
click at [1215, 278] on button "Search" at bounding box center [1277, 298] width 123 height 41
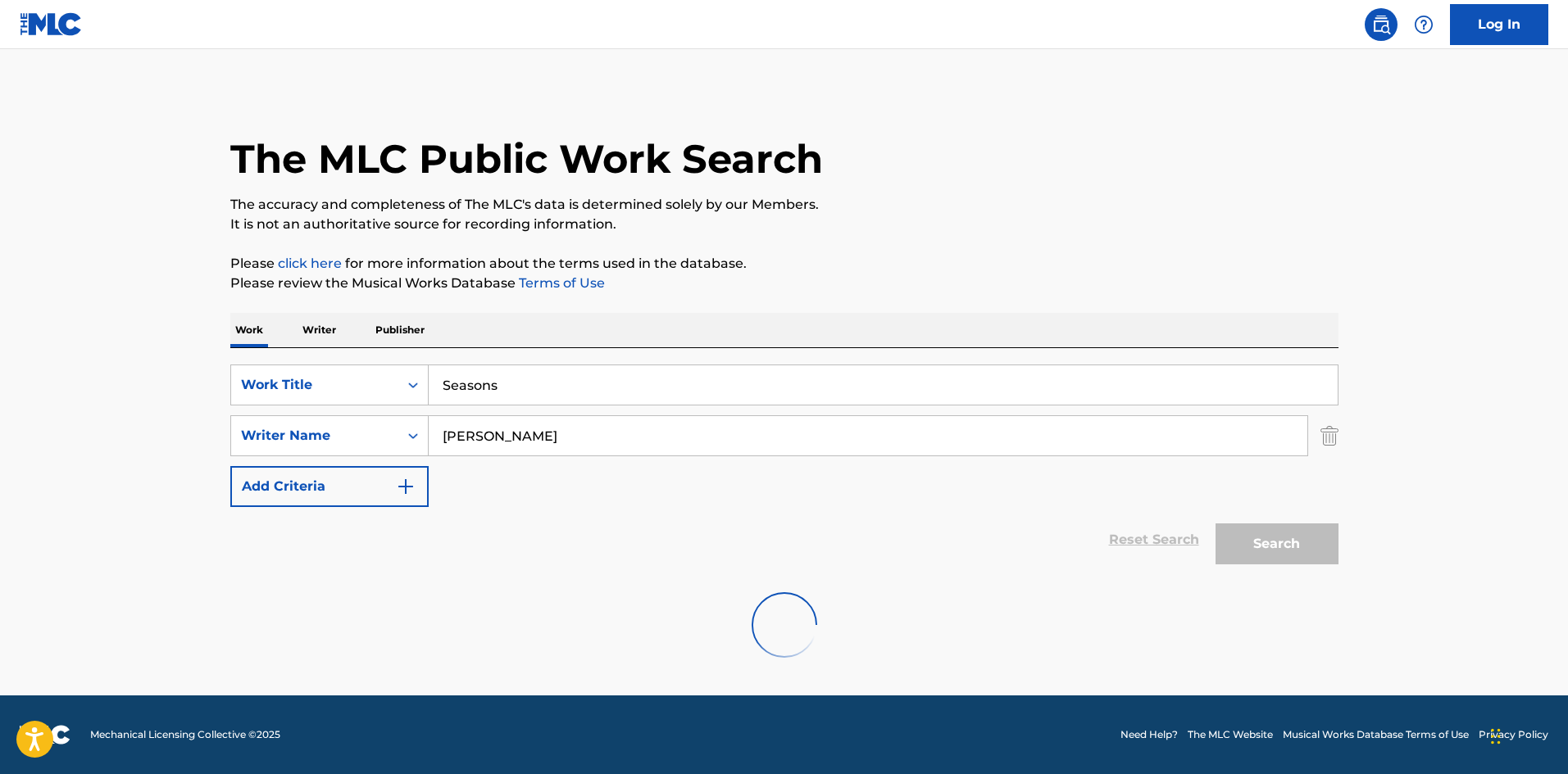
scroll to position [0, 0]
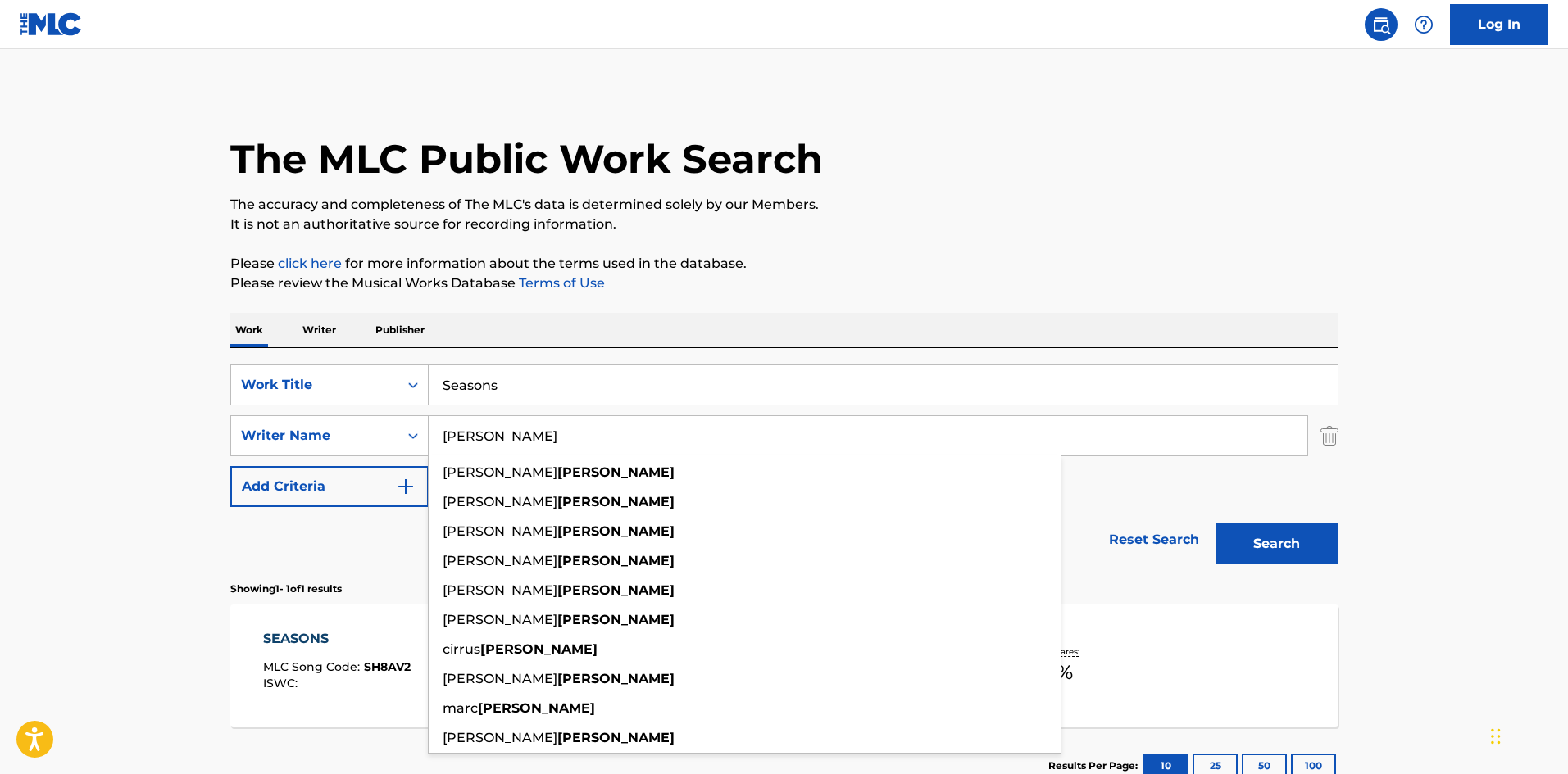
click at [113, 691] on main "The MLC Public Work Search The accuracy and completeness of The MLC's data is d…" at bounding box center [784, 431] width 1568 height 763
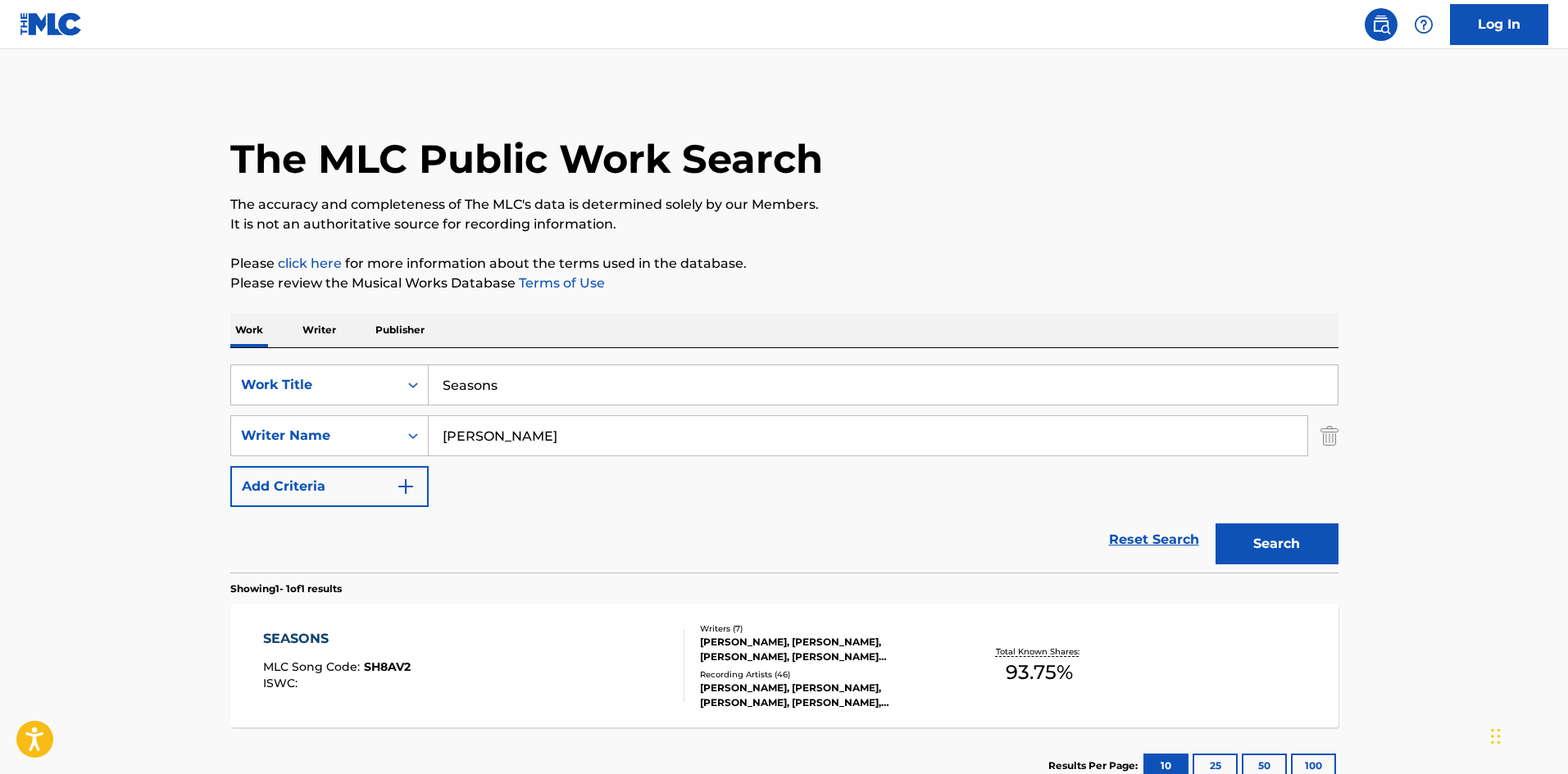
click at [375, 657] on div "SEASONS MLC Song Code : SH8AV2 ISWC :" at bounding box center [337, 666] width 148 height 74
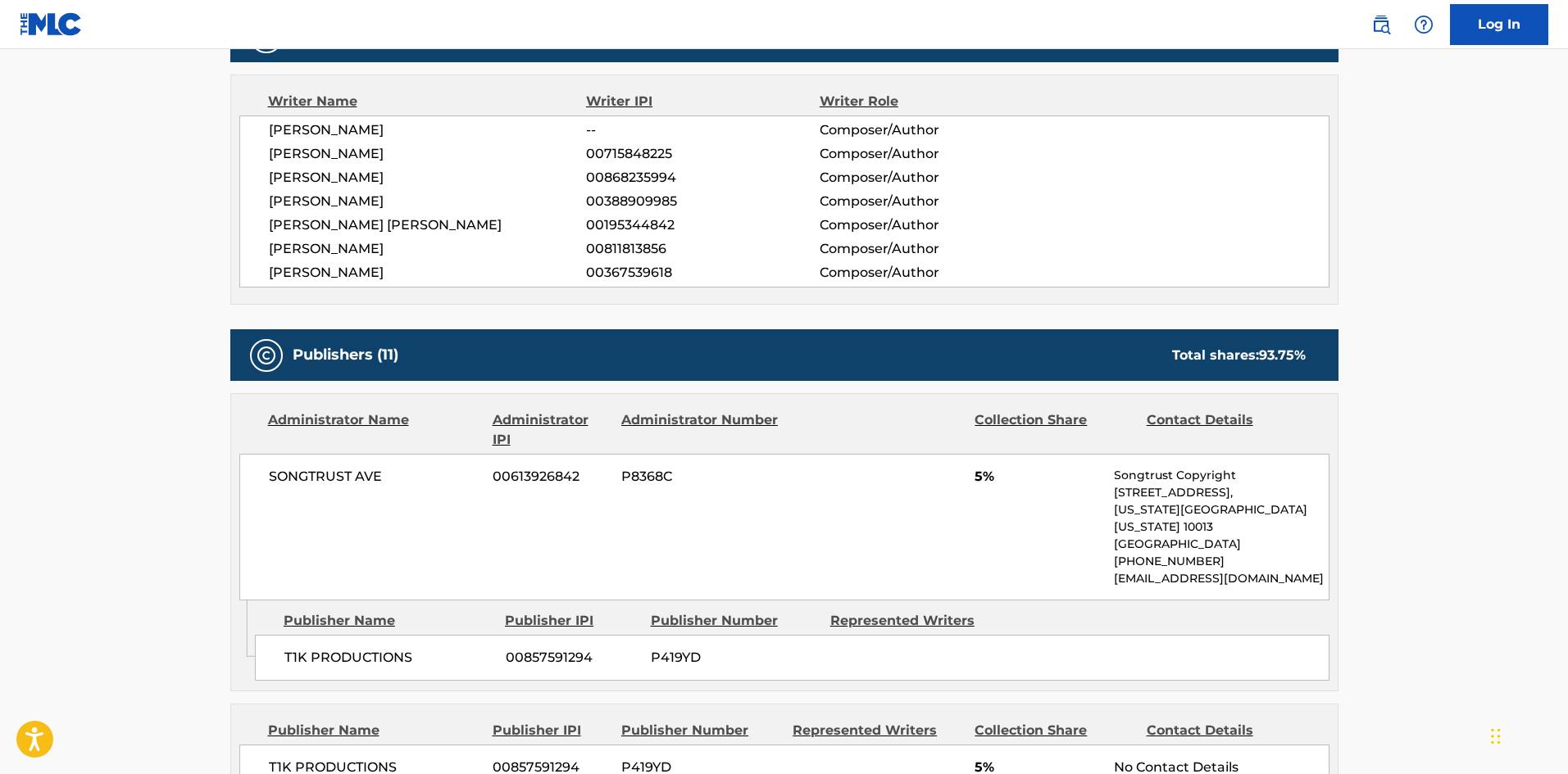
scroll to position [574, 0]
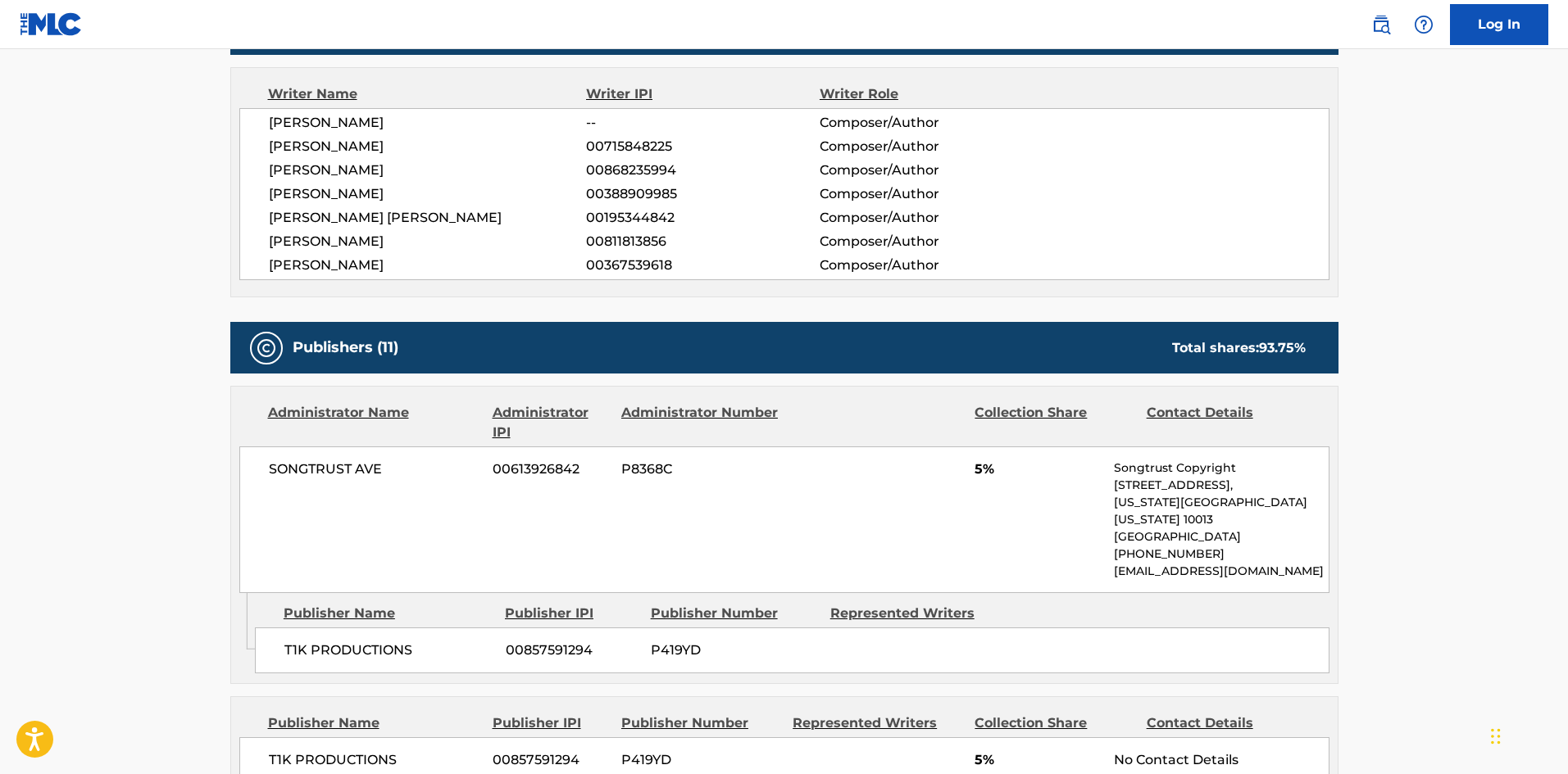
click at [323, 604] on div "Publisher Name" at bounding box center [388, 614] width 209 height 19
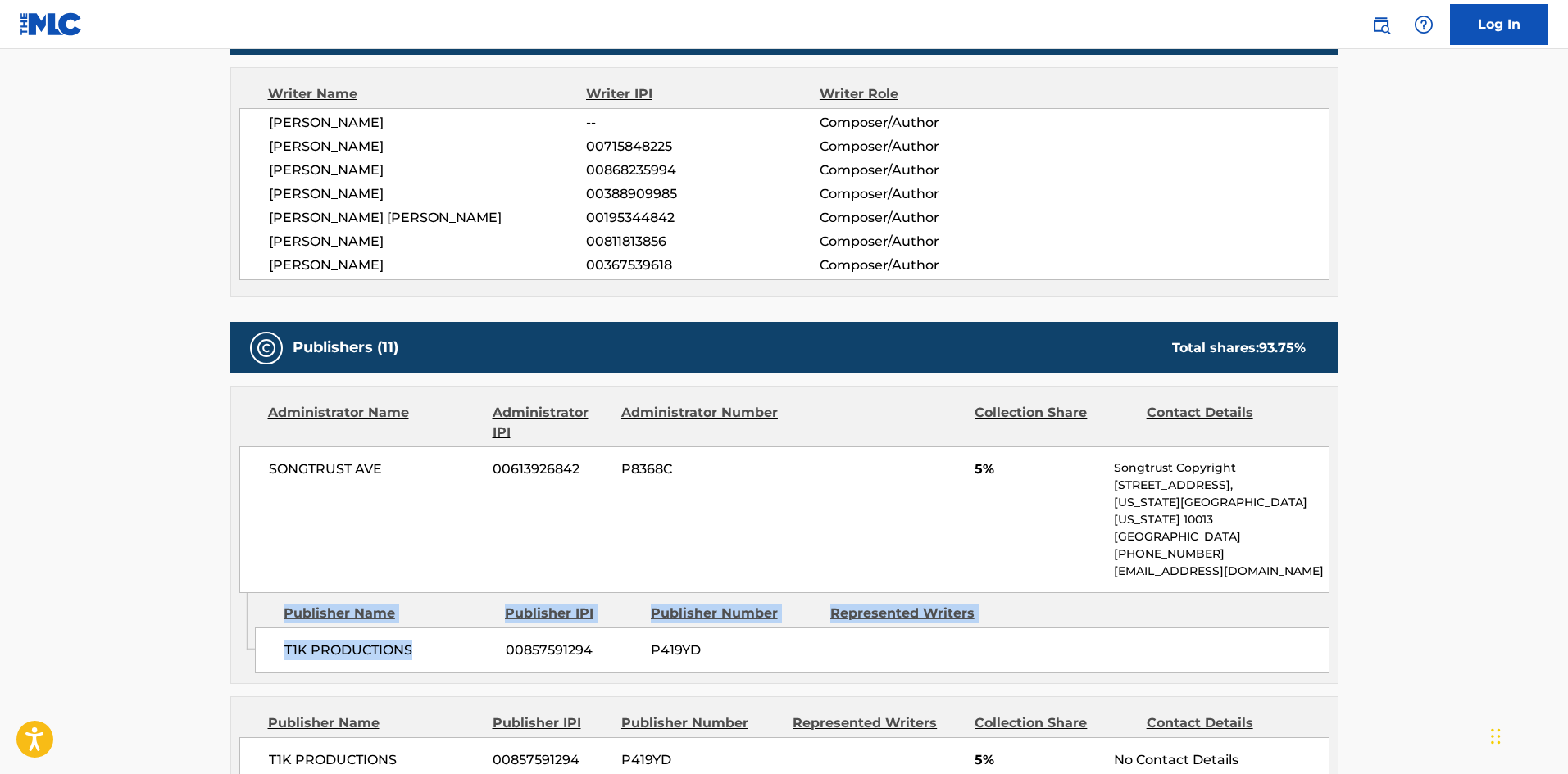
drag, startPoint x: 323, startPoint y: 603, endPoint x: 375, endPoint y: 622, distance: 55.4
click at [375, 622] on div "Publisher Name Publisher IPI Publisher Number Represented Writers T1K PRODUCTIO…" at bounding box center [796, 634] width 1083 height 82
click at [292, 641] on span "T1K PRODUCTIONS" at bounding box center [389, 651] width 209 height 19
drag, startPoint x: 292, startPoint y: 631, endPoint x: 341, endPoint y: 19, distance: 614.0
click at [406, 641] on span "T1K PRODUCTIONS" at bounding box center [389, 651] width 209 height 19
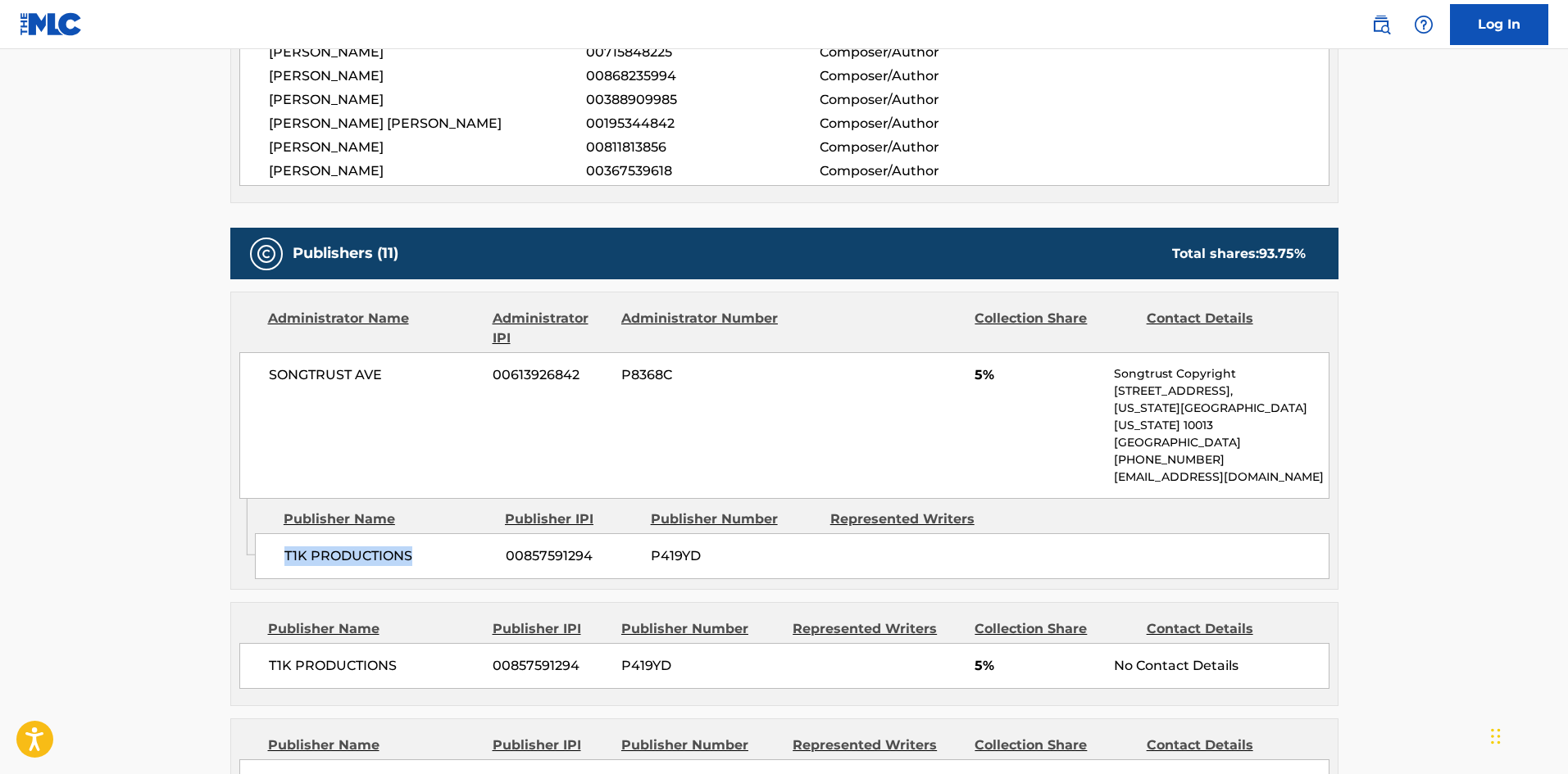
scroll to position [820, 0]
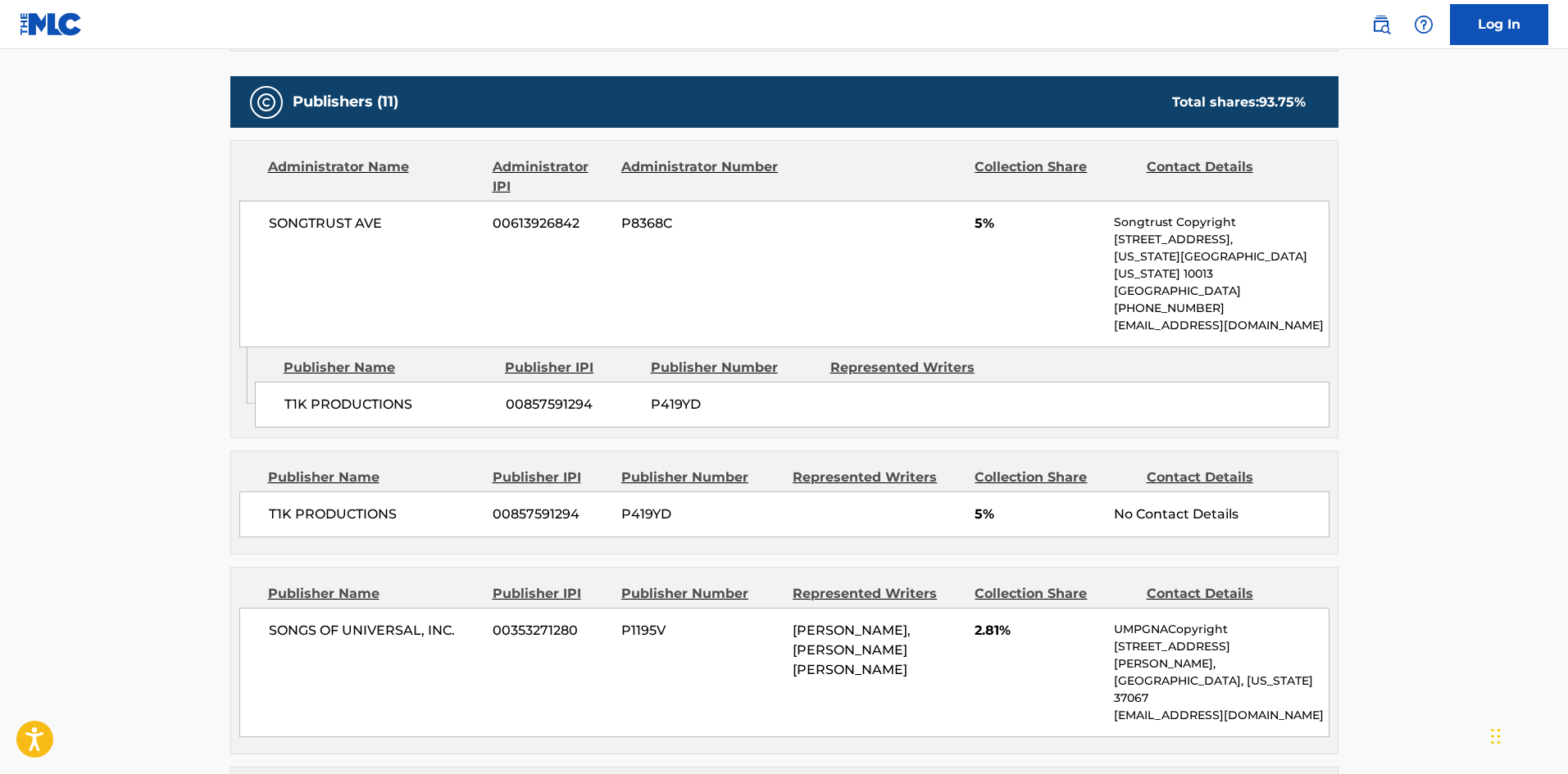
click at [295, 505] on span "T1K PRODUCTIONS" at bounding box center [375, 515] width 213 height 19
drag, startPoint x: 295, startPoint y: 494, endPoint x: 364, endPoint y: 497, distance: 69.1
click at [364, 505] on span "T1K PRODUCTIONS" at bounding box center [375, 515] width 213 height 19
click at [279, 505] on span "T1K PRODUCTIONS" at bounding box center [375, 515] width 213 height 19
drag, startPoint x: 279, startPoint y: 495, endPoint x: 334, endPoint y: 496, distance: 55.0
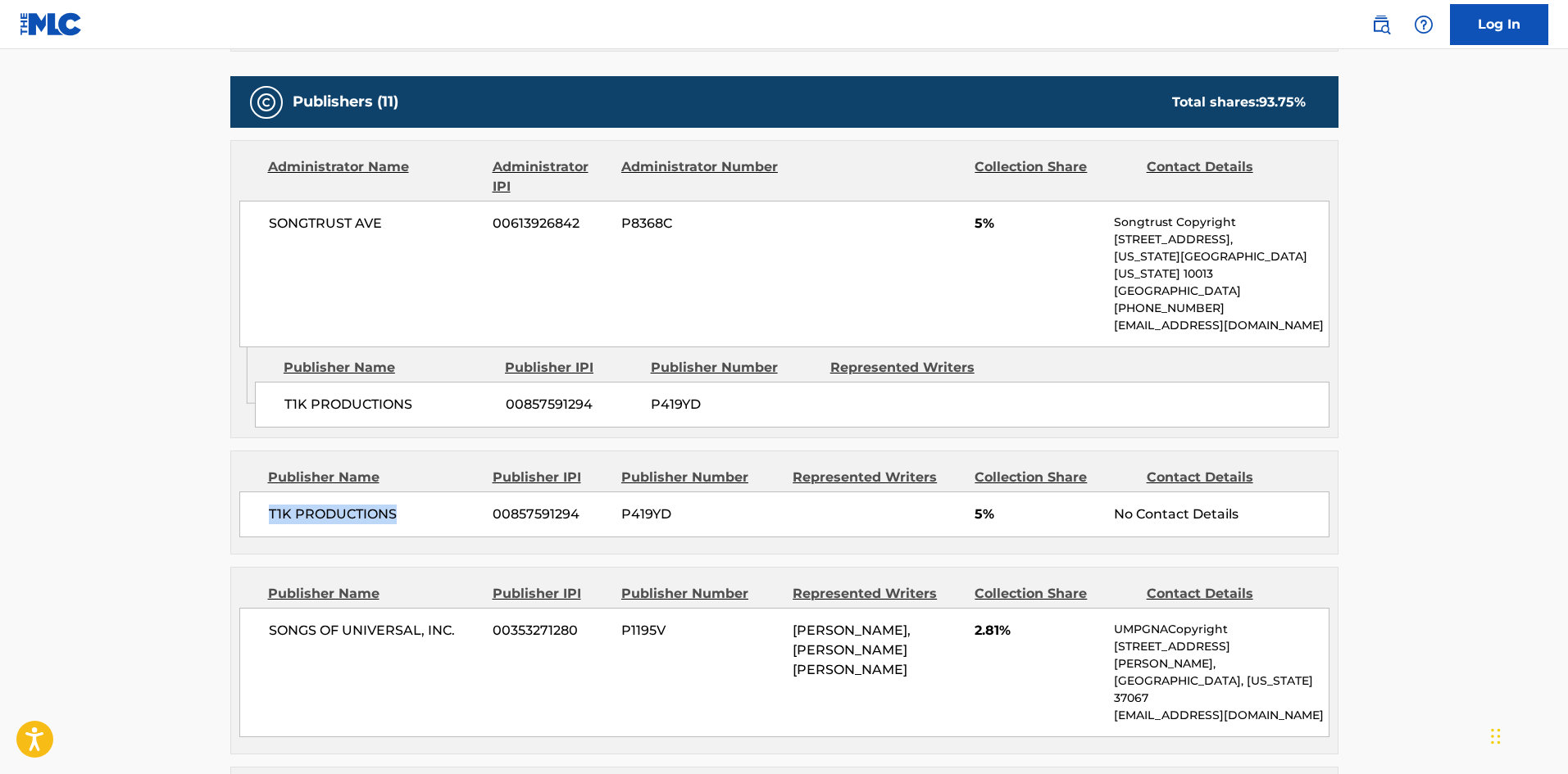
click at [334, 505] on span "T1K PRODUCTIONS" at bounding box center [375, 515] width 213 height 19
click at [280, 623] on span "SONGS OF UNIVERSAL, INC." at bounding box center [375, 631] width 213 height 19
drag, startPoint x: 280, startPoint y: 623, endPoint x: 436, endPoint y: 615, distance: 156.2
click at [436, 622] on span "SONGS OF UNIVERSAL, INC." at bounding box center [375, 631] width 213 height 19
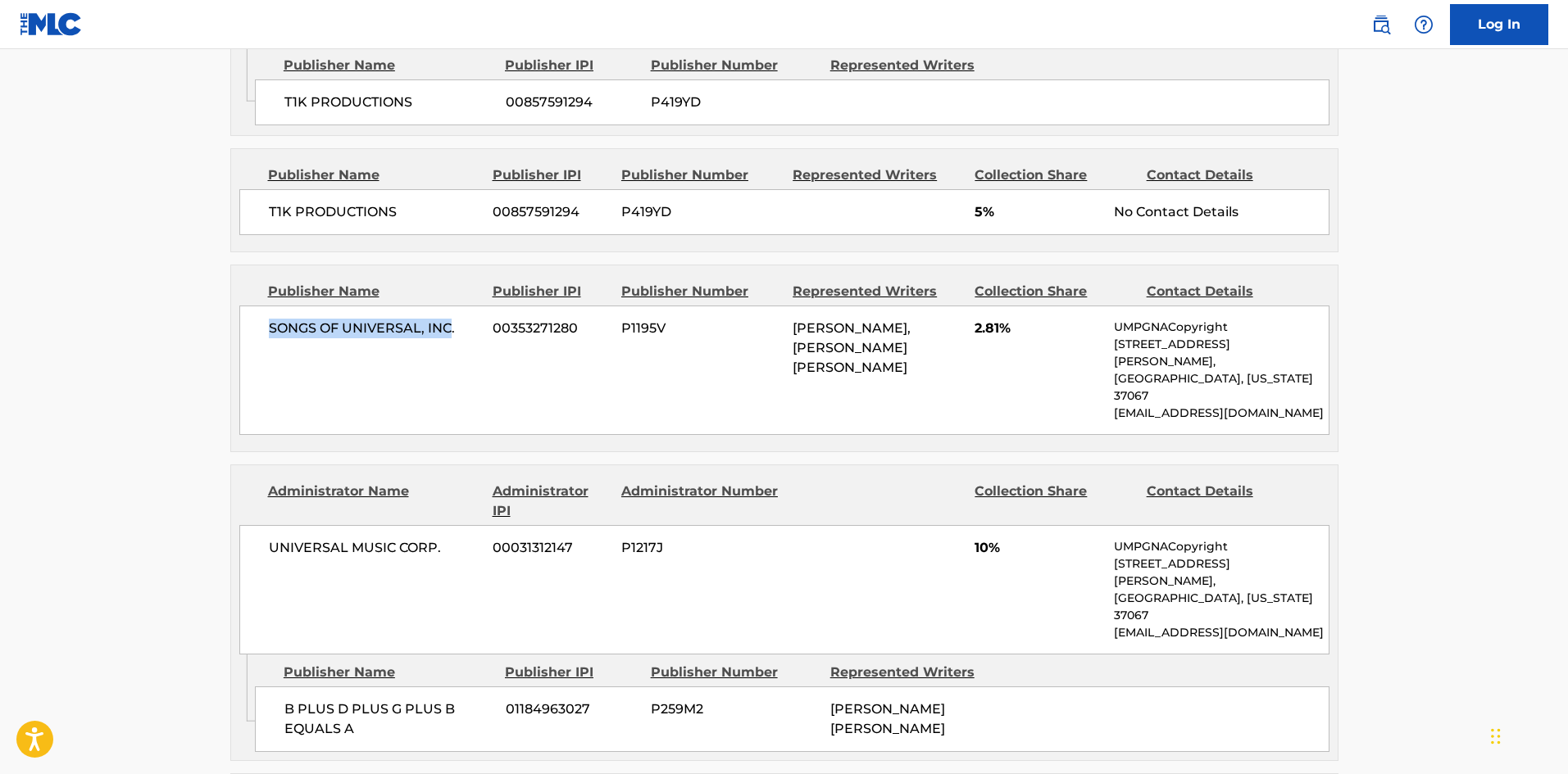
scroll to position [1147, 0]
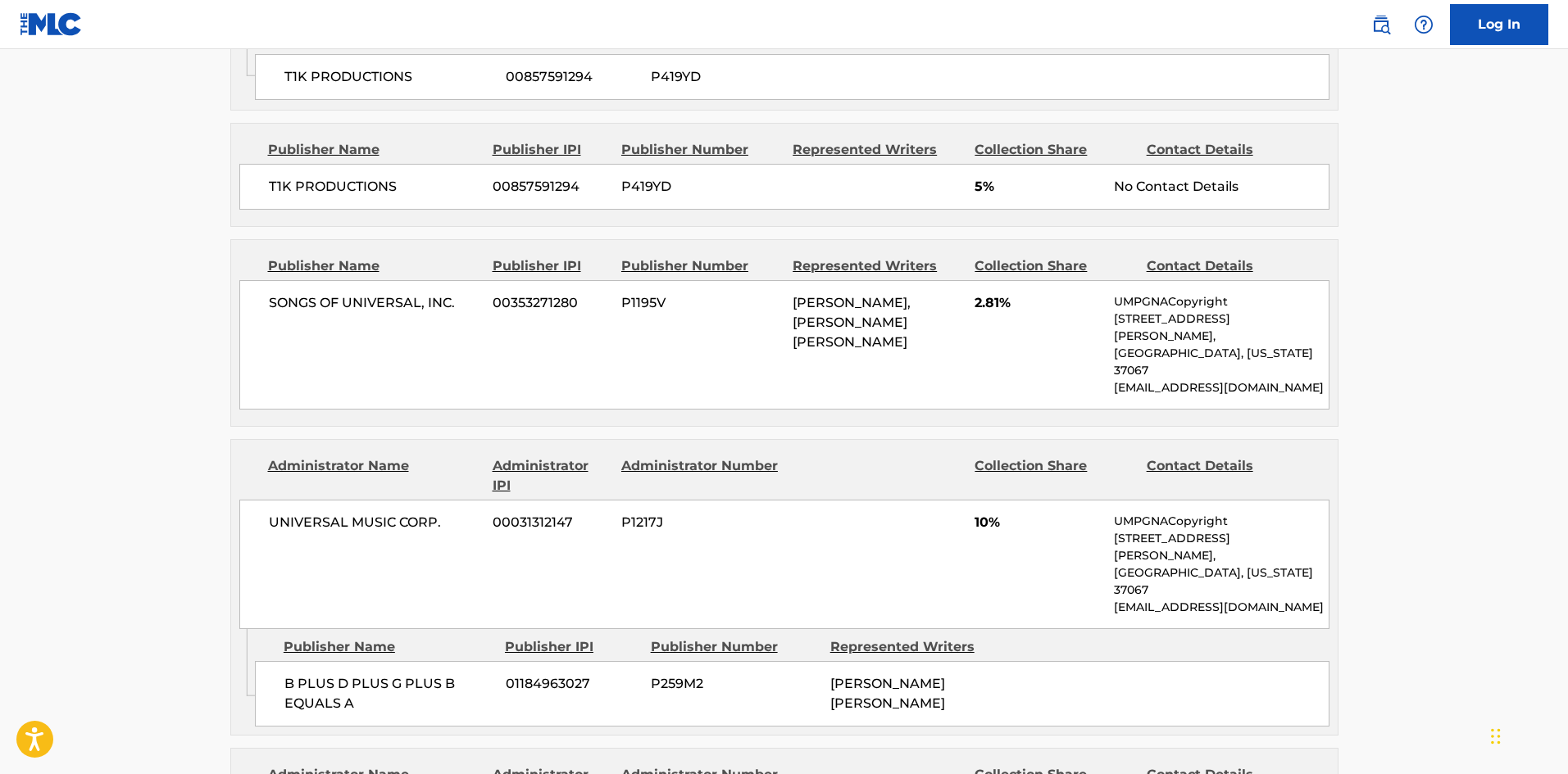
click at [291, 674] on span "B PLUS D PLUS G PLUS B EQUALS A" at bounding box center [389, 693] width 209 height 39
drag, startPoint x: 291, startPoint y: 597, endPoint x: 368, endPoint y: 628, distance: 83.0
click at [368, 661] on div "B PLUS D PLUS G PLUS B EQUALS A 01184963027 P259M2 ADAM NOAH LEVINE" at bounding box center [792, 693] width 1074 height 65
click at [282, 661] on div "B PLUS D PLUS G PLUS B EQUALS A 01184963027 P259M2 ADAM NOAH LEVINE" at bounding box center [792, 693] width 1074 height 65
drag, startPoint x: 282, startPoint y: 601, endPoint x: 345, endPoint y: 622, distance: 66.4
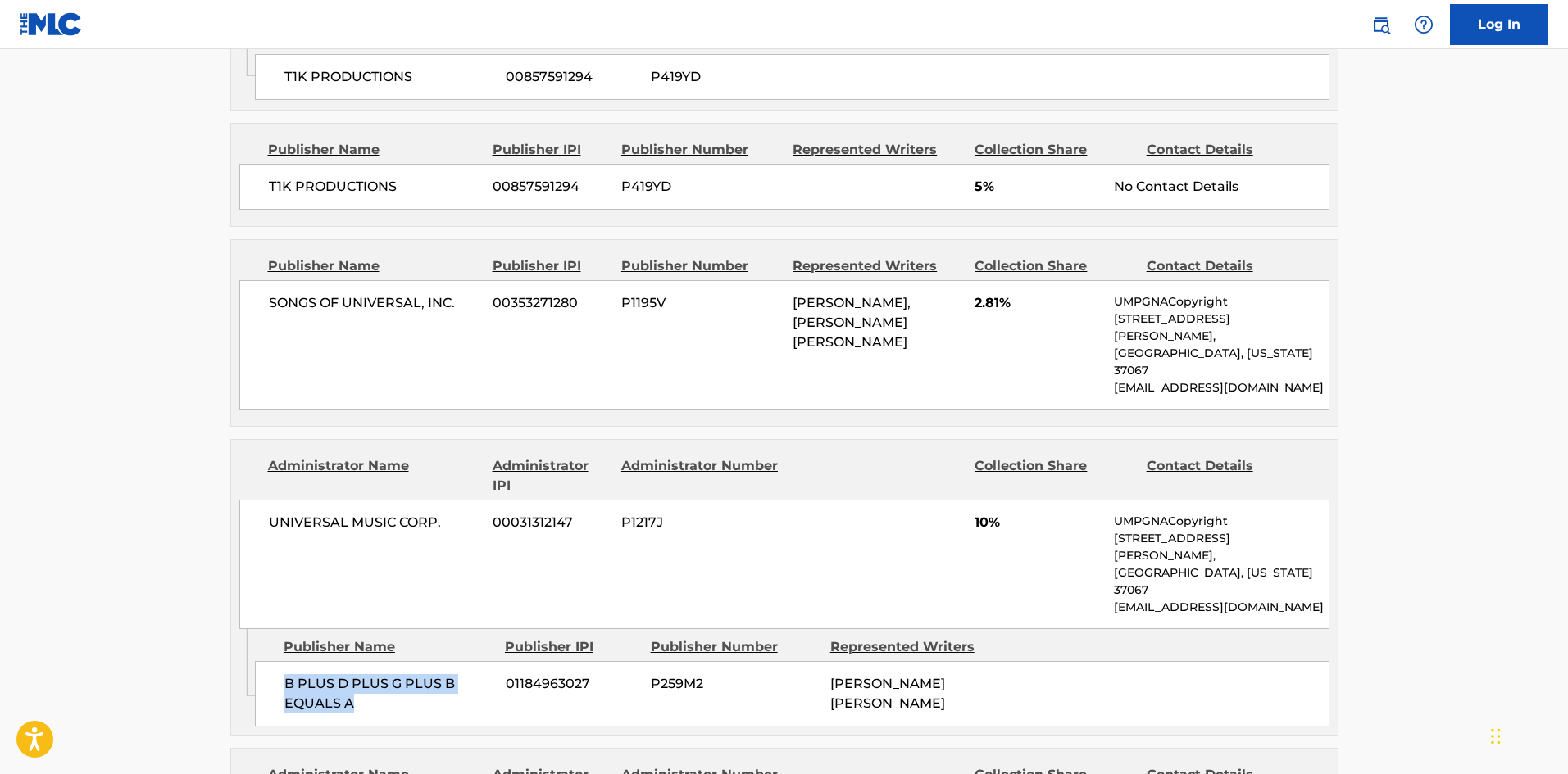
click at [345, 661] on div "B PLUS D PLUS G PLUS B EQUALS A 01184963027 P259M2 ADAM NOAH LEVINE" at bounding box center [792, 693] width 1074 height 65
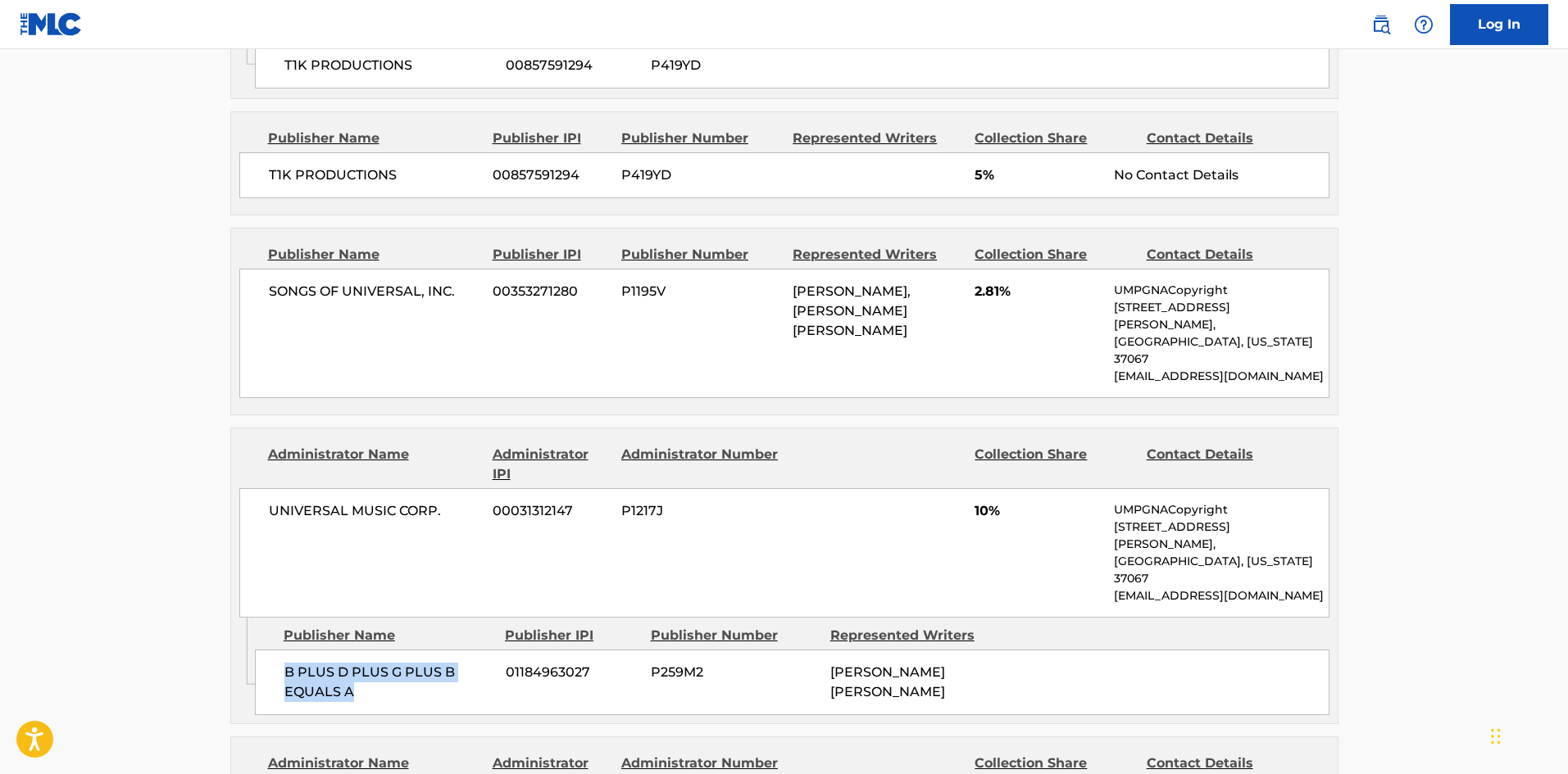
scroll to position [1393, 0]
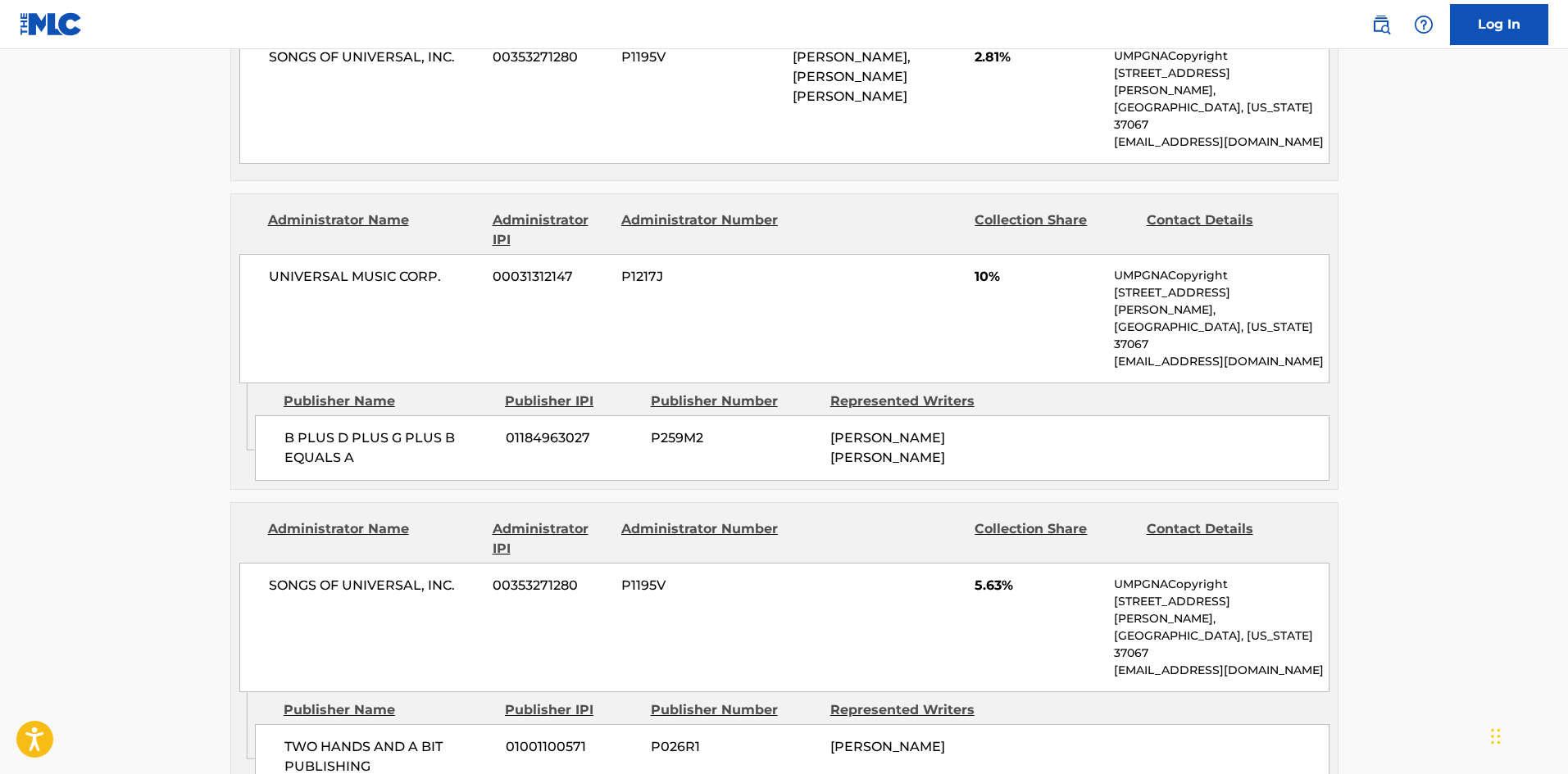
click at [290, 737] on span "TWO HANDS AND A BIT PUBLISHING" at bounding box center [389, 757] width 209 height 39
drag, startPoint x: 290, startPoint y: 622, endPoint x: 408, endPoint y: 646, distance: 120.4
click at [408, 737] on span "TWO HANDS AND A BIT PUBLISHING" at bounding box center [389, 757] width 209 height 39
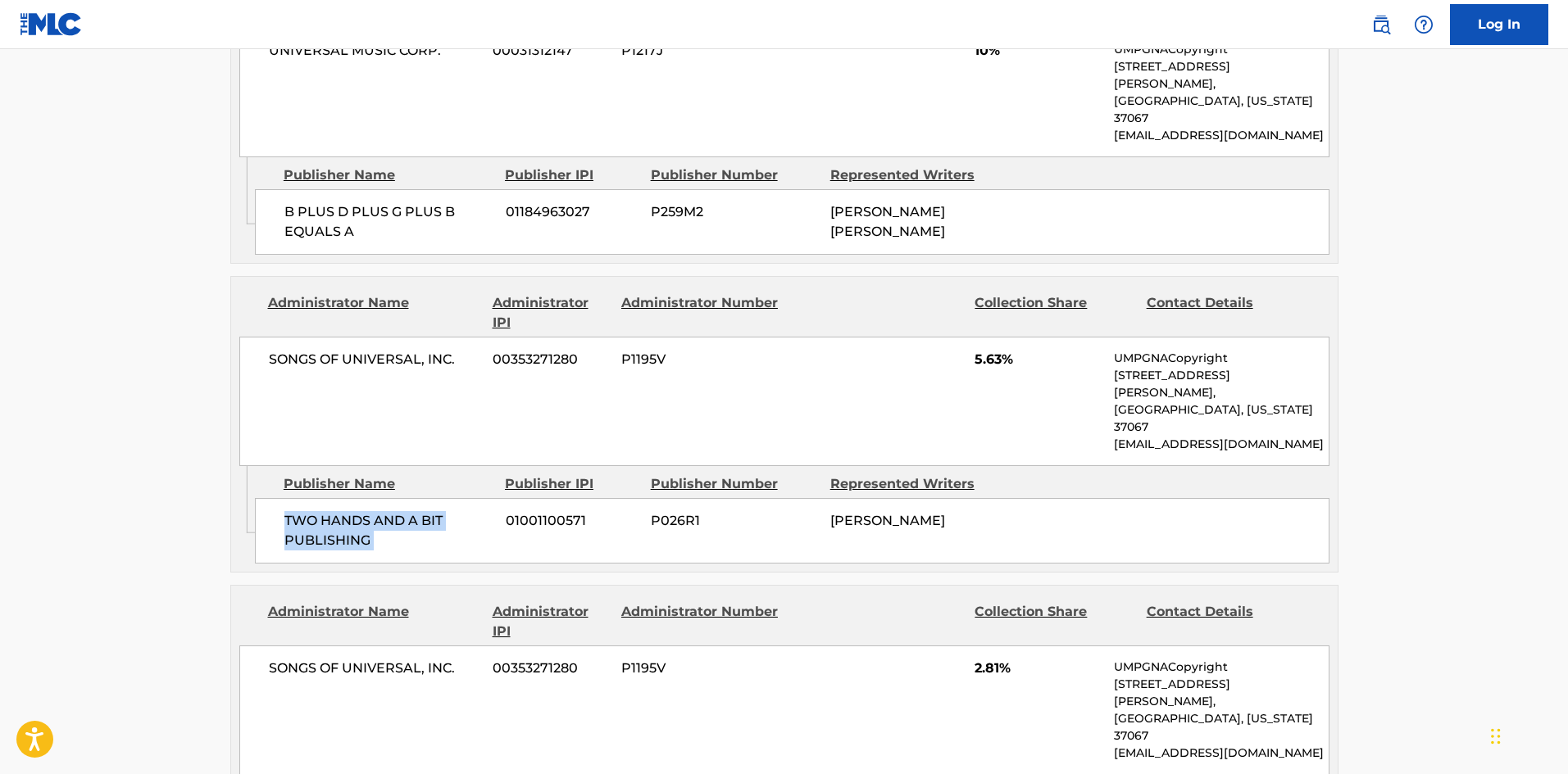
scroll to position [1638, 0]
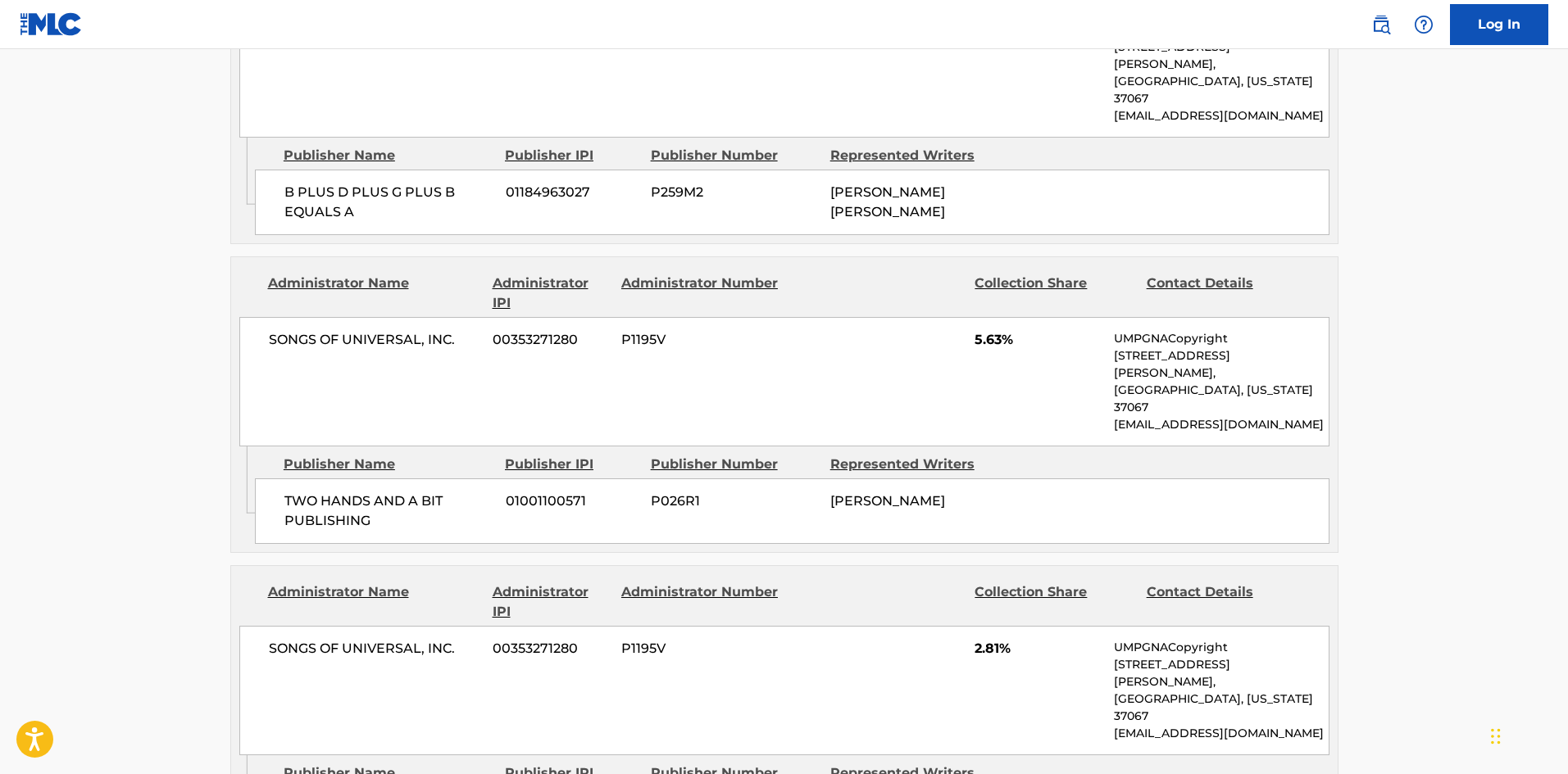
drag, startPoint x: 300, startPoint y: 656, endPoint x: 387, endPoint y: 684, distance: 91.4
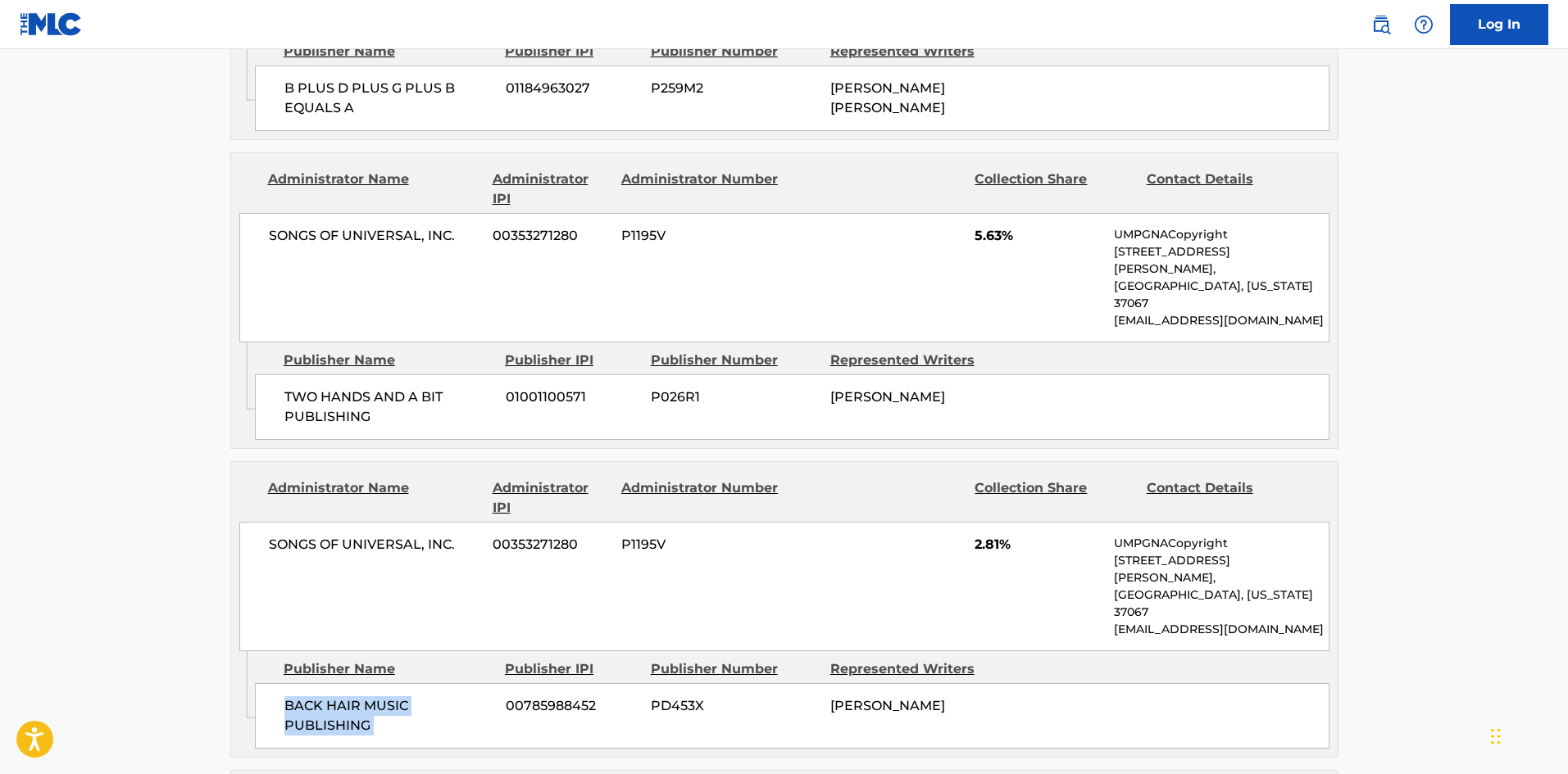
scroll to position [1884, 0]
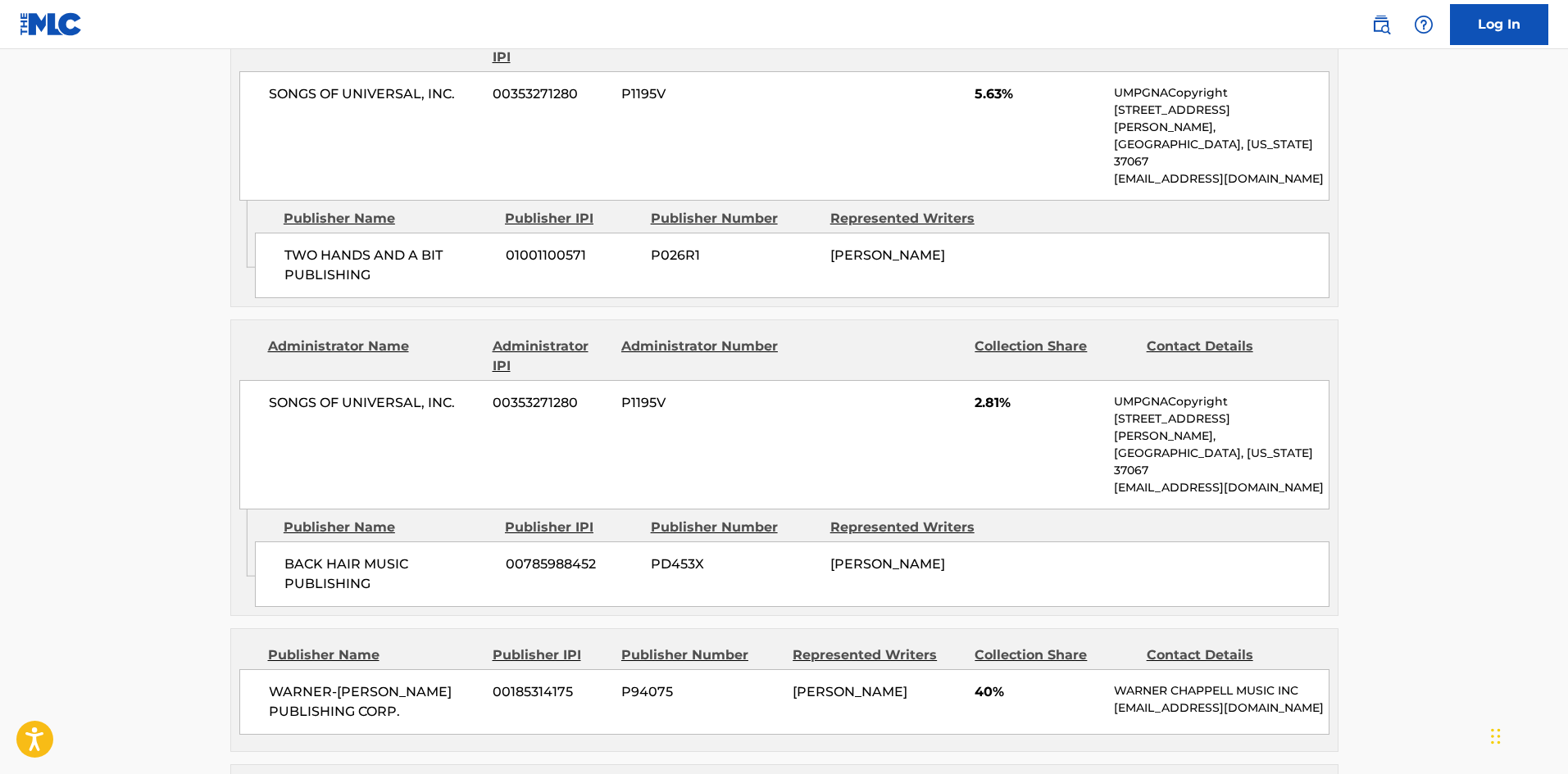
click at [269, 683] on span "WARNER-TAMERLANE PUBLISHING CORP." at bounding box center [375, 702] width 213 height 39
drag, startPoint x: 268, startPoint y: 530, endPoint x: 487, endPoint y: 571, distance: 222.8
click at [487, 669] on div "WARNER-TAMERLANE PUBLISHING CORP. 00185314175 P94075 TYSHANE THOMPSON 40% WARNE…" at bounding box center [784, 701] width 1090 height 65
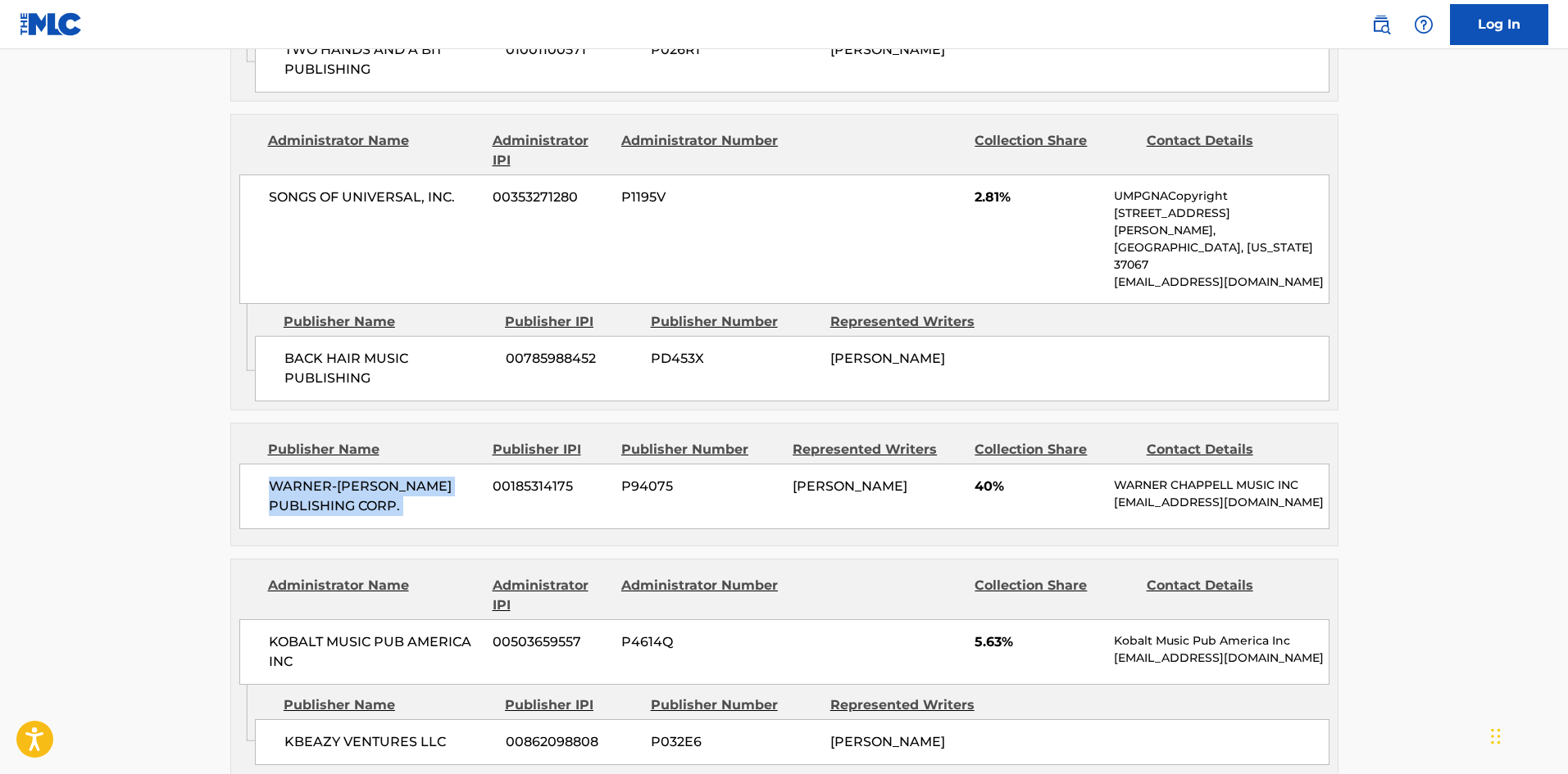
scroll to position [2131, 0]
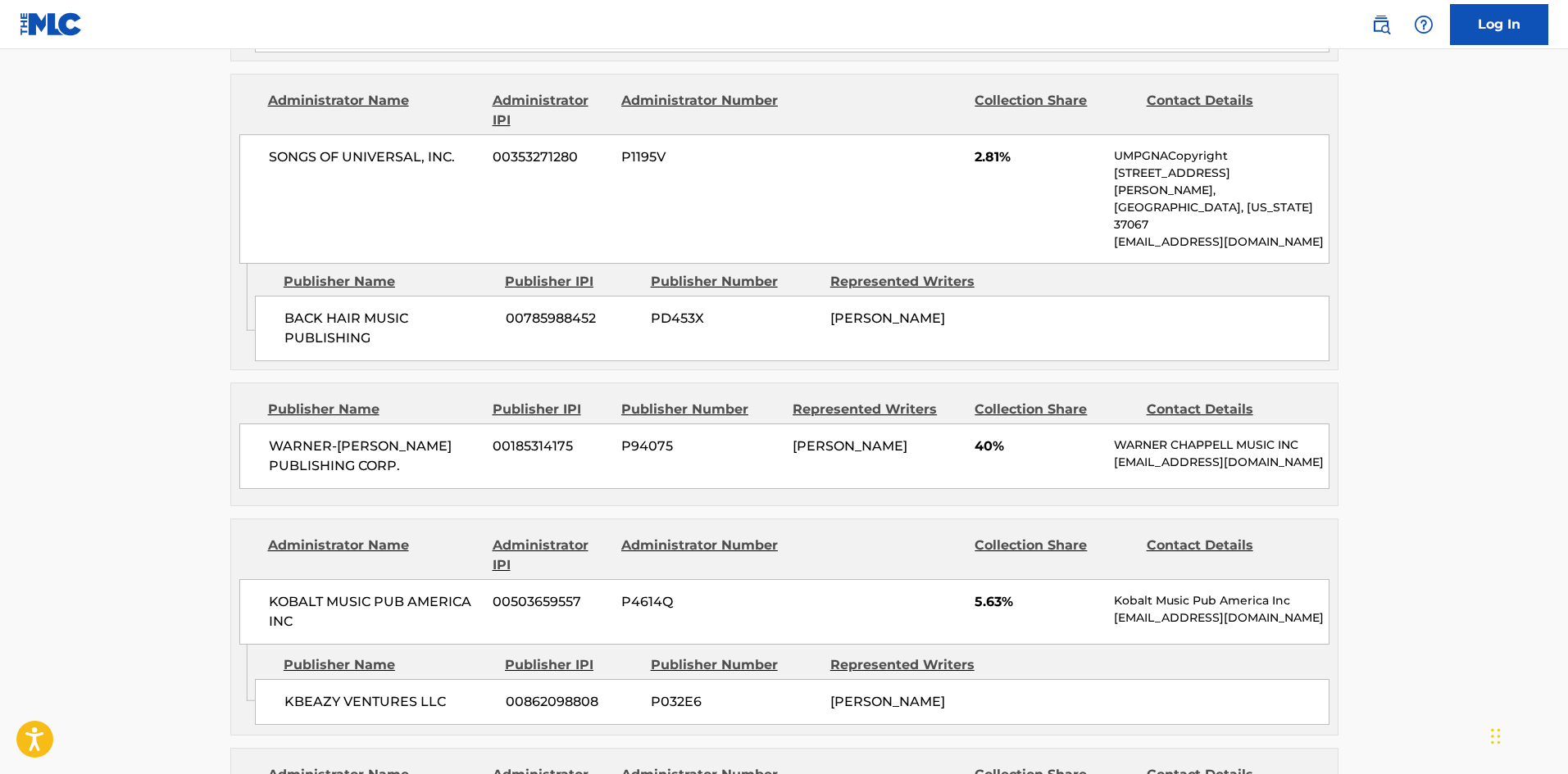
click at [275, 679] on div "KBEAZY VENTURES LLC 00862098808 P032E6 KEEGAN BACH" at bounding box center [792, 701] width 1074 height 46
drag, startPoint x: 275, startPoint y: 558, endPoint x: 379, endPoint y: 558, distance: 104.0
click at [379, 679] on div "KBEAZY VENTURES LLC 00862098808 P032E6 KEEGAN BACH" at bounding box center [792, 701] width 1074 height 46
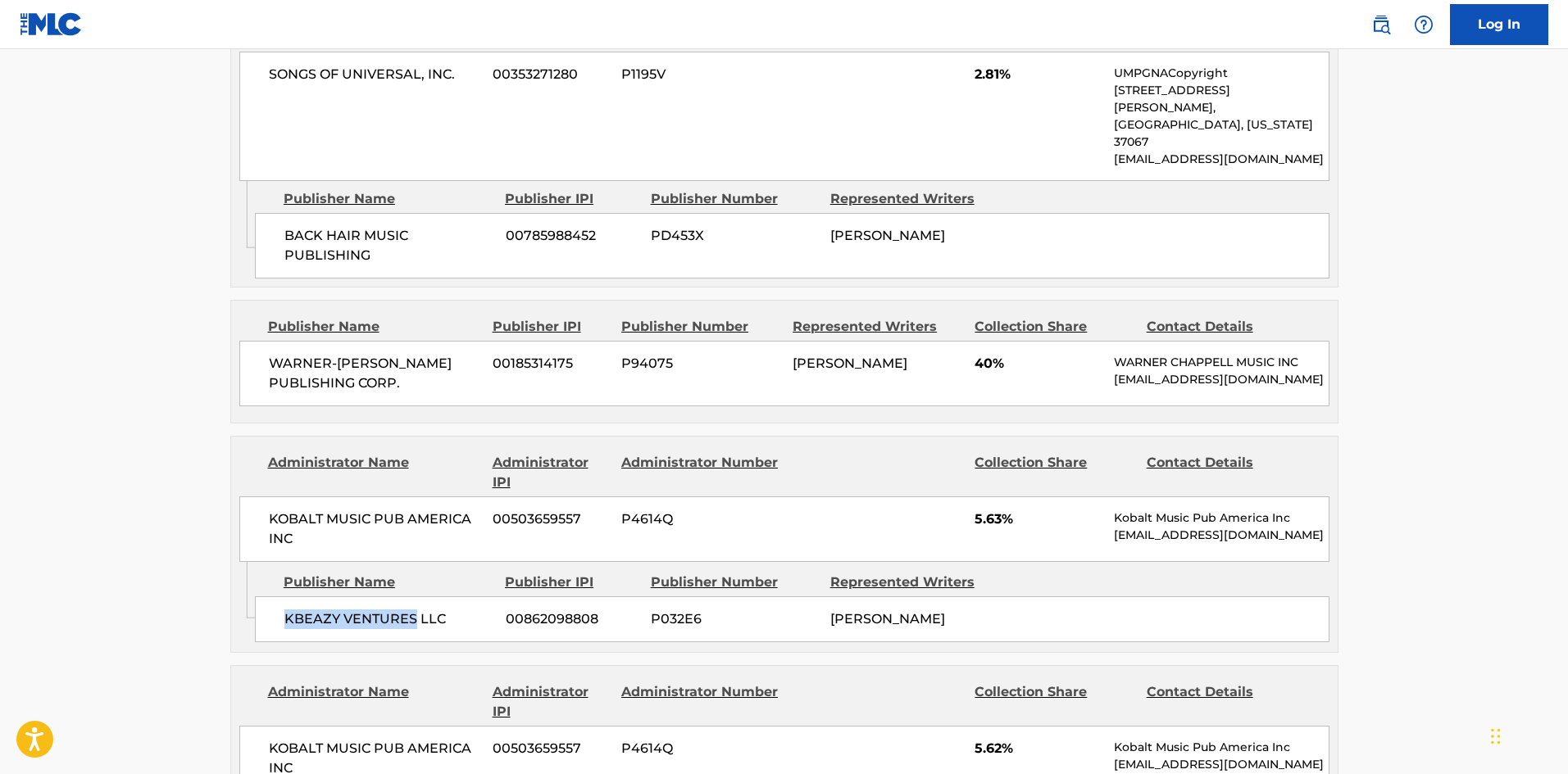
scroll to position [2376, 0]
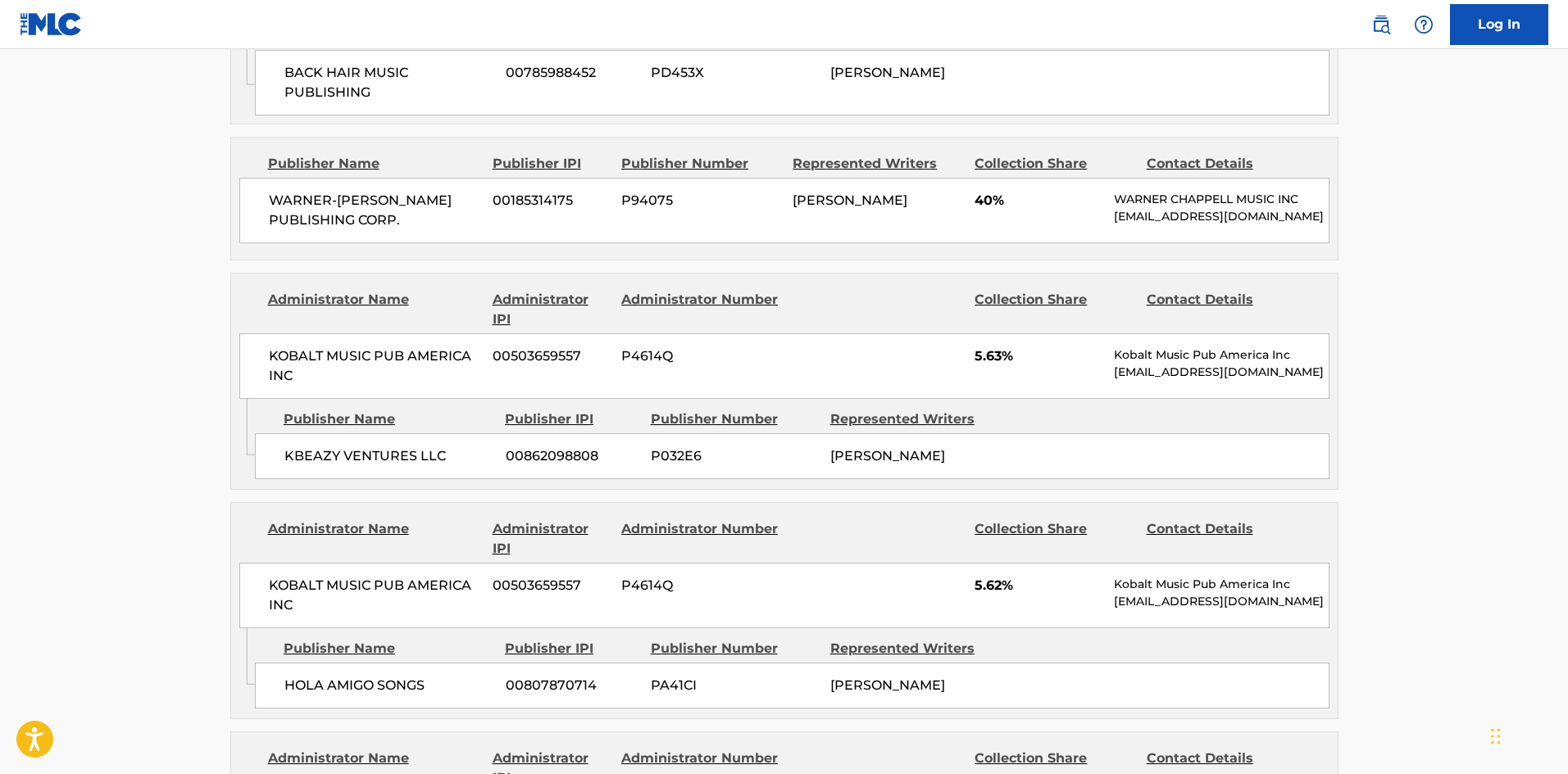
click at [287, 676] on span "HOLA AMIGO SONGS" at bounding box center [389, 686] width 209 height 19
drag, startPoint x: 287, startPoint y: 540, endPoint x: 391, endPoint y: 547, distance: 104.2
click at [391, 676] on span "HOLA AMIGO SONGS" at bounding box center [389, 686] width 209 height 19
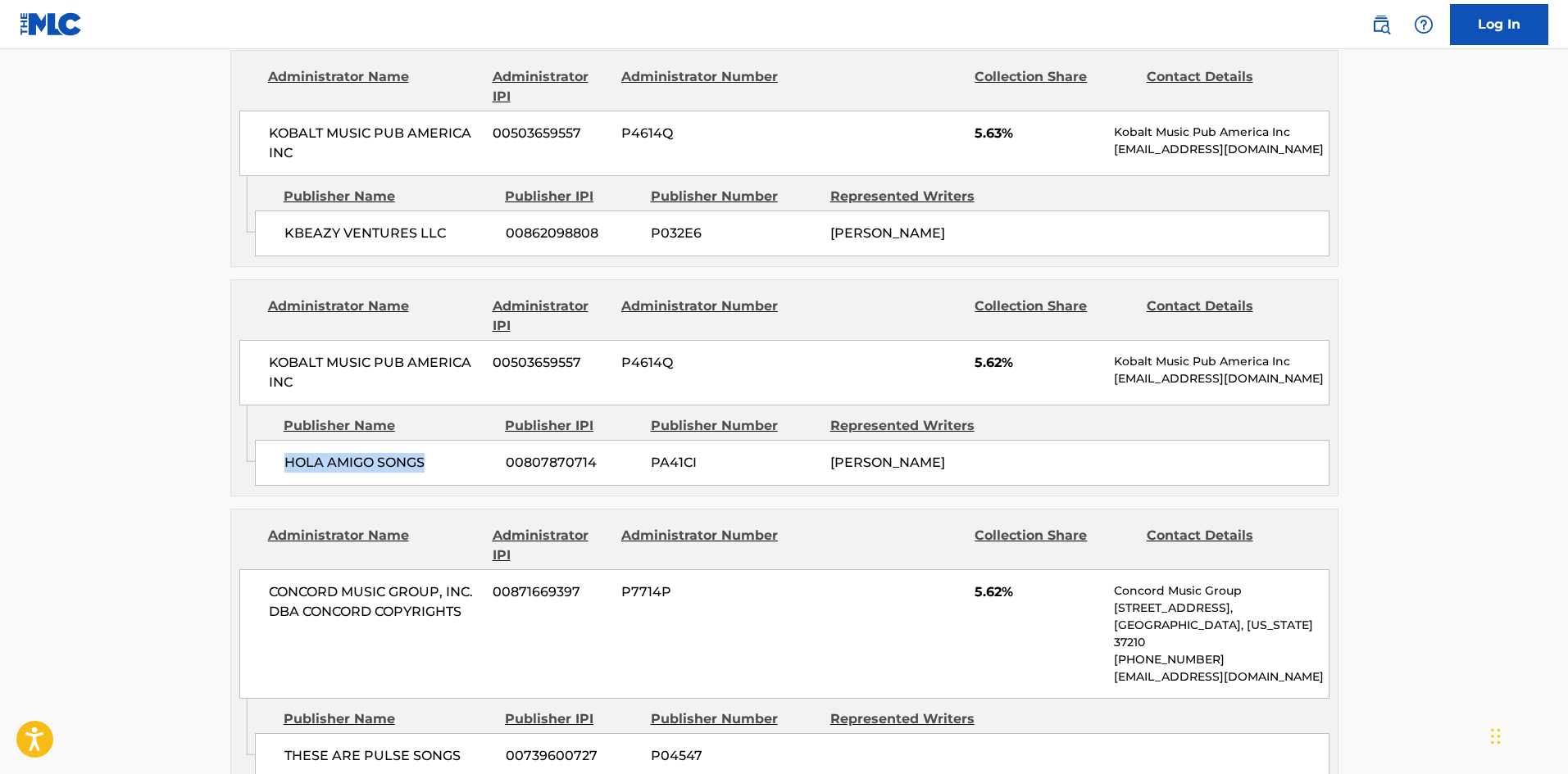
scroll to position [2622, 0]
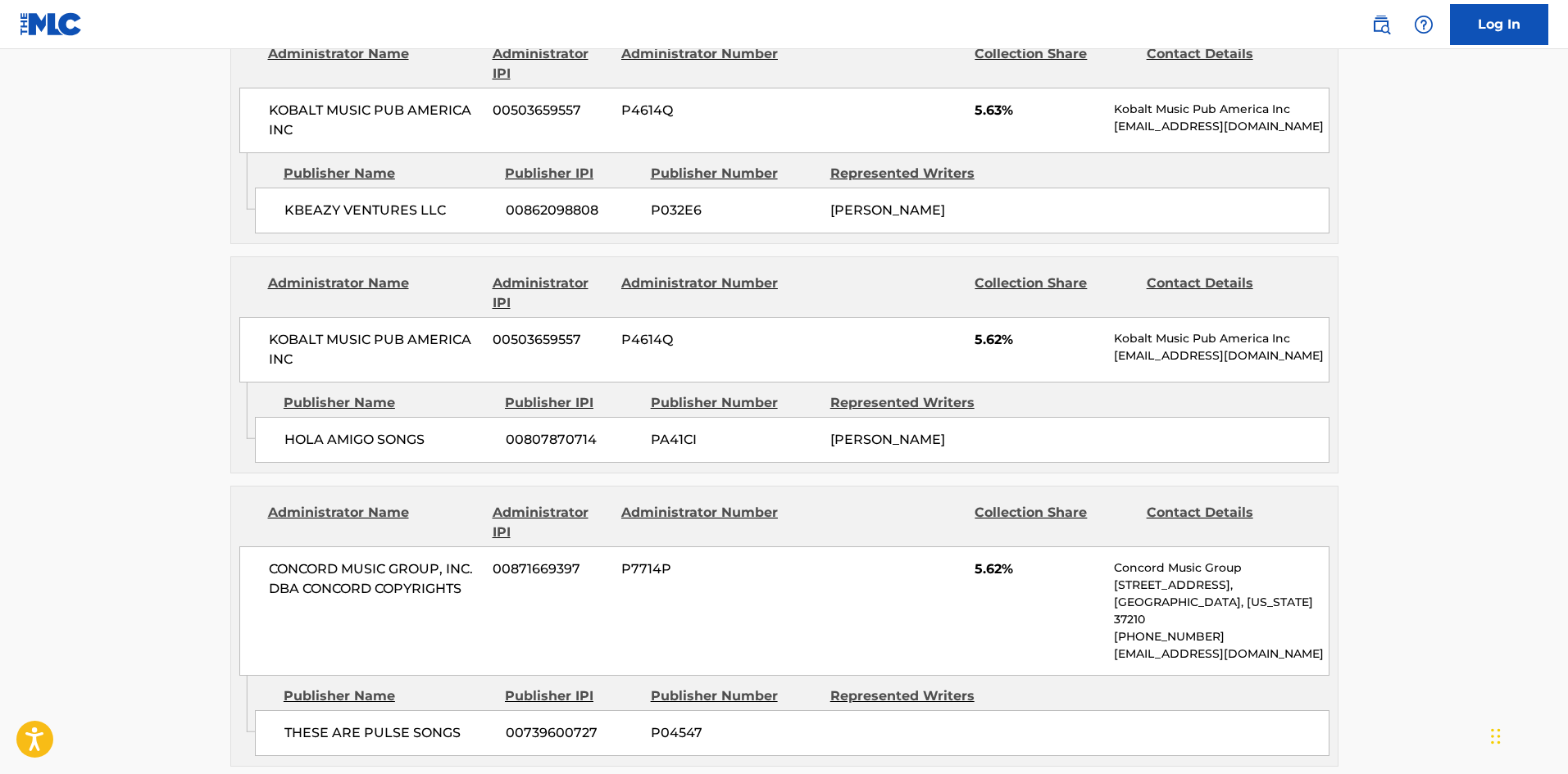
click at [328, 724] on span "THESE ARE PULSE SONGS" at bounding box center [389, 733] width 209 height 19
click at [312, 724] on span "THESE ARE PULSE SONGS" at bounding box center [389, 733] width 209 height 19
drag, startPoint x: 312, startPoint y: 574, endPoint x: 423, endPoint y: 574, distance: 111.0
click at [423, 724] on span "THESE ARE PULSE SONGS" at bounding box center [389, 733] width 209 height 19
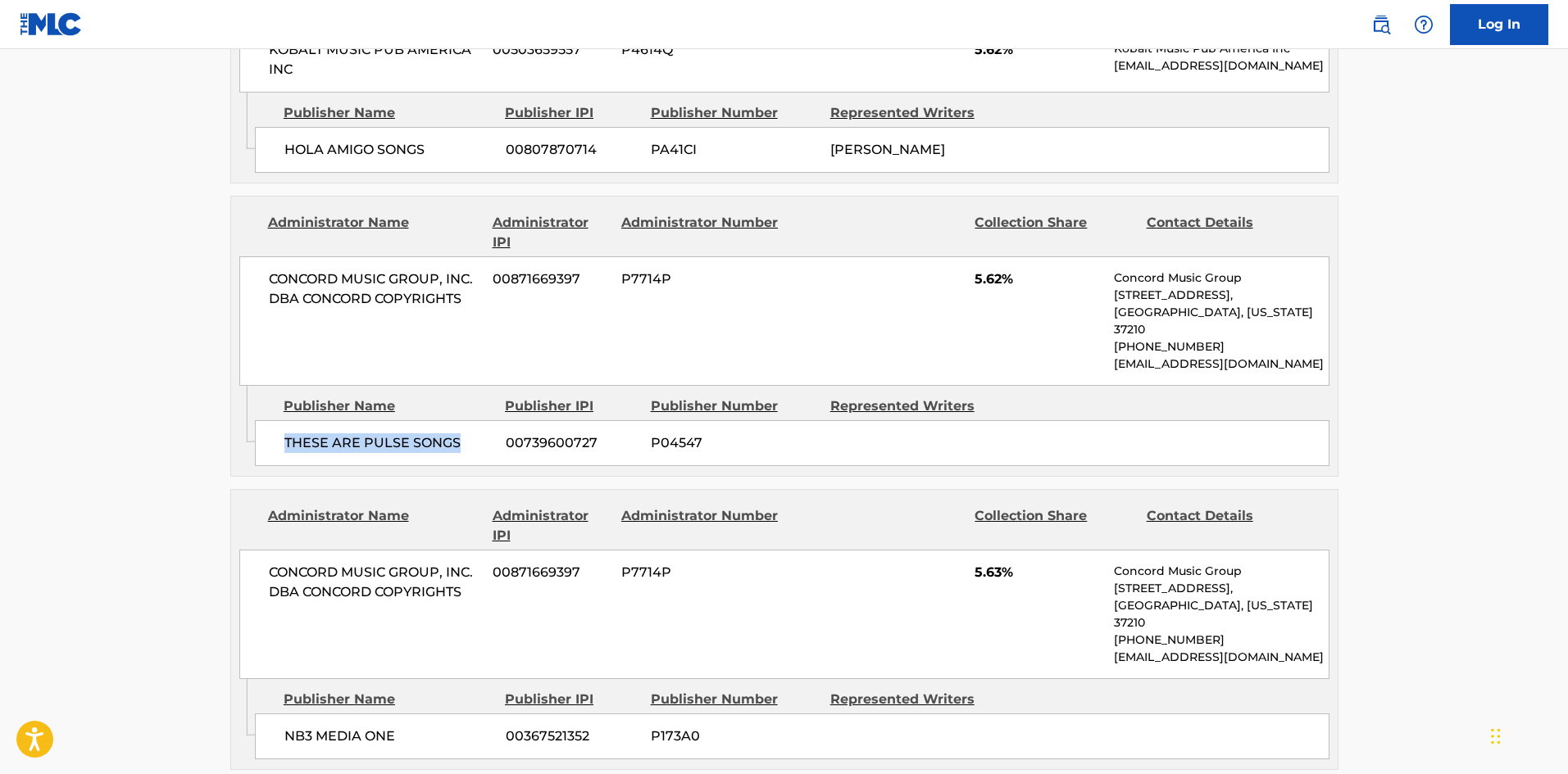
scroll to position [2949, 0]
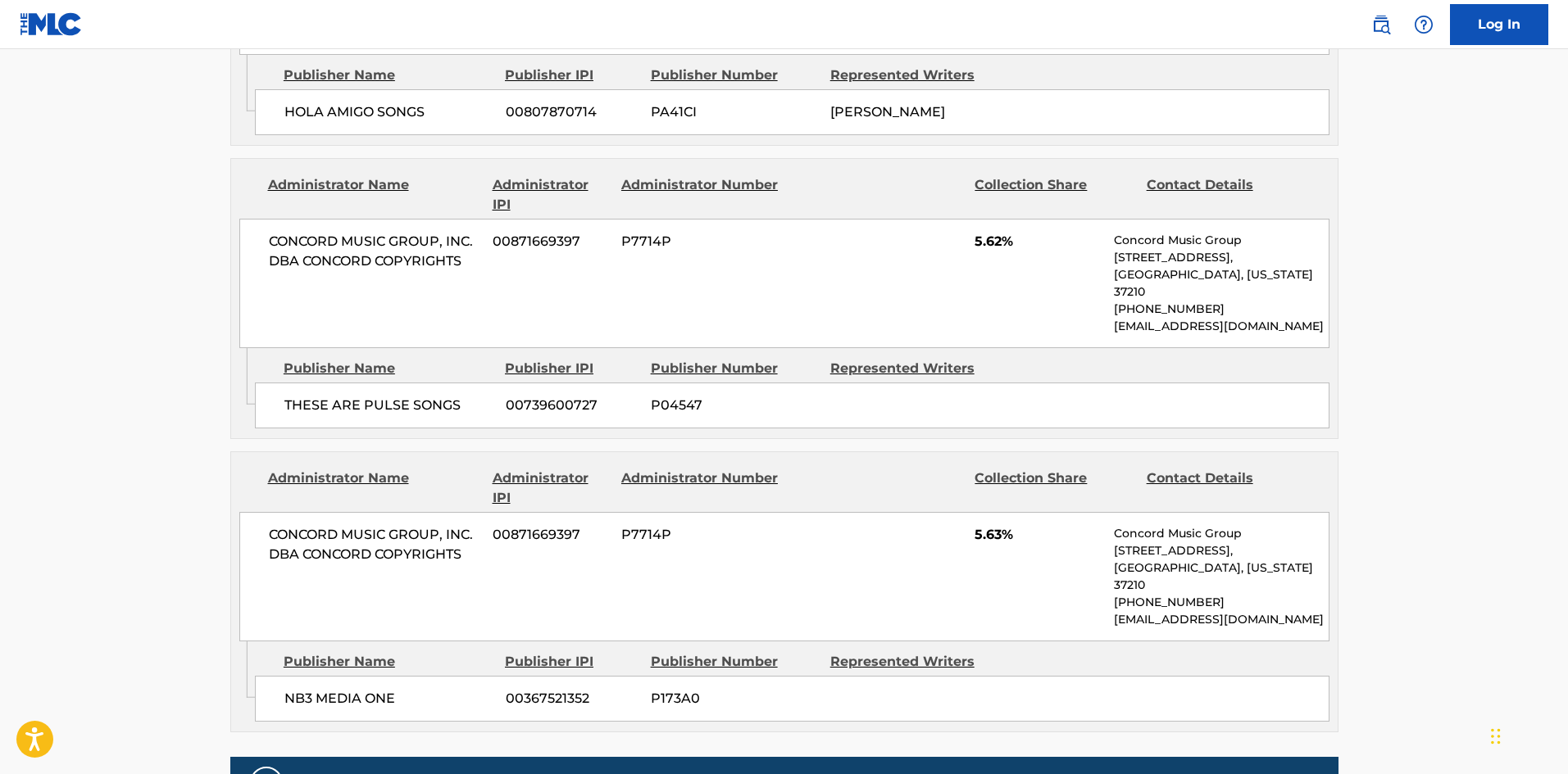
click at [304, 690] on span "NB3 MEDIA ONE" at bounding box center [389, 699] width 209 height 19
drag, startPoint x: 304, startPoint y: 517, endPoint x: 366, endPoint y: 518, distance: 62.0
click at [366, 690] on span "NB3 MEDIA ONE" at bounding box center [389, 699] width 209 height 19
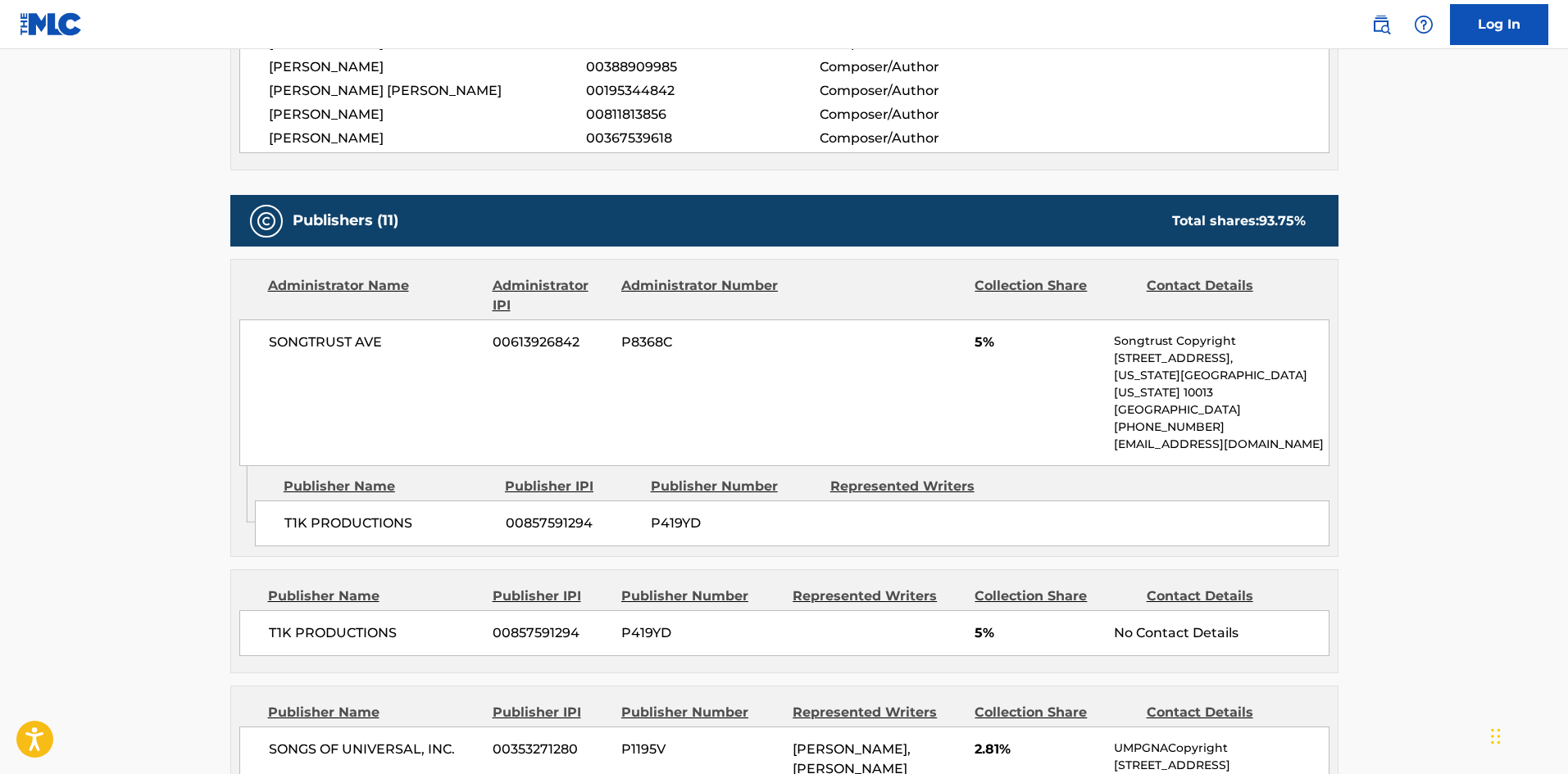
scroll to position [638, 0]
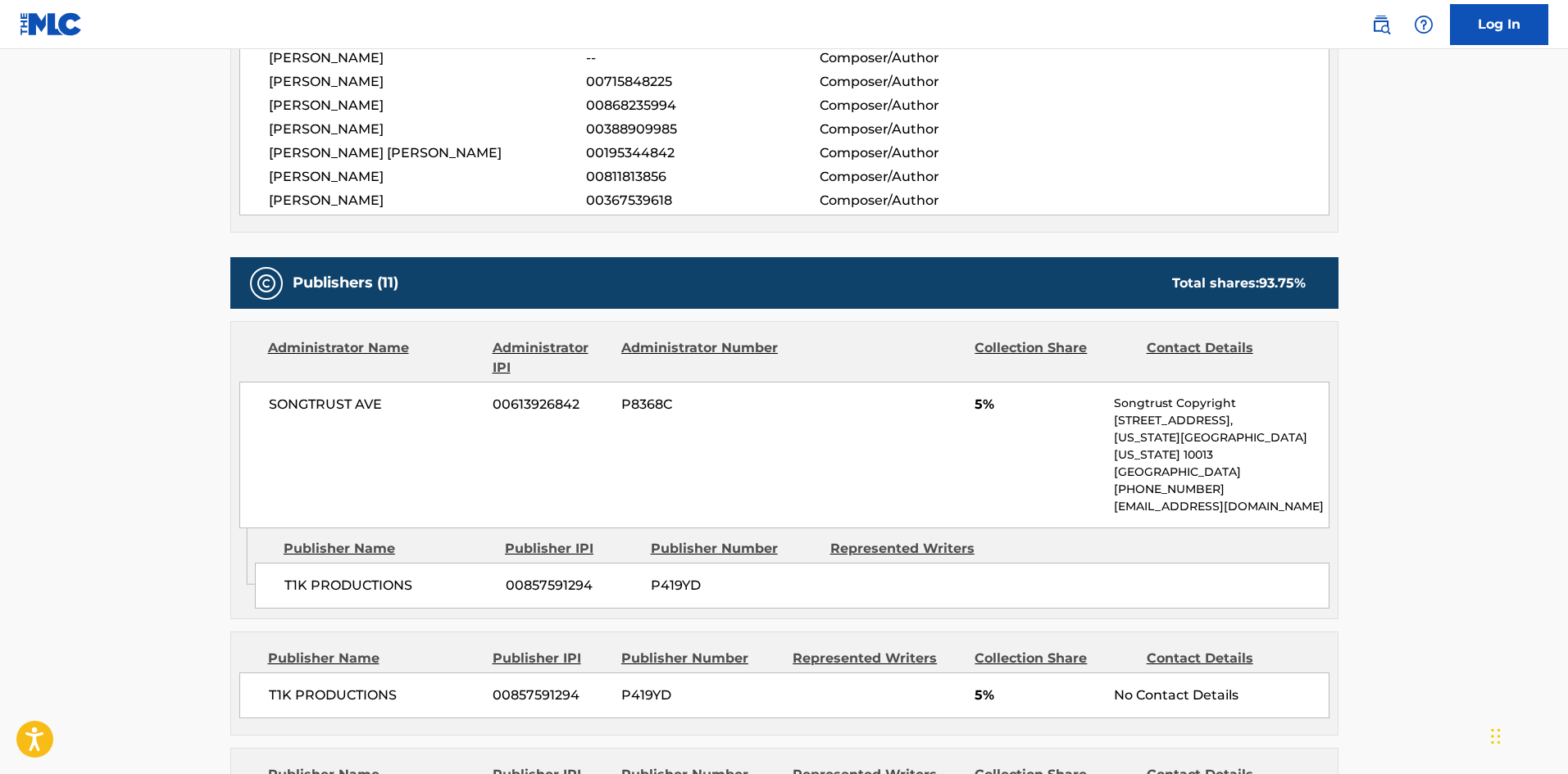
click at [271, 564] on div "T1K PRODUCTIONS 00857591294 P419YD" at bounding box center [792, 586] width 1074 height 46
drag, startPoint x: 271, startPoint y: 564, endPoint x: 373, endPoint y: 566, distance: 102.0
click at [373, 566] on div "T1K PRODUCTIONS 00857591294 P419YD" at bounding box center [792, 586] width 1074 height 46
click at [273, 686] on span "T1K PRODUCTIONS" at bounding box center [375, 695] width 213 height 19
drag, startPoint x: 273, startPoint y: 673, endPoint x: 354, endPoint y: 674, distance: 81.0
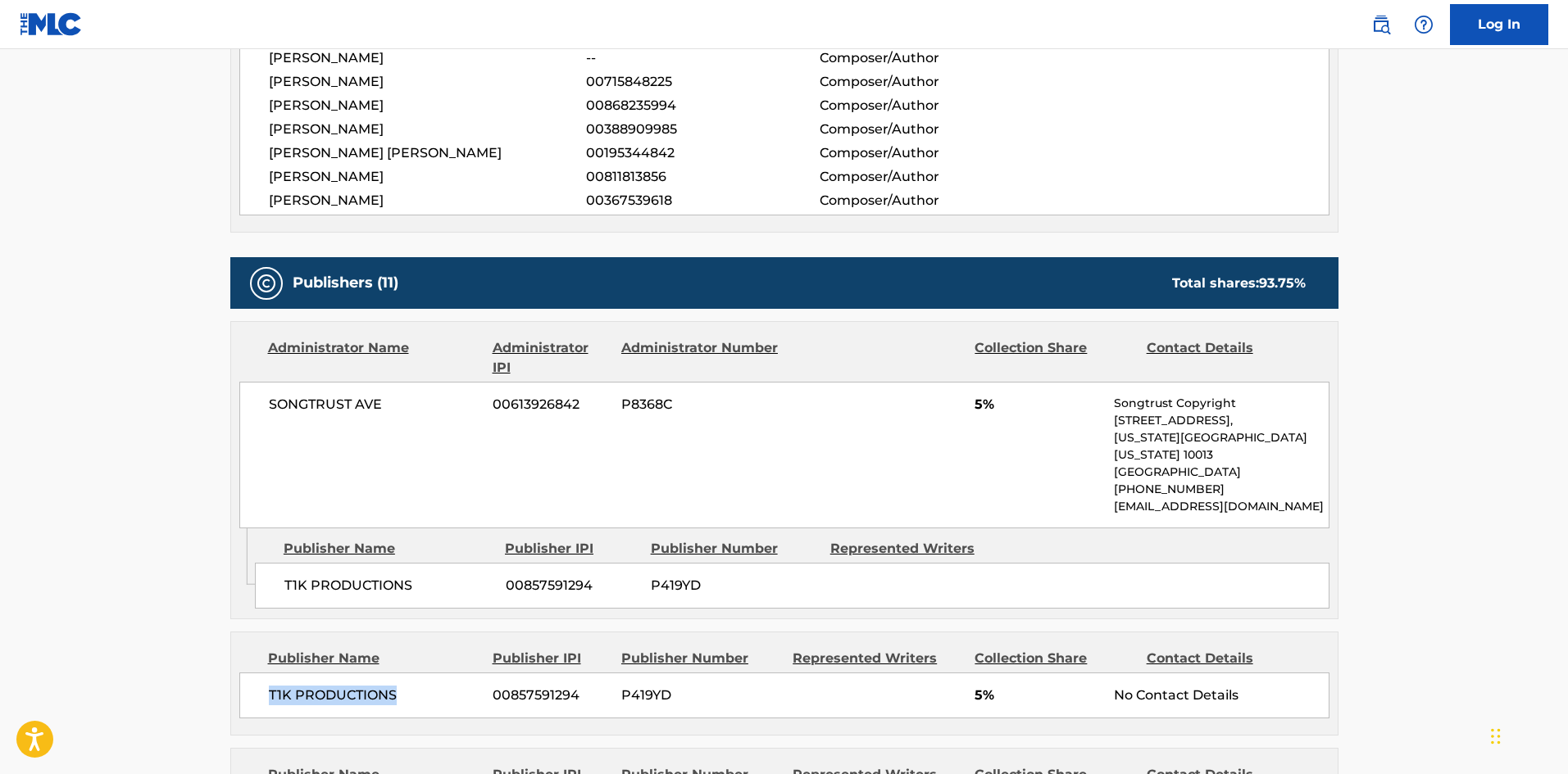
click at [354, 686] on span "T1K PRODUCTIONS" at bounding box center [375, 695] width 213 height 19
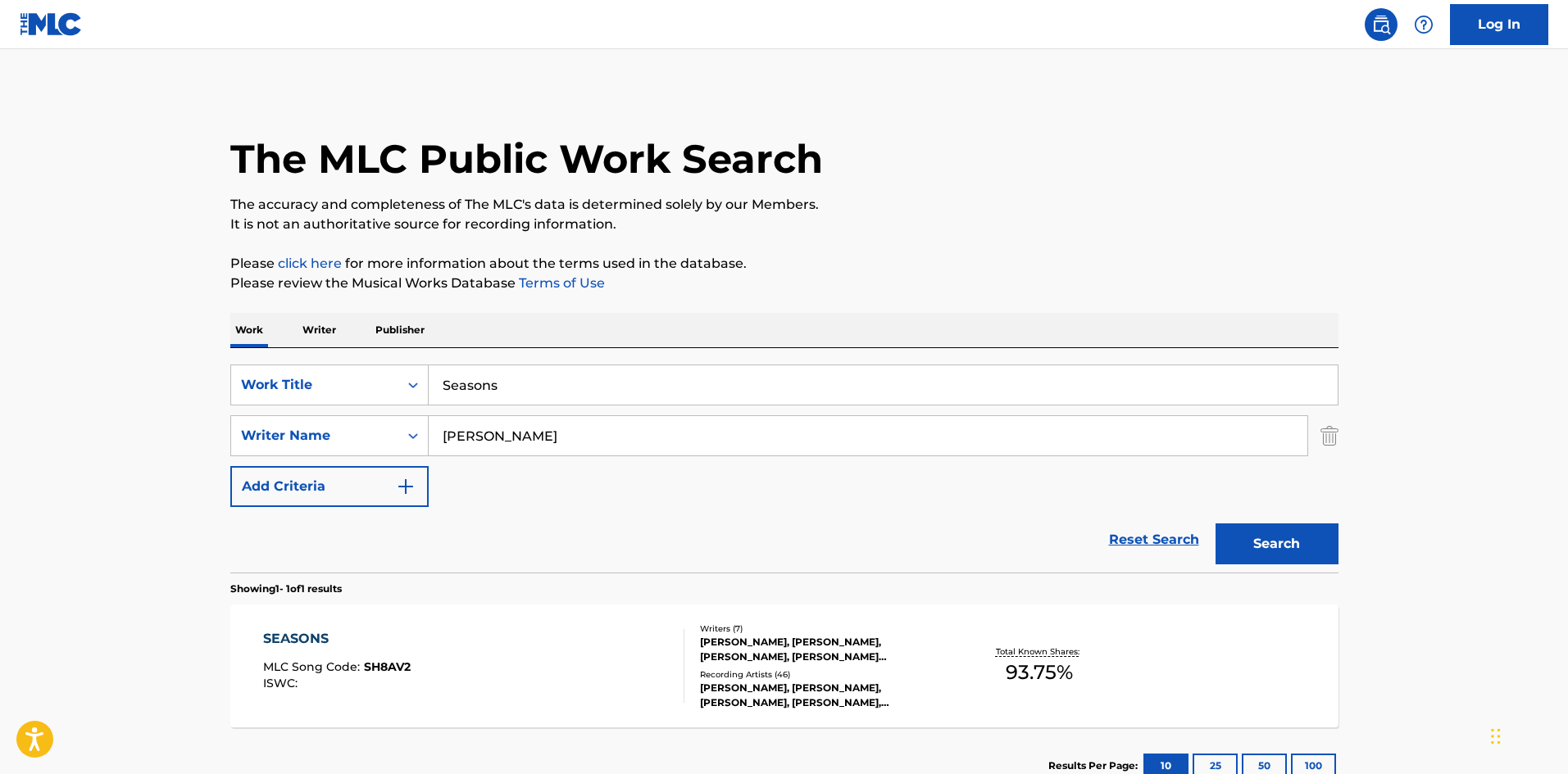
click at [597, 403] on input "Seasons" at bounding box center [883, 385] width 909 height 39
paste input "CHIP ON MY SHOULDER"
type input "CHIP ON MY SHOULDER"
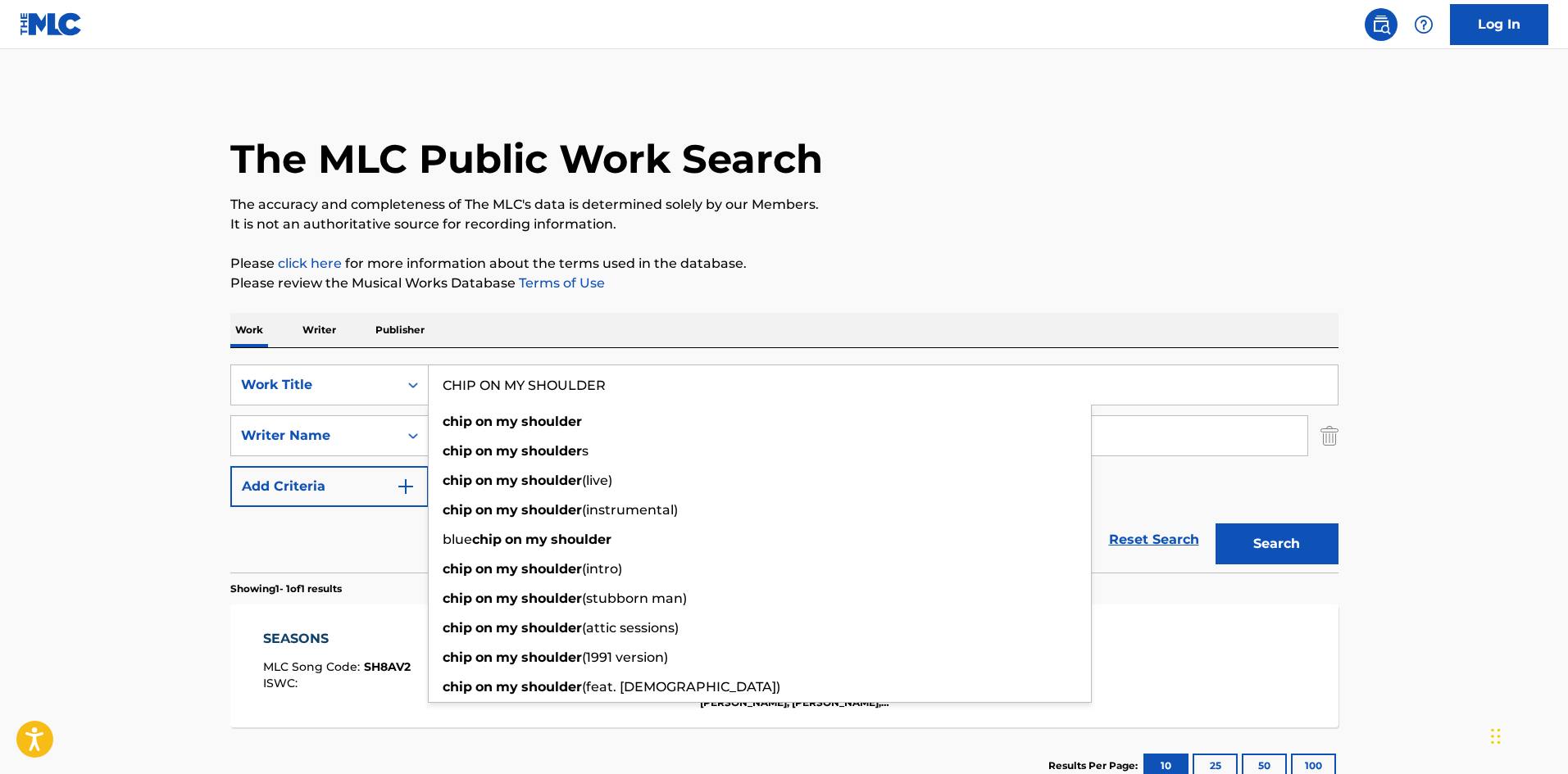
drag, startPoint x: 104, startPoint y: 480, endPoint x: 143, endPoint y: 480, distance: 39.0
click at [108, 480] on main "The MLC Public Work Search The accuracy and completeness of The MLC's data is d…" at bounding box center [784, 431] width 1568 height 763
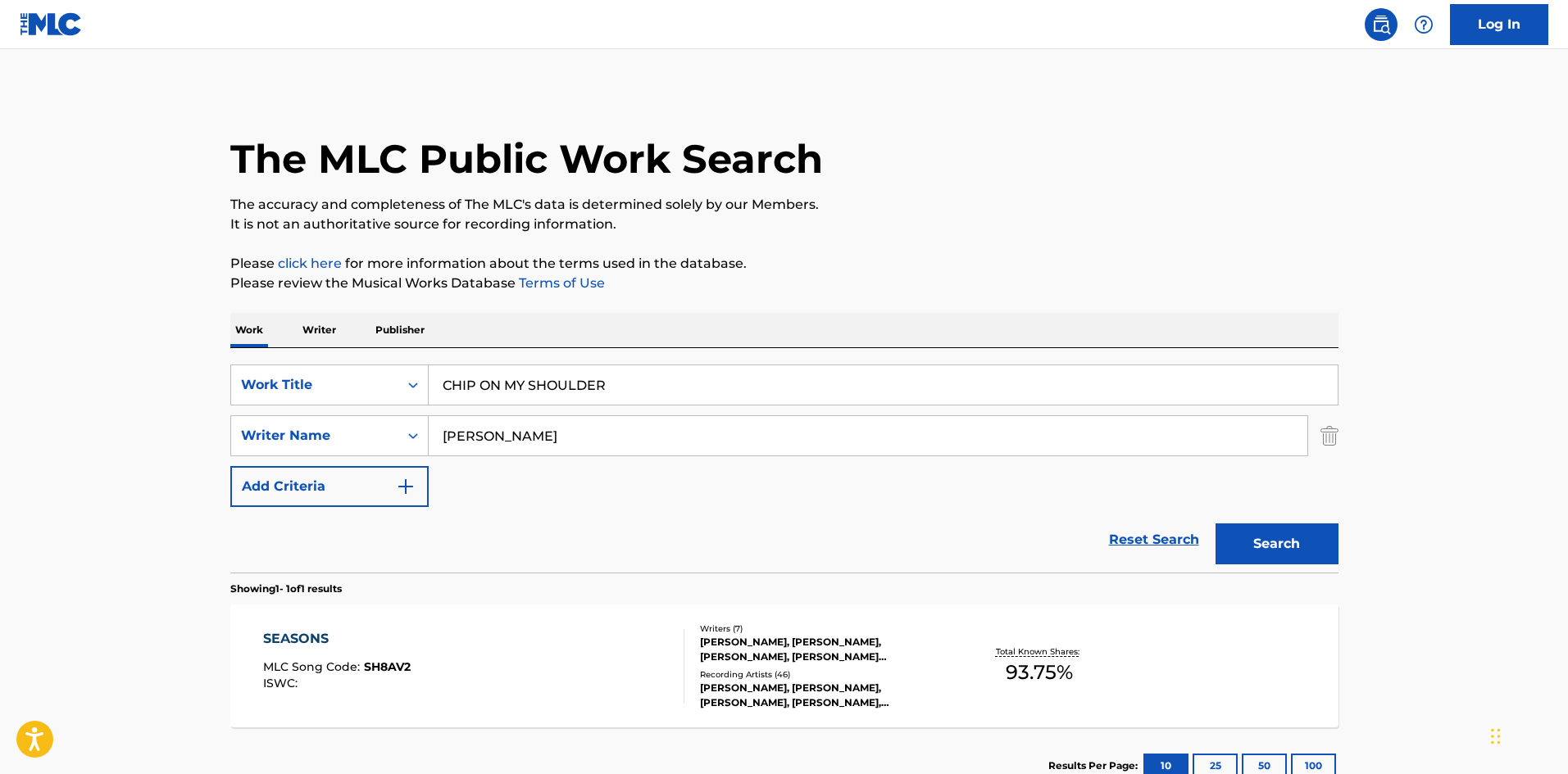
click at [572, 458] on div "SearchWithCriteria0cf4a2dd-bf61-4960-ad56-7b91425f57fc Work Title CHIP ON MY SH…" at bounding box center [784, 435] width 1108 height 143
click at [598, 427] on input "LEVINE" at bounding box center [868, 436] width 878 height 39
paste input "SLATKIN"
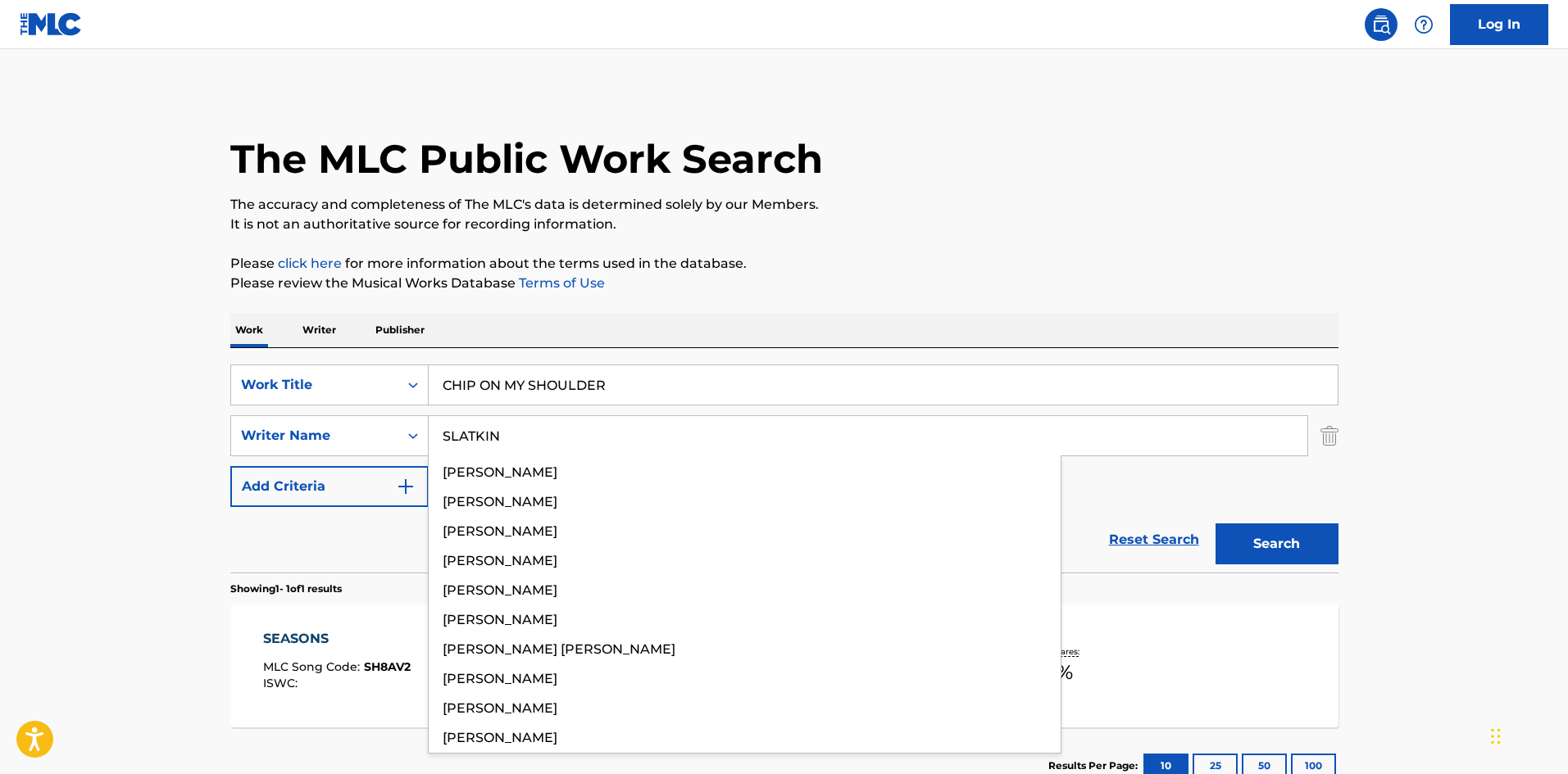
type input "SLATKIN"
click at [1262, 513] on div "Search" at bounding box center [1273, 539] width 131 height 65
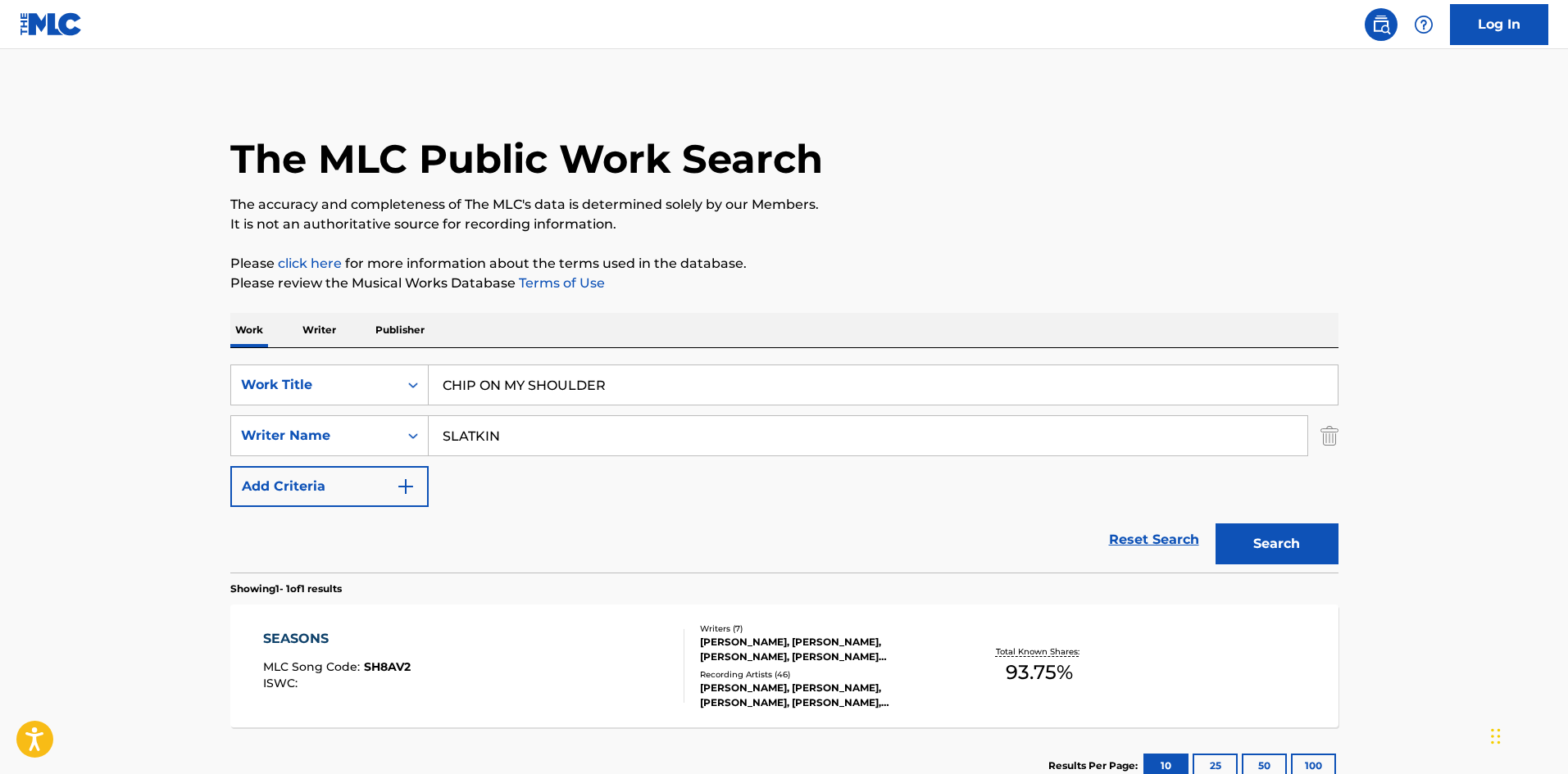
click at [1277, 544] on button "Search" at bounding box center [1277, 544] width 123 height 41
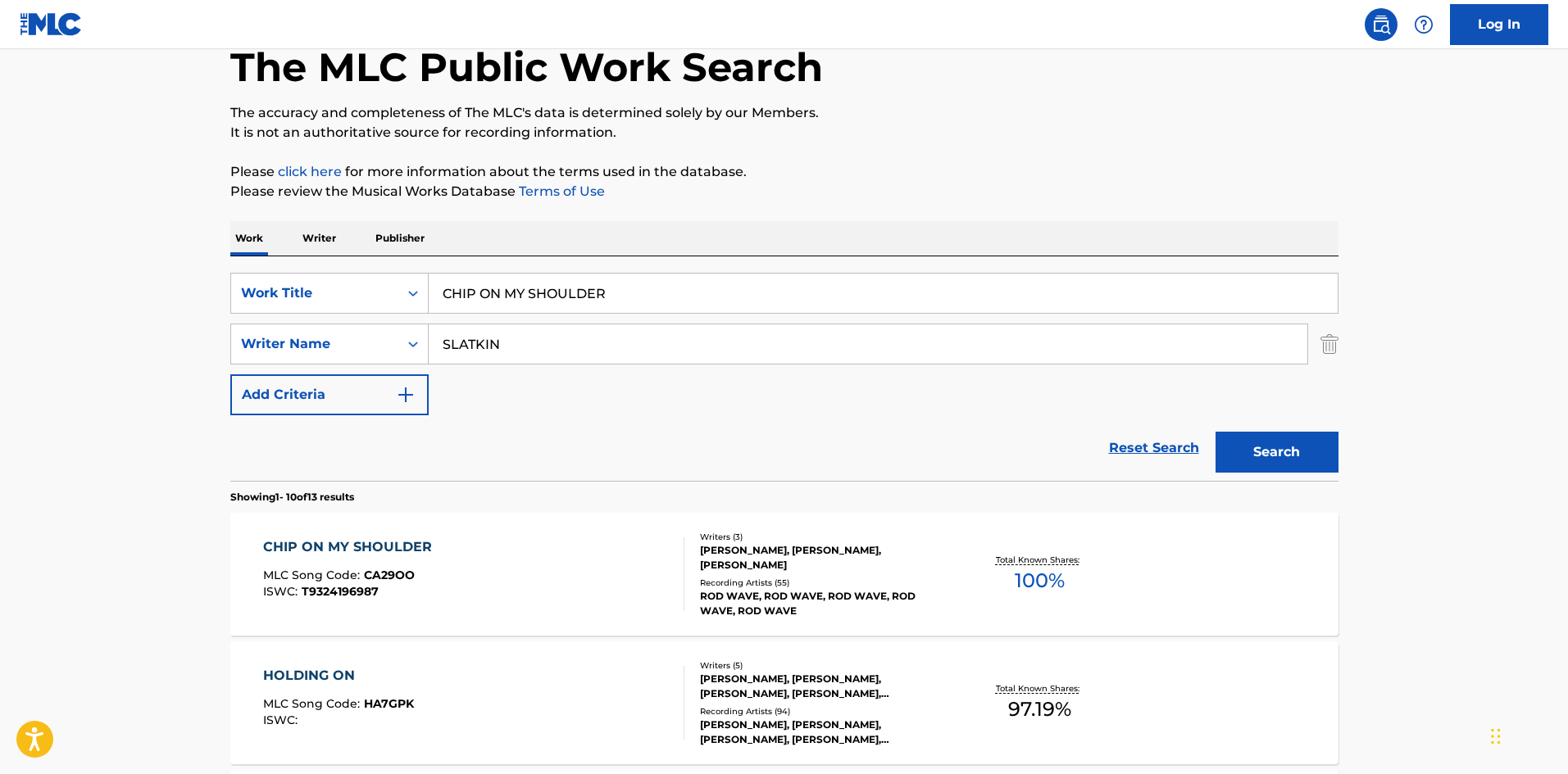
scroll to position [327, 0]
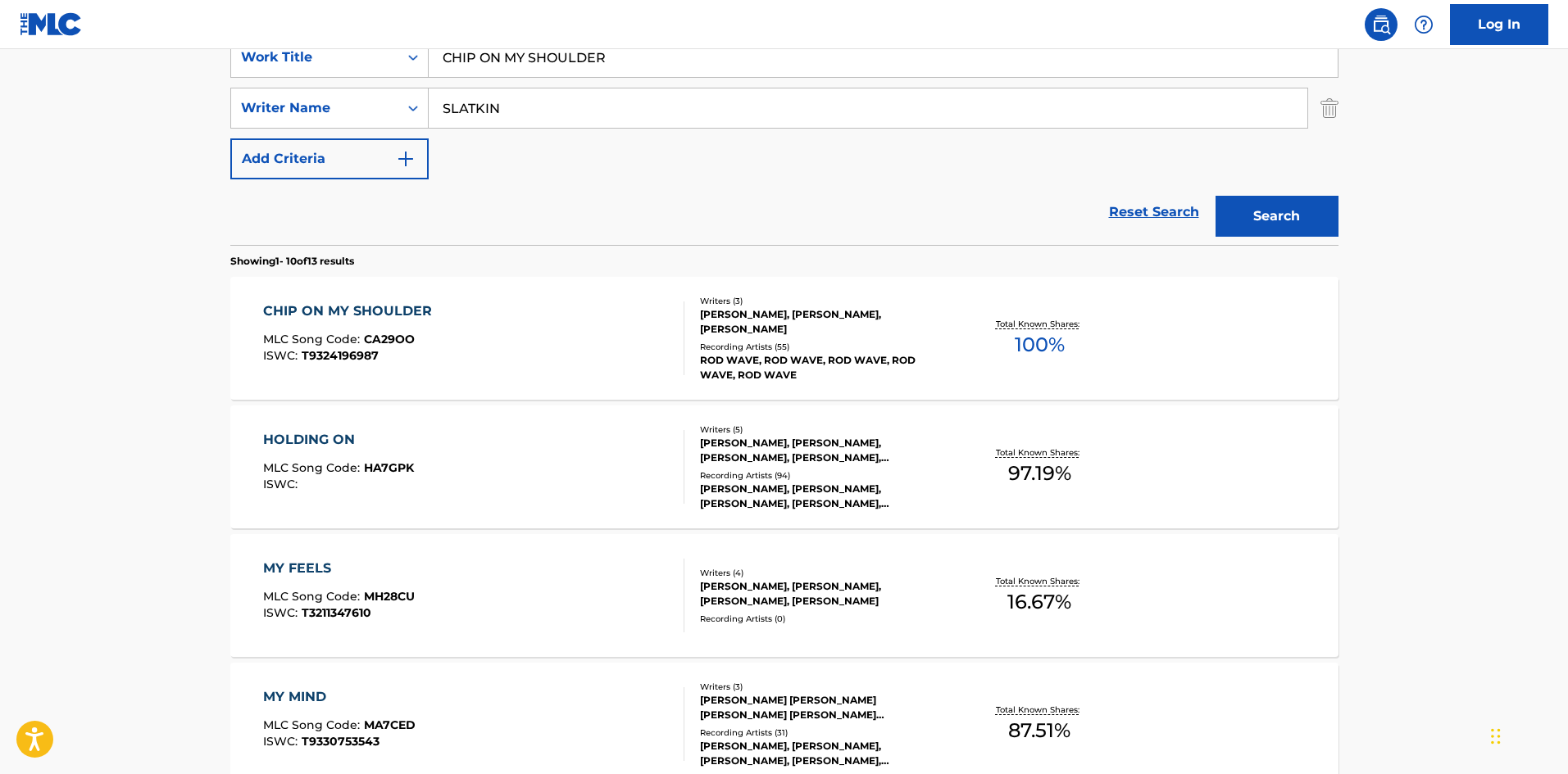
click at [419, 339] on div "MLC Song Code : CA29OO" at bounding box center [352, 341] width 177 height 17
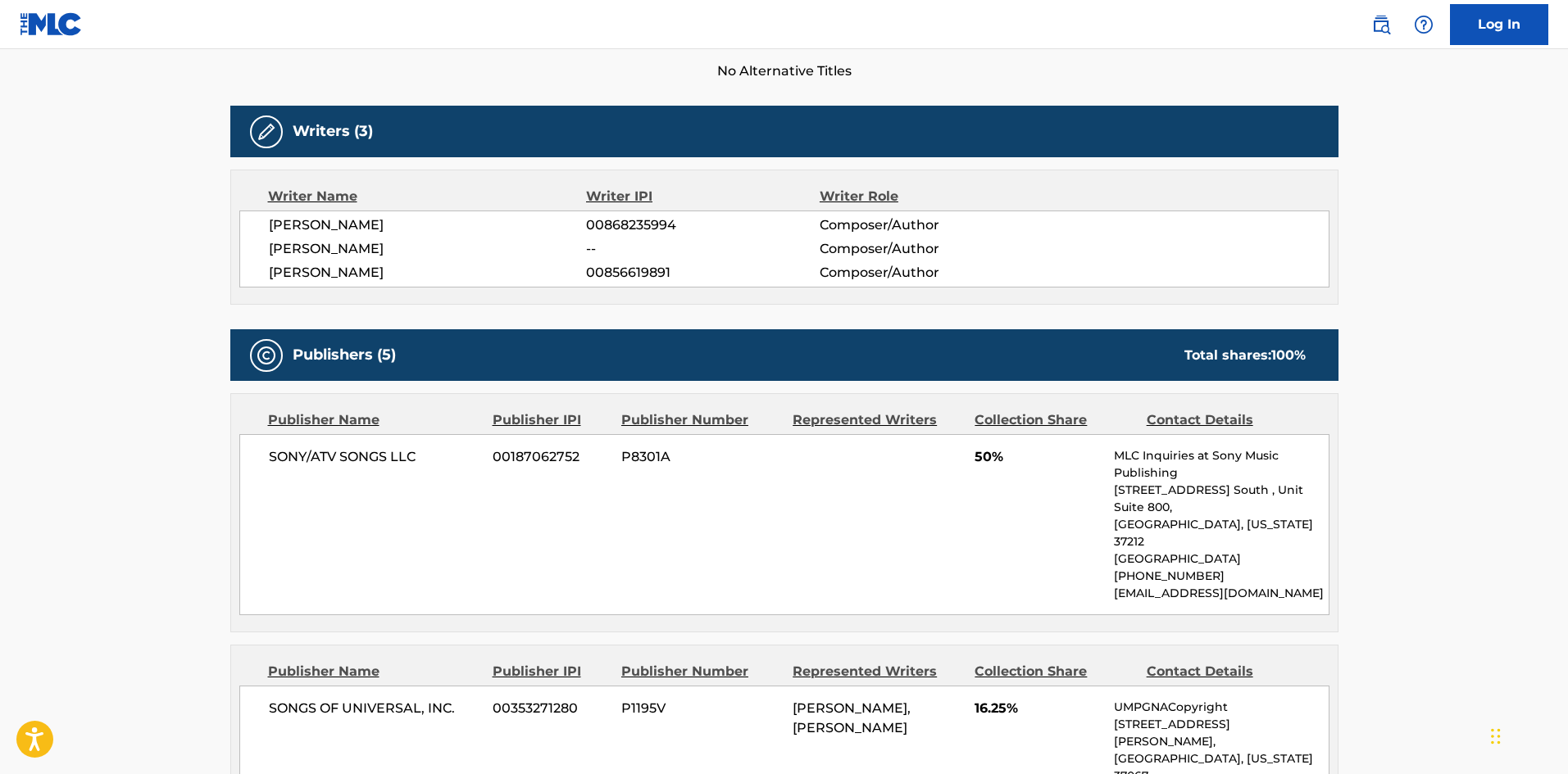
scroll to position [719, 0]
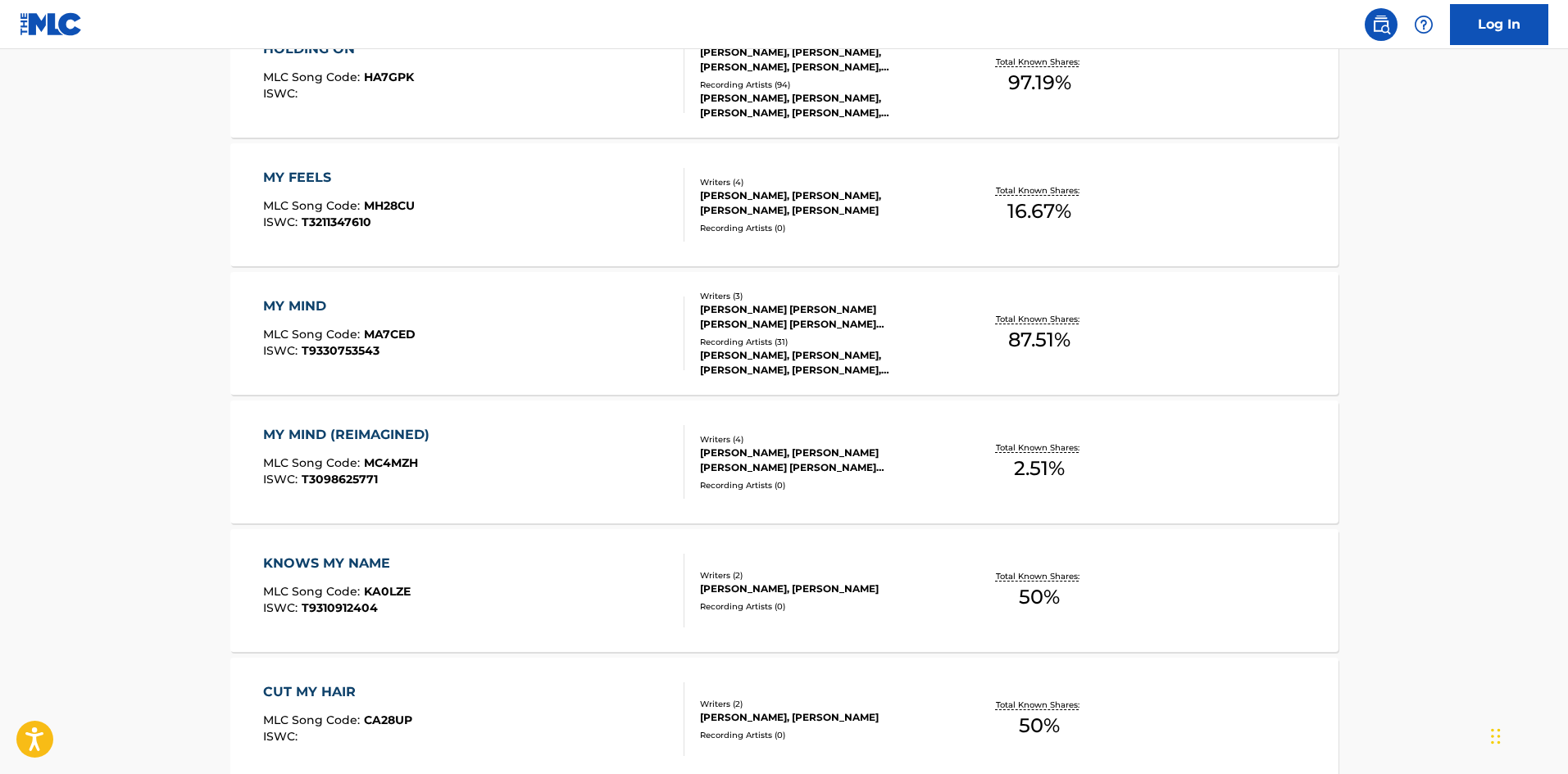
scroll to position [327, 0]
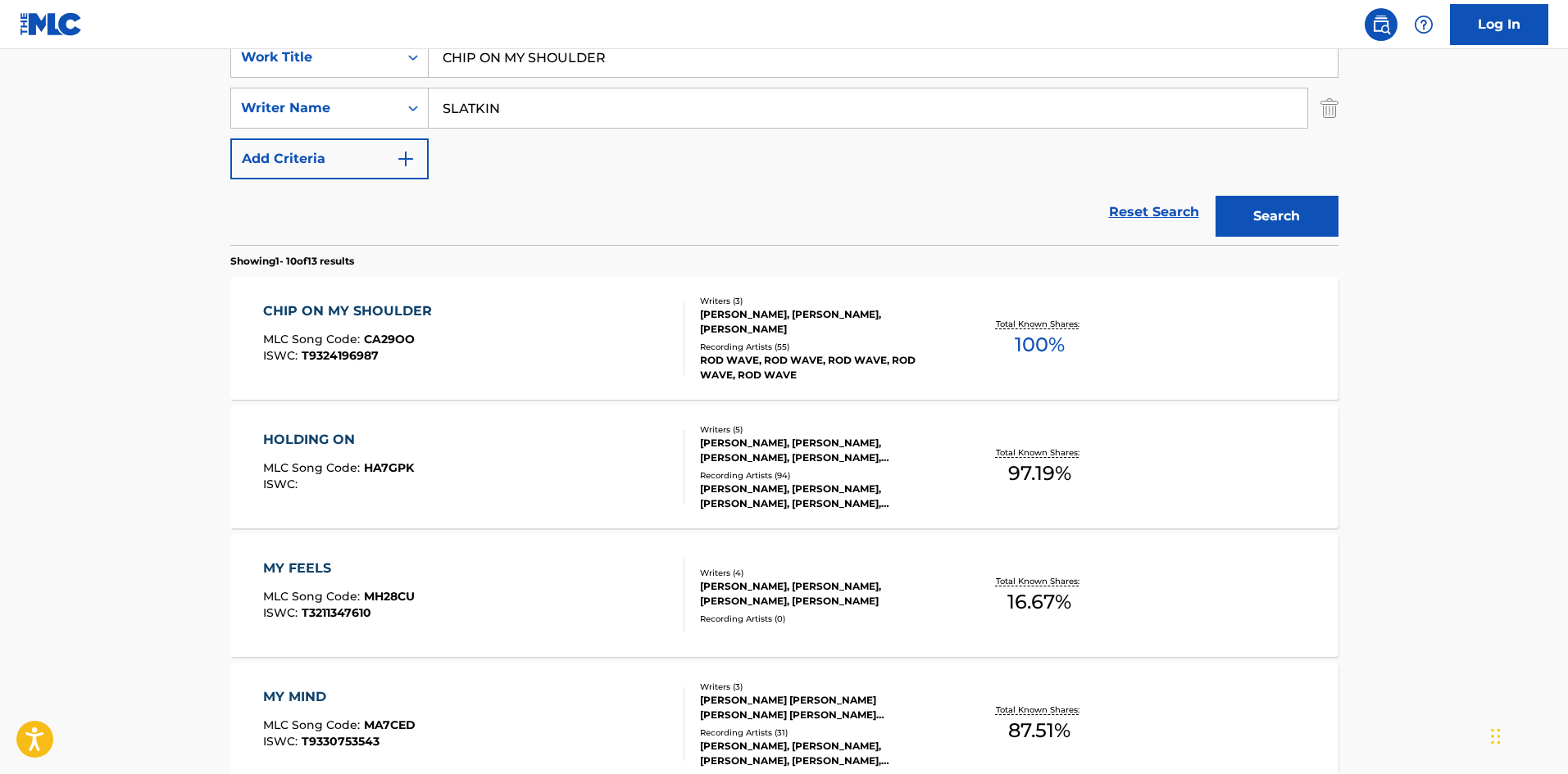
click at [540, 56] on input "CHIP ON MY SHOULDER" at bounding box center [883, 57] width 909 height 39
paste input "Seasons"
type input "Seasons"
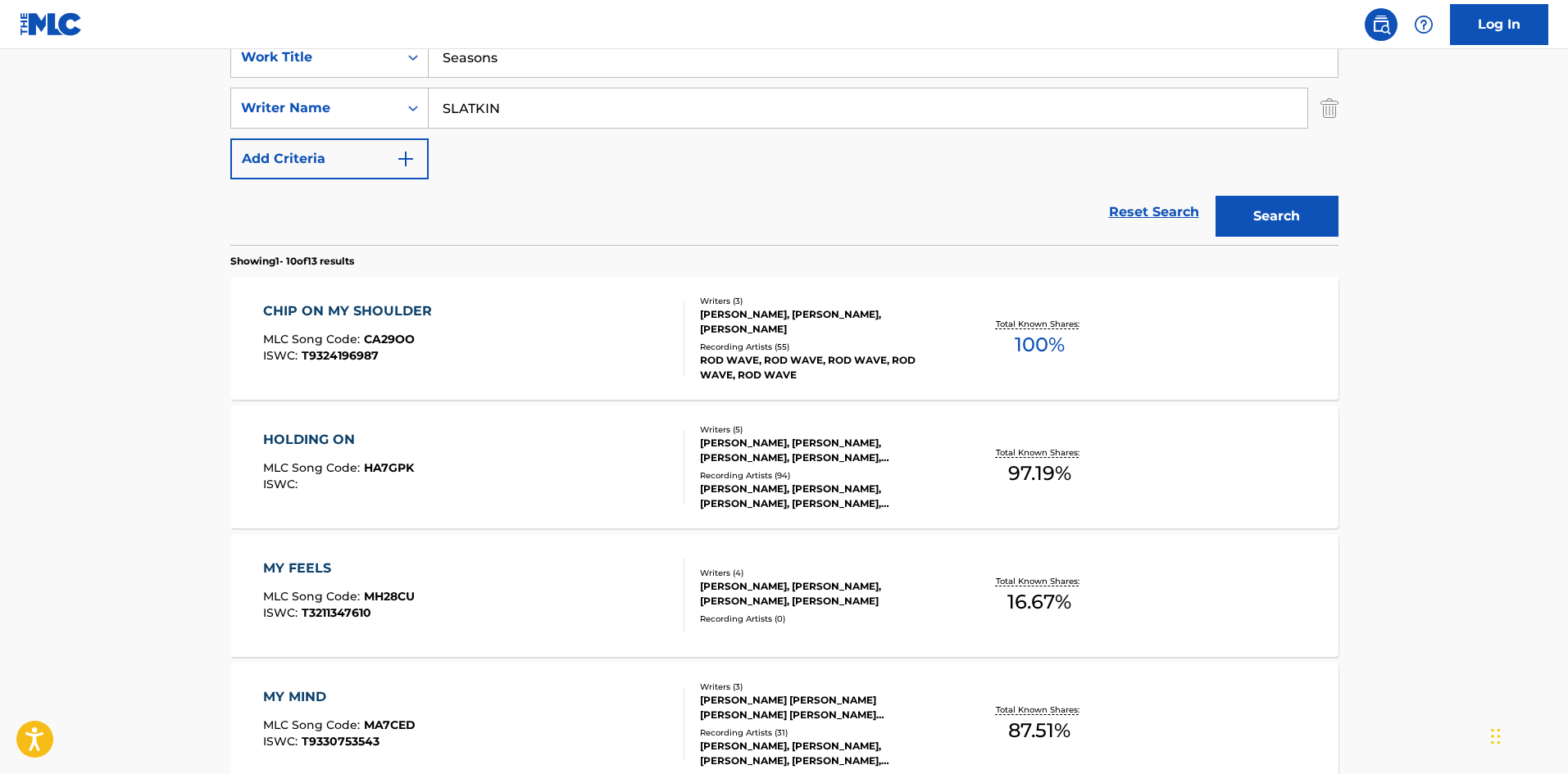
click at [1280, 209] on button "Search" at bounding box center [1277, 217] width 123 height 41
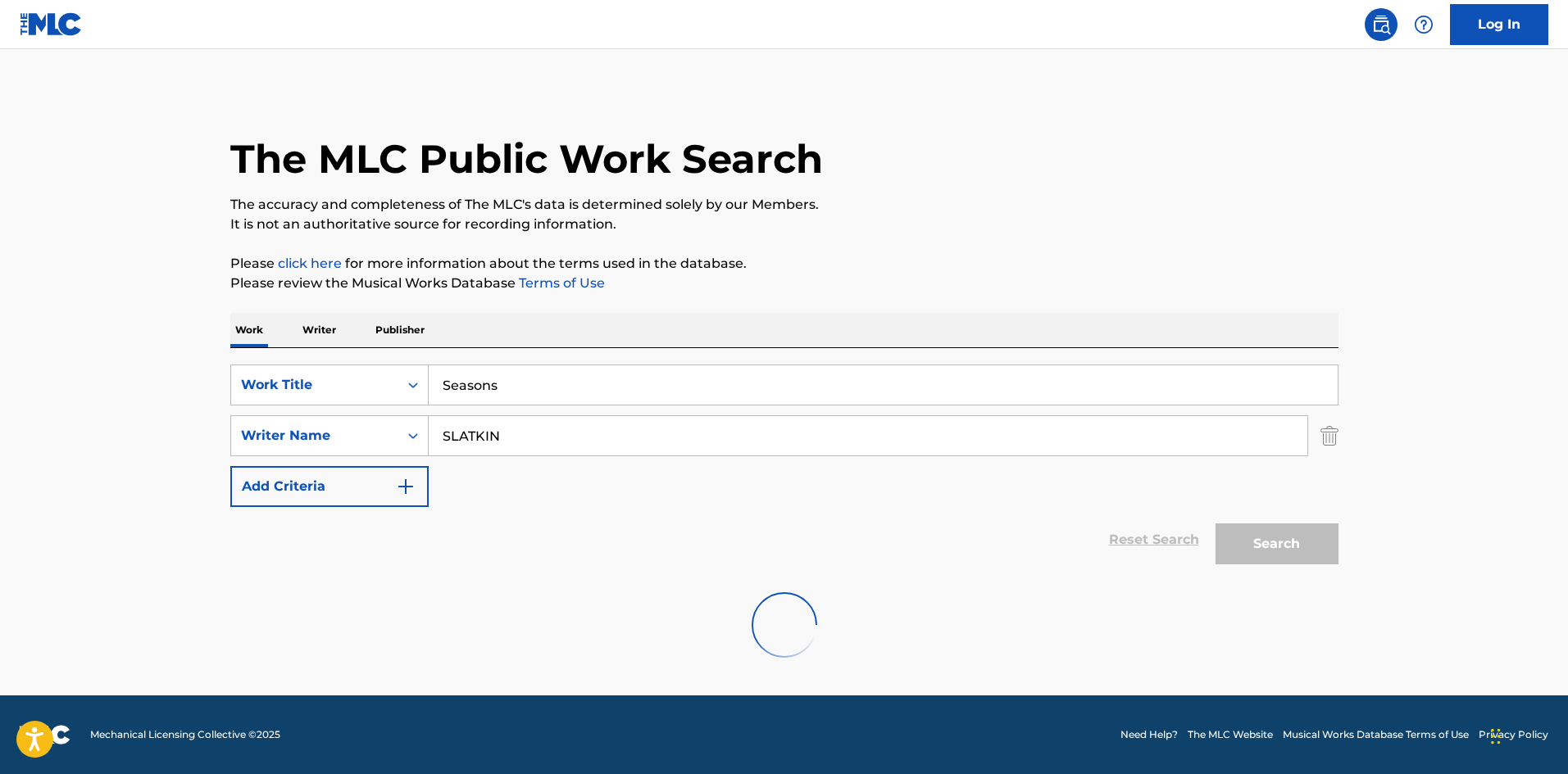
scroll to position [0, 0]
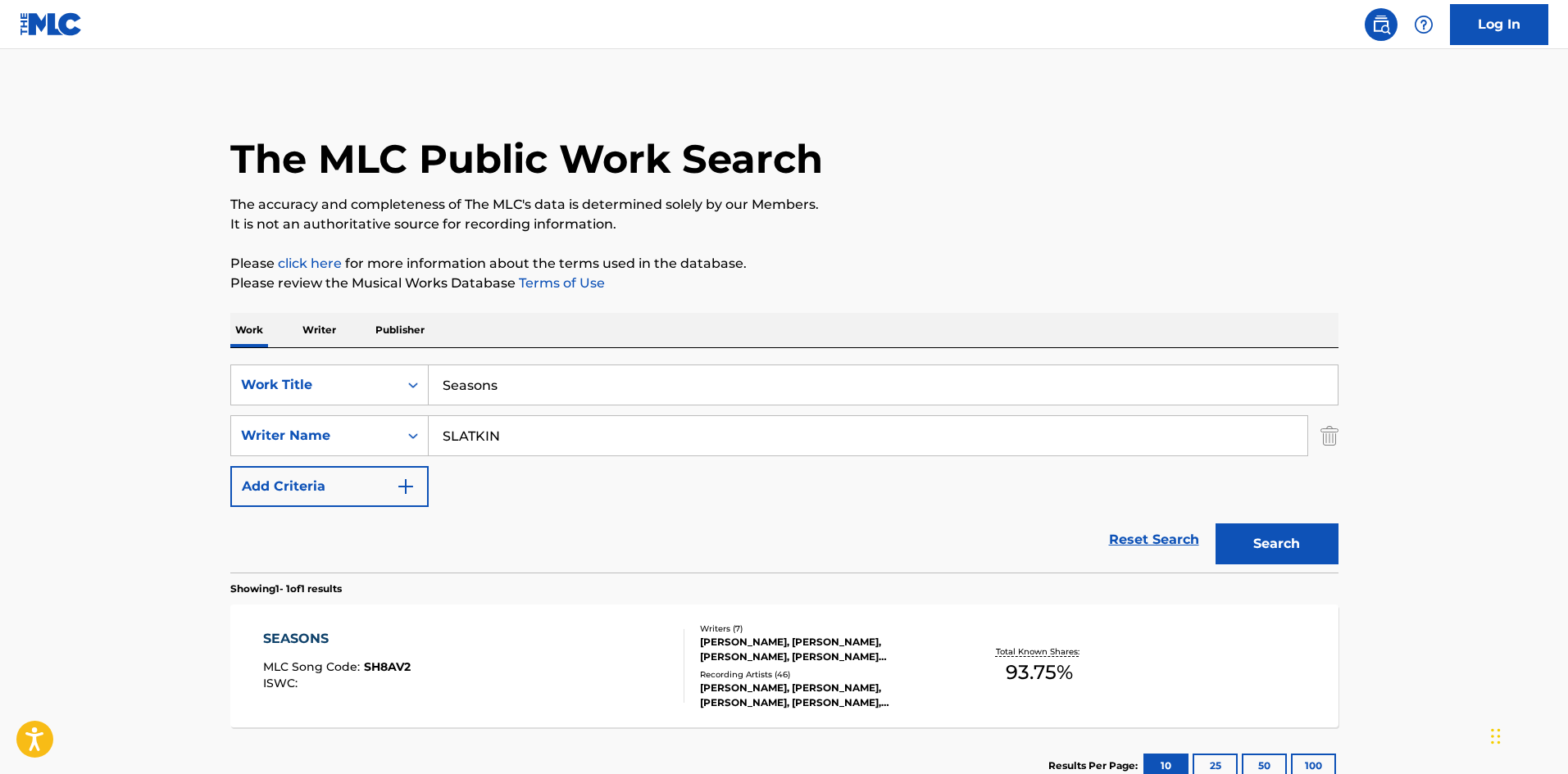
click at [462, 709] on div "SEASONS MLC Song Code : SH8AV2 ISWC : Writers ( 7 ) TYREE HAWKINS, TYSHANE THOM…" at bounding box center [784, 666] width 1108 height 123
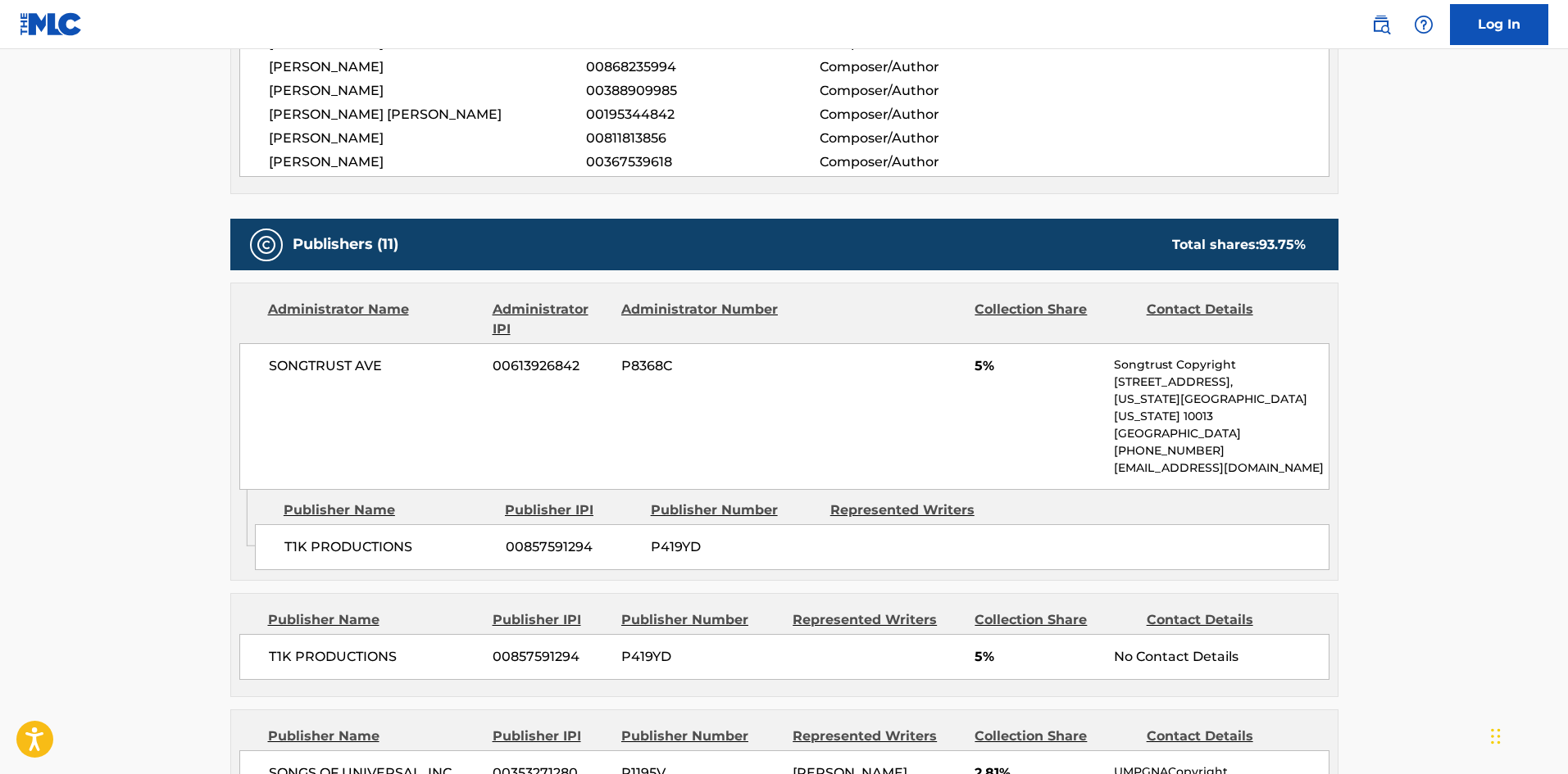
scroll to position [901, 0]
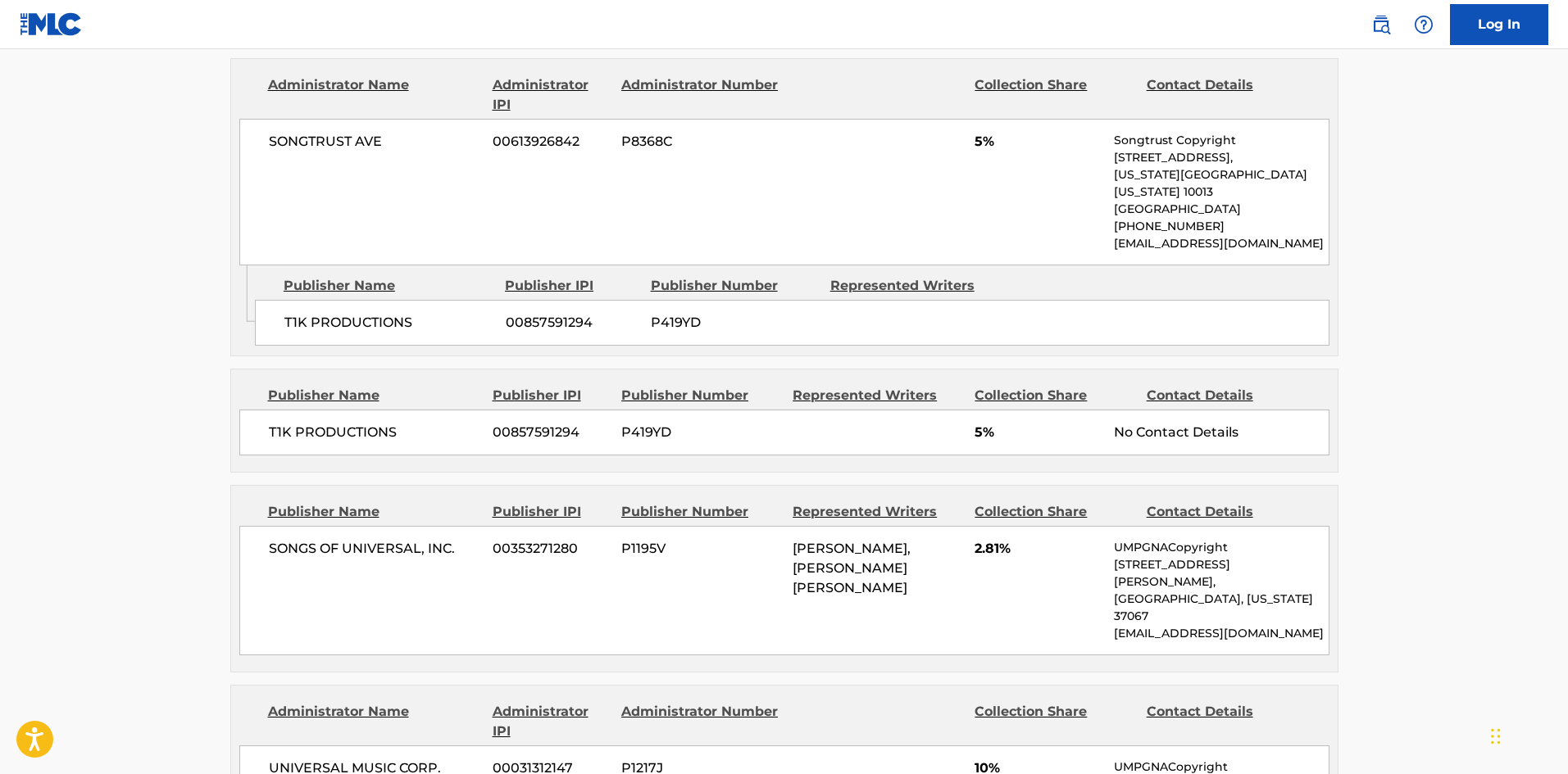
click at [822, 541] on span "BLAKE SLATKIN, ADAM NOAH LEVINE" at bounding box center [851, 568] width 118 height 55
drag, startPoint x: 822, startPoint y: 536, endPoint x: 867, endPoint y: 536, distance: 45.0
click at [867, 541] on span "BLAKE SLATKIN, ADAM NOAH LEVINE" at bounding box center [851, 568] width 118 height 55
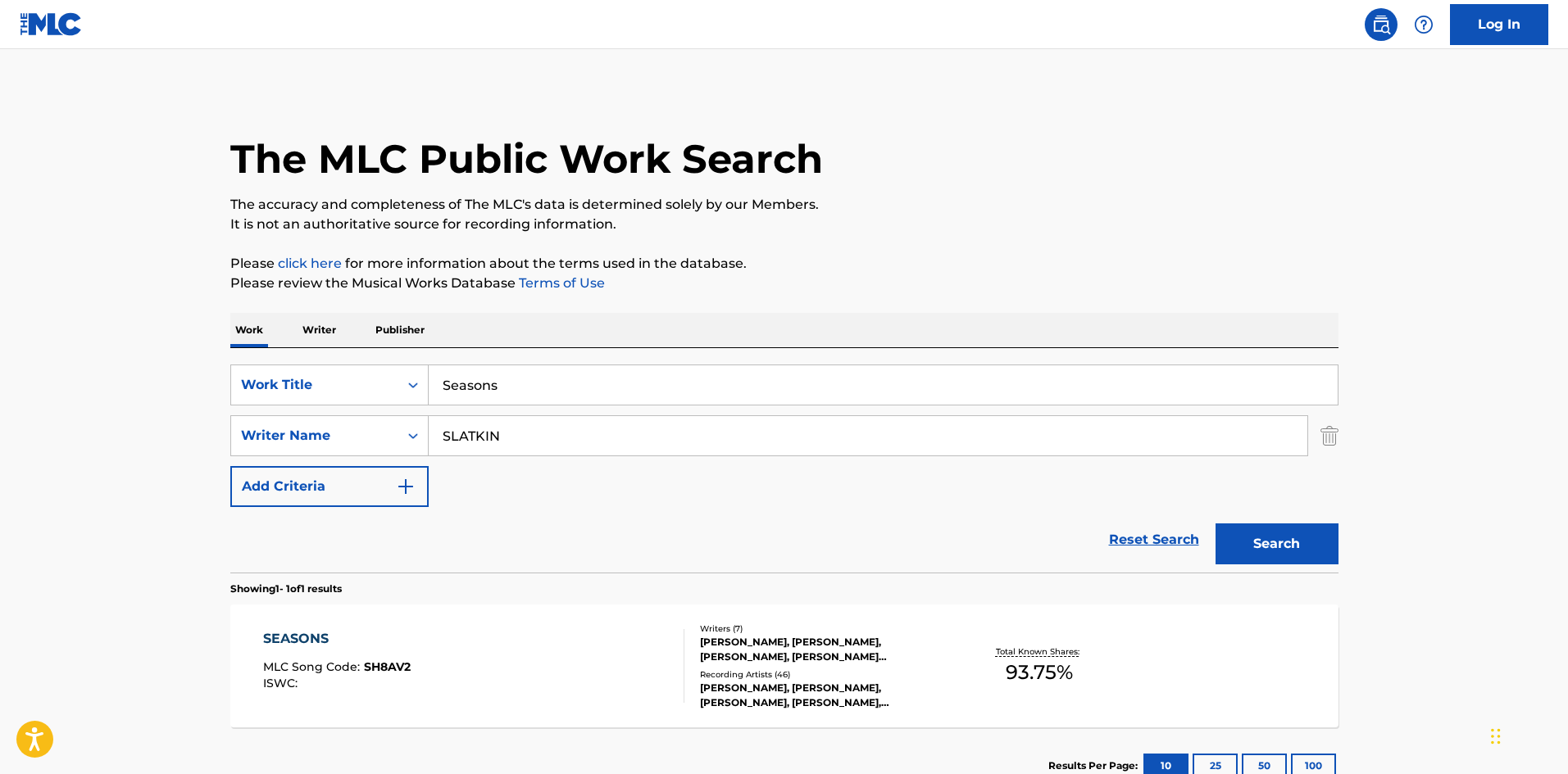
click at [582, 400] on input "Seasons" at bounding box center [883, 385] width 909 height 39
paste input "LOVESICK"
type input "LOVESICK"
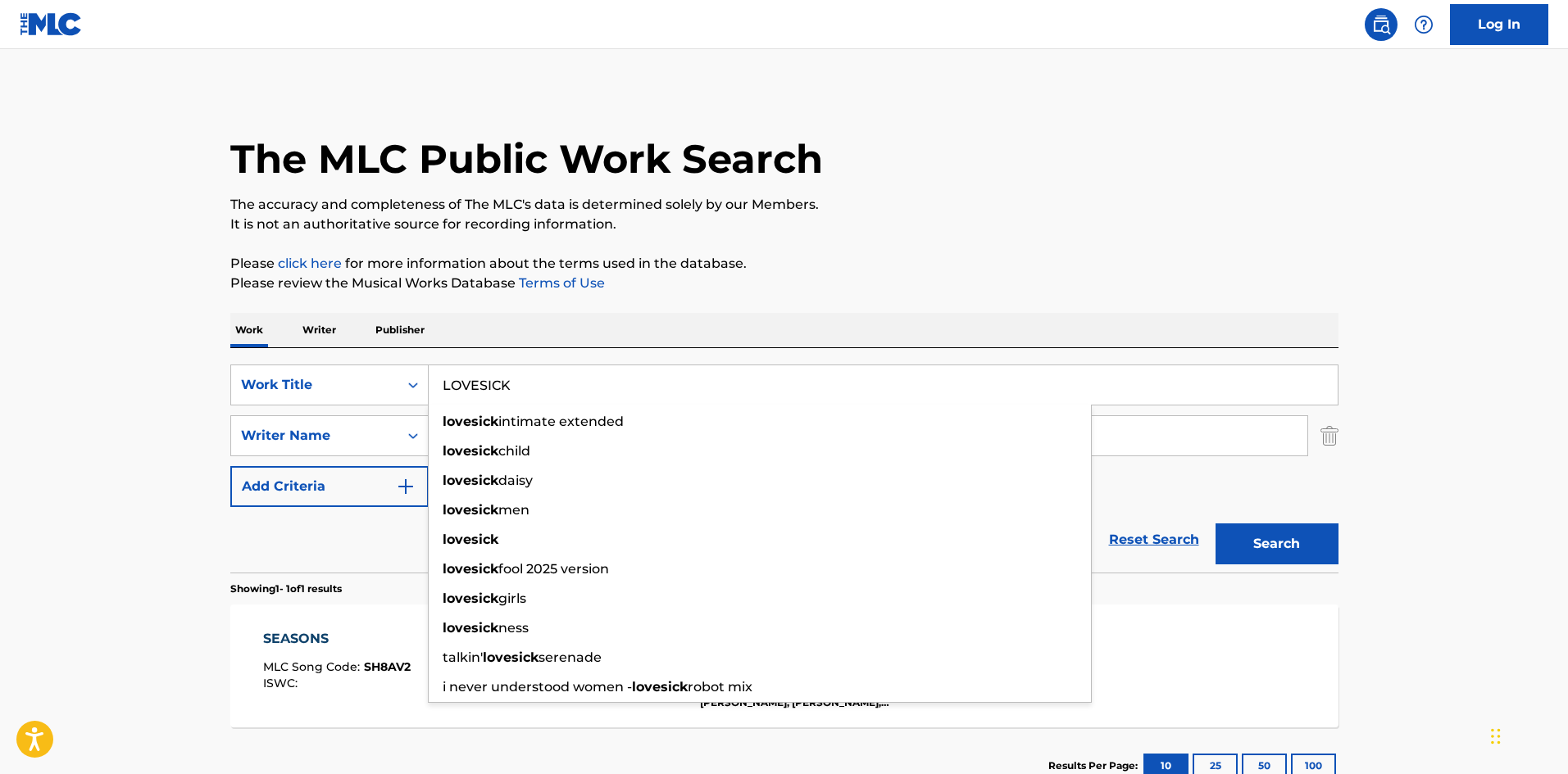
click at [113, 359] on main "The MLC Public Work Search The accuracy and completeness of The MLC's data is d…" at bounding box center [784, 431] width 1568 height 763
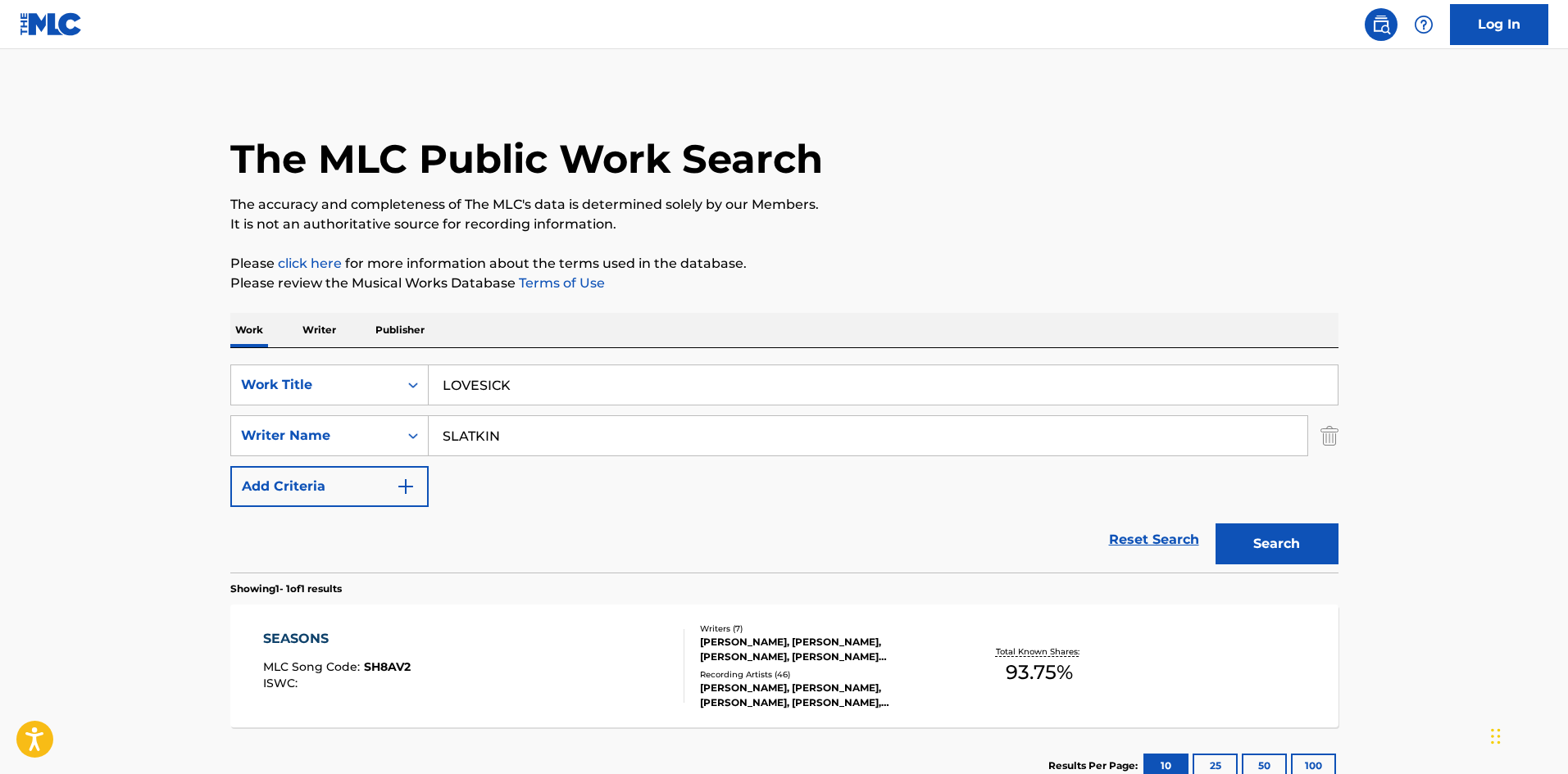
click at [668, 432] on input "SLATKIN" at bounding box center [868, 436] width 878 height 39
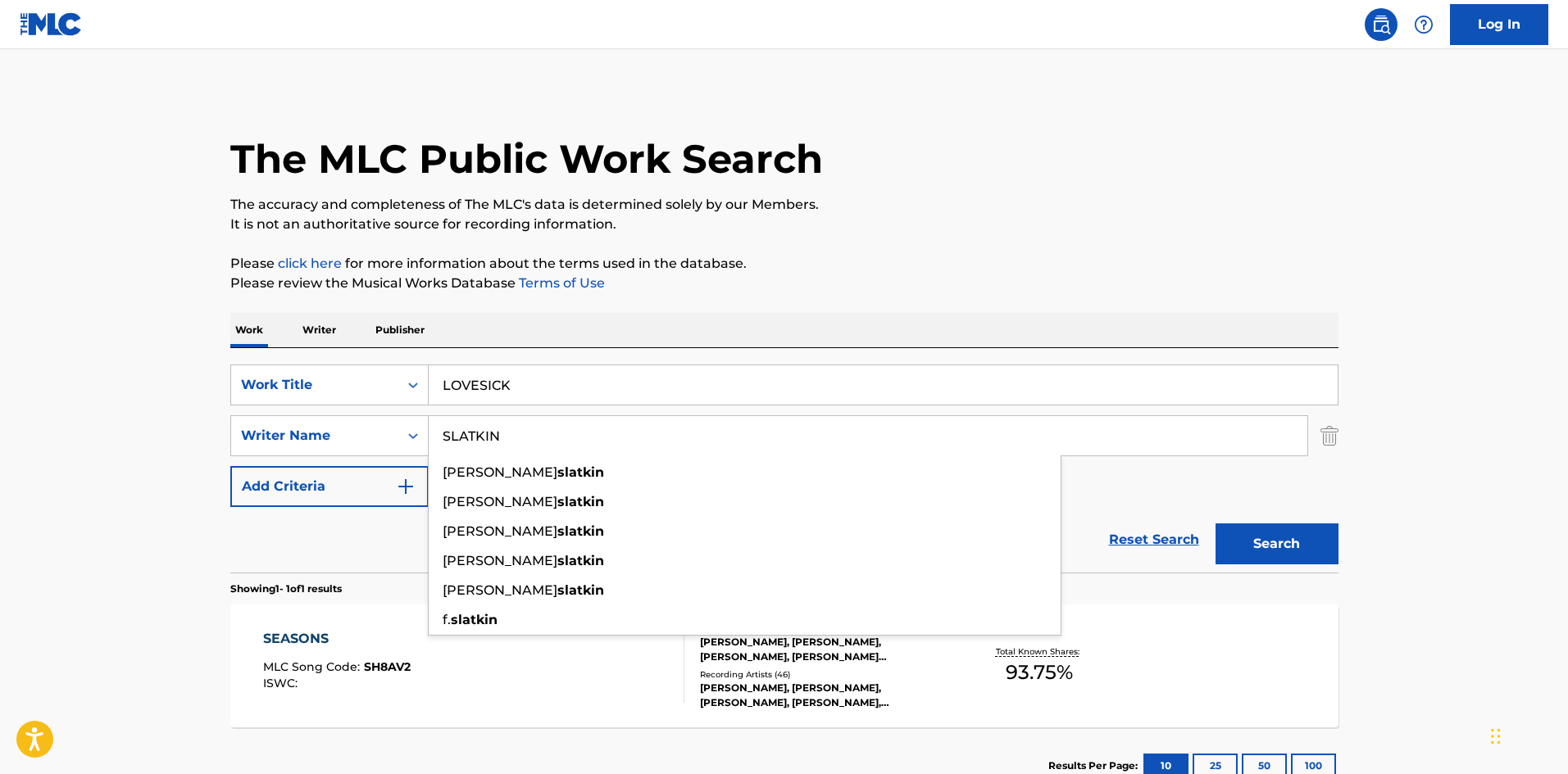
click at [1303, 531] on button "Search" at bounding box center [1277, 544] width 123 height 41
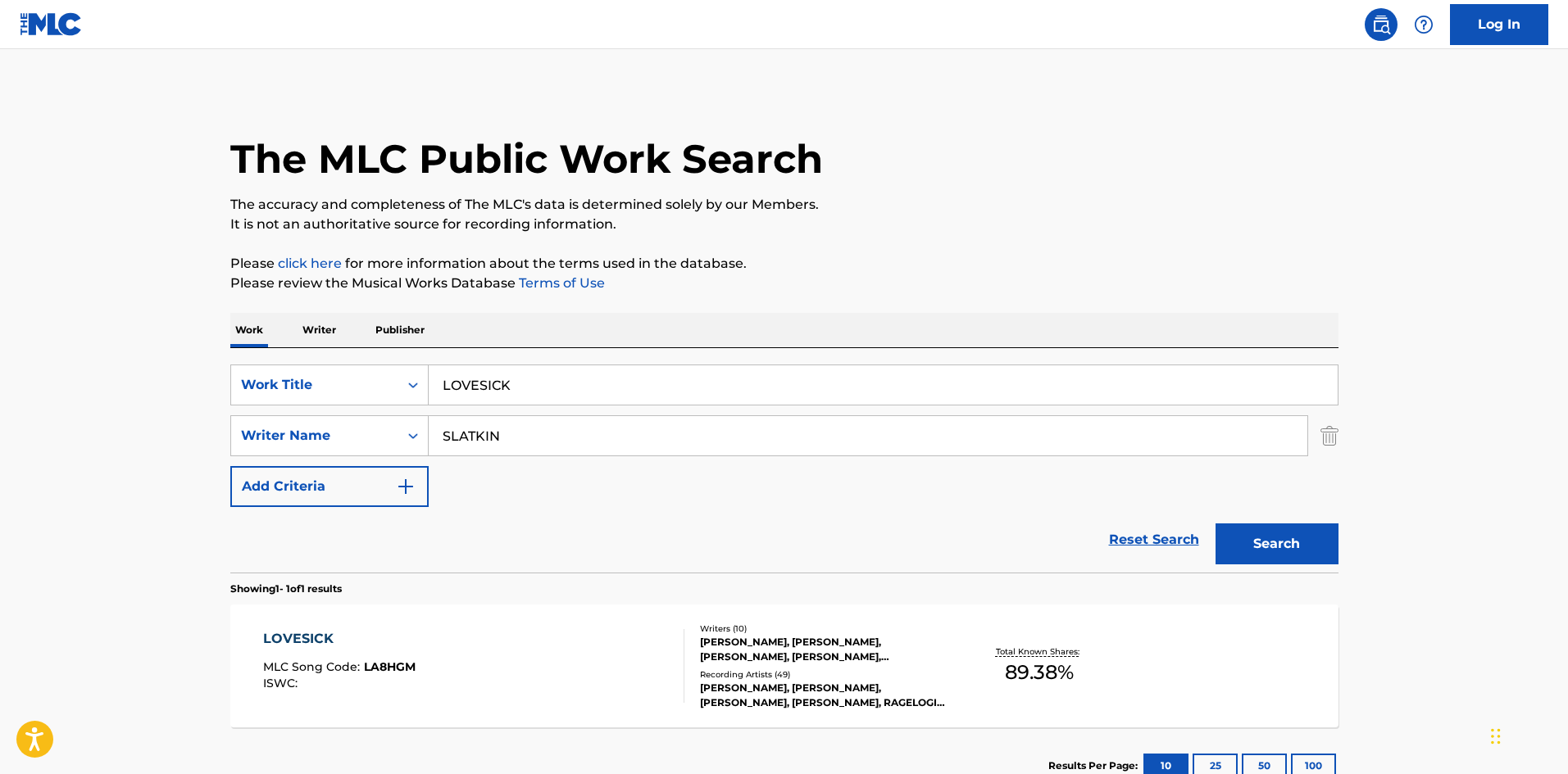
click at [593, 687] on div "LOVESICK MLC Song Code : LA8HGM ISWC :" at bounding box center [474, 666] width 422 height 74
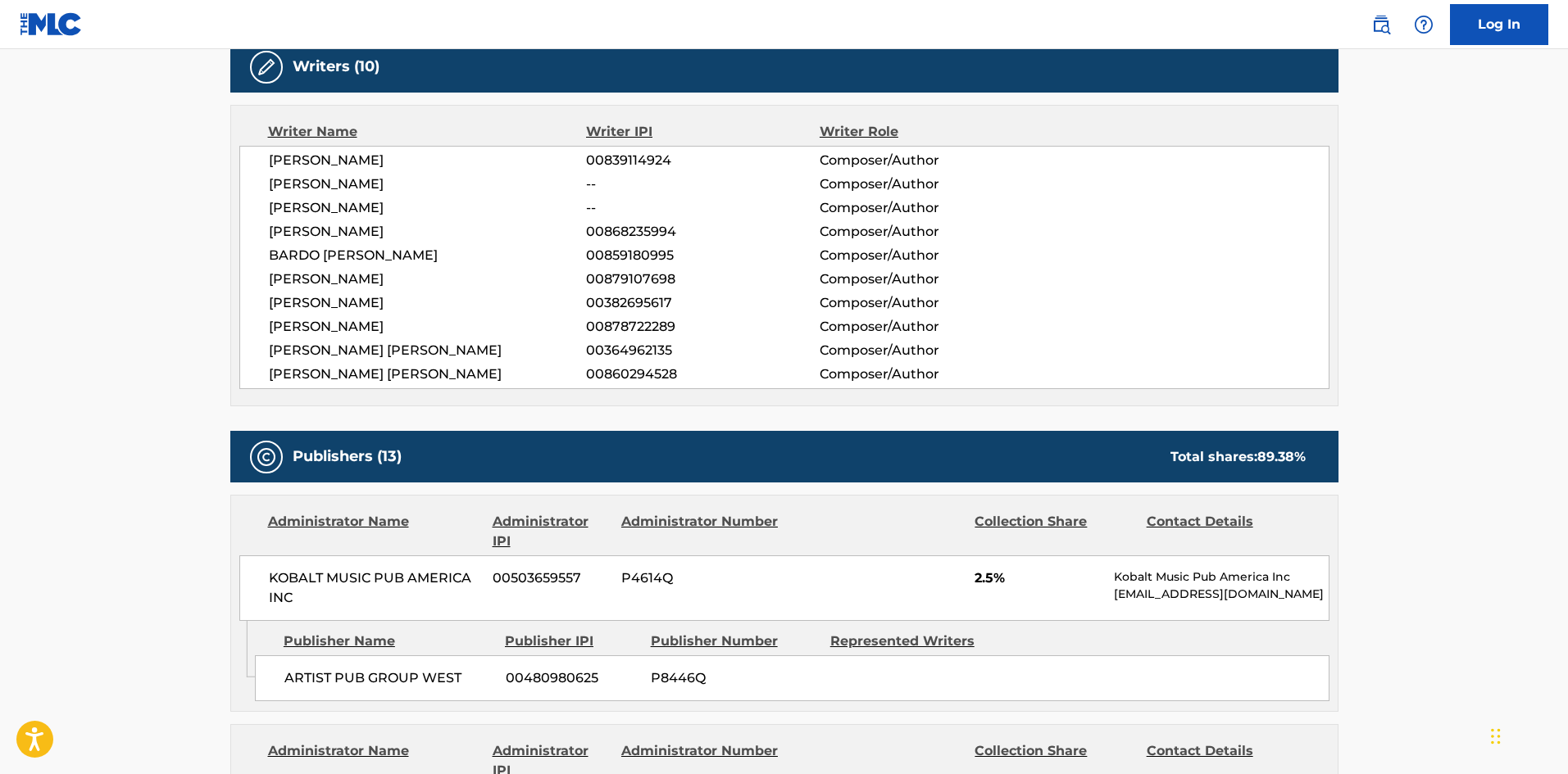
scroll to position [656, 0]
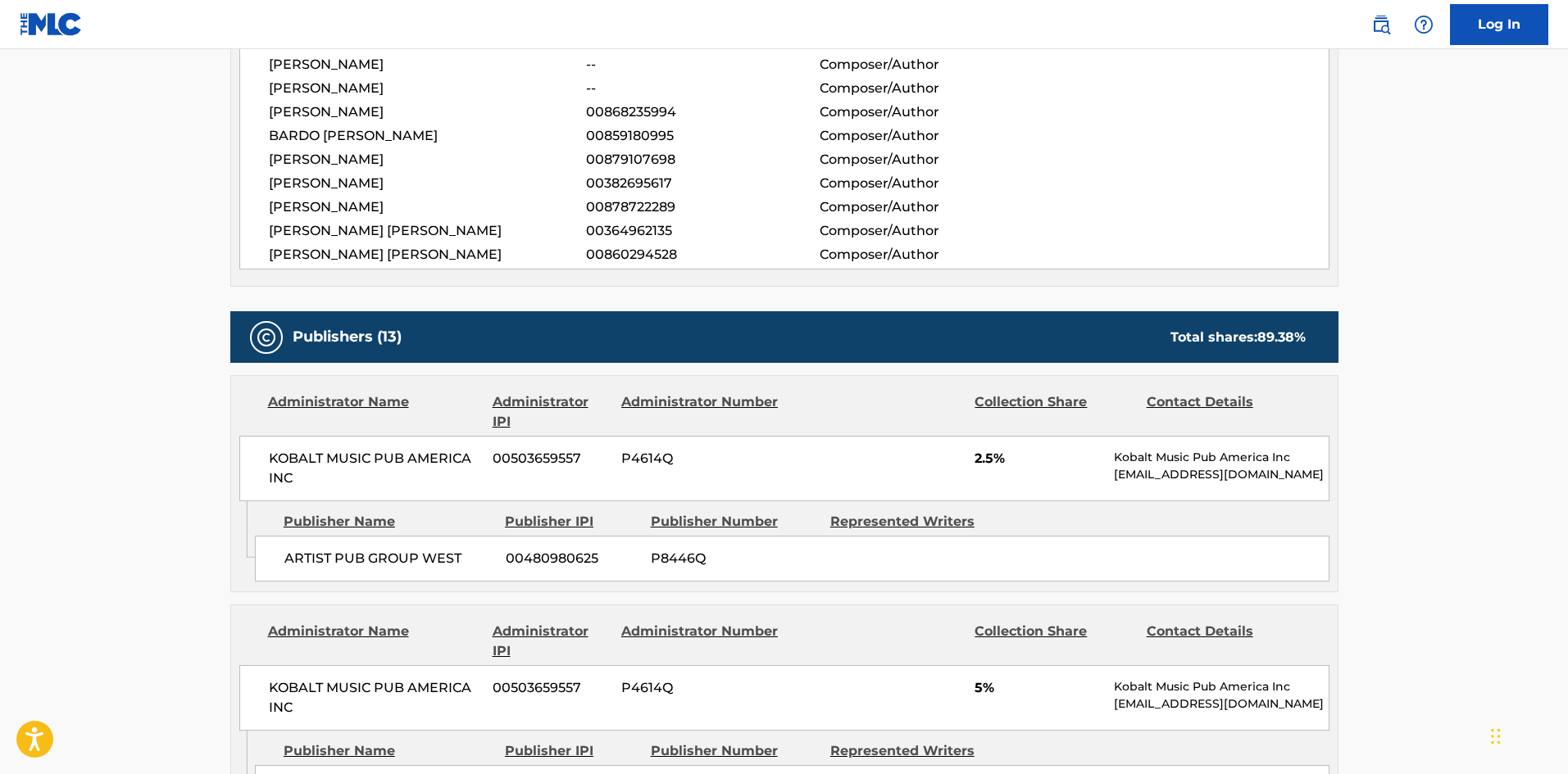
click at [291, 555] on span "ARTIST PUB GROUP WEST" at bounding box center [389, 558] width 209 height 19
drag, startPoint x: 291, startPoint y: 555, endPoint x: 449, endPoint y: 563, distance: 158.2
click at [449, 563] on span "ARTIST PUB GROUP WEST" at bounding box center [389, 558] width 209 height 19
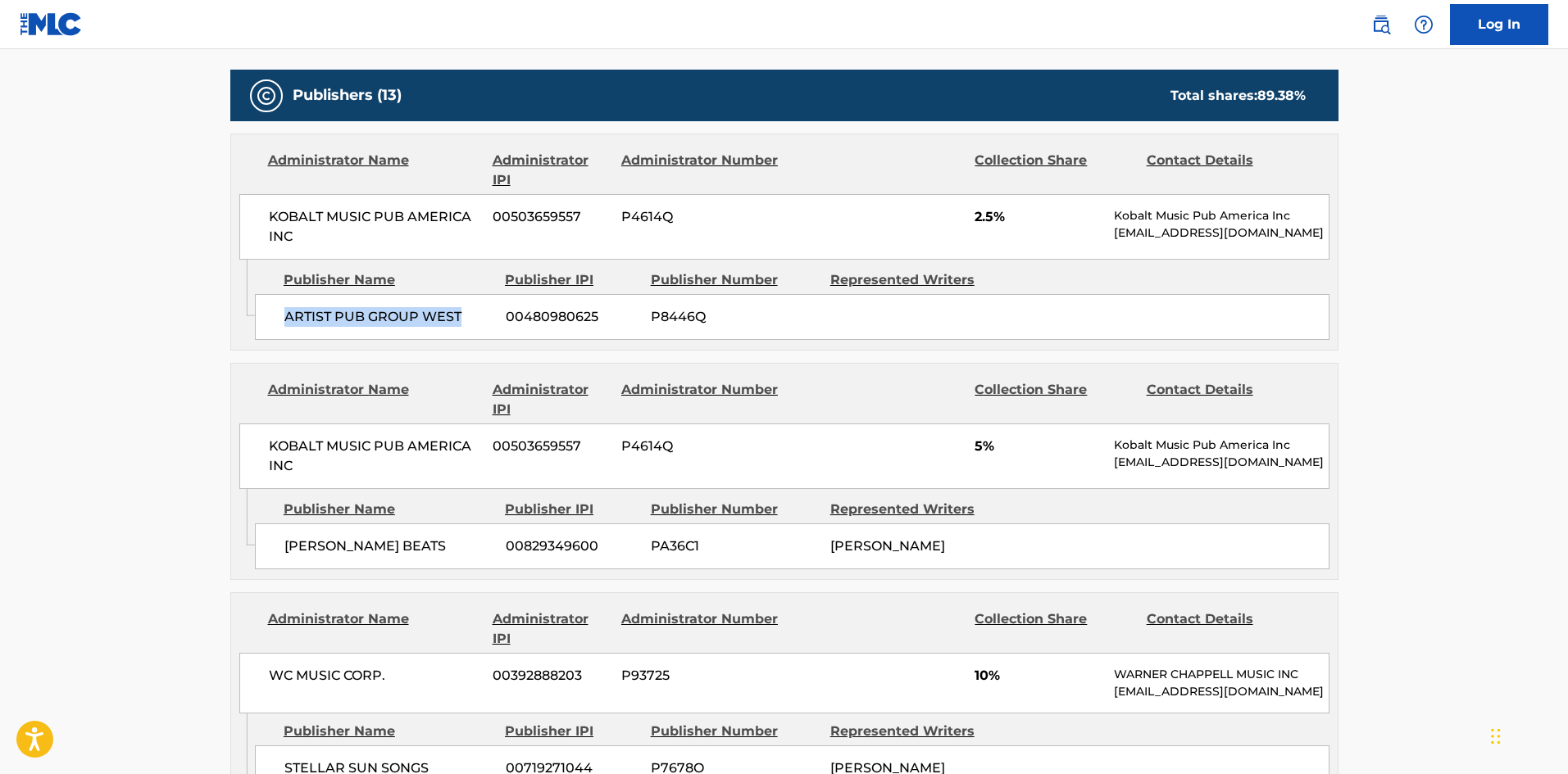
scroll to position [901, 0]
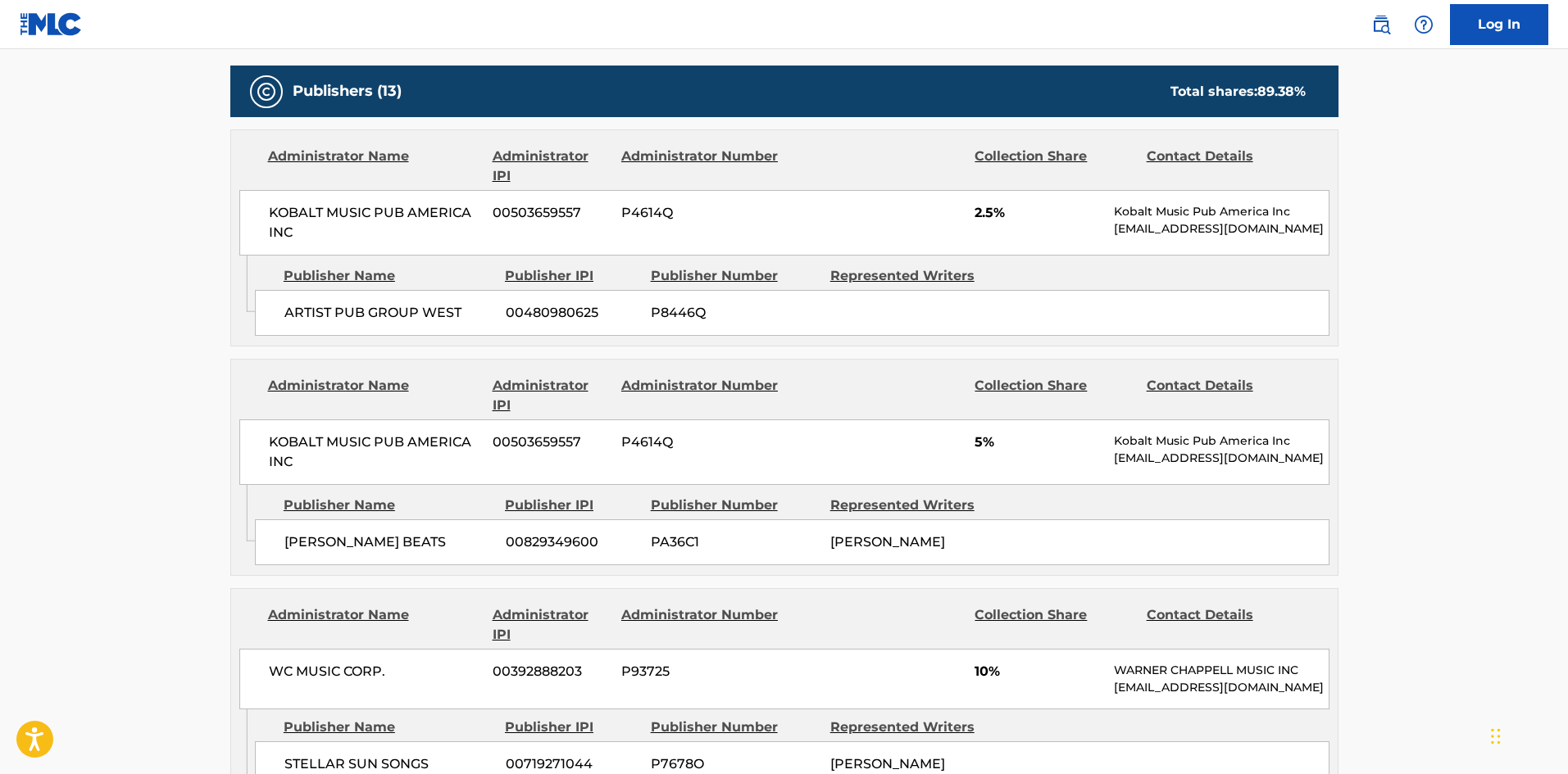
click at [281, 544] on div "TAZ TAYLOR BEATS 00829349600 PA36C1 NICHOLAS MIRA" at bounding box center [792, 542] width 1074 height 46
drag, startPoint x: 281, startPoint y: 544, endPoint x: 380, endPoint y: 540, distance: 99.1
click at [380, 540] on div "TAZ TAYLOR BEATS 00829349600 PA36C1 NICHOLAS MIRA" at bounding box center [792, 542] width 1074 height 46
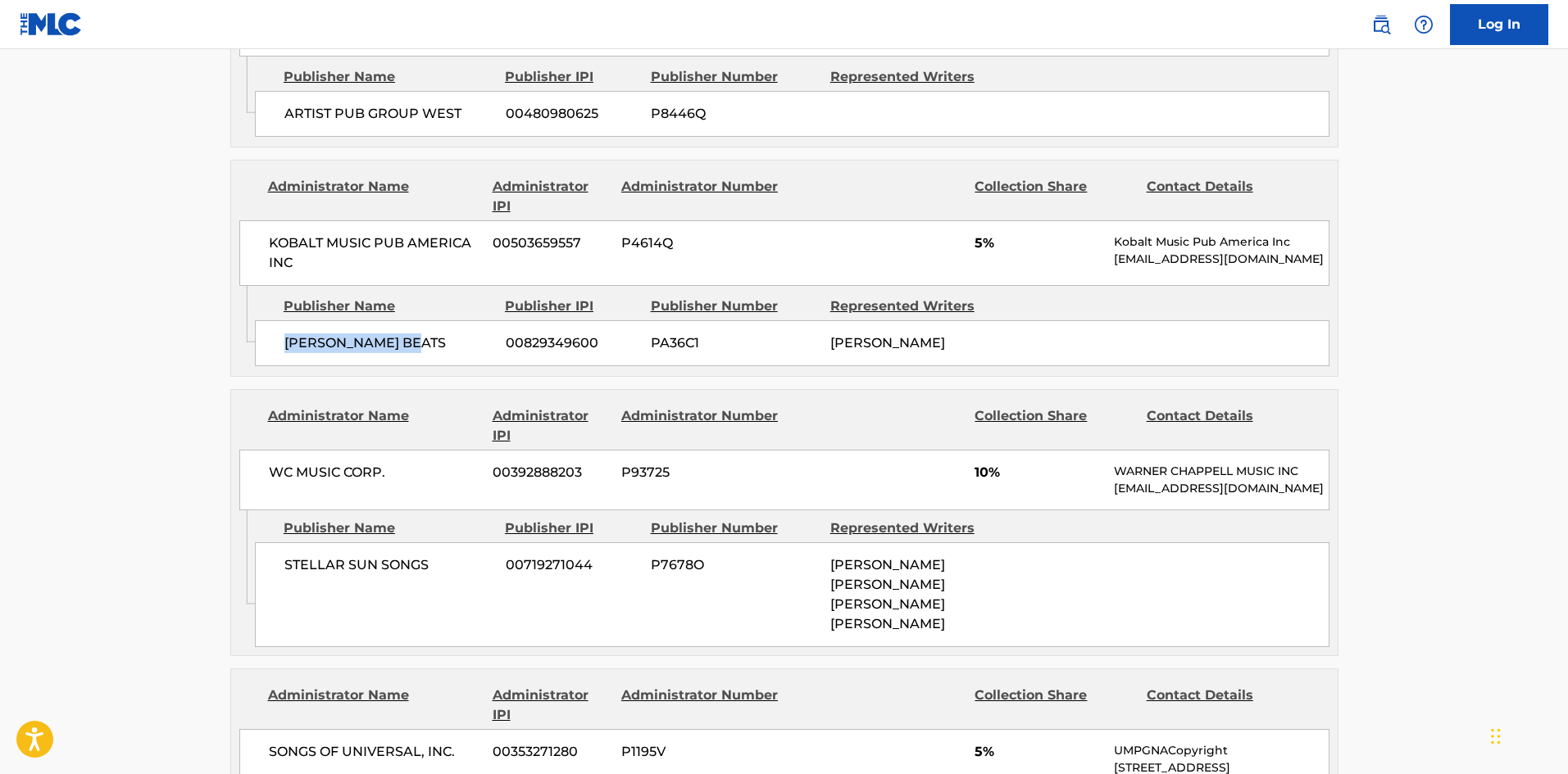
scroll to position [1147, 0]
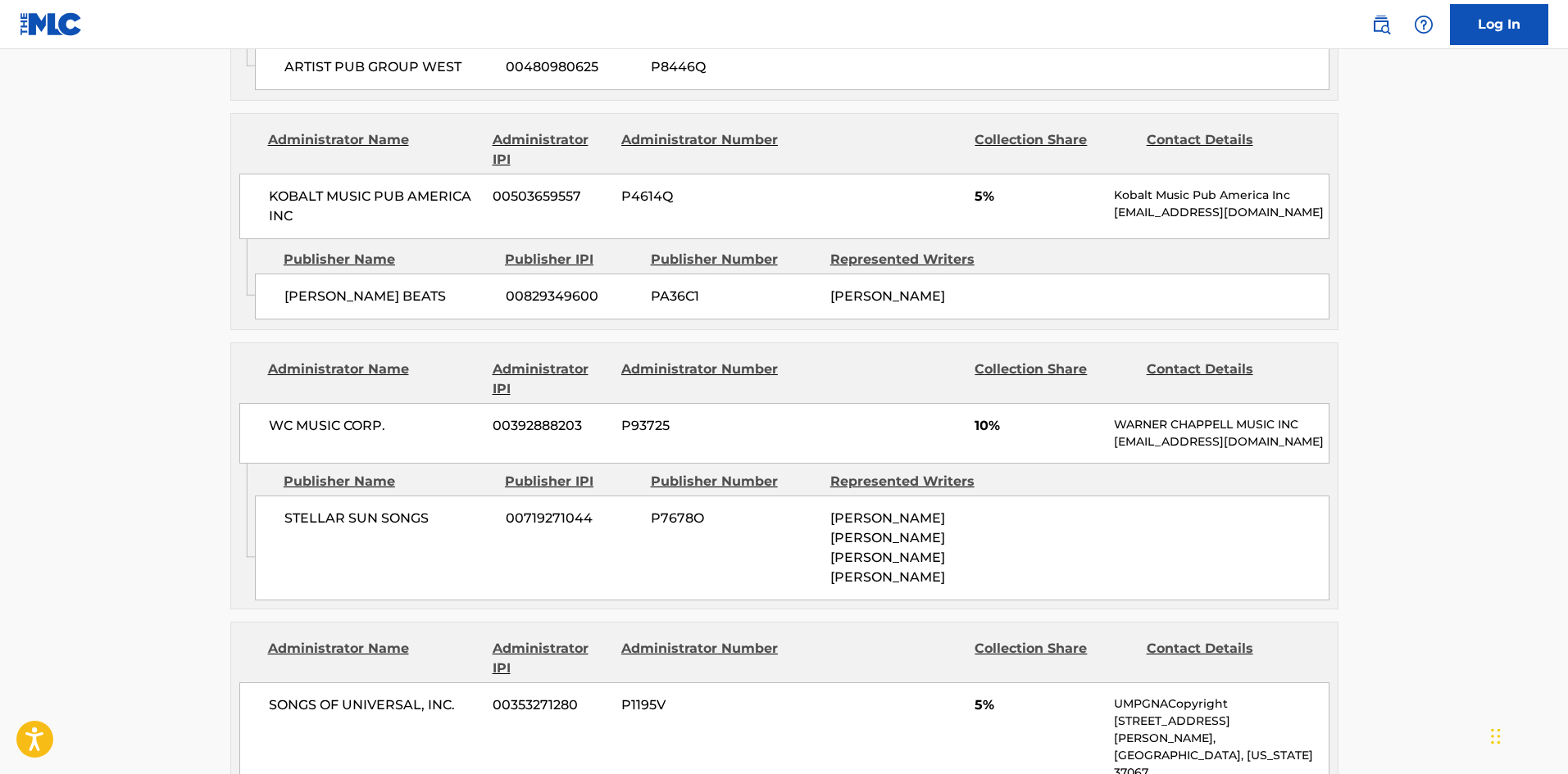
click at [283, 540] on div "STELLAR SUN SONGS 00719271044 P7678O WILLIAM DANIEL IV REPKO, WILLIAM DANIEL IV…" at bounding box center [792, 548] width 1074 height 105
drag, startPoint x: 283, startPoint y: 540, endPoint x: 424, endPoint y: 539, distance: 141.0
click at [424, 539] on div "STELLAR SUN SONGS 00719271044 P7678O WILLIAM DANIEL IV REPKO, WILLIAM DANIEL IV…" at bounding box center [792, 548] width 1074 height 105
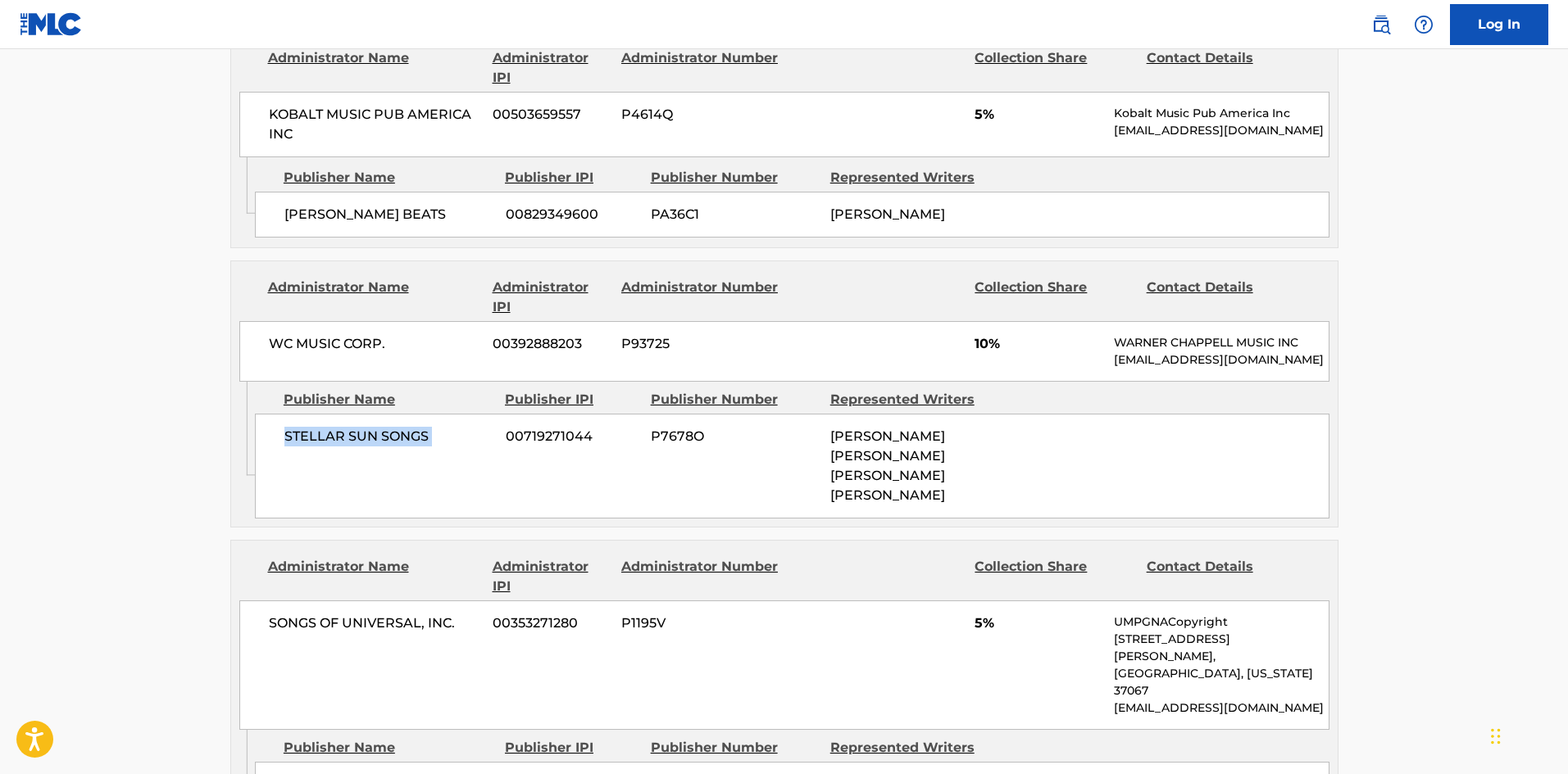
scroll to position [1475, 0]
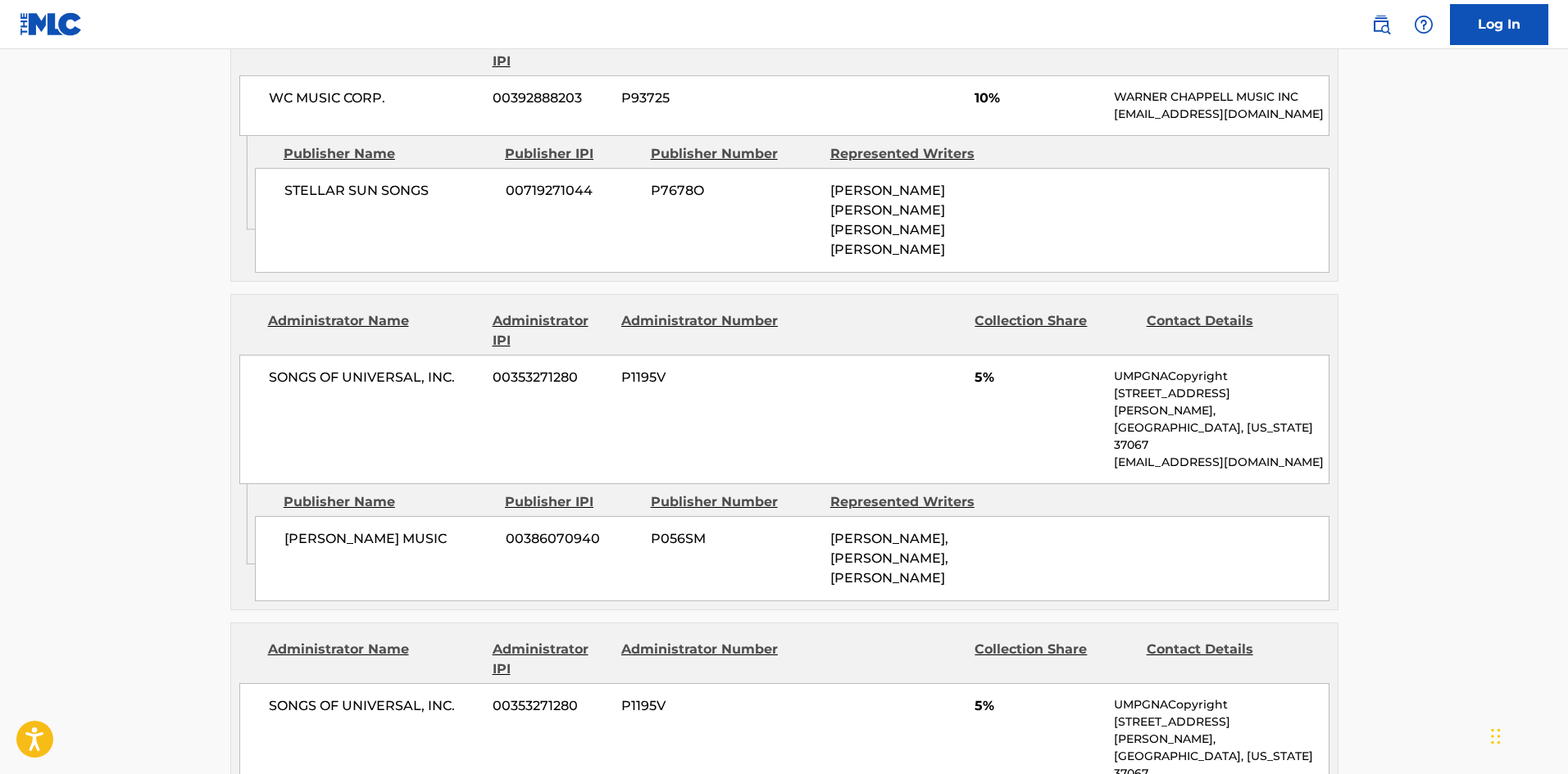
click at [301, 529] on span "OMER FEDI MUSIC" at bounding box center [389, 539] width 209 height 19
drag, startPoint x: 349, startPoint y: 496, endPoint x: 381, endPoint y: 493, distance: 32.1
click at [381, 529] on span "OMER FEDI MUSIC" at bounding box center [389, 539] width 209 height 19
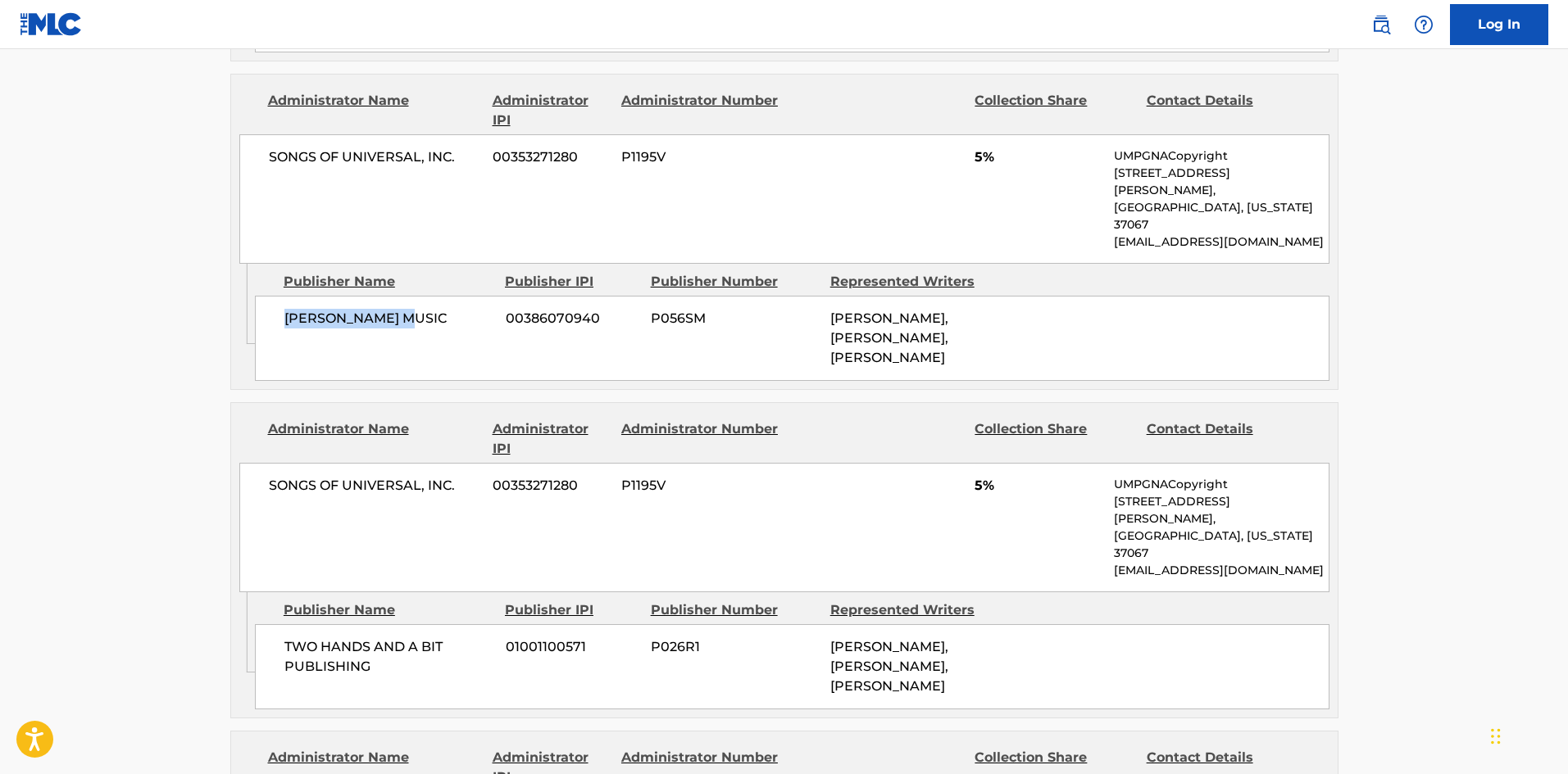
scroll to position [1721, 0]
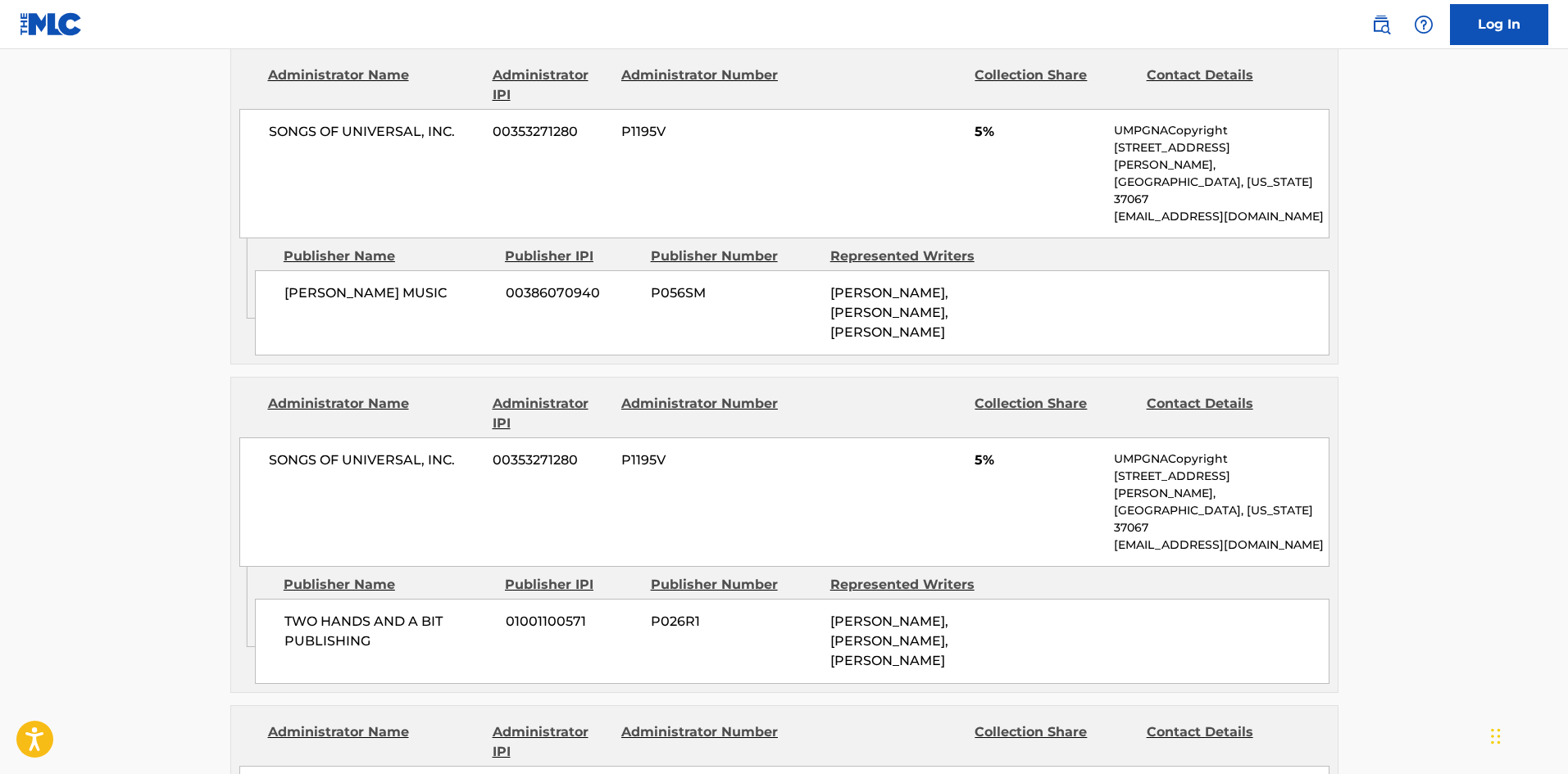
click at [280, 599] on div "TWO HANDS AND A BIT PUBLISHING 01001100571 P026R1 NICHOLAS MIRA, BLAKE SLATKIN,…" at bounding box center [792, 642] width 1074 height 85
drag, startPoint x: 280, startPoint y: 535, endPoint x: 343, endPoint y: 402, distance: 147.2
click at [357, 599] on div "TWO HANDS AND A BIT PUBLISHING 01001100571 P026R1 NICHOLAS MIRA, BLAKE SLATKIN,…" at bounding box center [792, 642] width 1074 height 85
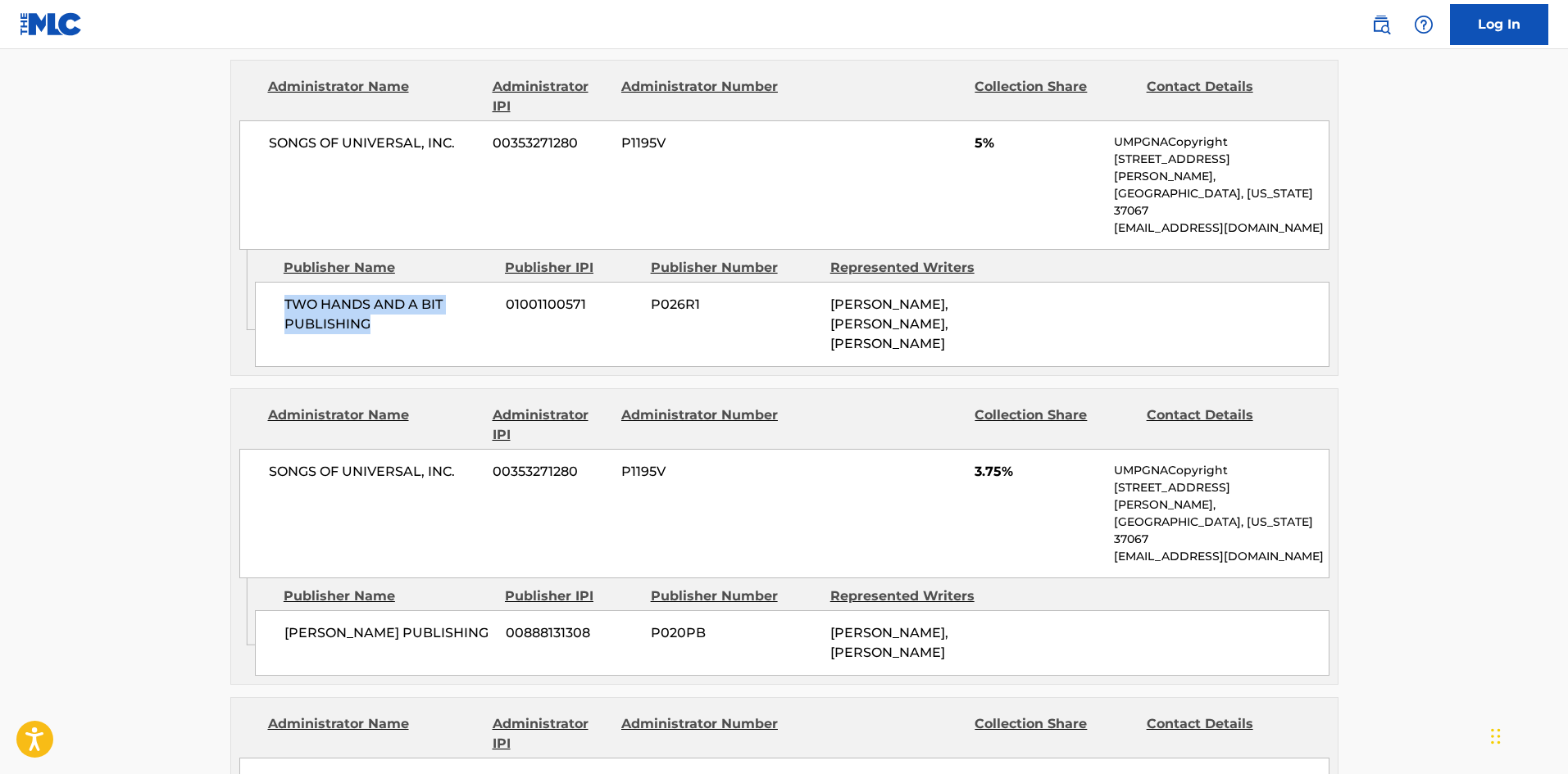
scroll to position [2048, 0]
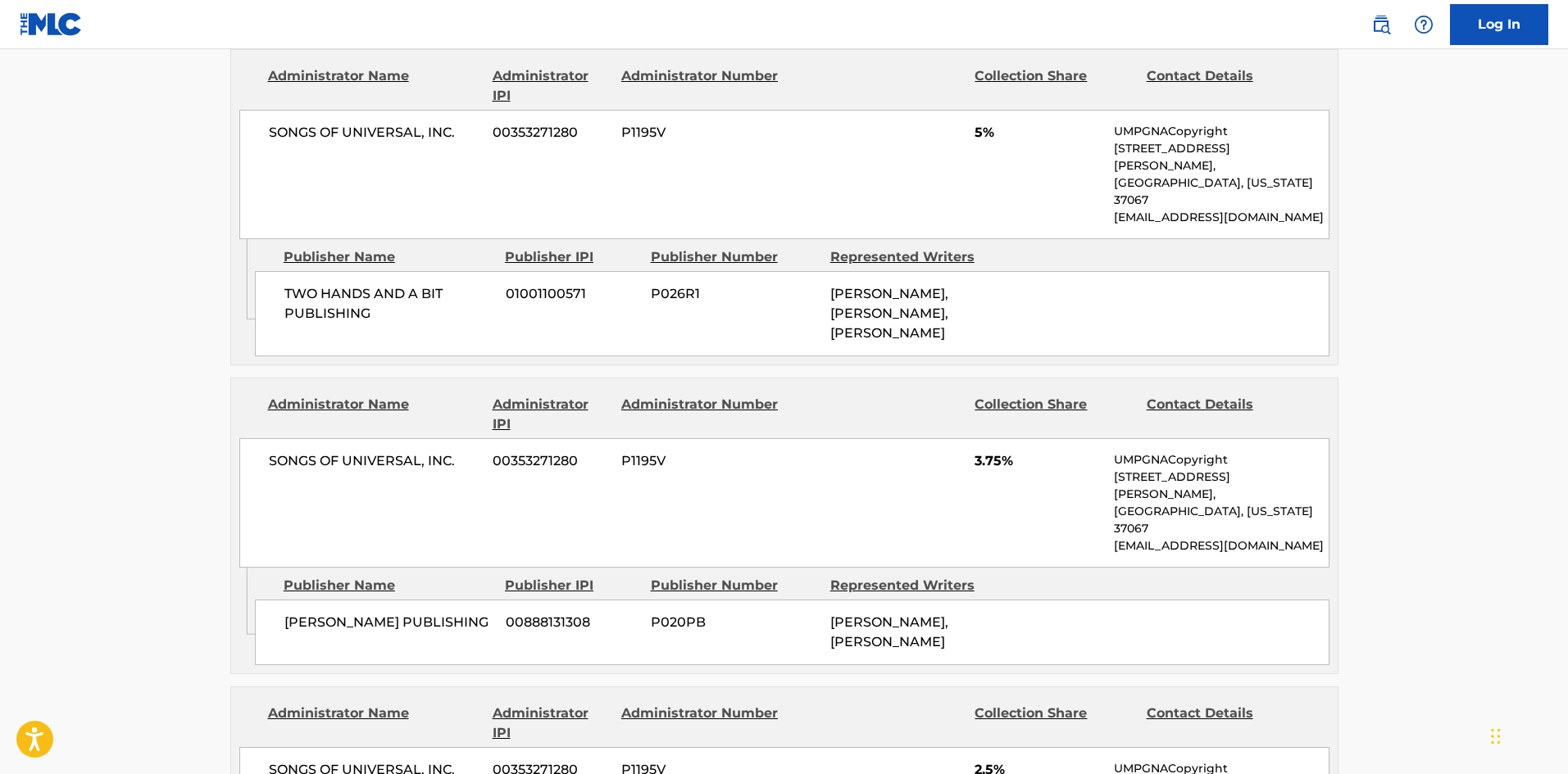
click at [302, 600] on div "NICK MIRA PUBLISHING 00888131308 P020PB NICHOLAS MIRA, NICHOLAS MIRA" at bounding box center [792, 632] width 1074 height 65
drag, startPoint x: 302, startPoint y: 513, endPoint x: 416, endPoint y: 495, distance: 115.4
click at [416, 600] on div "NICK MIRA PUBLISHING 00888131308 P020PB NICHOLAS MIRA, NICHOLAS MIRA" at bounding box center [792, 632] width 1074 height 65
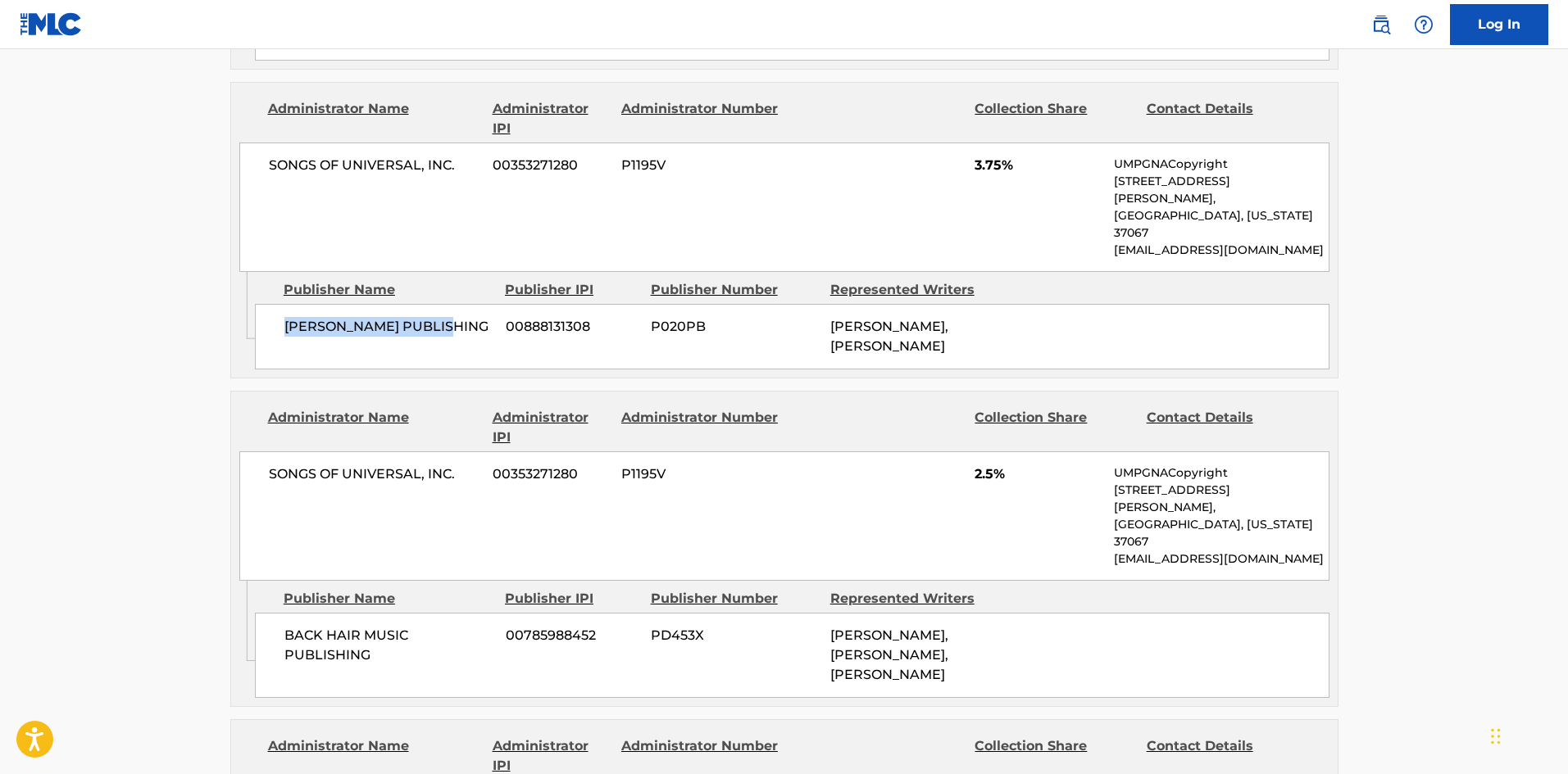
scroll to position [2376, 0]
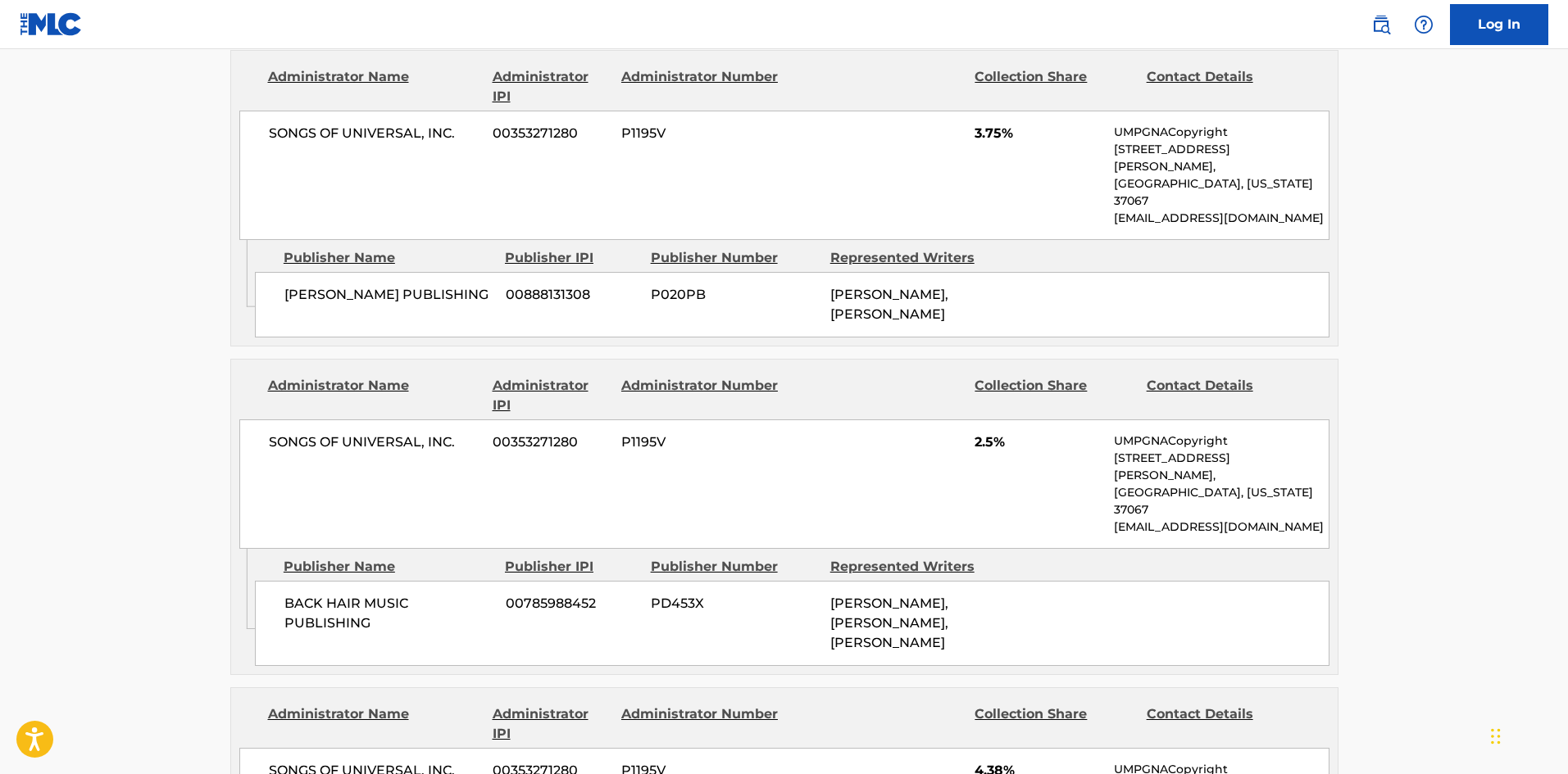
click at [288, 594] on span "BACK HAIR MUSIC PUBLISHING" at bounding box center [389, 614] width 209 height 39
drag, startPoint x: 288, startPoint y: 434, endPoint x: 369, endPoint y: 455, distance: 83.7
click at [369, 594] on span "BACK HAIR MUSIC PUBLISHING" at bounding box center [389, 614] width 209 height 39
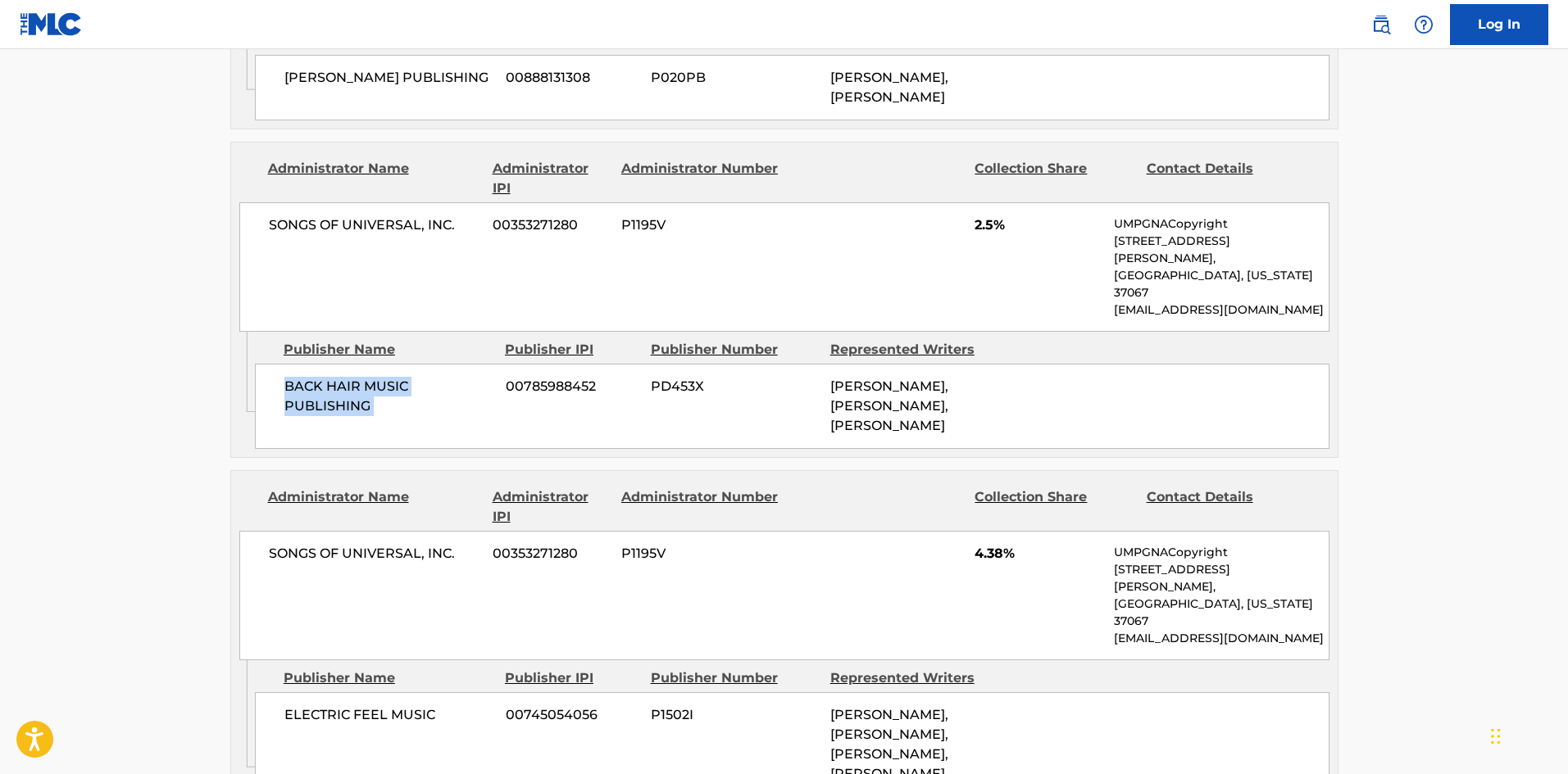
scroll to position [2622, 0]
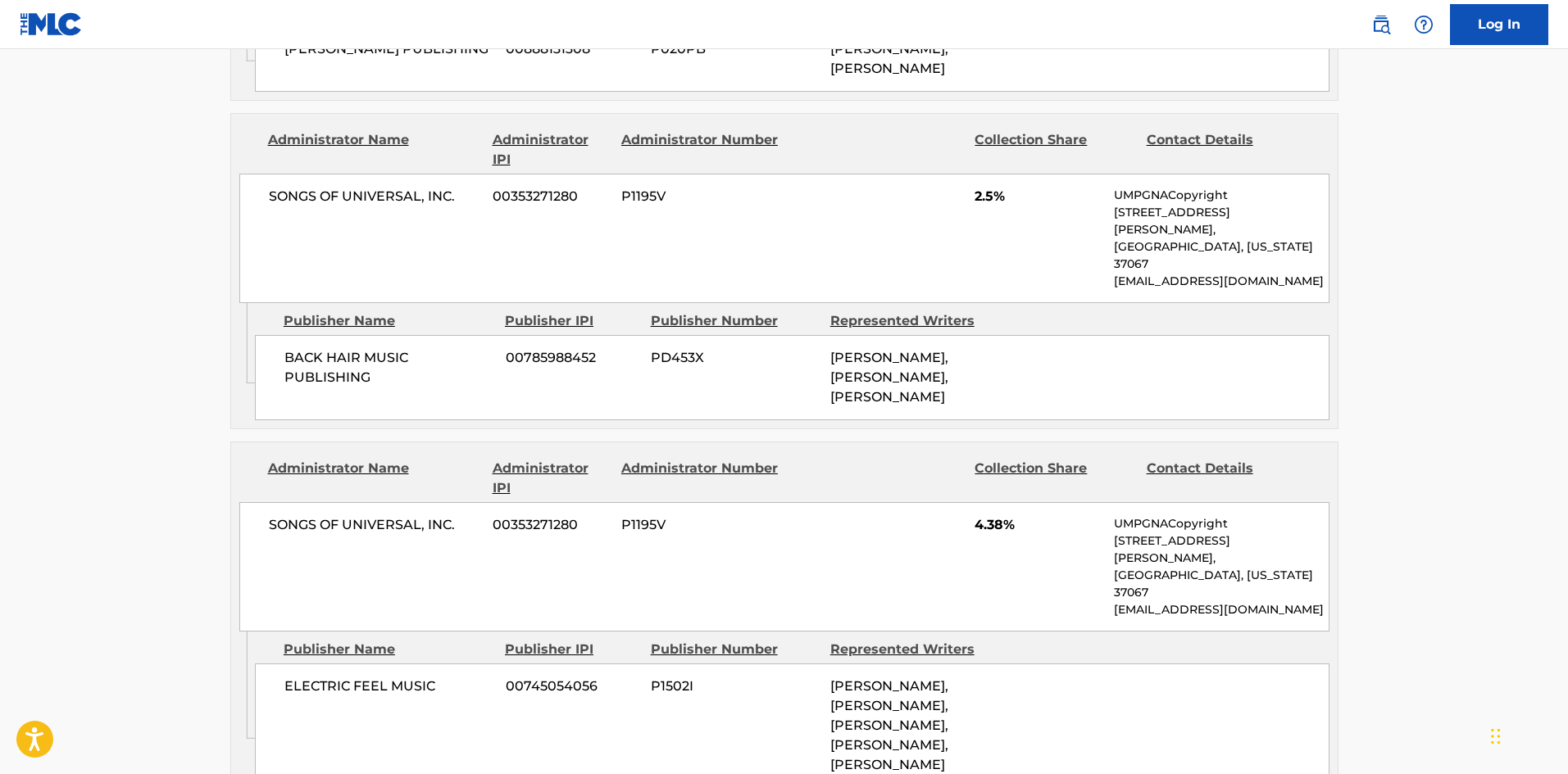
click at [294, 677] on span "ELECTRIC FEEL MUSIC" at bounding box center [389, 687] width 209 height 19
drag, startPoint x: 294, startPoint y: 484, endPoint x: 401, endPoint y: 487, distance: 107.0
click at [401, 677] on span "ELECTRIC FEEL MUSIC" at bounding box center [389, 687] width 209 height 19
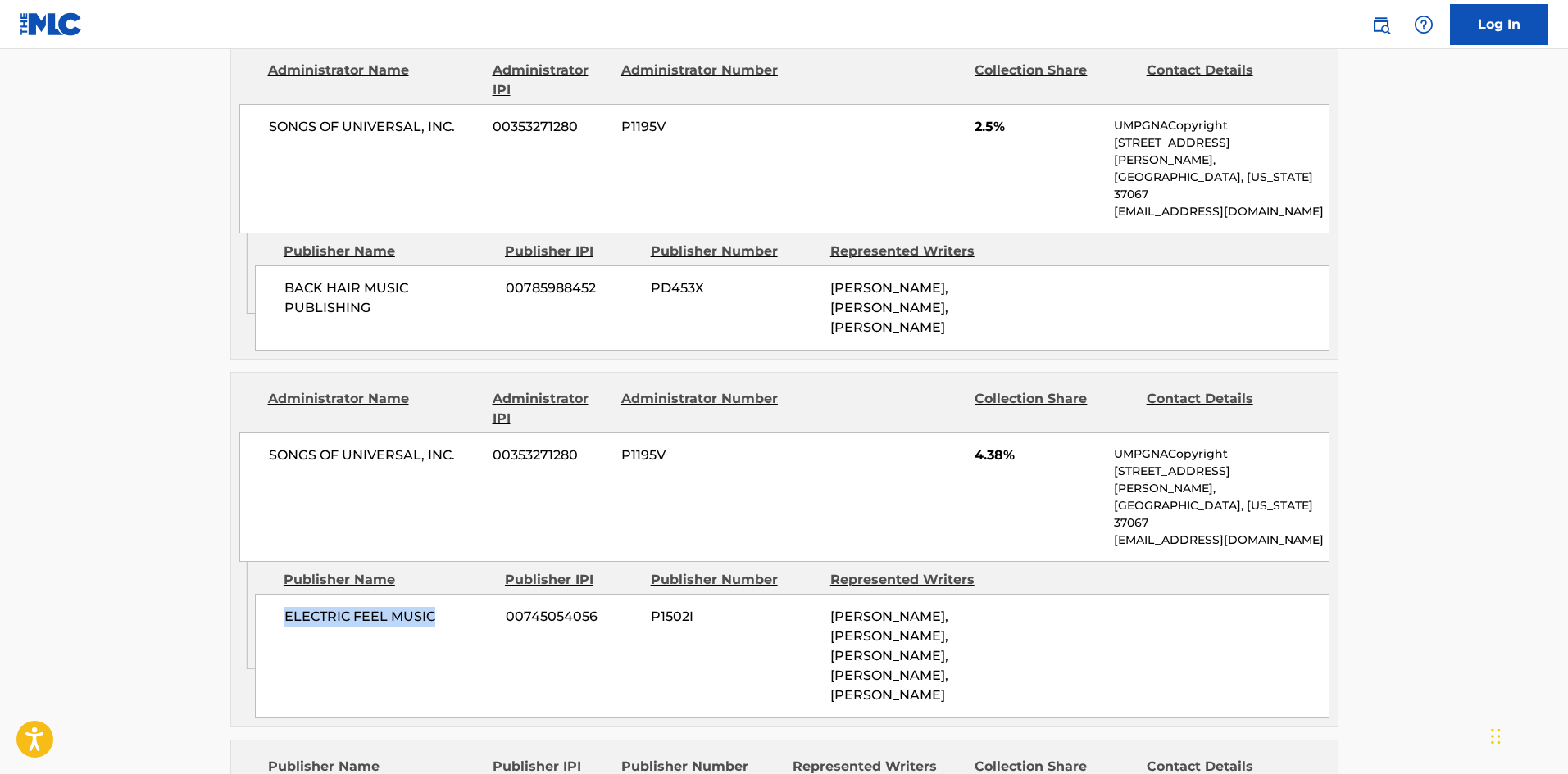
scroll to position [2868, 0]
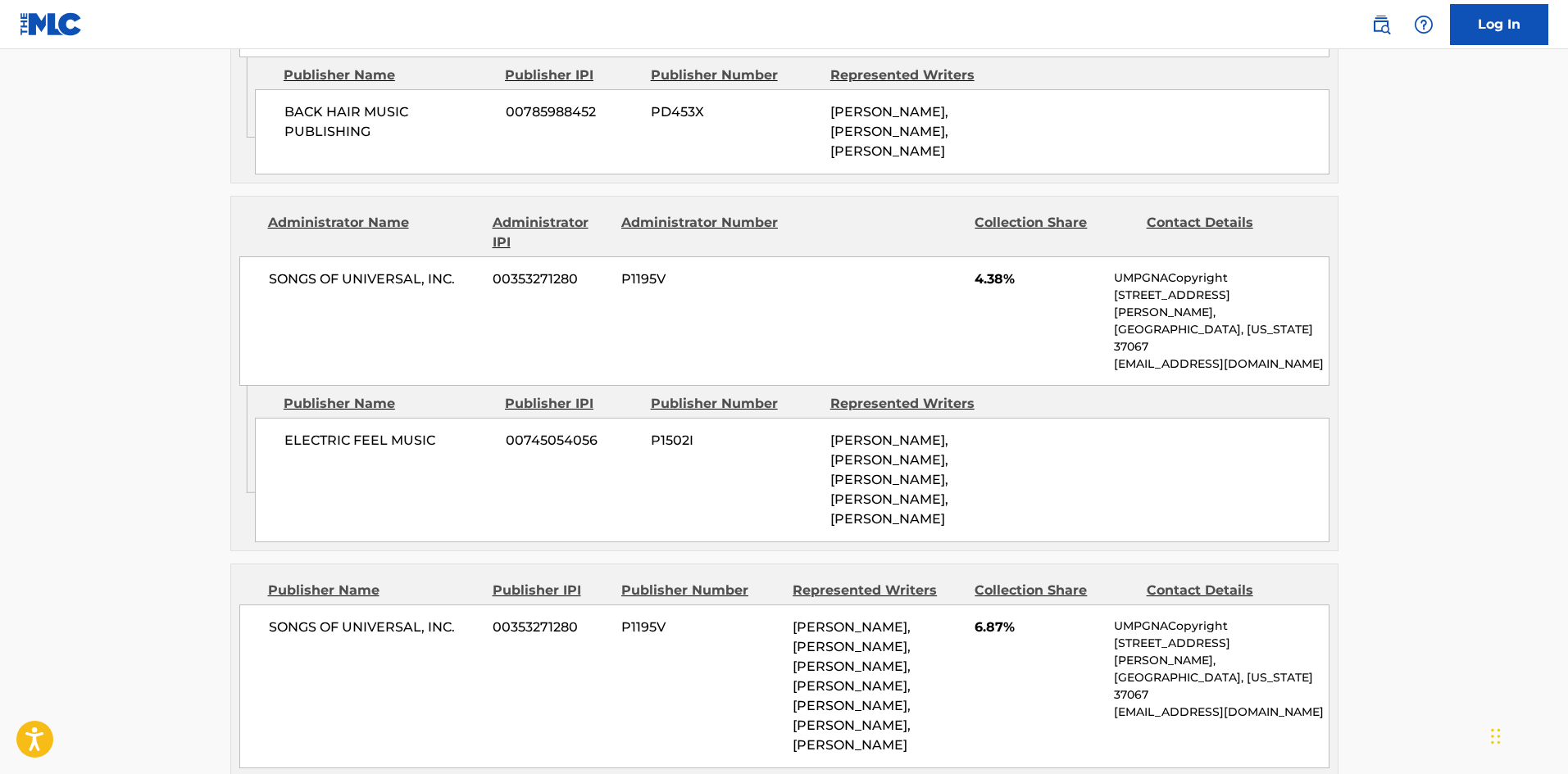
click at [246, 605] on div "SONGS OF UNIVERSAL, INC. 00353271280 P1195V BLAKE SLATKIN, NICHOLAS MIRA, OMER …" at bounding box center [784, 687] width 1090 height 164
drag, startPoint x: 246, startPoint y: 404, endPoint x: 432, endPoint y: 413, distance: 186.2
click at [432, 605] on div "SONGS OF UNIVERSAL, INC. 00353271280 P1195V BLAKE SLATKIN, NICHOLAS MIRA, OMER …" at bounding box center [784, 687] width 1090 height 164
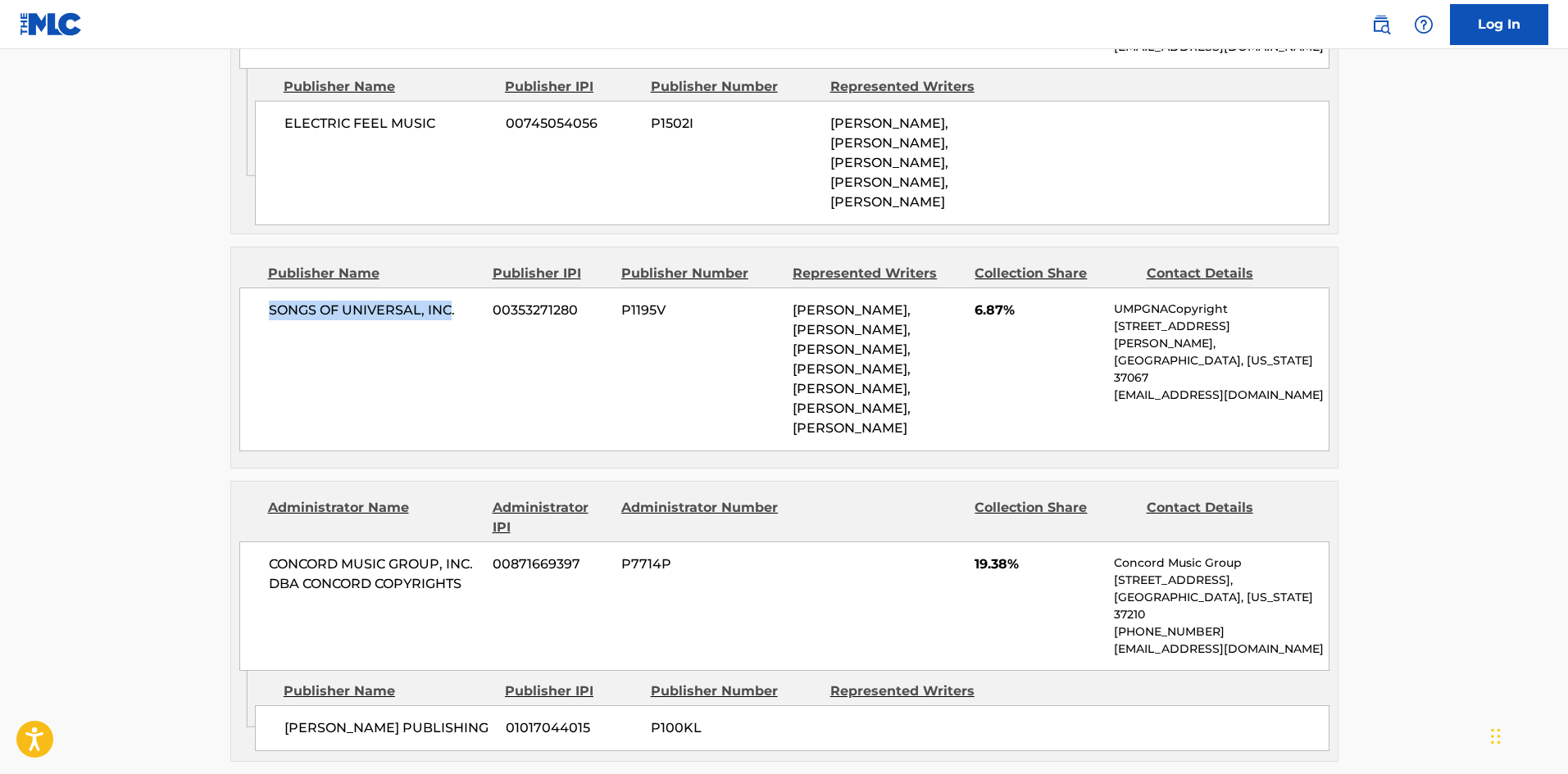
scroll to position [3195, 0]
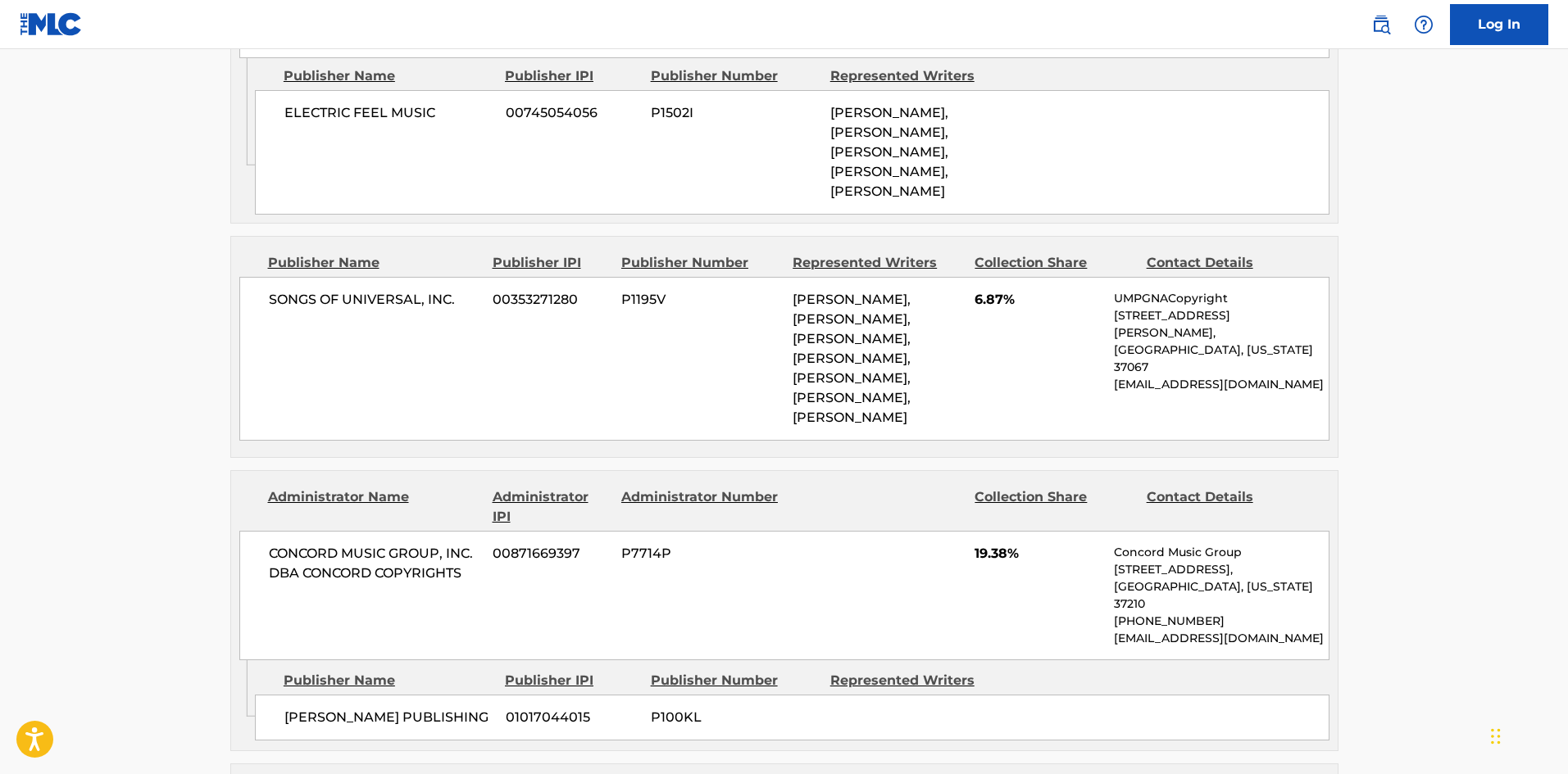
click at [293, 708] on span "TREVOR DANIEL PUBLISHING" at bounding box center [389, 718] width 209 height 19
drag, startPoint x: 293, startPoint y: 446, endPoint x: 421, endPoint y: 449, distance: 128.0
click at [421, 708] on span "TREVOR DANIEL PUBLISHING" at bounding box center [389, 718] width 209 height 19
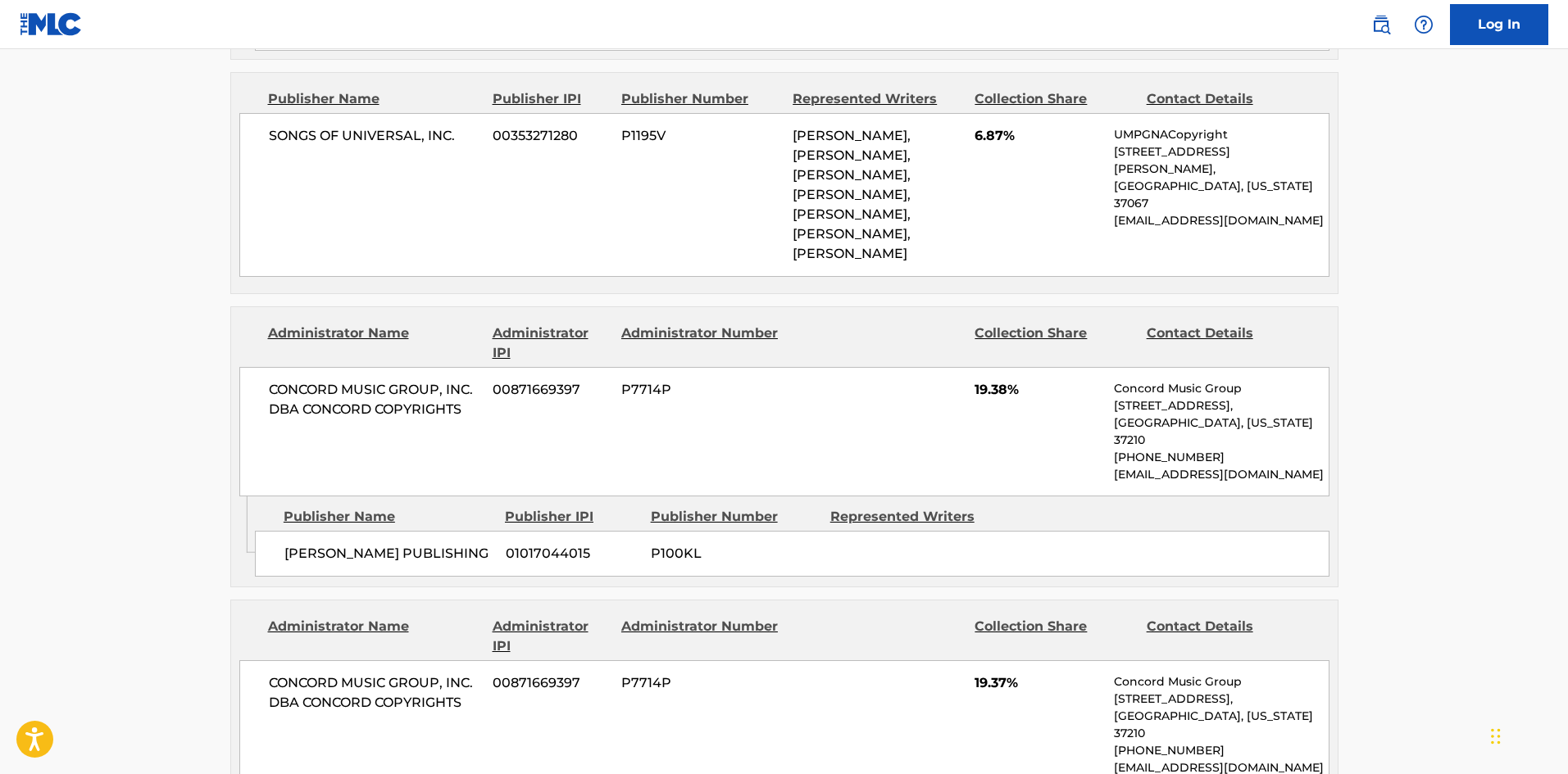
drag, startPoint x: 296, startPoint y: 558, endPoint x: 444, endPoint y: 559, distance: 148.0
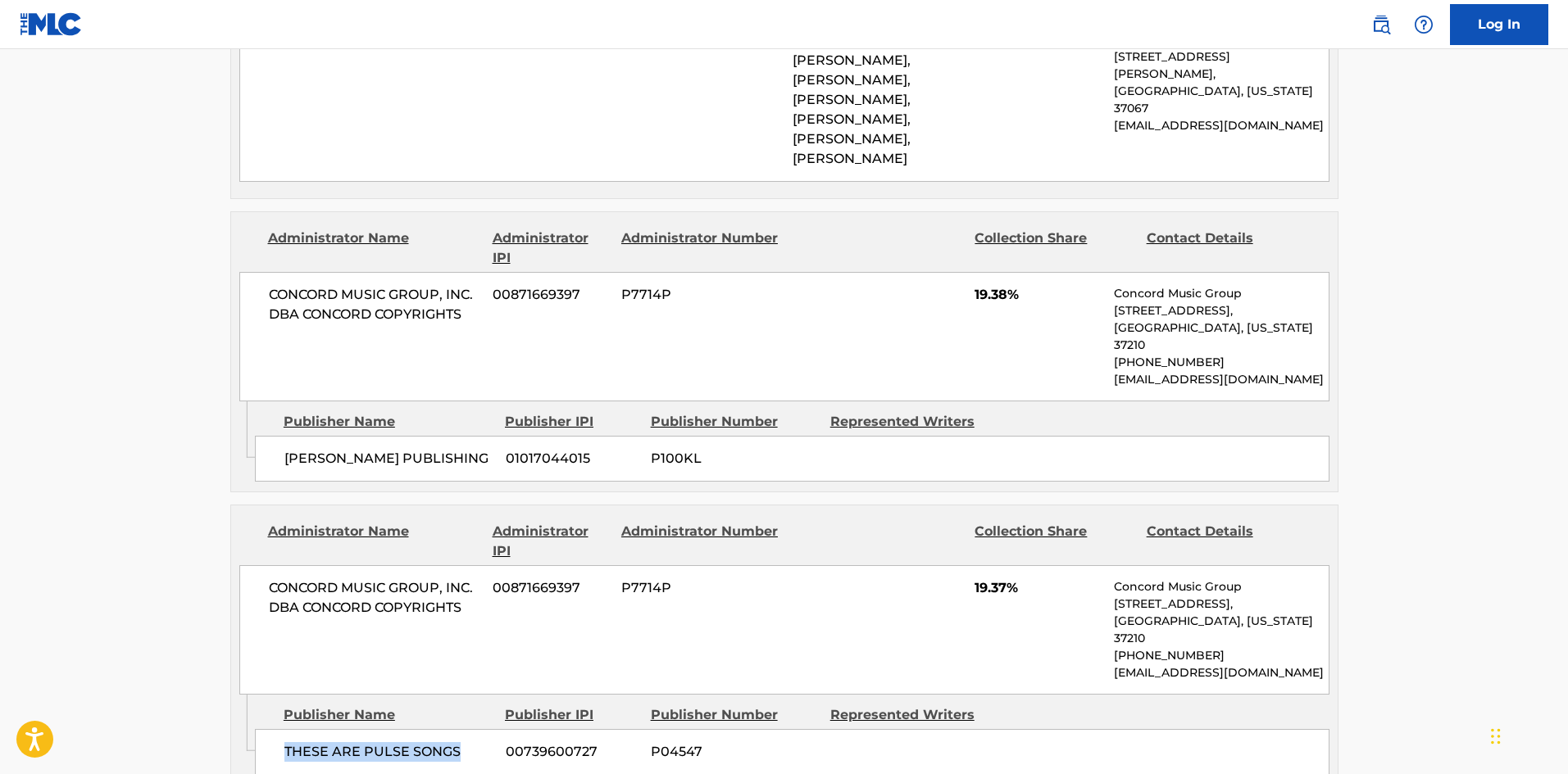
scroll to position [3605, 0]
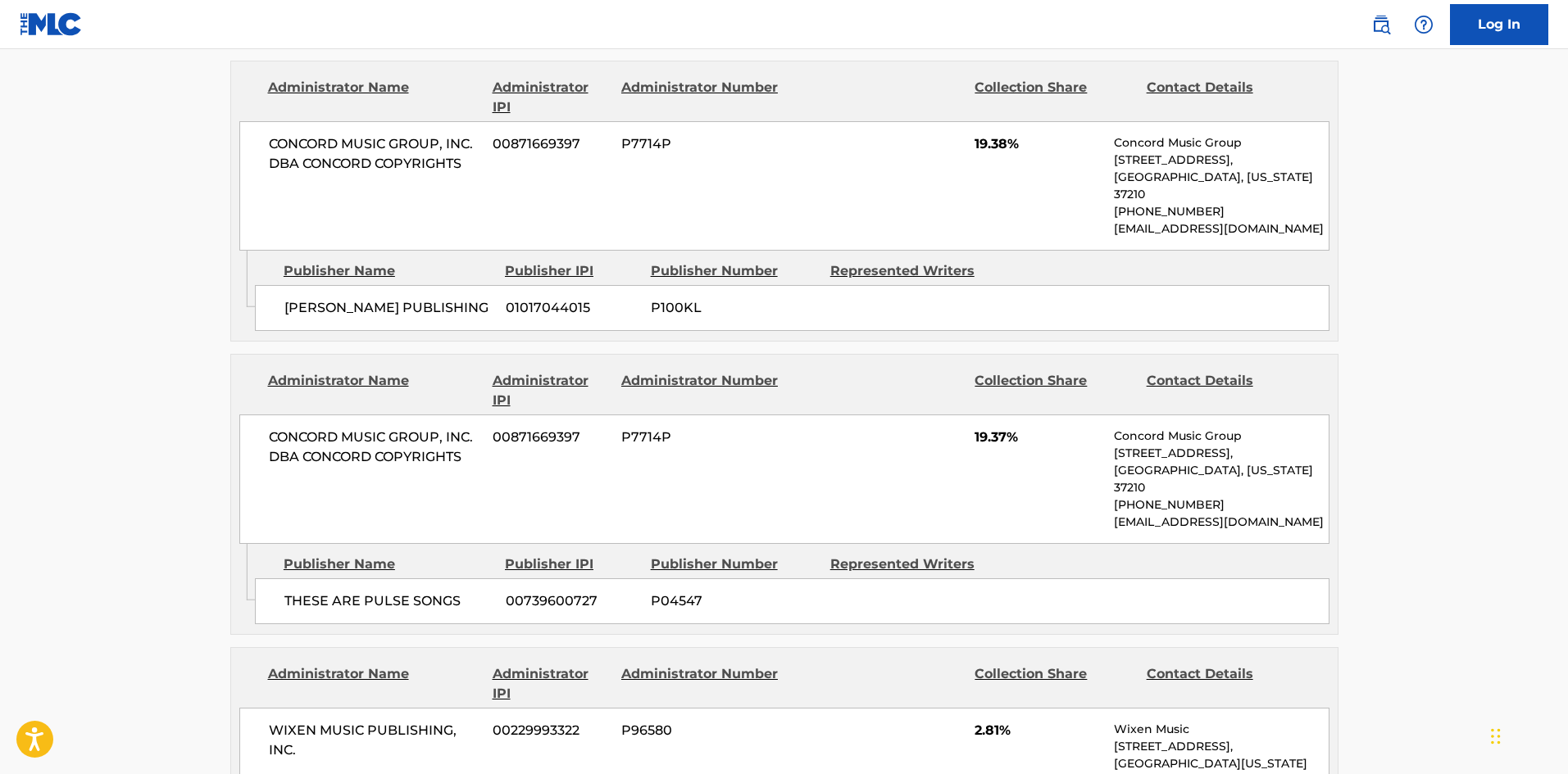
drag, startPoint x: 286, startPoint y: 593, endPoint x: 415, endPoint y: 606, distance: 129.7
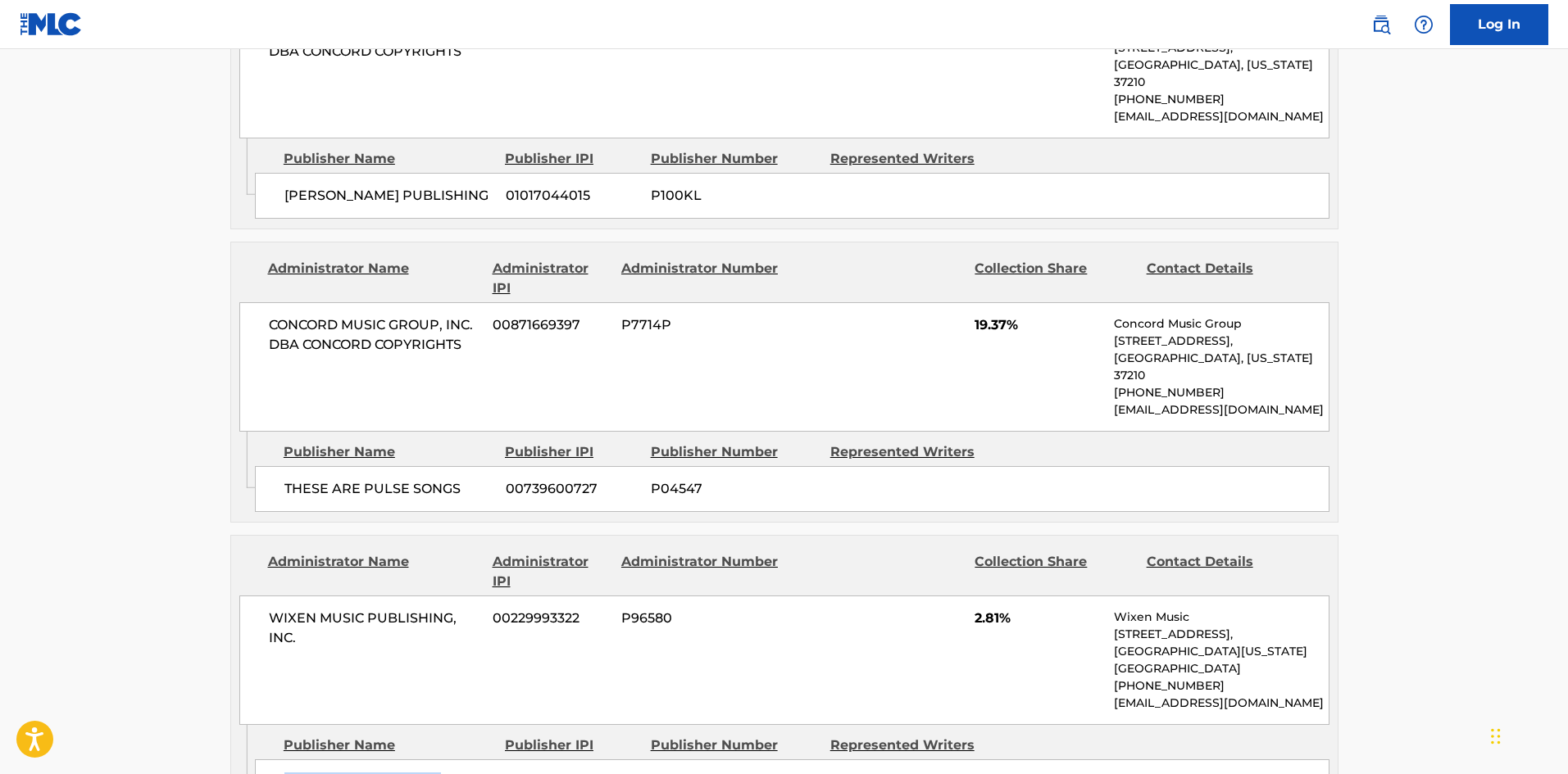
scroll to position [3933, 0]
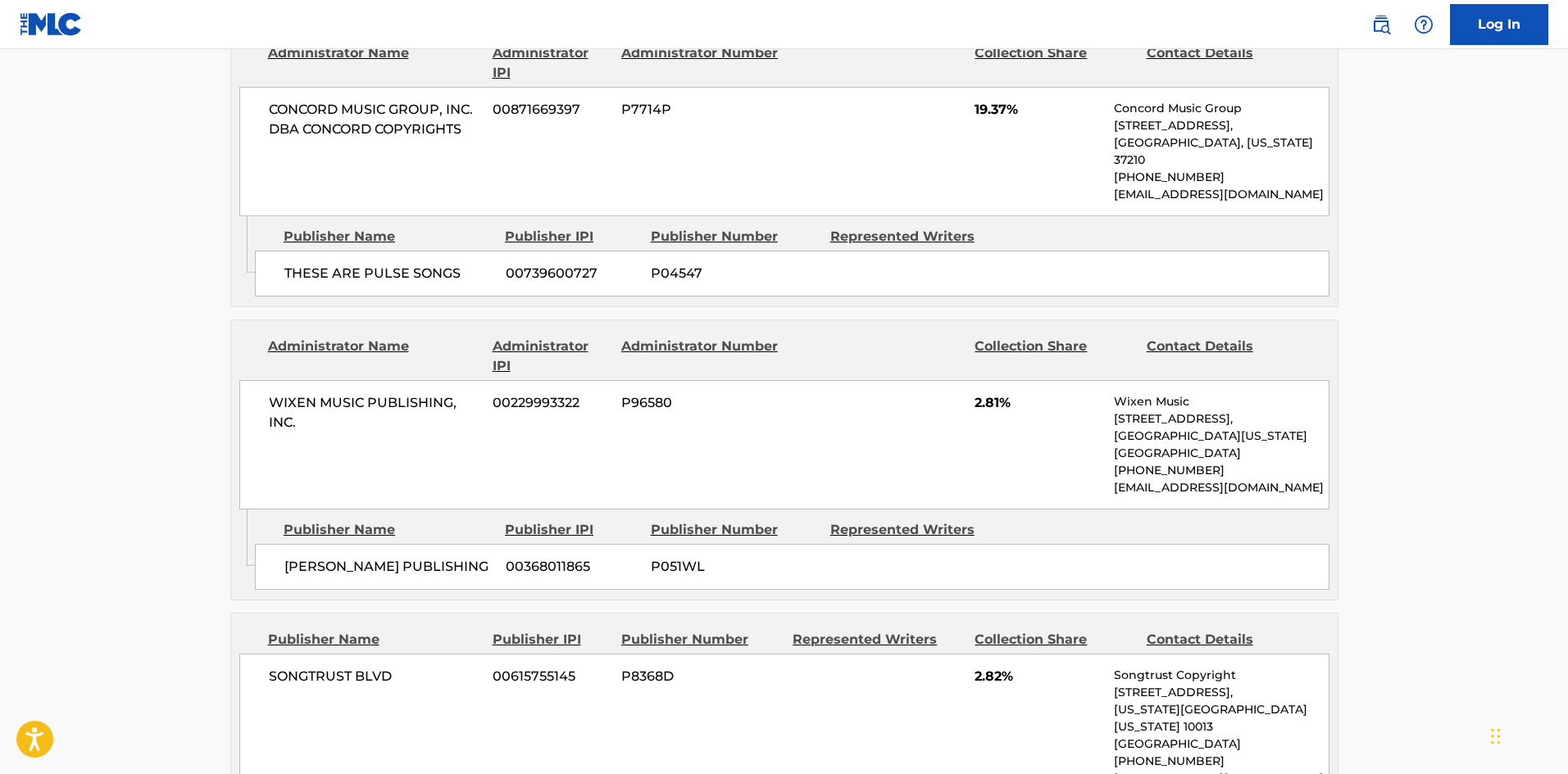
click at [290, 667] on span "SONGTRUST BLVD" at bounding box center [375, 677] width 213 height 19
drag, startPoint x: 290, startPoint y: 390, endPoint x: 376, endPoint y: 396, distance: 86.2
click at [376, 667] on span "SONGTRUST BLVD" at bounding box center [375, 677] width 213 height 19
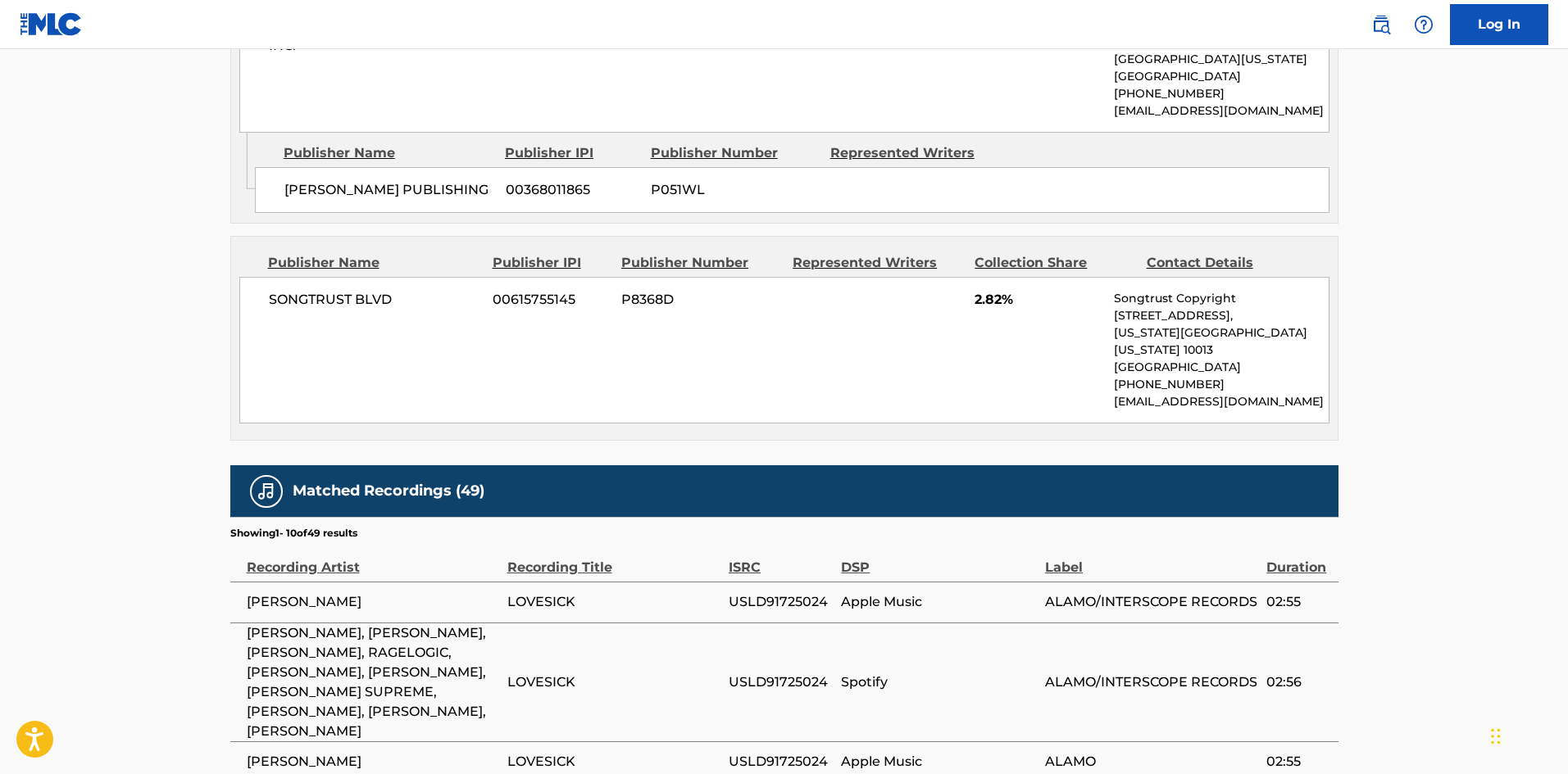
scroll to position [2973, 0]
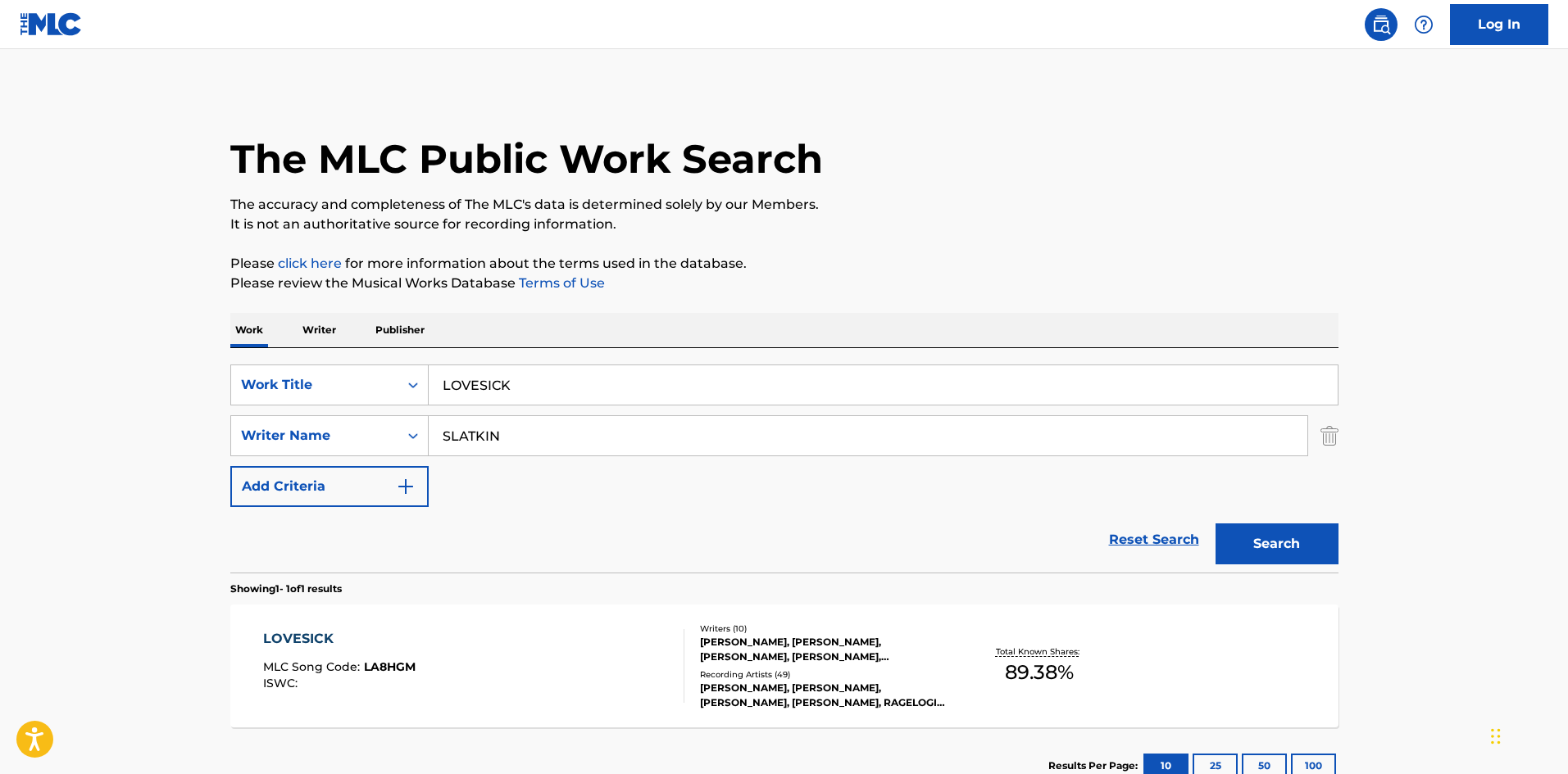
click at [504, 655] on div "LOVESICK MLC Song Code : LA8HGM ISWC :" at bounding box center [474, 666] width 422 height 74
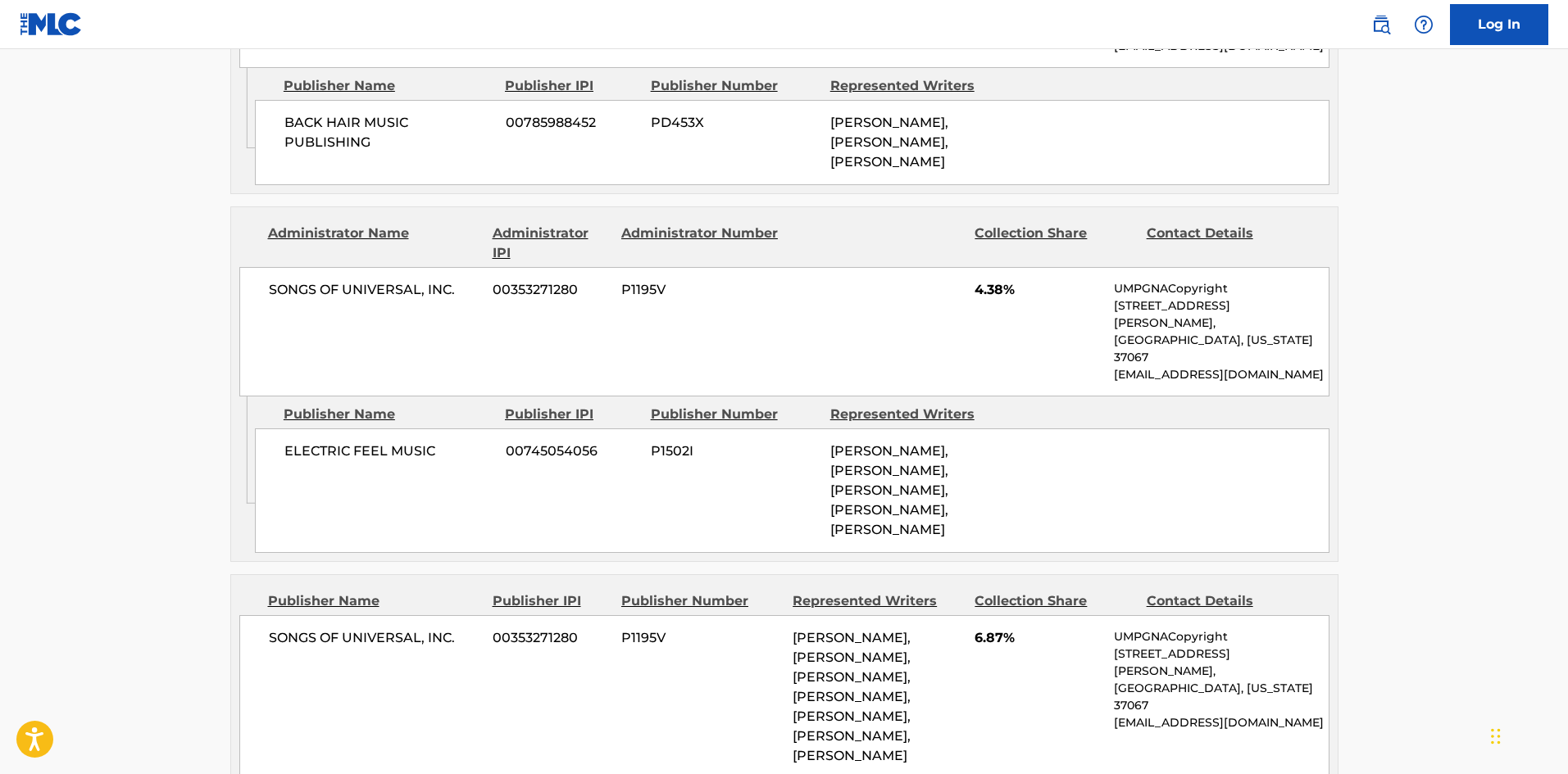
scroll to position [2868, 0]
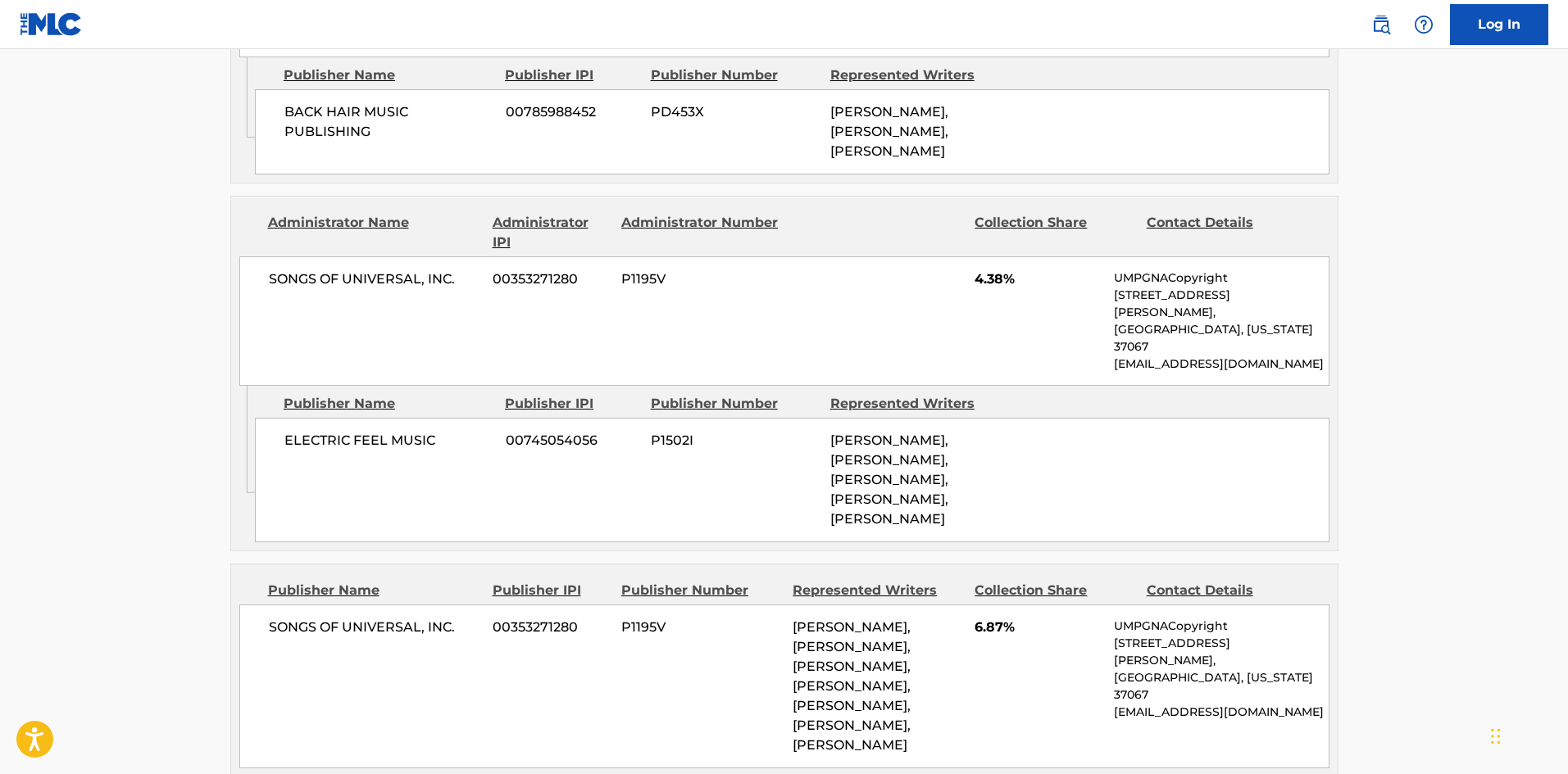
click at [820, 620] on span "BLAKE SLATKIN, NICHOLAS MIRA, OMER FEDI, KIM CANDILORIA, OMER FEDI, NICHOLAS MI…" at bounding box center [851, 687] width 118 height 134
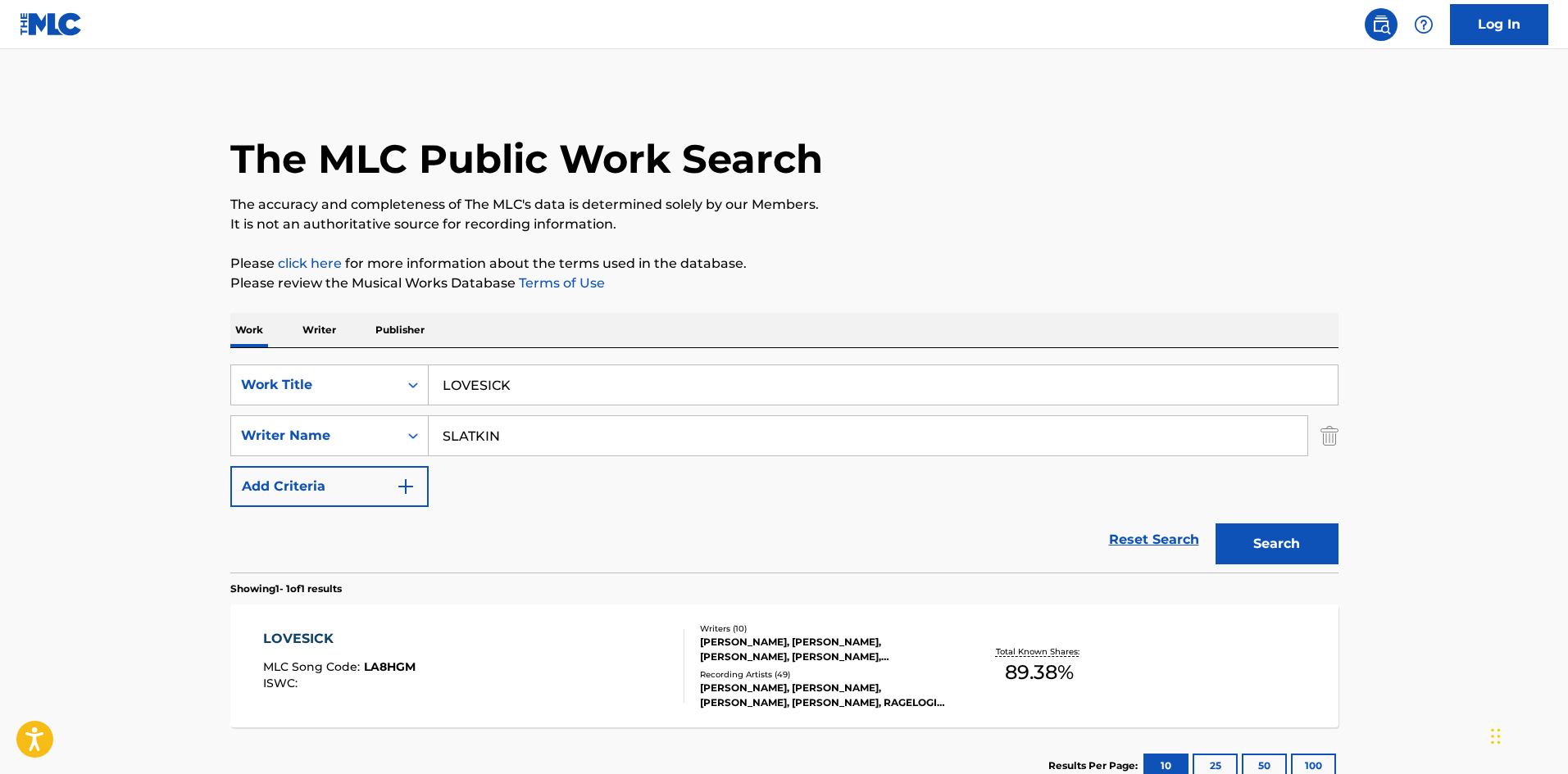
click at [534, 409] on div "SearchWithCriteria0cf4a2dd-bf61-4960-ad56-7b91425f57fc Work Title LOVESICK Sear…" at bounding box center [784, 435] width 1108 height 143
click at [588, 375] on input "LOVESICK" at bounding box center [883, 385] width 909 height 39
paste input "Control The World"
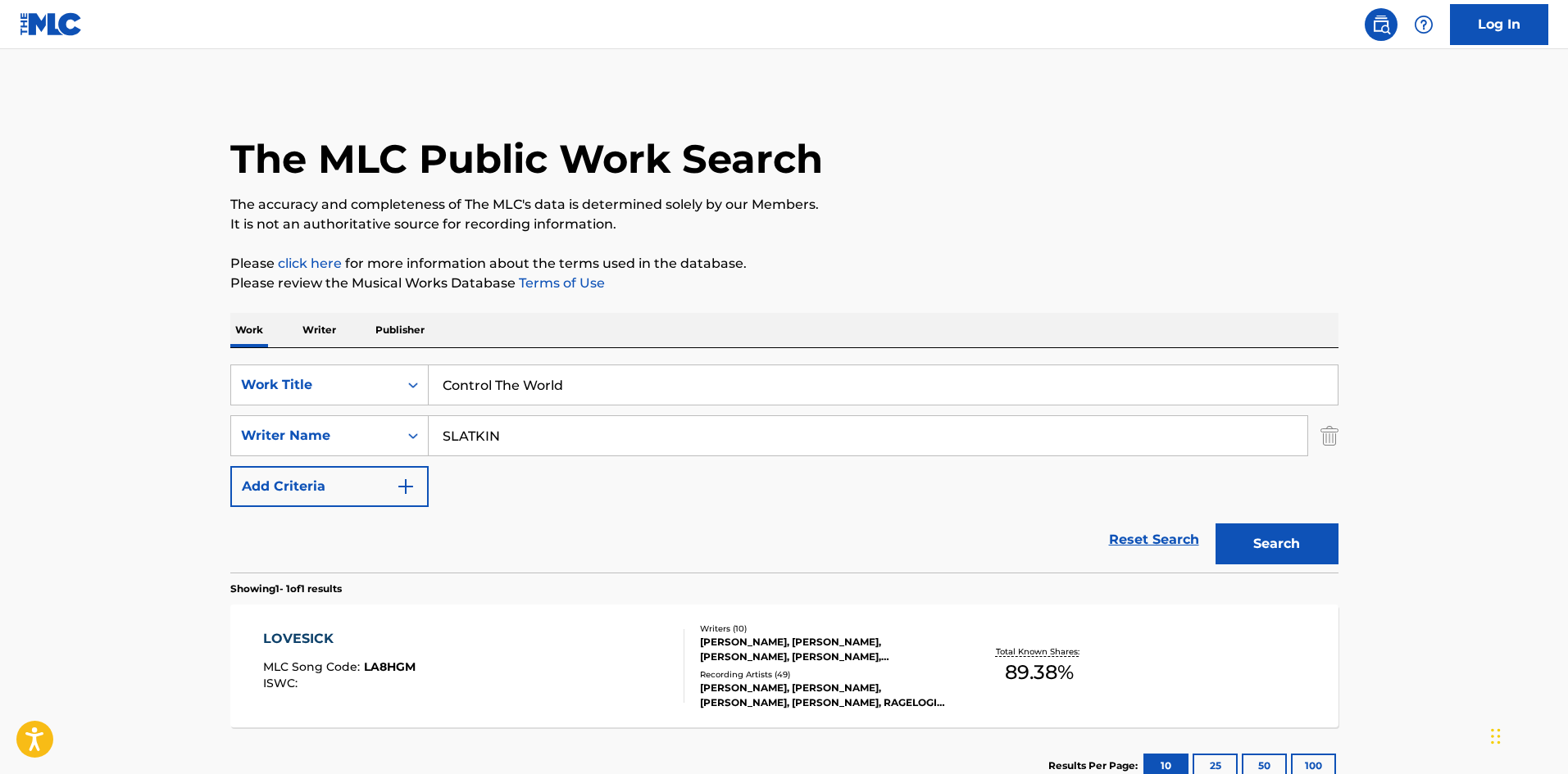
type input "Control The World"
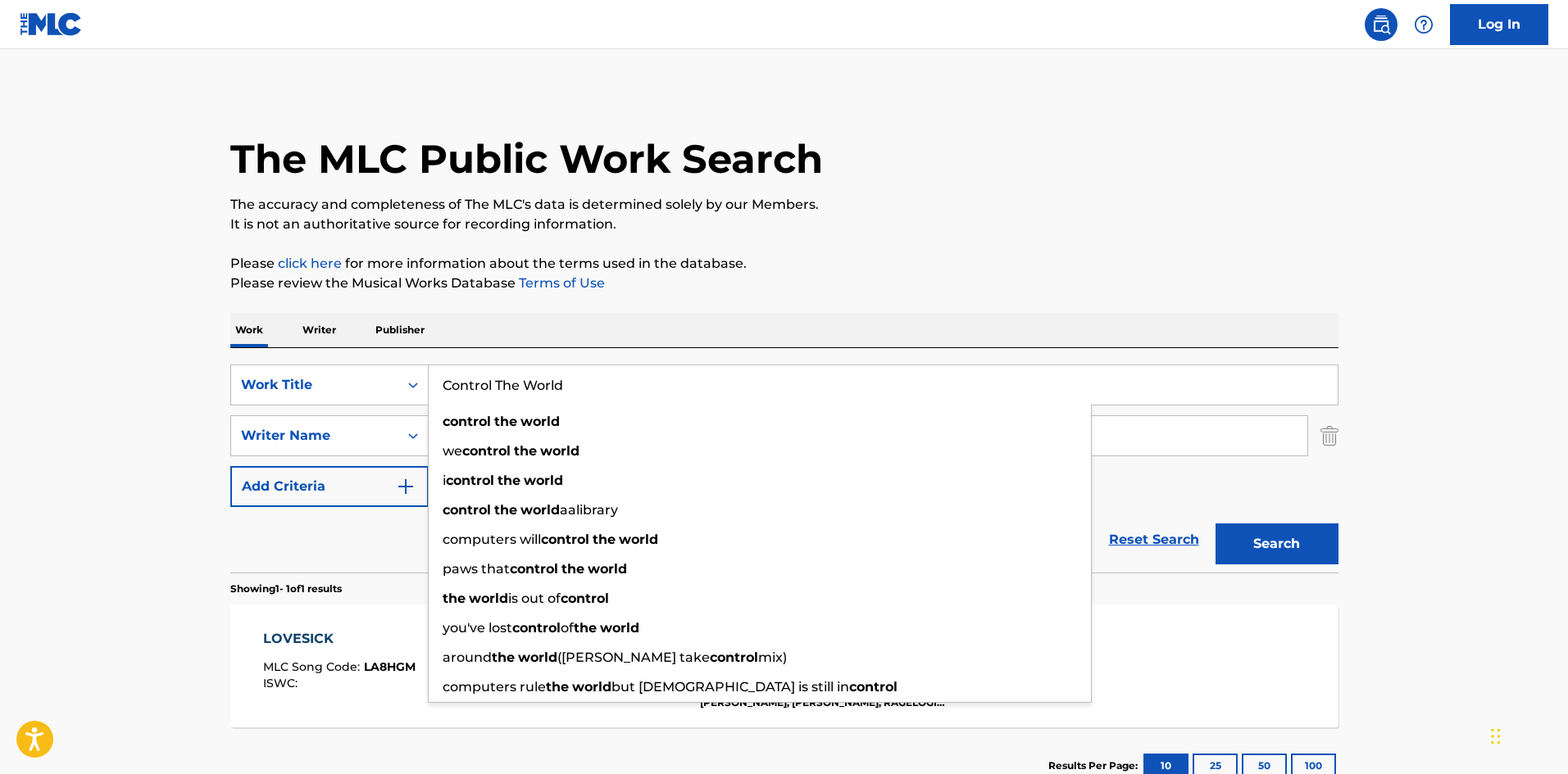
drag, startPoint x: 17, startPoint y: 369, endPoint x: 207, endPoint y: 416, distance: 195.7
click at [27, 369] on main "The MLC Public Work Search The accuracy and completeness of The MLC's data is d…" at bounding box center [784, 431] width 1568 height 763
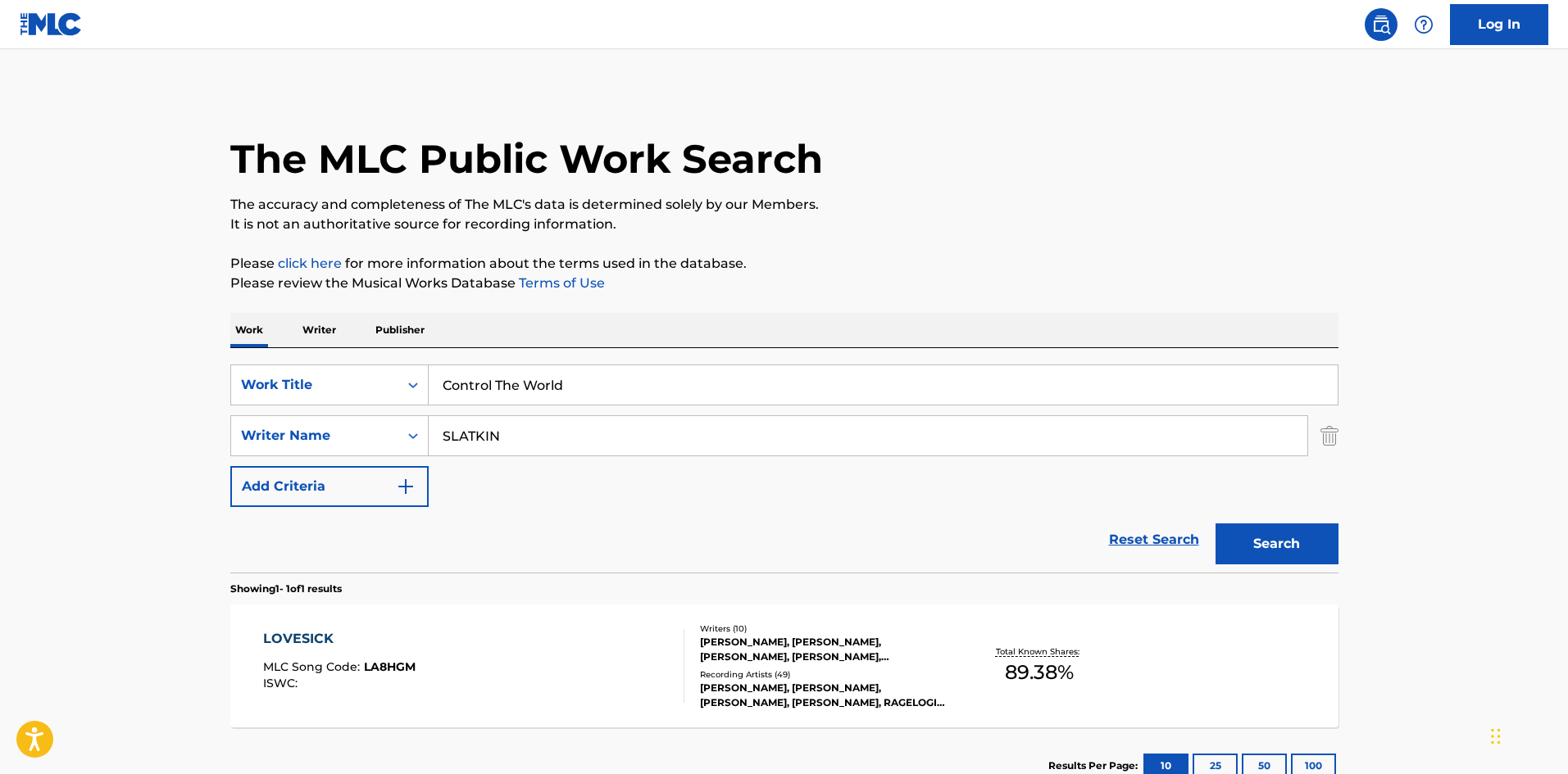
click at [556, 469] on div "SearchWithCriteria0cf4a2dd-bf61-4960-ad56-7b91425f57fc Work Title Control The W…" at bounding box center [784, 435] width 1108 height 143
click at [563, 445] on input "SLATKIN" at bounding box center [868, 436] width 878 height 39
click at [563, 443] on input "SLATKIN" at bounding box center [868, 436] width 878 height 39
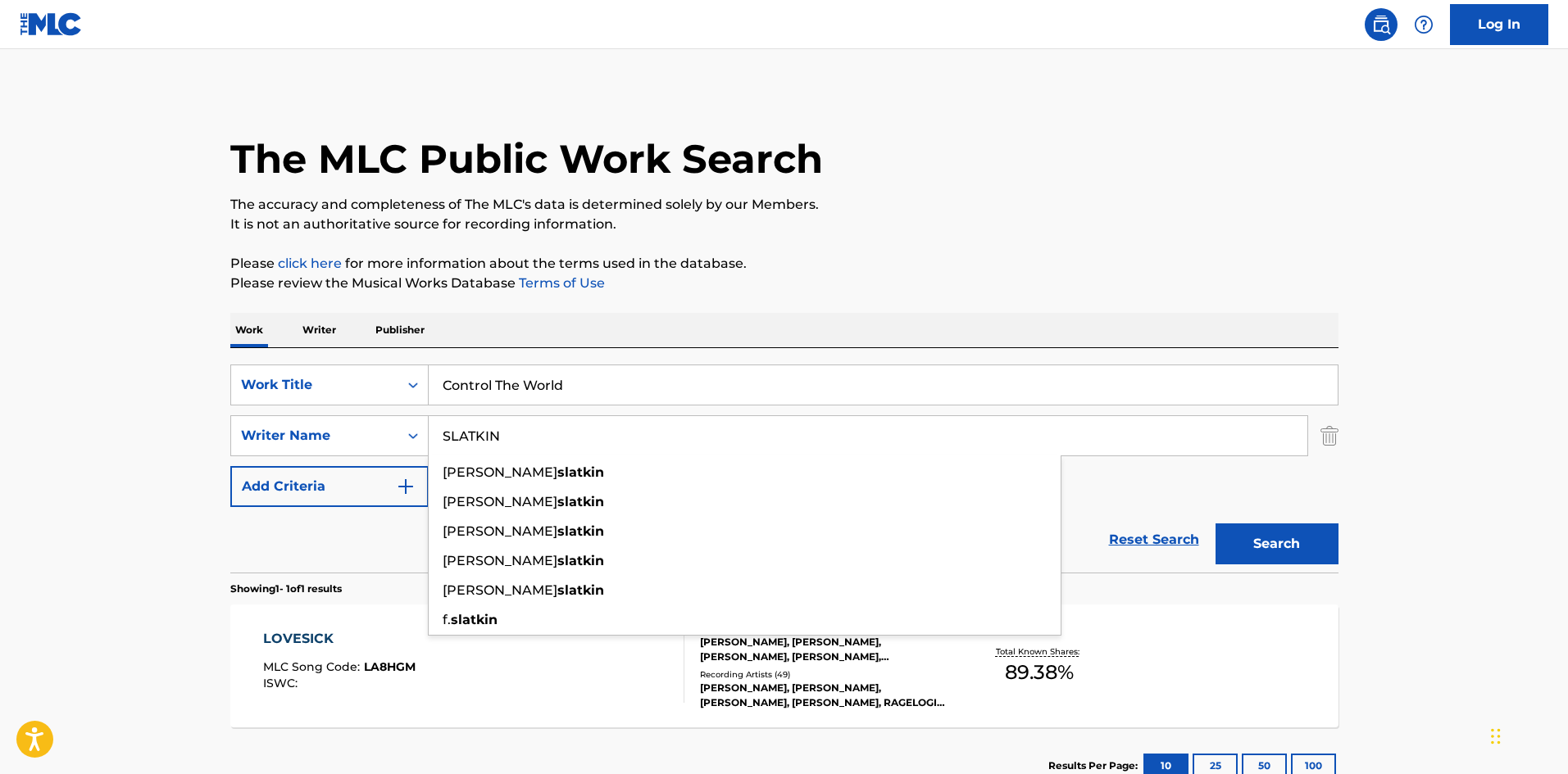
click at [1269, 538] on button "Search" at bounding box center [1277, 544] width 123 height 41
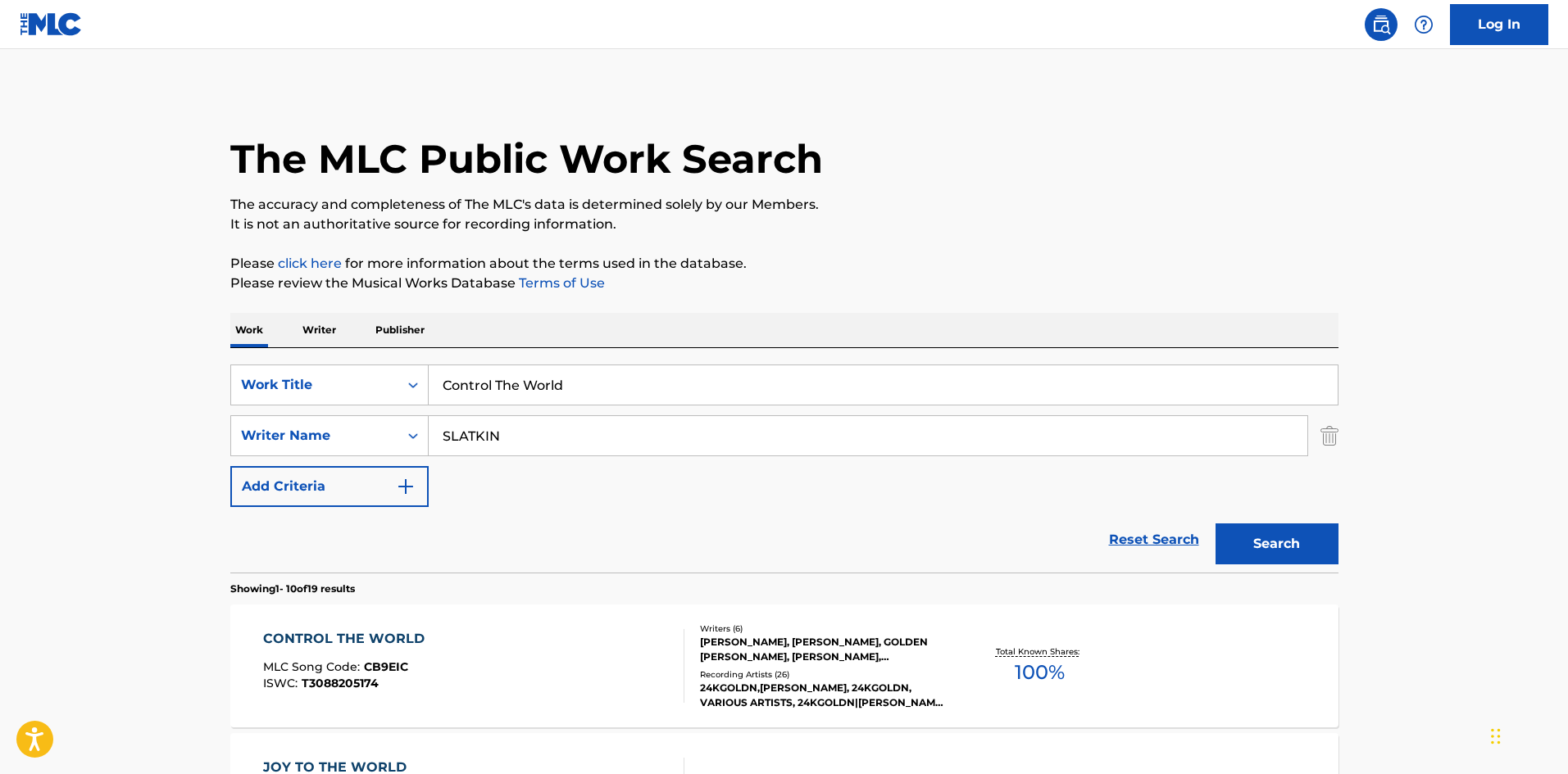
drag, startPoint x: 62, startPoint y: 262, endPoint x: 129, endPoint y: 273, distance: 67.9
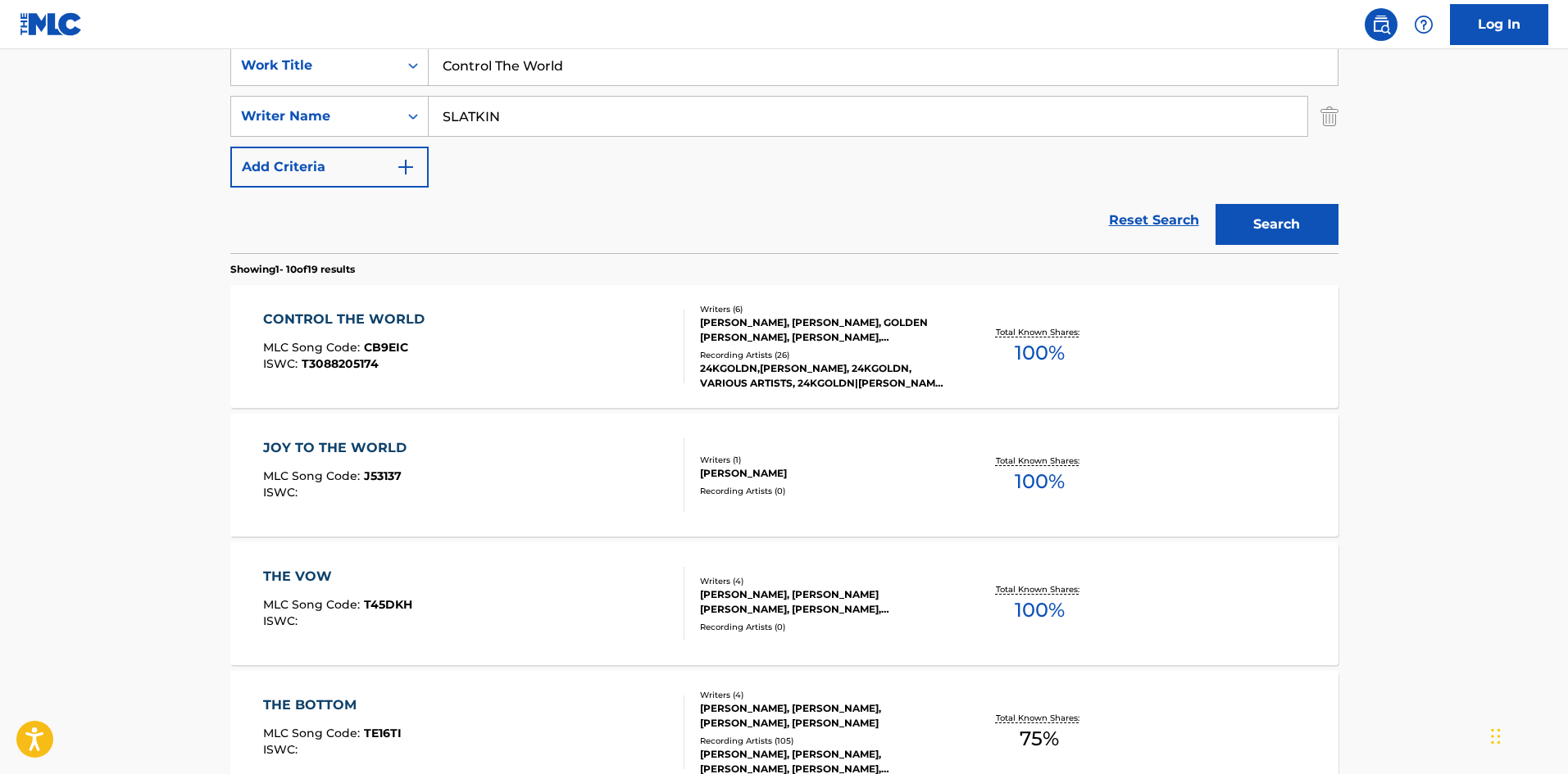
scroll to position [327, 0]
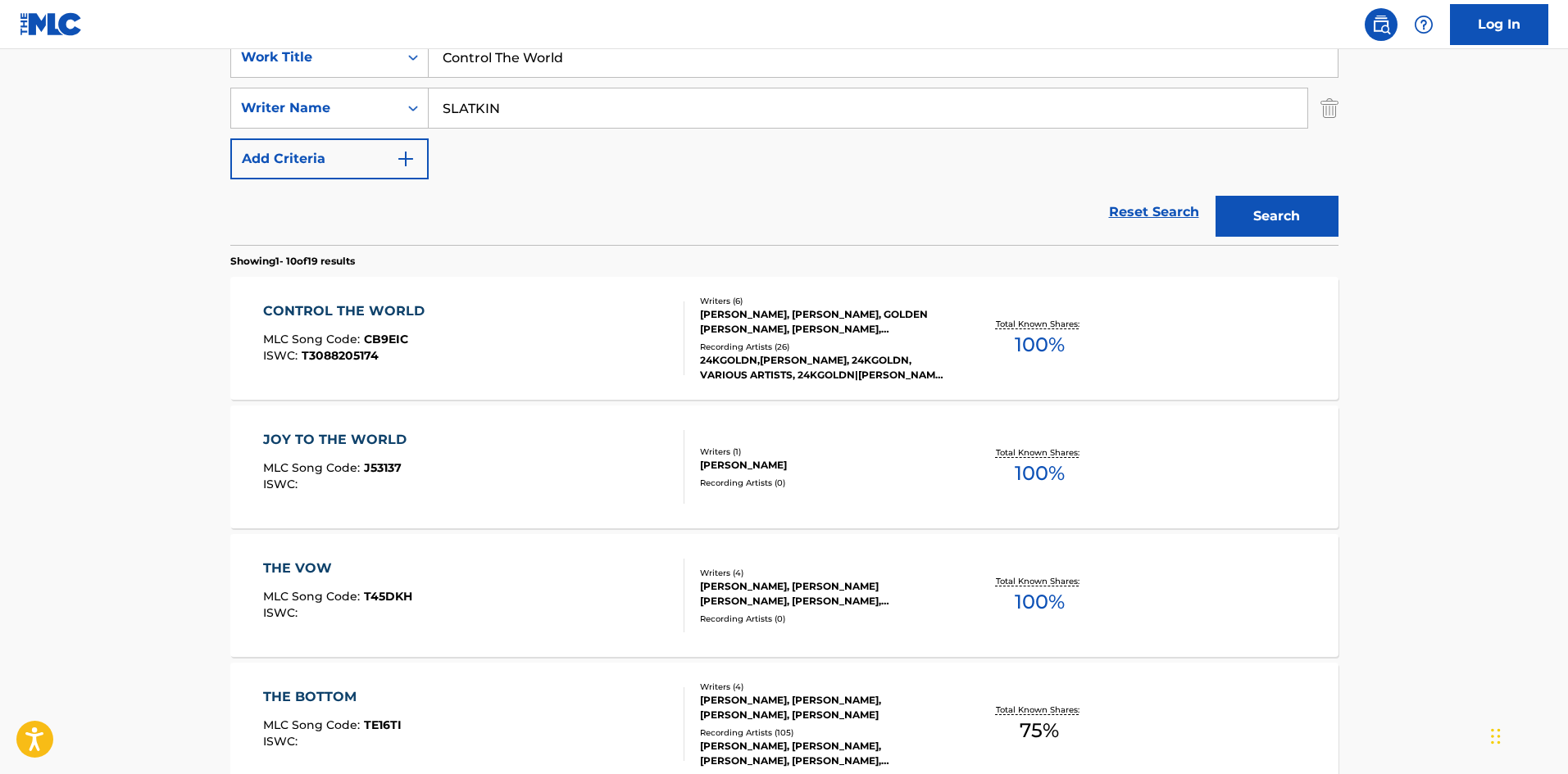
click at [478, 376] on div "CONTROL THE WORLD MLC Song Code : CB9EIC ISWC : T3088205174 Writers ( 6 ) CHRIS…" at bounding box center [784, 338] width 1108 height 123
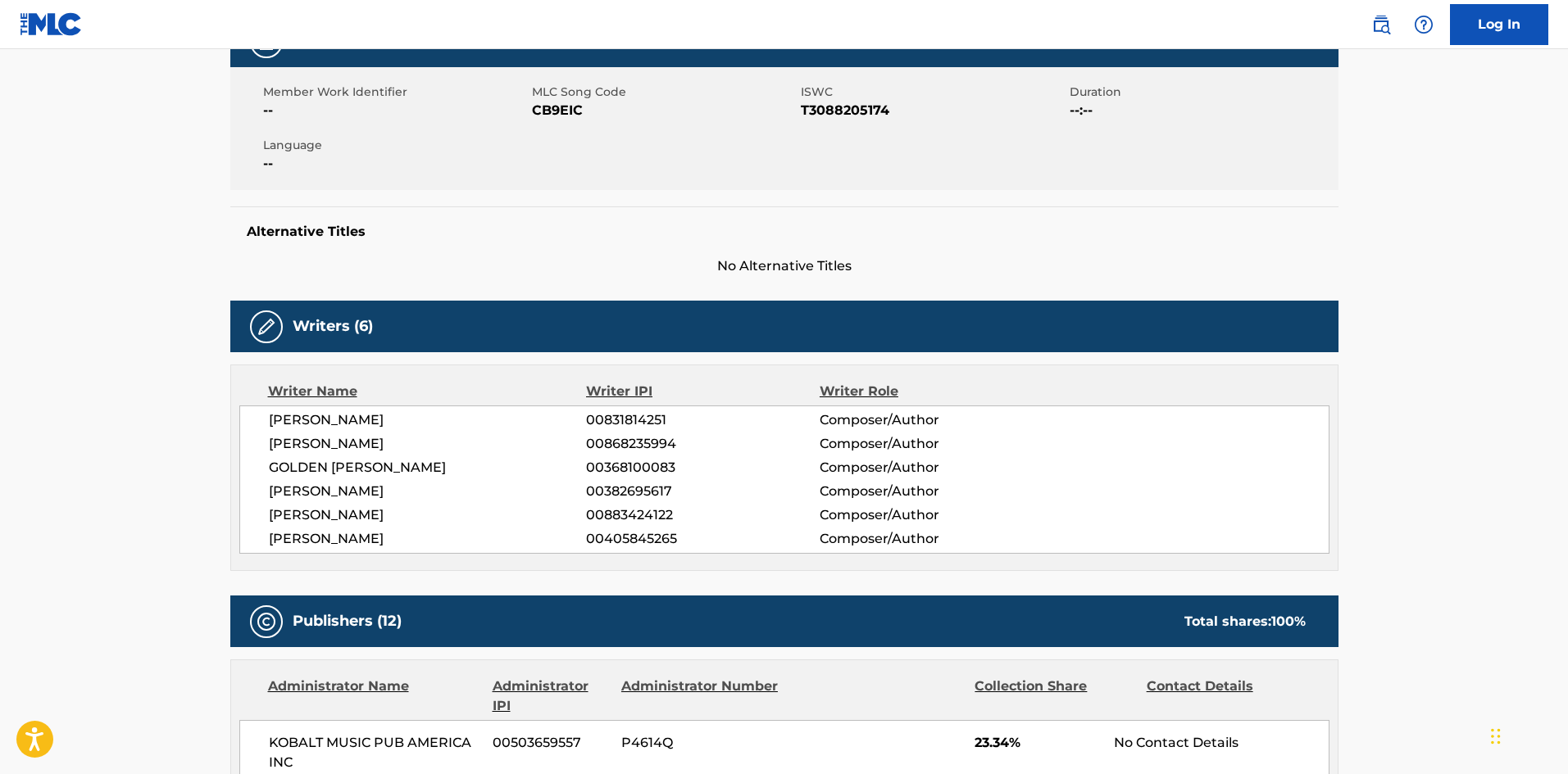
scroll to position [491, 0]
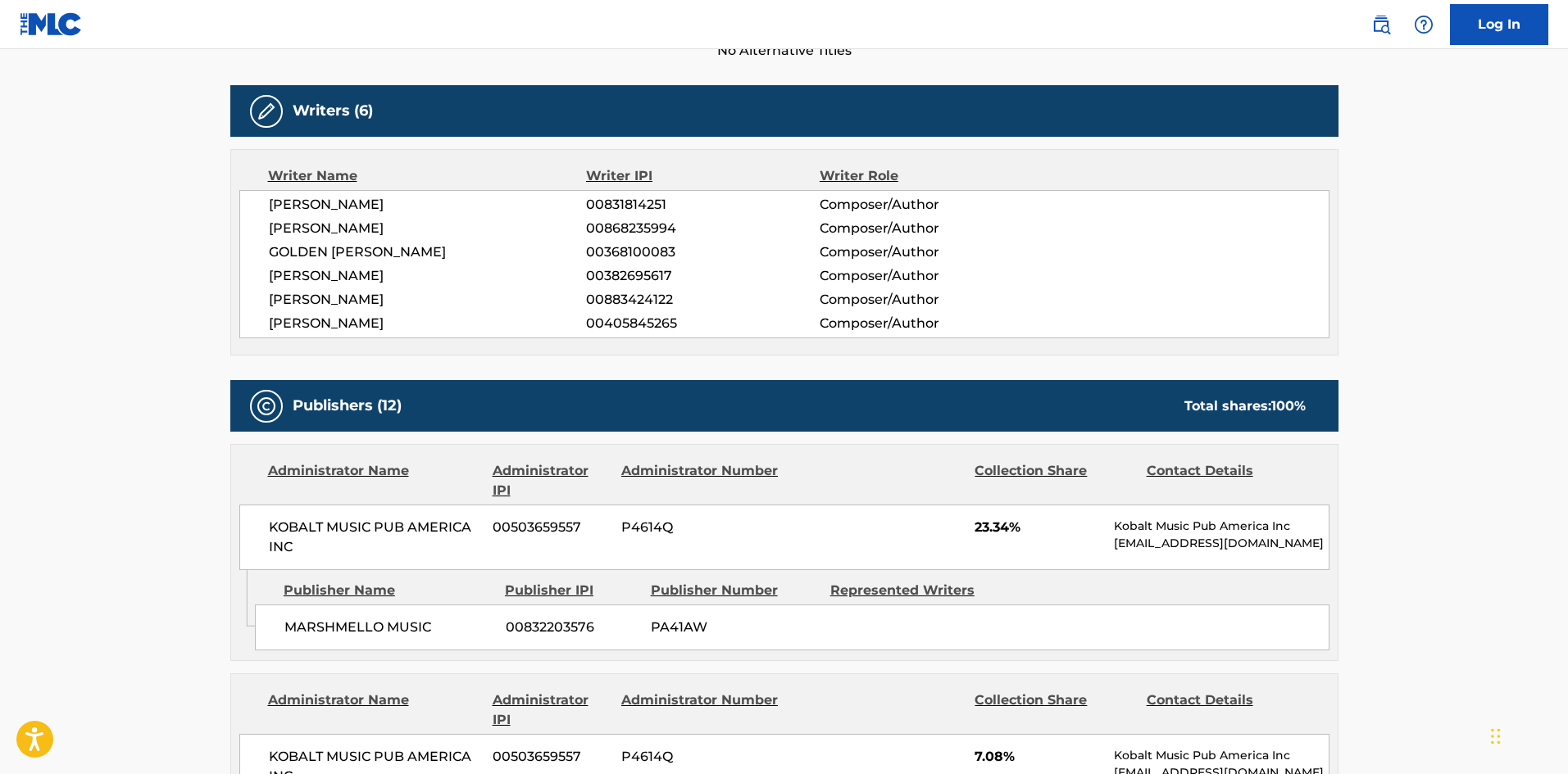
click at [290, 631] on span "MARSHMELLO MUSIC" at bounding box center [389, 627] width 209 height 19
drag, startPoint x: 290, startPoint y: 631, endPoint x: 391, endPoint y: 635, distance: 101.1
click at [391, 635] on span "MARSHMELLO MUSIC" at bounding box center [389, 627] width 209 height 19
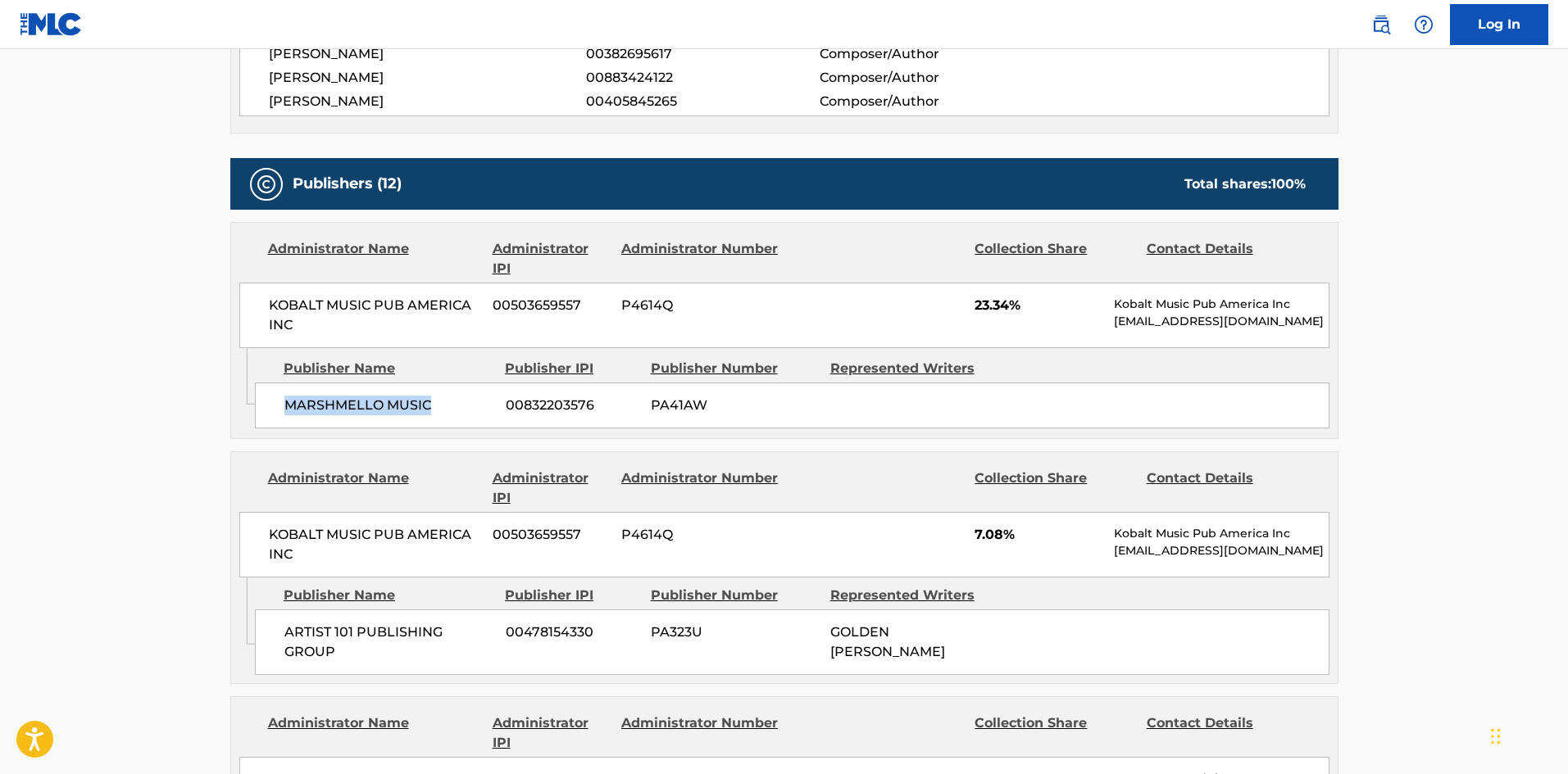
scroll to position [737, 0]
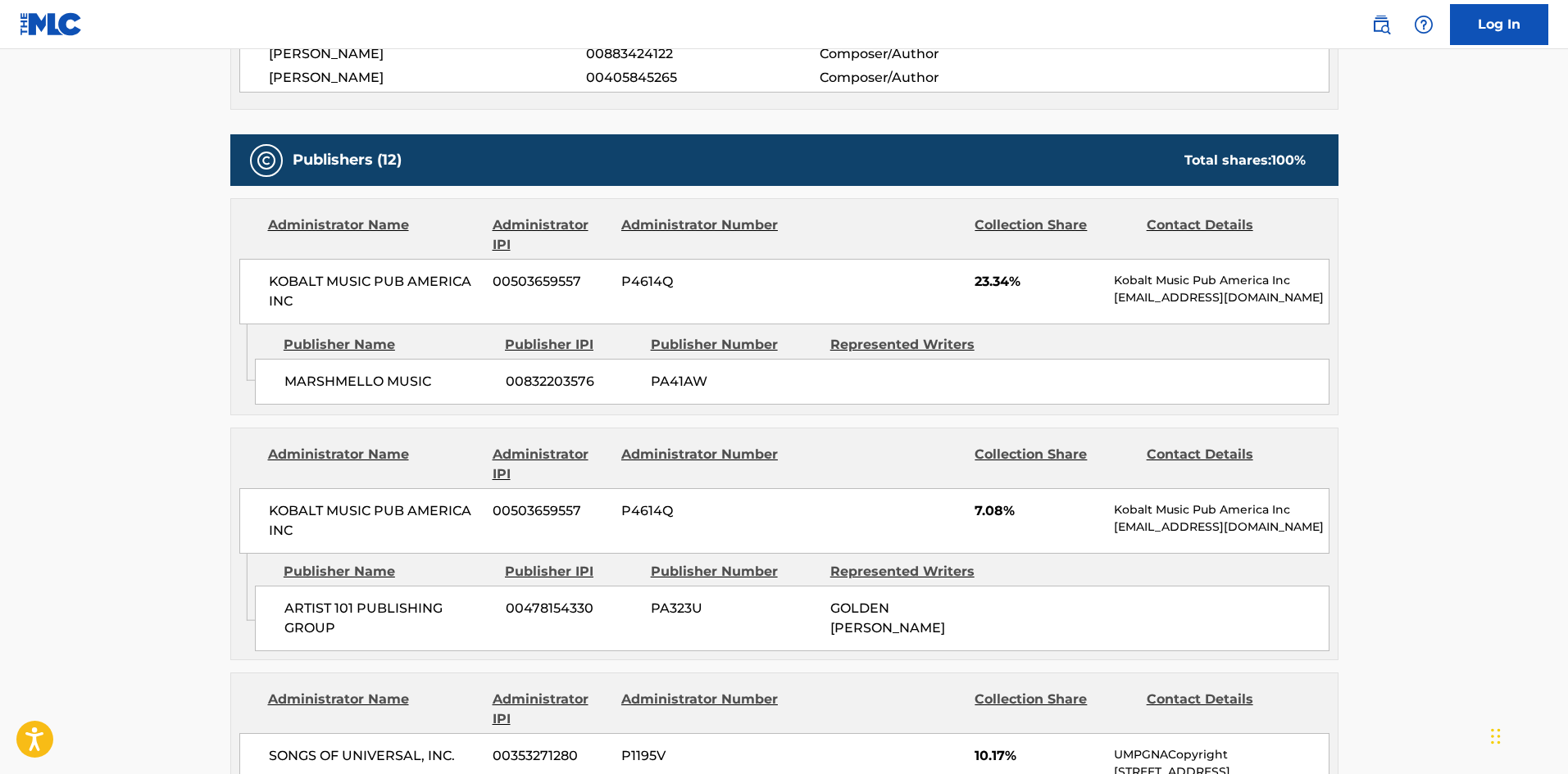
click at [288, 616] on span "ARTIST 101 PUBLISHING GROUP" at bounding box center [389, 619] width 209 height 39
drag, startPoint x: 288, startPoint y: 616, endPoint x: 316, endPoint y: 626, distance: 29.7
click at [316, 626] on span "ARTIST 101 PUBLISHING GROUP" at bounding box center [389, 619] width 209 height 39
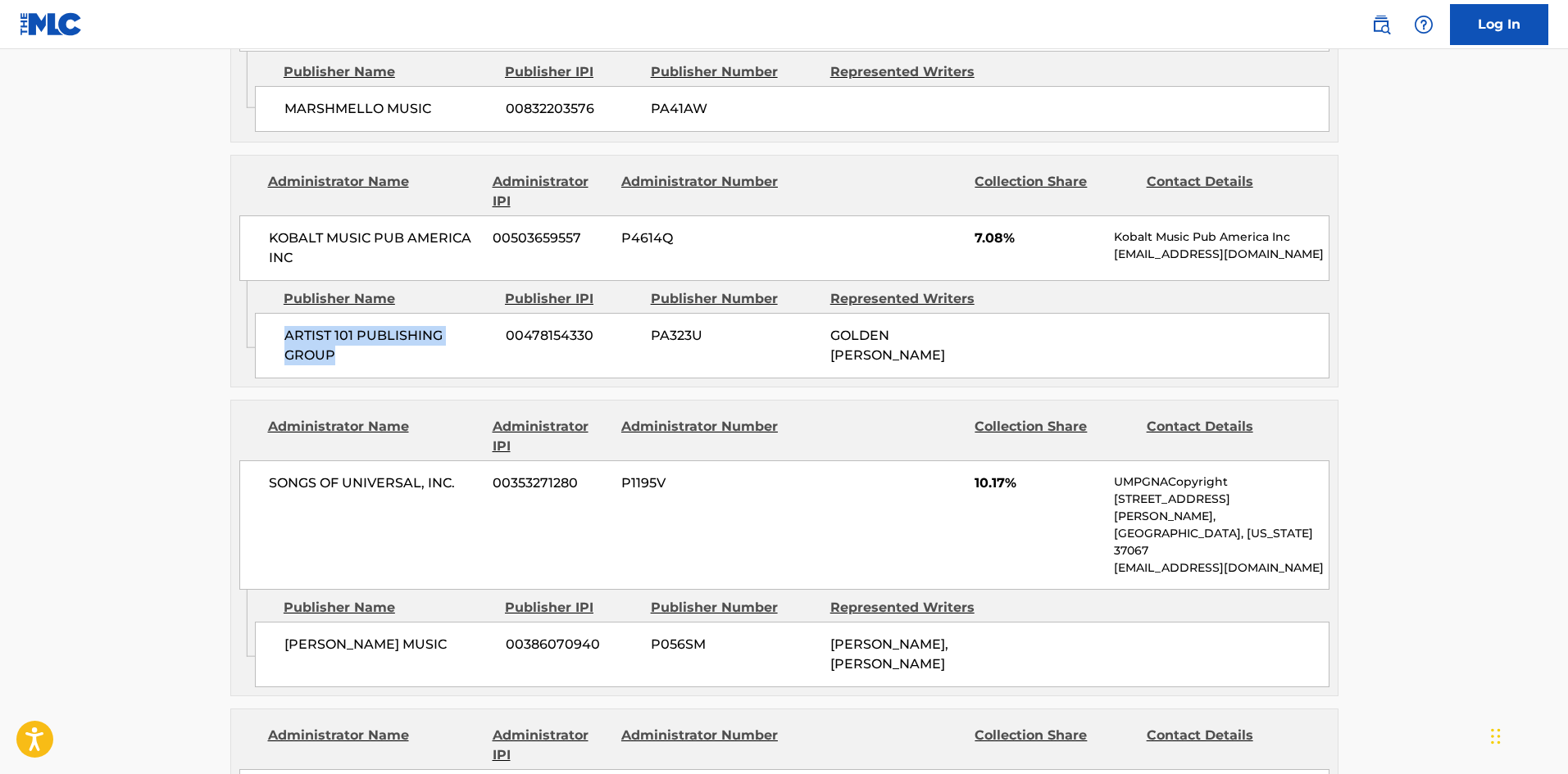
scroll to position [1065, 0]
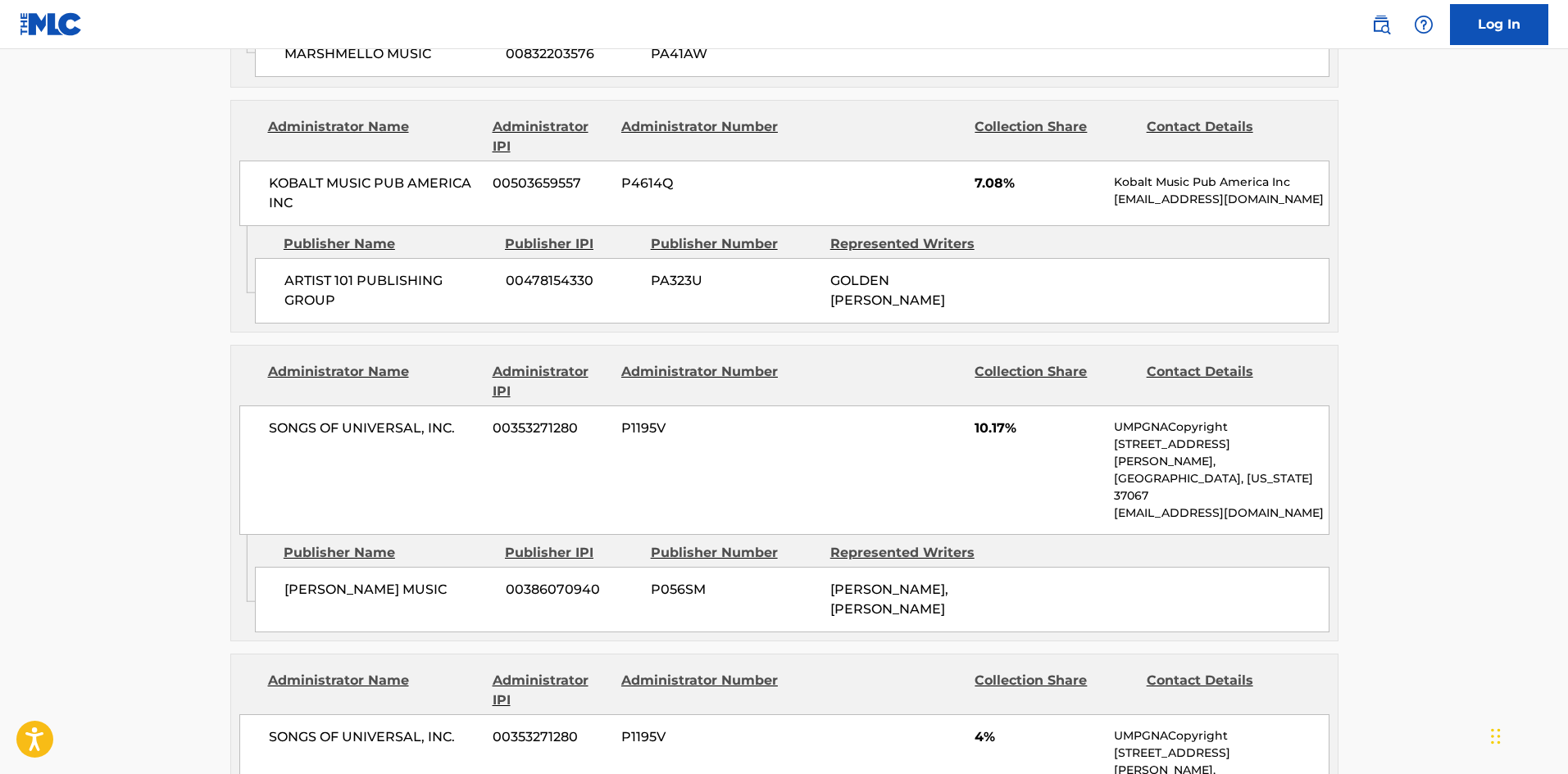
click at [279, 579] on div "OMER FEDI MUSIC 00386070940 P056SM OMER FEDI, OMER FEDI" at bounding box center [792, 599] width 1074 height 65
drag, startPoint x: 279, startPoint y: 579, endPoint x: 376, endPoint y: 571, distance: 97.3
click at [376, 571] on div "OMER FEDI MUSIC 00386070940 P056SM OMER FEDI, OMER FEDI" at bounding box center [792, 599] width 1074 height 65
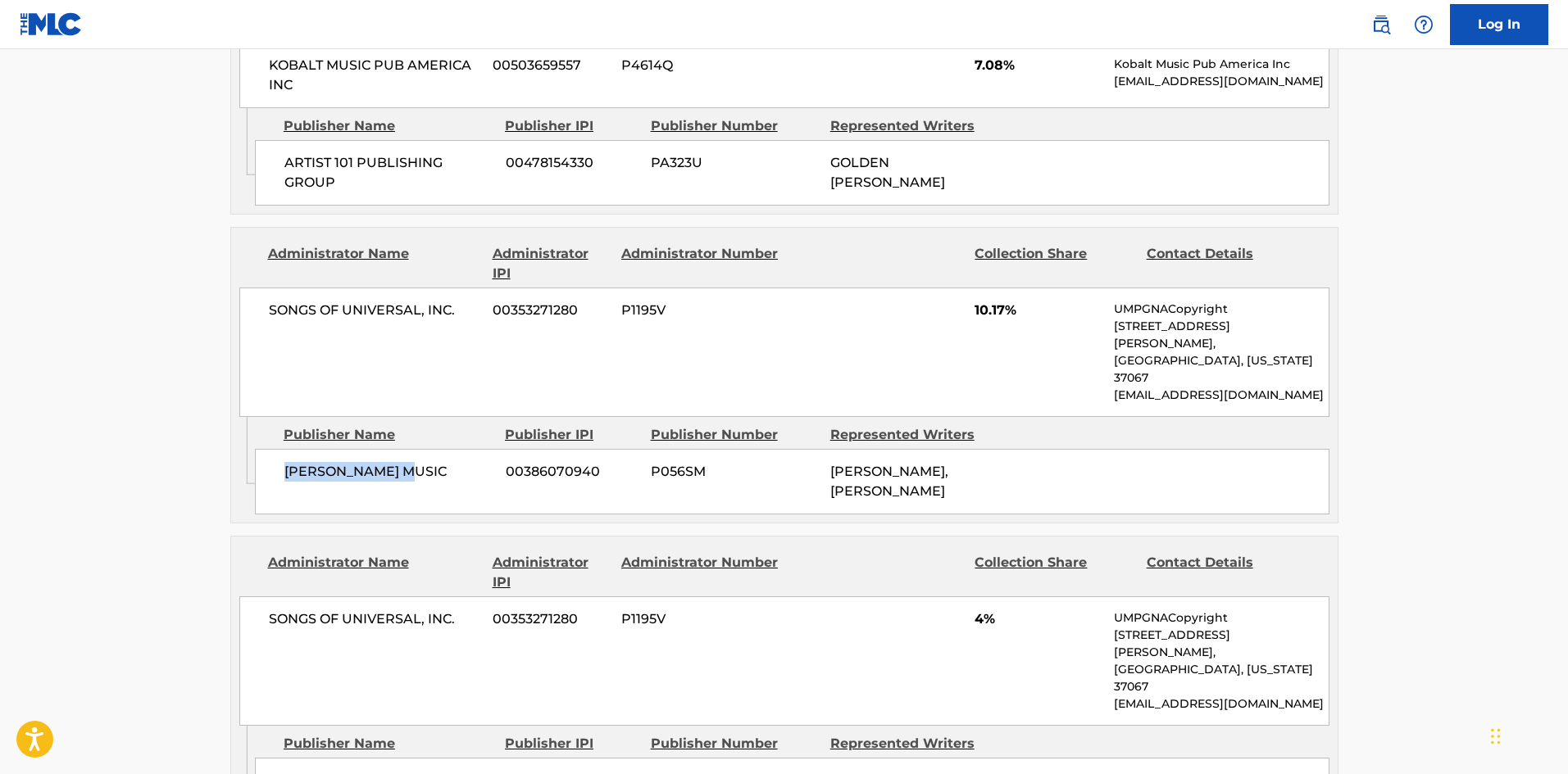
scroll to position [1311, 0]
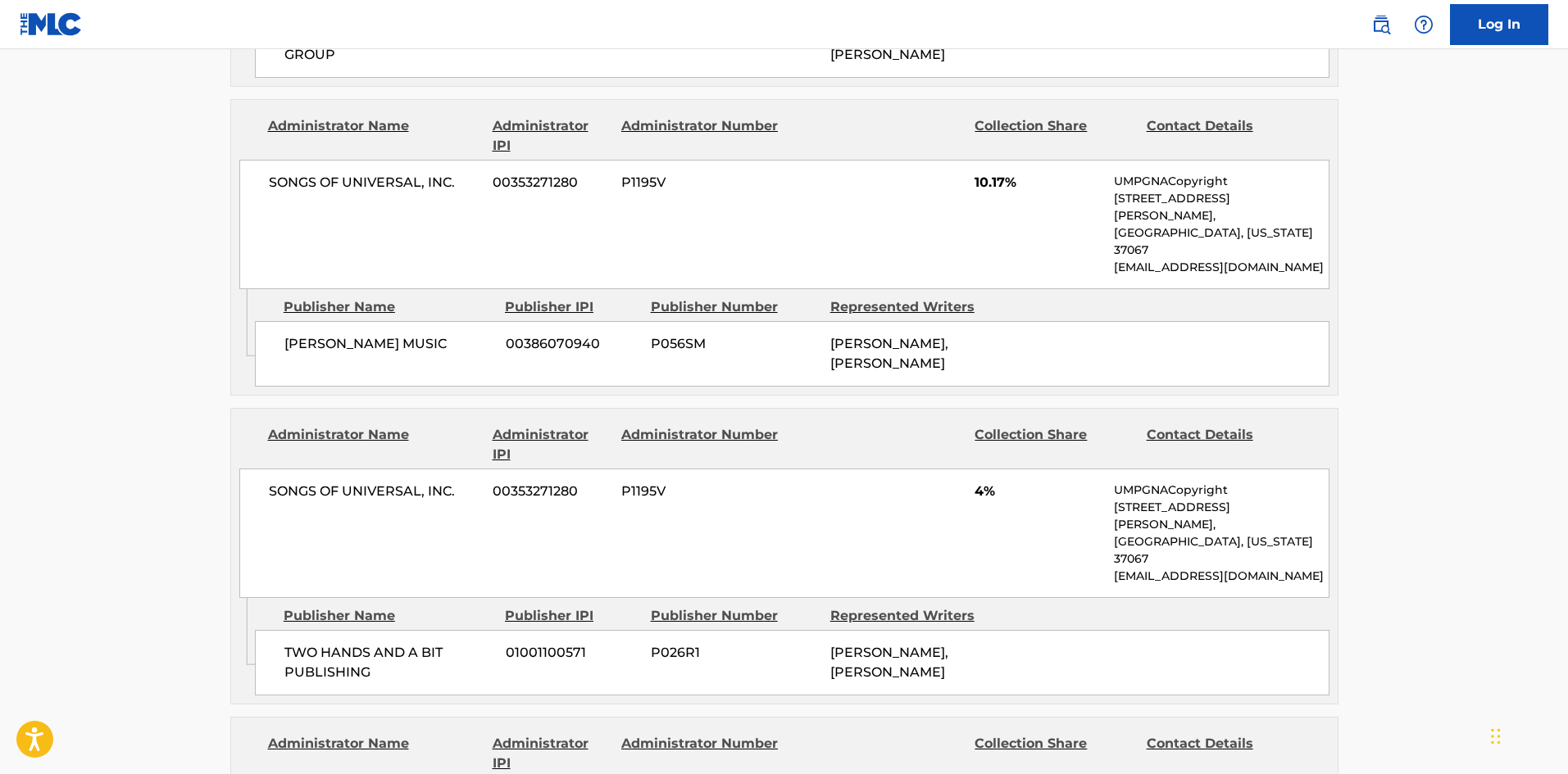
click at [301, 643] on span "TWO HANDS AND A BIT PUBLISHING" at bounding box center [389, 662] width 209 height 39
drag, startPoint x: 301, startPoint y: 561, endPoint x: 406, endPoint y: 586, distance: 107.9
click at [406, 643] on span "TWO HANDS AND A BIT PUBLISHING" at bounding box center [389, 662] width 209 height 39
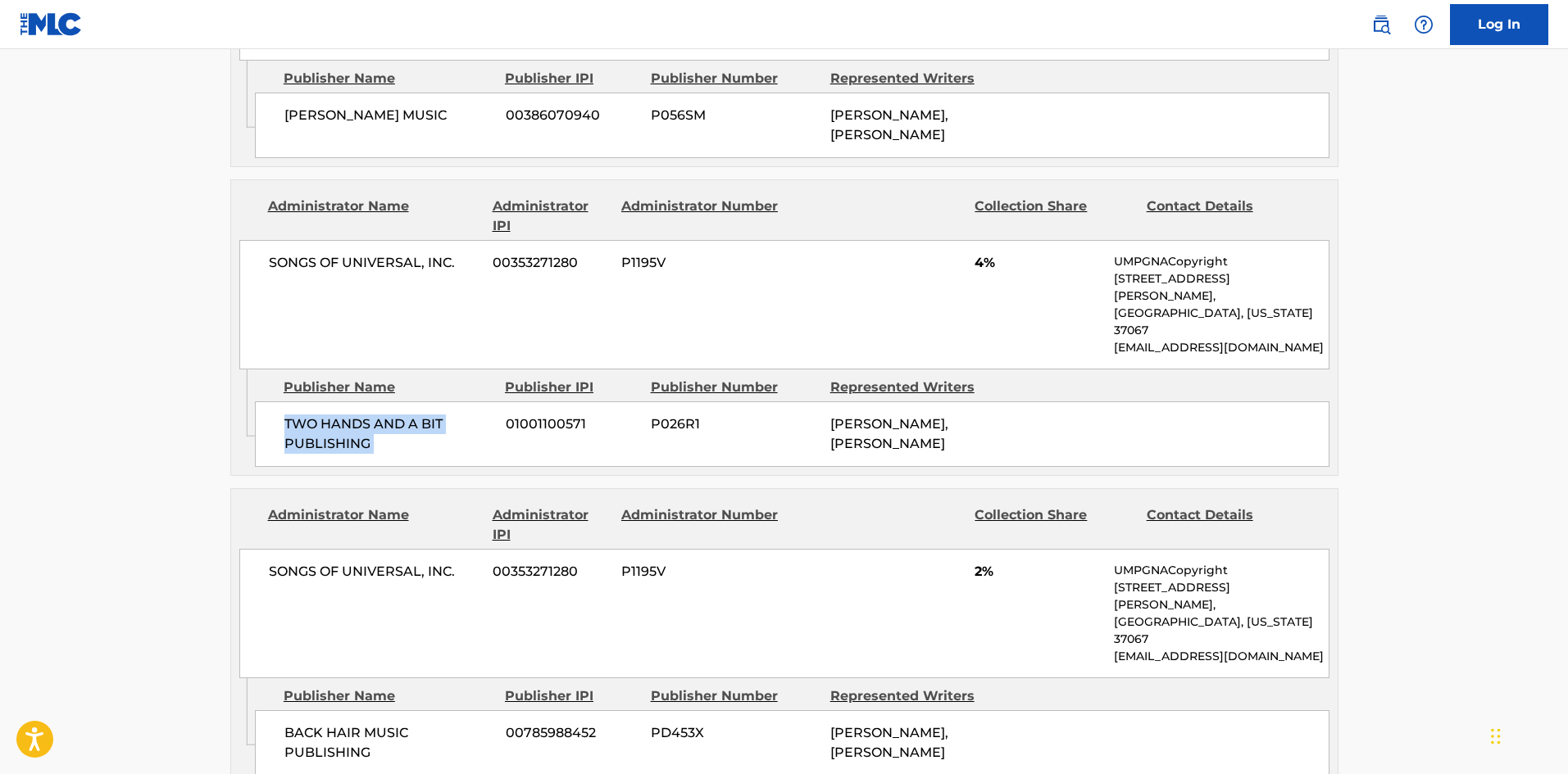
scroll to position [1557, 0]
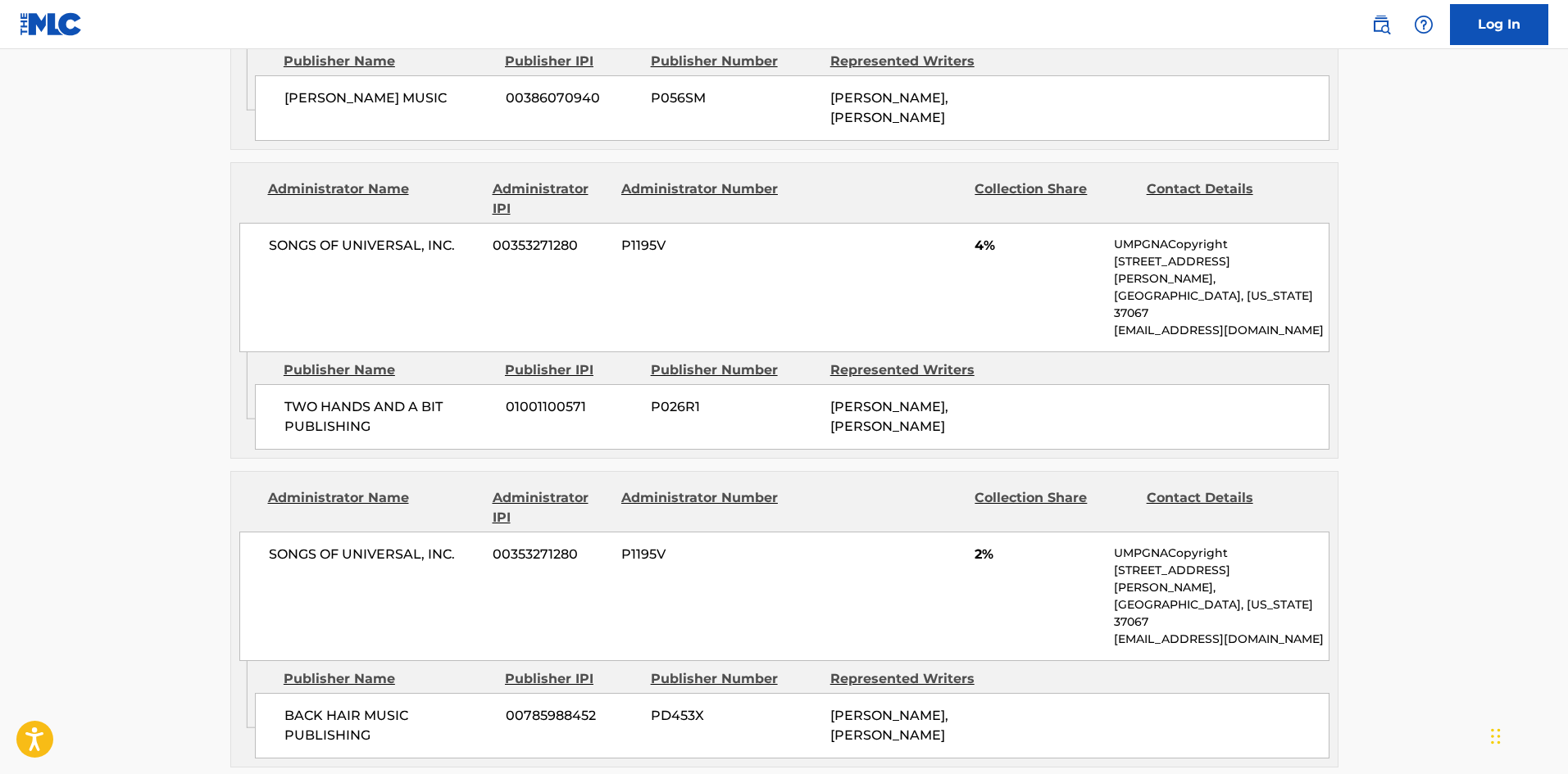
click at [290, 706] on span "BACK HAIR MUSIC PUBLISHING" at bounding box center [389, 725] width 209 height 39
drag, startPoint x: 290, startPoint y: 597, endPoint x: 350, endPoint y: 621, distance: 64.6
click at [350, 706] on span "BACK HAIR MUSIC PUBLISHING" at bounding box center [389, 725] width 209 height 39
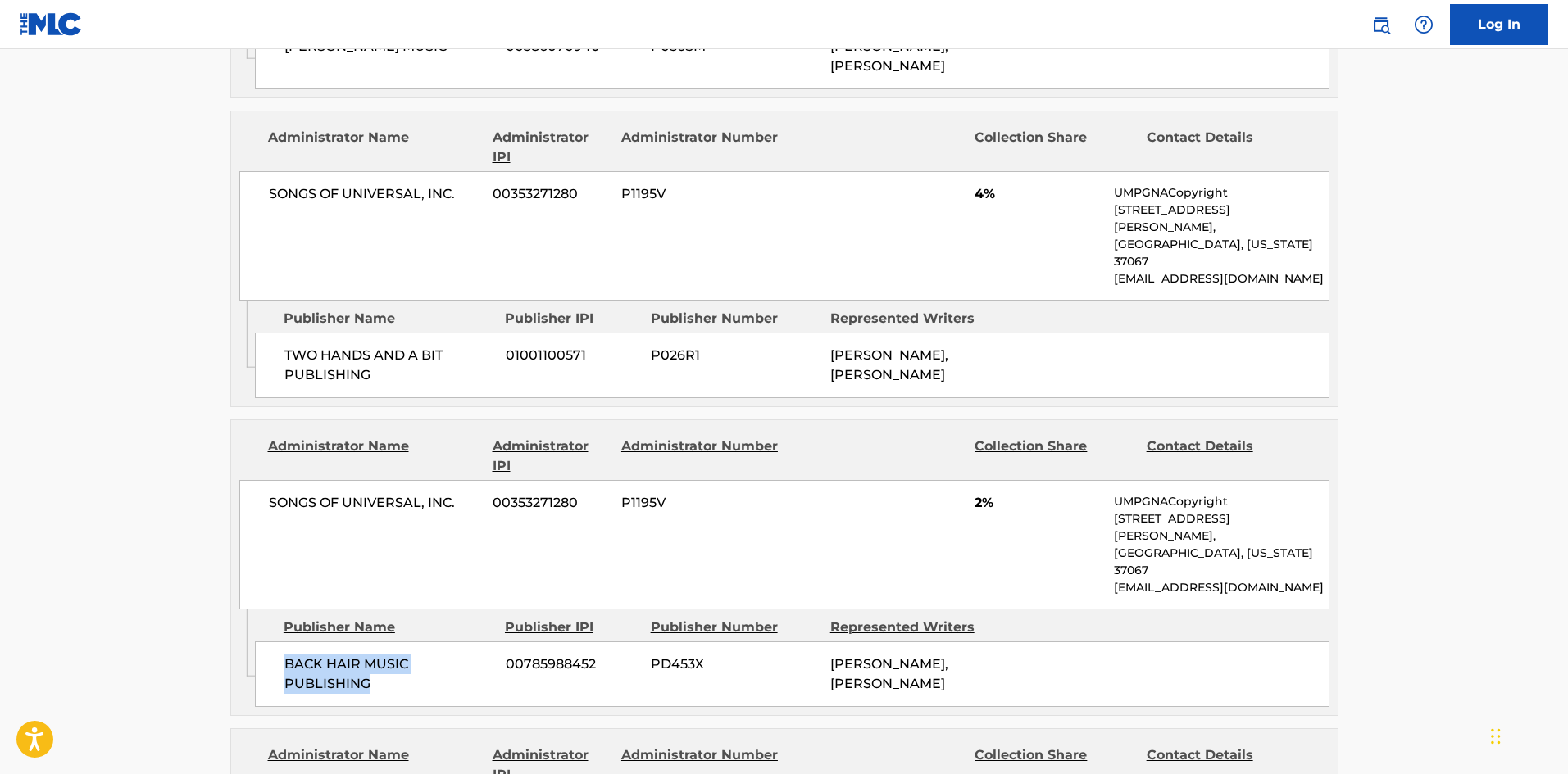
scroll to position [1884, 0]
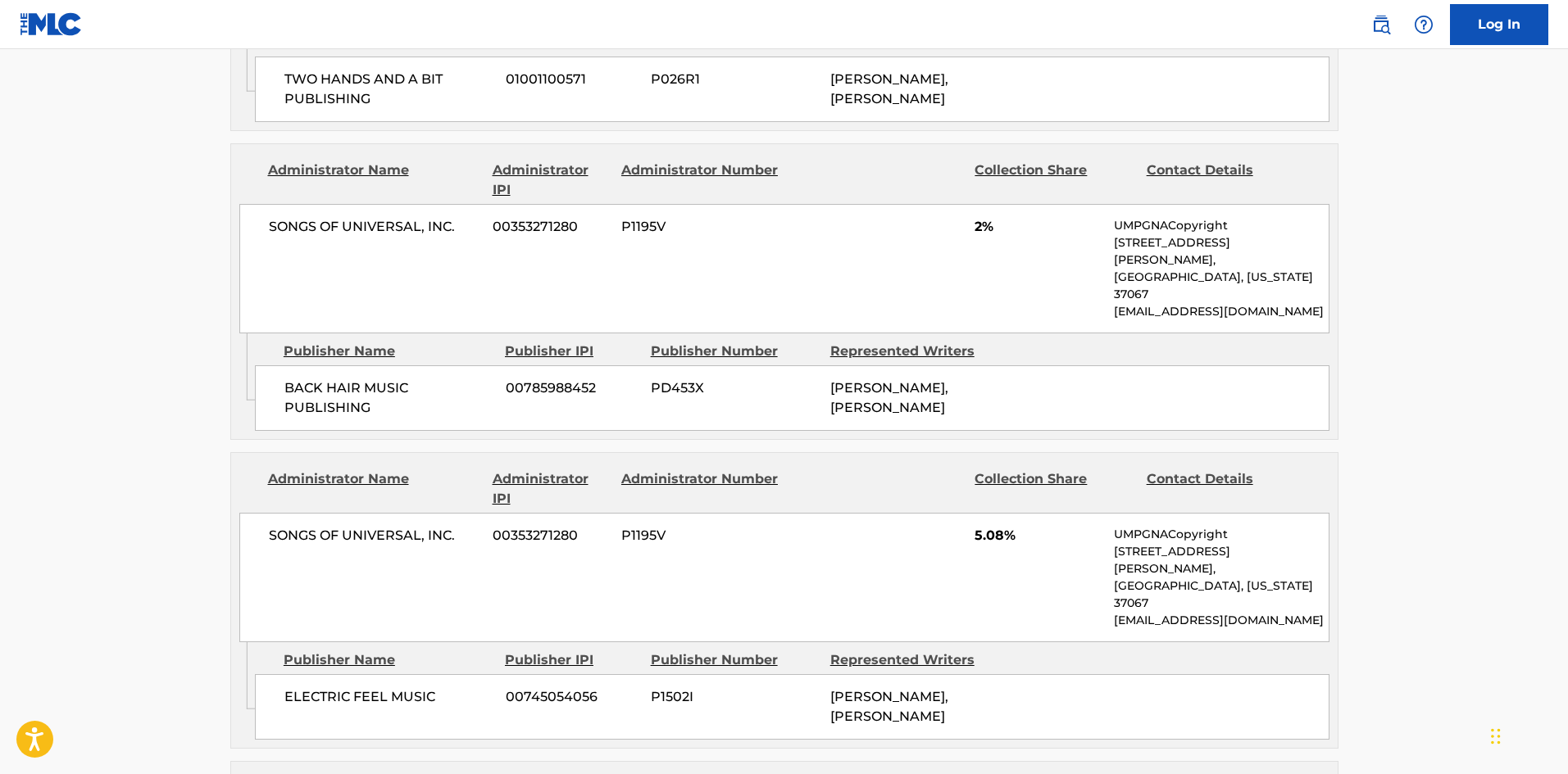
click at [293, 688] on span "ELECTRIC FEEL MUSIC" at bounding box center [389, 697] width 209 height 19
drag, startPoint x: 293, startPoint y: 536, endPoint x: 413, endPoint y: 536, distance: 120.0
click at [413, 688] on span "ELECTRIC FEEL MUSIC" at bounding box center [389, 697] width 209 height 19
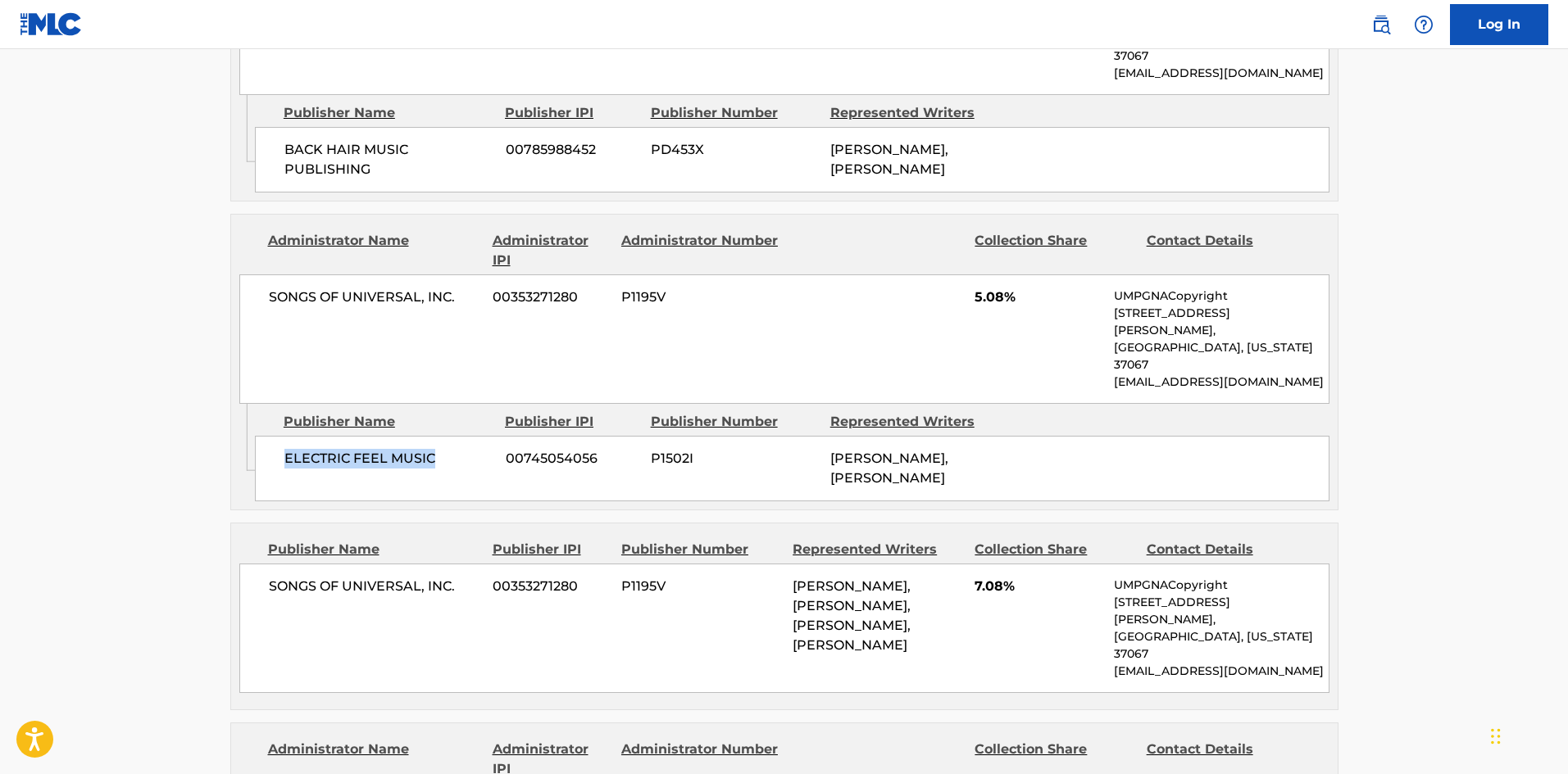
scroll to position [2131, 0]
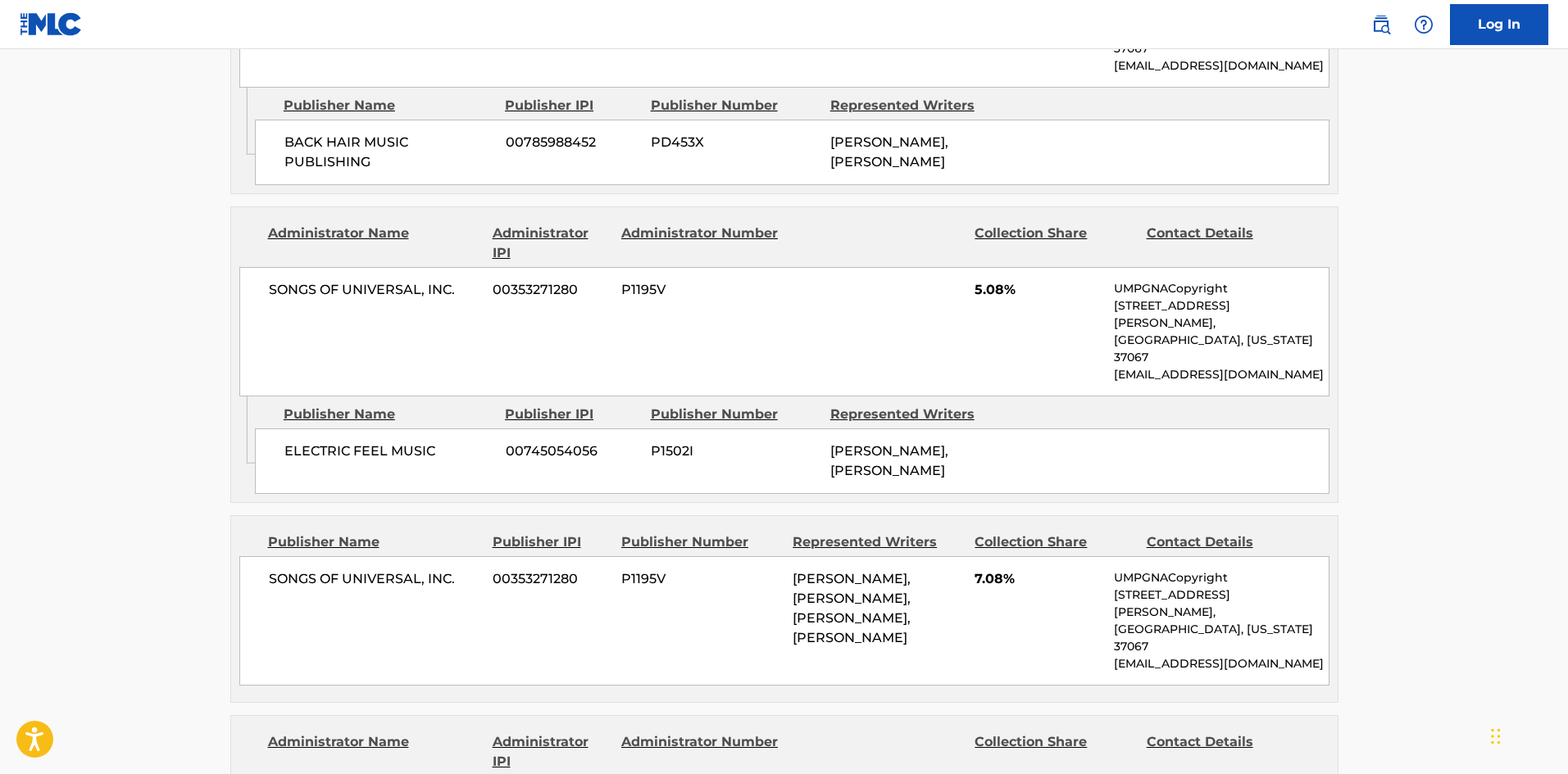
click at [270, 517] on div "Publisher Name Publisher IPI Publisher Number Represented Writers Collection Sh…" at bounding box center [784, 610] width 1107 height 186
click at [270, 569] on span "SONGS OF UNIVERSAL, INC." at bounding box center [375, 579] width 213 height 19
drag, startPoint x: 270, startPoint y: 418, endPoint x: 440, endPoint y: 425, distance: 170.1
click at [440, 556] on div "SONGS OF UNIVERSAL, INC. 00353271280 P1195V OMER FEDI, BLAKE SLATKIN, OMER FEDI…" at bounding box center [784, 621] width 1090 height 129
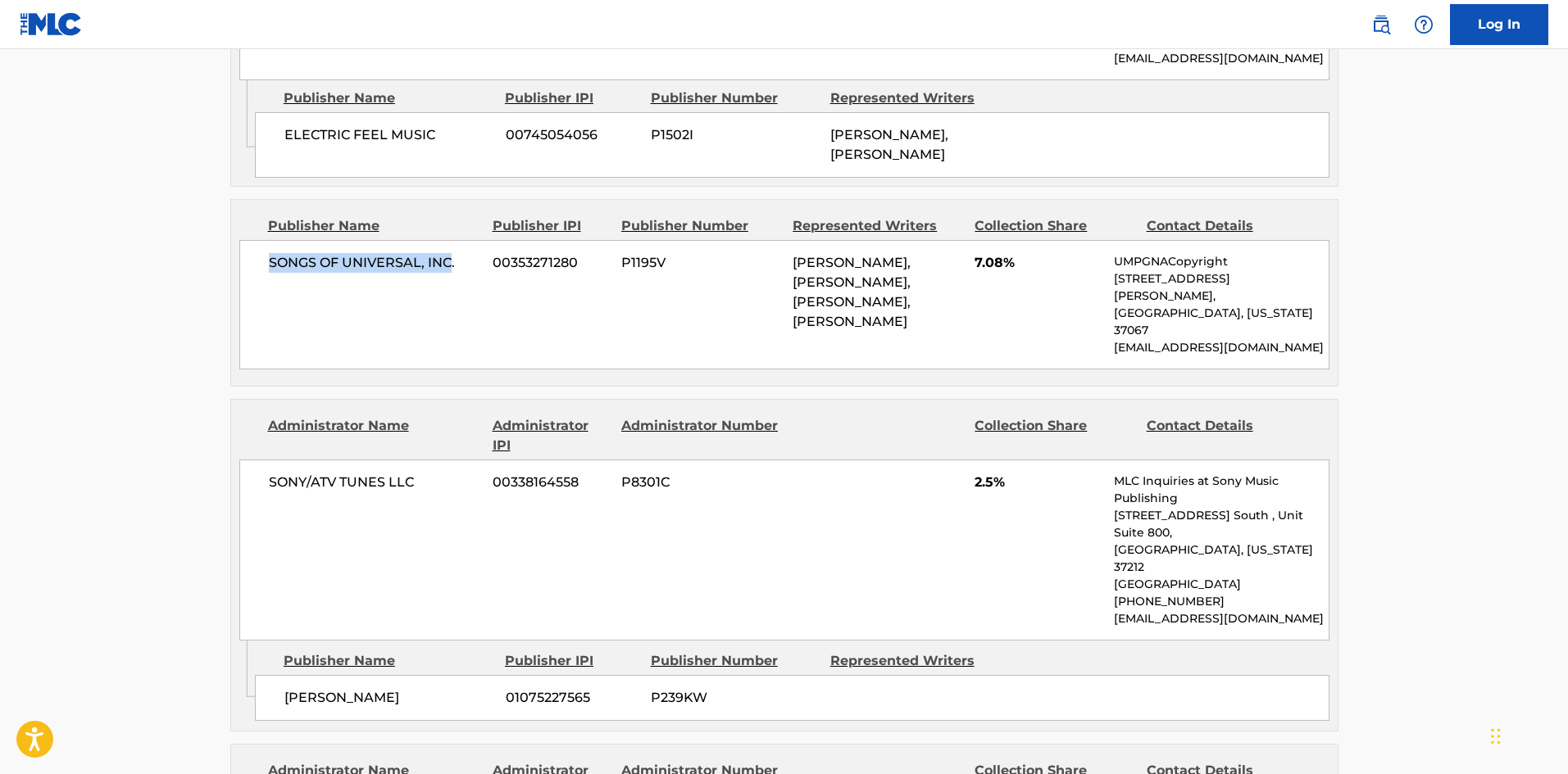
scroll to position [2458, 0]
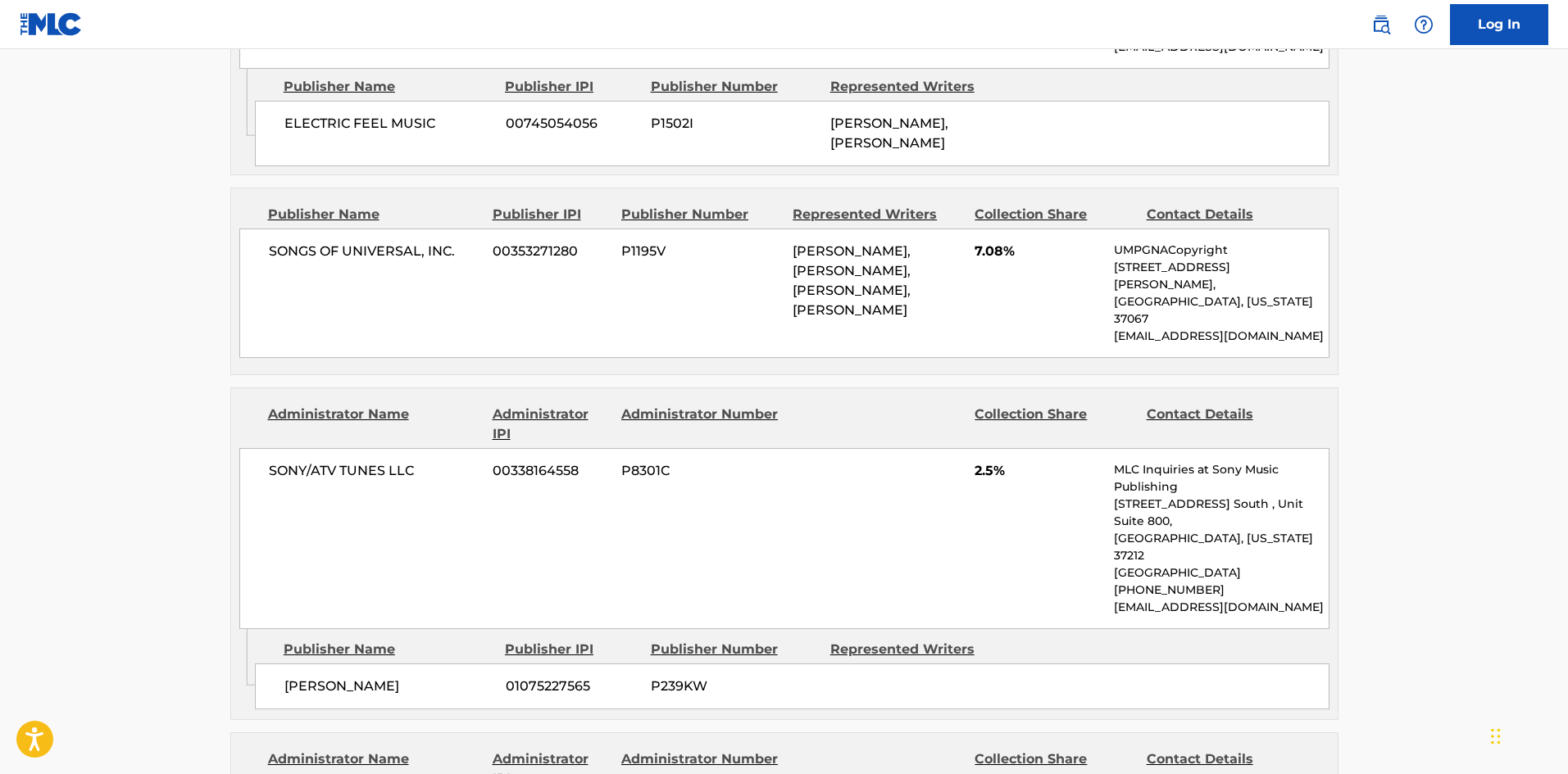
click at [307, 677] on span "DANNY COUTURE" at bounding box center [389, 687] width 209 height 19
drag, startPoint x: 307, startPoint y: 454, endPoint x: 386, endPoint y: 443, distance: 79.8
click at [386, 677] on span "DANNY COUTURE" at bounding box center [389, 687] width 209 height 19
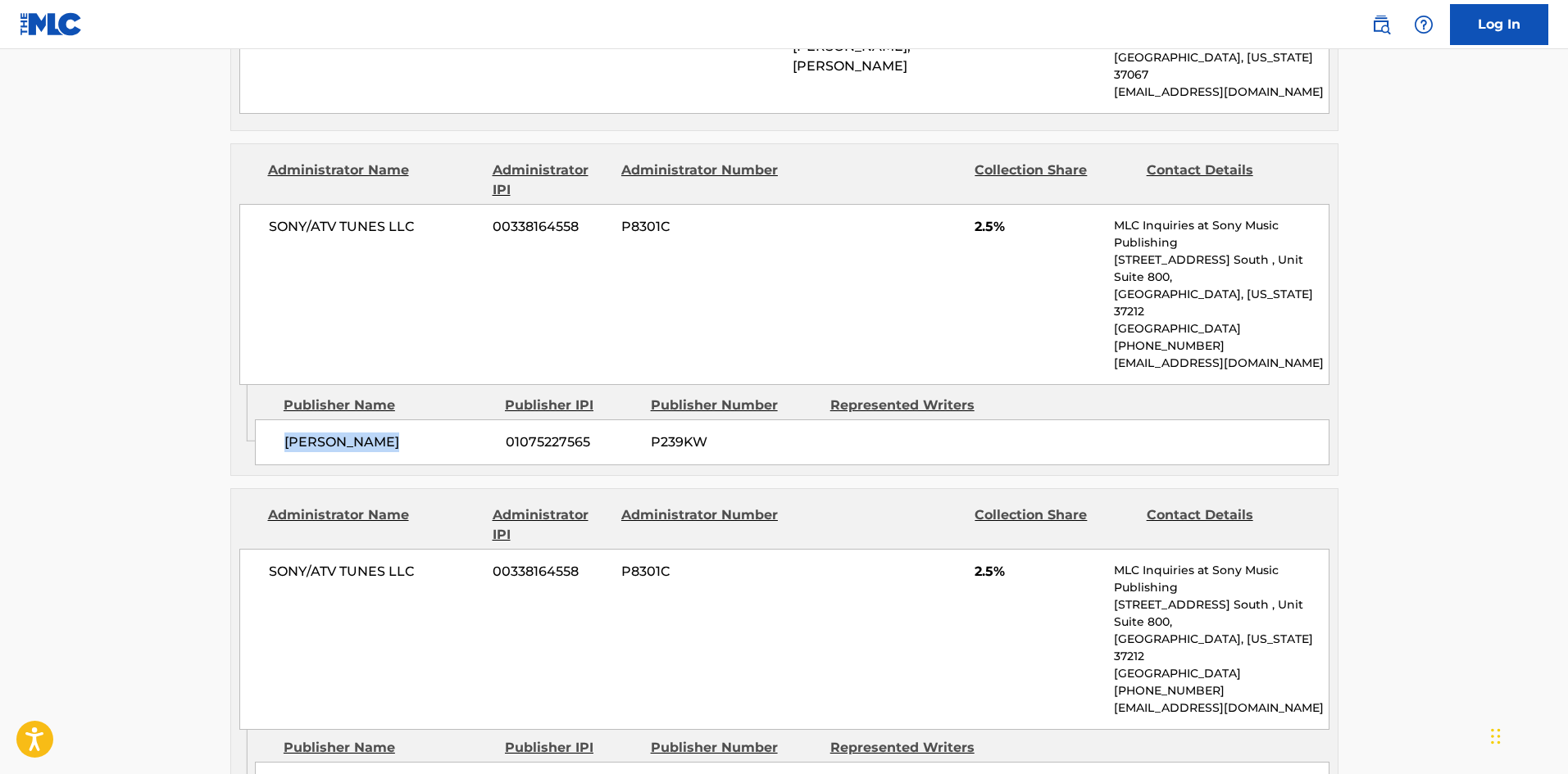
scroll to position [2704, 0]
drag, startPoint x: 281, startPoint y: 490, endPoint x: 384, endPoint y: 531, distance: 110.9
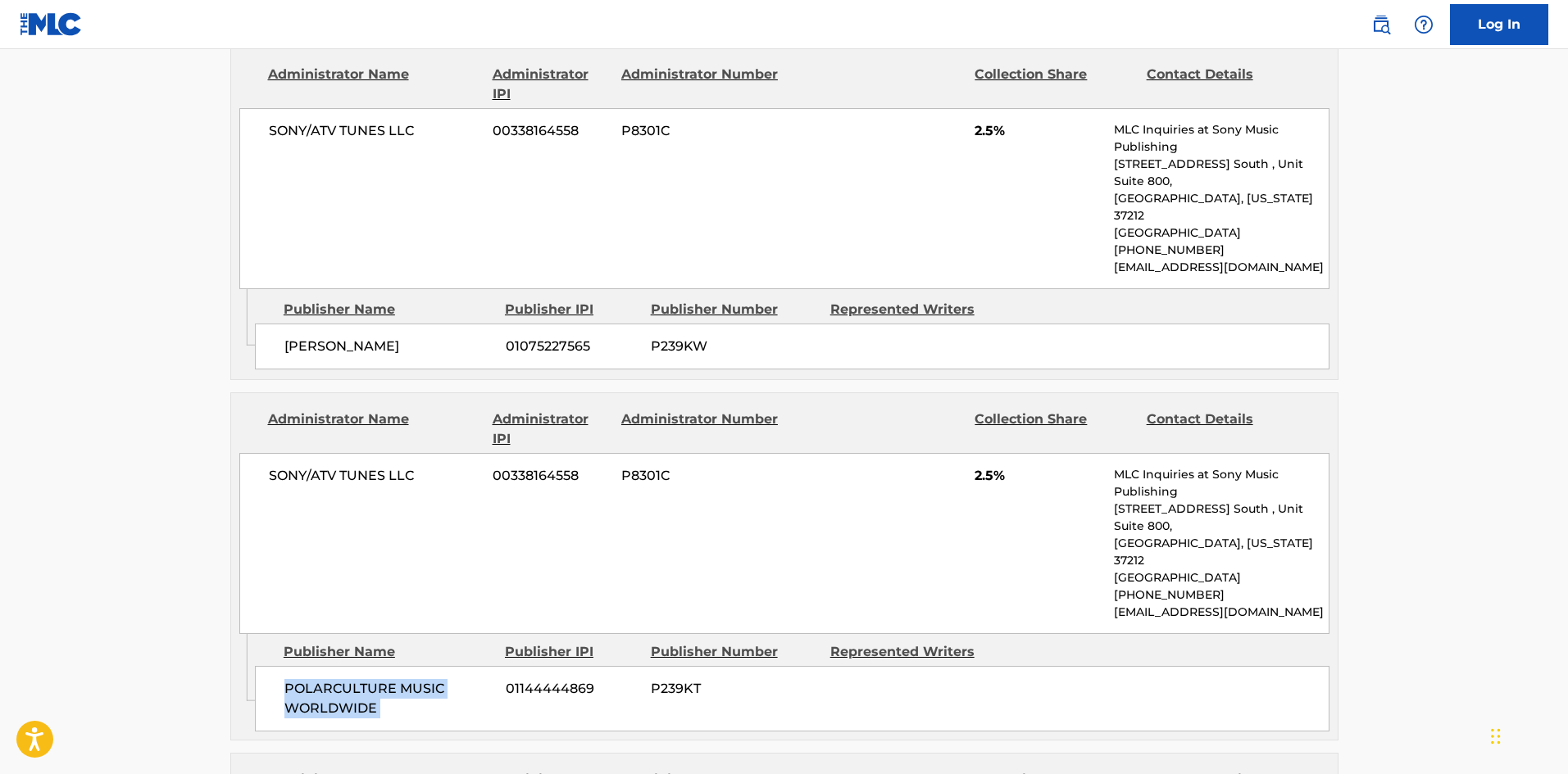
scroll to position [3032, 0]
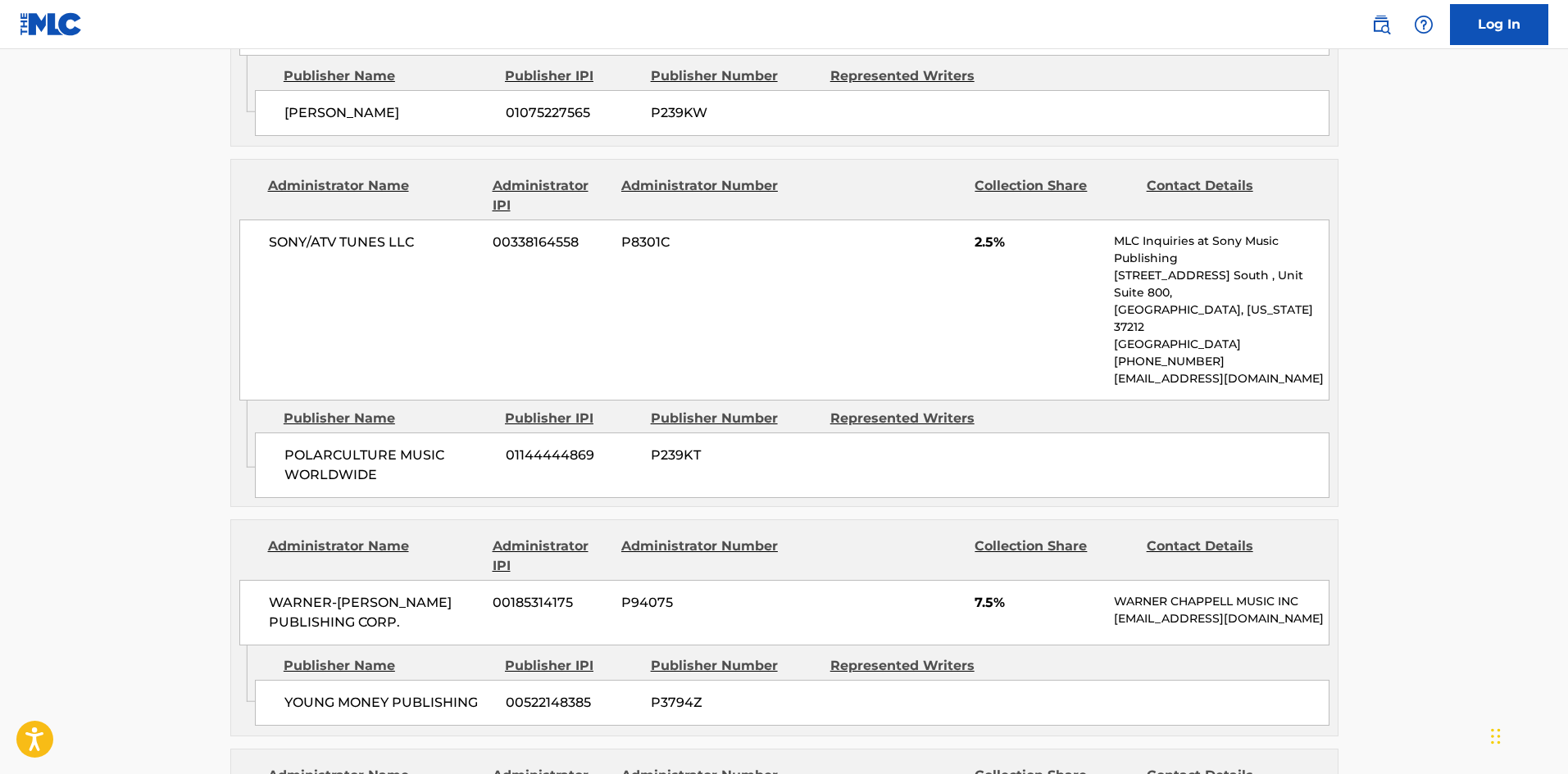
click at [293, 693] on span "YOUNG MONEY PUBLISHING" at bounding box center [389, 703] width 209 height 19
drag, startPoint x: 293, startPoint y: 443, endPoint x: 427, endPoint y: 440, distance: 134.0
click at [427, 693] on span "YOUNG MONEY PUBLISHING" at bounding box center [389, 703] width 209 height 19
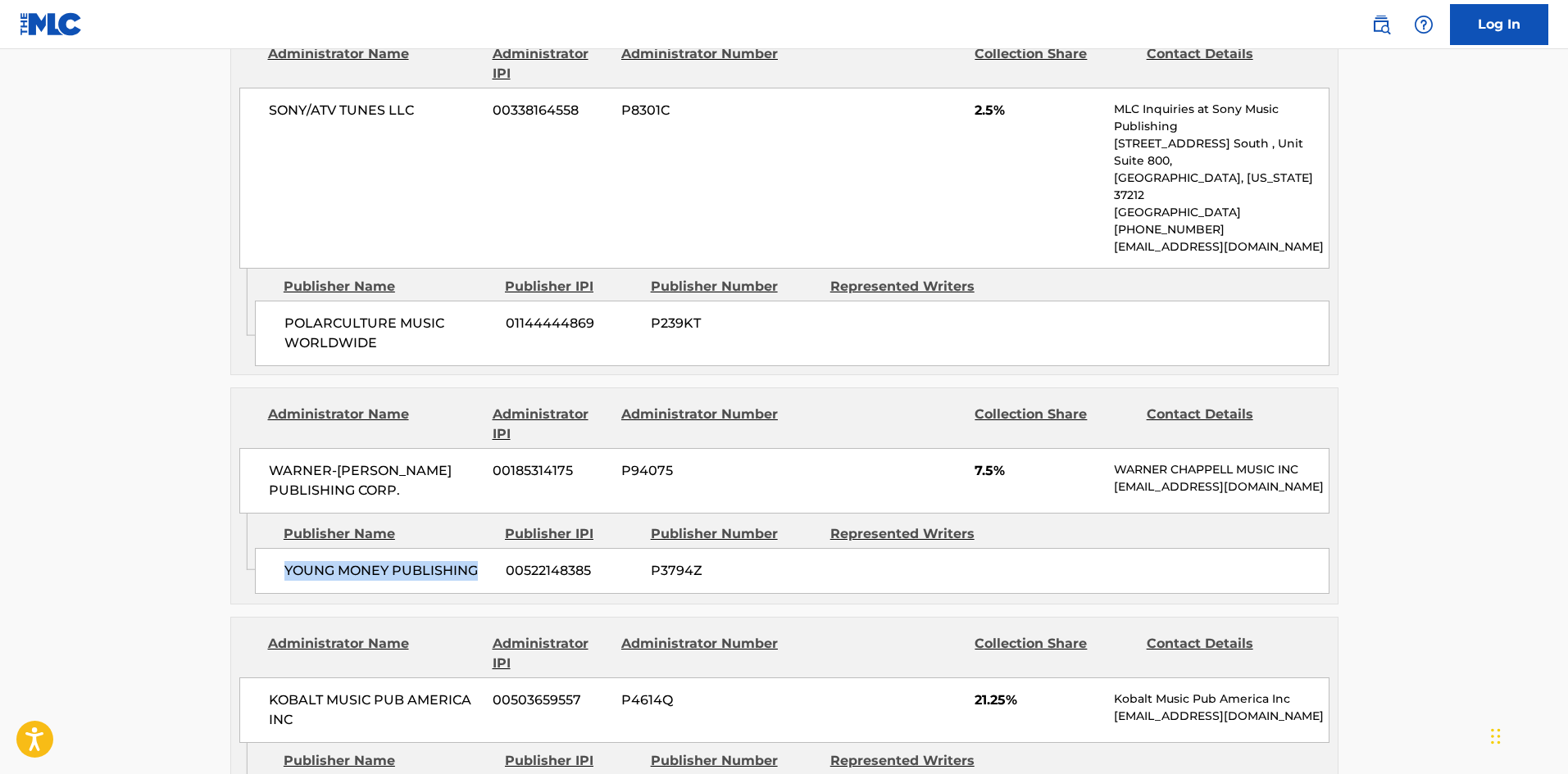
scroll to position [3195, 0]
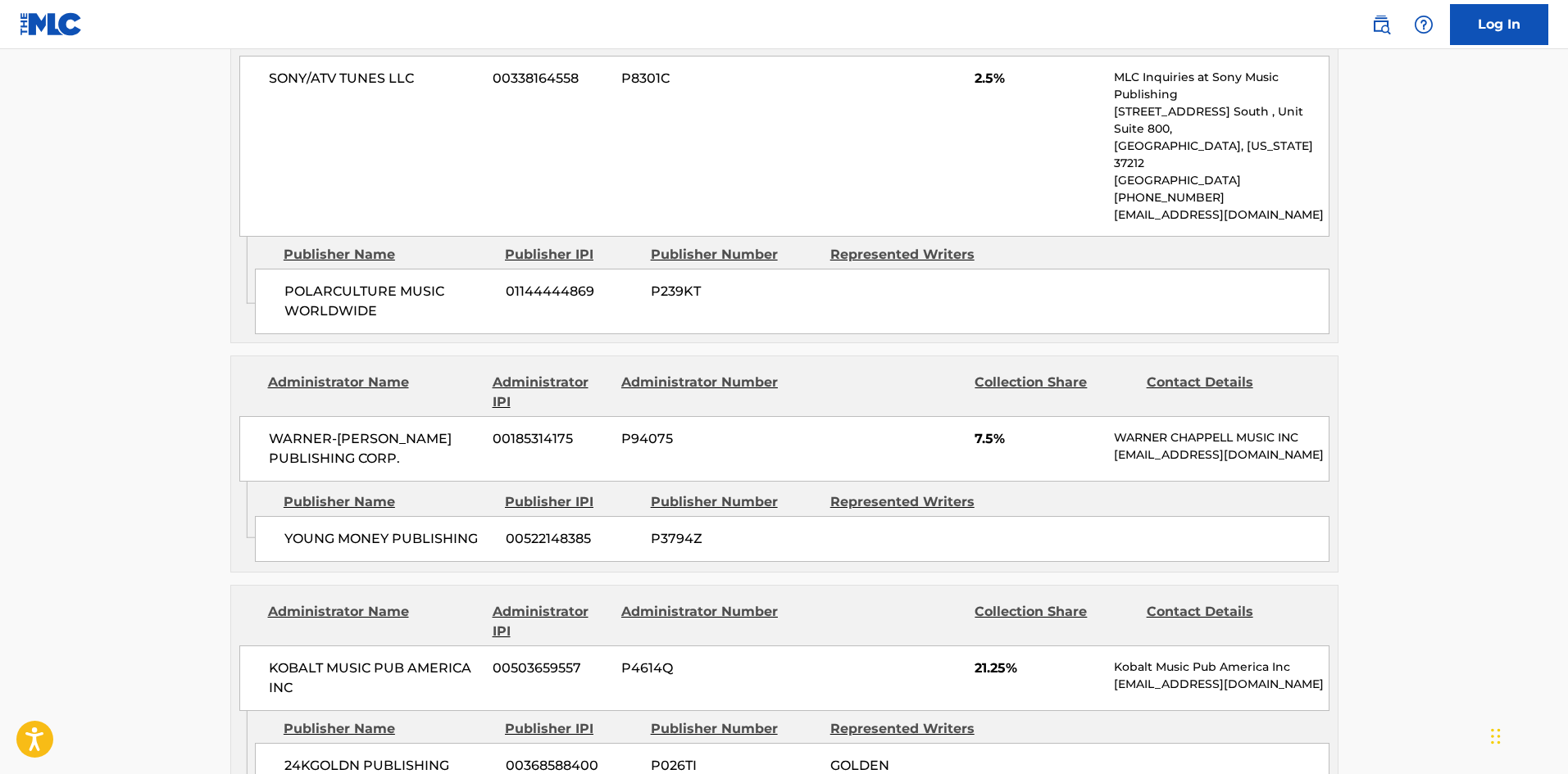
click at [291, 757] on span "24KGOLDN PUBLISHING" at bounding box center [389, 766] width 209 height 19
drag, startPoint x: 291, startPoint y: 508, endPoint x: 381, endPoint y: 505, distance: 90.0
click at [381, 757] on span "24KGOLDN PUBLISHING" at bounding box center [389, 766] width 209 height 19
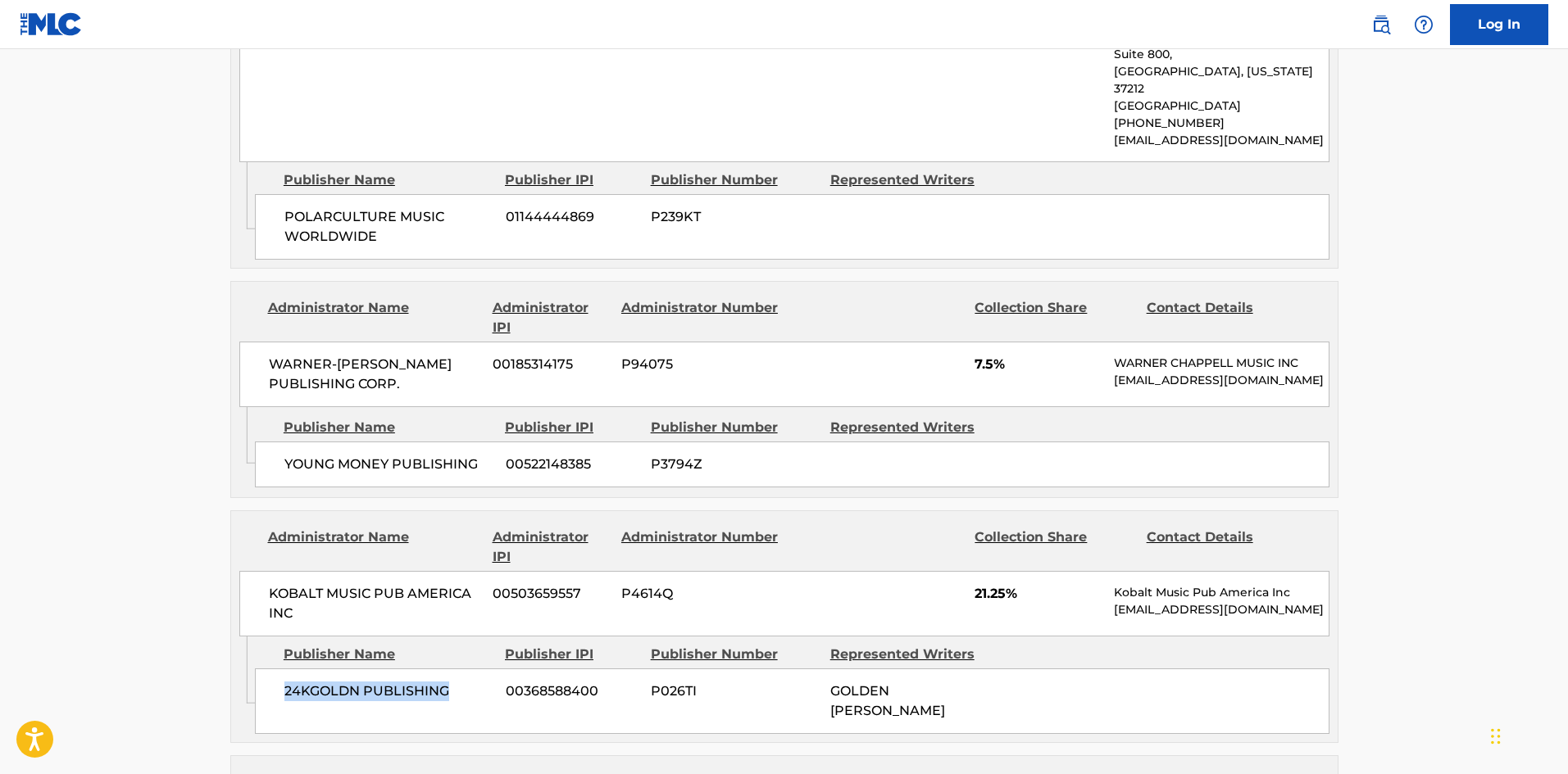
scroll to position [3359, 0]
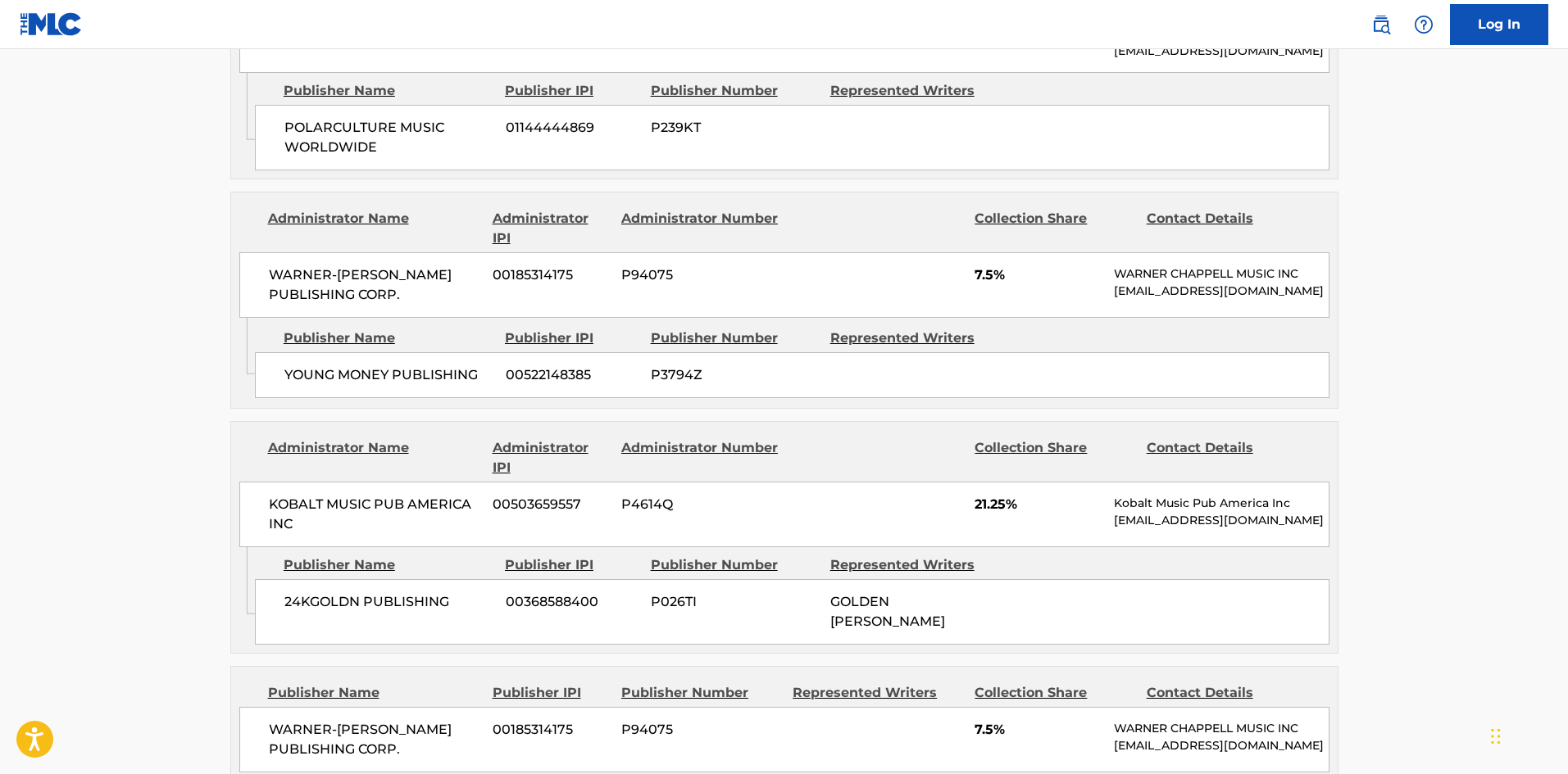
click at [296, 721] on span "WARNER-TAMERLANE PUBLISHING CORP." at bounding box center [375, 740] width 213 height 39
drag, startPoint x: 296, startPoint y: 463, endPoint x: 413, endPoint y: 481, distance: 118.4
click at [413, 721] on span "WARNER-TAMERLANE PUBLISHING CORP." at bounding box center [375, 740] width 213 height 39
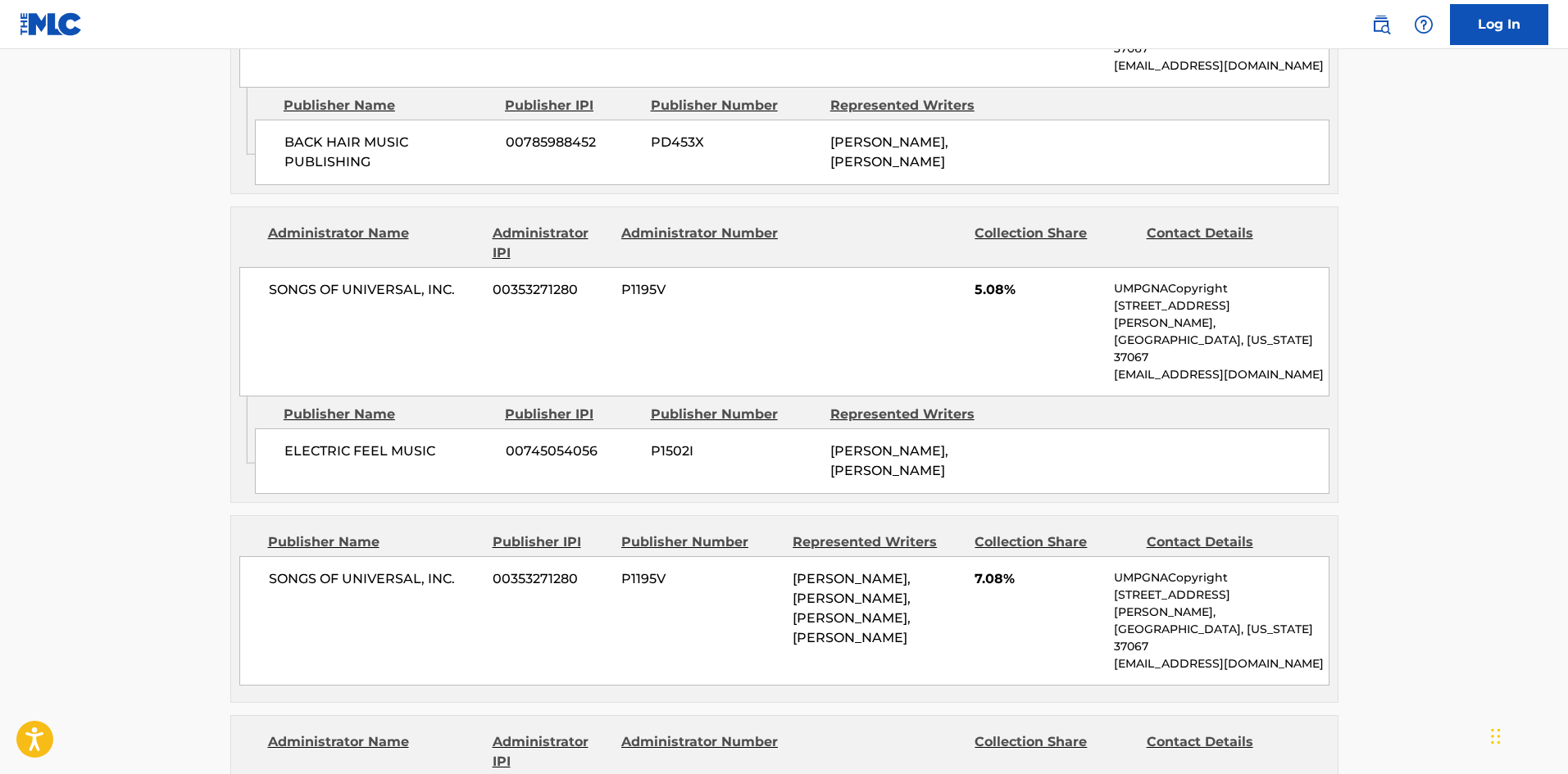
scroll to position [0, 0]
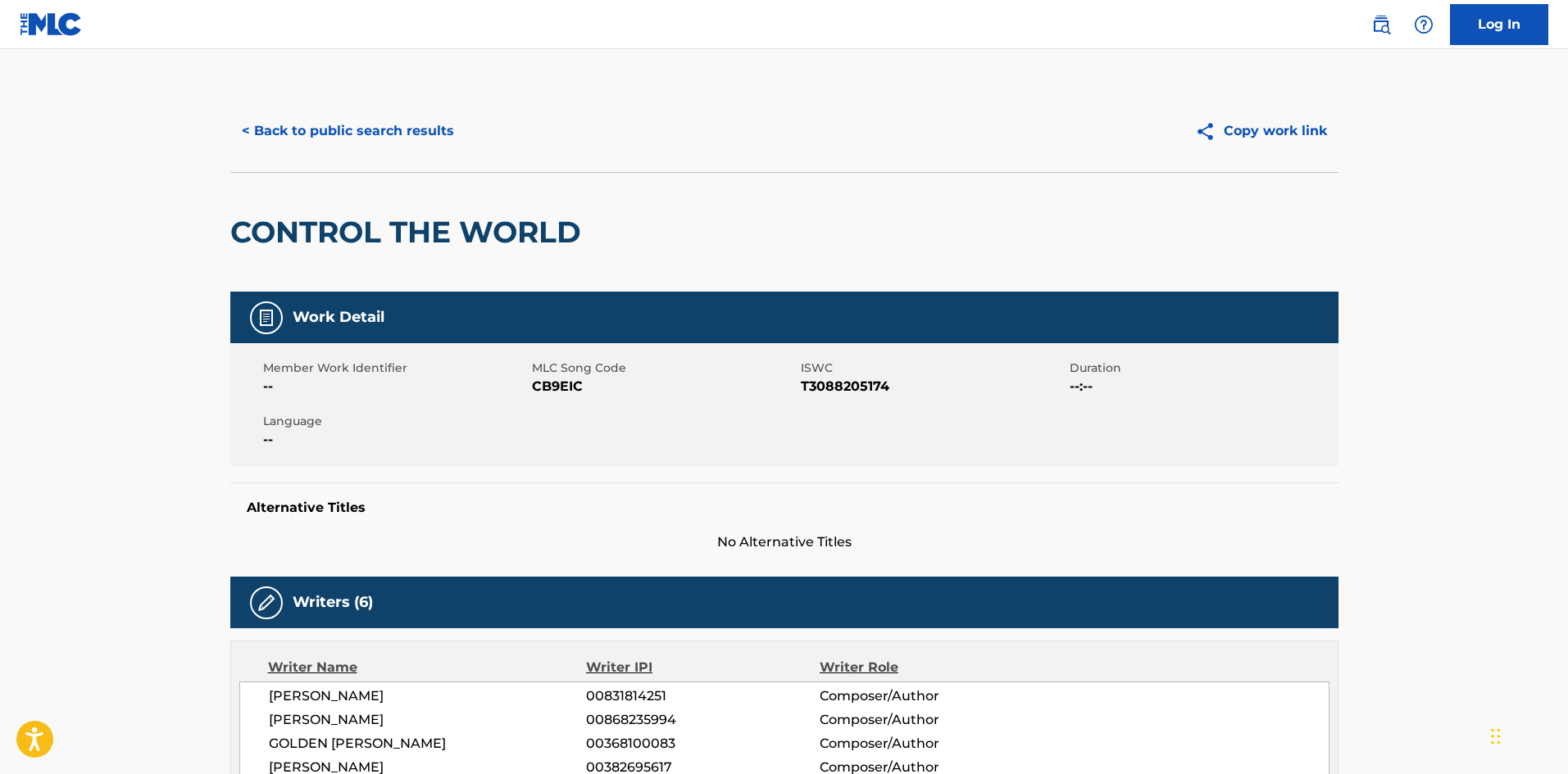
scroll to position [327, 0]
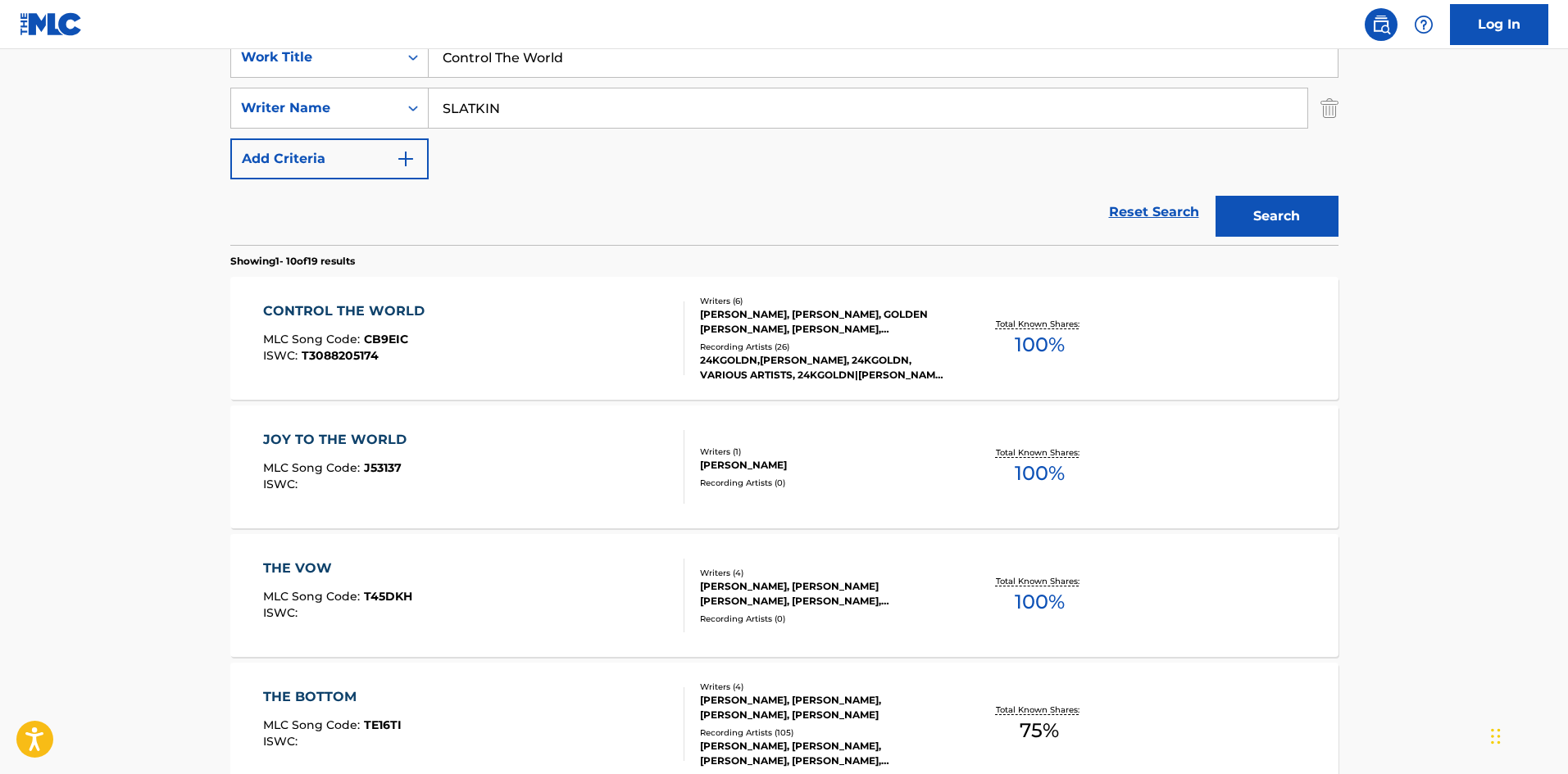
click at [522, 61] on input "Control The World" at bounding box center [883, 57] width 909 height 39
paste input "Stay"
type input "Stay"
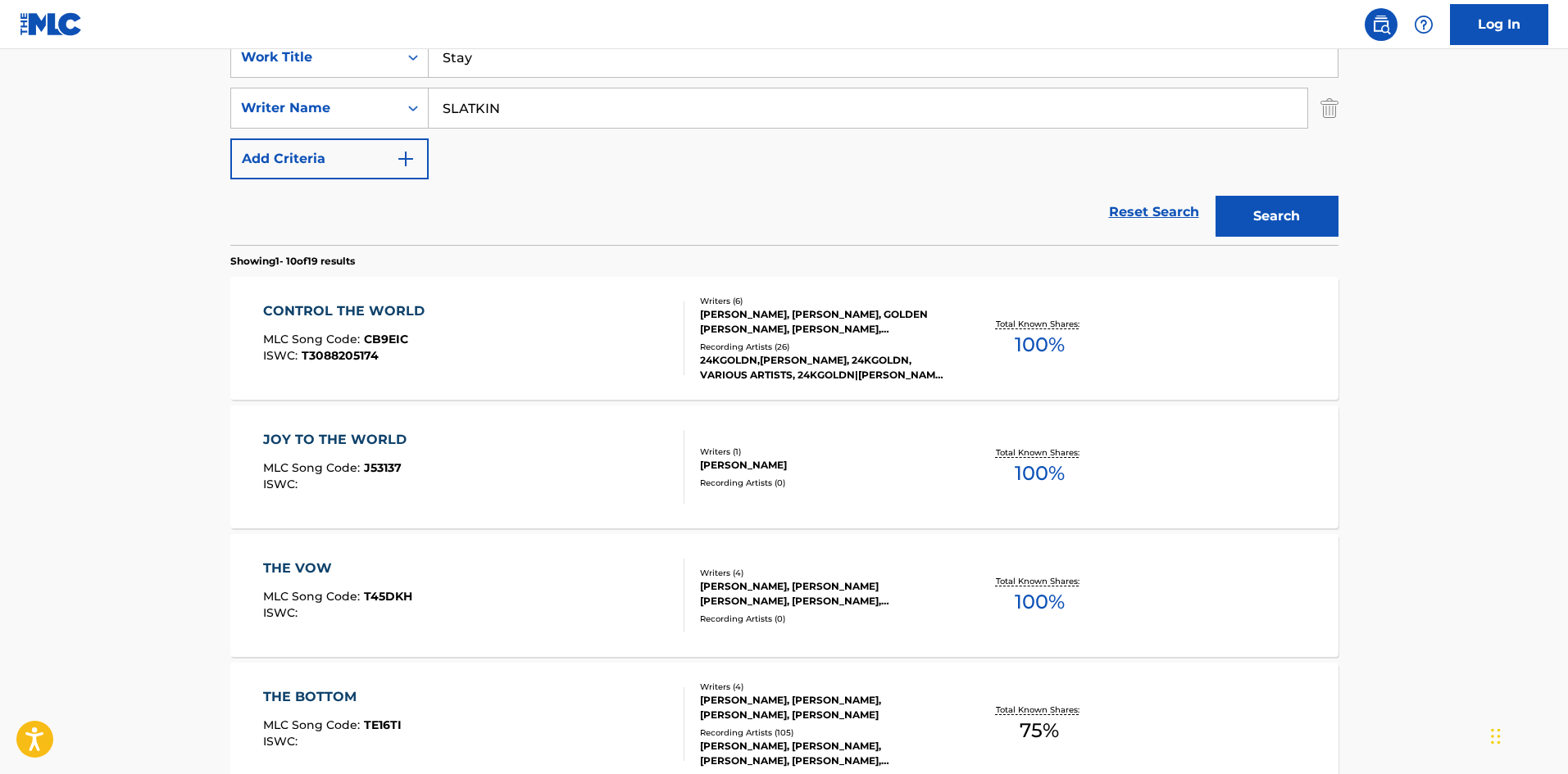
drag, startPoint x: 5, startPoint y: 449, endPoint x: 14, endPoint y: 449, distance: 9.0
click at [7, 449] on main "The MLC Public Work Search The accuracy and completeness of The MLC's data is d…" at bounding box center [784, 686] width 1568 height 1929
click at [621, 121] on input "SLATKIN" at bounding box center [868, 108] width 878 height 39
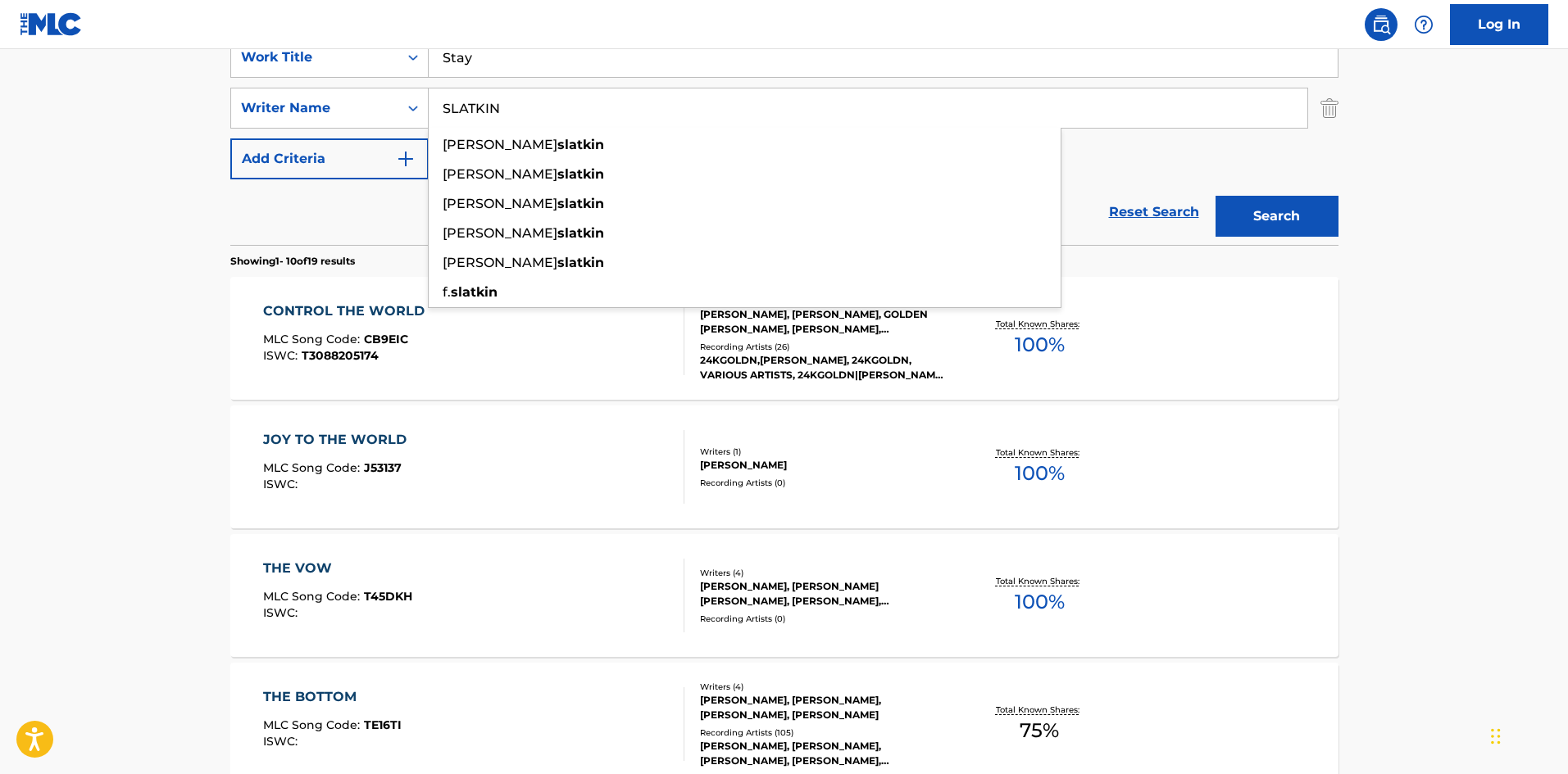
click at [1317, 195] on div "Search" at bounding box center [1273, 212] width 131 height 65
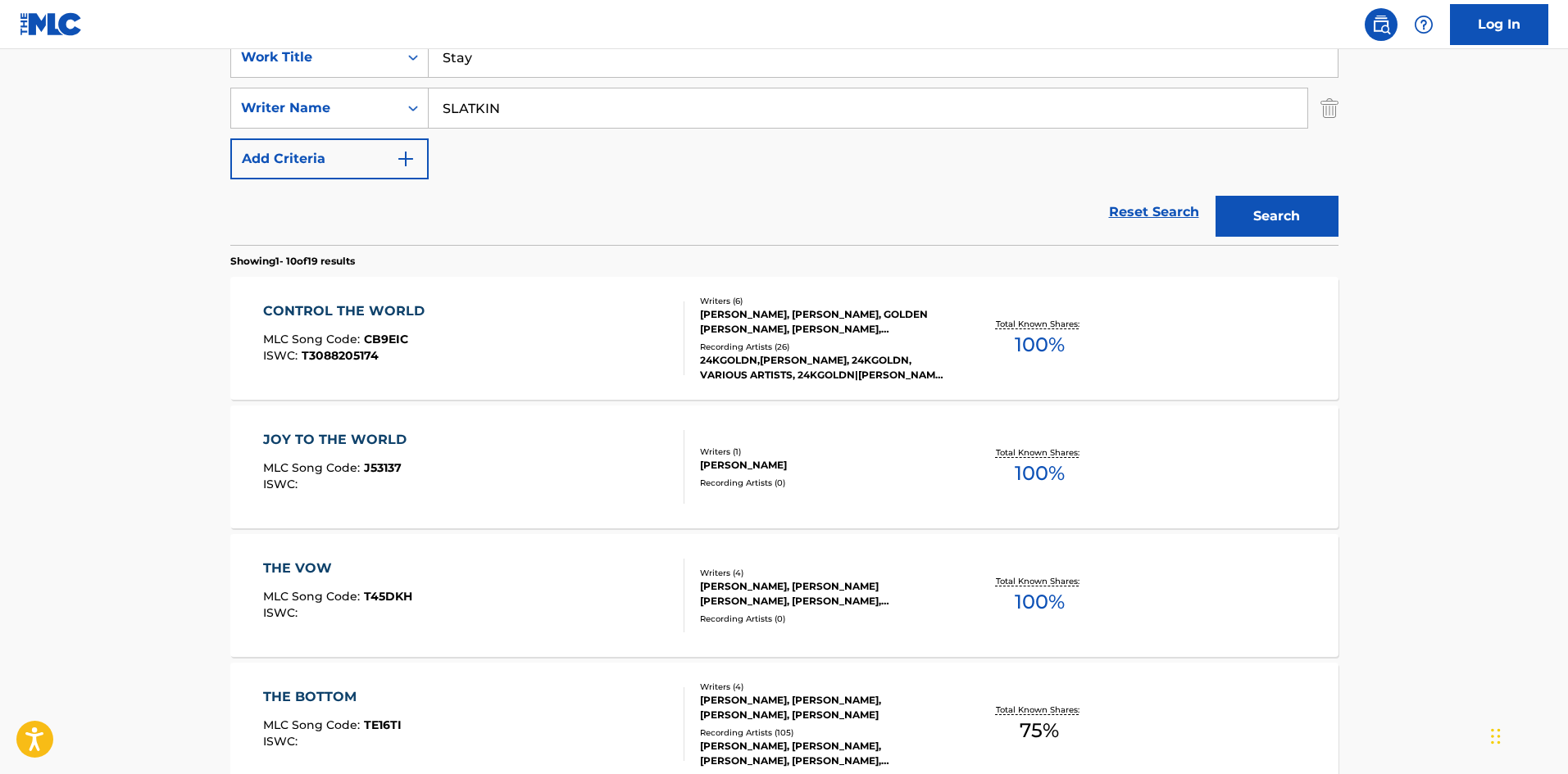
click at [1313, 202] on button "Search" at bounding box center [1277, 217] width 123 height 41
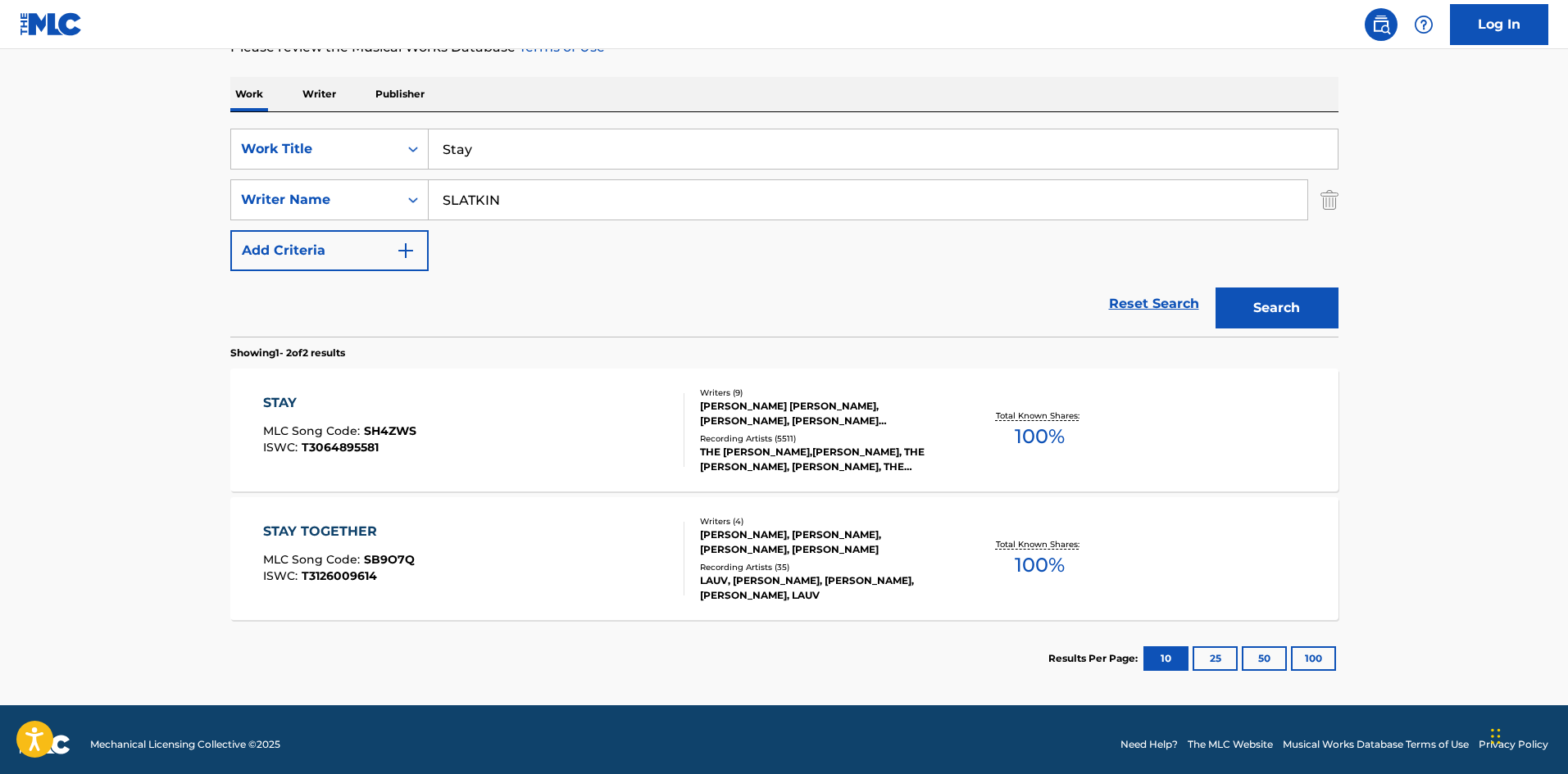
scroll to position [246, 0]
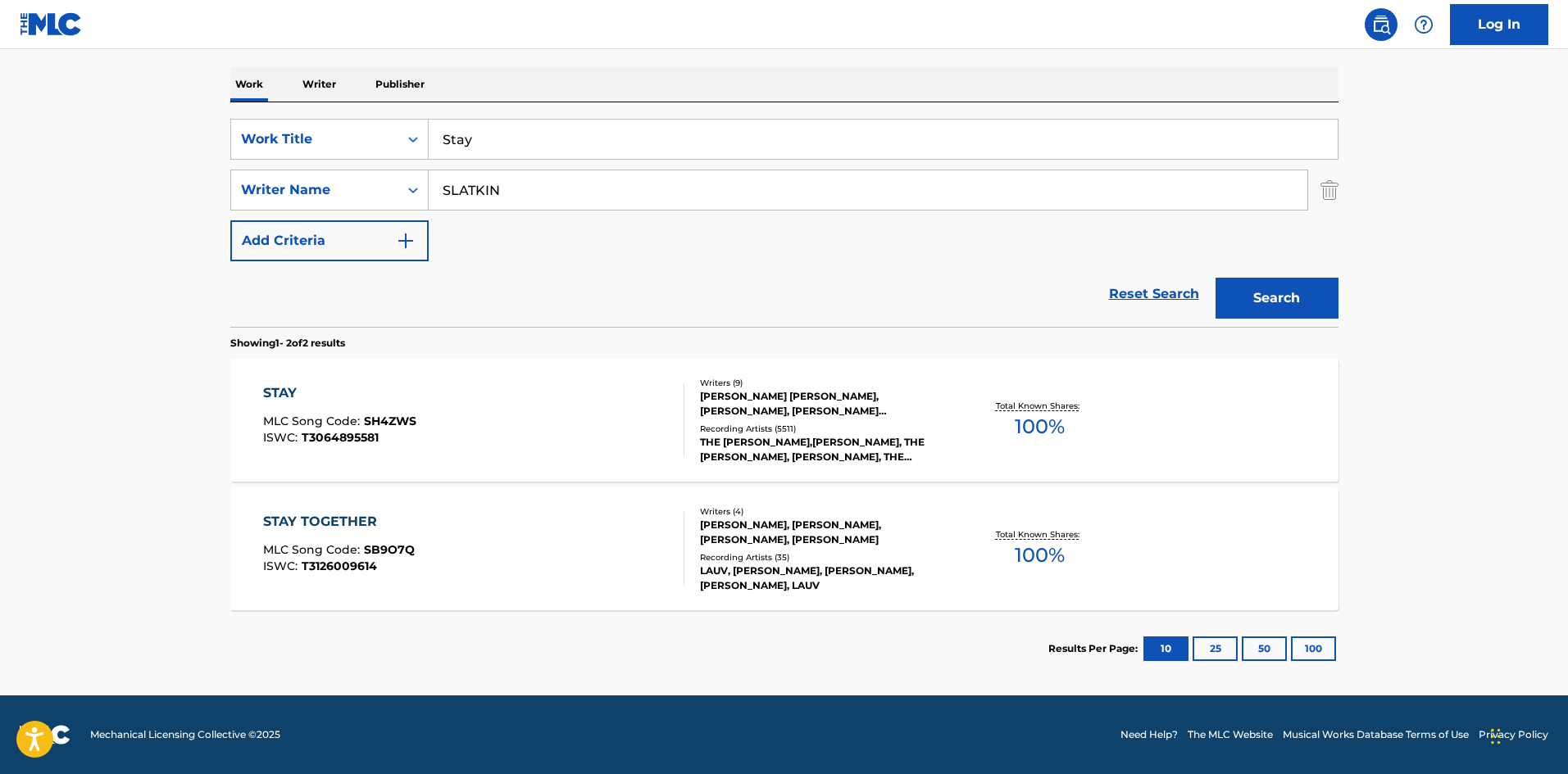
click at [497, 437] on div "STAY MLC Song Code : SH4ZWS ISWC : T3064895581" at bounding box center [474, 421] width 422 height 74
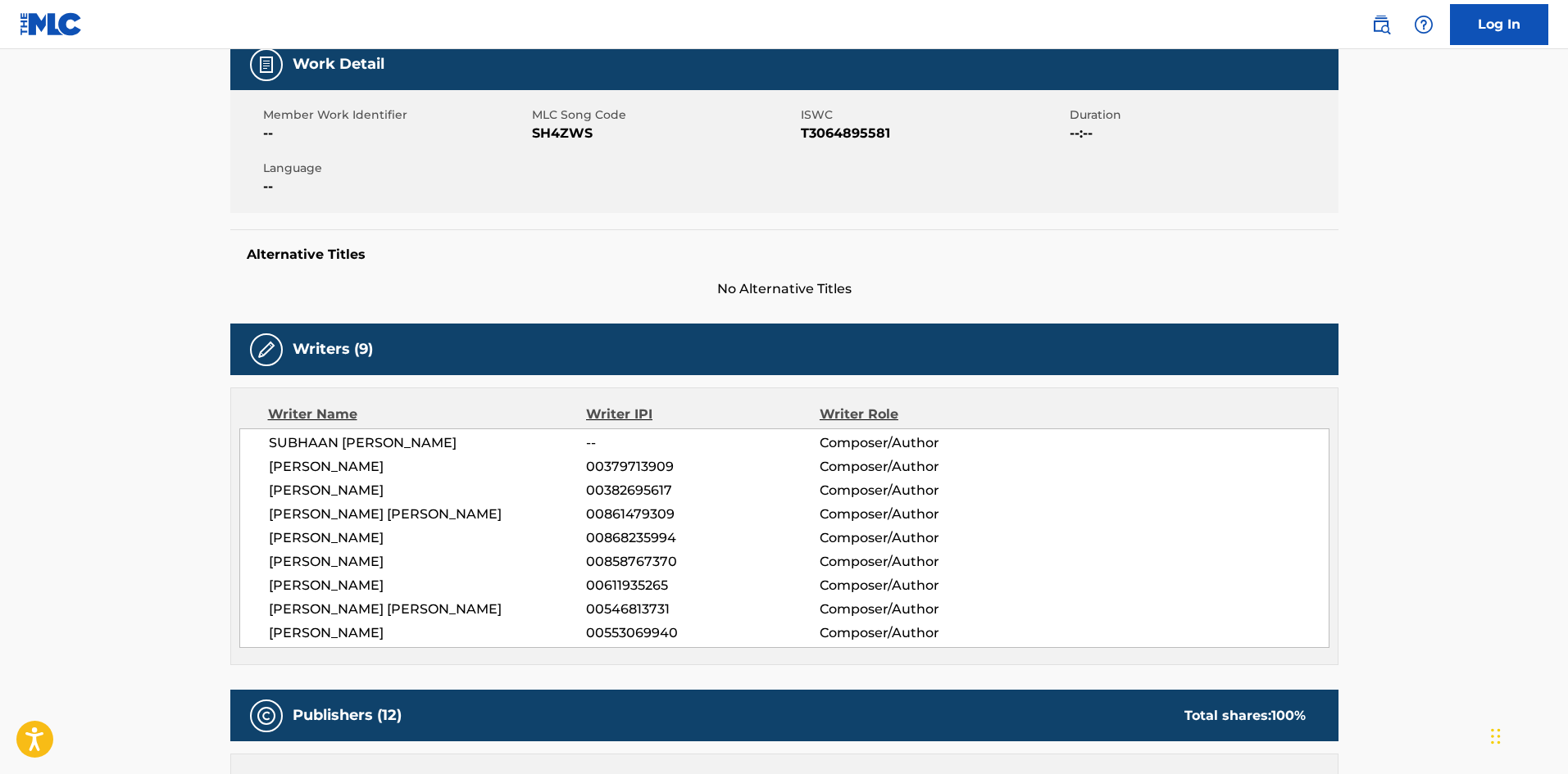
scroll to position [491, 0]
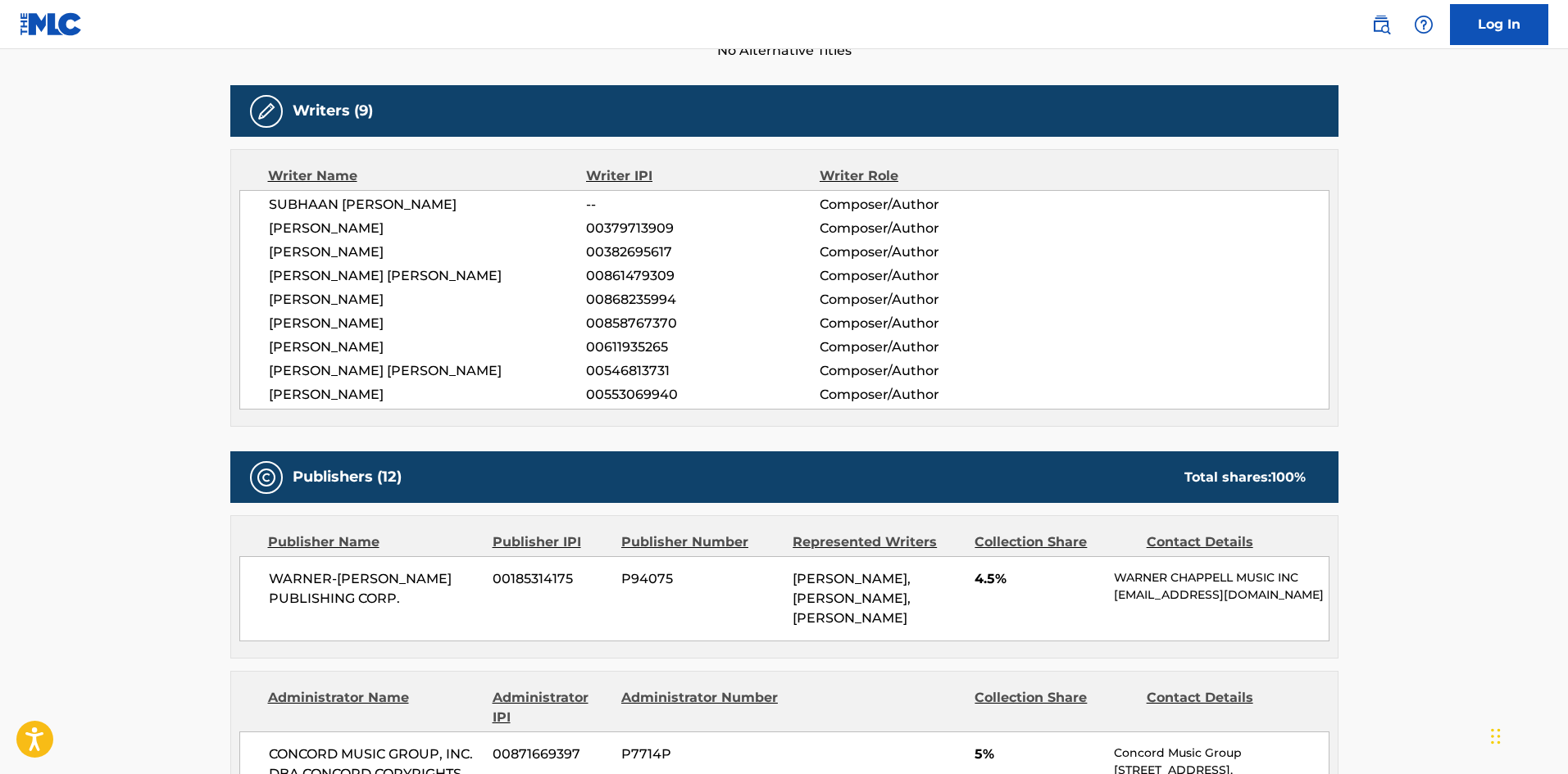
click at [285, 589] on span "WARNER-TAMERLANE PUBLISHING CORP." at bounding box center [375, 589] width 213 height 39
drag, startPoint x: 285, startPoint y: 589, endPoint x: 392, endPoint y: 594, distance: 107.1
click at [392, 594] on span "WARNER-TAMERLANE PUBLISHING CORP." at bounding box center [375, 589] width 213 height 39
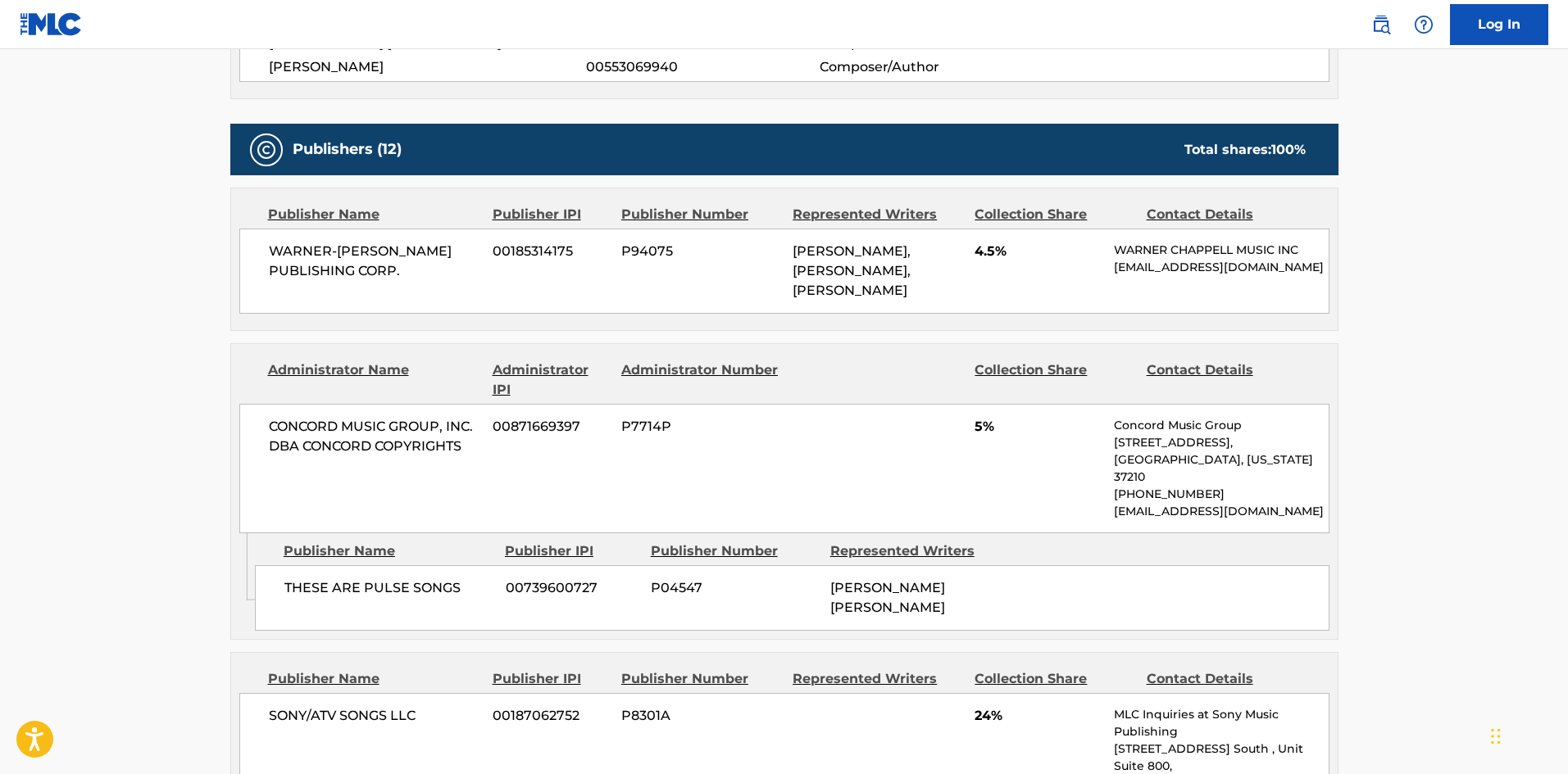
click at [304, 589] on span "THESE ARE PULSE SONGS" at bounding box center [389, 589] width 209 height 19
drag, startPoint x: 304, startPoint y: 589, endPoint x: 391, endPoint y: 555, distance: 93.4
click at [396, 580] on div "THESE ARE PULSE SONGS 00739600727 P04547 ISAAC JOHN D DE BONI" at bounding box center [792, 597] width 1074 height 65
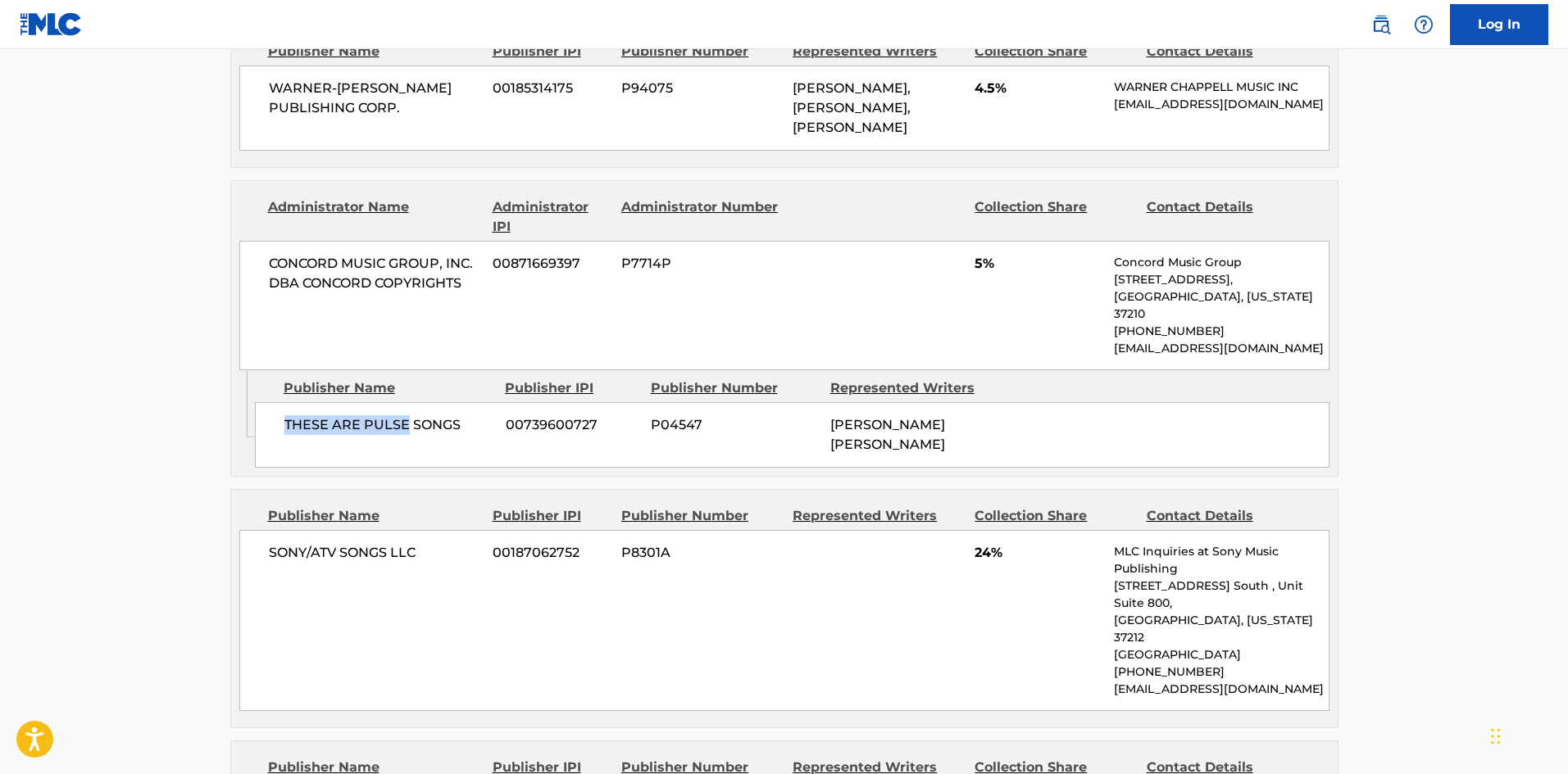
scroll to position [1229, 0]
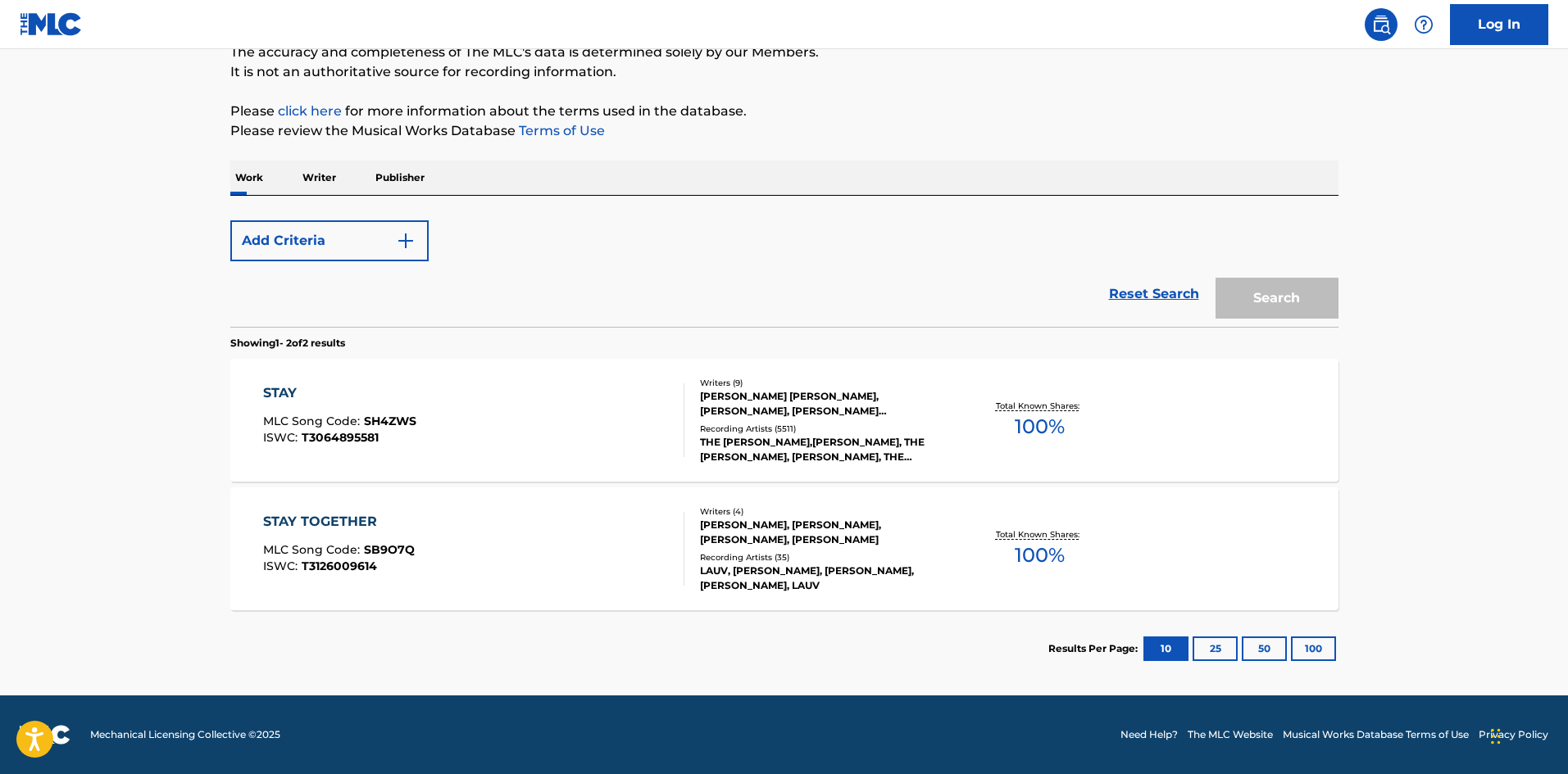
scroll to position [246, 0]
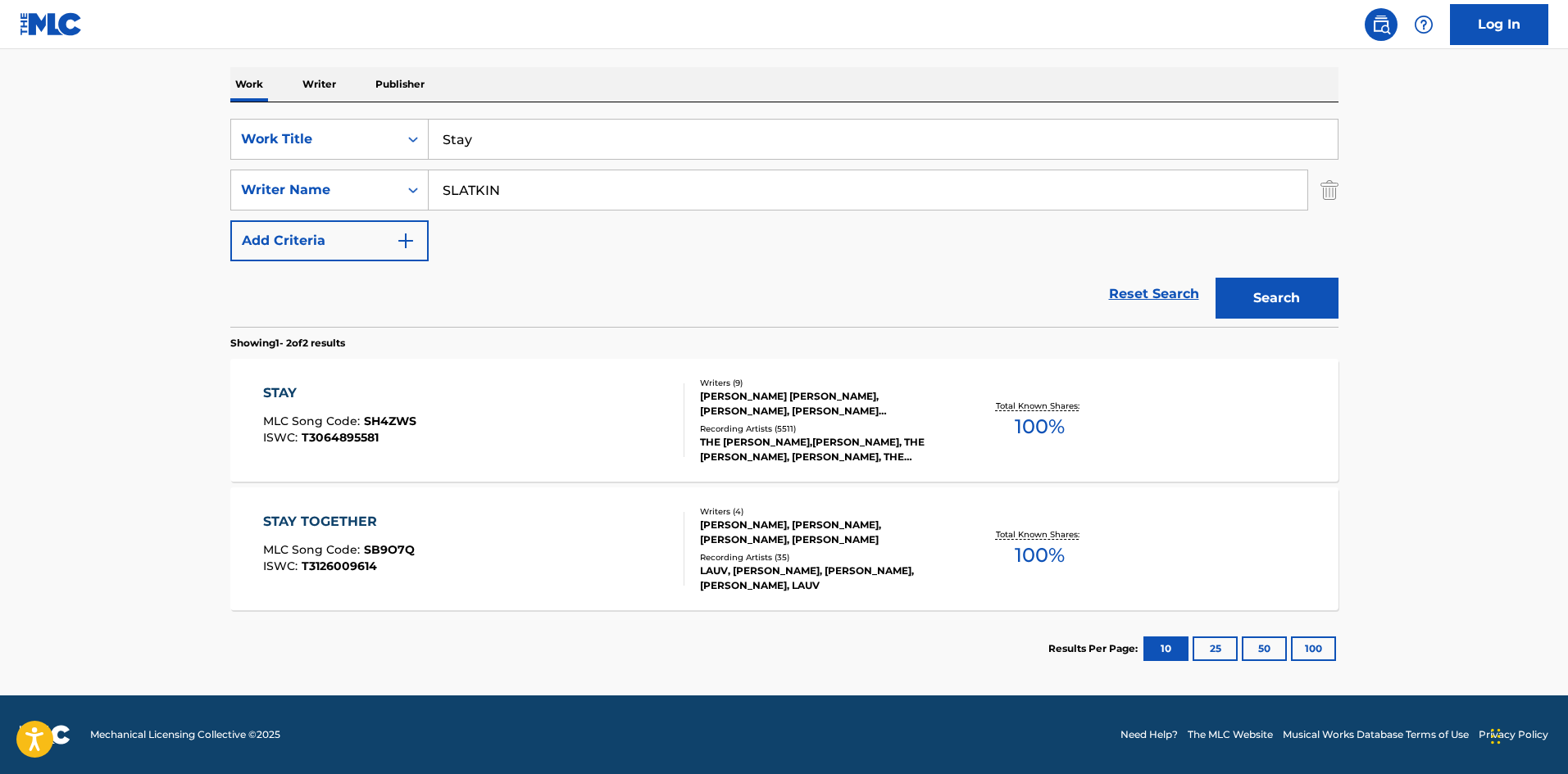
click at [694, 141] on input "Stay" at bounding box center [883, 139] width 909 height 39
paste input "2 TOO CLOSE"
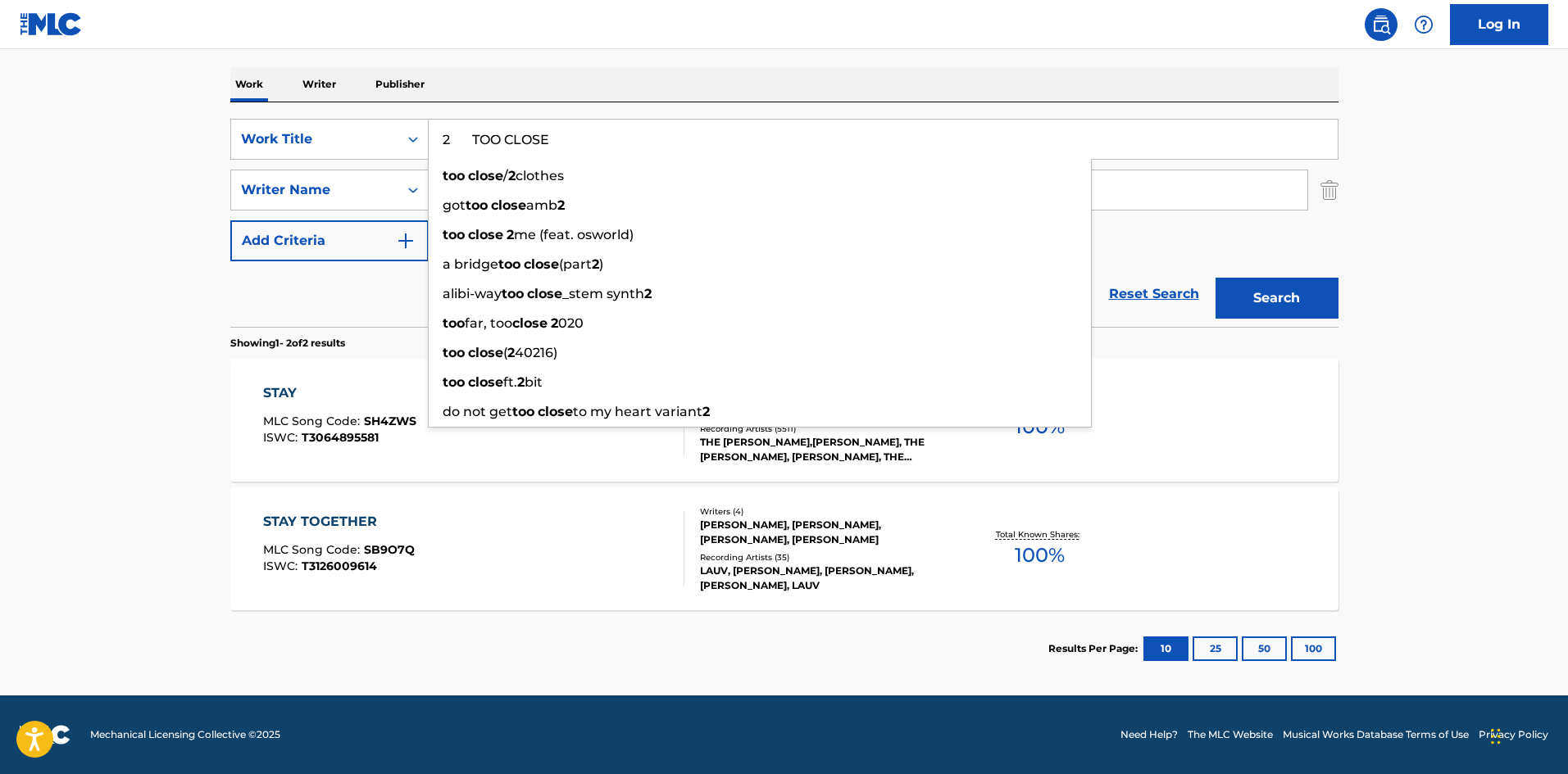
drag, startPoint x: 476, startPoint y: 134, endPoint x: 44, endPoint y: 70, distance: 436.7
click at [44, 70] on main "The MLC Public Work Search The accuracy and completeness of The MLC's data is d…" at bounding box center [784, 250] width 1568 height 892
type input "TOO CLOSE"
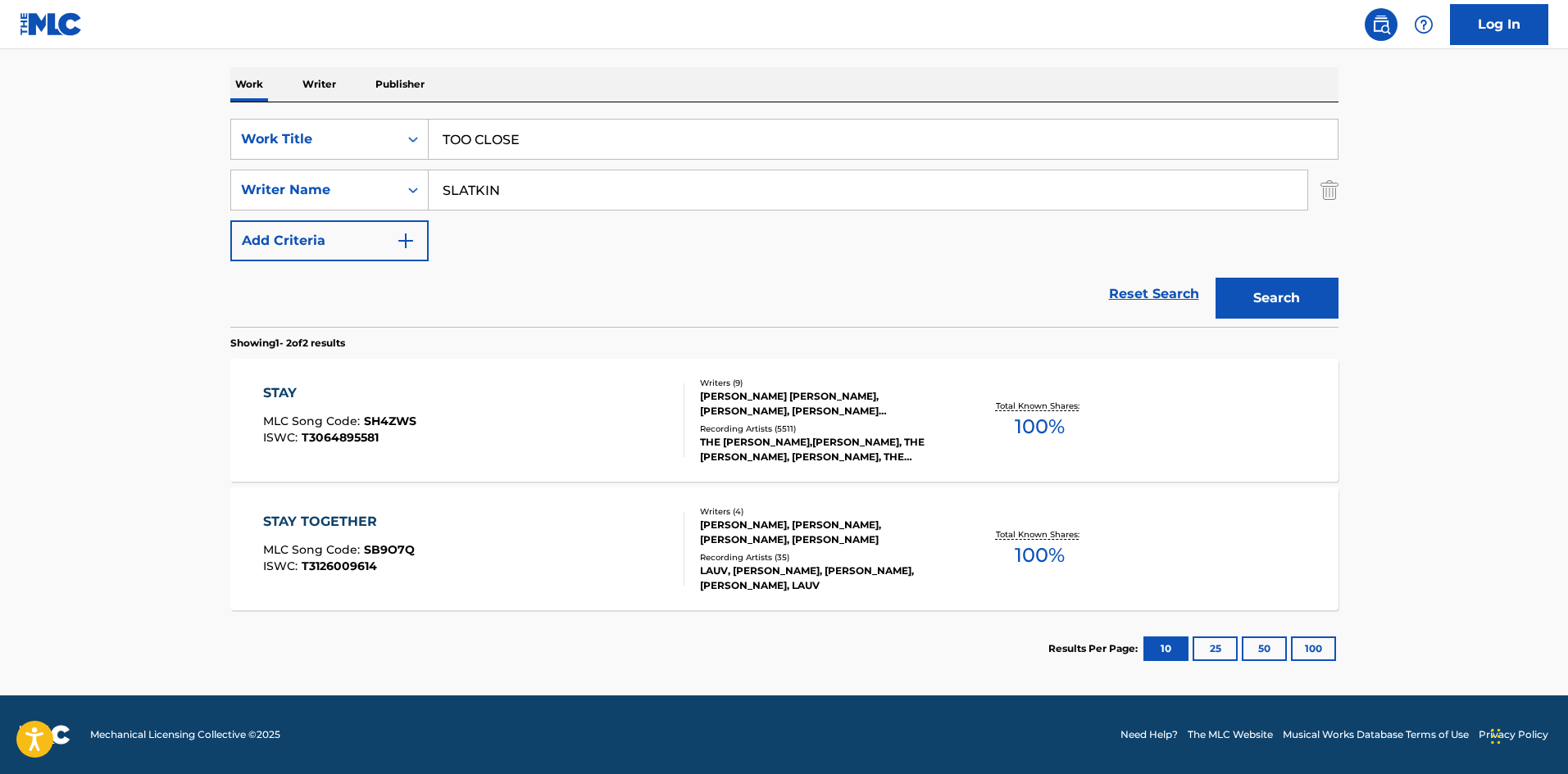
click at [125, 270] on main "The MLC Public Work Search The accuracy and completeness of The MLC's data is d…" at bounding box center [784, 250] width 1568 height 892
click at [590, 134] on input "TOO CLOSE" at bounding box center [883, 139] width 909 height 39
click at [578, 184] on input "SLATKIN" at bounding box center [868, 189] width 878 height 39
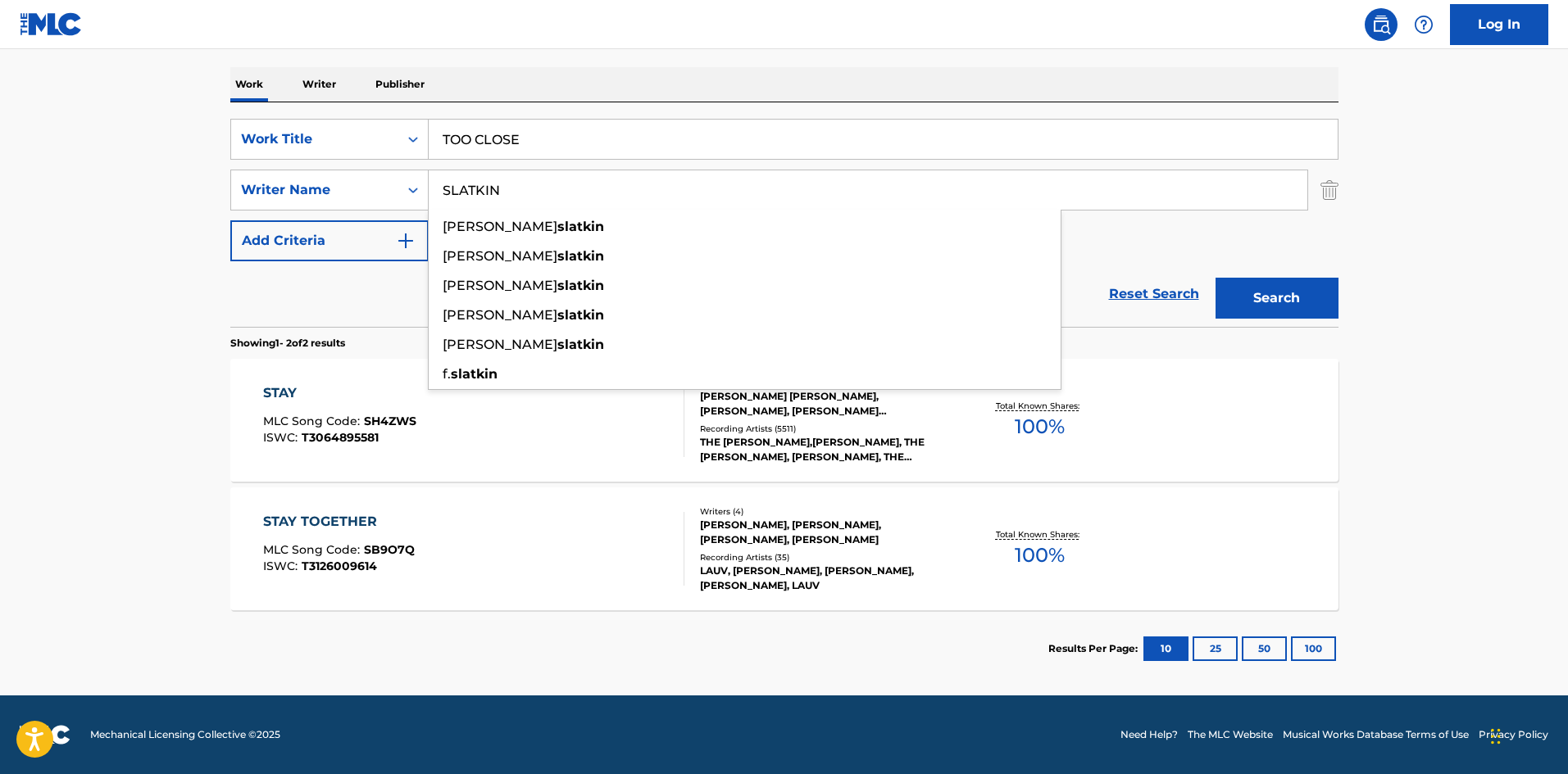
click at [1312, 337] on section "Showing 1 - 2 of 2 results" at bounding box center [784, 339] width 1108 height 23
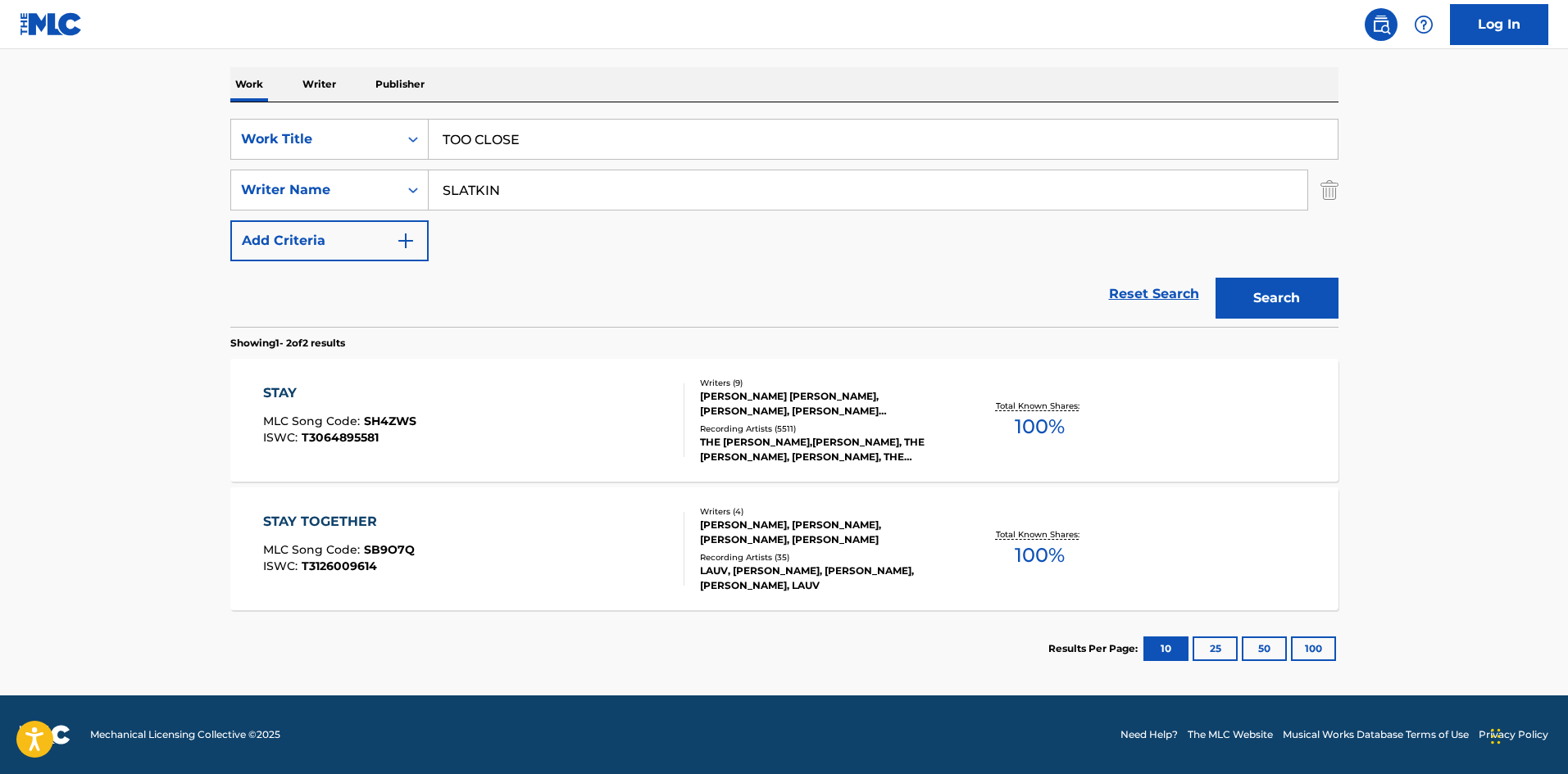
click at [1320, 313] on button "Search" at bounding box center [1277, 298] width 123 height 41
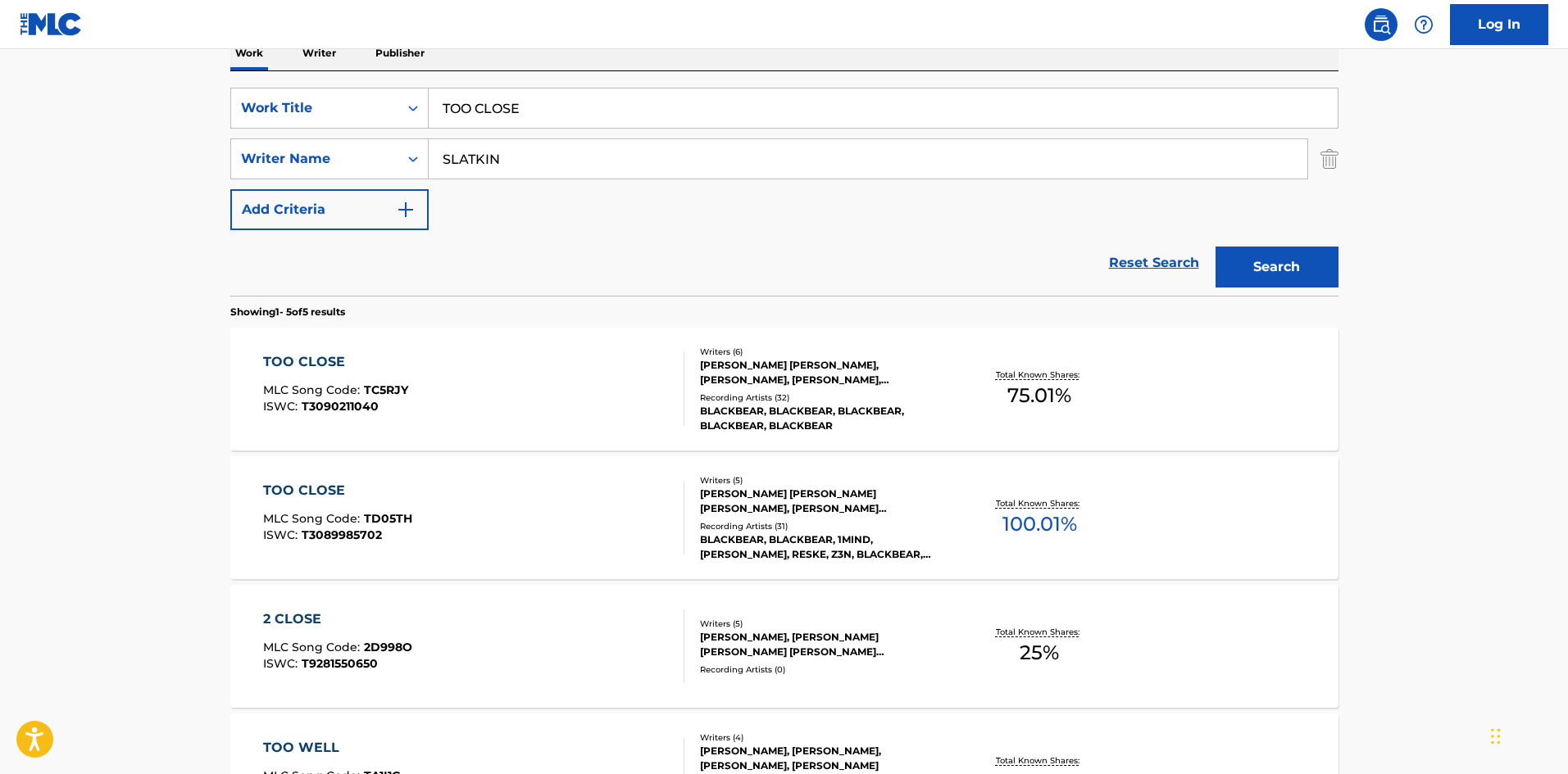
scroll to position [410, 0]
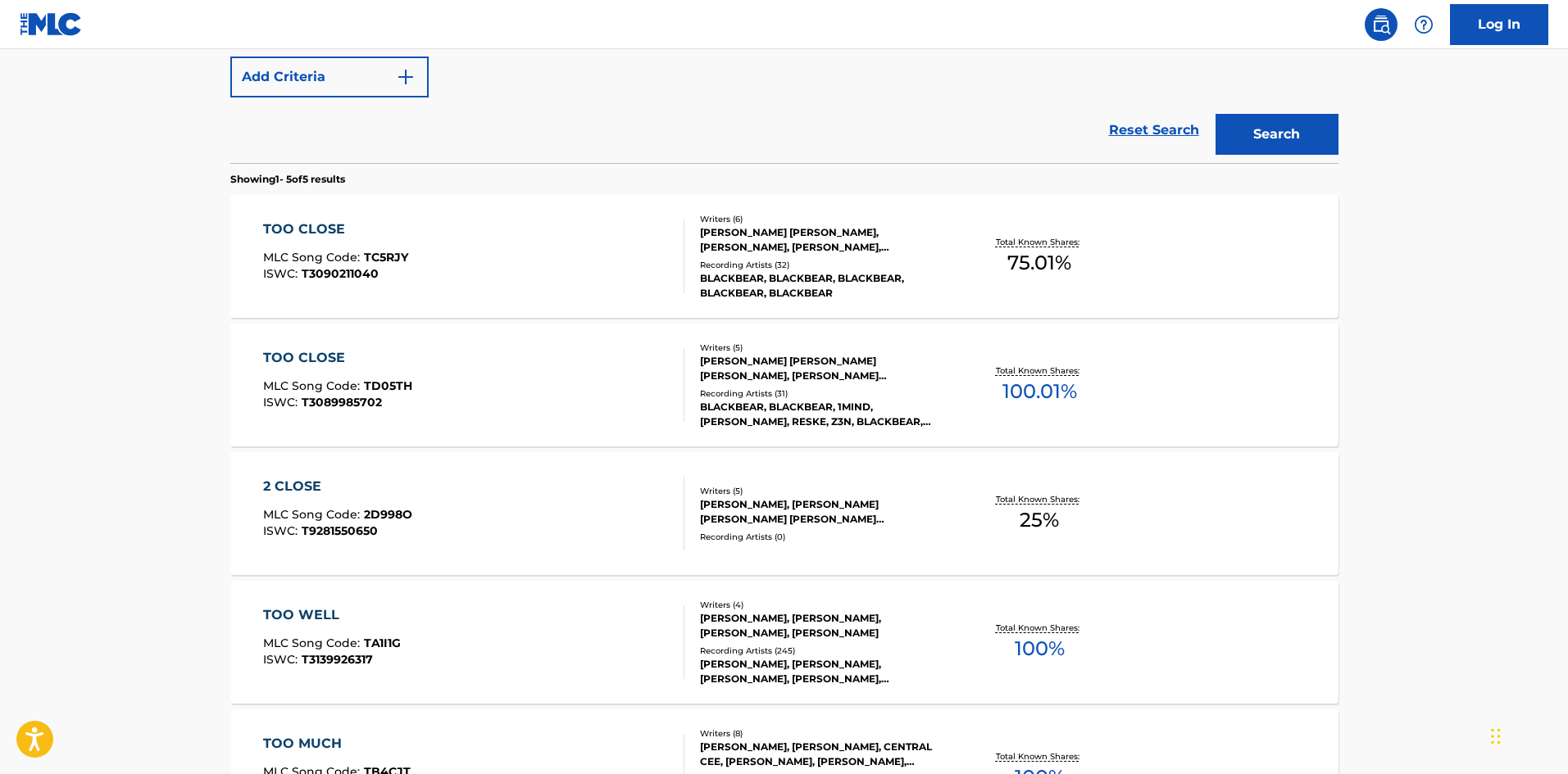
click at [597, 385] on div "TOO CLOSE MLC Song Code : TD05TH ISWC : T3089985702" at bounding box center [474, 386] width 422 height 74
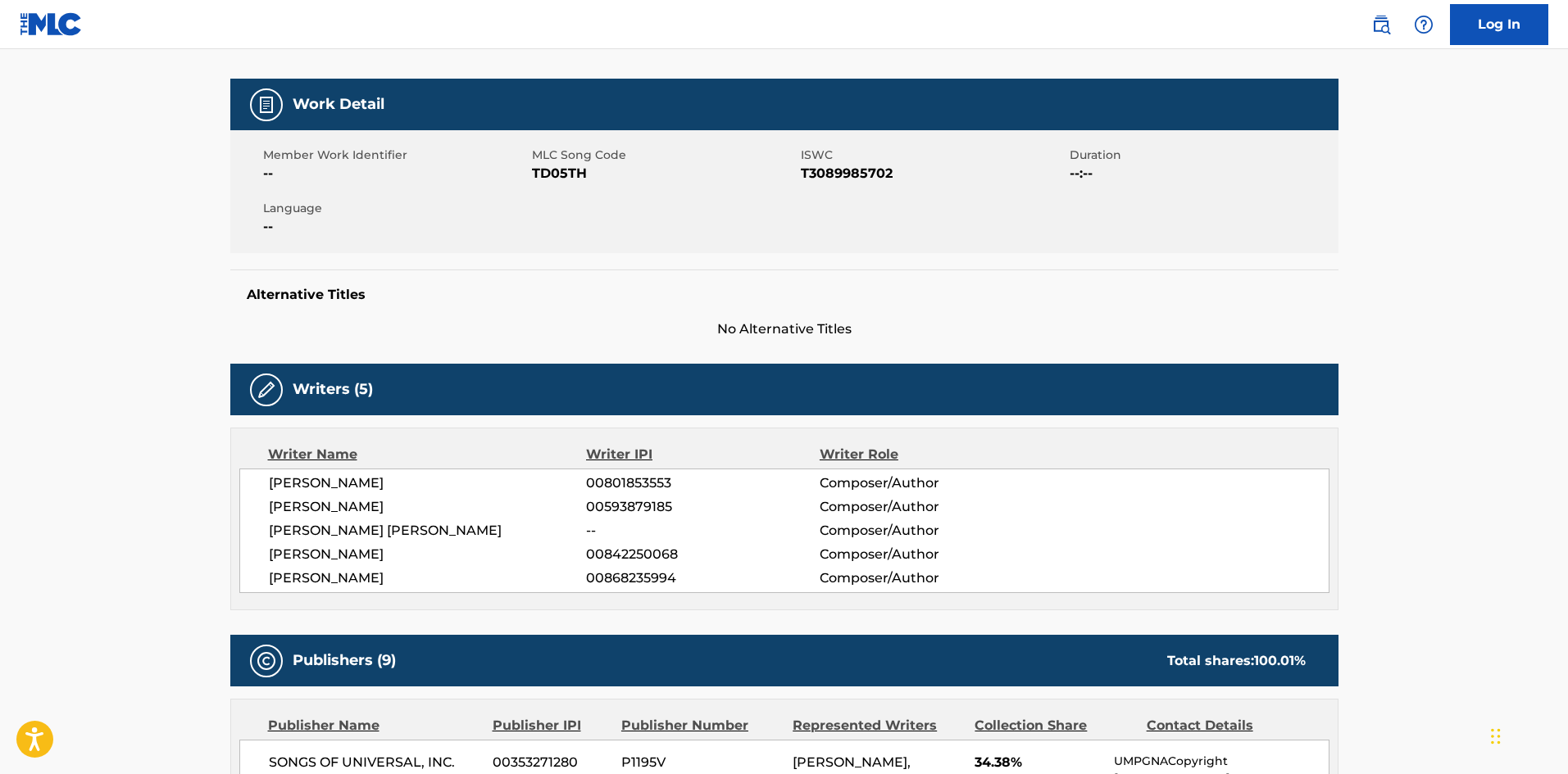
scroll to position [410, 0]
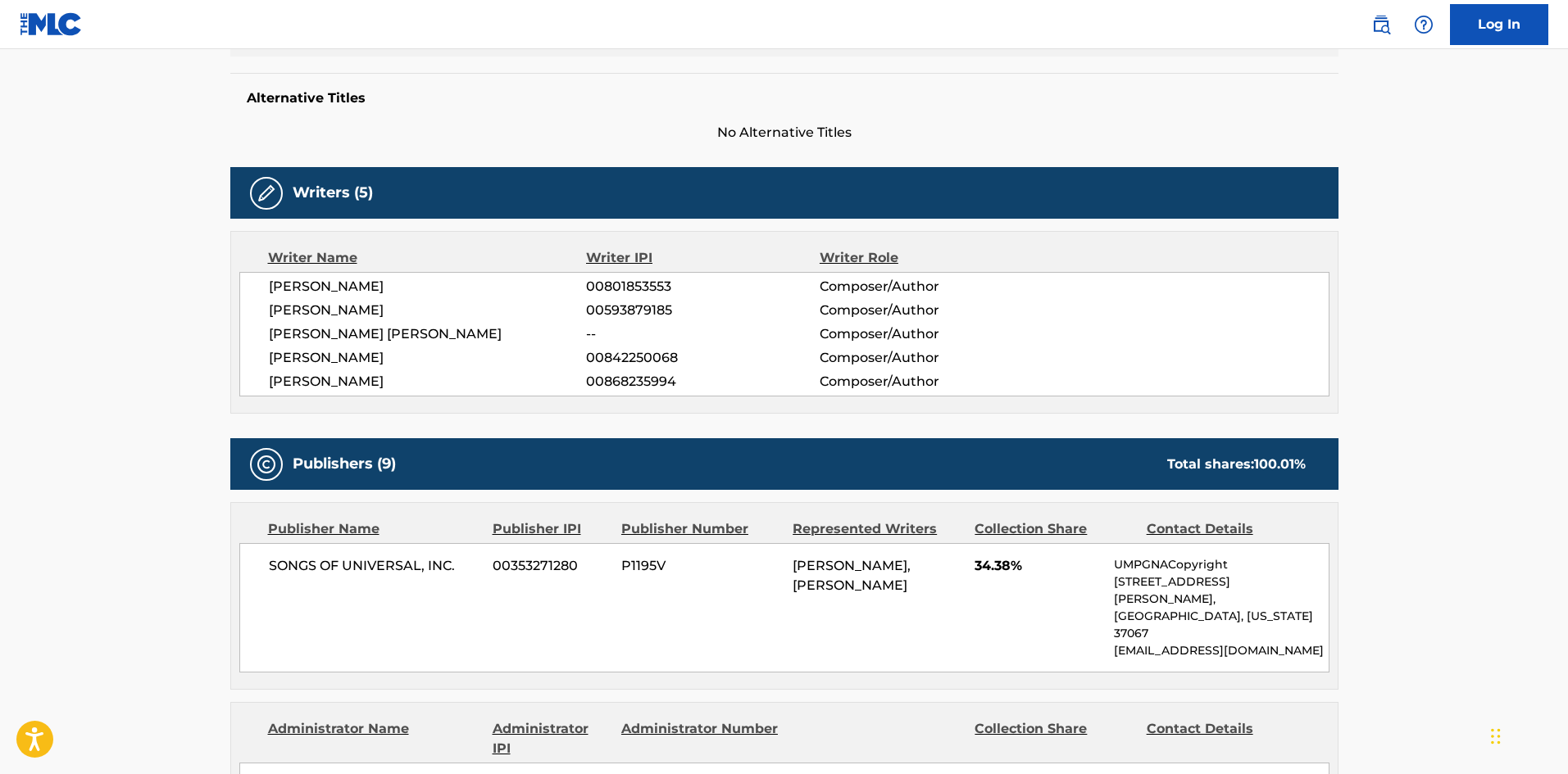
click at [255, 543] on div "Publisher Name Publisher IPI Publisher Number Represented Writers Collection Sh…" at bounding box center [784, 596] width 1107 height 186
drag, startPoint x: 255, startPoint y: 543, endPoint x: 413, endPoint y: 380, distance: 227.0
click at [429, 576] on div "Publisher Name Publisher IPI Publisher Number Represented Writers Collection Sh…" at bounding box center [784, 596] width 1107 height 186
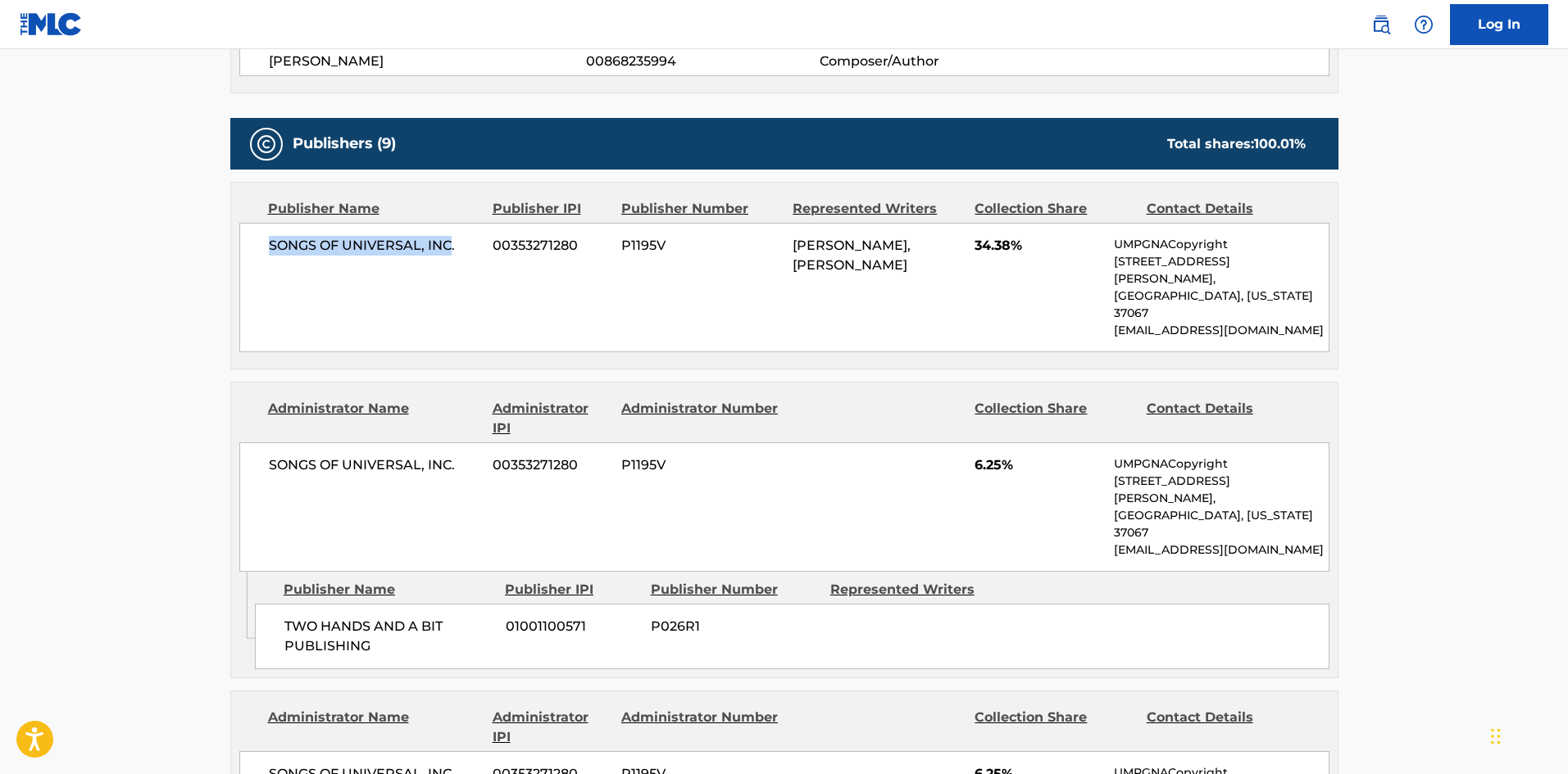
scroll to position [737, 0]
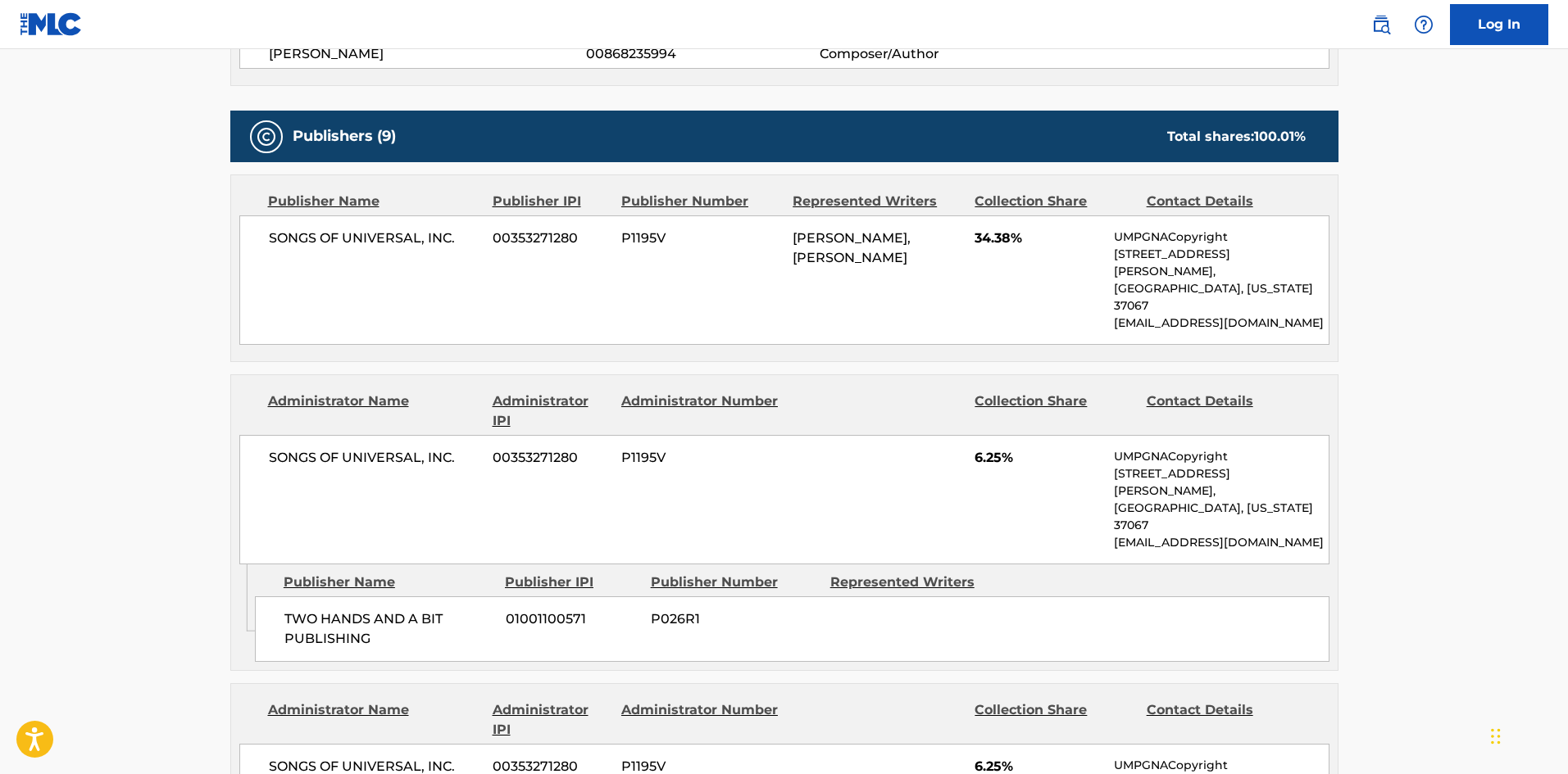
click at [285, 564] on div "Publisher Name Publisher IPI Publisher Number Represented Writers TWO HANDS AND…" at bounding box center [796, 613] width 1083 height 97
drag, startPoint x: 286, startPoint y: 537, endPoint x: 309, endPoint y: 553, distance: 28.0
click at [309, 596] on div "TWO HANDS AND A BIT PUBLISHING 01001100571 P026R1" at bounding box center [792, 628] width 1074 height 65
click at [291, 610] on span "TWO HANDS AND A BIT PUBLISHING" at bounding box center [389, 629] width 209 height 39
drag, startPoint x: 291, startPoint y: 553, endPoint x: 421, endPoint y: 568, distance: 130.9
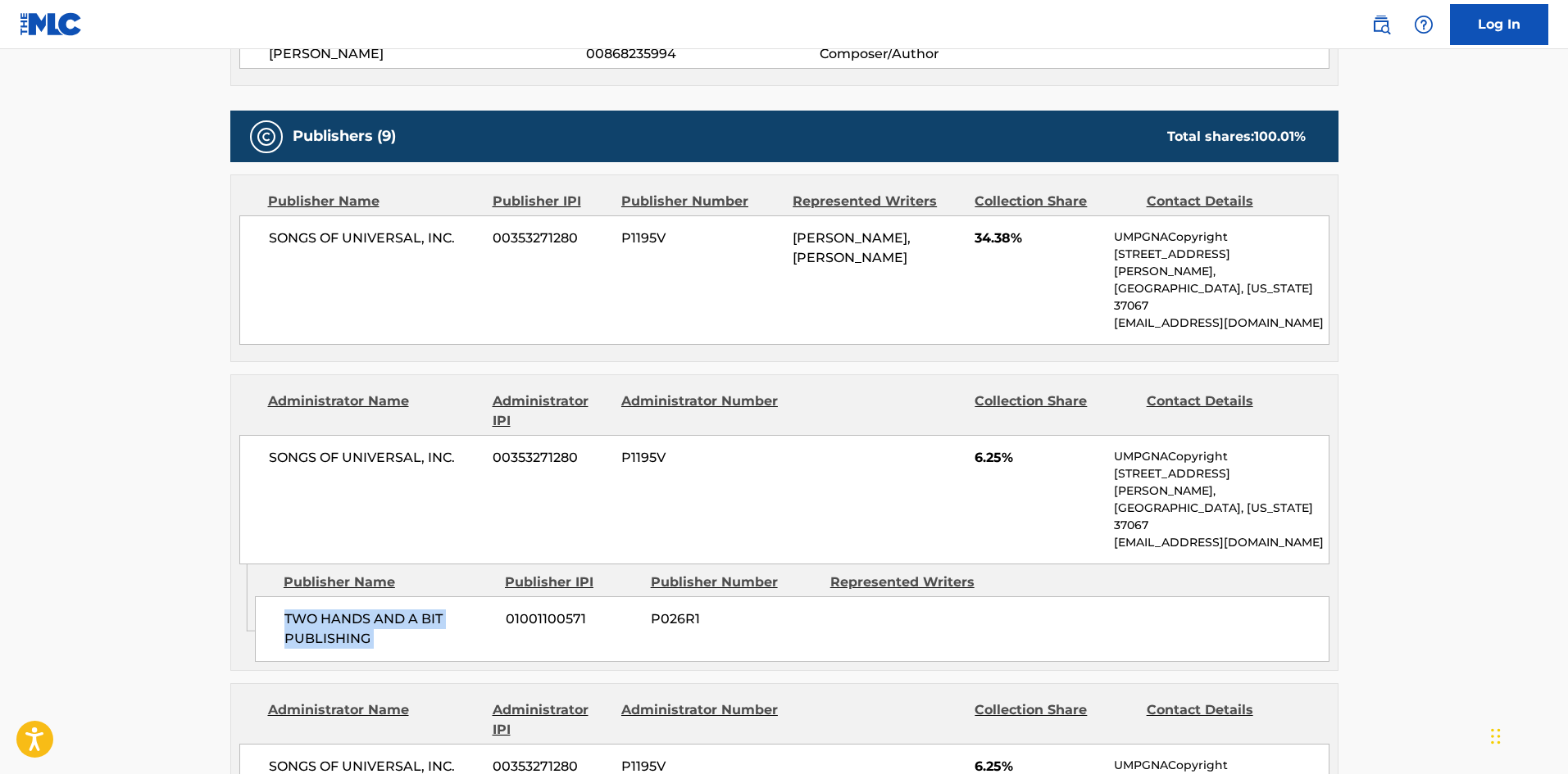
click at [421, 610] on span "TWO HANDS AND A BIT PUBLISHING" at bounding box center [389, 629] width 209 height 39
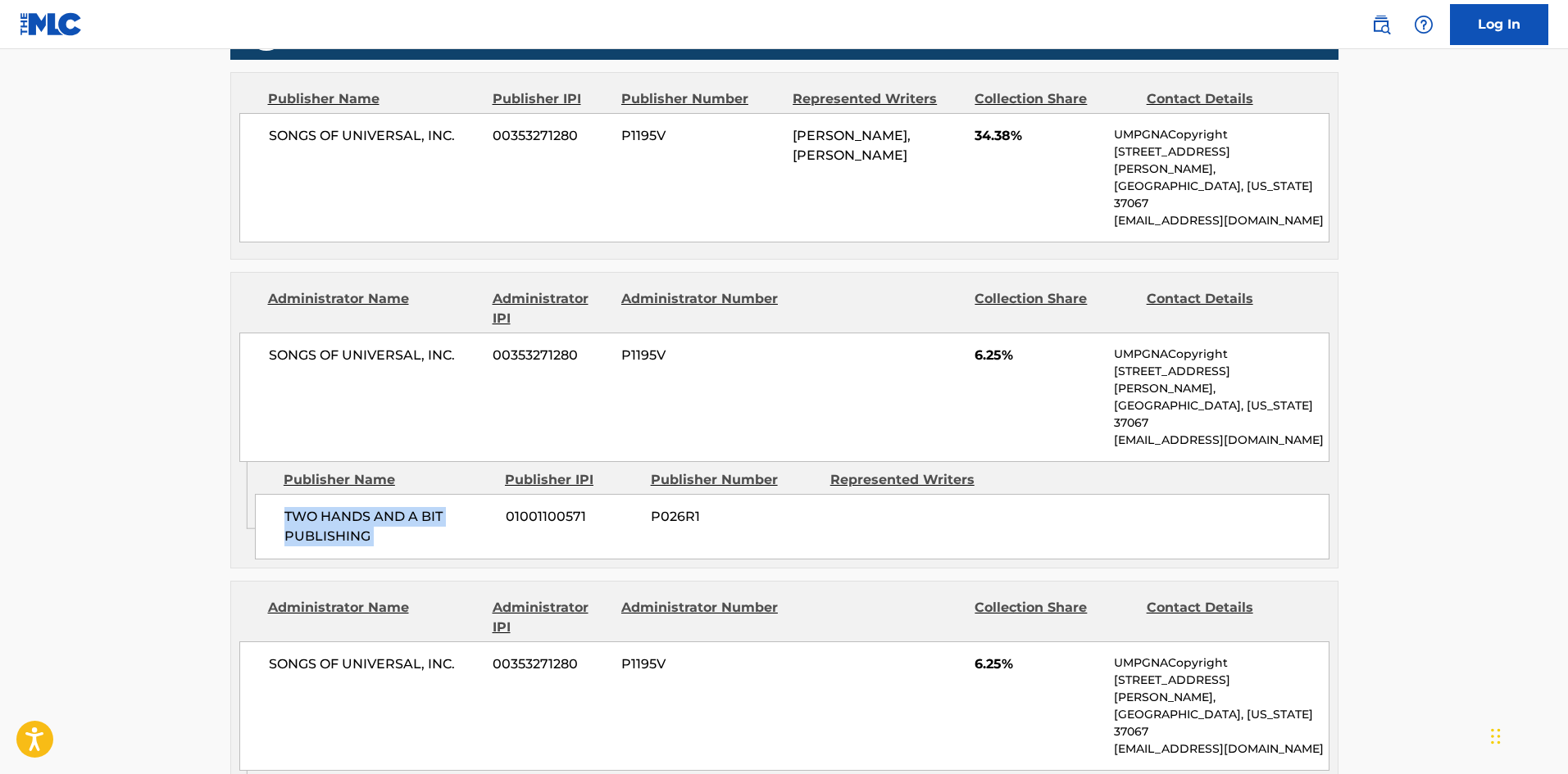
scroll to position [983, 0]
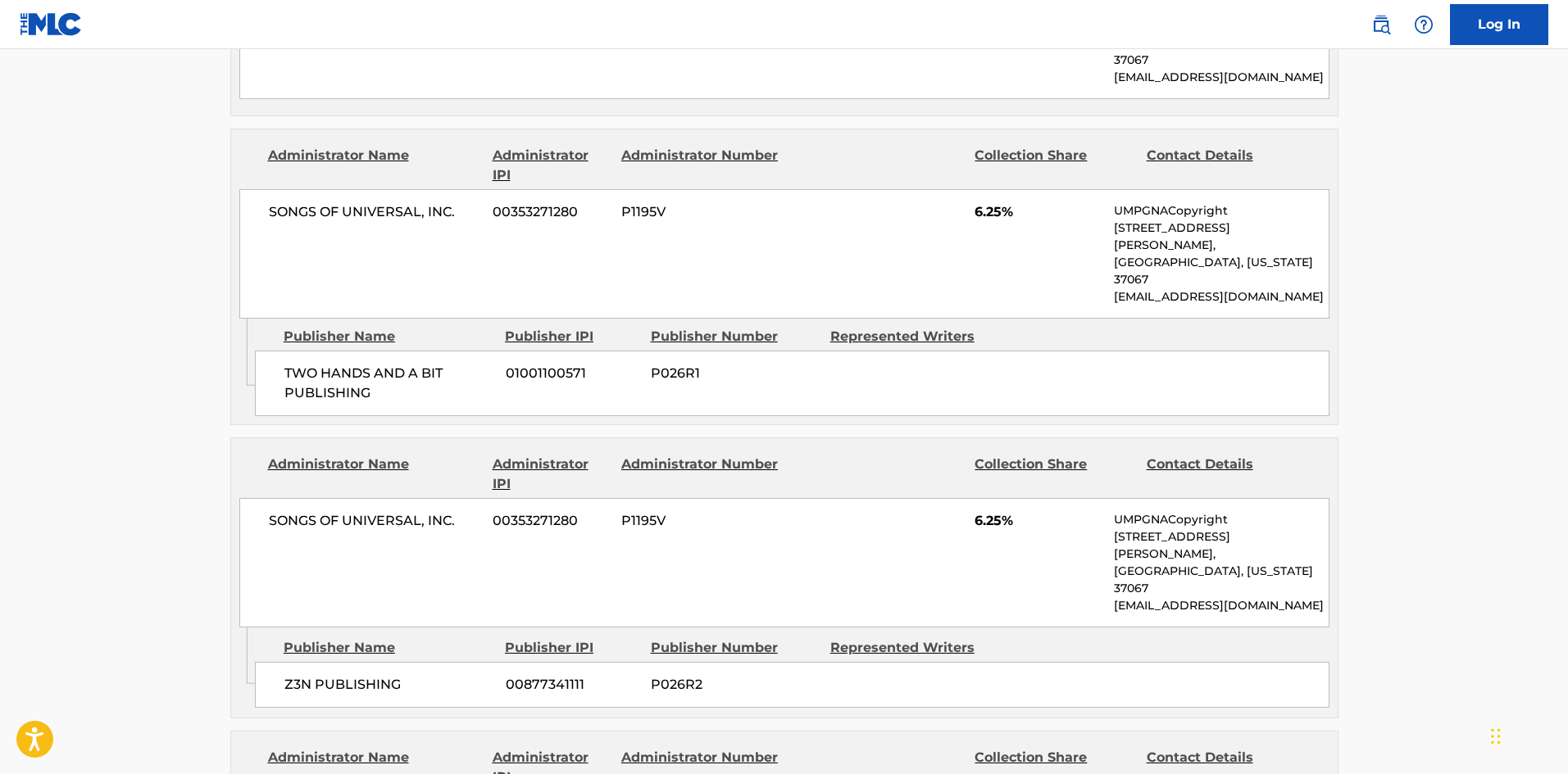
click at [293, 675] on span "Z3N PUBLISHING" at bounding box center [389, 685] width 209 height 19
drag, startPoint x: 293, startPoint y: 577, endPoint x: 355, endPoint y: 577, distance: 62.0
click at [355, 675] on span "Z3N PUBLISHING" at bounding box center [389, 685] width 209 height 19
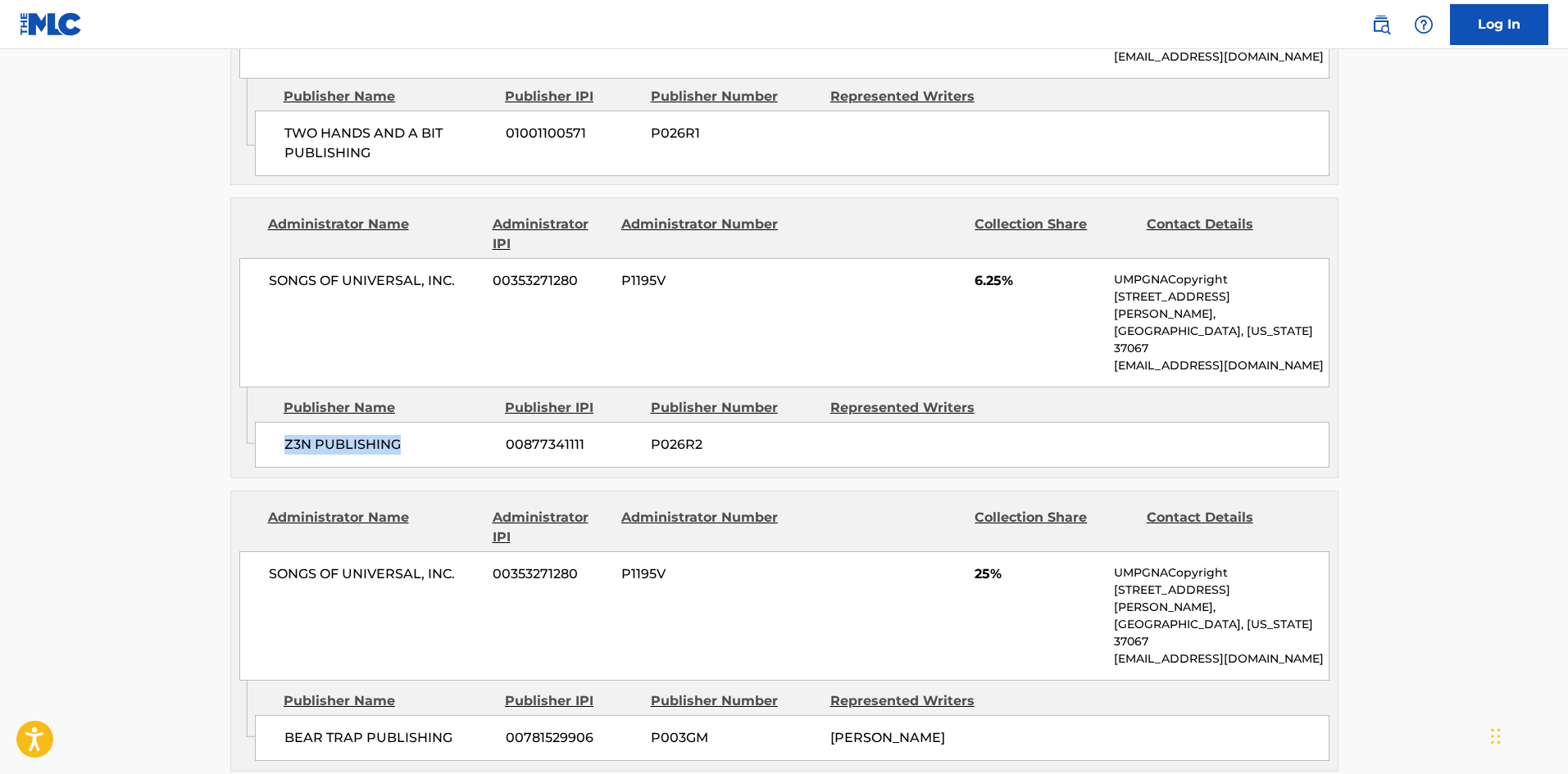
scroll to position [1229, 0]
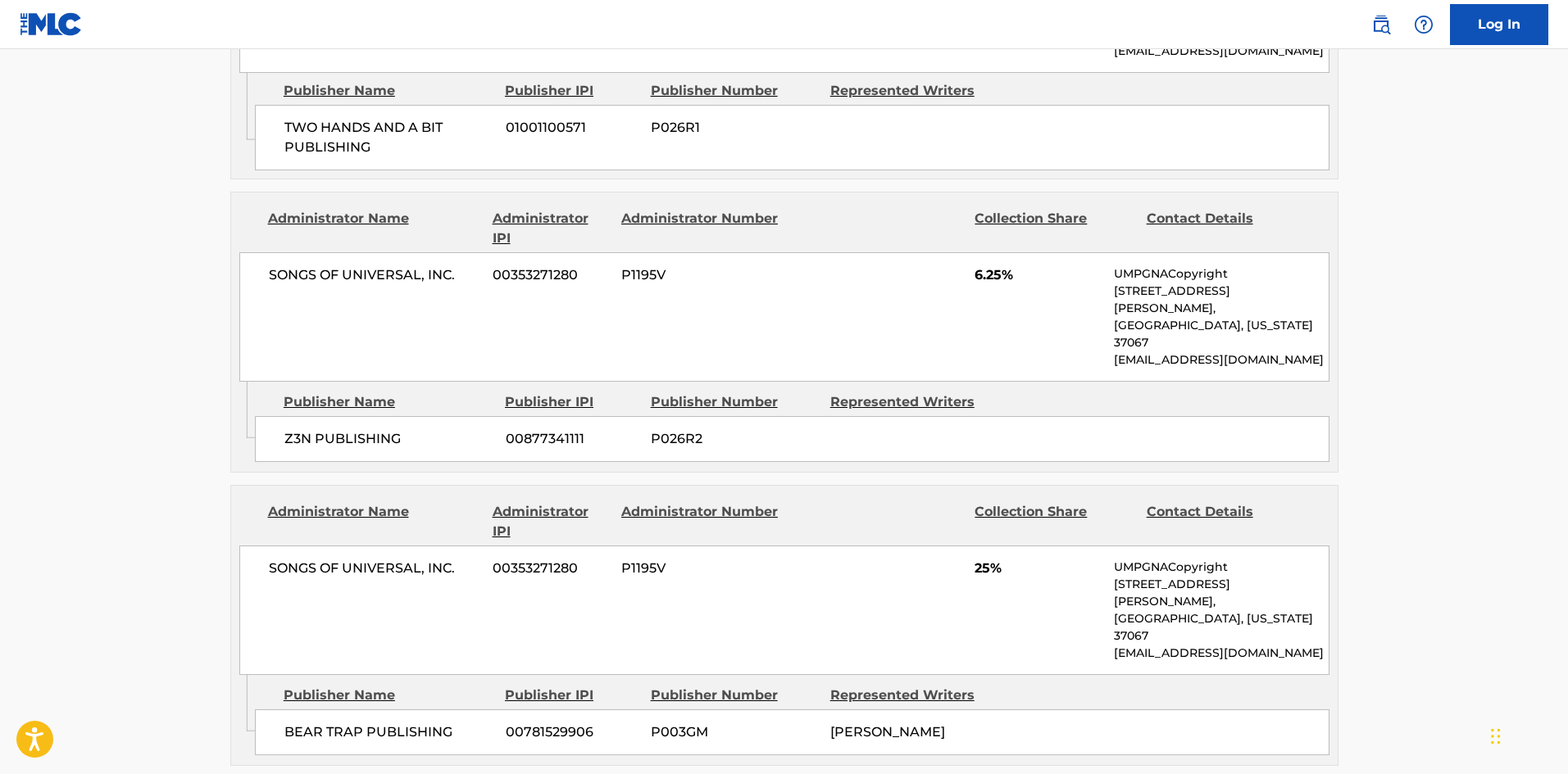
drag, startPoint x: 287, startPoint y: 554, endPoint x: 293, endPoint y: 585, distance: 31.6
click at [287, 686] on div "Publisher Name" at bounding box center [388, 695] width 209 height 19
click at [296, 723] on span "BEAR TRAP PUBLISHING" at bounding box center [389, 732] width 209 height 19
drag, startPoint x: 296, startPoint y: 593, endPoint x: 395, endPoint y: 593, distance: 99.0
click at [395, 723] on span "BEAR TRAP PUBLISHING" at bounding box center [389, 732] width 209 height 19
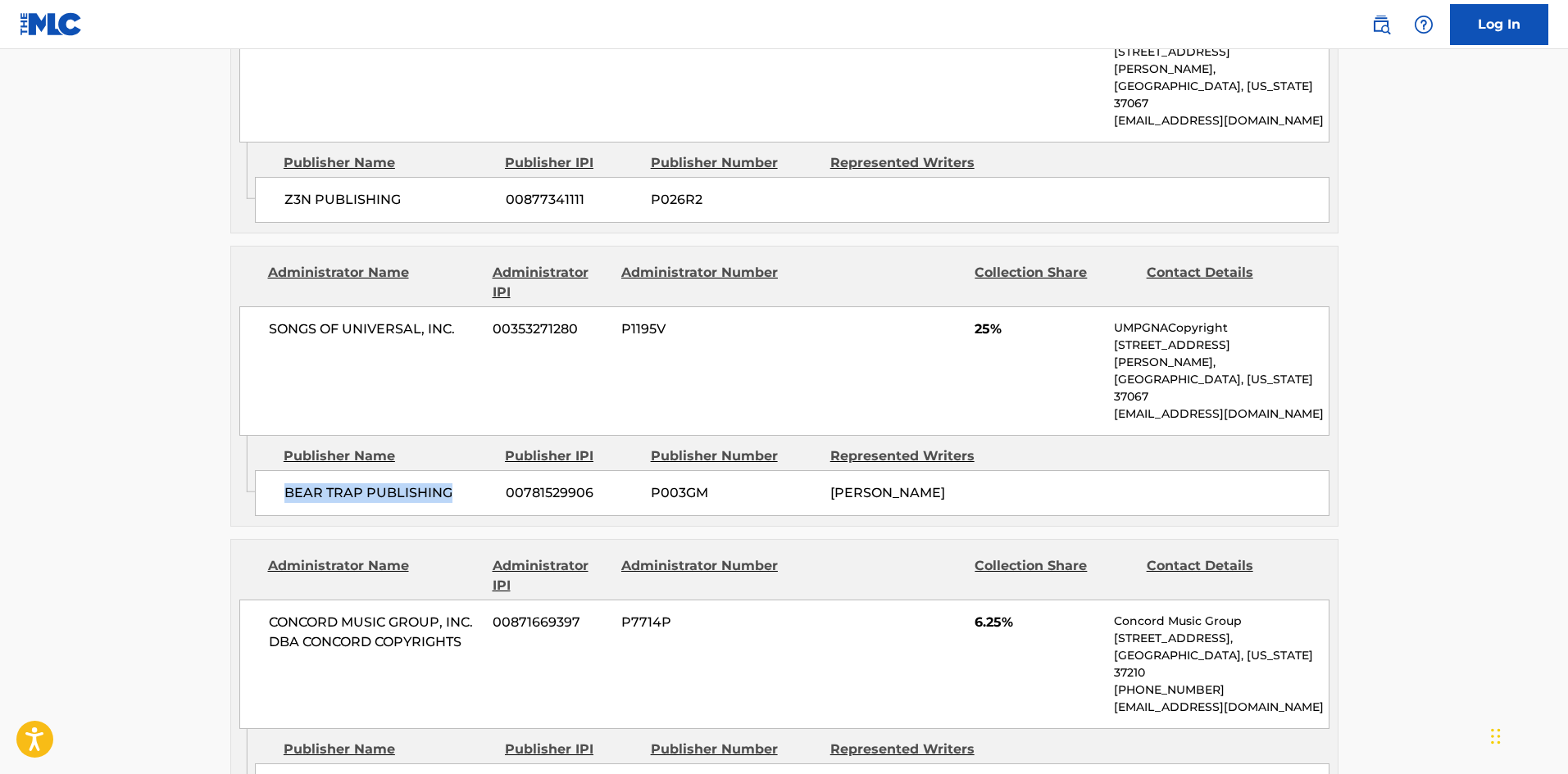
scroll to position [1475, 0]
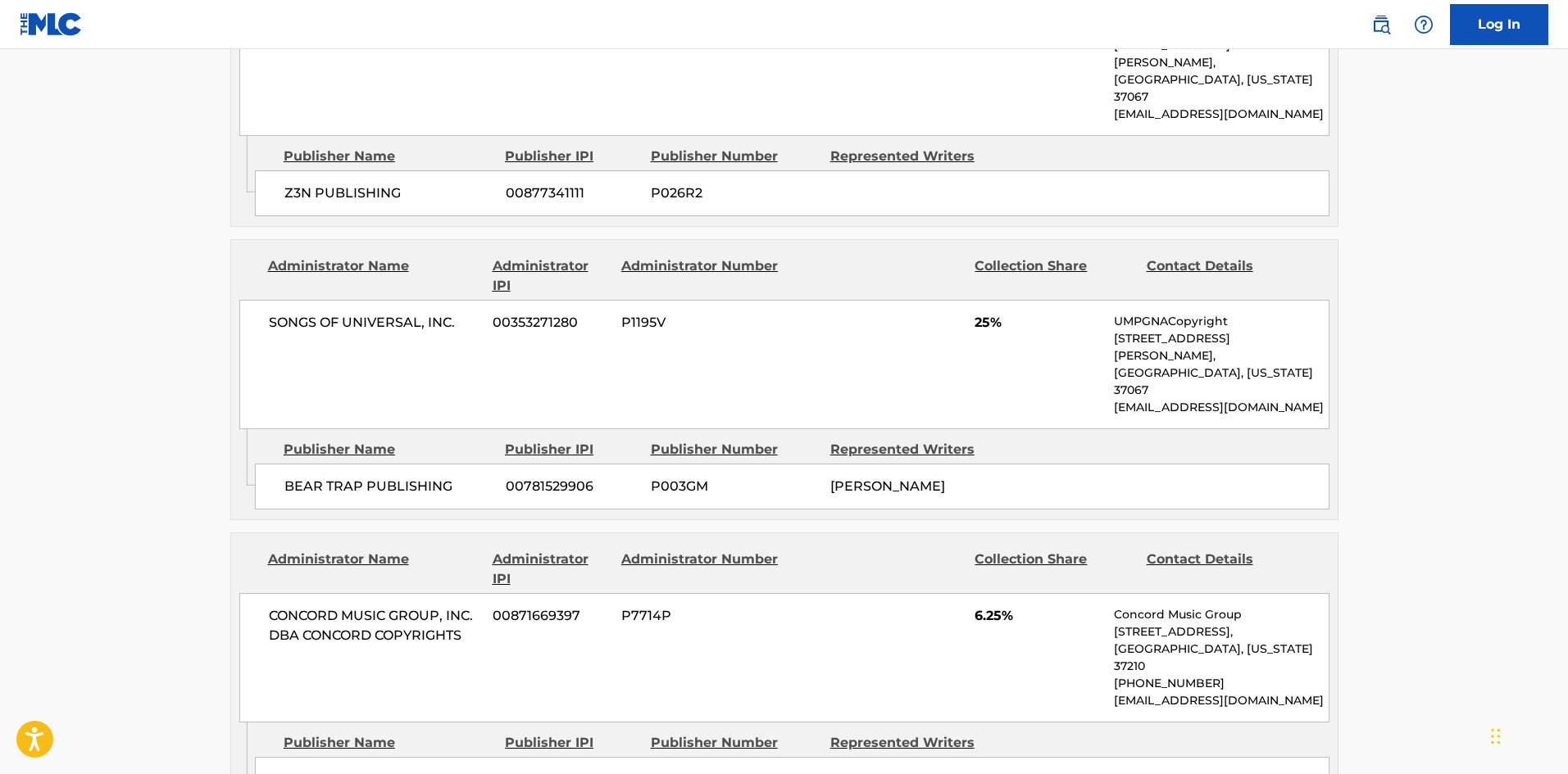
click at [302, 757] on div "SONGS BY 1MIND 00860782611 PA22D7" at bounding box center [792, 780] width 1074 height 46
drag, startPoint x: 302, startPoint y: 653, endPoint x: 358, endPoint y: 646, distance: 56.4
click at [358, 757] on div "SONGS BY 1MIND 00860782611 PA22D7" at bounding box center [792, 780] width 1074 height 46
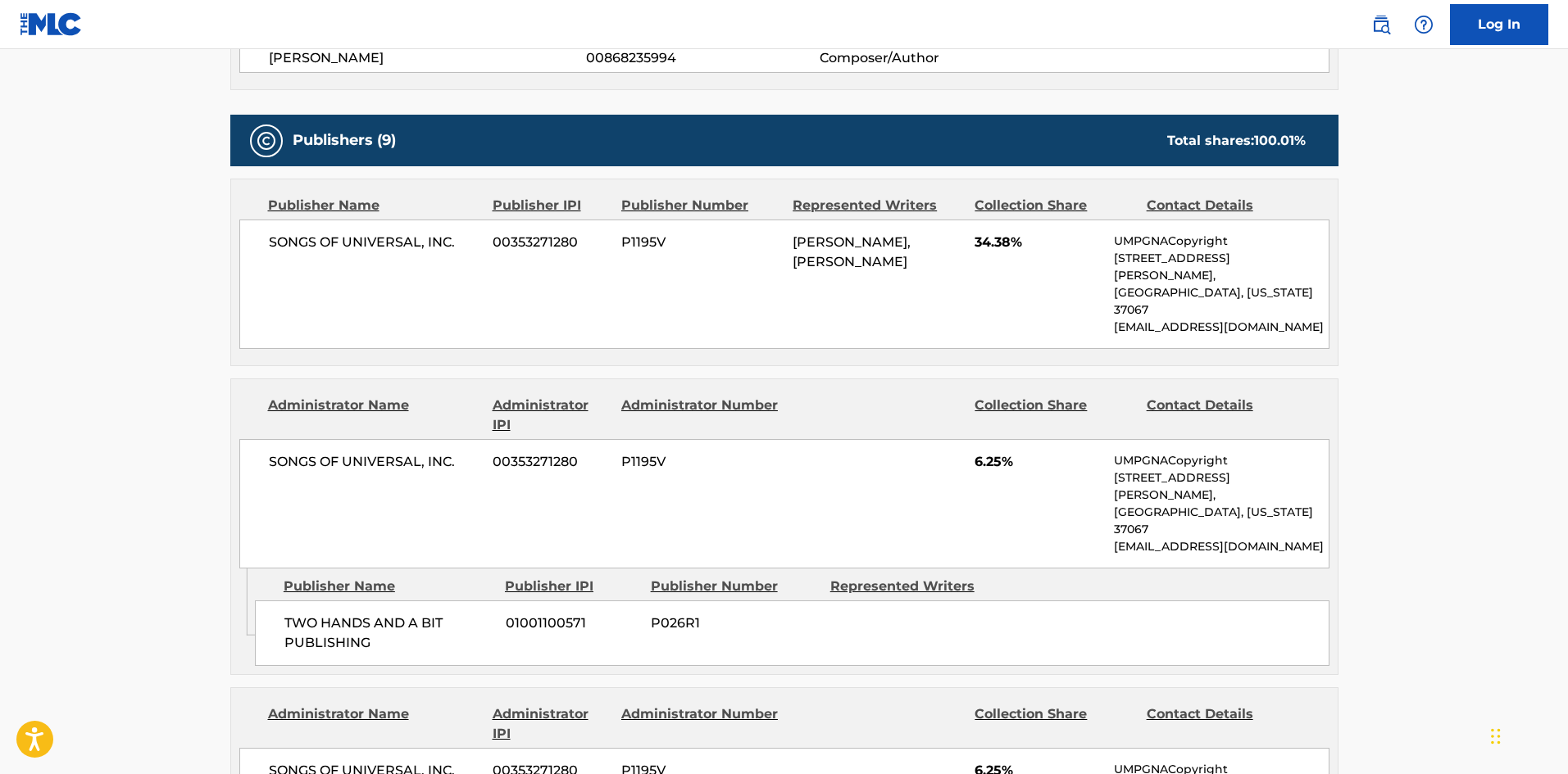
scroll to position [737, 0]
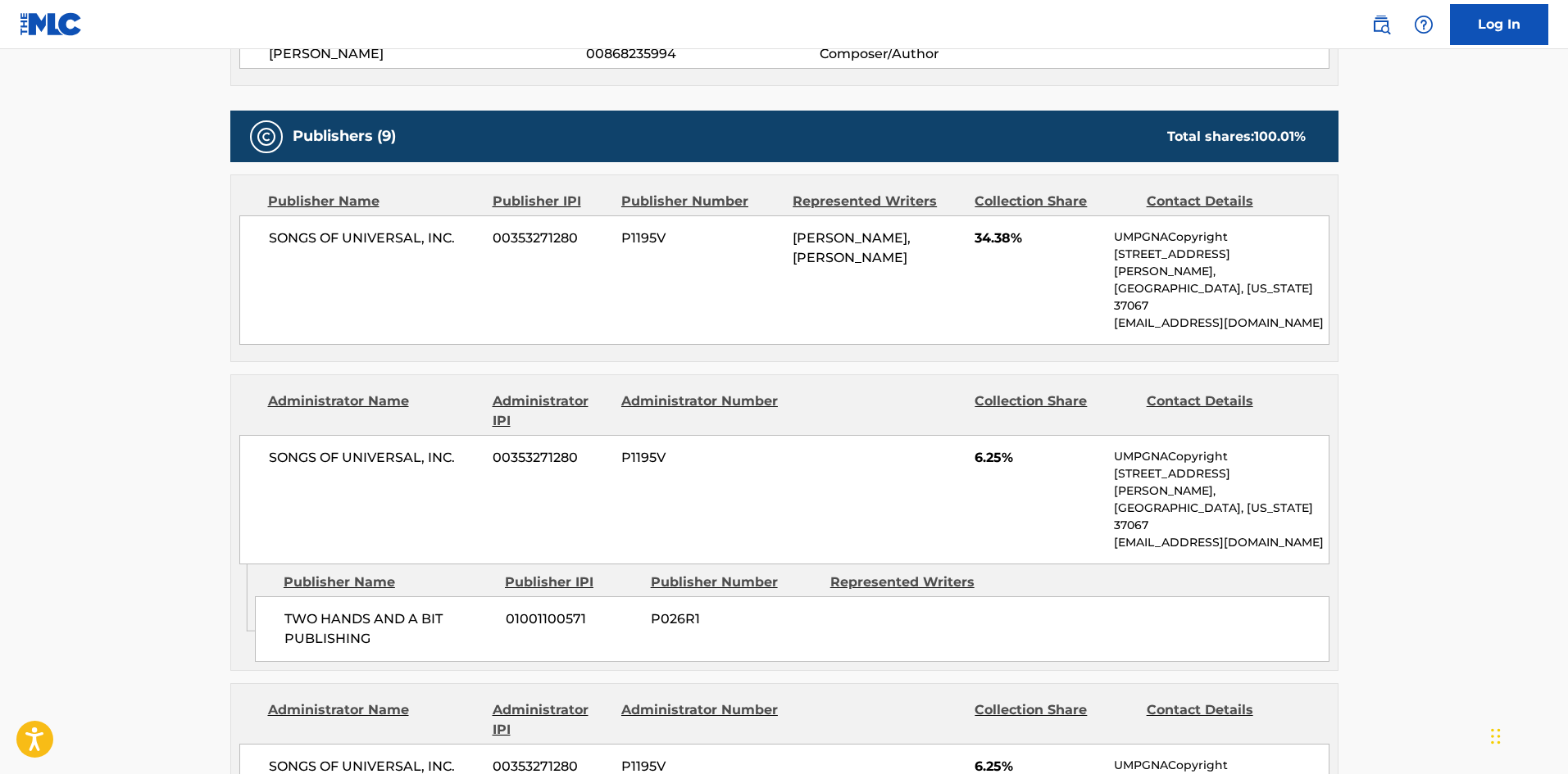
click at [288, 610] on span "TWO HANDS AND A BIT PUBLISHING" at bounding box center [389, 629] width 209 height 39
drag, startPoint x: 288, startPoint y: 556, endPoint x: 358, endPoint y: 553, distance: 70.1
click at [364, 610] on span "TWO HANDS AND A BIT PUBLISHING" at bounding box center [389, 629] width 209 height 39
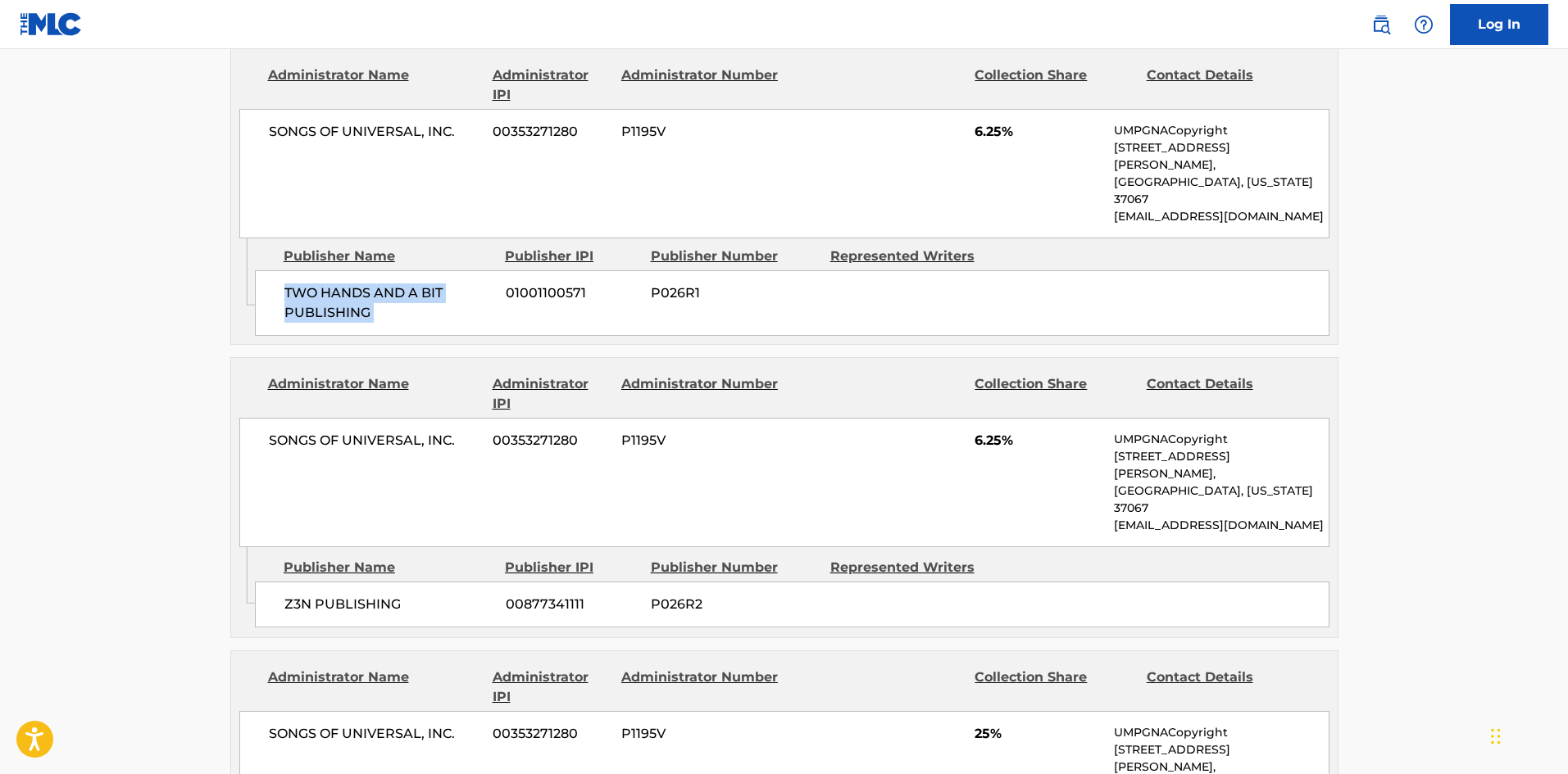
scroll to position [1065, 0]
click at [276, 580] on div "Z3N PUBLISHING 00877341111 P026R2" at bounding box center [792, 602] width 1074 height 46
drag, startPoint x: 276, startPoint y: 494, endPoint x: 352, endPoint y: 498, distance: 76.1
click at [352, 580] on div "Z3N PUBLISHING 00877341111 P026R2" at bounding box center [792, 602] width 1074 height 46
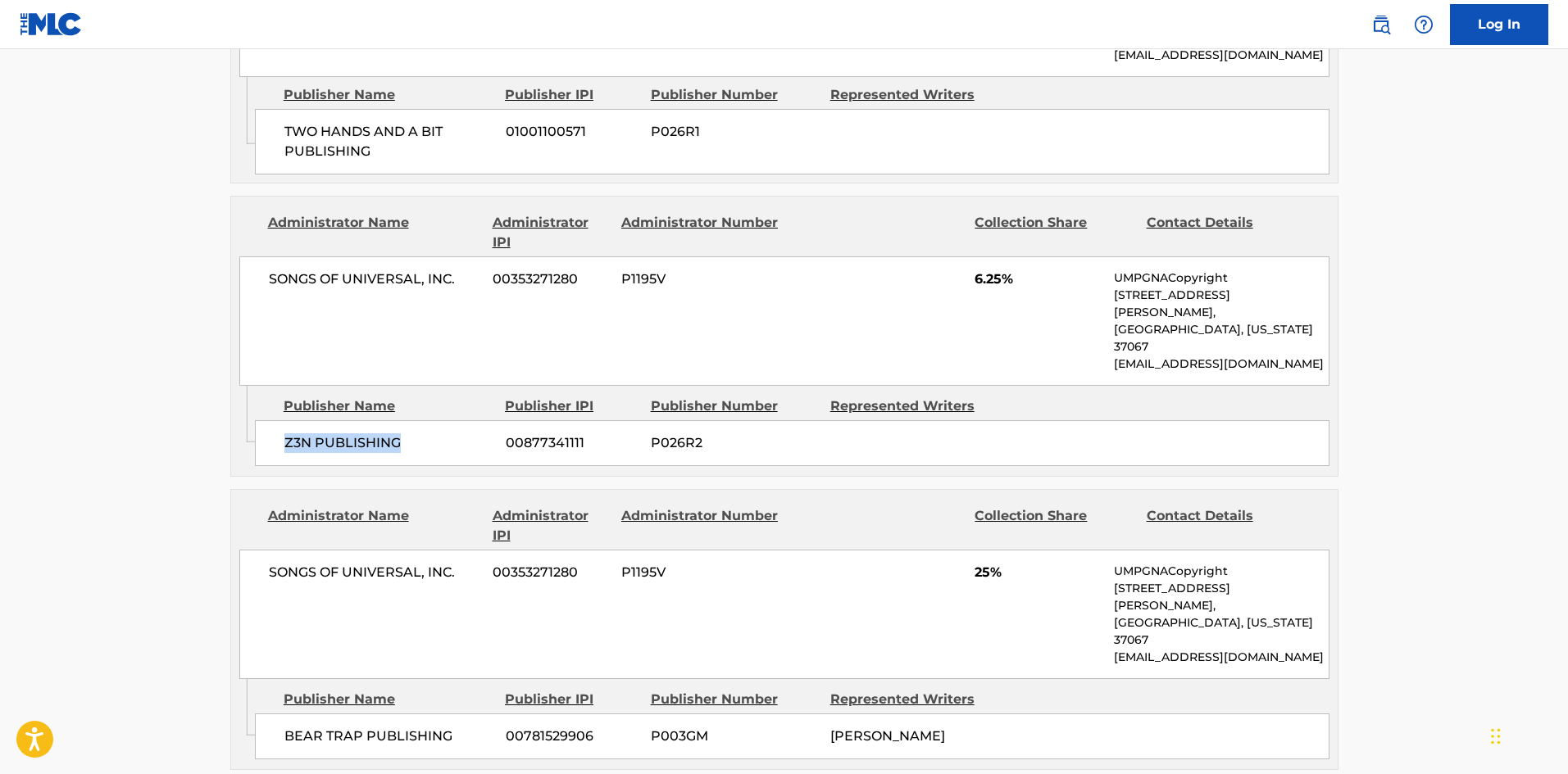
scroll to position [1229, 0]
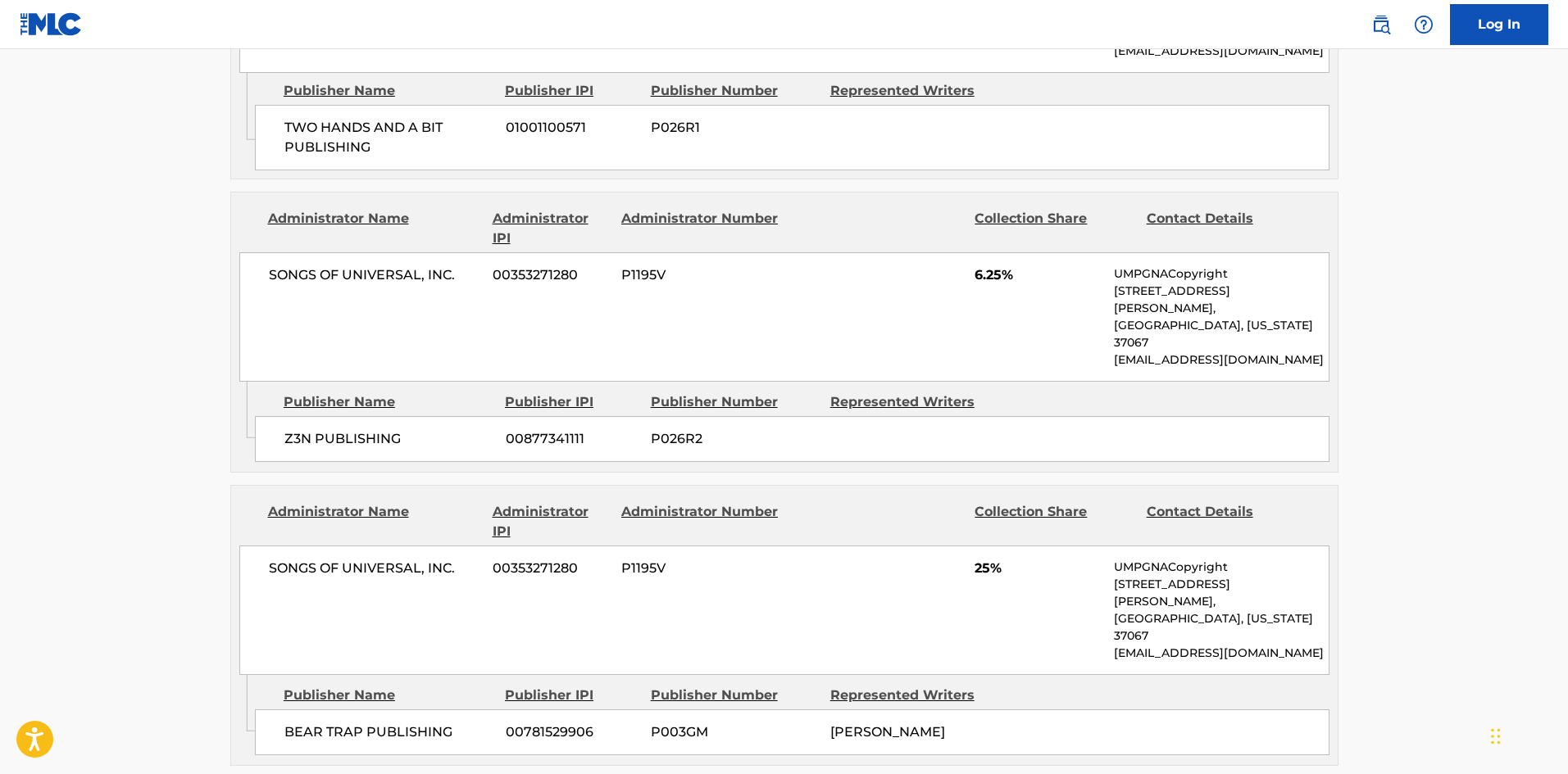
click at [304, 723] on span "BEAR TRAP PUBLISHING" at bounding box center [389, 732] width 209 height 19
drag, startPoint x: 304, startPoint y: 589, endPoint x: 344, endPoint y: 116, distance: 474.7
click at [412, 723] on span "BEAR TRAP PUBLISHING" at bounding box center [389, 732] width 209 height 19
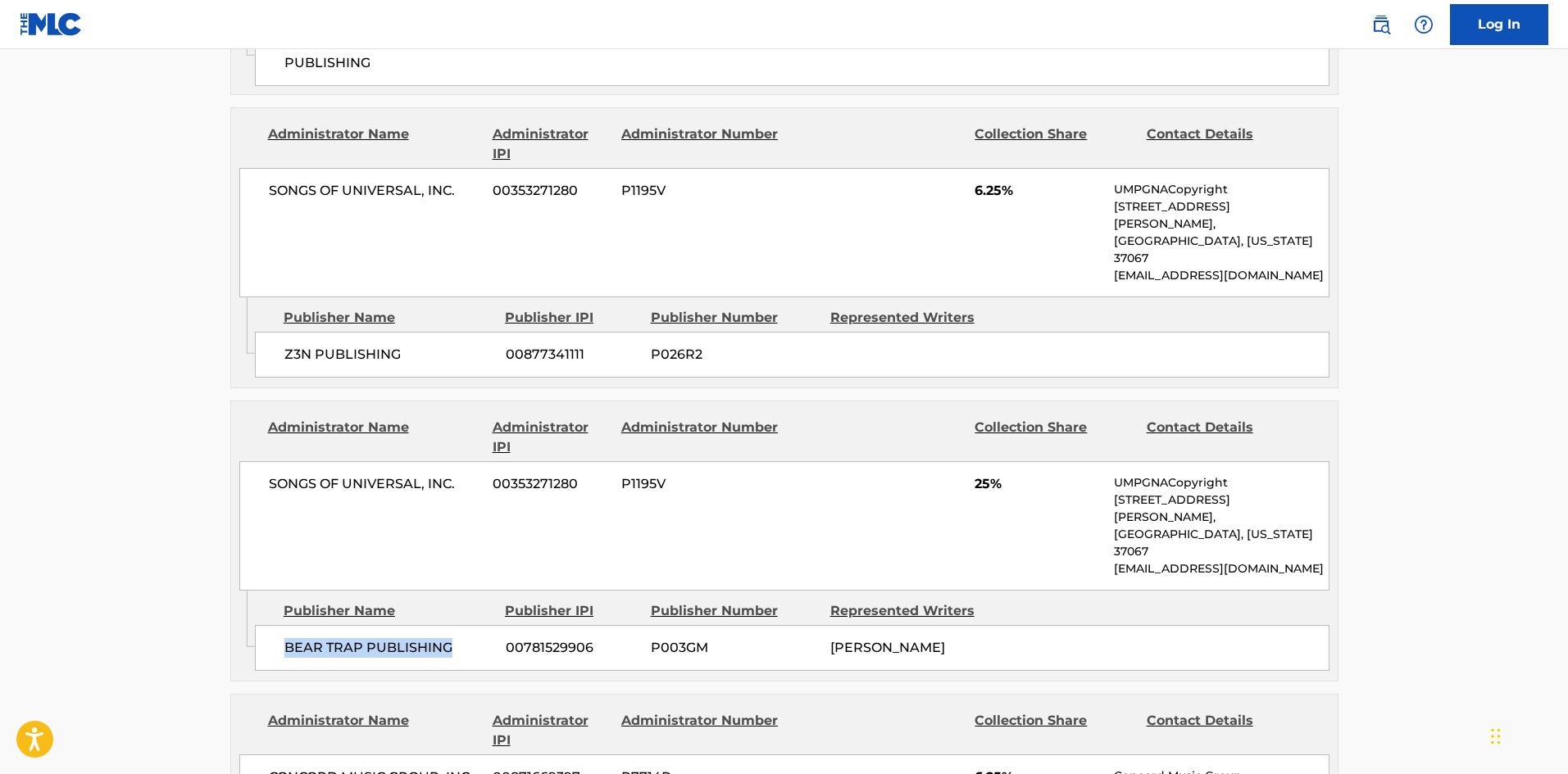
scroll to position [1475, 0]
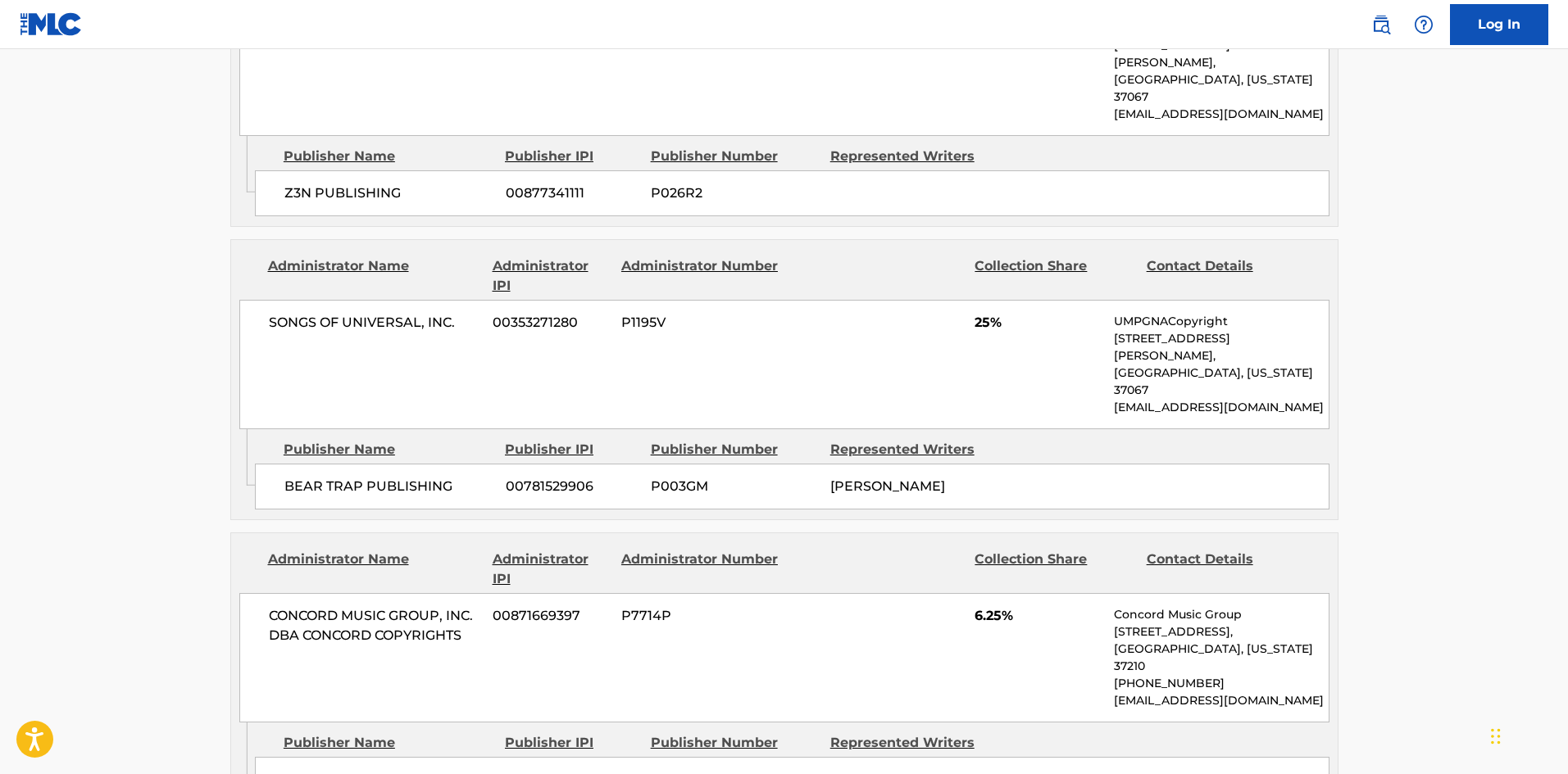
click at [299, 770] on span "SONGS BY 1MIND" at bounding box center [389, 780] width 209 height 19
drag, startPoint x: 299, startPoint y: 637, endPoint x: 372, endPoint y: 638, distance: 73.0
click at [372, 770] on span "SONGS BY 1MIND" at bounding box center [389, 780] width 209 height 19
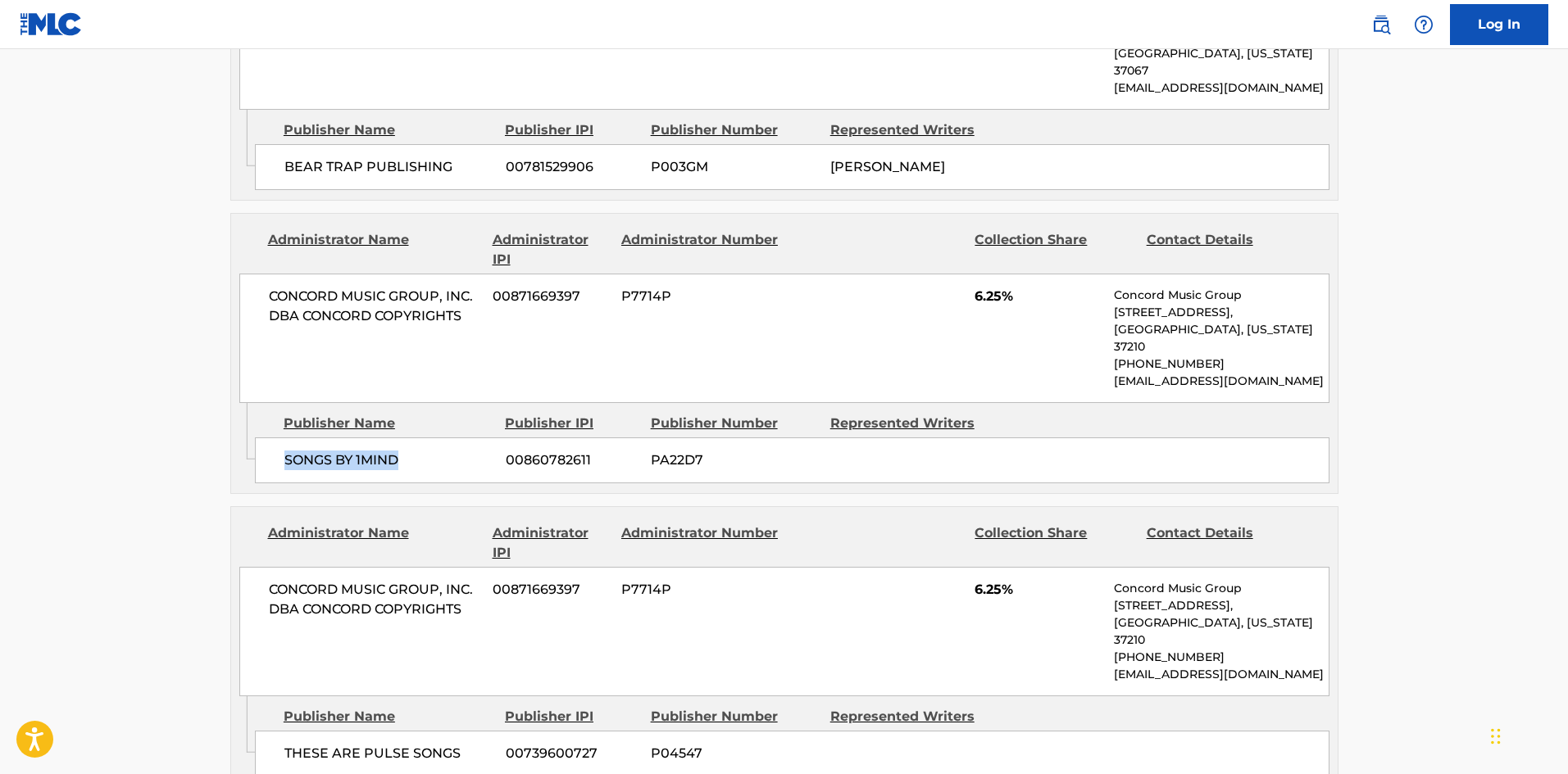
scroll to position [1802, 0]
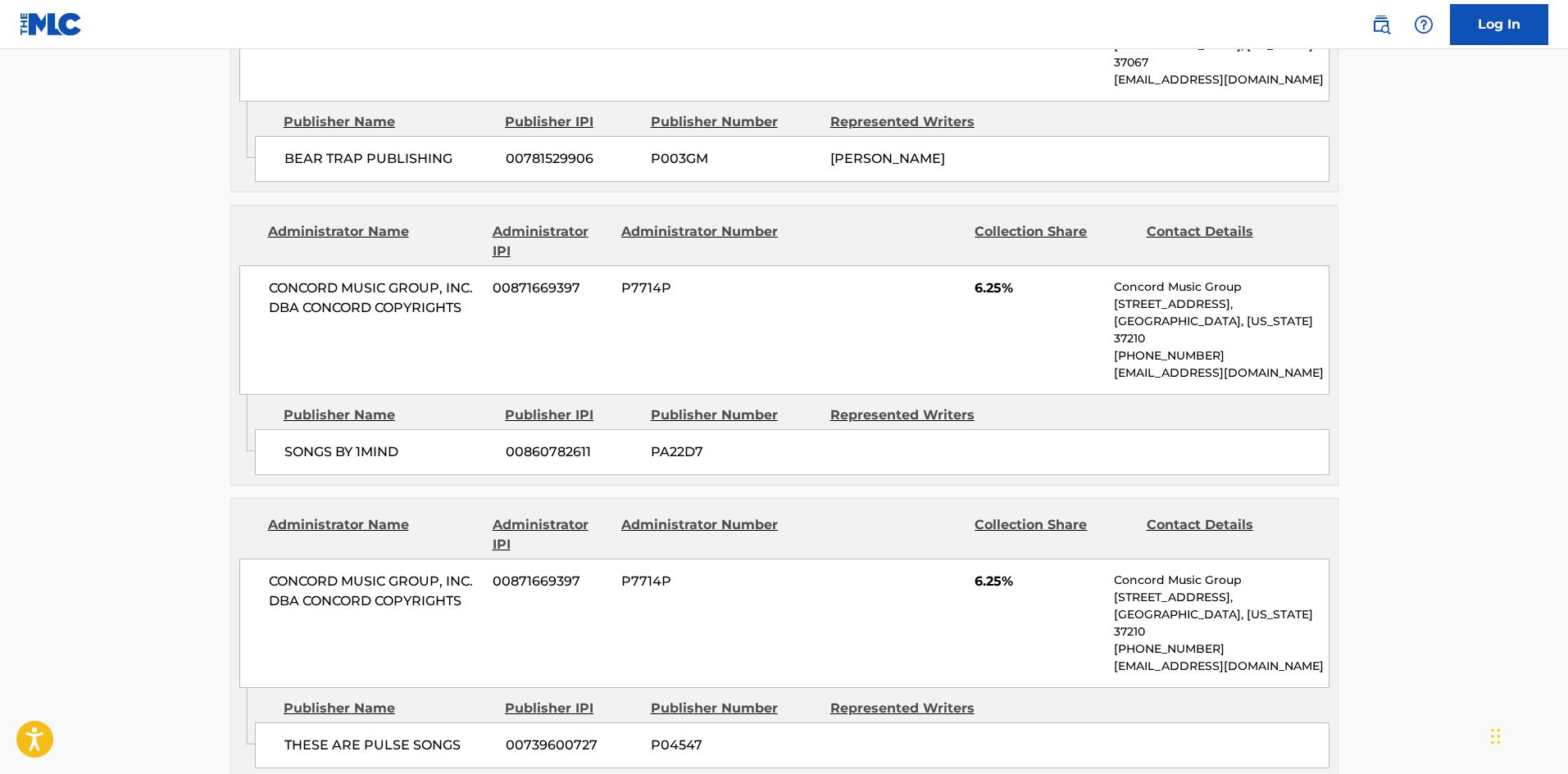
click at [296, 736] on span "THESE ARE PULSE SONGS" at bounding box center [389, 746] width 209 height 19
drag, startPoint x: 296, startPoint y: 591, endPoint x: 485, endPoint y: 600, distance: 189.2
click at [485, 723] on div "THESE ARE PULSE SONGS 00739600727 P04547" at bounding box center [792, 745] width 1074 height 46
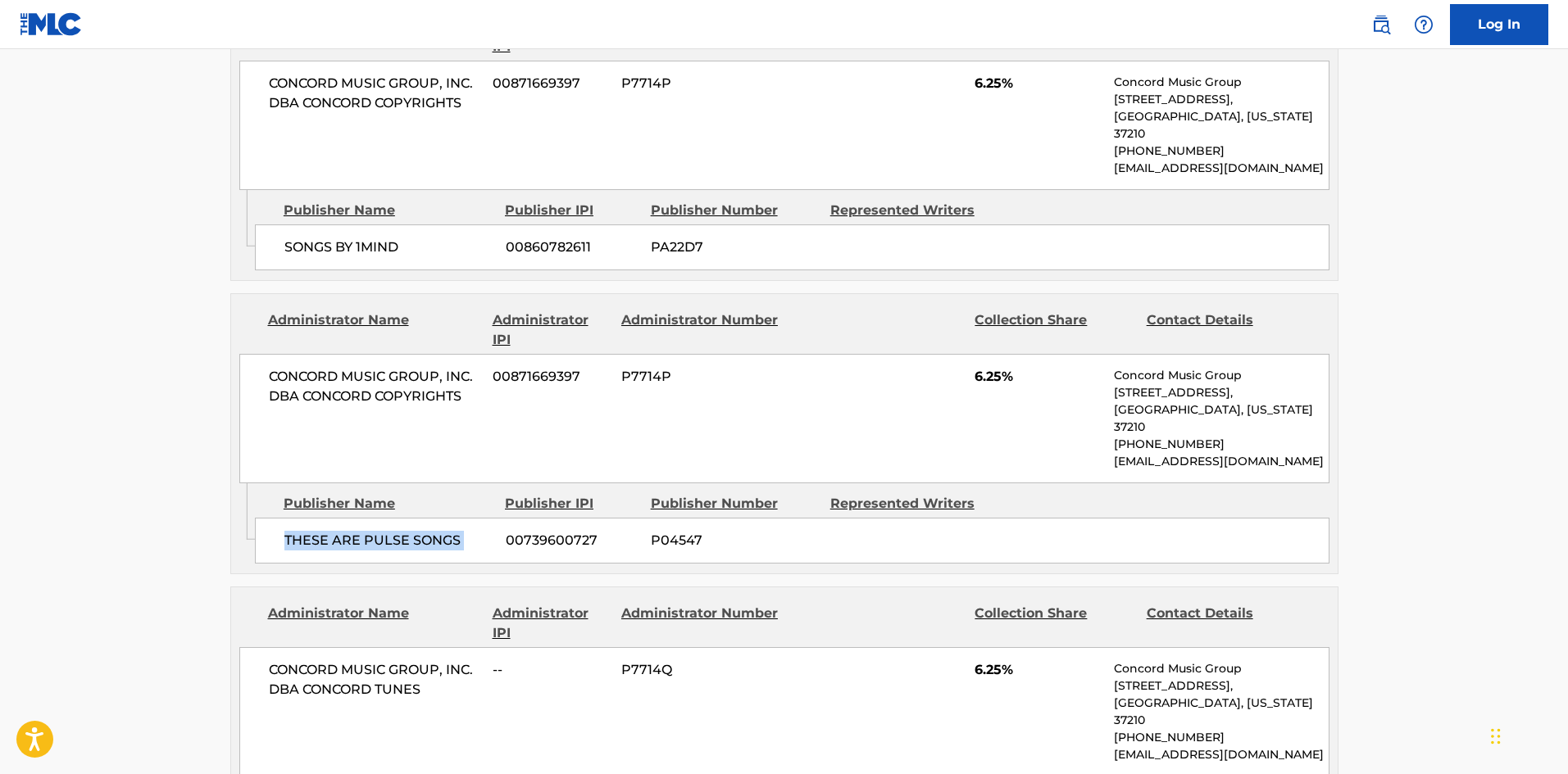
scroll to position [2048, 0]
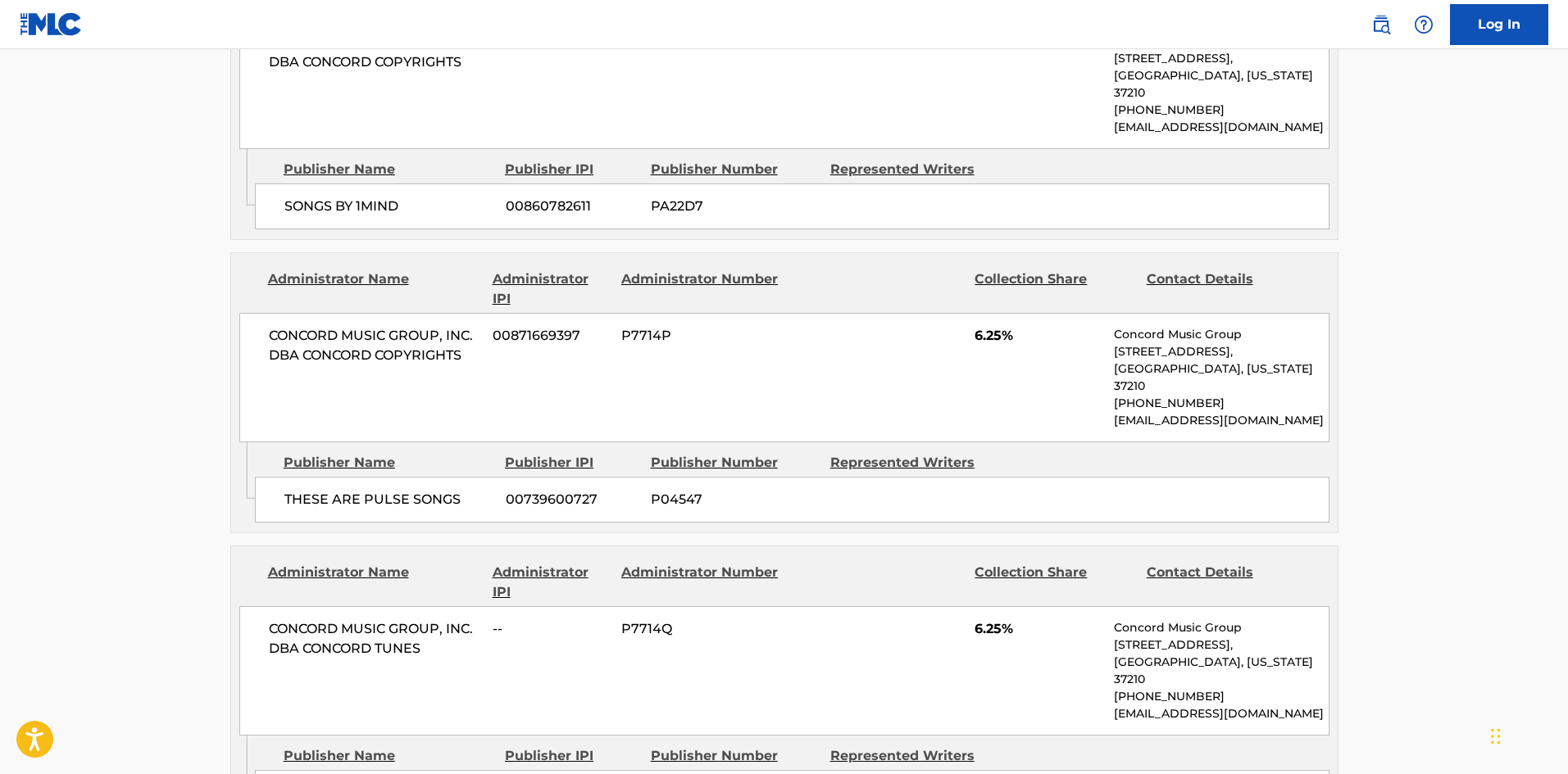
drag, startPoint x: 312, startPoint y: 622, endPoint x: 385, endPoint y: 621, distance: 73.0
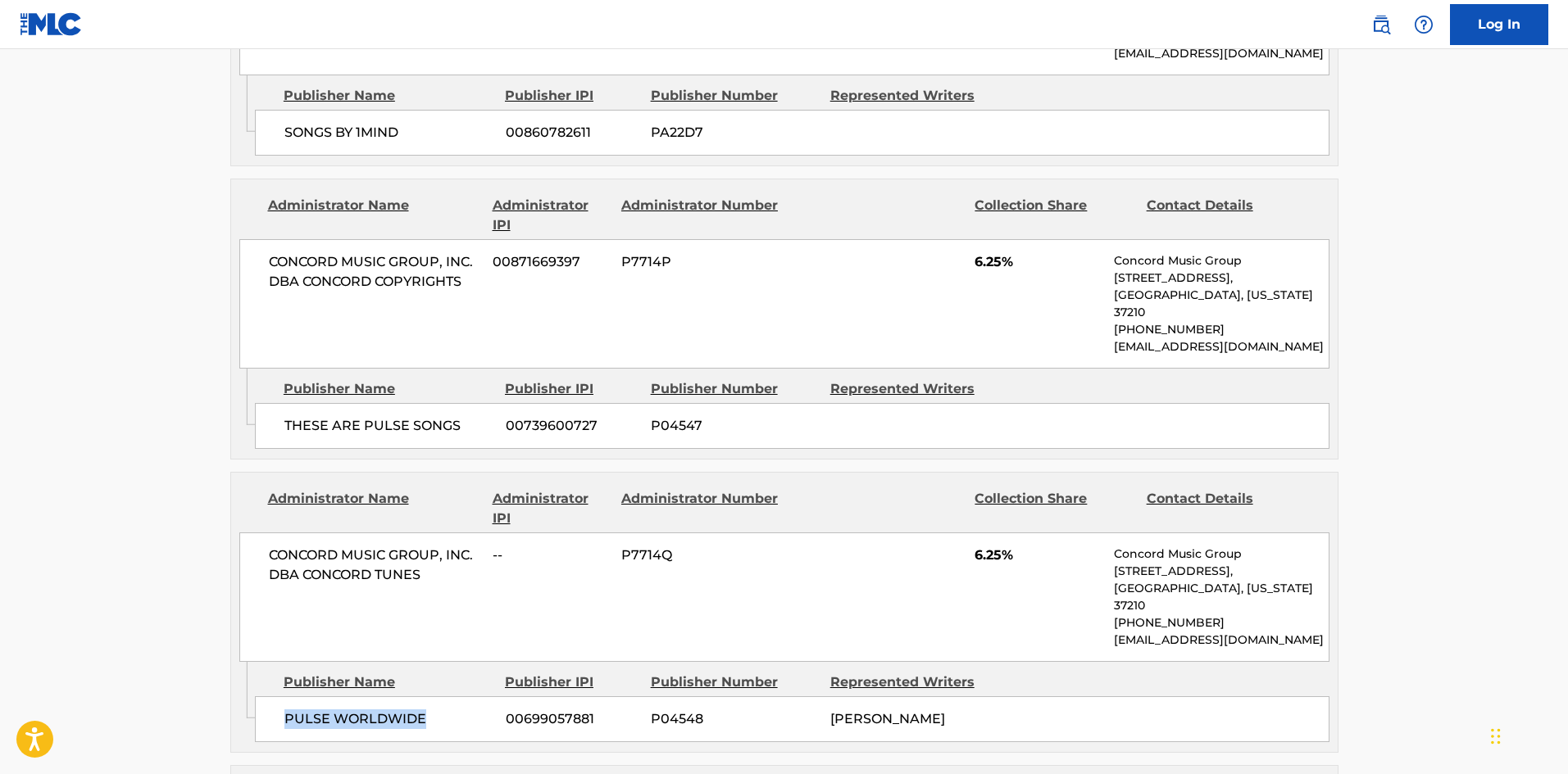
scroll to position [2376, 0]
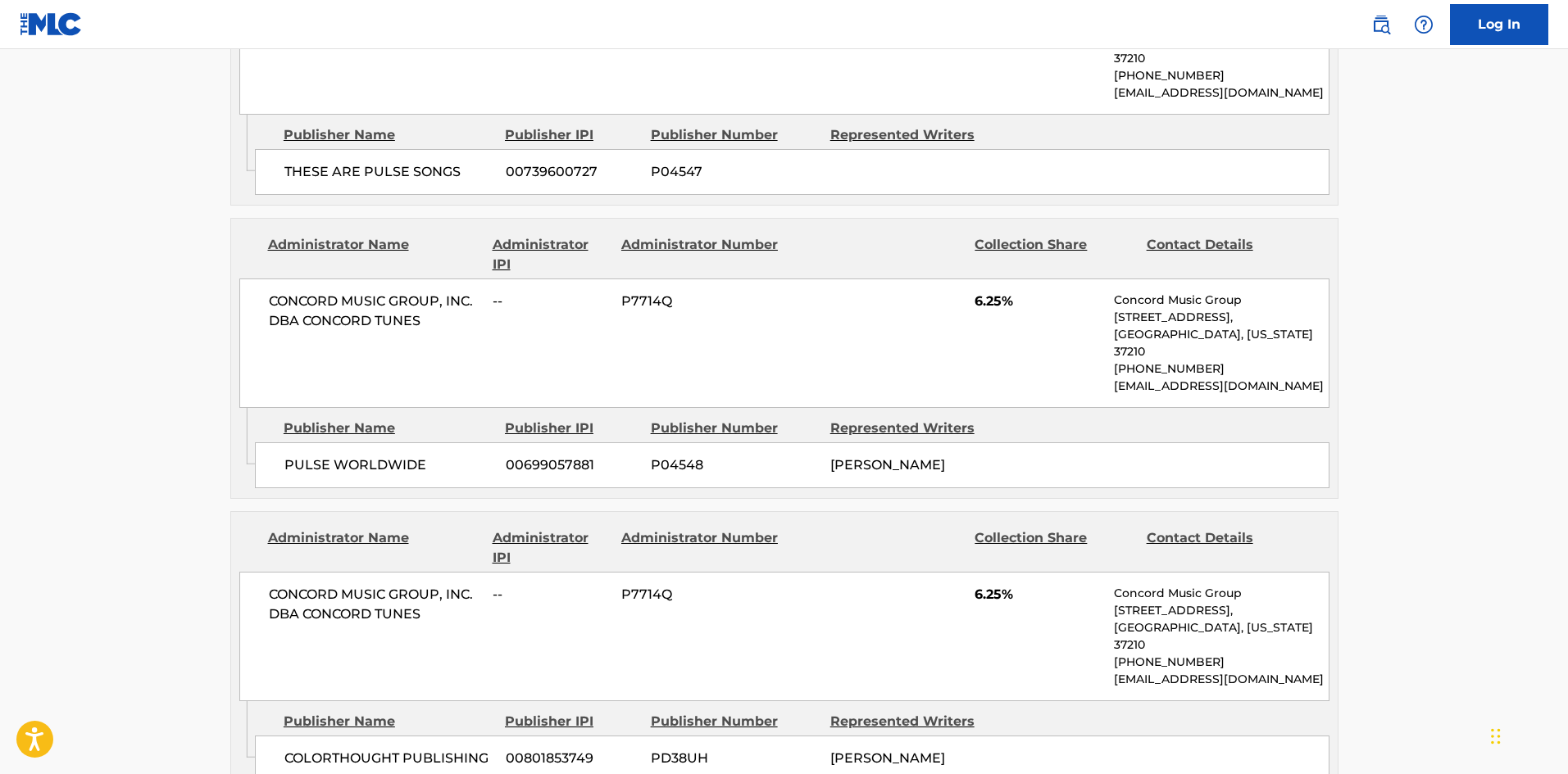
click at [287, 749] on span "COLORTHOUGHT PUBLISHING" at bounding box center [389, 758] width 209 height 19
drag, startPoint x: 287, startPoint y: 570, endPoint x: 454, endPoint y: 562, distance: 167.2
click at [454, 749] on span "COLORTHOUGHT PUBLISHING" at bounding box center [389, 758] width 209 height 19
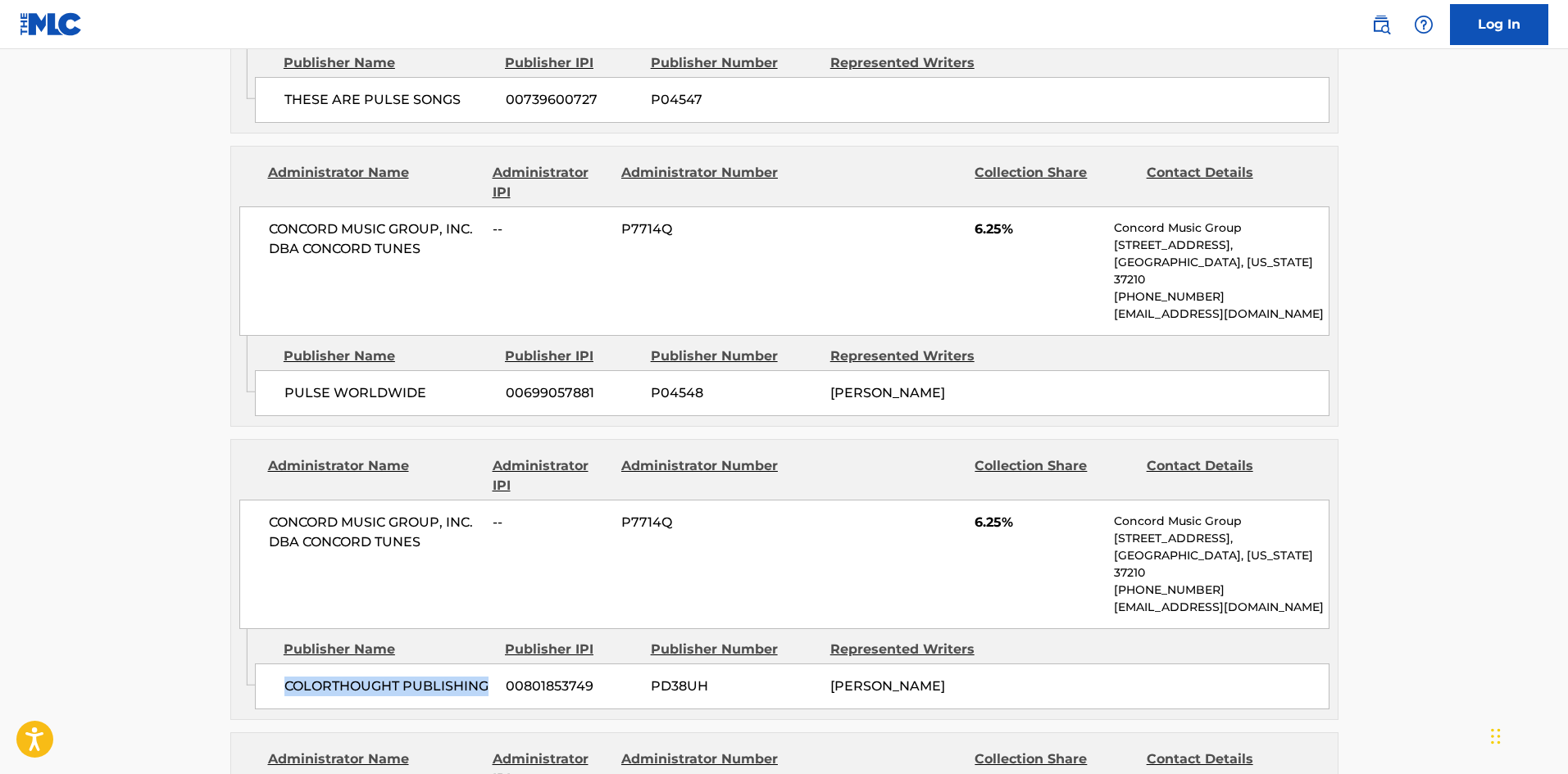
scroll to position [2540, 0]
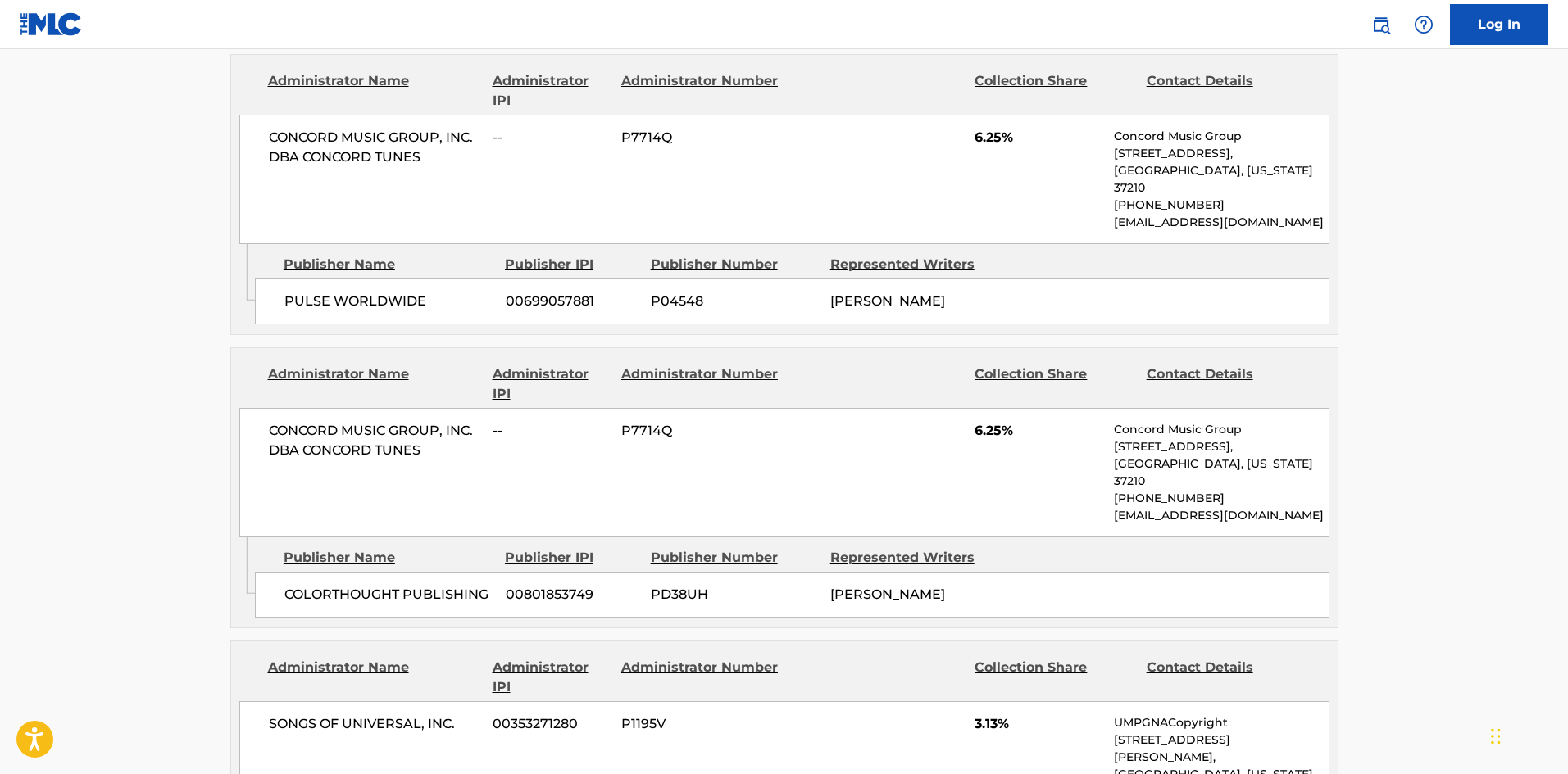
drag, startPoint x: 295, startPoint y: 663, endPoint x: 424, endPoint y: 687, distance: 131.2
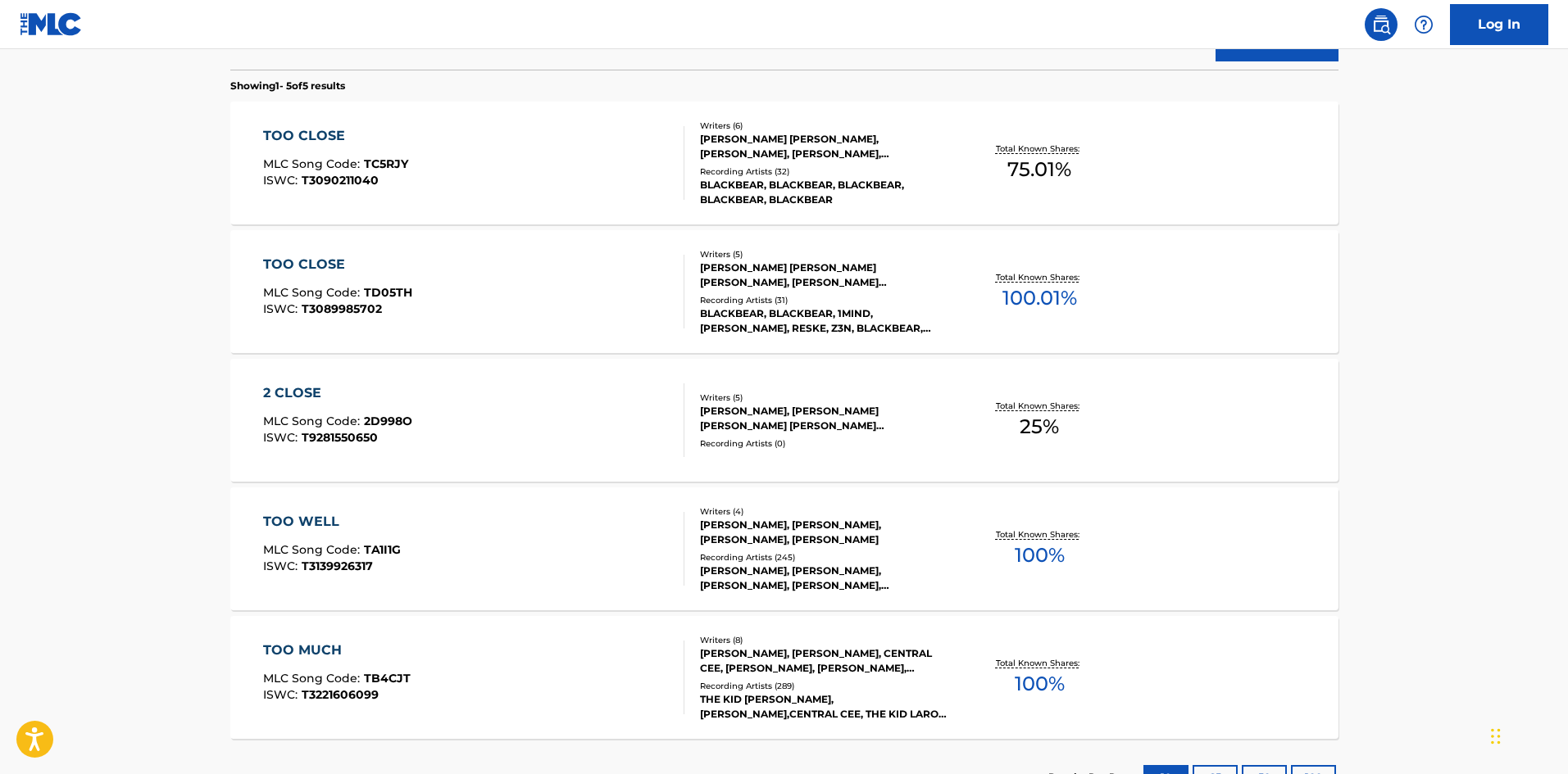
click at [364, 286] on span "TD05TH" at bounding box center [389, 292] width 49 height 15
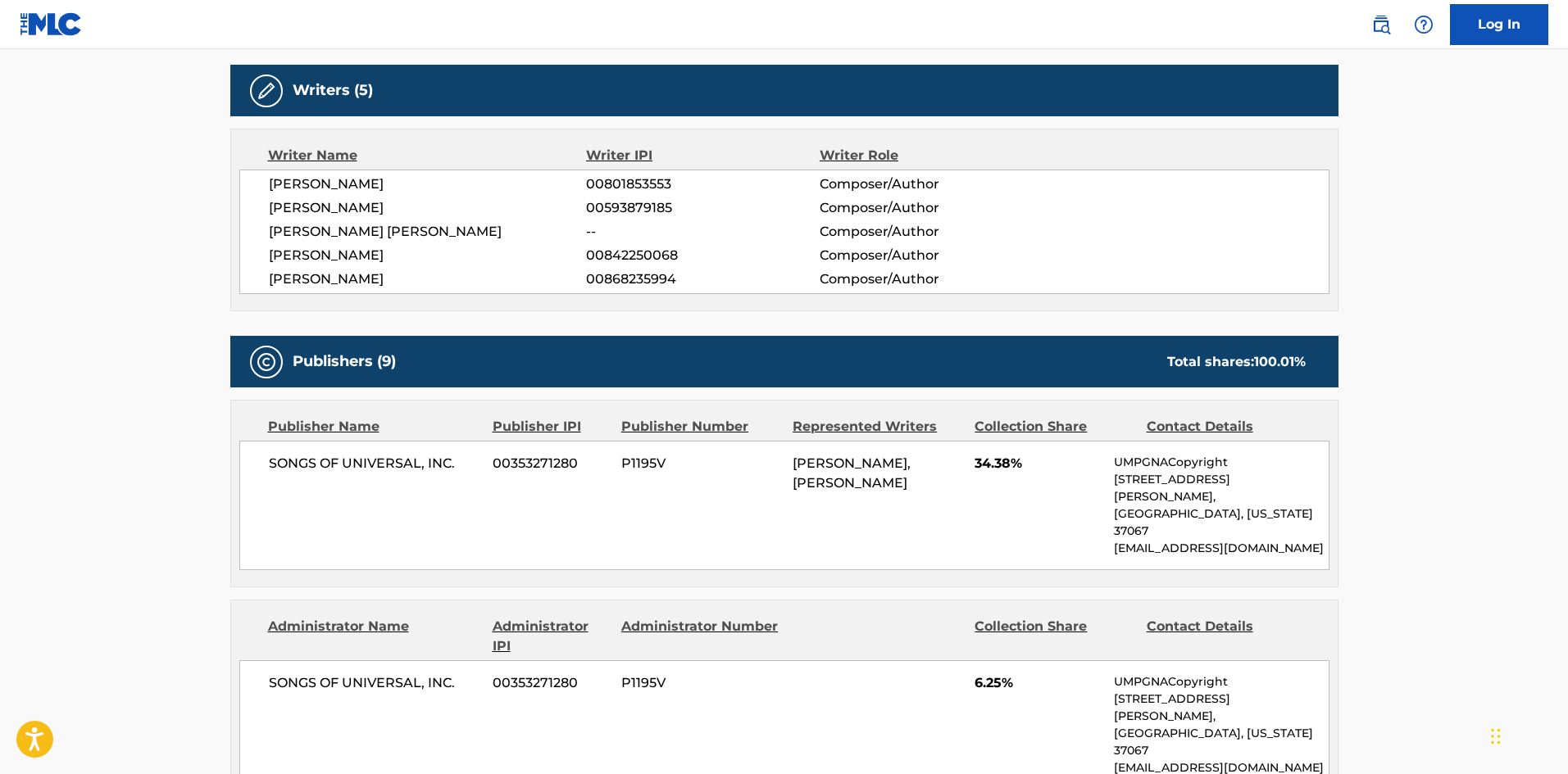
scroll to position [549, 0]
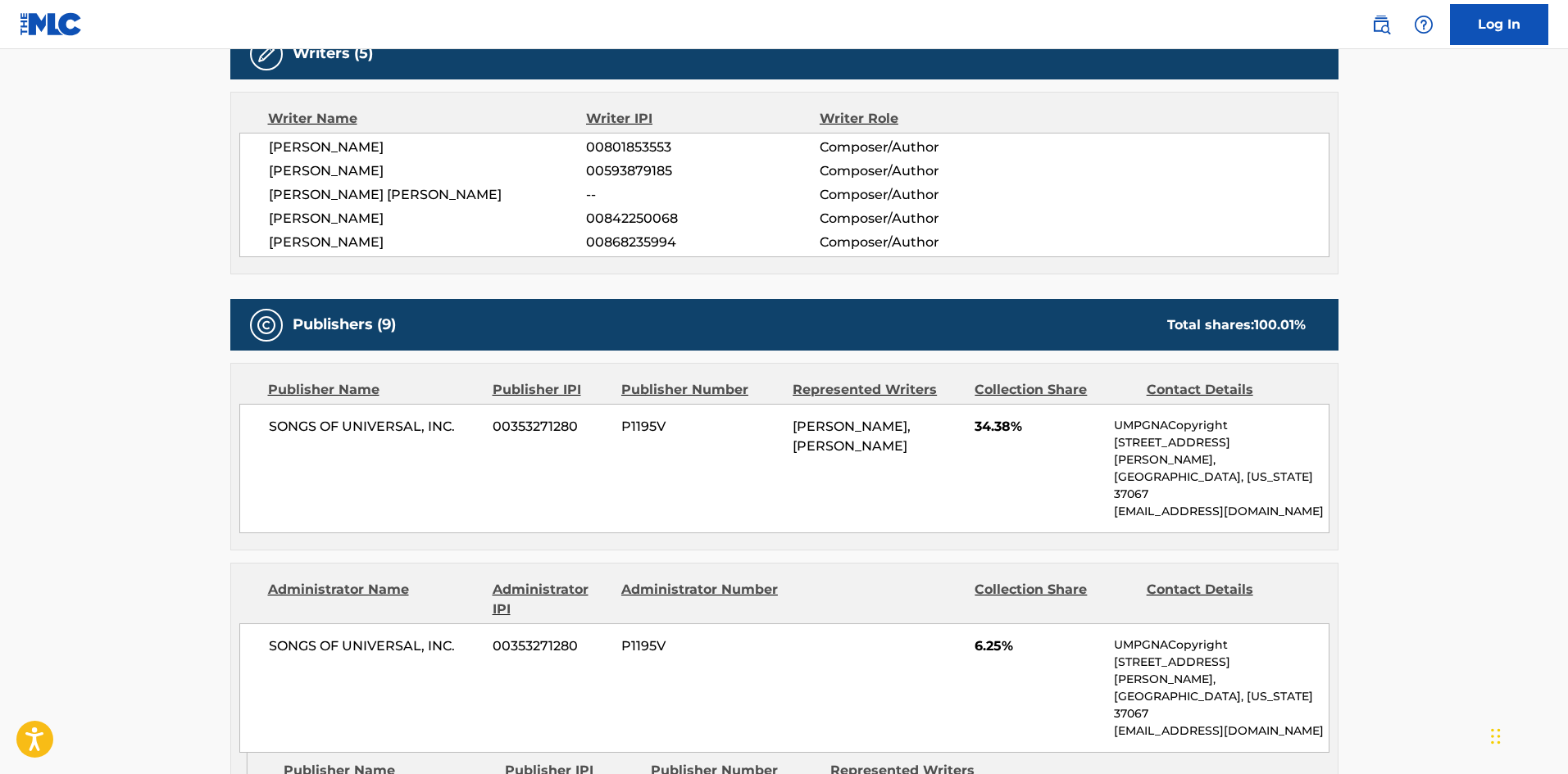
click at [1085, 65] on div "Writers (5)" at bounding box center [784, 53] width 1108 height 51
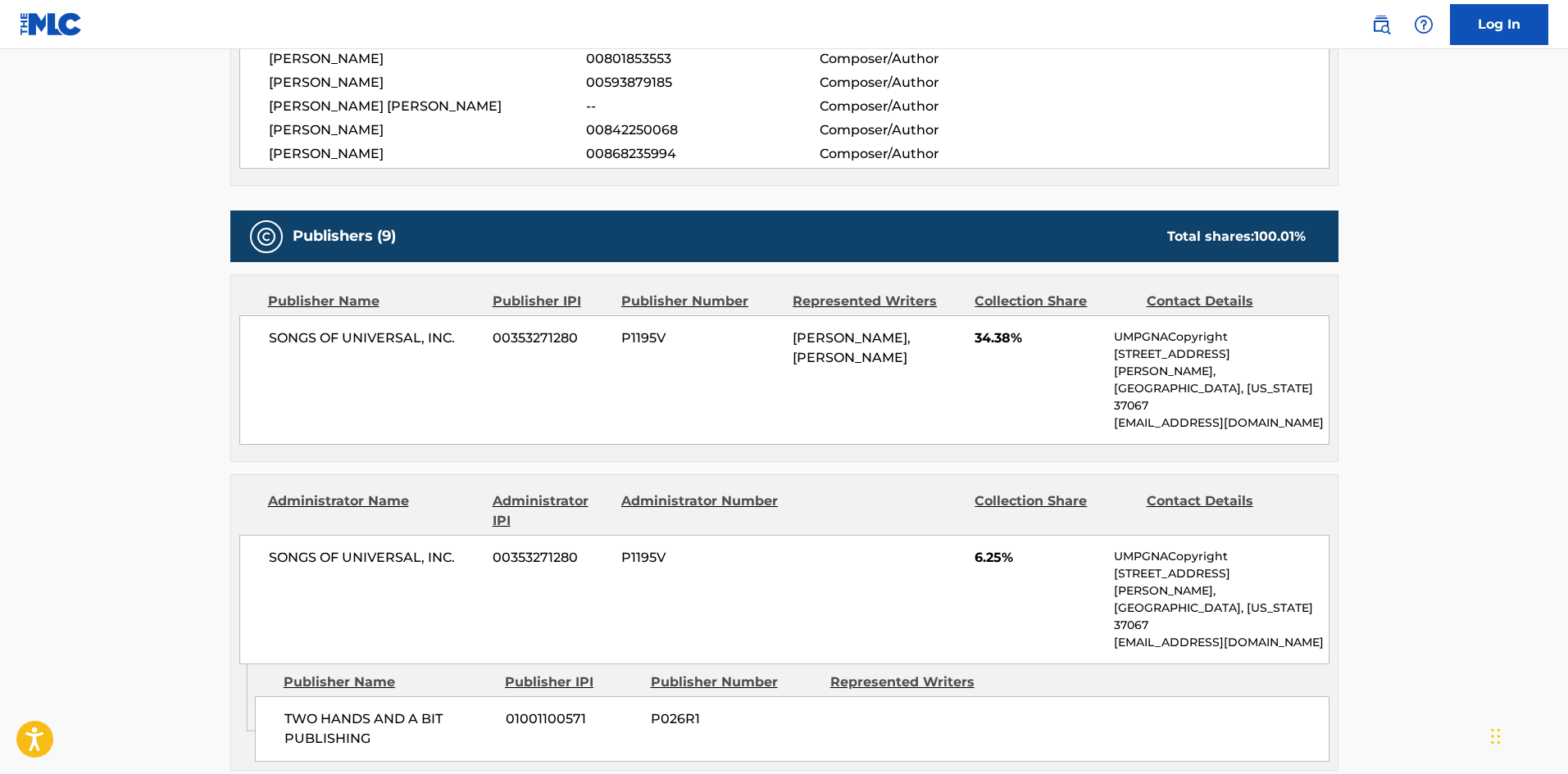
scroll to position [631, 0]
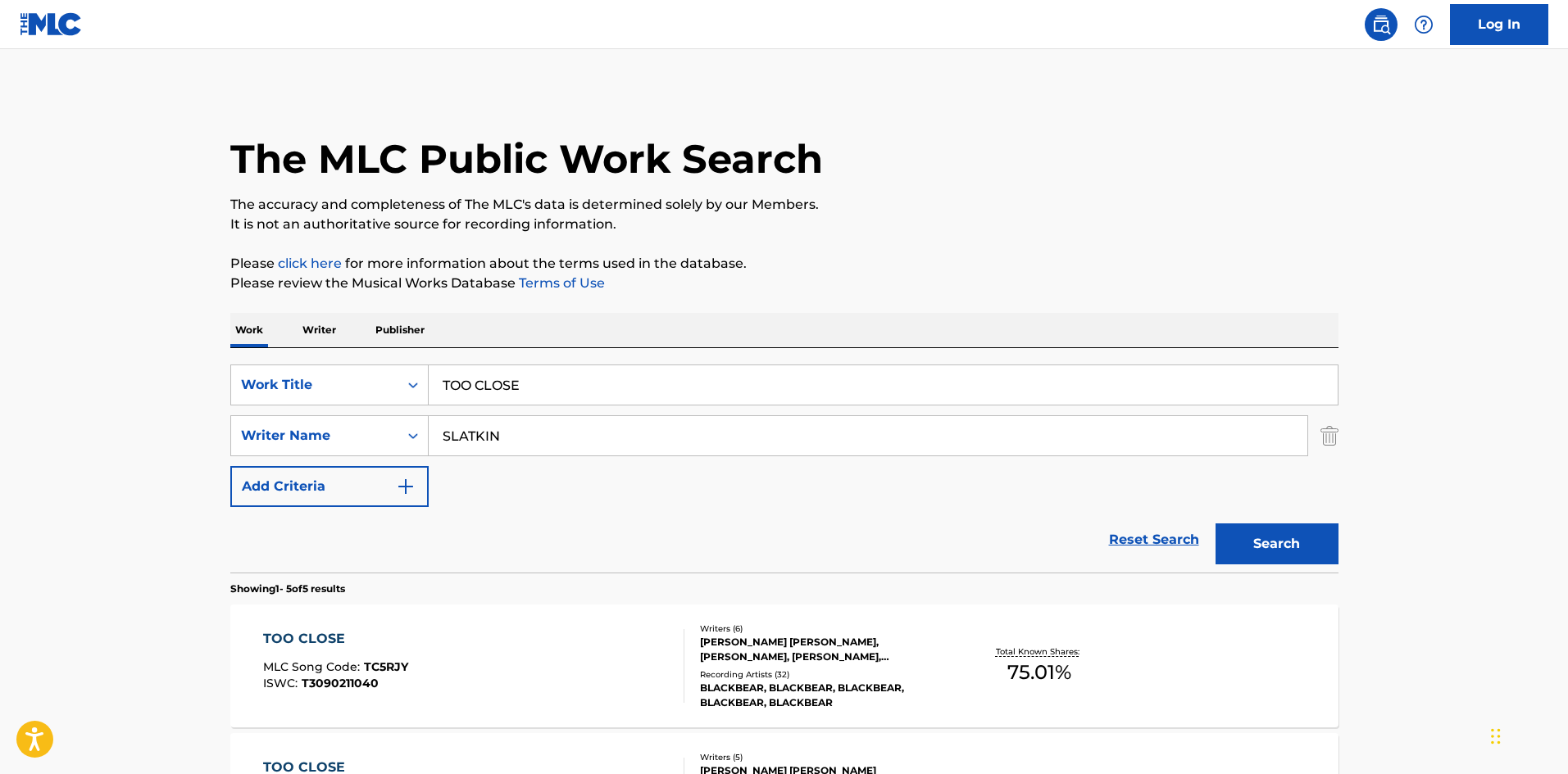
click at [535, 401] on input "TOO CLOSE" at bounding box center [883, 385] width 909 height 39
paste input "rust Fall"
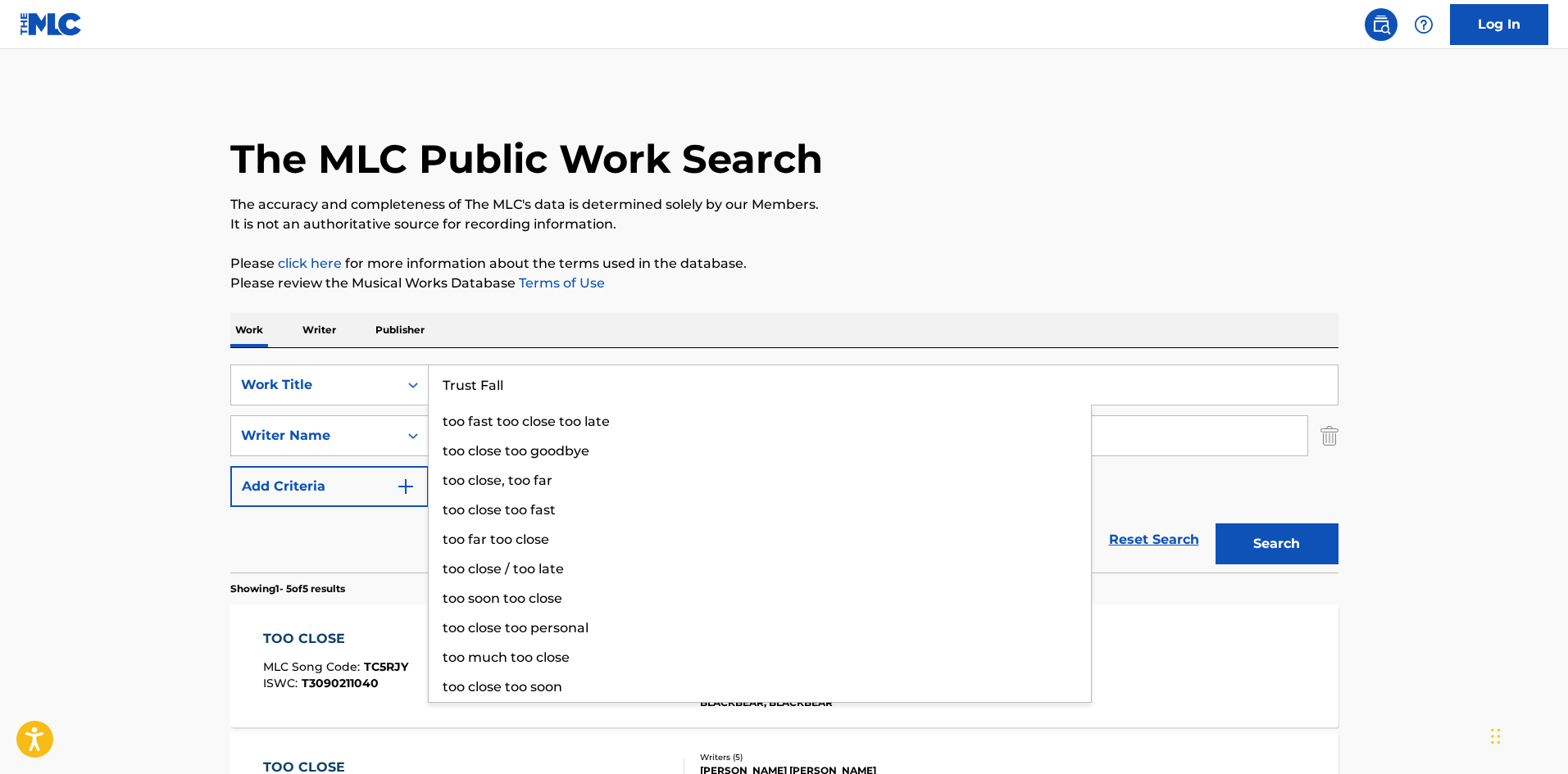
type input "Trust Fall"
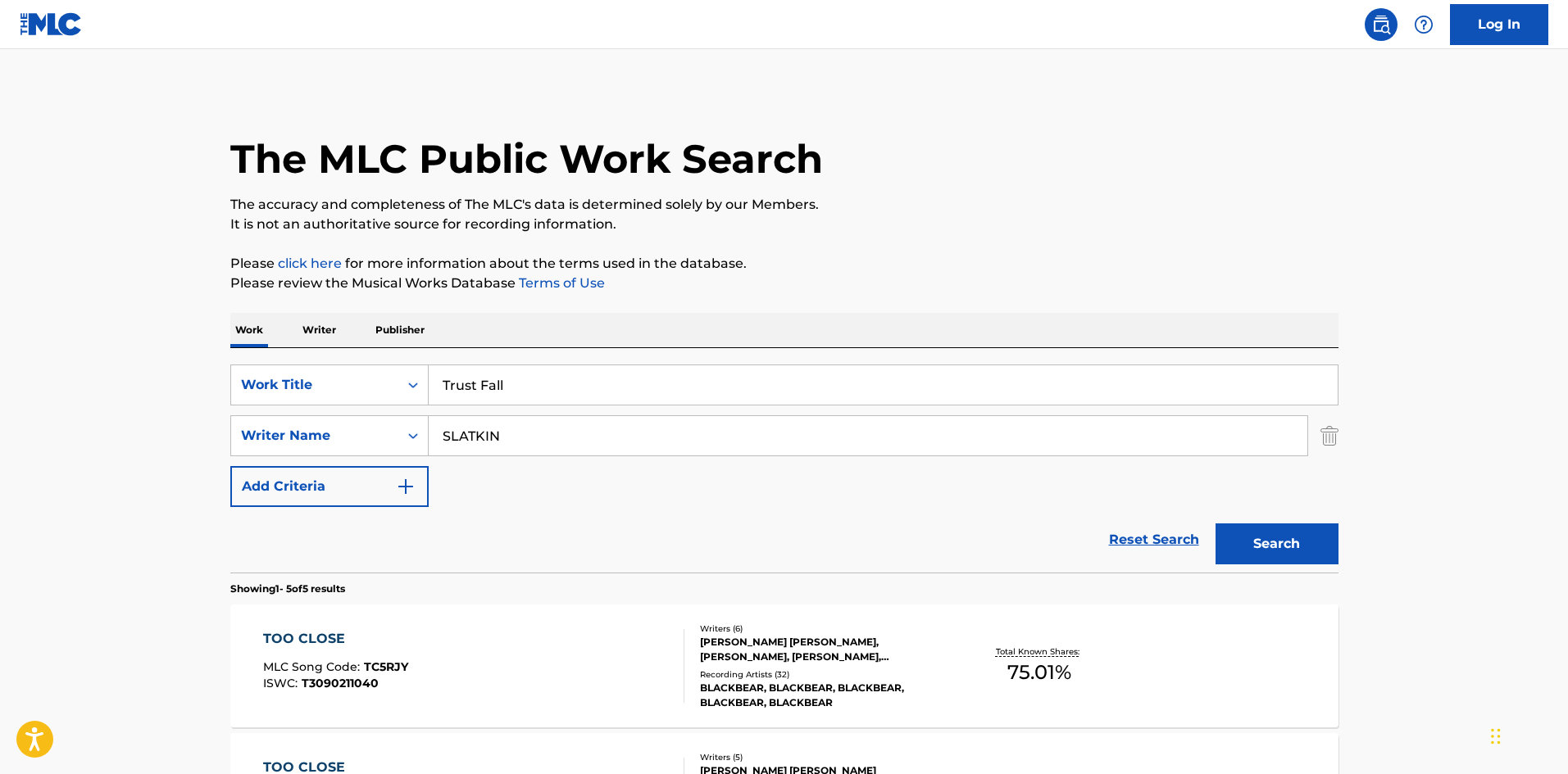
click at [28, 473] on main "The MLC Public Work Search The accuracy and completeness of The MLC's data is d…" at bounding box center [784, 689] width 1568 height 1278
click at [613, 421] on input "SLATKIN" at bounding box center [868, 436] width 878 height 39
paste input "MIRA"
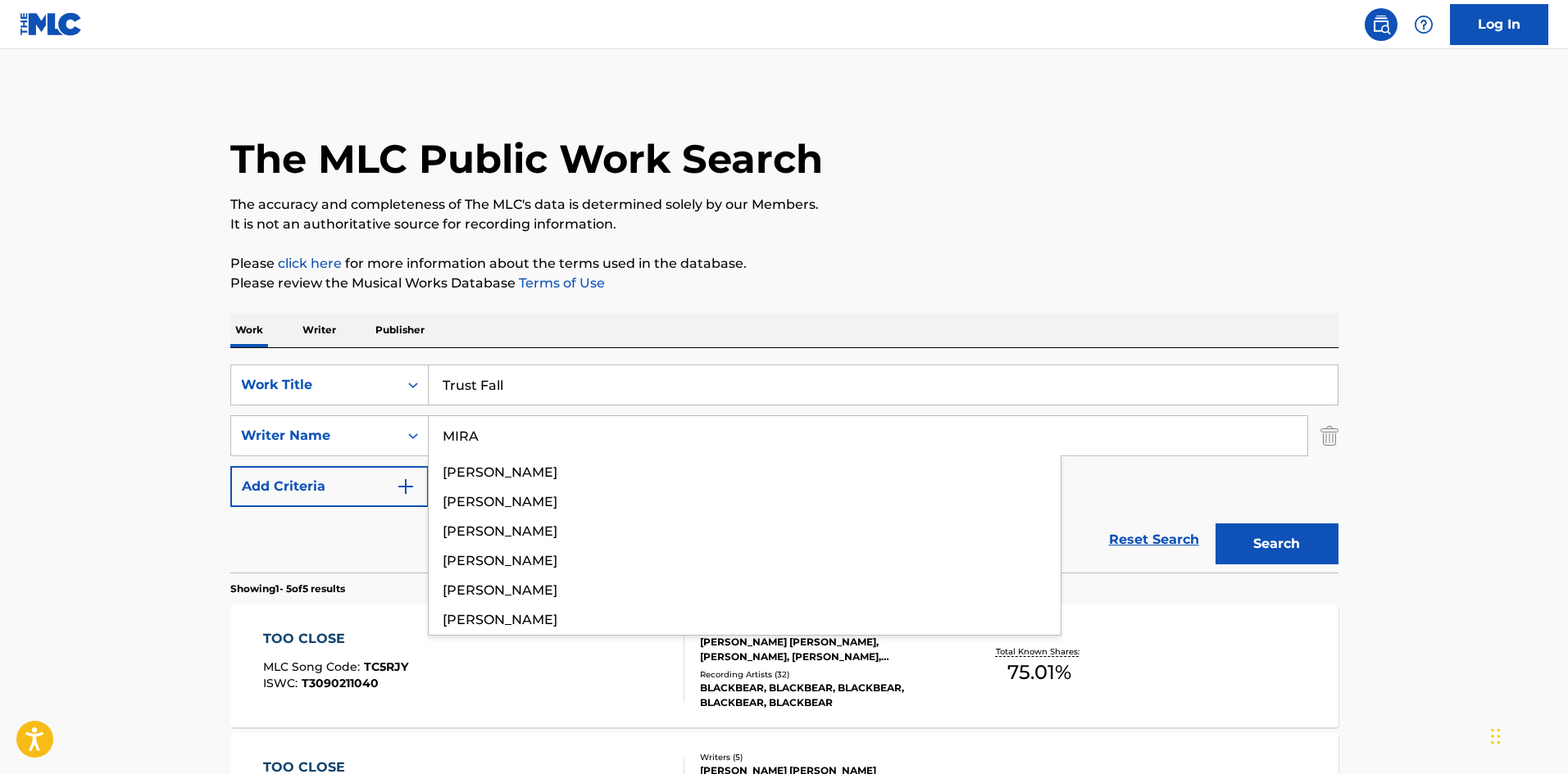
type input "MIRA"
click at [1281, 551] on button "Search" at bounding box center [1277, 544] width 123 height 41
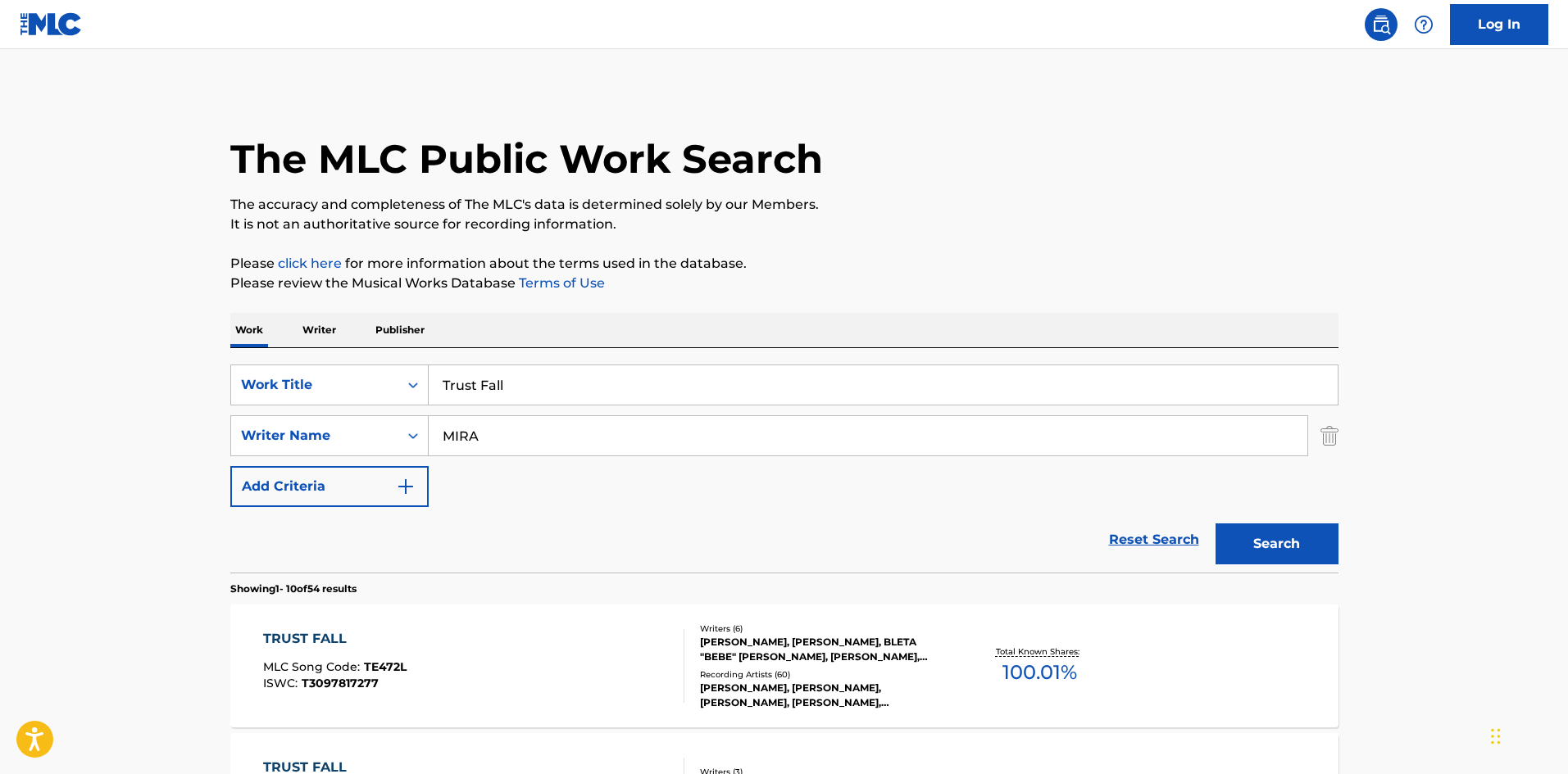
click at [469, 663] on div "TRUST FALL MLC Song Code : TE472L ISWC : T3097817277" at bounding box center [474, 666] width 422 height 74
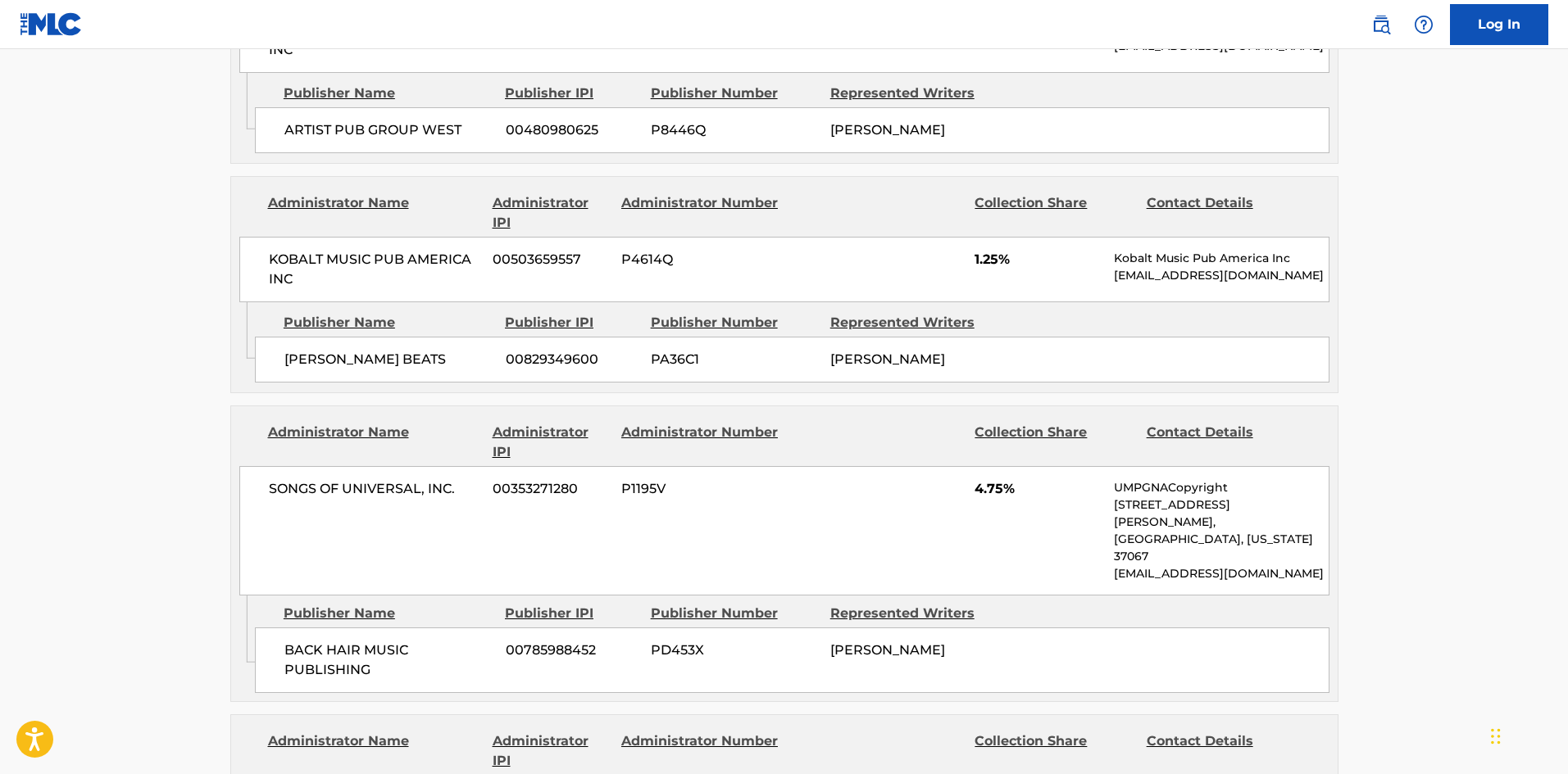
scroll to position [2622, 0]
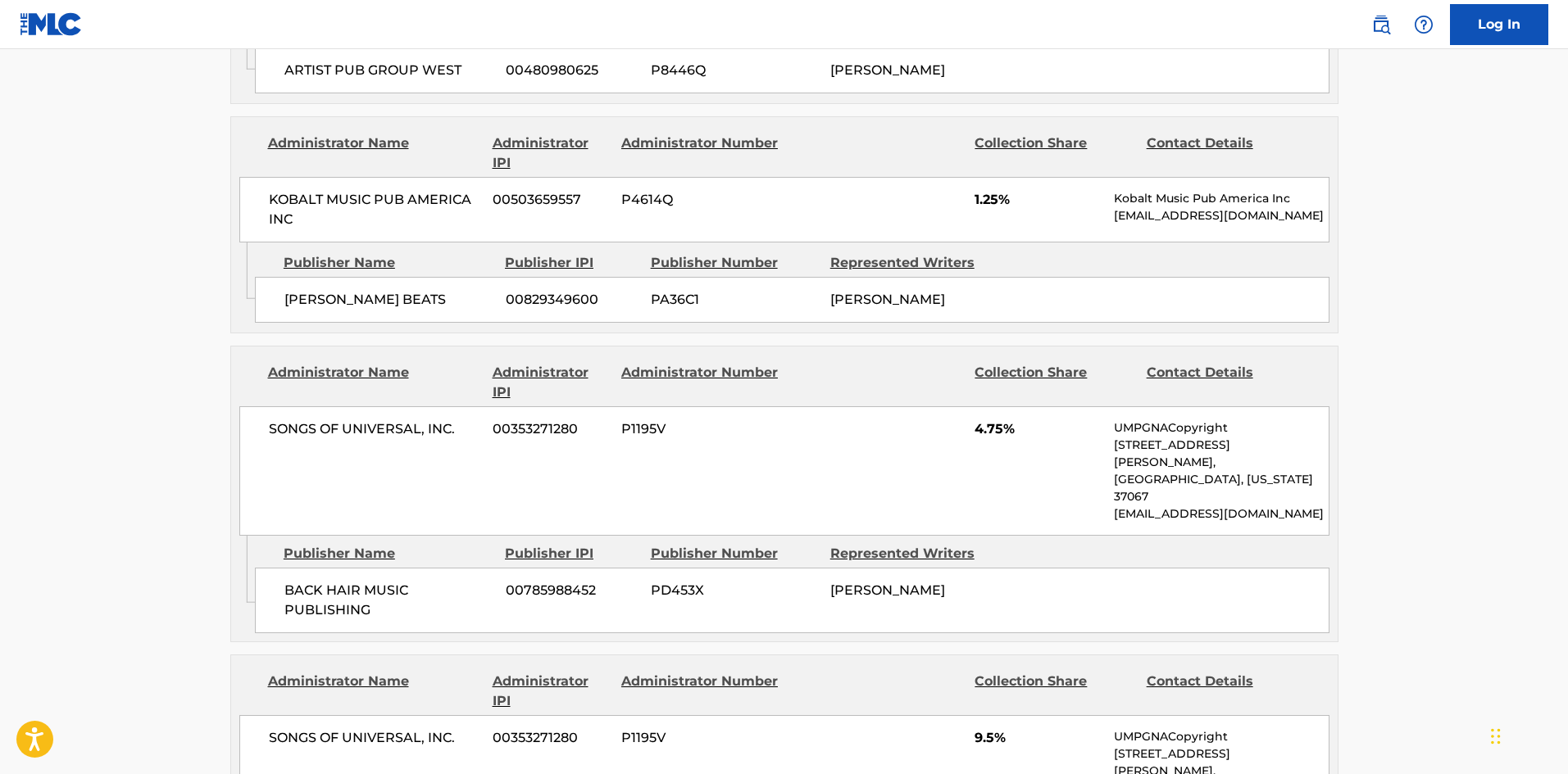
click at [831, 581] on div "[PERSON_NAME]" at bounding box center [914, 590] width 167 height 19
drag, startPoint x: 830, startPoint y: 534, endPoint x: 885, endPoint y: 534, distance: 55.0
click at [885, 581] on div "[PERSON_NAME]" at bounding box center [914, 590] width 167 height 19
click at [305, 568] on div "BACK HAIR MUSIC PUBLISHING 00785988452 PD453X BLAKE SLATKIN" at bounding box center [792, 600] width 1074 height 65
drag, startPoint x: 305, startPoint y: 520, endPoint x: 375, endPoint y: 548, distance: 75.4
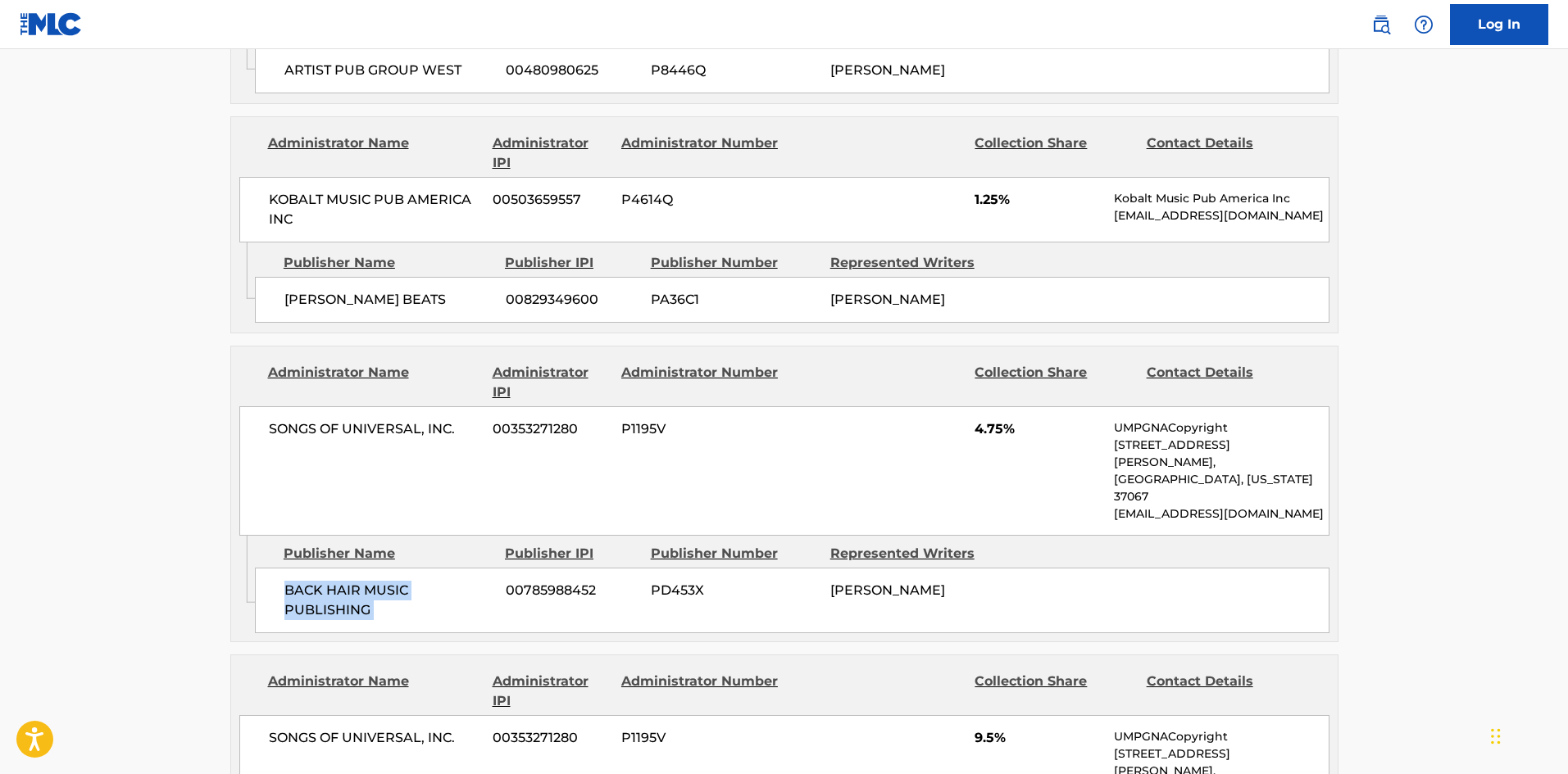
click at [375, 568] on div "BACK HAIR MUSIC PUBLISHING 00785988452 PD453X BLAKE SLATKIN" at bounding box center [792, 600] width 1074 height 65
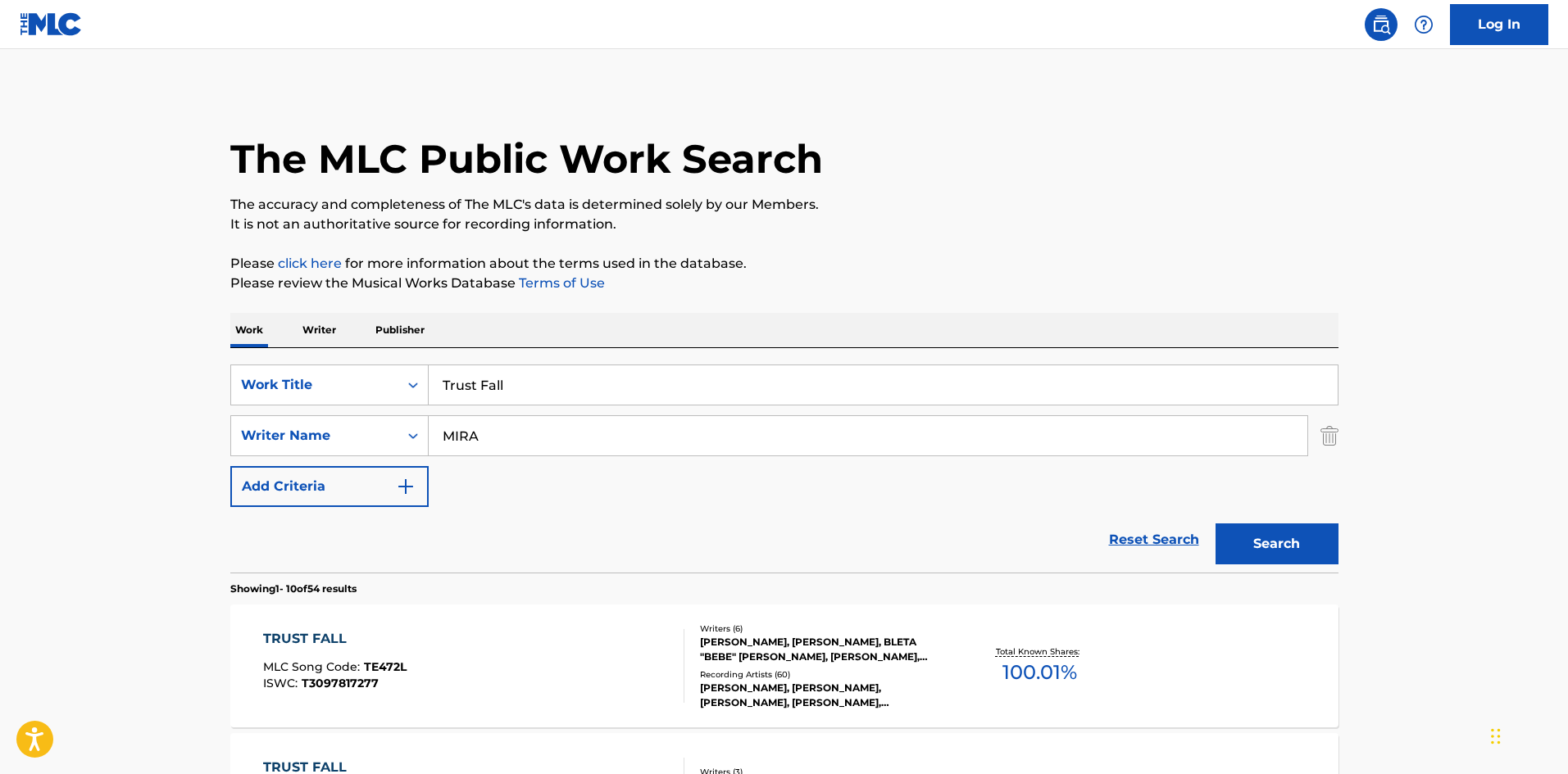
click at [490, 401] on input "Trust Fall" at bounding box center [883, 385] width 909 height 39
paste input "EMPTY"
type input "EMPTY"
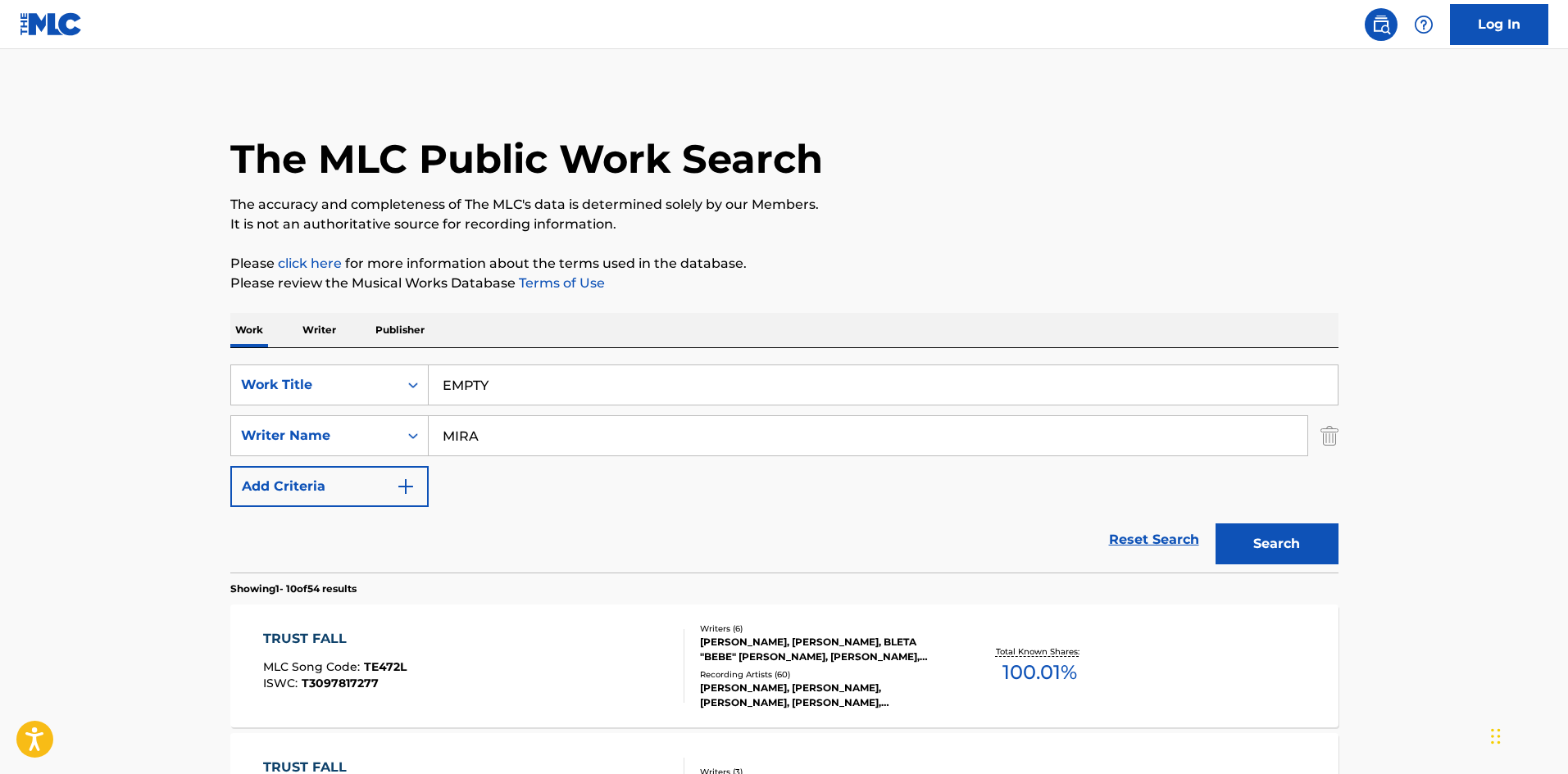
click at [562, 455] on div "MIRA" at bounding box center [868, 436] width 879 height 41
click at [564, 452] on input "MIRA" at bounding box center [868, 436] width 878 height 39
paste input "SLATKIN"
type input "SLATKIN"
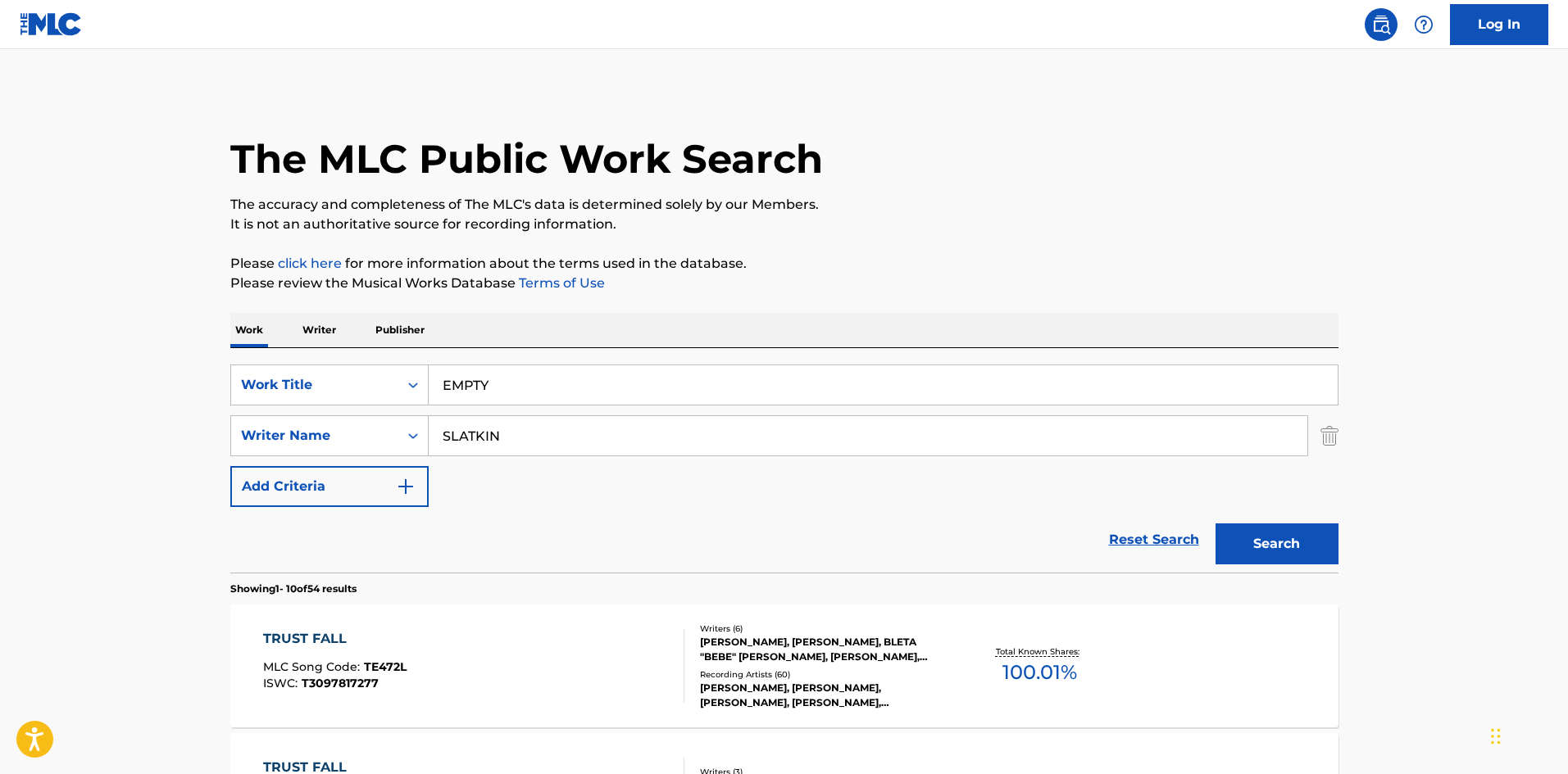
click at [1257, 524] on button "Search" at bounding box center [1277, 544] width 123 height 41
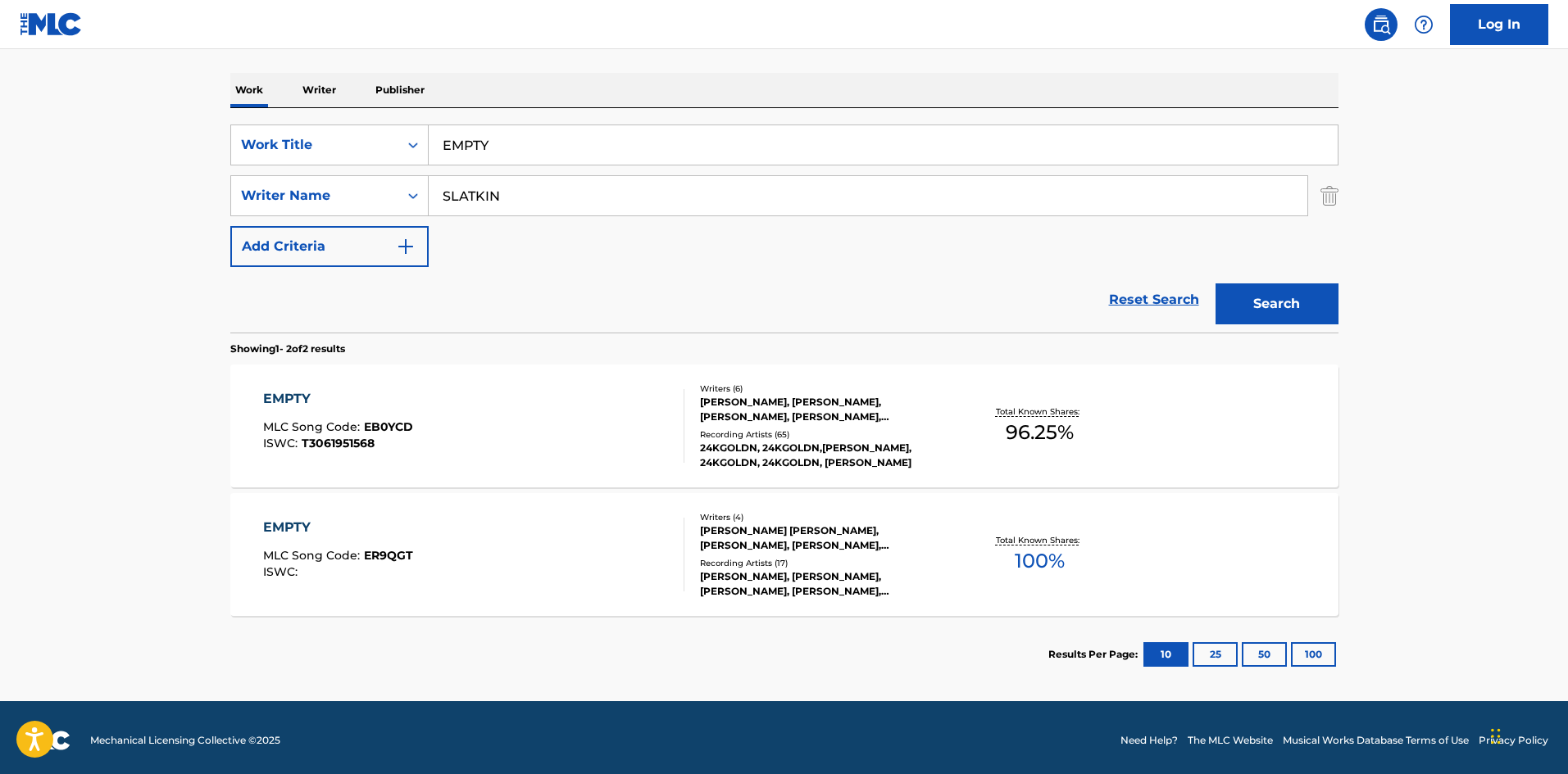
scroll to position [246, 0]
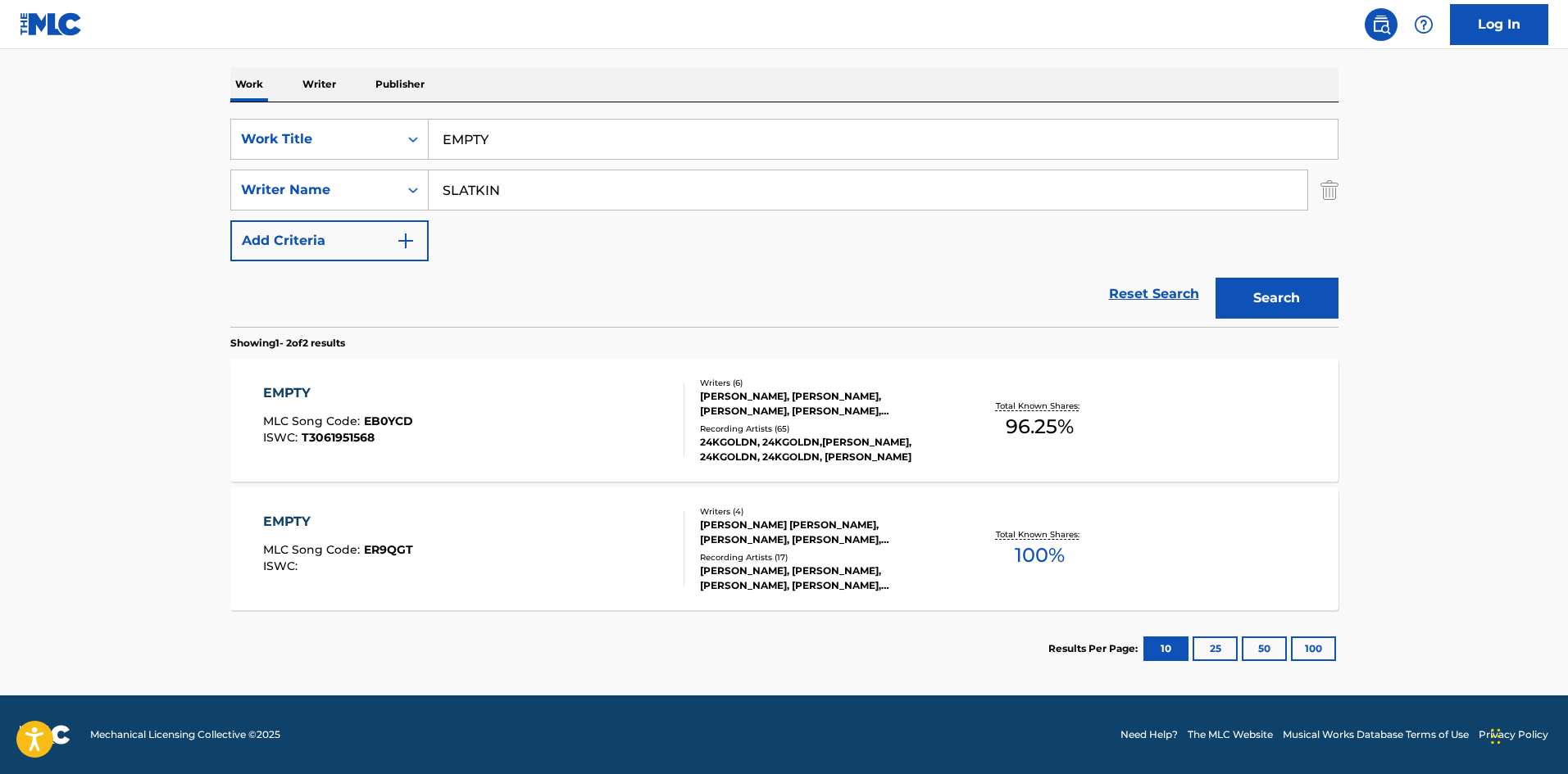
click at [637, 432] on div "EMPTY MLC Song Code : EB0YCD ISWC : T3061951568" at bounding box center [474, 421] width 422 height 74
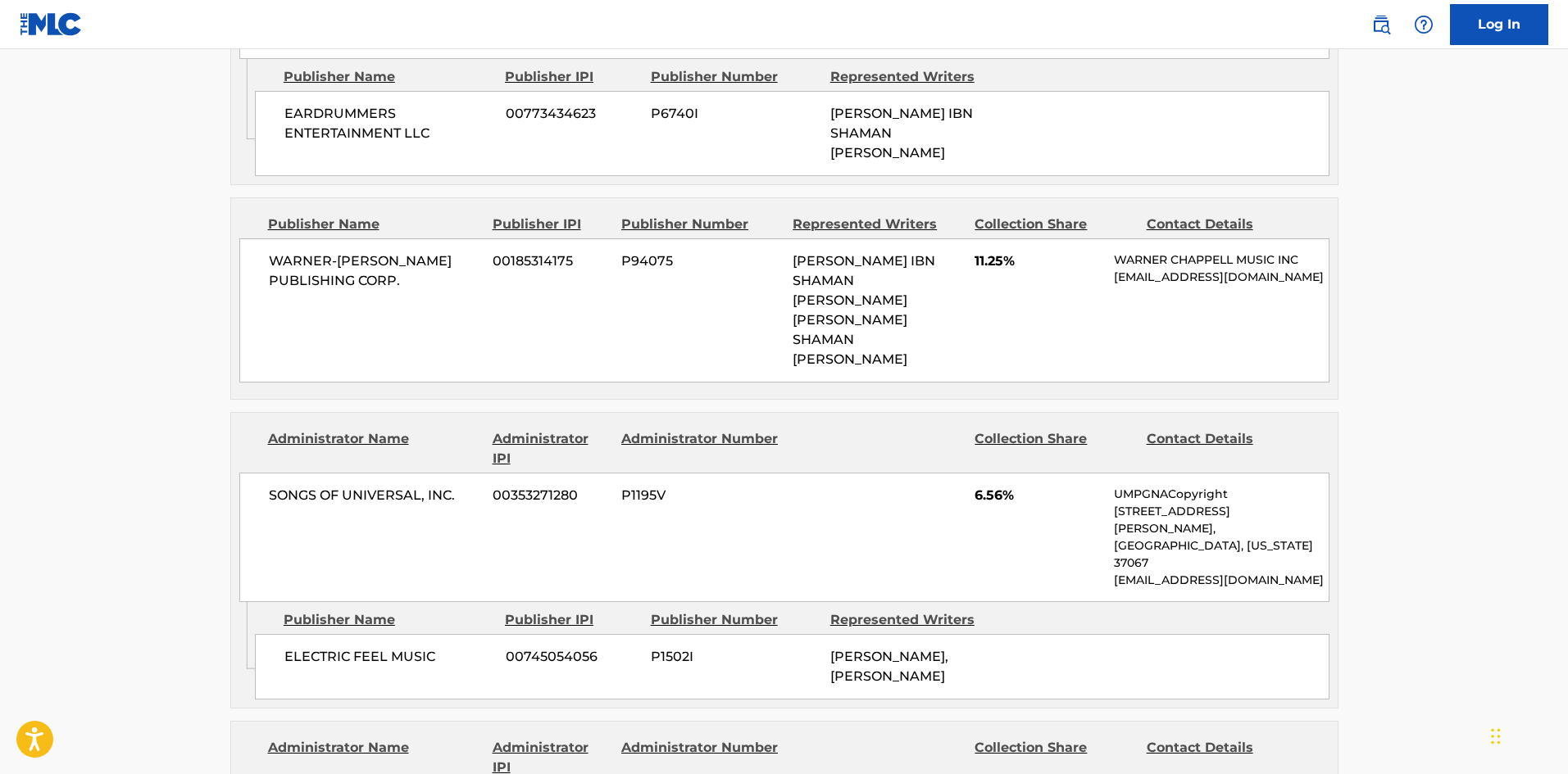
scroll to position [1229, 0]
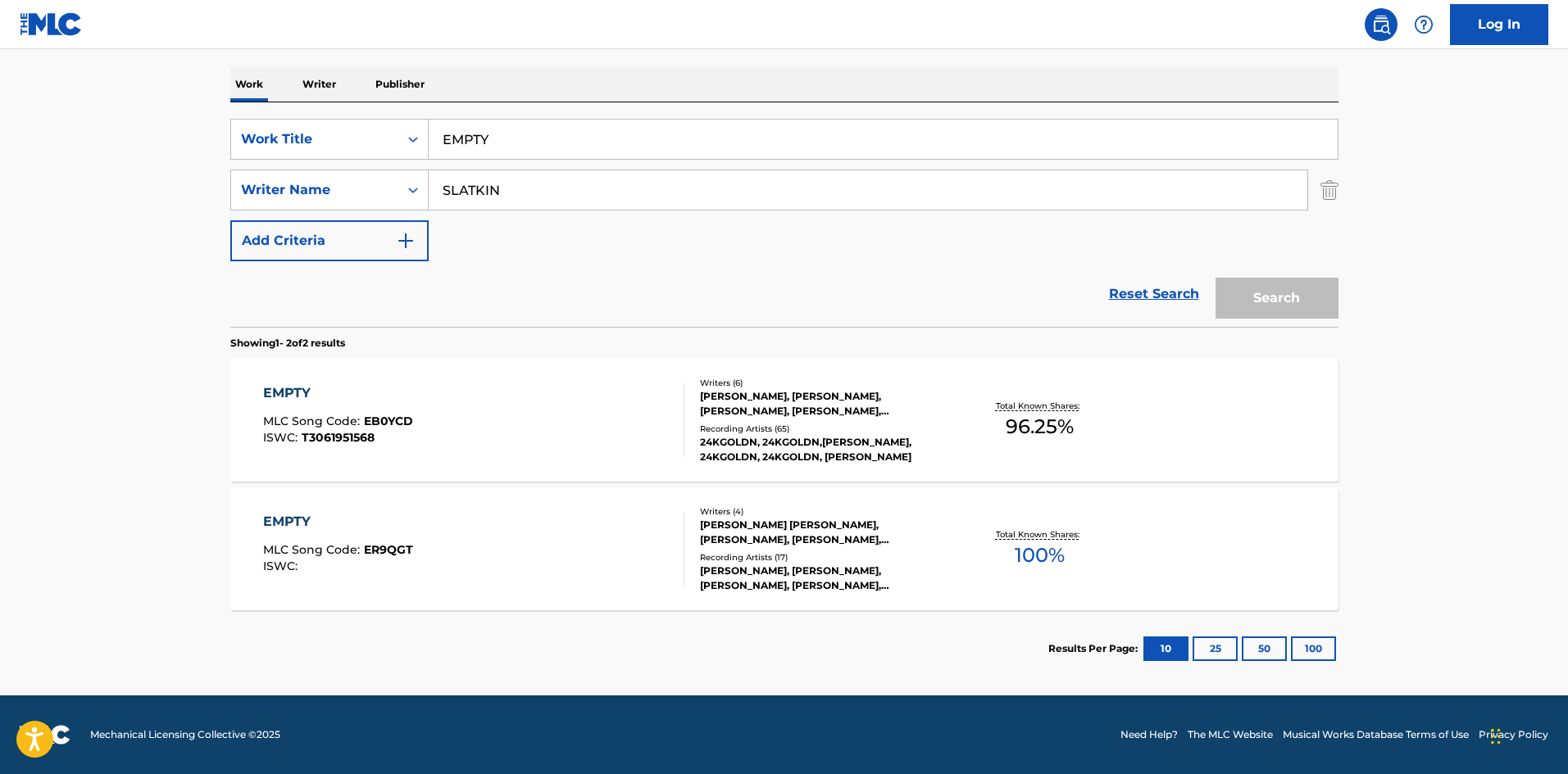
scroll to position [246, 0]
click at [517, 139] on input "EMPTY" at bounding box center [883, 139] width 909 height 39
click at [517, 138] on input "EMPTY" at bounding box center [883, 139] width 909 height 39
paste input "Outta Pocket"
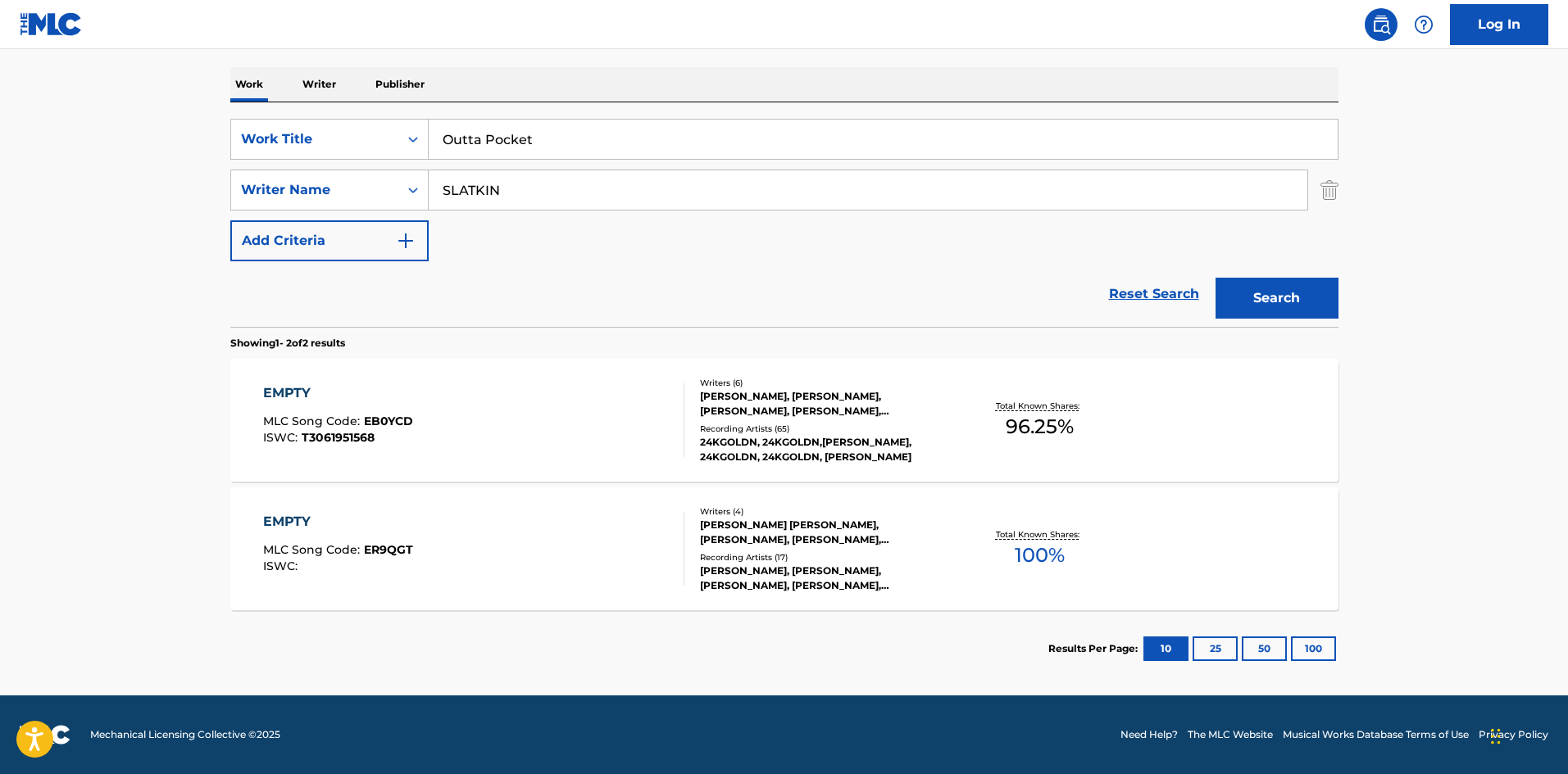
type input "Outta Pocket"
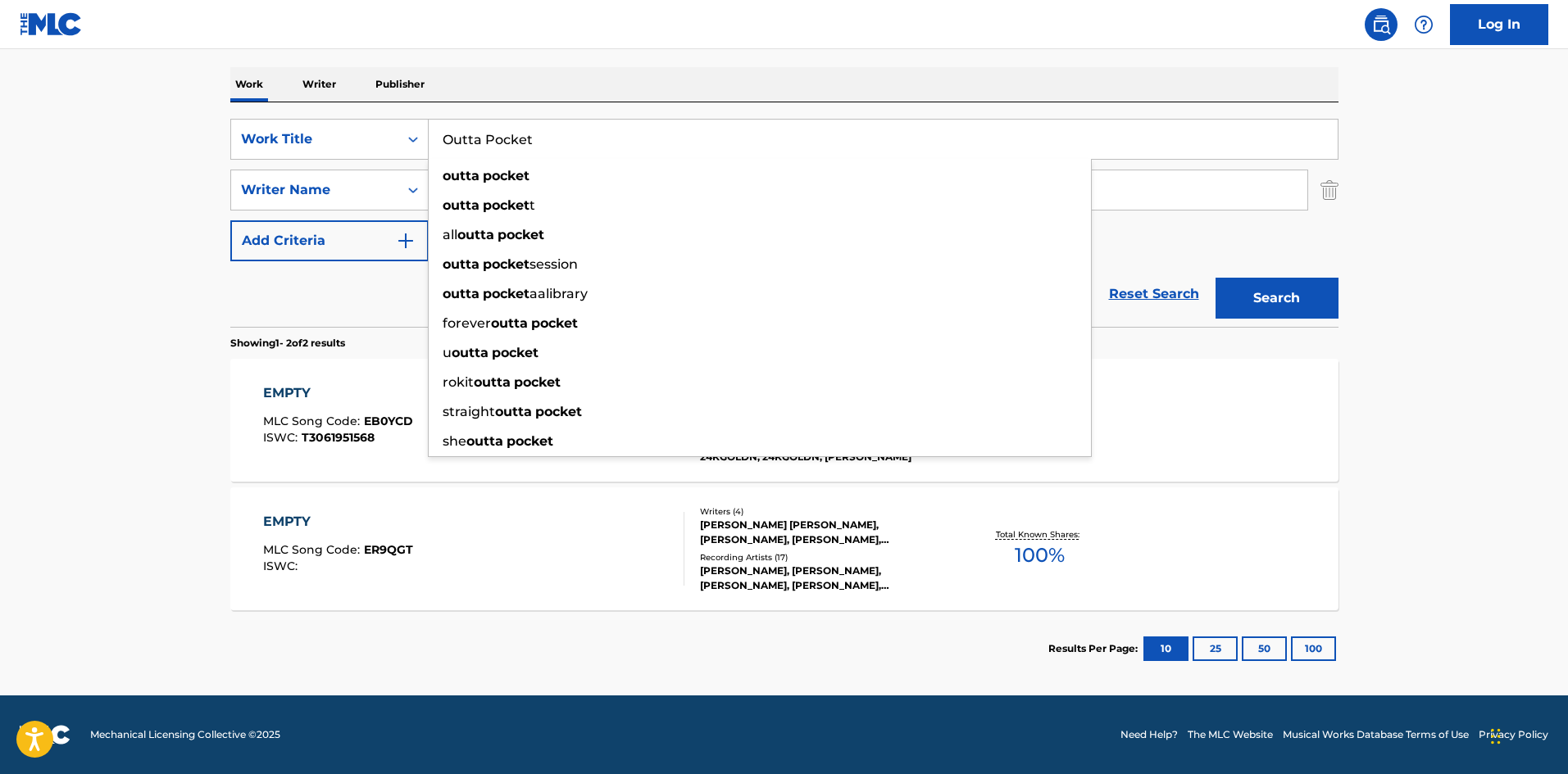
click at [0, 279] on main "The MLC Public Work Search The accuracy and completeness of The MLC's data is d…" at bounding box center [784, 250] width 1568 height 892
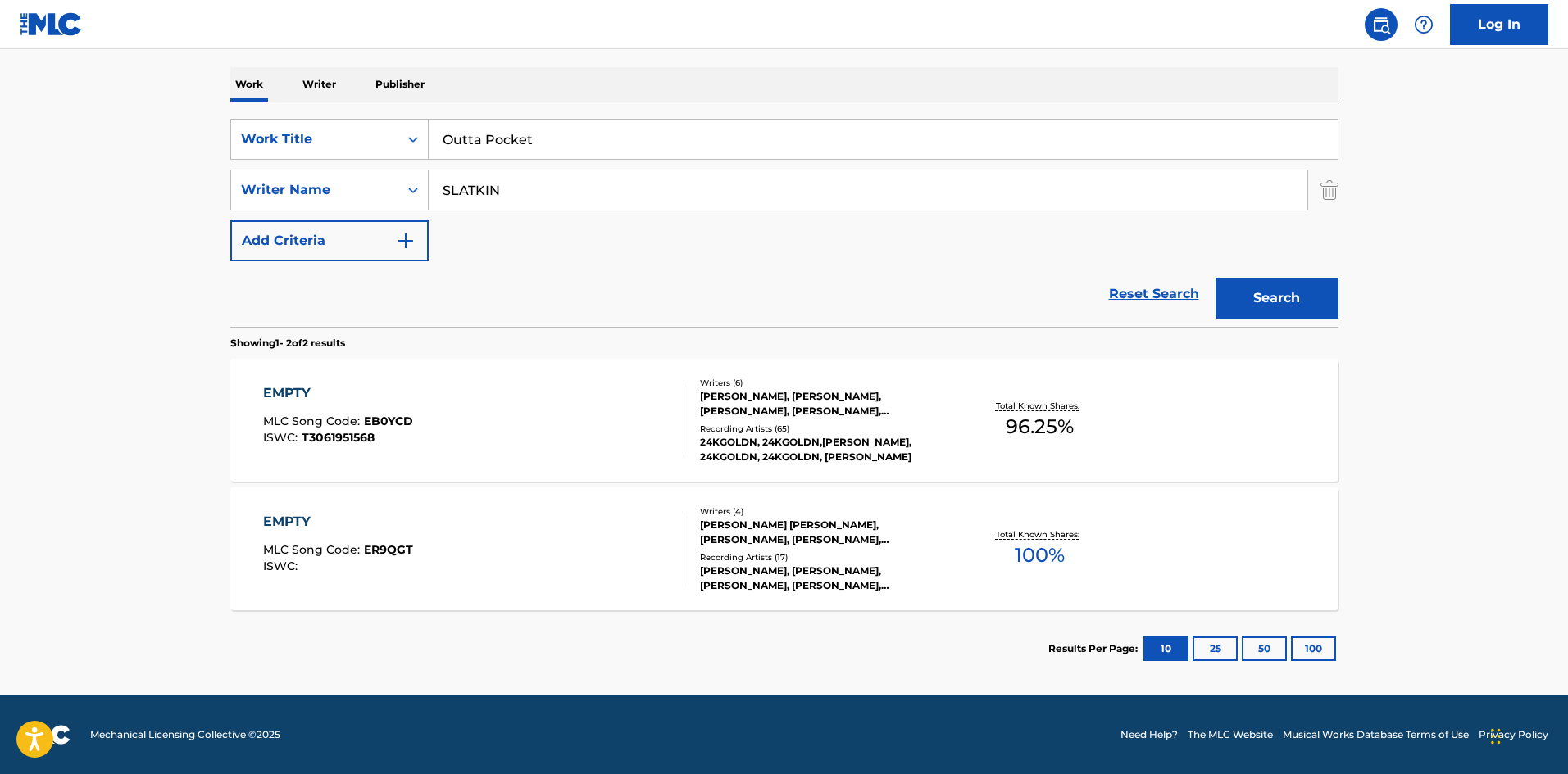
click at [585, 165] on div "SearchWithCriteria0cf4a2dd-bf61-4960-ad56-7b91425f57fc Work Title Outta Pocket …" at bounding box center [784, 189] width 1108 height 143
click at [584, 176] on input "SLATKIN" at bounding box center [868, 189] width 878 height 39
paste input "FEDI"
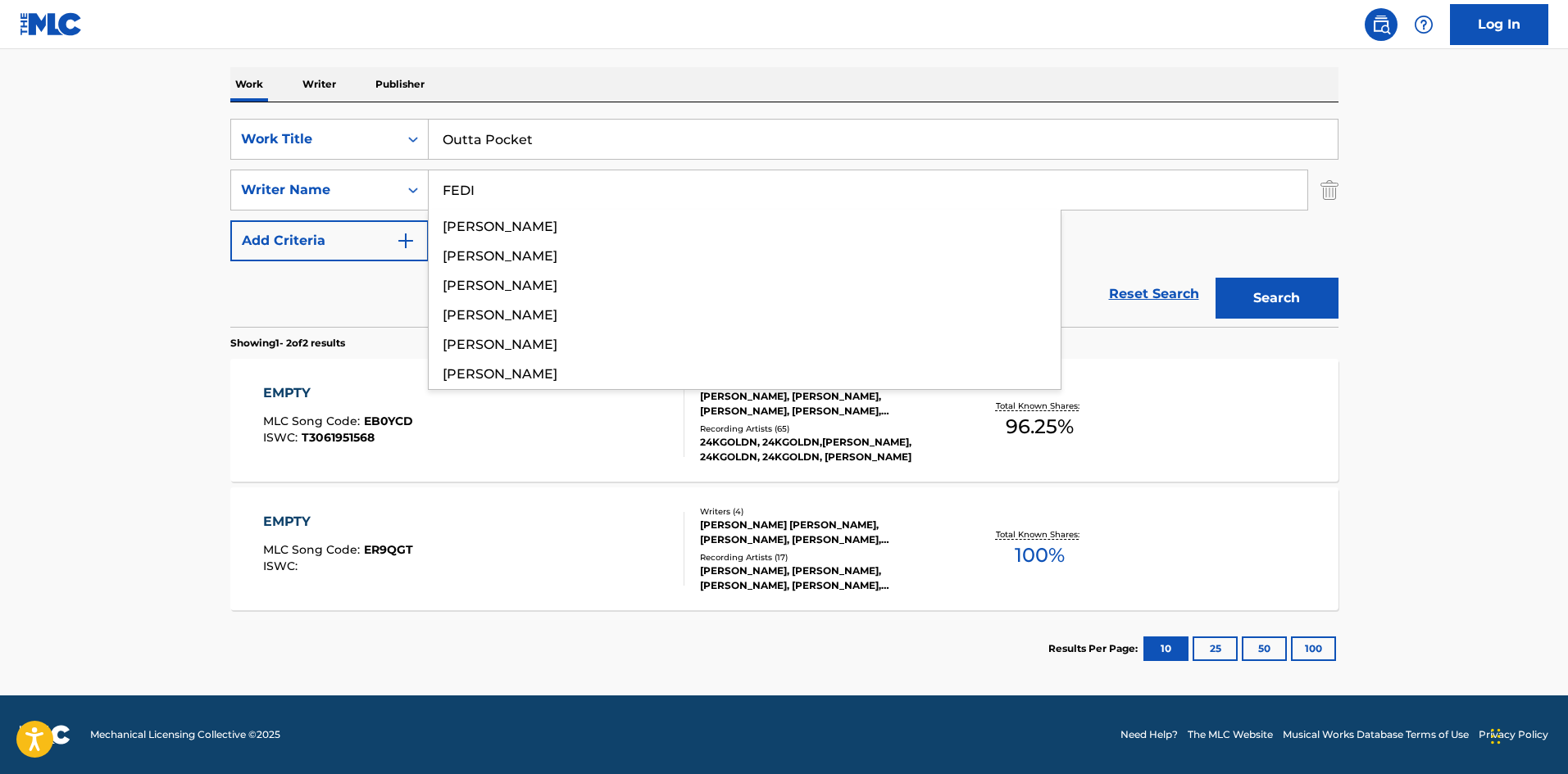
type input "FEDI"
click at [1306, 291] on button "Search" at bounding box center [1277, 298] width 123 height 41
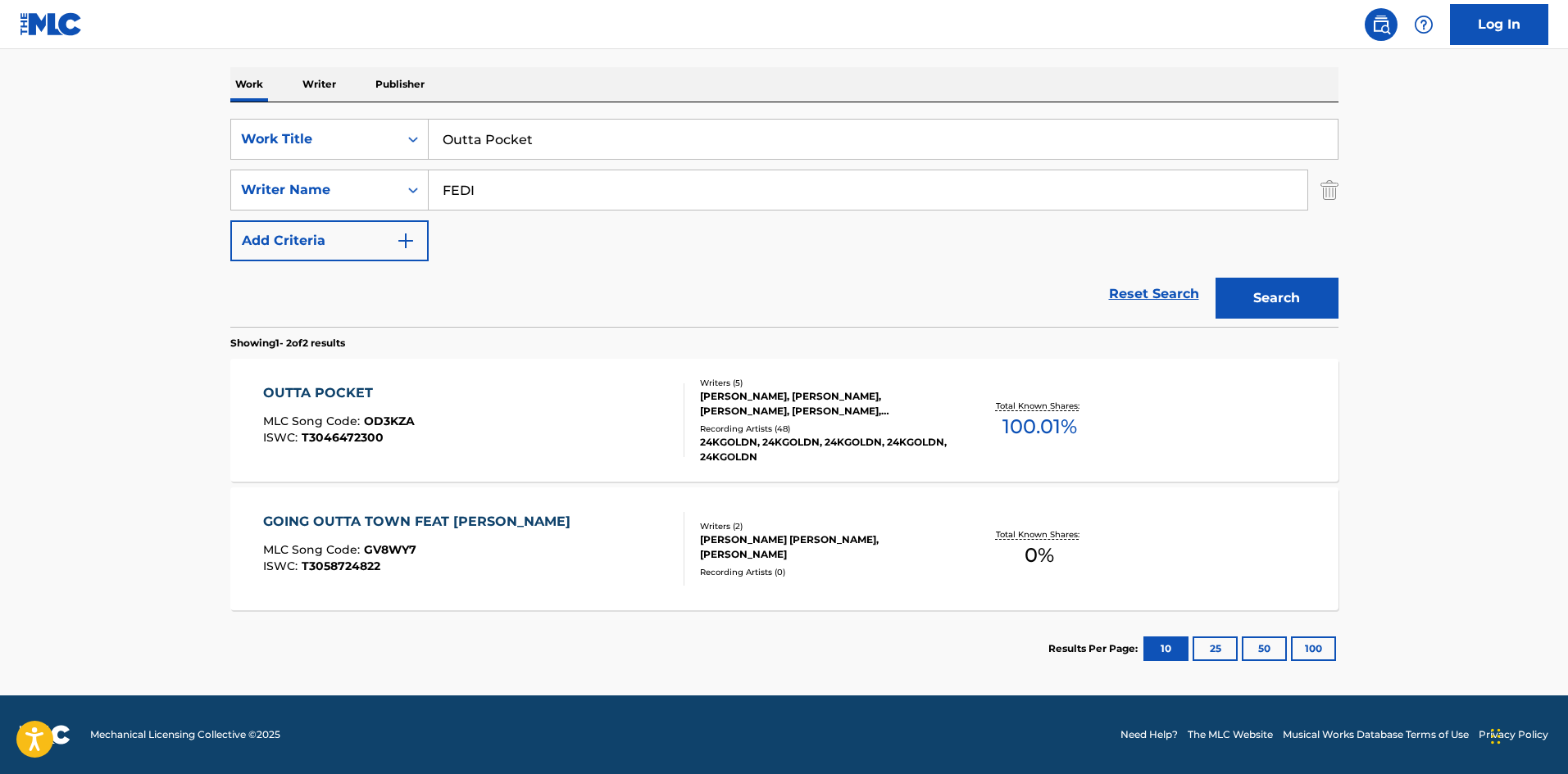
click at [391, 430] on div "MLC Song Code : OD3KZA" at bounding box center [339, 423] width 152 height 17
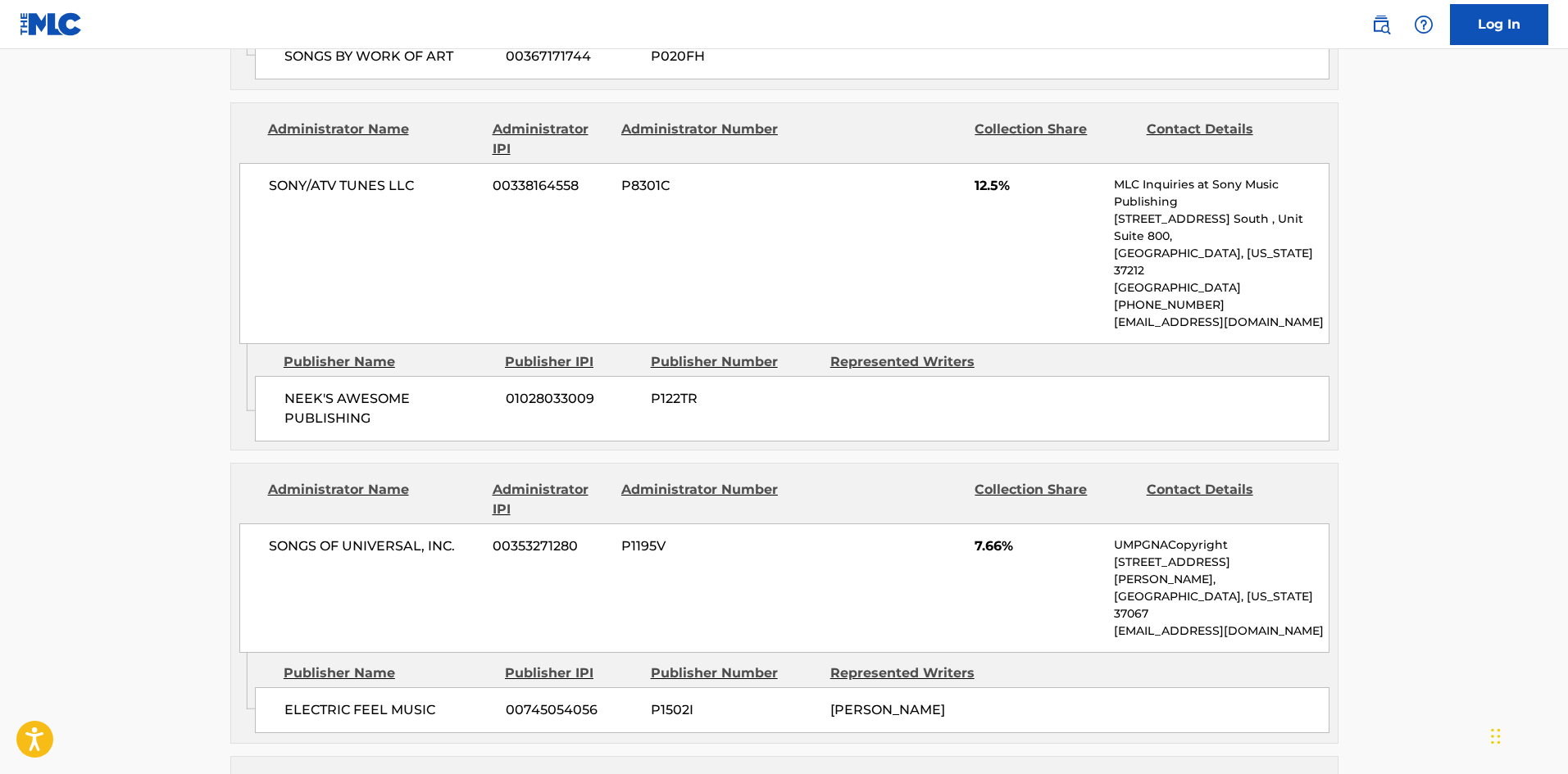
scroll to position [1802, 0]
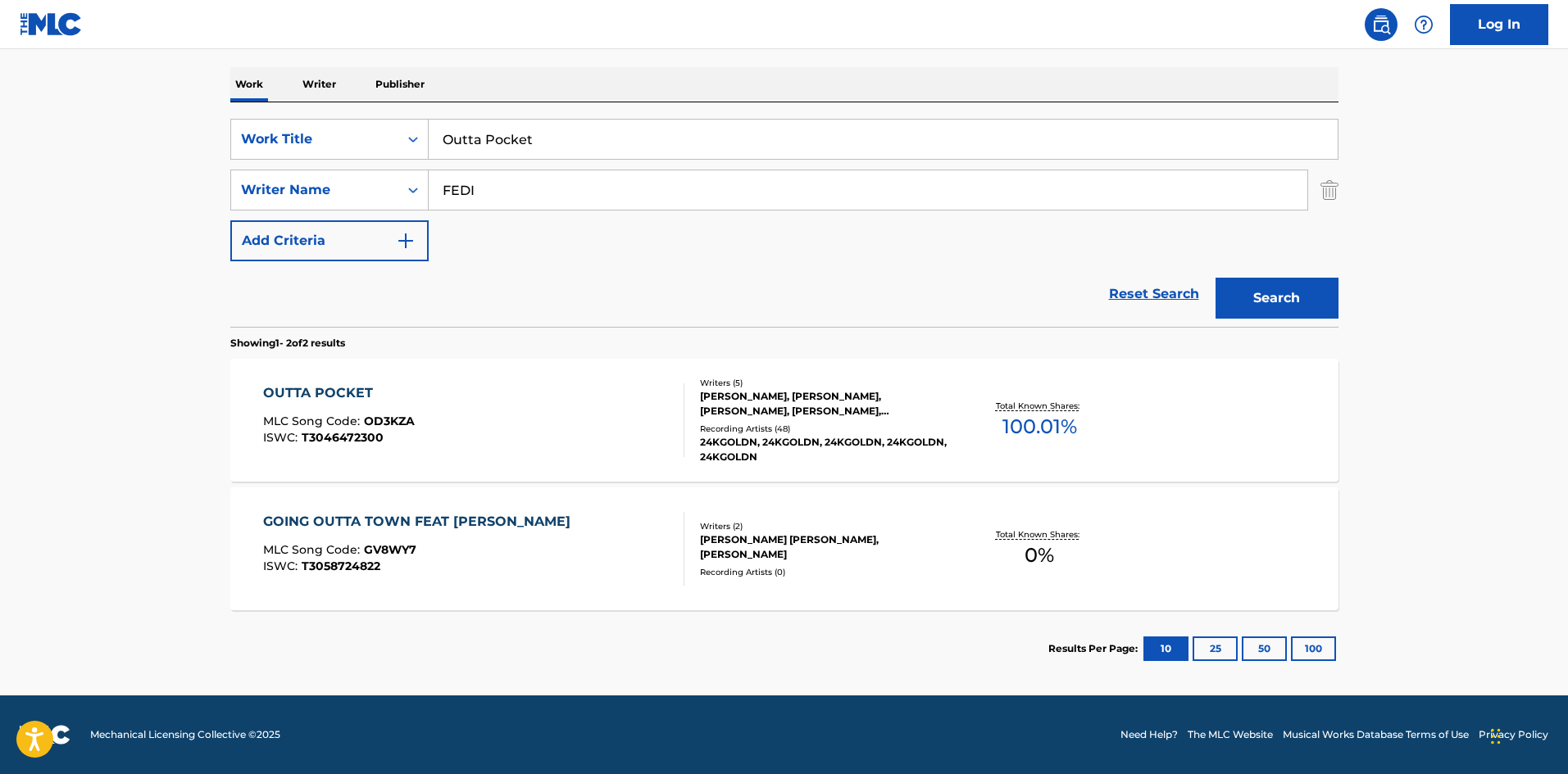
scroll to position [246, 0]
click at [507, 124] on input "Outta Pocket" at bounding box center [883, 139] width 909 height 39
paste input "STORY OF MY LIFE"
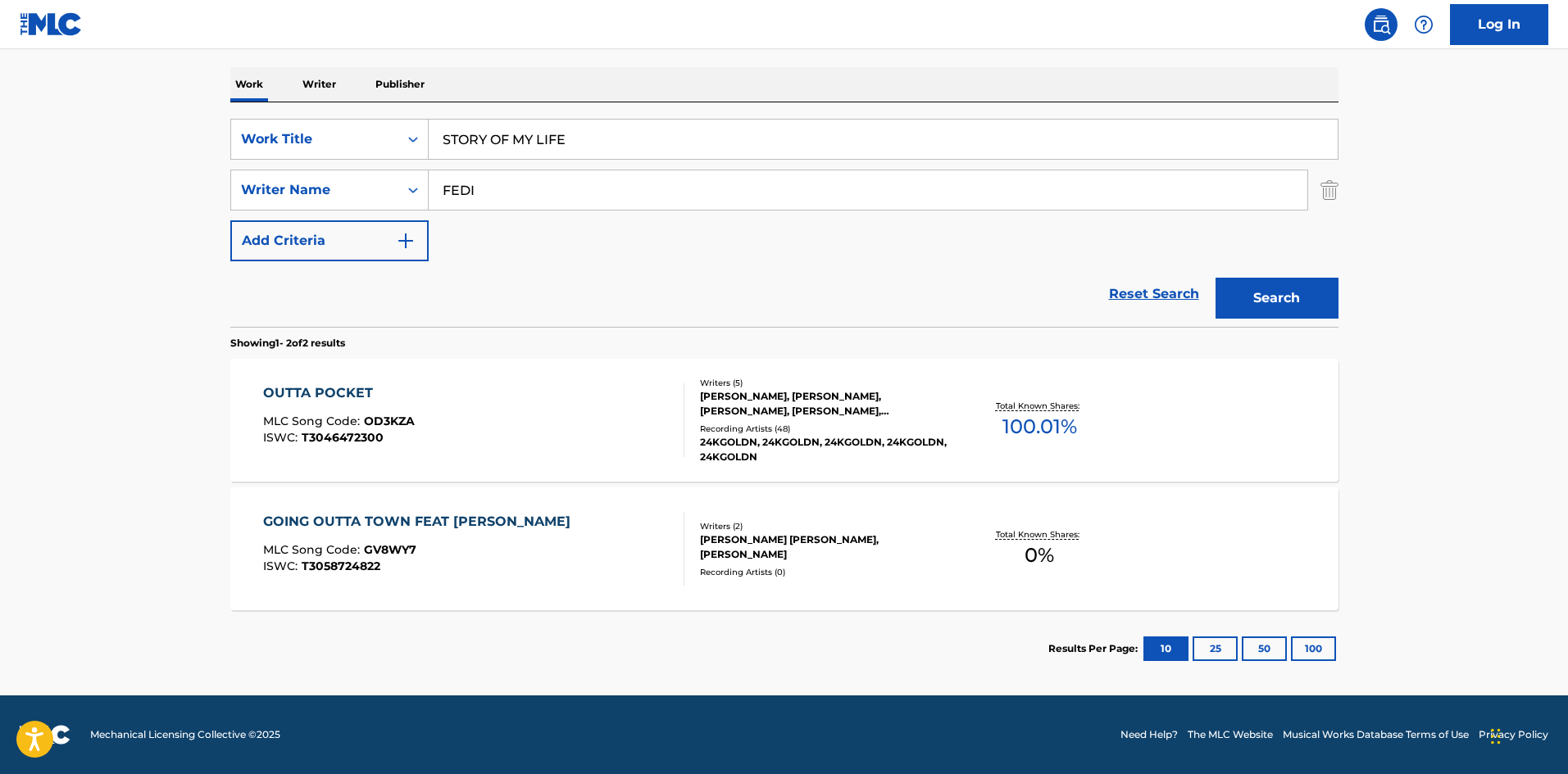
type input "STORY OF MY LIFE"
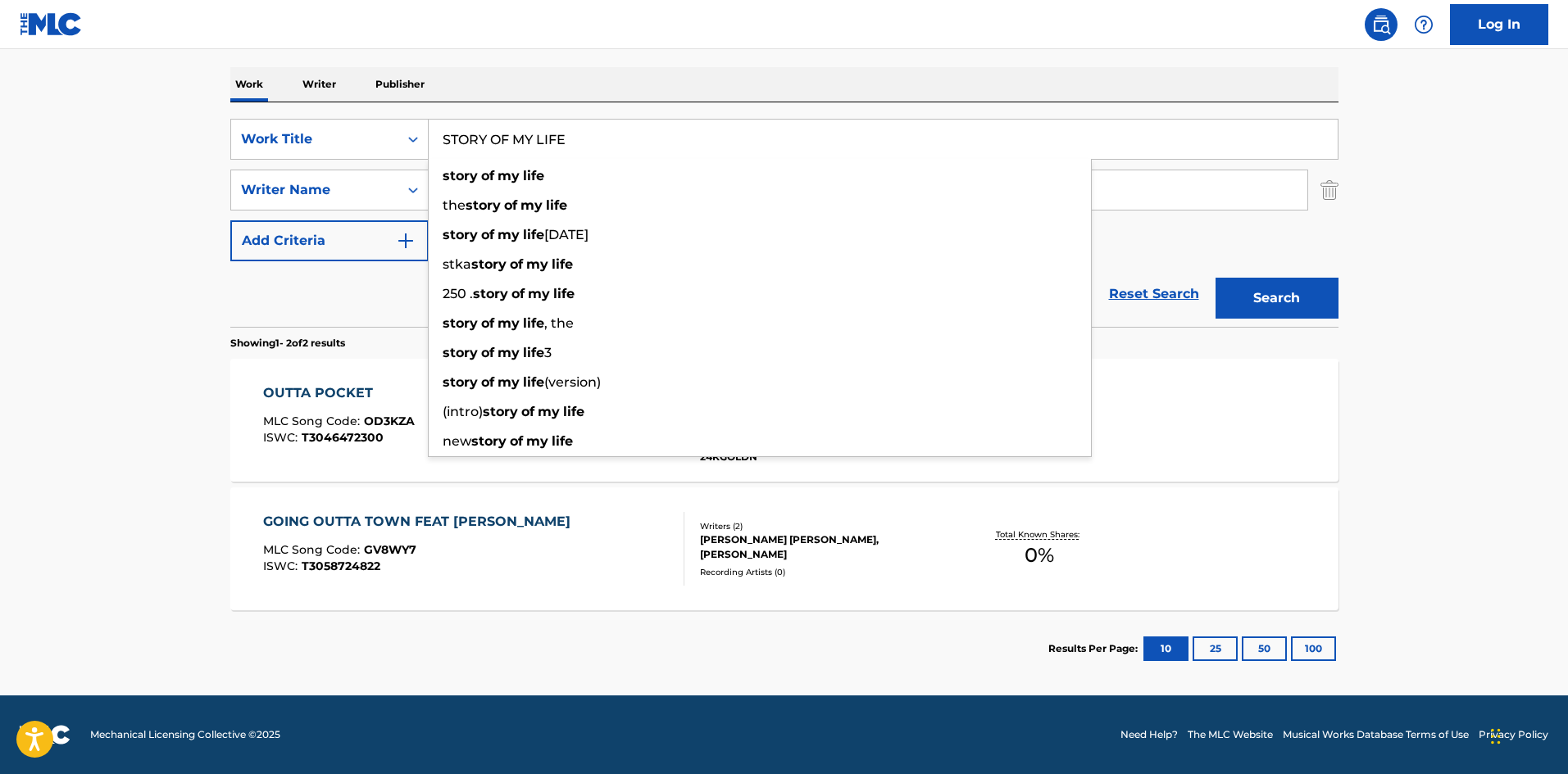
click at [148, 258] on main "The MLC Public Work Search The accuracy and completeness of The MLC's data is d…" at bounding box center [784, 250] width 1568 height 892
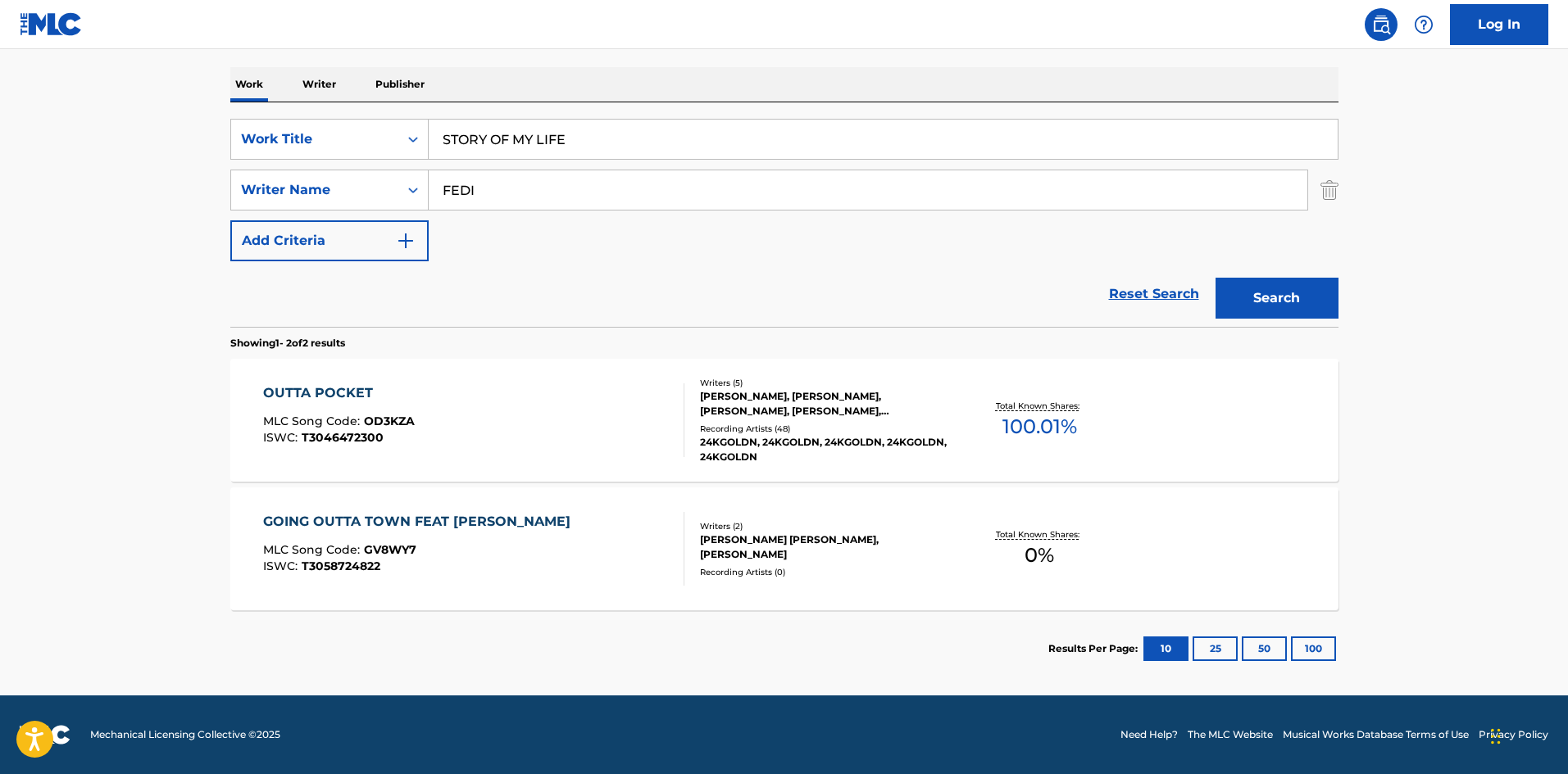
click at [591, 207] on input "FEDI" at bounding box center [868, 189] width 878 height 39
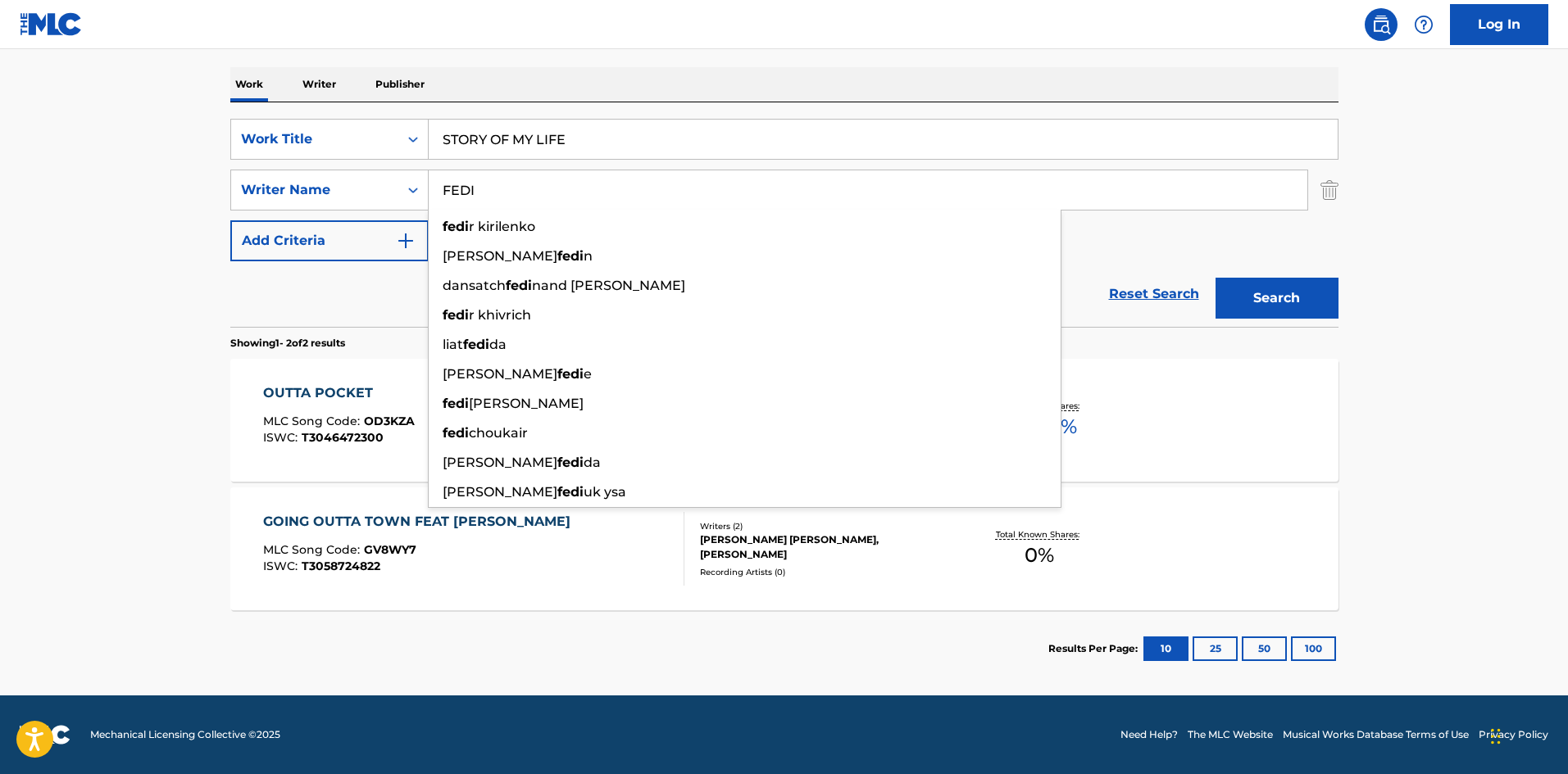
click at [1271, 295] on button "Search" at bounding box center [1277, 298] width 123 height 41
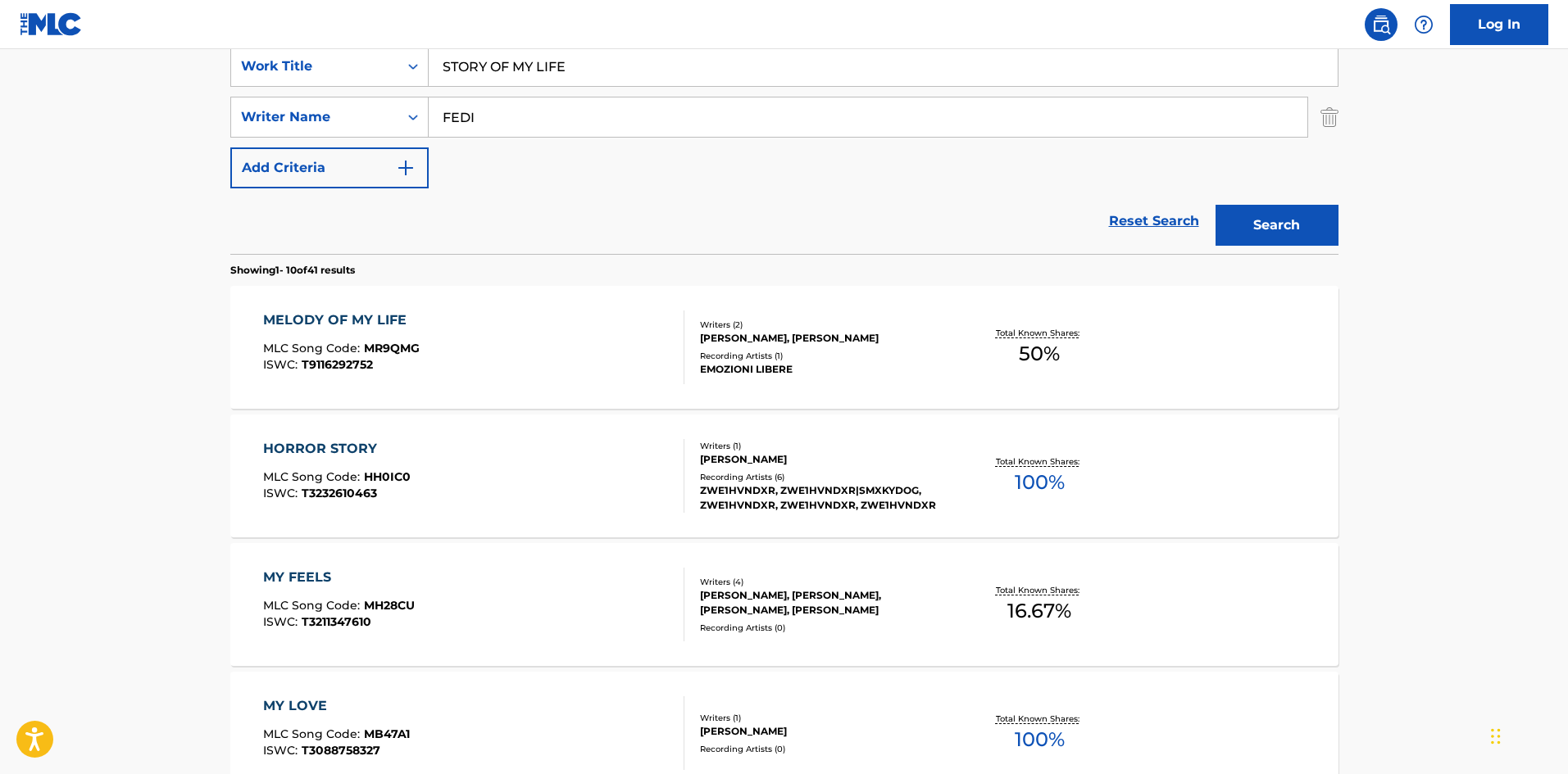
scroll to position [327, 0]
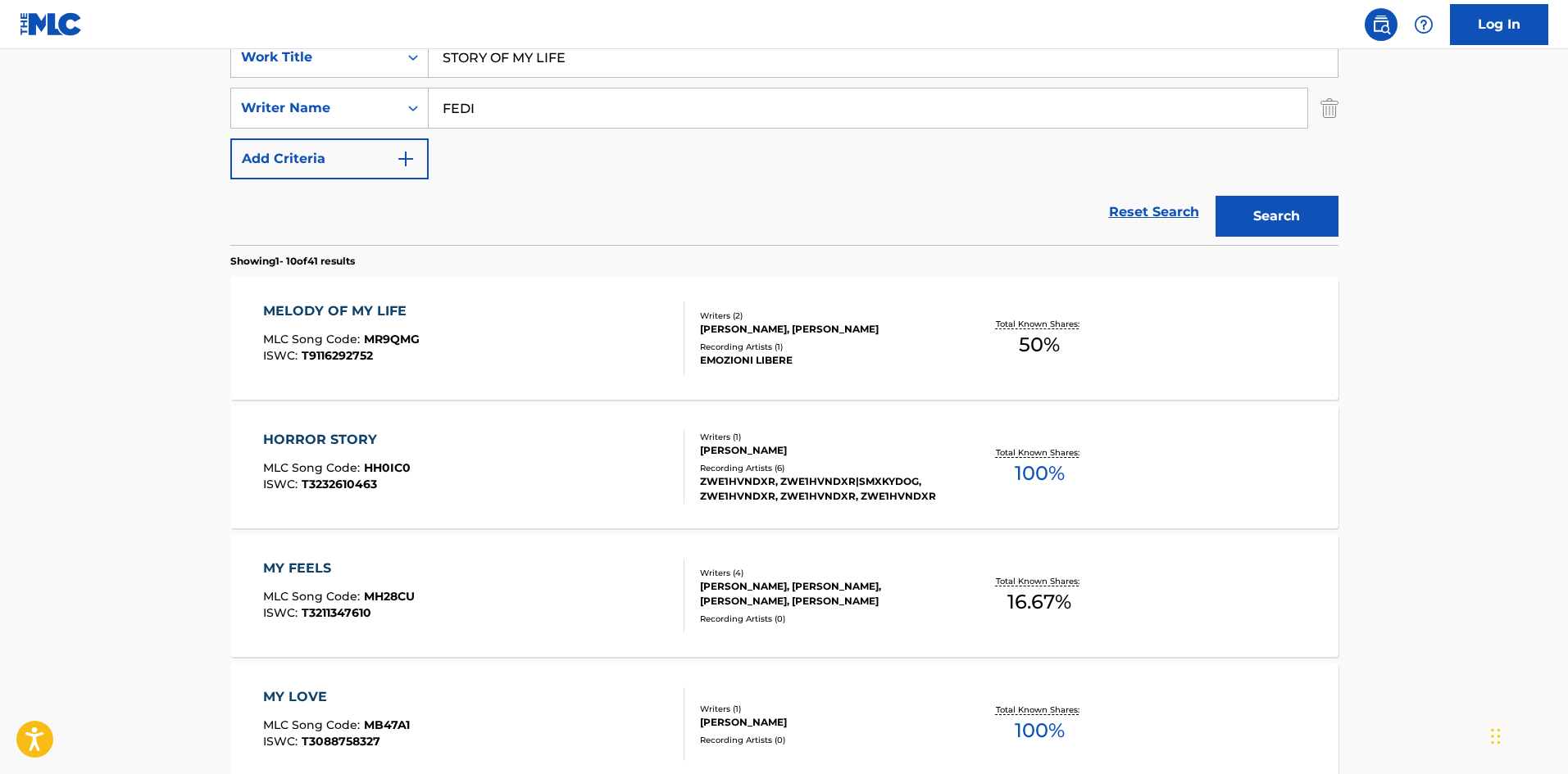
click at [619, 111] on input "FEDI" at bounding box center [868, 108] width 878 height 39
paste input "MIRA"
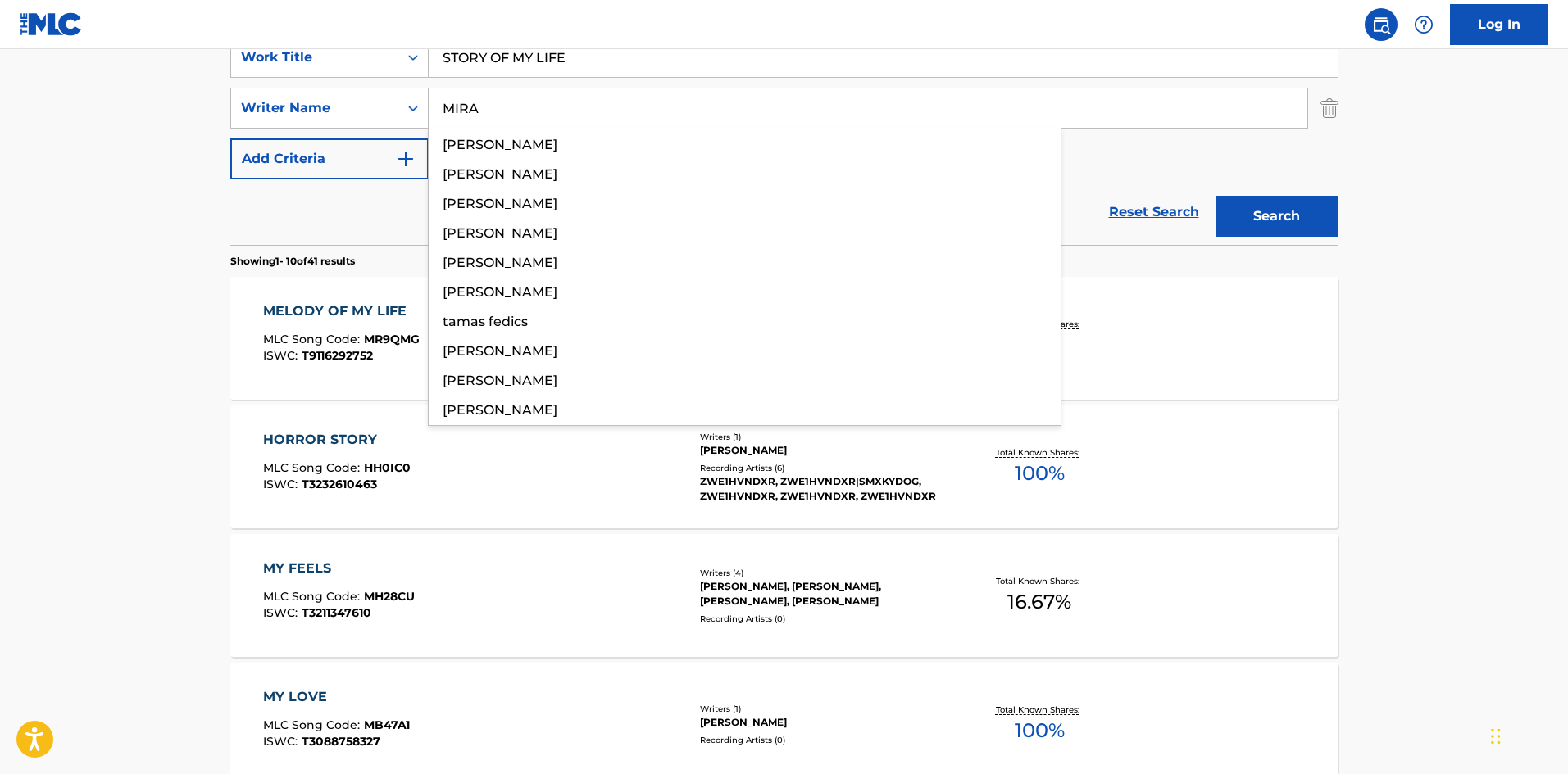
type input "MIRA"
click at [1247, 209] on button "Search" at bounding box center [1277, 217] width 123 height 41
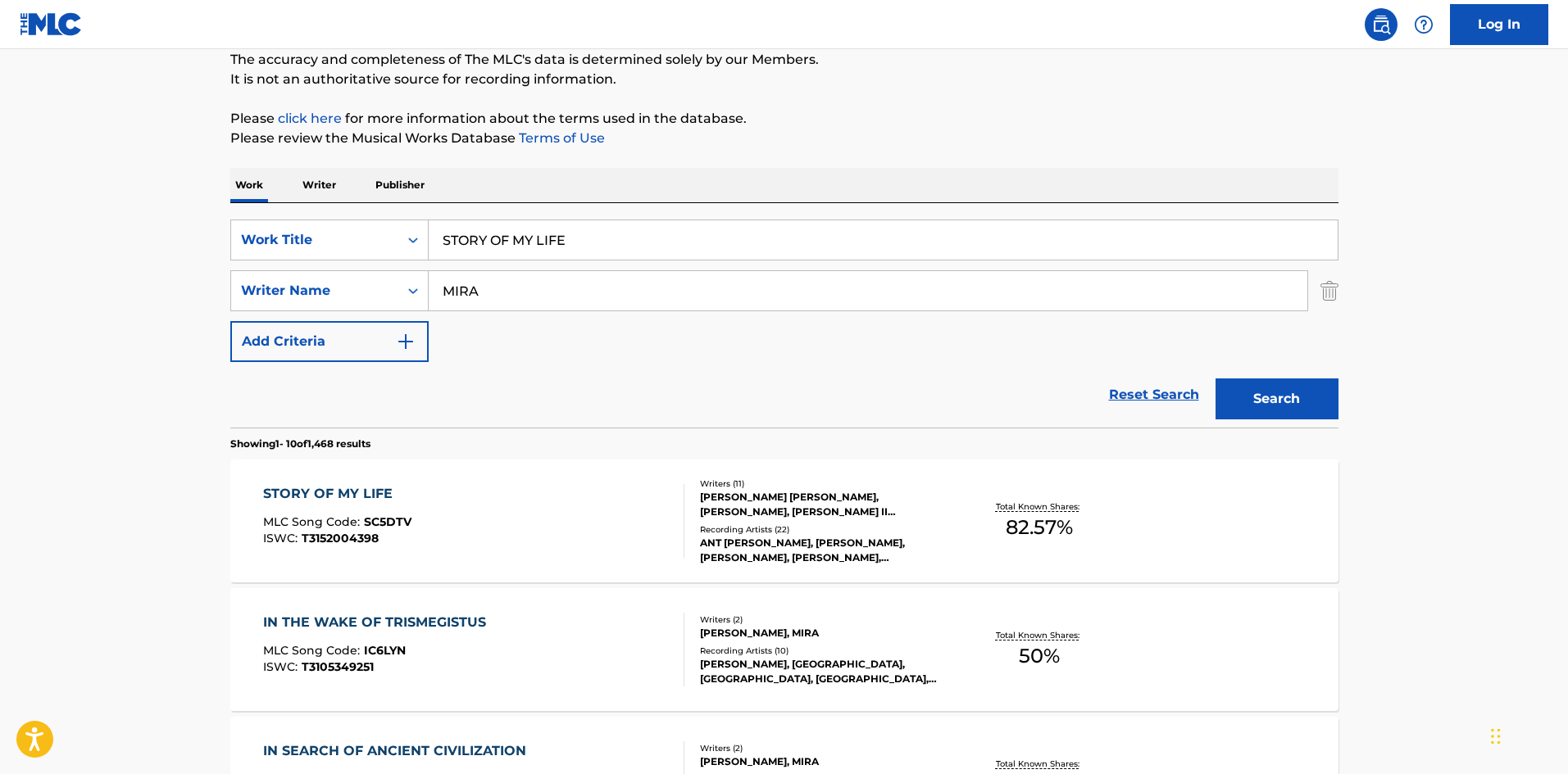
scroll to position [246, 0]
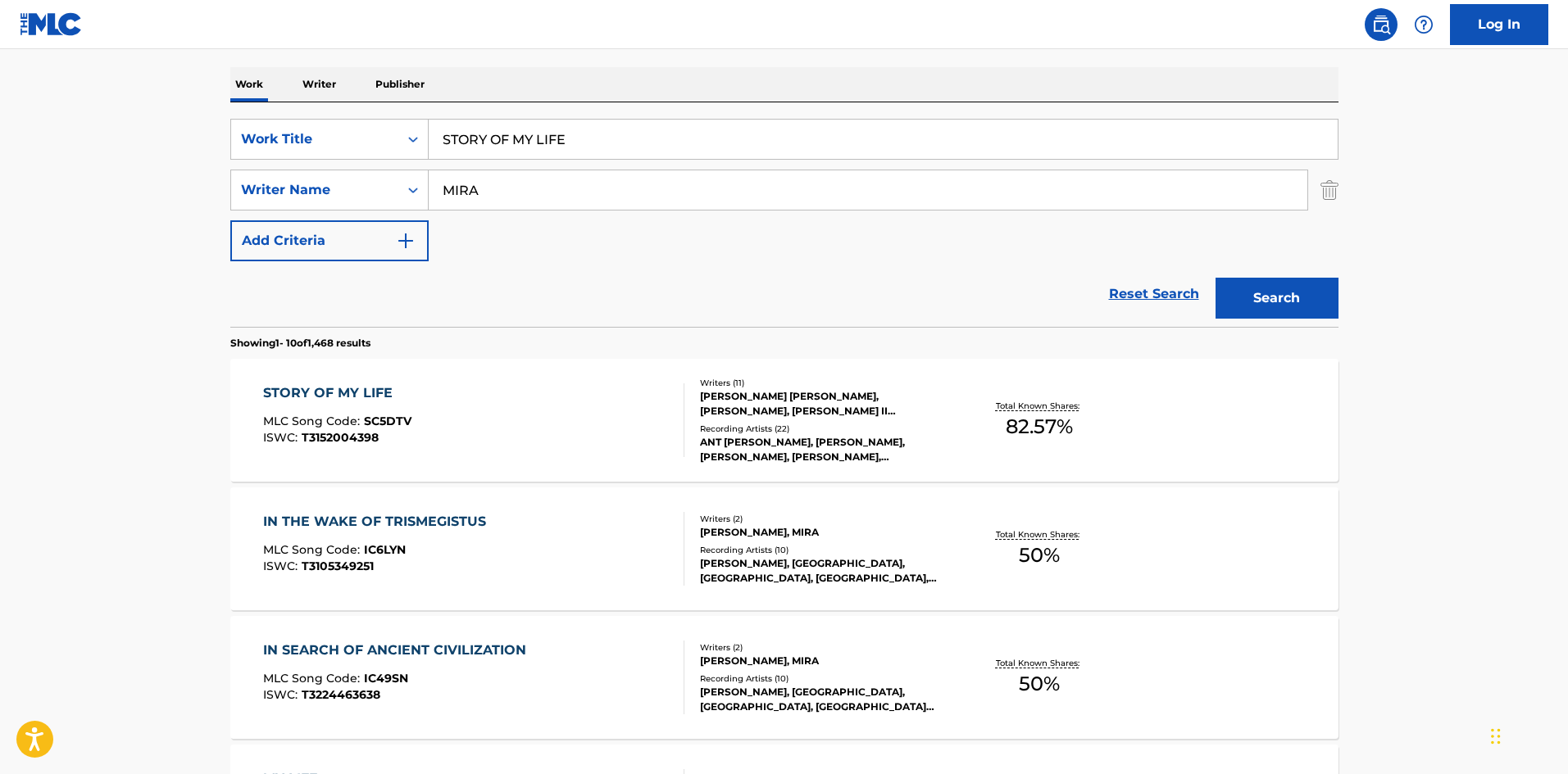
click at [589, 427] on div "STORY OF MY LIFE MLC Song Code : SC5DTV ISWC : T3152004398" at bounding box center [474, 421] width 422 height 74
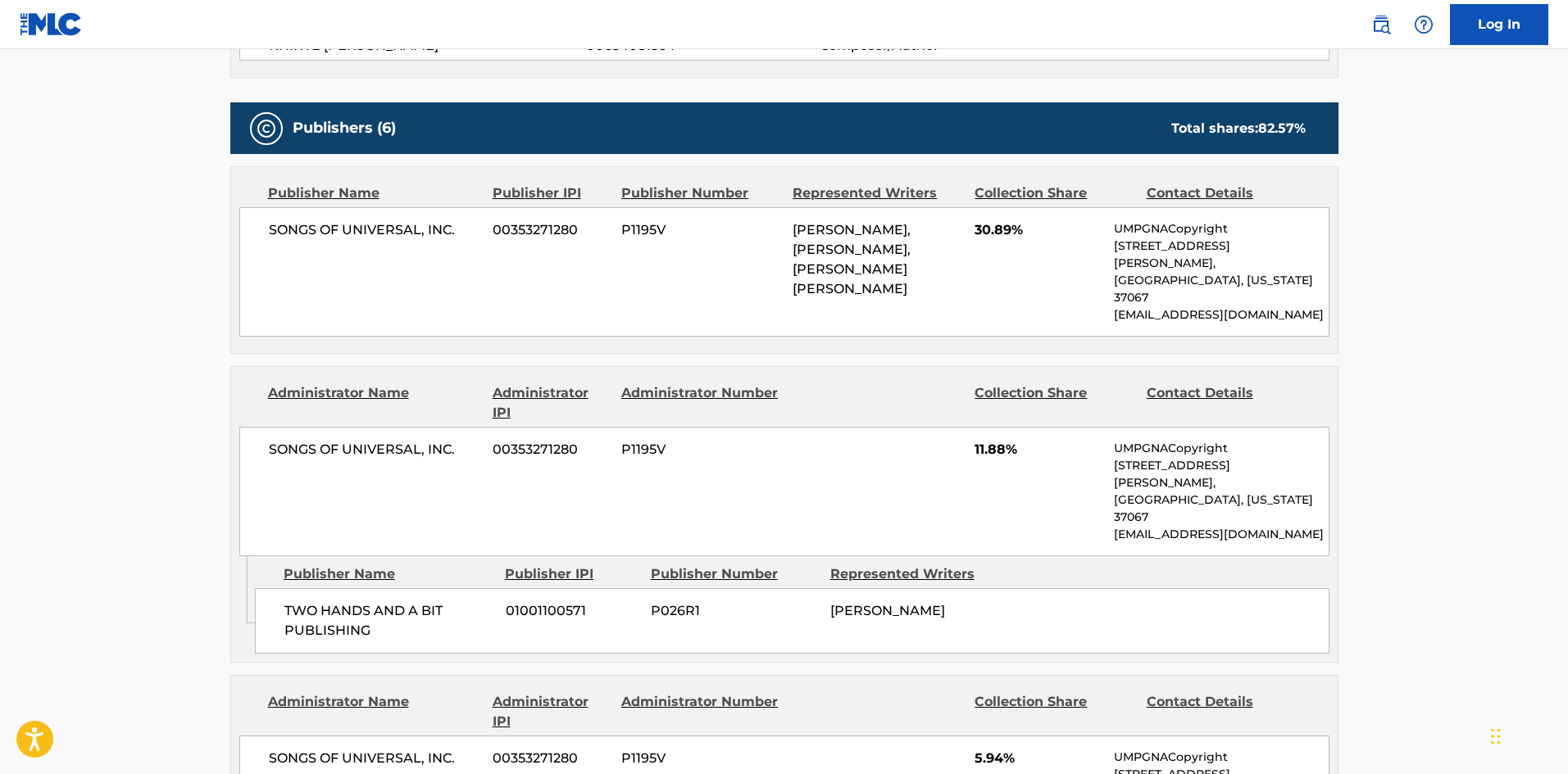
scroll to position [901, 0]
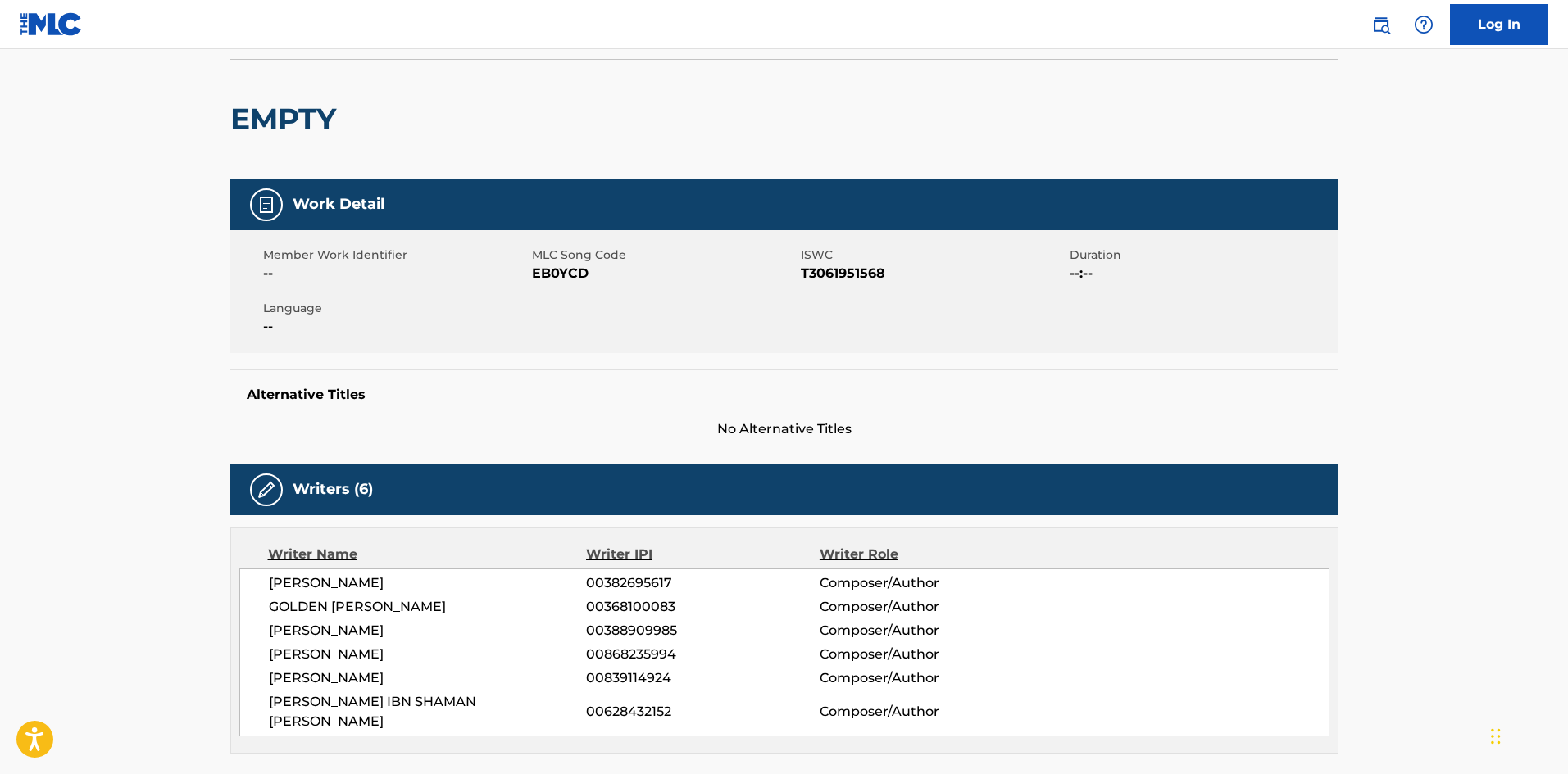
scroll to position [164, 0]
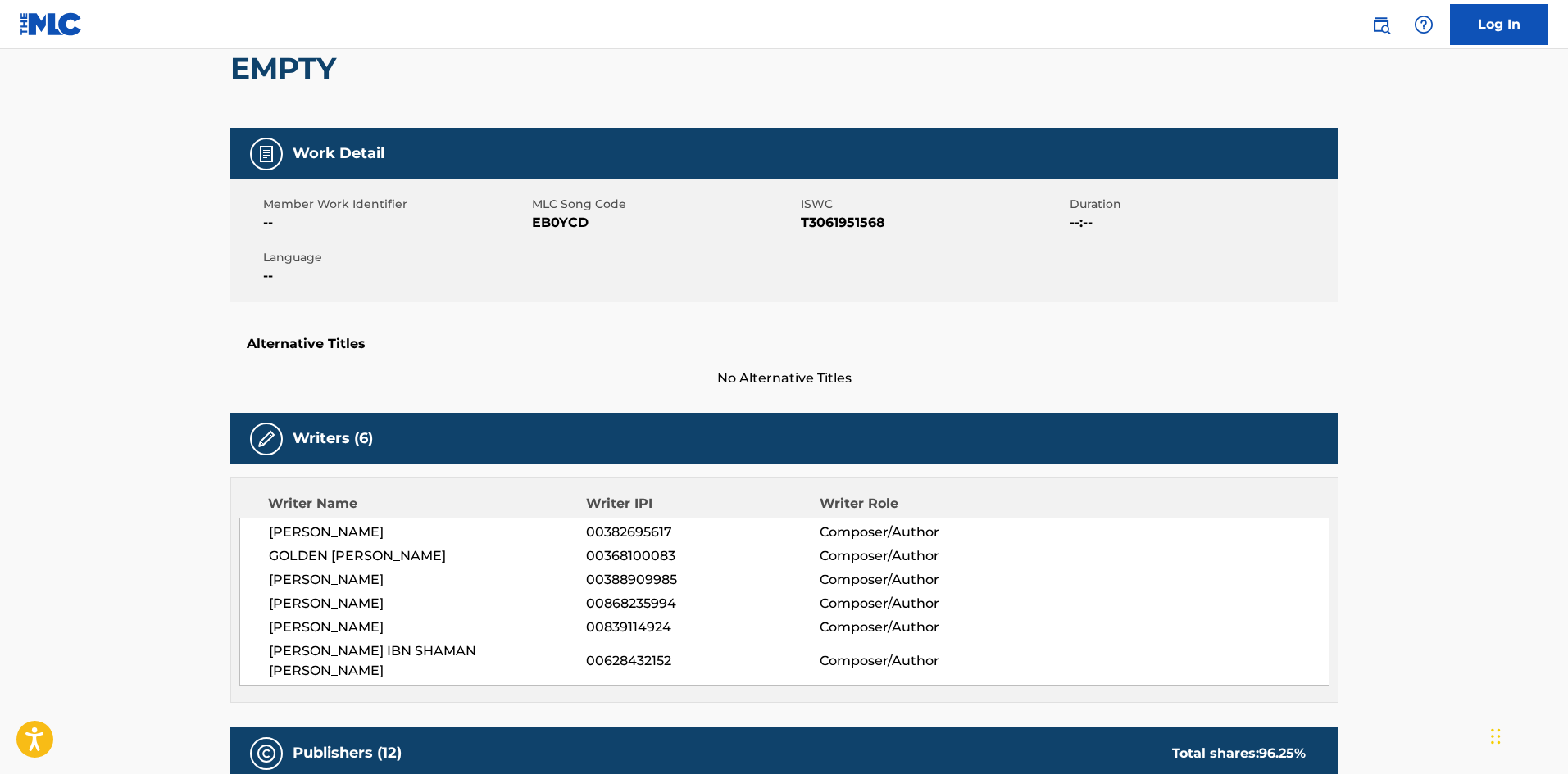
click at [327, 532] on span "[PERSON_NAME]" at bounding box center [427, 532] width 318 height 19
copy span "FEDI"
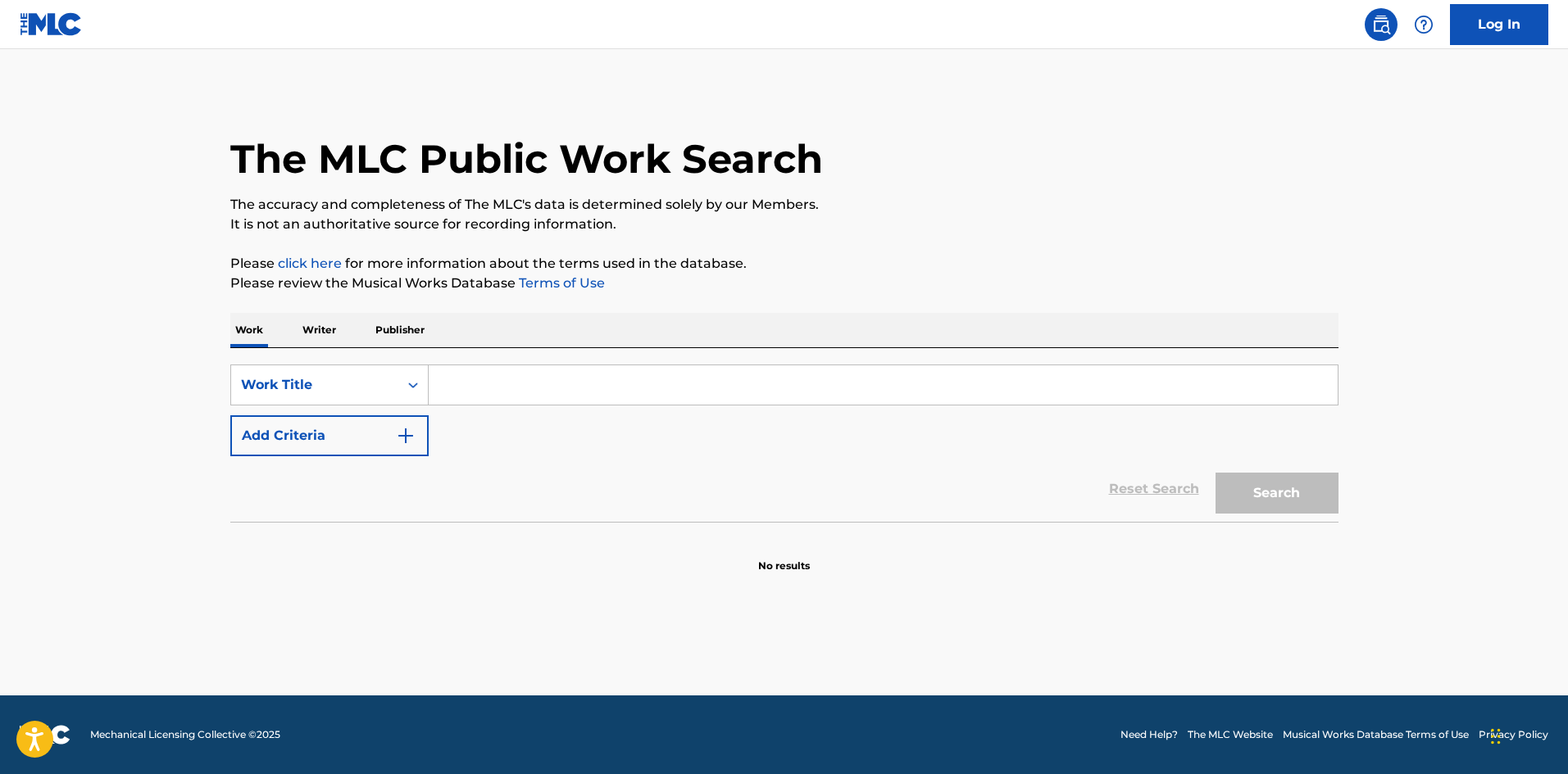
click at [535, 400] on input "Search Form" at bounding box center [883, 385] width 909 height 39
paste input "STORY OF MY LIFE"
type input "STORY OF MY LIFE"
click at [372, 452] on button "Add Criteria" at bounding box center [329, 436] width 198 height 41
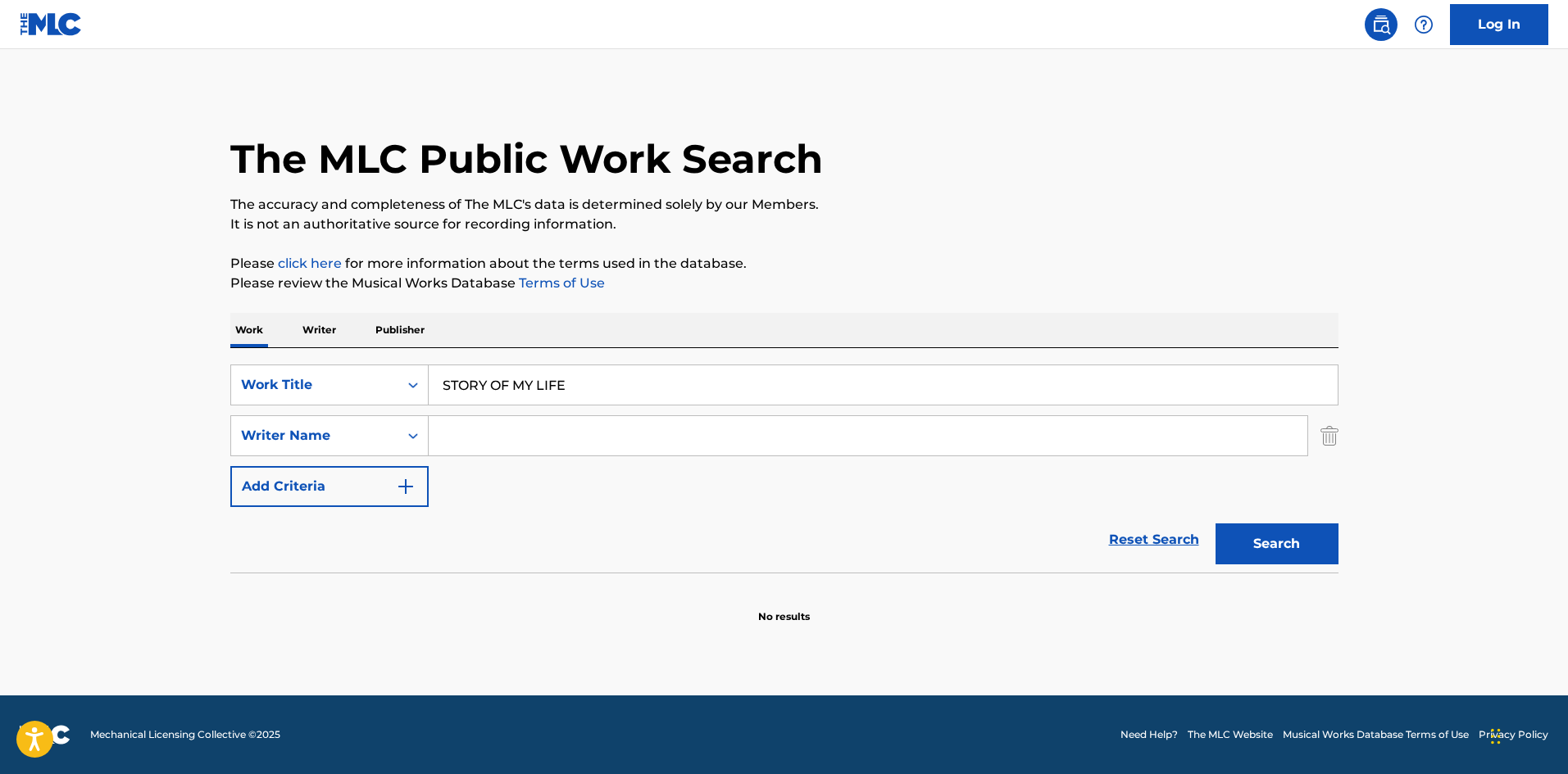
click at [700, 421] on input "Search Form" at bounding box center [868, 436] width 878 height 39
paste input "MIRA"
type input "MIRA"
click at [1324, 532] on button "Search" at bounding box center [1277, 544] width 123 height 41
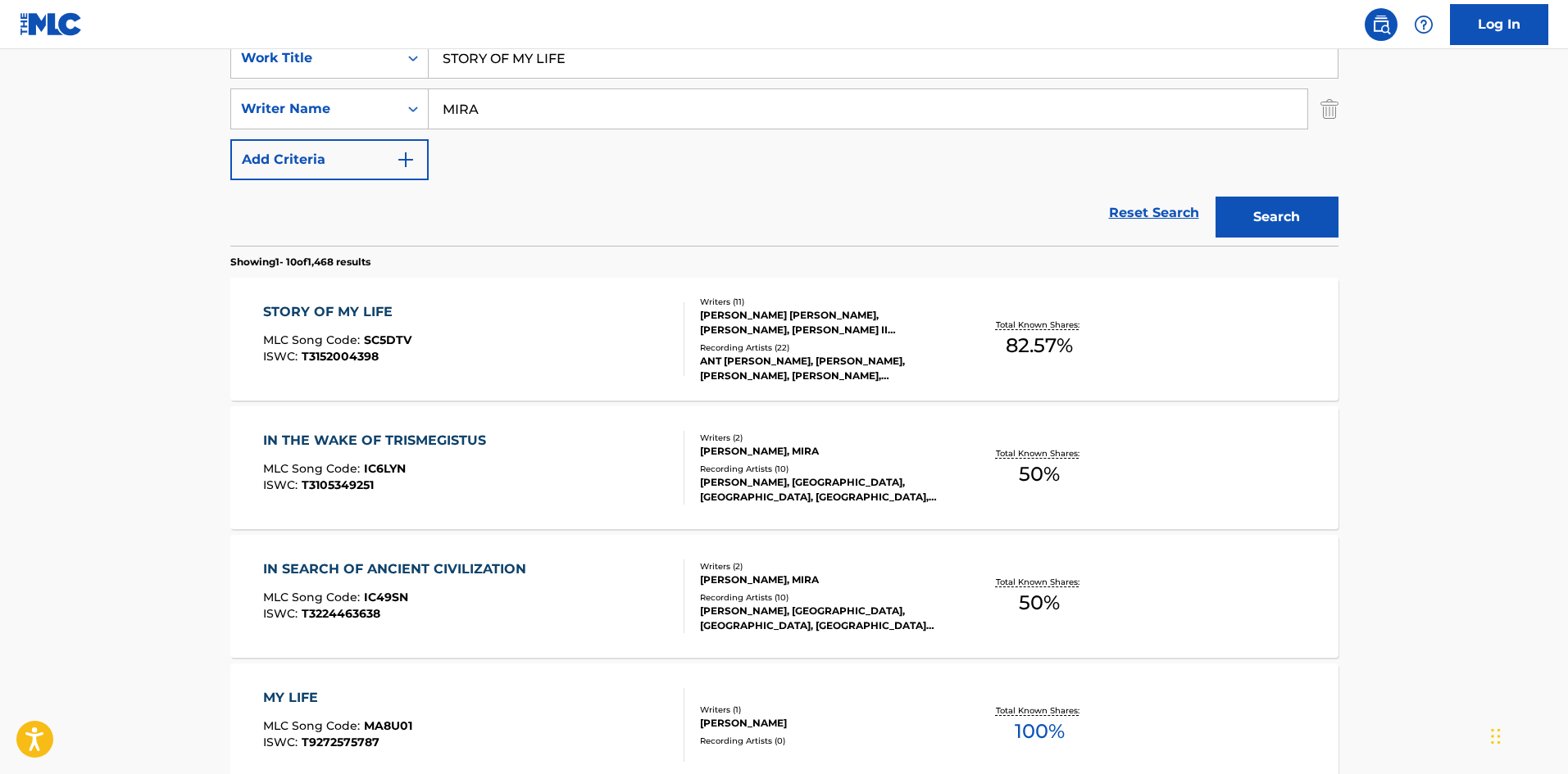
scroll to position [327, 0]
click at [490, 310] on div "STORY OF MY LIFE MLC Song Code : SC5DTV ISWC : T3152004398" at bounding box center [474, 338] width 422 height 74
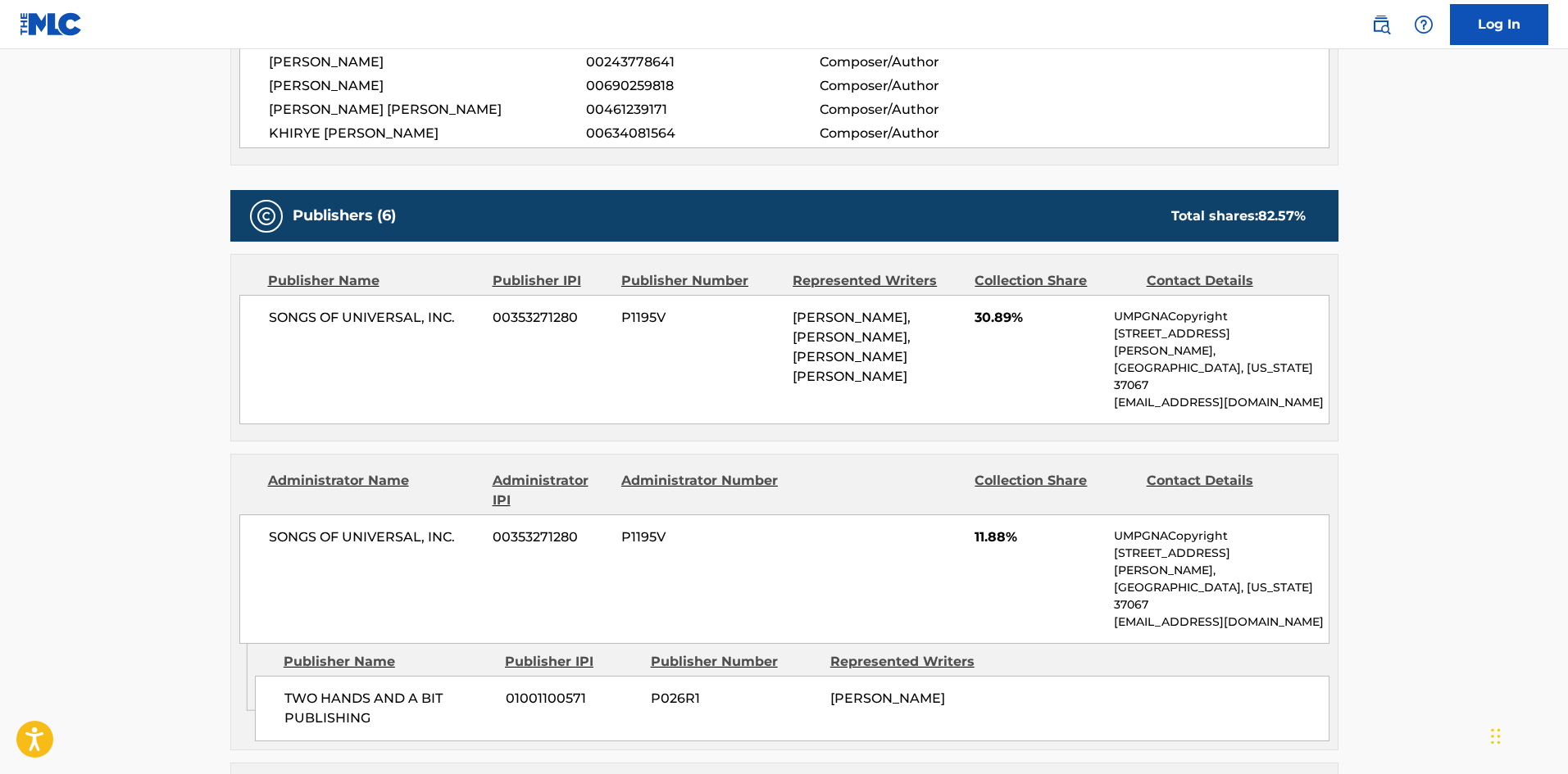
scroll to position [820, 0]
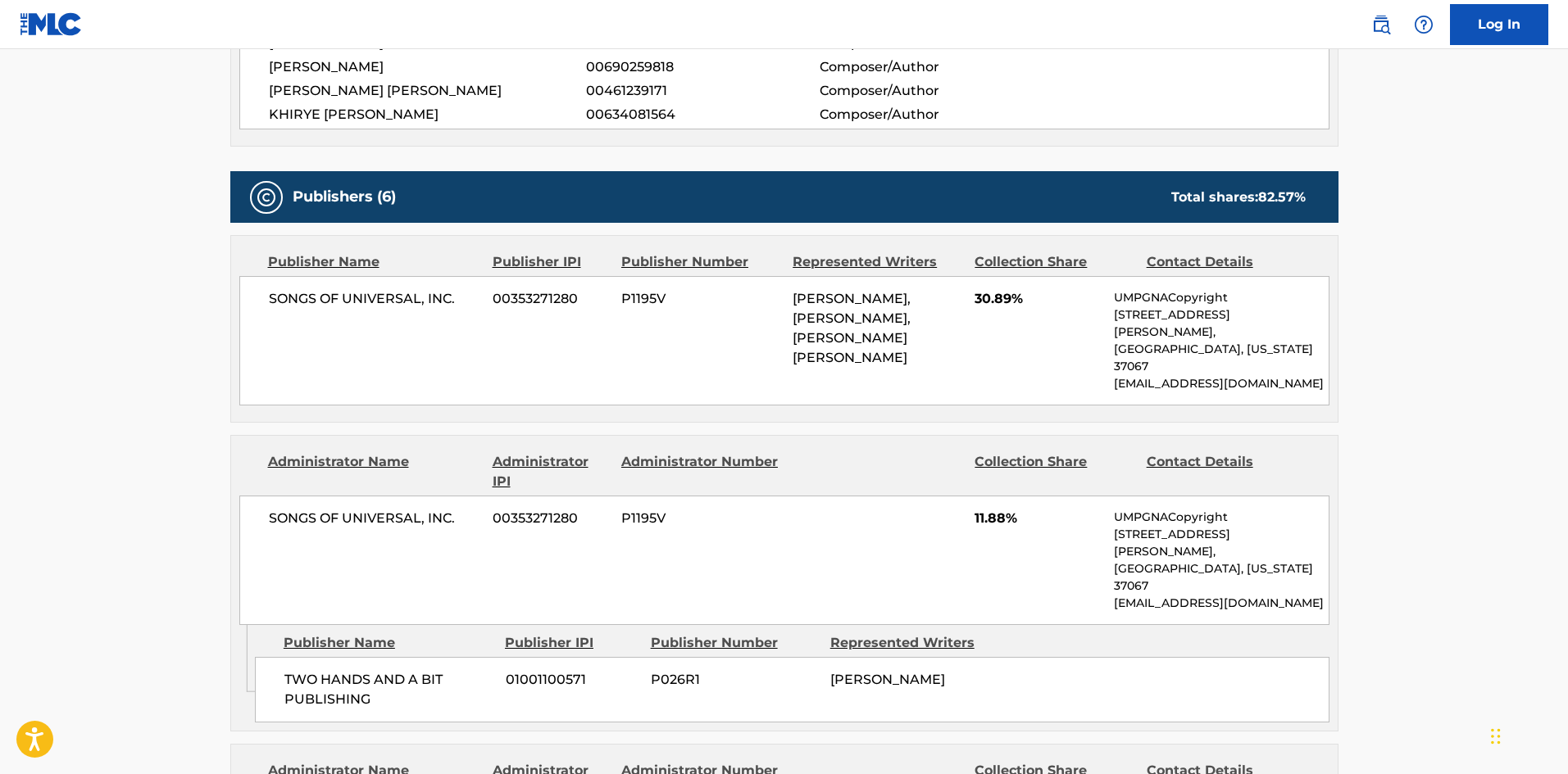
scroll to position [327, 0]
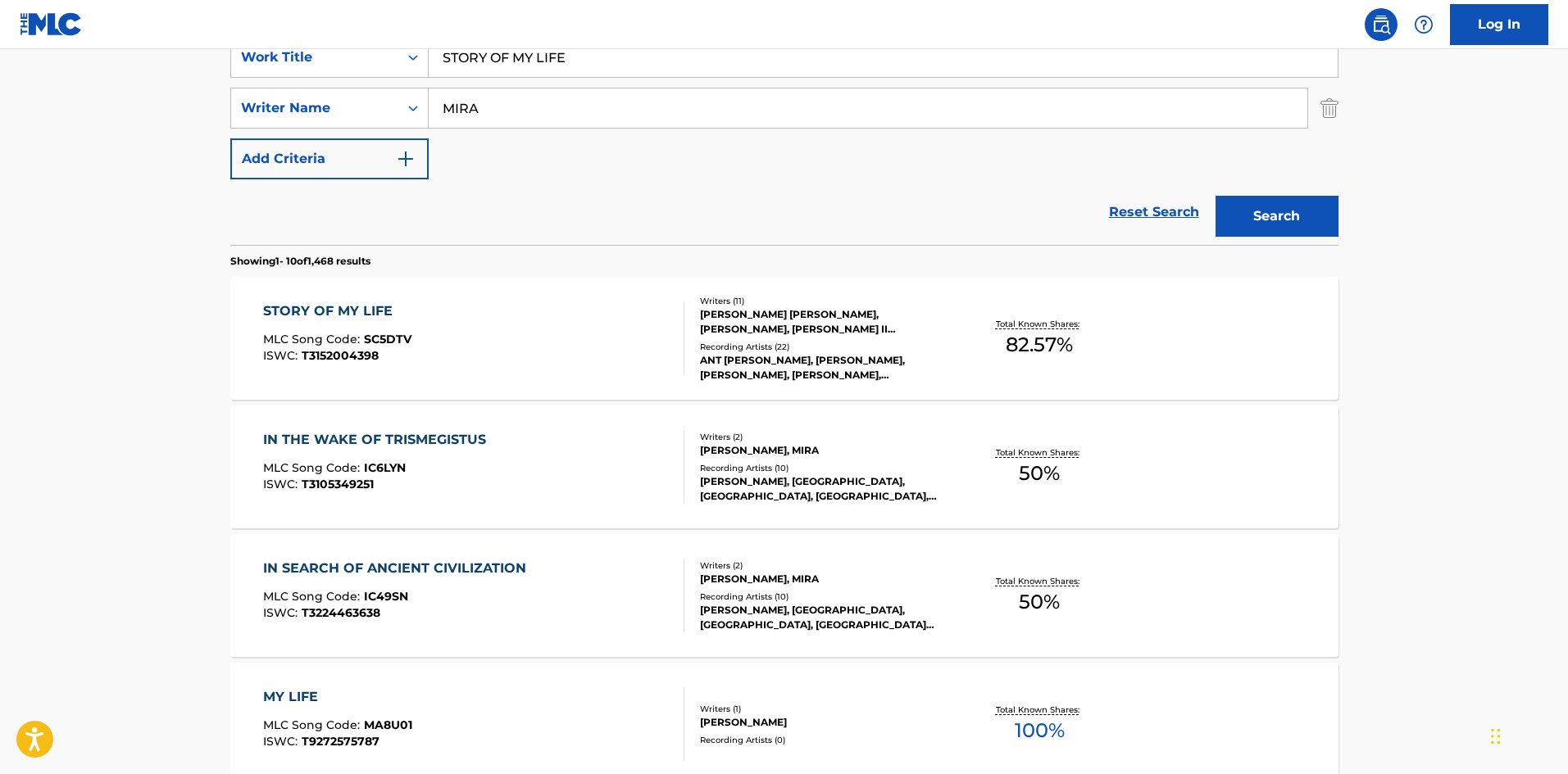
click at [593, 55] on input "STORY OF MY LIFE" at bounding box center [883, 57] width 909 height 39
paste input "ON"
type input "ONE"
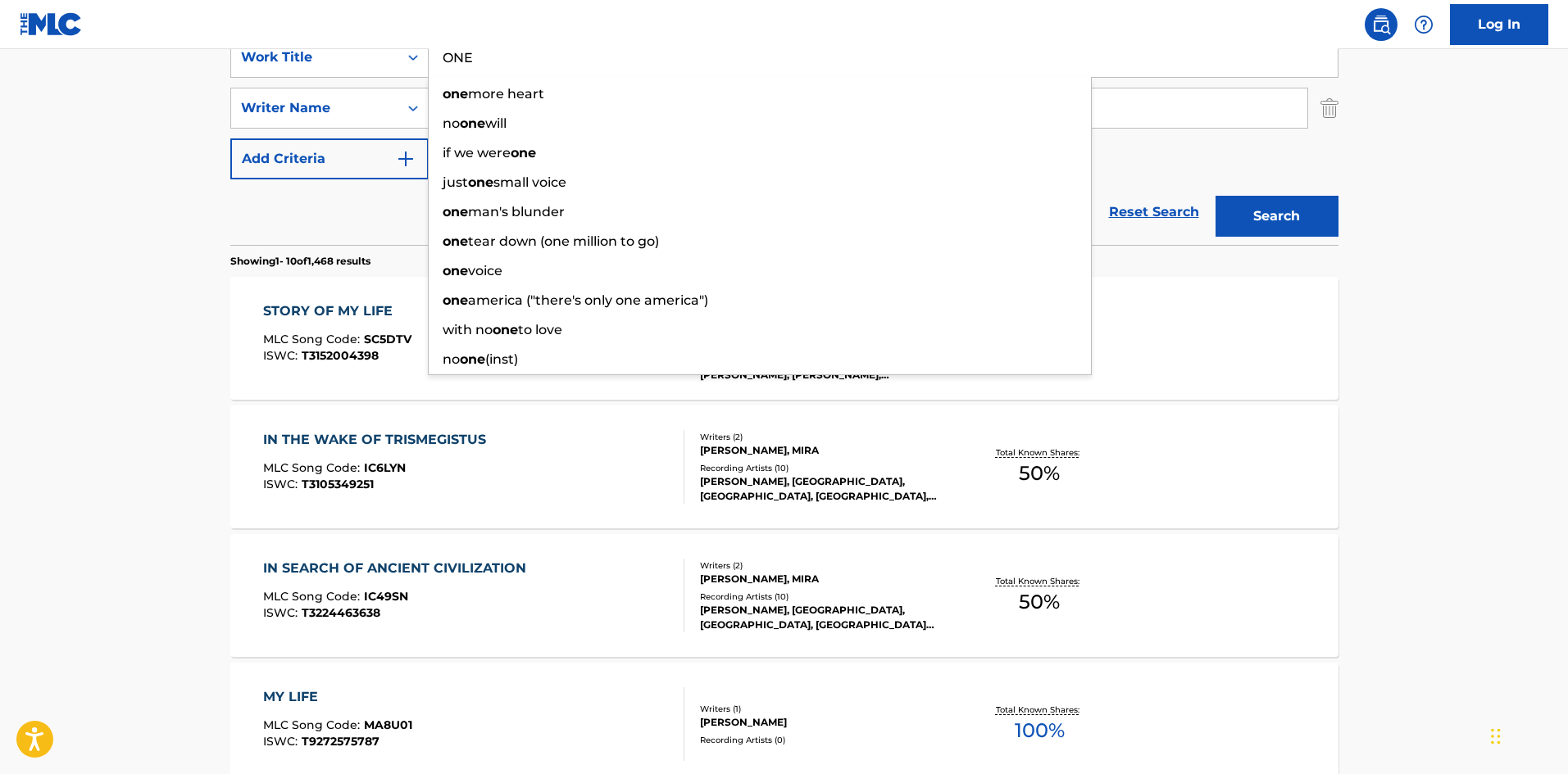
drag, startPoint x: 16, startPoint y: 389, endPoint x: 26, endPoint y: 380, distance: 13.5
click at [16, 389] on main "The MLC Public Work Search The accuracy and completeness of The MLC's data is d…" at bounding box center [784, 686] width 1568 height 1929
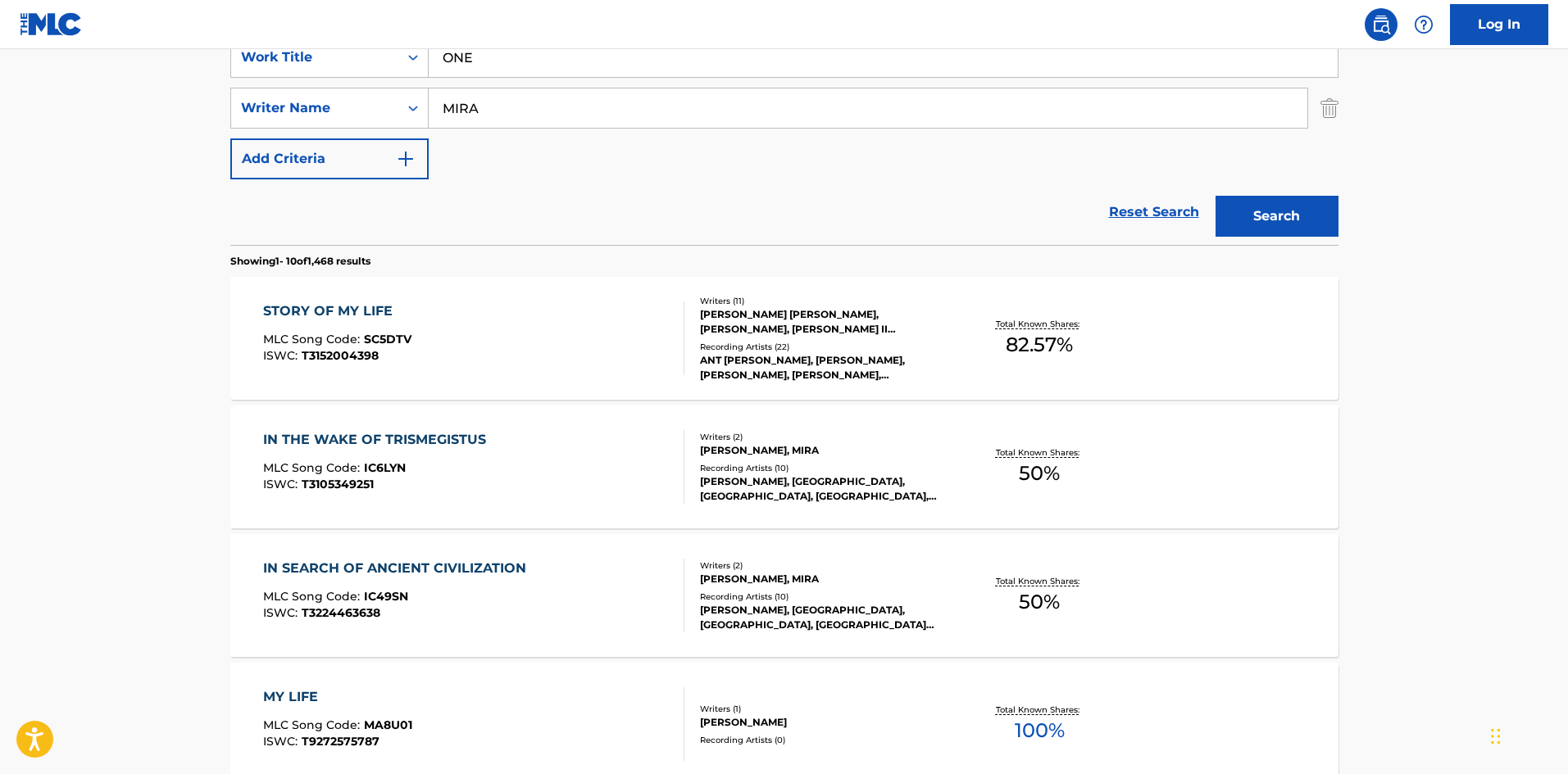
click at [480, 123] on input "MIRA" at bounding box center [868, 108] width 878 height 39
paste input "BROOK"
click at [1282, 219] on button "Search" at bounding box center [1277, 217] width 123 height 41
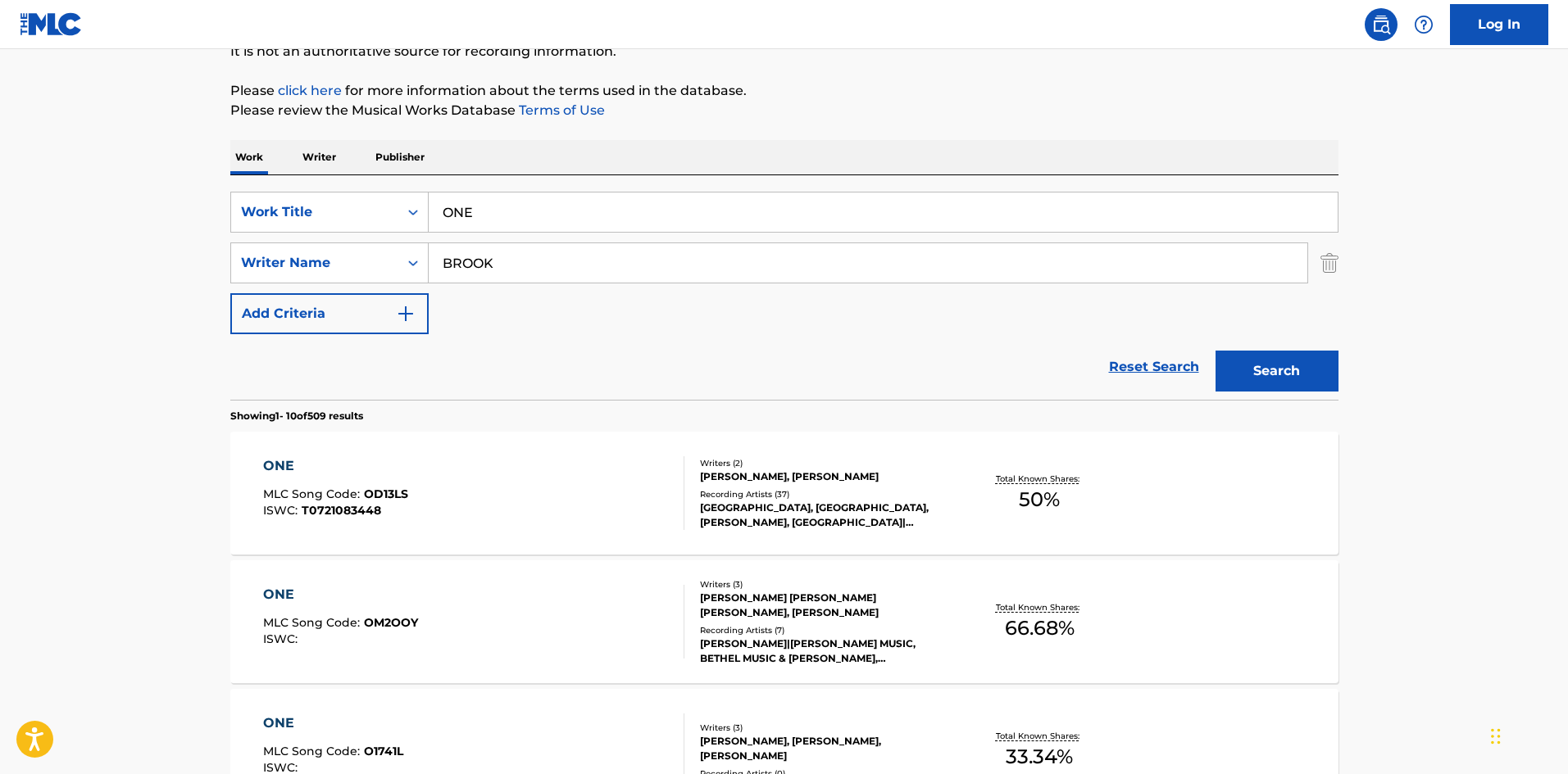
scroll to position [164, 0]
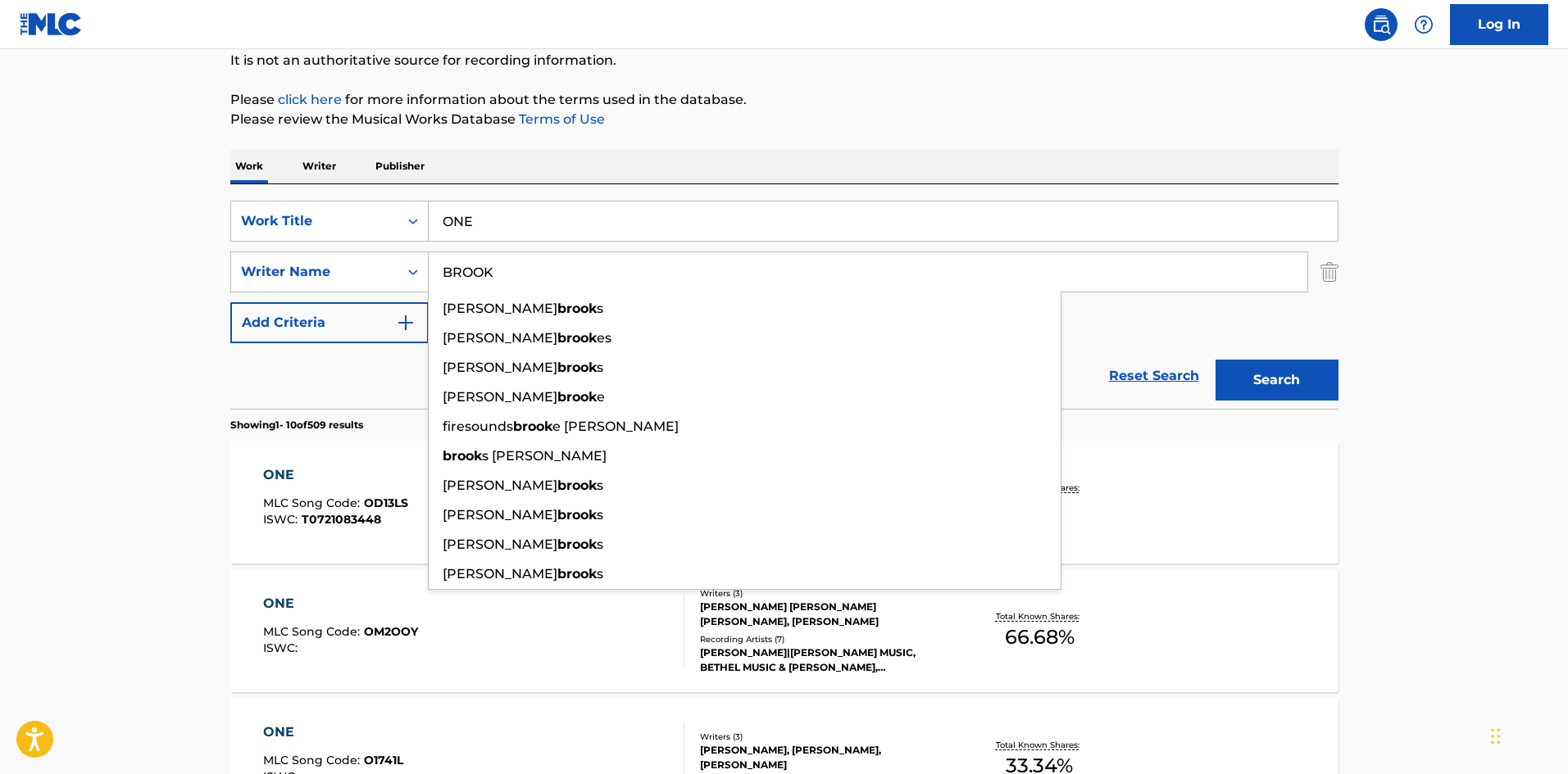
click at [485, 270] on input "BROOK" at bounding box center [868, 272] width 878 height 39
click at [485, 272] on input "BROOK" at bounding box center [868, 272] width 878 height 39
paste input "HARVEY"
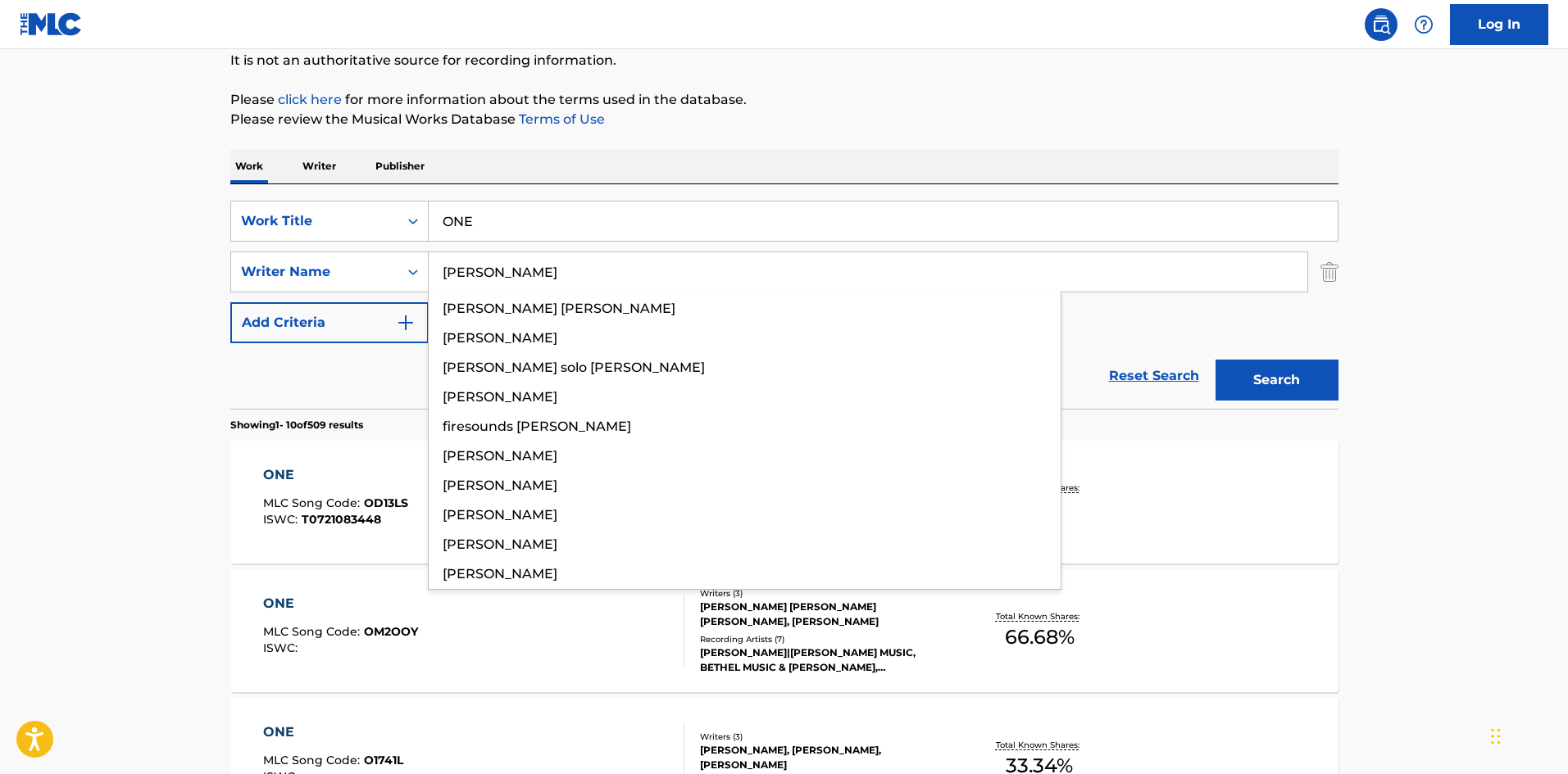
type input "HARVEY"
click at [1278, 387] on button "Search" at bounding box center [1277, 380] width 123 height 41
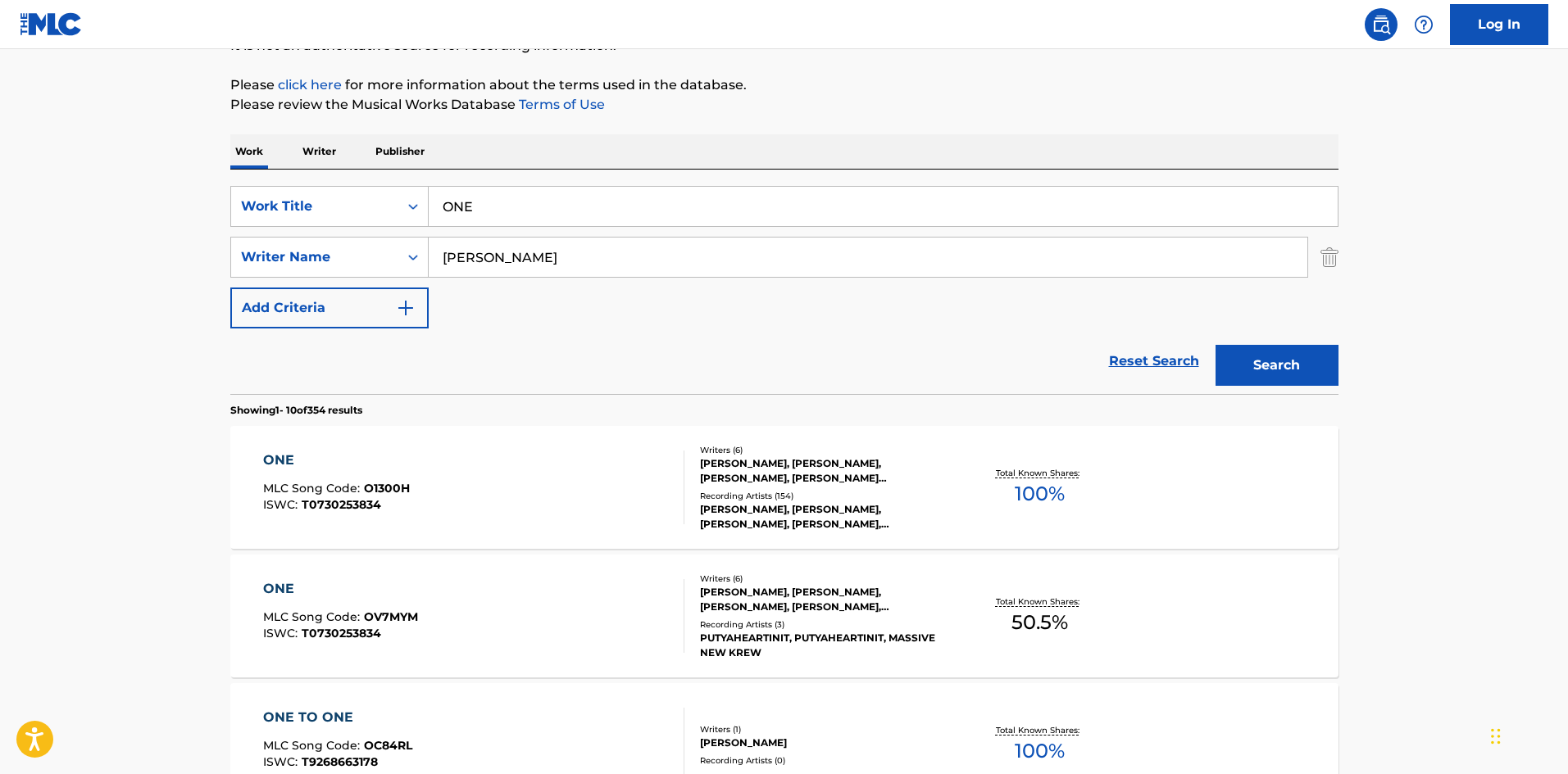
scroll to position [246, 0]
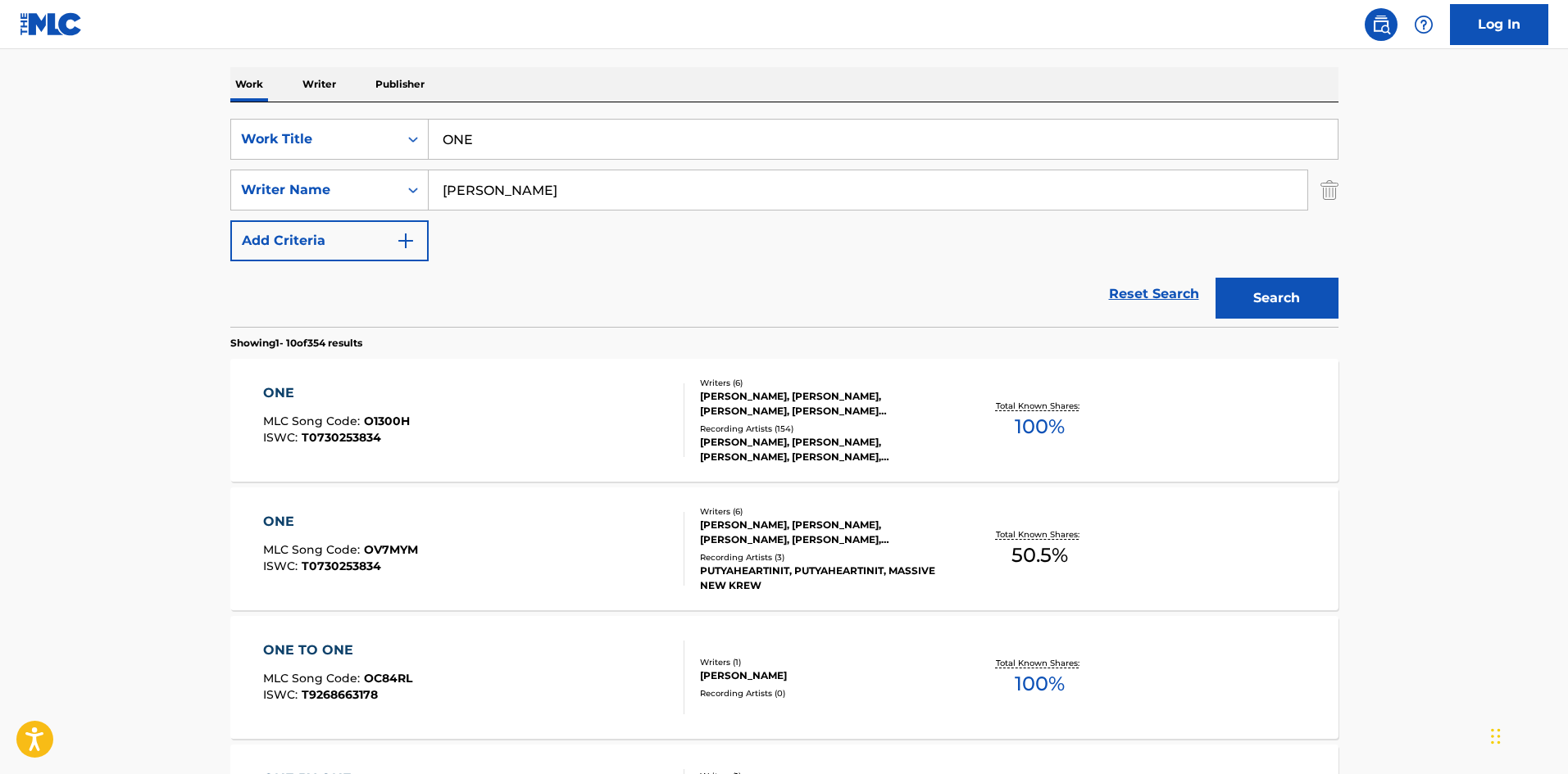
click at [385, 390] on div "ONE" at bounding box center [336, 393] width 147 height 19
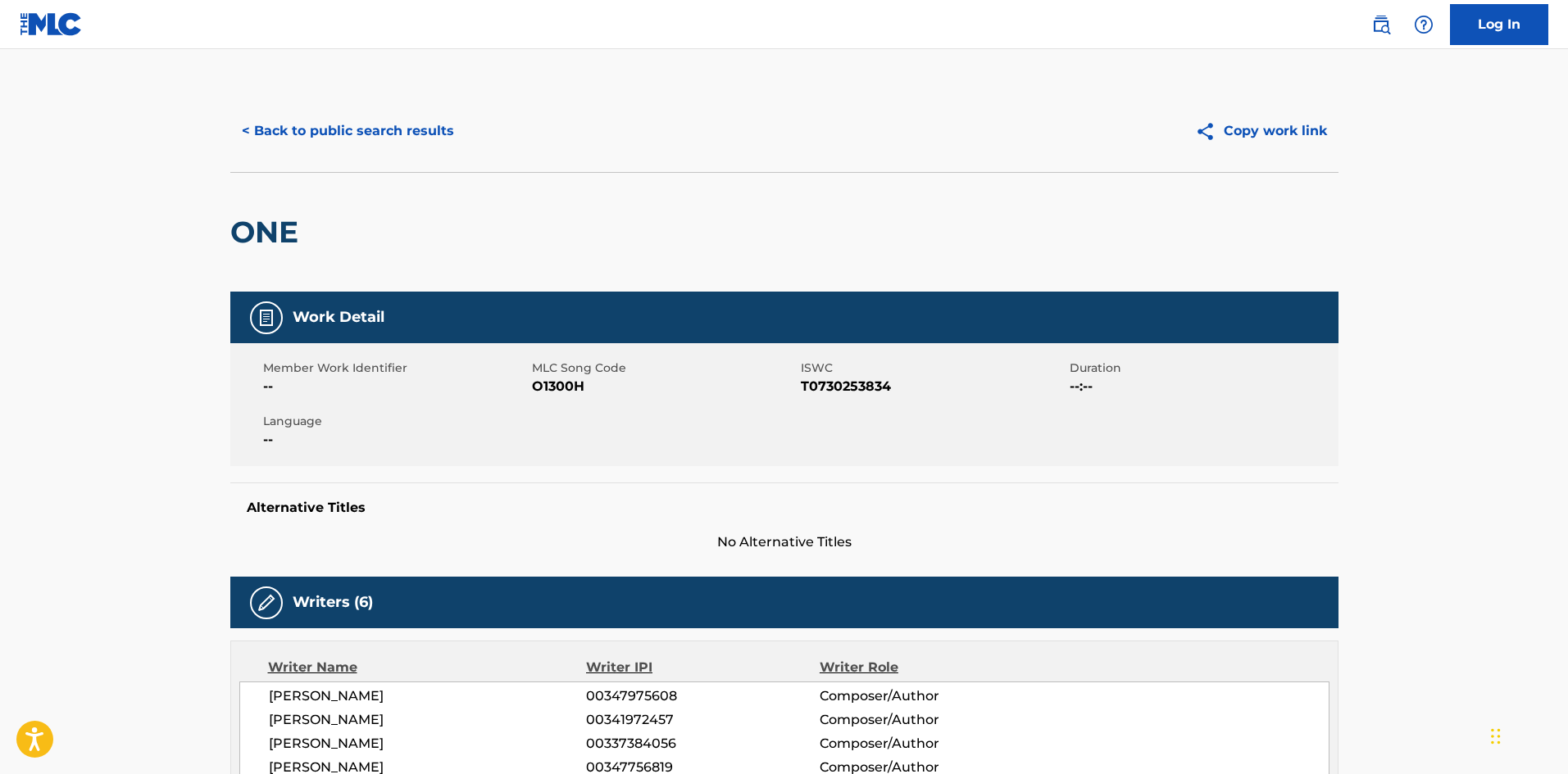
scroll to position [410, 0]
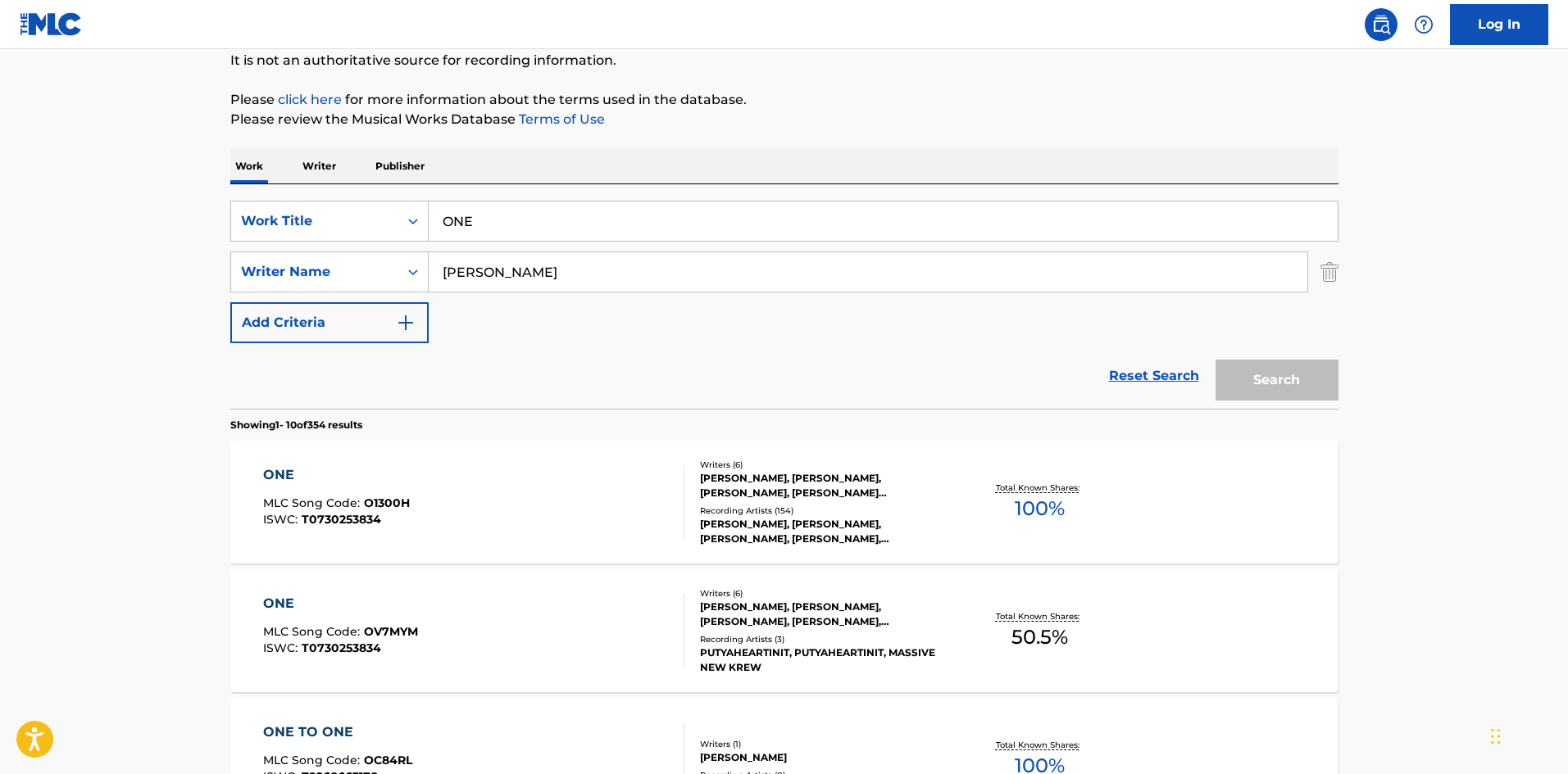
scroll to position [246, 0]
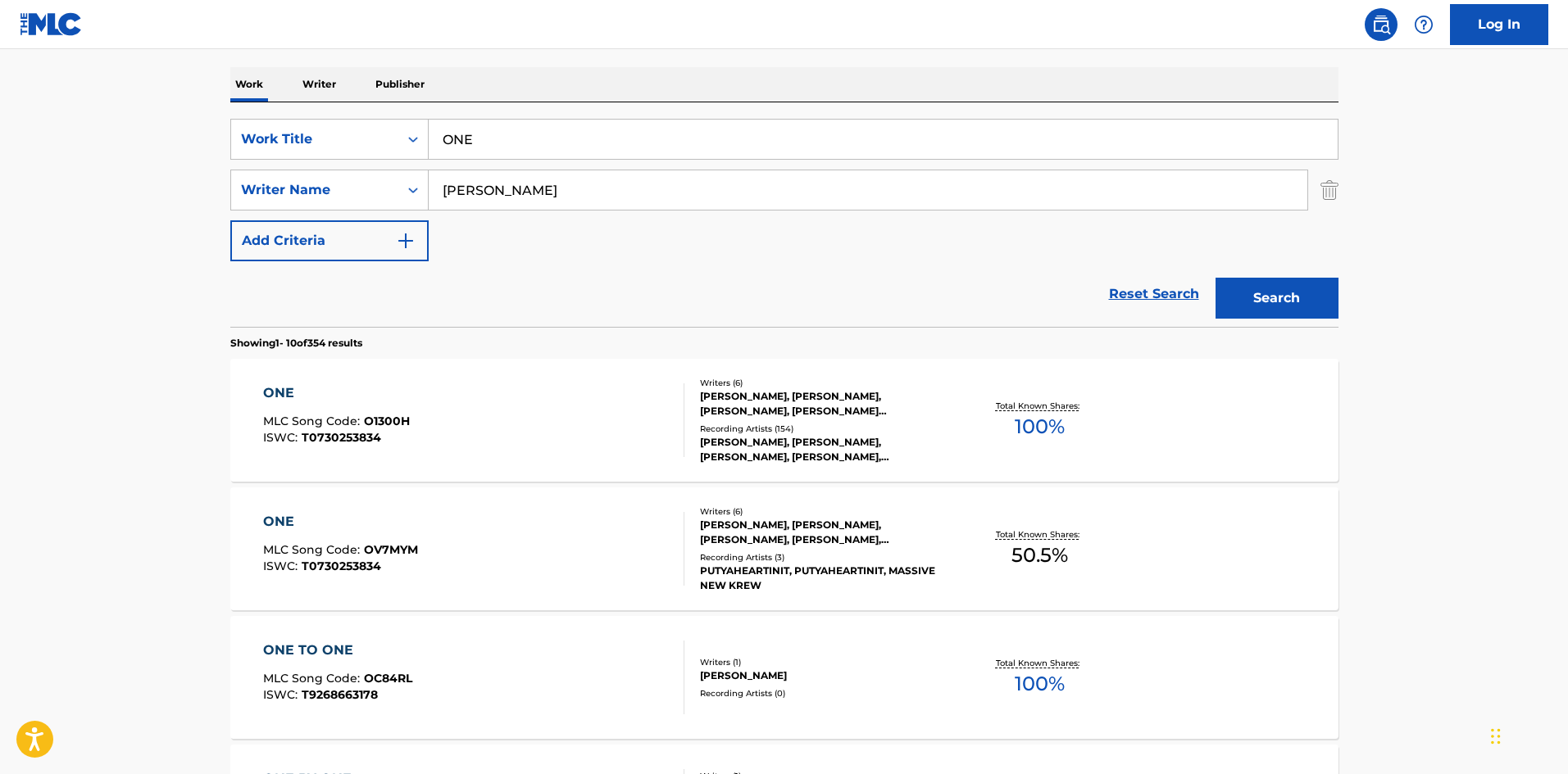
click at [627, 165] on div "SearchWithCriteria1308fcfc-008e-44dc-b4ec-fedeb9c88cec Work Title ONE SearchWit…" at bounding box center [784, 189] width 1108 height 143
click at [626, 186] on input "HARVEY" at bounding box center [868, 189] width 878 height 39
paste input "BARTOK"
click at [1294, 301] on button "Search" at bounding box center [1277, 298] width 123 height 41
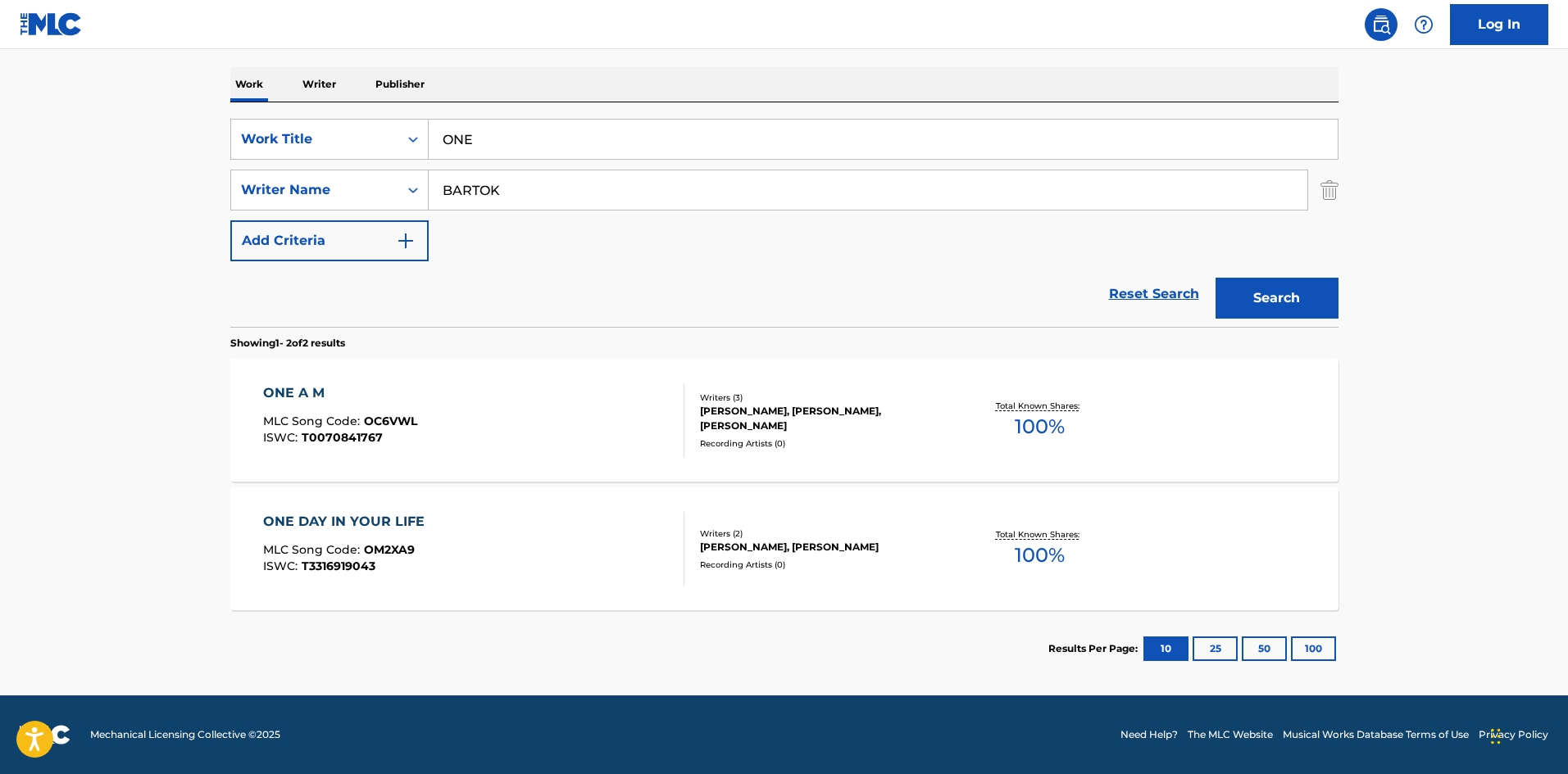
click at [554, 204] on input "BARTOK" at bounding box center [868, 189] width 878 height 39
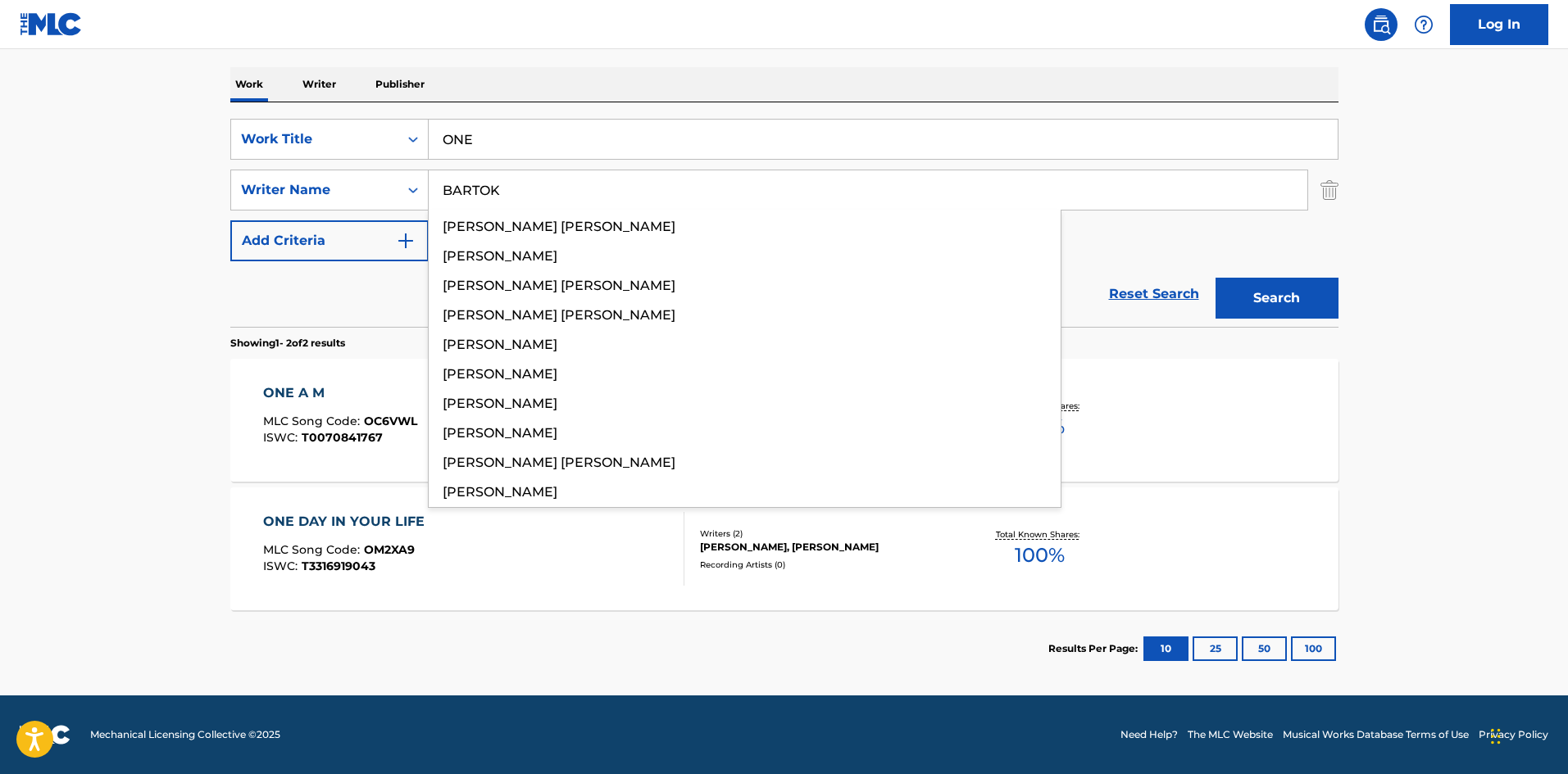
click at [554, 204] on input "BARTOK" at bounding box center [868, 189] width 878 height 39
paste input "COOKE"
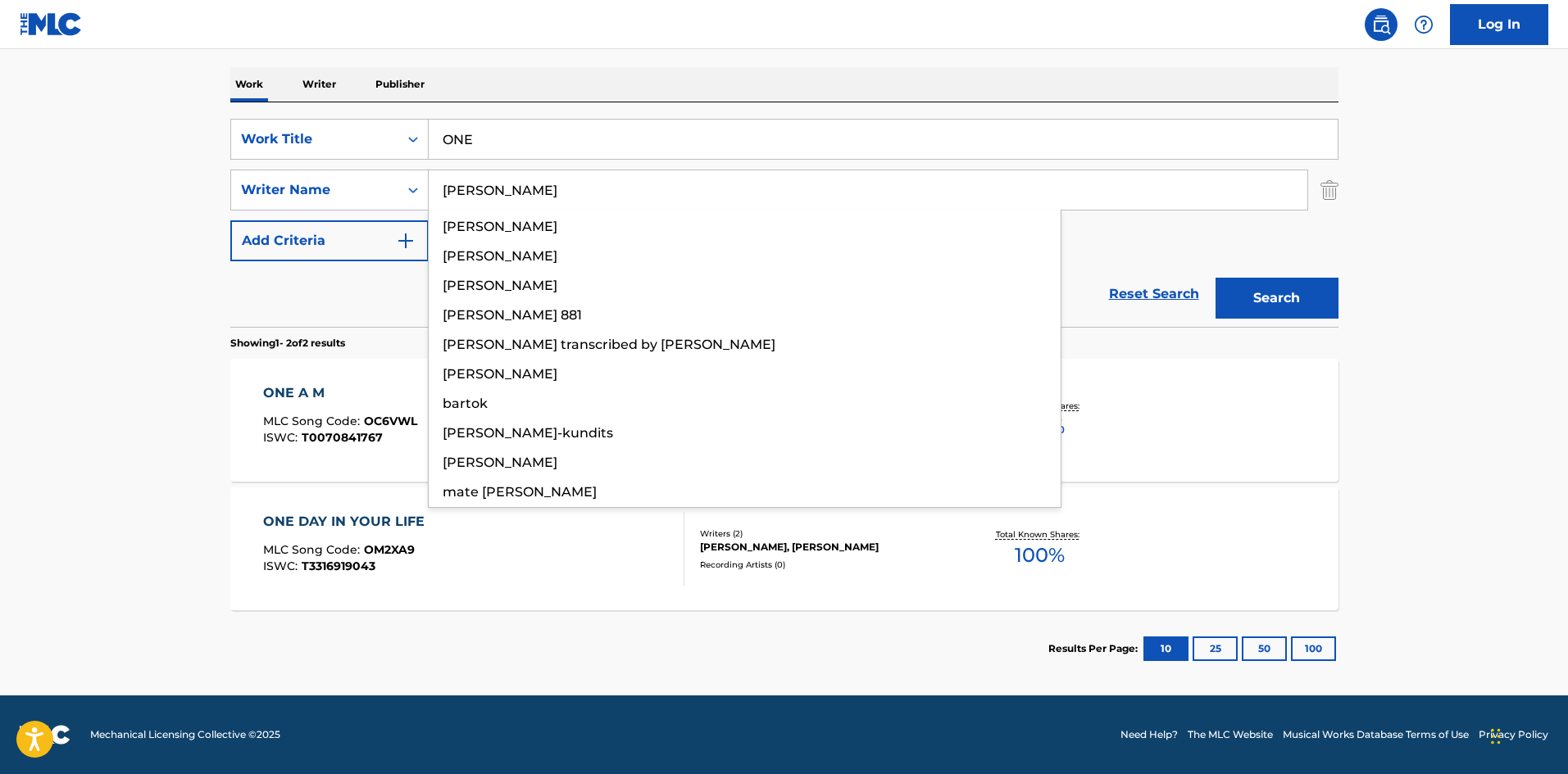
type input "COOKE"
click at [1301, 296] on button "Search" at bounding box center [1277, 298] width 123 height 41
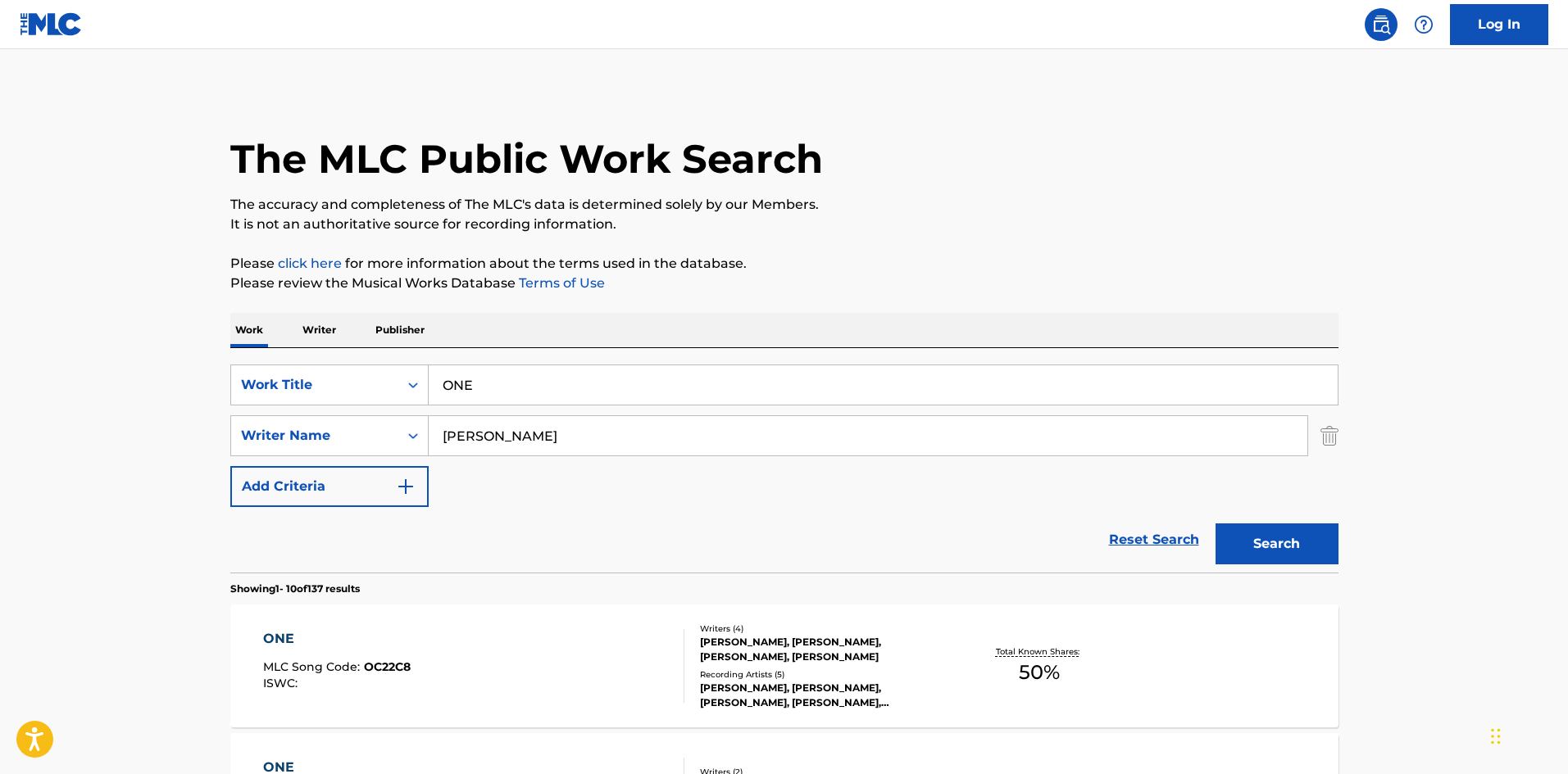
click at [560, 652] on div "ONE MLC Song Code : OC22C8 ISWC :" at bounding box center [474, 666] width 422 height 74
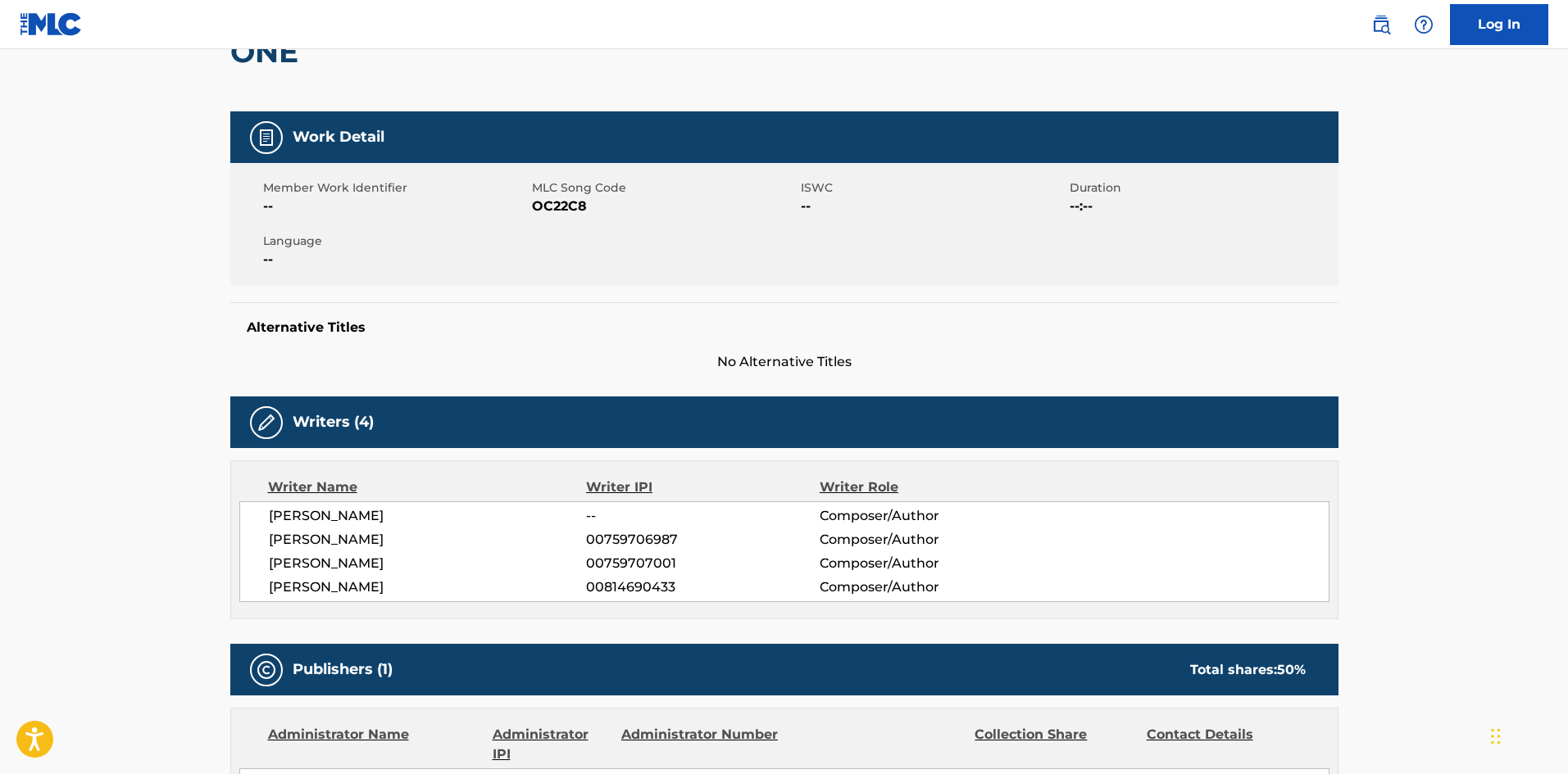
scroll to position [491, 0]
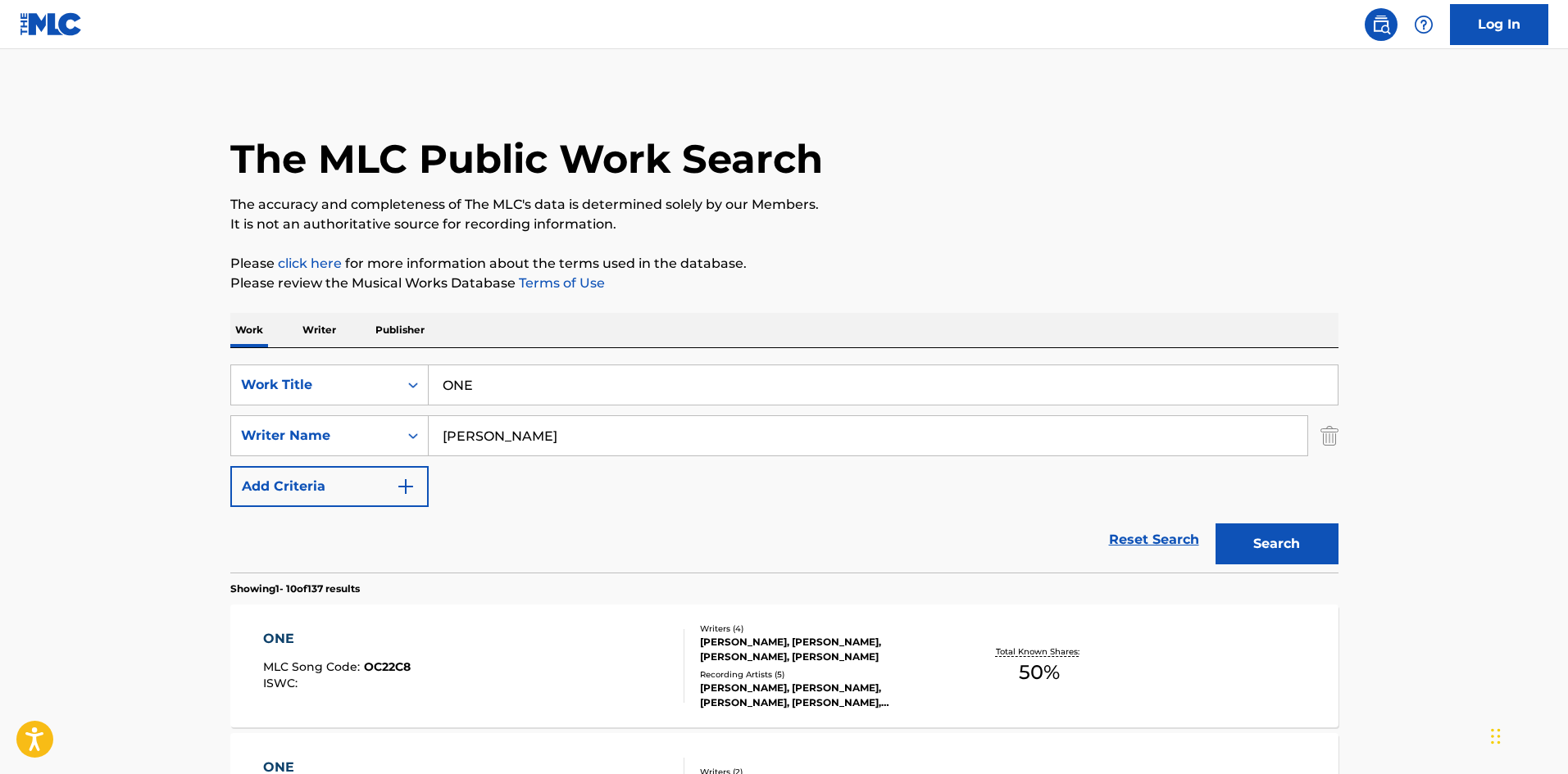
click at [631, 376] on input "ONE" at bounding box center [883, 385] width 909 height 39
paste input "3 2 1"
type input "3 2 1"
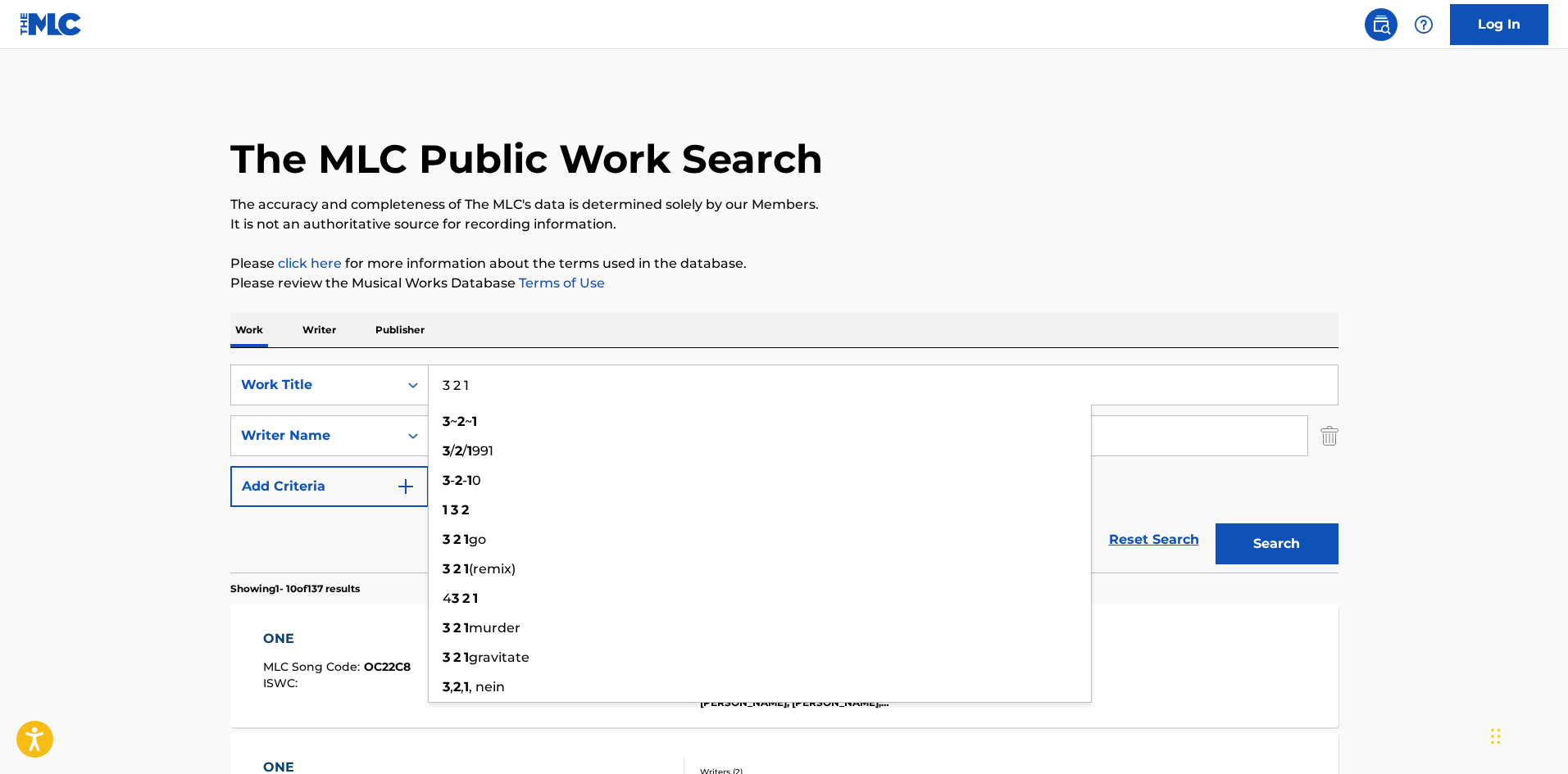
click at [455, 325] on div "Work Writer Publisher" at bounding box center [784, 329] width 1108 height 34
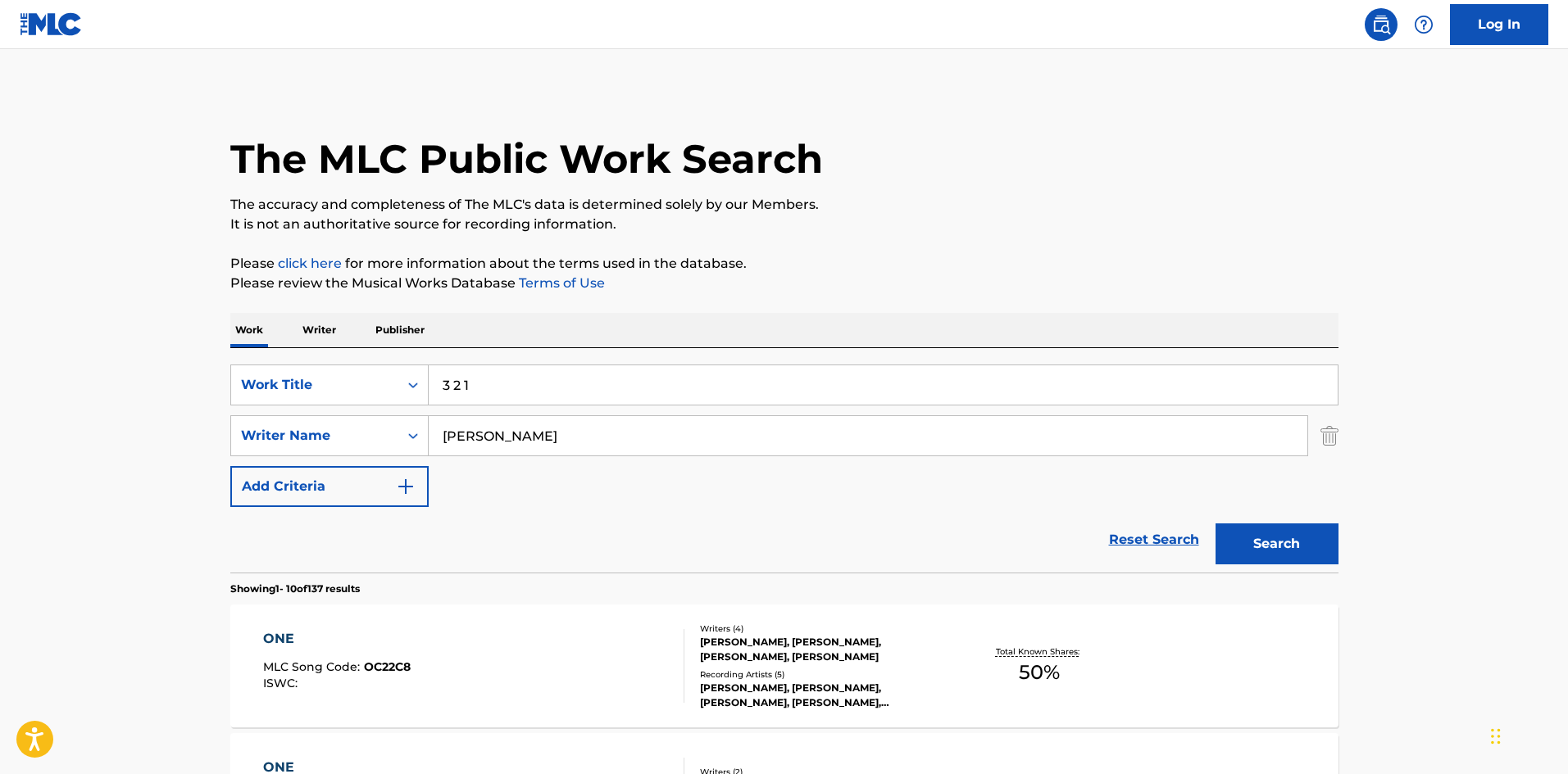
click at [480, 435] on input "COOKE" at bounding box center [868, 436] width 878 height 39
paste input "FEDI"
type input "FEDI"
click at [1271, 556] on button "Search" at bounding box center [1277, 544] width 123 height 41
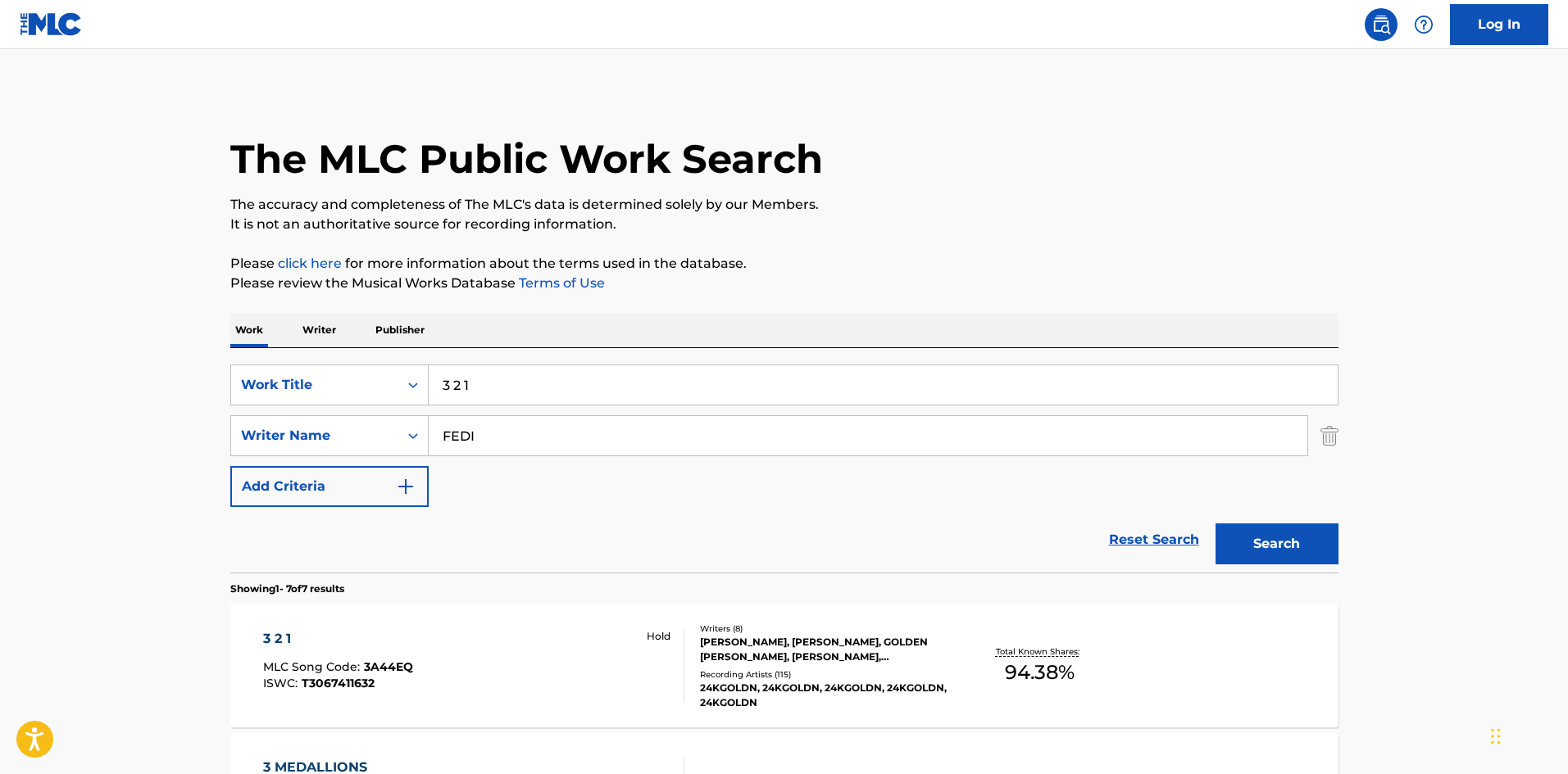
click at [527, 695] on div "3 2 1 MLC Song Code : 3A44EQ ISWC : T3067411632 Hold" at bounding box center [474, 666] width 422 height 74
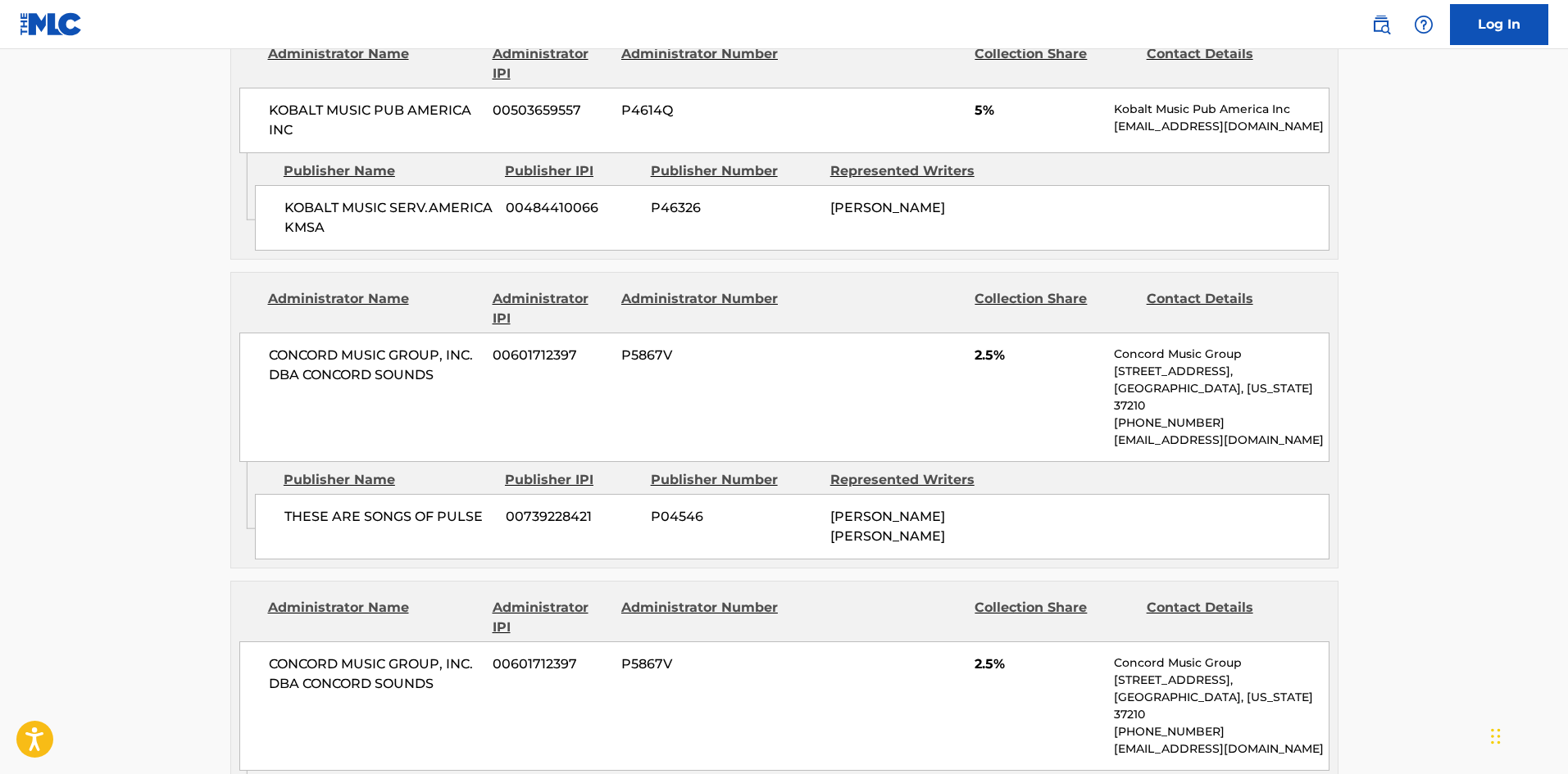
scroll to position [3917, 0]
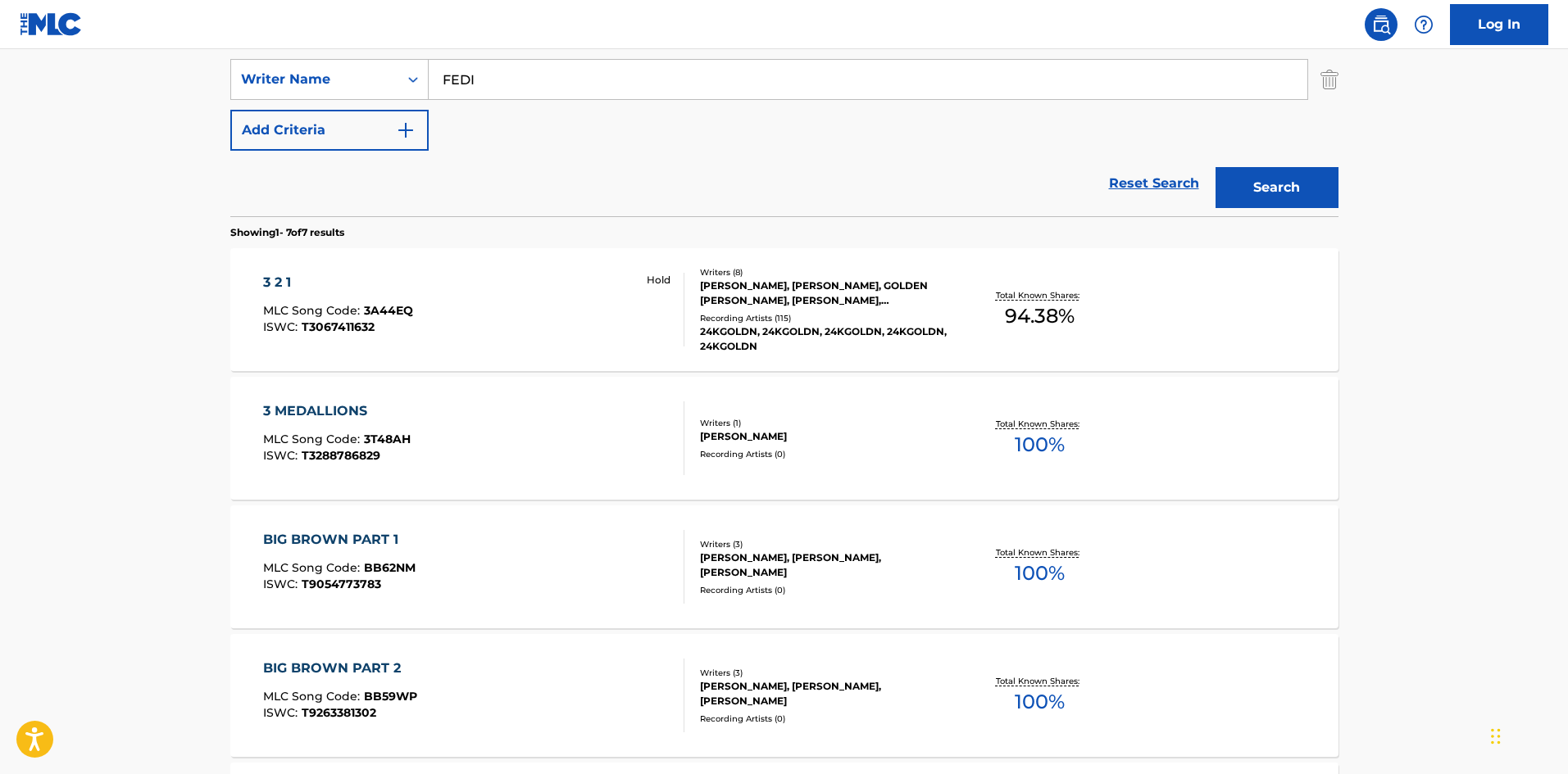
scroll to position [327, 0]
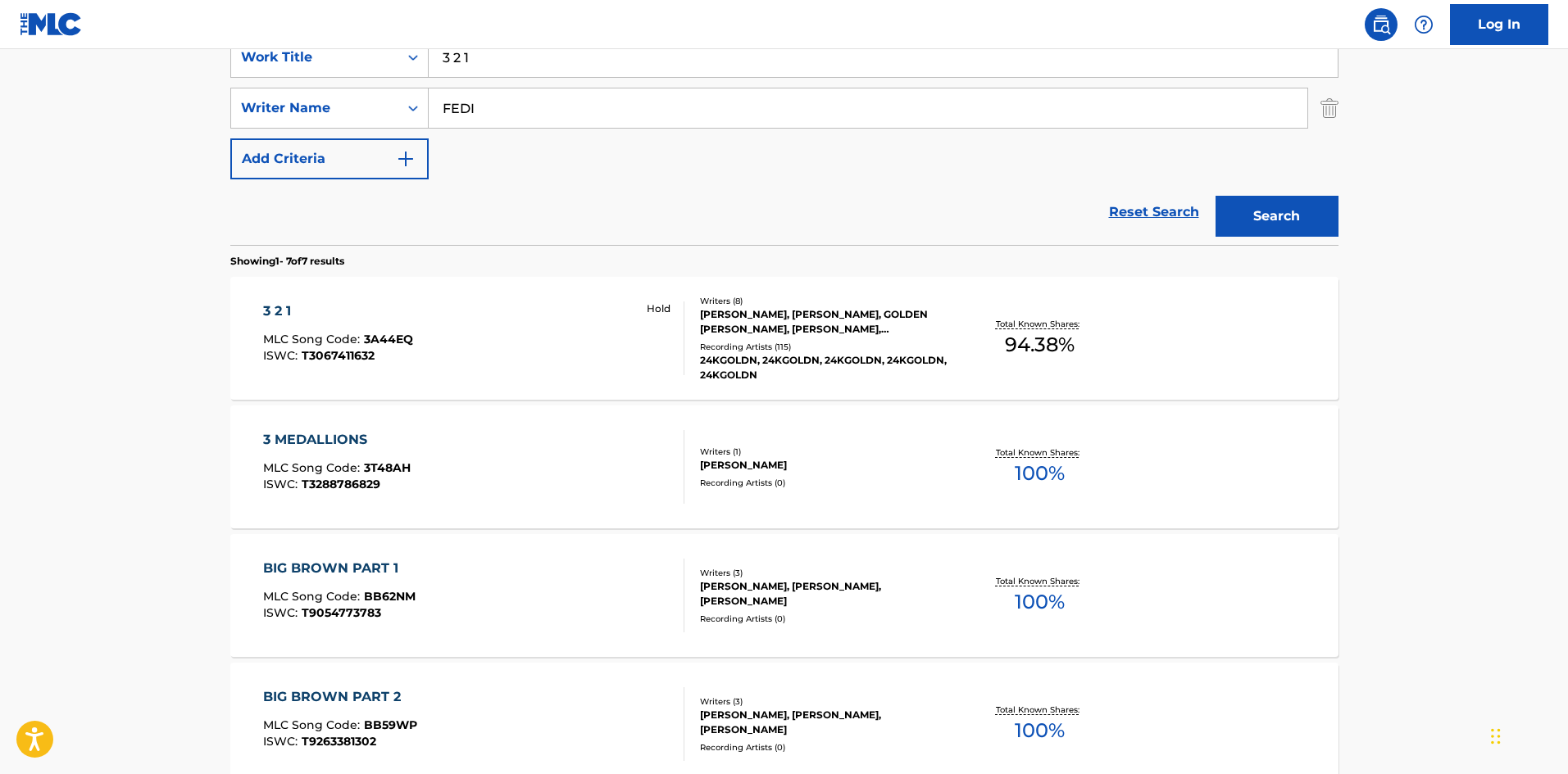
click at [480, 63] on input "3 2 1" at bounding box center [883, 57] width 909 height 39
paste input "Give Up On Us"
type input "Give Up On Us"
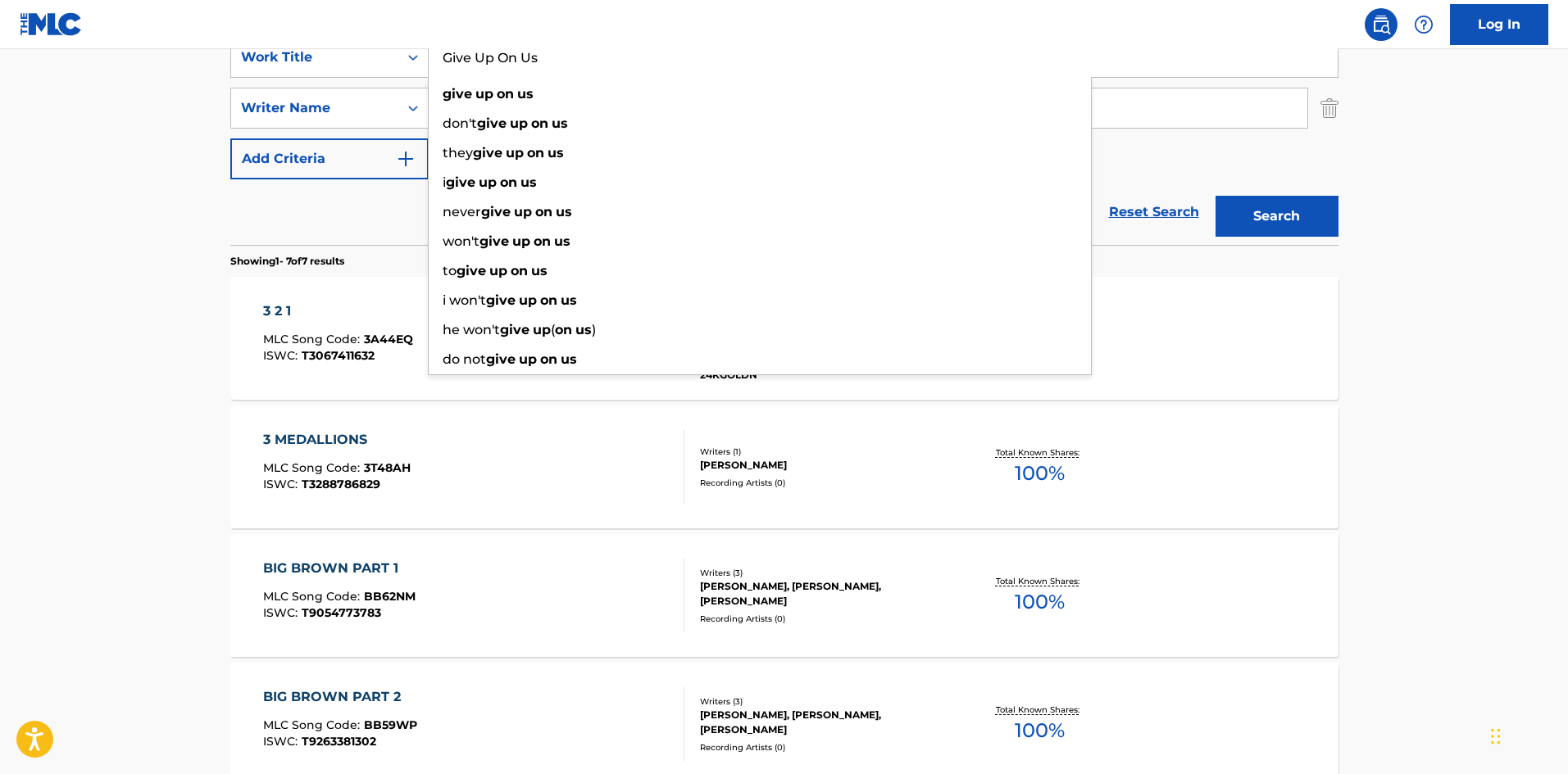
click at [10, 430] on main "The MLC Public Work Search The accuracy and completeness of The MLC's data is d…" at bounding box center [784, 488] width 1568 height 1535
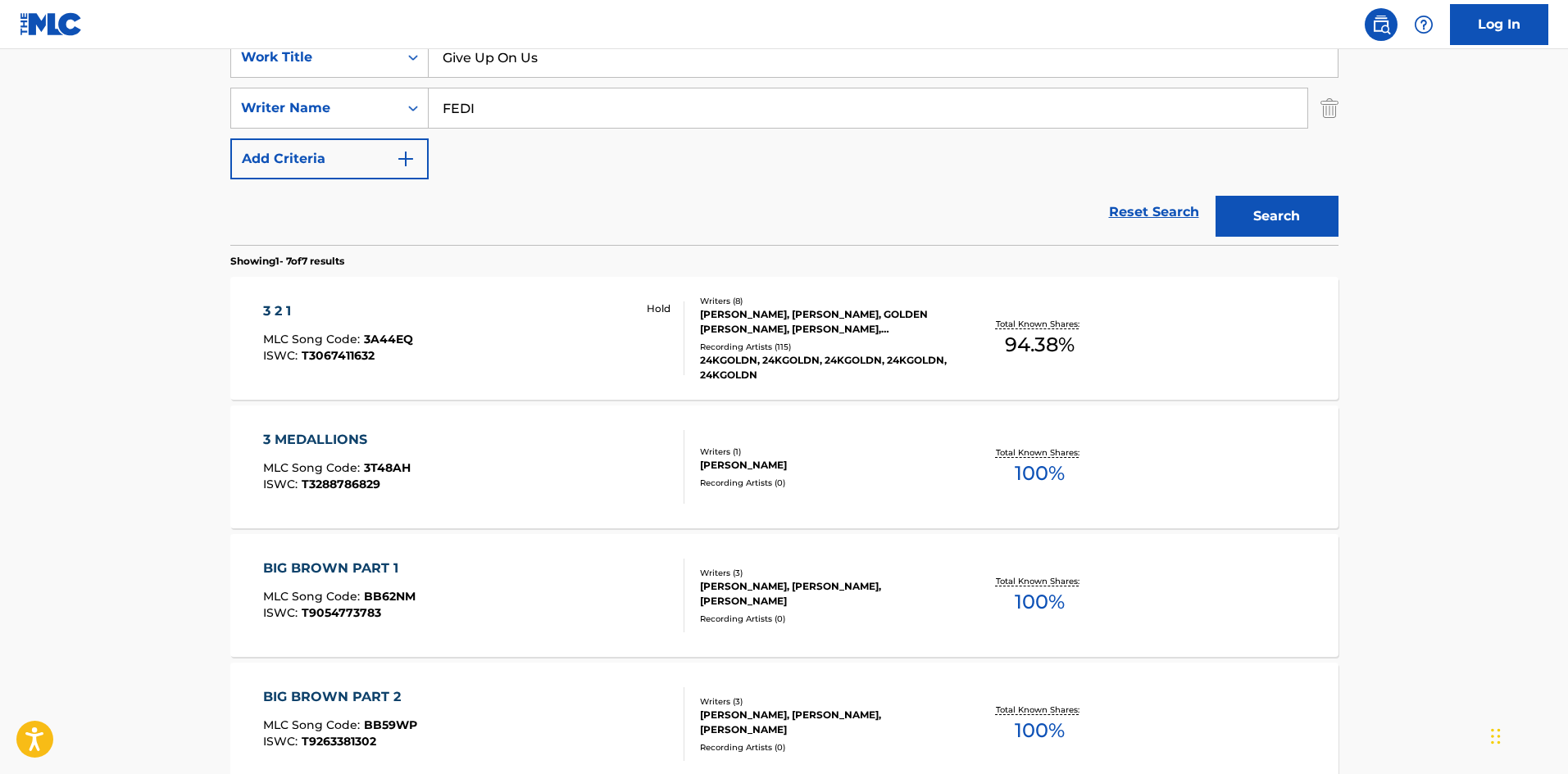
click at [566, 113] on input "FEDI" at bounding box center [868, 108] width 878 height 39
drag, startPoint x: 566, startPoint y: 113, endPoint x: 625, endPoint y: 118, distance: 59.2
click at [569, 113] on input "FEDI" at bounding box center [868, 108] width 878 height 39
paste input "SLATKIN"
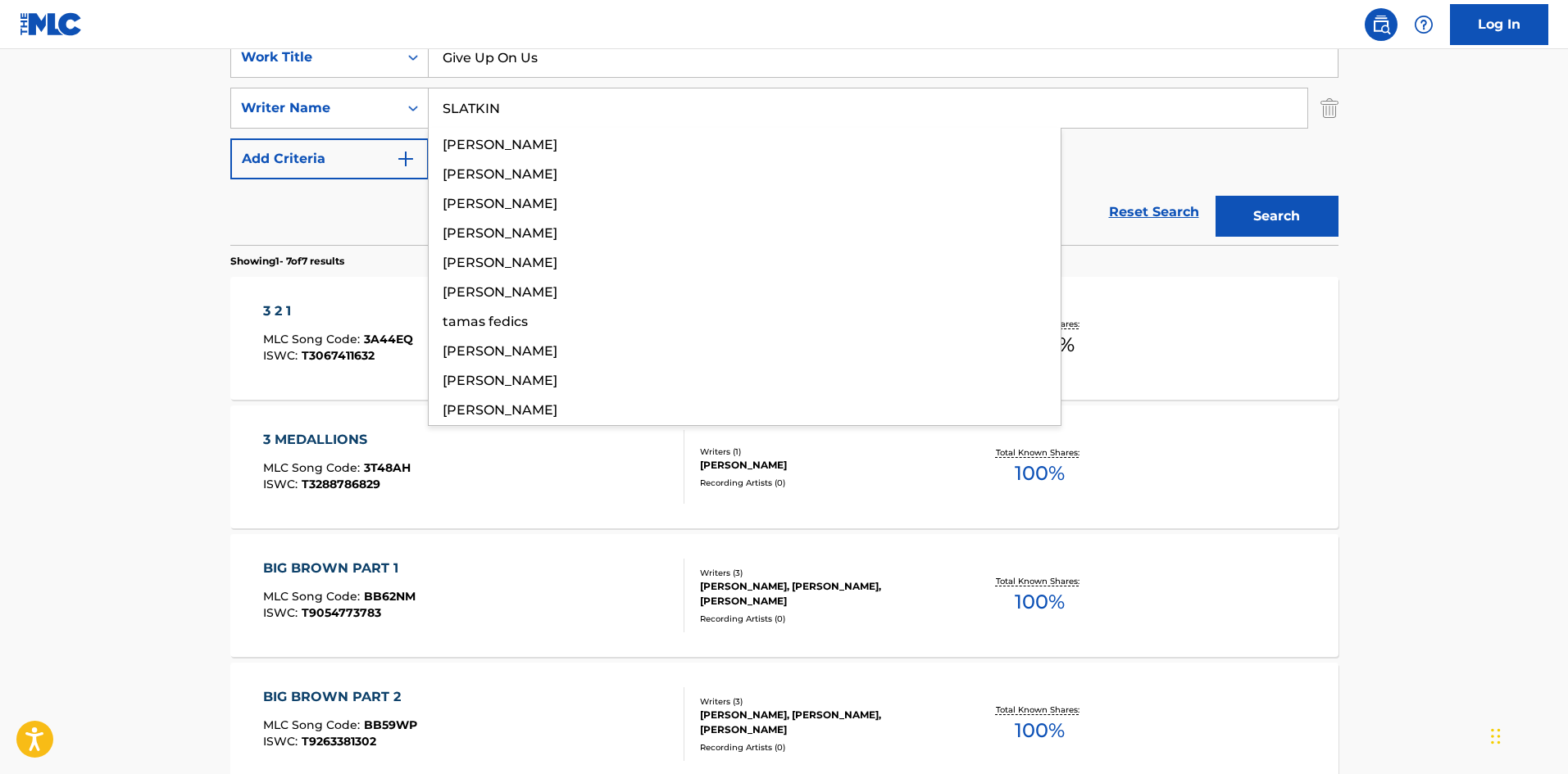
type input "SLATKIN"
click at [1304, 211] on button "Search" at bounding box center [1277, 217] width 123 height 41
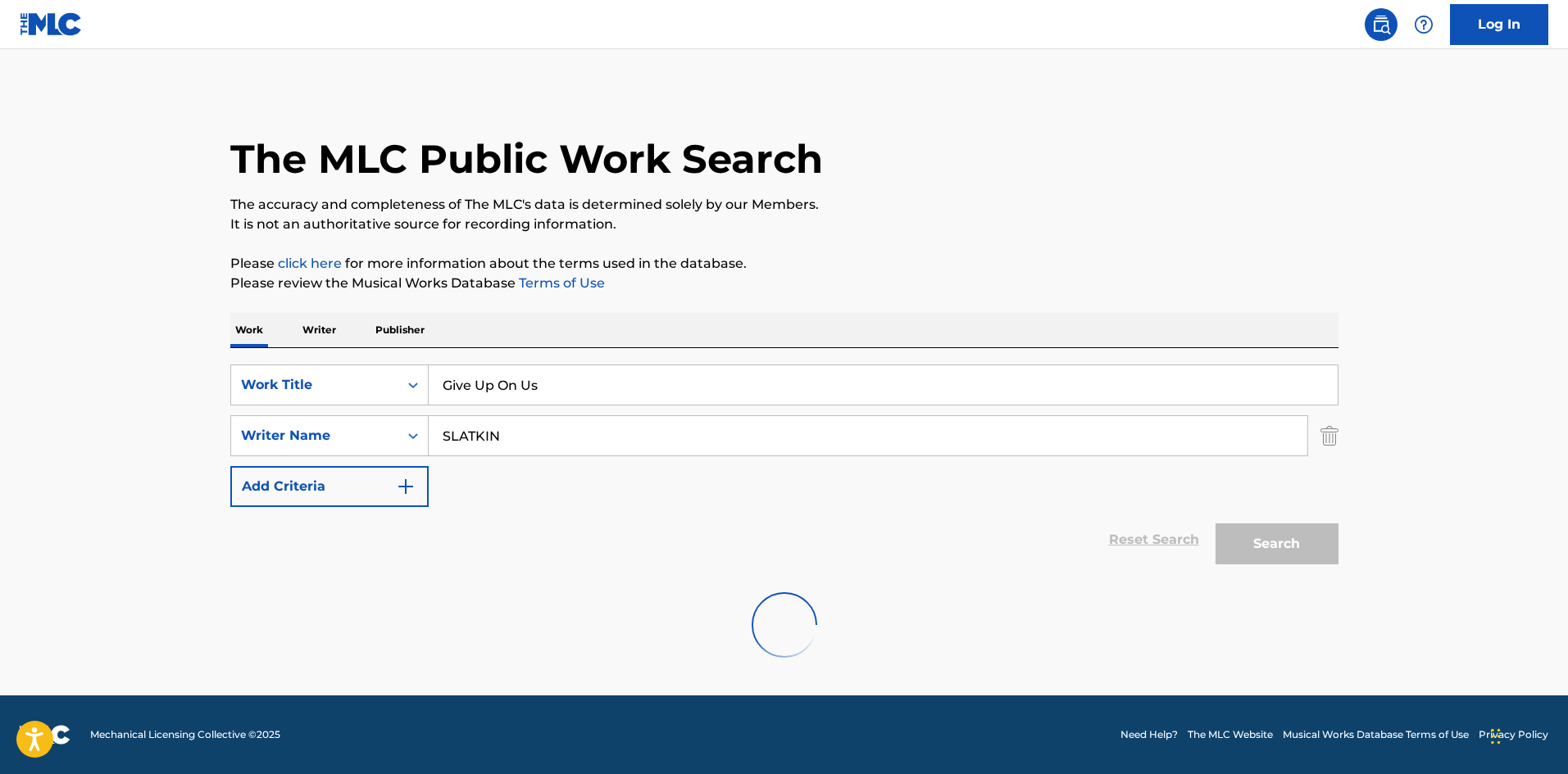
scroll to position [0, 0]
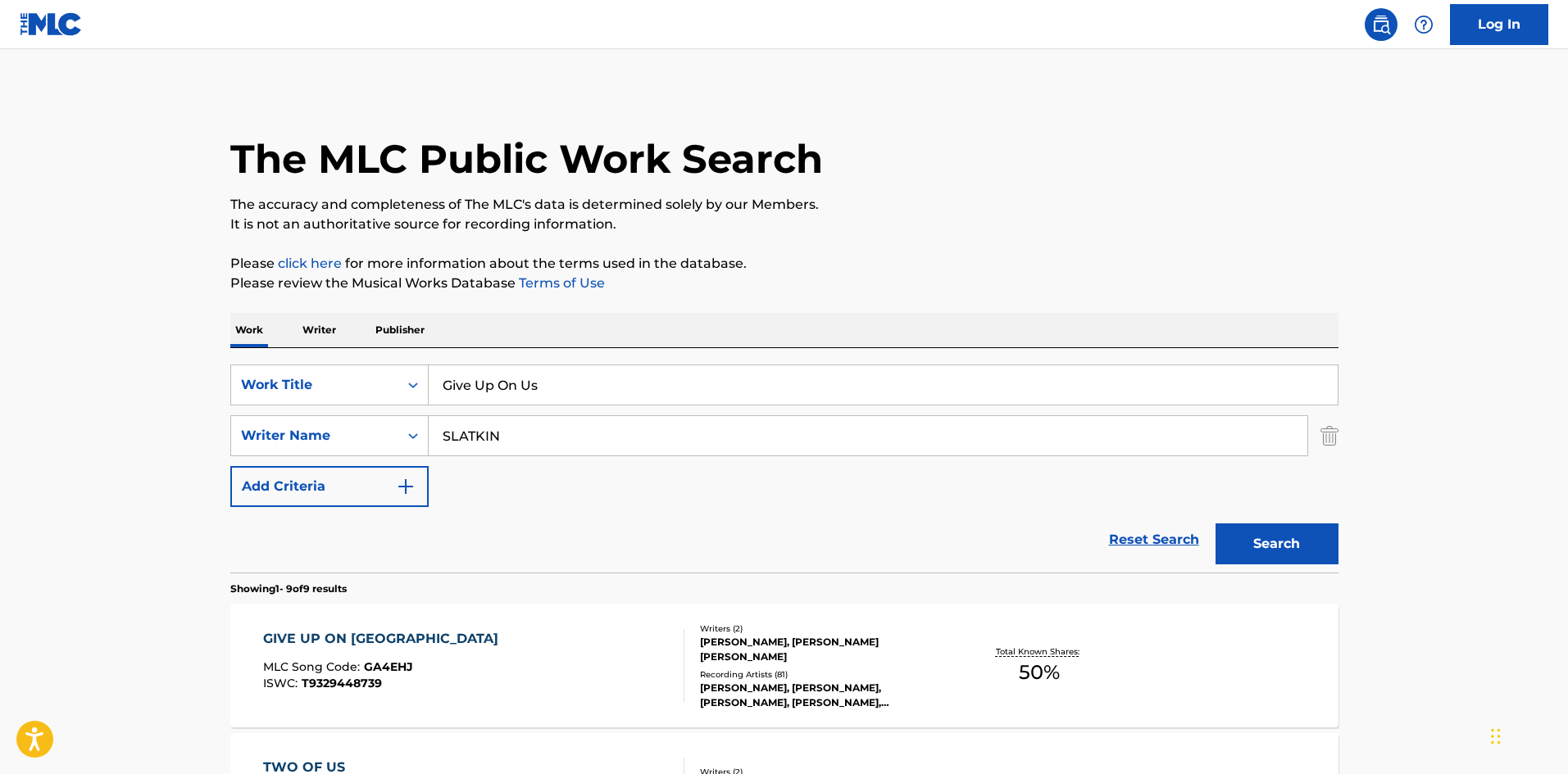
click at [430, 656] on div "GIVE UP ON US MLC Song Code : GA4EHJ ISWC : T9329448739" at bounding box center [474, 666] width 422 height 74
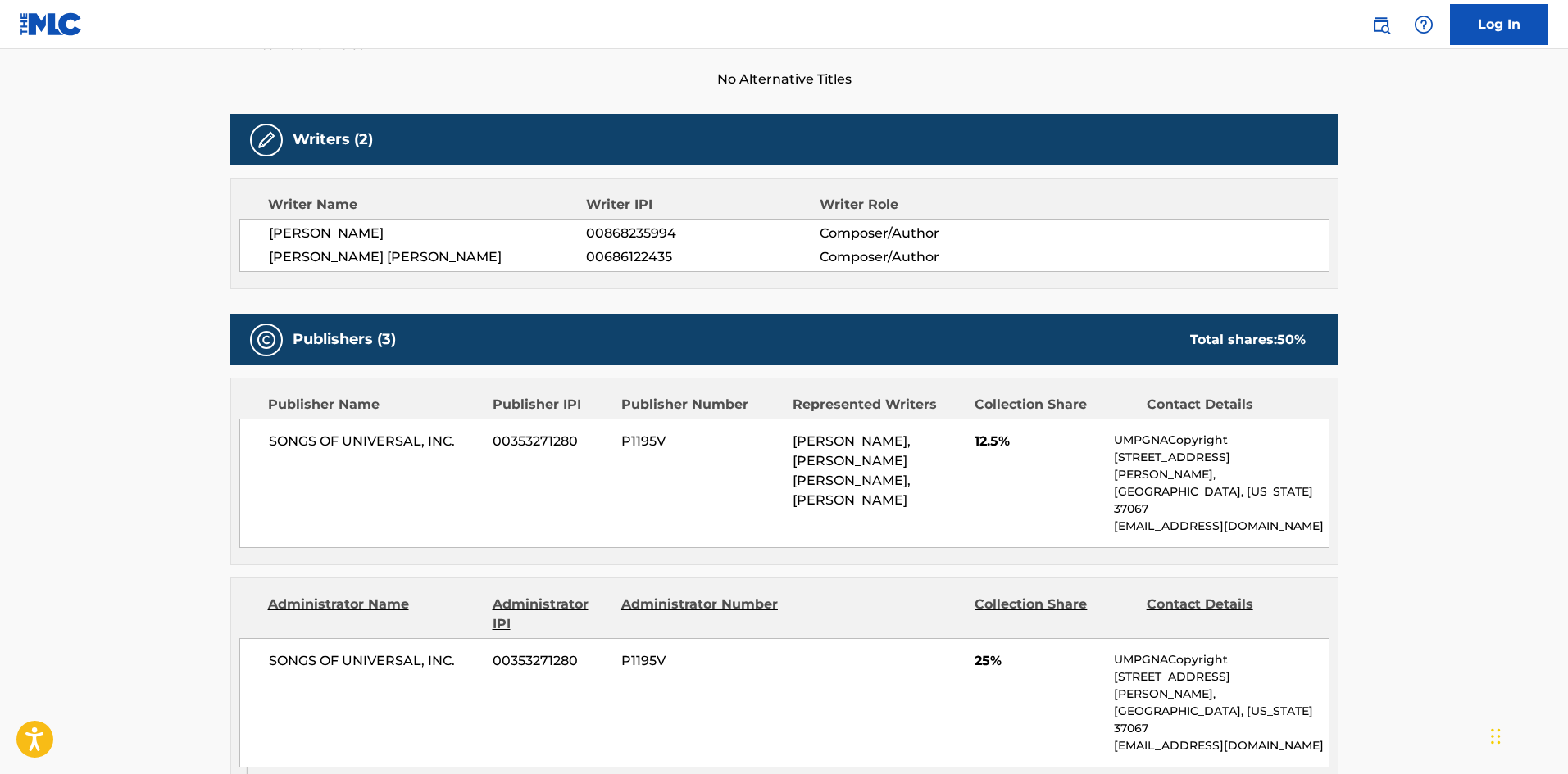
scroll to position [491, 0]
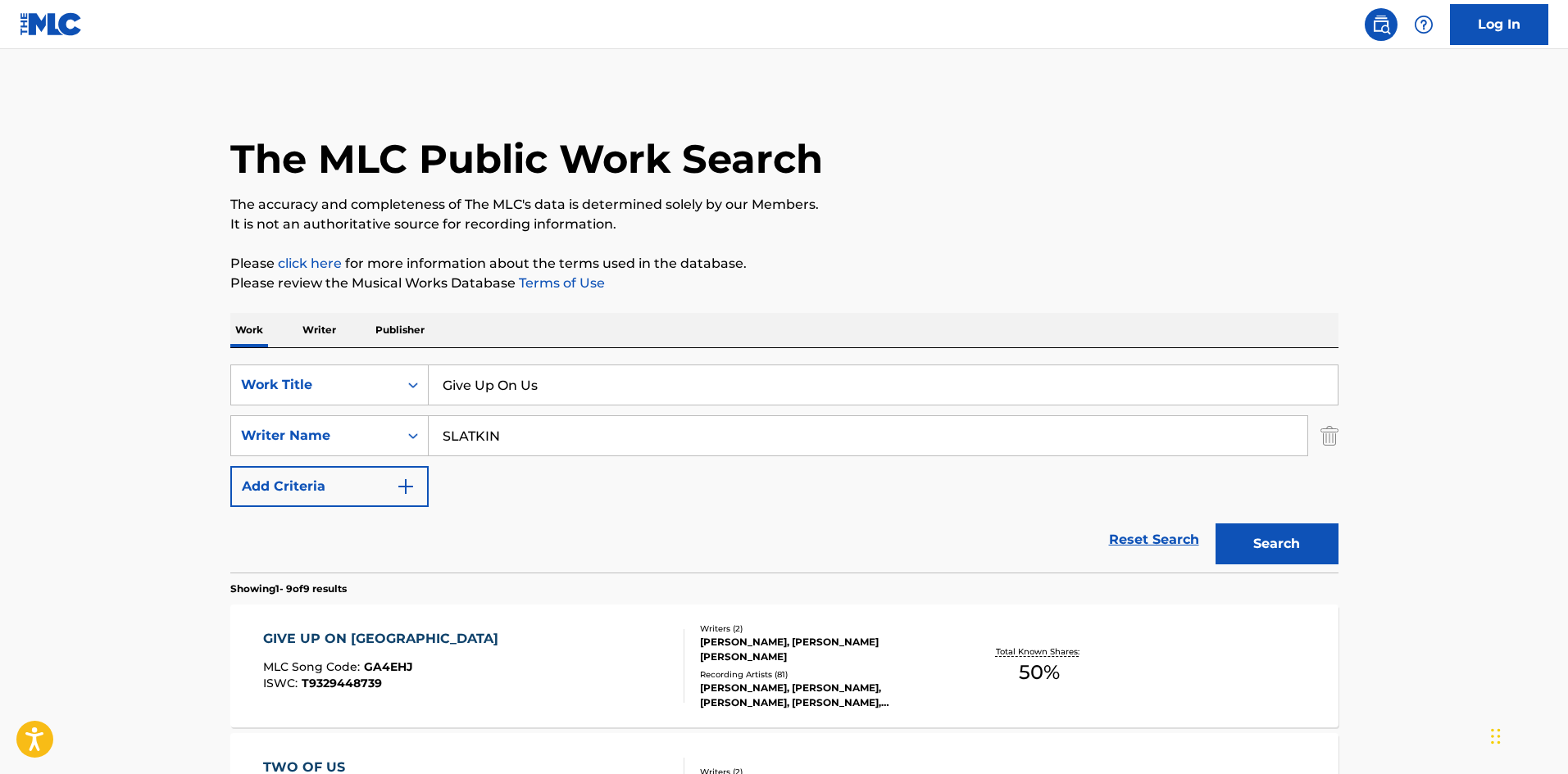
click at [302, 673] on span "MLC Song Code :" at bounding box center [314, 666] width 101 height 15
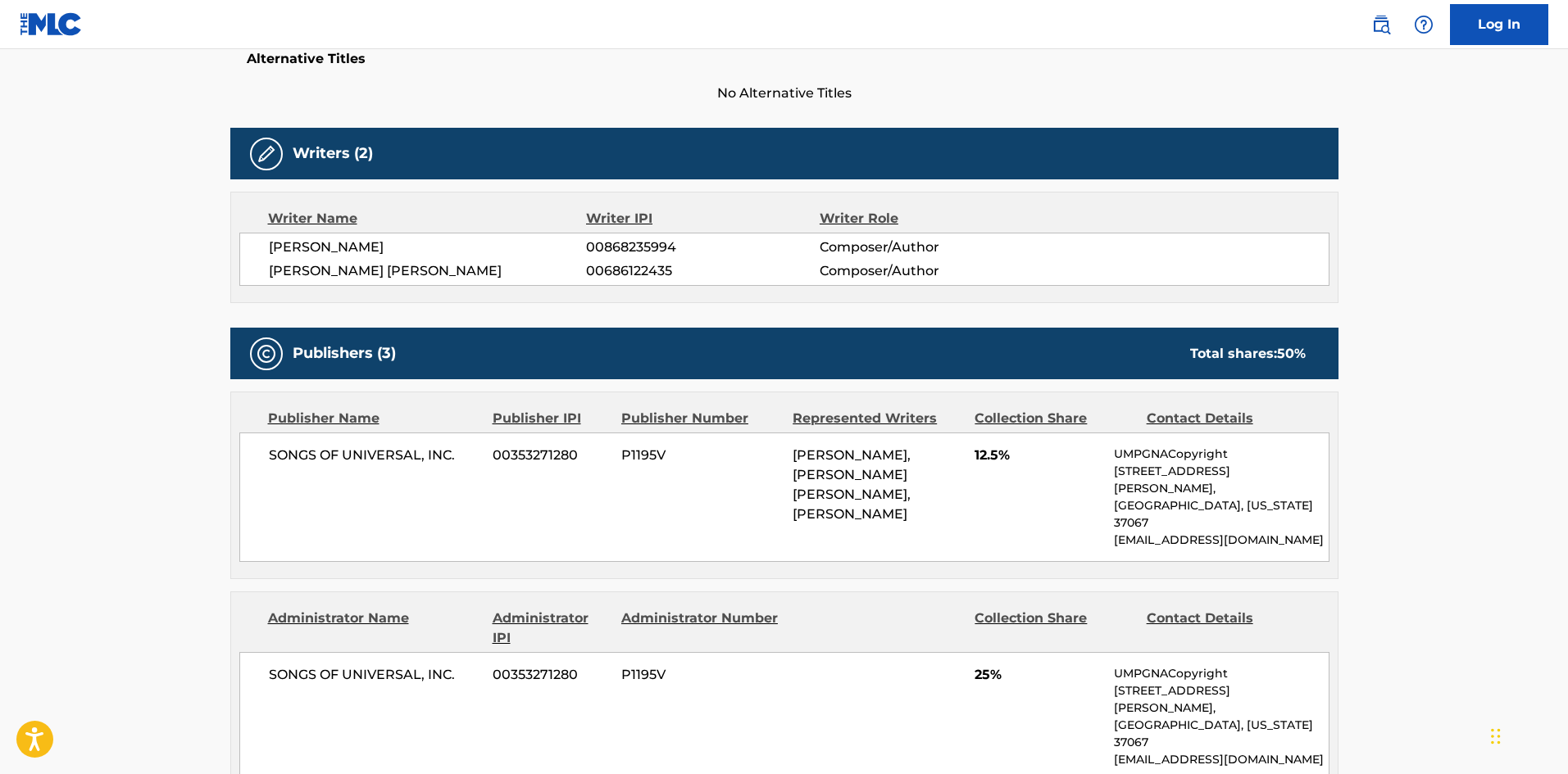
scroll to position [656, 0]
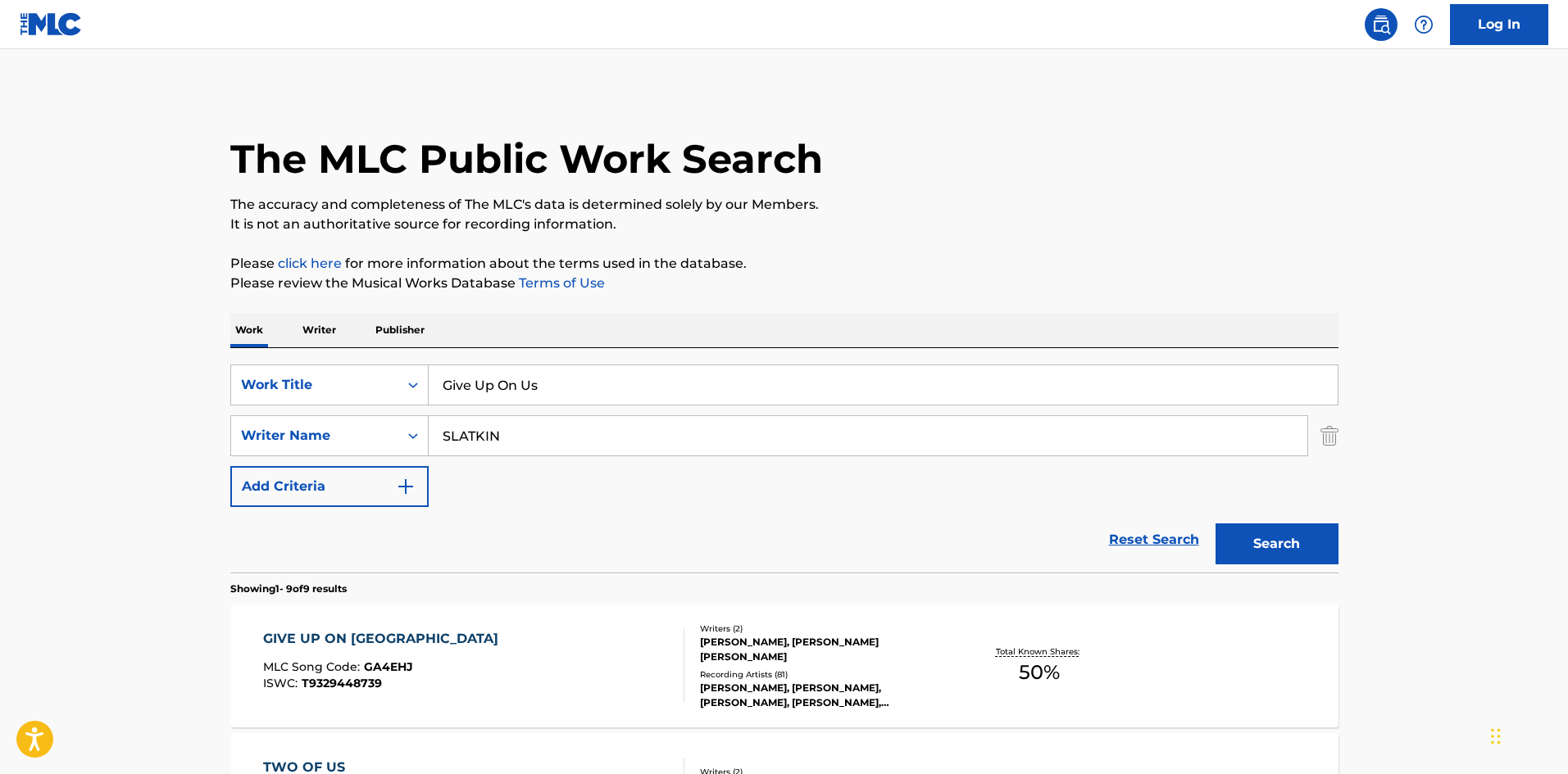
click at [464, 395] on input "Give Up On Us" at bounding box center [883, 385] width 909 height 39
paste input "FEELS LIKE"
type input "FEELS LIKE"
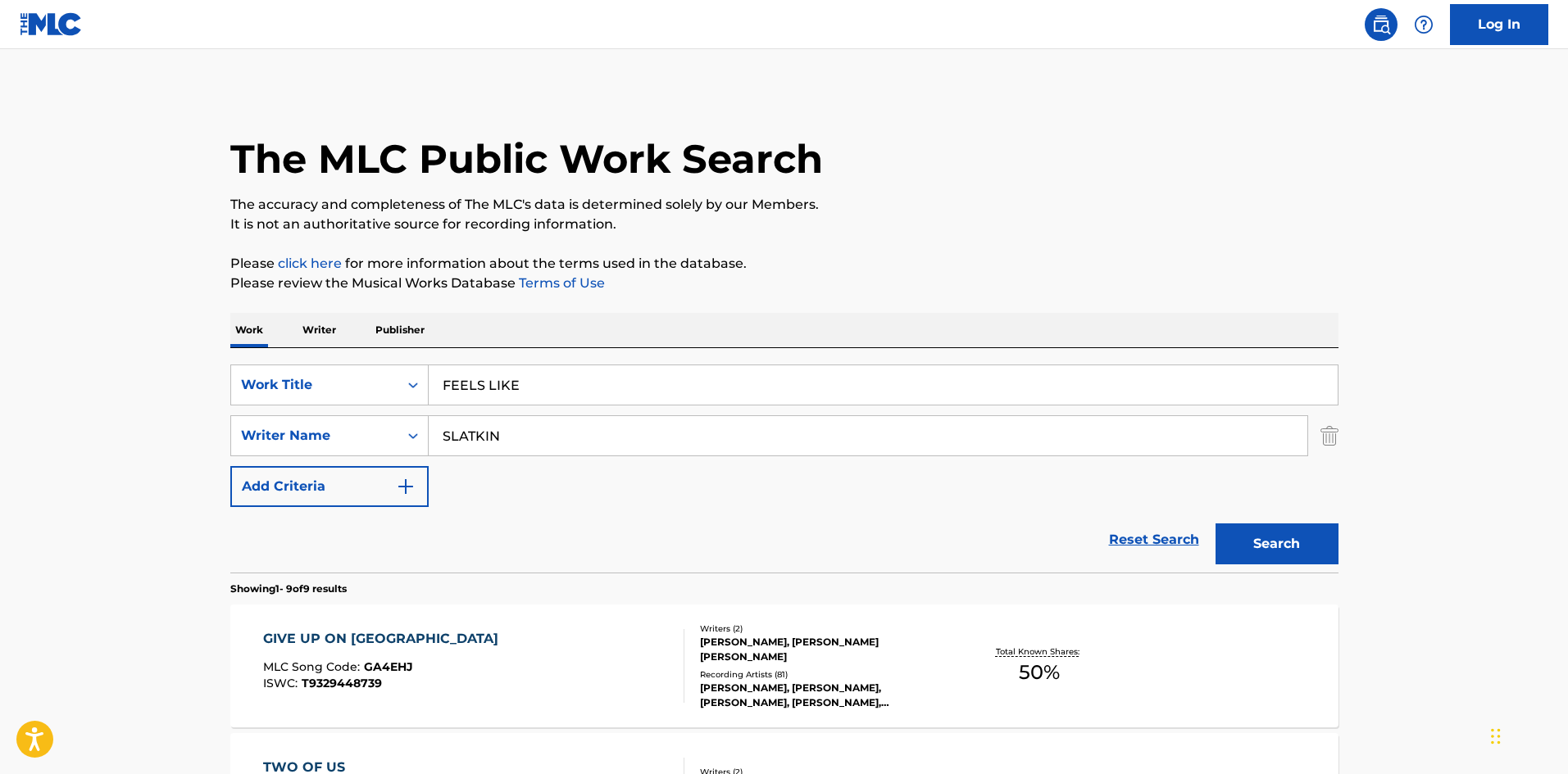
drag, startPoint x: 80, startPoint y: 394, endPoint x: 494, endPoint y: 457, distance: 418.8
click at [495, 455] on div "SLATKIN" at bounding box center [868, 436] width 879 height 41
click at [506, 435] on input "SLATKIN" at bounding box center [868, 436] width 878 height 39
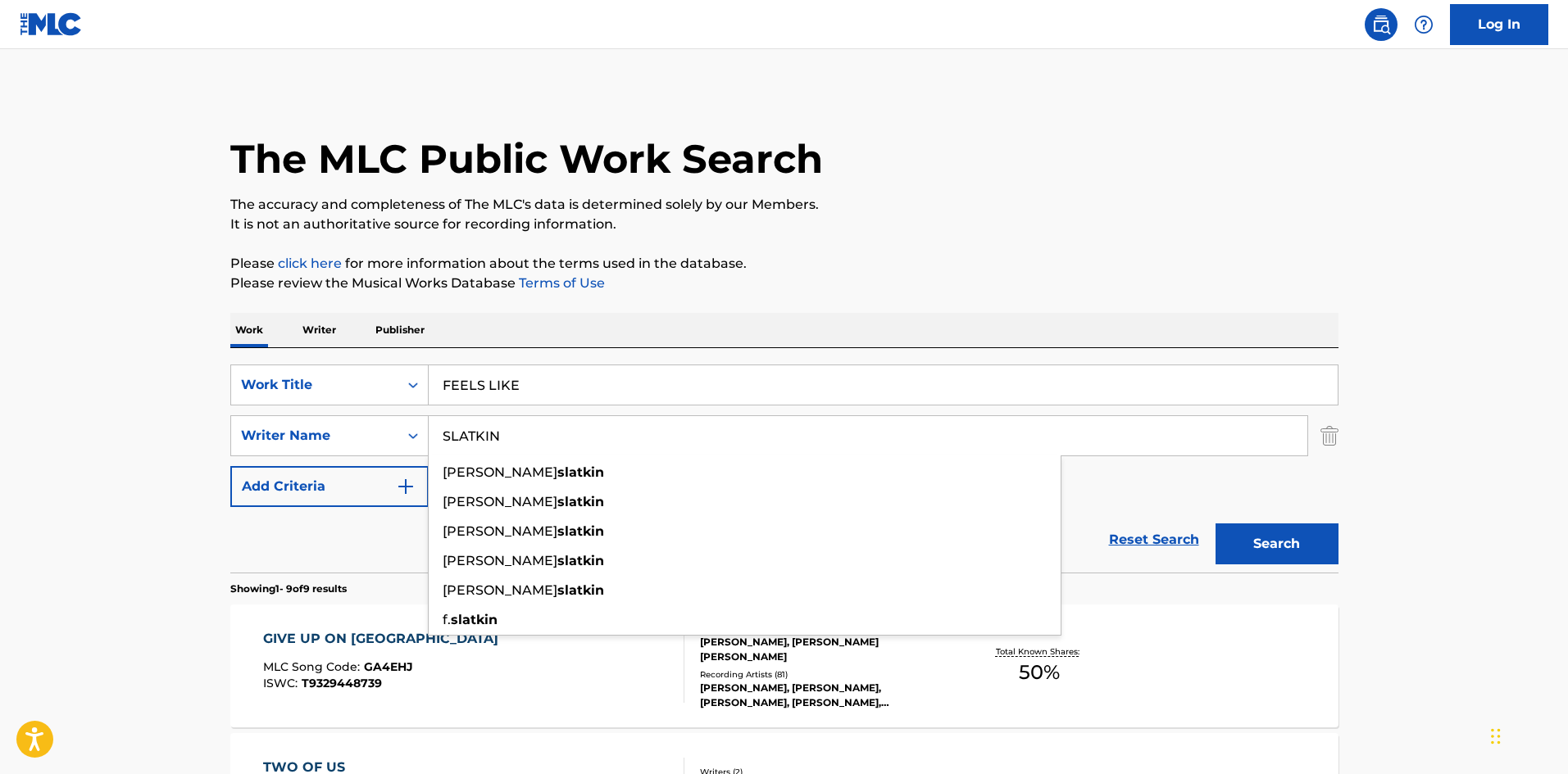
click at [1276, 542] on button "Search" at bounding box center [1277, 544] width 123 height 41
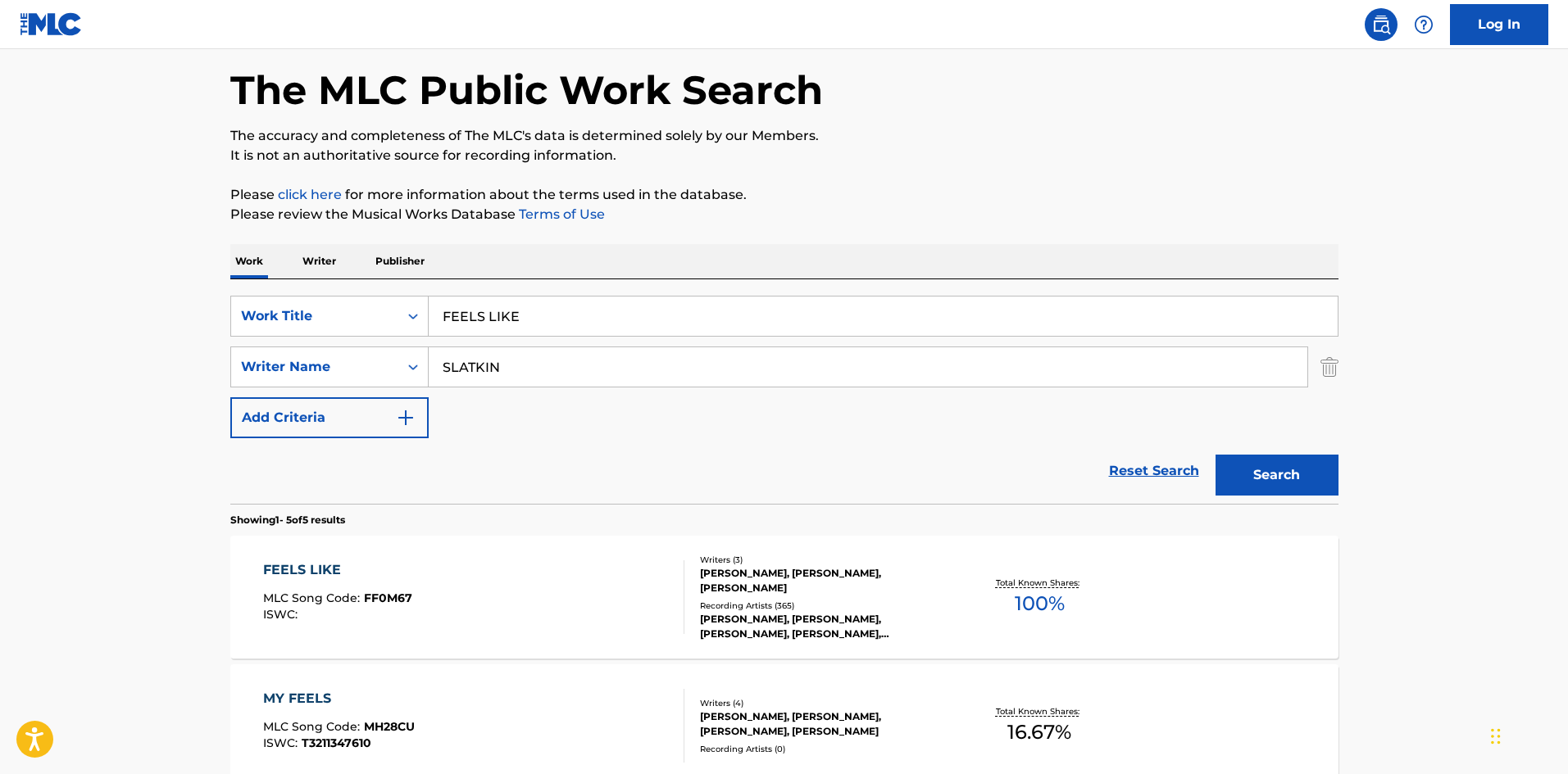
scroll to position [164, 0]
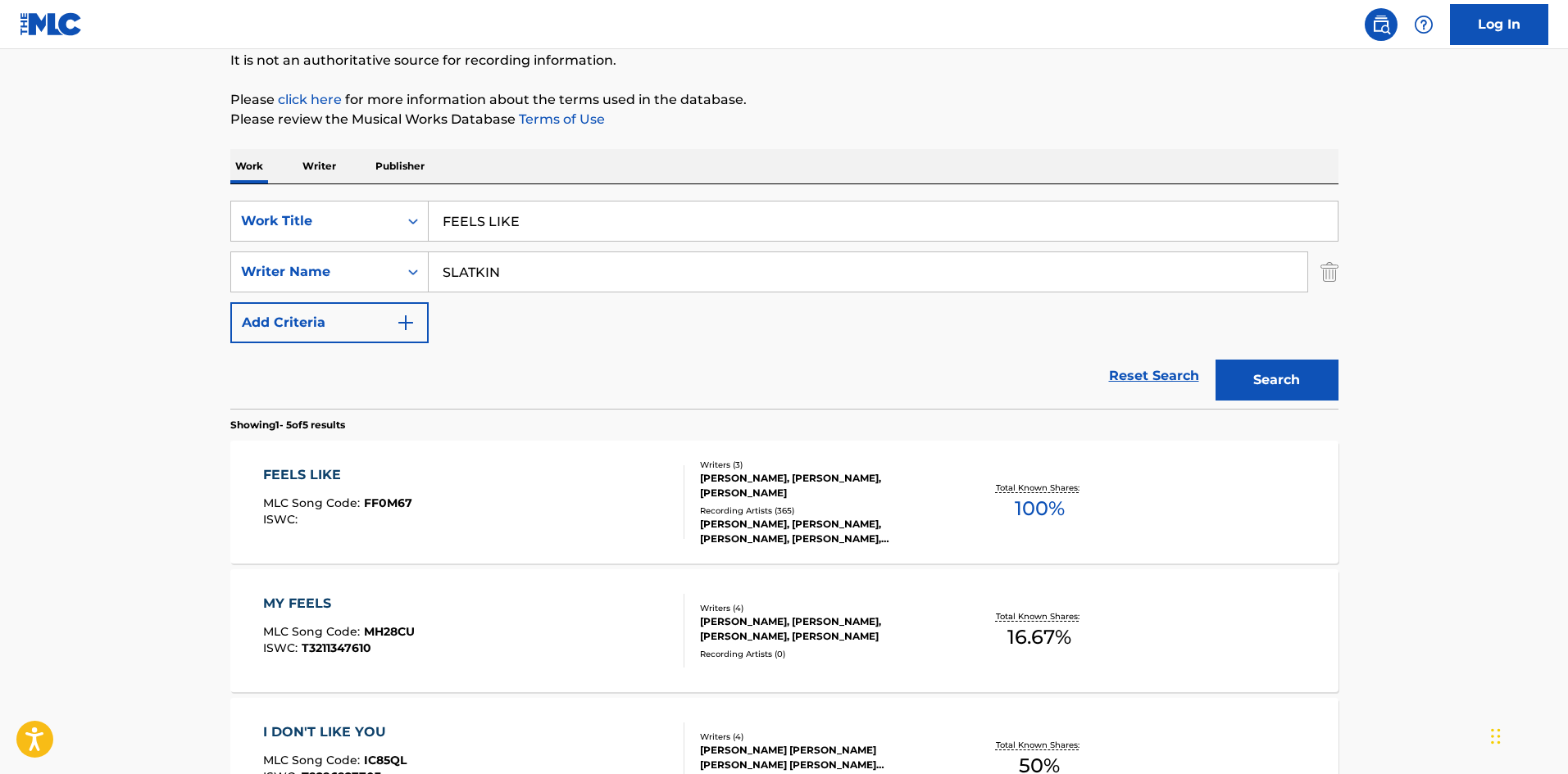
click at [433, 463] on div "FEELS LIKE MLC Song Code : FF0M67 ISWC : Writers ( 3 ) GRACIE ABRAMS, BLAKE SLA…" at bounding box center [784, 502] width 1108 height 123
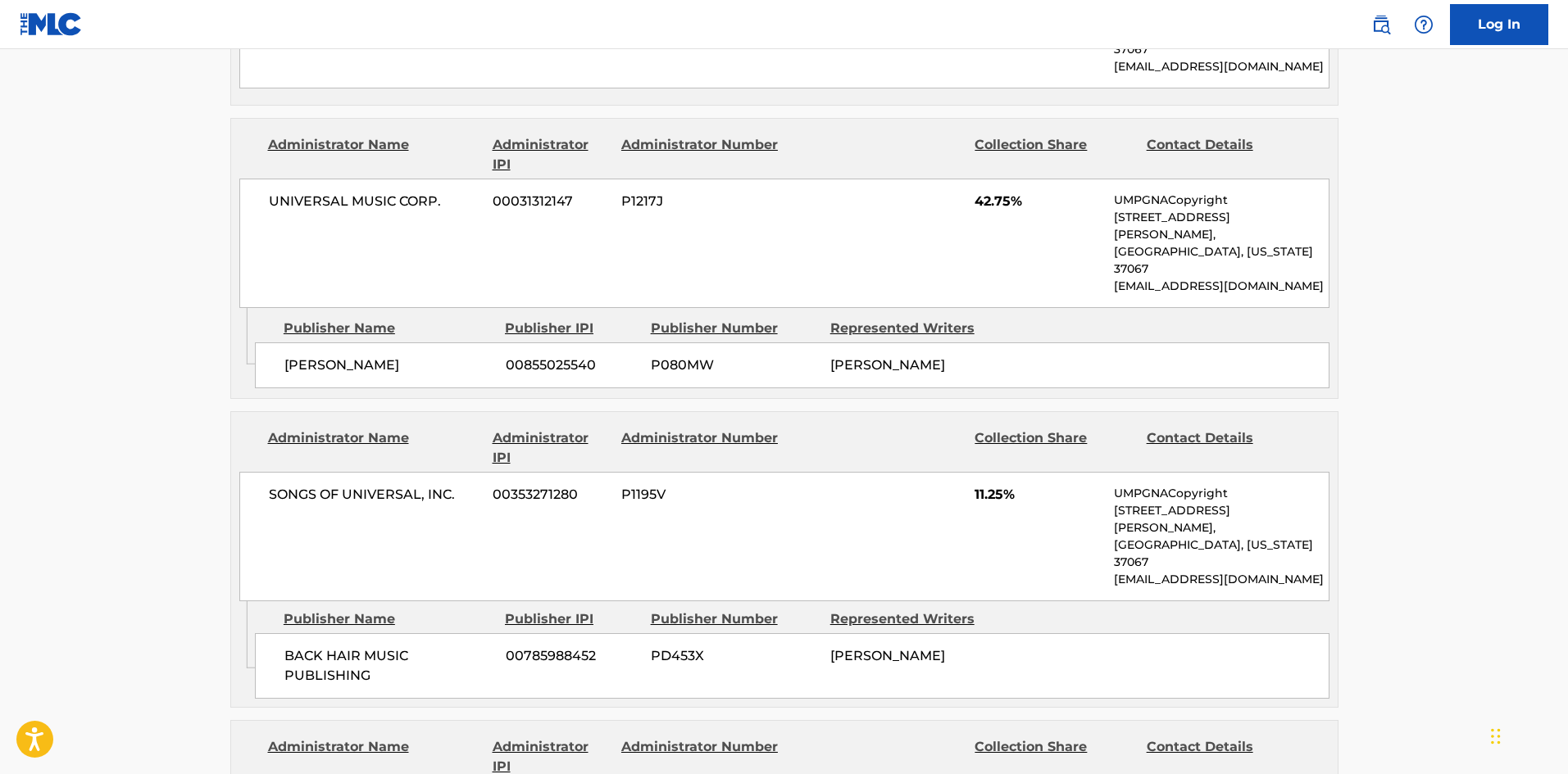
scroll to position [1147, 0]
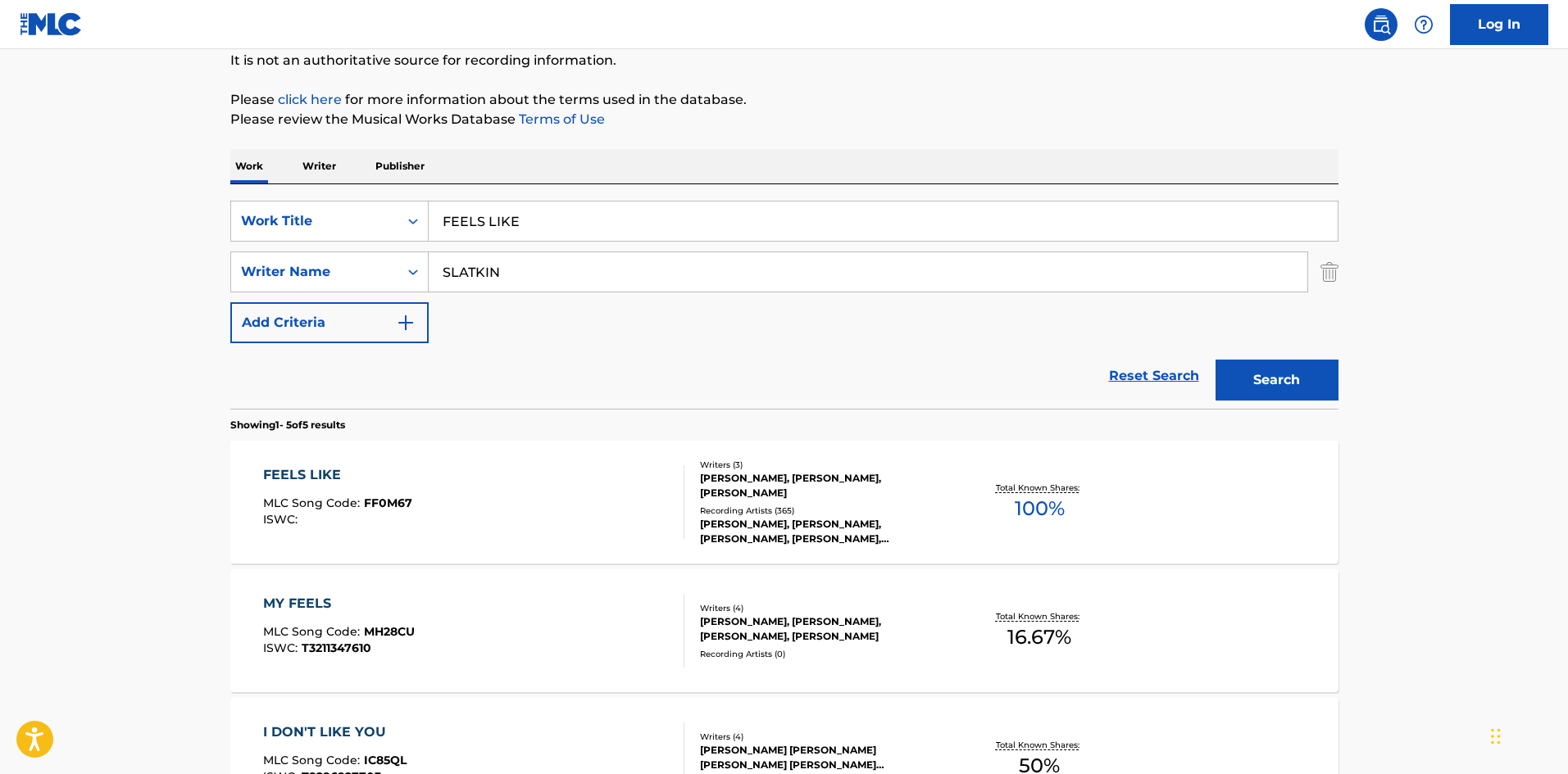
click at [373, 493] on div "FEELS LIKE MLC Song Code : FF0M67 ISWC :" at bounding box center [338, 502] width 150 height 74
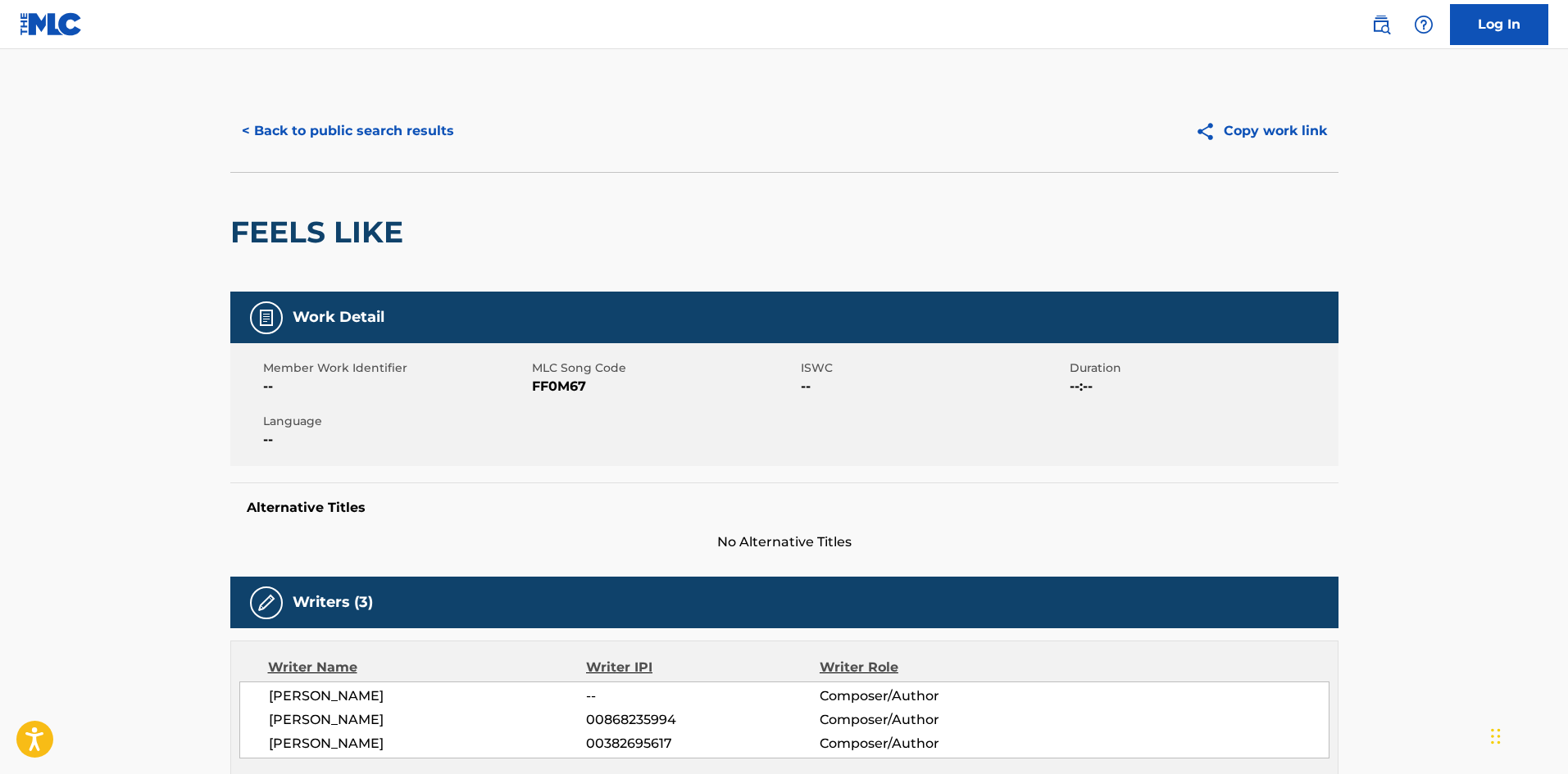
scroll to position [1287, 0]
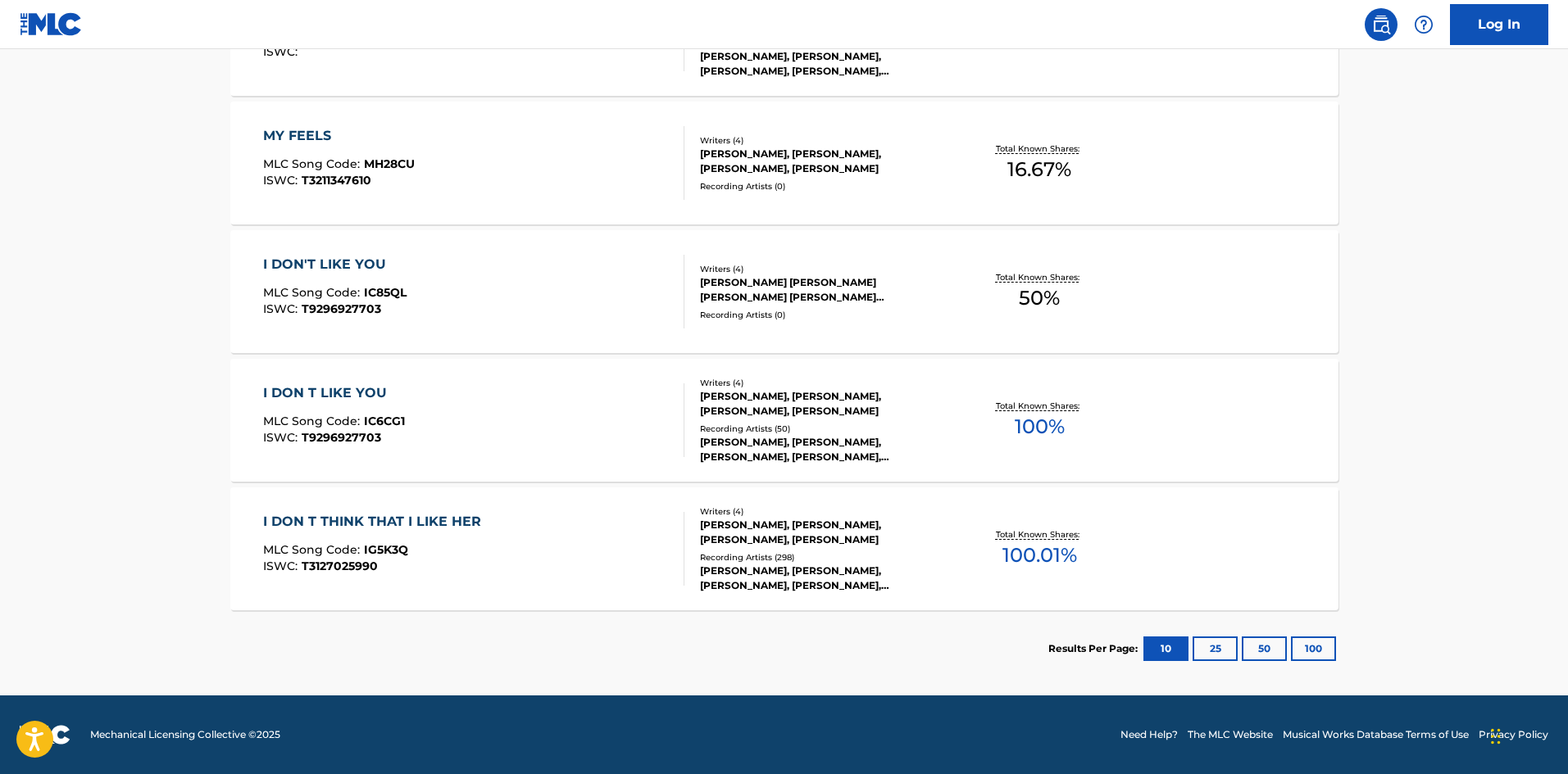
scroll to position [164, 0]
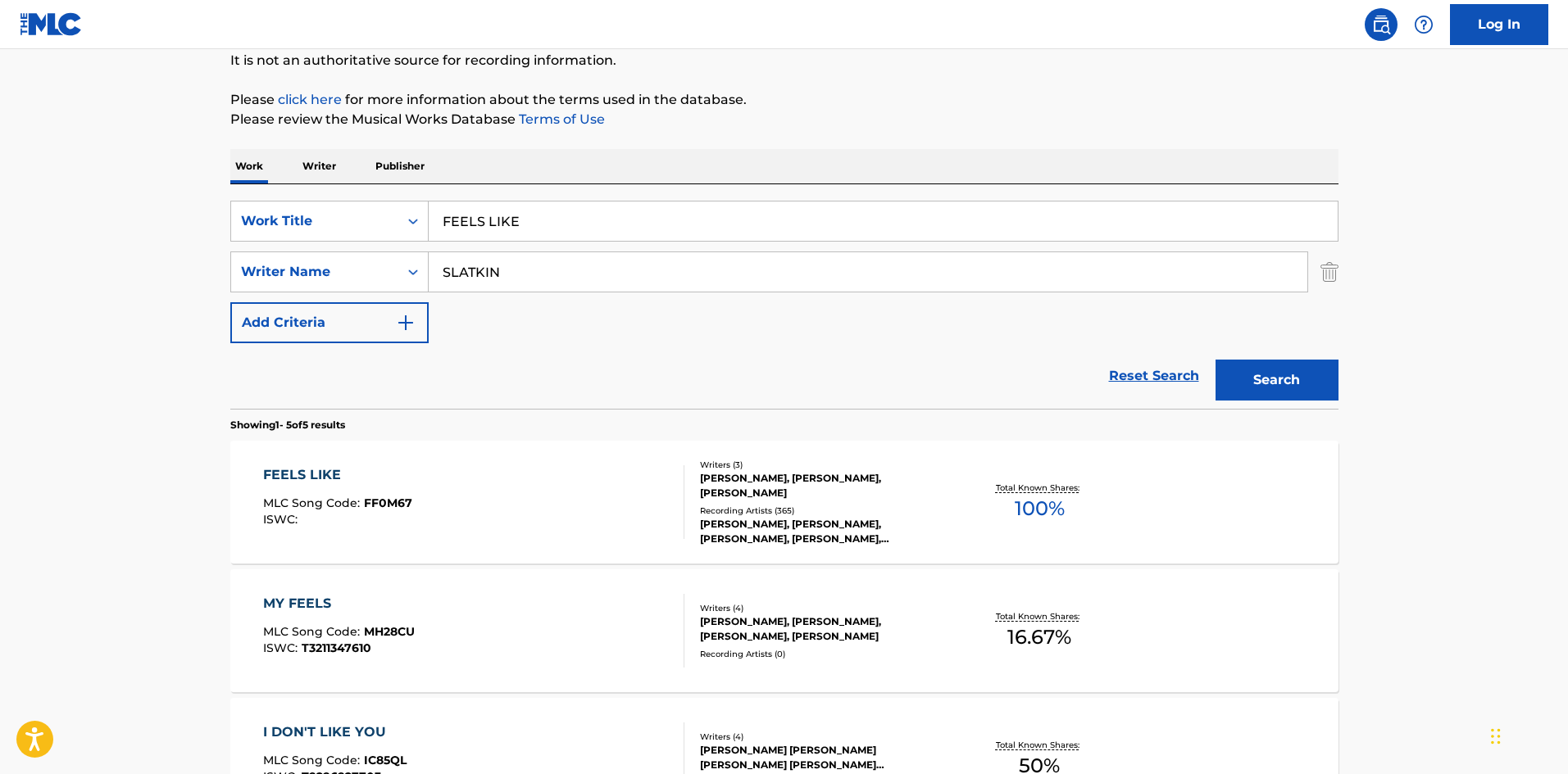
click at [511, 219] on input "FEELS LIKE" at bounding box center [883, 221] width 909 height 39
paste input "STAY"
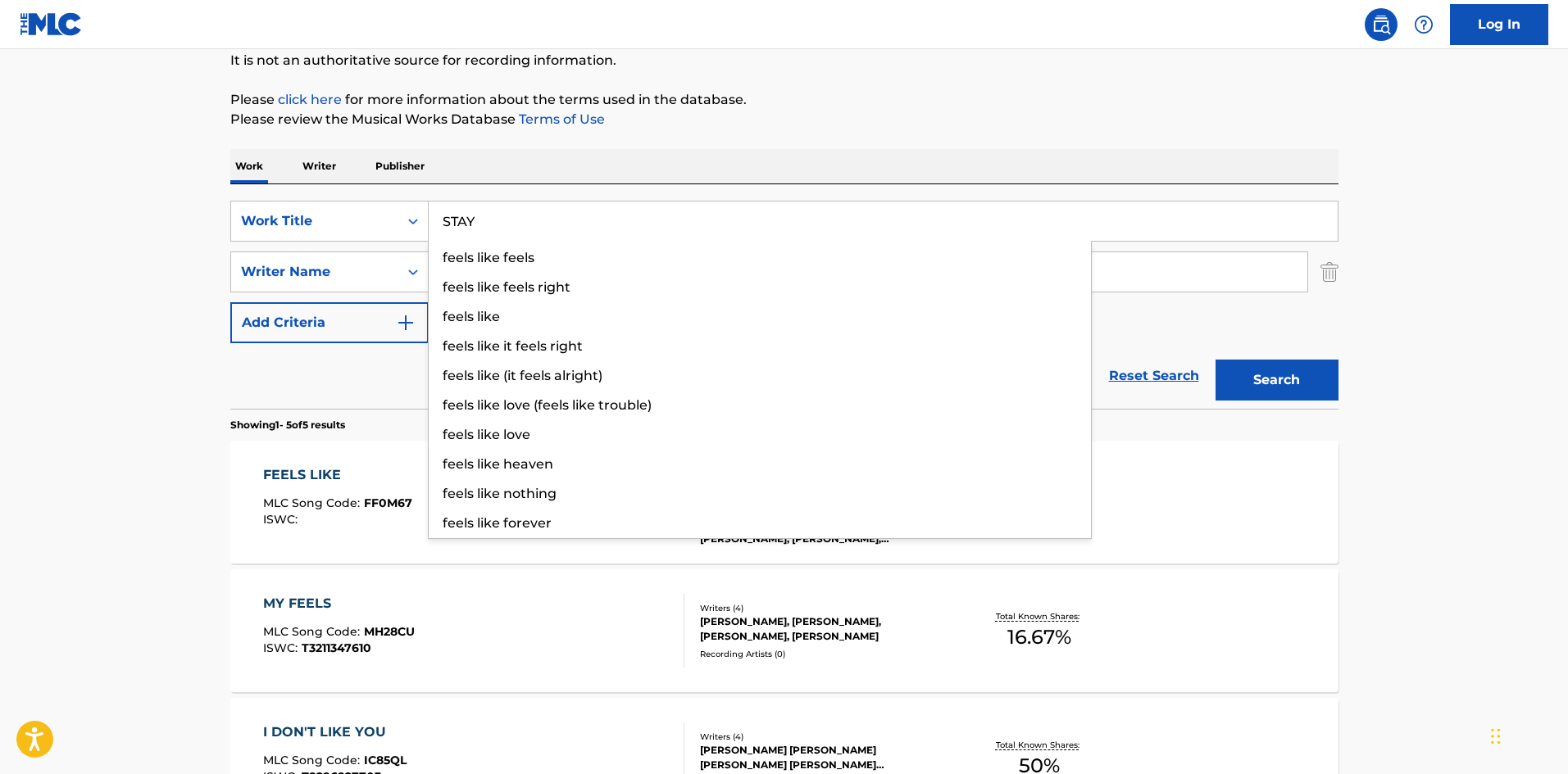
type input "STAY"
click at [128, 311] on main "The MLC Public Work Search The accuracy and completeness of The MLC's data is d…" at bounding box center [784, 524] width 1568 height 1278
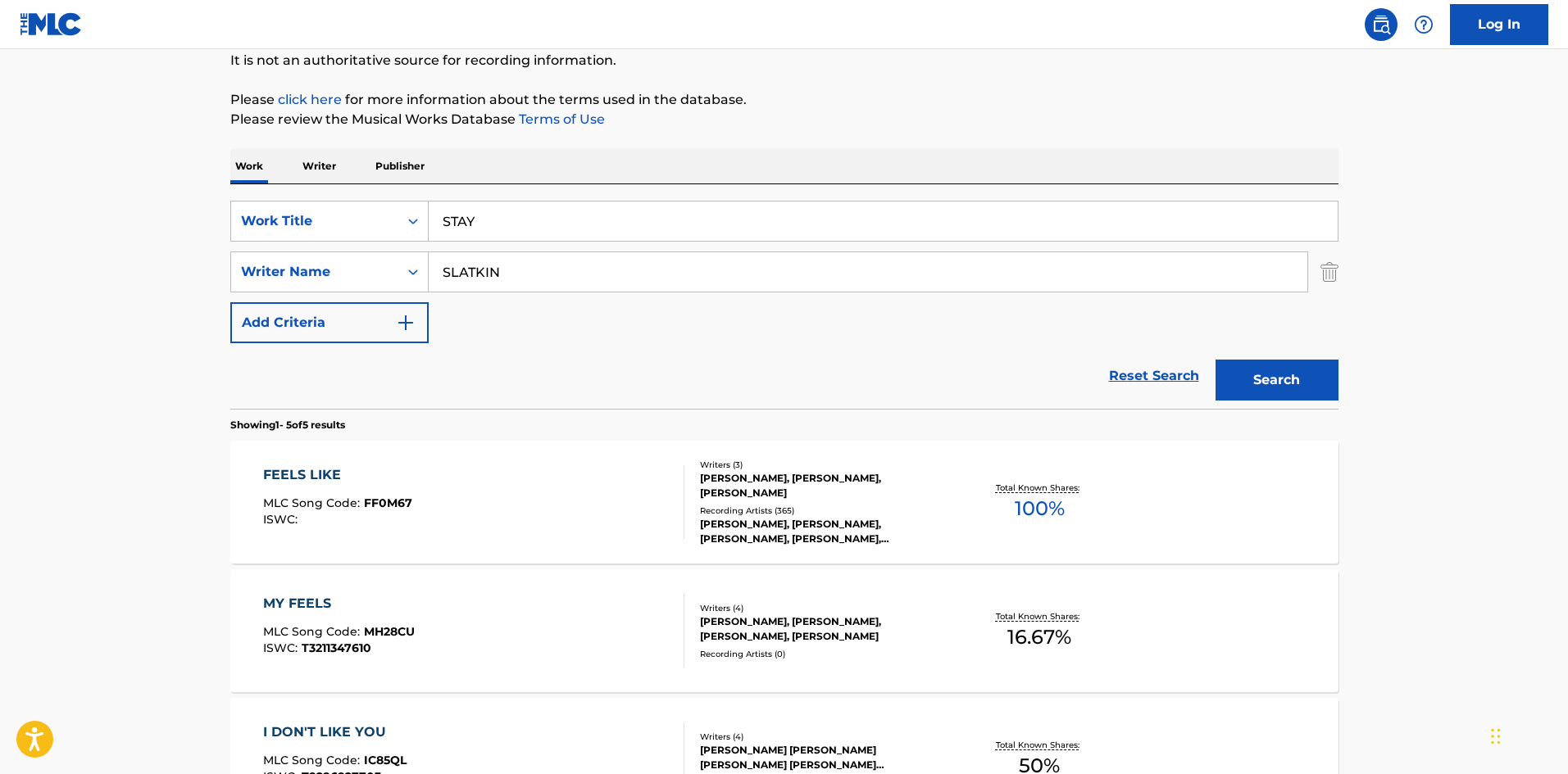
click at [542, 255] on input "SLATKIN" at bounding box center [868, 272] width 878 height 39
paste input "BACK"
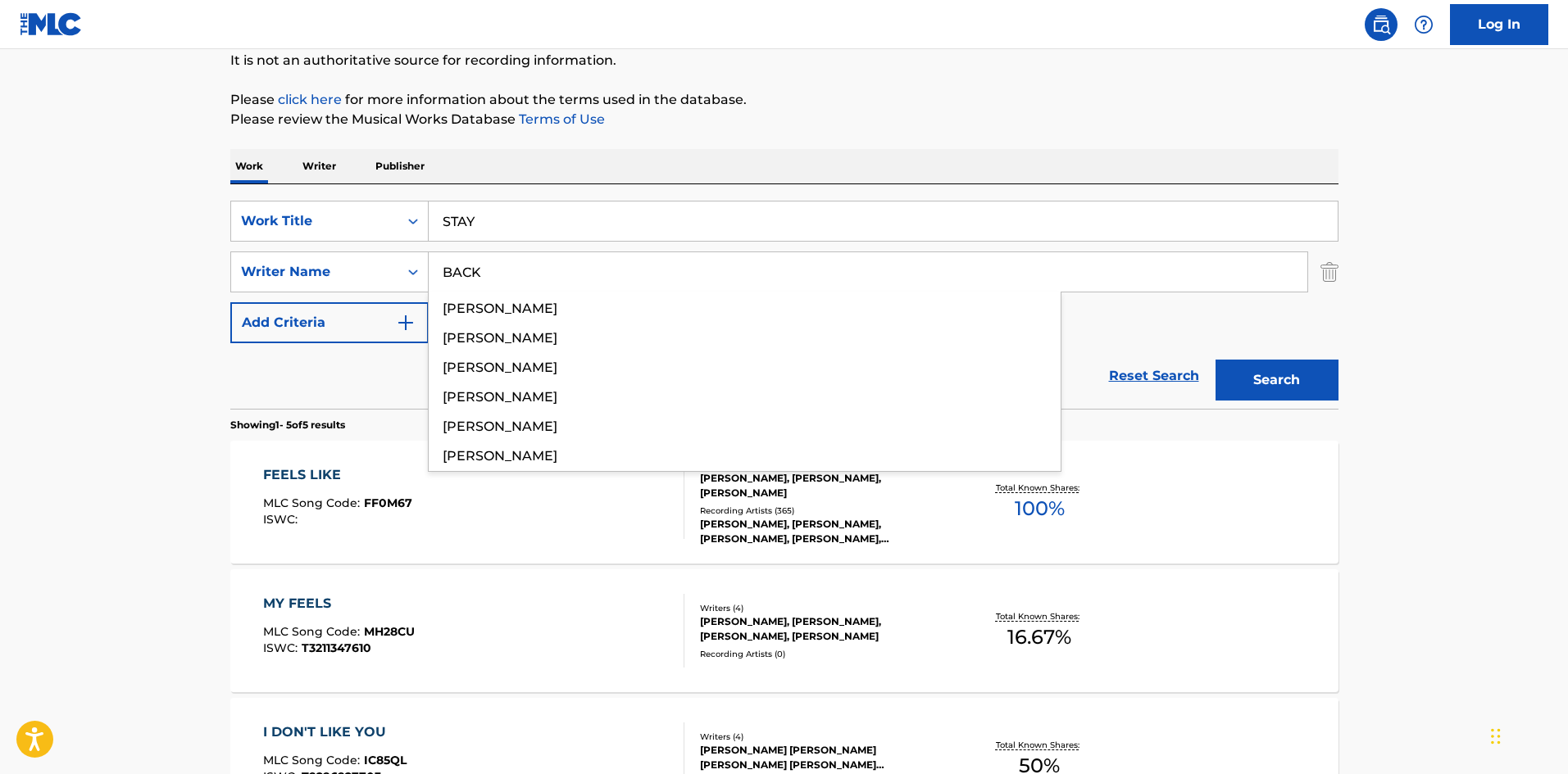
type input "BACK"
click at [1315, 395] on button "Search" at bounding box center [1277, 380] width 123 height 41
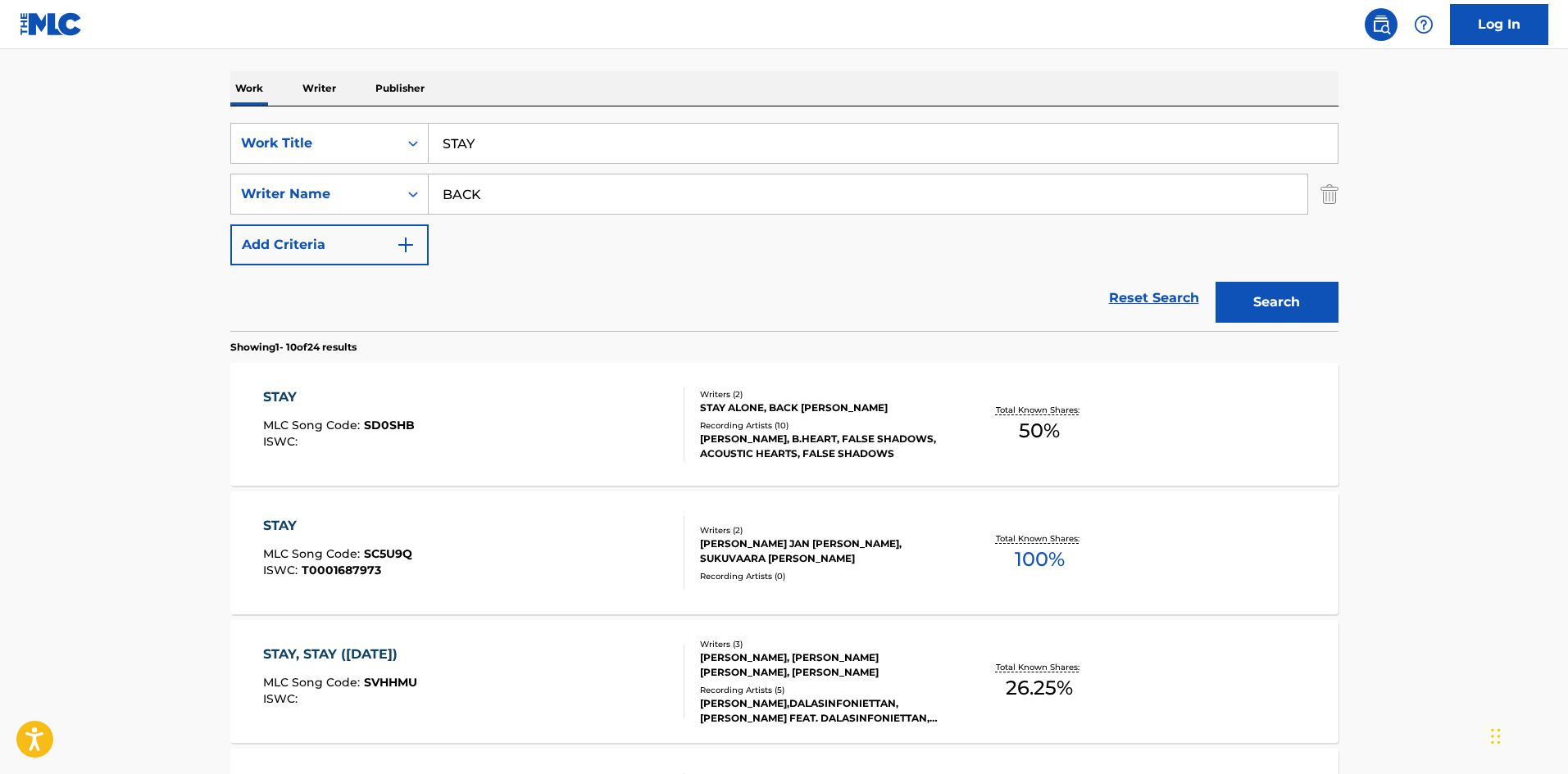
scroll to position [246, 0]
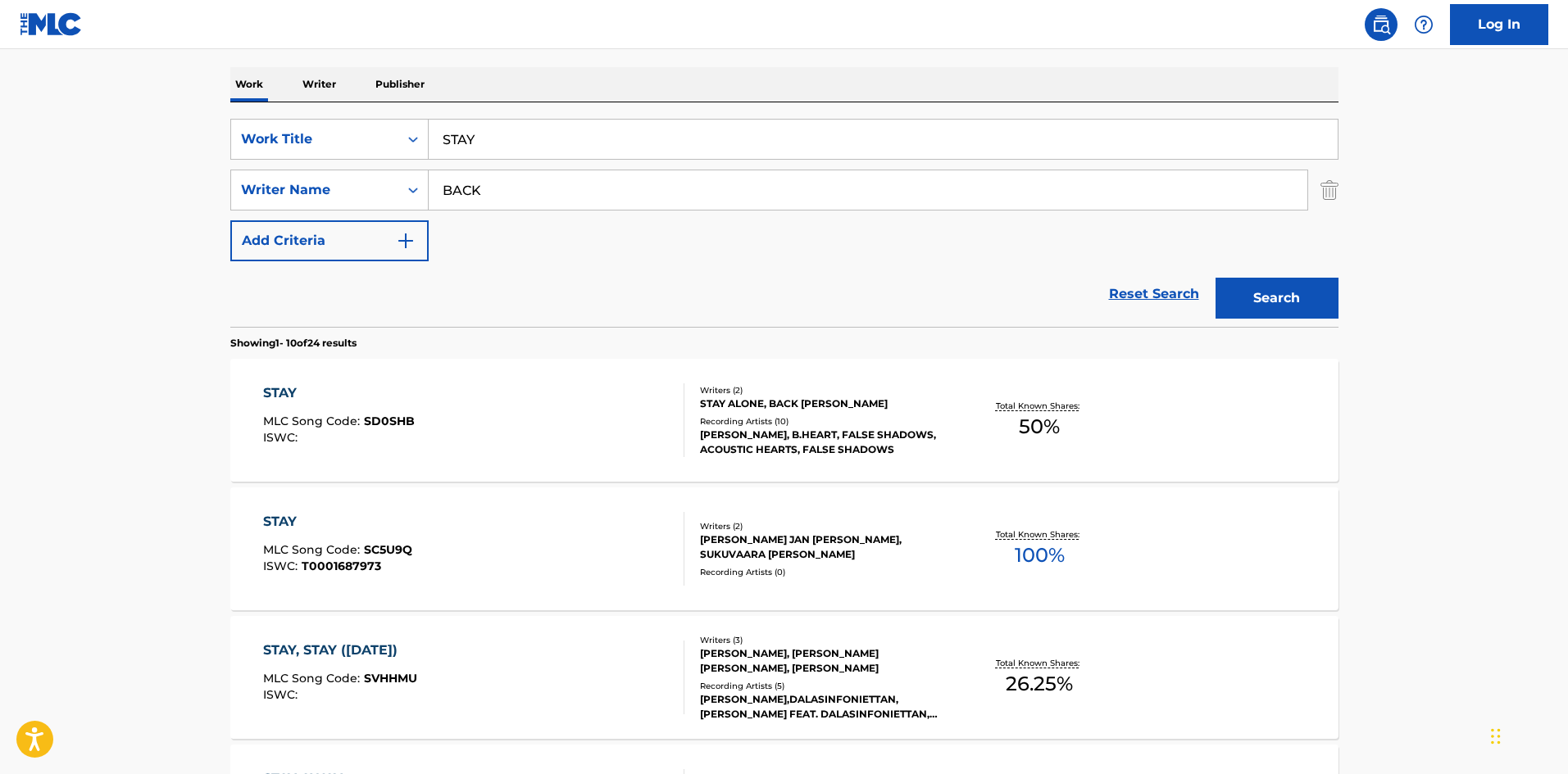
click at [477, 490] on div "STAY MLC Song Code : SC5U9Q ISWC : T0001687973 Writers ( 2 ) BACKSTROM KIM JAN …" at bounding box center [784, 549] width 1108 height 123
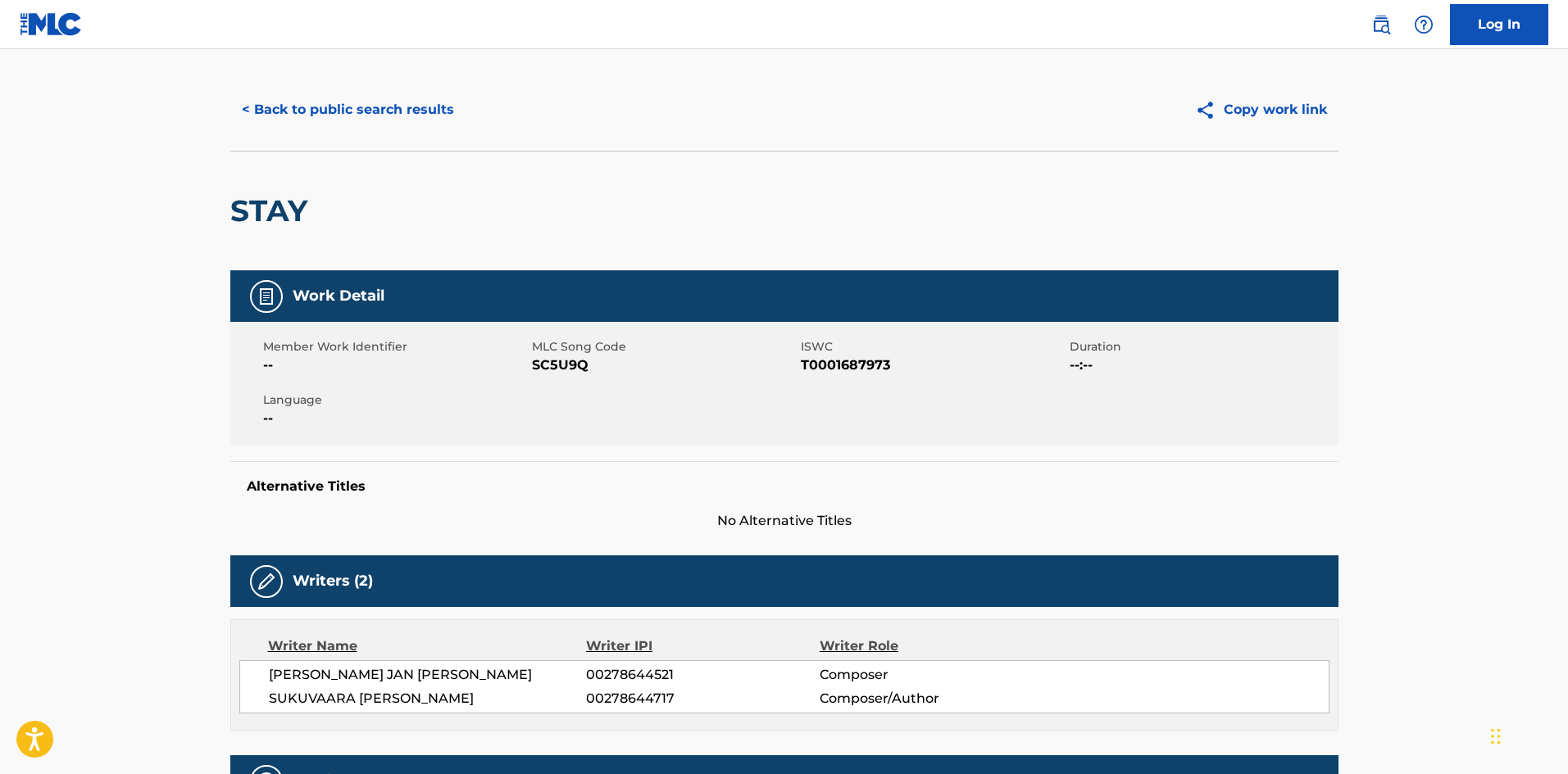
scroll to position [410, 0]
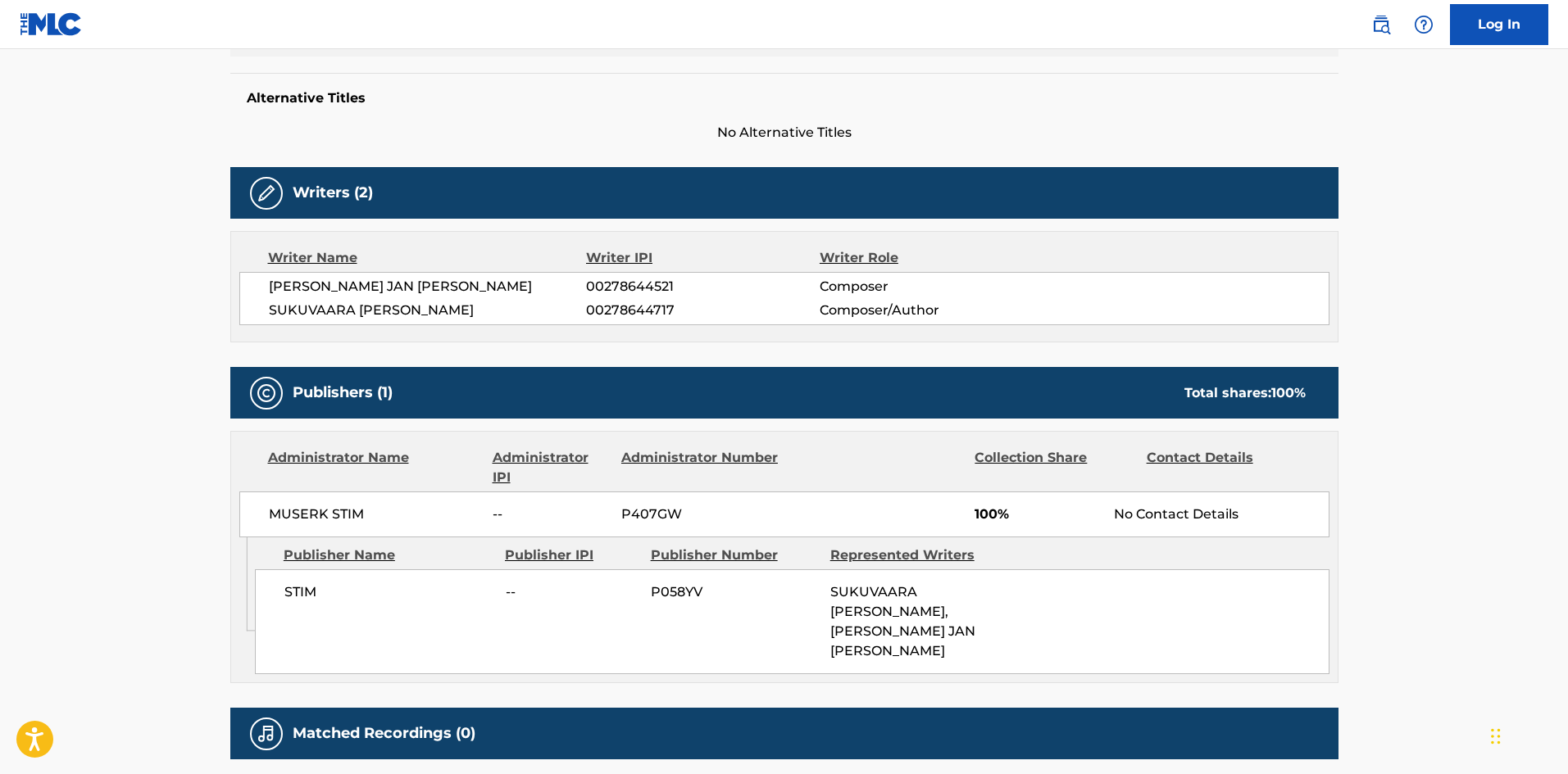
scroll to position [246, 0]
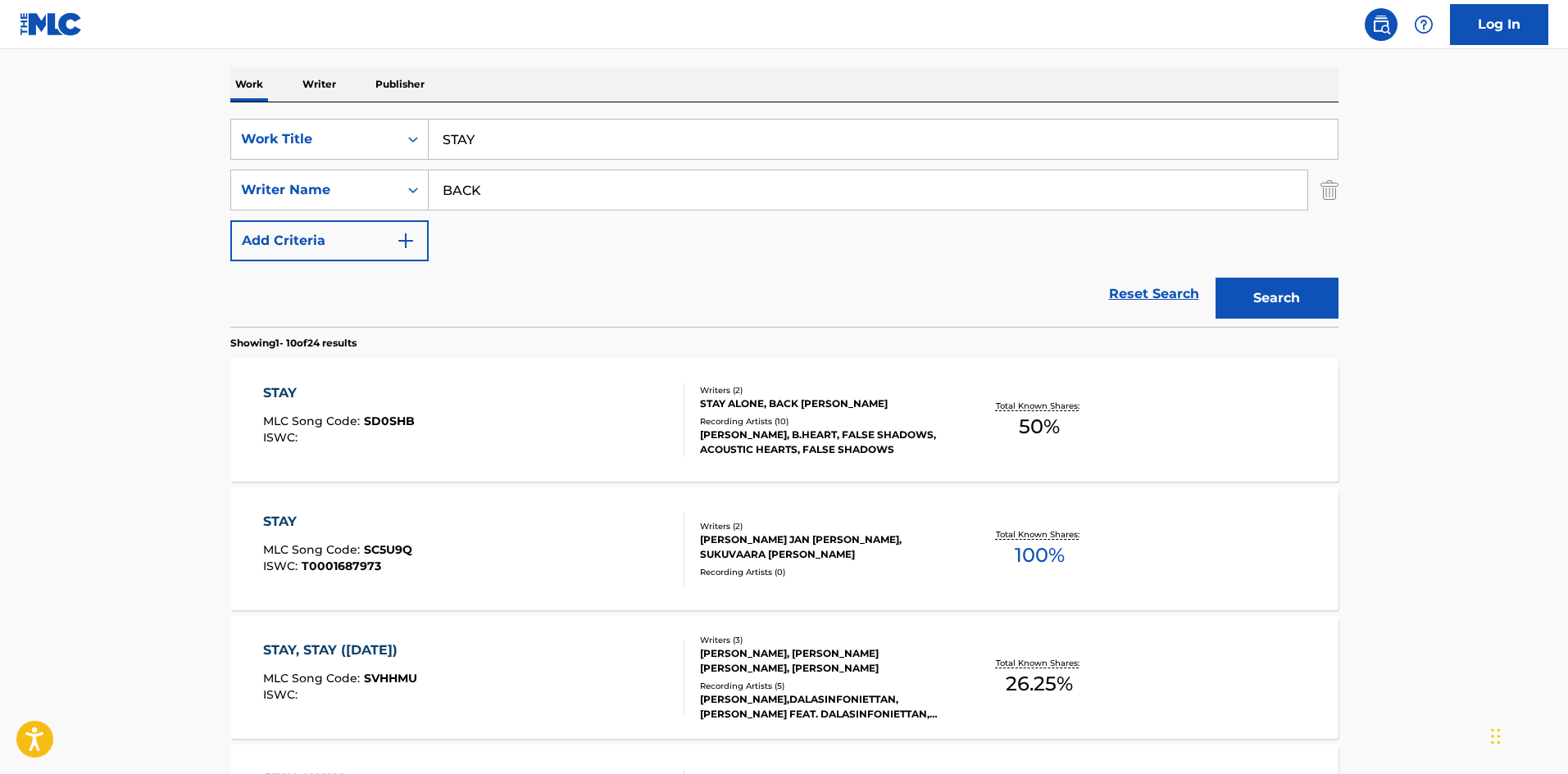
click at [465, 464] on div "STAY MLC Song Code : SD0SHB ISWC : Writers ( 2 ) STAY ALONE, BACK SEUNG TAE Rec…" at bounding box center [784, 421] width 1108 height 123
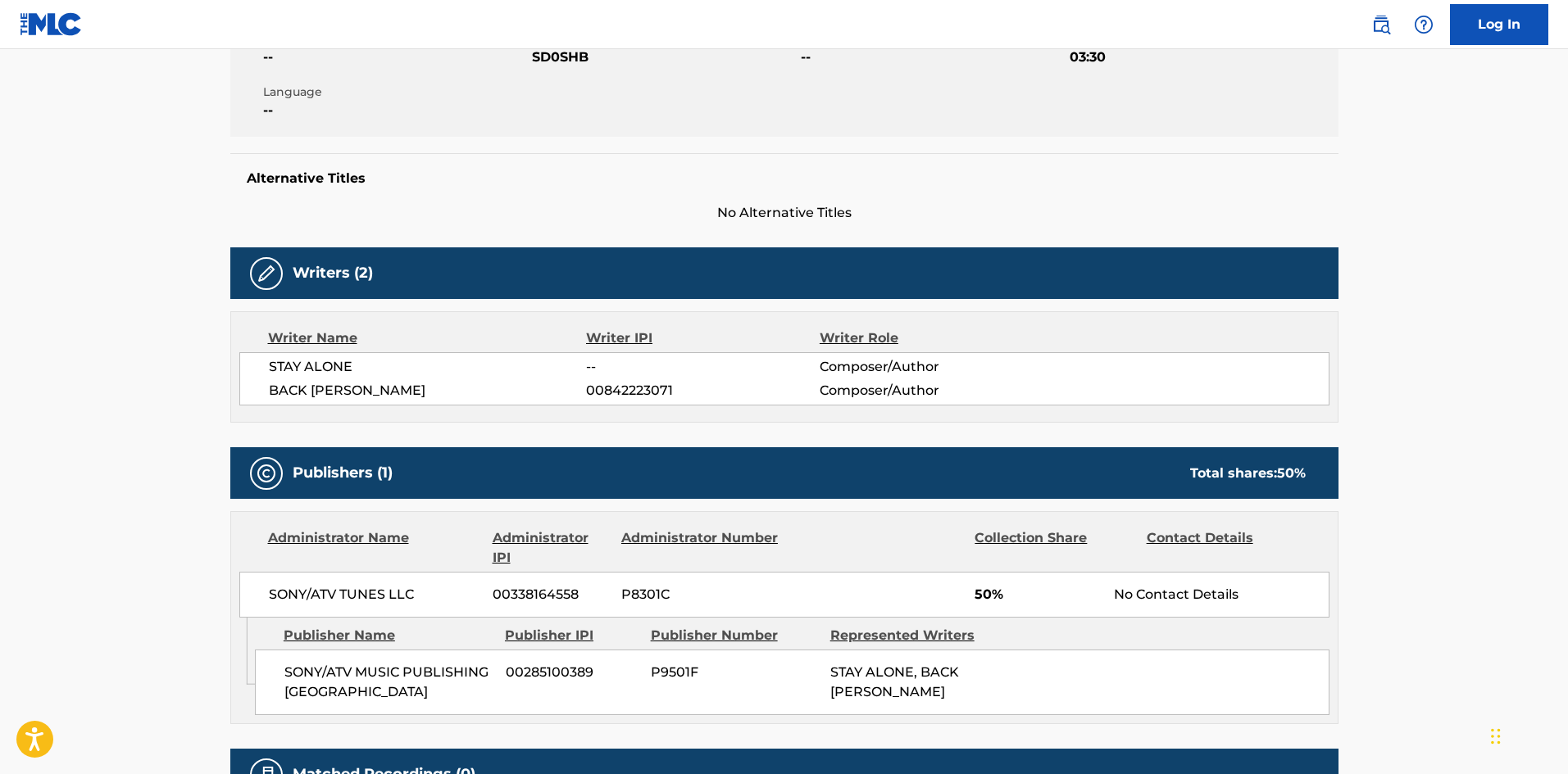
scroll to position [563, 0]
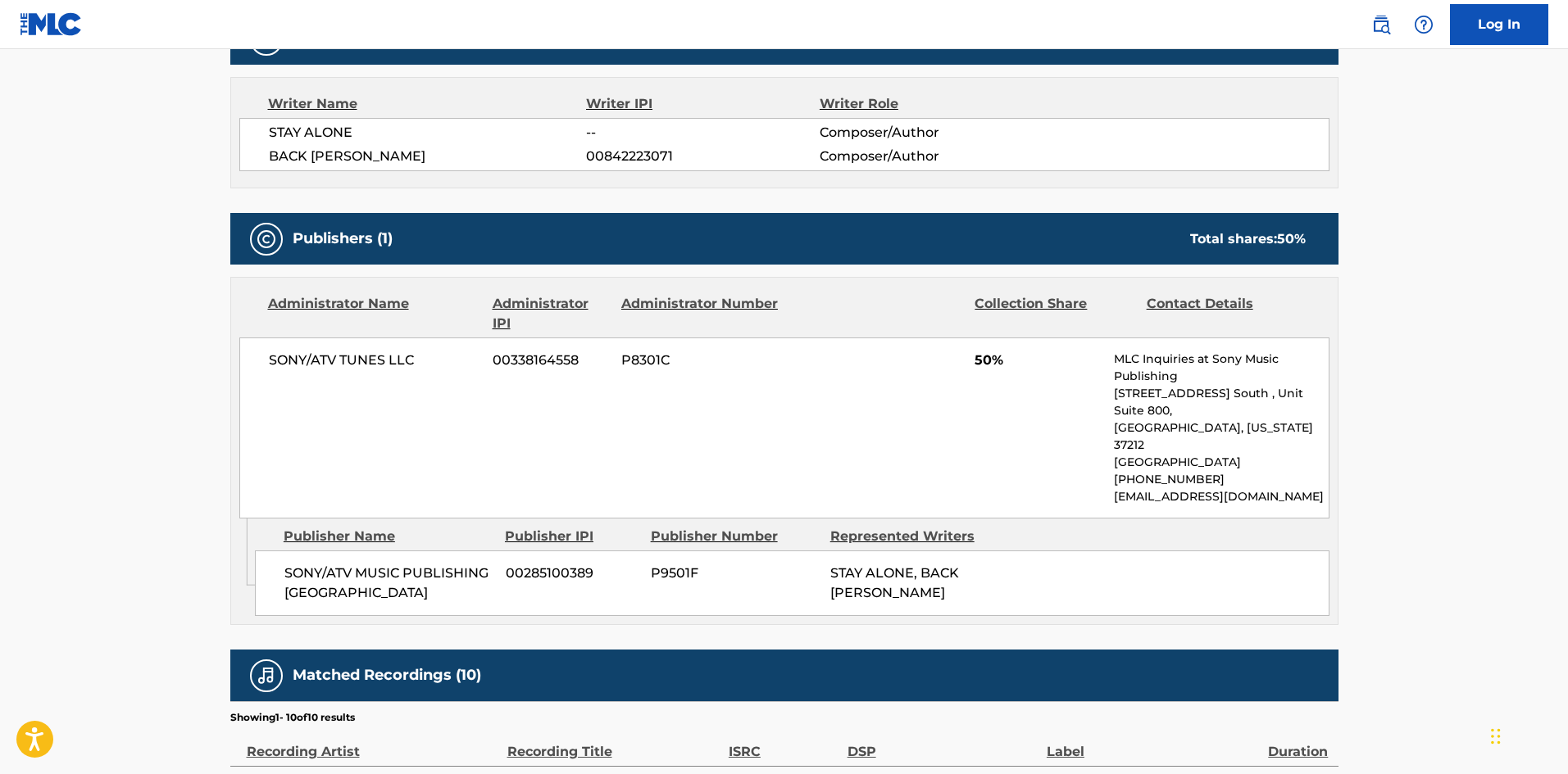
scroll to position [246, 0]
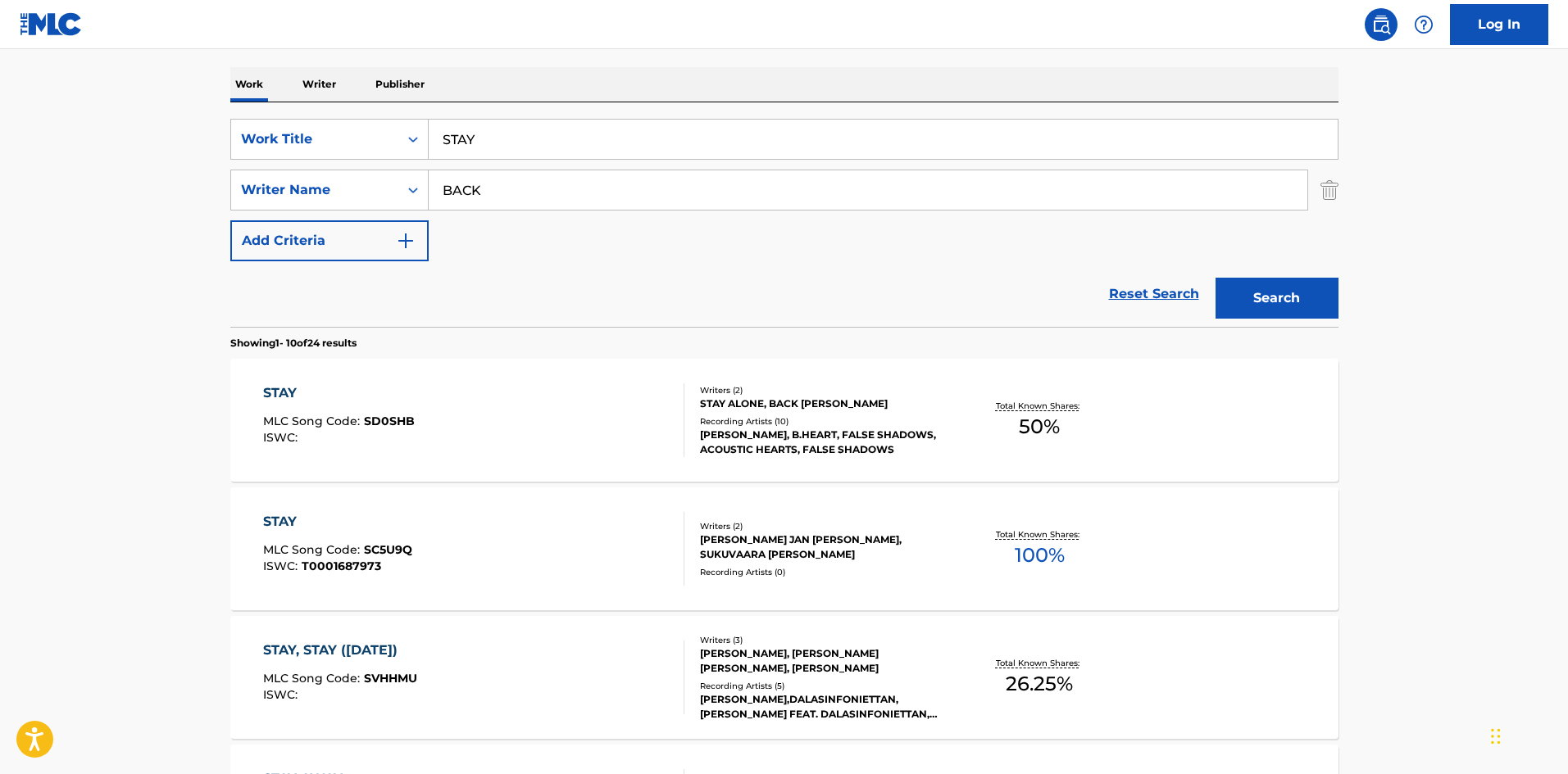
click at [506, 139] on input "STAY" at bounding box center [883, 139] width 909 height 39
paste input "un Goes Down"
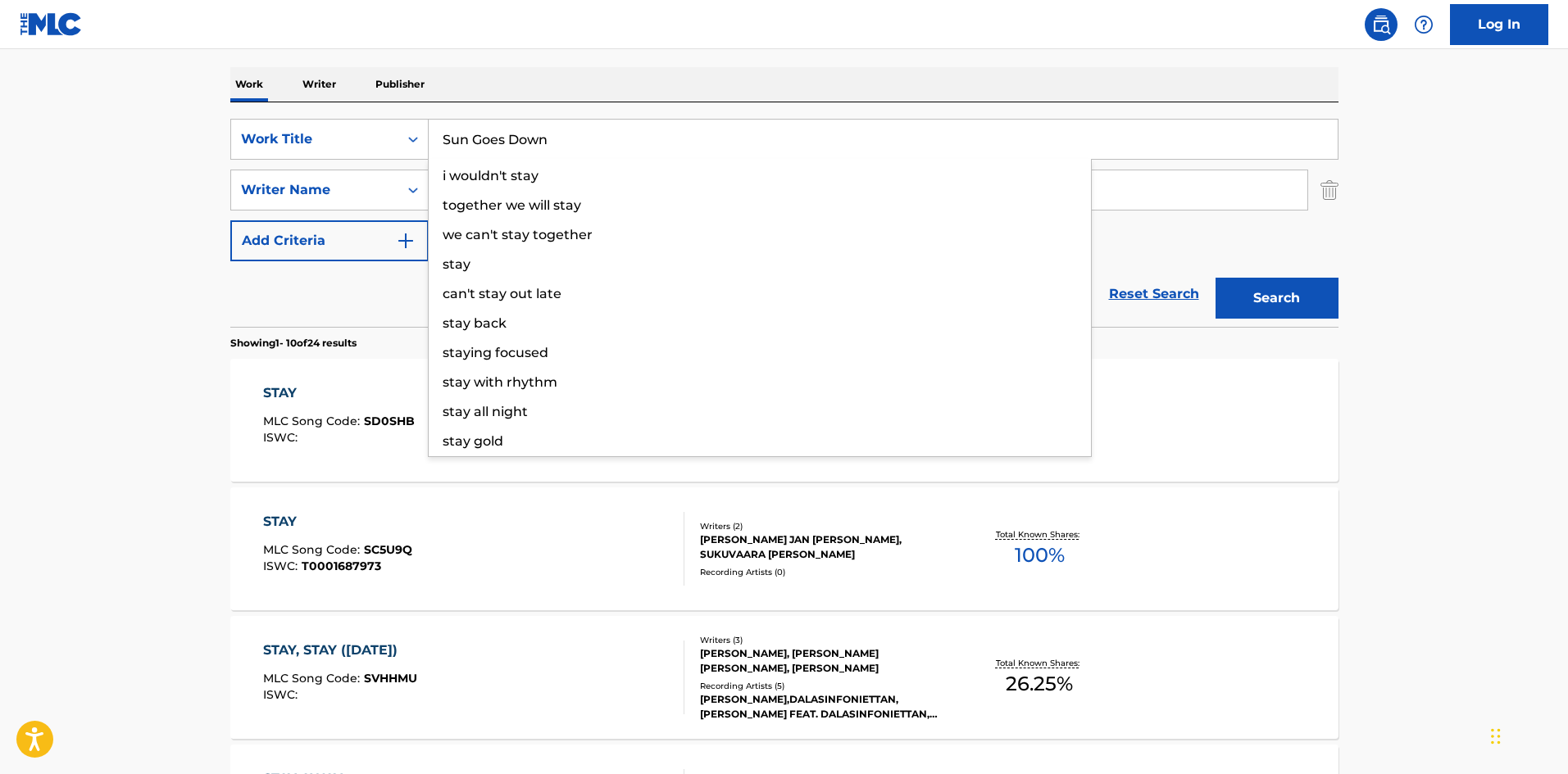
type input "Sun Goes Down"
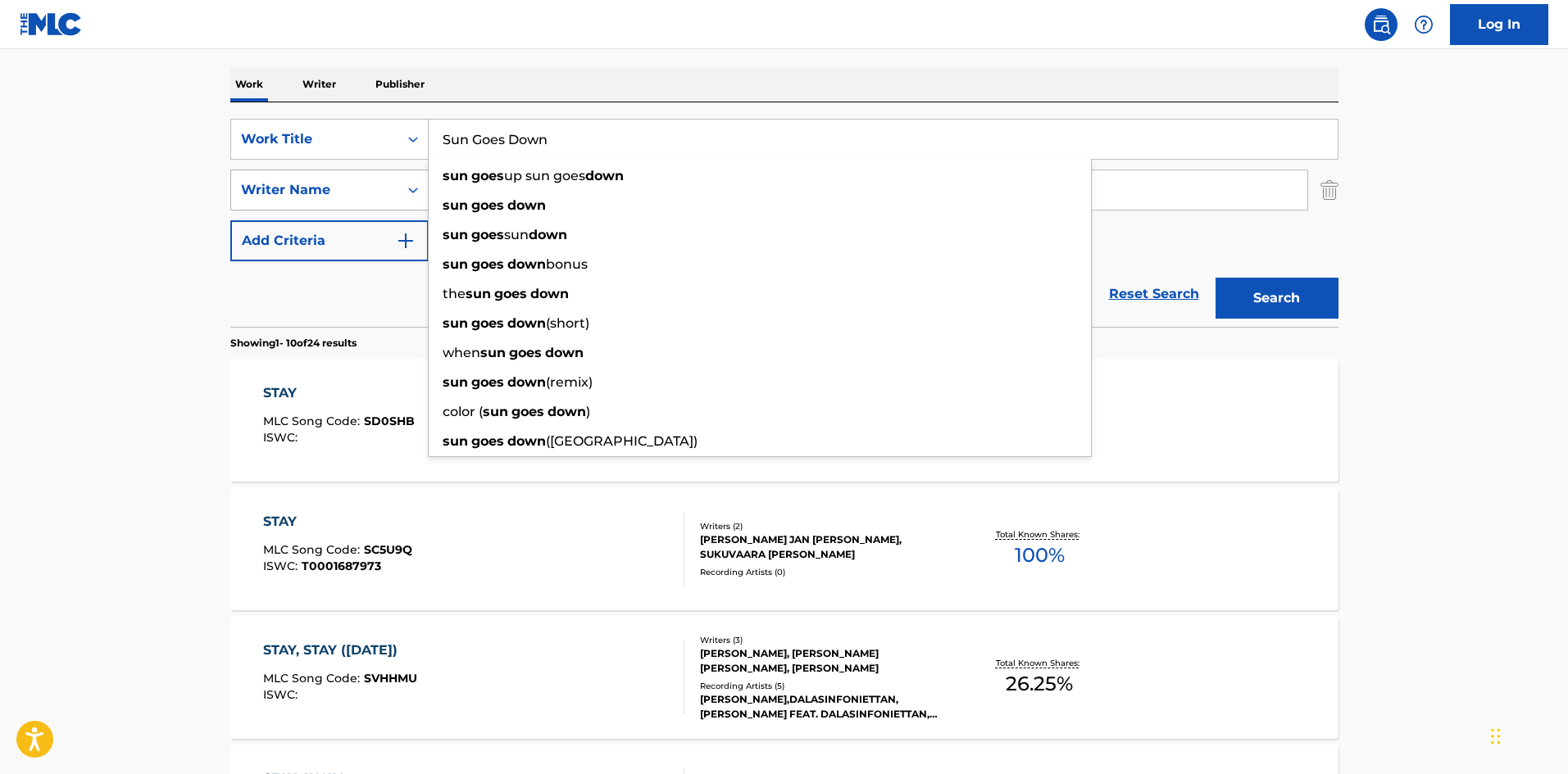
drag, startPoint x: 0, startPoint y: 275, endPoint x: 333, endPoint y: 179, distance: 346.6
click at [7, 277] on main "The MLC Public Work Search The accuracy and completeness of The MLC's data is d…" at bounding box center [784, 768] width 1568 height 1929
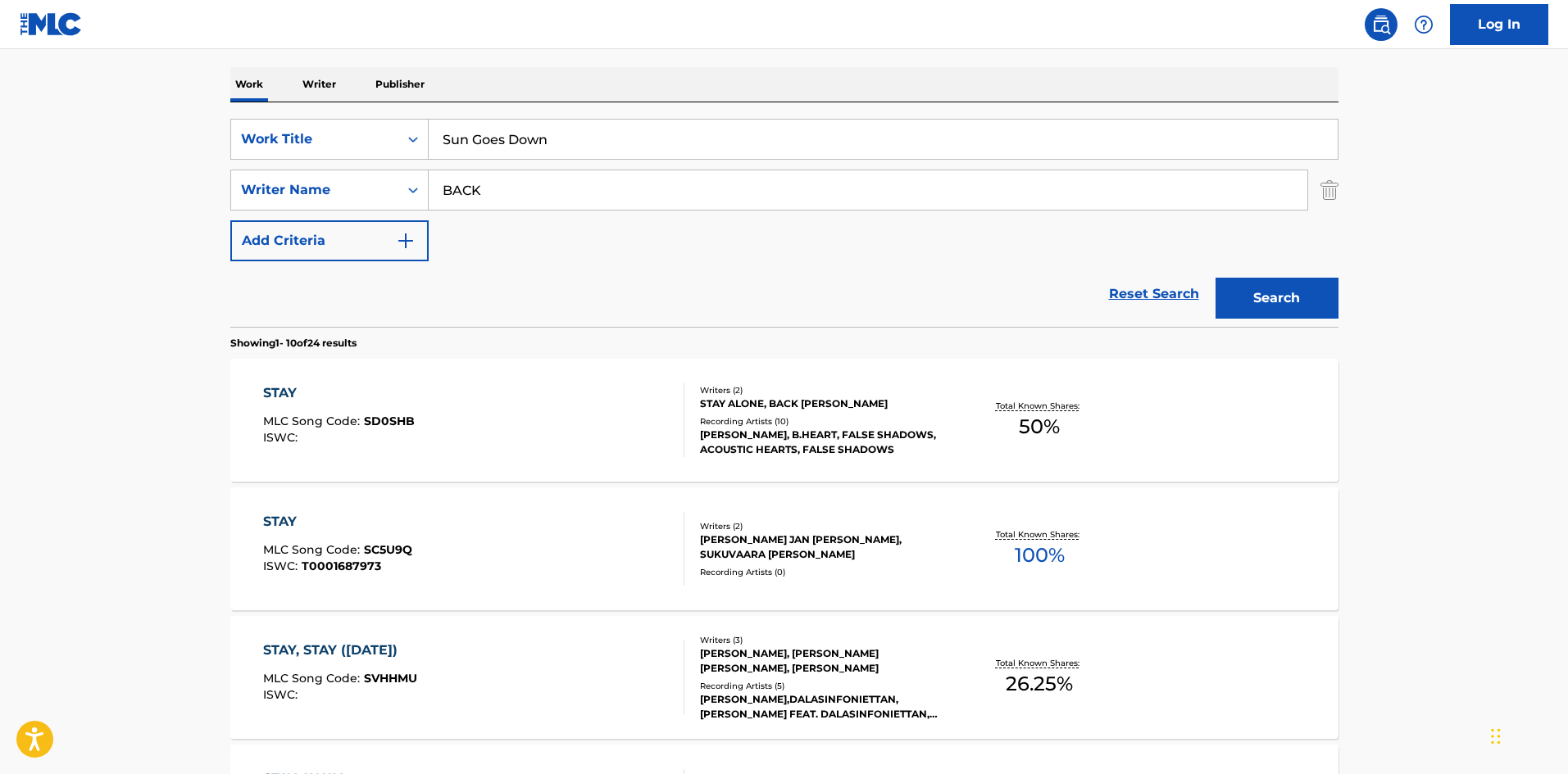
click at [450, 175] on input "BACK" at bounding box center [868, 189] width 878 height 39
paste input "SLATKIN"
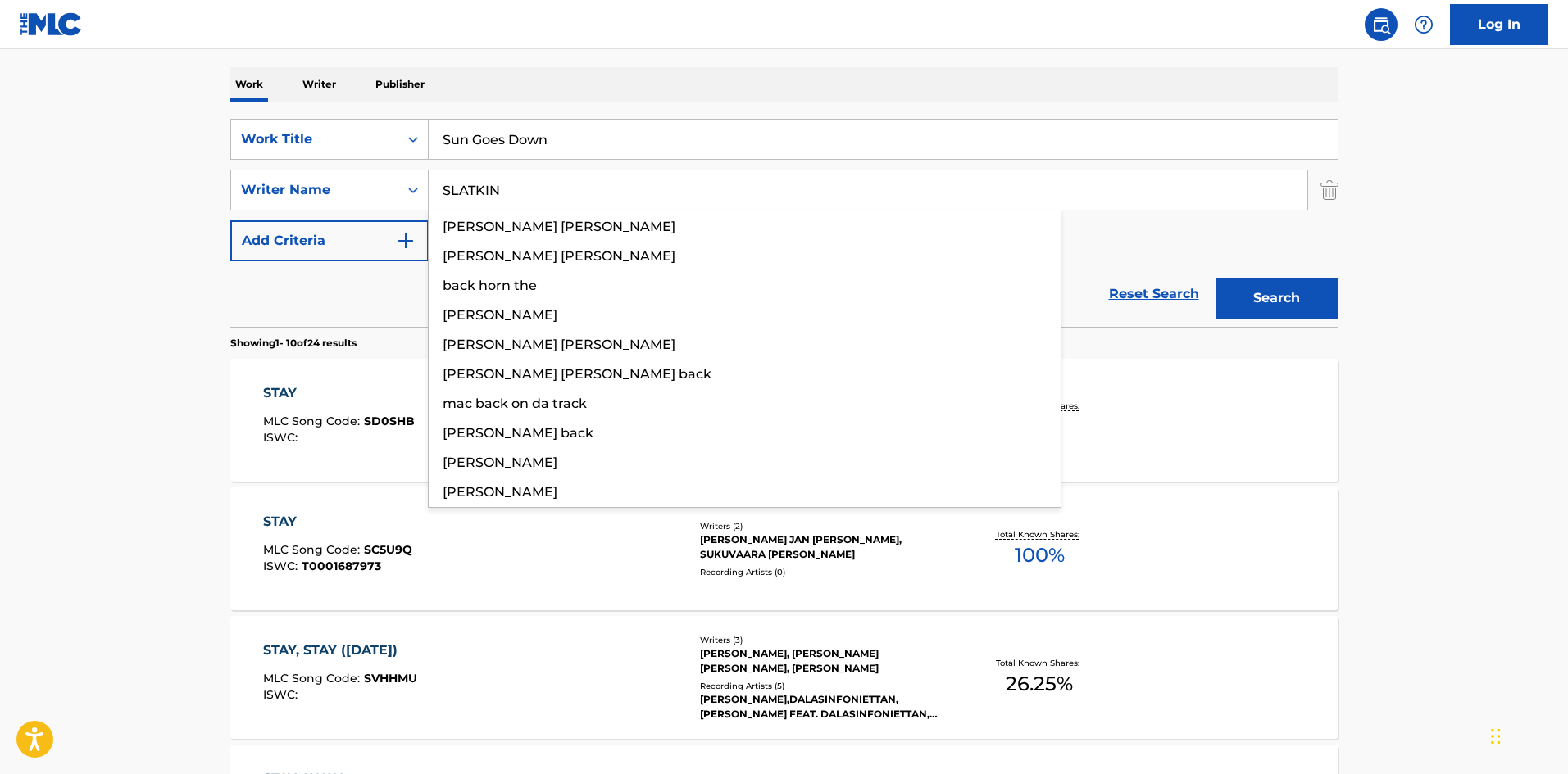
type input "SLATKIN"
click at [1298, 304] on button "Search" at bounding box center [1277, 298] width 123 height 41
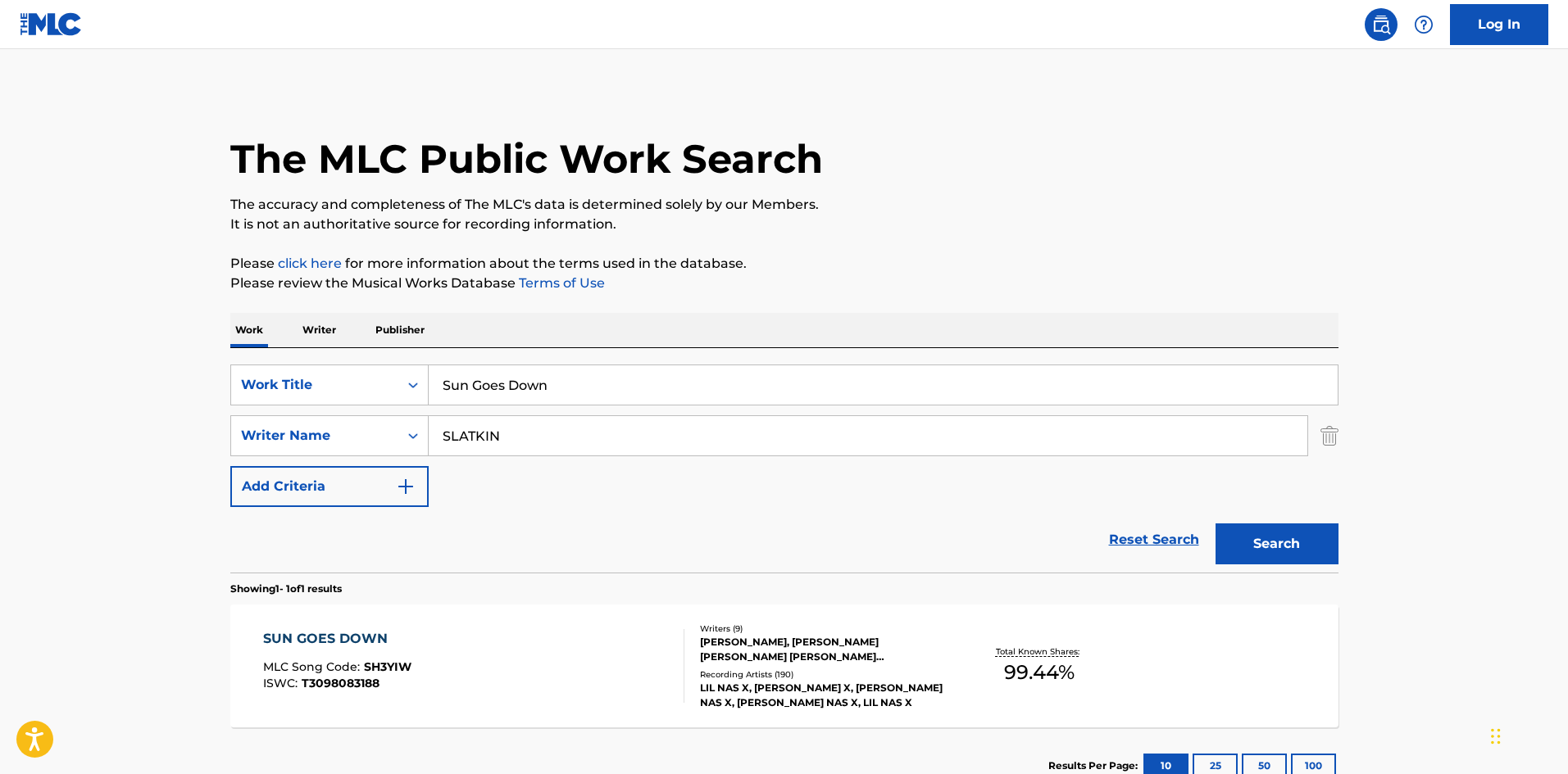
click at [426, 636] on div "SUN GOES DOWN MLC Song Code : SH3YIW ISWC : T3098083188" at bounding box center [474, 666] width 422 height 74
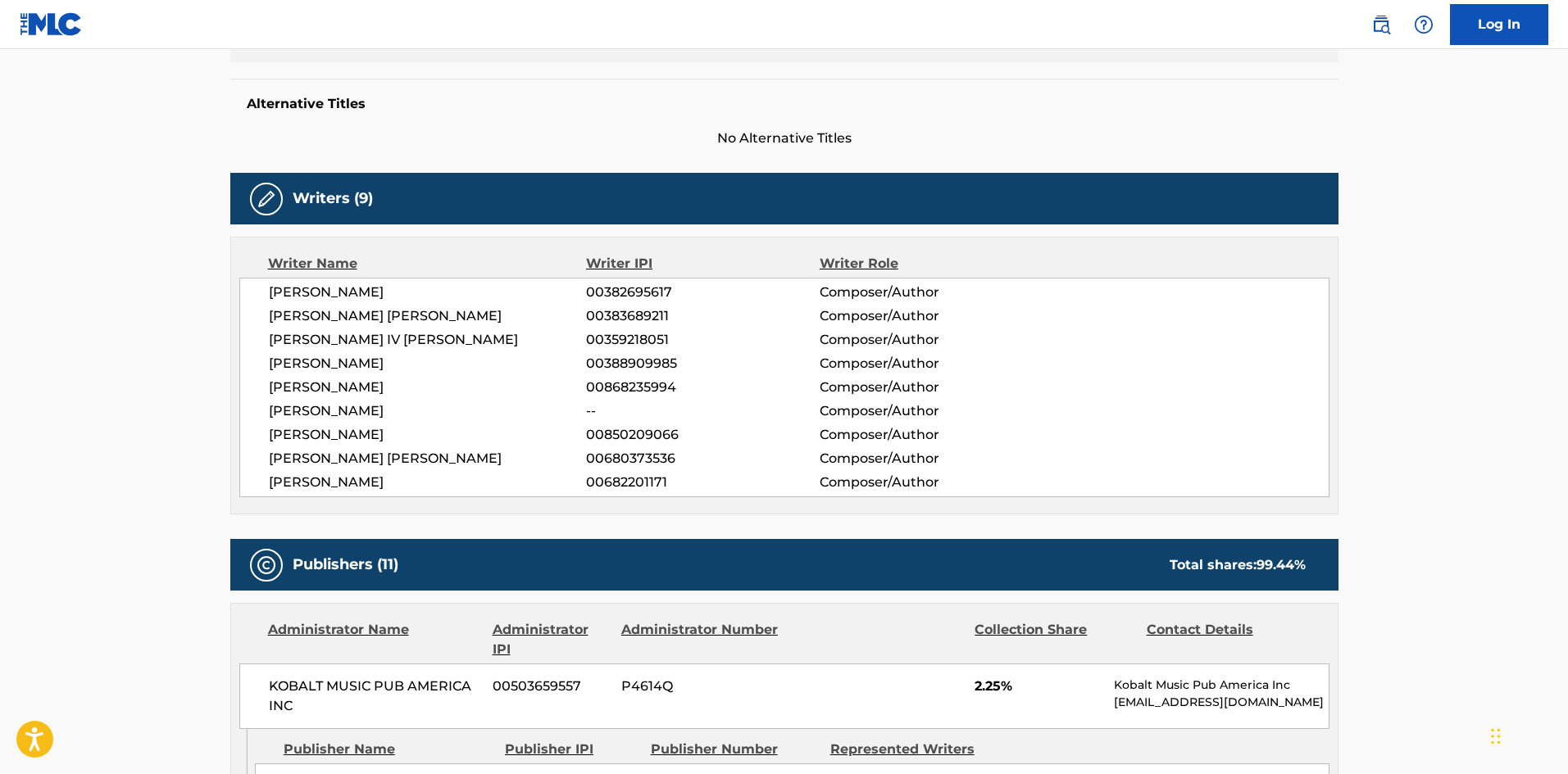
scroll to position [1566, 0]
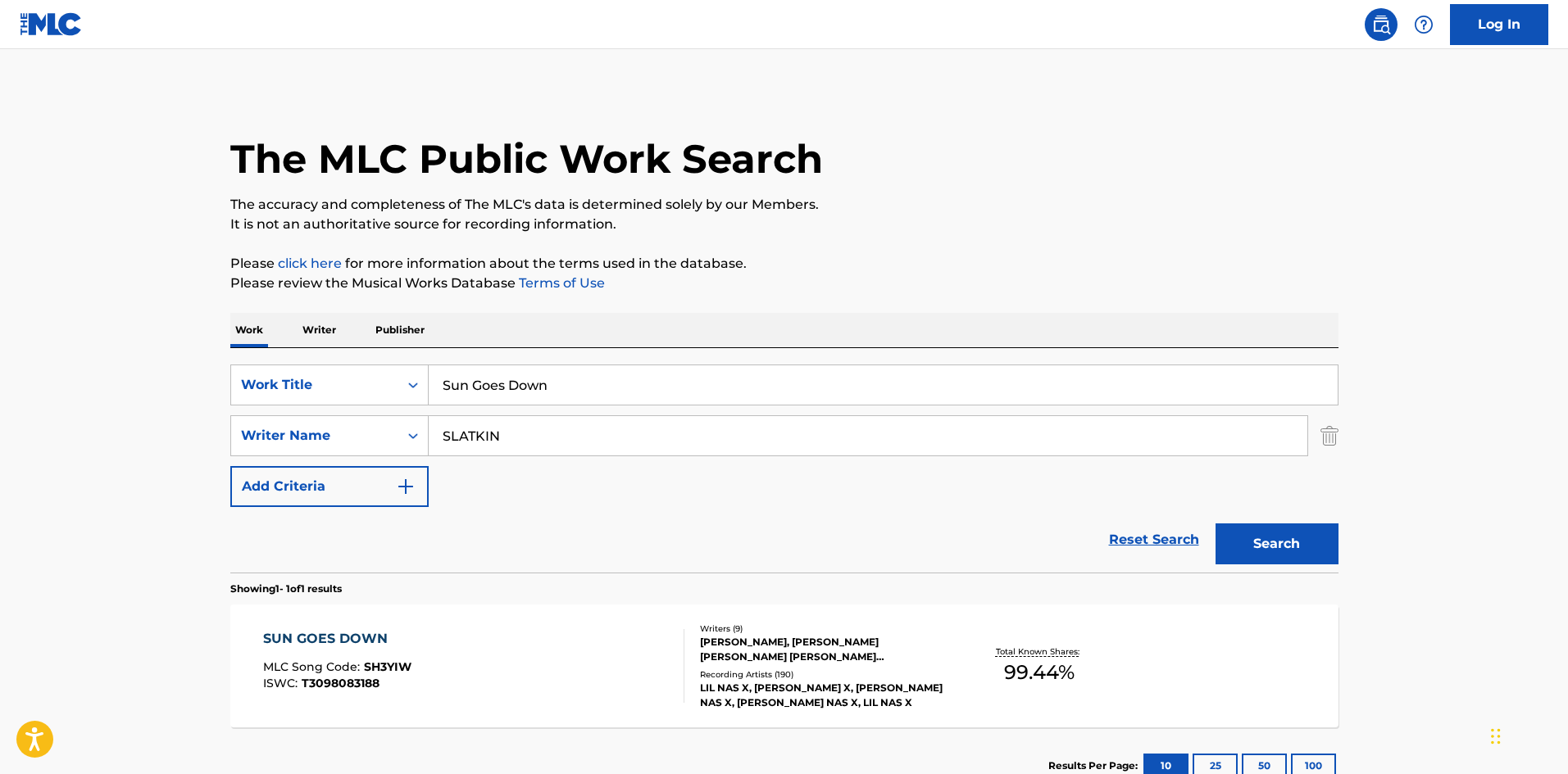
click at [552, 404] on input "Sun Goes Down" at bounding box center [883, 385] width 909 height 39
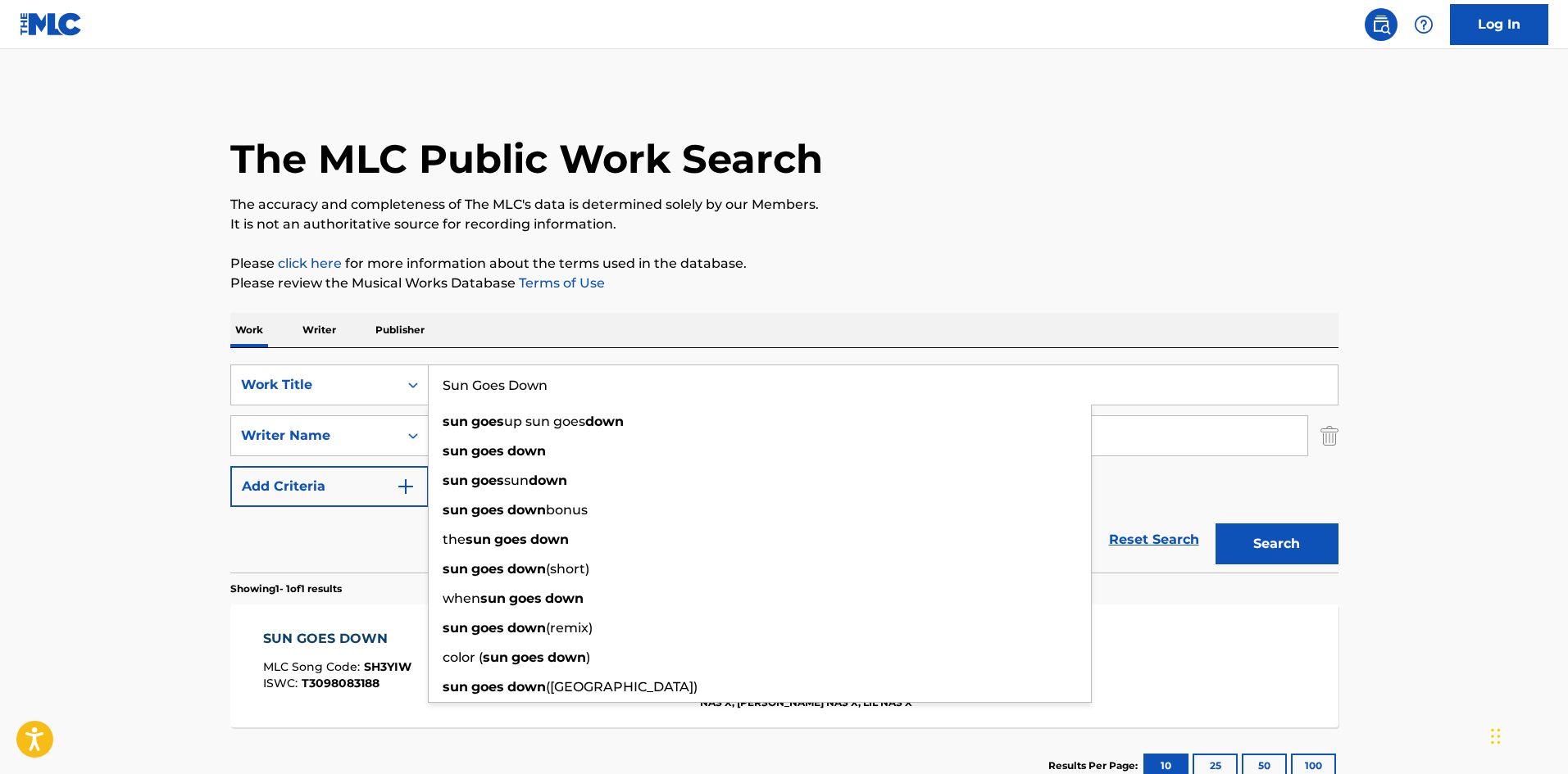
paste input "WHAT I WANT"
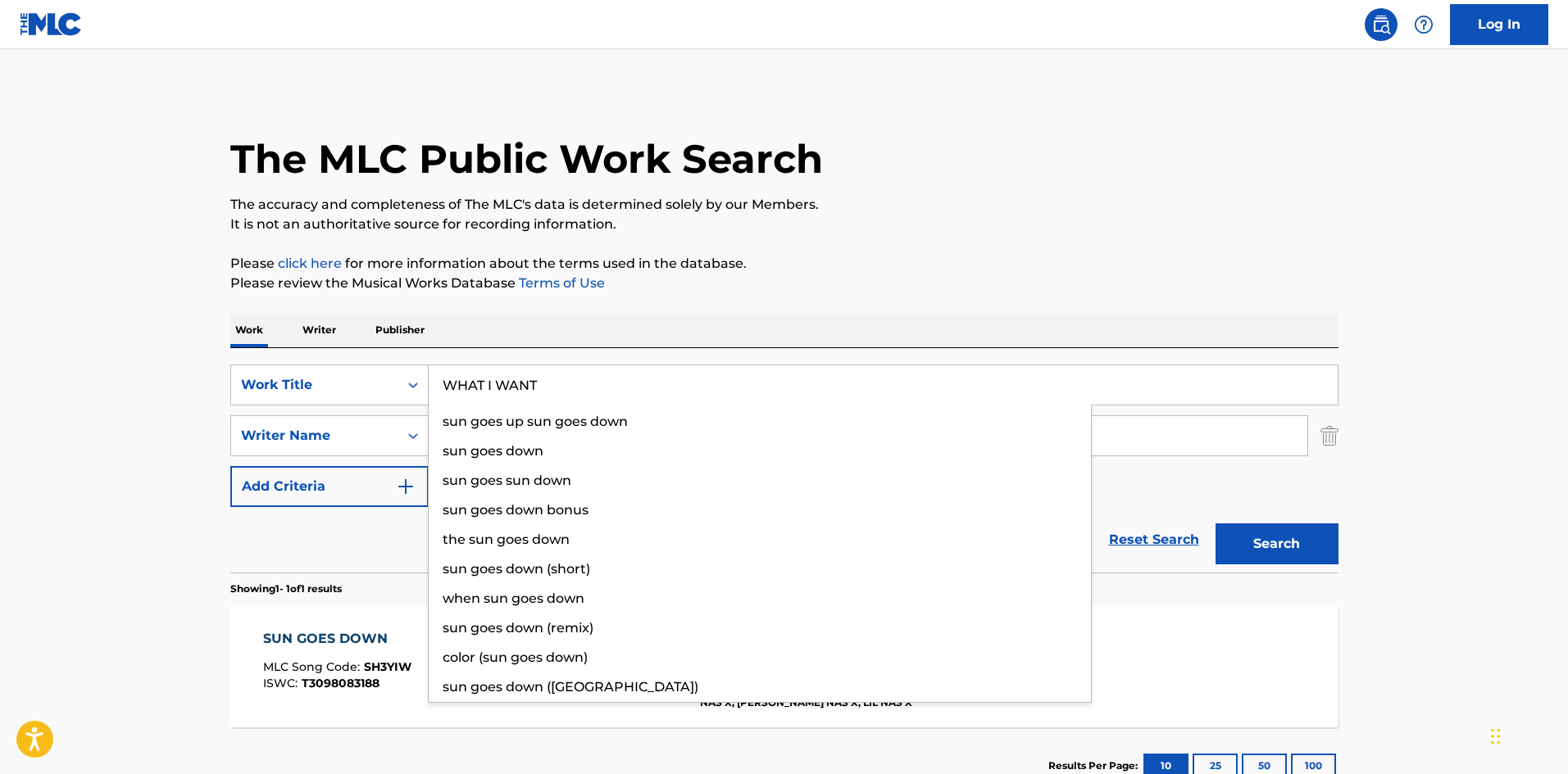
type input "WHAT I WANT"
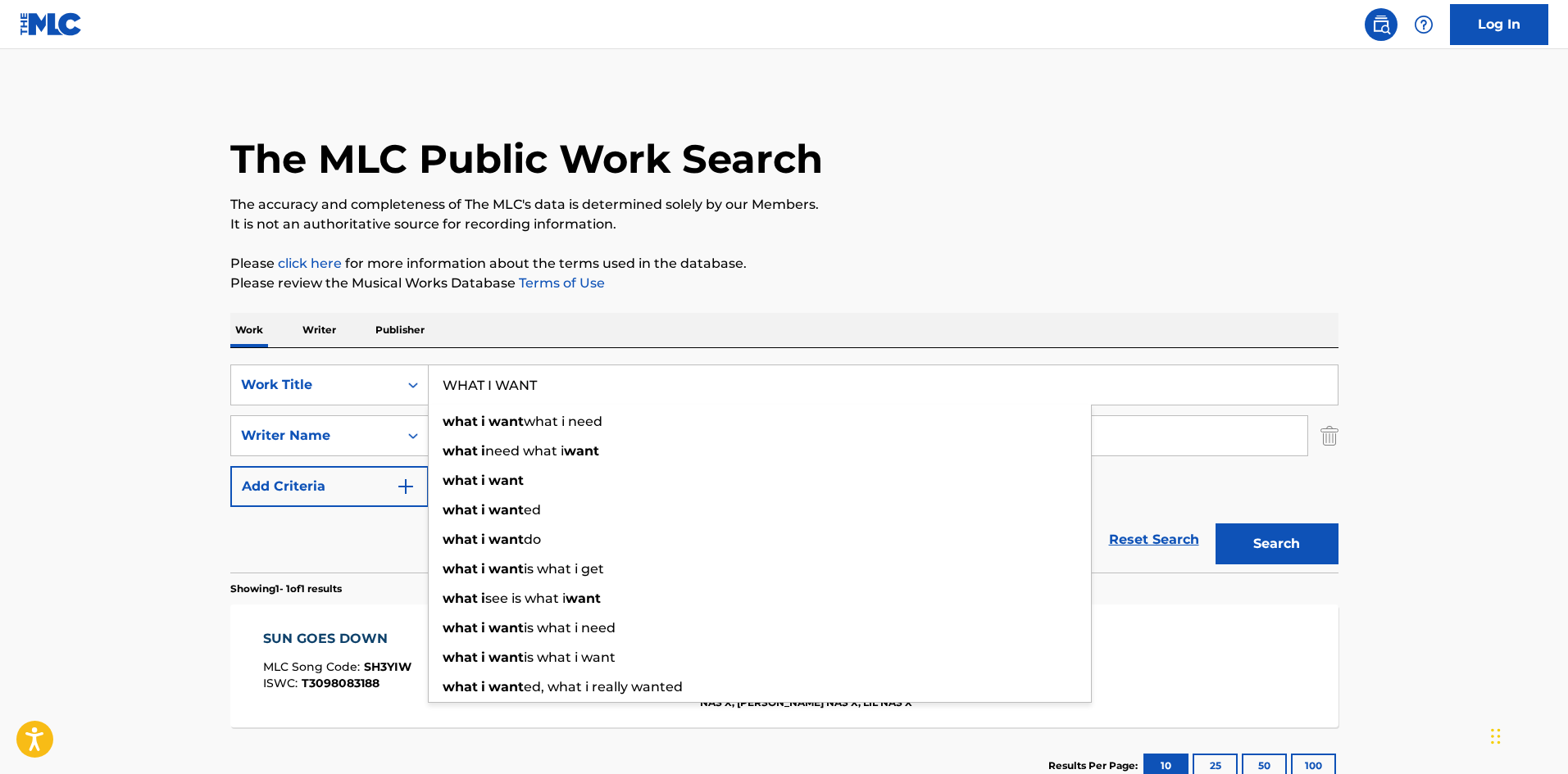
click at [45, 513] on main "The MLC Public Work Search The accuracy and completeness of The MLC's data is d…" at bounding box center [784, 431] width 1568 height 763
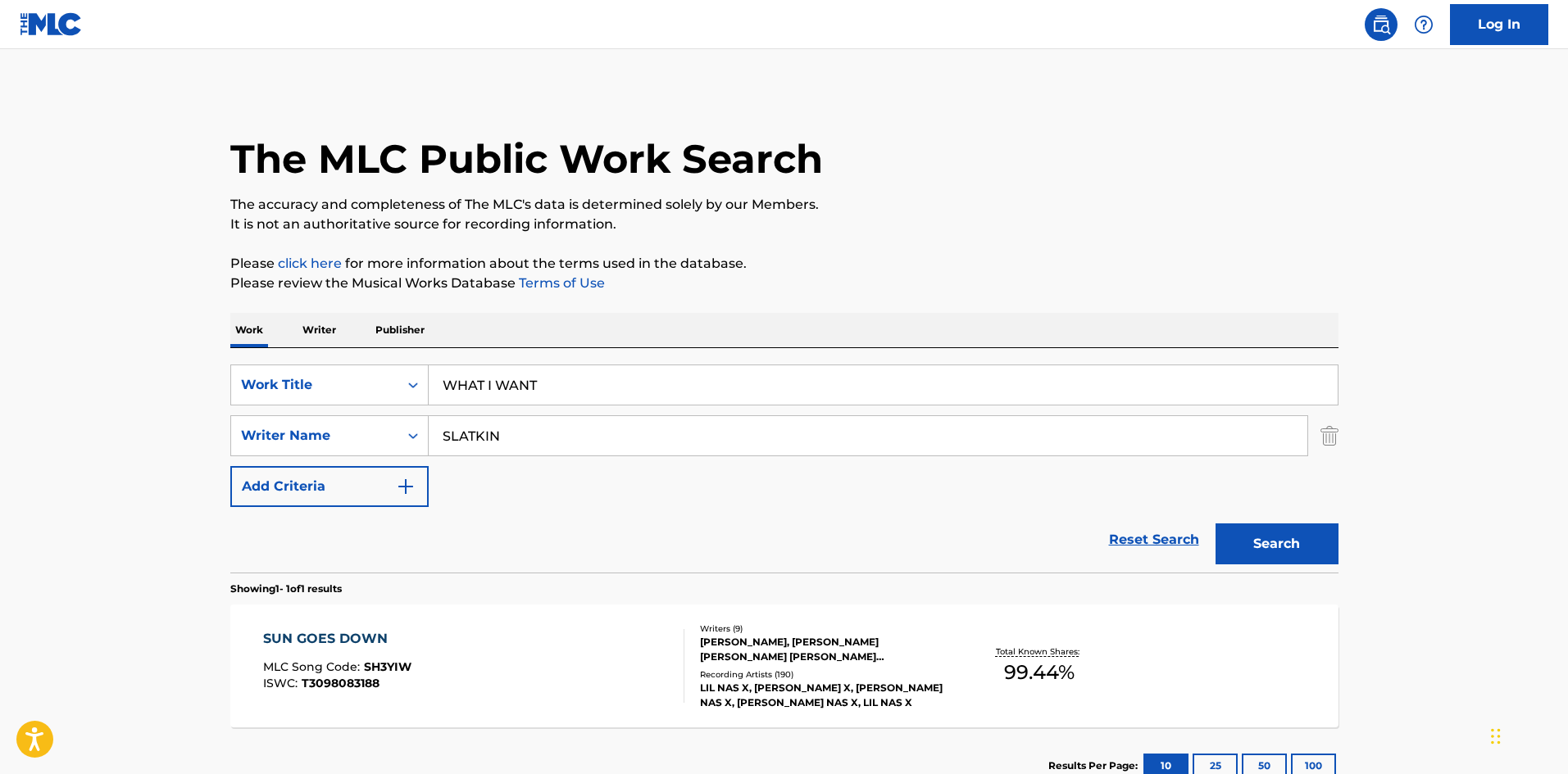
click at [1229, 533] on button "Search" at bounding box center [1277, 544] width 123 height 41
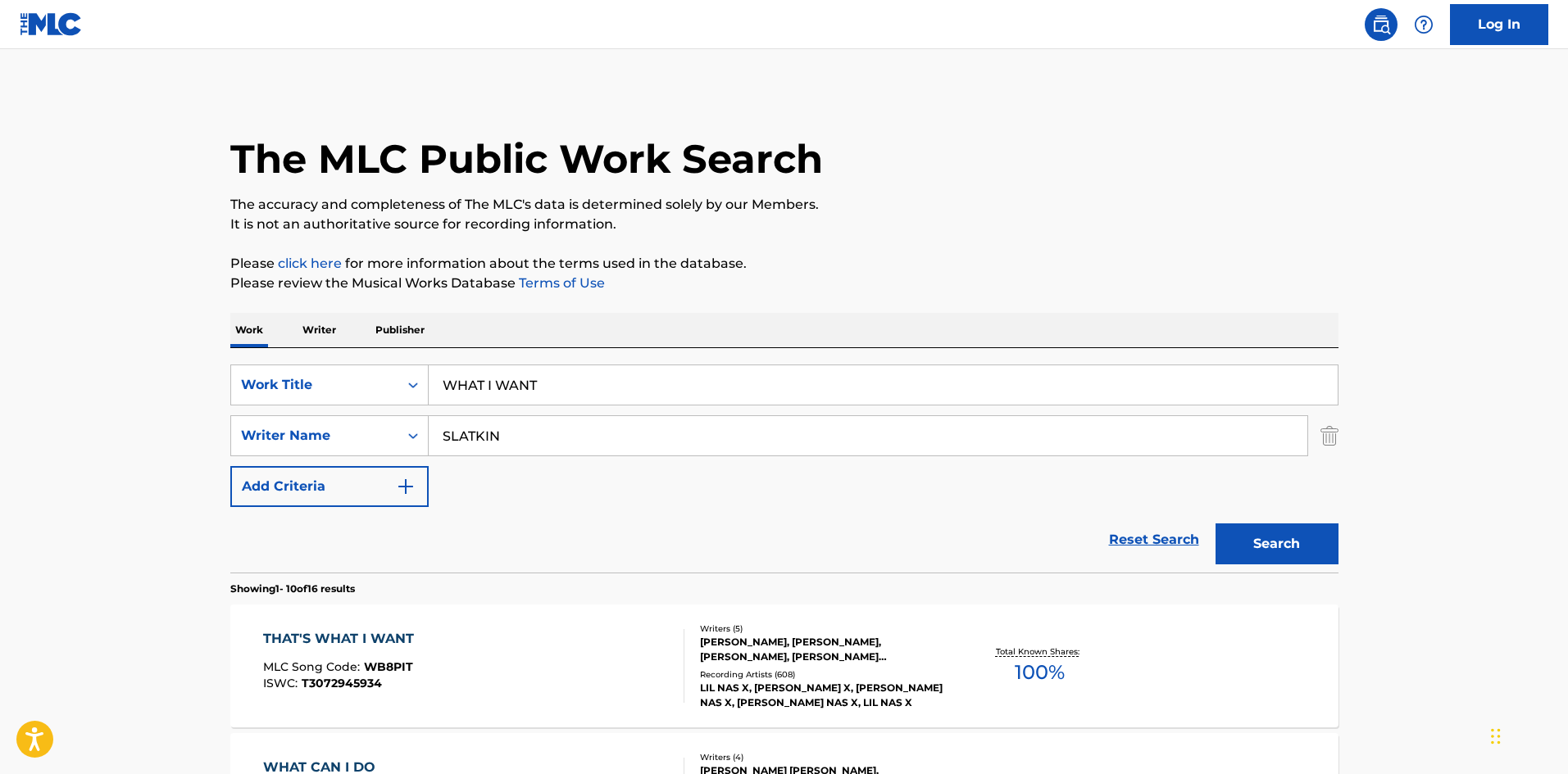
click at [478, 695] on div "THAT'S WHAT I WANT MLC Song Code : WB8PIT ISWC : T3072945934" at bounding box center [474, 666] width 422 height 74
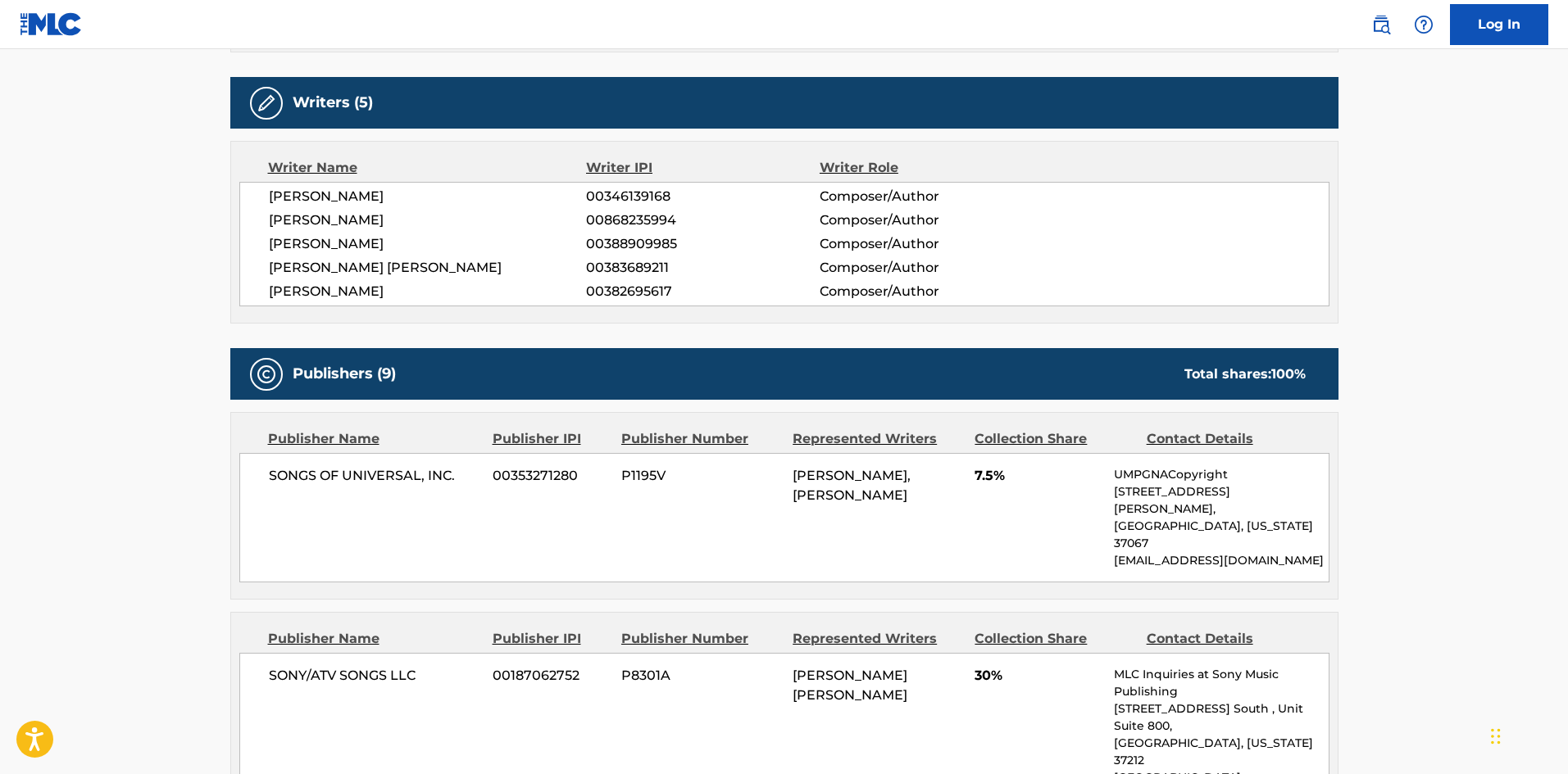
scroll to position [2493, 0]
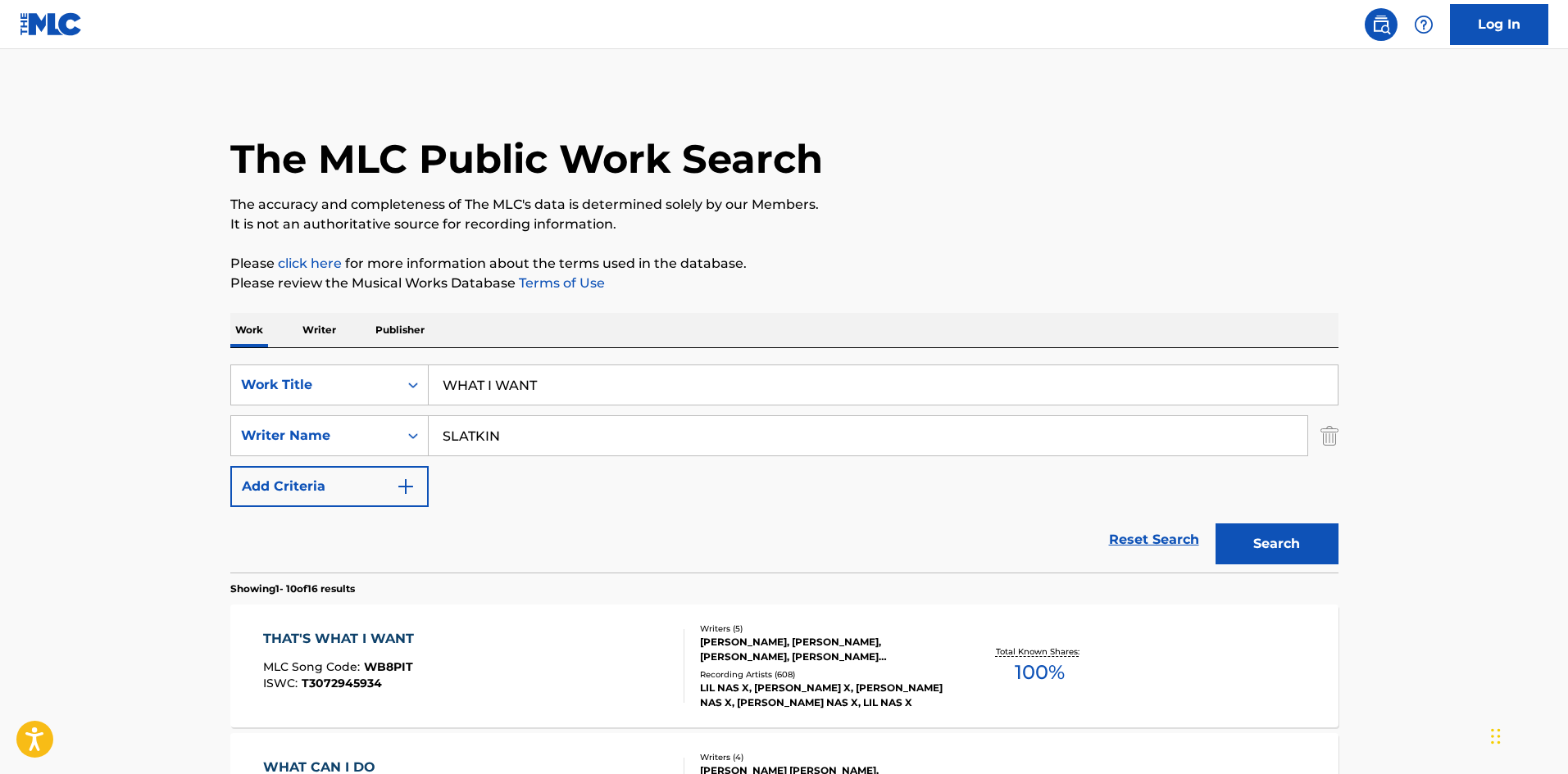
click at [531, 370] on input "WHAT I WANT" at bounding box center [883, 385] width 909 height 39
paste input "360"
type input "360"
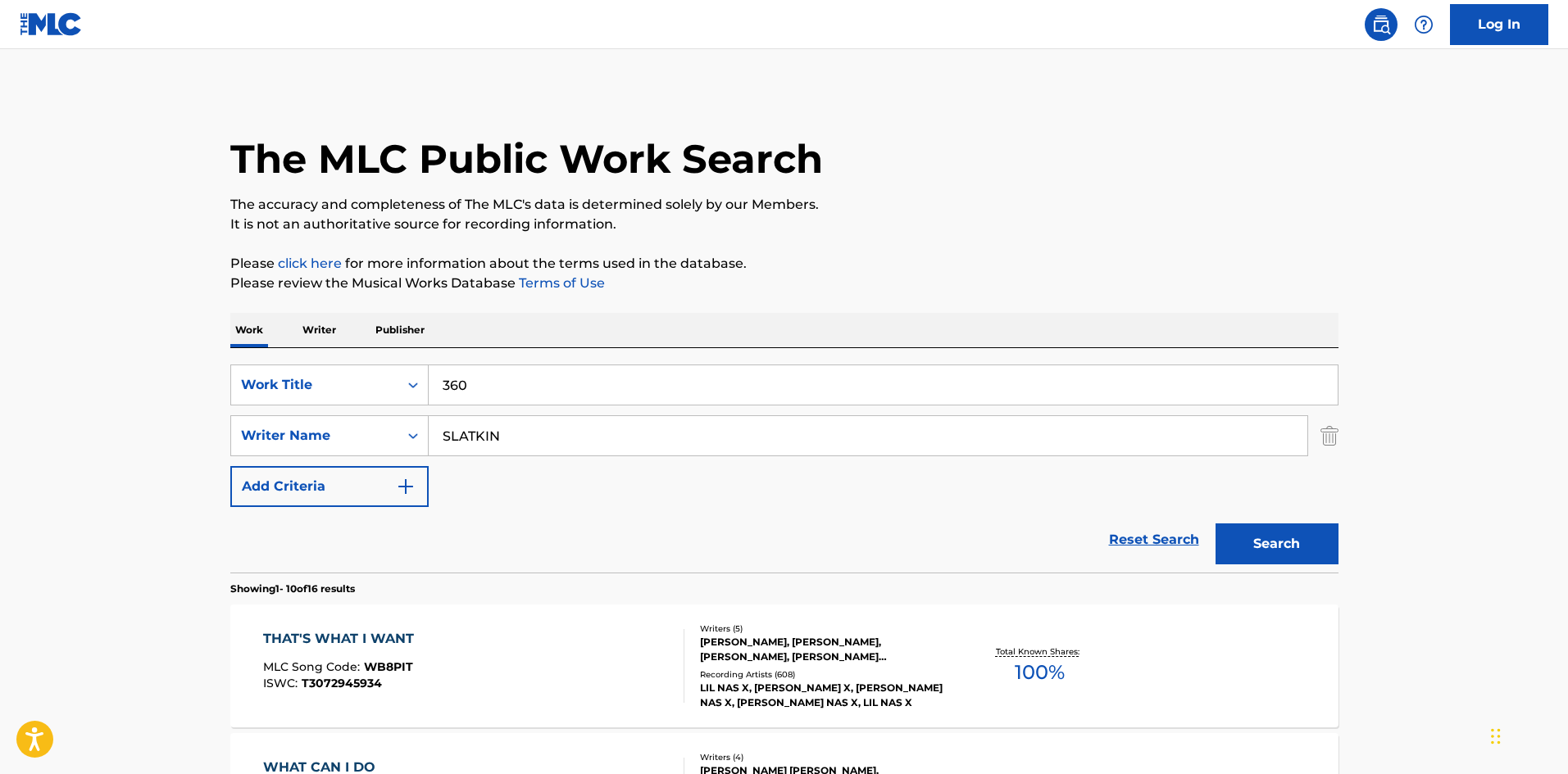
drag, startPoint x: 0, startPoint y: 483, endPoint x: 365, endPoint y: 480, distance: 365.0
click at [517, 438] on input "SLATKIN" at bounding box center [868, 436] width 878 height 39
paste input "360"
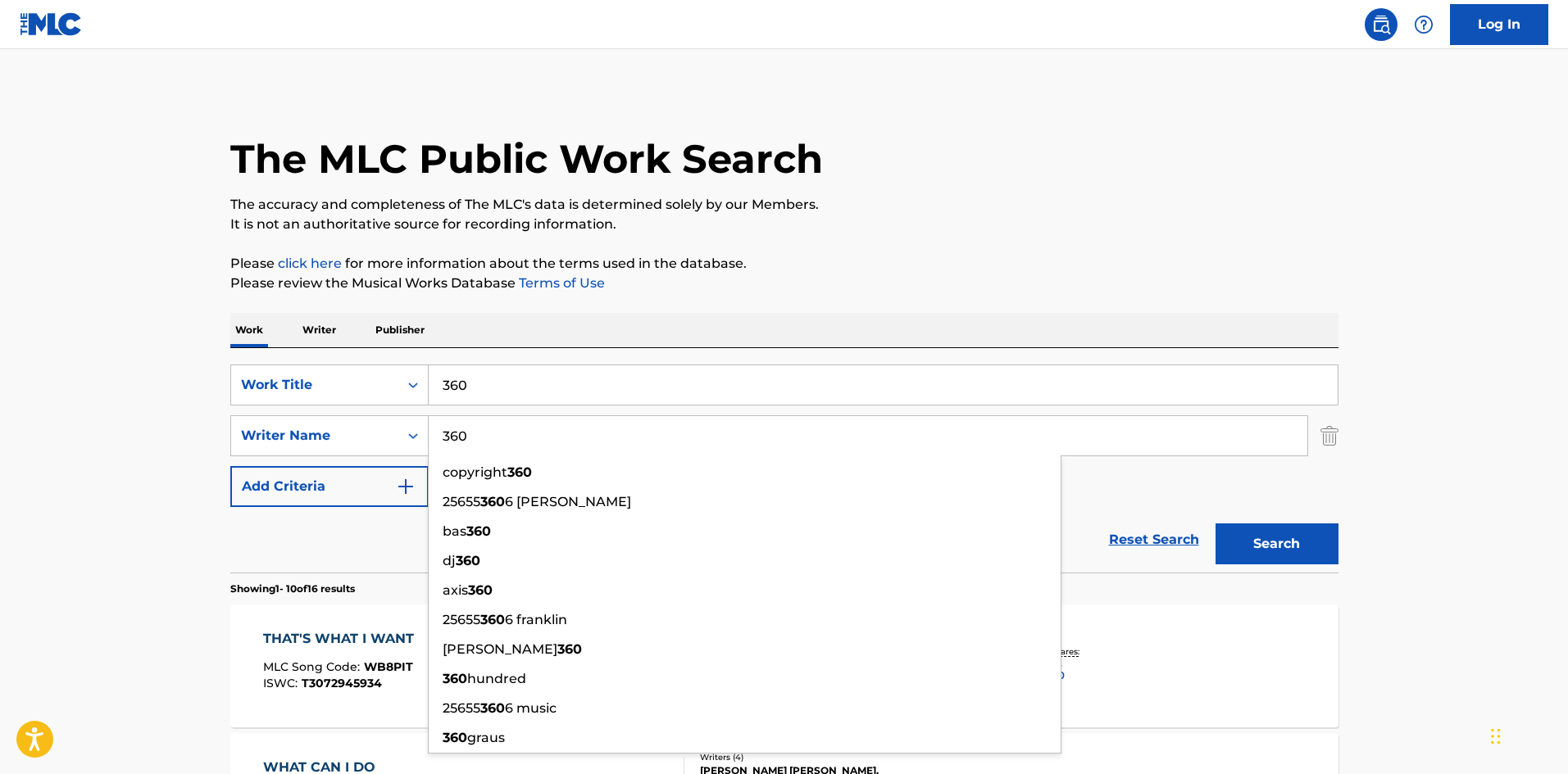
click at [620, 433] on input "360" at bounding box center [868, 436] width 878 height 39
drag, startPoint x: 620, startPoint y: 433, endPoint x: 1276, endPoint y: 528, distance: 662.8
click at [654, 449] on input "360" at bounding box center [868, 436] width 878 height 39
paste input "Slatkin"
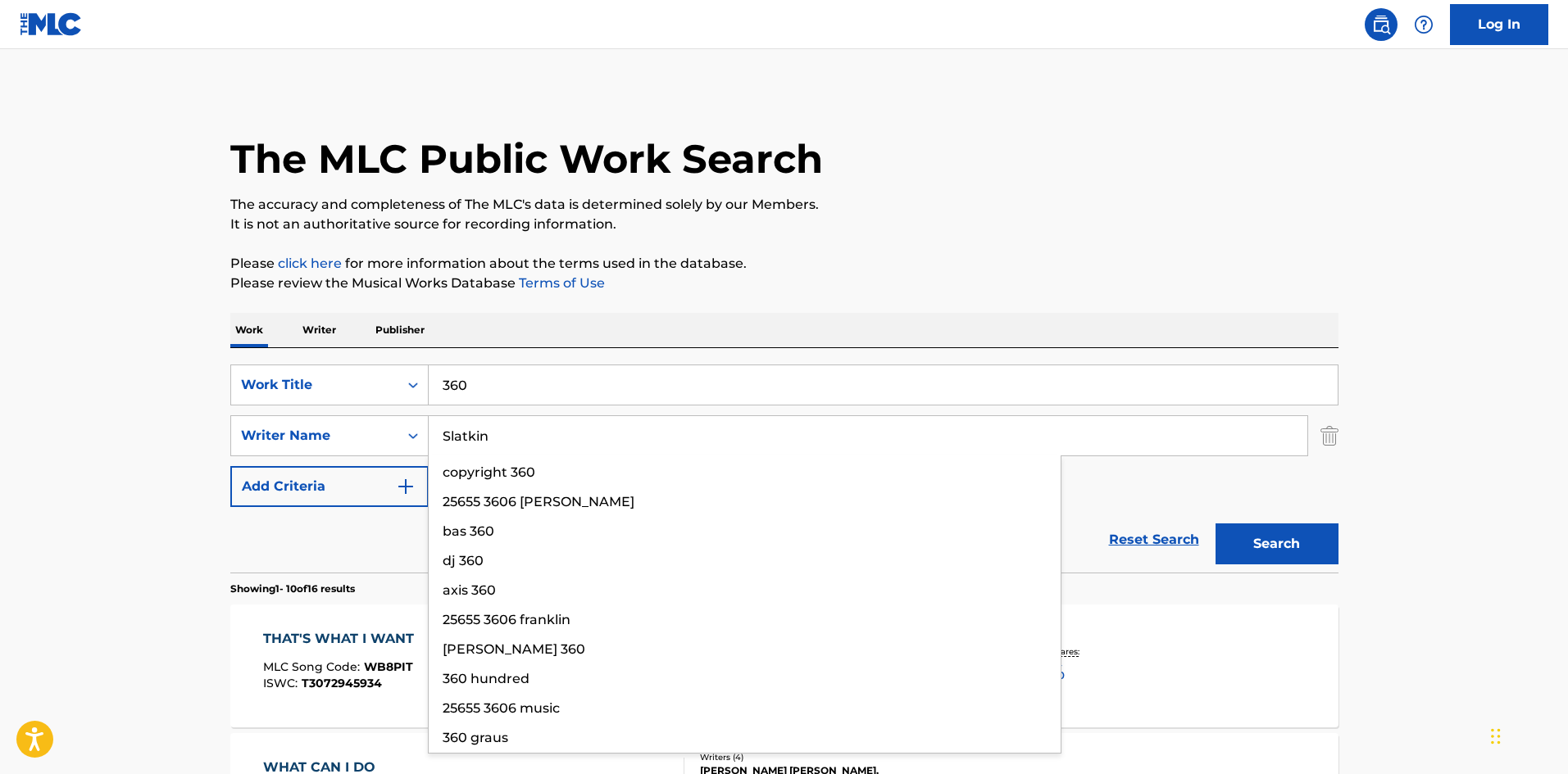
type input "Slatkin"
click at [1308, 537] on button "Search" at bounding box center [1277, 544] width 123 height 41
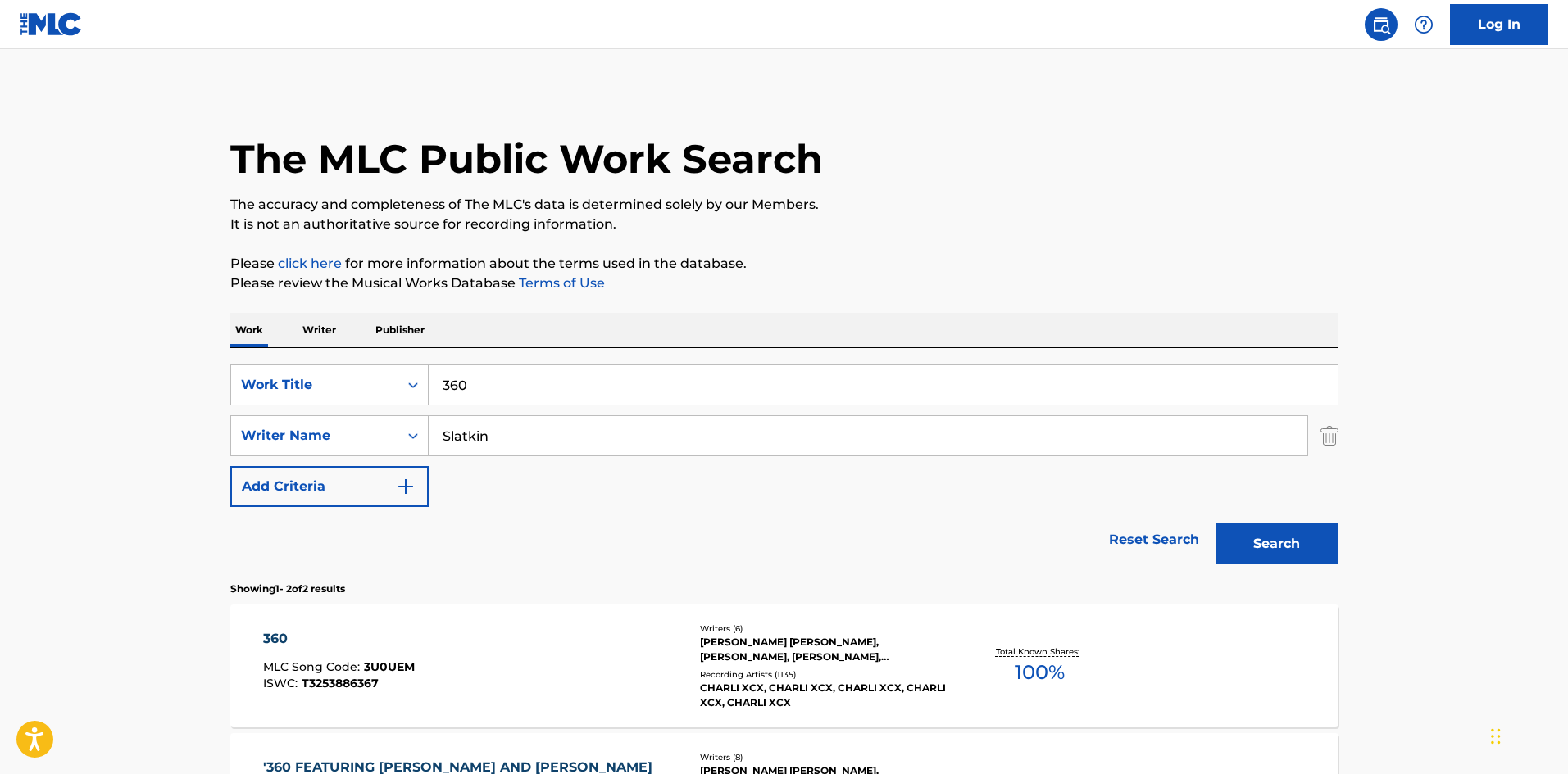
click at [454, 703] on div "360 MLC Song Code : 3U0UEM ISWC : T3253886367 Writers ( 6 ) ALEXANDER GUY COOK,…" at bounding box center [784, 666] width 1108 height 123
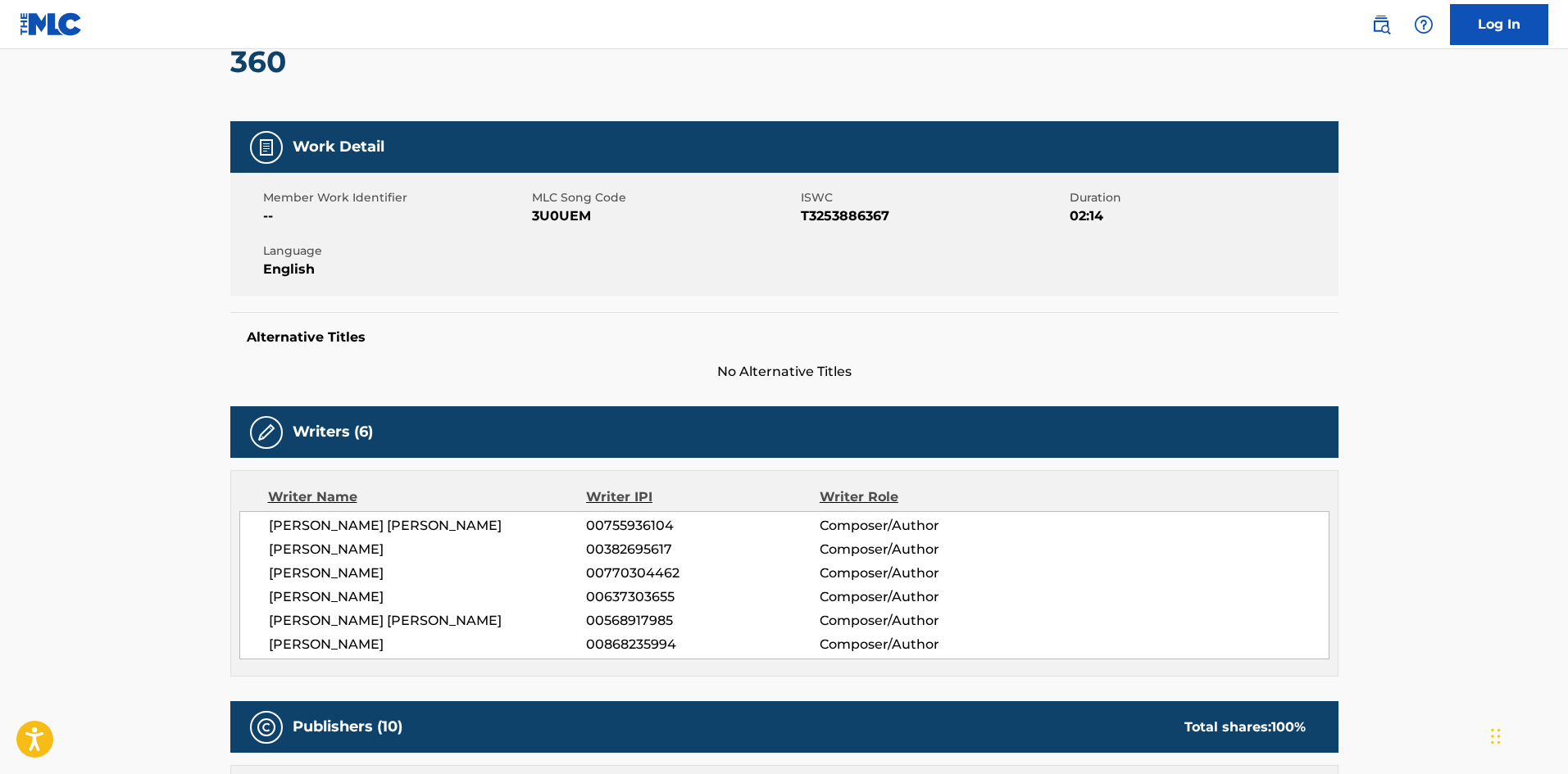
scroll to position [410, 0]
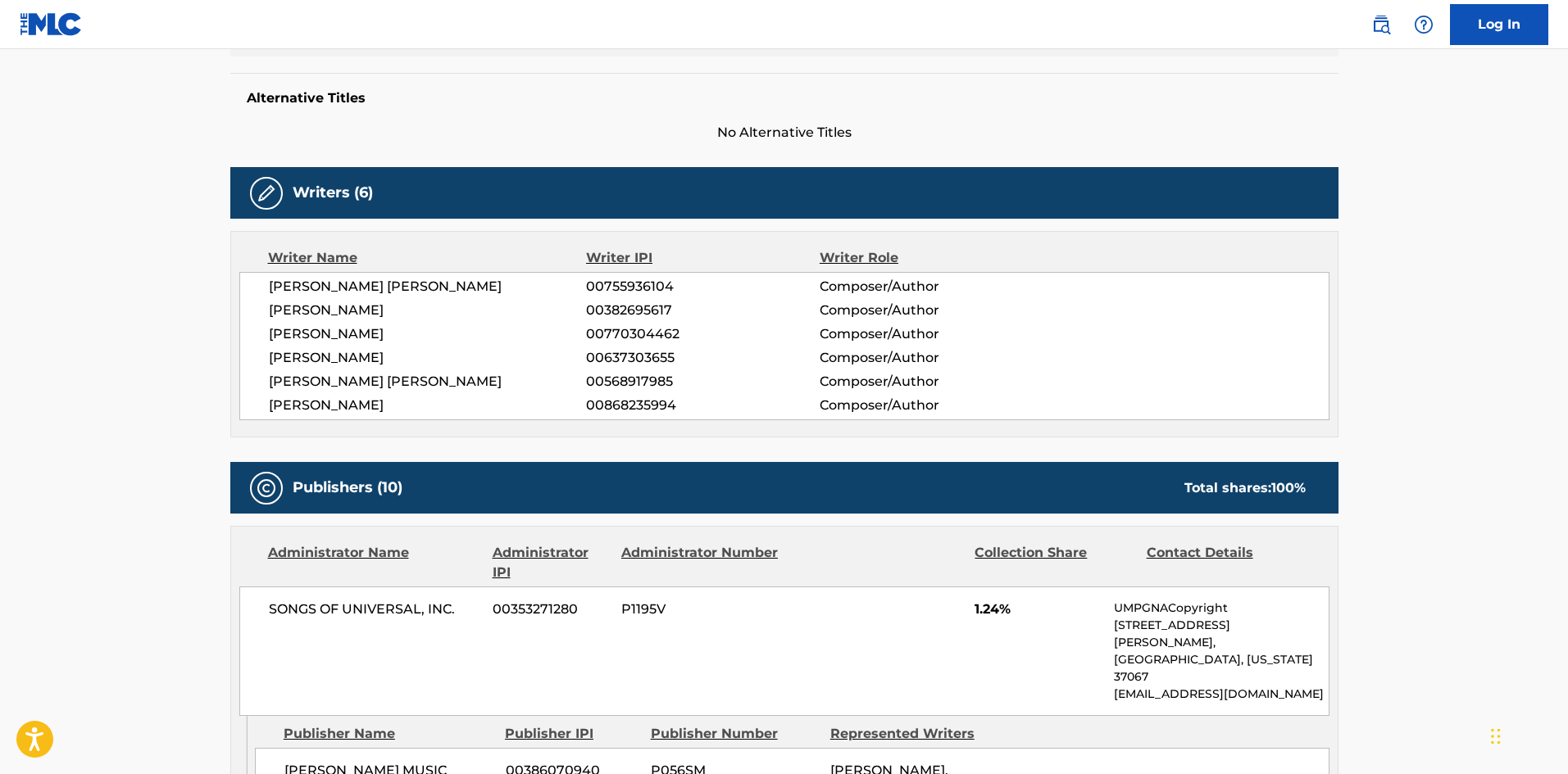
drag, startPoint x: 293, startPoint y: 750, endPoint x: 386, endPoint y: 742, distance: 93.3
copy span "OMER FEDI MUSIC"
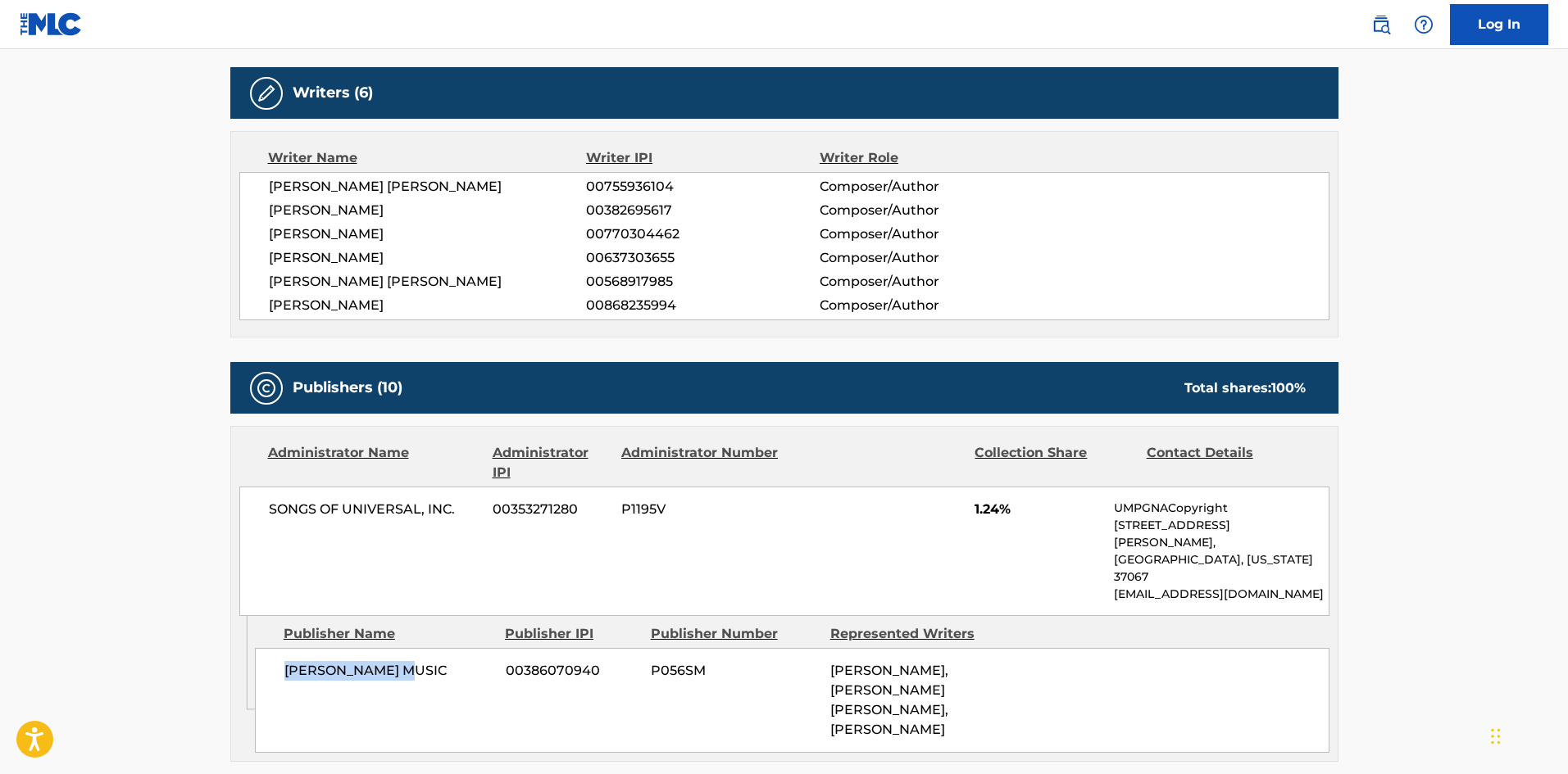
scroll to position [737, 0]
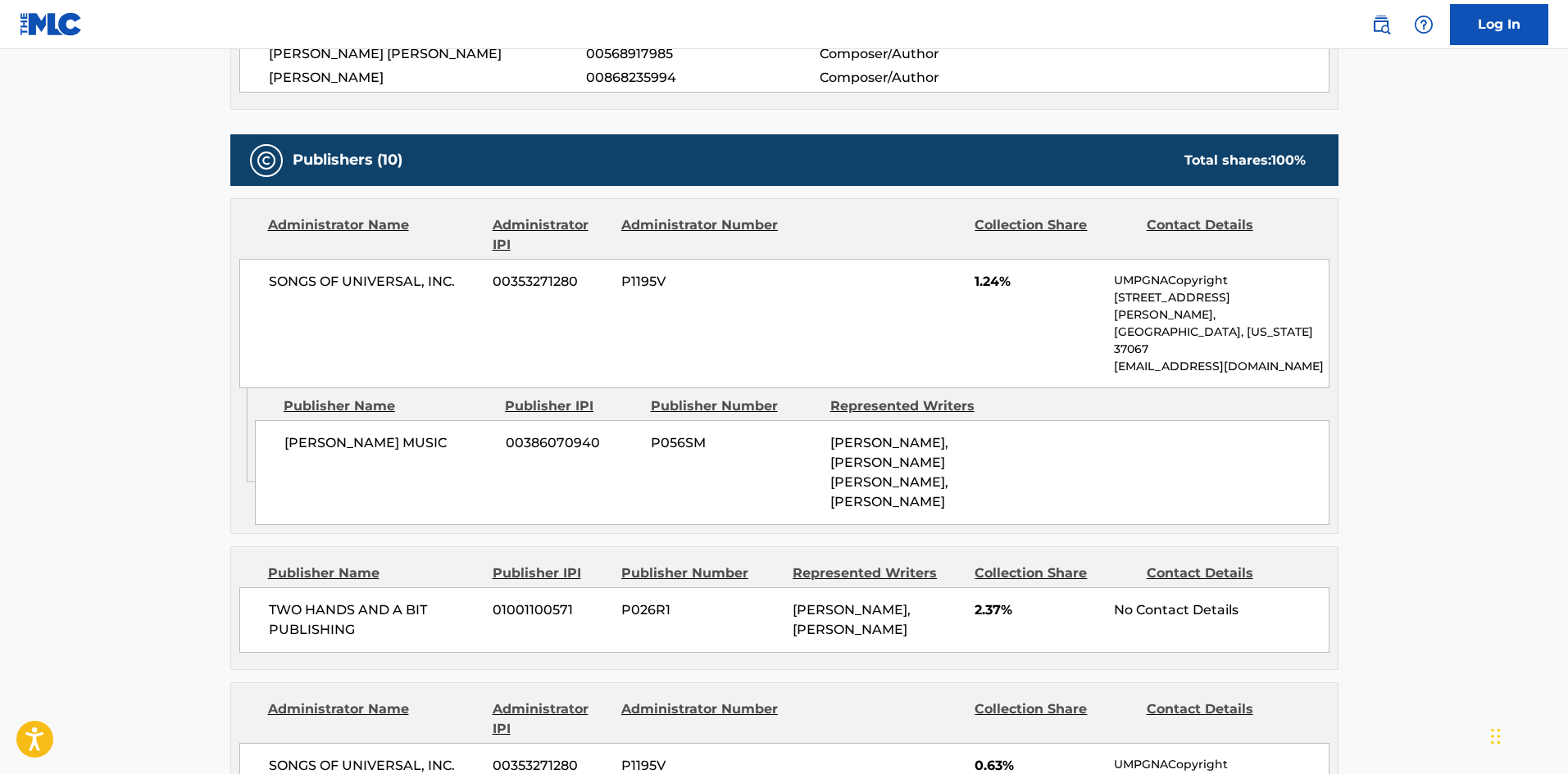
click at [293, 600] on span "TWO HANDS AND A BIT PUBLISHING" at bounding box center [375, 620] width 213 height 39
drag, startPoint x: 293, startPoint y: 562, endPoint x: 336, endPoint y: 578, distance: 45.9
click at [336, 600] on span "TWO HANDS AND A BIT PUBLISHING" at bounding box center [375, 620] width 213 height 39
copy span "TWO HANDS AND A BIT PUBLISHING"
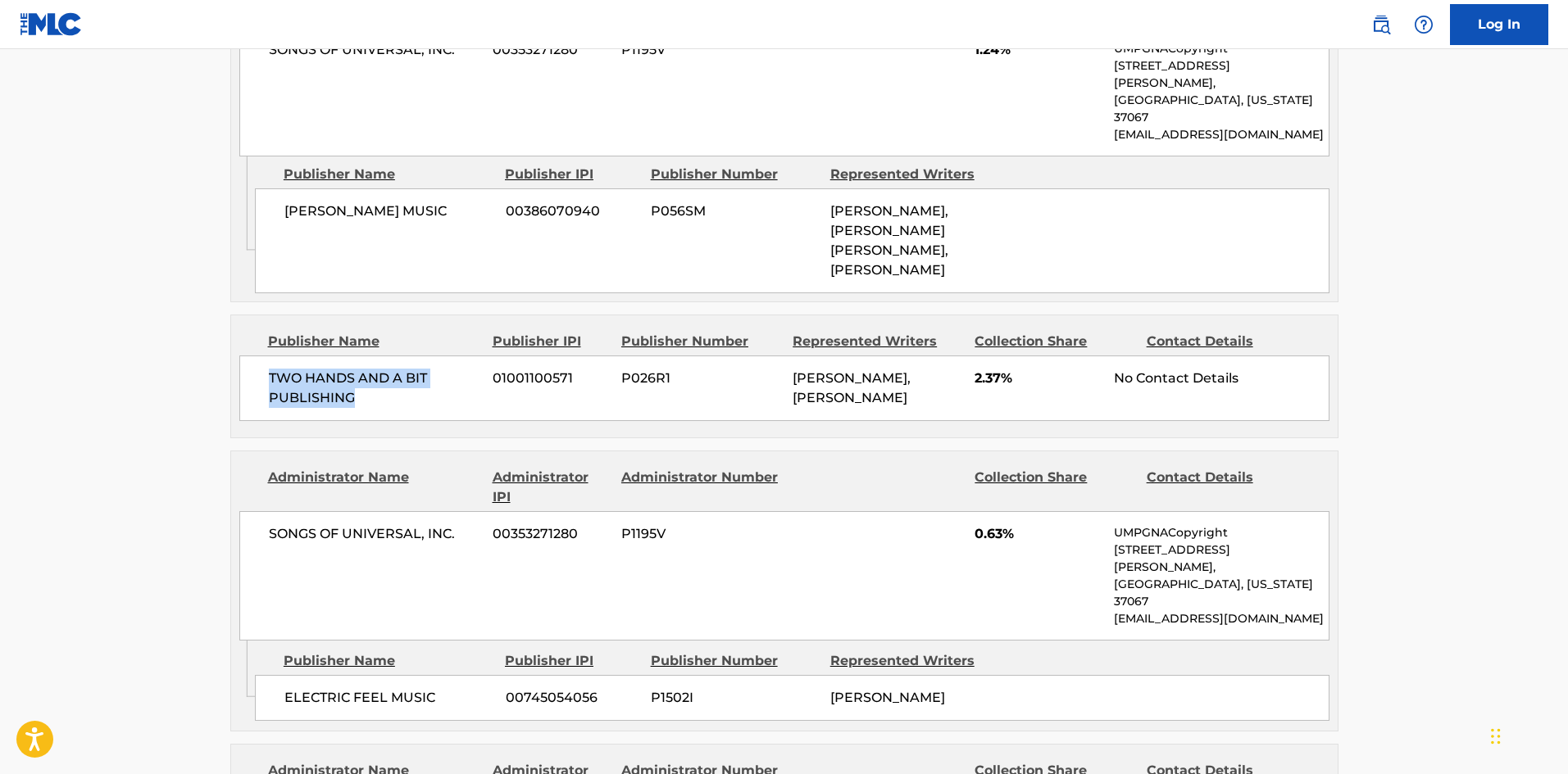
scroll to position [1065, 0]
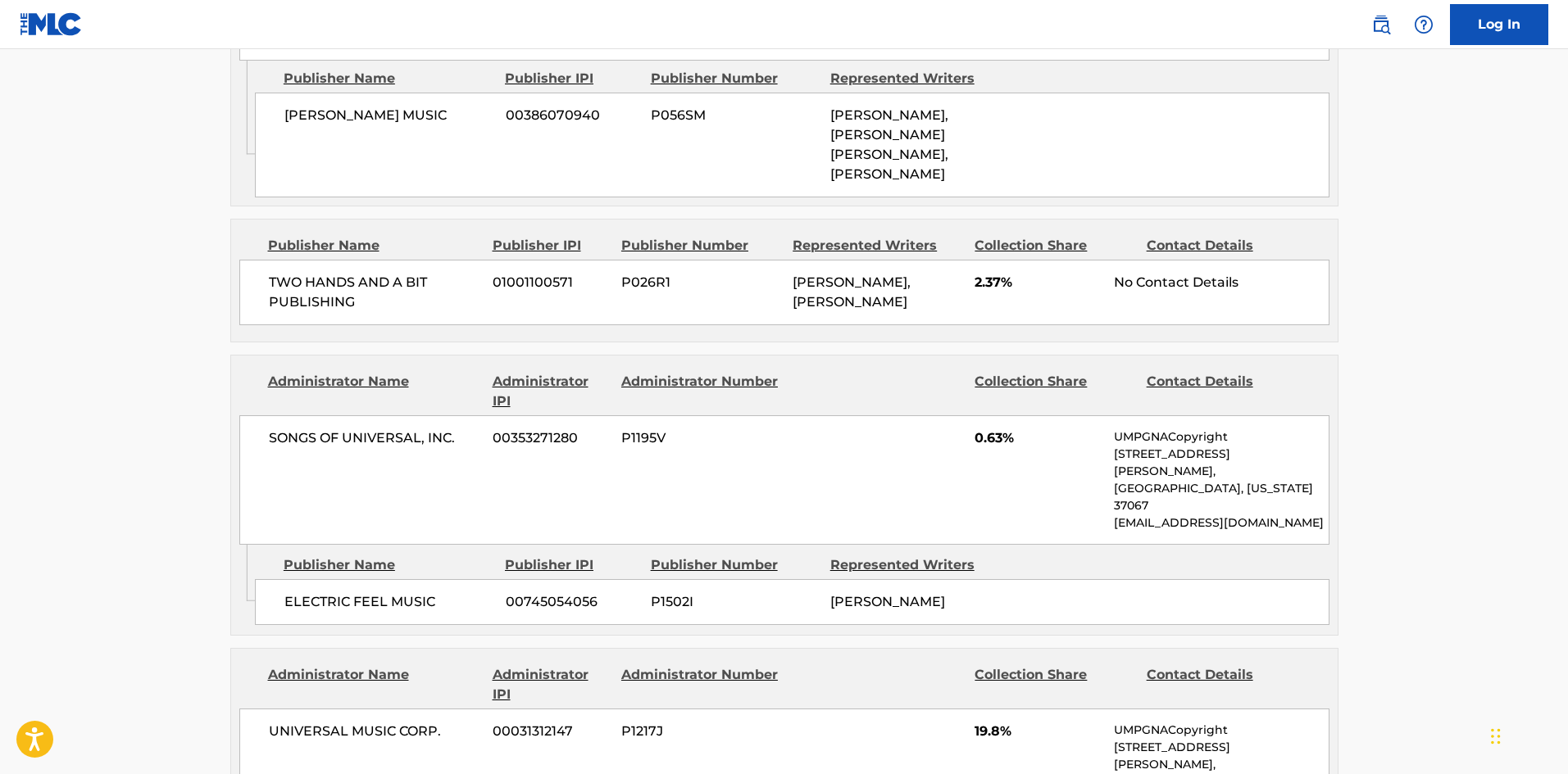
click at [297, 592] on span "ELECTRIC FEEL MUSIC" at bounding box center [389, 602] width 209 height 19
drag, startPoint x: 297, startPoint y: 518, endPoint x: 398, endPoint y: 514, distance: 101.1
click at [398, 592] on span "ELECTRIC FEEL MUSIC" at bounding box center [389, 602] width 209 height 19
copy span "ELECTRIC FEEL MUSIC"
click at [307, 11] on nav "Log In" at bounding box center [784, 24] width 1568 height 50
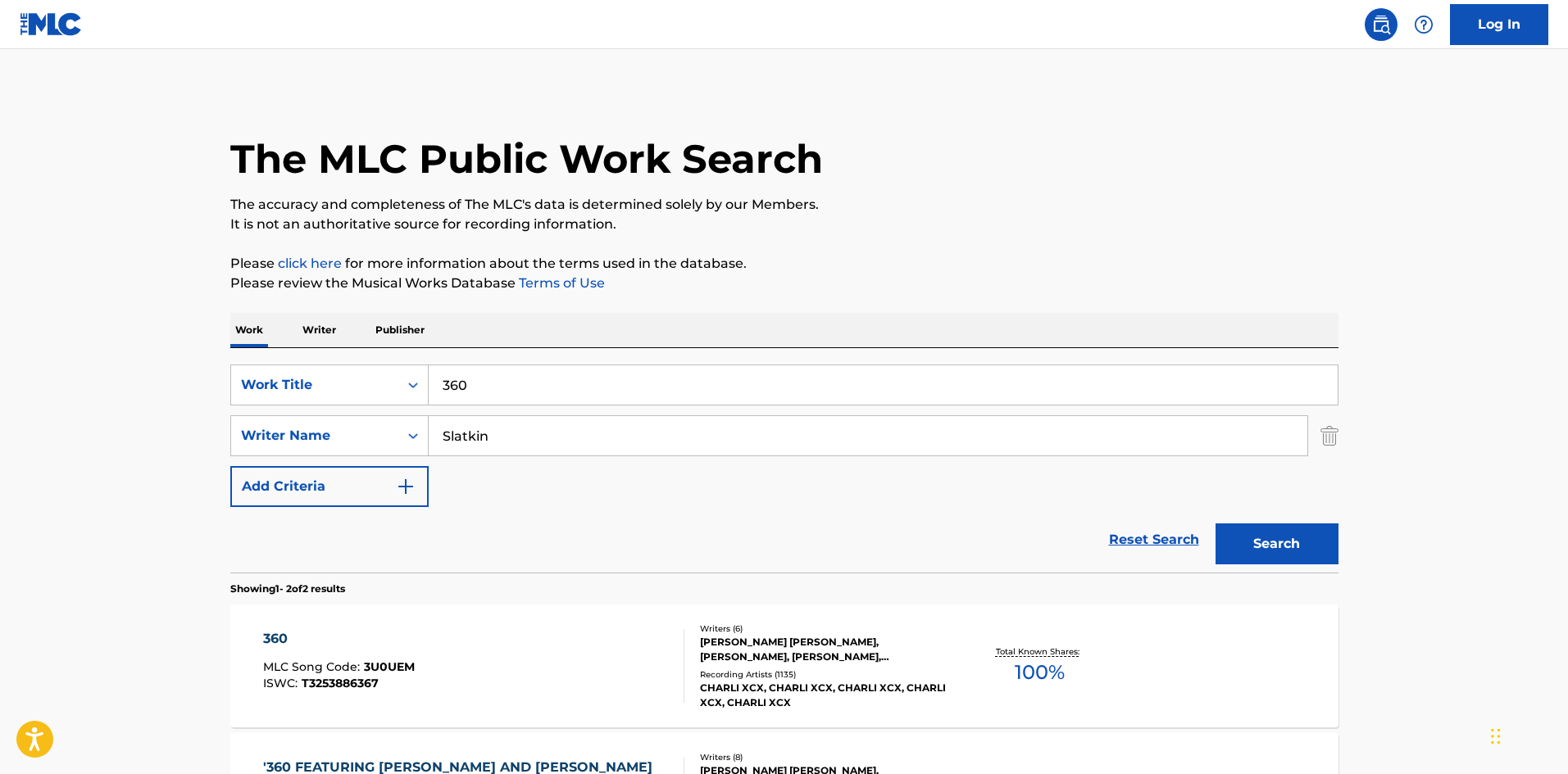
click at [599, 371] on input "360" at bounding box center [883, 385] width 909 height 39
paste input "I’m Quitting My Job Tomorri"
type input "I’m Quitting My Job Tomorri"
click at [563, 449] on input "Slatkin" at bounding box center [868, 436] width 878 height 39
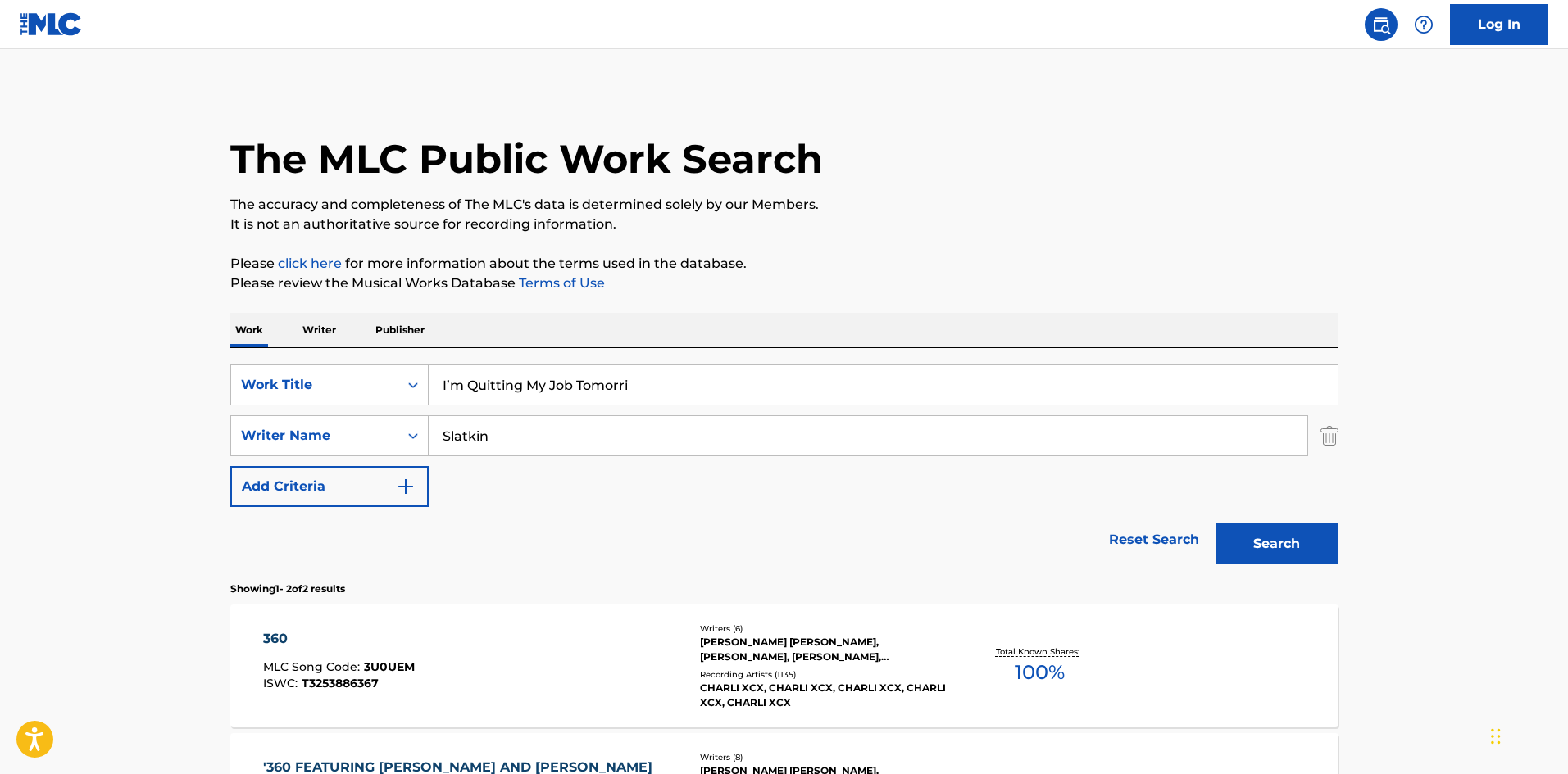
click at [563, 449] on input "Slatkin" at bounding box center [868, 436] width 878 height 39
click at [1215, 523] on button "Search" at bounding box center [1277, 544] width 123 height 41
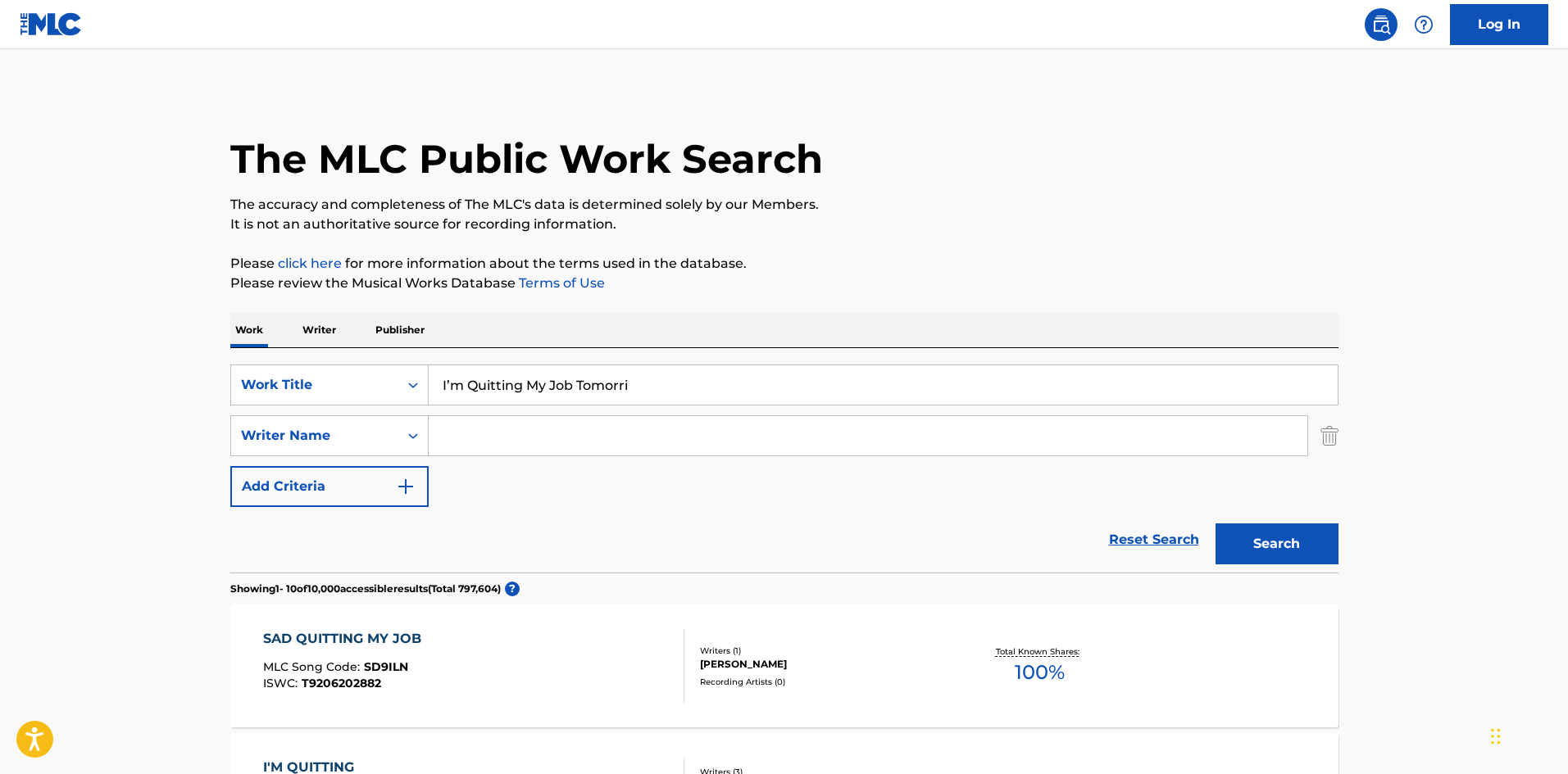
click at [449, 381] on input "I’m Quitting My Job Tomorri" at bounding box center [883, 385] width 909 height 39
click at [1313, 537] on button "Search" at bounding box center [1277, 544] width 123 height 41
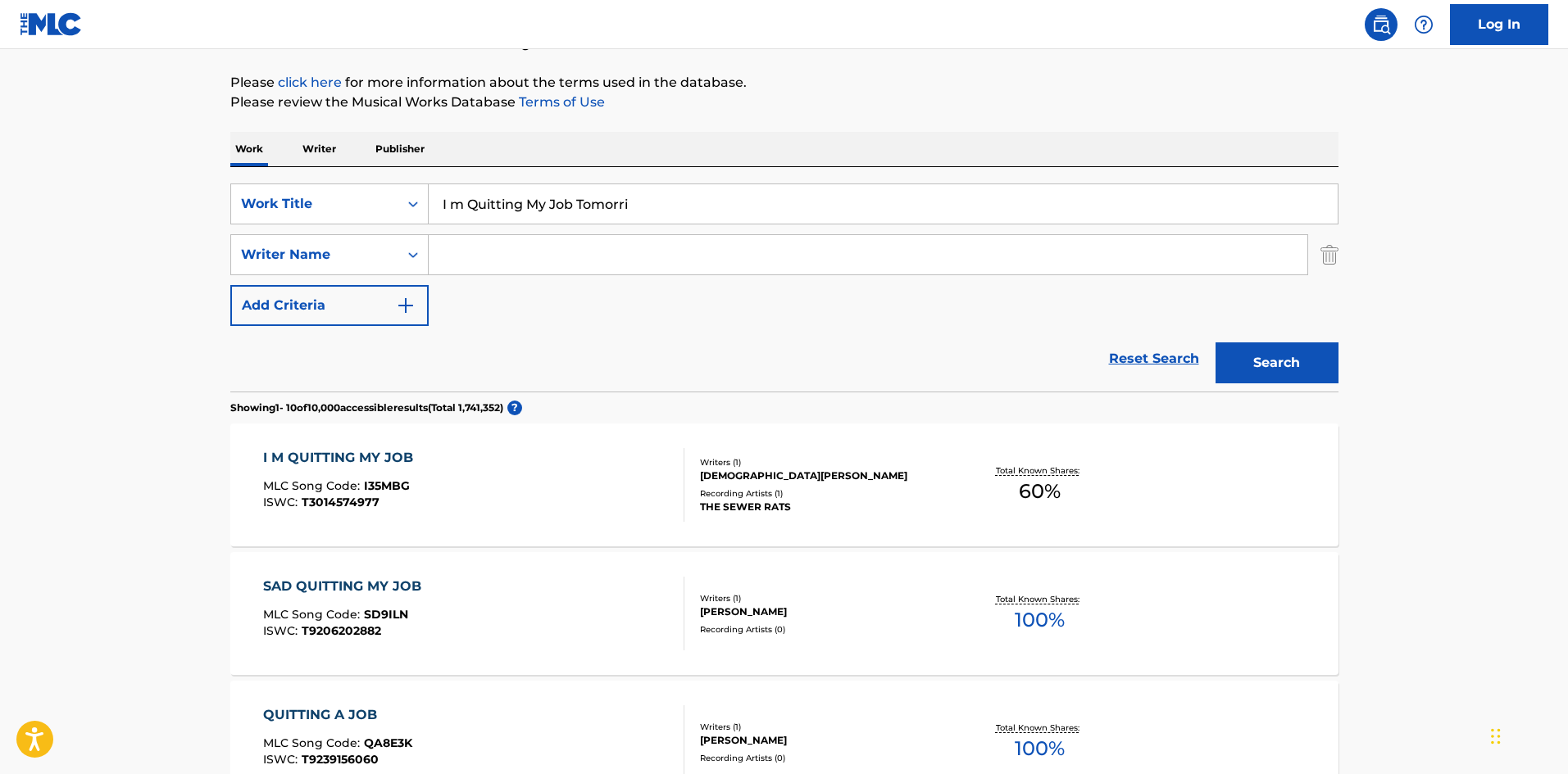
scroll to position [327, 0]
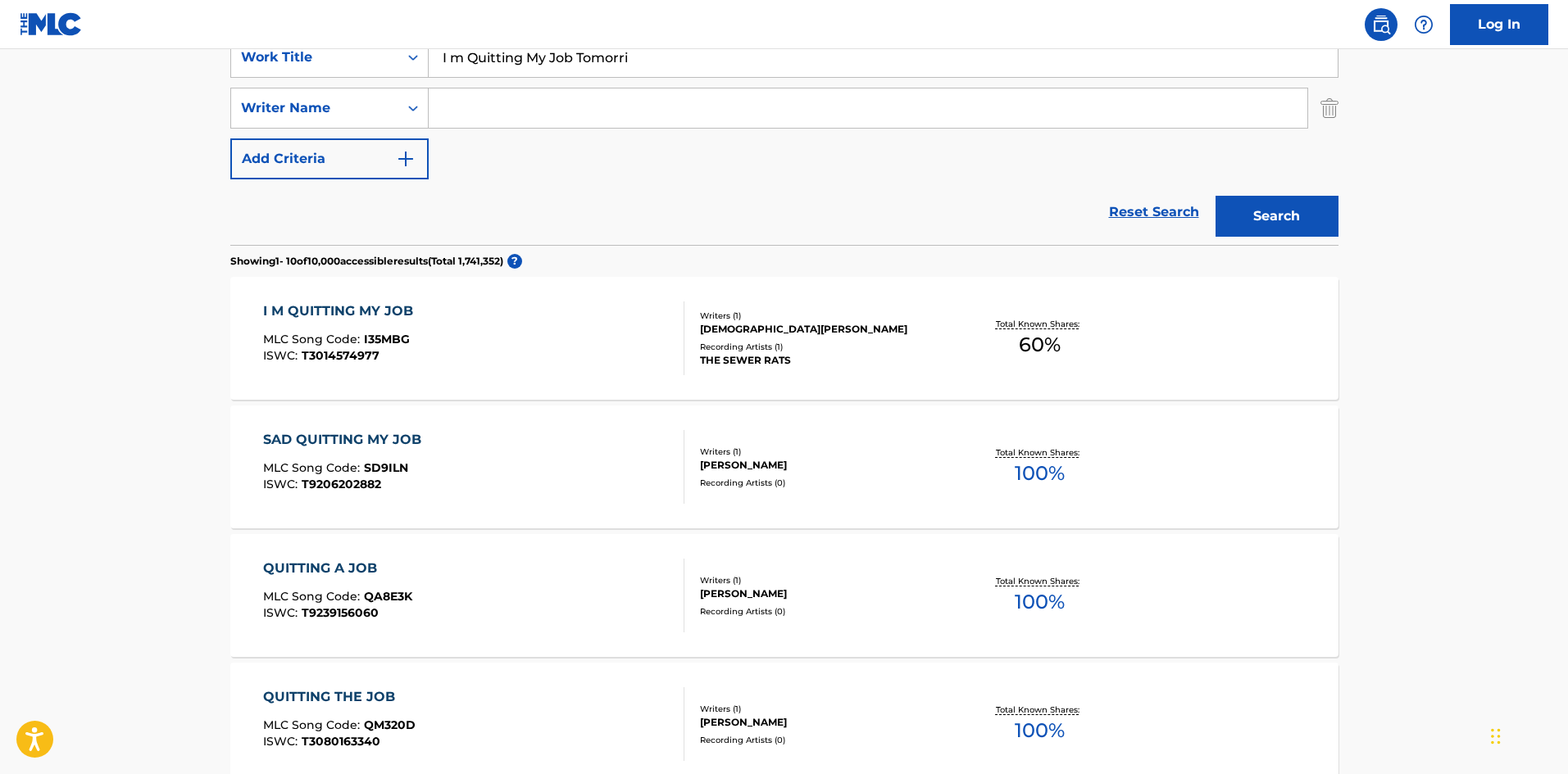
click at [537, 34] on nav "Log In" at bounding box center [784, 24] width 1568 height 50
click at [530, 62] on input "I m Quitting My Job Tomorri" at bounding box center [883, 57] width 909 height 39
paste input "Quitting My Job"
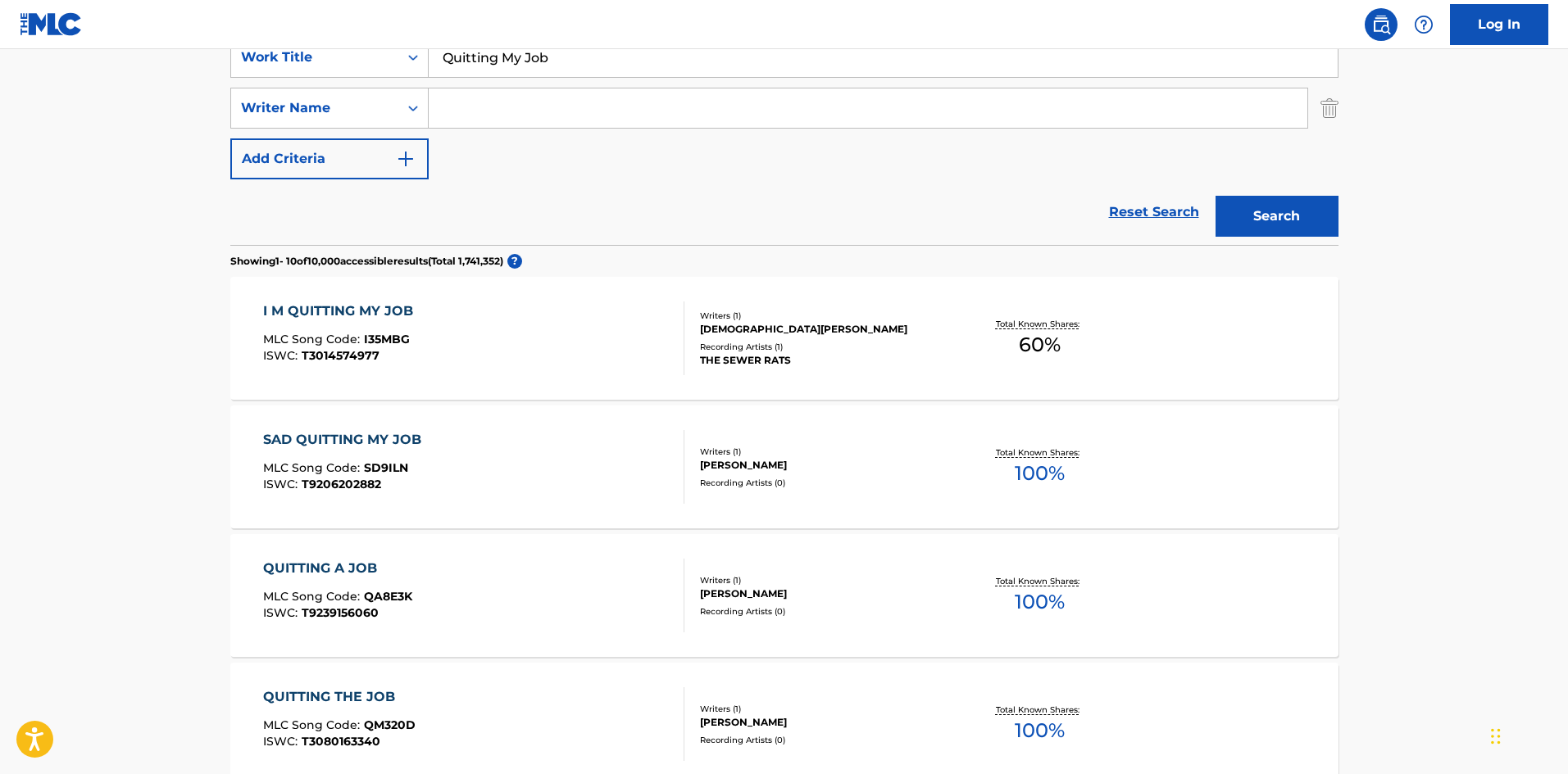
click at [1245, 211] on button "Search" at bounding box center [1277, 217] width 123 height 41
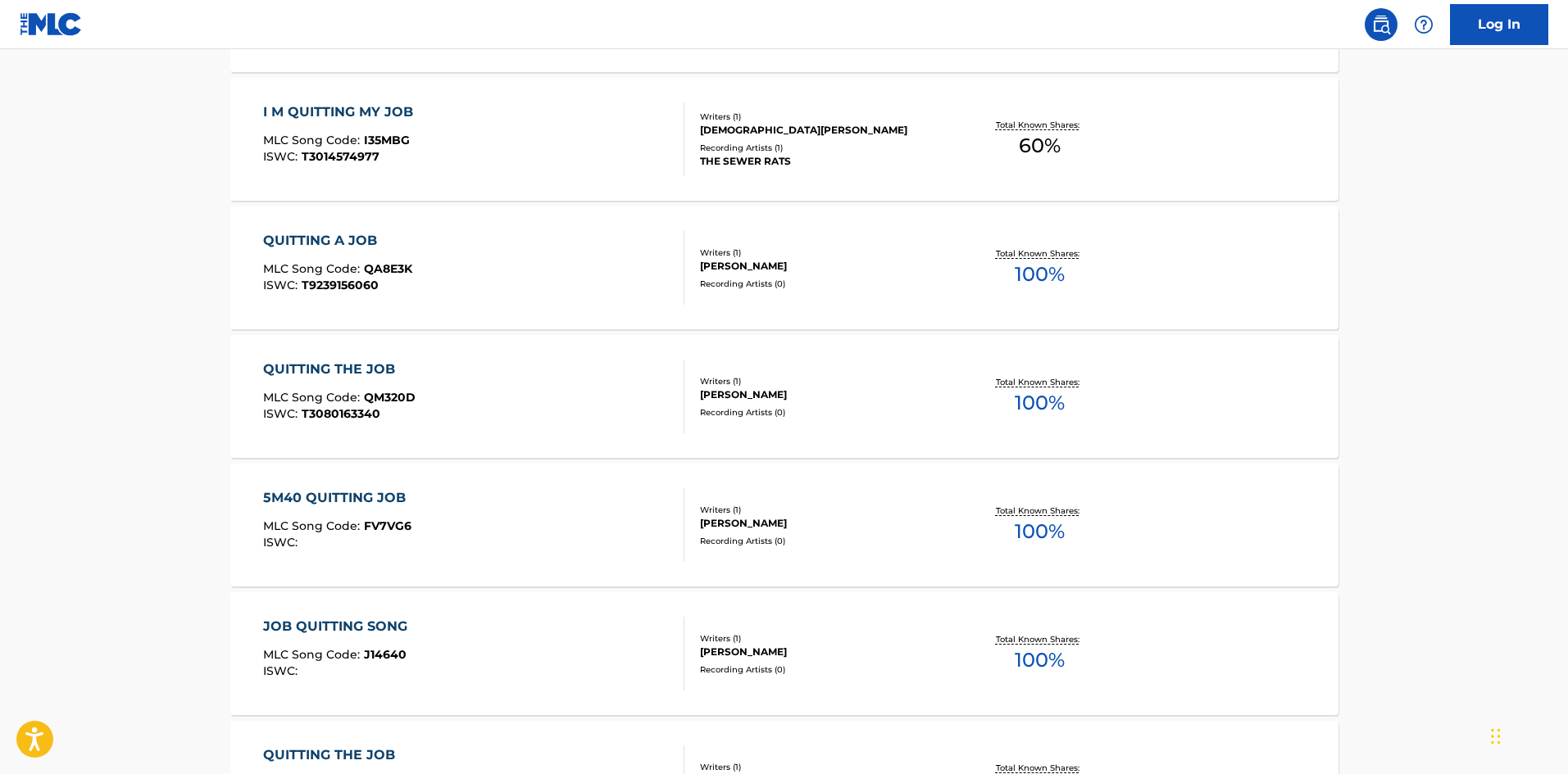
scroll to position [82, 0]
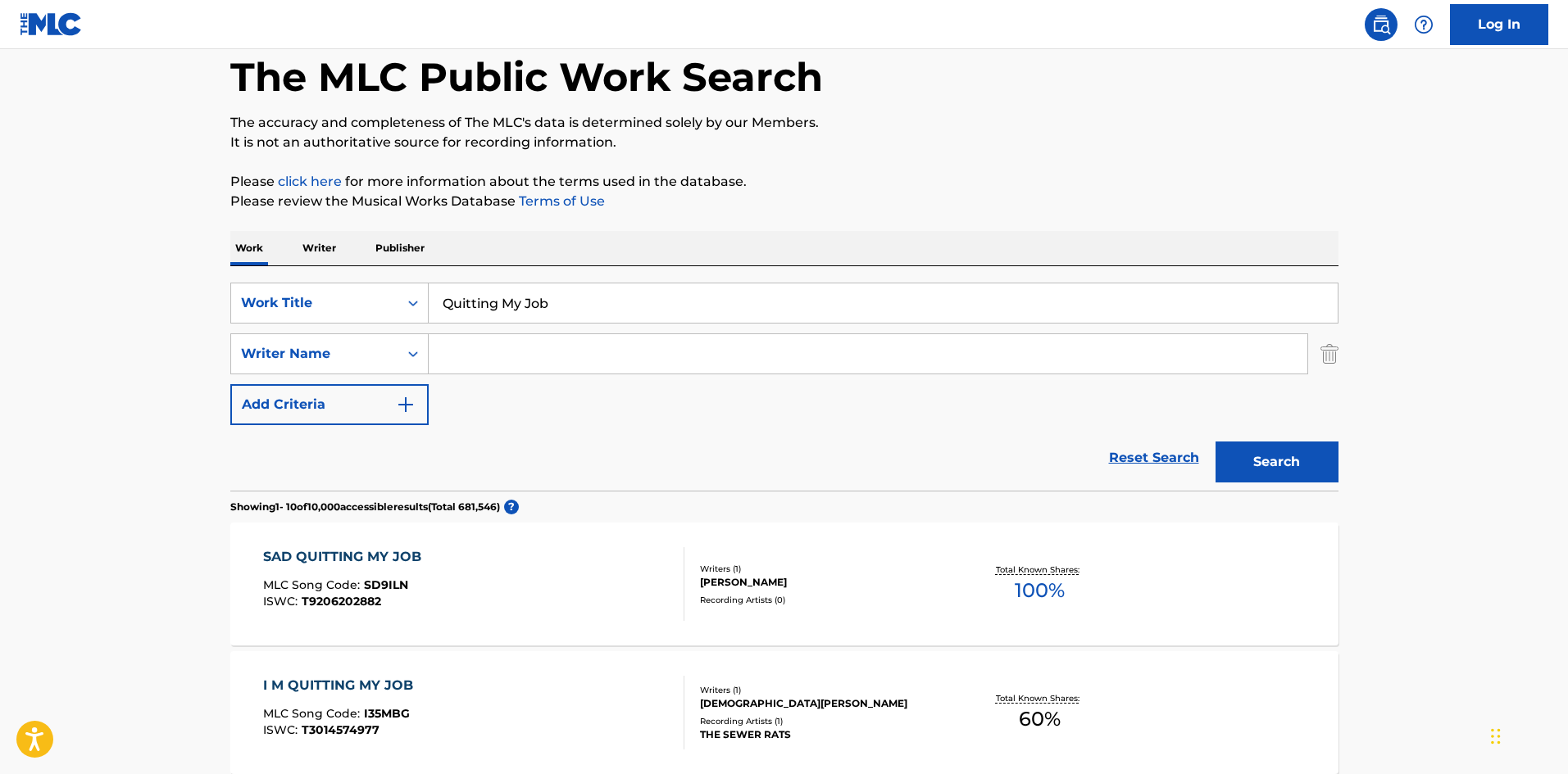
click at [473, 315] on input "Quitting My Job" at bounding box center [883, 303] width 909 height 39
paste input "ONE"
type input "ONE"
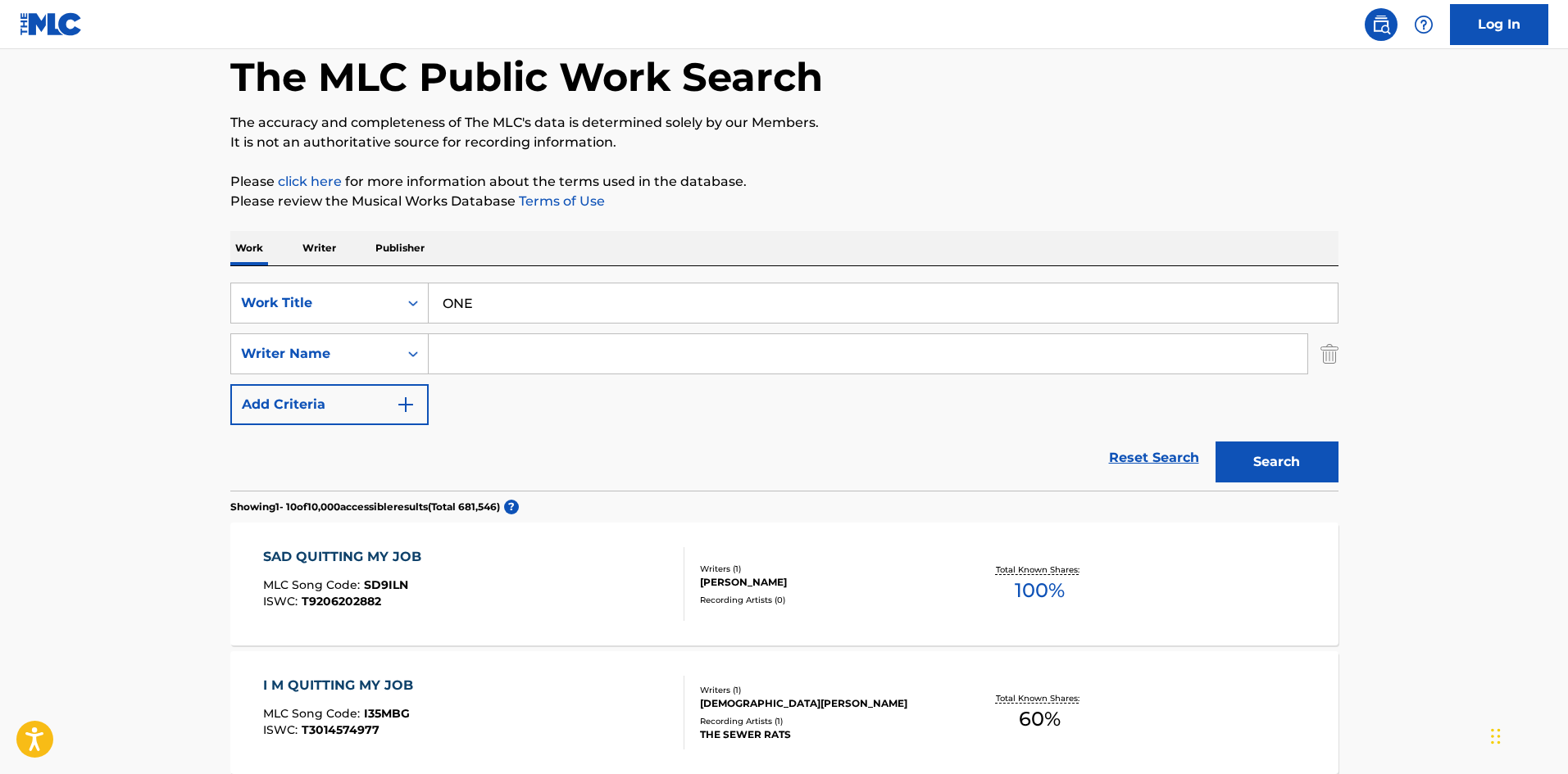
click at [601, 336] on input "Search Form" at bounding box center [868, 353] width 878 height 39
paste input "SCHMIDT"
type input "SCHMIDT"
click at [1279, 461] on button "Search" at bounding box center [1277, 462] width 123 height 41
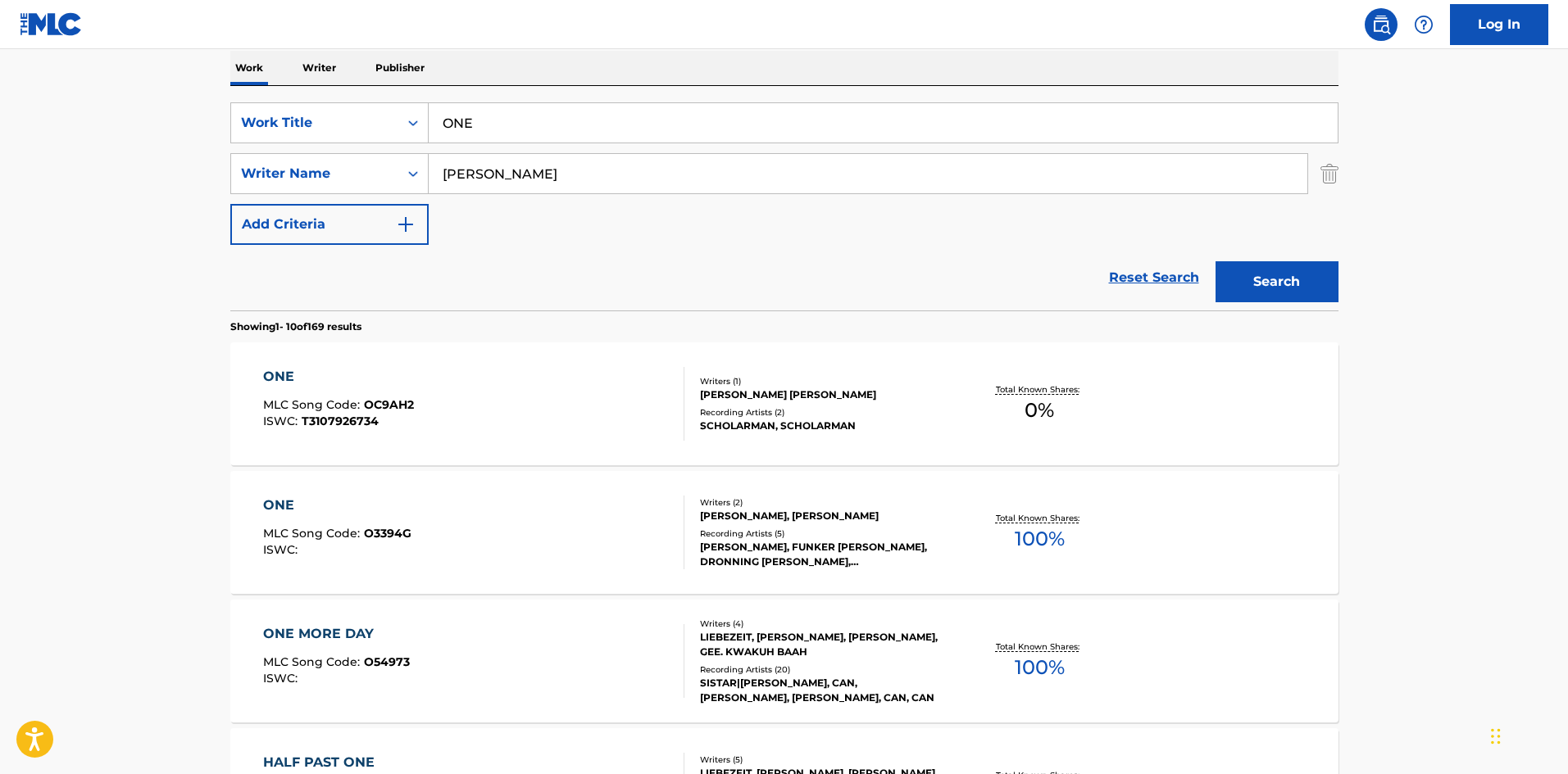
scroll to position [327, 0]
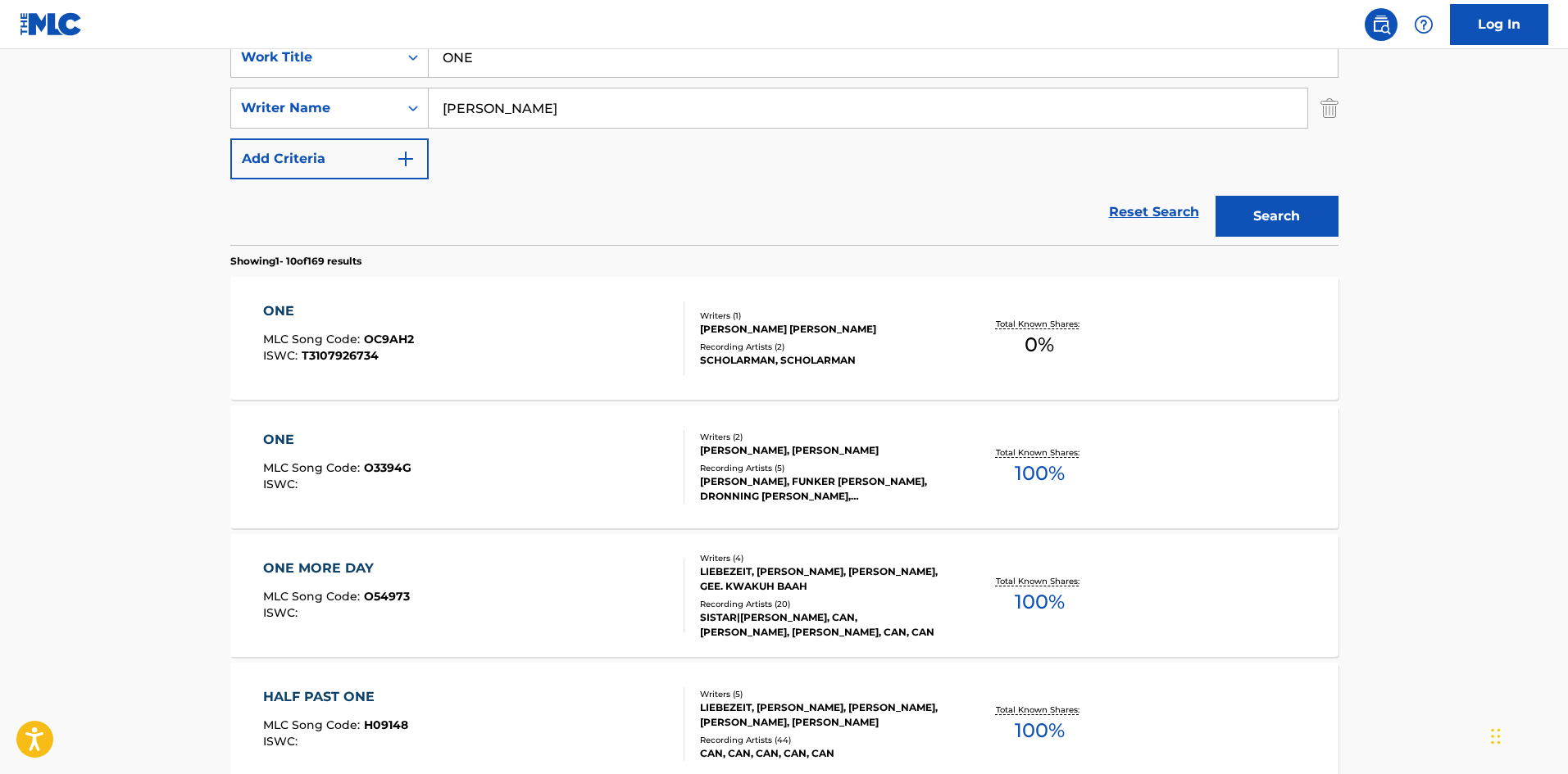
click at [403, 454] on div "ONE MLC Song Code : O3394G ISWC :" at bounding box center [337, 467] width 149 height 74
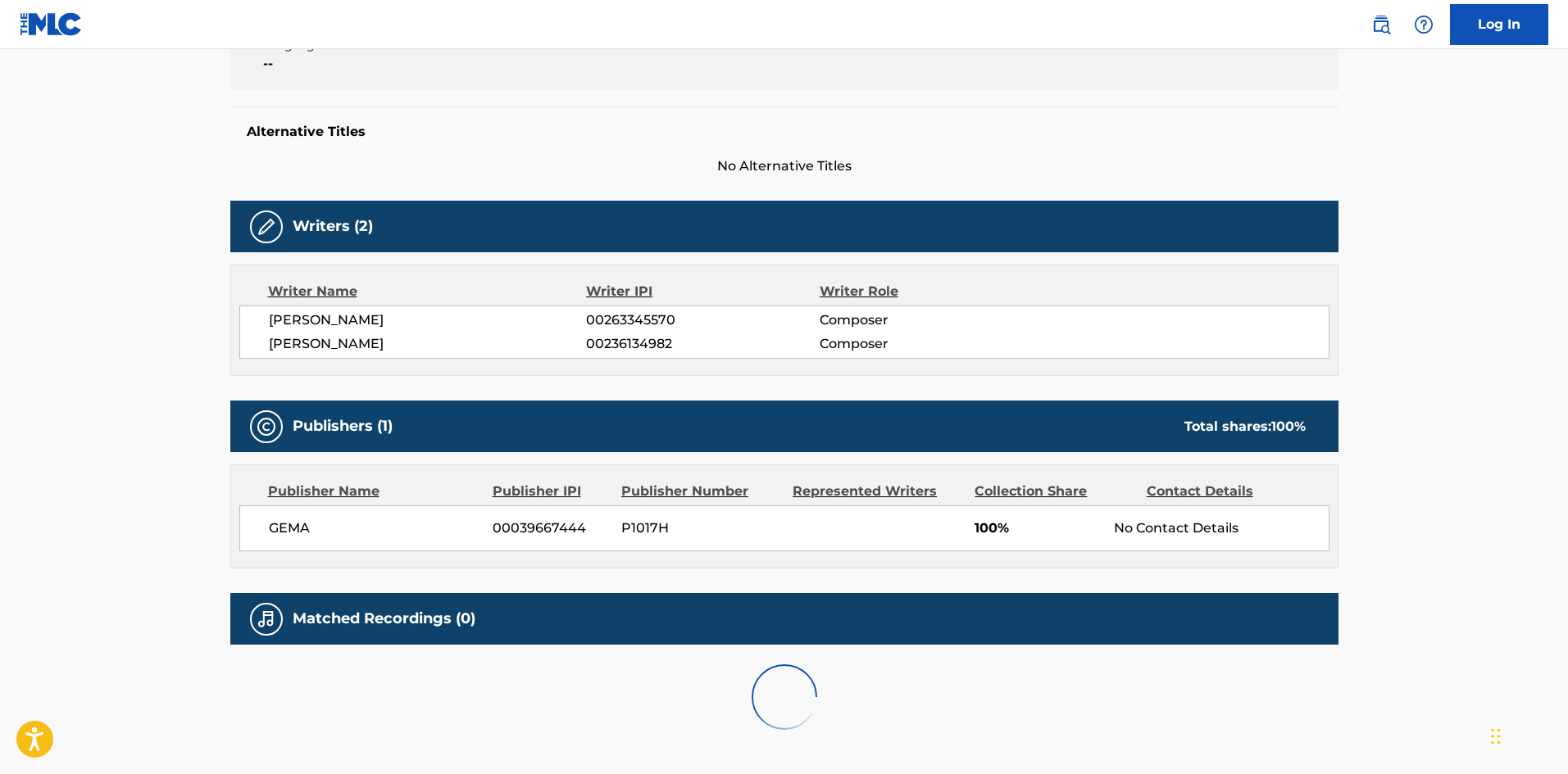
scroll to position [454, 0]
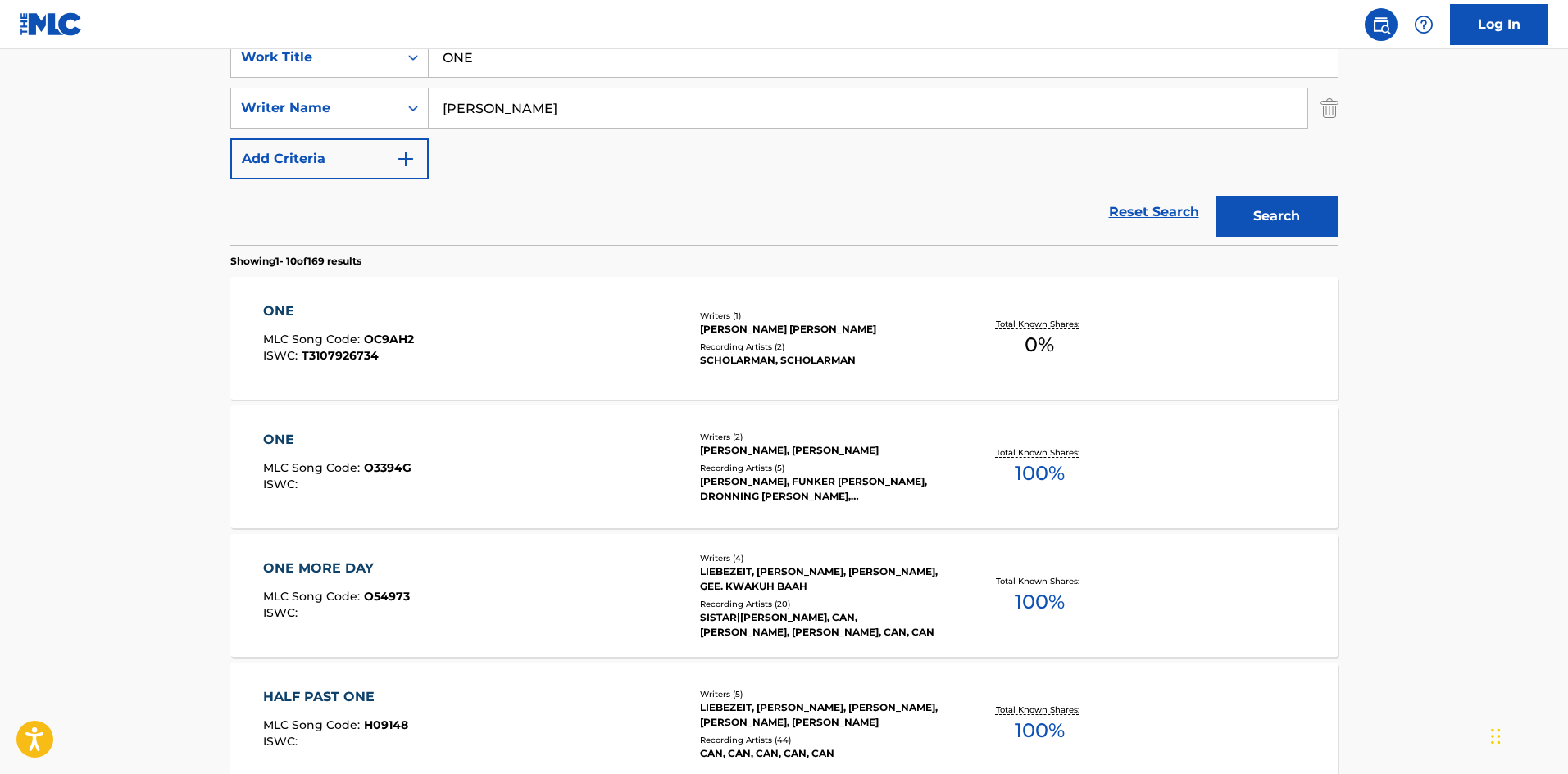
scroll to position [164, 0]
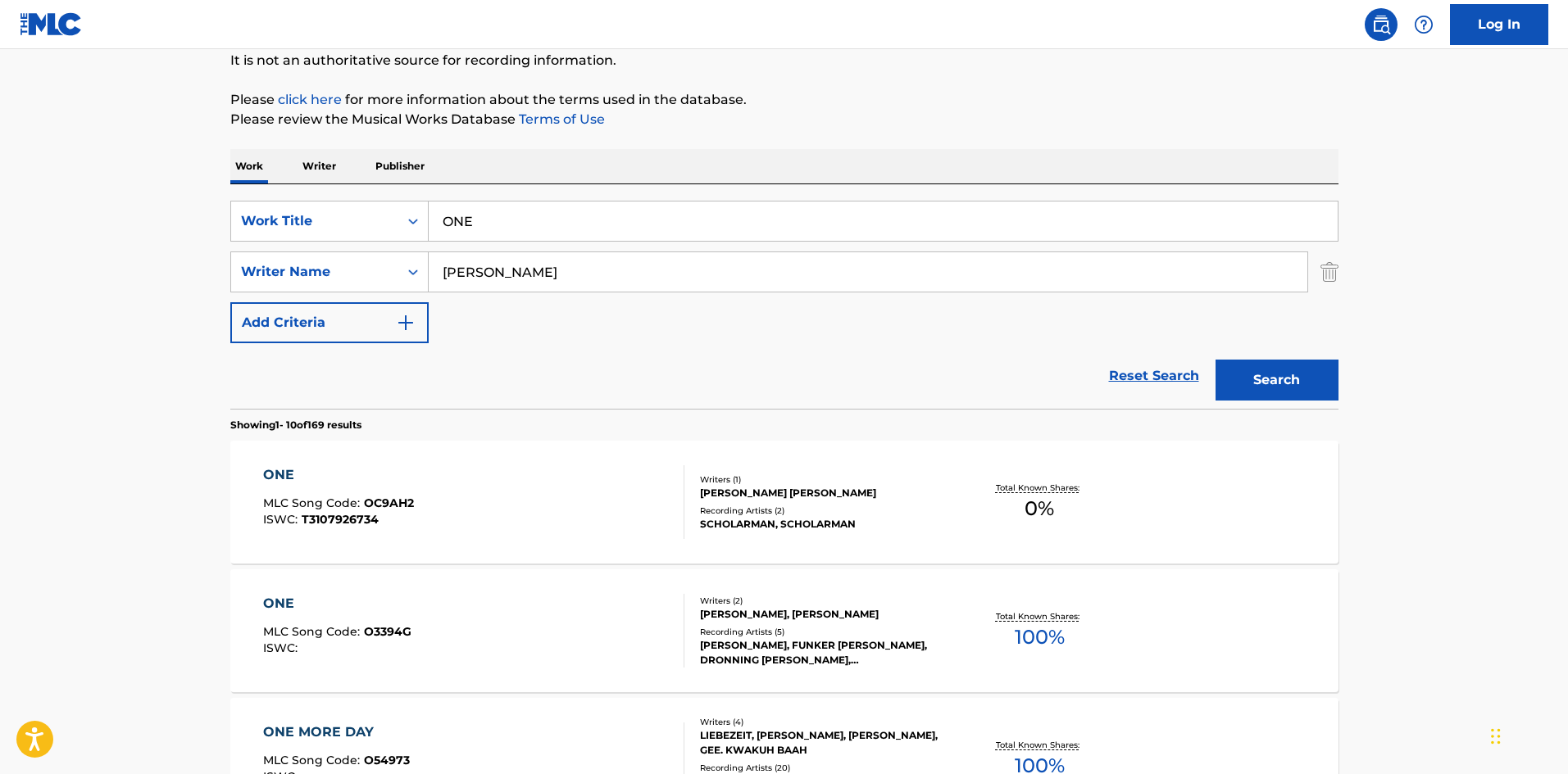
click at [562, 305] on div "SearchWithCriteria1308fcfc-008e-44dc-b4ec-fedeb9c88cec Work Title ONE SearchWit…" at bounding box center [784, 272] width 1108 height 143
click at [574, 284] on input "SCHMIDT" at bounding box center [868, 272] width 878 height 39
paste input "POULENC"
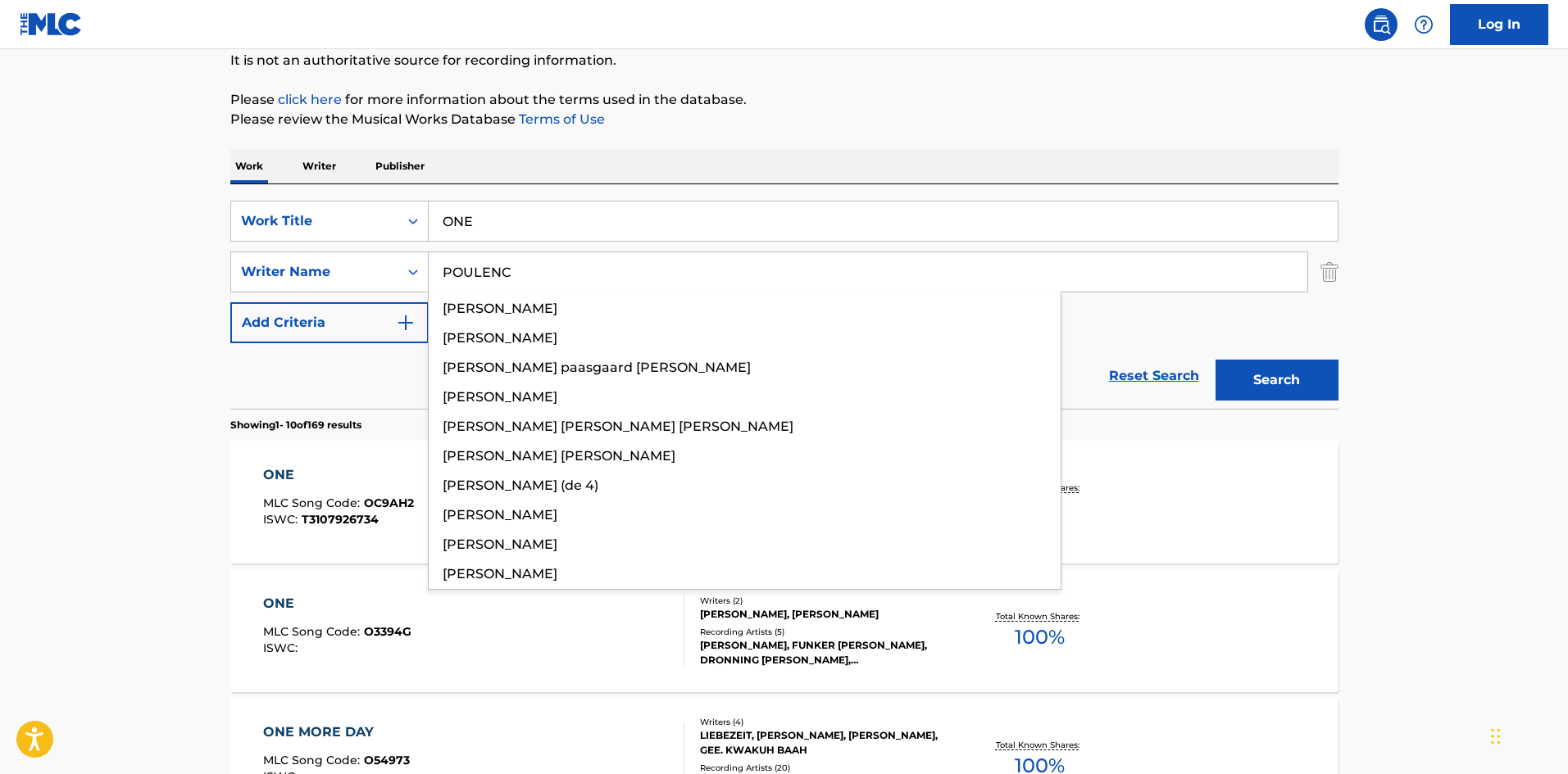
click at [1210, 366] on div "Search" at bounding box center [1273, 376] width 131 height 65
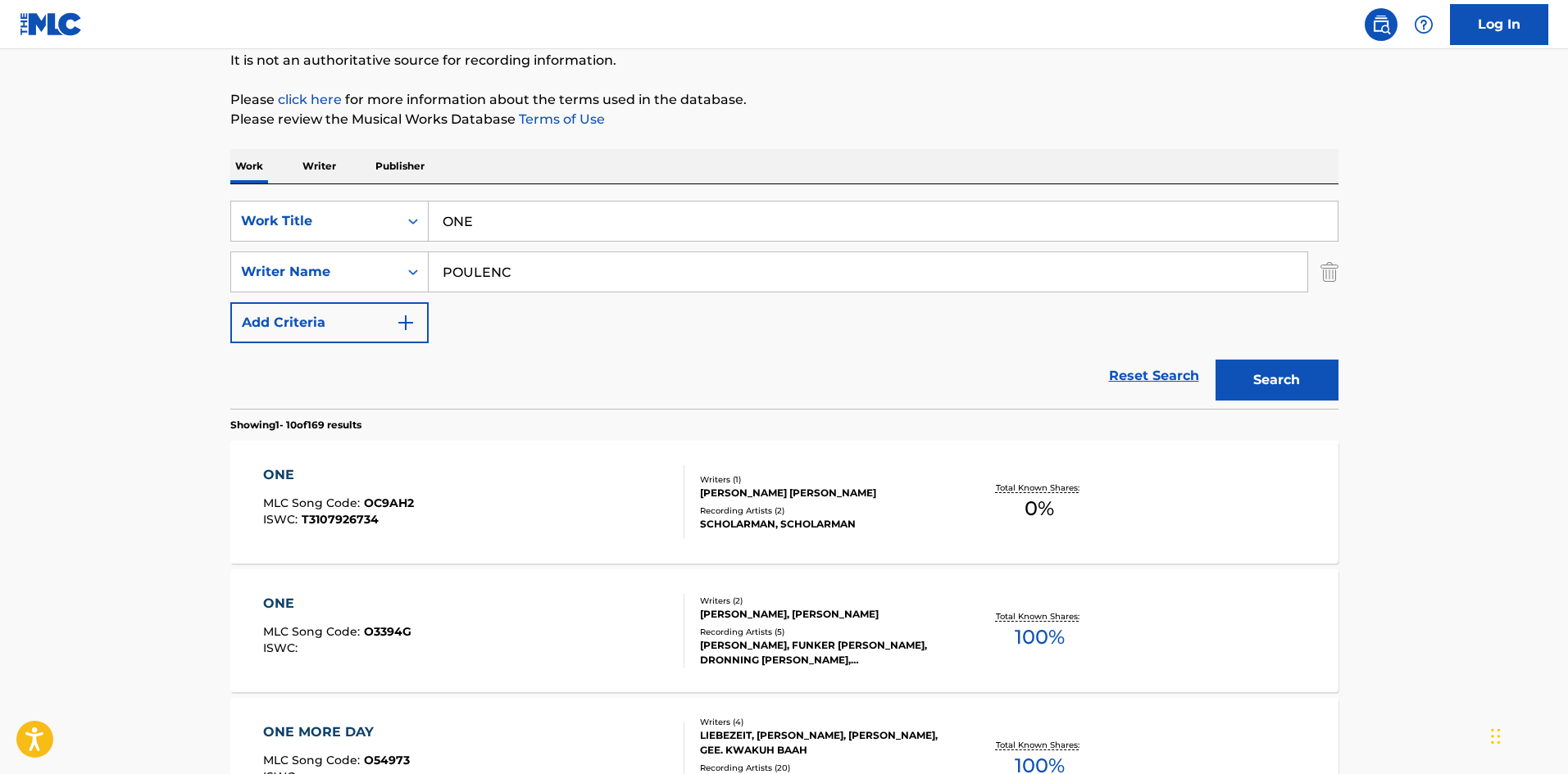
click at [1243, 373] on button "Search" at bounding box center [1277, 380] width 123 height 41
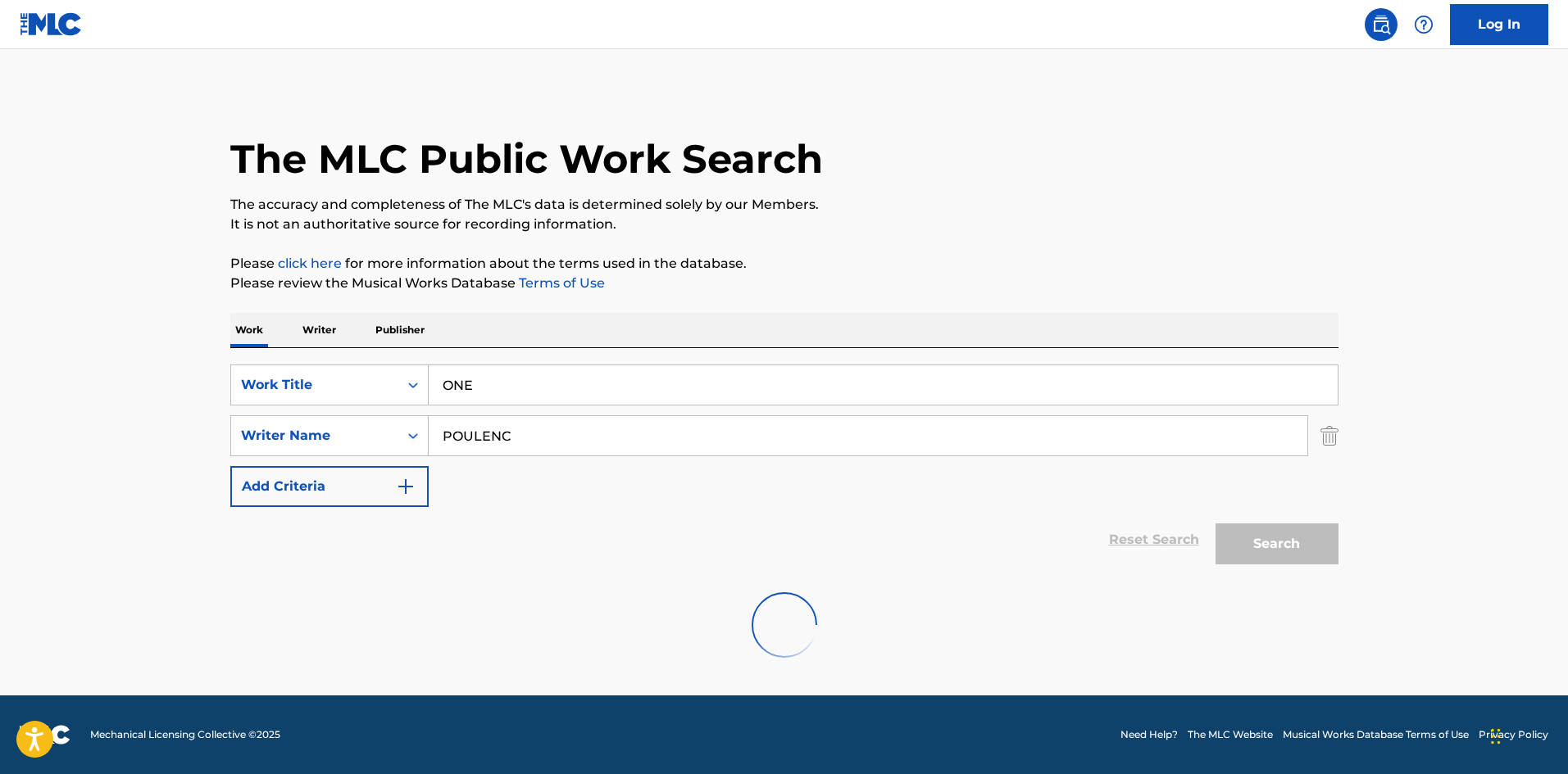
scroll to position [0, 0]
click at [587, 433] on input "POULENC" at bounding box center [868, 436] width 878 height 39
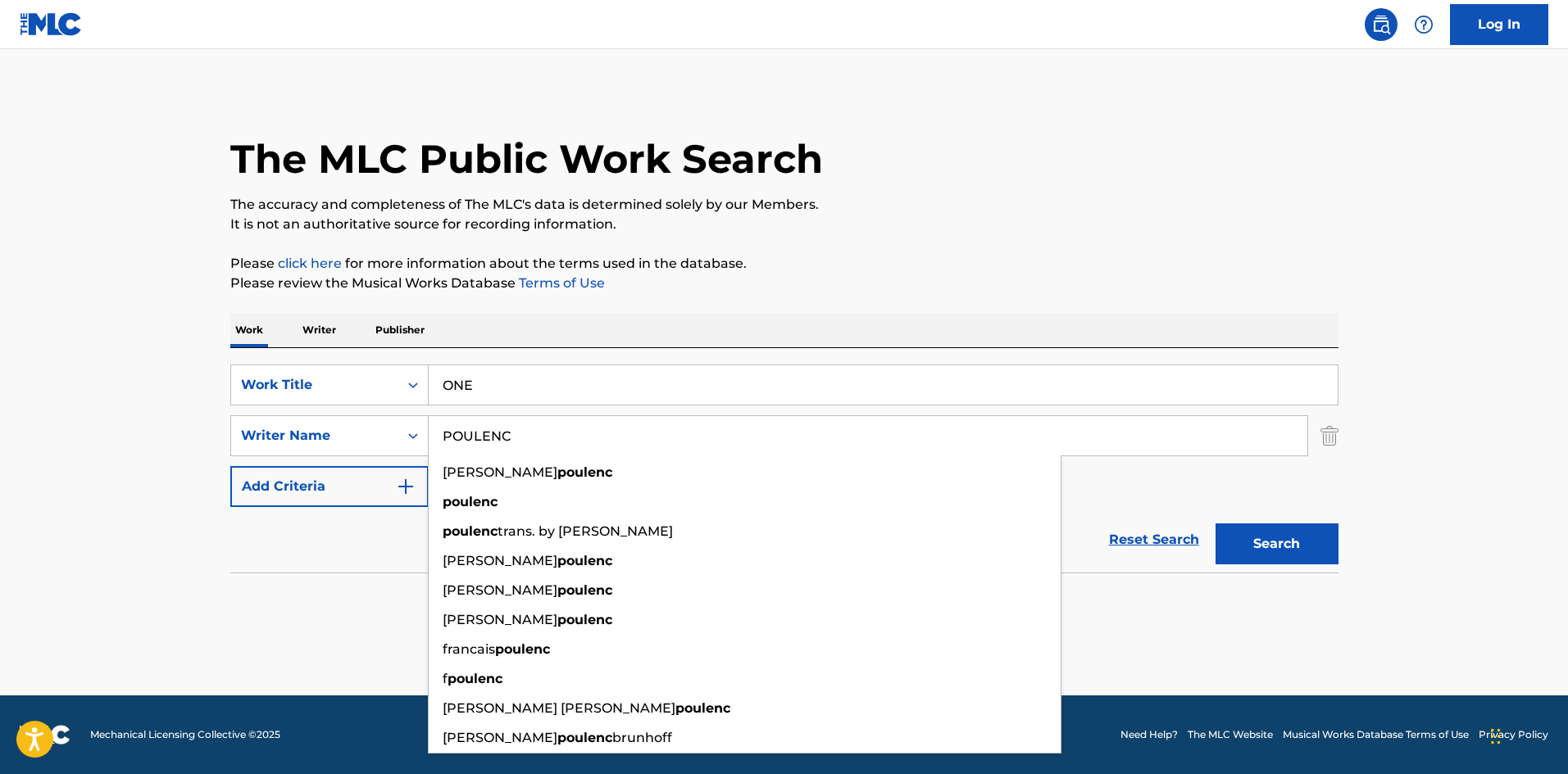
click at [587, 433] on input "POULENC" at bounding box center [868, 436] width 878 height 39
paste input "KORNGOLD"
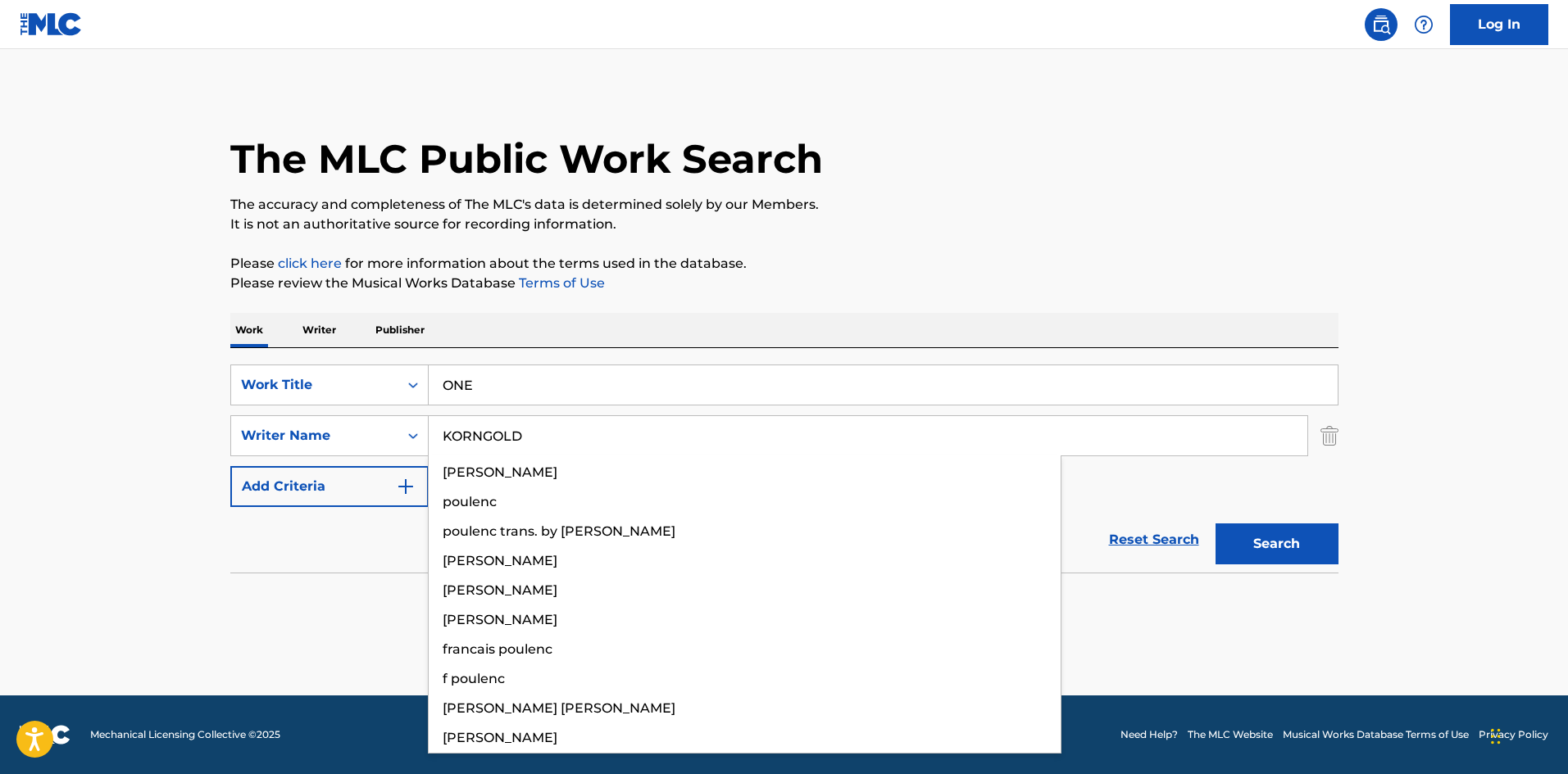
click at [1259, 548] on button "Search" at bounding box center [1277, 544] width 123 height 41
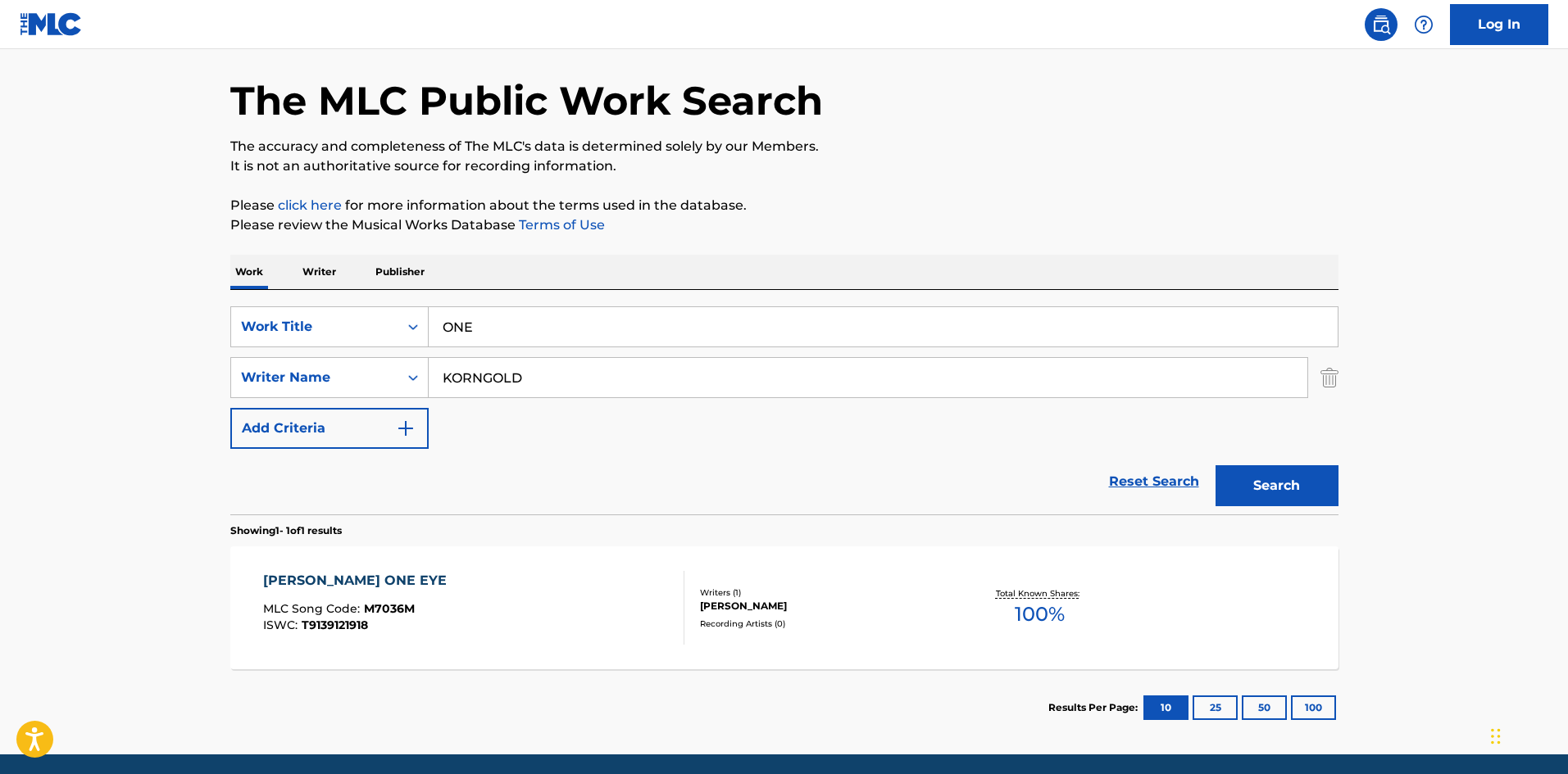
scroll to position [118, 0]
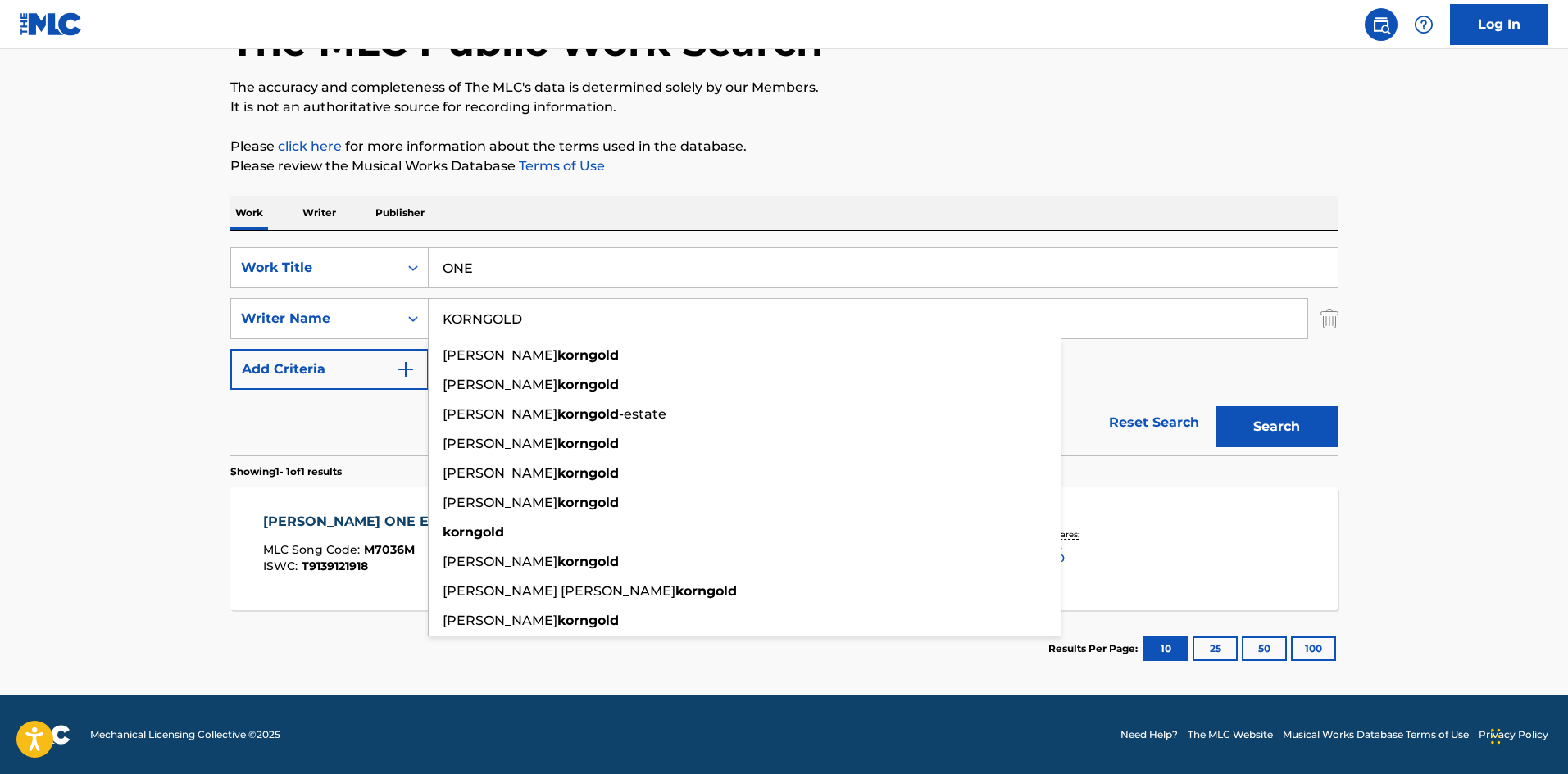
click at [589, 318] on input "KORNGOLD" at bounding box center [868, 319] width 878 height 39
paste input "CHATER"
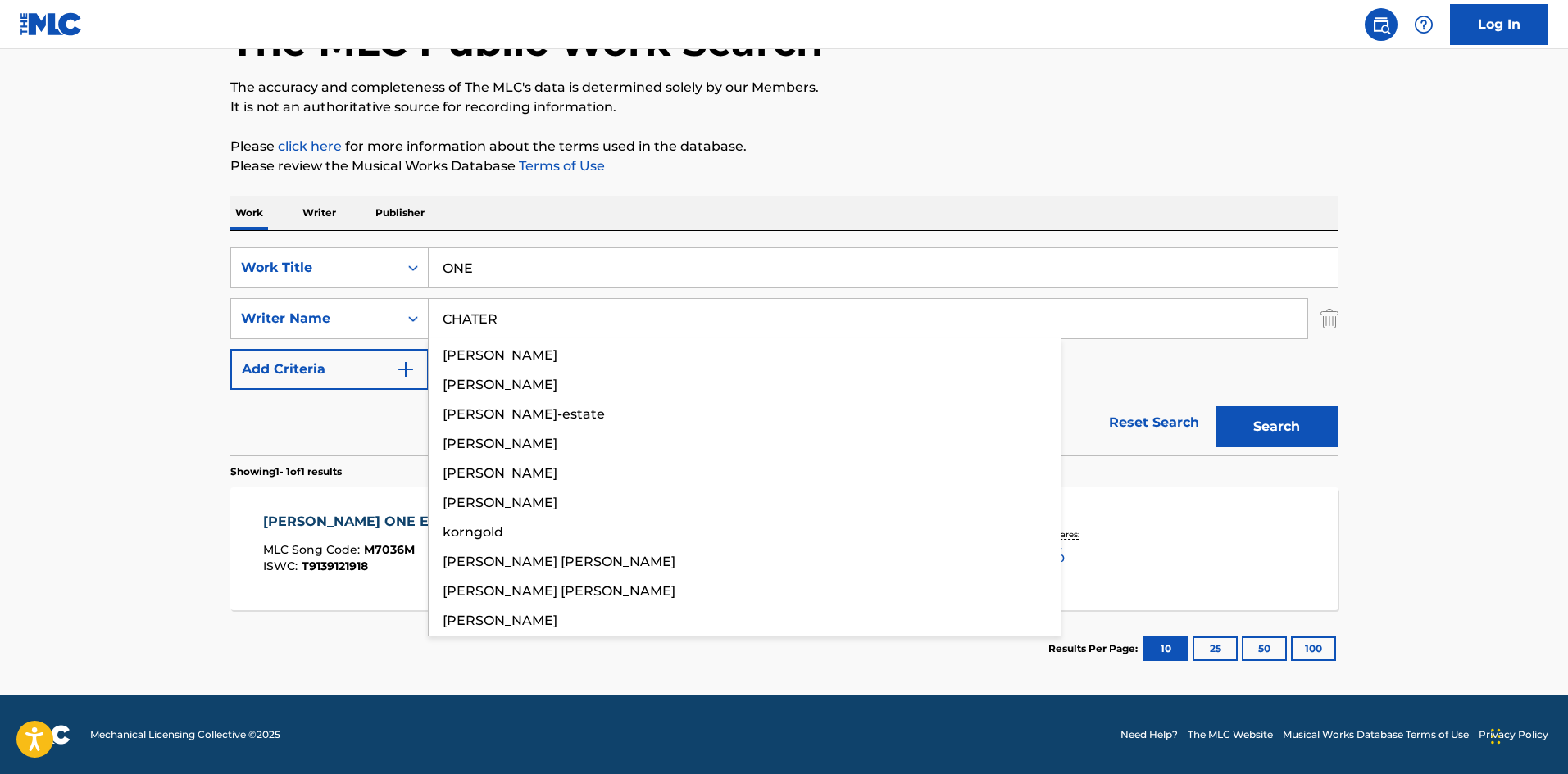
type input "CHATER"
click at [1268, 439] on button "Search" at bounding box center [1277, 426] width 123 height 41
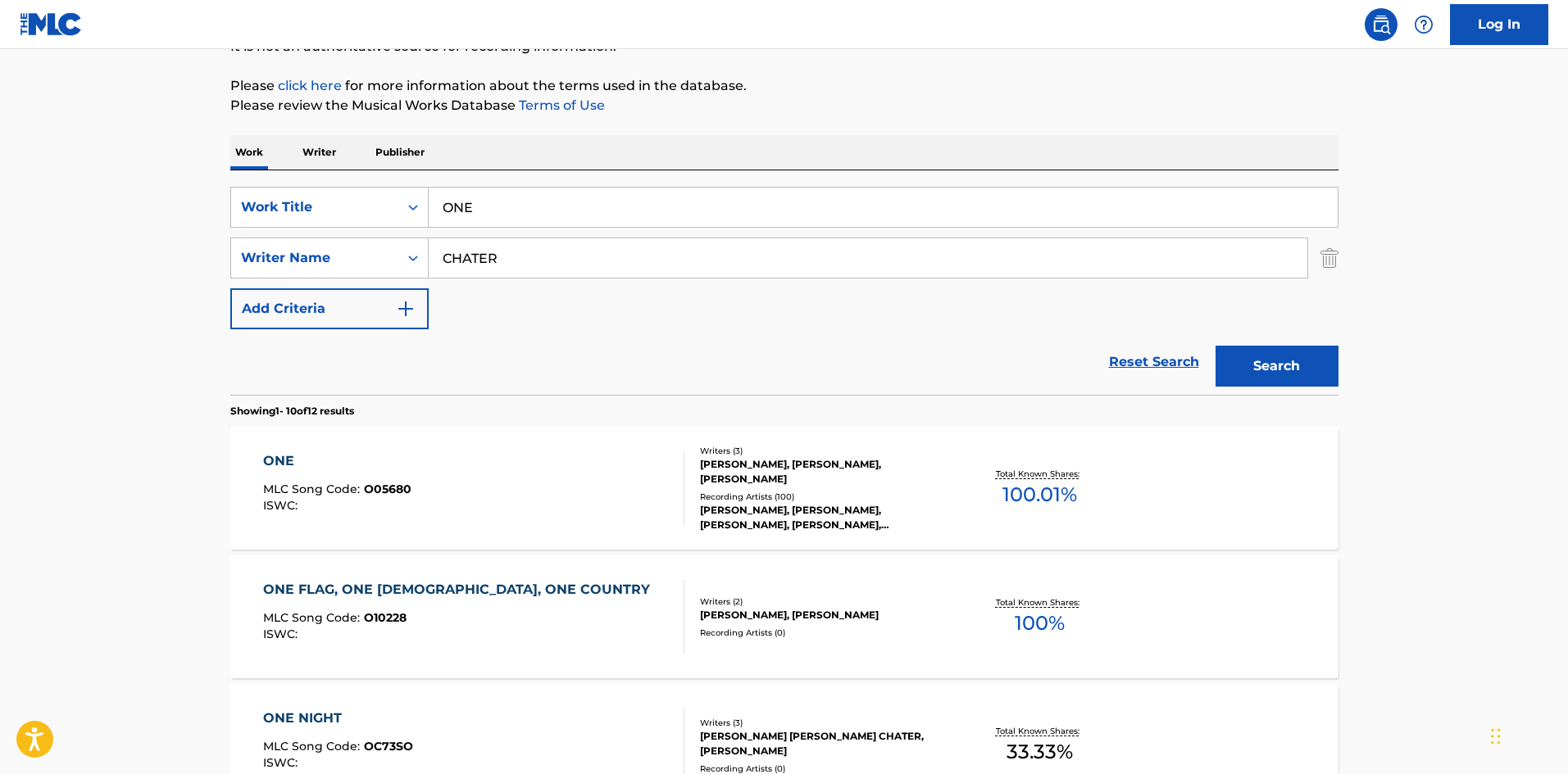
scroll to position [327, 0]
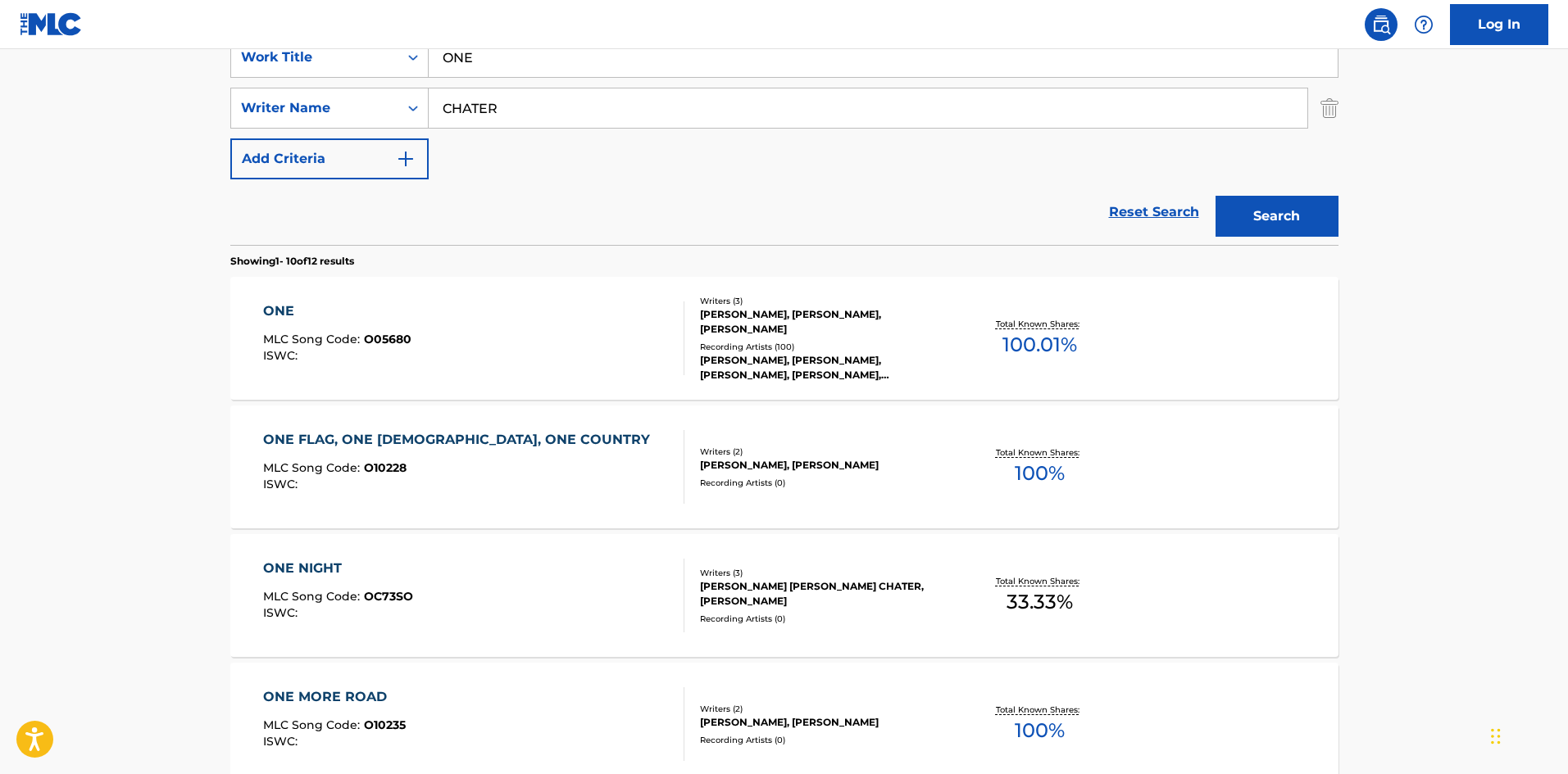
click at [529, 353] on div "ONE MLC Song Code : O05680 ISWC :" at bounding box center [474, 338] width 422 height 74
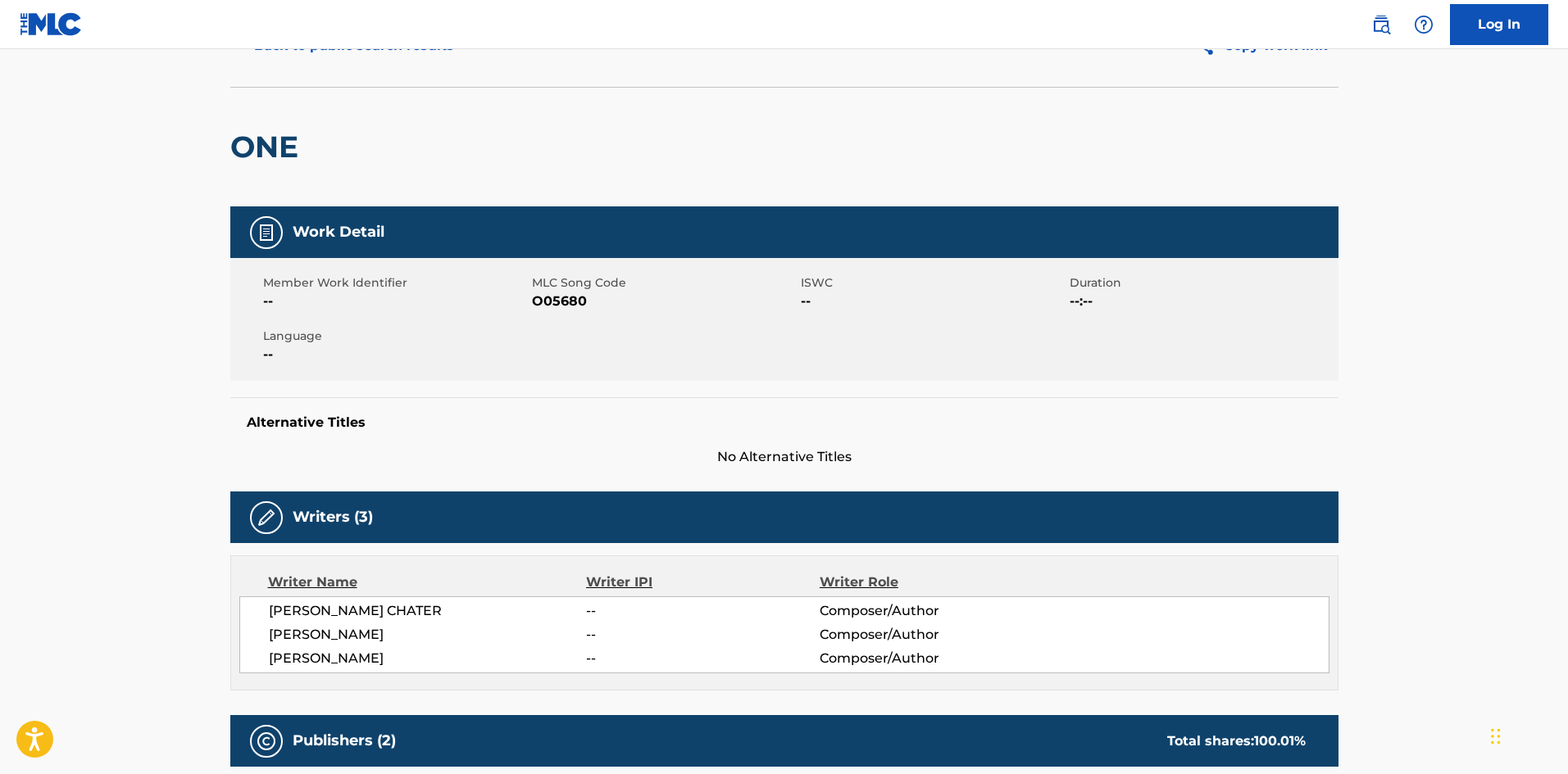
scroll to position [410, 0]
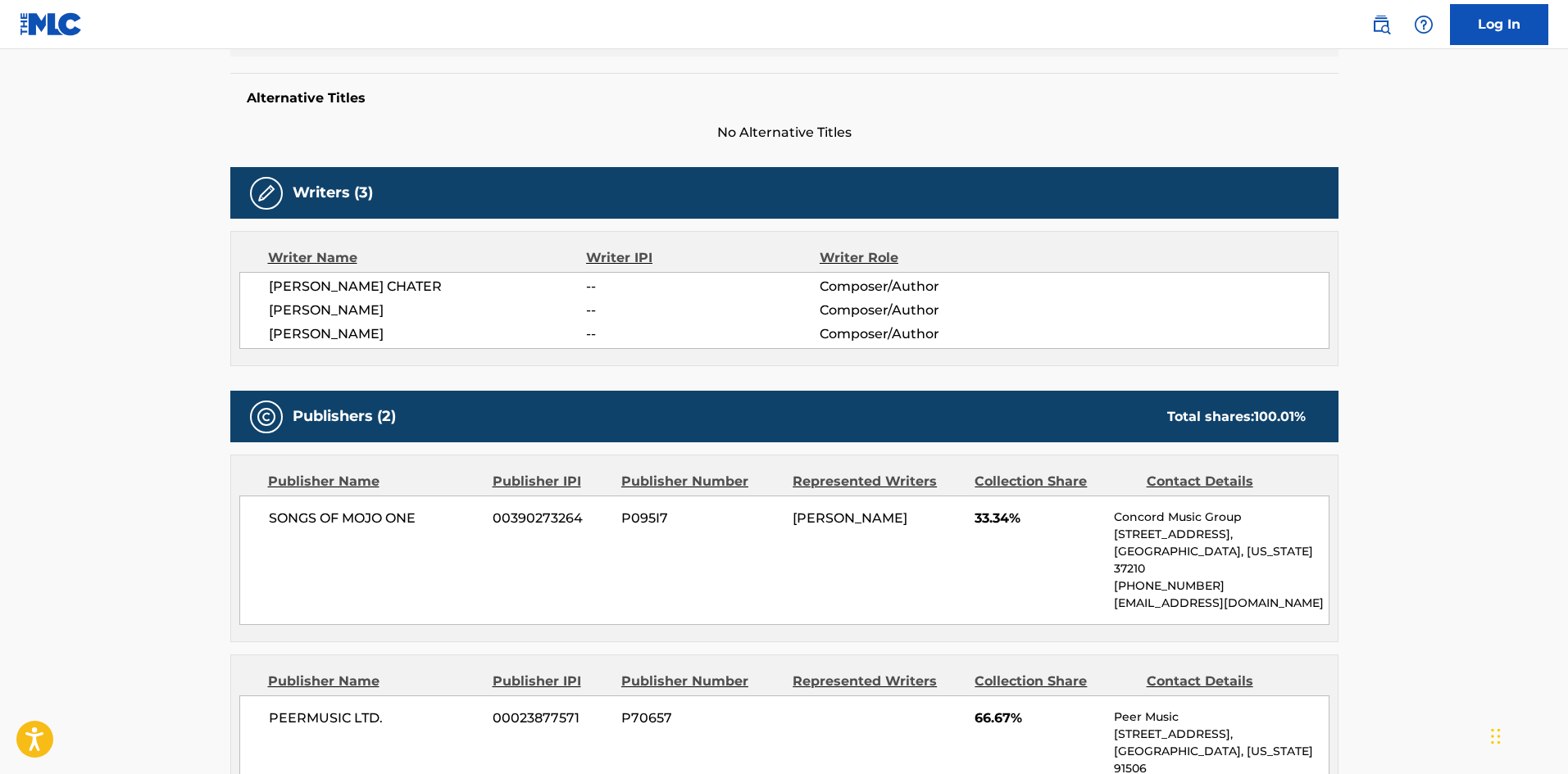
click at [343, 313] on span "KERRY CHATER" at bounding box center [427, 311] width 318 height 19
copy span "CHATER"
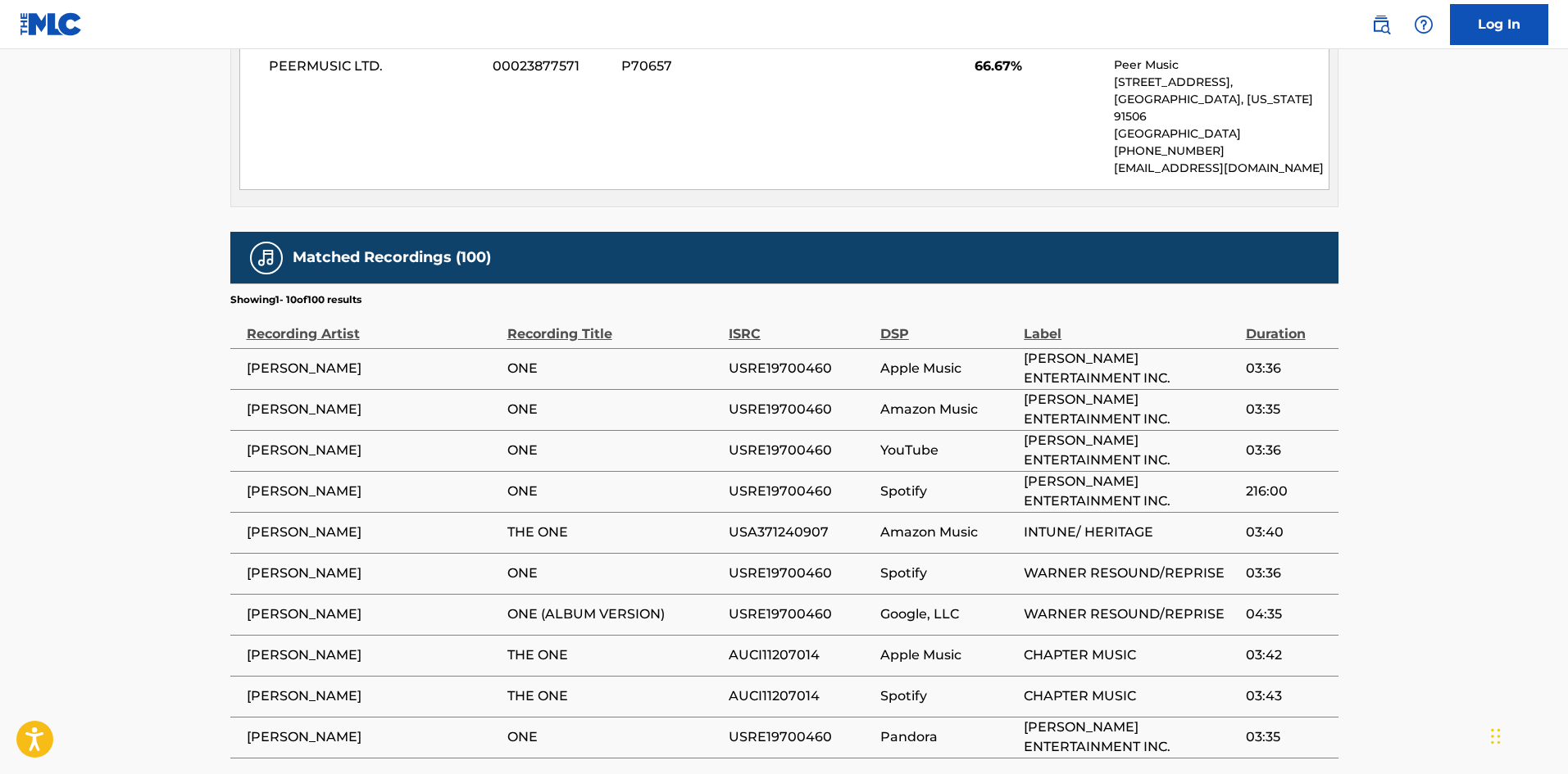
scroll to position [1065, 0]
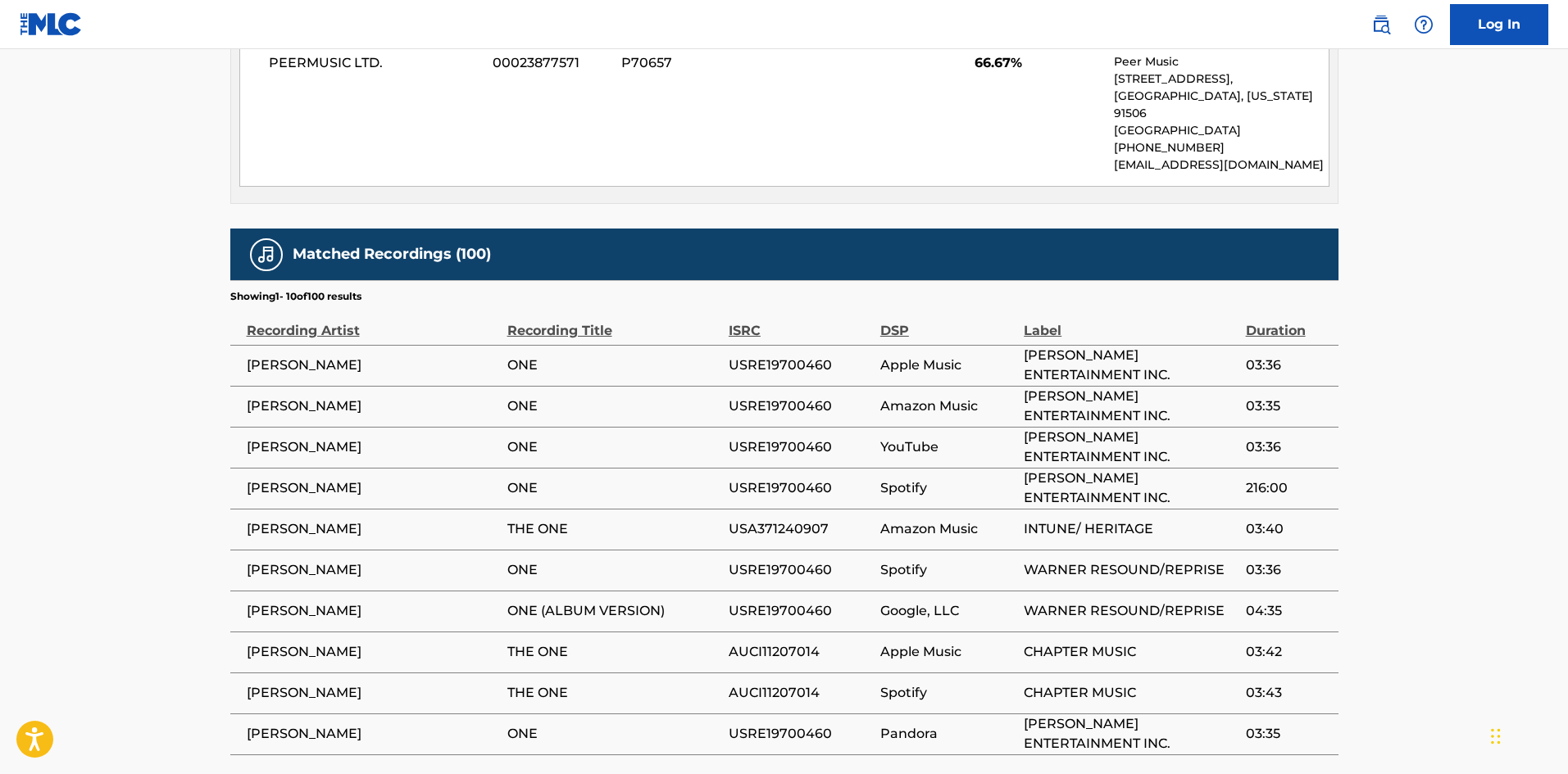
click at [260, 438] on span "PAUL BRANDT" at bounding box center [373, 448] width 253 height 19
click at [301, 438] on span "PAUL BRANDT" at bounding box center [373, 448] width 253 height 19
click at [302, 438] on span "PAUL BRANDT" at bounding box center [373, 448] width 253 height 19
copy span "BRANDT"
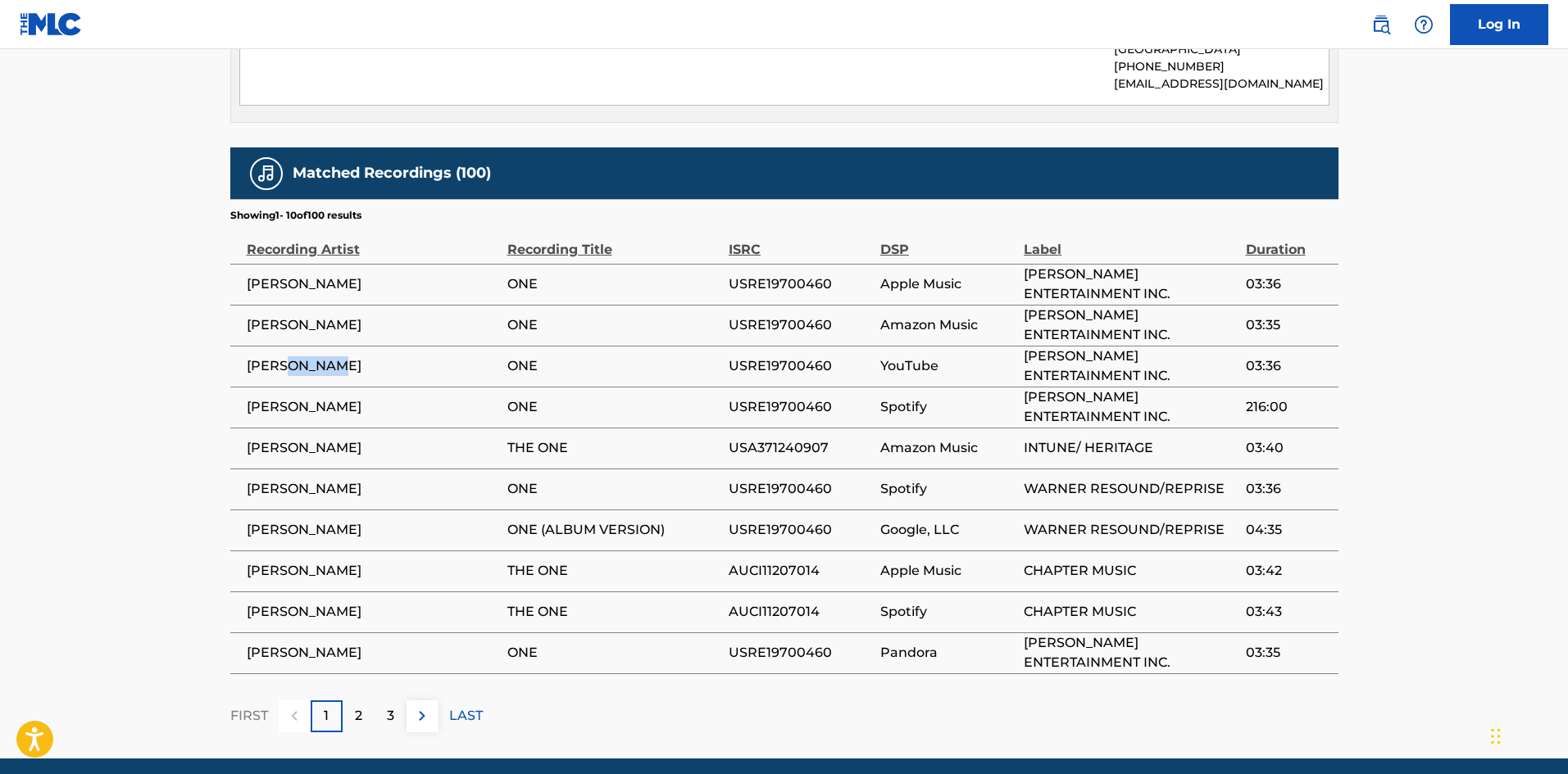
scroll to position [1147, 0]
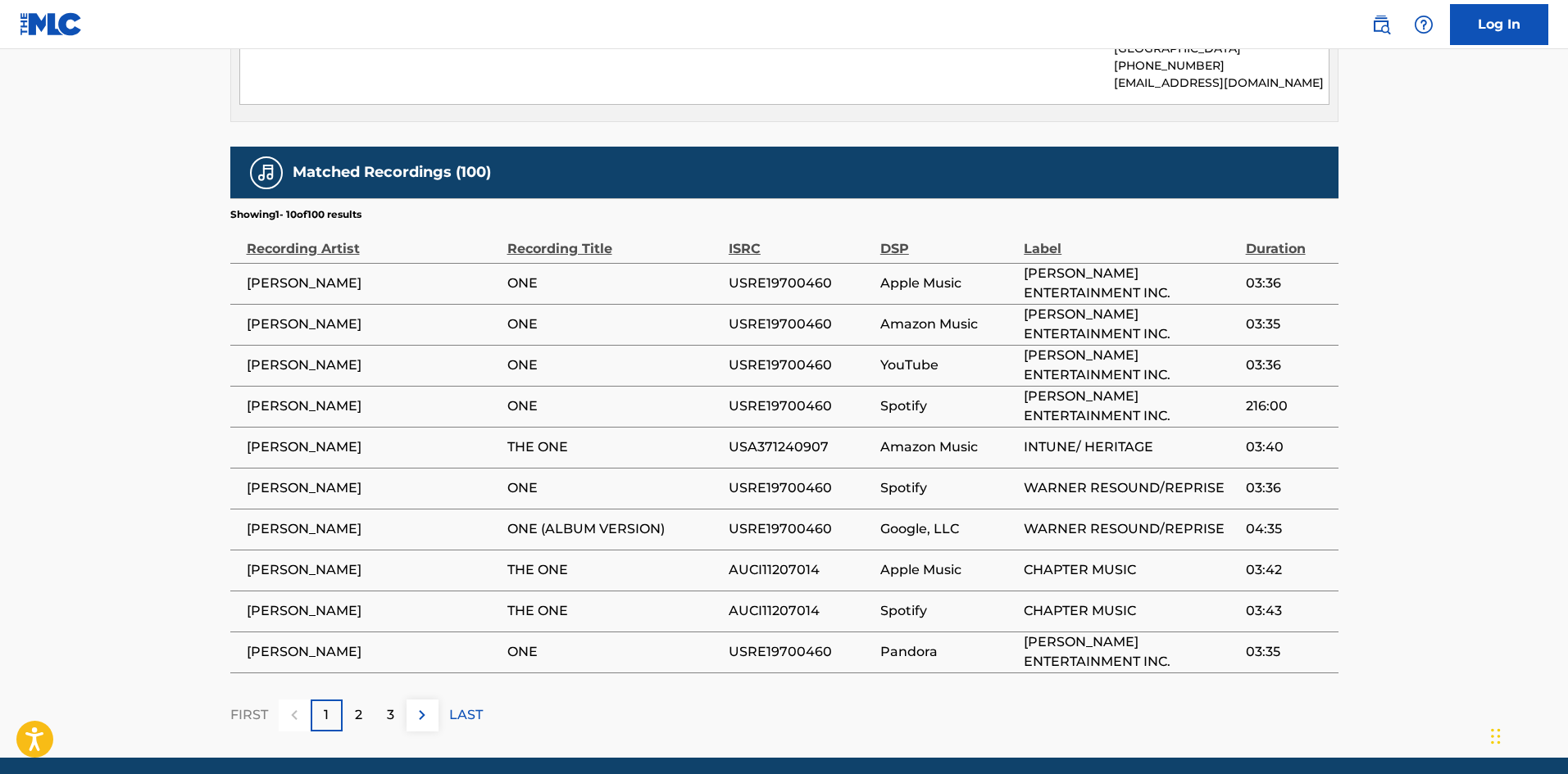
click at [329, 601] on span "PAUL WAGNER" at bounding box center [373, 611] width 253 height 19
copy span "WAGNER"
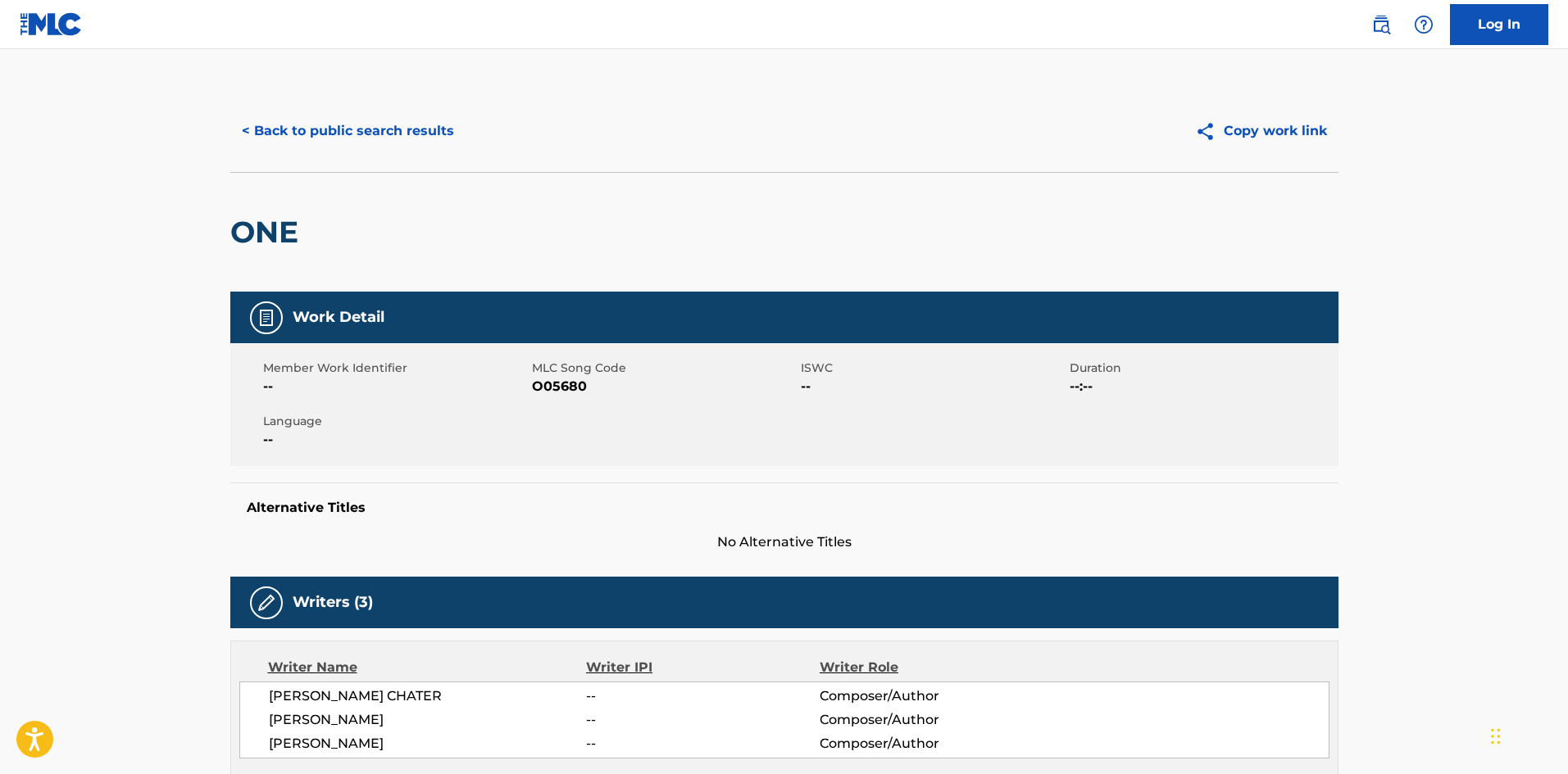
scroll to position [410, 0]
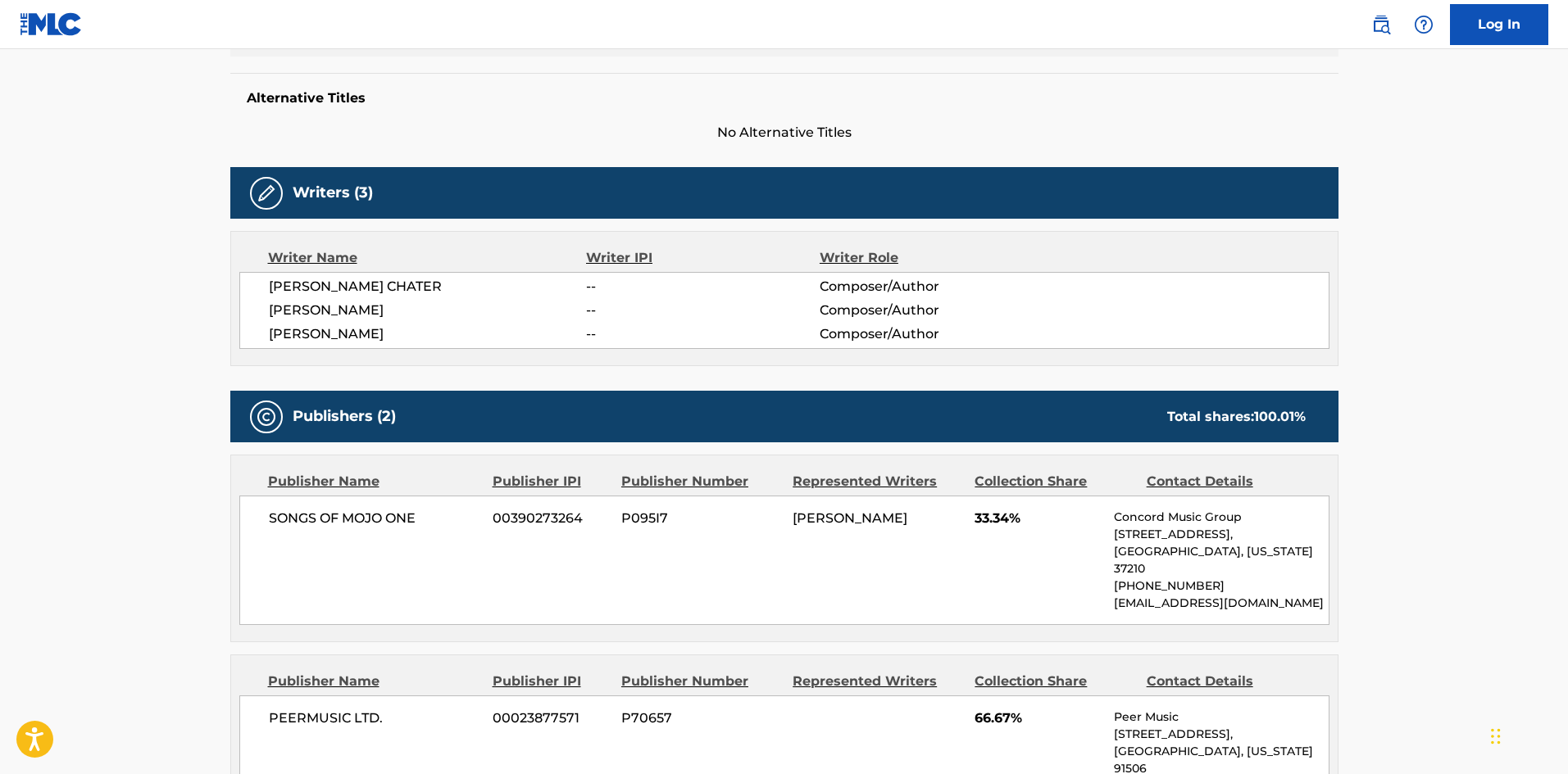
click at [392, 286] on span "LYNN GILLESPIE CHATER" at bounding box center [427, 286] width 318 height 19
click at [397, 288] on span "LYNN GILLESPIE CHATER" at bounding box center [427, 286] width 318 height 19
copy span "CHATER"
click at [330, 304] on span "KERRY CHATER" at bounding box center [427, 311] width 318 height 19
click at [334, 304] on span "KERRY CHATER" at bounding box center [427, 311] width 318 height 19
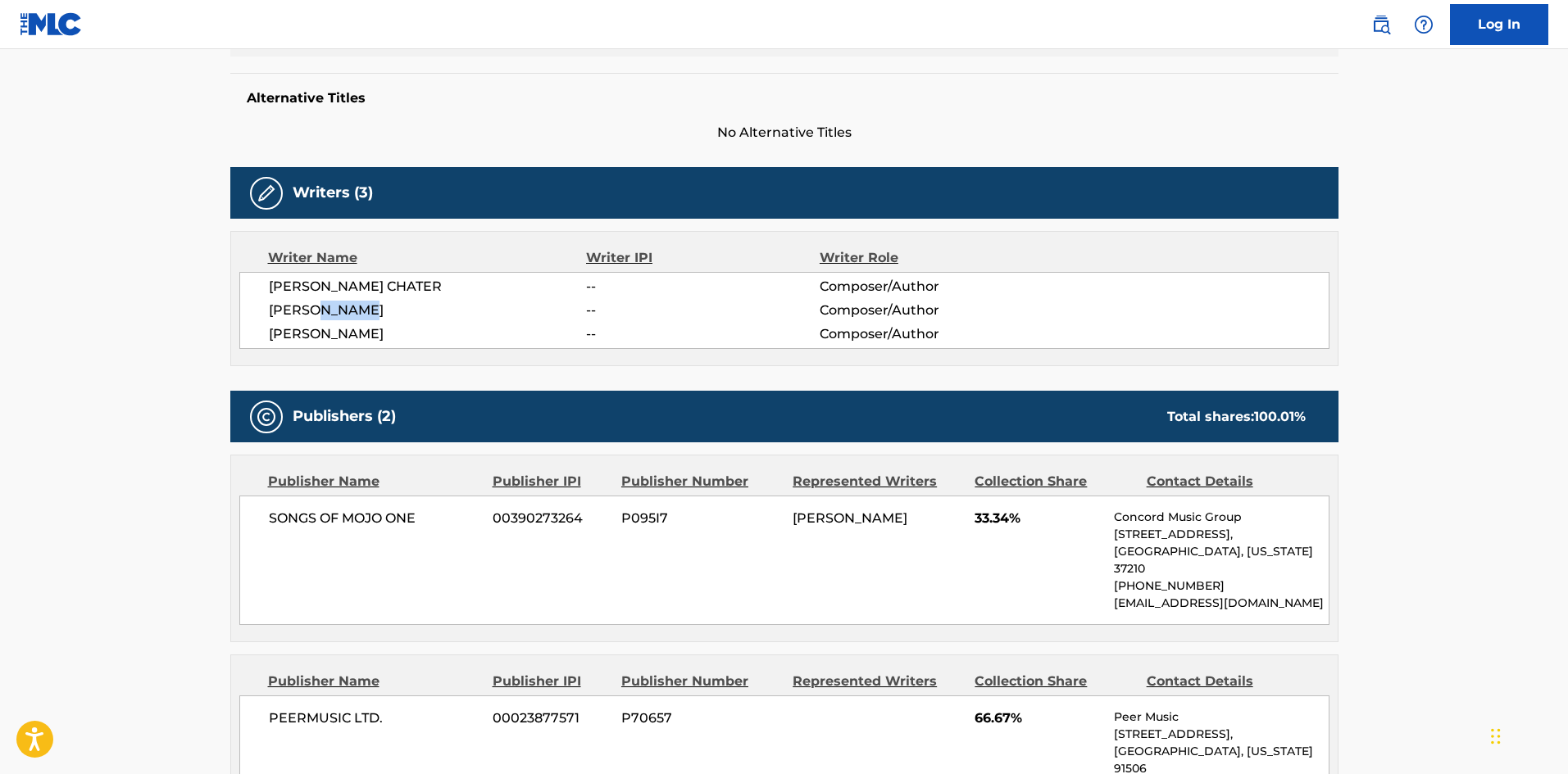
copy span "CHATER"
click at [324, 346] on div "LYNN GILLESPIE CHATER -- Composer/Author KERRY CHATER -- Composer/Author PAUL B…" at bounding box center [784, 310] width 1090 height 77
copy span "BRANDT"
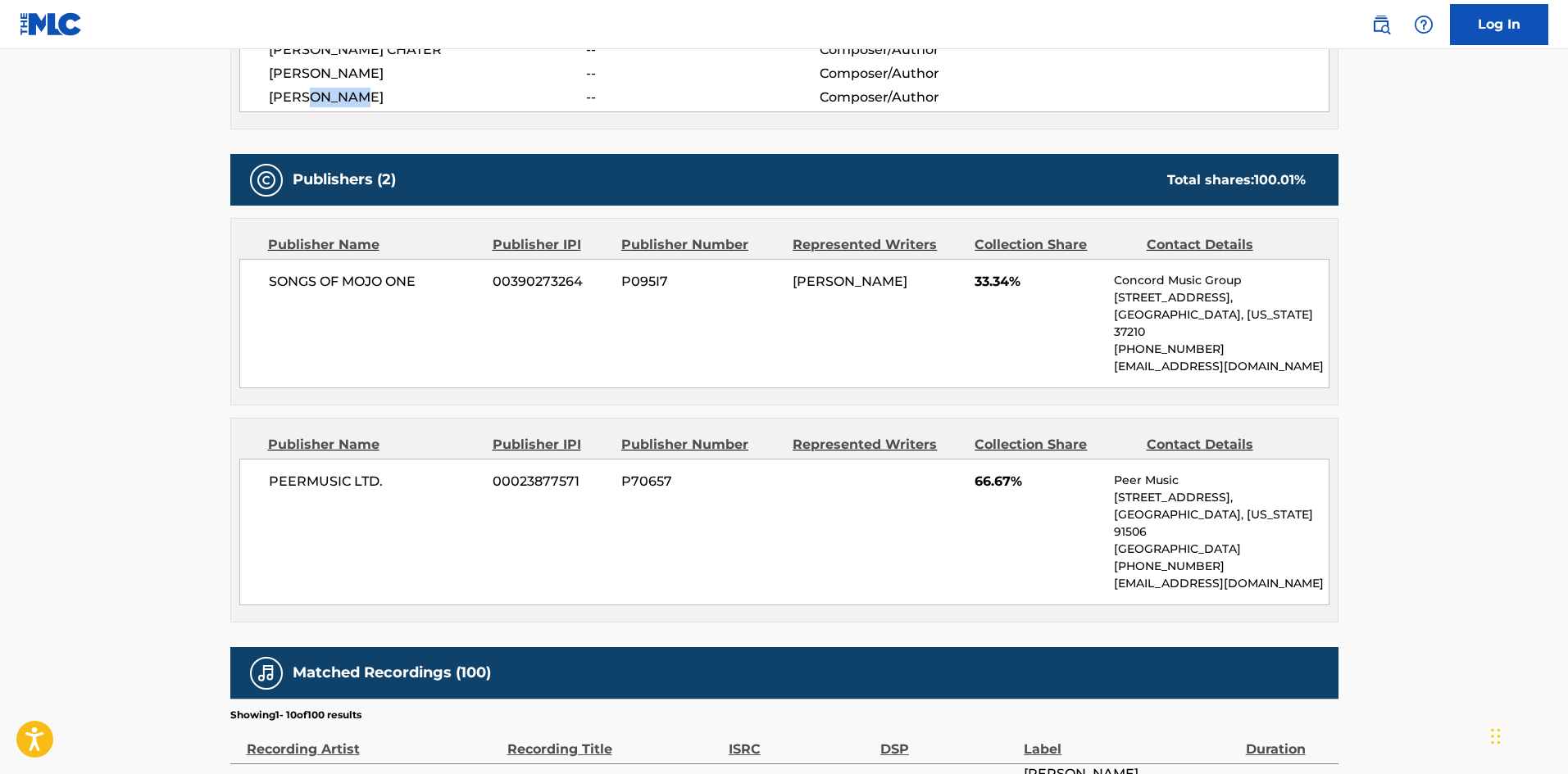
scroll to position [656, 0]
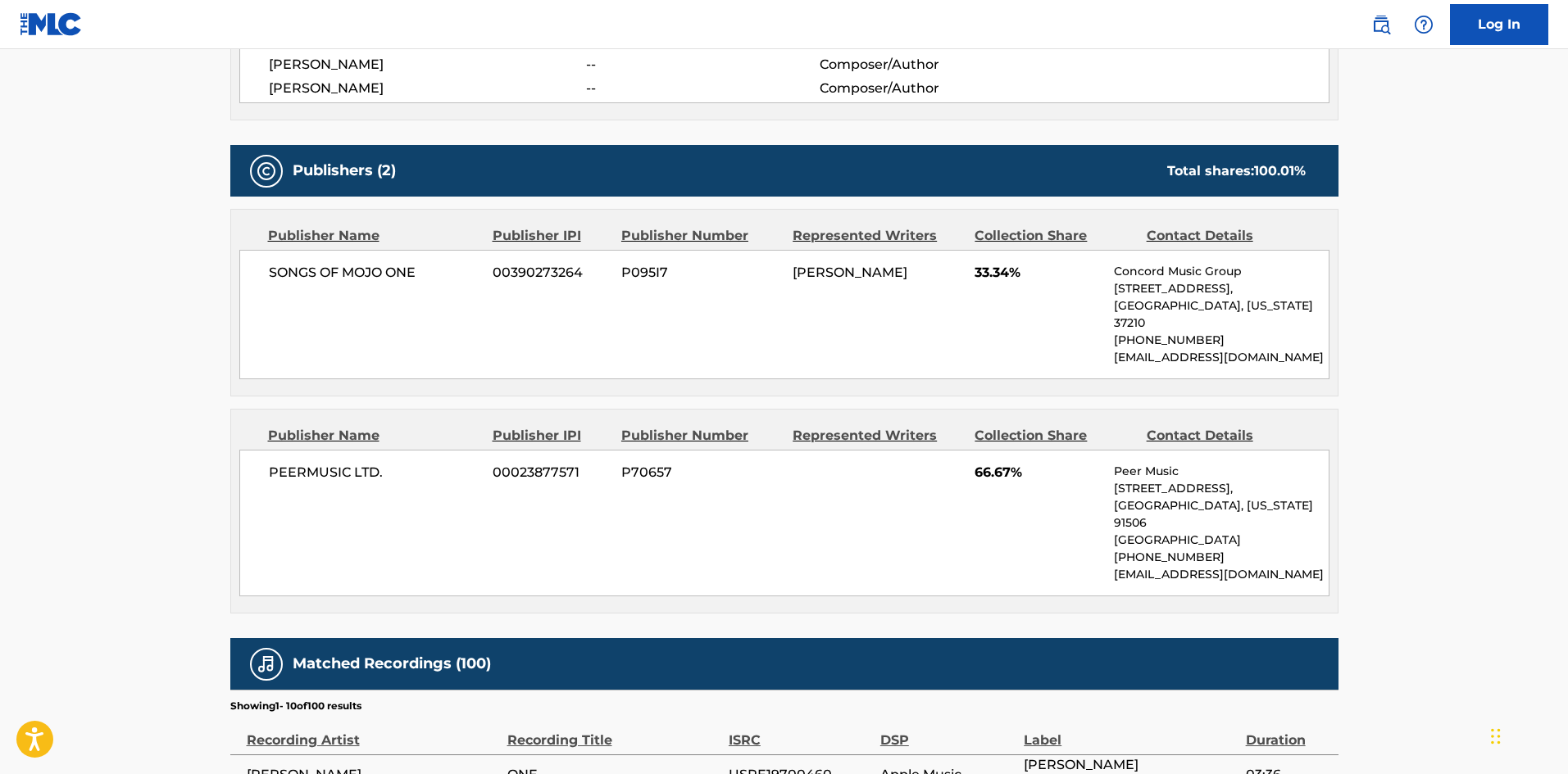
click at [269, 275] on span "SONGS OF MOJO ONE" at bounding box center [375, 273] width 213 height 19
drag, startPoint x: 268, startPoint y: 275, endPoint x: 446, endPoint y: 275, distance: 178.0
click at [446, 275] on span "SONGS OF MOJO ONE" at bounding box center [375, 273] width 213 height 19
copy div "SONGS OF MOJO ONE"
click at [271, 474] on div "PEERMUSIC LTD. 00023877571 P70657 66.67% Peer Music 901 West Alameda Avenue, Bu…" at bounding box center [784, 522] width 1090 height 147
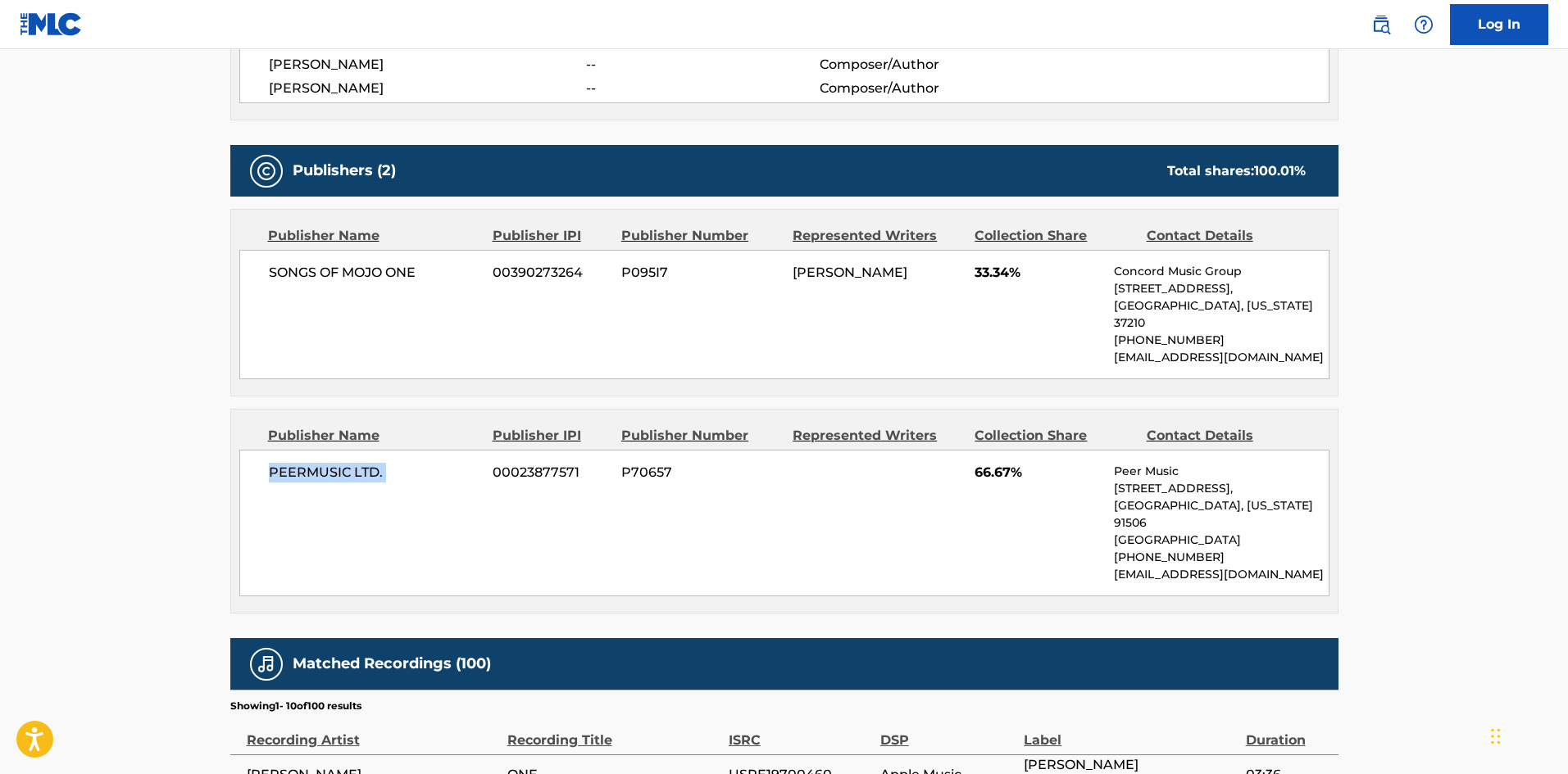
drag, startPoint x: 271, startPoint y: 474, endPoint x: 391, endPoint y: 450, distance: 122.4
click at [391, 450] on div "PEERMUSIC LTD. 00023877571 P70657 66.67% Peer Music 901 West Alameda Avenue, Bu…" at bounding box center [784, 522] width 1090 height 147
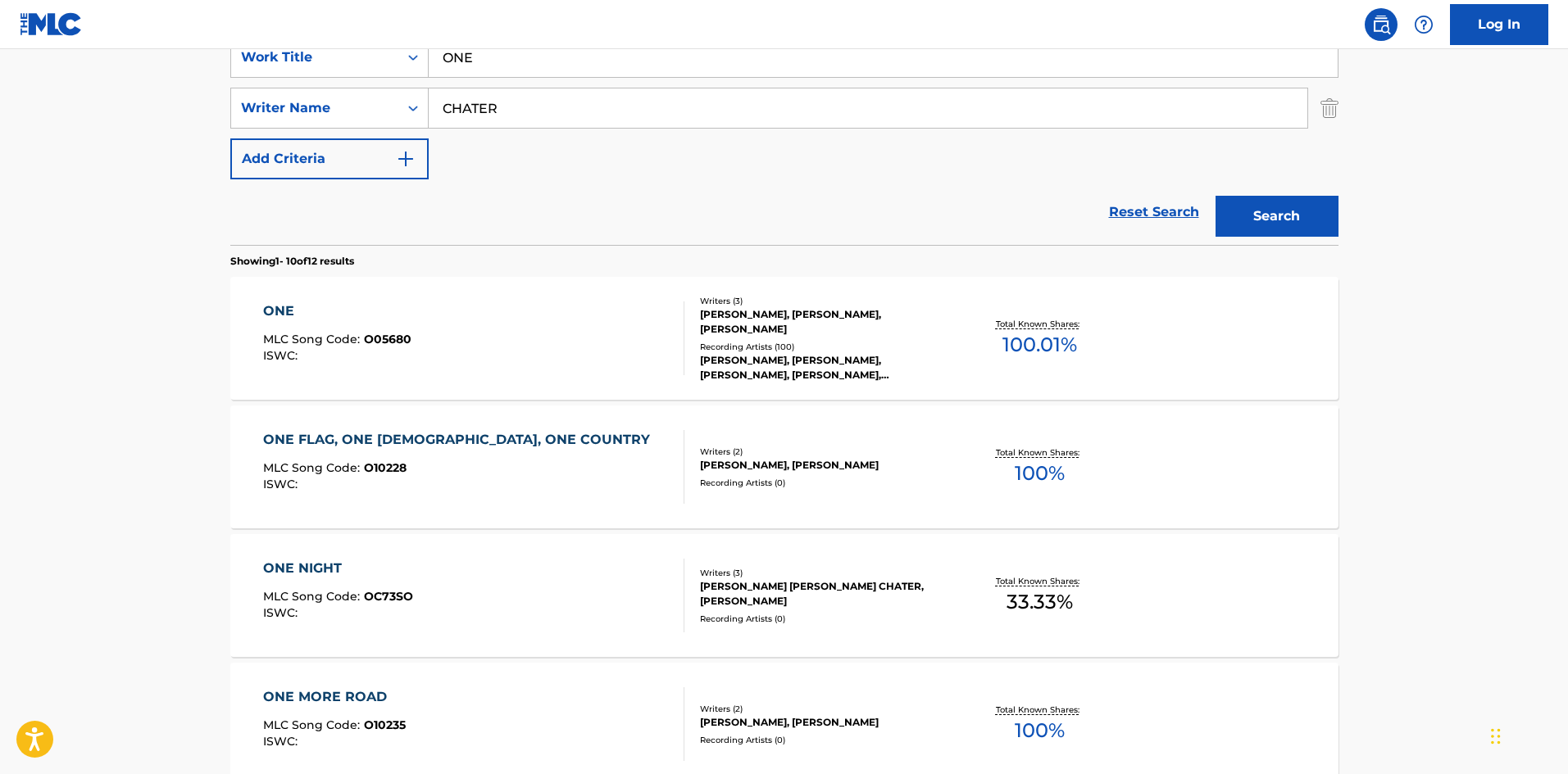
click at [562, 63] on input "ONE" at bounding box center [883, 57] width 909 height 39
paste input "Tell Your Girlfriend"
type input "Tell Your Girlfriend"
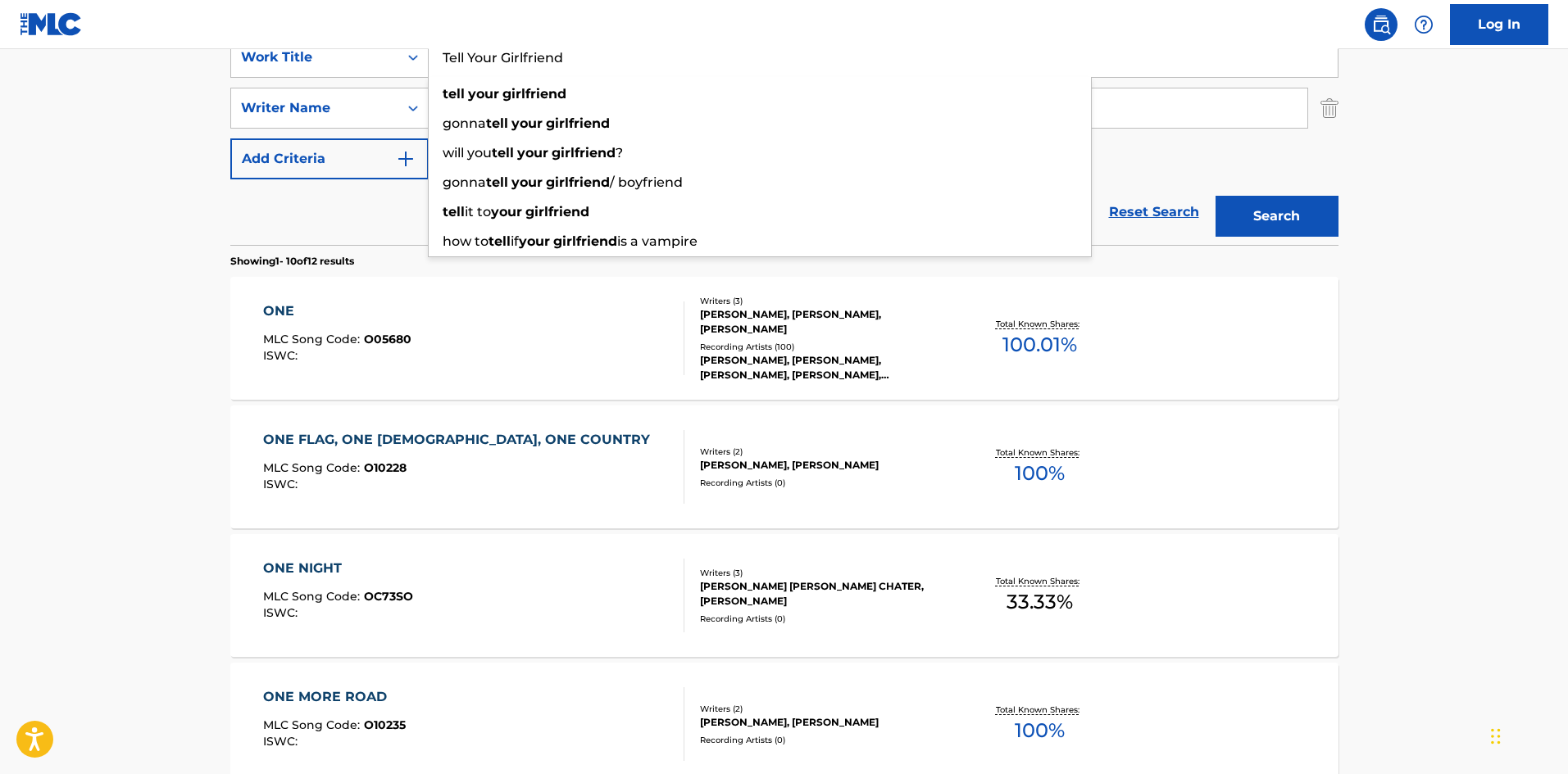
click at [11, 197] on main "The MLC Public Work Search The accuracy and completeness of The MLC's data is d…" at bounding box center [784, 686] width 1568 height 1929
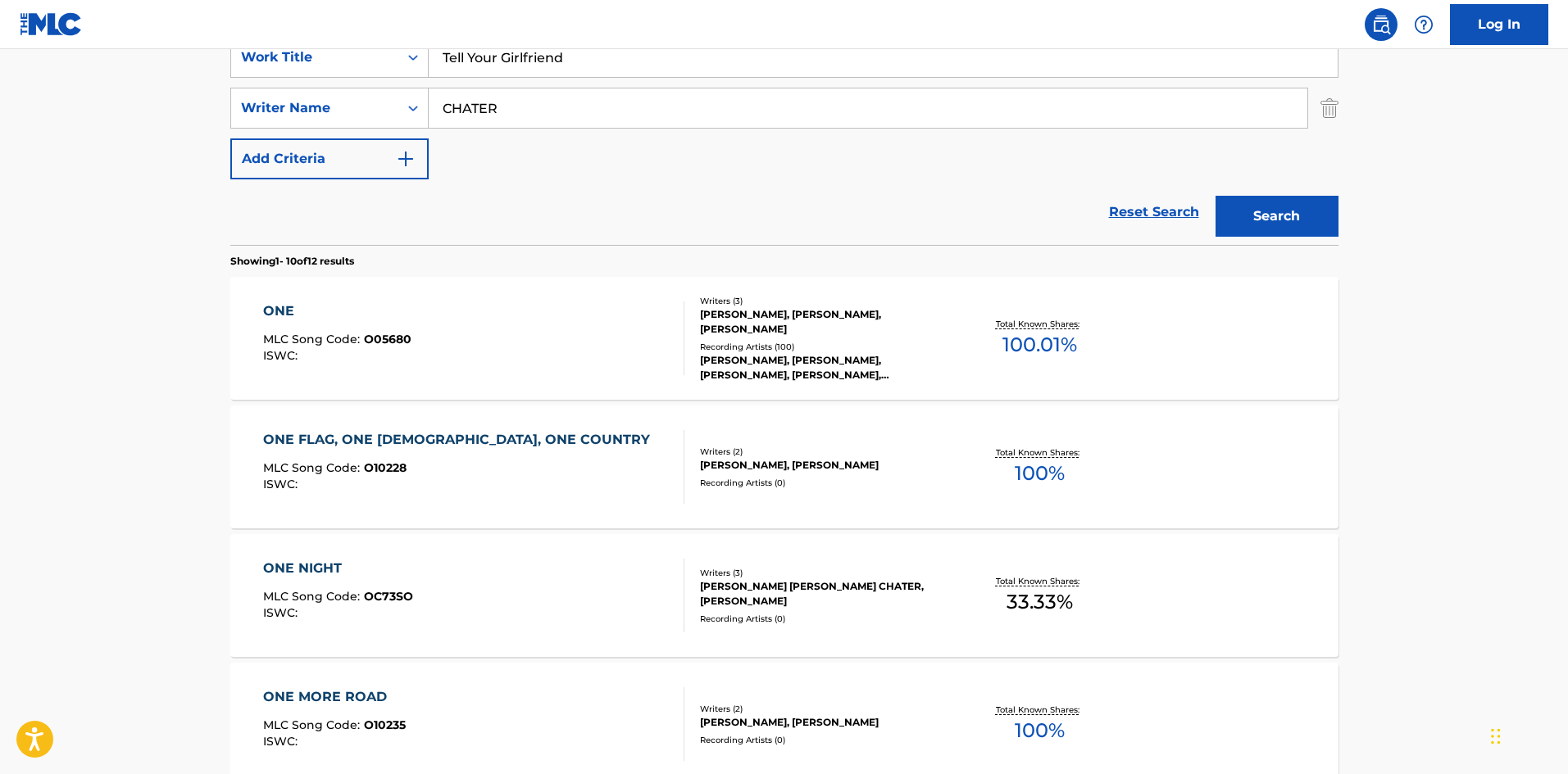
click at [579, 82] on div "SearchWithCriteria1308fcfc-008e-44dc-b4ec-fedeb9c88cec Work Title Tell Your Gir…" at bounding box center [784, 108] width 1108 height 143
click at [581, 108] on input "CHATER" at bounding box center [868, 108] width 878 height 39
paste input "SLATKIN"
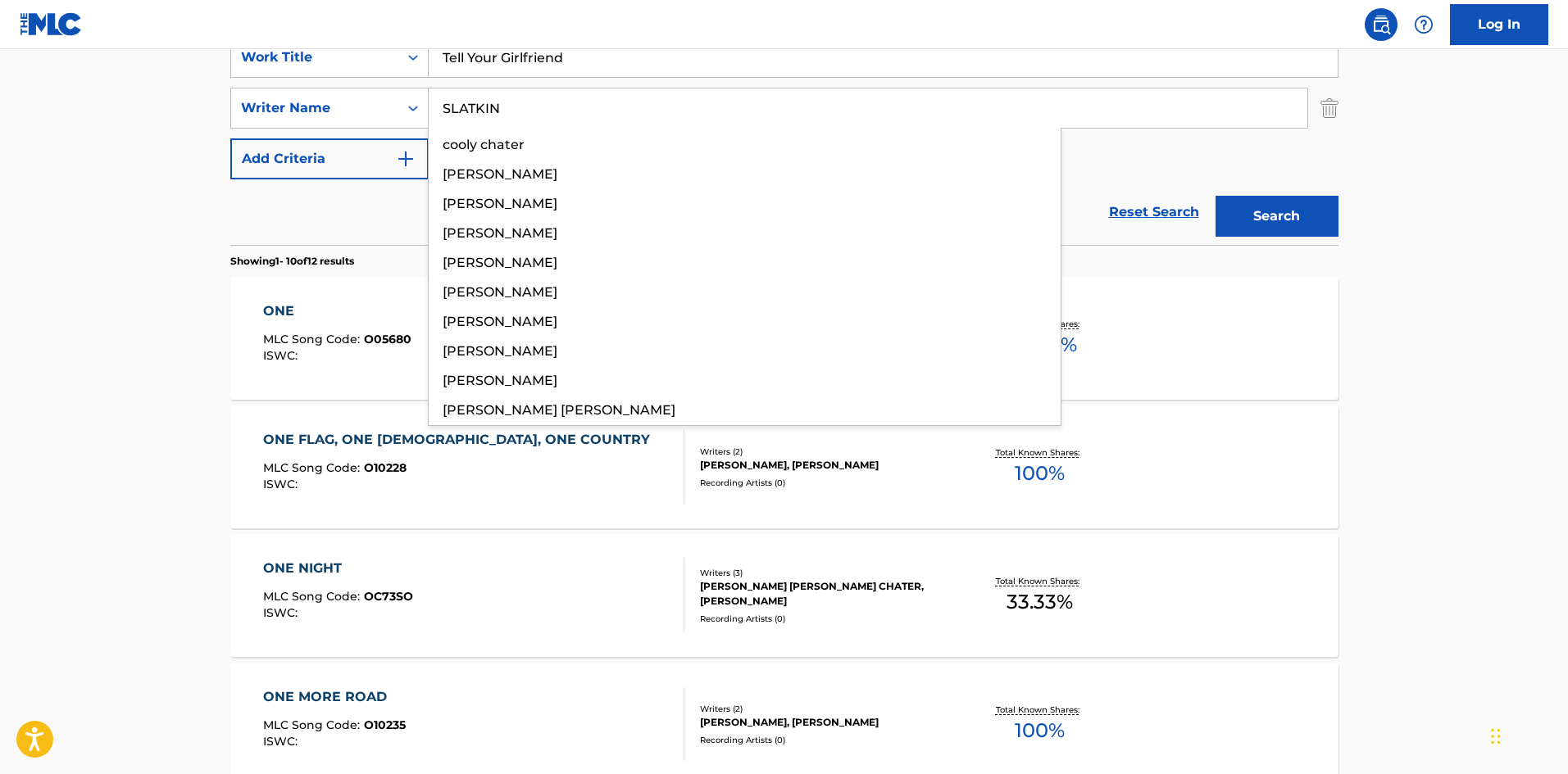
type input "SLATKIN"
click at [1315, 207] on button "Search" at bounding box center [1277, 217] width 123 height 41
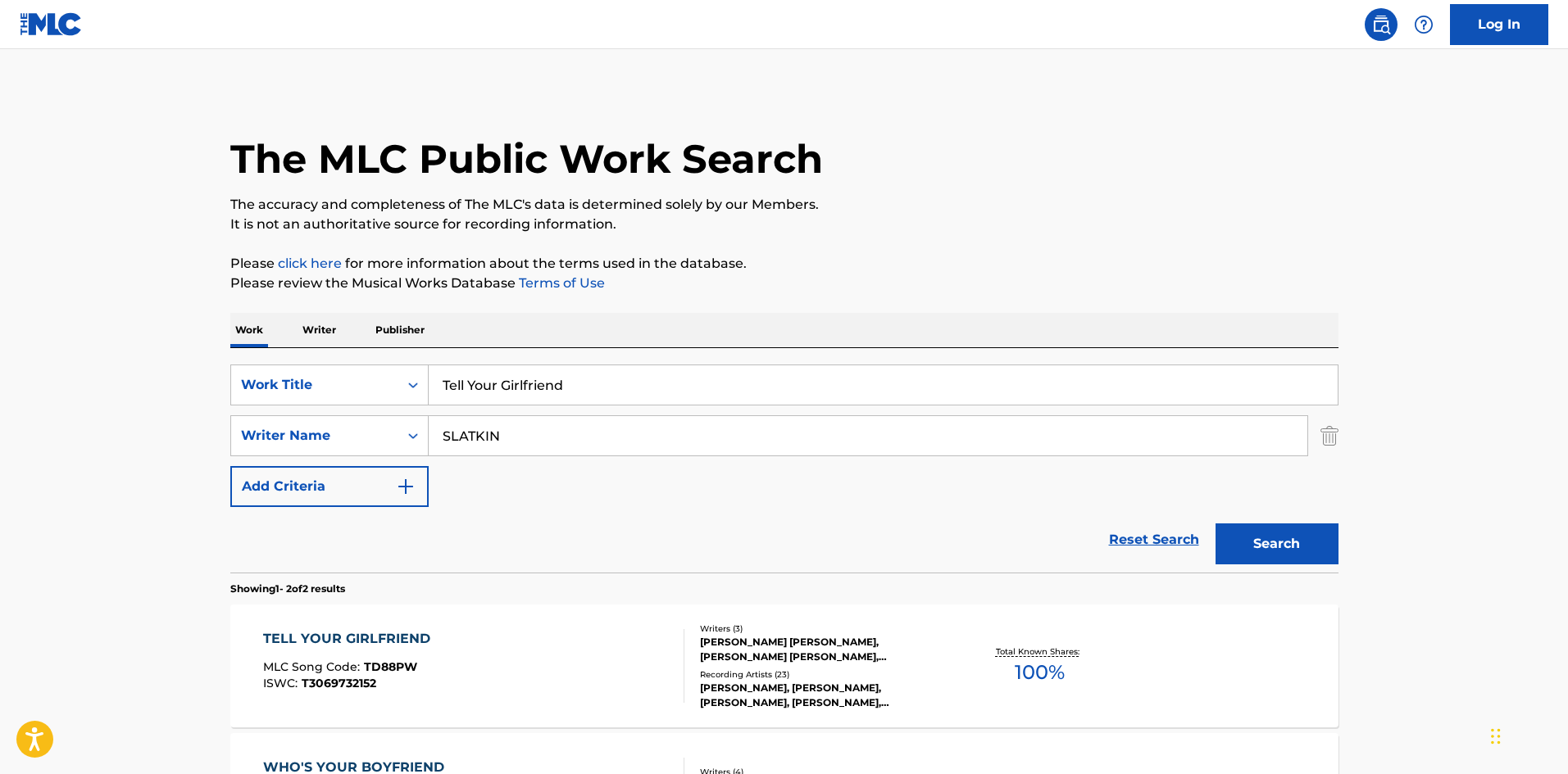
scroll to position [82, 0]
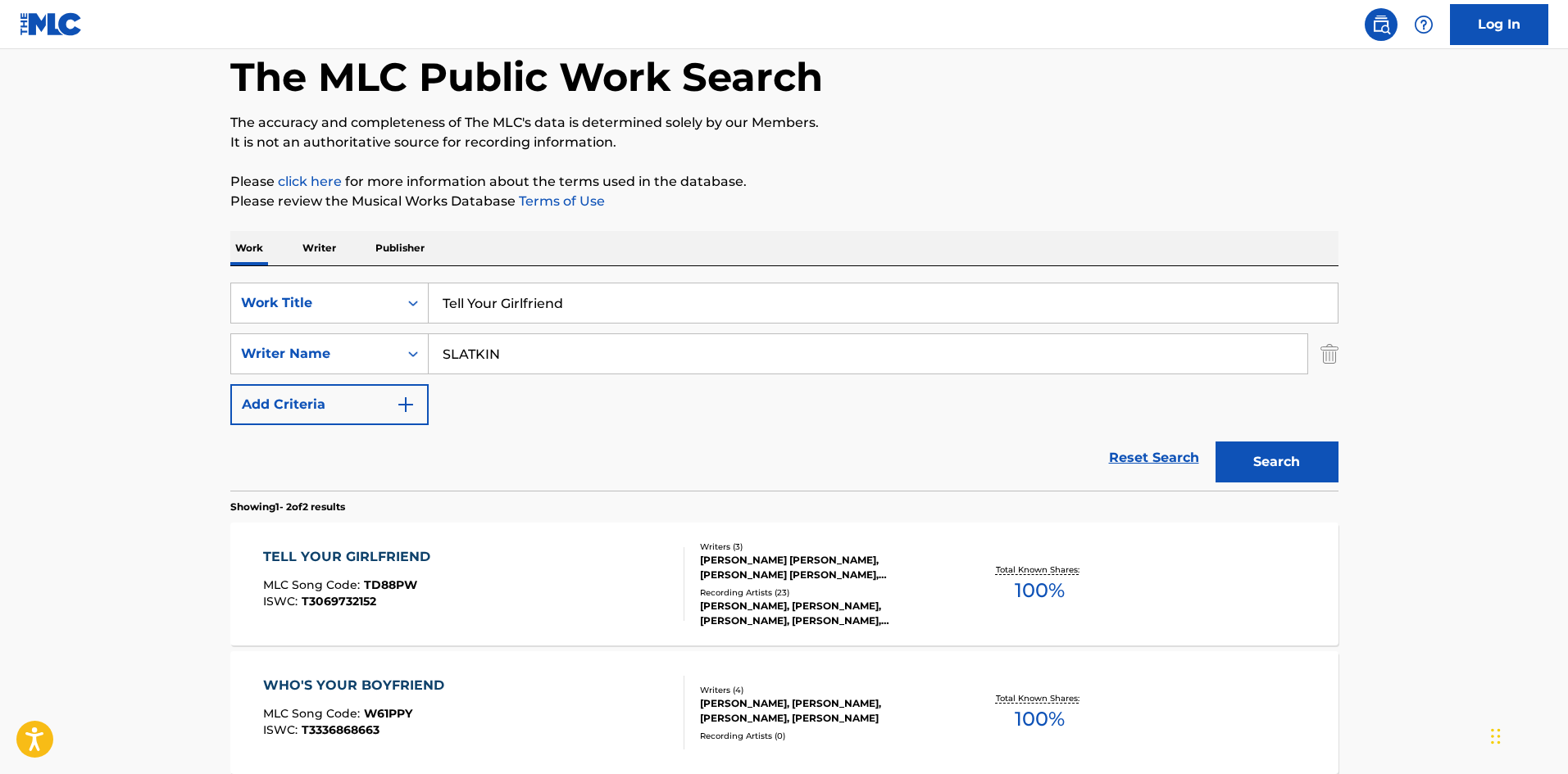
click at [438, 595] on div "TELL YOUR GIRLFRIEND MLC Song Code : TD88PW ISWC : T3069732152" at bounding box center [474, 585] width 422 height 74
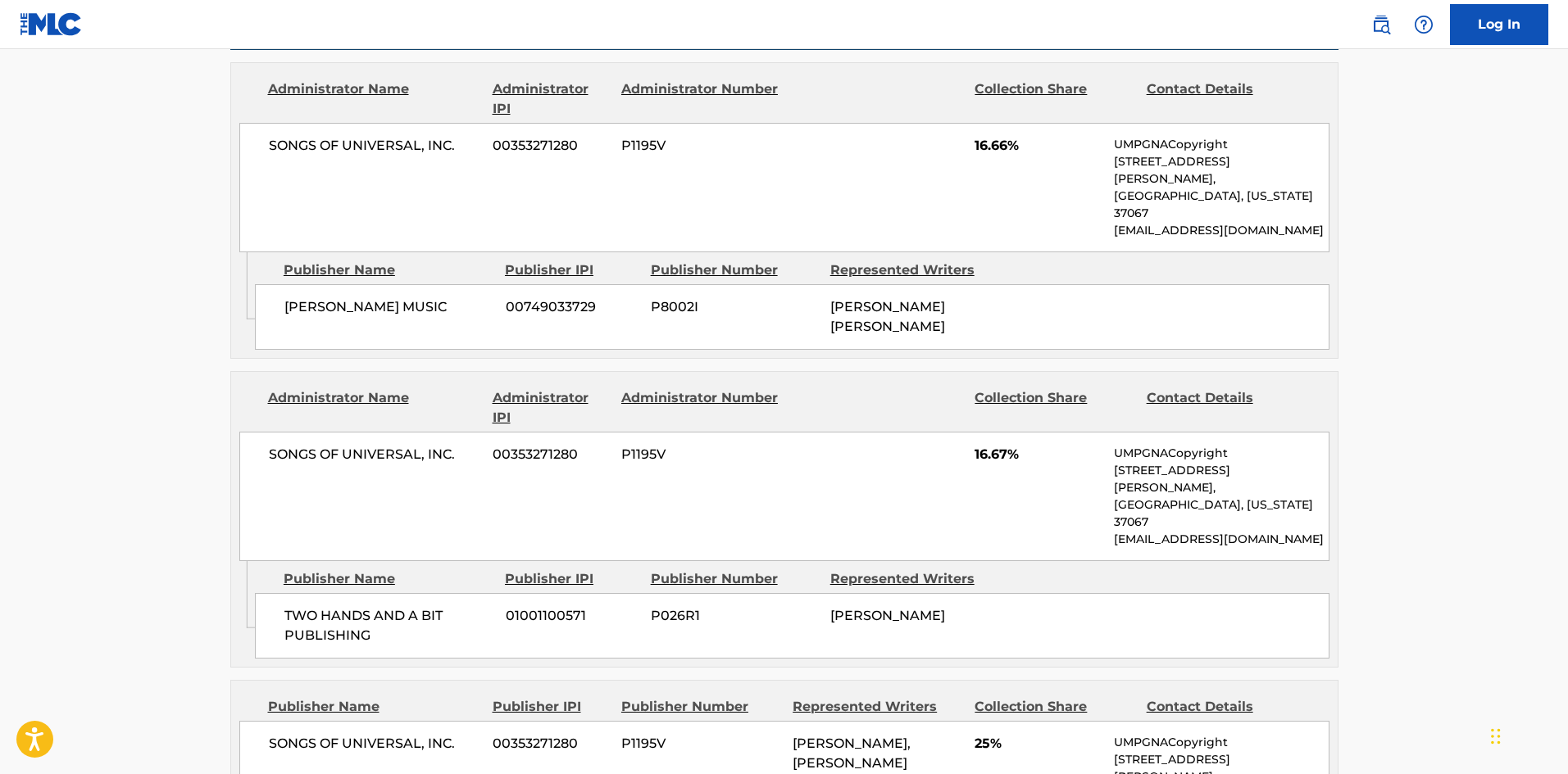
scroll to position [574, 0]
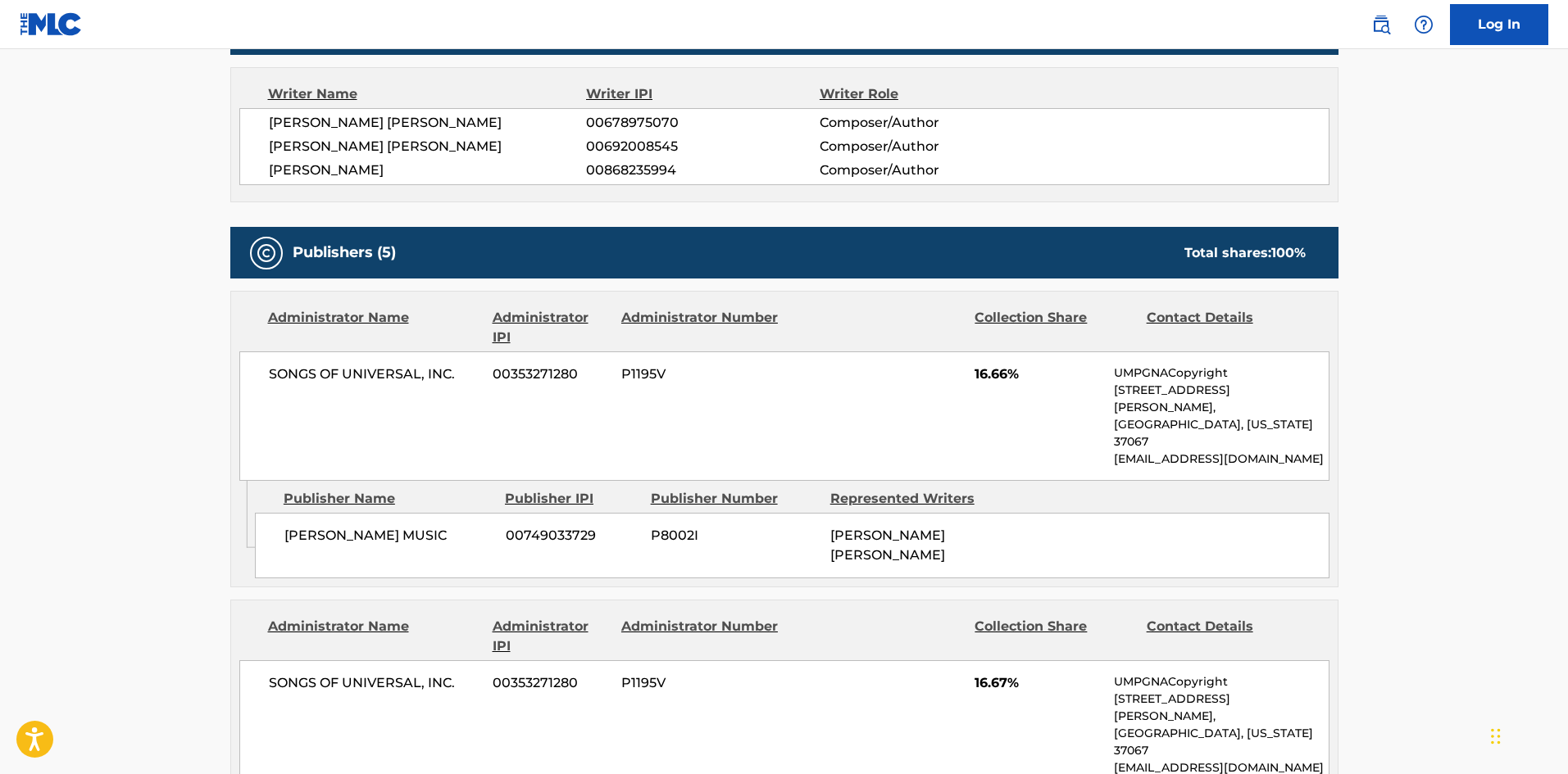
click at [300, 526] on span "DELACEY MUSIC" at bounding box center [389, 536] width 209 height 19
drag, startPoint x: 300, startPoint y: 497, endPoint x: 384, endPoint y: 499, distance: 84.0
click at [384, 526] on span "DELACEY MUSIC" at bounding box center [389, 536] width 209 height 19
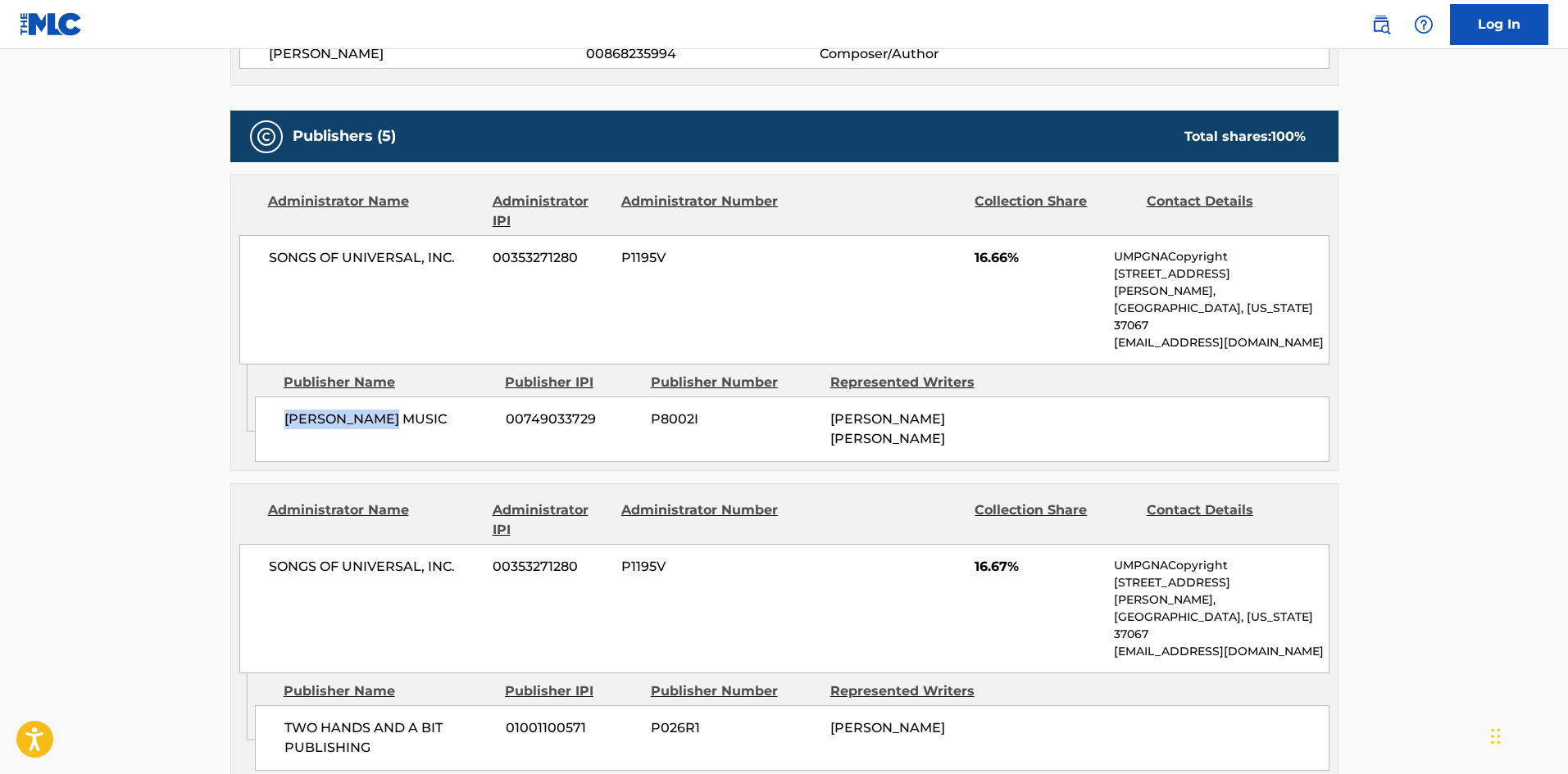
scroll to position [901, 0]
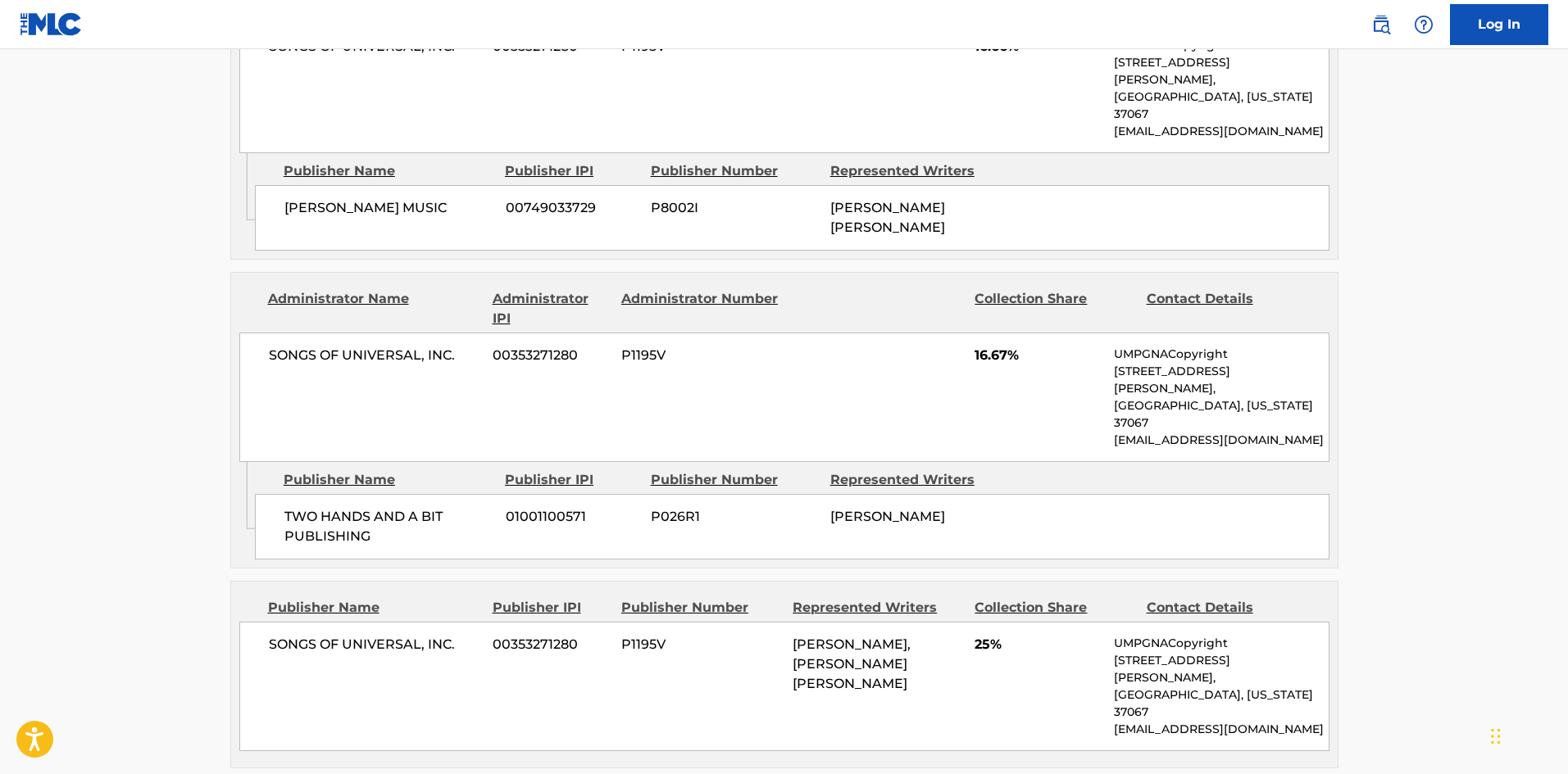
click at [291, 507] on span "TWO HANDS AND A BIT PUBLISHING" at bounding box center [389, 526] width 209 height 39
drag, startPoint x: 291, startPoint y: 455, endPoint x: 365, endPoint y: 470, distance: 75.5
click at [365, 507] on span "TWO HANDS AND A BIT PUBLISHING" at bounding box center [389, 526] width 209 height 39
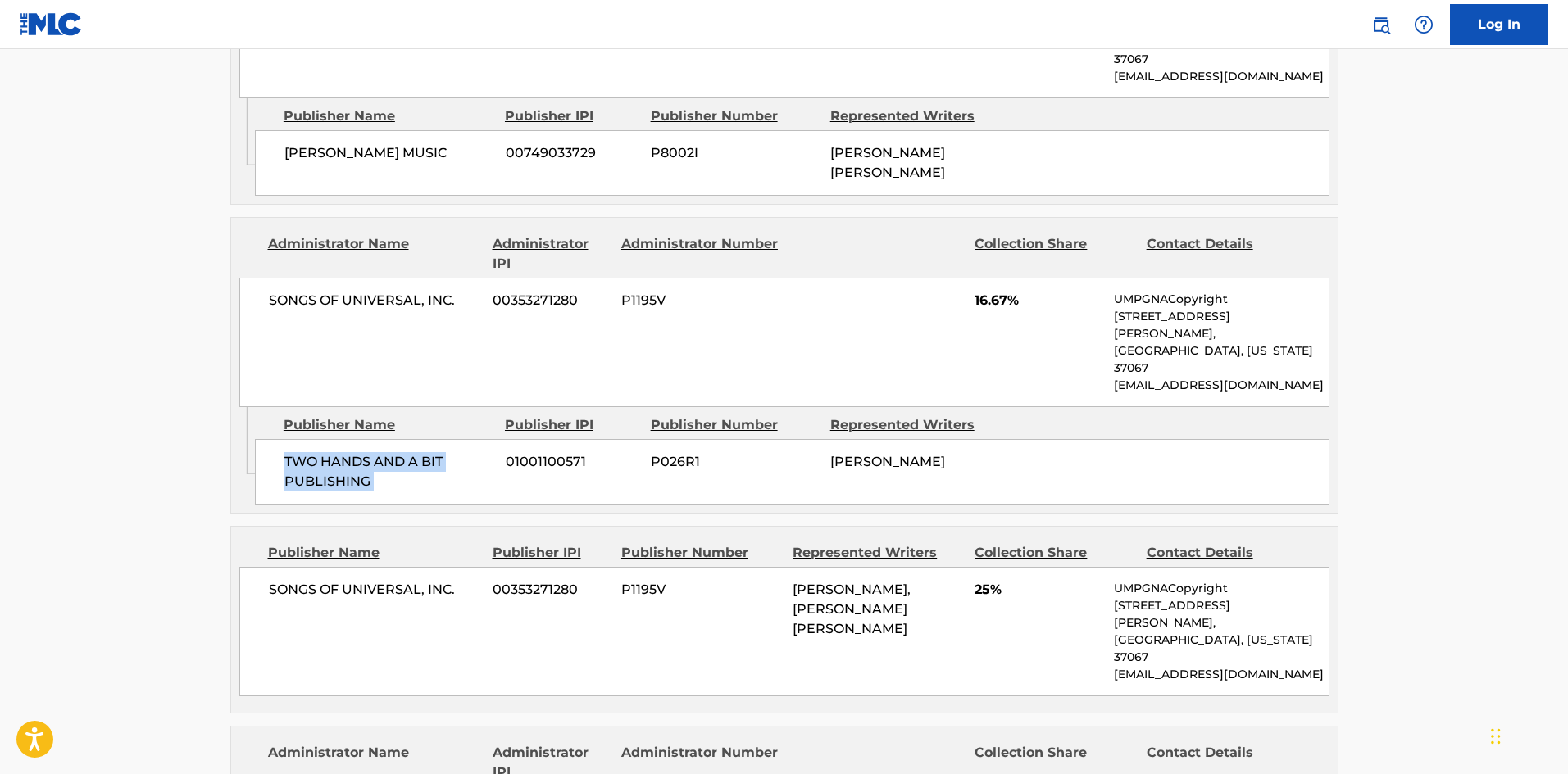
scroll to position [1147, 0]
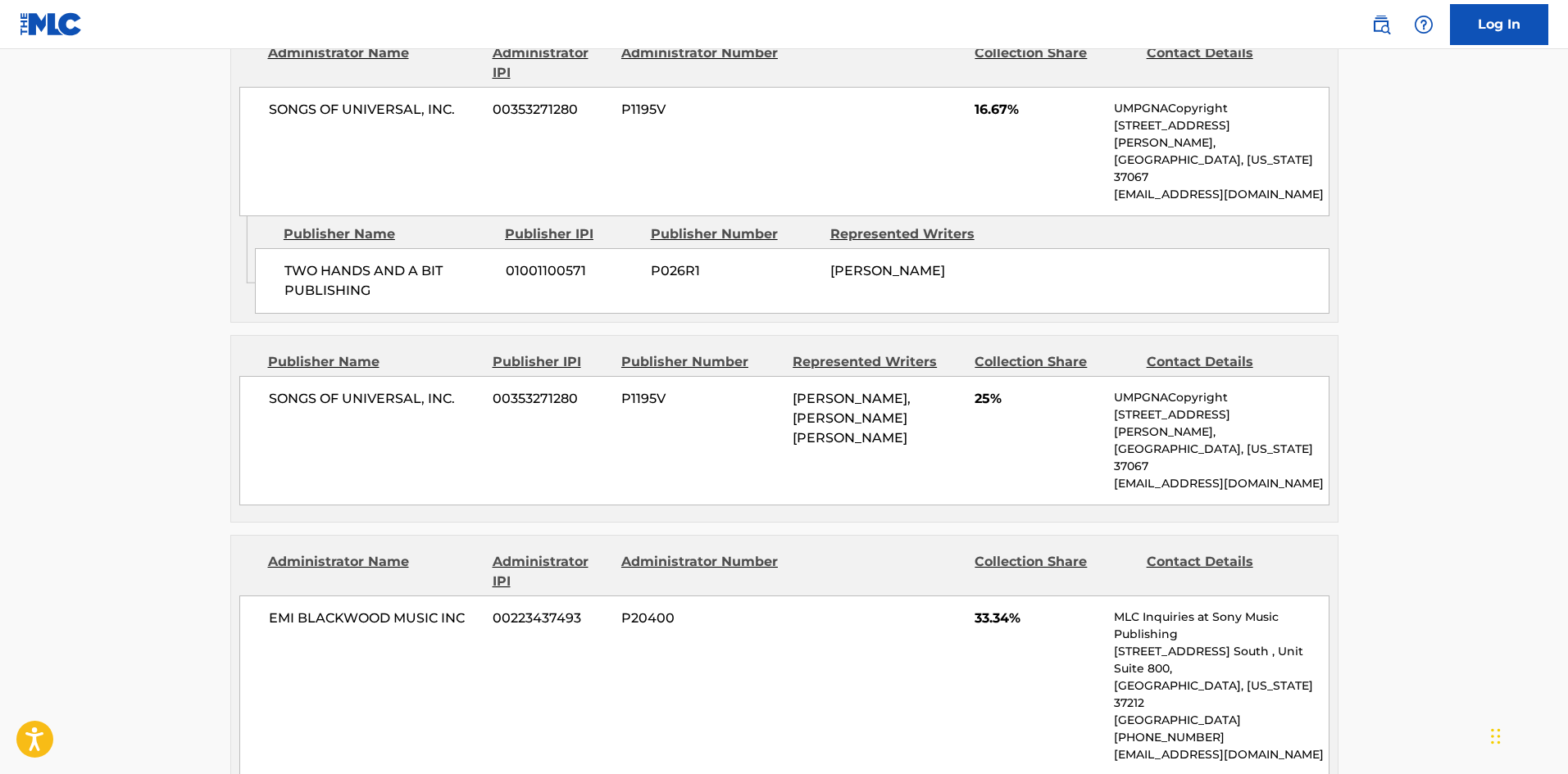
click at [261, 376] on div "SONGS OF UNIVERSAL, INC. 00353271280 P1195V BLAKE SLATKIN, BRITTANY MARIE AMARA…" at bounding box center [784, 440] width 1090 height 129
drag, startPoint x: 261, startPoint y: 320, endPoint x: 460, endPoint y: 334, distance: 199.5
click at [460, 376] on div "SONGS OF UNIVERSAL, INC. 00353271280 P1195V BLAKE SLATKIN, BRITTANY MARIE AMARA…" at bounding box center [784, 440] width 1090 height 129
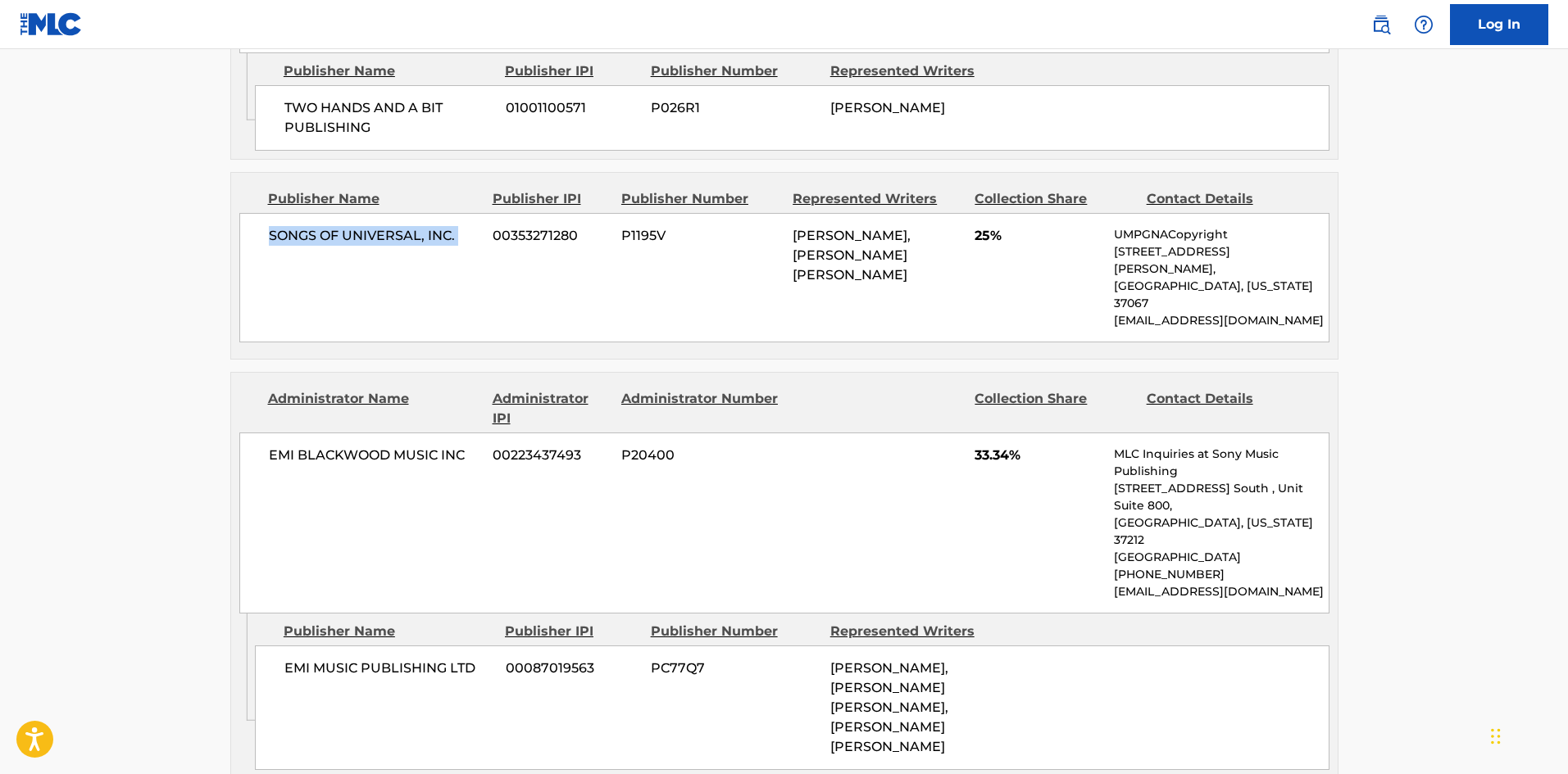
scroll to position [1311, 0]
click at [298, 657] on span "EMI MUSIC PUBLISHING LTD" at bounding box center [389, 667] width 209 height 19
drag, startPoint x: 298, startPoint y: 530, endPoint x: 485, endPoint y: 537, distance: 187.1
click at [485, 657] on span "EMI MUSIC PUBLISHING LTD" at bounding box center [389, 667] width 209 height 19
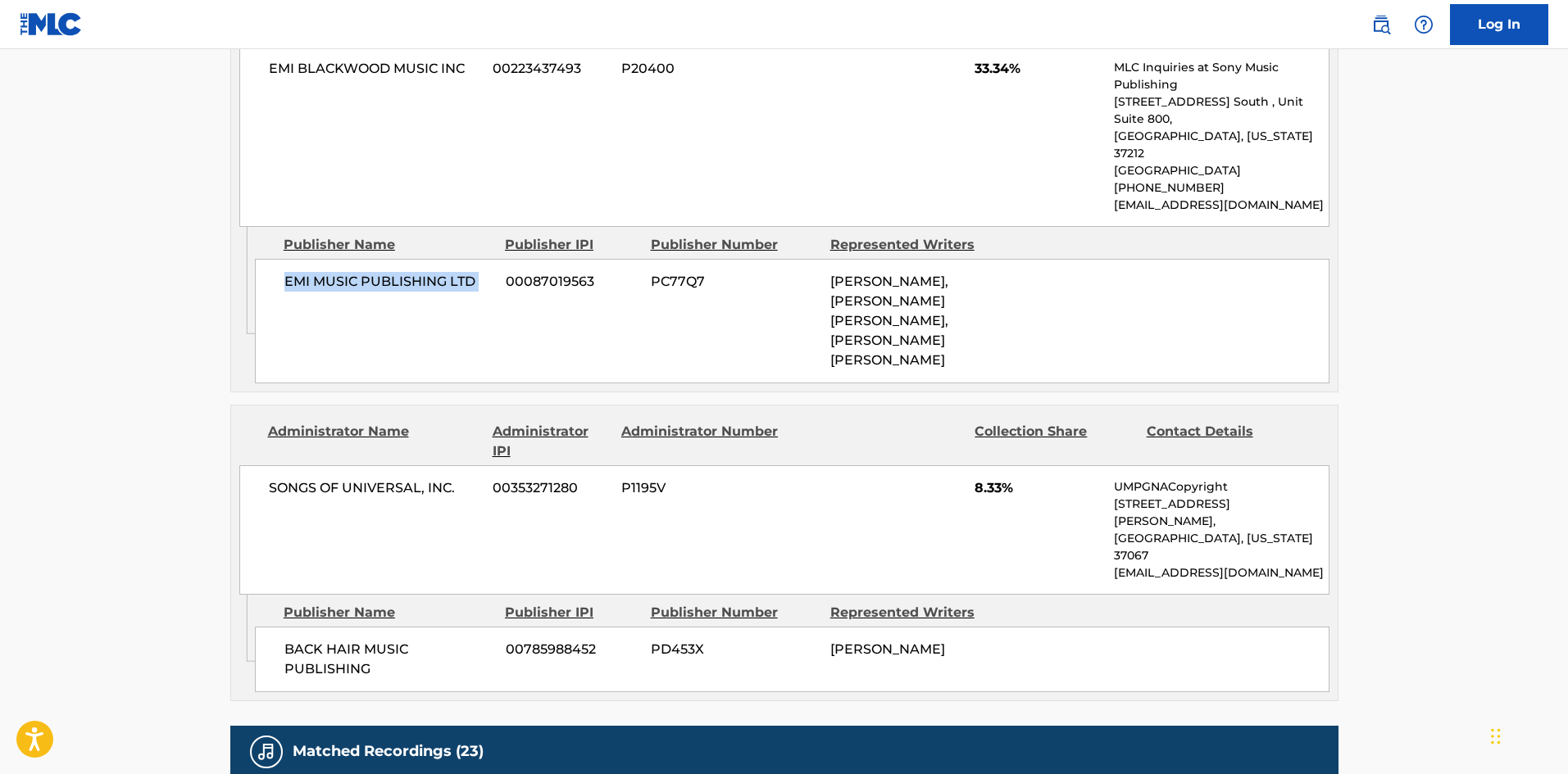
scroll to position [1721, 0]
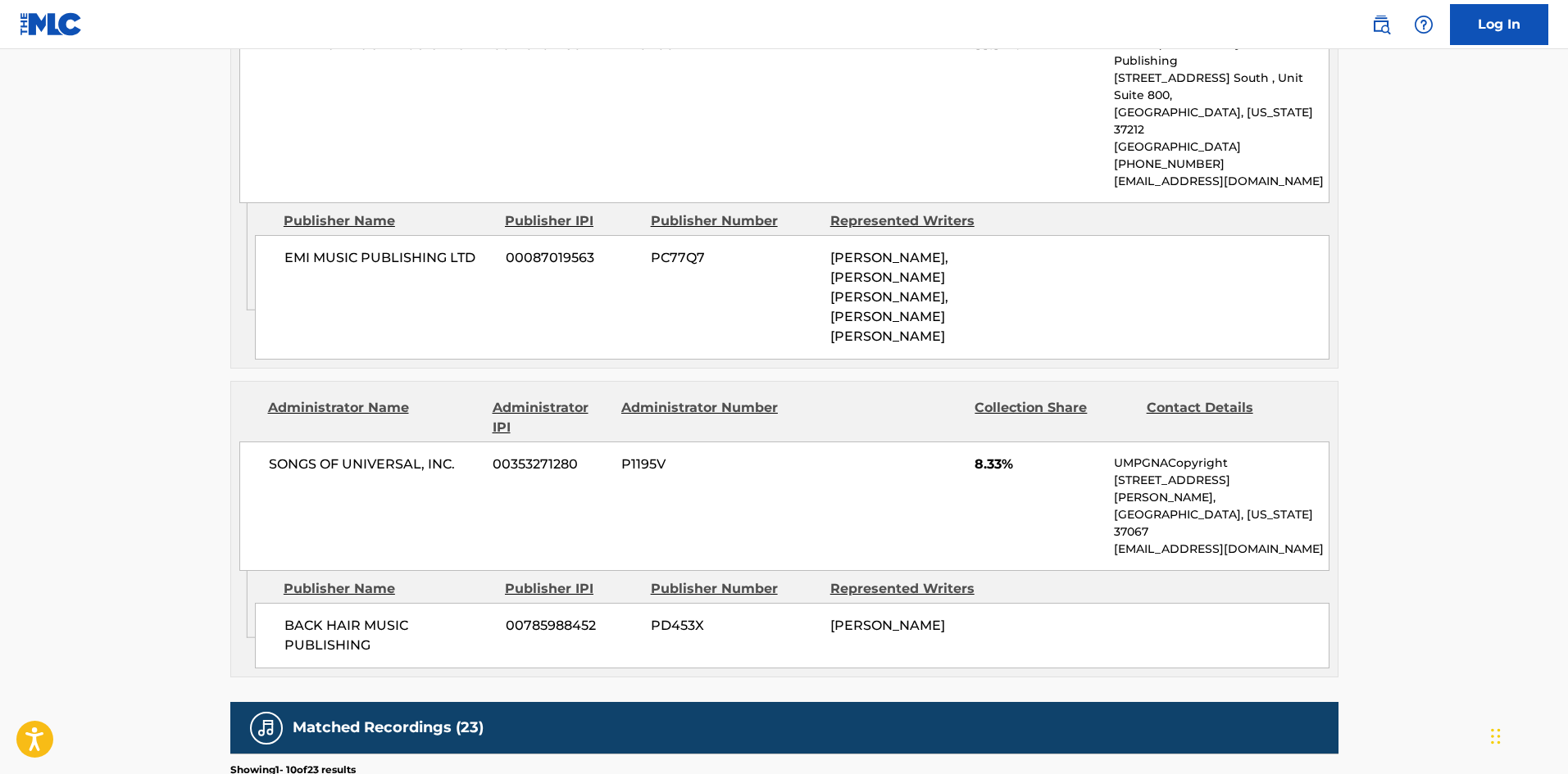
click at [274, 603] on div "BACK HAIR MUSIC PUBLISHING 00785988452 PD453X BLAKE SLATKIN" at bounding box center [792, 635] width 1074 height 65
drag, startPoint x: 274, startPoint y: 439, endPoint x: 288, endPoint y: 142, distance: 297.3
click at [361, 603] on div "BACK HAIR MUSIC PUBLISHING 00785988452 PD453X BLAKE SLATKIN" at bounding box center [792, 635] width 1074 height 65
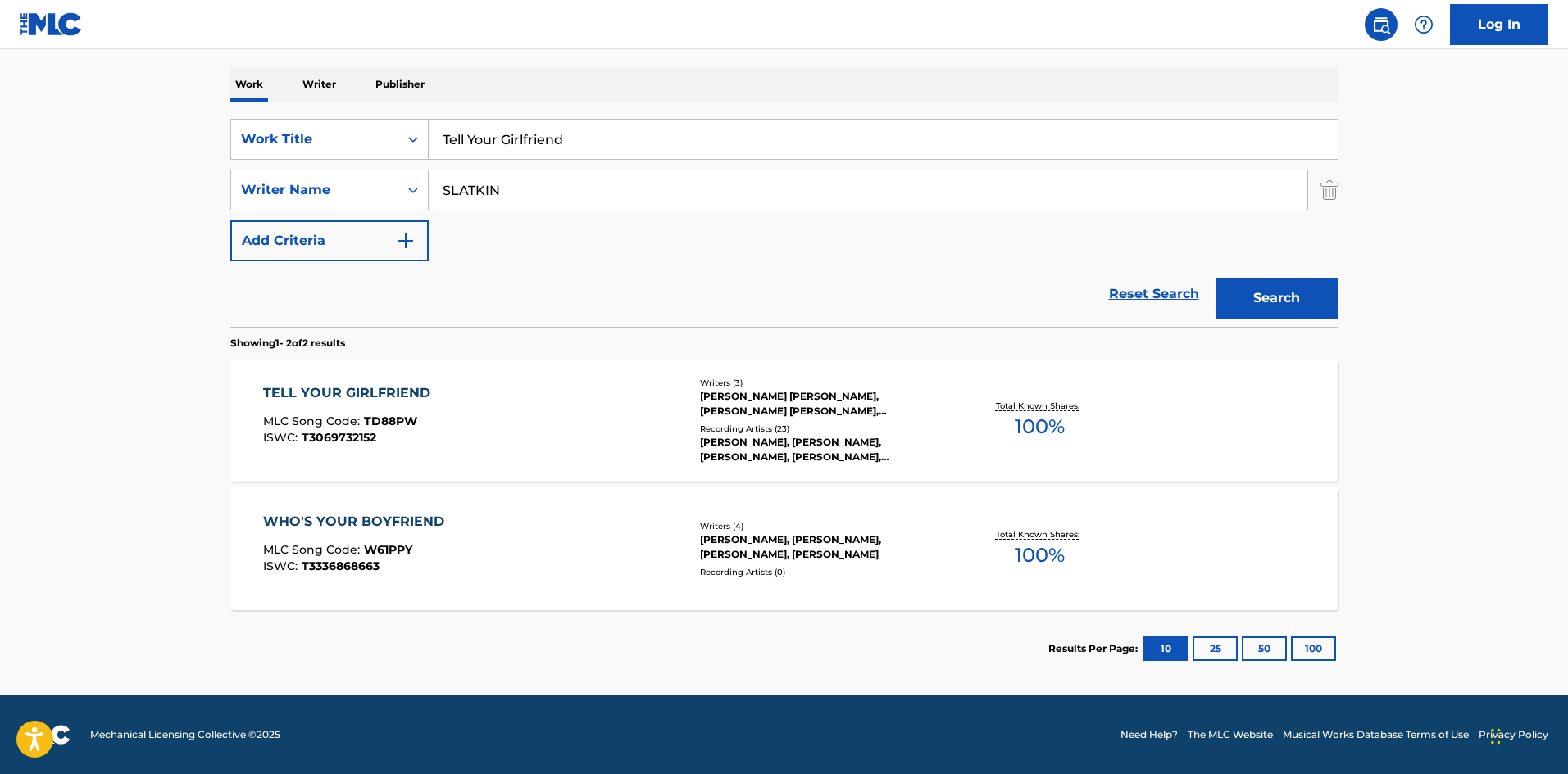
scroll to position [82, 0]
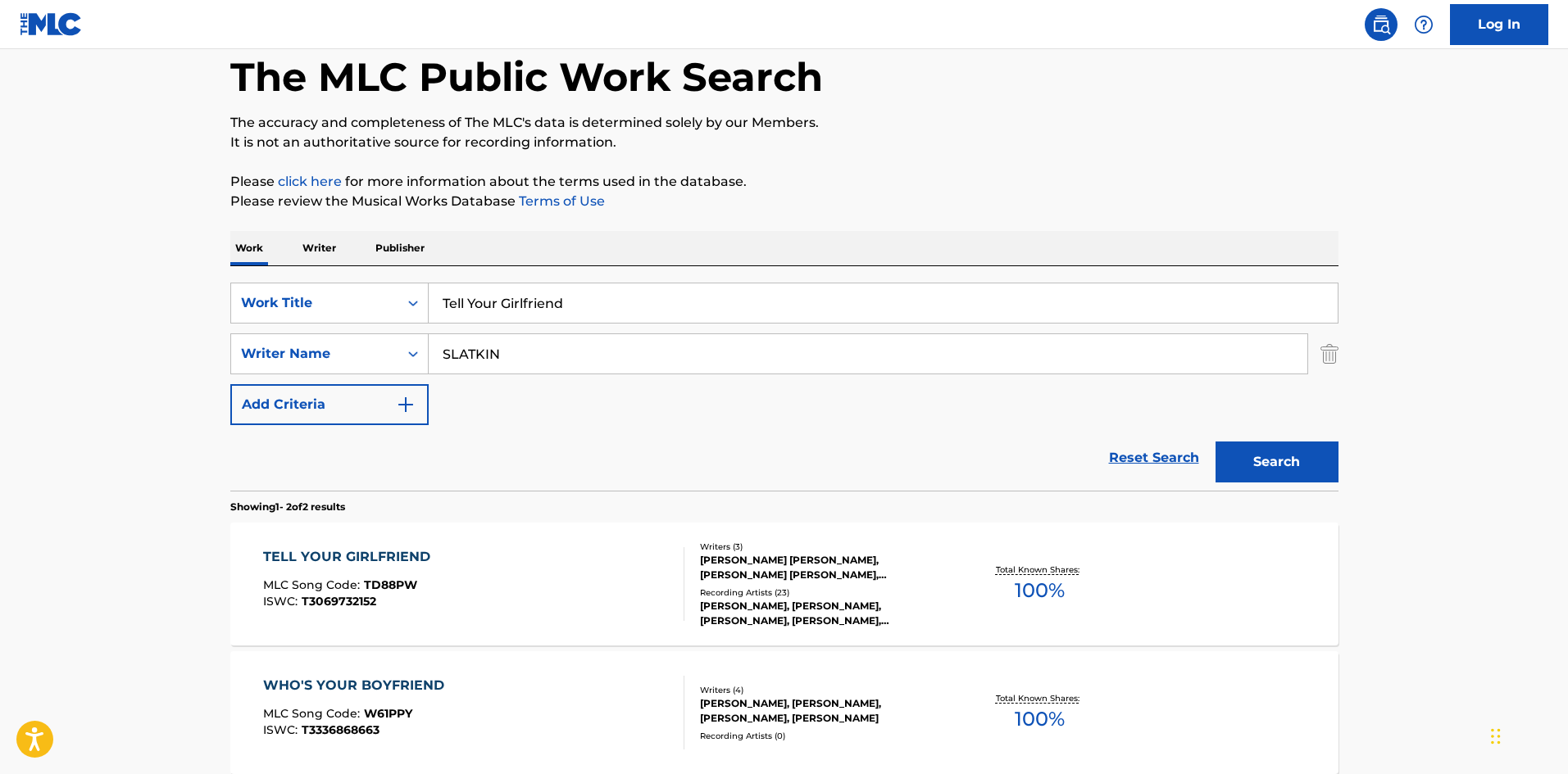
click at [620, 322] on div "Tell Your Girlfriend" at bounding box center [883, 303] width 910 height 41
click at [531, 611] on div "TELL YOUR GIRLFRIEND MLC Song Code : TD88PW ISWC : T3069732152" at bounding box center [474, 585] width 422 height 74
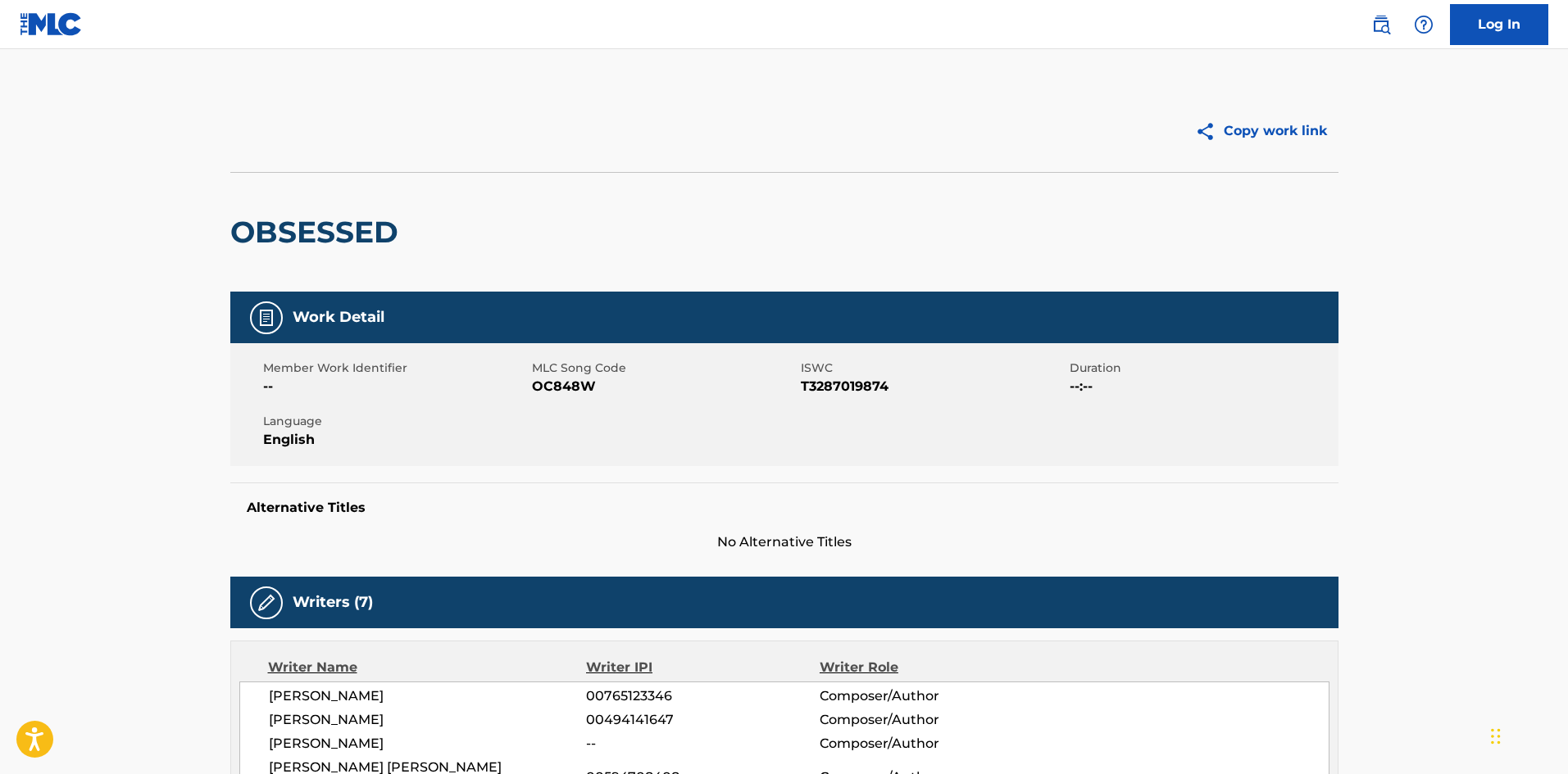
click at [293, 220] on h2 "OBSESSED" at bounding box center [318, 232] width 176 height 37
drag, startPoint x: 293, startPoint y: 220, endPoint x: 342, endPoint y: 222, distance: 49.0
click at [342, 222] on h2 "OBSESSED" at bounding box center [318, 232] width 176 height 37
copy h2 "OBSESSED"
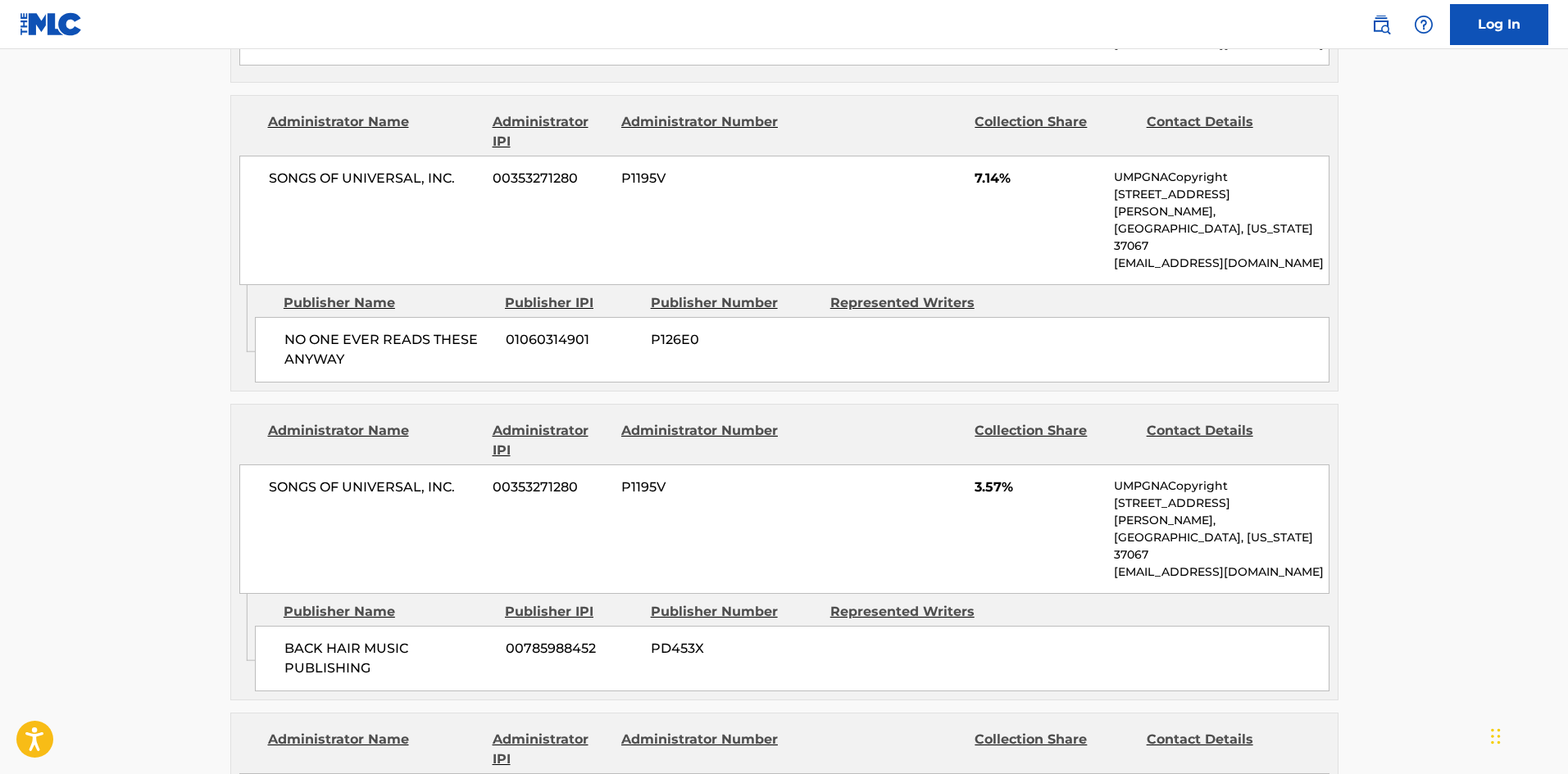
scroll to position [3442, 0]
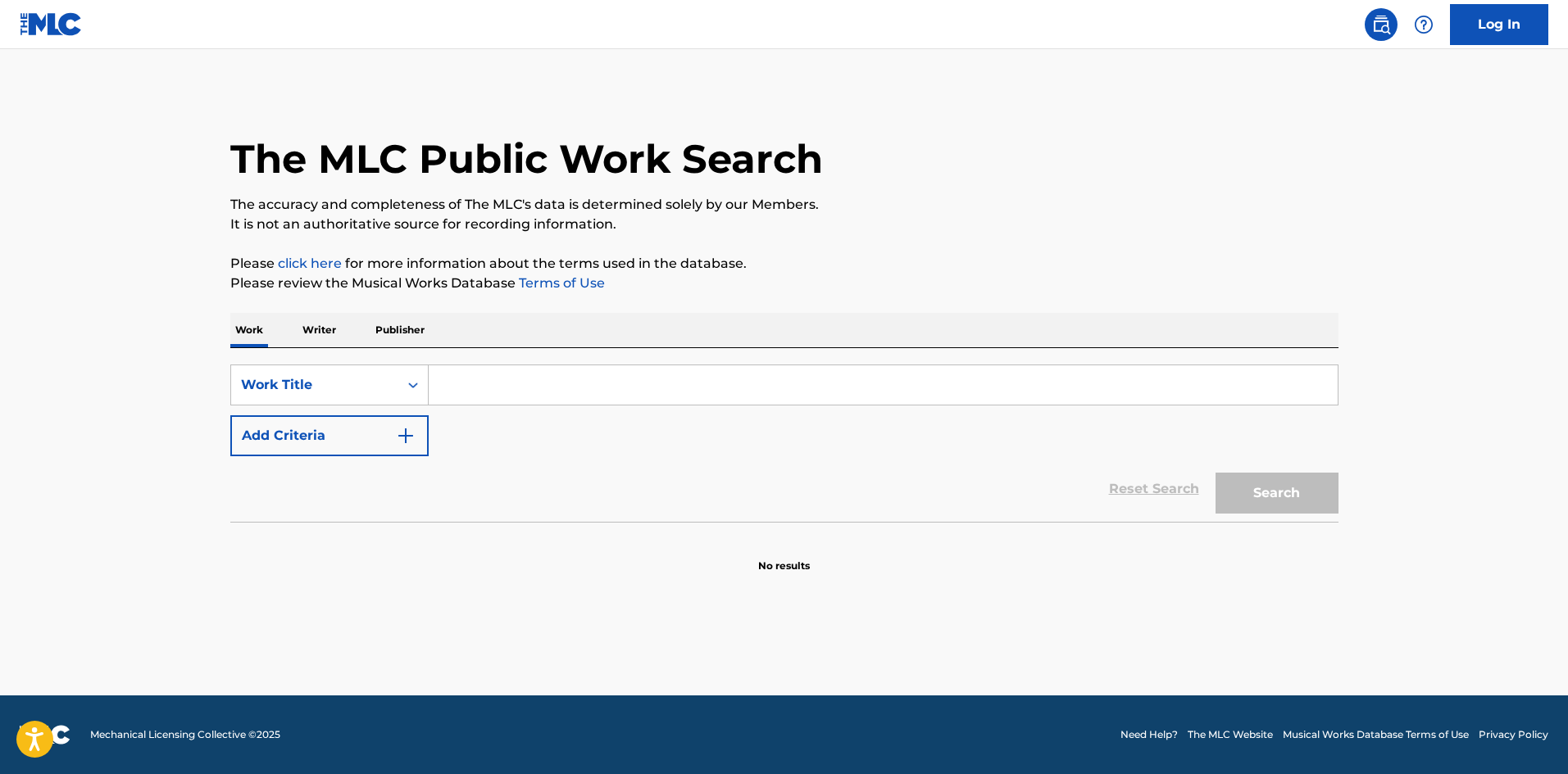
click at [623, 385] on input "Search Form" at bounding box center [883, 385] width 909 height 39
paste input "Seasons"
type input "Seasons"
click at [251, 440] on button "Add Criteria" at bounding box center [329, 436] width 198 height 41
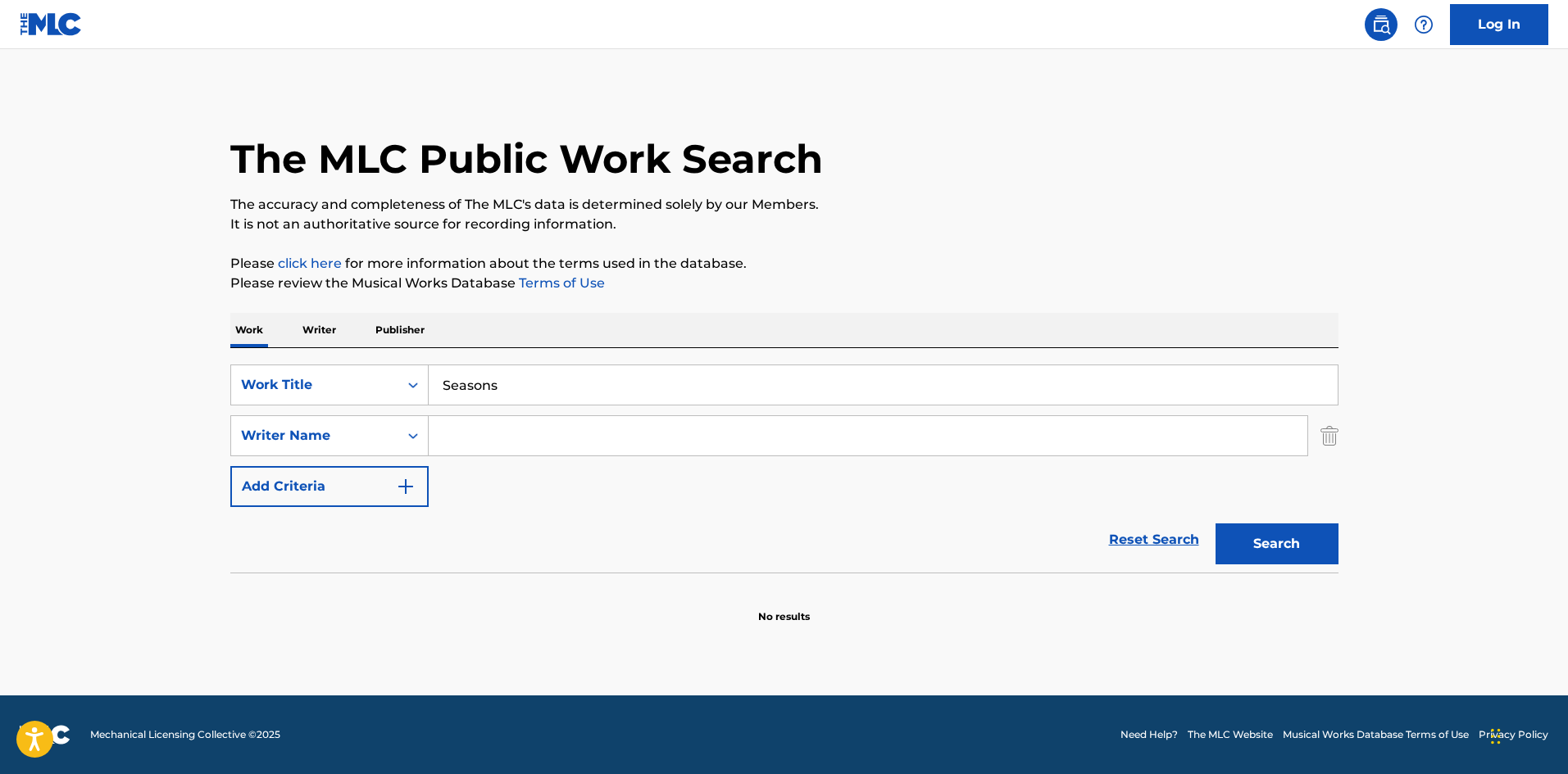
click at [536, 461] on div "SearchWithCriteria43315e8a-a3b4-4618-9a9e-2fafade3bb3a Work Title Seasons Searc…" at bounding box center [784, 435] width 1108 height 143
click at [556, 435] on input "Search Form" at bounding box center [868, 436] width 878 height 39
paste input "SLATKIN"
type input "SLATKIN"
click at [1297, 537] on button "Search" at bounding box center [1277, 544] width 123 height 41
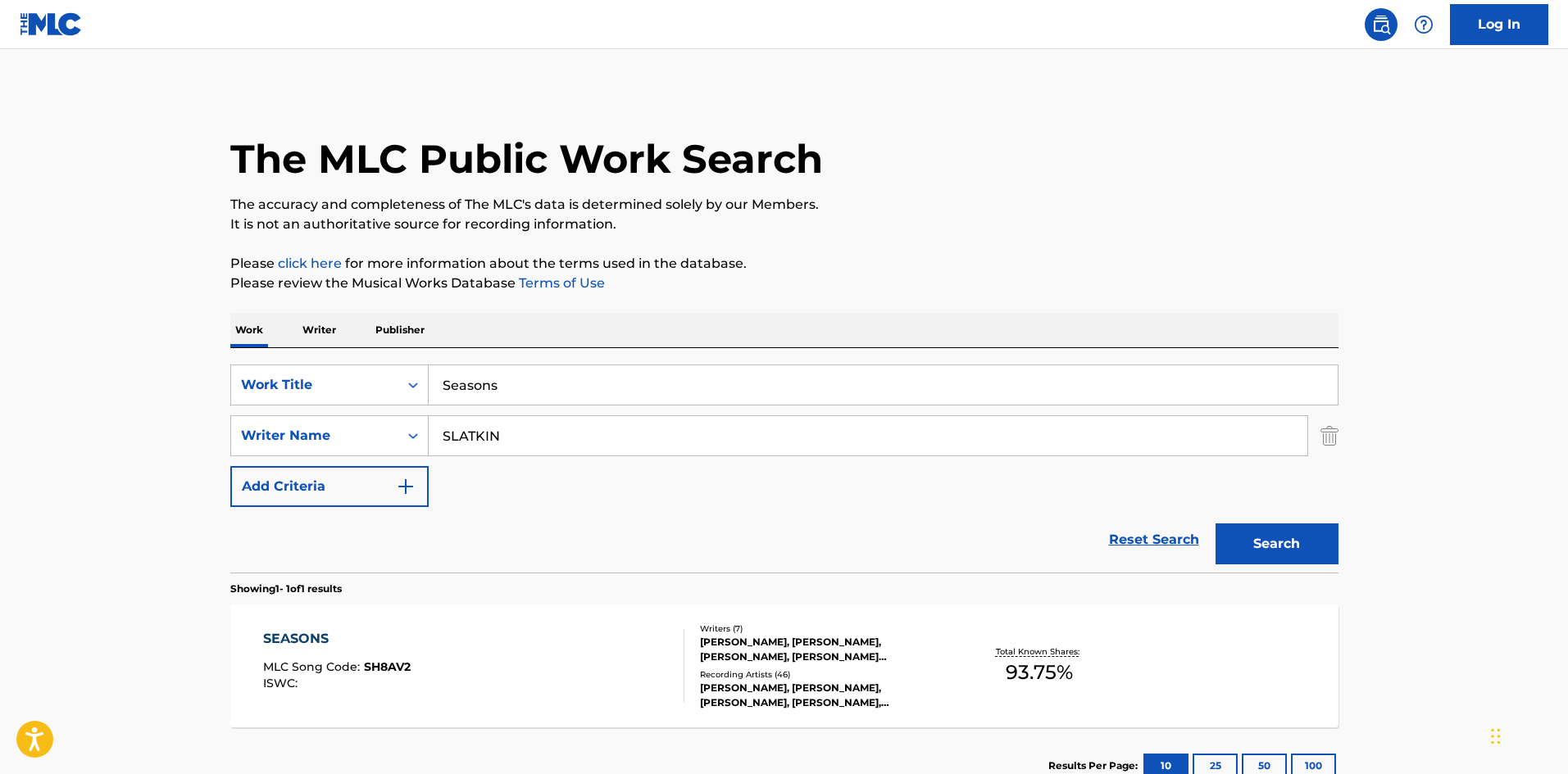
click at [504, 625] on div "SEASONS MLC Song Code : SH8AV2 ISWC : Writers ( 7 ) [PERSON_NAME], [PERSON_NAME…" at bounding box center [784, 666] width 1108 height 123
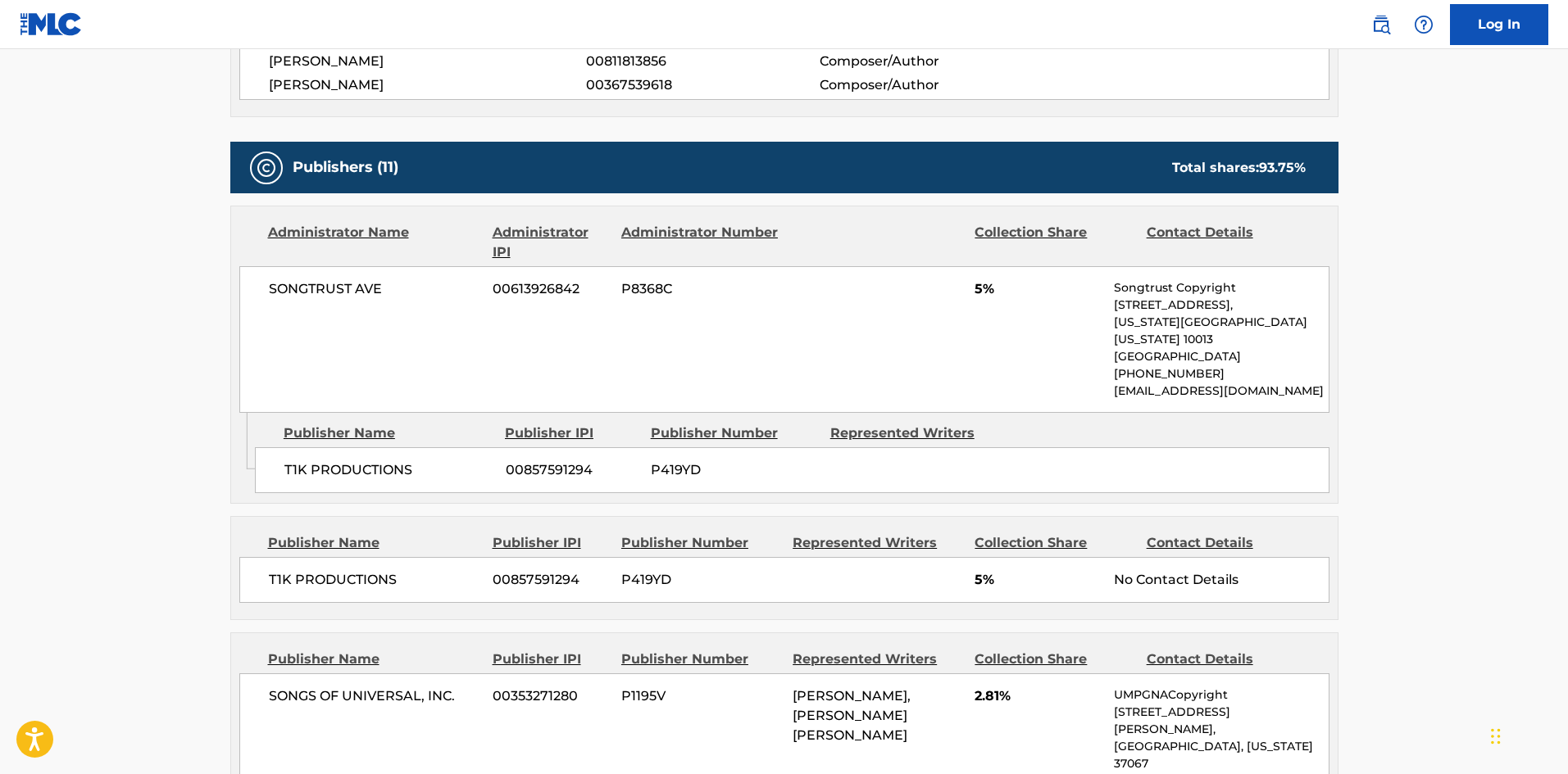
scroll to position [820, 0]
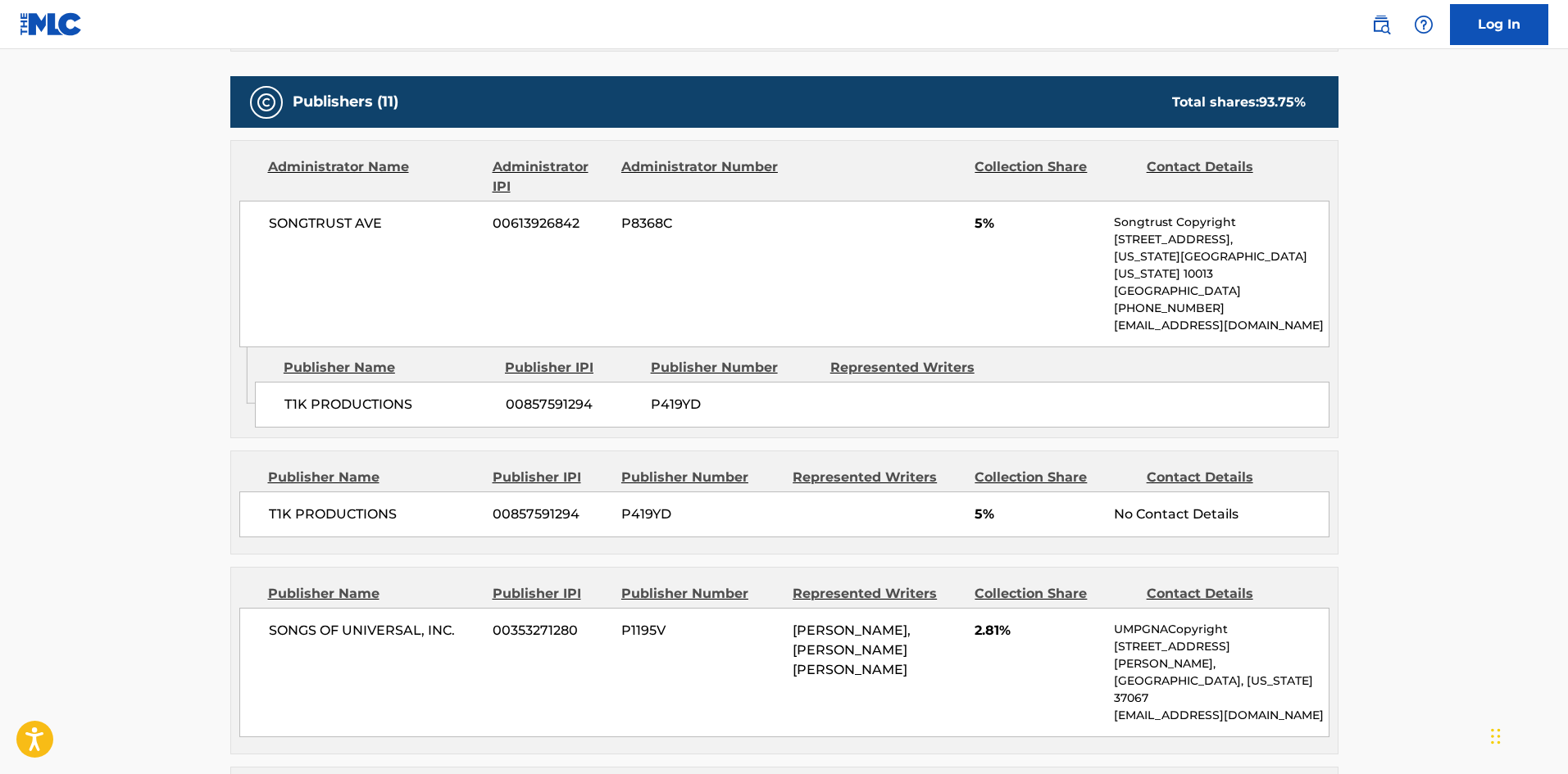
click at [282, 382] on div "T1K PRODUCTIONS 00857591294 P419YD" at bounding box center [792, 404] width 1074 height 46
drag, startPoint x: 282, startPoint y: 380, endPoint x: 385, endPoint y: 380, distance: 103.0
click at [385, 382] on div "T1K PRODUCTIONS 00857591294 P419YD" at bounding box center [792, 404] width 1074 height 46
copy span "T1K PRODUCTIONS"
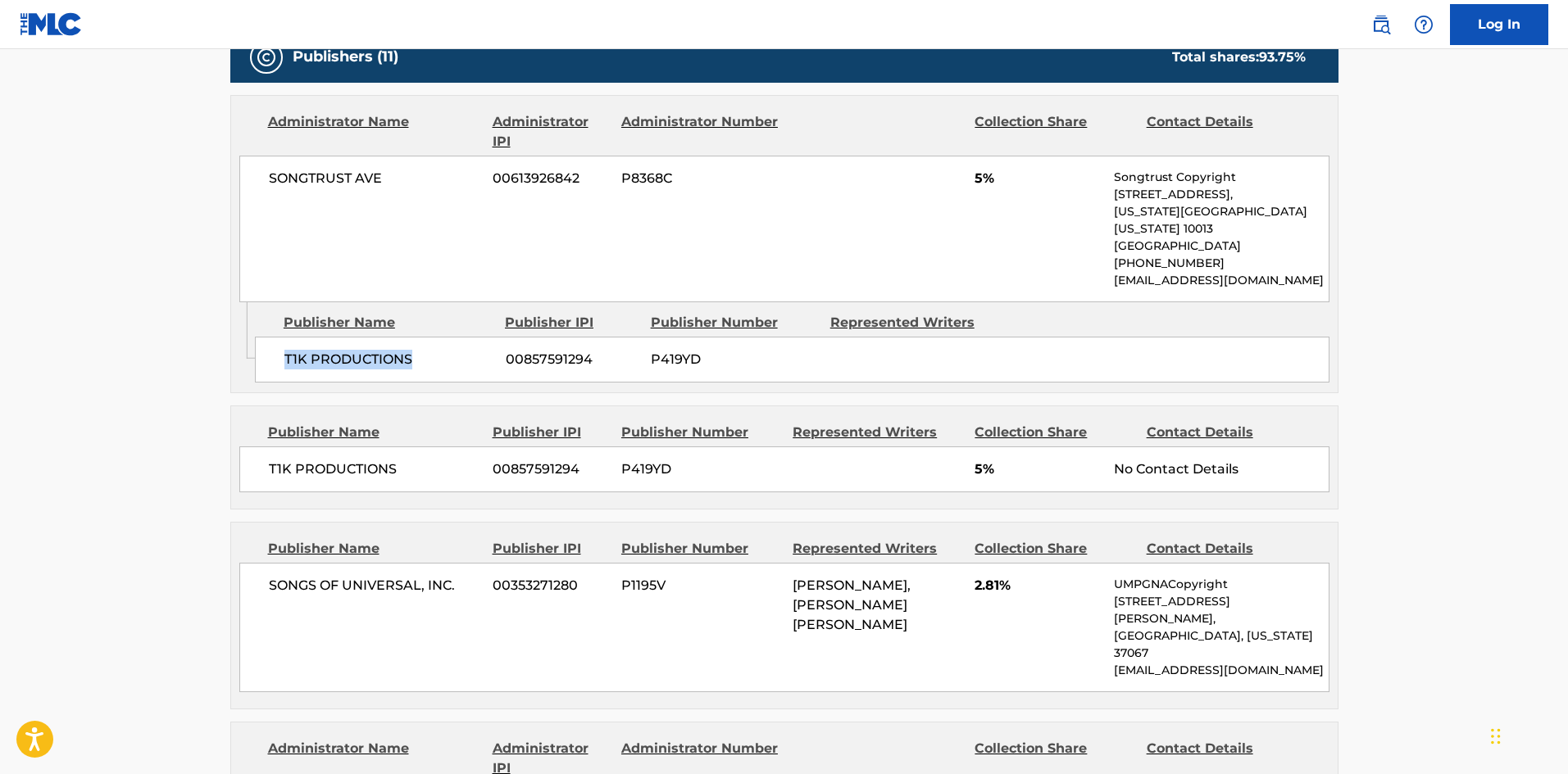
scroll to position [901, 0]
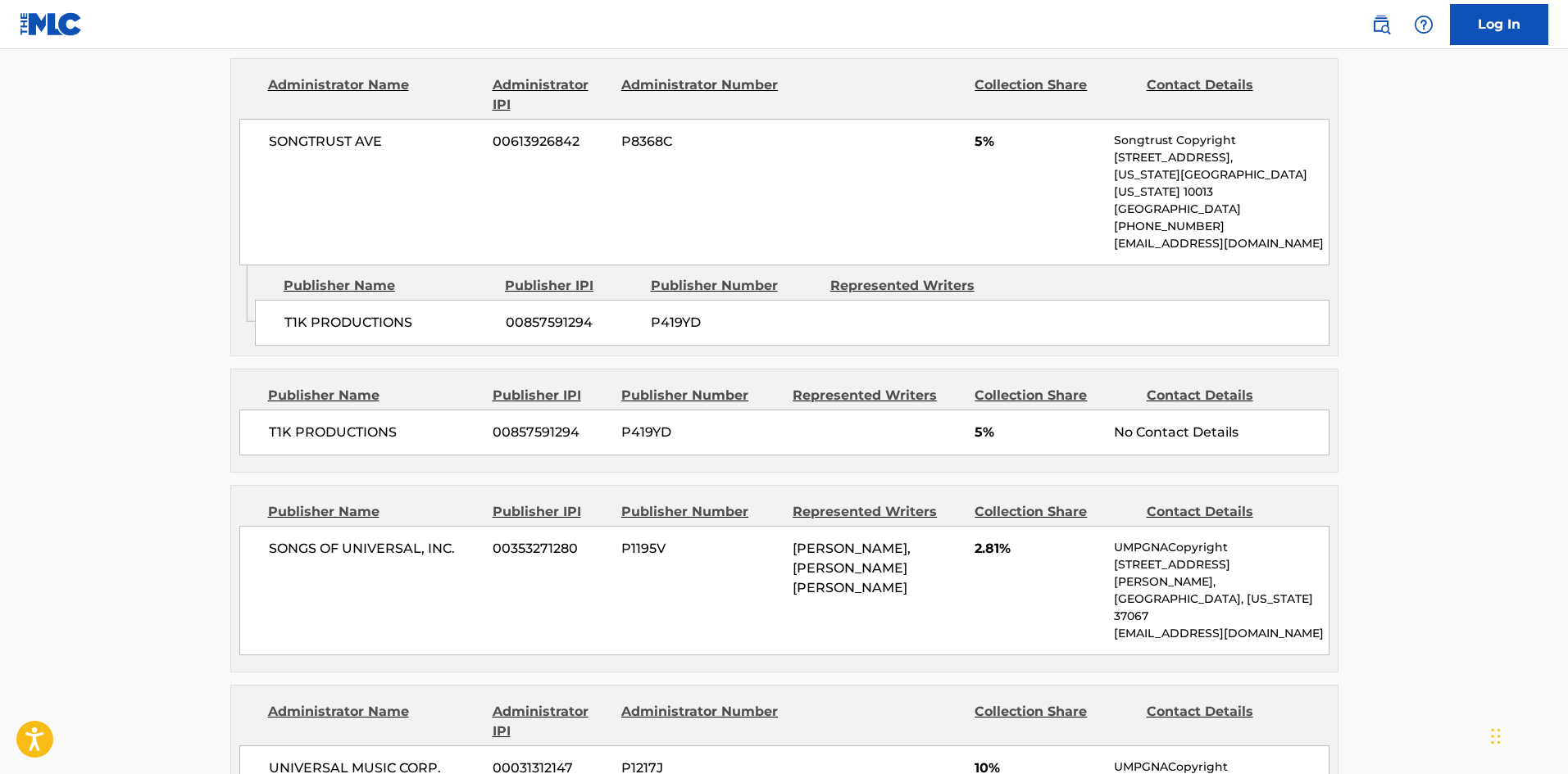
click at [265, 418] on div "T1K PRODUCTIONS [PHONE_NUMBER] P419YD 5% No Contact Details" at bounding box center [784, 432] width 1090 height 46
click at [265, 417] on div "T1K PRODUCTIONS [PHONE_NUMBER] P419YD 5% No Contact Details" at bounding box center [784, 432] width 1090 height 46
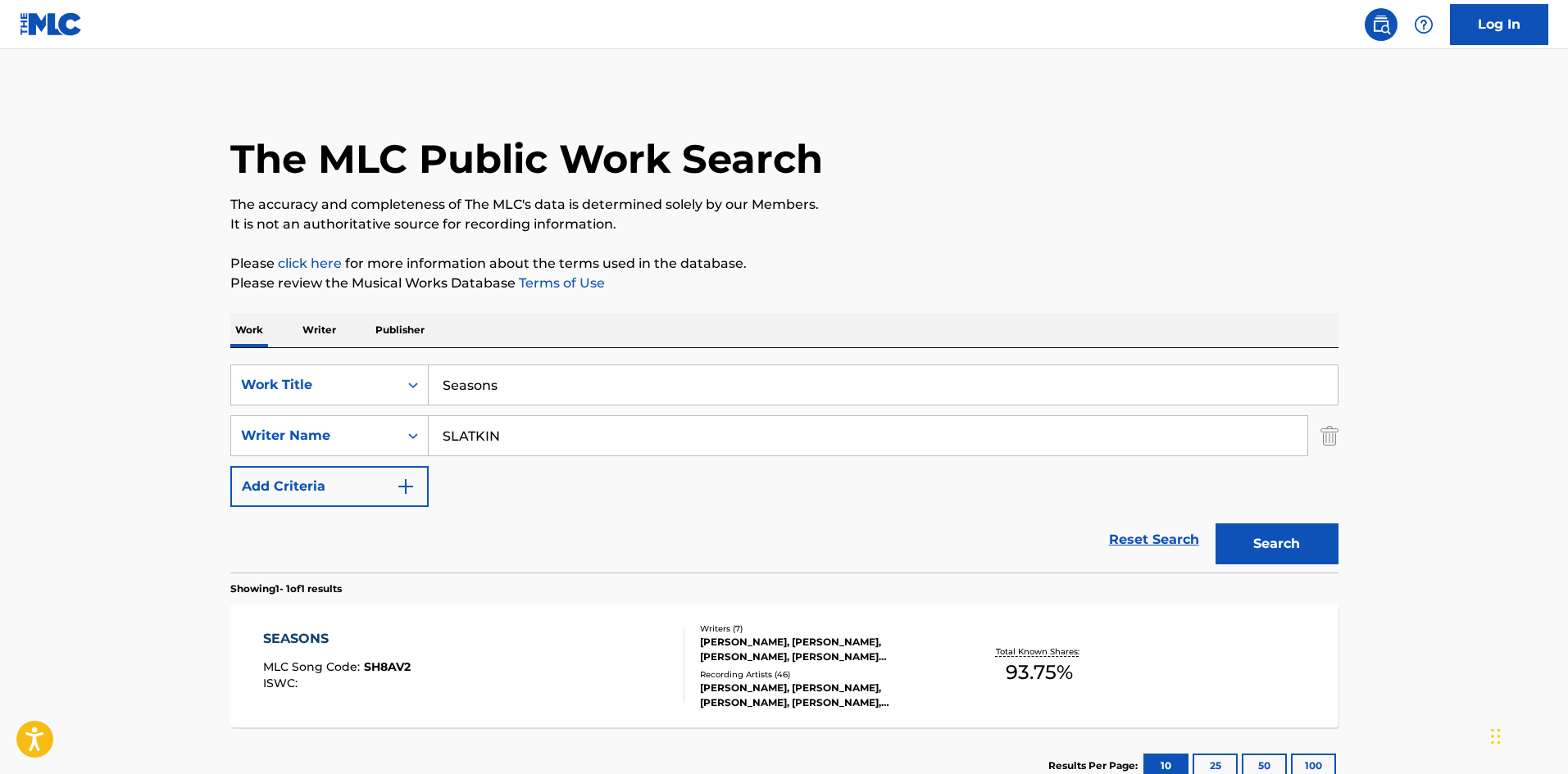
click at [495, 634] on div "SEASONS MLC Song Code : SH8AV2 ISWC :" at bounding box center [474, 666] width 422 height 74
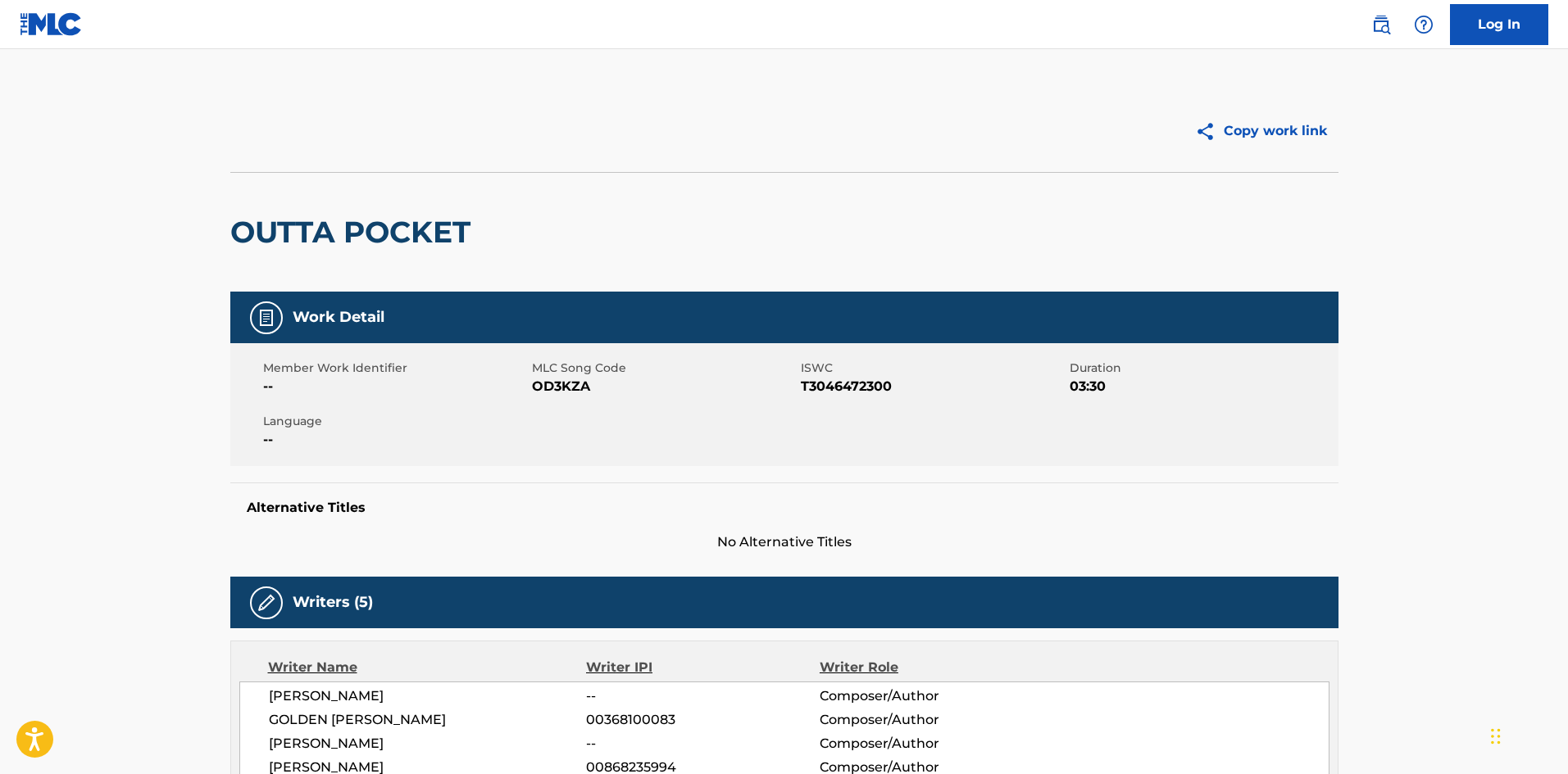
click at [277, 222] on h2 "OUTTA POCKET" at bounding box center [355, 232] width 249 height 37
drag, startPoint x: 277, startPoint y: 222, endPoint x: 412, endPoint y: 220, distance: 135.0
click at [412, 220] on h2 "OUTTA POCKET" at bounding box center [355, 232] width 249 height 37
copy h2 "OUTTA POCKET"
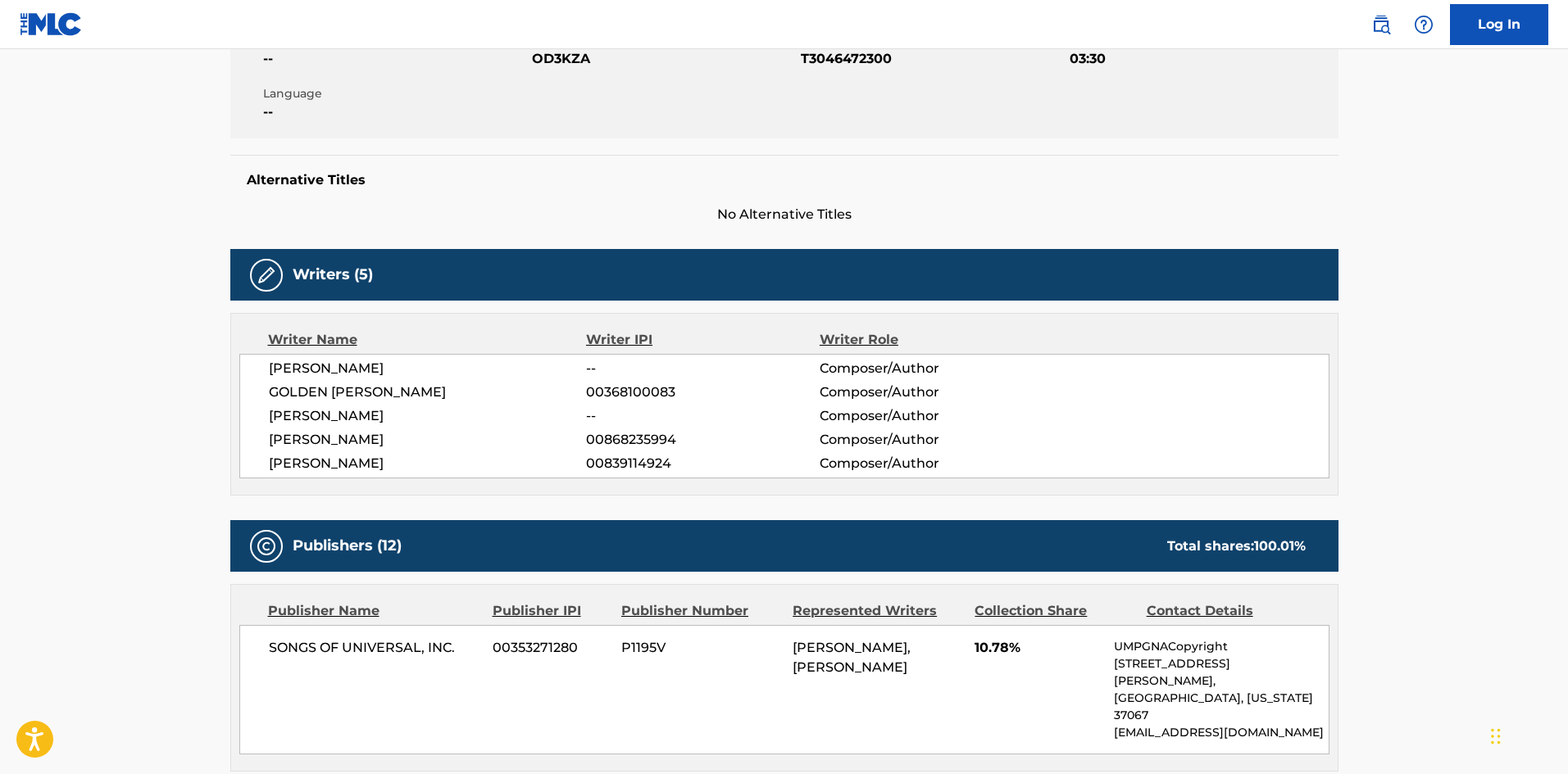
scroll to position [3755, 0]
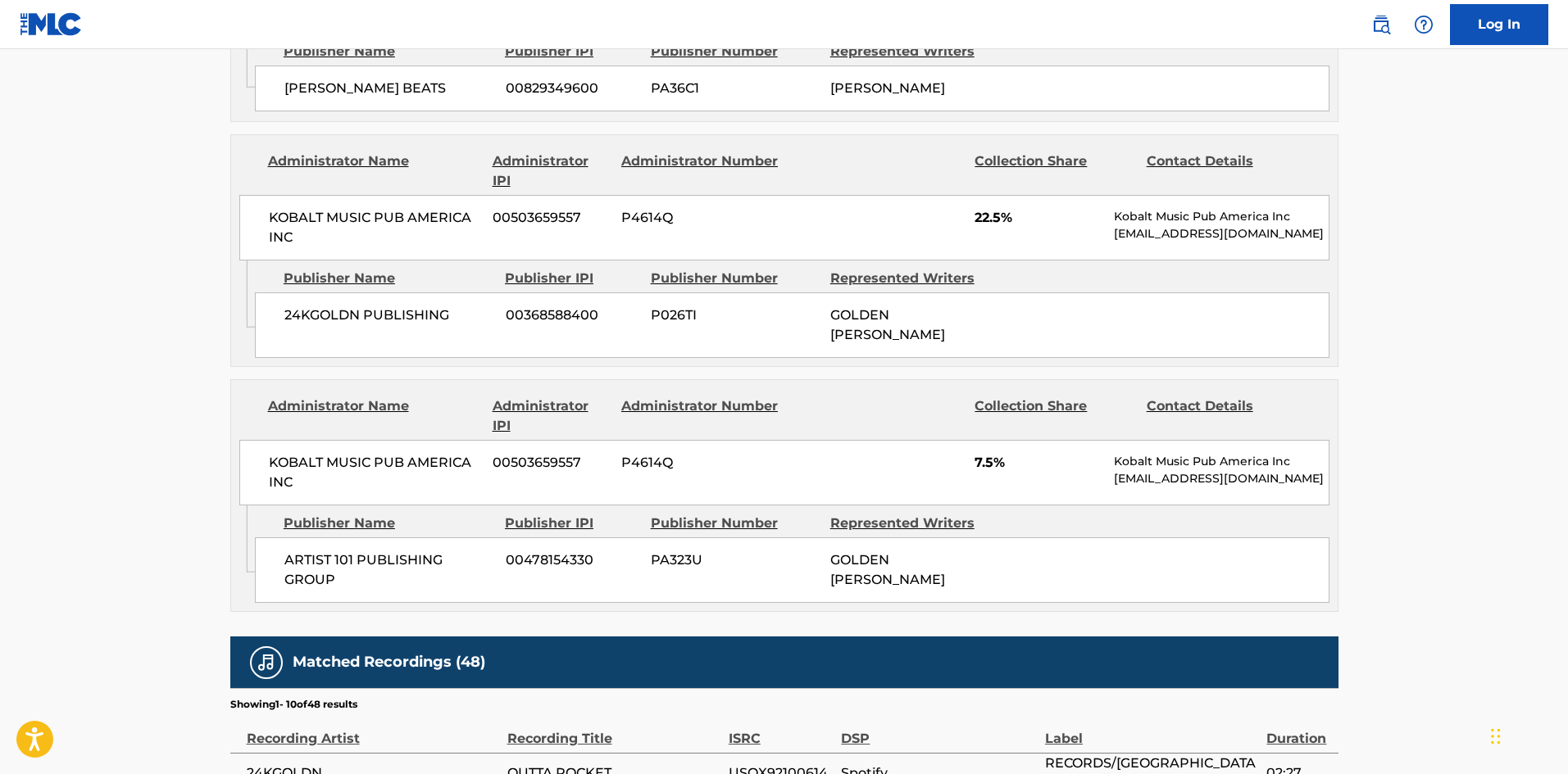
click at [306, 763] on span "24KGOLDN" at bounding box center [373, 773] width 253 height 19
copy span "24KGOLDN"
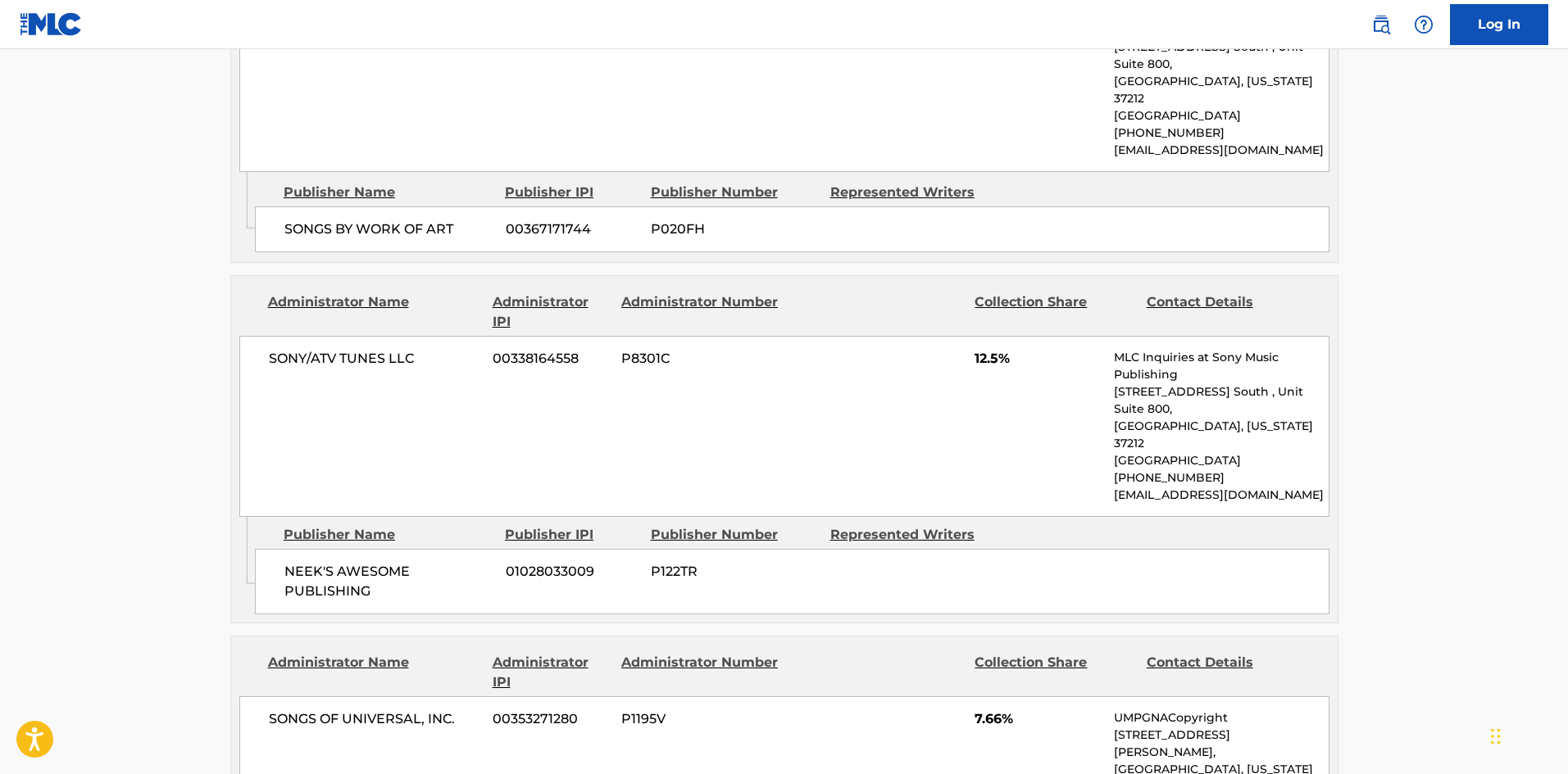
scroll to position [1501, 0]
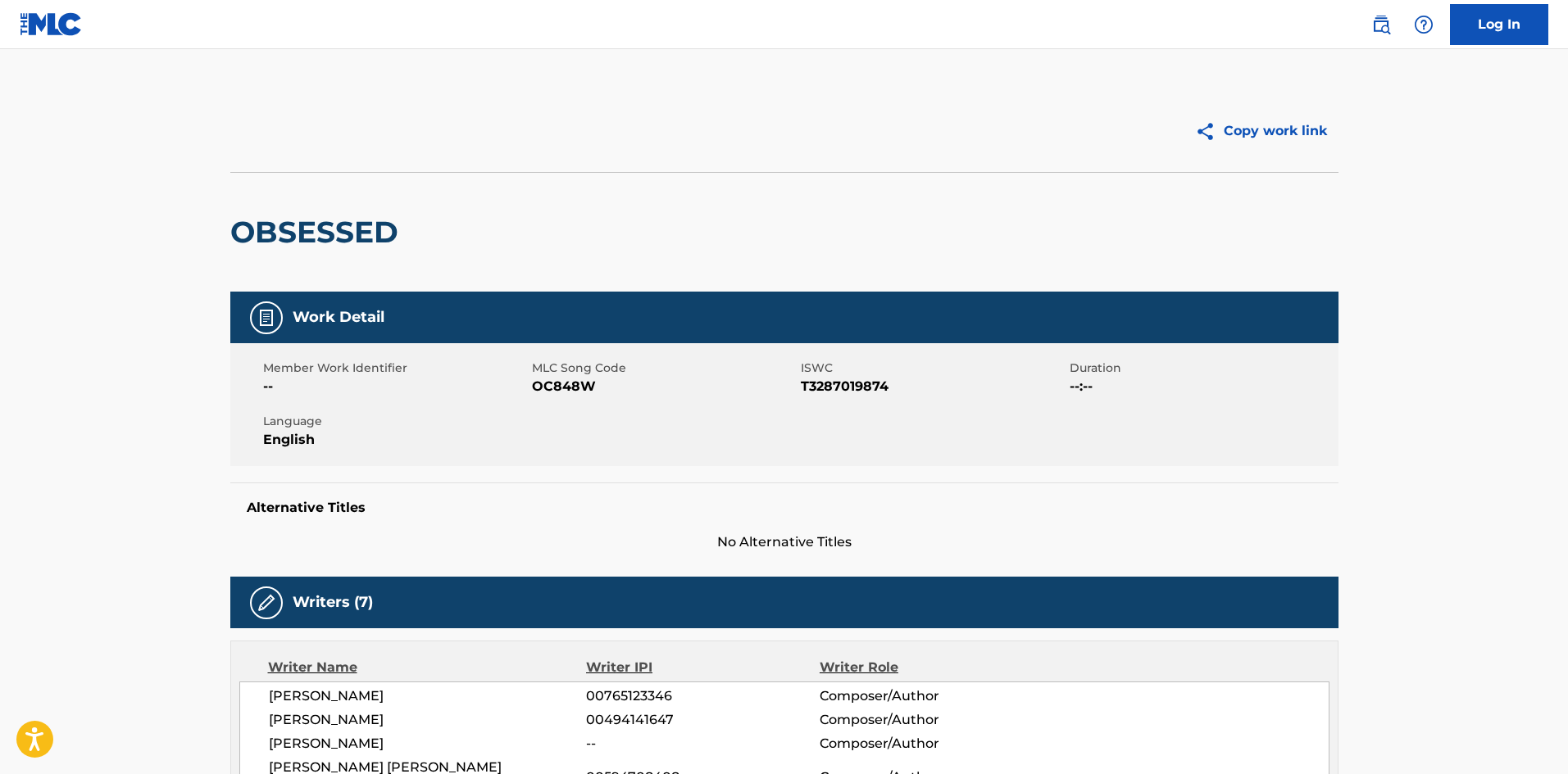
click at [244, 232] on h2 "OBSESSED" at bounding box center [318, 232] width 176 height 37
copy h2 "OBSESSED"
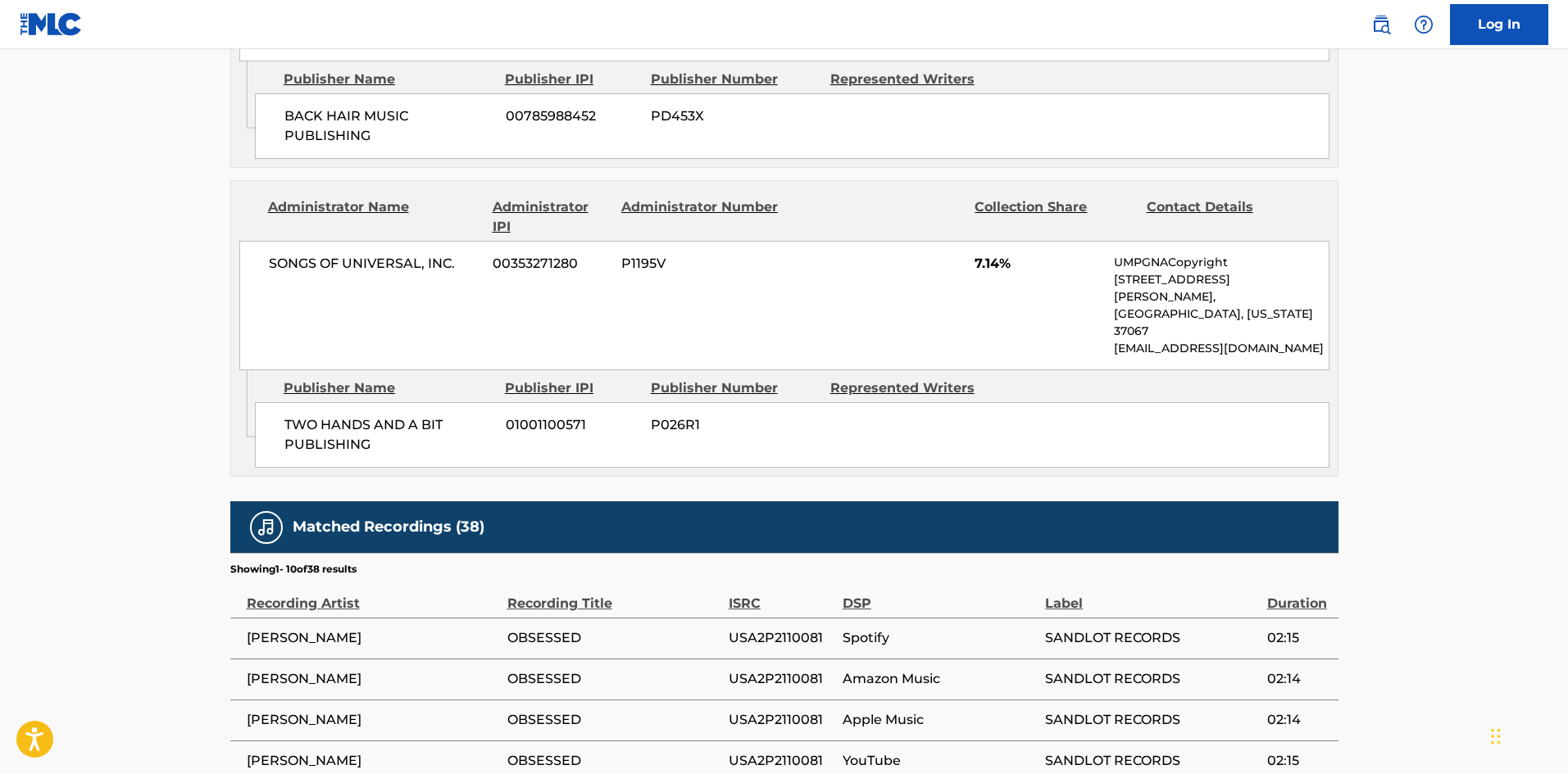
scroll to position [3833, 0]
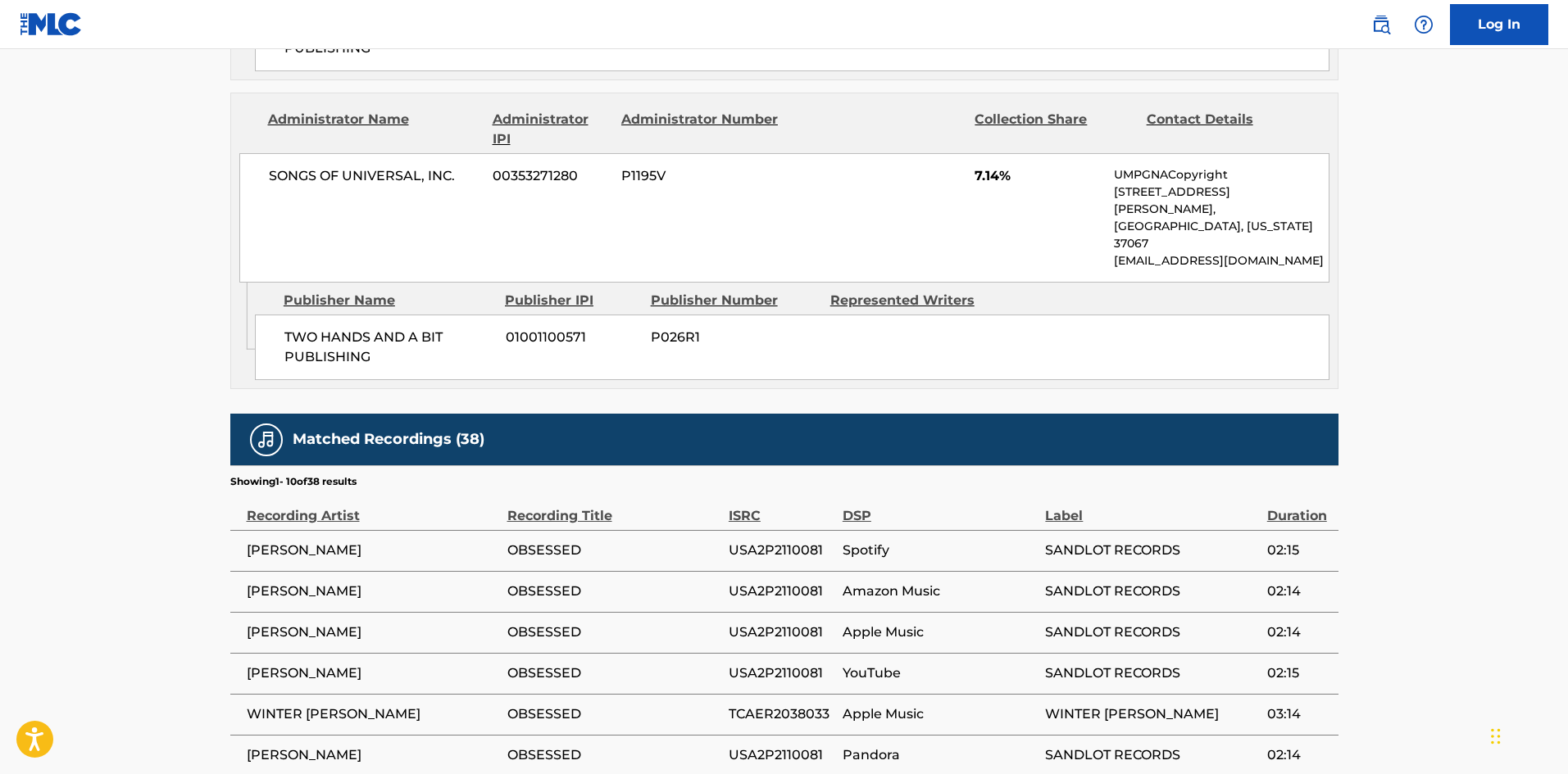
click at [263, 705] on span "WINTER [PERSON_NAME]" at bounding box center [373, 715] width 253 height 19
drag, startPoint x: 263, startPoint y: 390, endPoint x: 340, endPoint y: 389, distance: 77.0
click at [340, 705] on span "WINTER [PERSON_NAME]" at bounding box center [373, 715] width 253 height 19
copy span "WINTER [PERSON_NAME]"
click at [242, 530] on td "[PERSON_NAME]" at bounding box center [368, 551] width 277 height 41
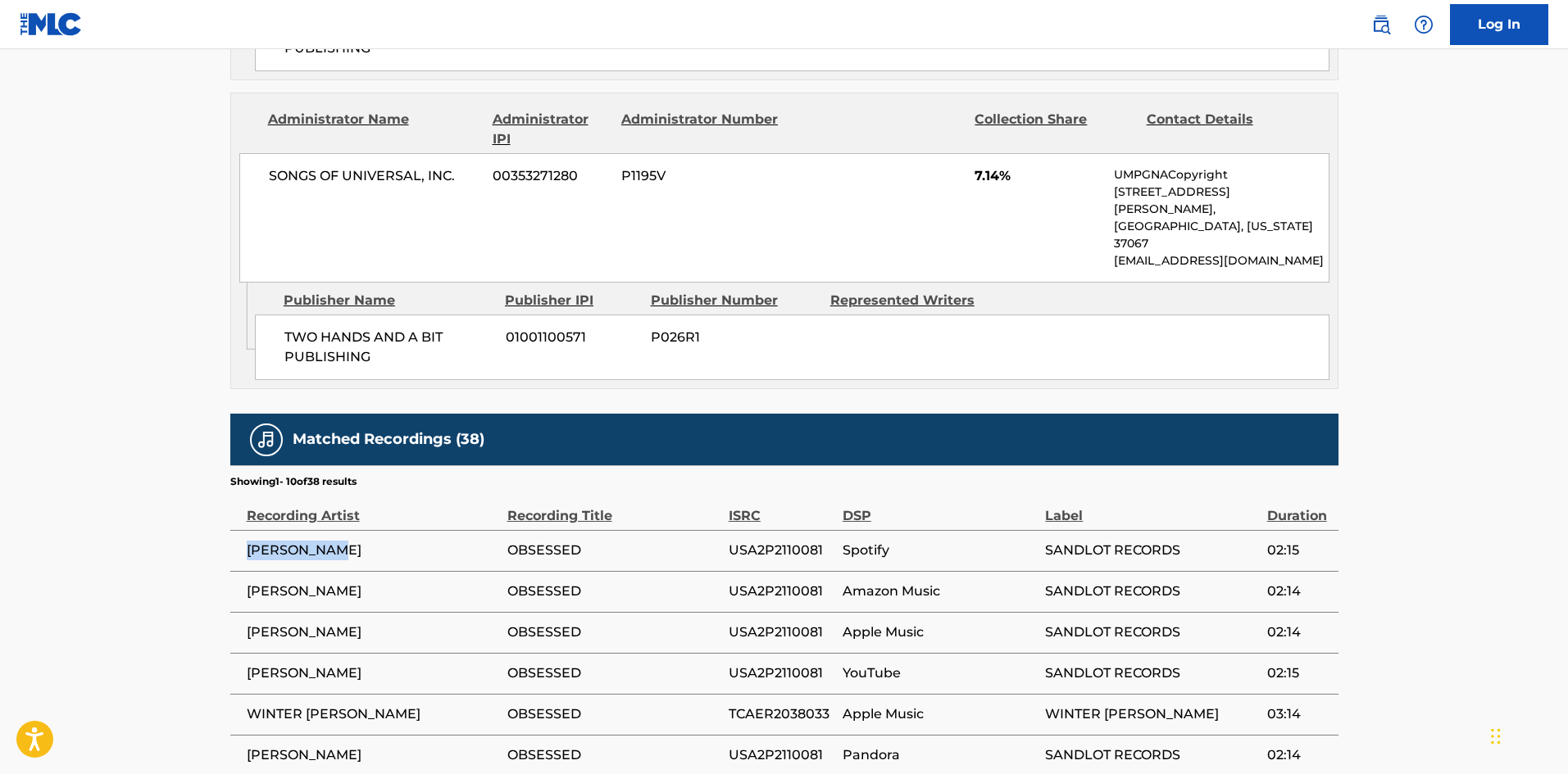
drag, startPoint x: 242, startPoint y: 201, endPoint x: 316, endPoint y: 213, distance: 75.0
click at [316, 530] on td "[PERSON_NAME]" at bounding box center [368, 551] width 277 height 41
copy span "[PERSON_NAME]"
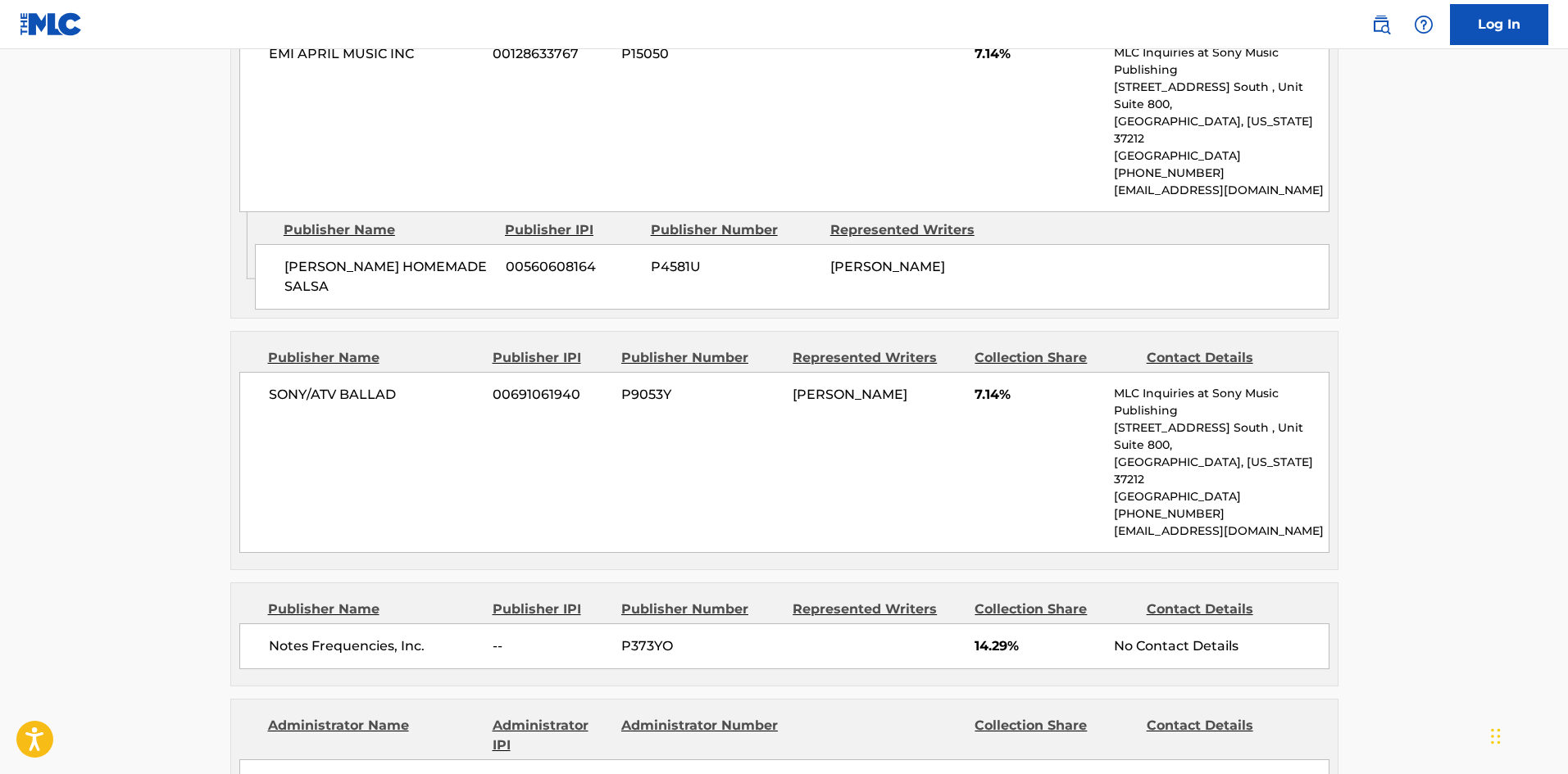
scroll to position [1948, 0]
click at [281, 625] on div "Notes Frequencies, Inc. -- P373YO 14.29% No Contact Details" at bounding box center [784, 648] width 1090 height 46
drag, startPoint x: 281, startPoint y: 446, endPoint x: 443, endPoint y: 469, distance: 163.6
click at [443, 625] on div "Notes Frequencies, Inc. -- P373YO 14.29% No Contact Details" at bounding box center [784, 648] width 1090 height 46
copy div "Notes Frequencies, Inc."
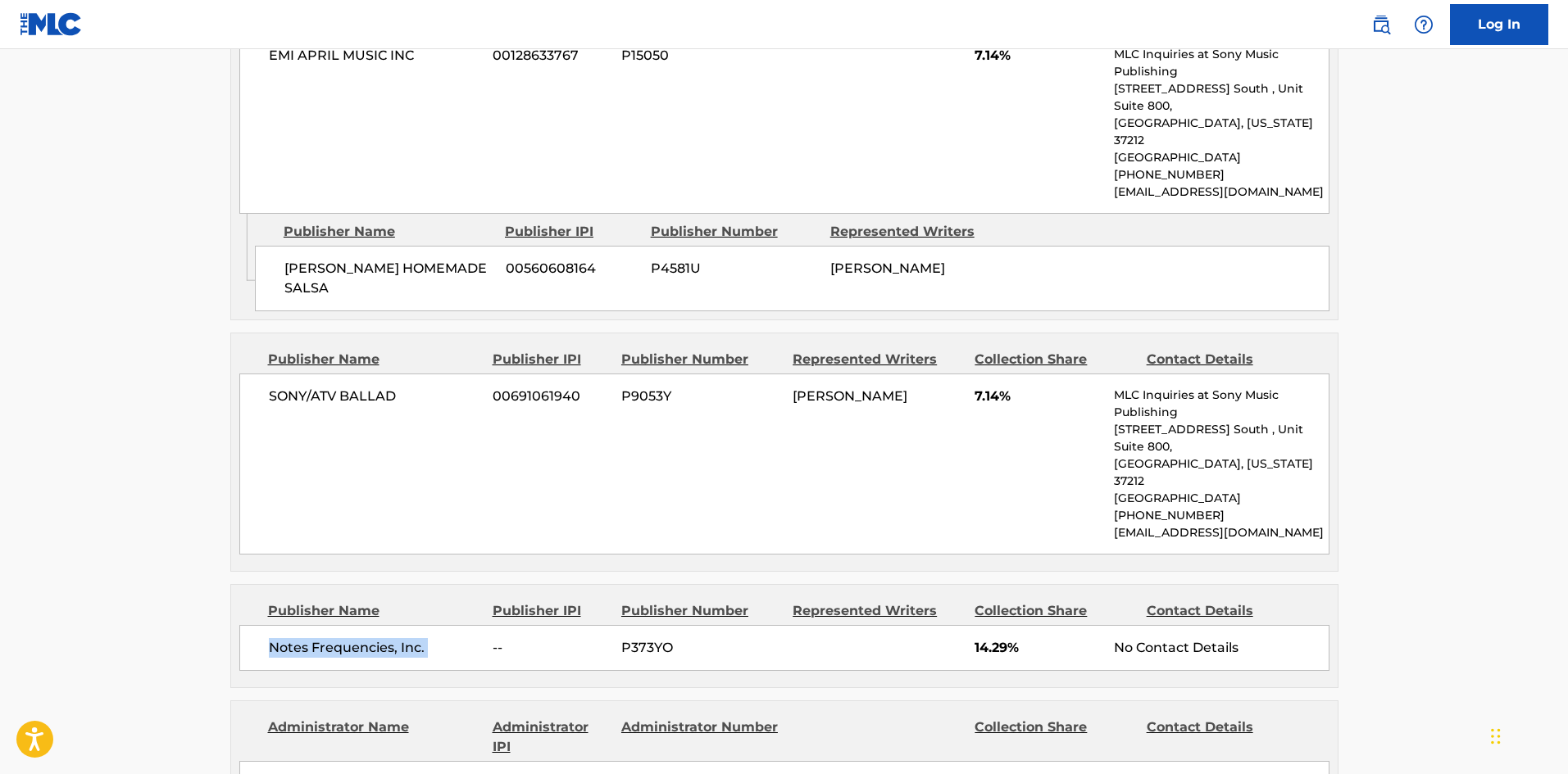
click at [301, 638] on span "Notes Frequencies, Inc." at bounding box center [375, 648] width 213 height 19
drag, startPoint x: 301, startPoint y: 462, endPoint x: 330, endPoint y: 463, distance: 29.0
click at [330, 638] on span "Notes Frequencies, Inc." at bounding box center [375, 648] width 213 height 19
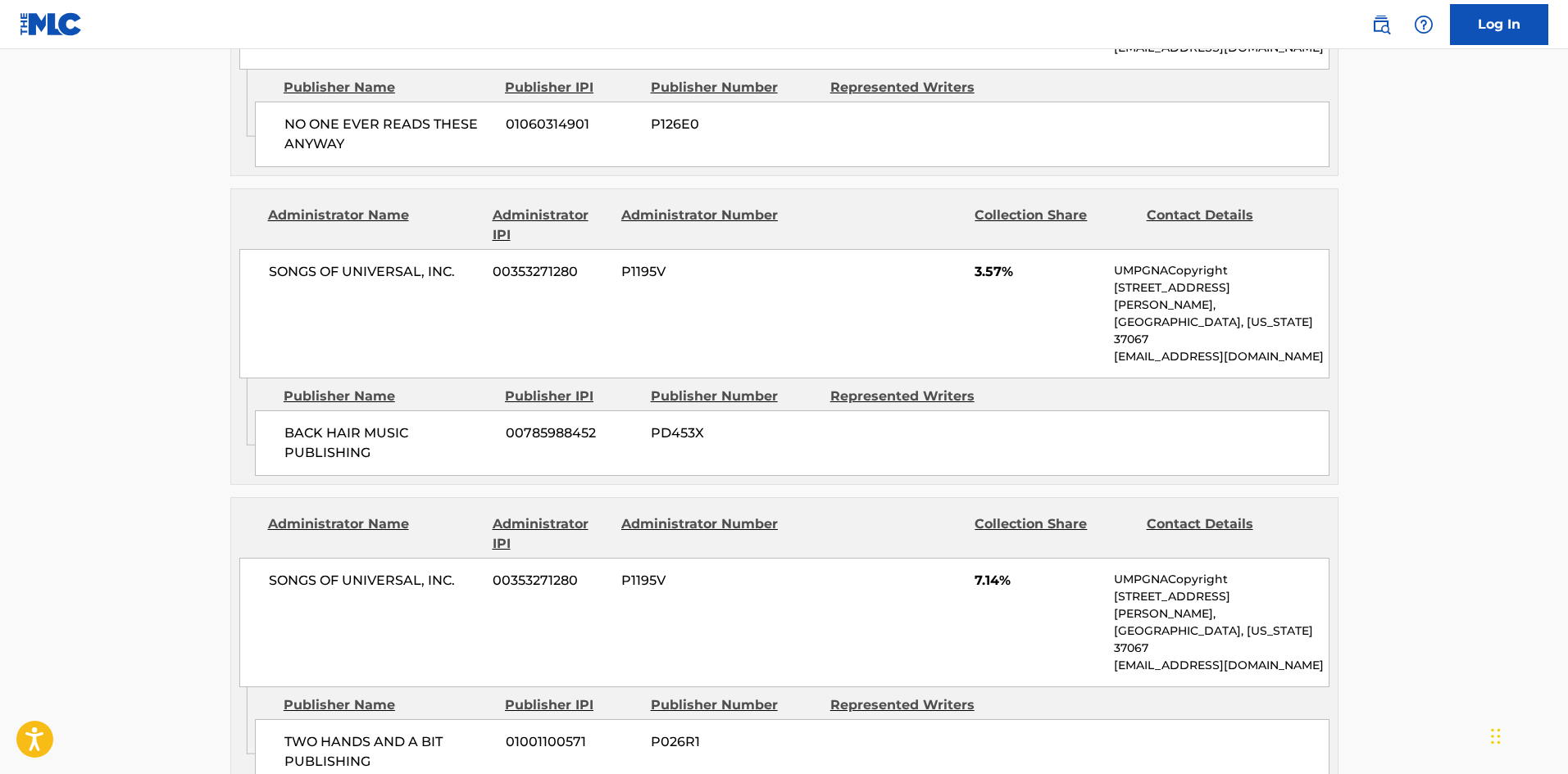
scroll to position [3399, 0]
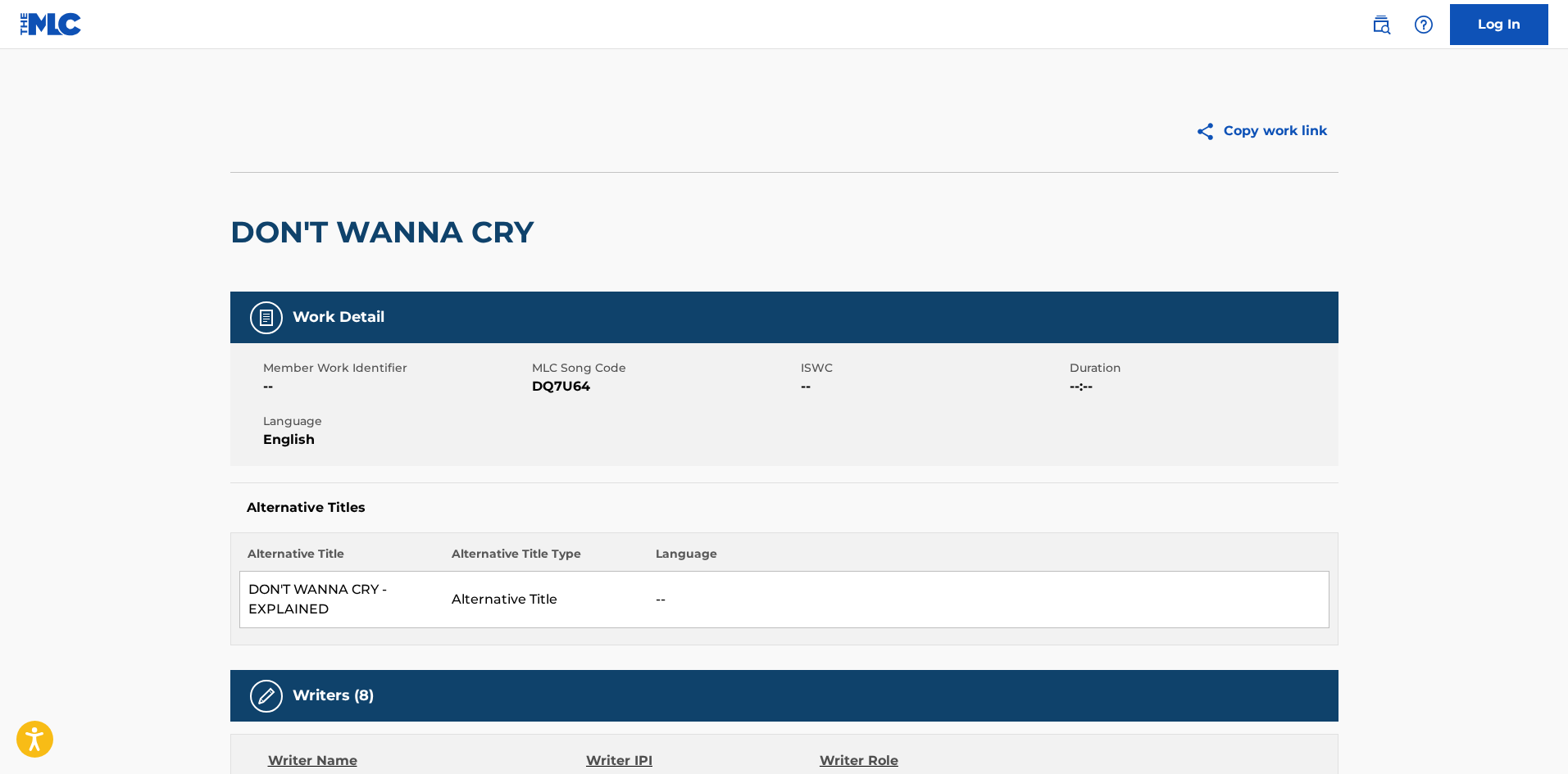
click at [249, 239] on h2 "DON'T WANNA CRY" at bounding box center [386, 232] width 312 height 37
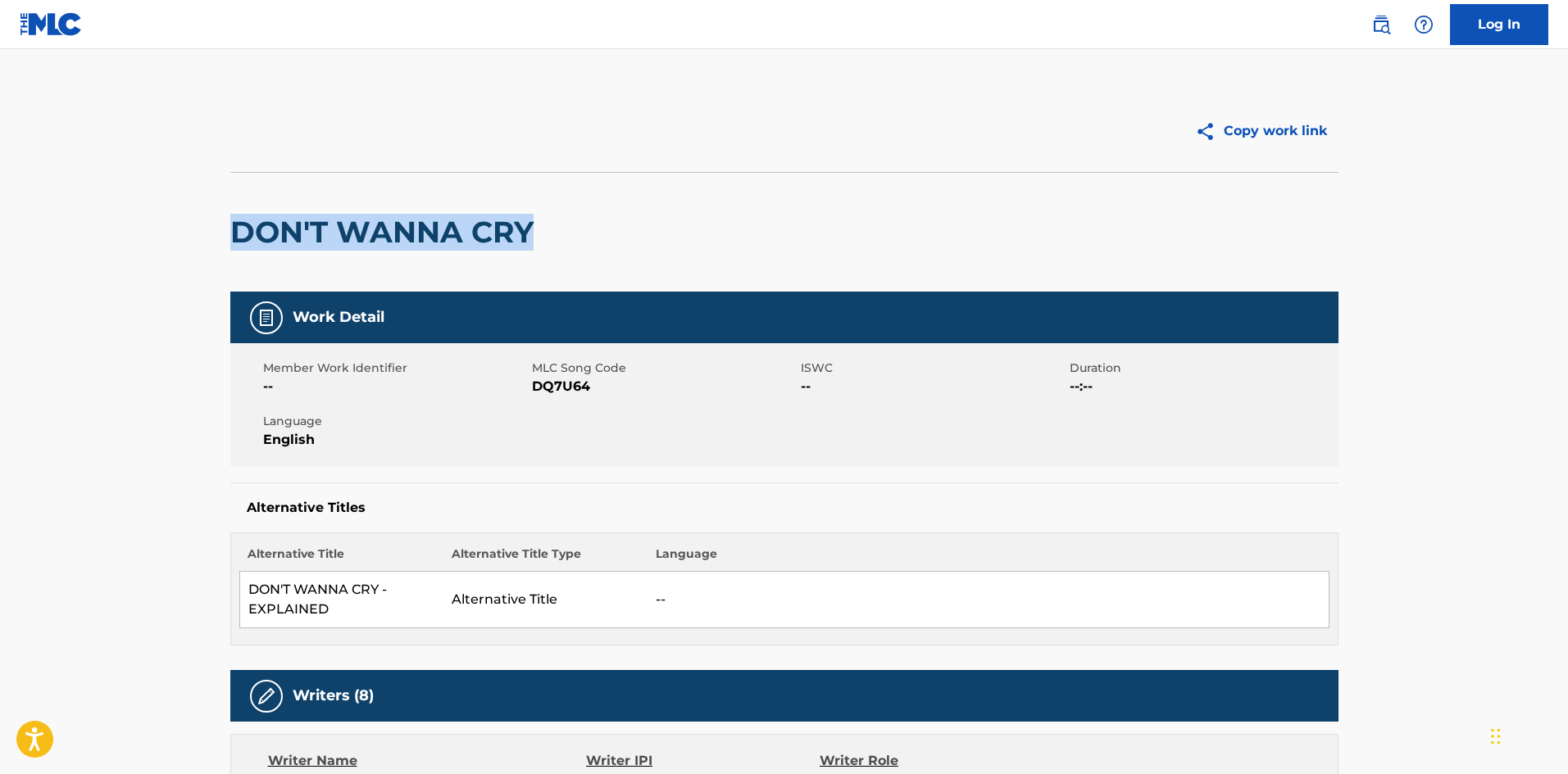
drag, startPoint x: 249, startPoint y: 239, endPoint x: 507, endPoint y: 233, distance: 258.1
click at [507, 233] on h2 "DON'T WANNA CRY" at bounding box center [386, 232] width 312 height 37
copy h2 "DON'T WANNA CRY"
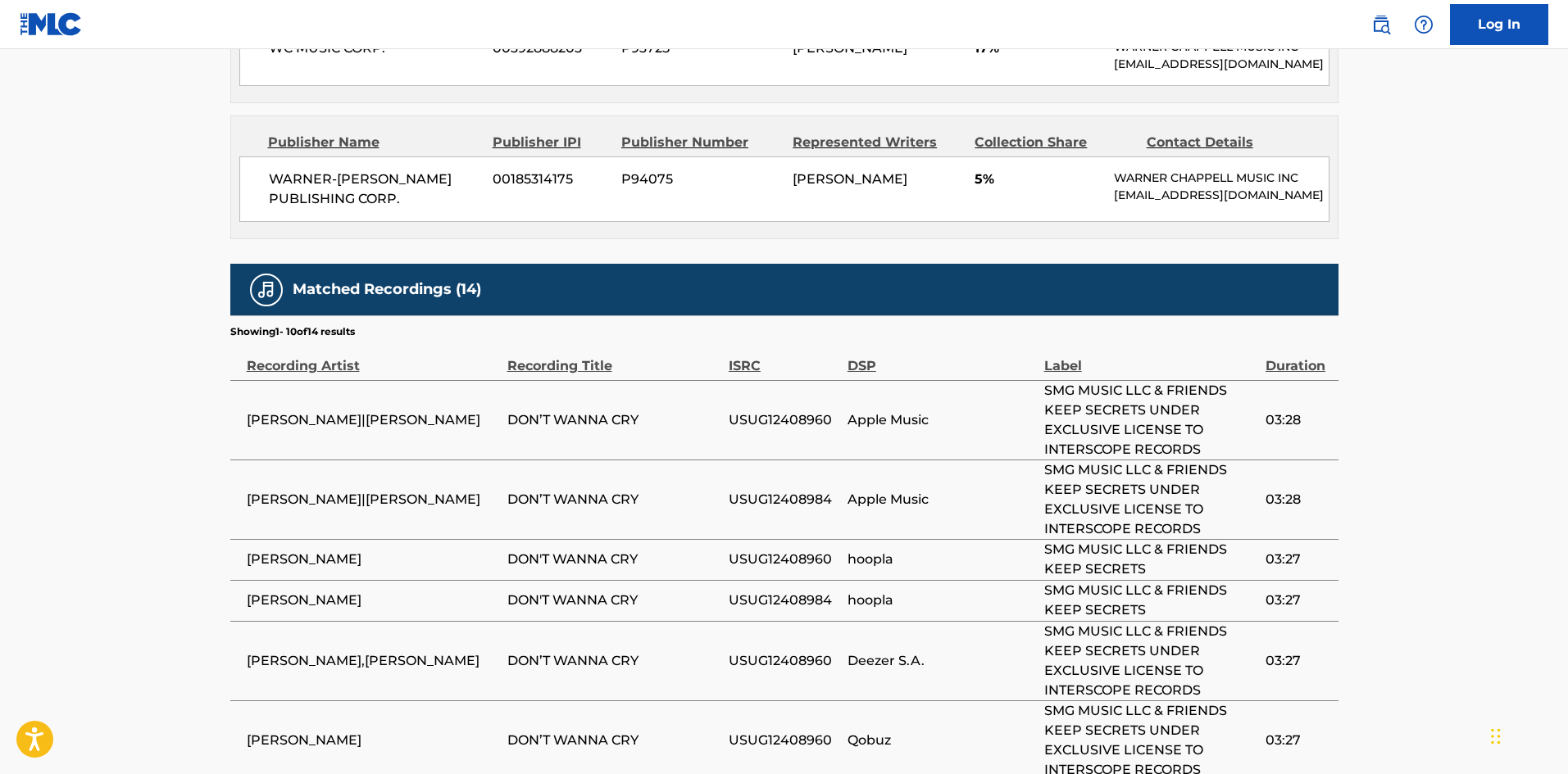
scroll to position [4024, 0]
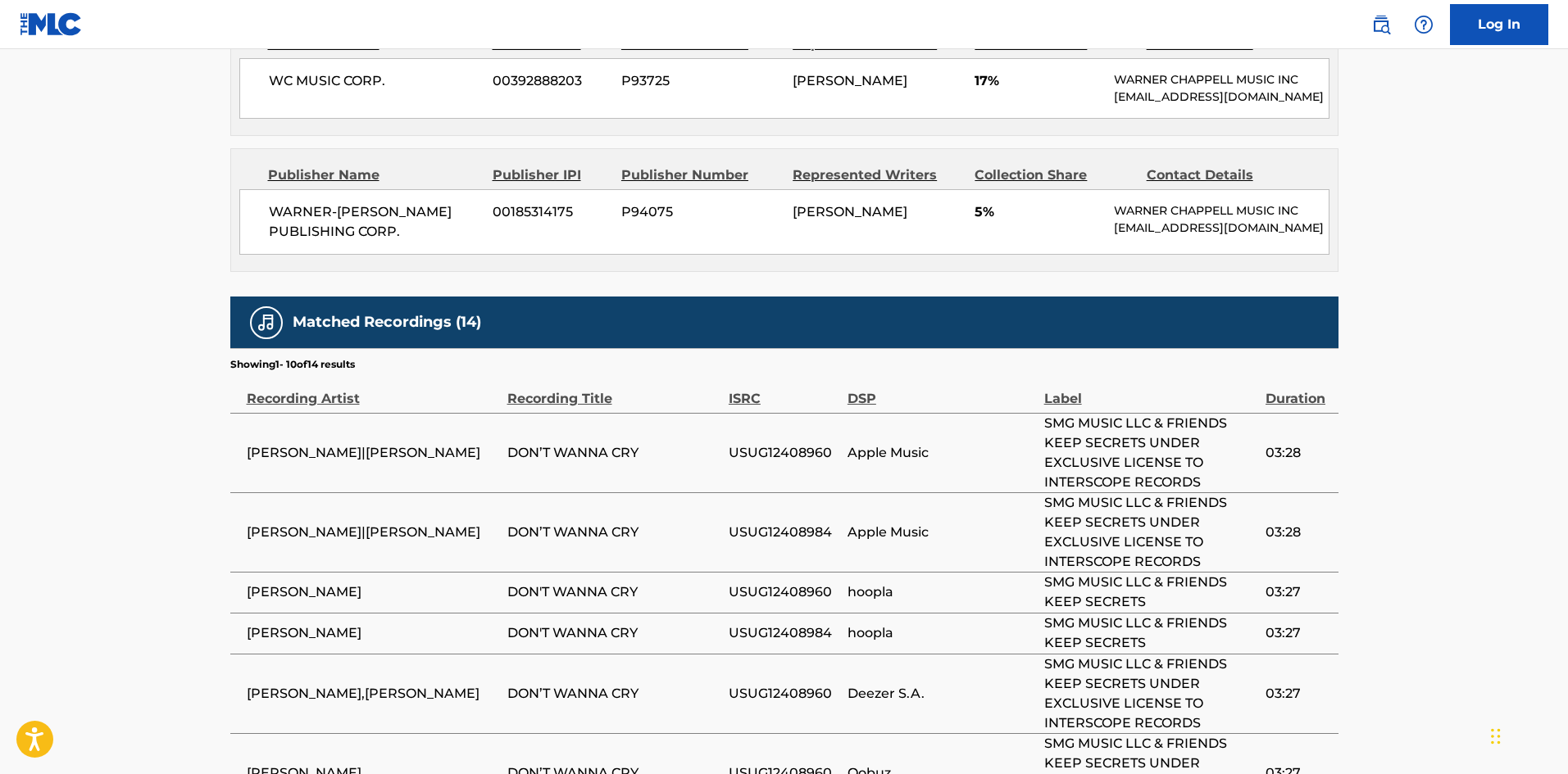
click at [379, 443] on span "[PERSON_NAME]|[PERSON_NAME]" at bounding box center [373, 453] width 253 height 19
drag, startPoint x: 379, startPoint y: 244, endPoint x: 205, endPoint y: 238, distance: 174.1
click at [465, 443] on span "[PERSON_NAME]|[PERSON_NAME]" at bounding box center [373, 453] width 253 height 19
copy span "[PERSON_NAME]"
click at [259, 413] on td "[PERSON_NAME]|[PERSON_NAME]" at bounding box center [368, 453] width 277 height 80
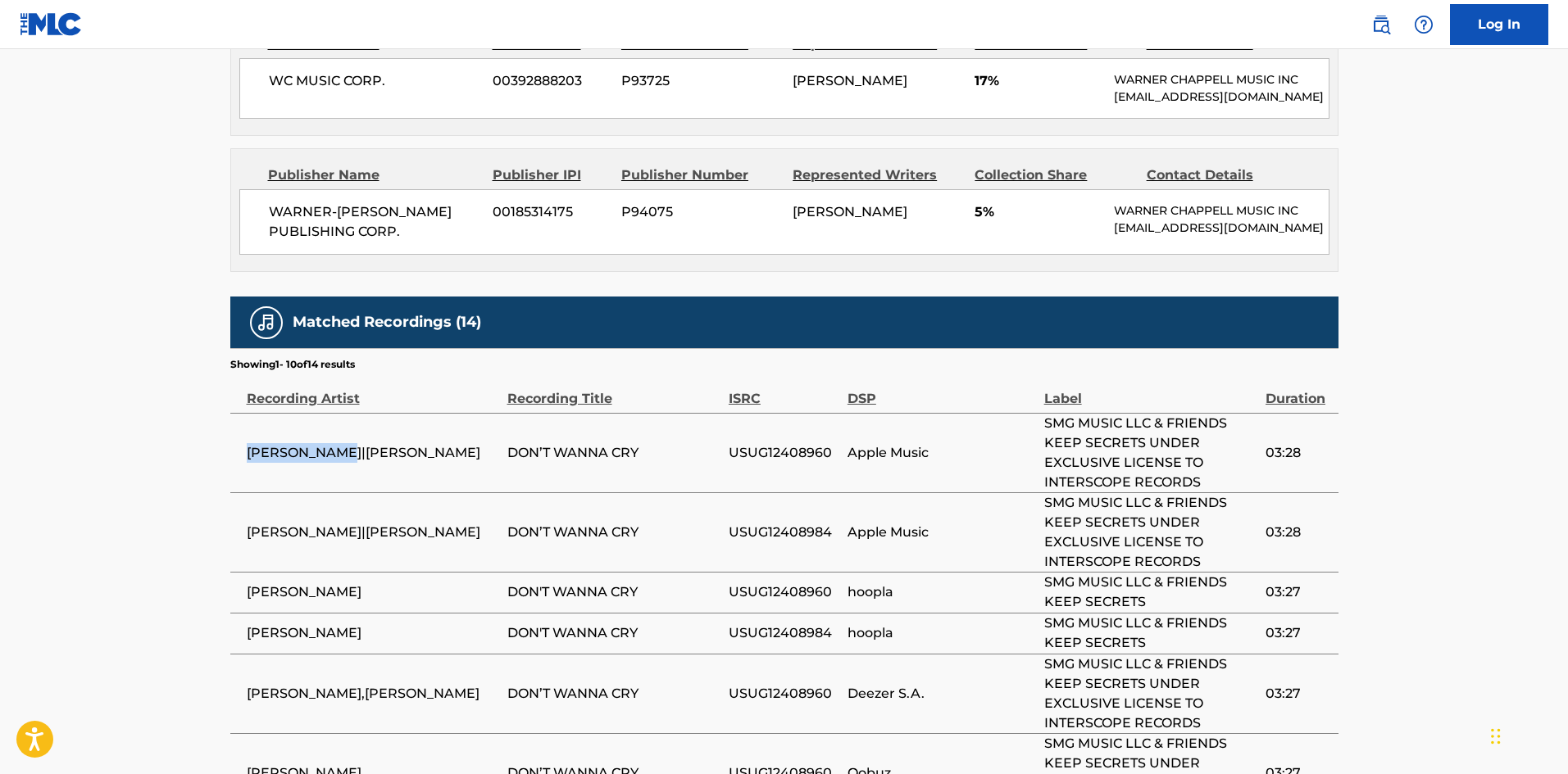
drag, startPoint x: 259, startPoint y: 234, endPoint x: 316, endPoint y: 241, distance: 57.4
click at [316, 413] on td "[PERSON_NAME]|[PERSON_NAME]" at bounding box center [368, 453] width 277 height 80
copy span "[PERSON_NAME]"
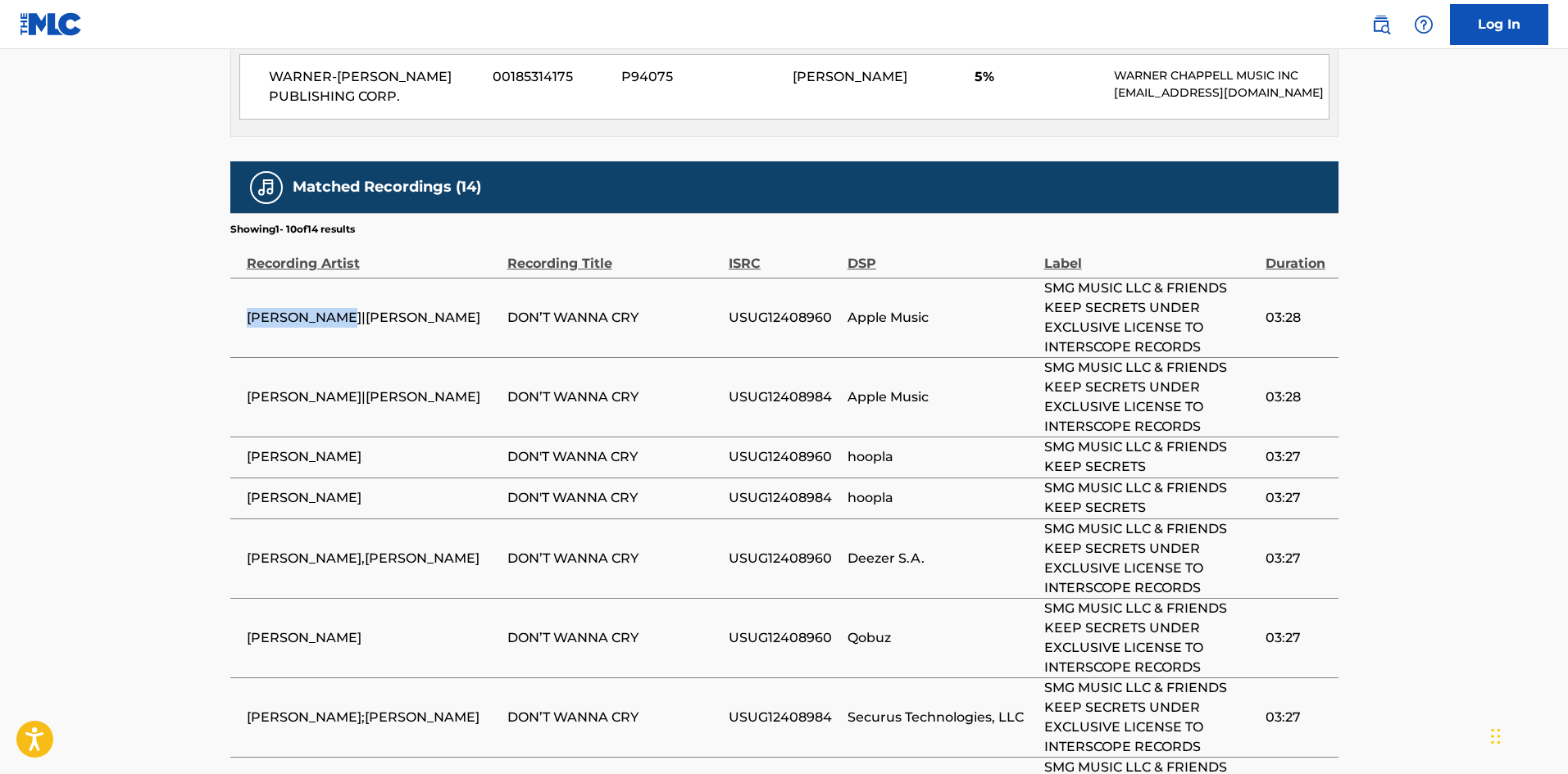
scroll to position [4338, 0]
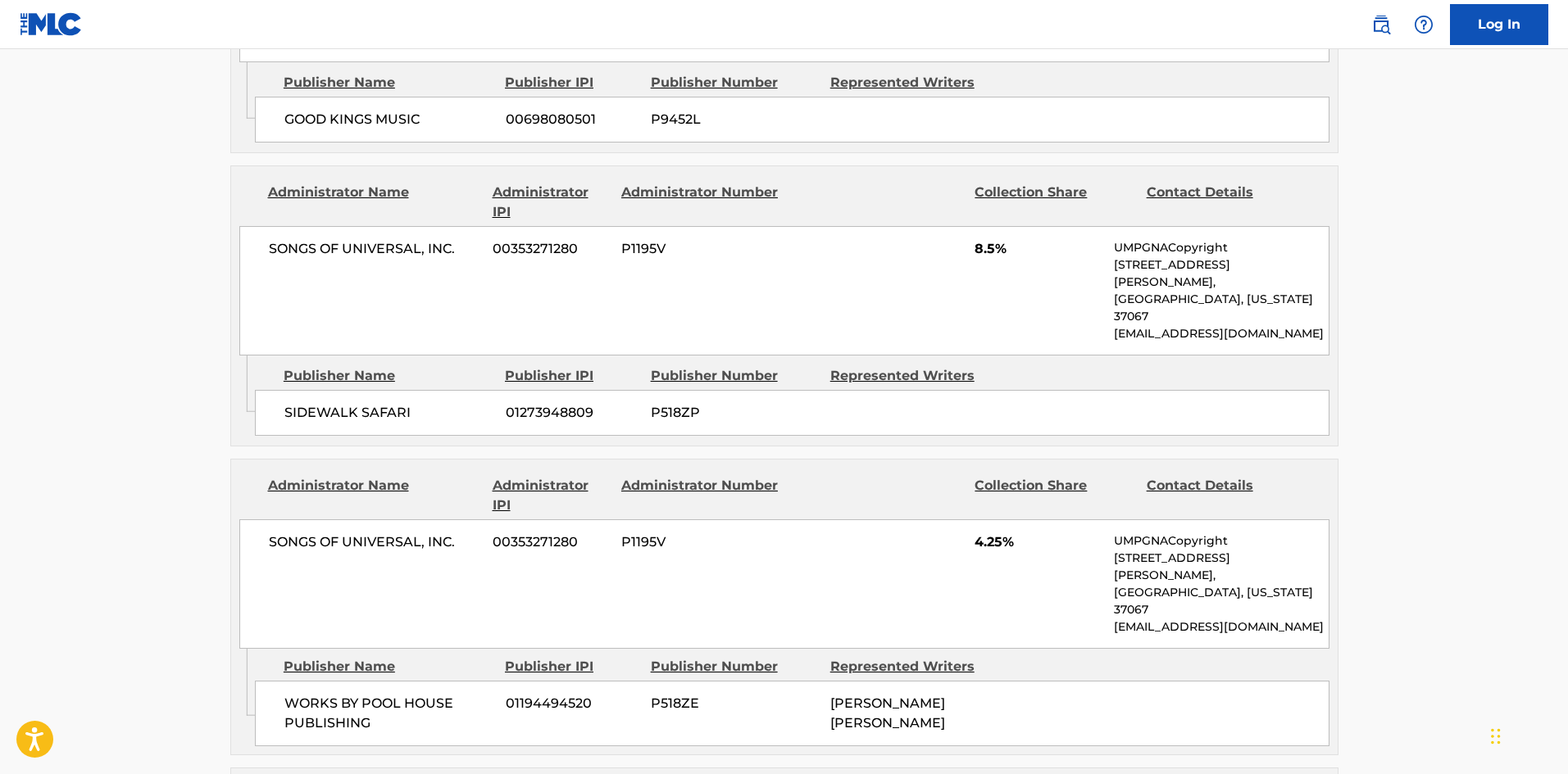
scroll to position [2054, 0]
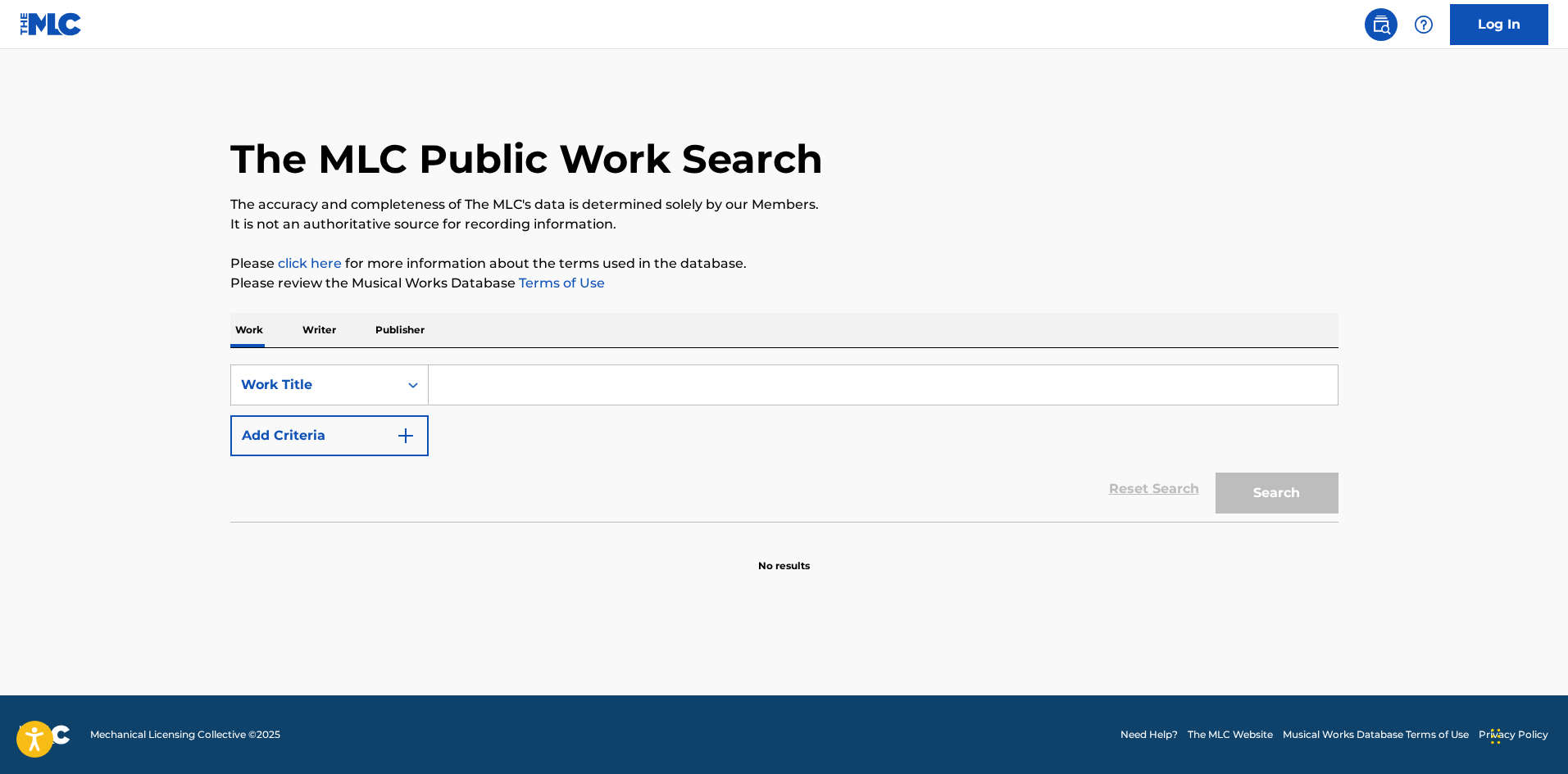
click at [516, 377] on input "Search Form" at bounding box center [883, 385] width 909 height 39
paste input "I'm ran through Lyrics"
drag, startPoint x: 548, startPoint y: 391, endPoint x: 989, endPoint y: 391, distance: 441.0
click at [989, 391] on input "I'm ran through" at bounding box center [883, 385] width 909 height 39
type input "I'm ran through"
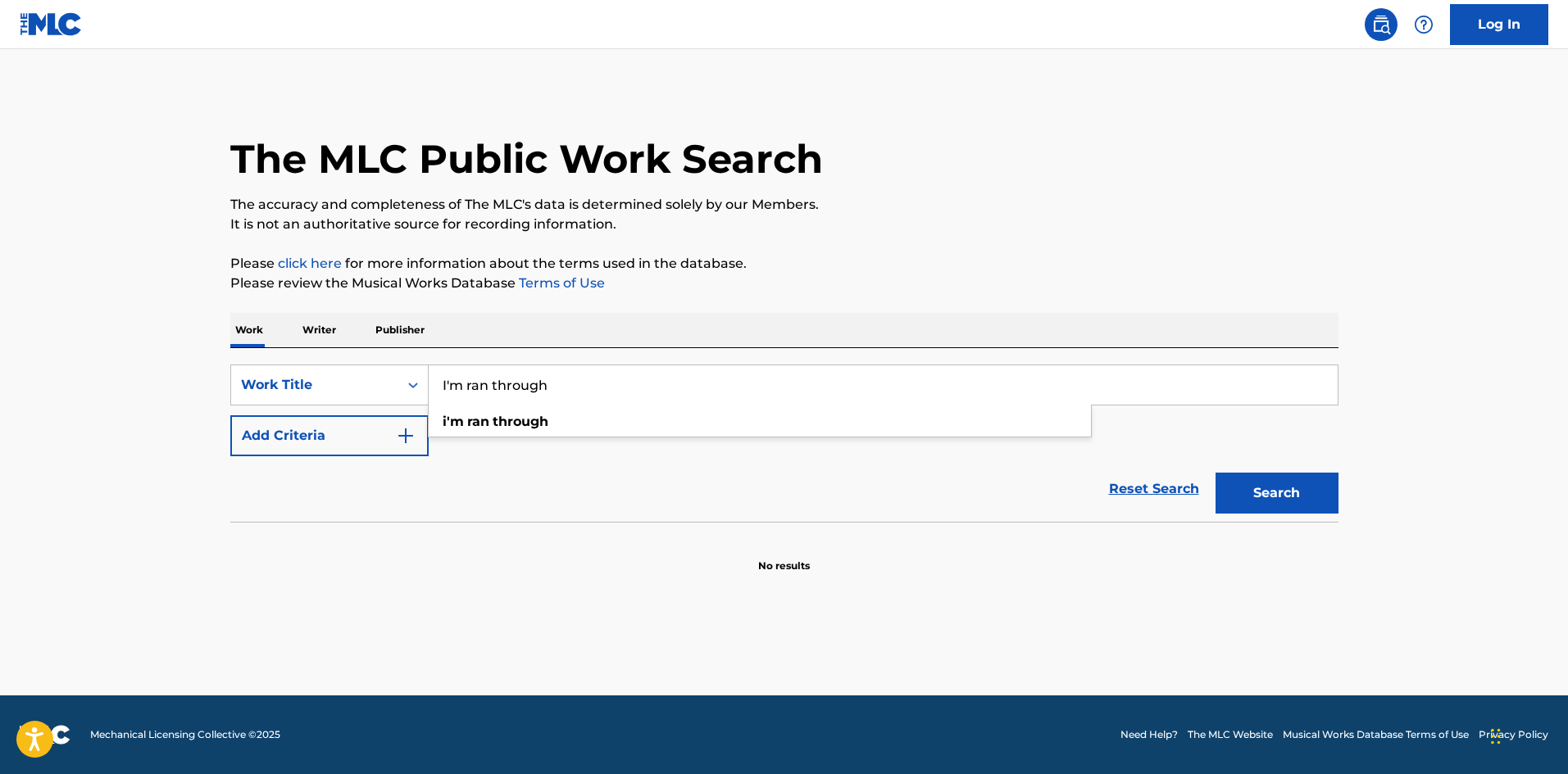
drag, startPoint x: 235, startPoint y: 511, endPoint x: 311, endPoint y: 480, distance: 82.1
click at [238, 511] on div "Reset Search Search" at bounding box center [784, 488] width 1108 height 65
click at [354, 442] on button "Add Criteria" at bounding box center [329, 436] width 198 height 41
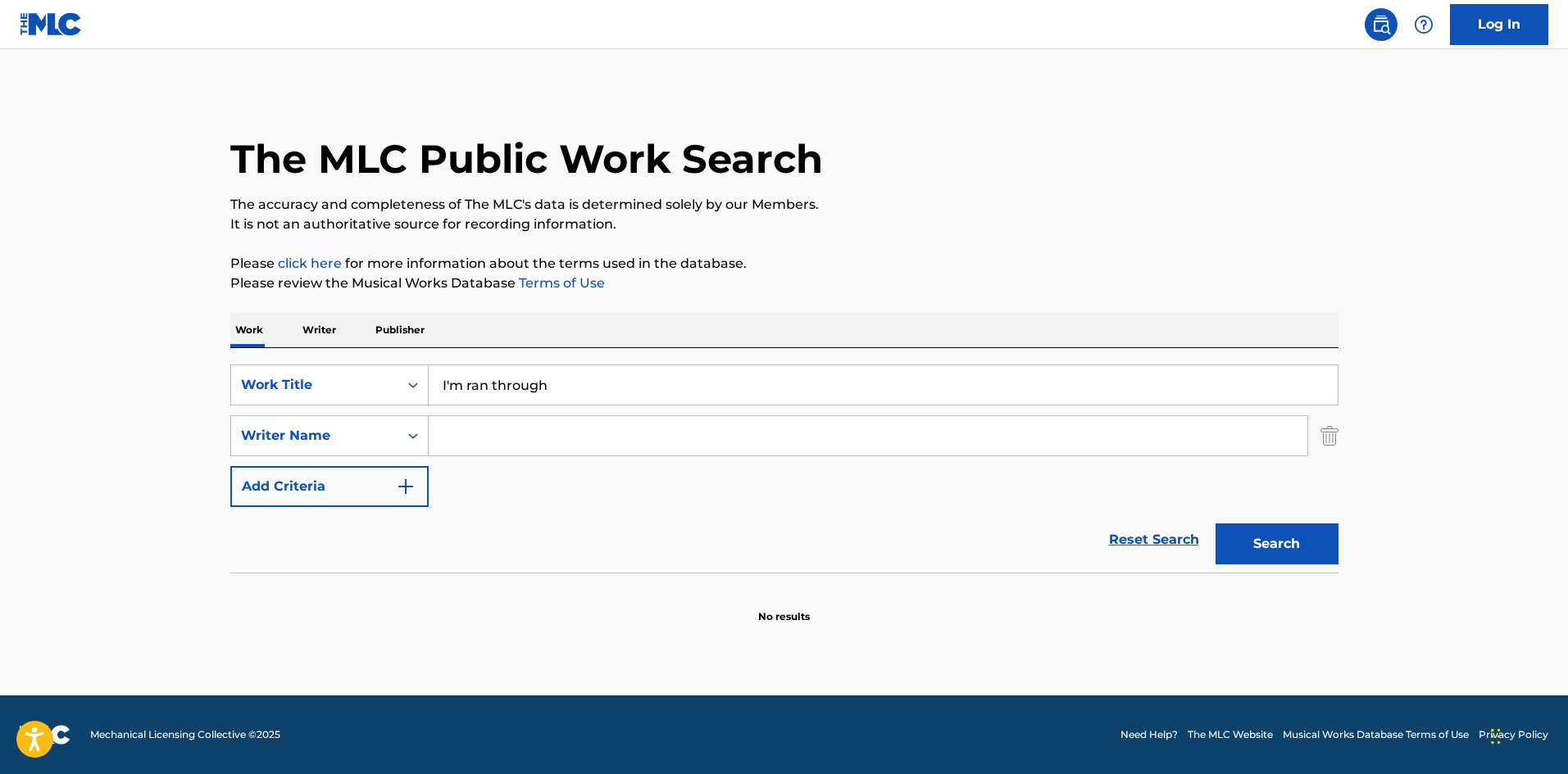
click at [632, 444] on input "Search Form" at bounding box center [868, 436] width 878 height 39
paste input "[PERSON_NAME]"
type input "[PERSON_NAME]"
click at [1319, 557] on button "Search" at bounding box center [1277, 544] width 123 height 41
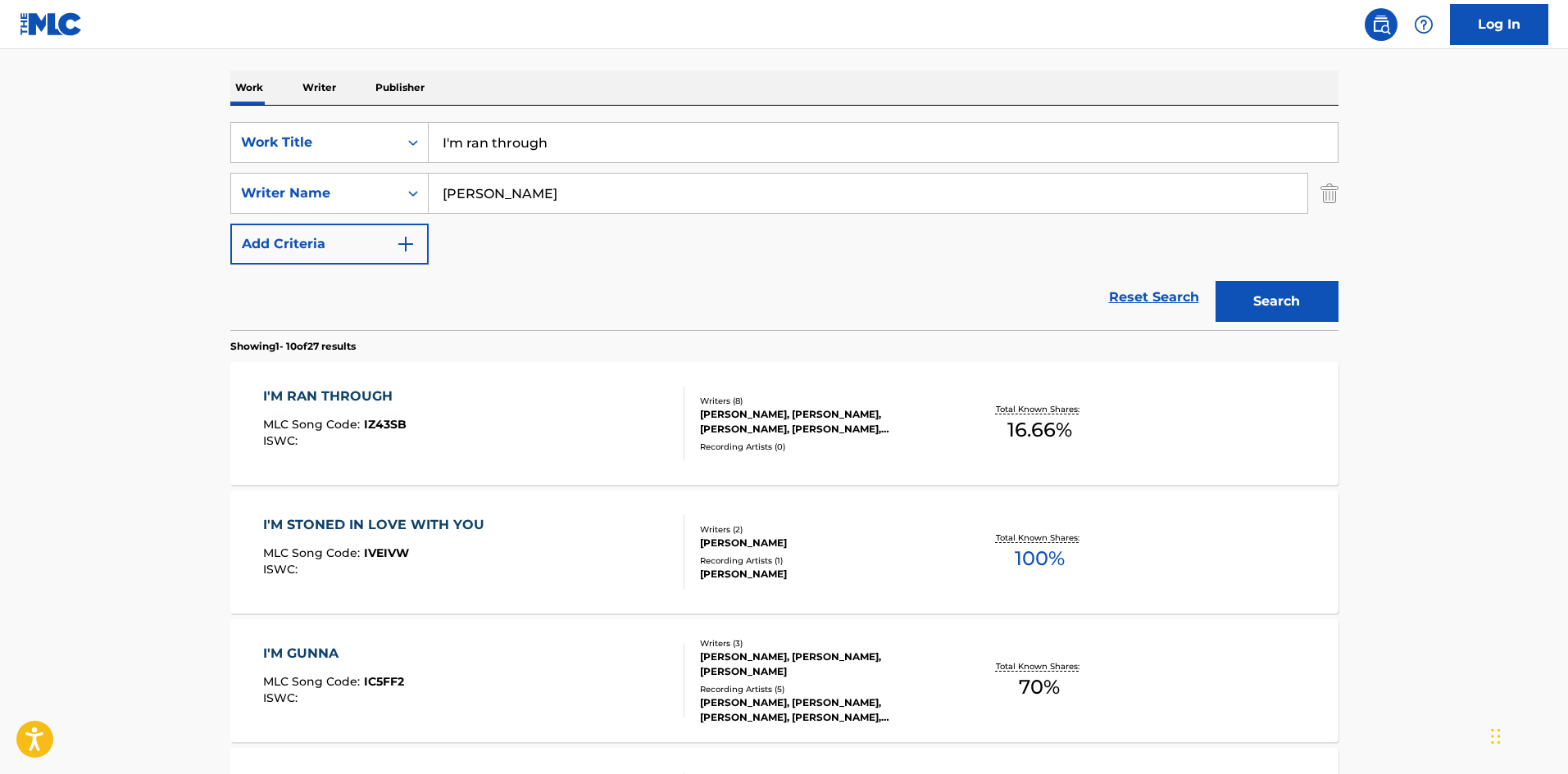
scroll to position [246, 0]
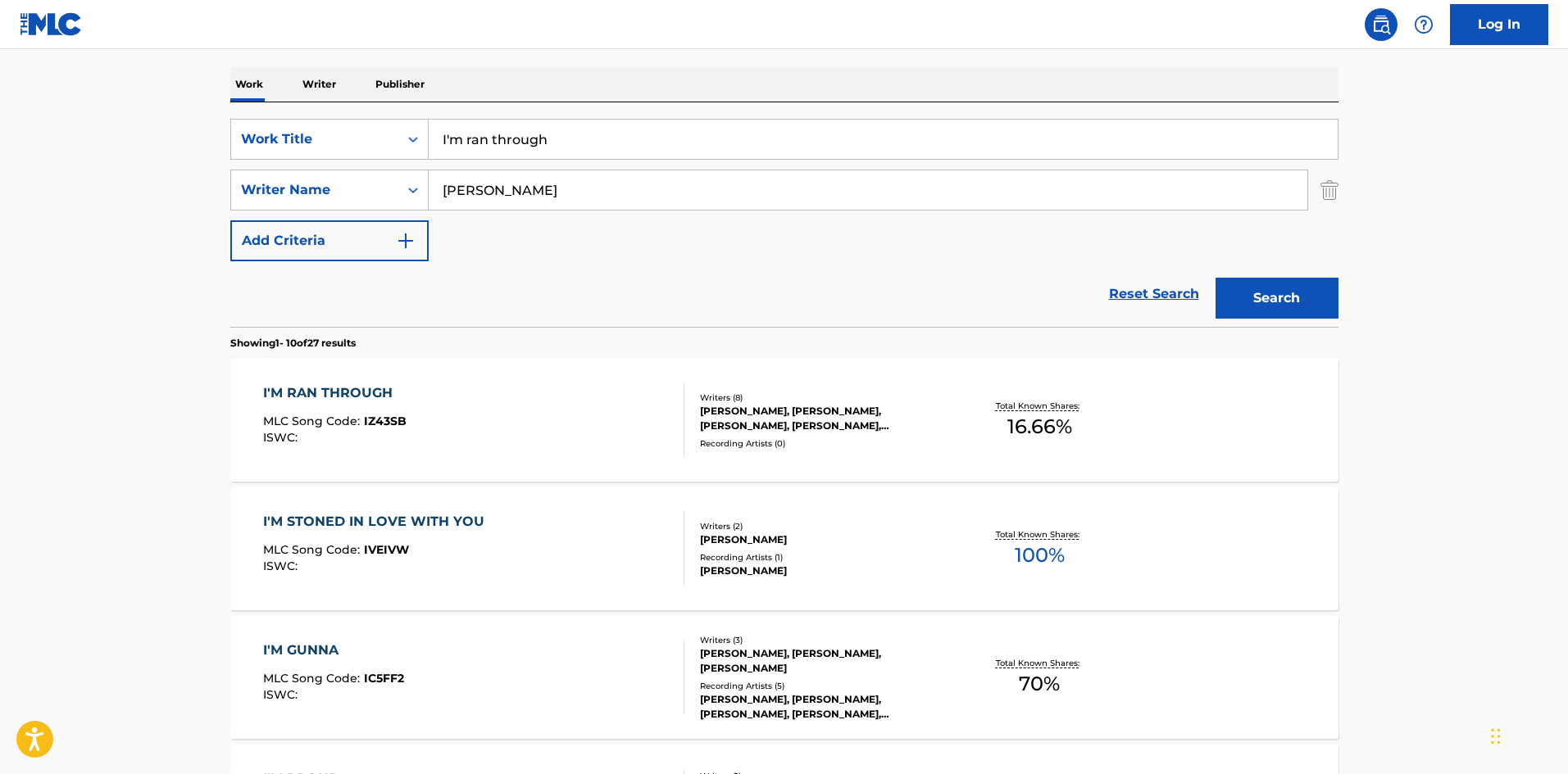
click at [543, 414] on div "I'M RAN THROUGH MLC Song Code : IZ43SB ISWC :" at bounding box center [474, 421] width 422 height 74
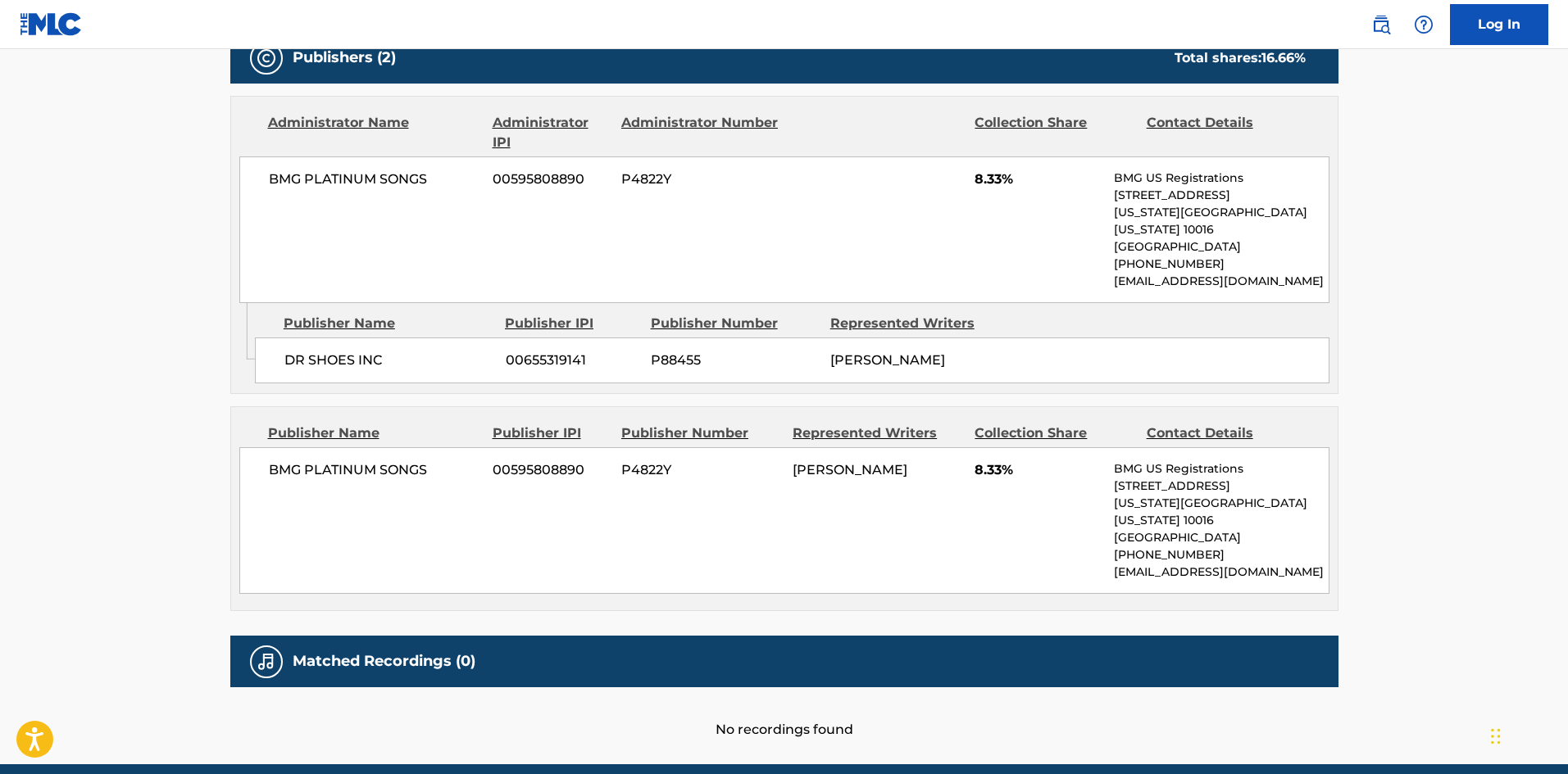
scroll to position [901, 0]
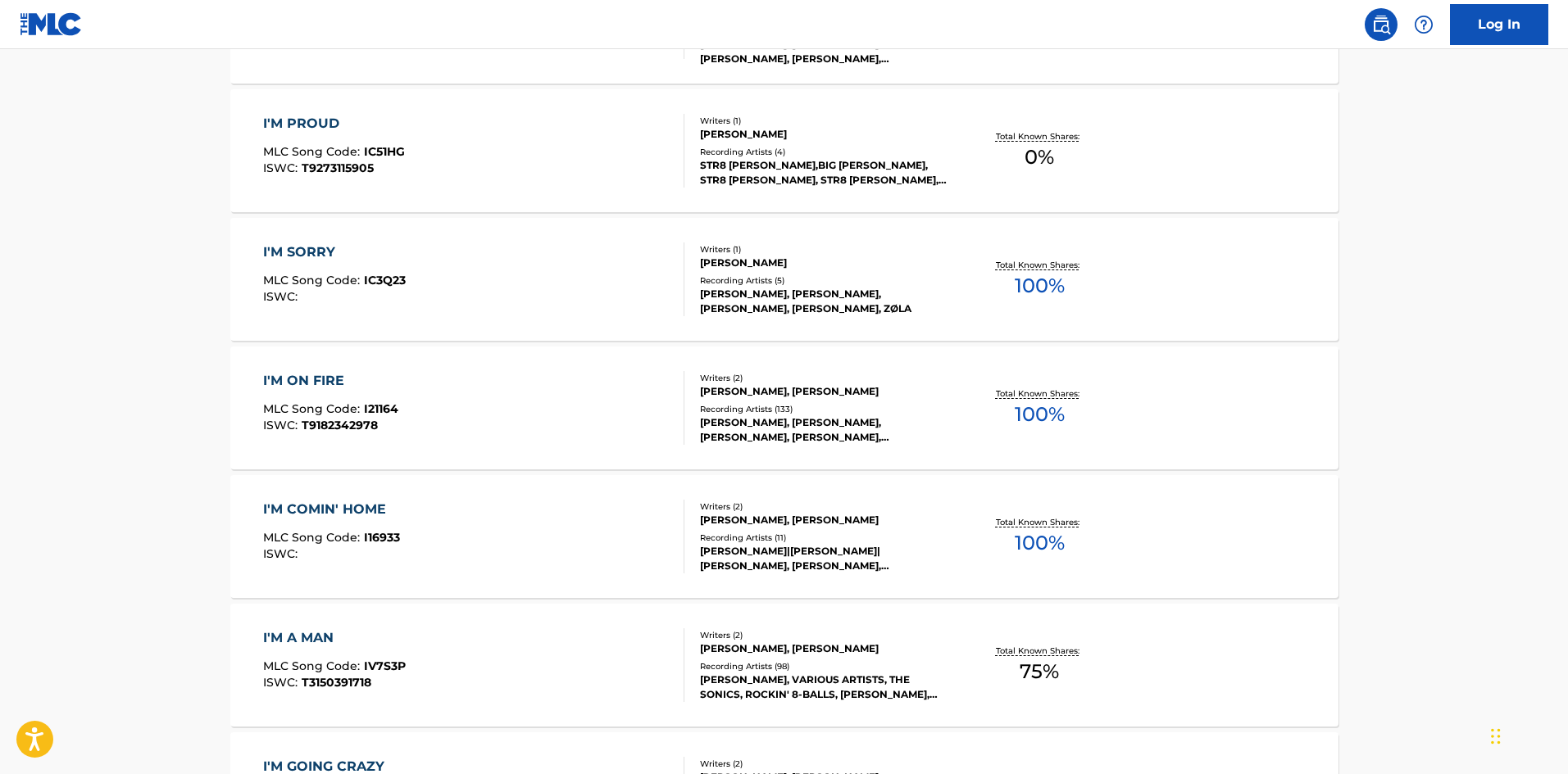
scroll to position [246, 0]
